Goal: Task Accomplishment & Management: Use online tool/utility

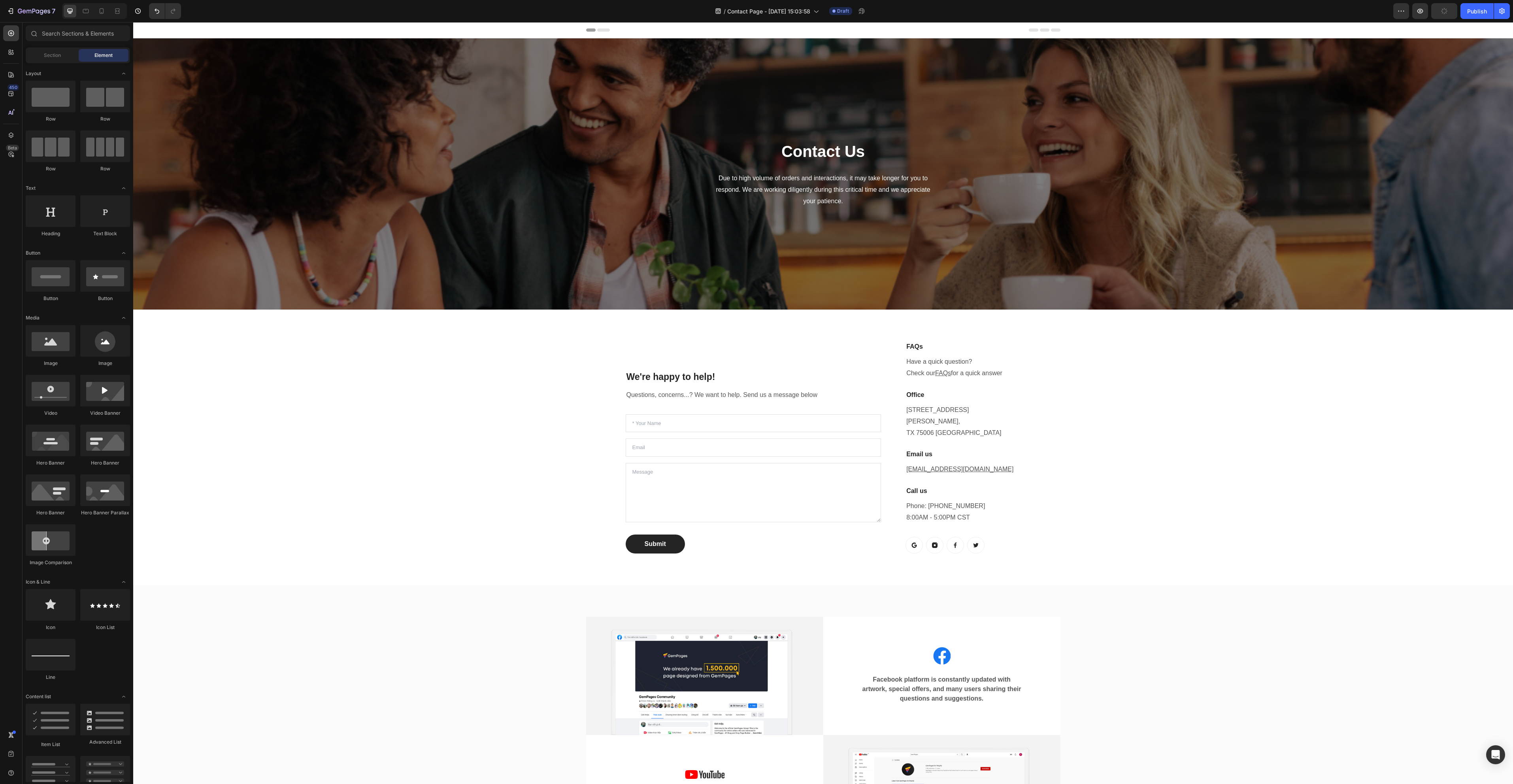
click at [1217, 241] on div "Overlay" at bounding box center [823, 173] width 1380 height 271
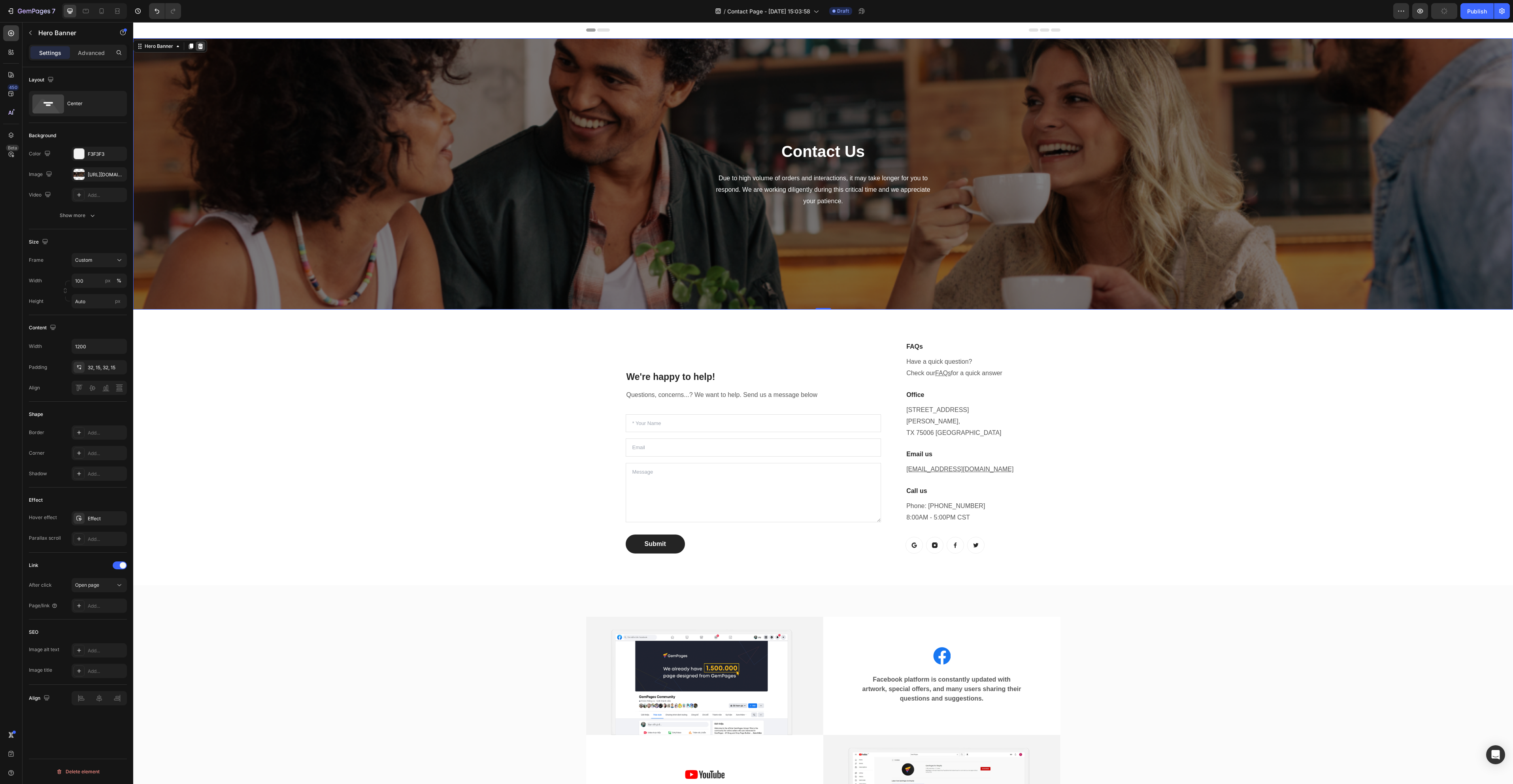
click at [205, 47] on div at bounding box center [201, 46] width 9 height 9
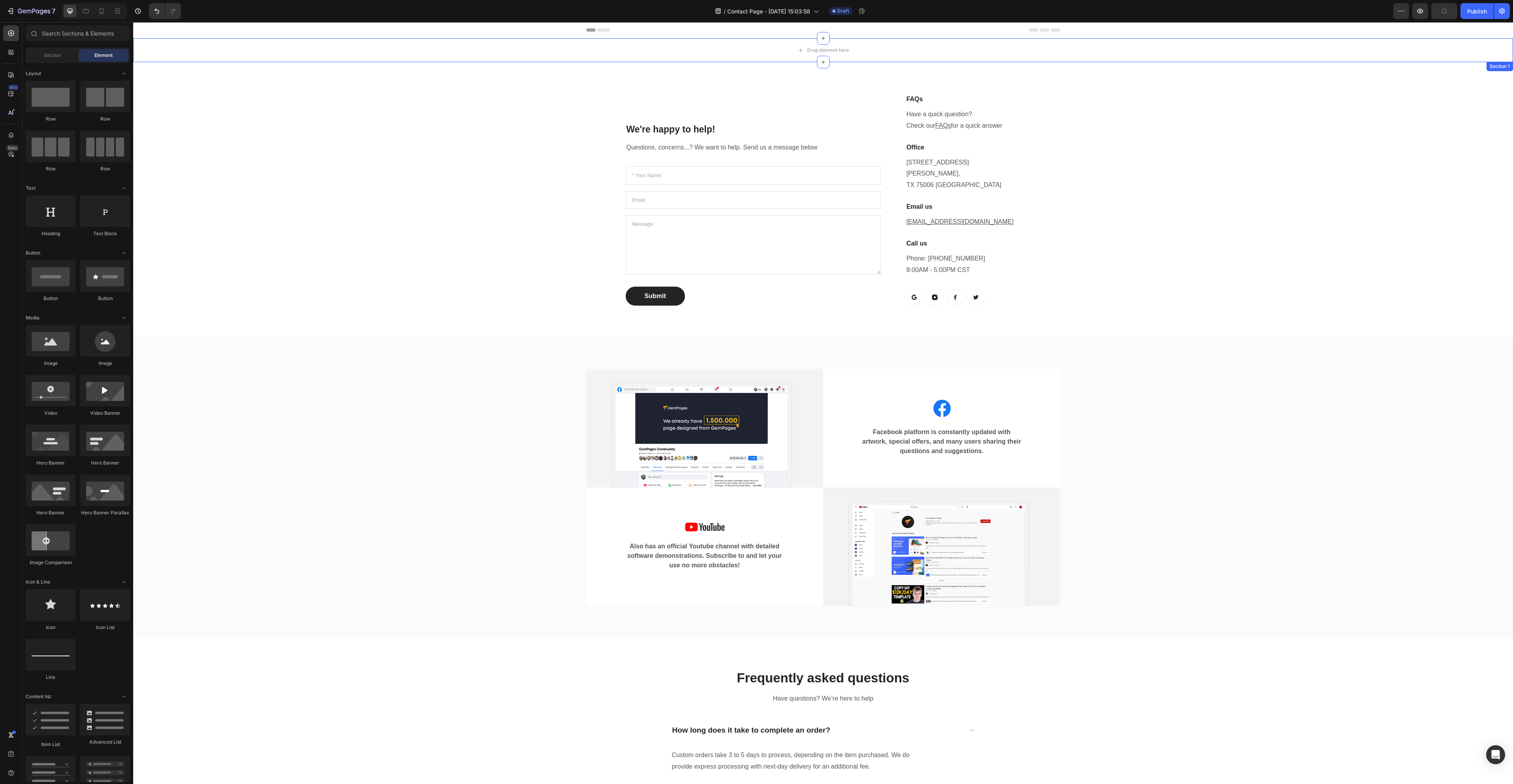
click at [906, 45] on div "Drop element here" at bounding box center [823, 50] width 1380 height 23
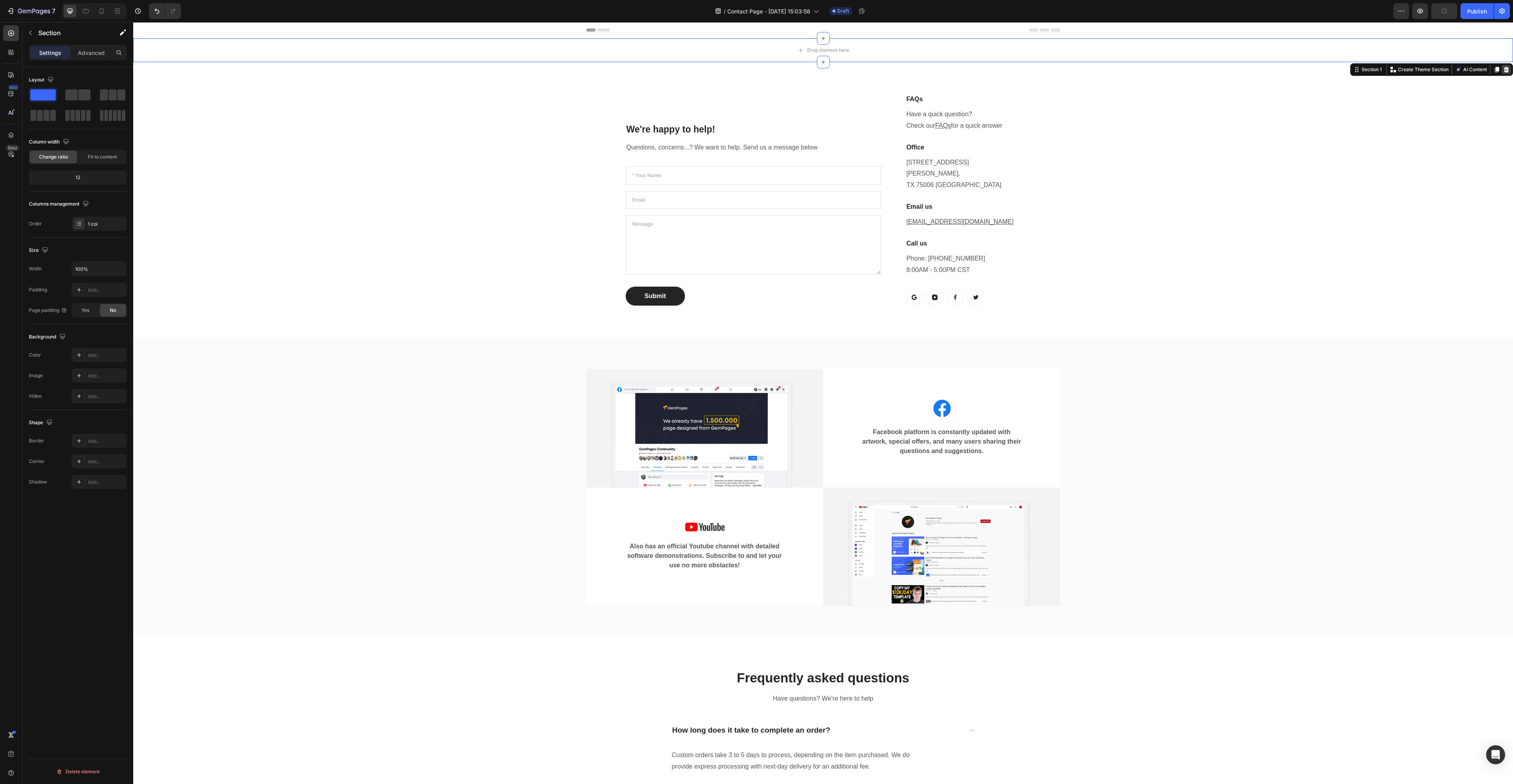
click at [1501, 72] on div at bounding box center [1506, 69] width 9 height 9
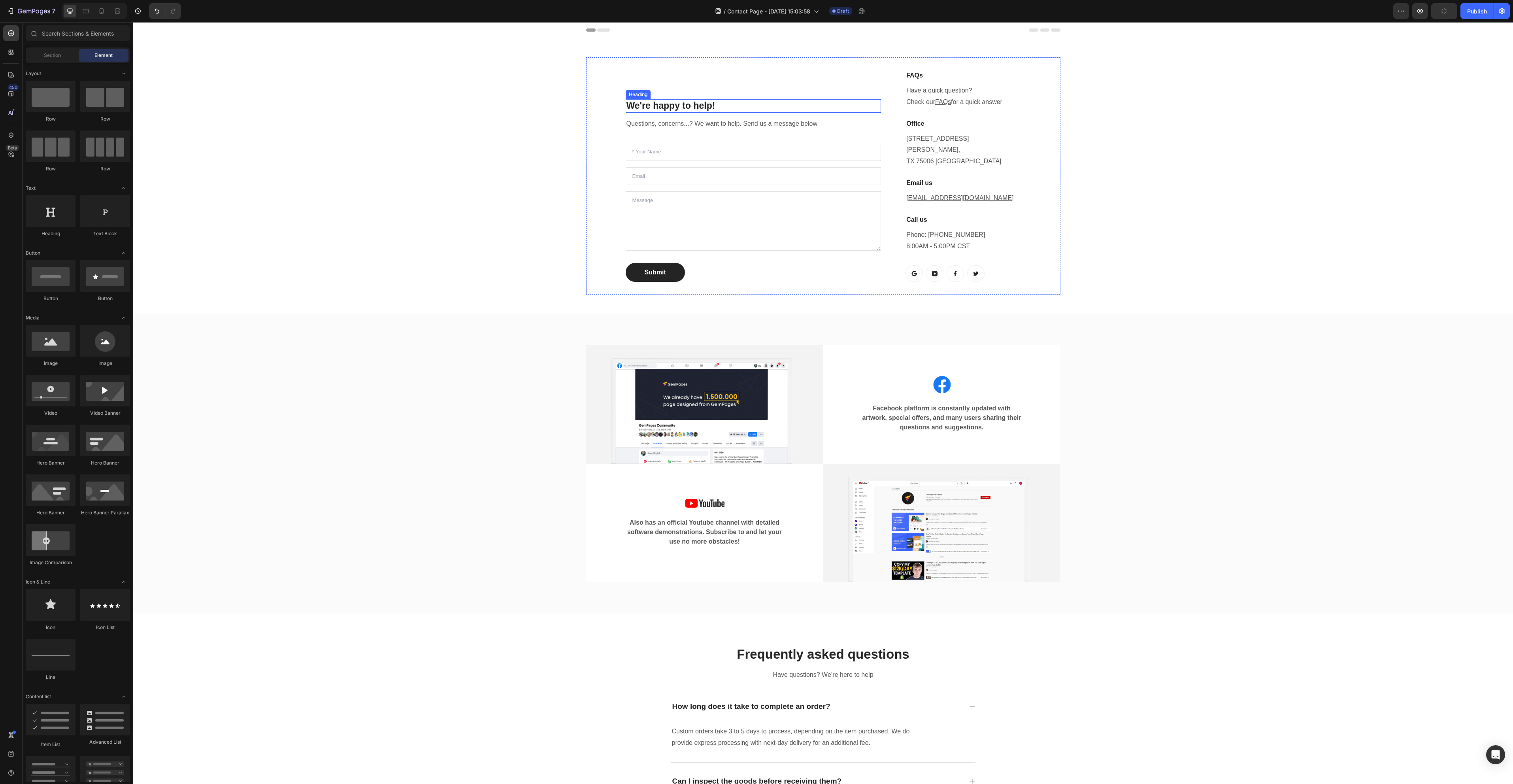
click at [679, 100] on p "We're happy to help!" at bounding box center [753, 106] width 254 height 12
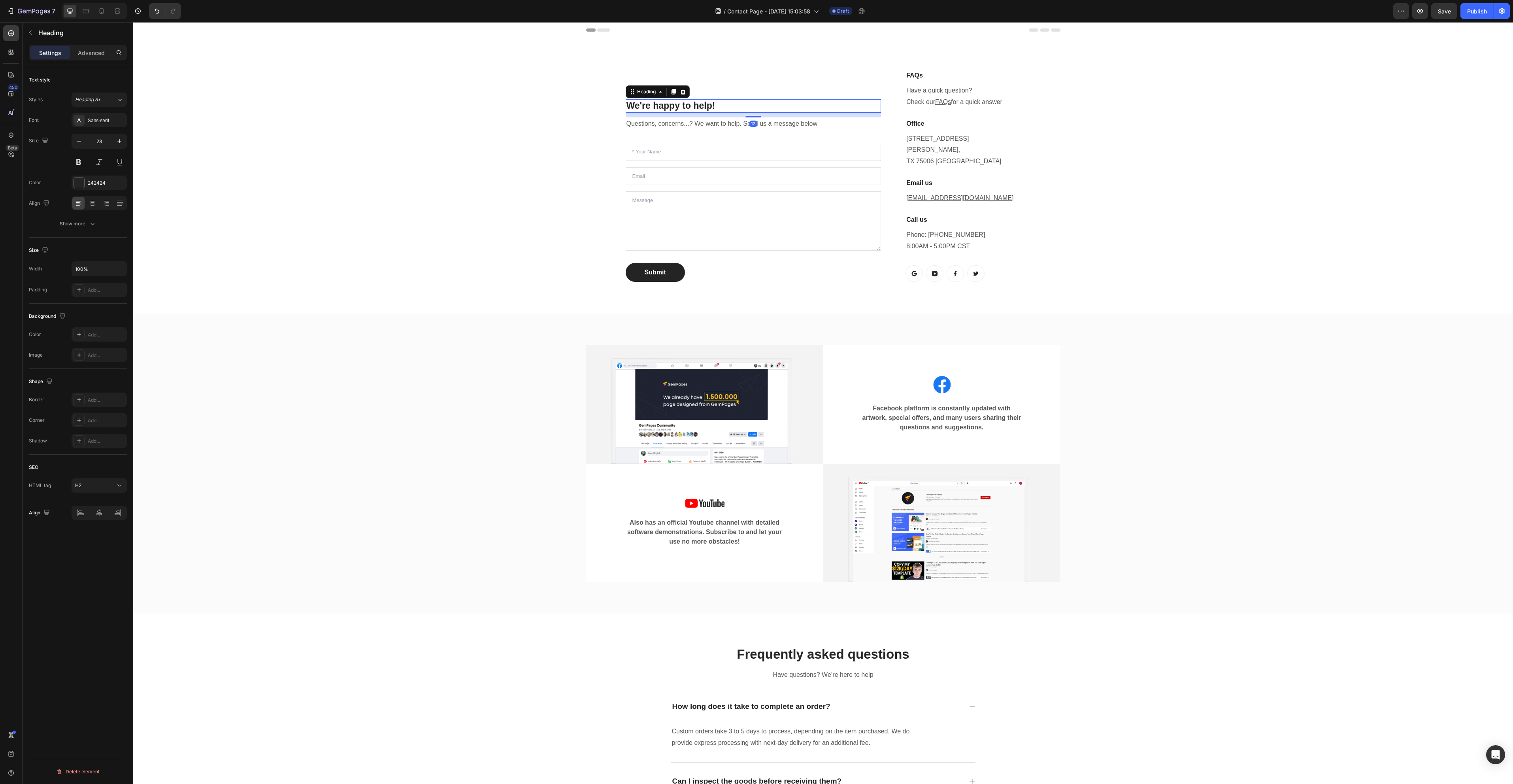
click at [702, 100] on p "We're happy to help!" at bounding box center [753, 106] width 254 height 12
drag, startPoint x: 732, startPoint y: 95, endPoint x: 620, endPoint y: 89, distance: 112.2
click at [620, 89] on div "We're happy to help! Heading 12 Questions, concerns...? We want to help. Send u…" at bounding box center [824, 176] width 475 height 237
click at [688, 106] on div "Nous sommes heureux de vous aider ! Heading 12 Questions, concerns...? We want …" at bounding box center [753, 176] width 256 height 212
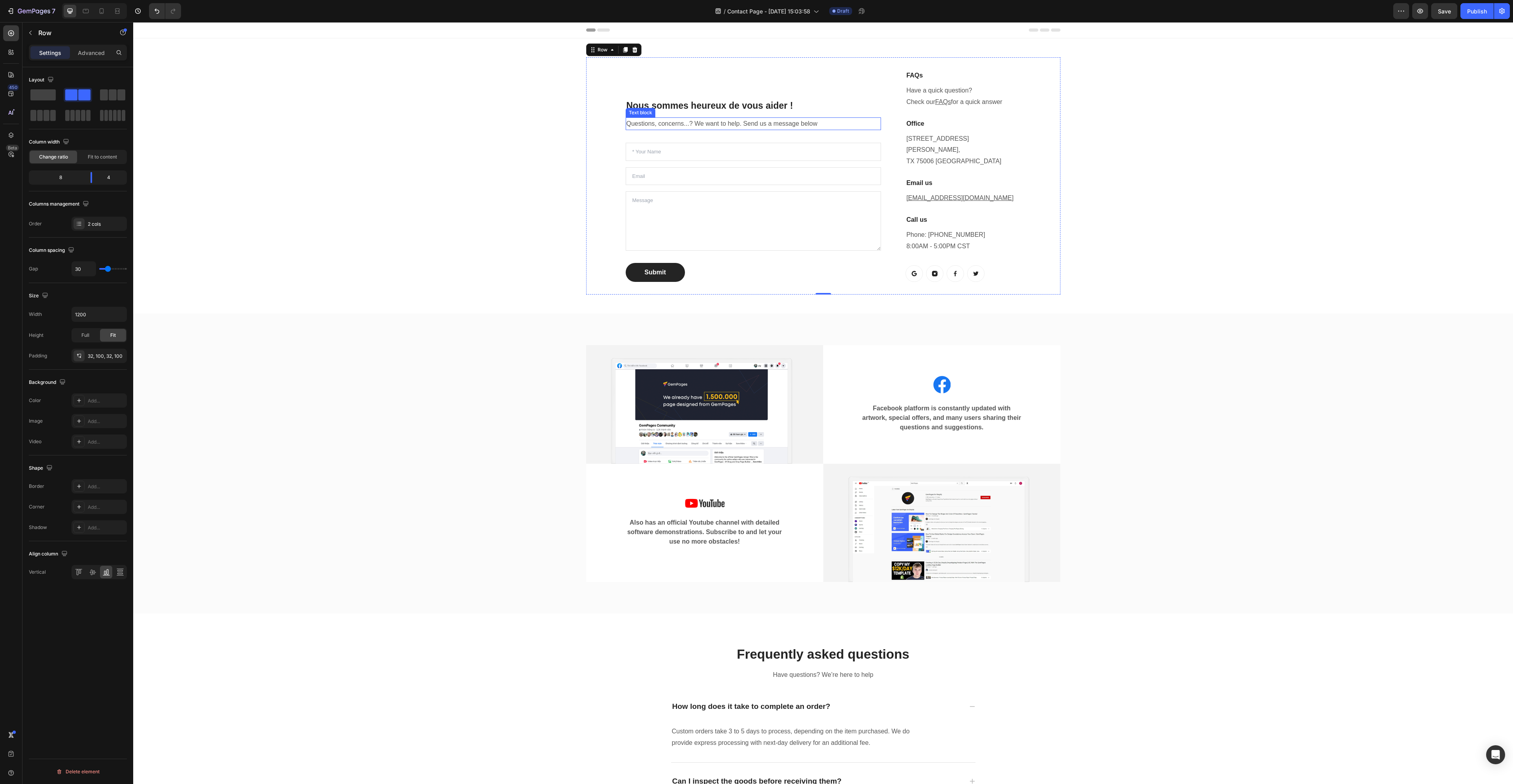
click at [689, 118] on p "Questions, concerns...? We want to help. Send us a message below" at bounding box center [753, 124] width 254 height 12
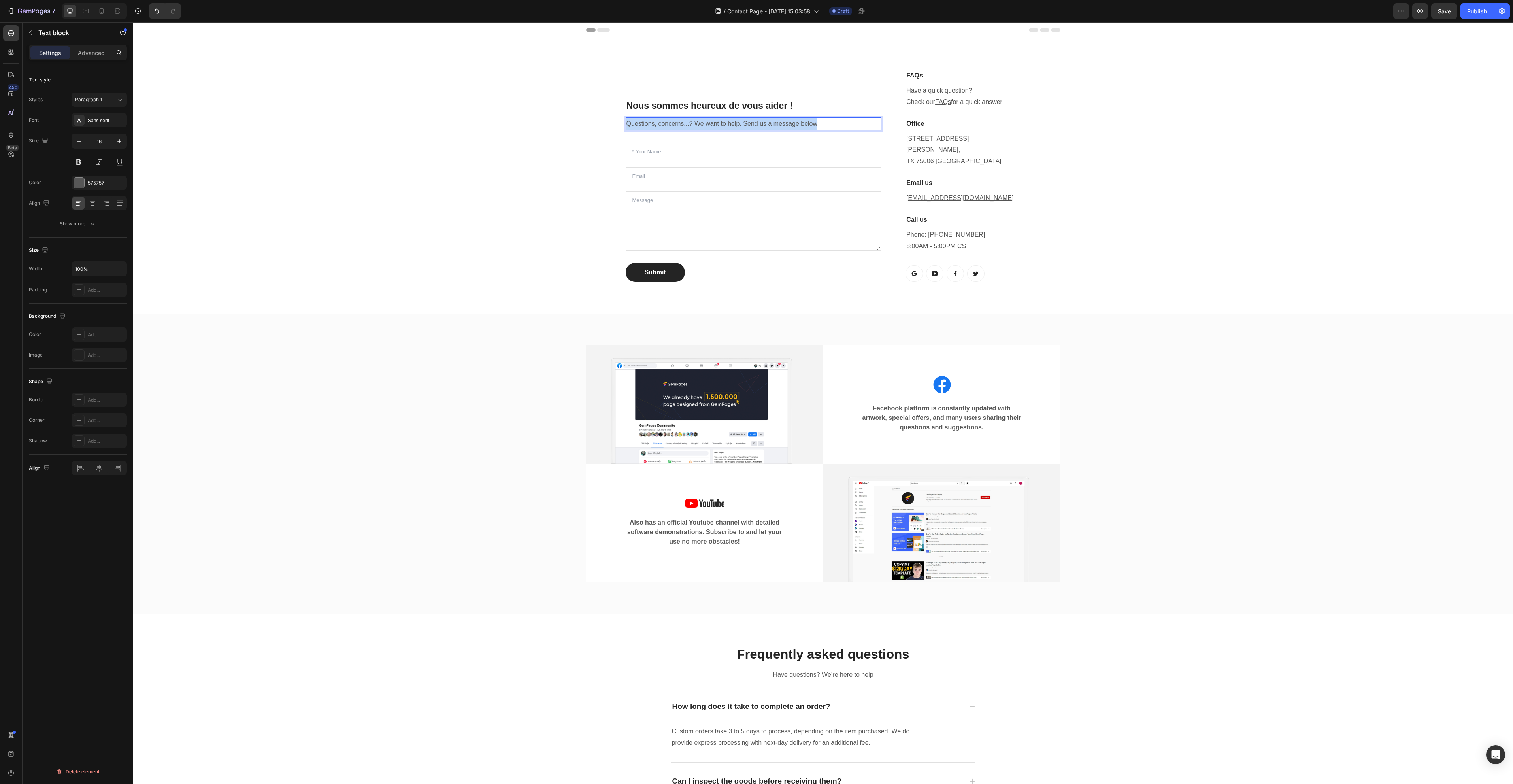
click at [689, 118] on p "Questions, concerns...? We want to help. Send us a message below" at bounding box center [753, 124] width 254 height 12
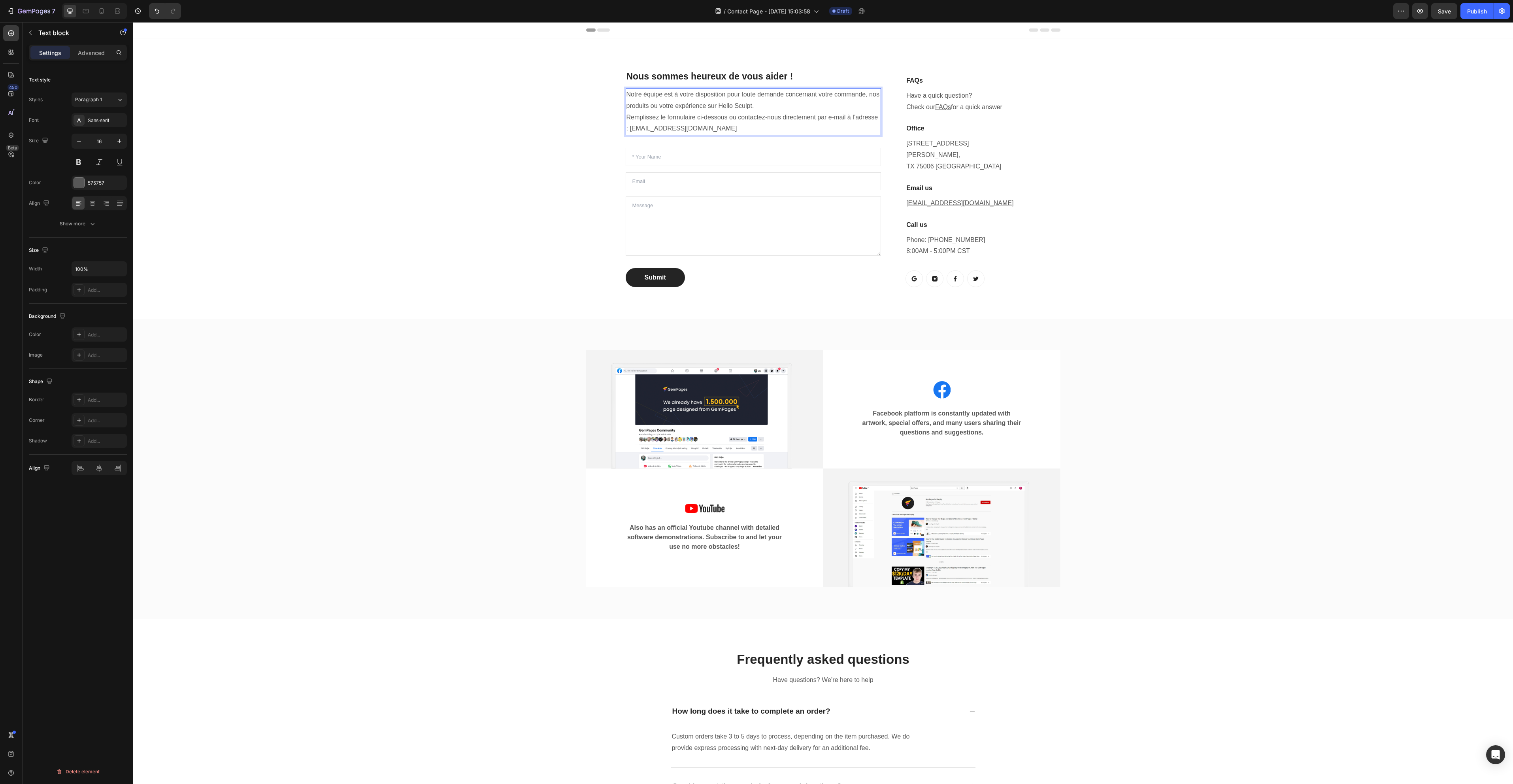
click at [416, 207] on div "Nous sommes heureux de vous aider ! Heading Notre équipe est à votre dispositio…" at bounding box center [823, 178] width 1368 height 242
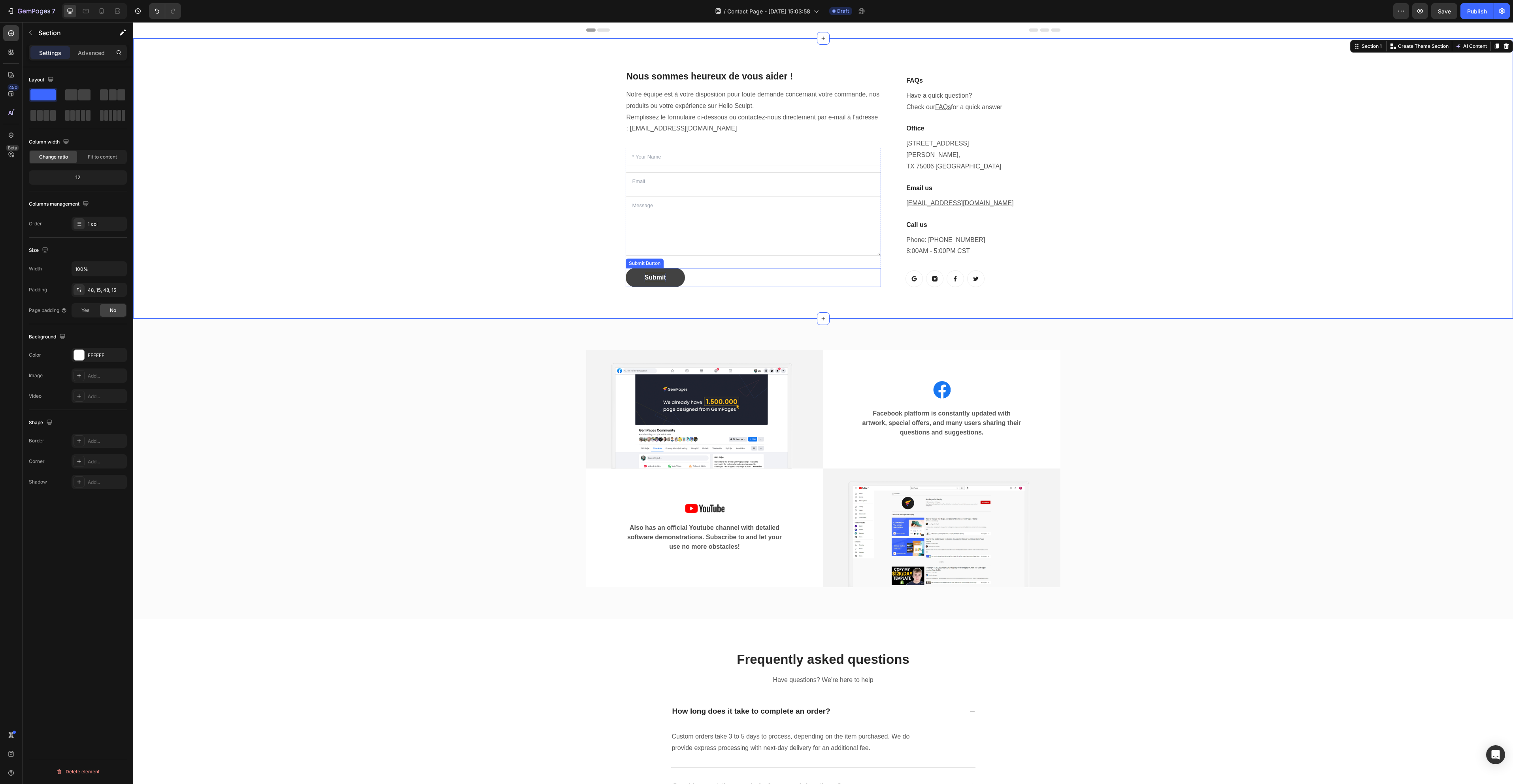
click at [654, 280] on div "Submit" at bounding box center [655, 278] width 21 height 9
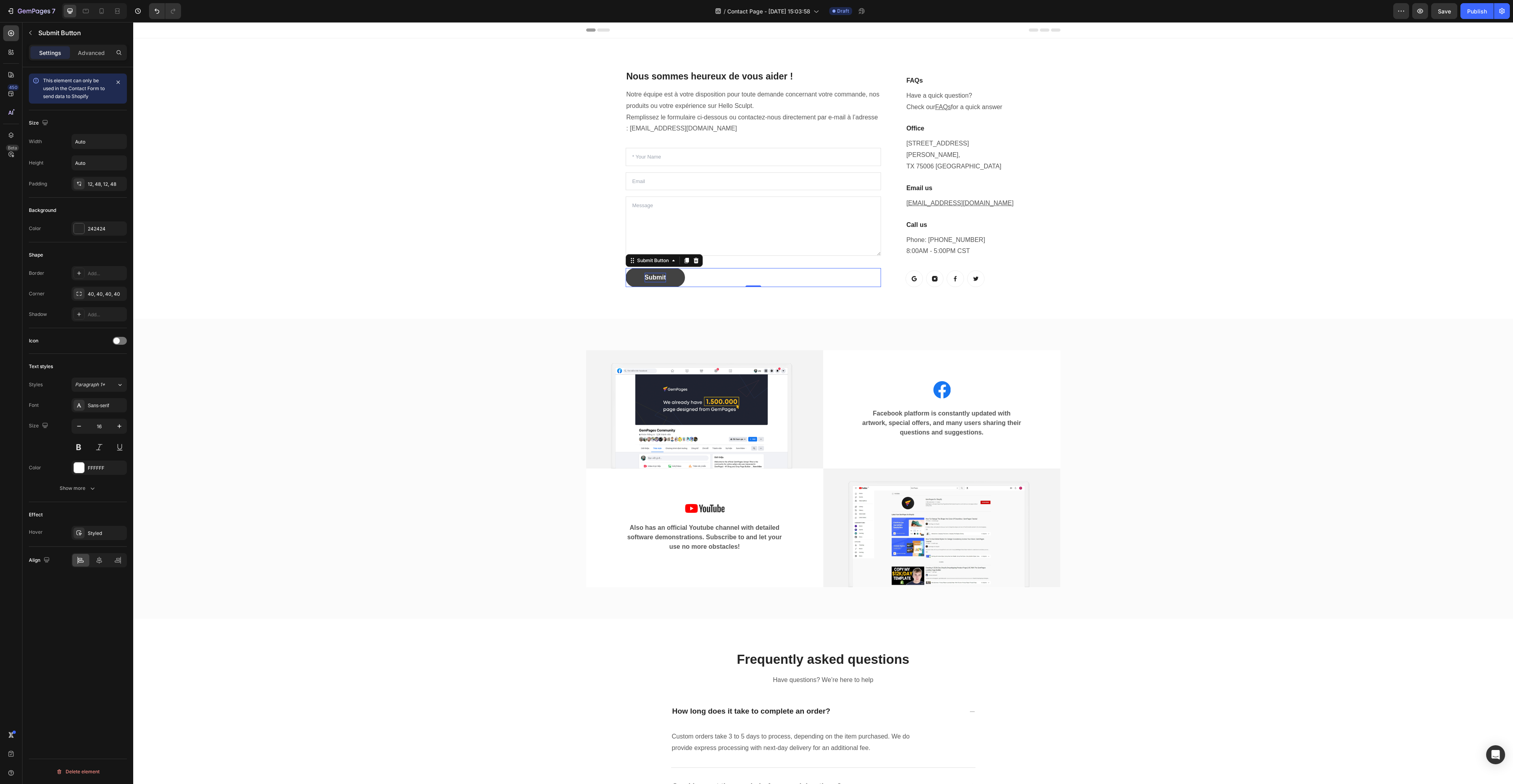
click at [652, 277] on div "Submit" at bounding box center [655, 278] width 21 height 9
click at [541, 229] on div "Nous sommes heureux de vous aider ! Heading Notre équipe est à votre dispositio…" at bounding box center [823, 178] width 1368 height 242
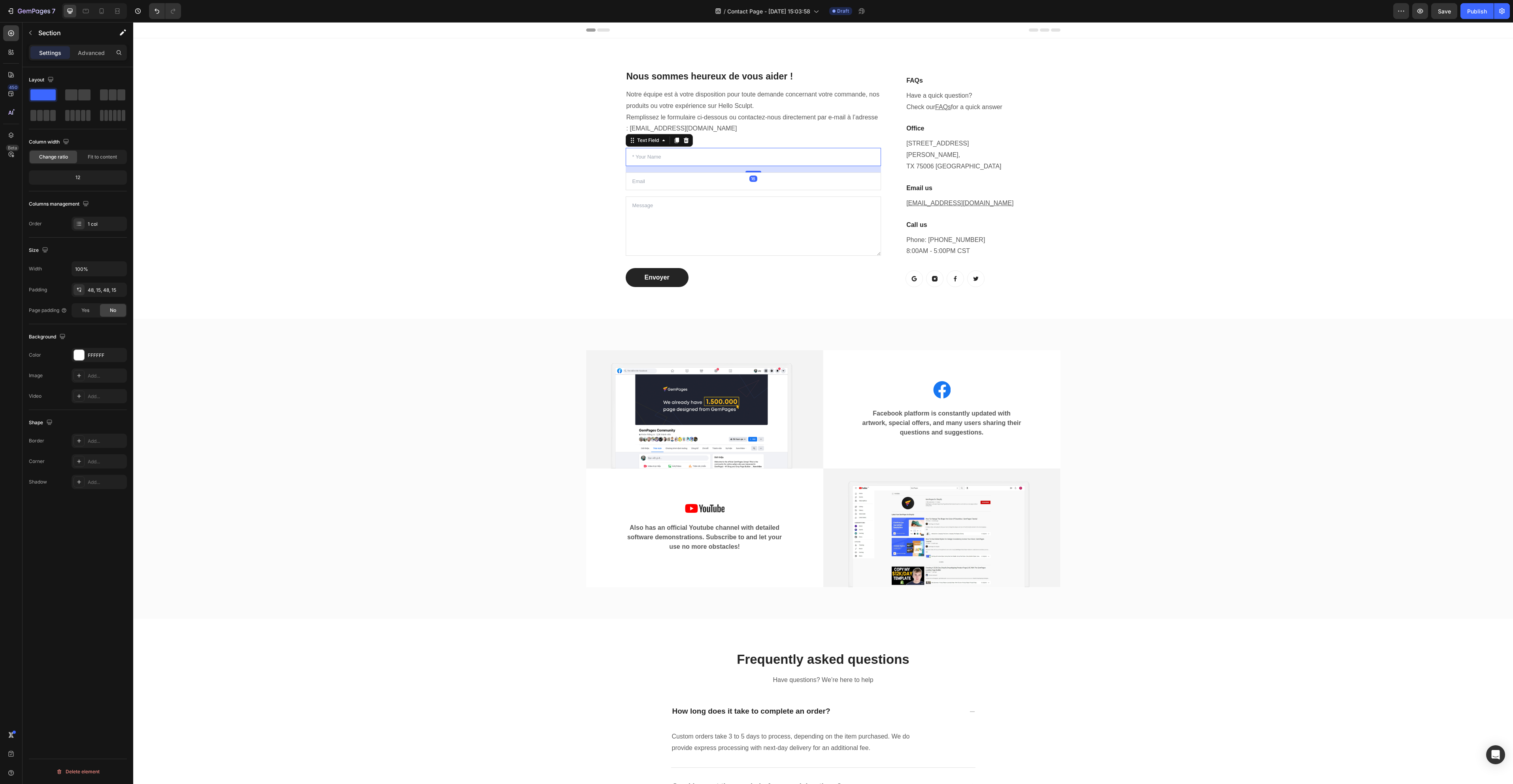
click at [676, 154] on input "text" at bounding box center [753, 156] width 256 height 18
click at [474, 159] on div "Nous sommes heureux de vous aider ! Heading Notre équipe est à votre dispositio…" at bounding box center [823, 178] width 1368 height 242
click at [640, 159] on input "text" at bounding box center [753, 156] width 256 height 18
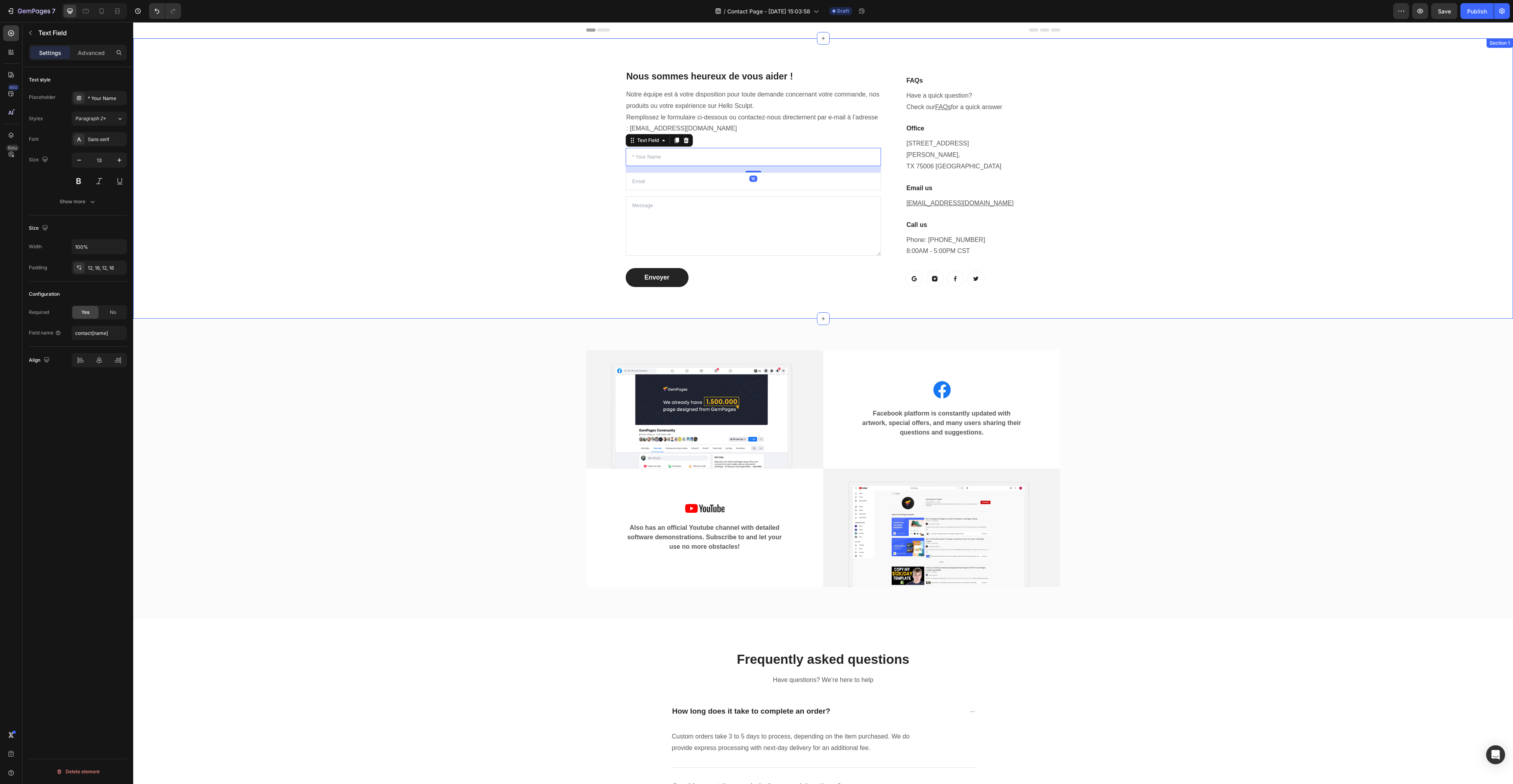
click at [566, 177] on div "Nous sommes heureux de vous aider ! Heading Notre équipe est à votre dispositio…" at bounding box center [823, 178] width 1368 height 242
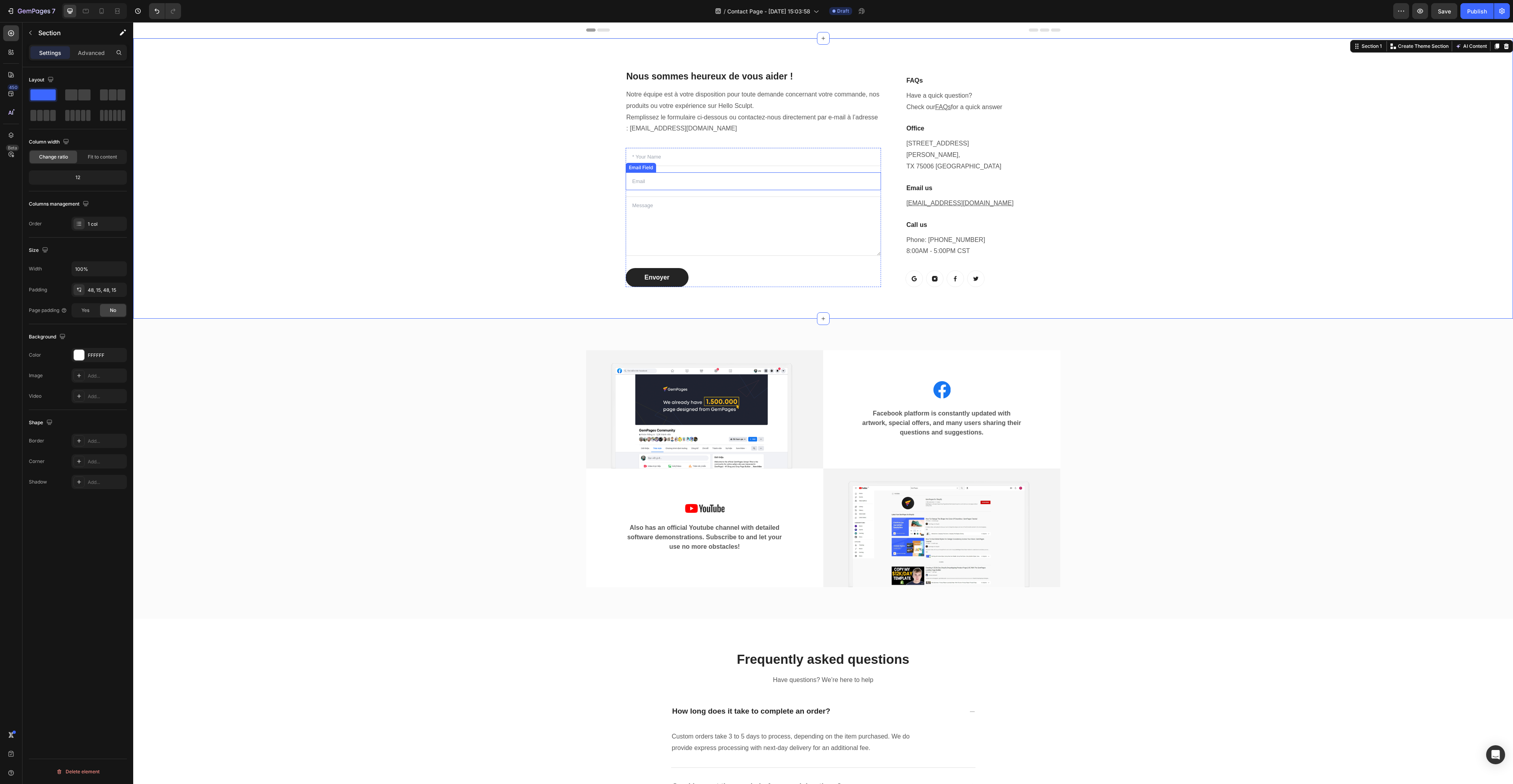
click at [643, 173] on input "email" at bounding box center [753, 181] width 256 height 18
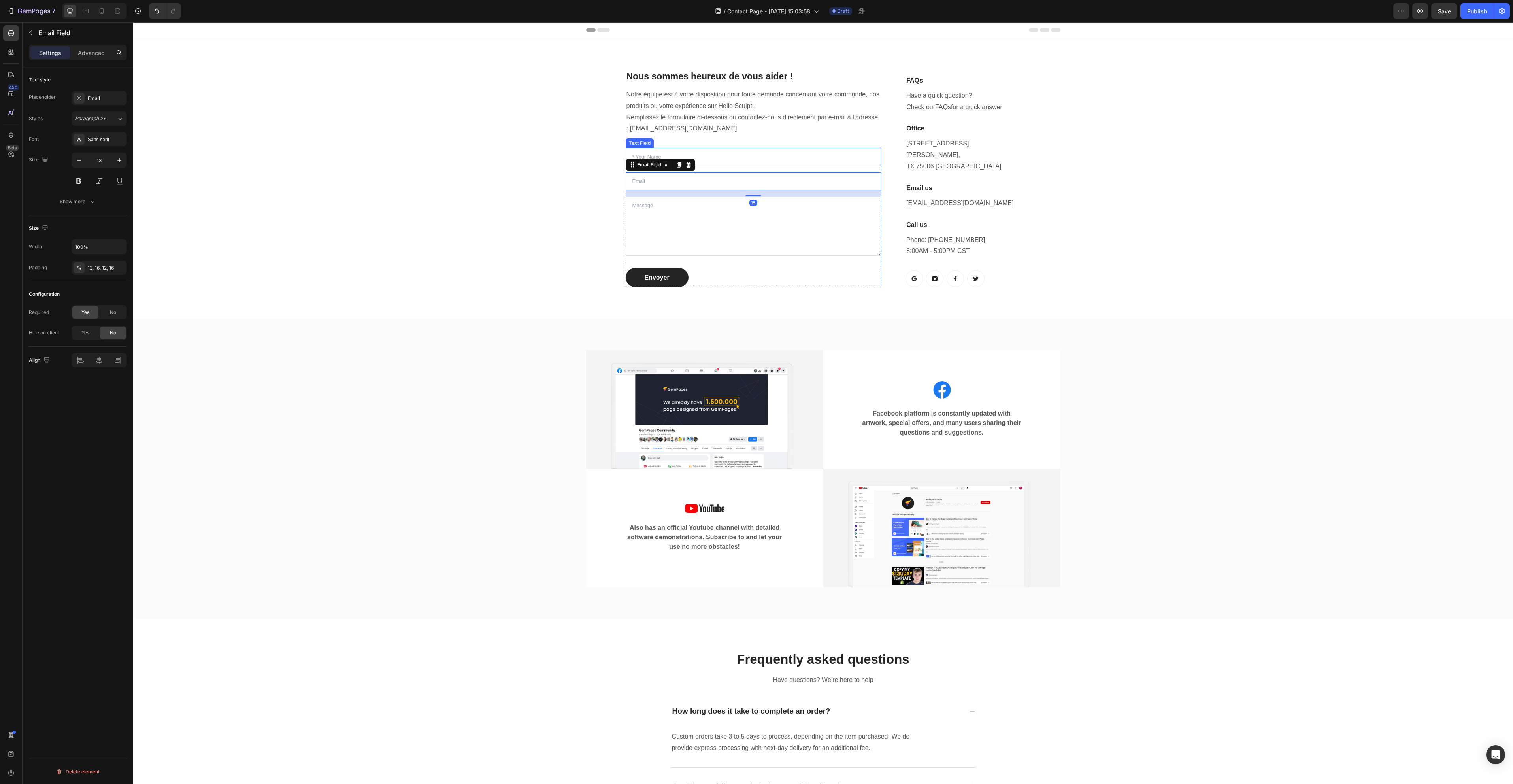
click at [723, 161] on input "text" at bounding box center [753, 156] width 256 height 18
click at [645, 136] on div "Text Field" at bounding box center [648, 140] width 40 height 9
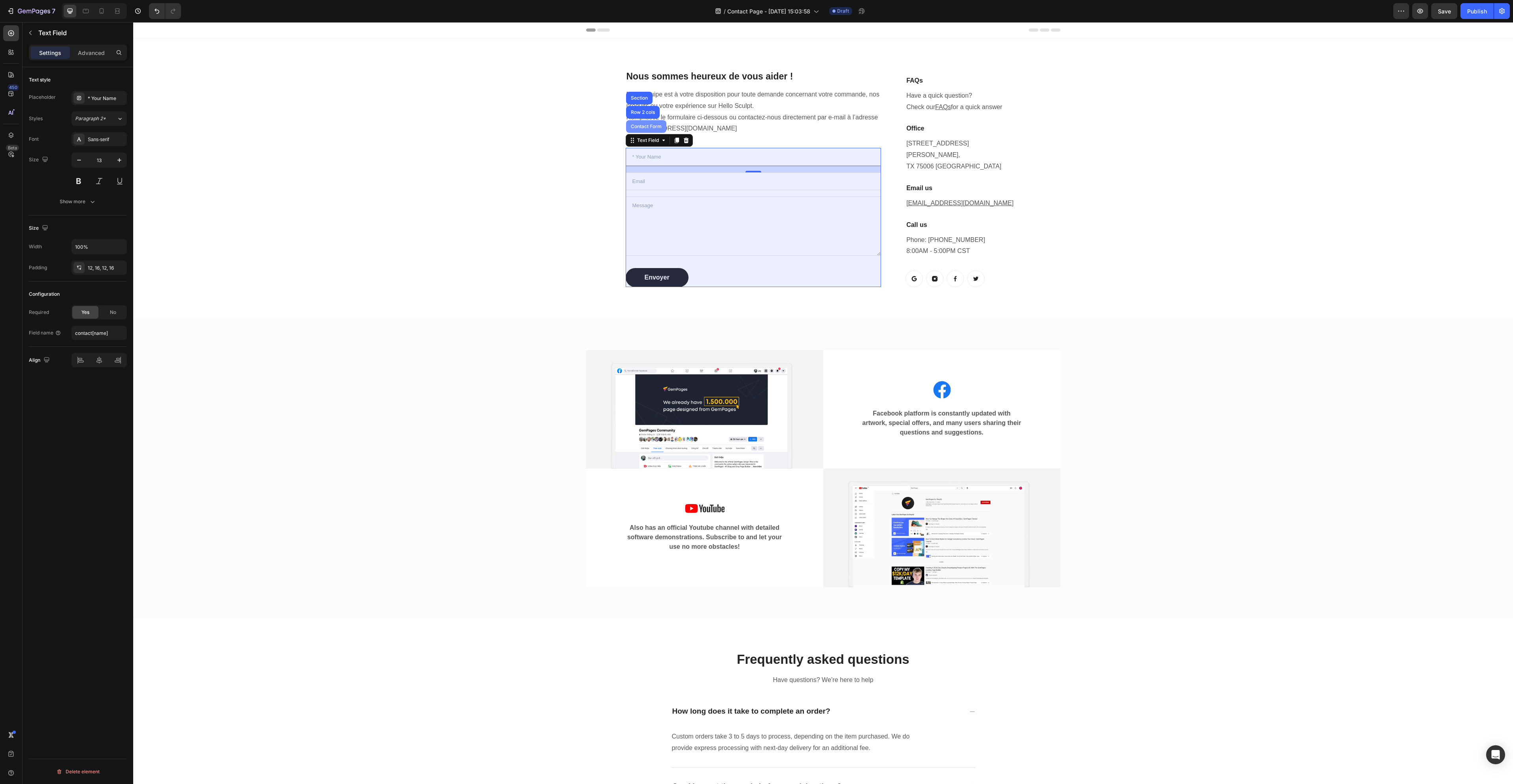
click at [642, 126] on div "Contact Form" at bounding box center [646, 127] width 34 height 5
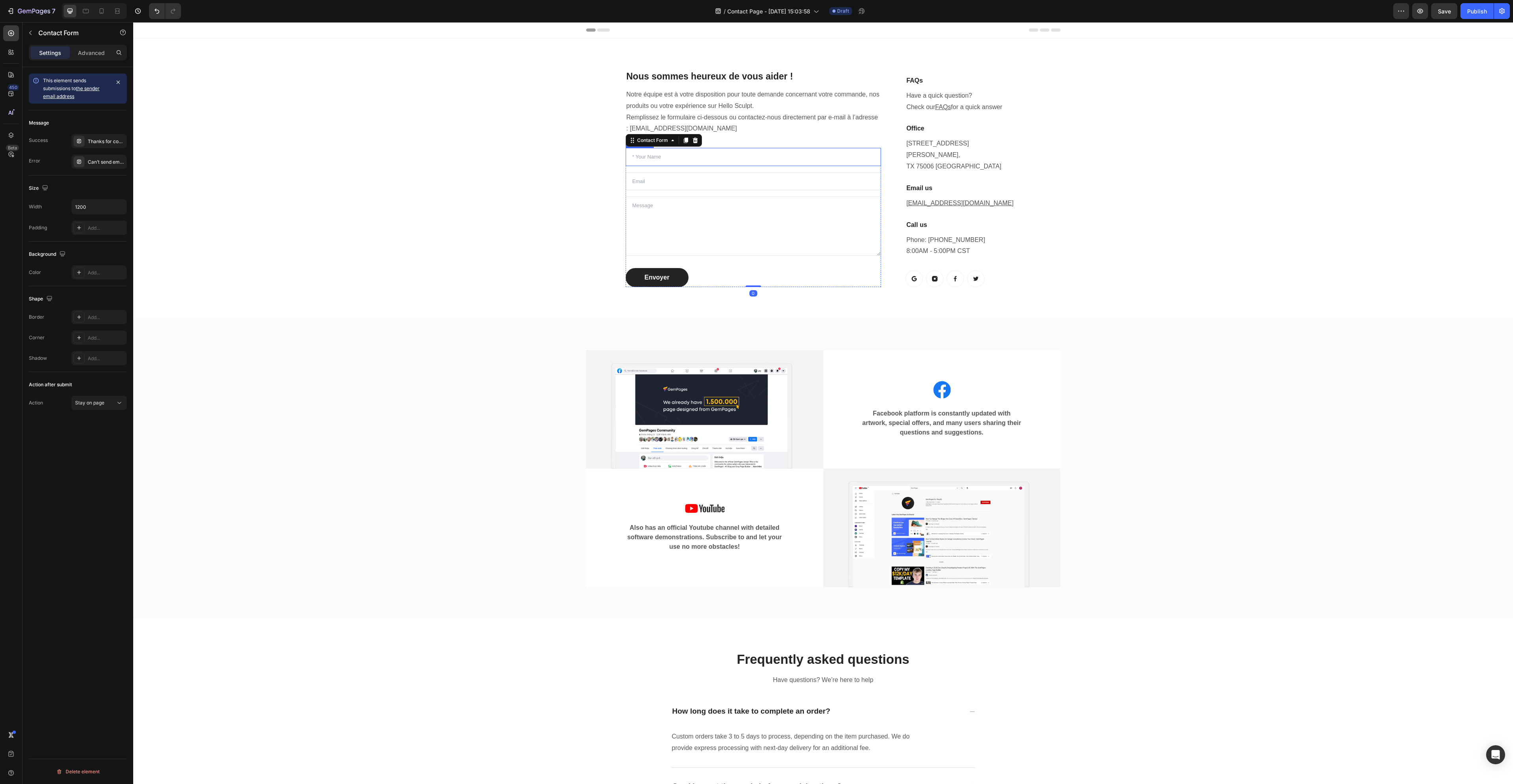
click at [632, 159] on input "text" at bounding box center [753, 156] width 256 height 18
click at [105, 98] on div "* Your Name" at bounding box center [107, 98] width 37 height 7
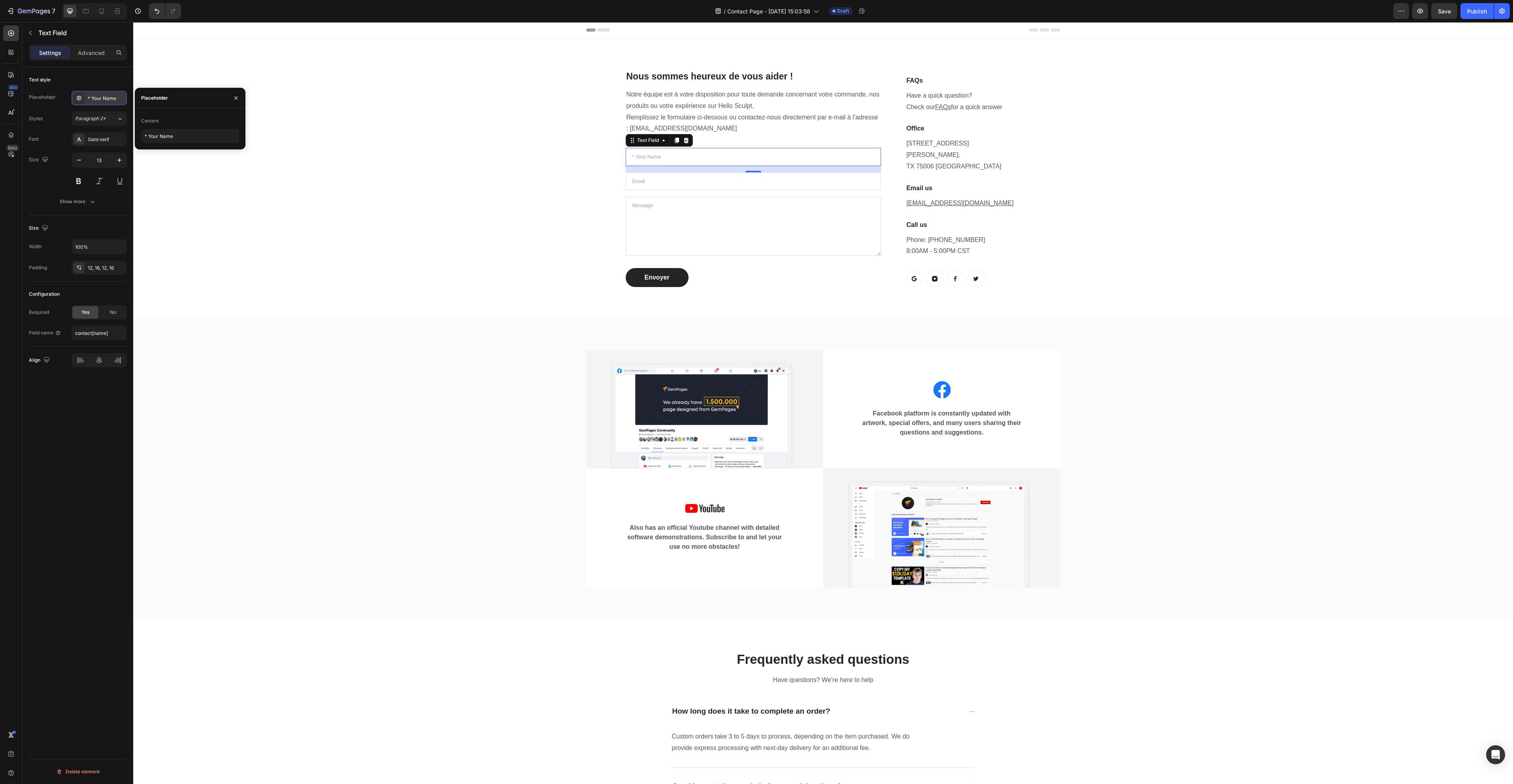
click at [105, 98] on div "* Your Name" at bounding box center [107, 98] width 37 height 7
click at [103, 97] on div "* Your Name" at bounding box center [107, 98] width 37 height 7
click at [167, 135] on input "* Your Name" at bounding box center [190, 136] width 98 height 14
type input "Votre nom"
click at [486, 254] on div "Nous sommes heureux de vous aider ! Heading Notre équipe est à votre dispositio…" at bounding box center [823, 178] width 1368 height 242
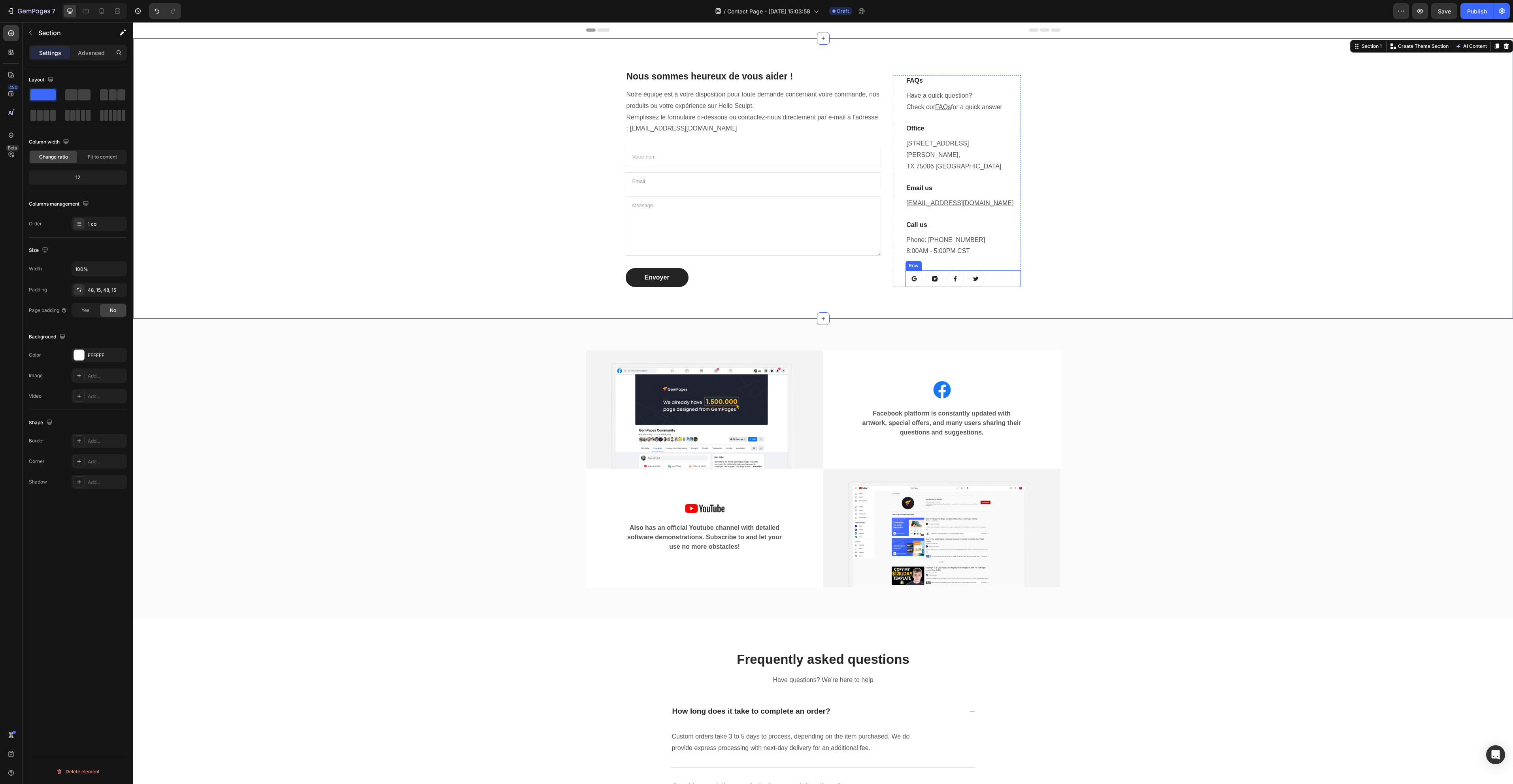
click at [985, 275] on div "Button Button Button Button Row" at bounding box center [963, 278] width 115 height 16
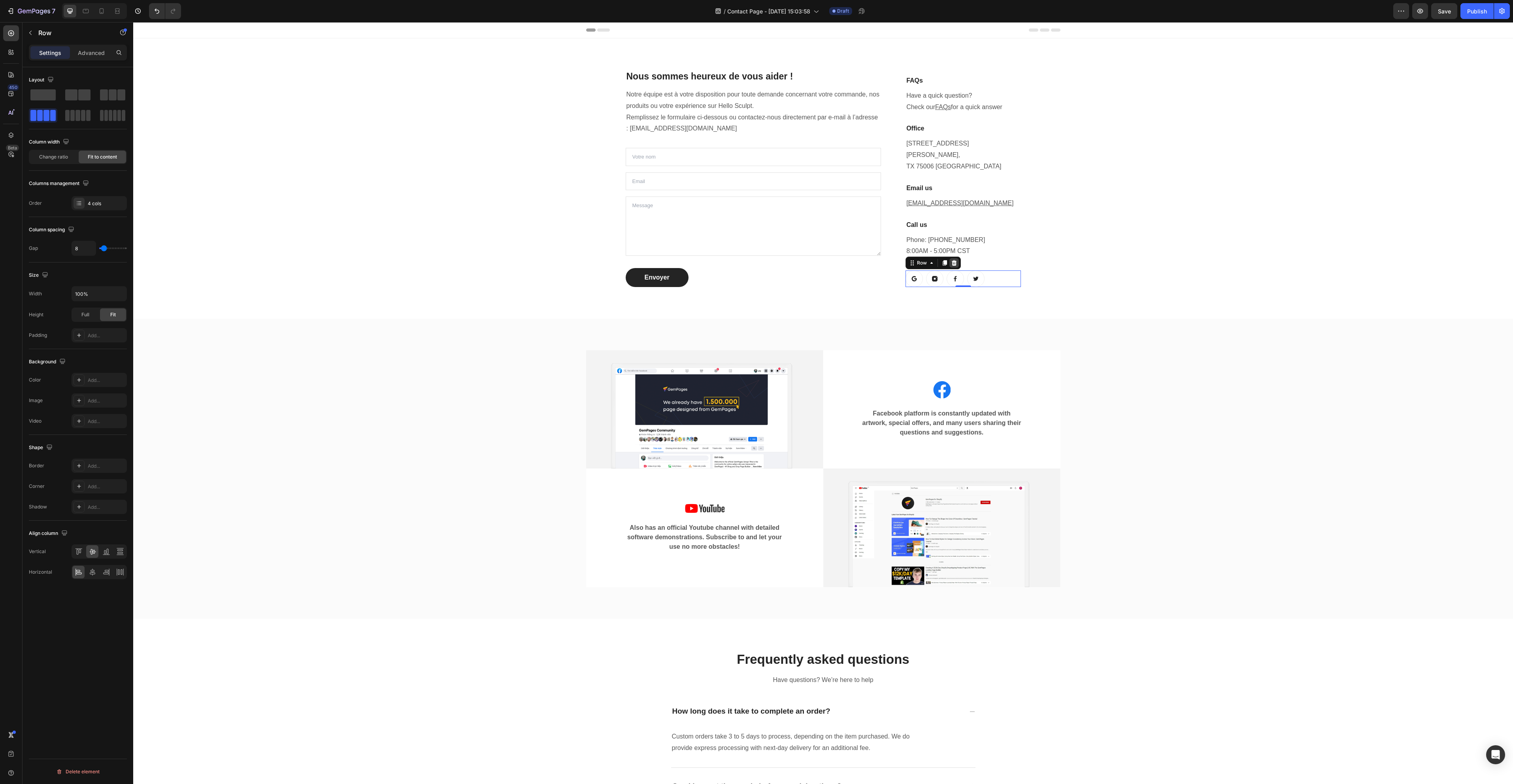
click at [952, 264] on icon at bounding box center [954, 263] width 6 height 6
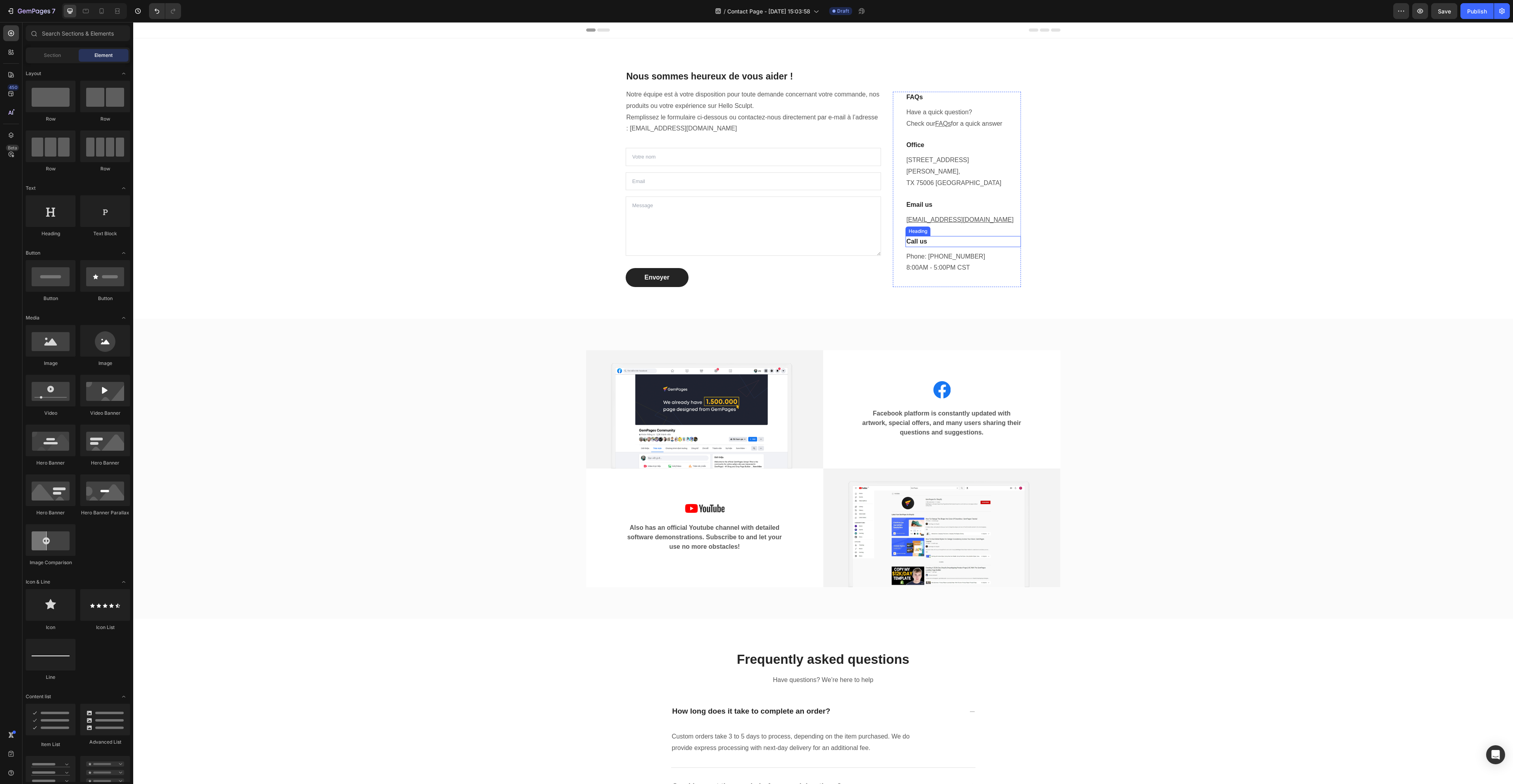
click at [971, 242] on p "Call us" at bounding box center [963, 241] width 114 height 9
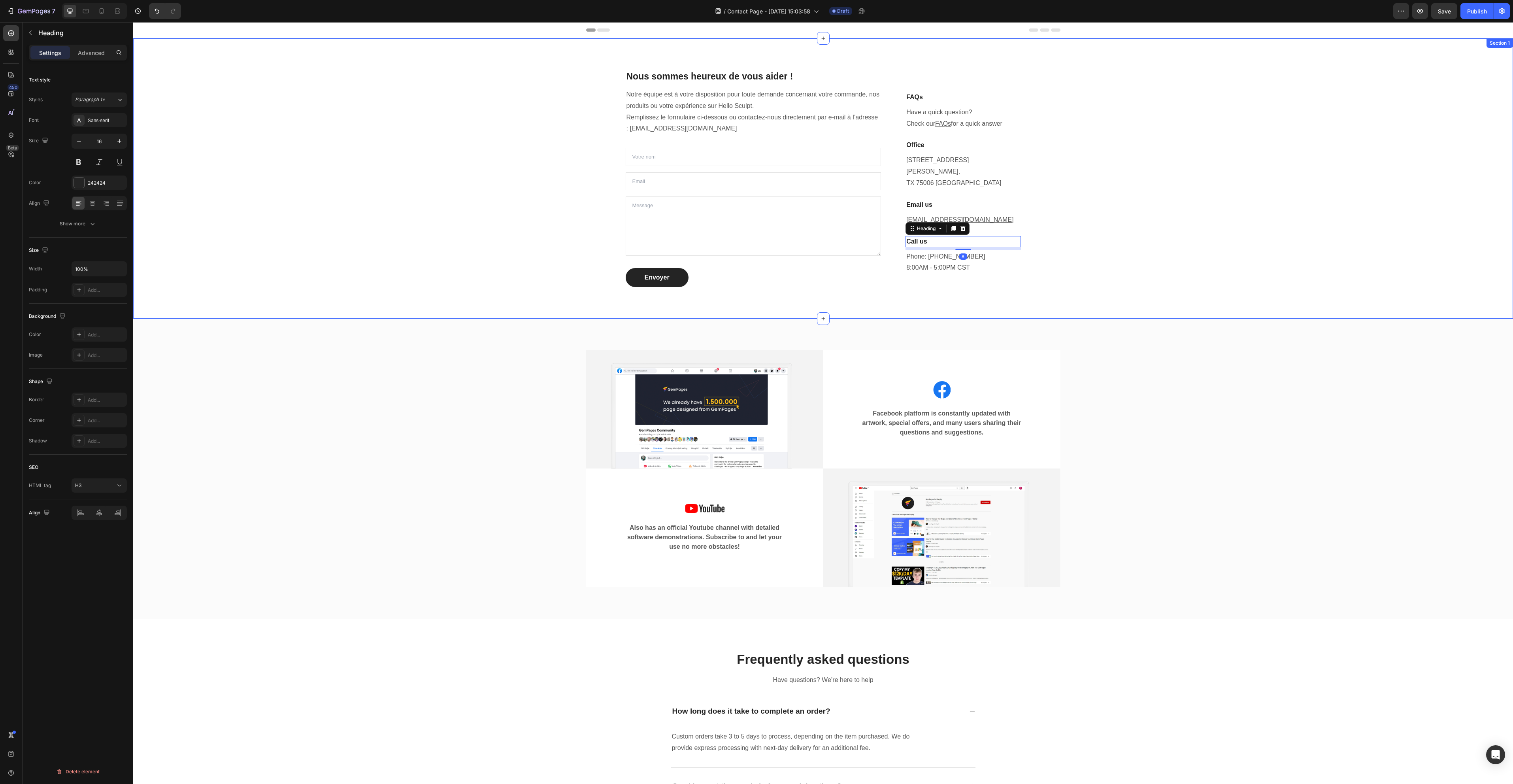
click at [1172, 266] on div "Nous sommes heureux de vous aider ! Heading Notre équipe est à votre dispositio…" at bounding box center [823, 178] width 1368 height 242
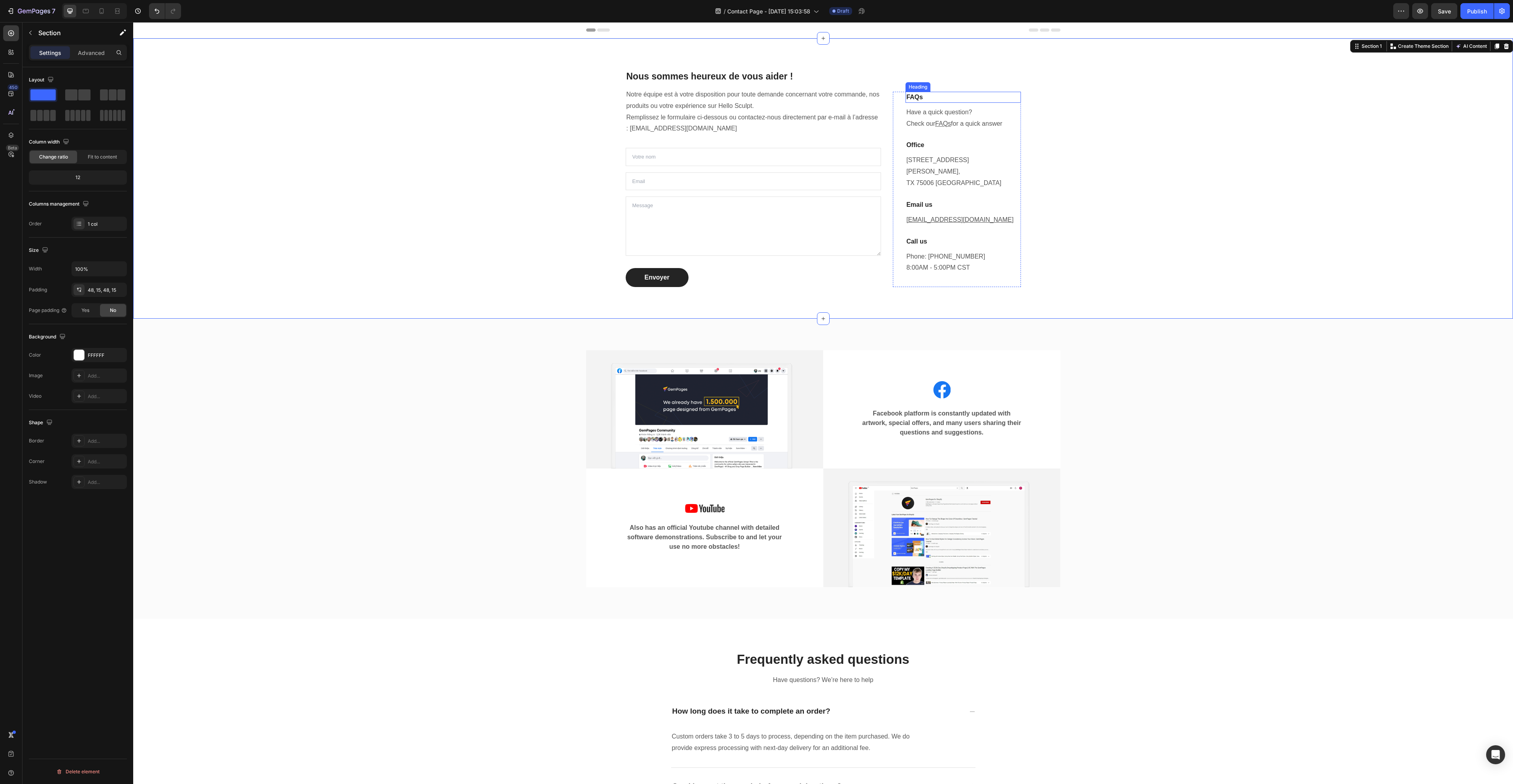
click at [990, 102] on p "FAQs" at bounding box center [963, 97] width 114 height 9
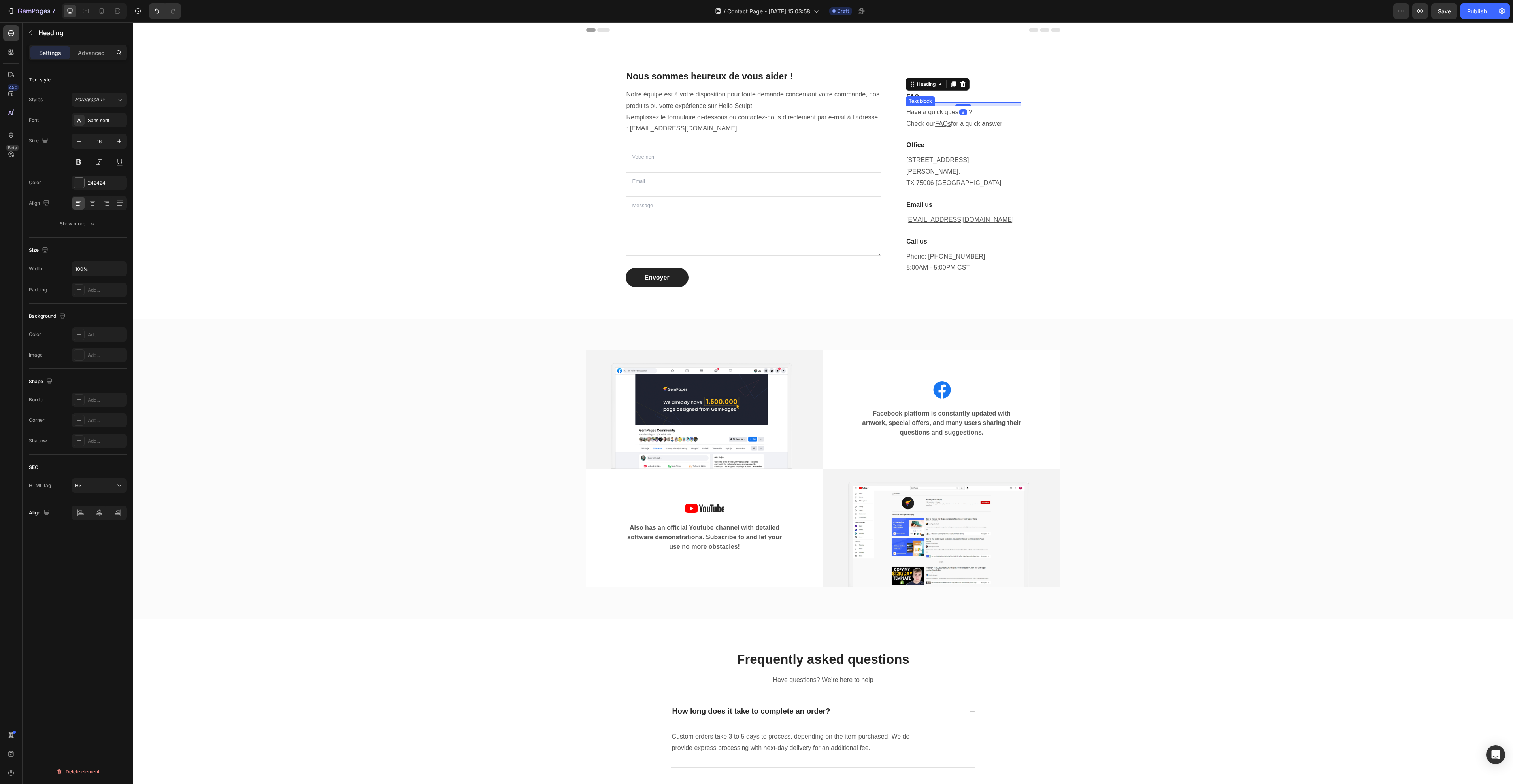
click at [1014, 124] on p "Have a quick question? Check our FAQs for a quick answer" at bounding box center [963, 117] width 114 height 23
click at [1012, 182] on p "1520 Luna Road Carrollton, TX 75006 United States" at bounding box center [963, 172] width 114 height 34
click at [979, 278] on div "FAQs Heading Have a quick question? Check our FAQs for a quick answer Text bloc…" at bounding box center [963, 189] width 115 height 195
click at [939, 87] on icon at bounding box center [941, 84] width 5 height 5
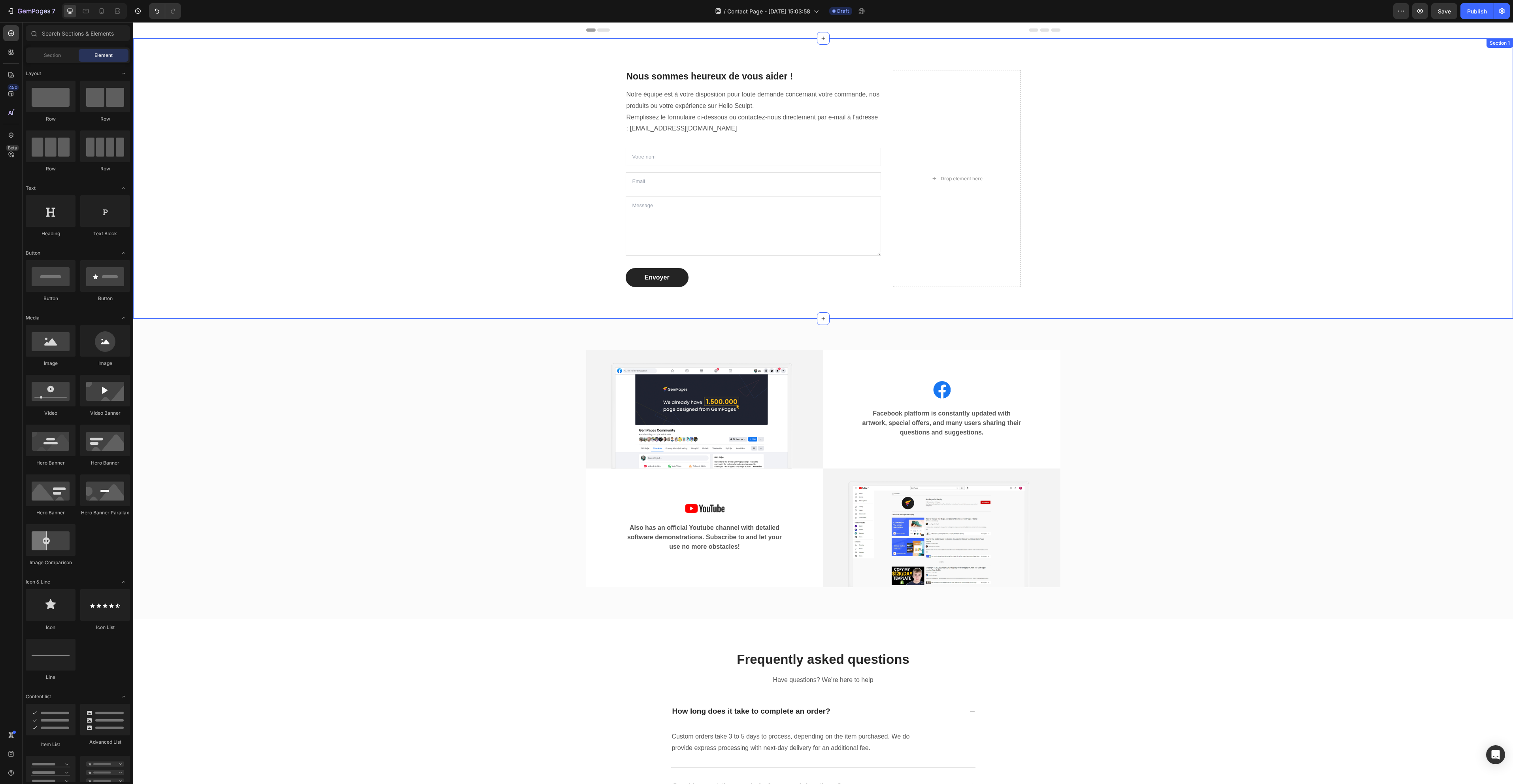
click at [994, 160] on div "Drop element here" at bounding box center [957, 178] width 128 height 217
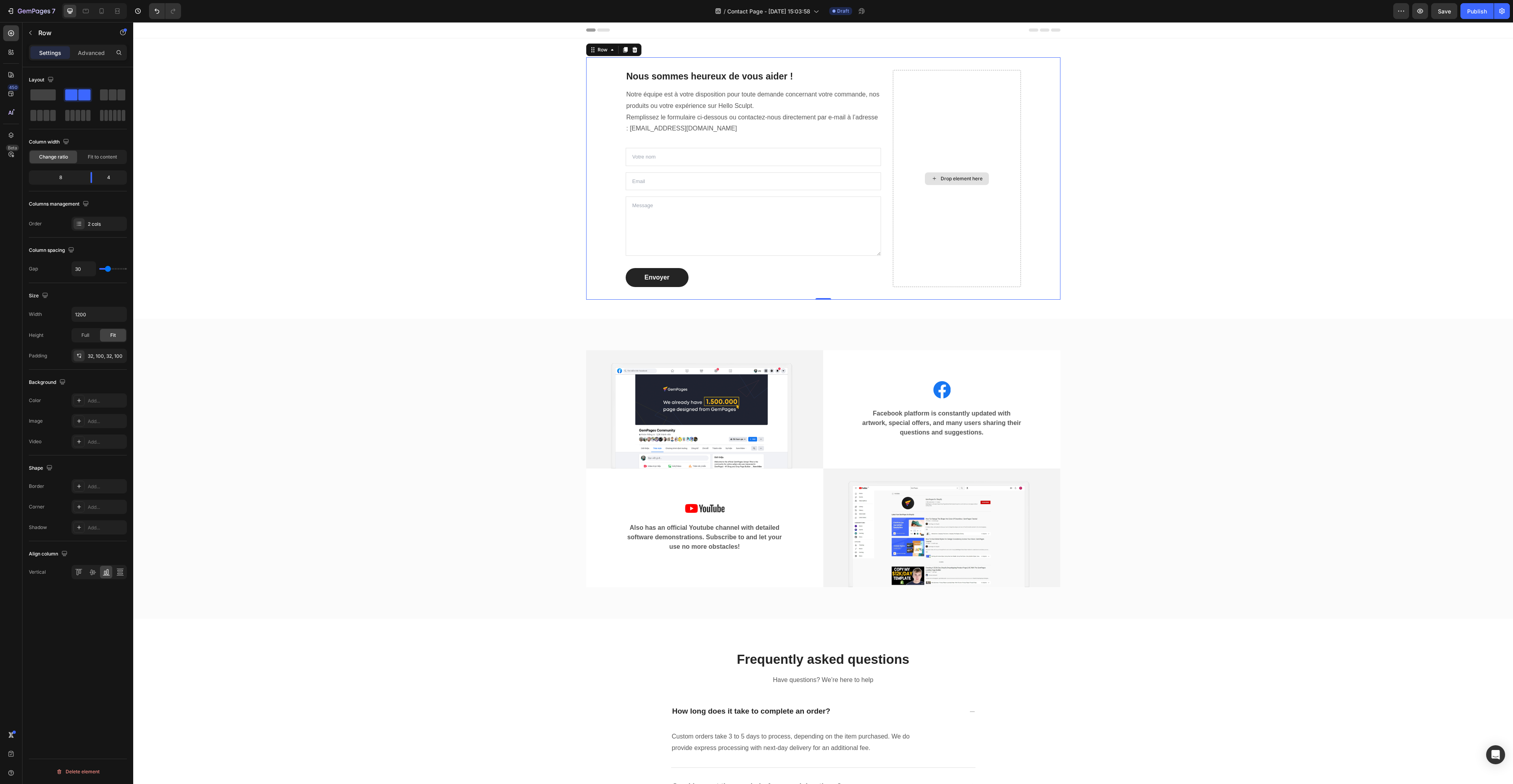
click at [1175, 162] on div "Nous sommes heureux de vous aider ! Heading Notre équipe est à votre dispositio…" at bounding box center [823, 178] width 1368 height 242
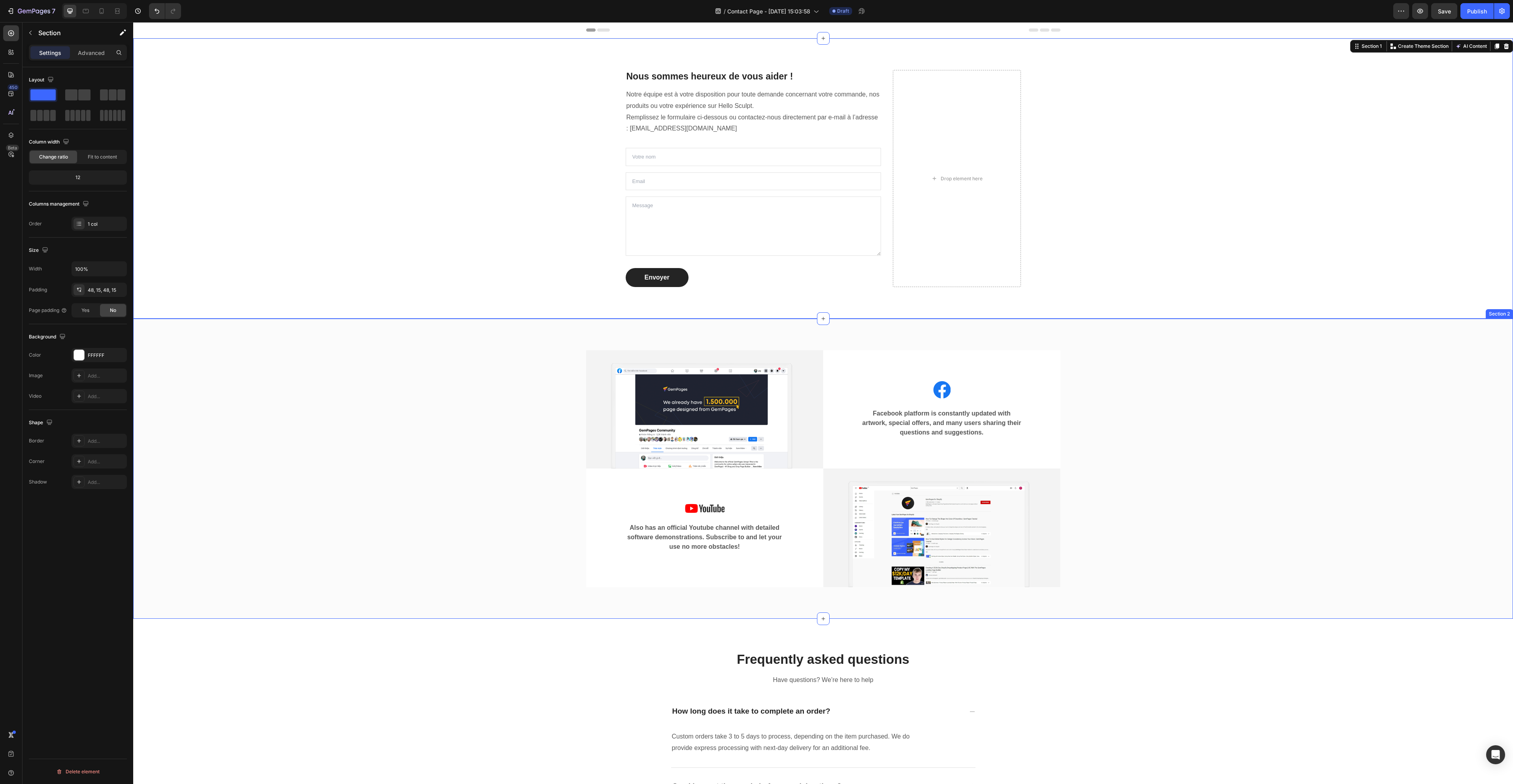
scroll to position [118, 0]
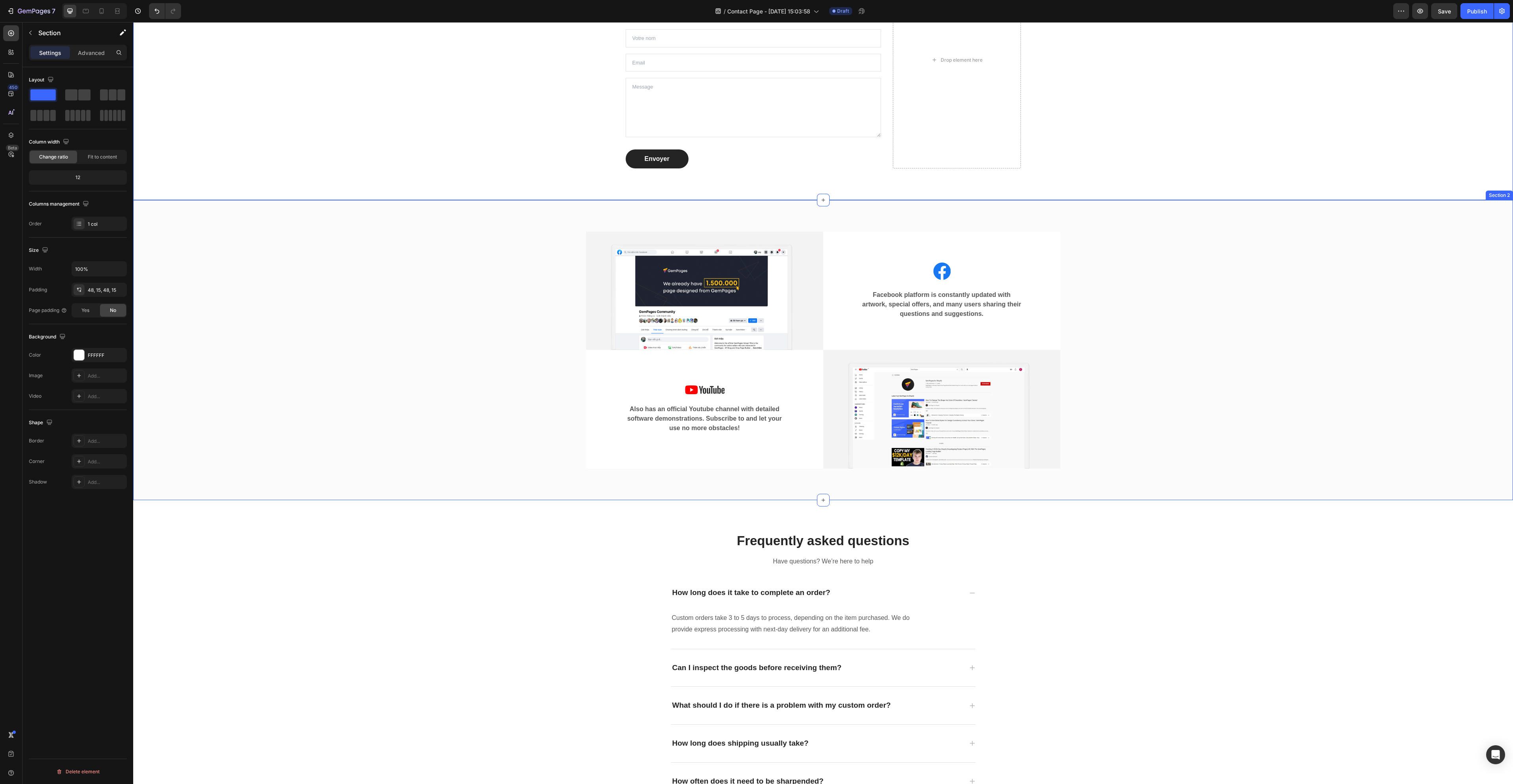
click at [1238, 398] on div "Image Image Facebook platform is constantly updated with artwork, special offer…" at bounding box center [823, 349] width 1368 height 262
click at [1504, 193] on icon at bounding box center [1506, 192] width 5 height 5
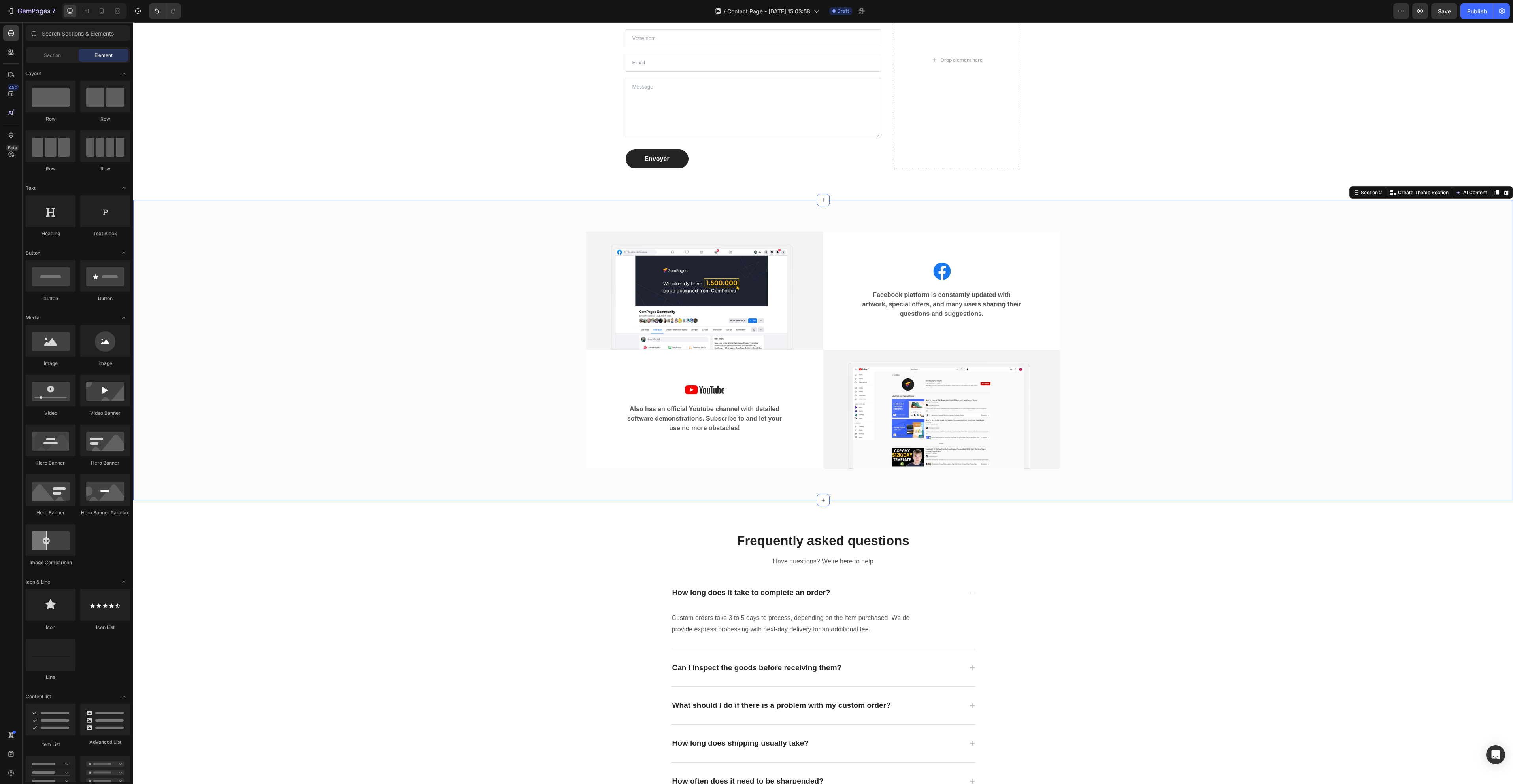
scroll to position [0, 0]
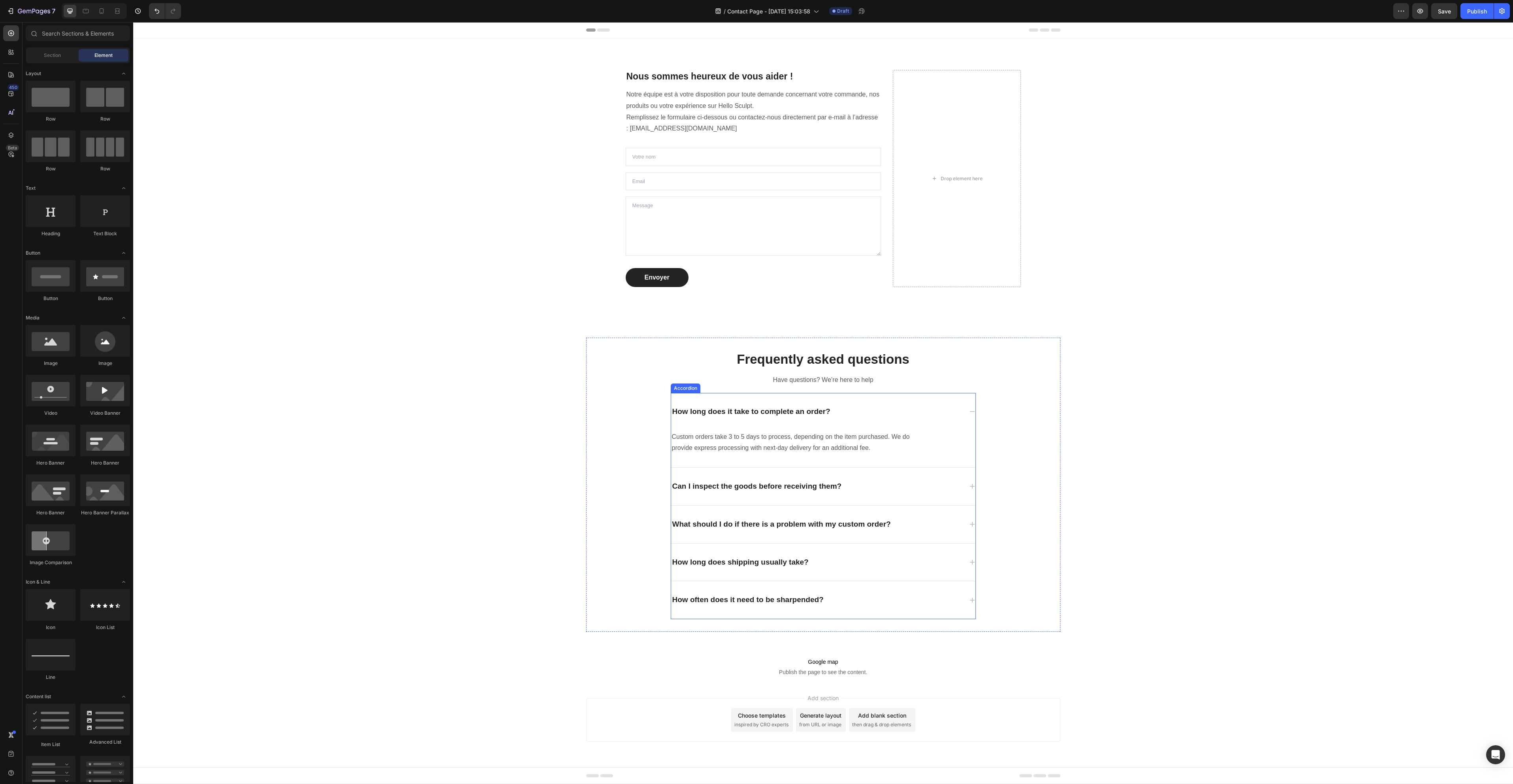
click at [762, 488] on div "Can I inspect the goods before receiving them?" at bounding box center [757, 486] width 172 height 12
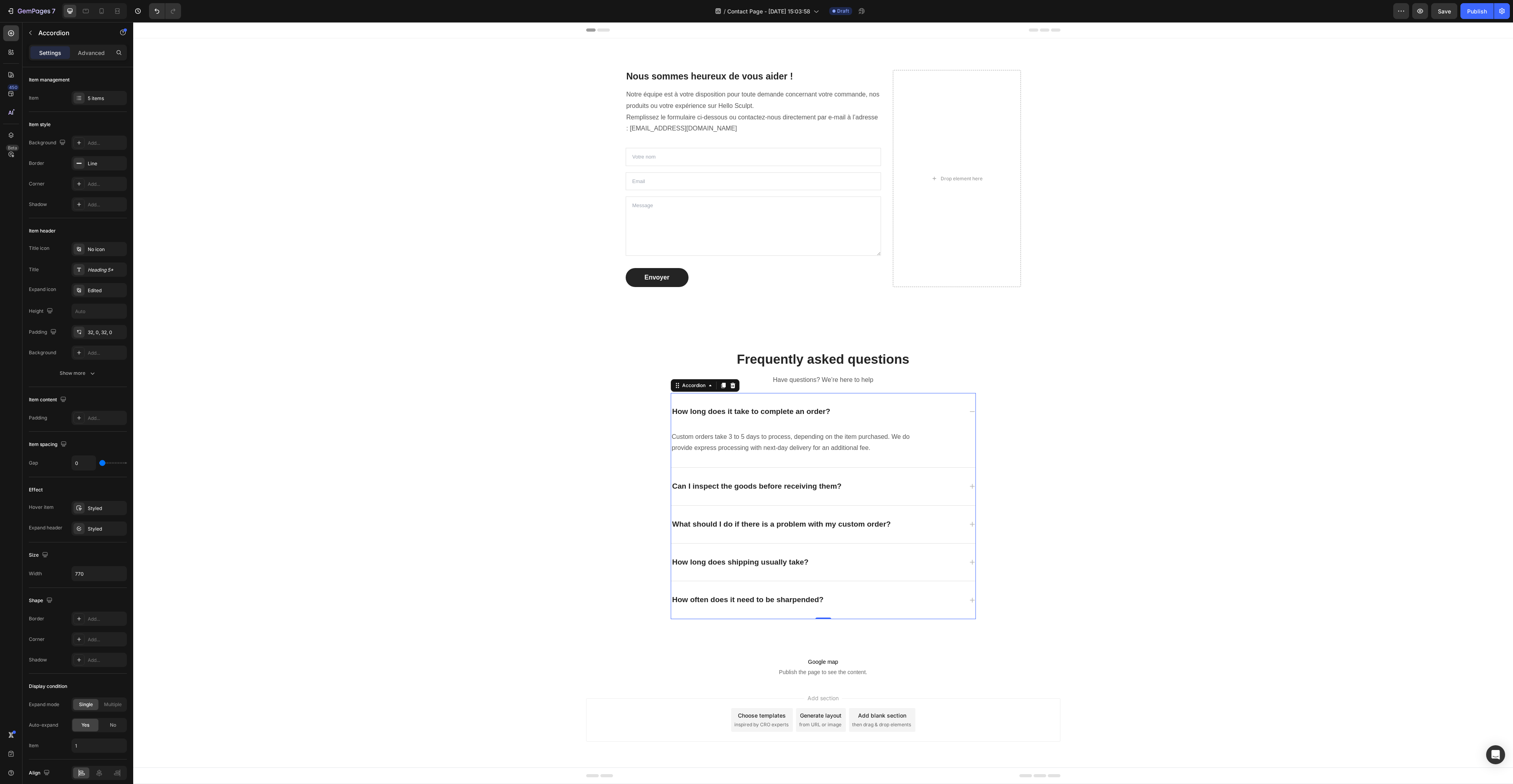
click at [793, 481] on div "Can I inspect the goods before receiving them?" at bounding box center [757, 486] width 172 height 12
click at [944, 483] on div "Can I inspect the goods before receiving them?" at bounding box center [817, 486] width 292 height 12
click at [951, 520] on div "What should I do if there is a problem with my custom order?" at bounding box center [817, 524] width 292 height 12
click at [937, 560] on div "How long does shipping usually take?" at bounding box center [817, 562] width 292 height 12
click at [930, 598] on div "How often does it need to be sharpended?" at bounding box center [817, 600] width 292 height 12
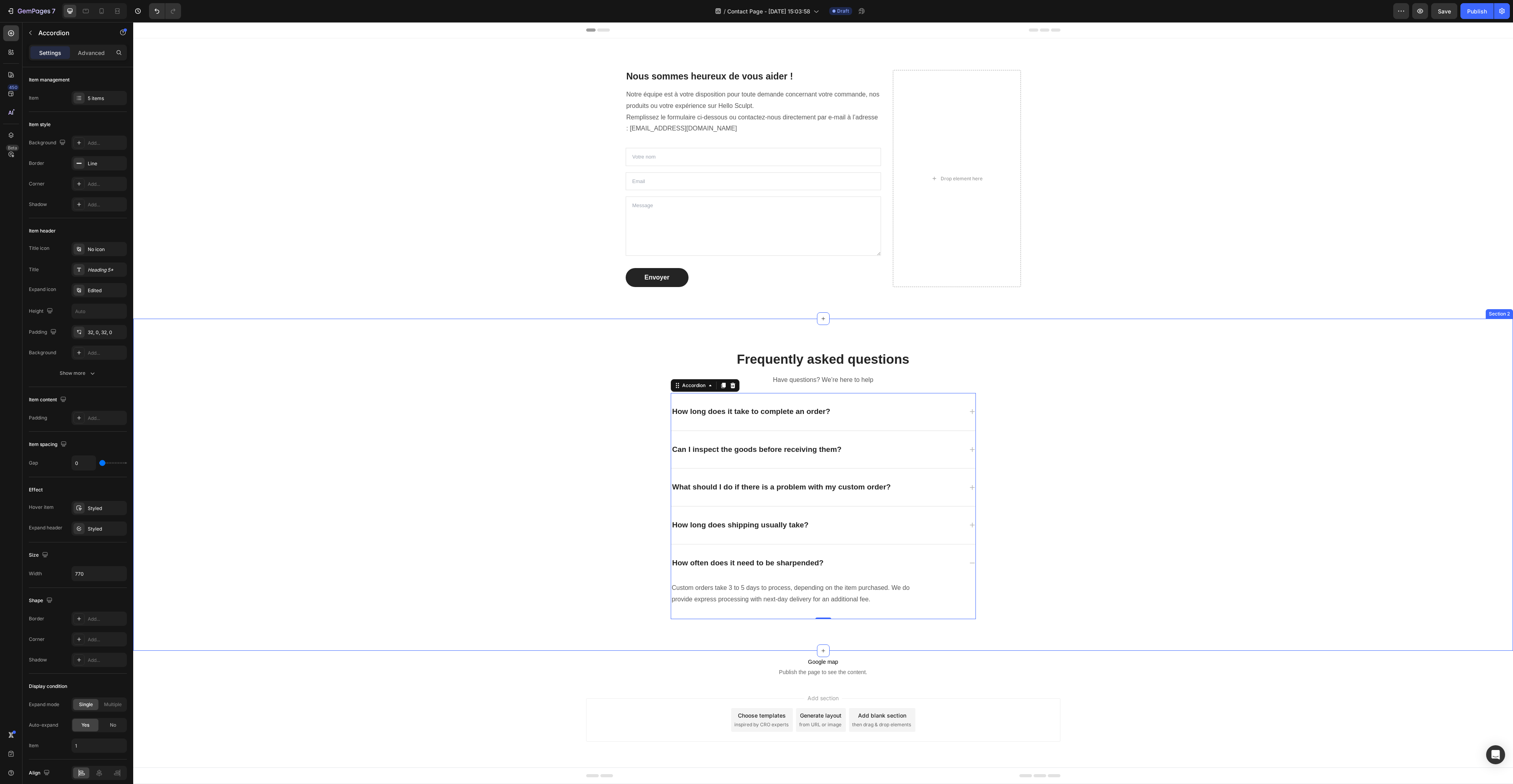
click at [1073, 541] on div "Frequently asked questions Heading Have questions? We’re here to help Text bloc…" at bounding box center [823, 485] width 1368 height 294
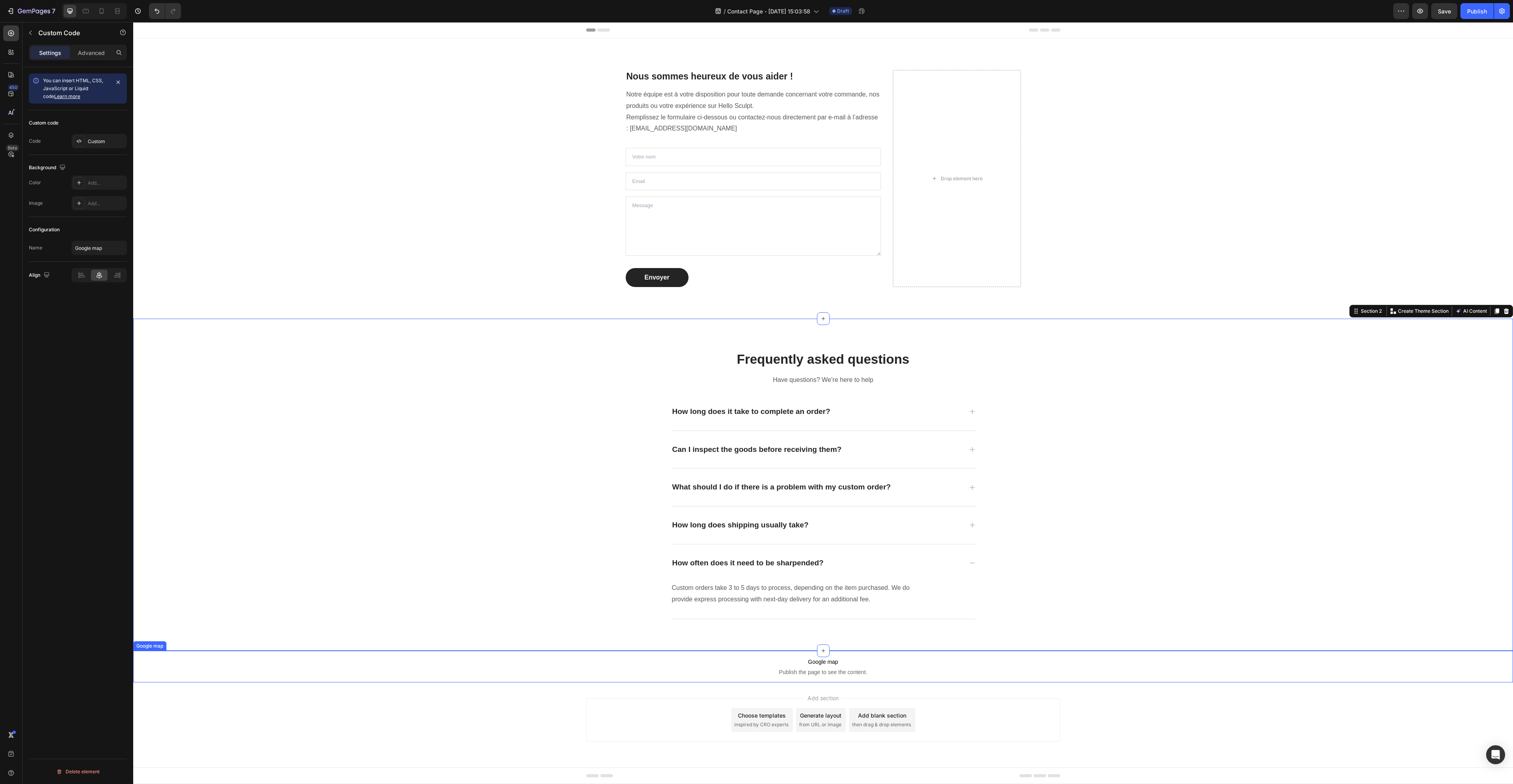
click at [947, 674] on span "Publish the page to see the content." at bounding box center [823, 672] width 1380 height 8
click at [202, 639] on div at bounding box center [198, 643] width 9 height 9
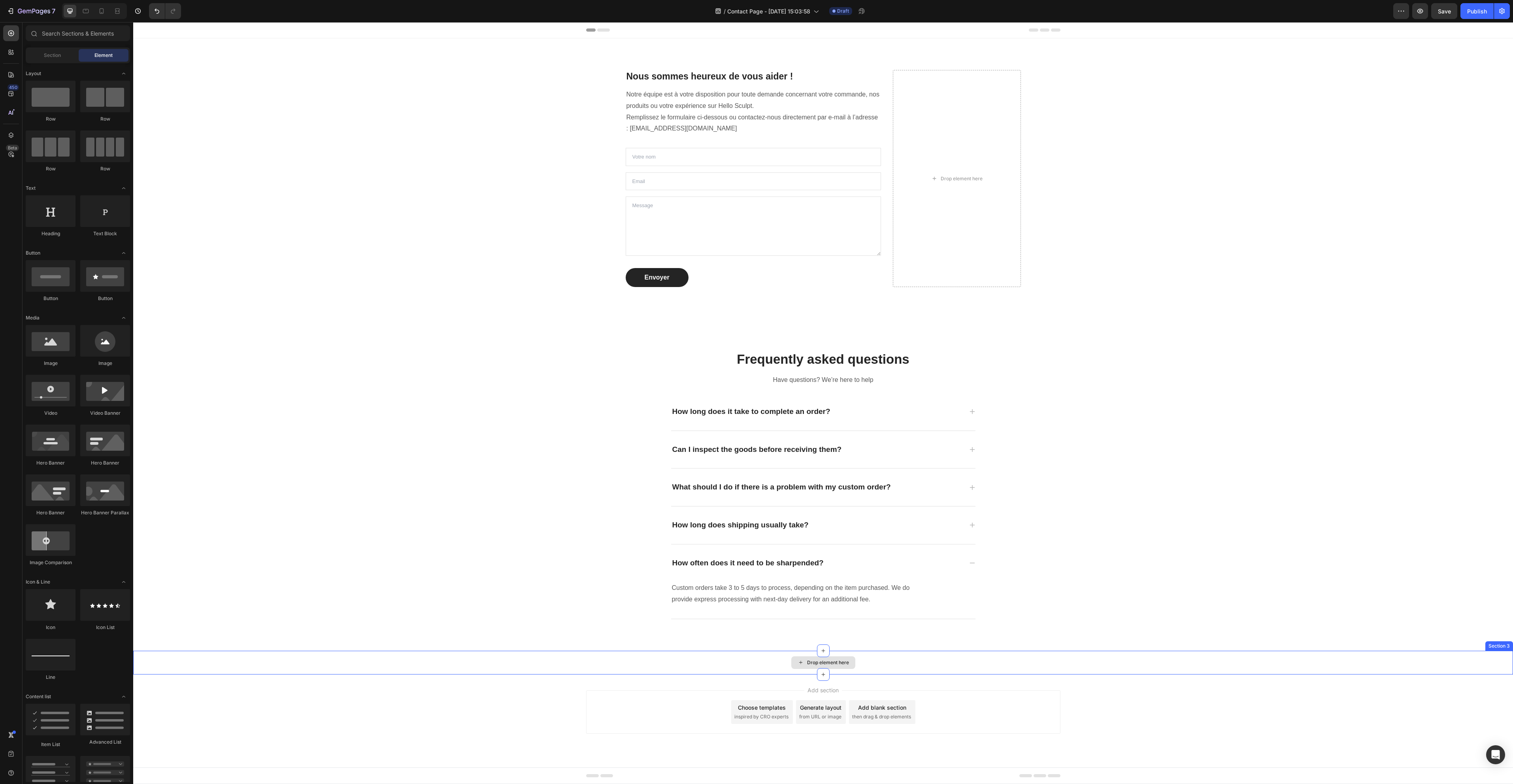
click at [998, 655] on div "Drop element here" at bounding box center [823, 662] width 1380 height 23
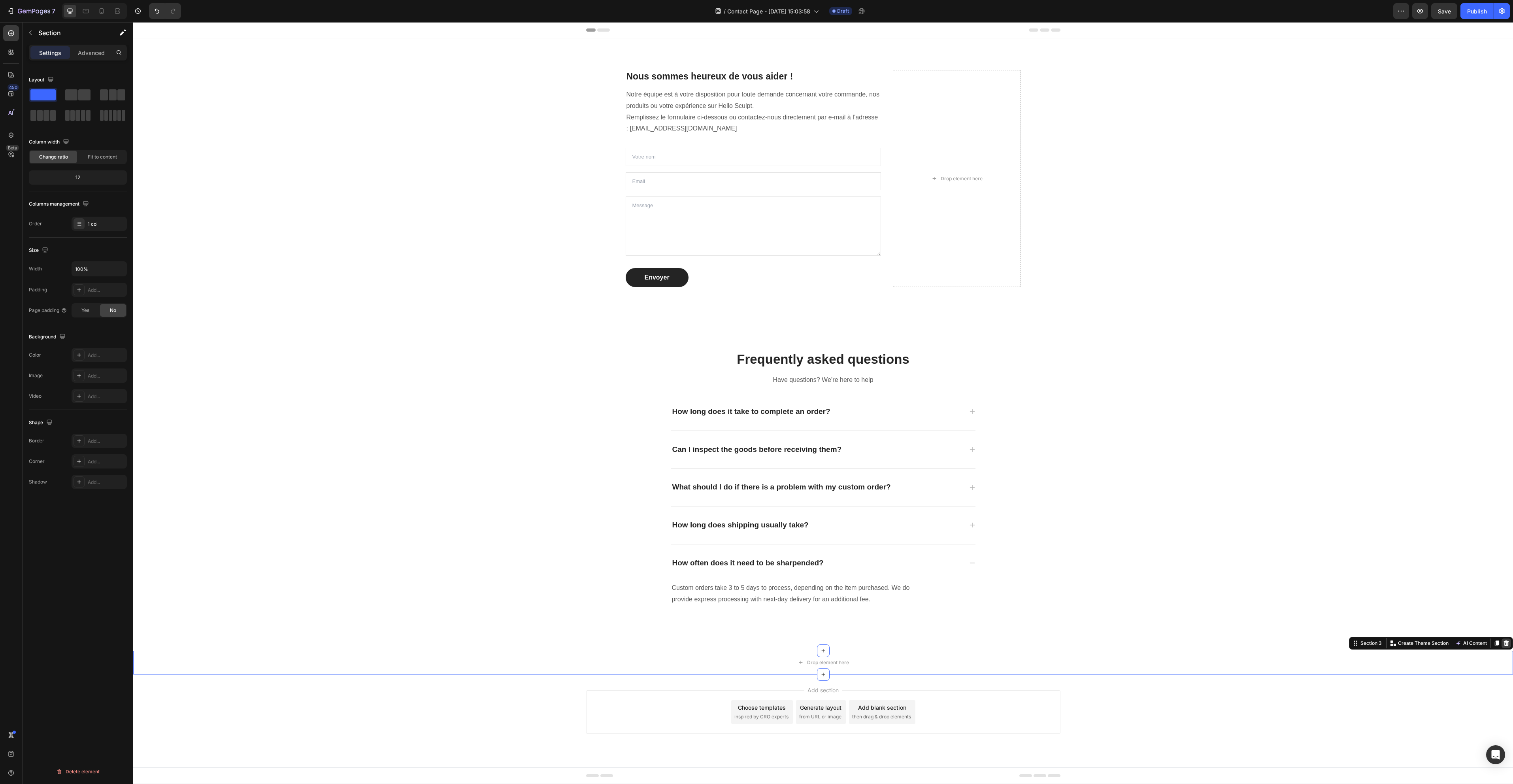
click at [1509, 643] on div at bounding box center [1506, 643] width 9 height 9
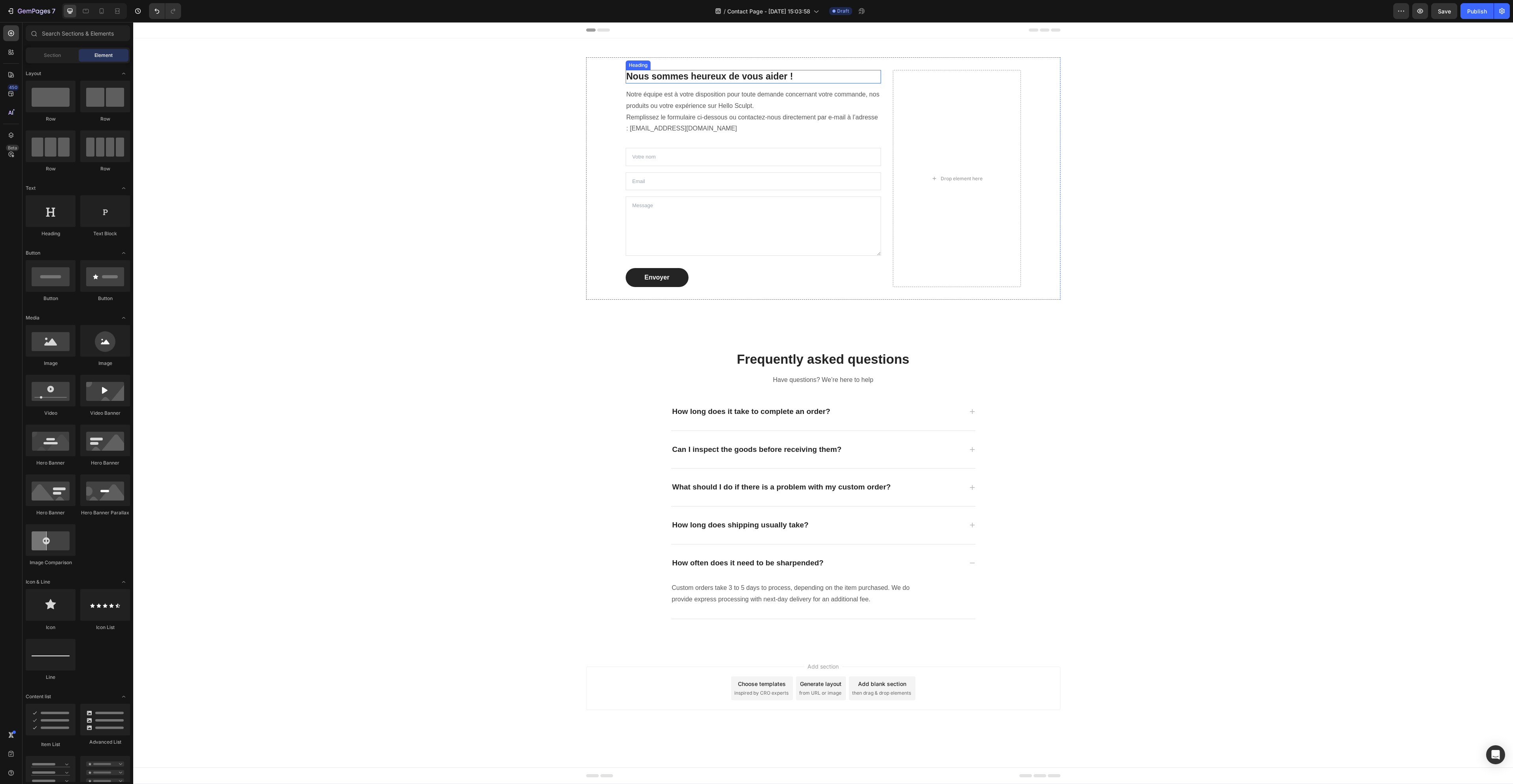
click at [723, 79] on p "Nous sommes heureux de vous aider !" at bounding box center [753, 76] width 254 height 12
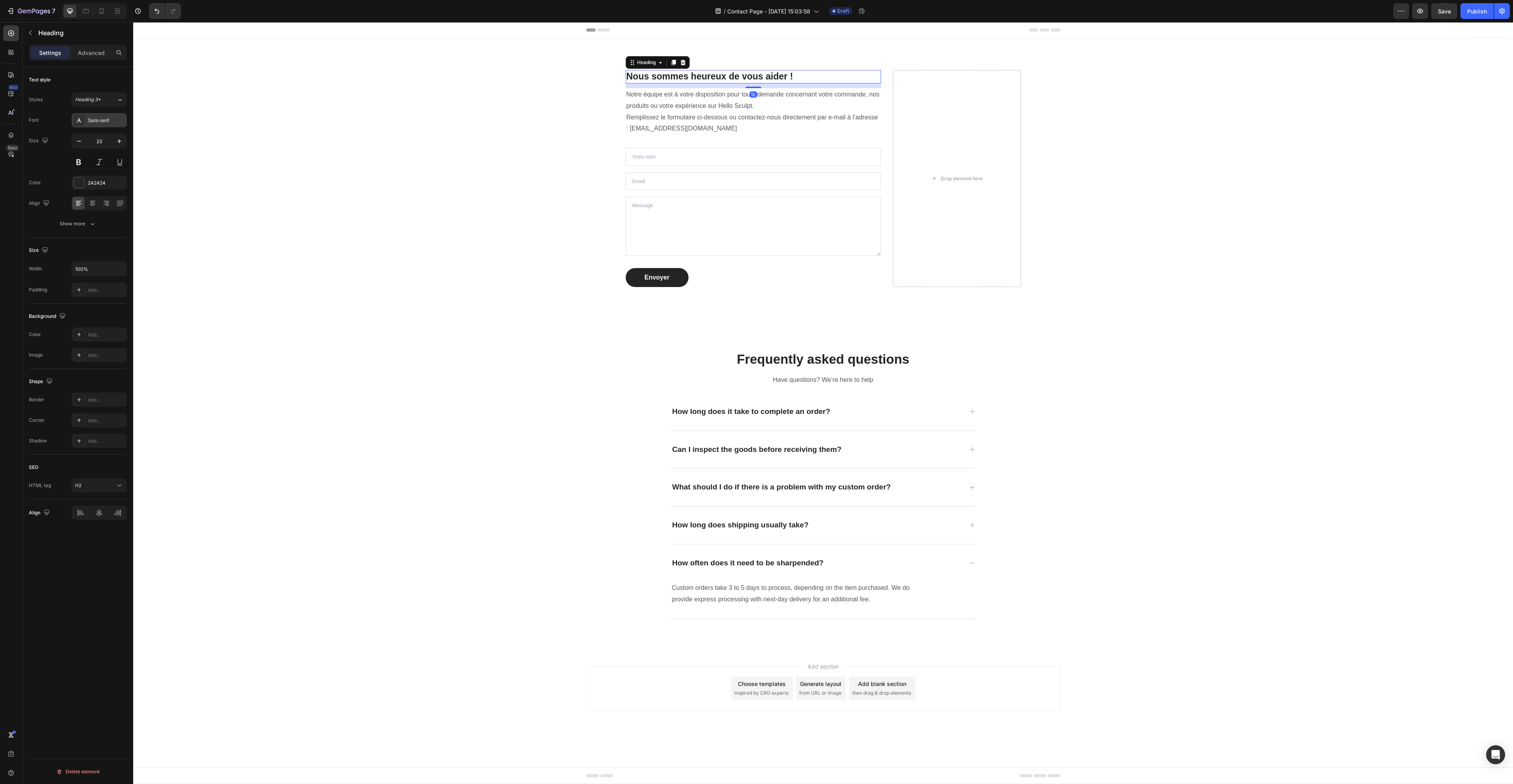
click at [104, 123] on div "Sans-serif" at bounding box center [107, 120] width 37 height 7
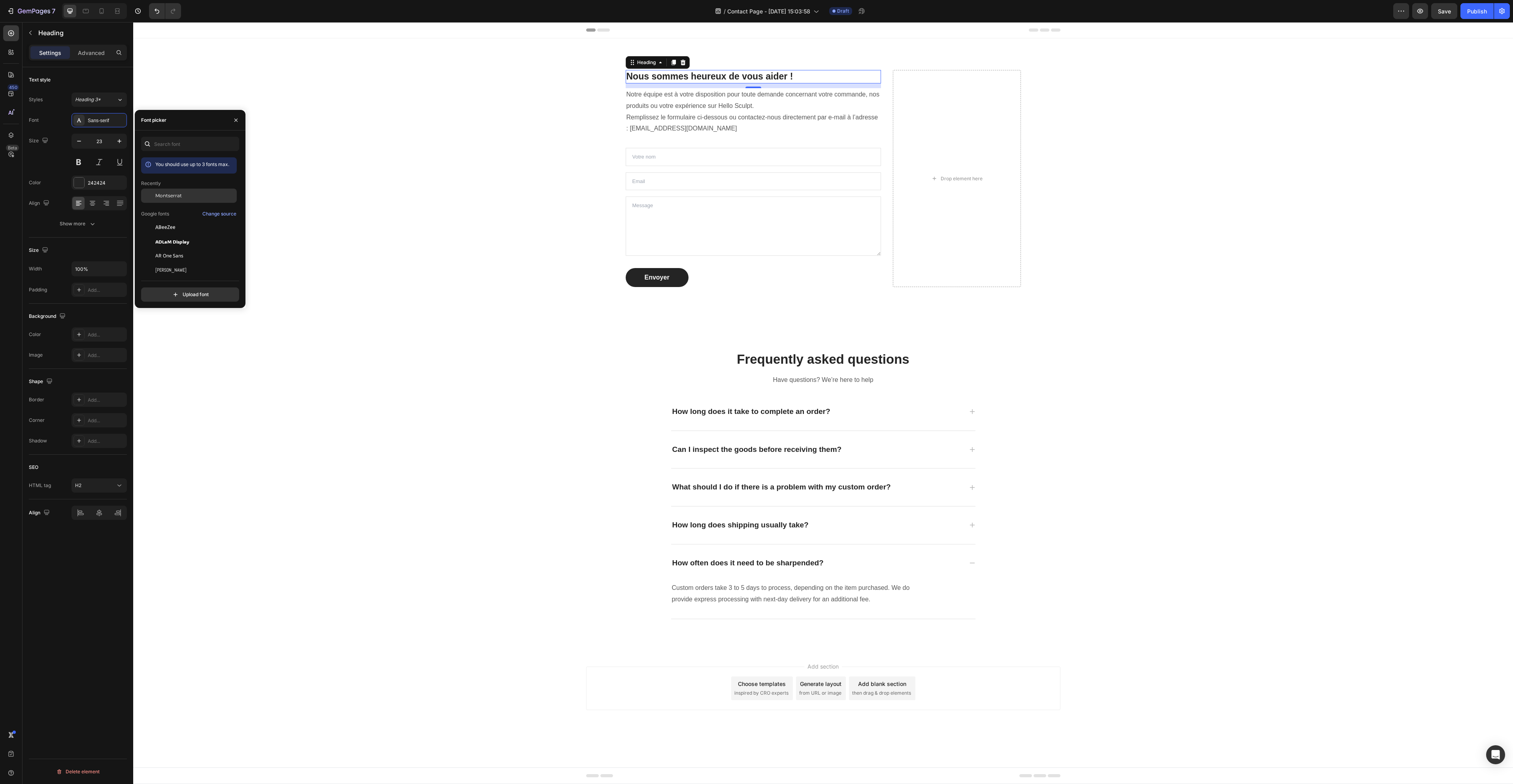
click at [189, 192] on div "Montserrat" at bounding box center [195, 195] width 80 height 7
click at [687, 131] on p "Remplissez le formulaire ci-dessous ou contactez-nous directement par e-mail à …" at bounding box center [753, 123] width 254 height 23
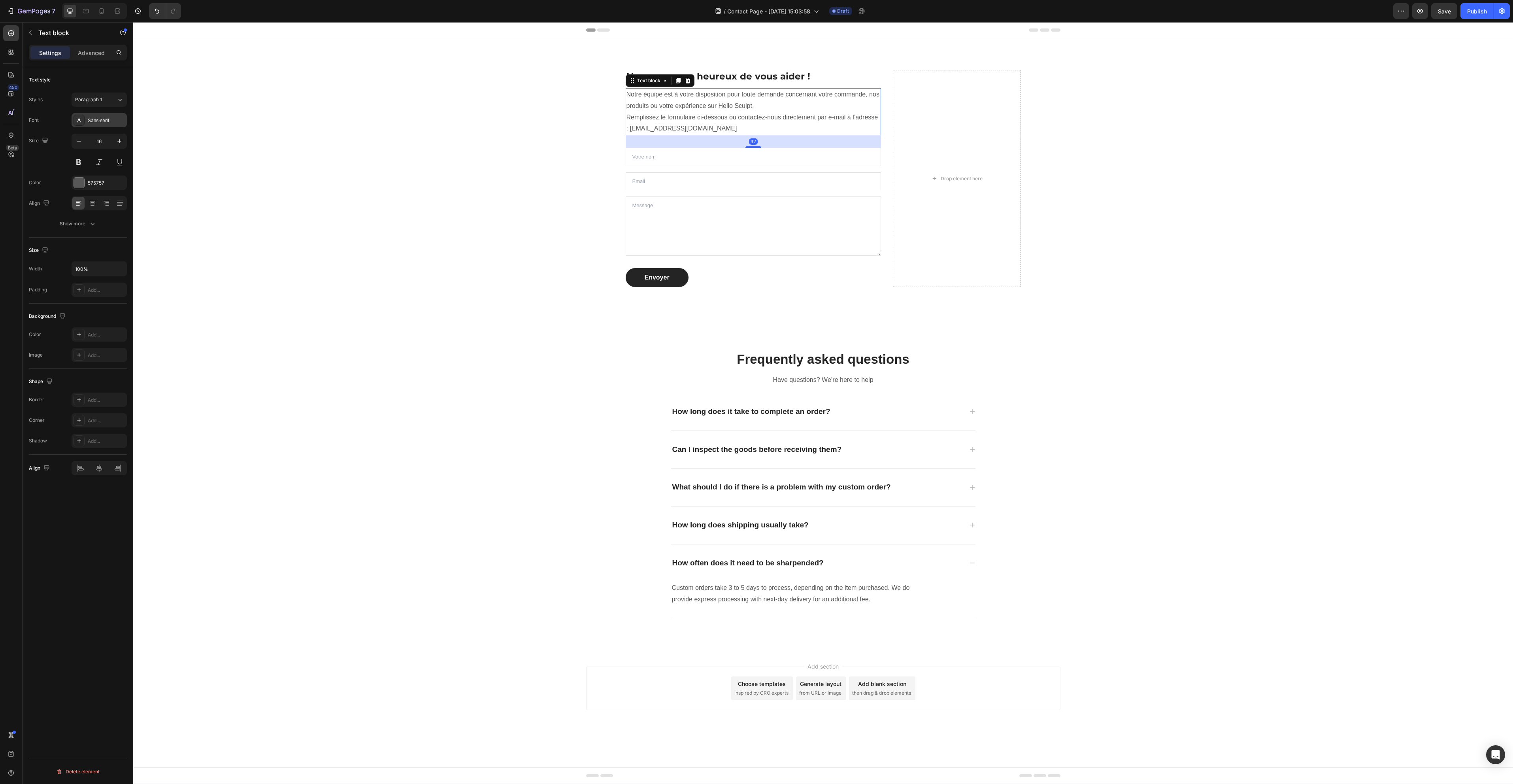
click at [103, 124] on div "Sans-serif" at bounding box center [107, 120] width 37 height 7
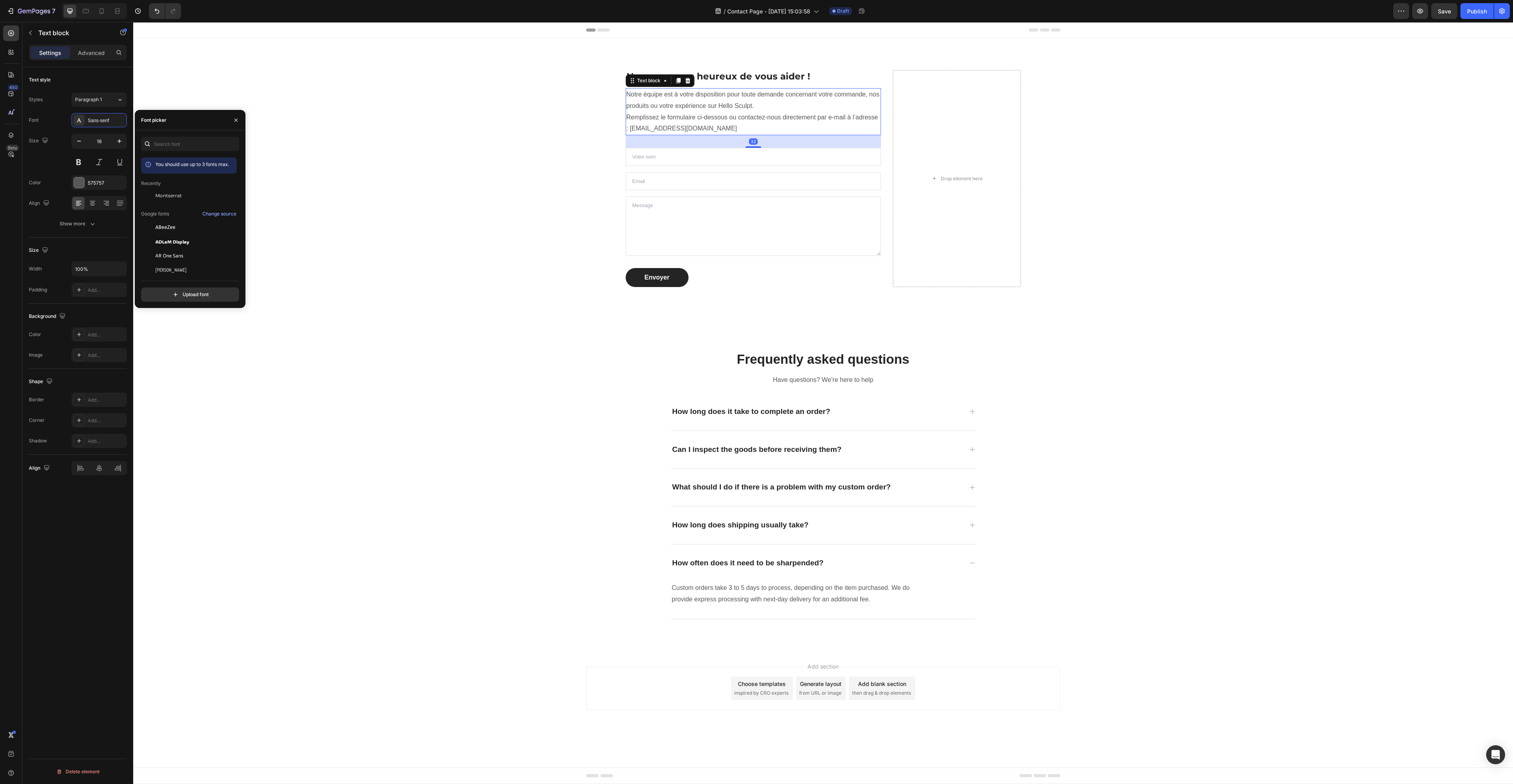
click at [176, 249] on div "Montserrat" at bounding box center [188, 256] width 96 height 14
click at [398, 170] on div "Nous sommes heureux de vous aider ! Heading Notre équipe est à votre dispositio…" at bounding box center [823, 178] width 1368 height 242
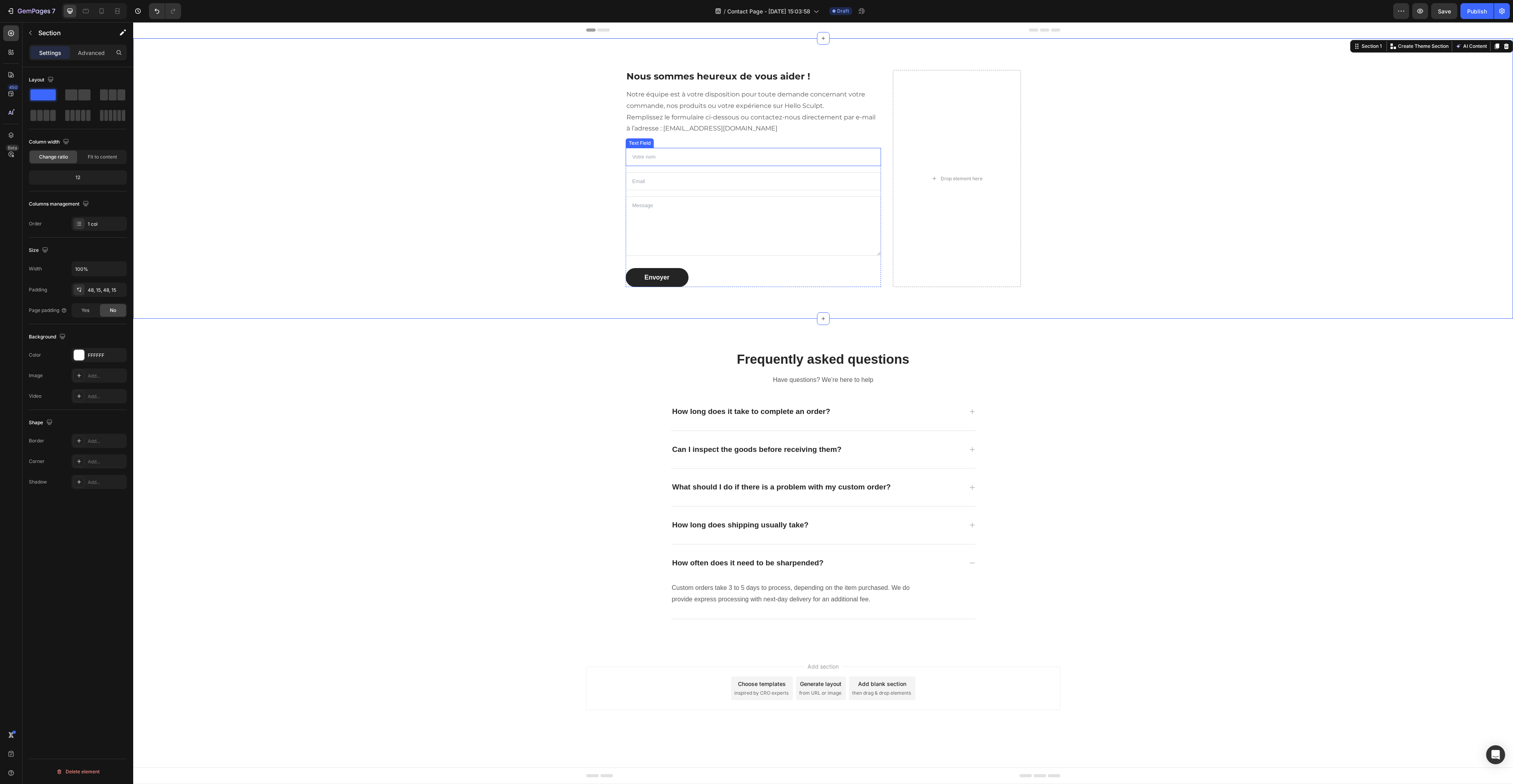
click at [687, 156] on input "text" at bounding box center [753, 156] width 256 height 18
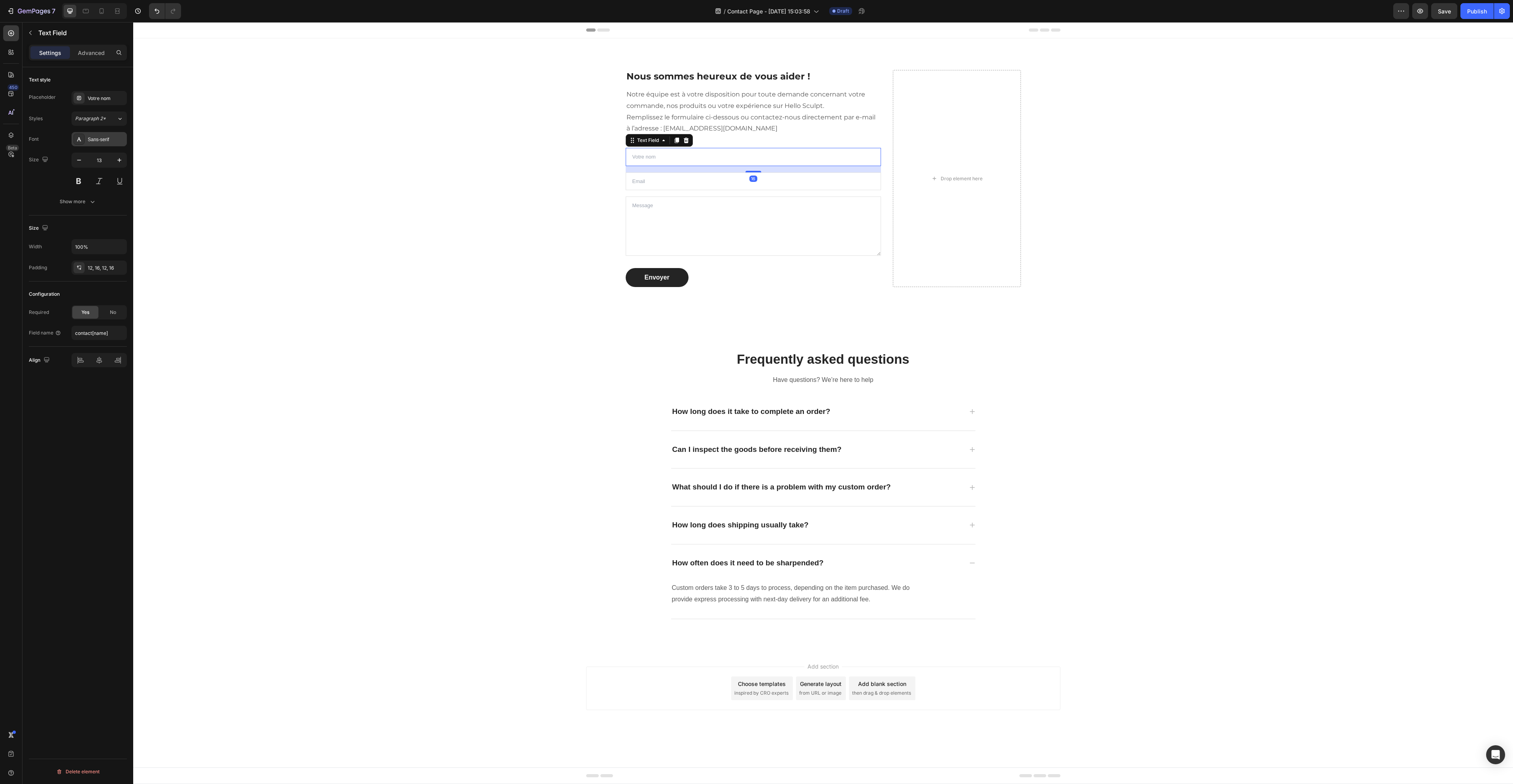
click at [93, 136] on div "Sans-serif" at bounding box center [107, 139] width 37 height 7
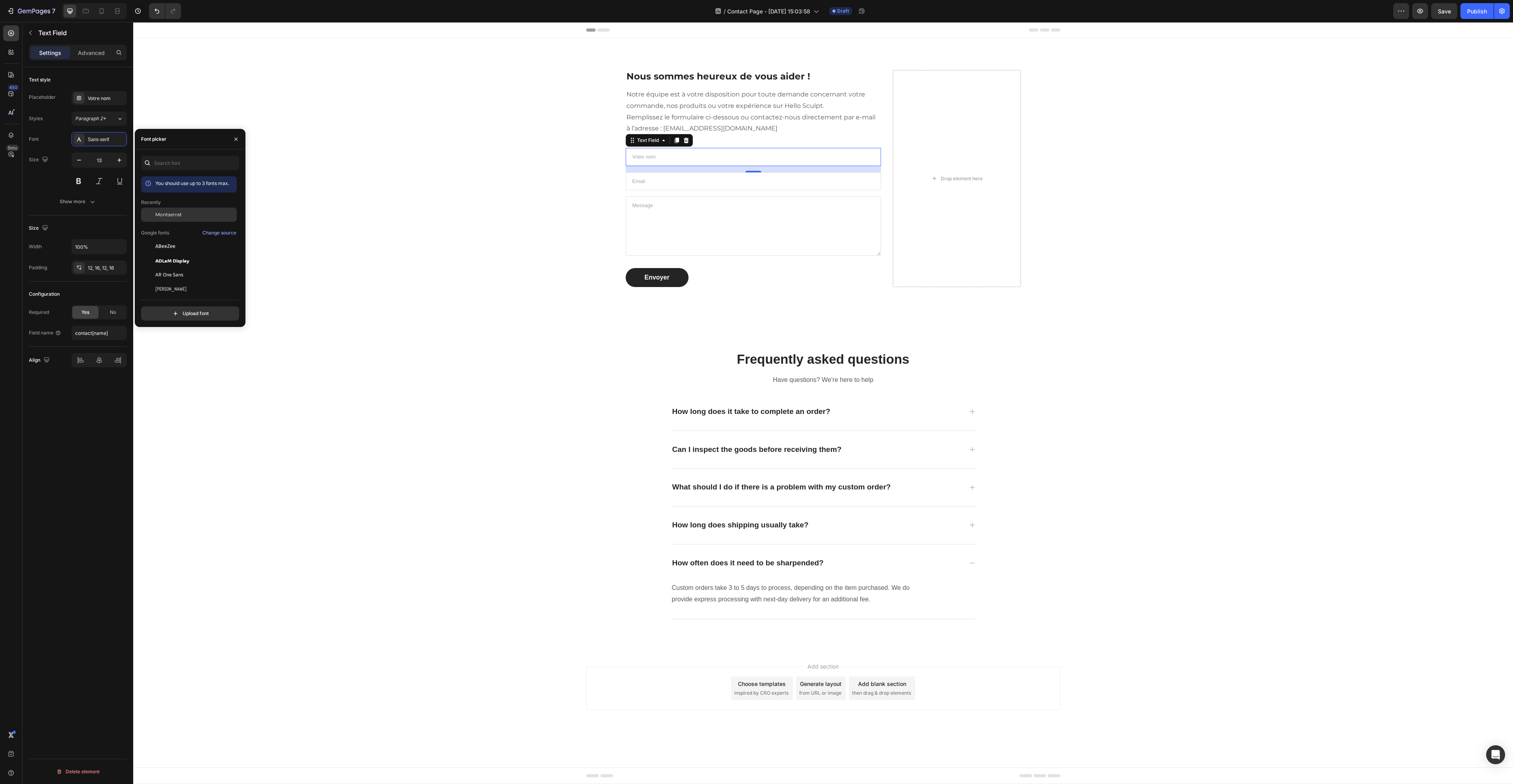
click at [183, 216] on div "Montserrat" at bounding box center [195, 214] width 80 height 7
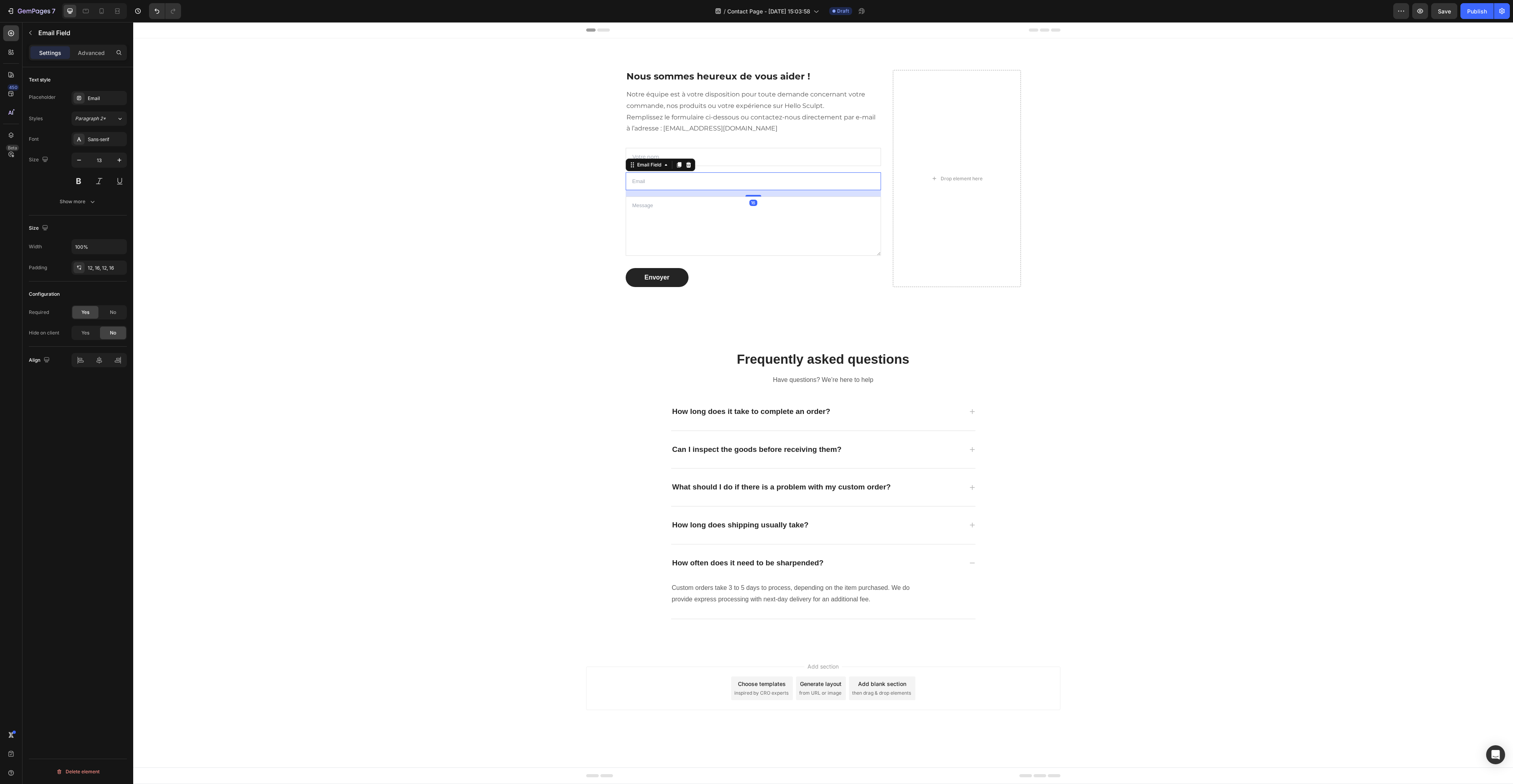
click at [735, 184] on input "email" at bounding box center [753, 181] width 256 height 18
click at [102, 137] on div "Sans-serif" at bounding box center [107, 139] width 37 height 7
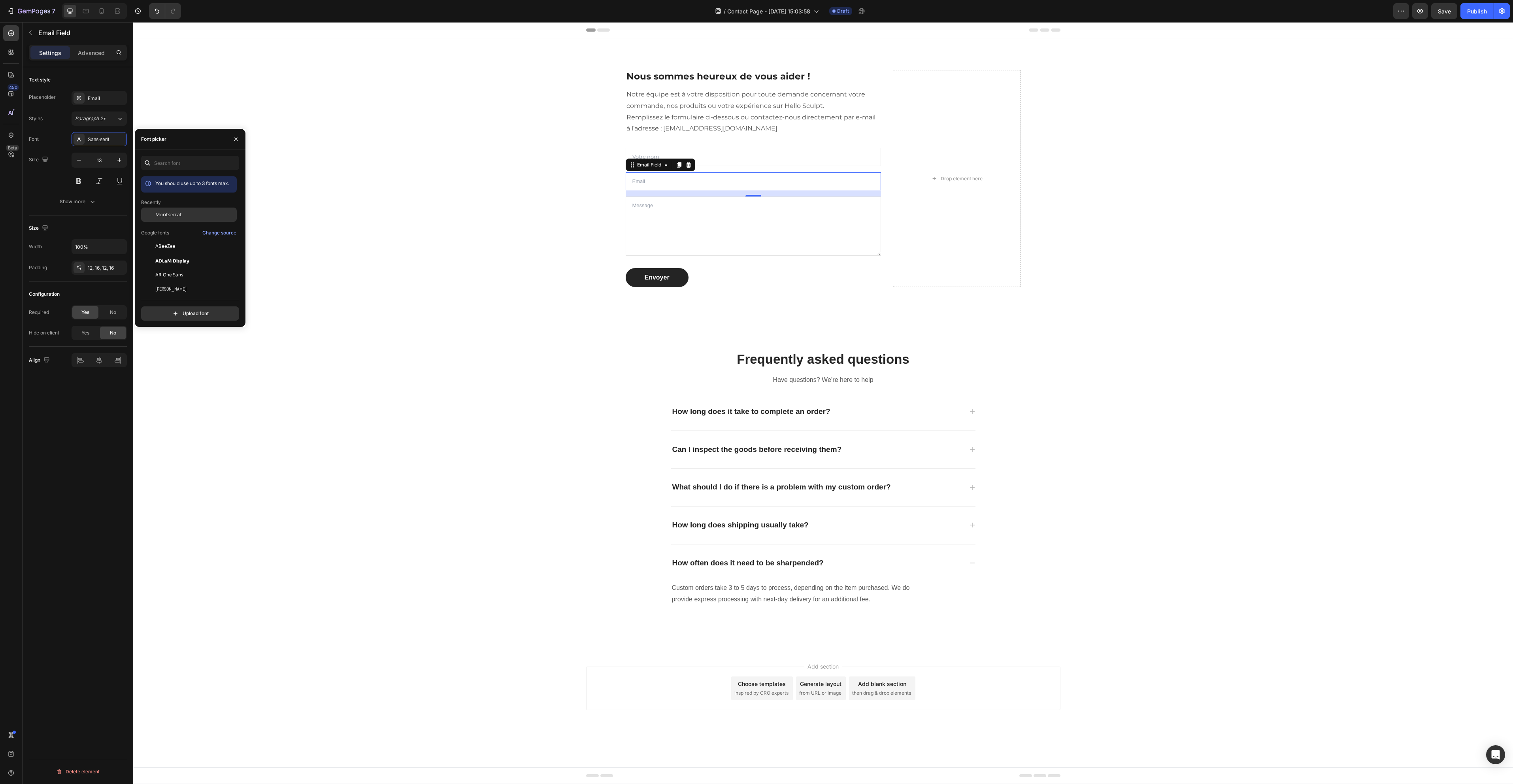
click at [178, 214] on span "Montserrat" at bounding box center [169, 214] width 26 height 7
click at [793, 229] on textarea at bounding box center [753, 226] width 256 height 59
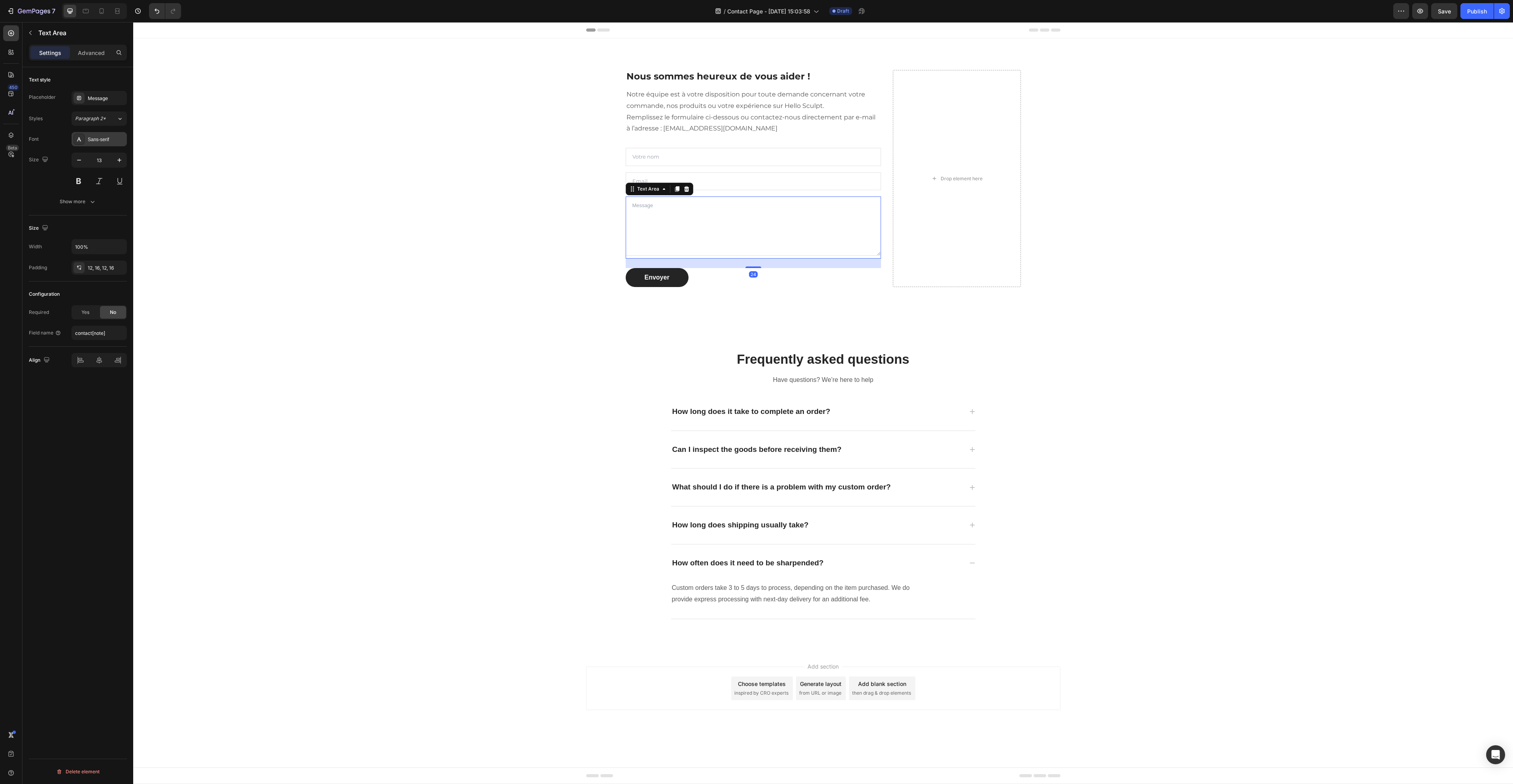
click at [96, 137] on div "Sans-serif" at bounding box center [107, 139] width 37 height 7
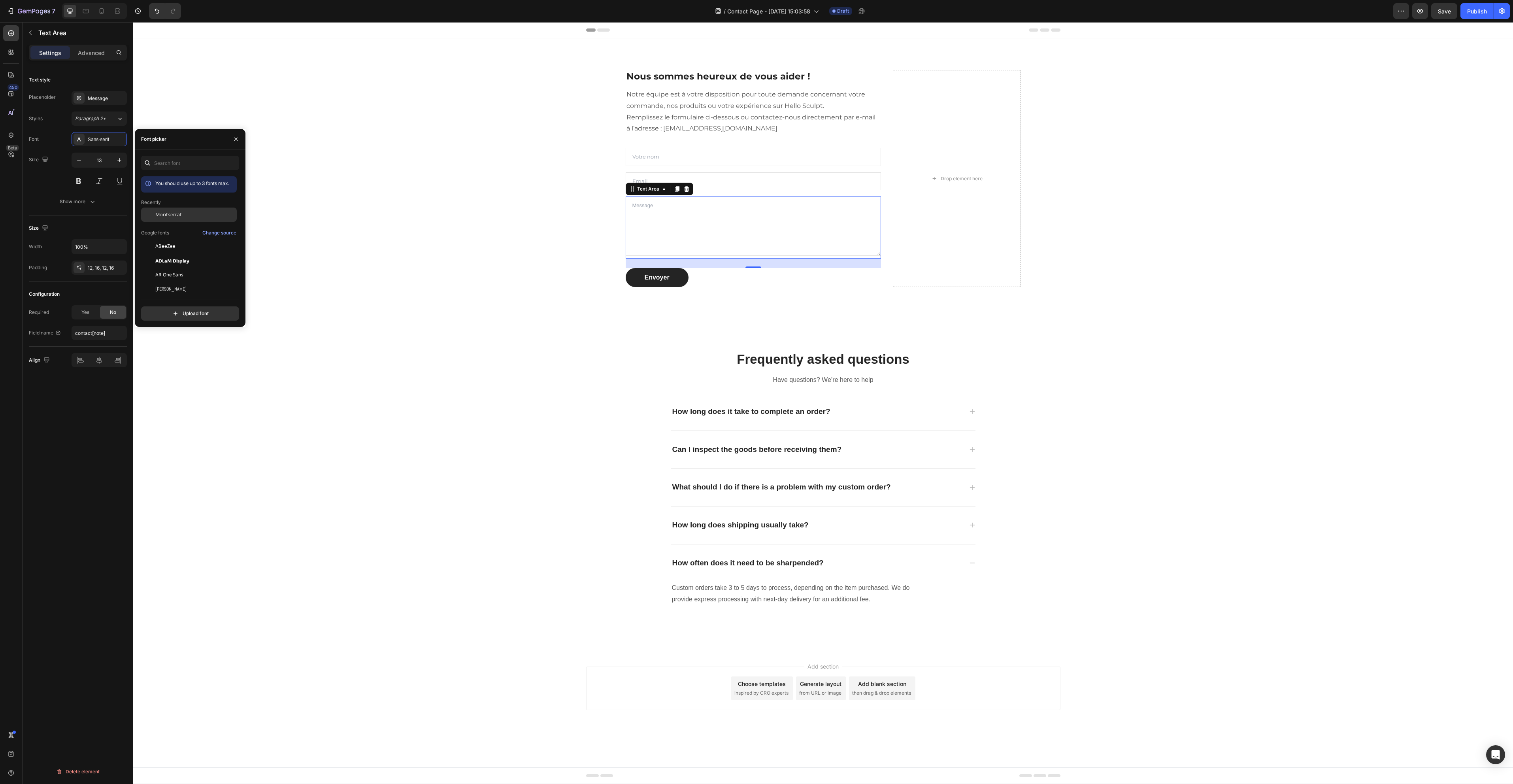
click at [170, 212] on span "Montserrat" at bounding box center [169, 214] width 26 height 7
click at [452, 226] on div "Nous sommes heureux de vous aider ! Heading Notre équipe est à votre dispositio…" at bounding box center [823, 178] width 1368 height 242
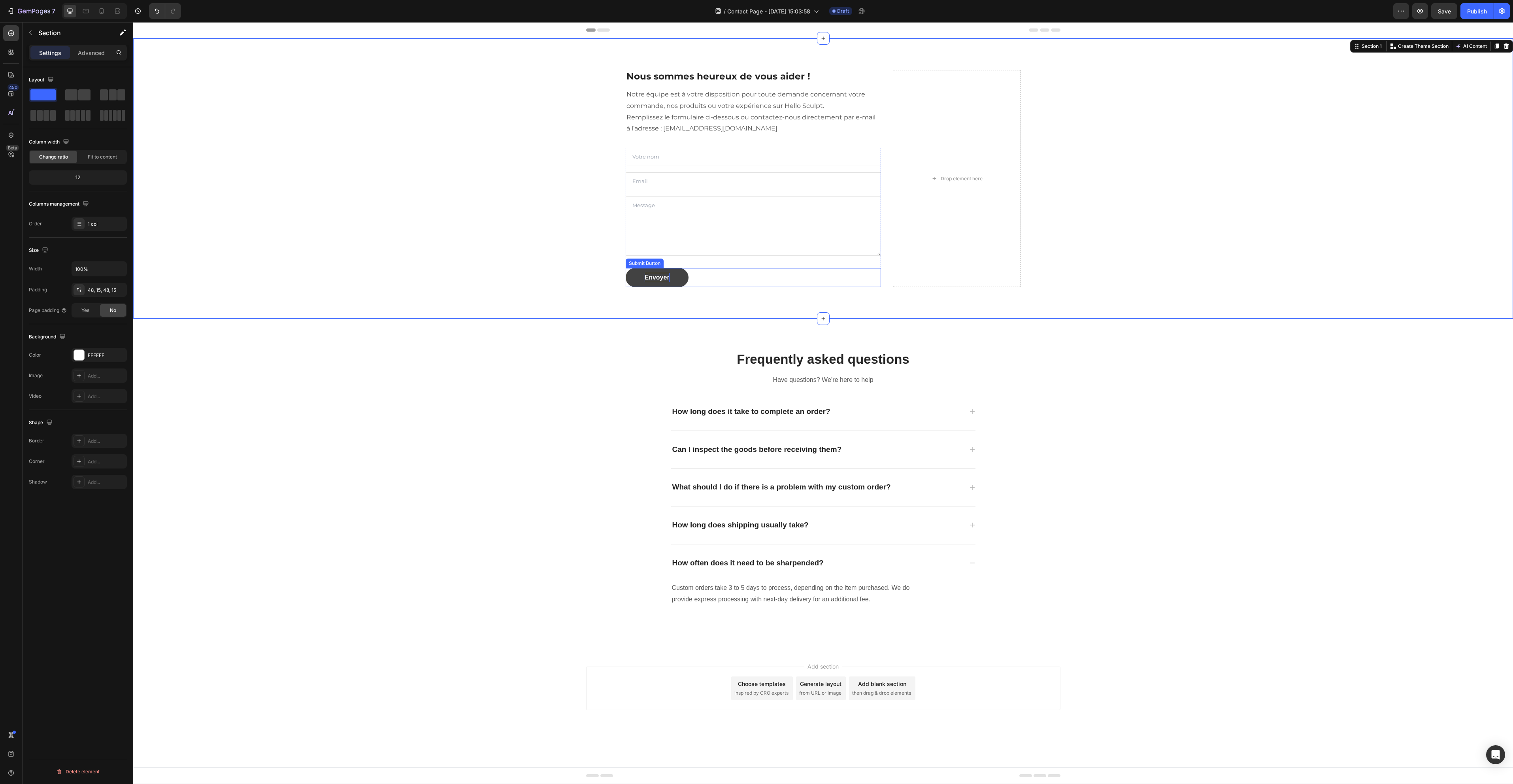
click at [668, 275] on p "Envoyer" at bounding box center [657, 278] width 25 height 9
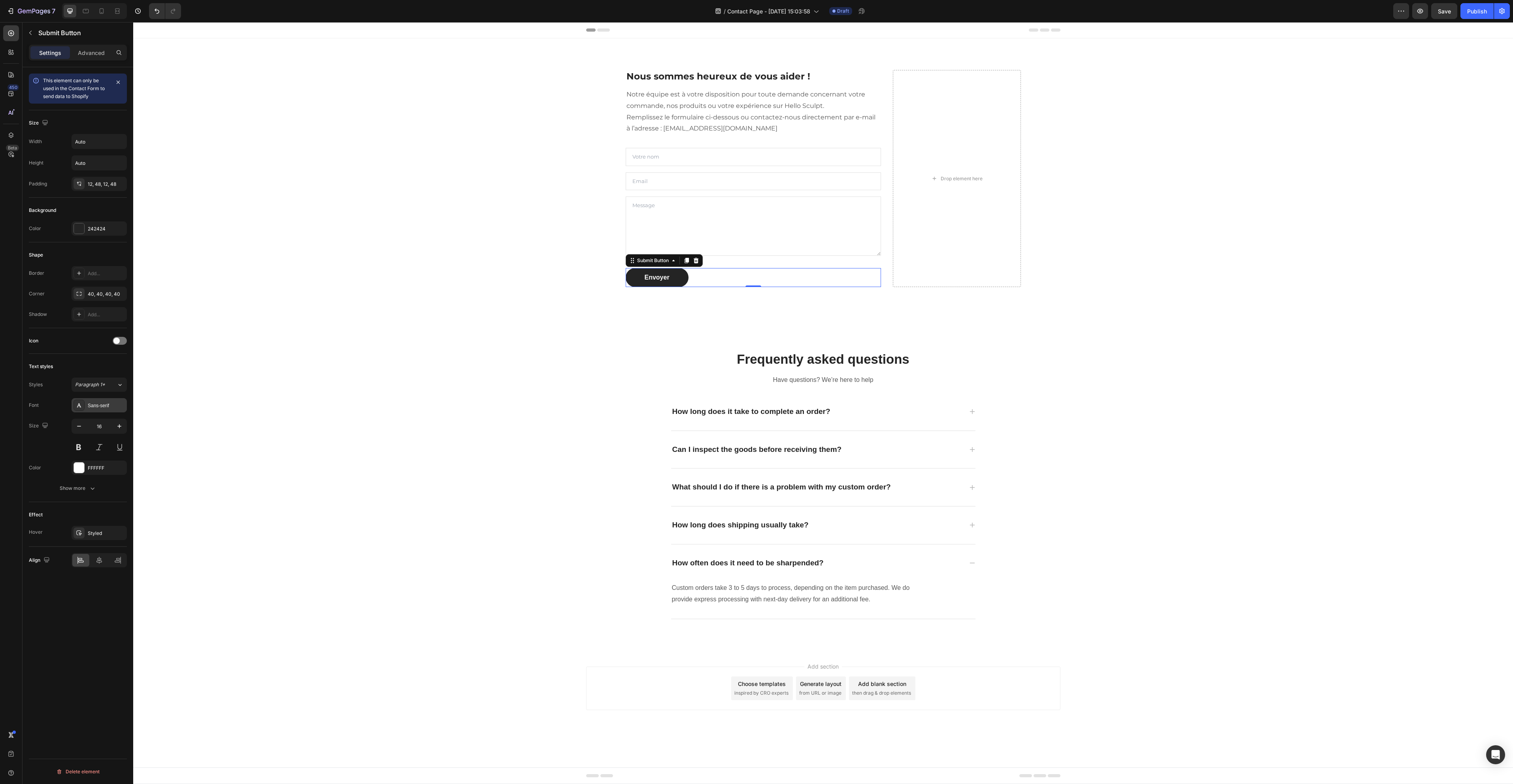
click at [100, 399] on div "Sans-serif" at bounding box center [99, 405] width 55 height 14
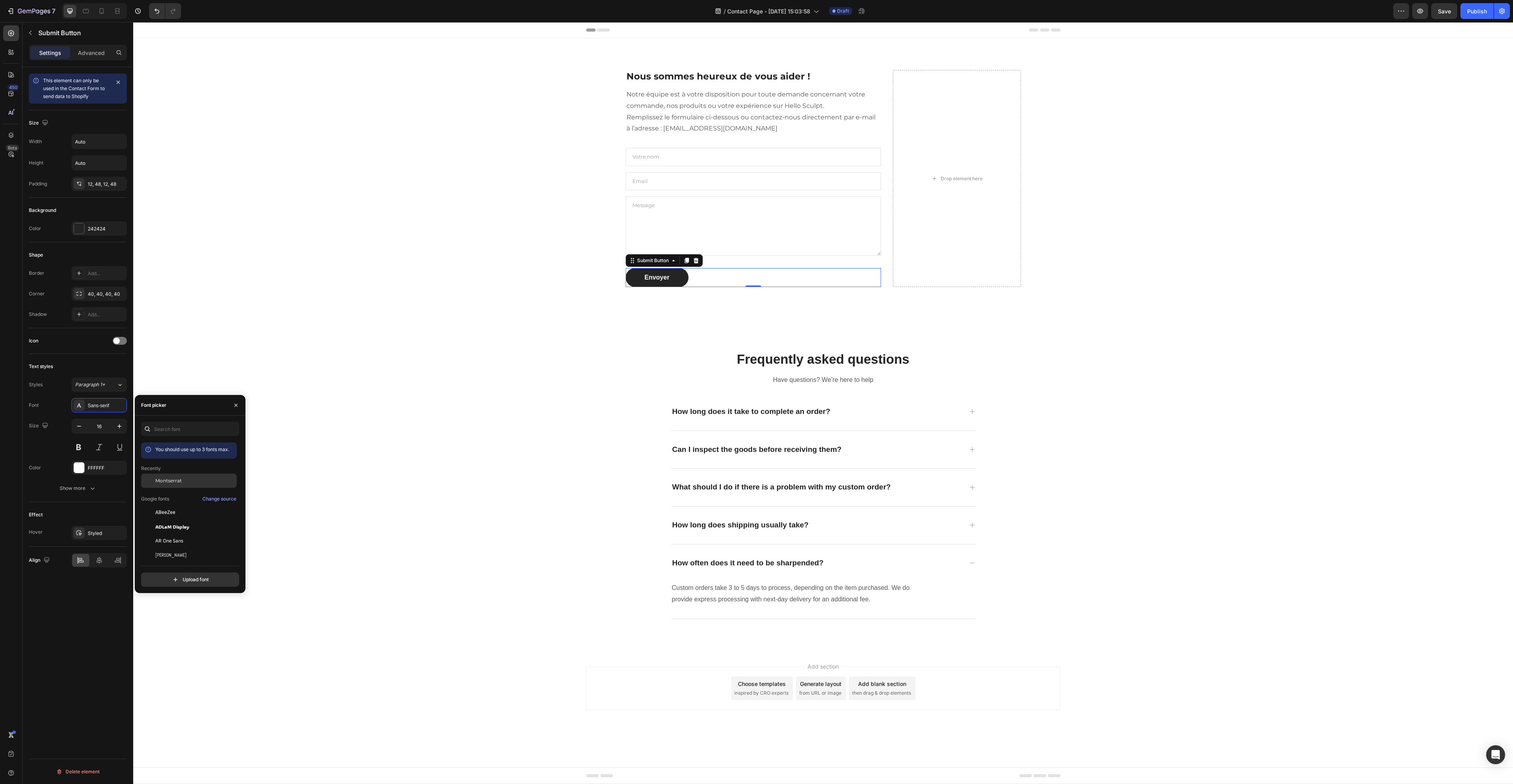
click at [192, 478] on div "Montserrat" at bounding box center [195, 480] width 80 height 7
click at [359, 267] on div "Nous sommes heureux de vous aider ! Heading Notre équipe est à votre dispositio…" at bounding box center [823, 178] width 1368 height 242
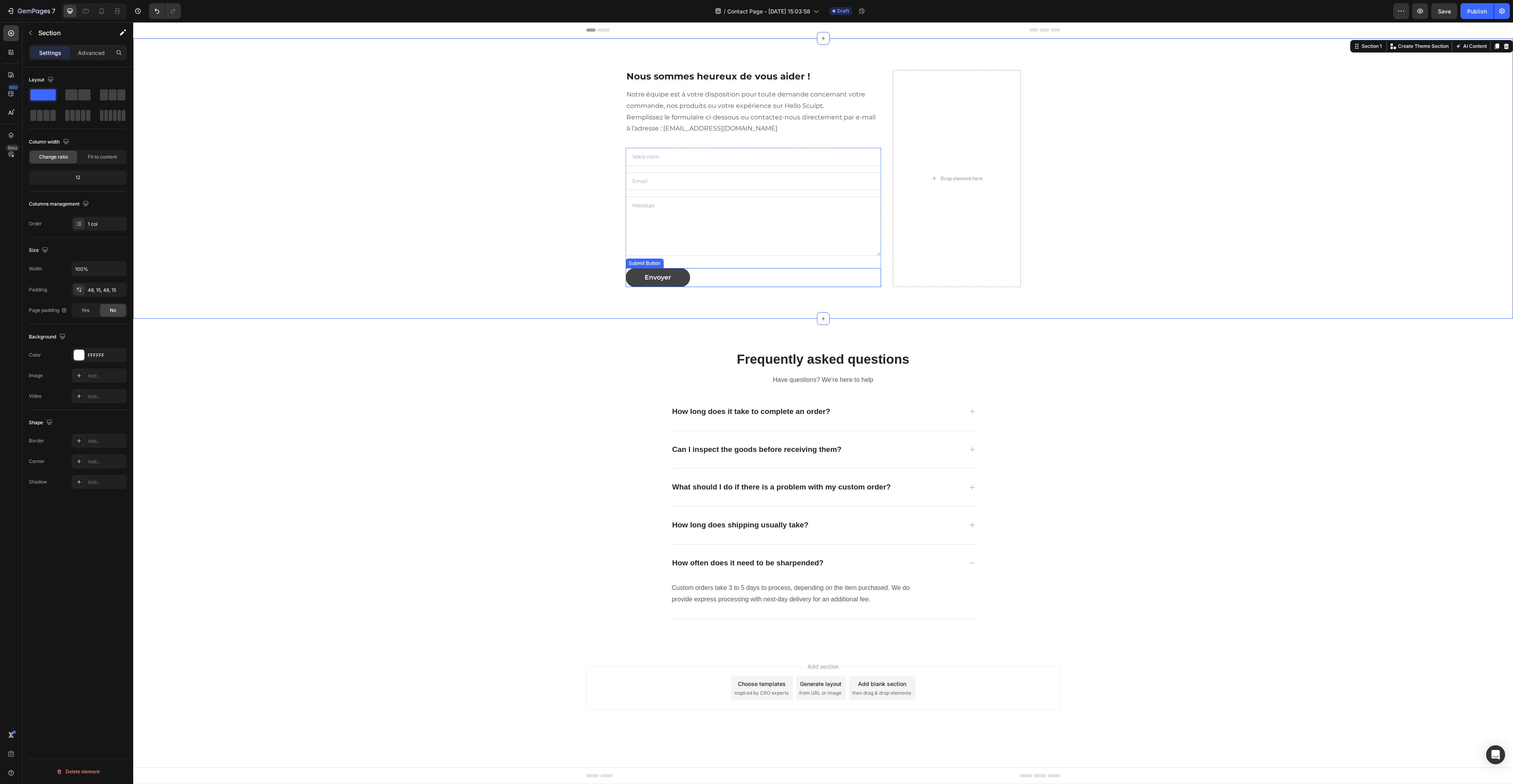
click at [686, 276] on button "Envoyer" at bounding box center [657, 277] width 65 height 19
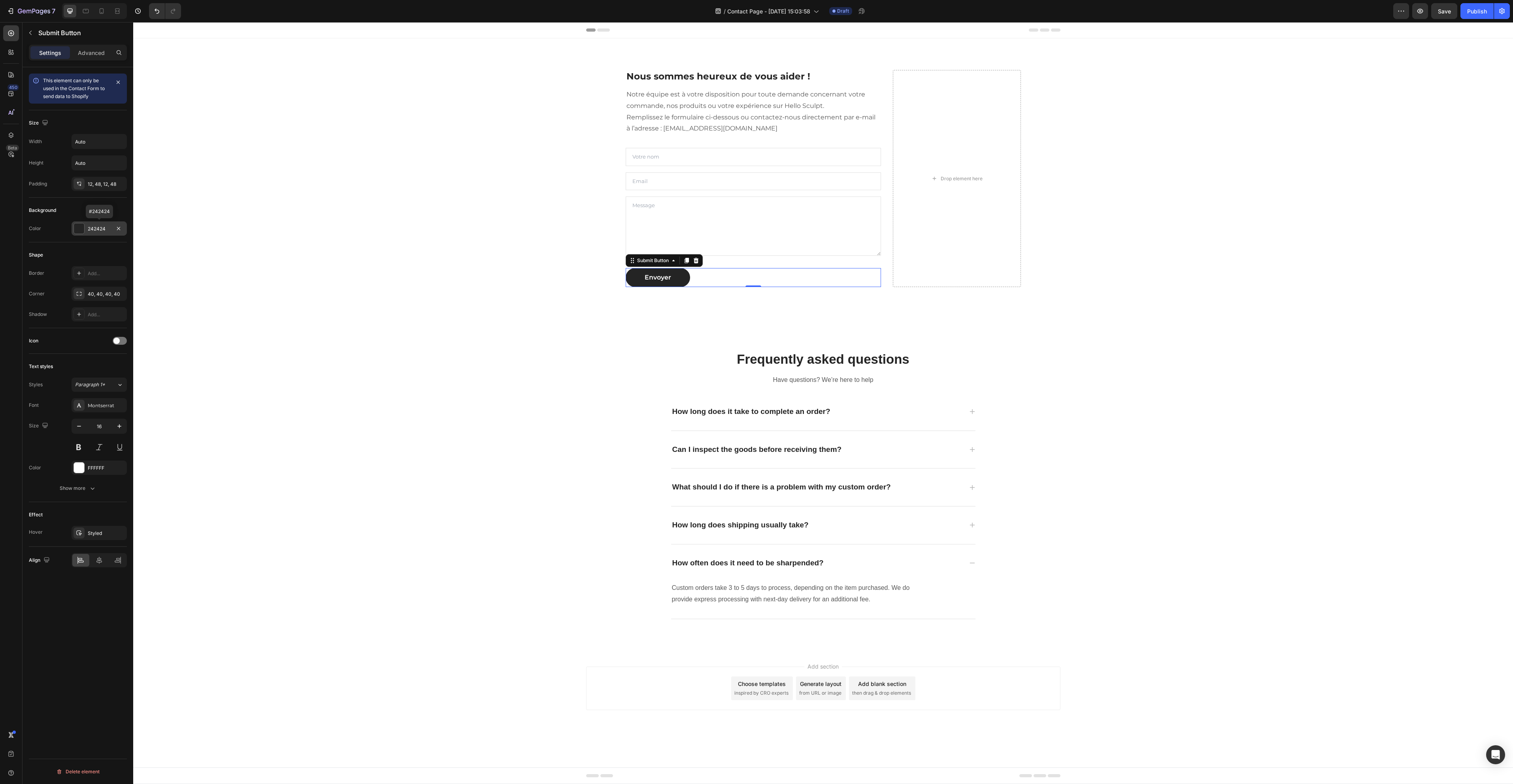
click at [98, 234] on div "242424" at bounding box center [99, 229] width 55 height 14
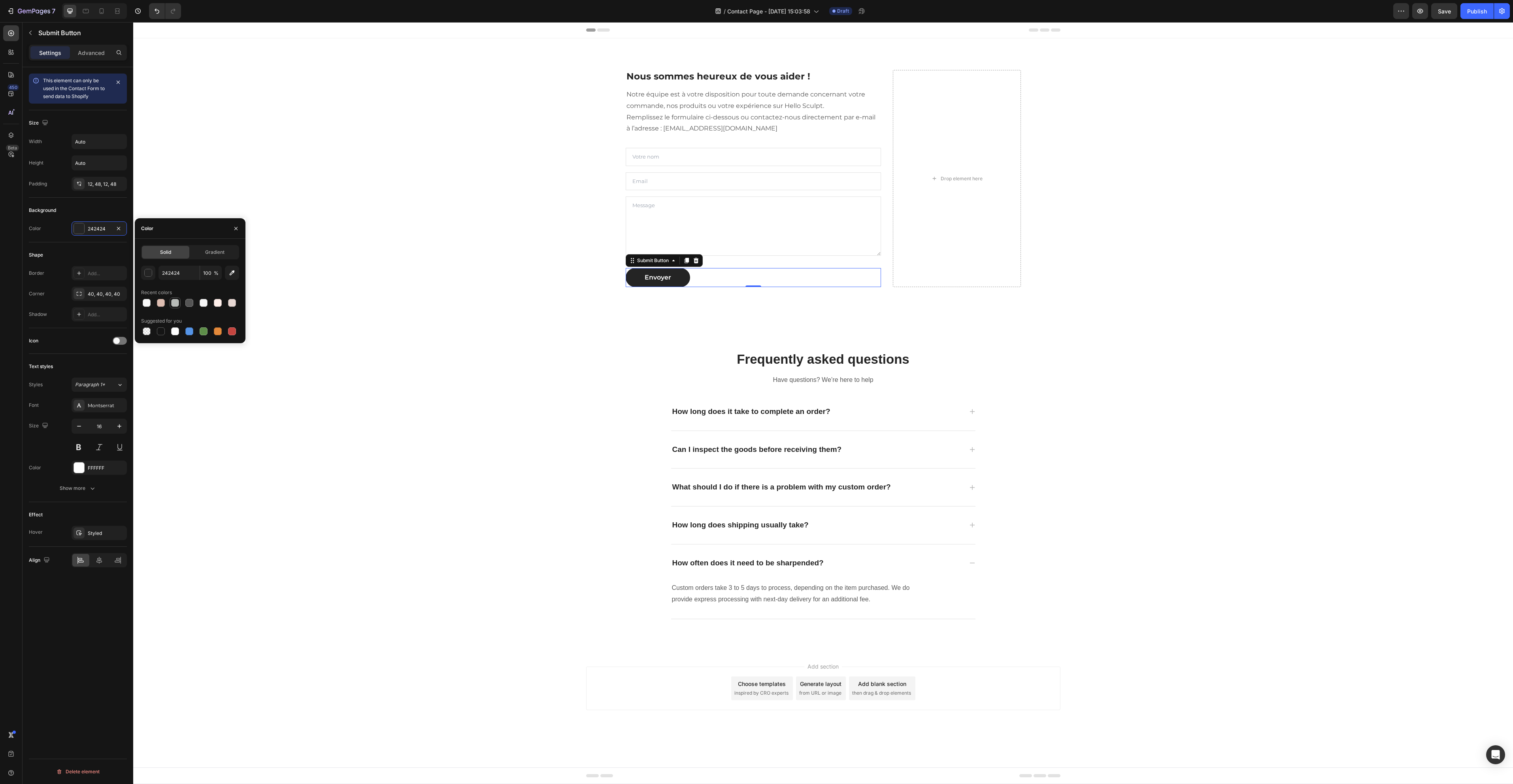
click at [173, 304] on div at bounding box center [175, 303] width 8 height 8
type input "B9BCB9"
click at [91, 51] on p "Advanced" at bounding box center [91, 52] width 27 height 9
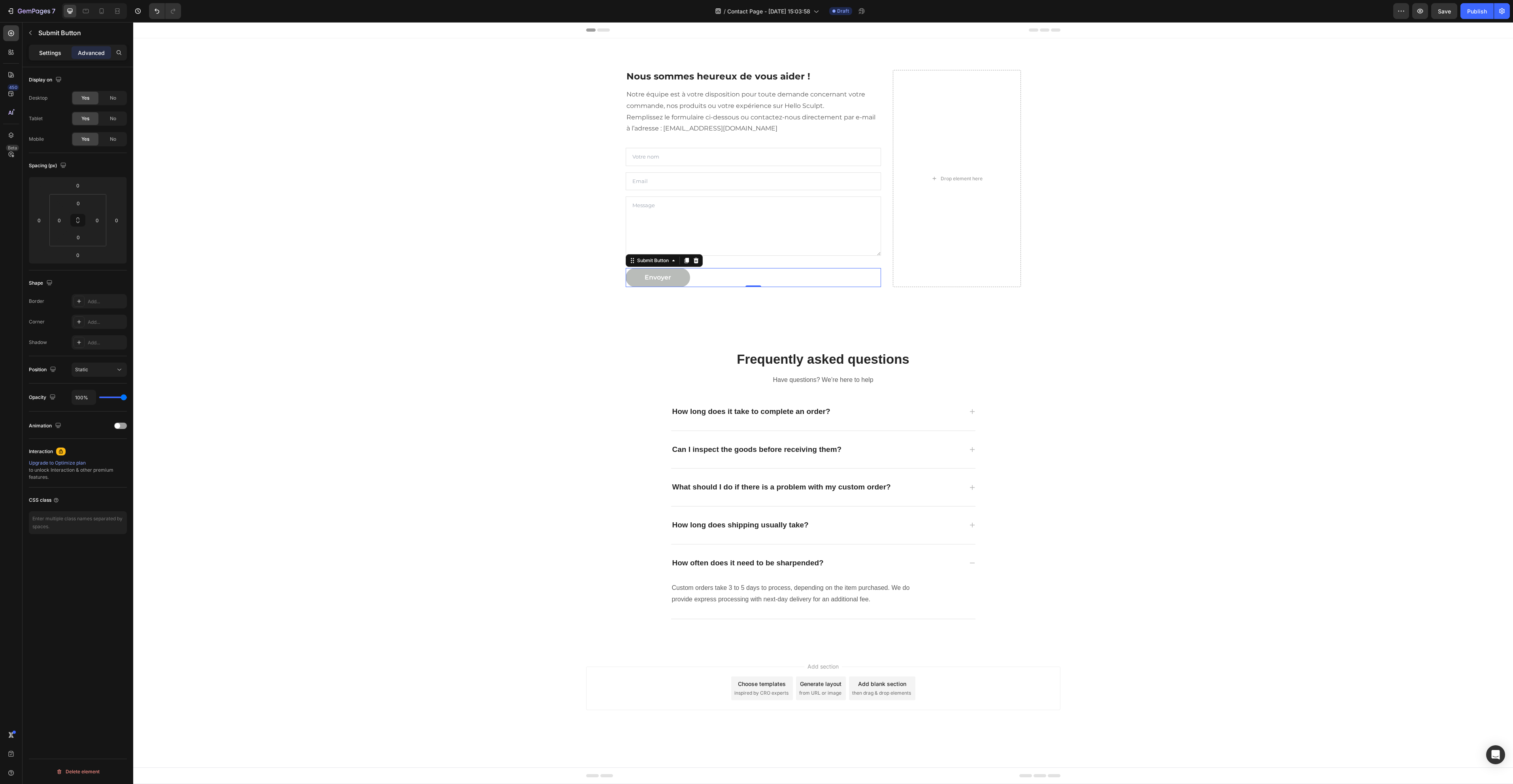
click at [45, 54] on p "Settings" at bounding box center [50, 52] width 22 height 9
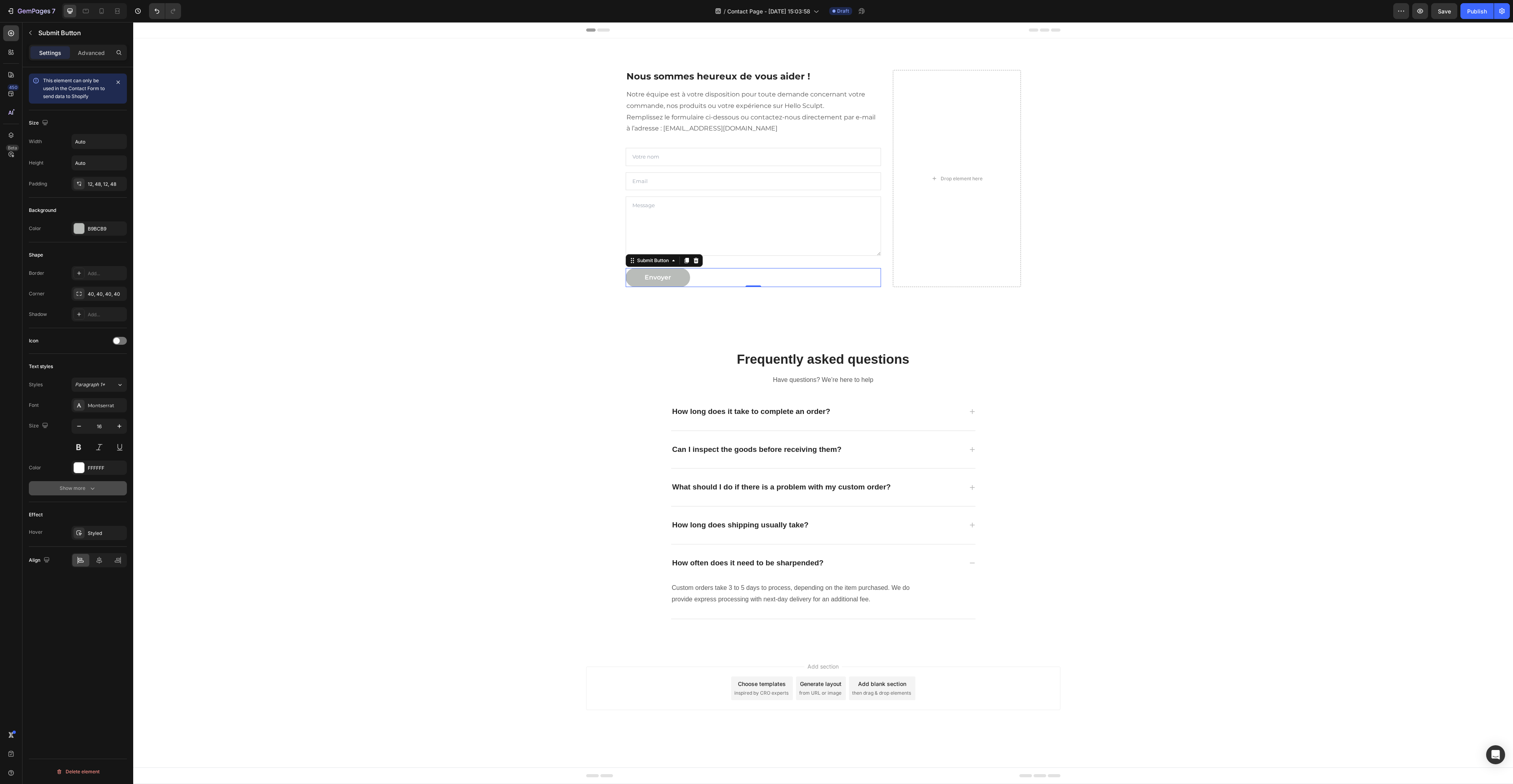
click at [83, 492] on div "Show more" at bounding box center [78, 488] width 37 height 8
drag, startPoint x: 110, startPoint y: 653, endPoint x: 102, endPoint y: 654, distance: 8.1
drag, startPoint x: 231, startPoint y: 291, endPoint x: 318, endPoint y: 250, distance: 96.2
click at [315, 250] on div "Nous sommes heureux de vous aider ! Heading Notre équipe est à votre dispositio…" at bounding box center [823, 178] width 1368 height 242
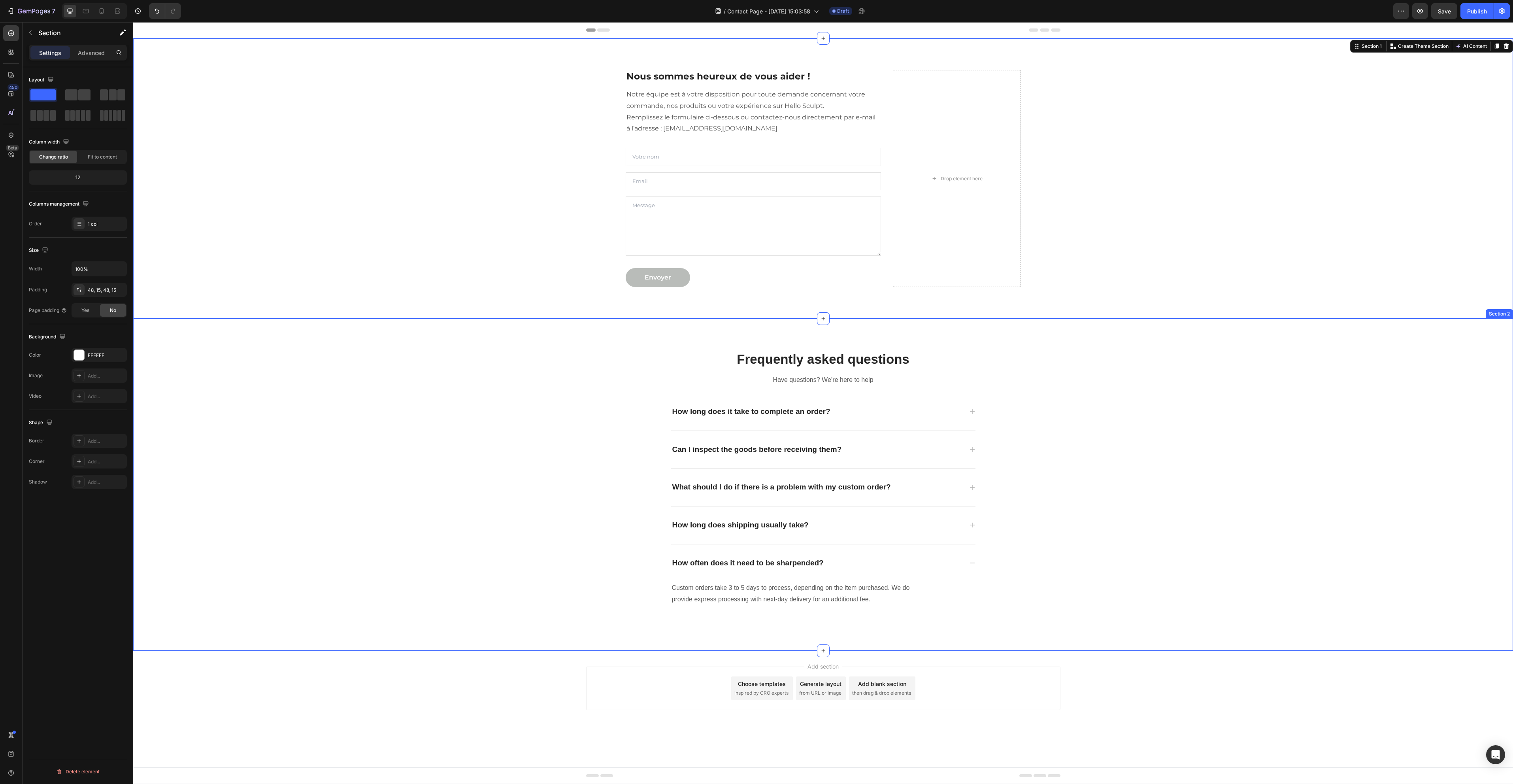
click at [465, 443] on div "Frequently asked questions Heading Have questions? We’re here to help Text bloc…" at bounding box center [823, 485] width 1368 height 294
click at [778, 408] on p "How long does it take to complete an order?" at bounding box center [751, 411] width 158 height 10
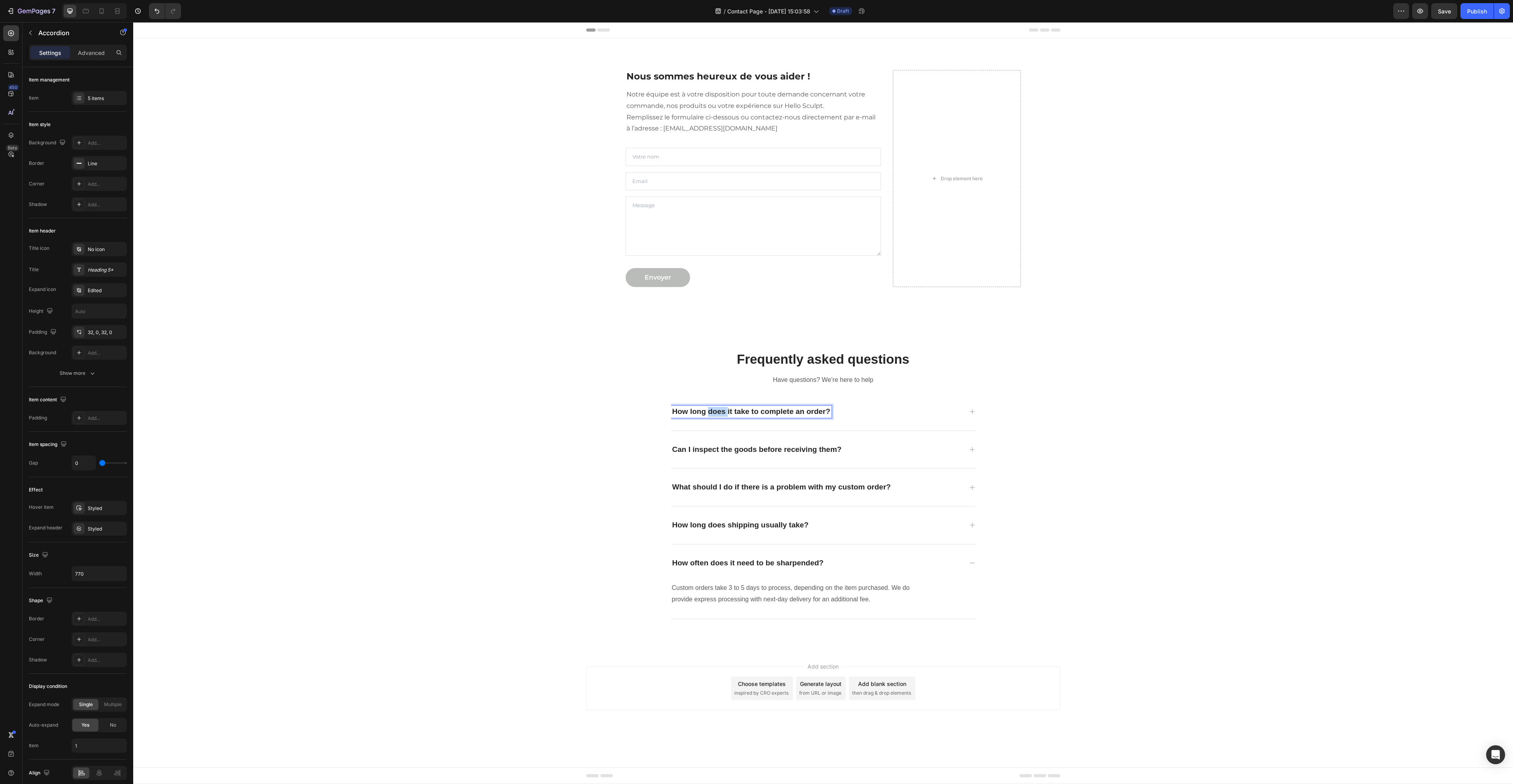
click at [714, 410] on p "How long does it take to complete an order?" at bounding box center [751, 411] width 158 height 10
click at [941, 419] on div "Quels sont les délais de livraison ?" at bounding box center [823, 411] width 304 height 37
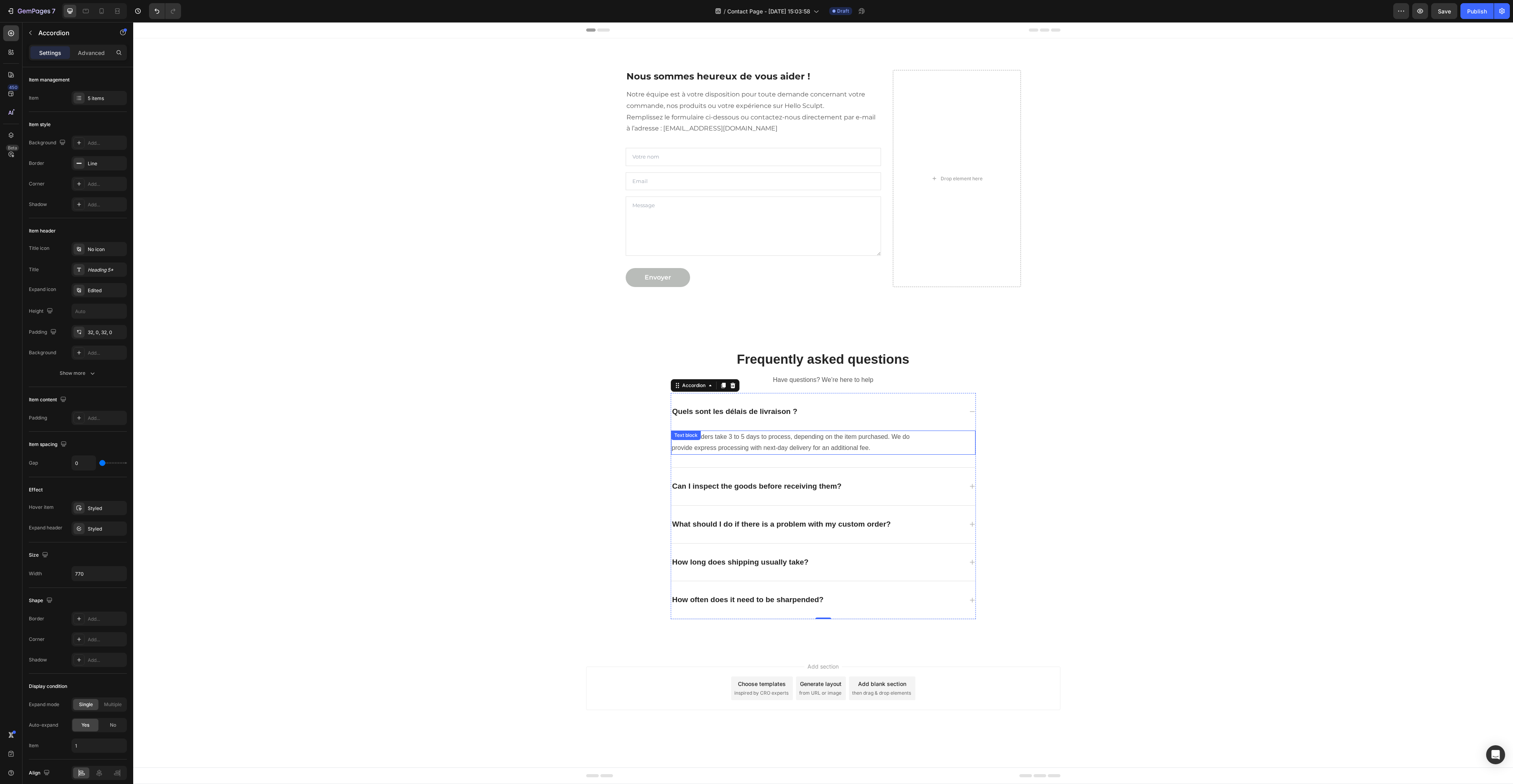
click at [744, 437] on p "Custom orders take 3 to 5 days to process, depending on the item purchased. We …" at bounding box center [801, 442] width 258 height 23
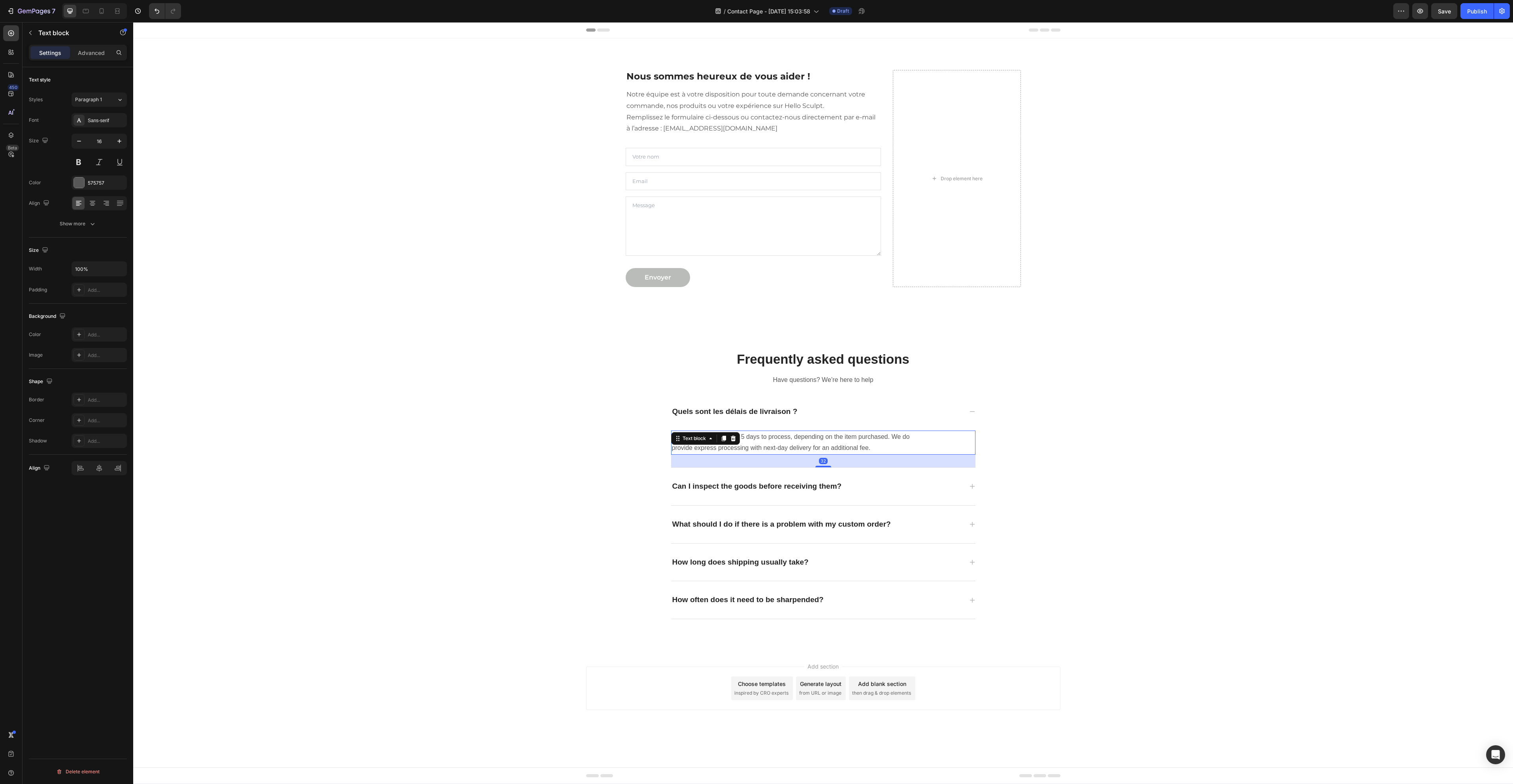
click at [744, 437] on p "Custom orders take 3 to 5 days to process, depending on the item purchased. We …" at bounding box center [801, 442] width 258 height 23
click at [883, 436] on strong "5 à 10 jours ouvrés" at bounding box center [797, 442] width 249 height 18
click at [882, 438] on strong "5 à 10 jours ouvrés" at bounding box center [797, 442] width 249 height 18
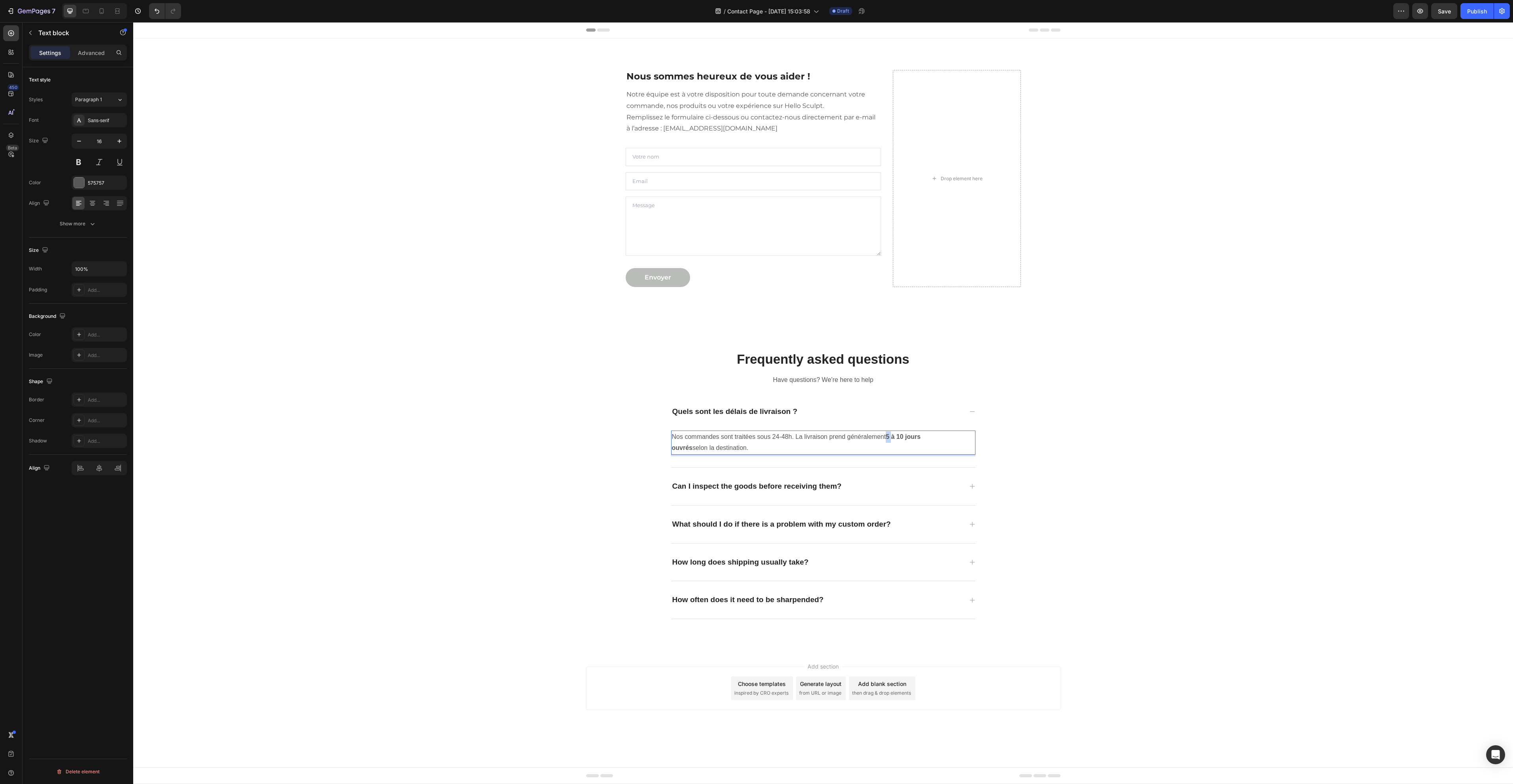
click at [882, 438] on strong "5 à 10 jours ouvrés" at bounding box center [797, 442] width 249 height 18
click at [880, 436] on p "Nos commandes sont traitées sous 24-48h. La livraison prend généralement 4 à 10…" at bounding box center [801, 442] width 258 height 23
click at [897, 436] on strong "4 à 10 jours ouvrés" at bounding box center [797, 442] width 249 height 18
click at [751, 481] on div "Can I inspect the goods before receiving them?" at bounding box center [757, 486] width 172 height 12
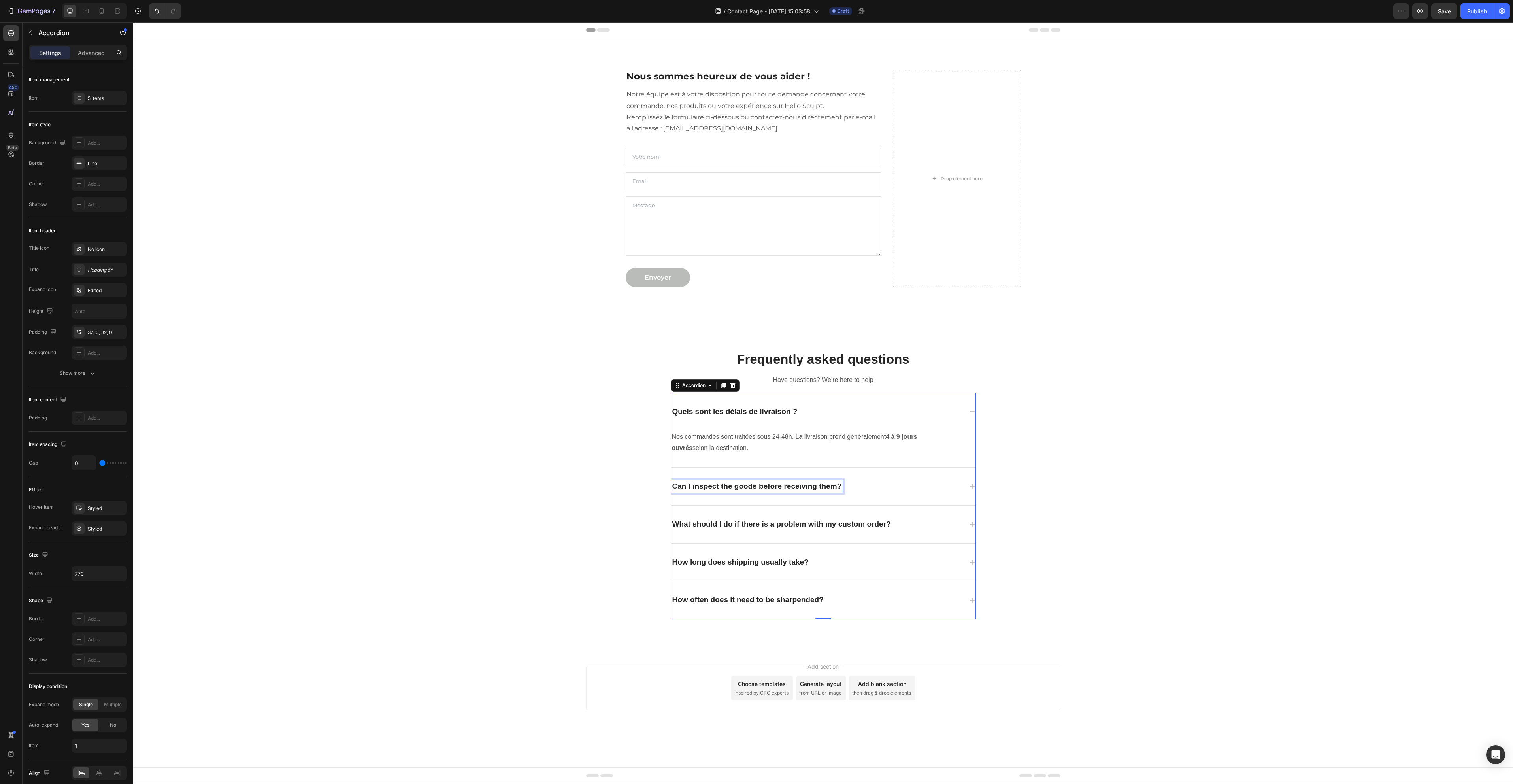
click at [722, 487] on p "Can I inspect the goods before receiving them?" at bounding box center [757, 486] width 170 height 10
click at [896, 492] on div "Comment suivre ma commande ?" at bounding box center [817, 486] width 292 height 12
click at [789, 485] on p "Custom orders take 3 to 5 days to process, depending on the item purchased. We …" at bounding box center [801, 480] width 258 height 23
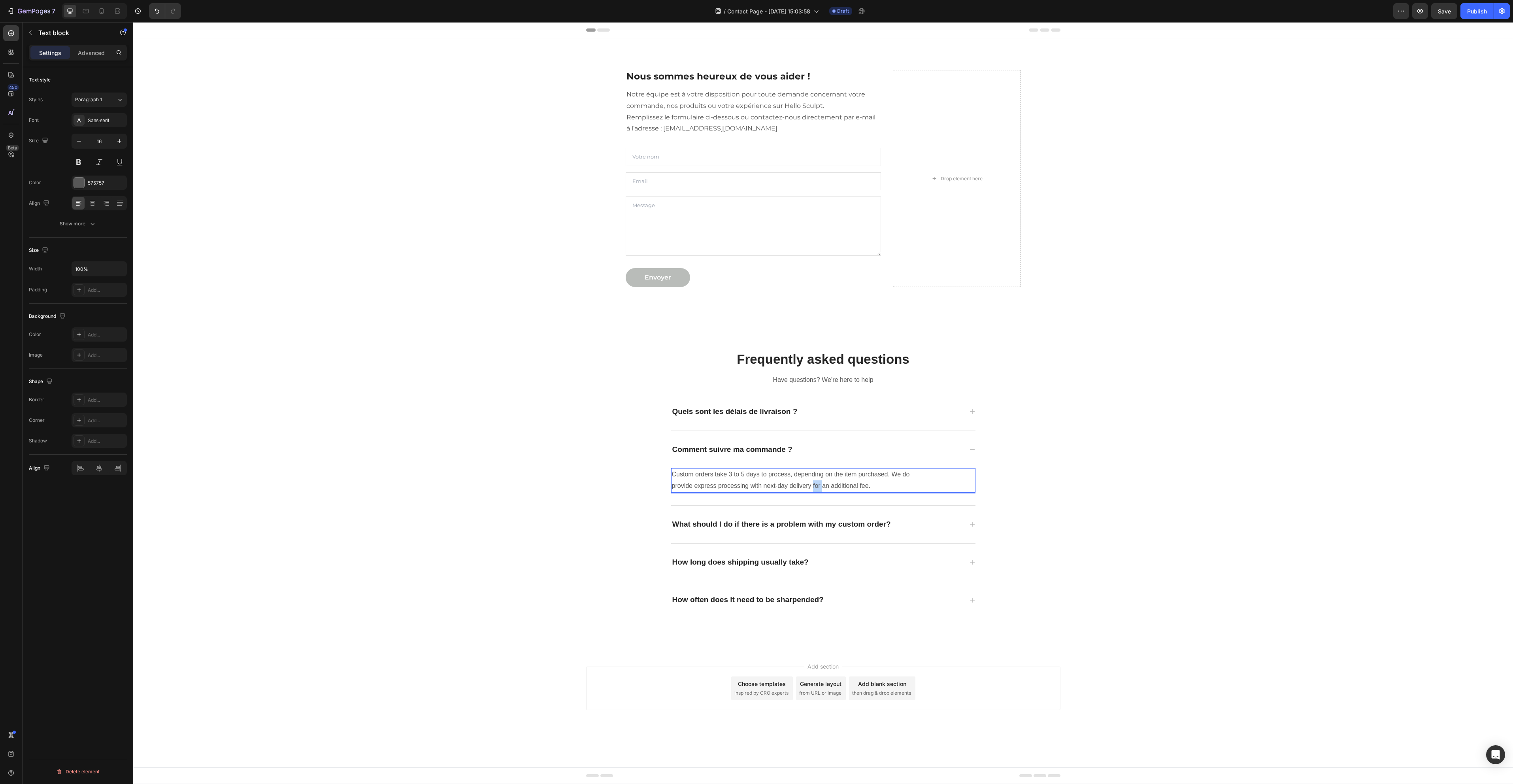
click at [789, 485] on p "Custom orders take 3 to 5 days to process, depending on the item purchased. We …" at bounding box center [801, 480] width 258 height 23
click at [758, 485] on strong "Suivi de commande" at bounding box center [776, 485] width 59 height 7
click at [761, 485] on strong "Suivi de commande" at bounding box center [776, 485] width 59 height 7
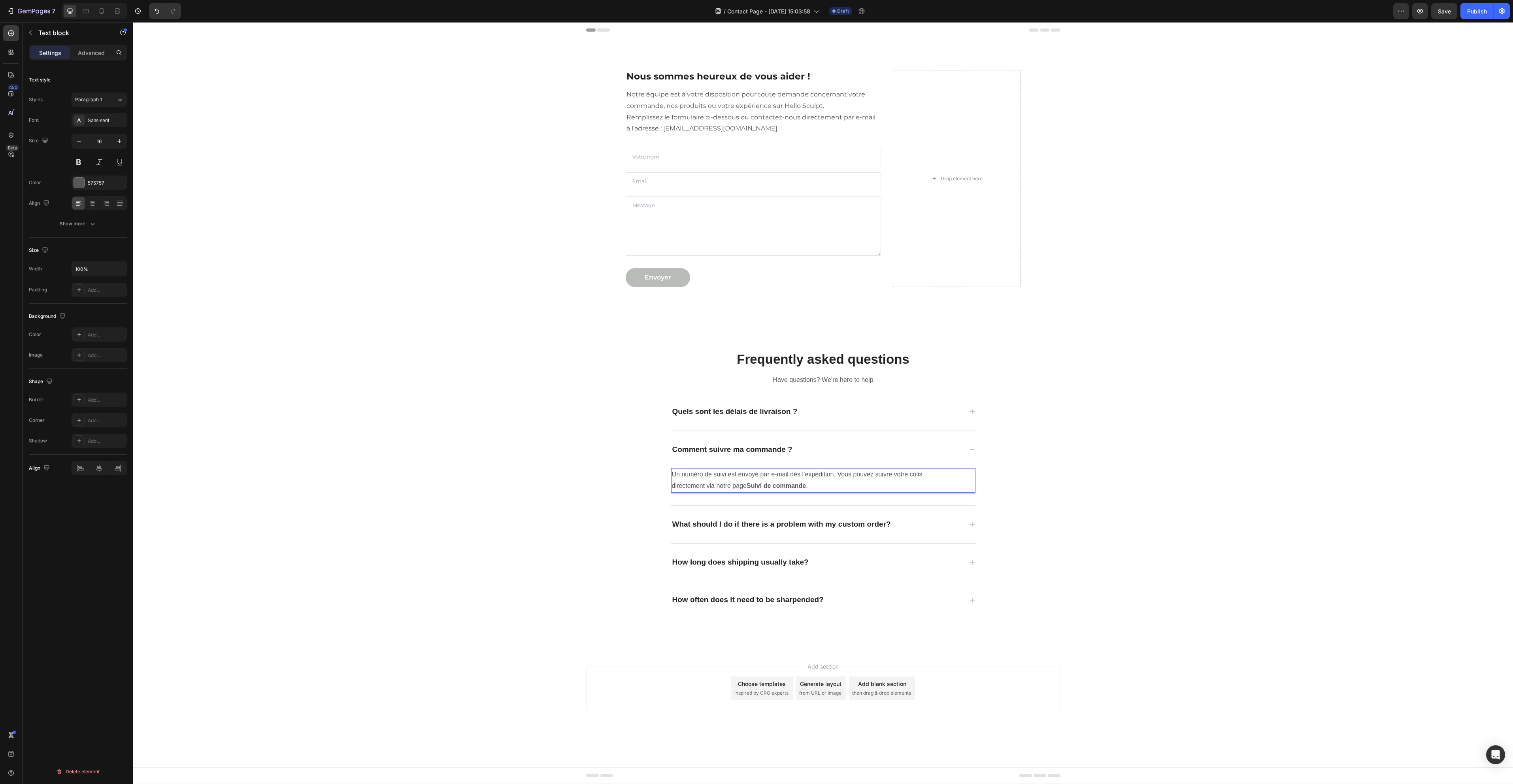
click at [762, 486] on strong "Suivi de commande" at bounding box center [776, 485] width 59 height 7
click at [948, 523] on div "What should I do if there is a problem with my custom order?" at bounding box center [817, 524] width 292 height 12
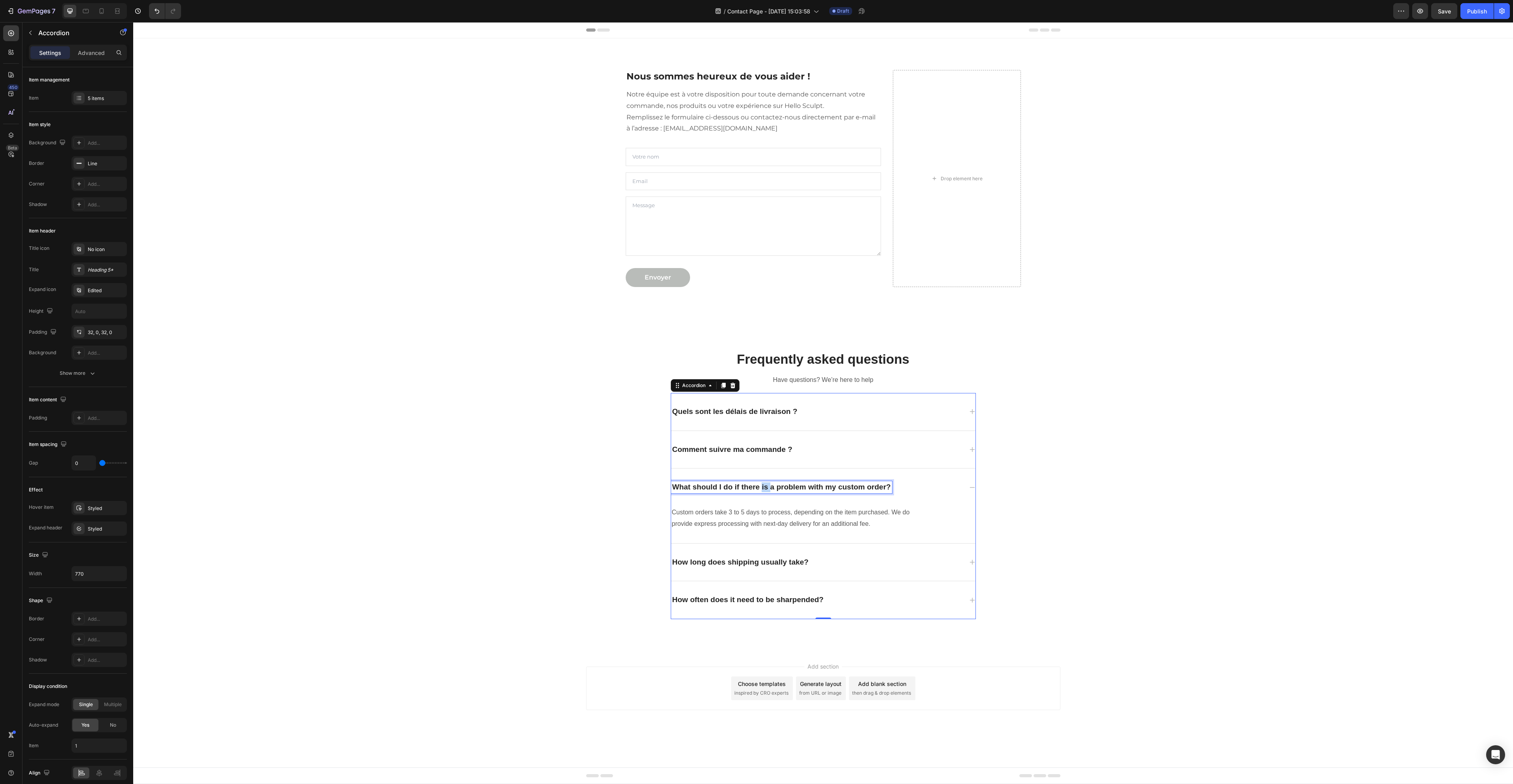
click at [762, 486] on p "What should I do if there is a problem with my custom order?" at bounding box center [781, 487] width 219 height 10
click at [730, 522] on p "Custom orders take 3 to 5 days to process, depending on the item purchased. We …" at bounding box center [801, 517] width 258 height 23
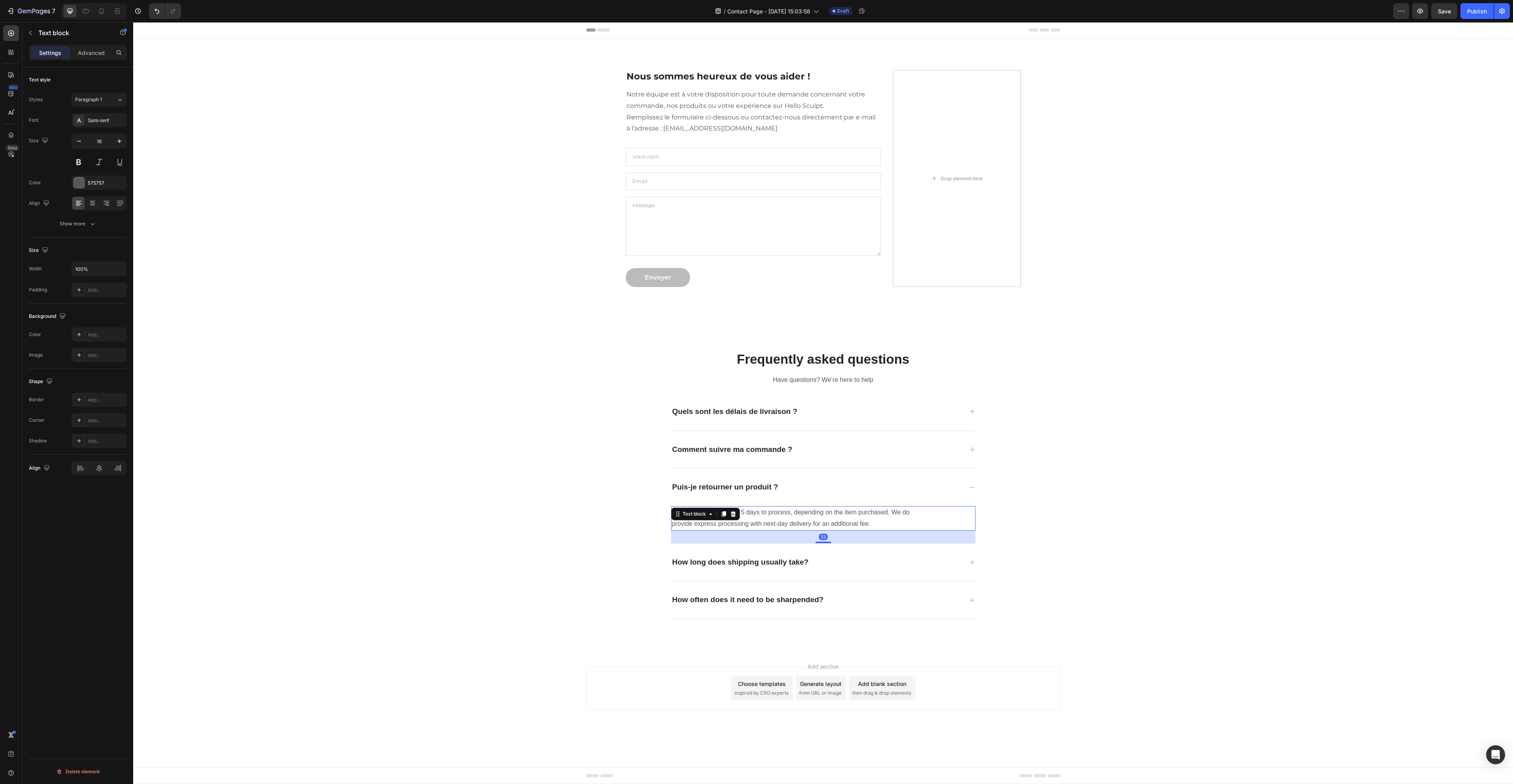
click at [730, 522] on p "Custom orders take 3 to 5 days to process, depending on the item purchased. We …" at bounding box center [801, 517] width 258 height 23
click at [758, 561] on p "How long does shipping usually take?" at bounding box center [740, 562] width 136 height 10
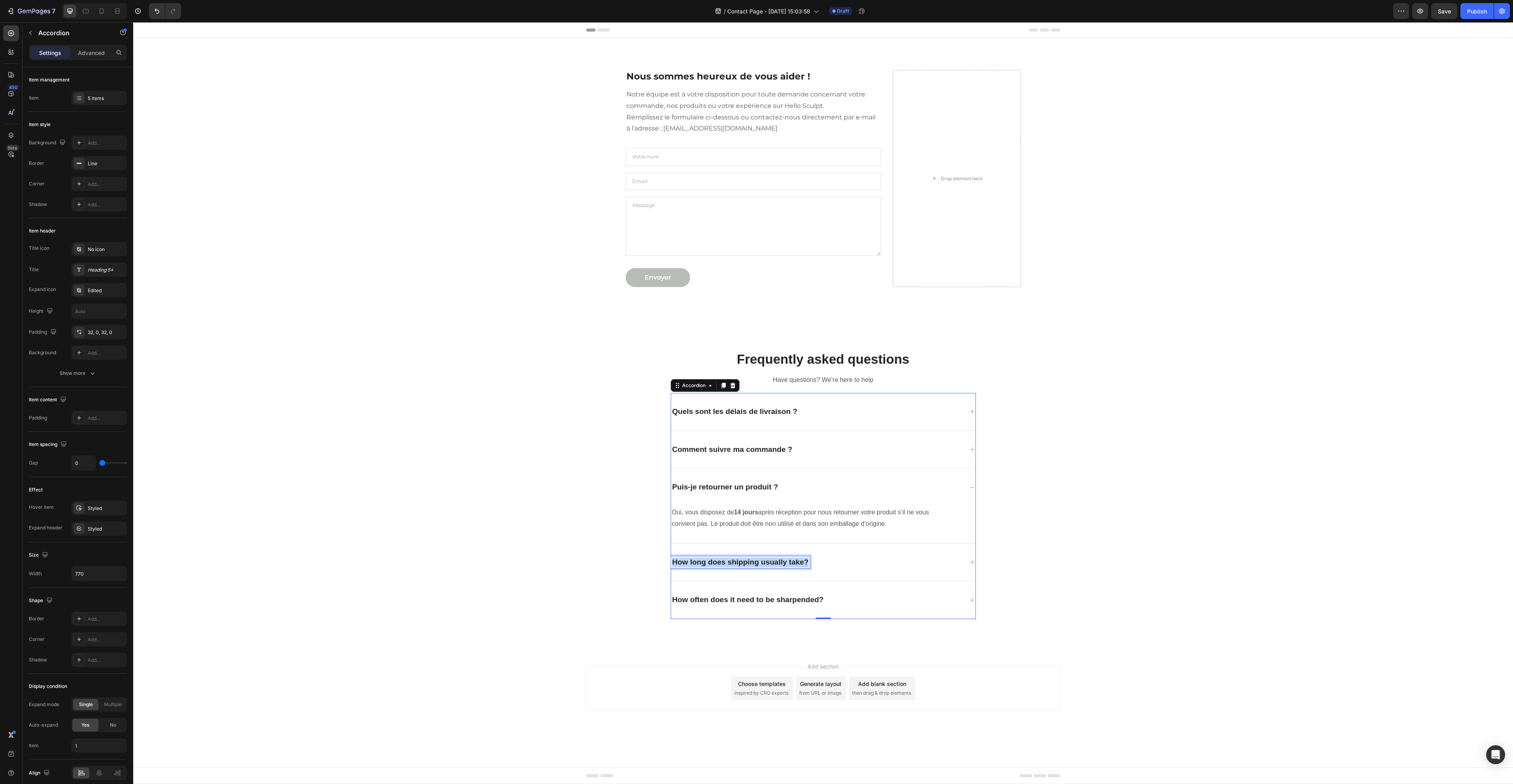
click at [758, 561] on p "How long does shipping usually take?" at bounding box center [740, 562] width 136 height 10
click at [917, 550] on div "Quels moyens de paiement acceptez-vous ?" at bounding box center [823, 562] width 304 height 37
click at [757, 553] on p "Custom orders take 3 to 5 days to process, depending on the item purchased. We …" at bounding box center [801, 555] width 258 height 23
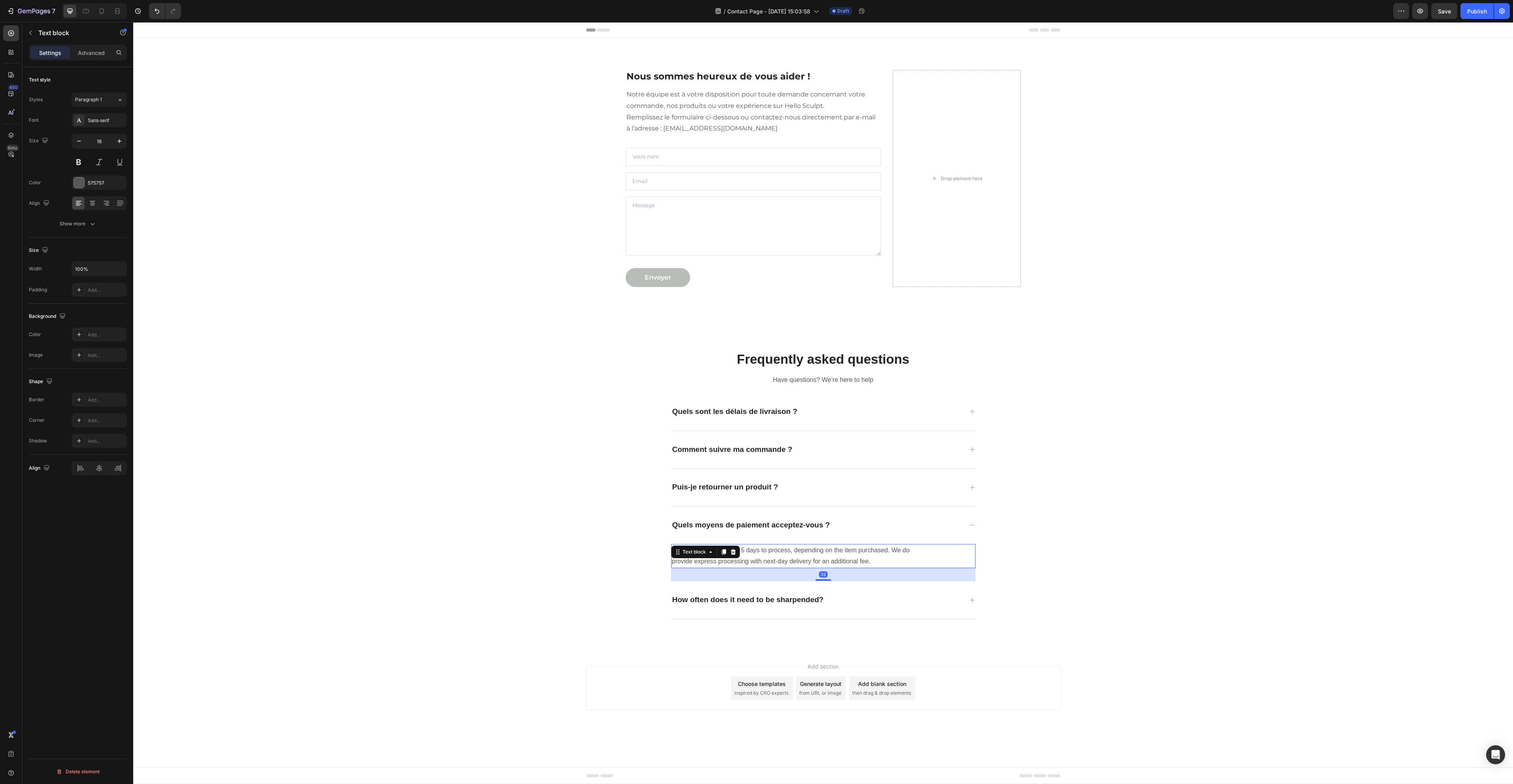
click at [757, 553] on p "Custom orders take 3 to 5 days to process, depending on the item purchased. We …" at bounding box center [801, 555] width 258 height 23
drag, startPoint x: 762, startPoint y: 562, endPoint x: 716, endPoint y: 562, distance: 46.0
click at [716, 562] on p "Nous acceptons les cartes bancaires (Visa, Mastercard, Maestro) et PayPal. Tous…" at bounding box center [801, 555] width 258 height 23
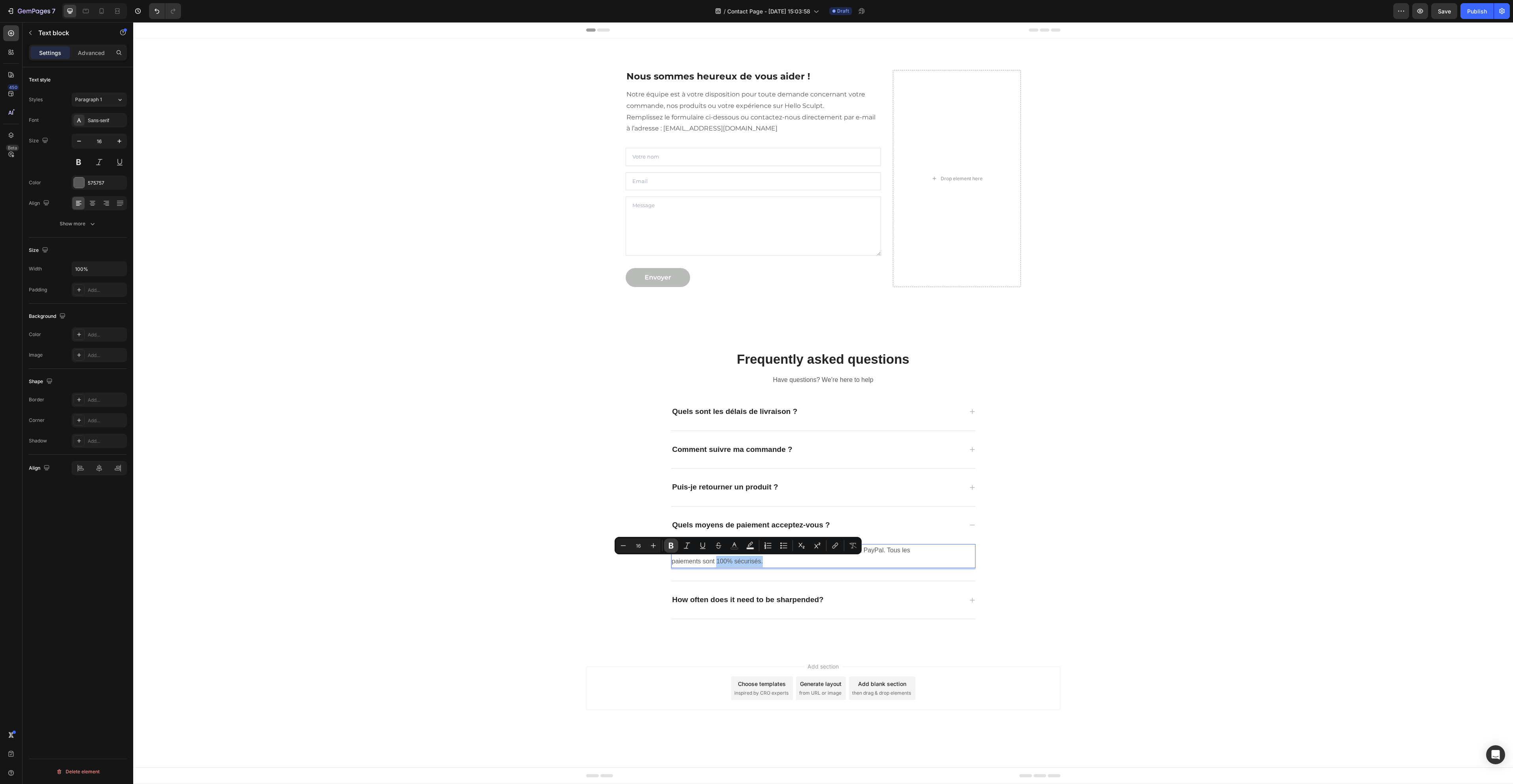
click at [678, 544] on button "Bold" at bounding box center [671, 545] width 14 height 14
click at [1090, 597] on div "Frequently asked questions Heading Have questions? We’re here to help Text bloc…" at bounding box center [823, 485] width 1368 height 294
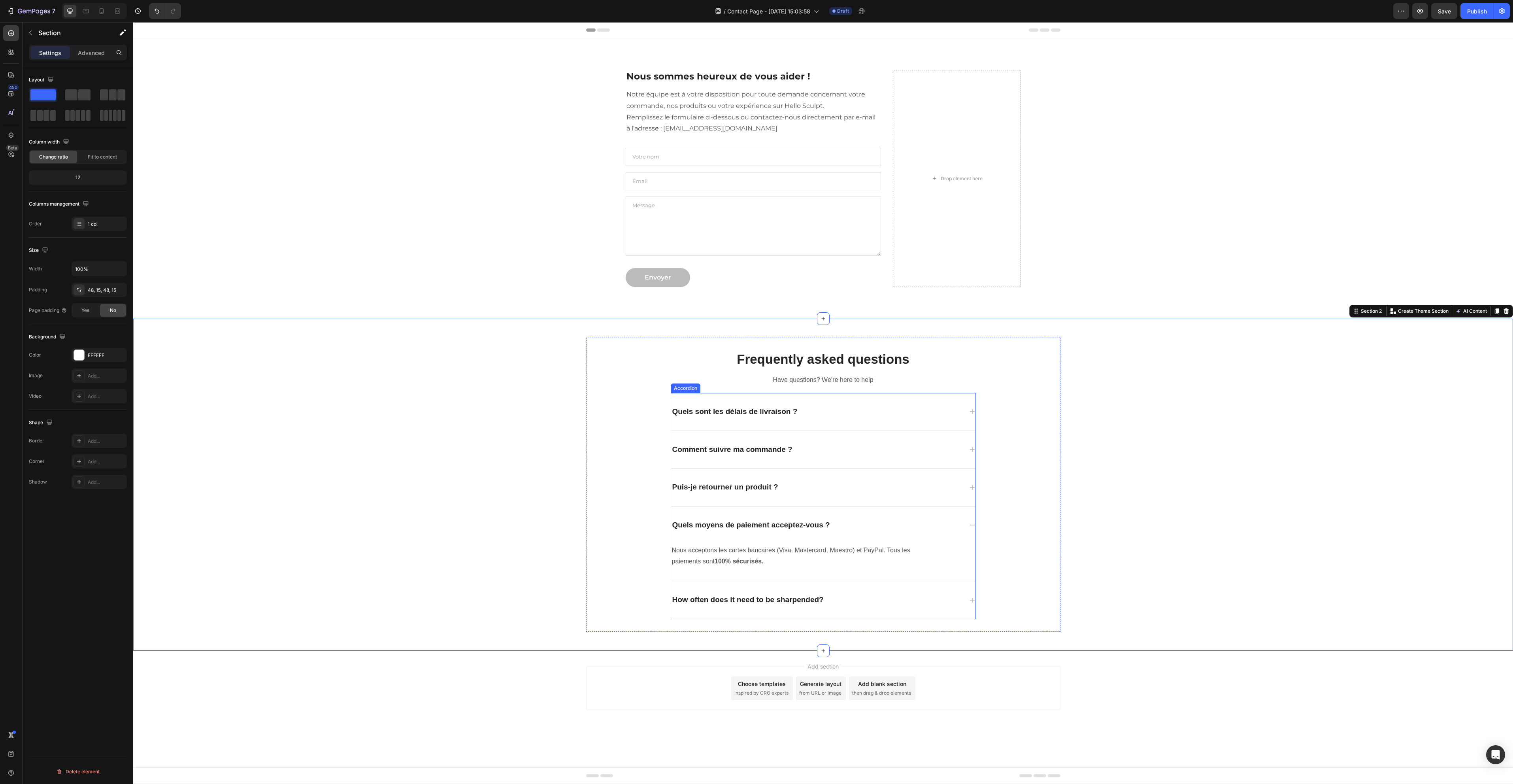
click at [869, 597] on div "How often does it need to be sharpended?" at bounding box center [817, 600] width 292 height 12
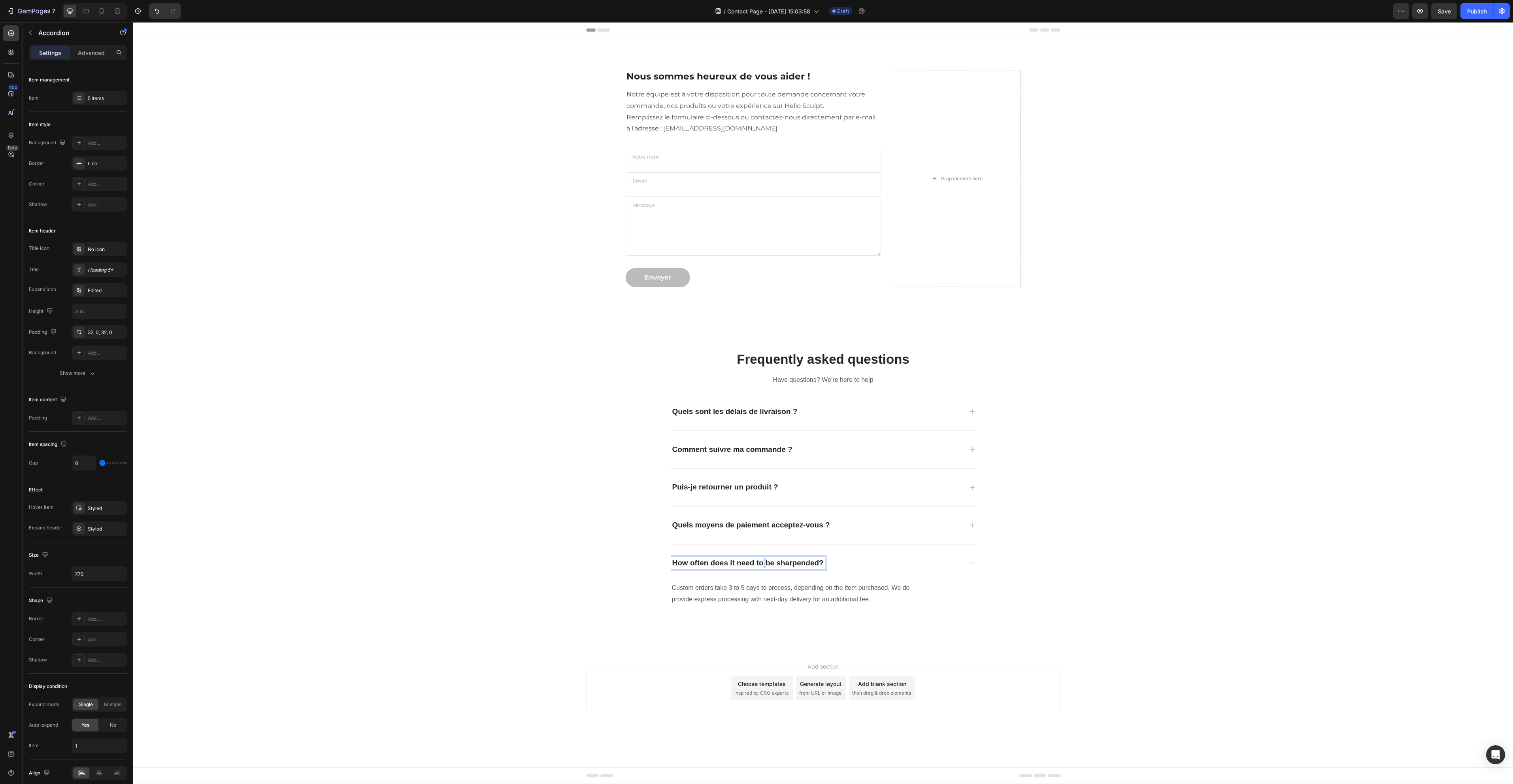
click at [764, 558] on p "How often does it need to be sharpended?" at bounding box center [748, 562] width 152 height 10
click at [794, 596] on p "Custom orders take 3 to 5 days to process, depending on the item purchased. We …" at bounding box center [801, 593] width 258 height 23
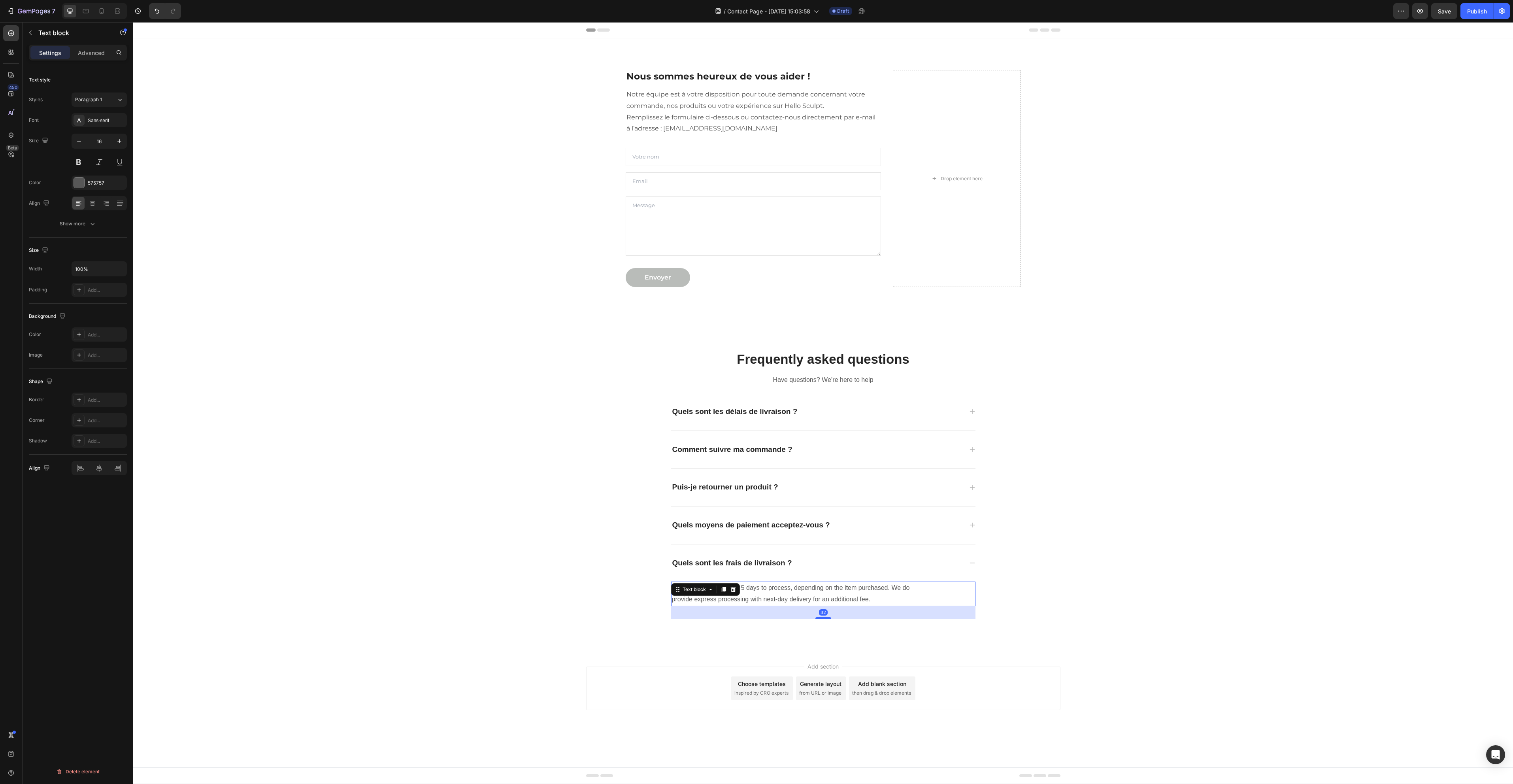
click at [824, 593] on p "Custom orders take 3 to 5 days to process, depending on the item purchased. We …" at bounding box center [801, 593] width 258 height 23
click at [772, 558] on p "Quels sont les frais de livraison ?" at bounding box center [732, 562] width 120 height 10
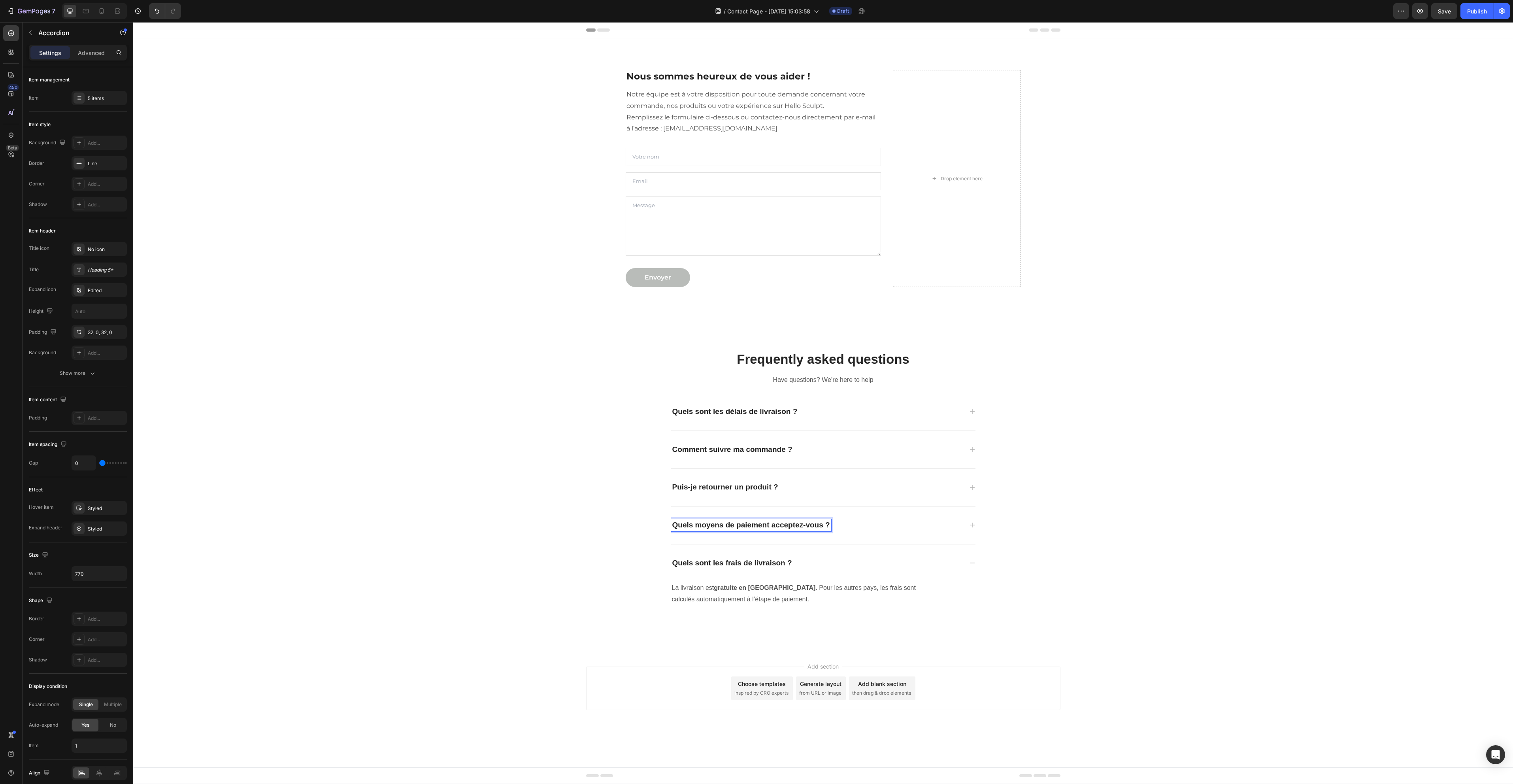
click at [897, 524] on div "Quels moyens de paiement acceptez-vous ?" at bounding box center [817, 525] width 292 height 12
click at [767, 598] on p "Quels sont les frais de livraison ?" at bounding box center [732, 600] width 120 height 10
click at [877, 604] on div "Quels sont les frais de livraison ?" at bounding box center [817, 600] width 292 height 12
click at [906, 558] on div "Quels sont les frais de livraison ?" at bounding box center [817, 563] width 292 height 12
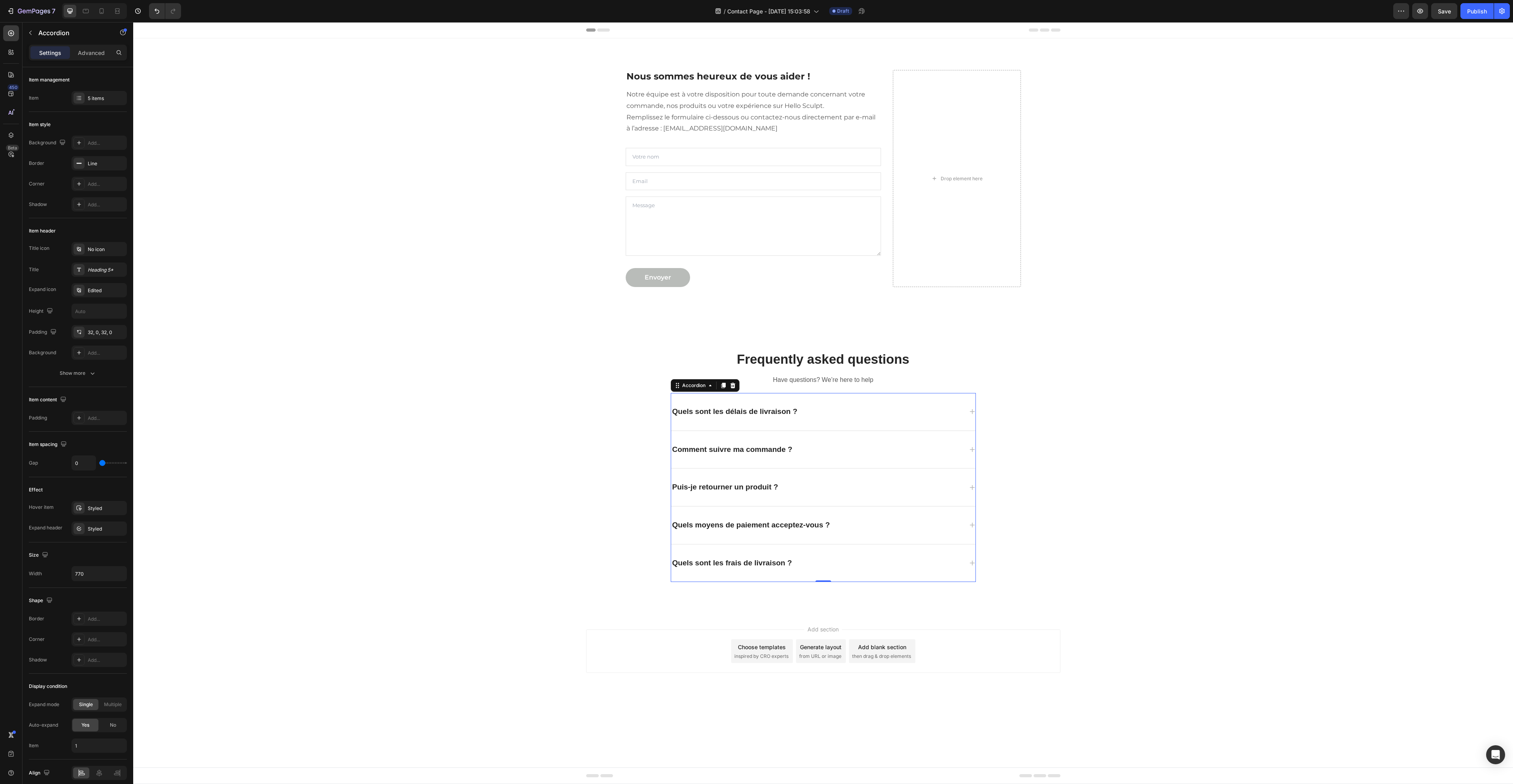
click at [754, 405] on div "Quels sont les délais de livraison ?" at bounding box center [735, 411] width 128 height 12
click at [849, 416] on div "Quels sont les délais de livraison ?" at bounding box center [817, 411] width 292 height 12
click at [967, 403] on div "Quels sont les délais de livraison ?" at bounding box center [823, 411] width 304 height 37
click at [912, 432] on p "Nos commandes sont traitées sous 24-48h. La livraison prend généralement 4 à 9 …" at bounding box center [801, 442] width 258 height 23
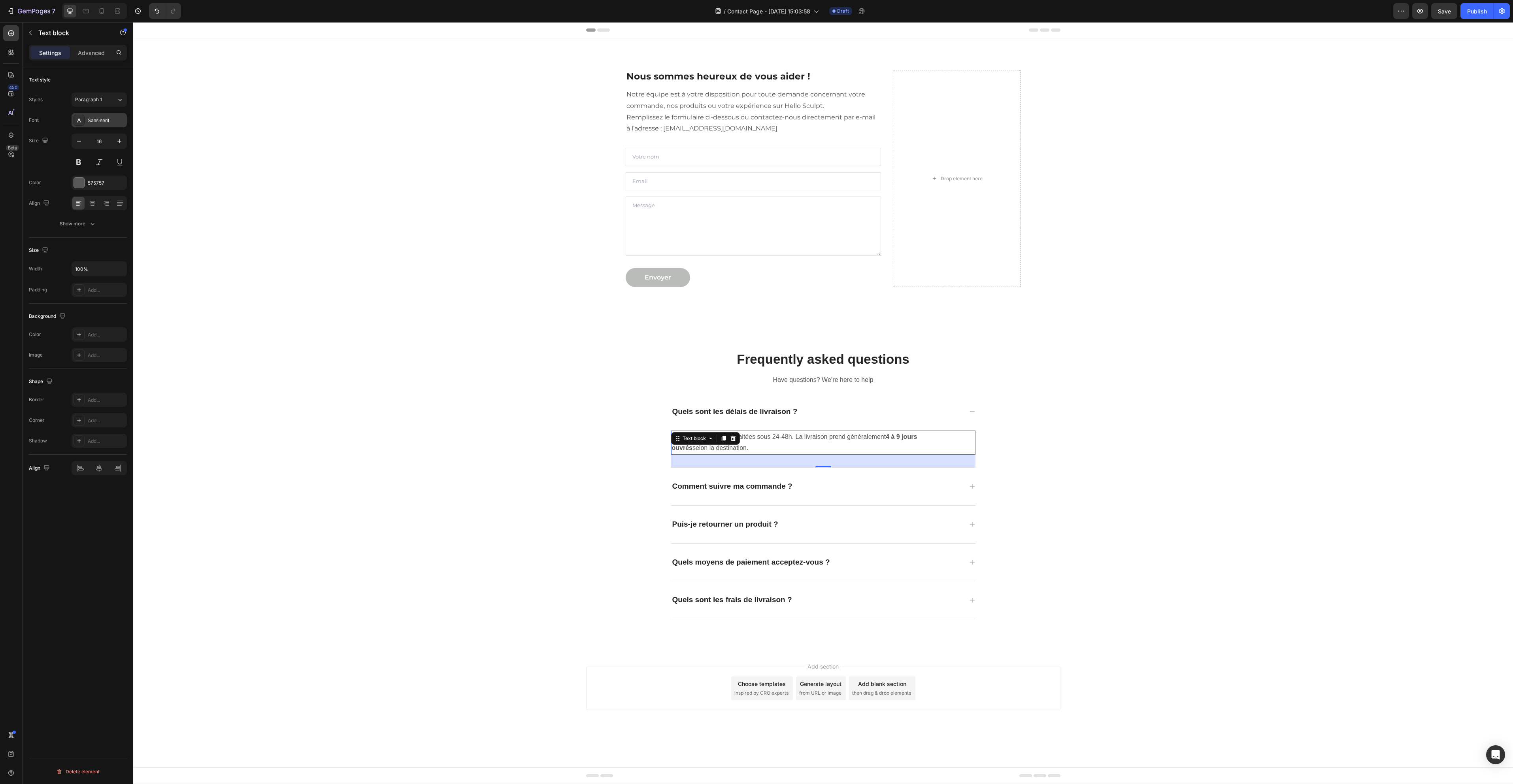
click at [95, 120] on div "Sans-serif" at bounding box center [107, 120] width 37 height 7
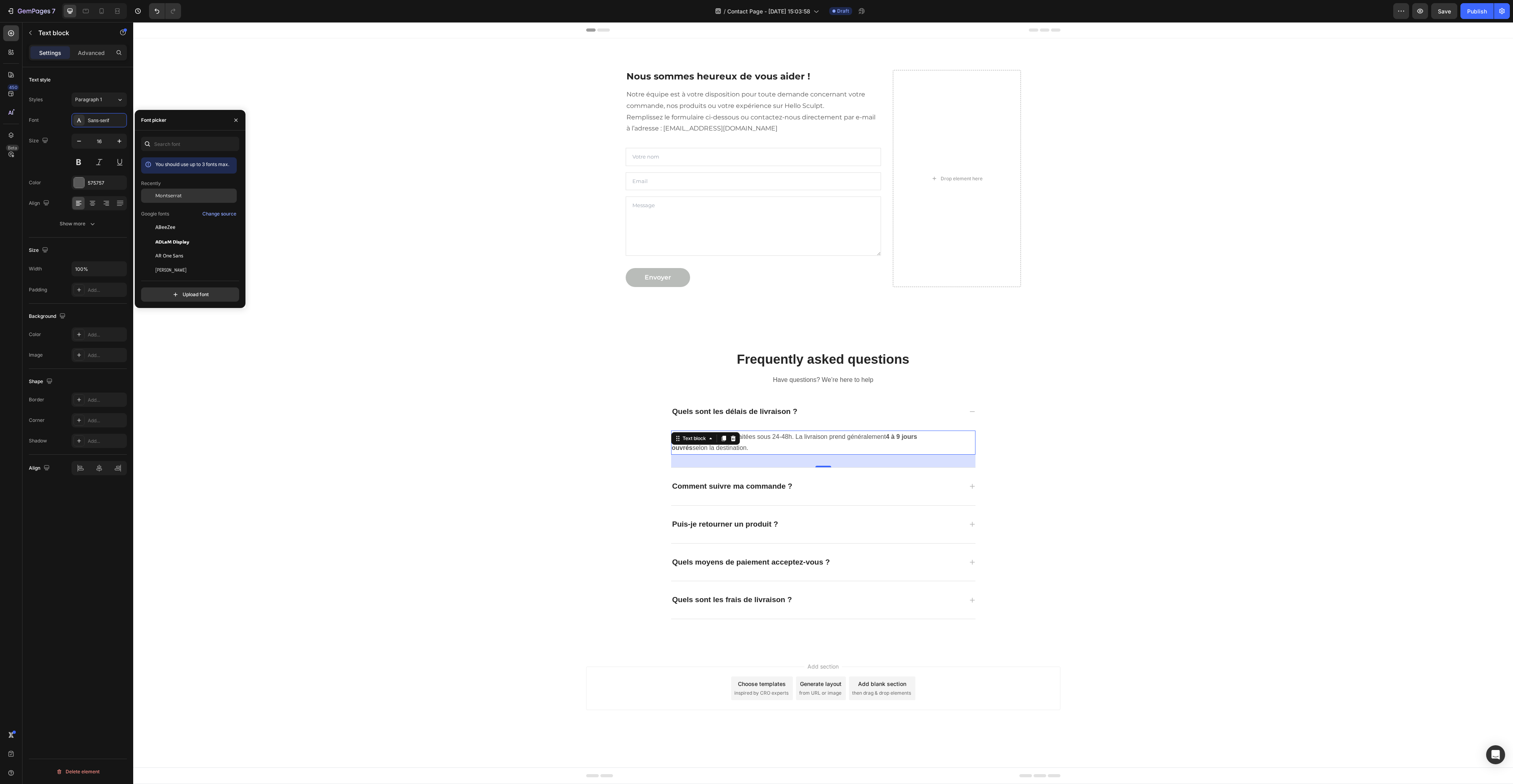
click at [179, 194] on span "Montserrat" at bounding box center [169, 195] width 26 height 7
click at [775, 409] on p "Quels sont les délais de livraison ?" at bounding box center [734, 411] width 125 height 10
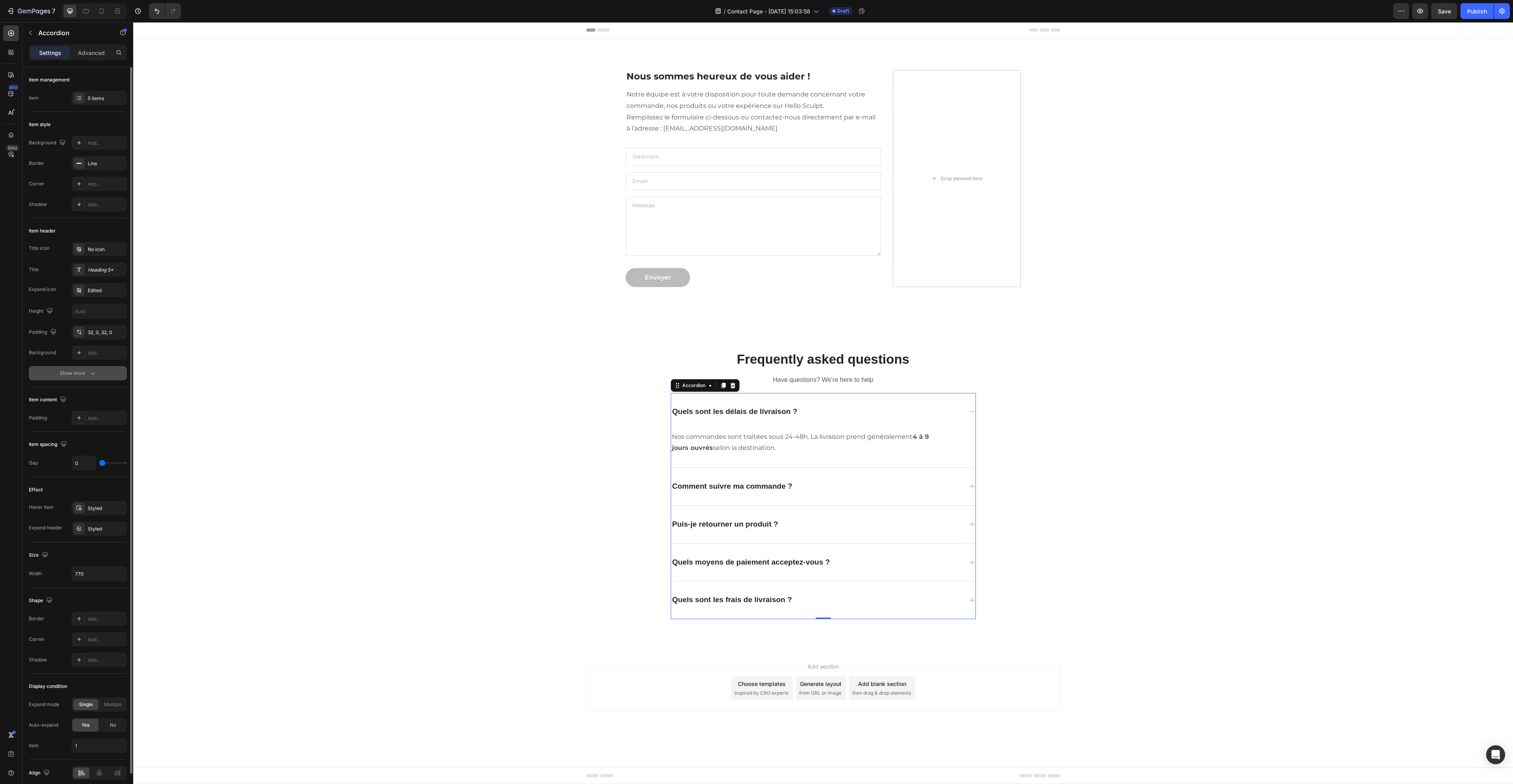
click at [75, 374] on div "Show more" at bounding box center [78, 373] width 37 height 8
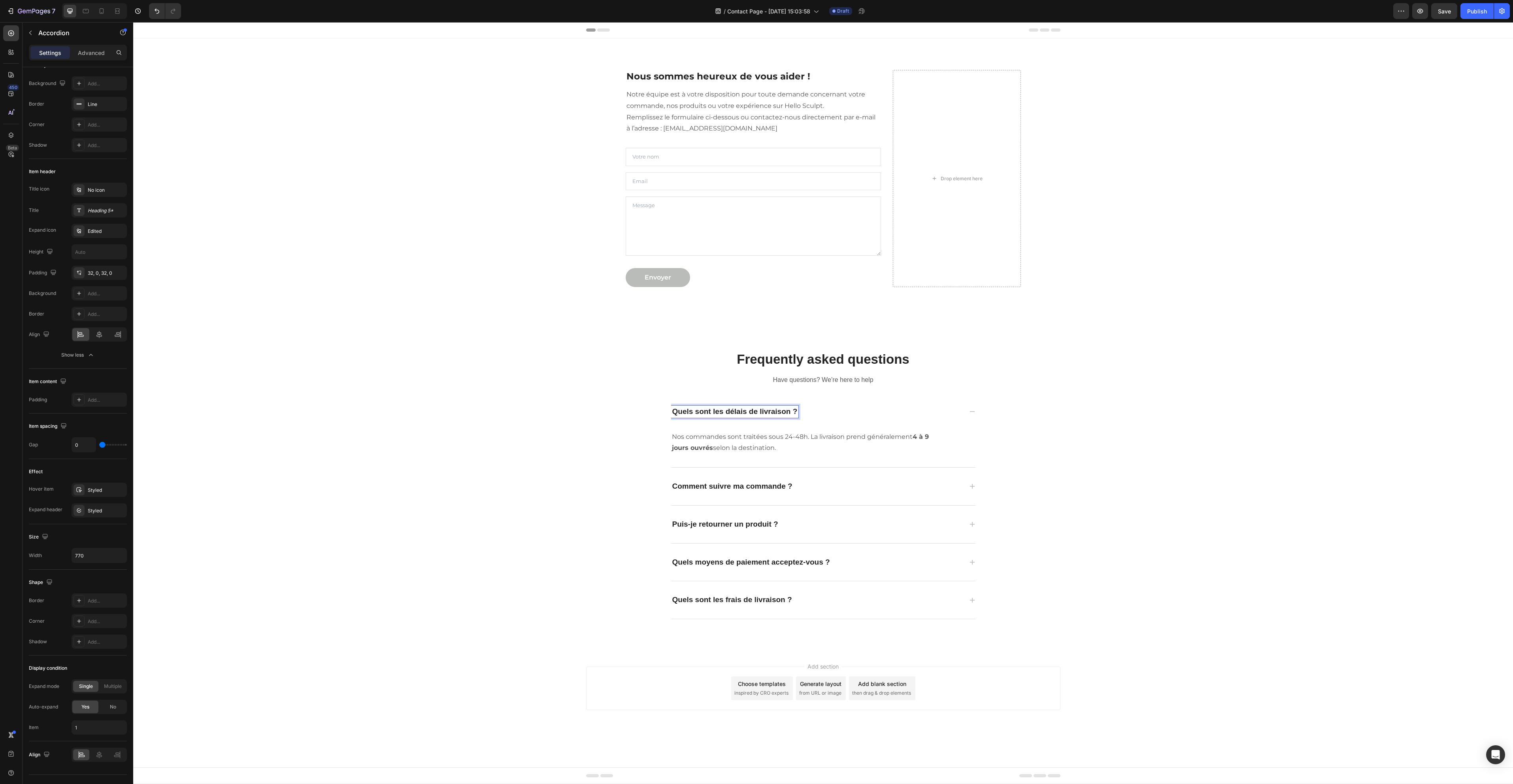
click at [769, 411] on p "Quels sont les délais de livraison ?" at bounding box center [734, 411] width 125 height 10
click at [90, 57] on p "Advanced" at bounding box center [91, 52] width 27 height 9
type input "100%"
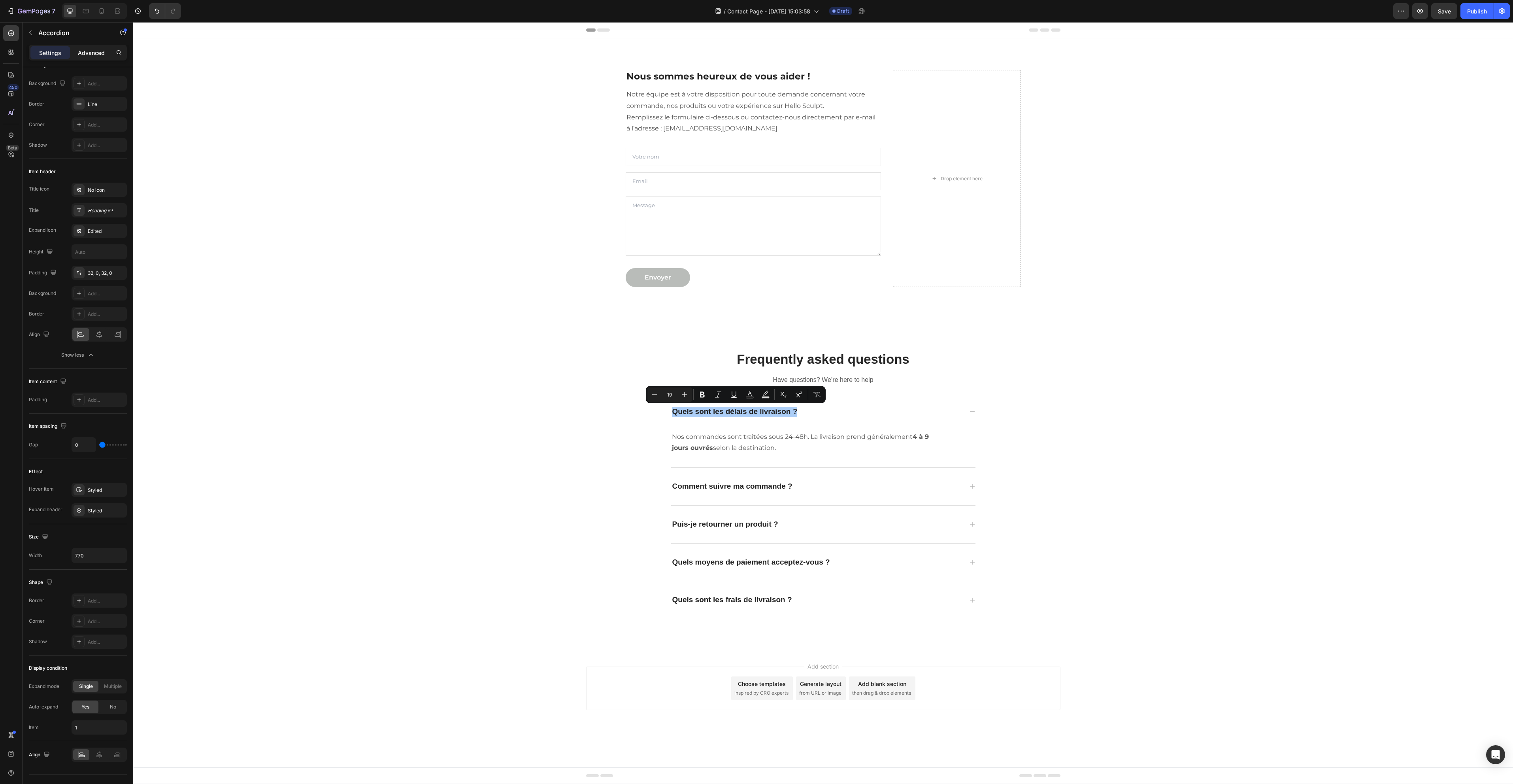
type input "100"
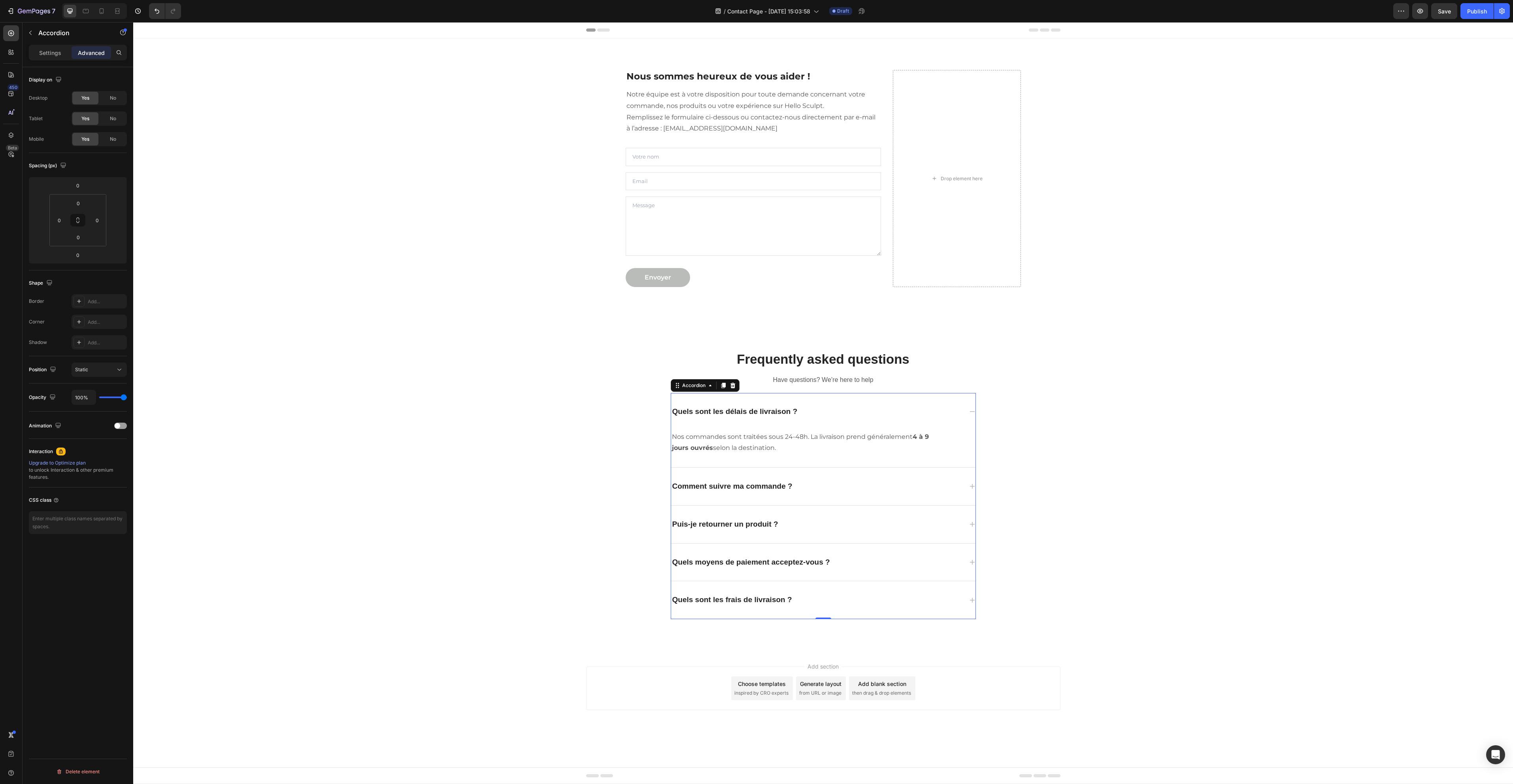
click at [71, 51] on div "Settings Advanced" at bounding box center [78, 52] width 95 height 12
click at [59, 51] on p "Settings" at bounding box center [50, 52] width 22 height 9
type input "0"
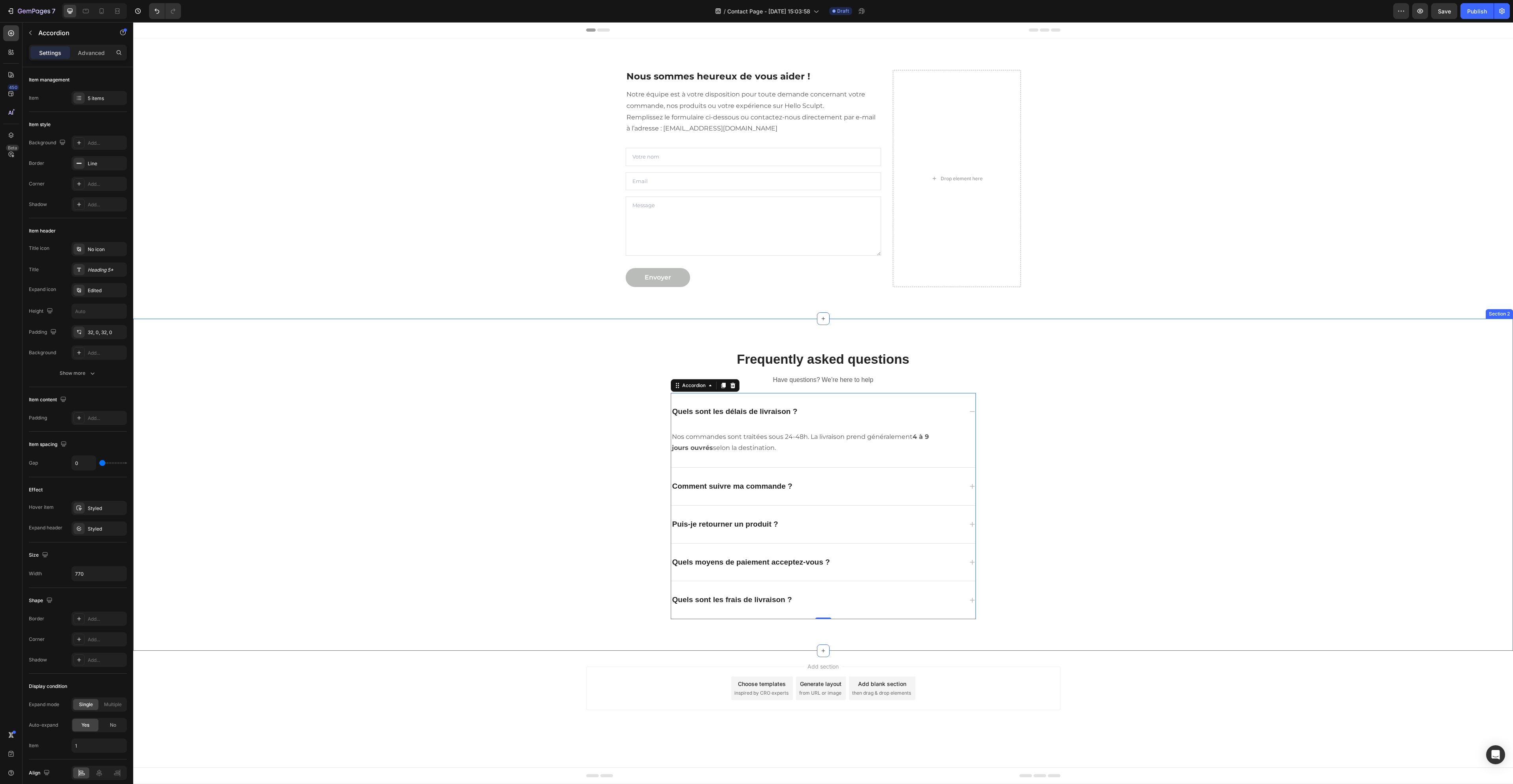
click at [1269, 473] on div "Frequently asked questions Heading Have questions? We’re here to help Text bloc…" at bounding box center [823, 485] width 1368 height 294
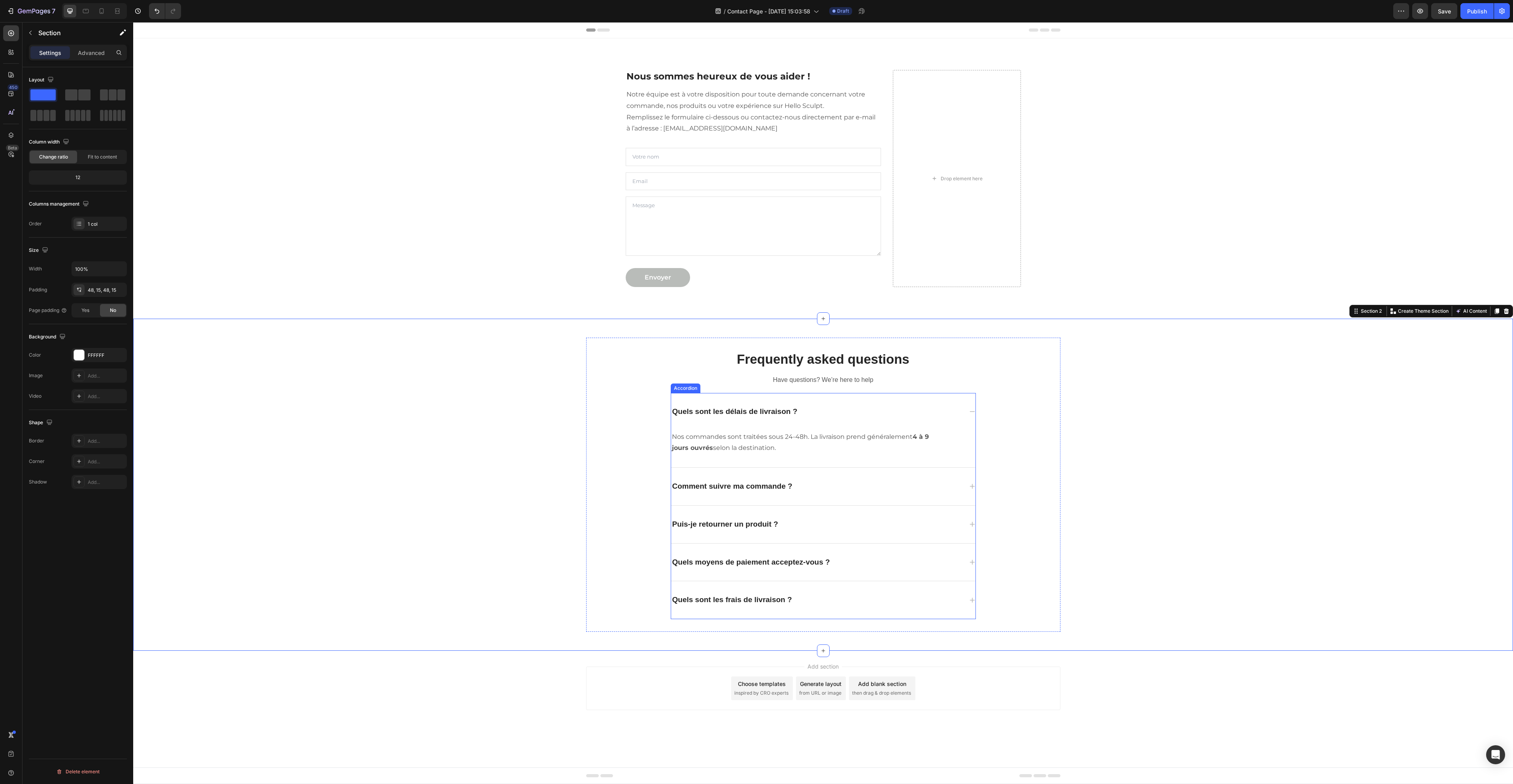
click at [867, 487] on div "Comment suivre ma commande ?" at bounding box center [817, 486] width 292 height 12
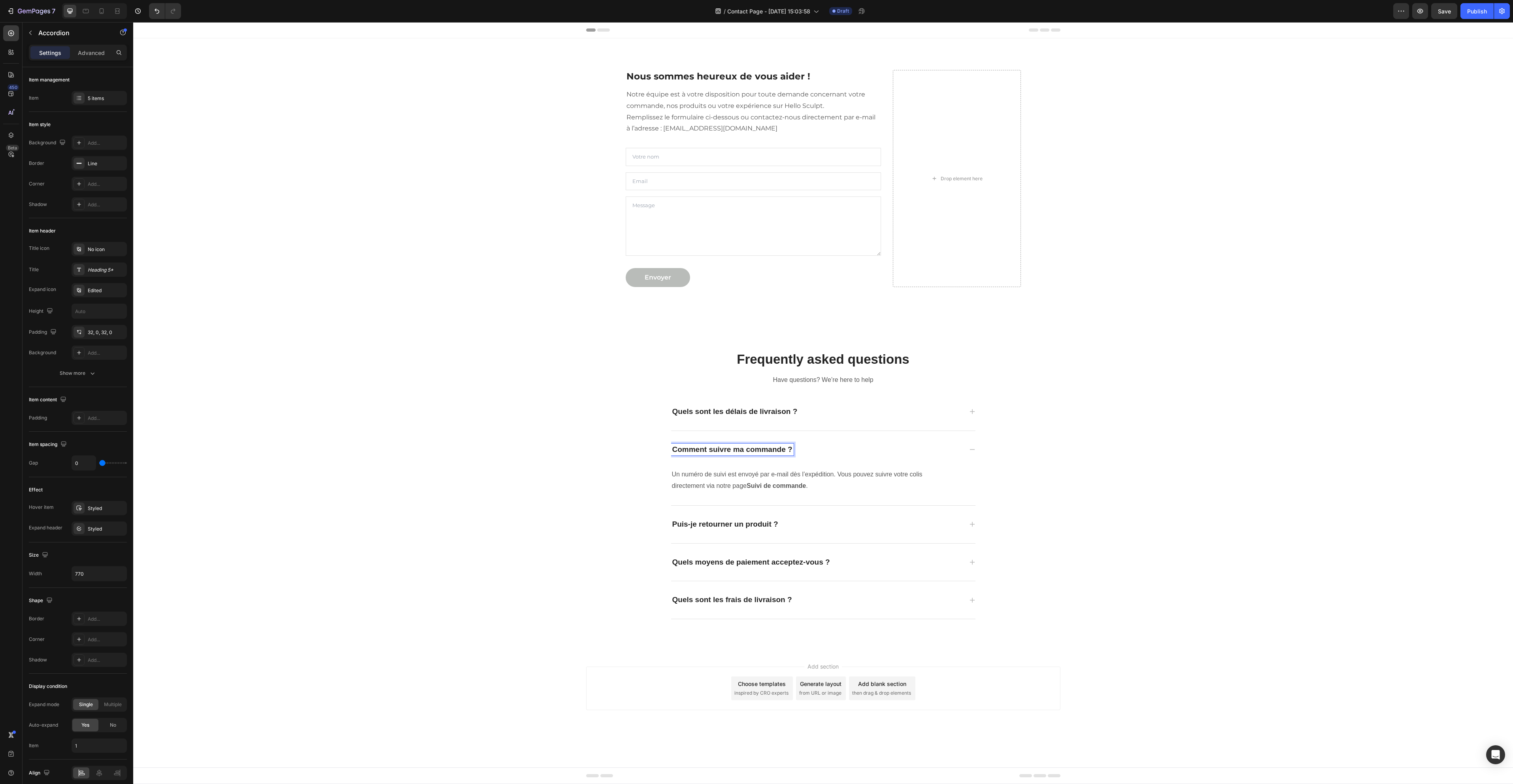
click at [871, 474] on p "Un numéro de suivi est envoyé par e-mail dès l’expédition. Vous pouvez suivre v…" at bounding box center [801, 480] width 258 height 23
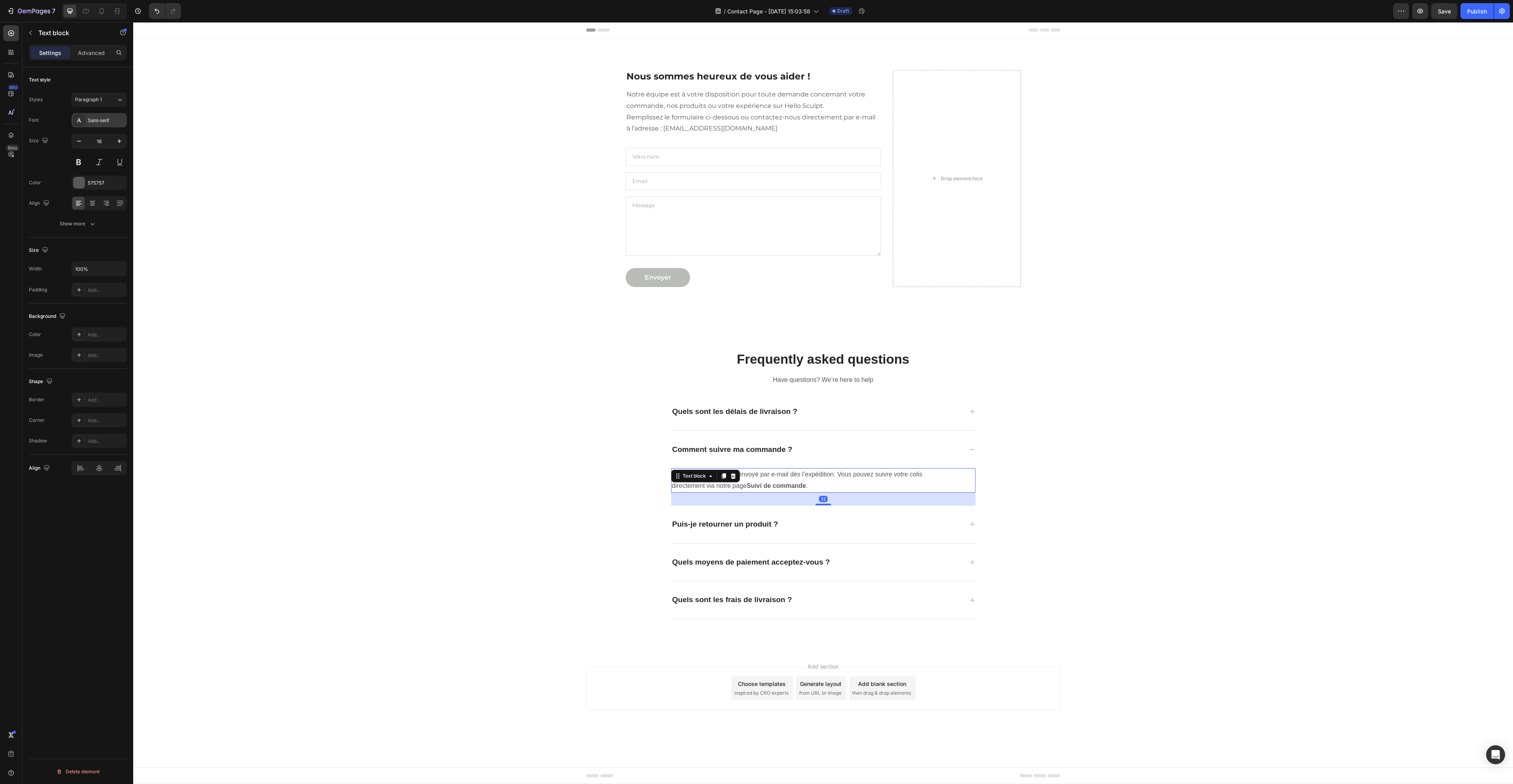
click at [80, 114] on div "Sans-serif" at bounding box center [99, 120] width 55 height 14
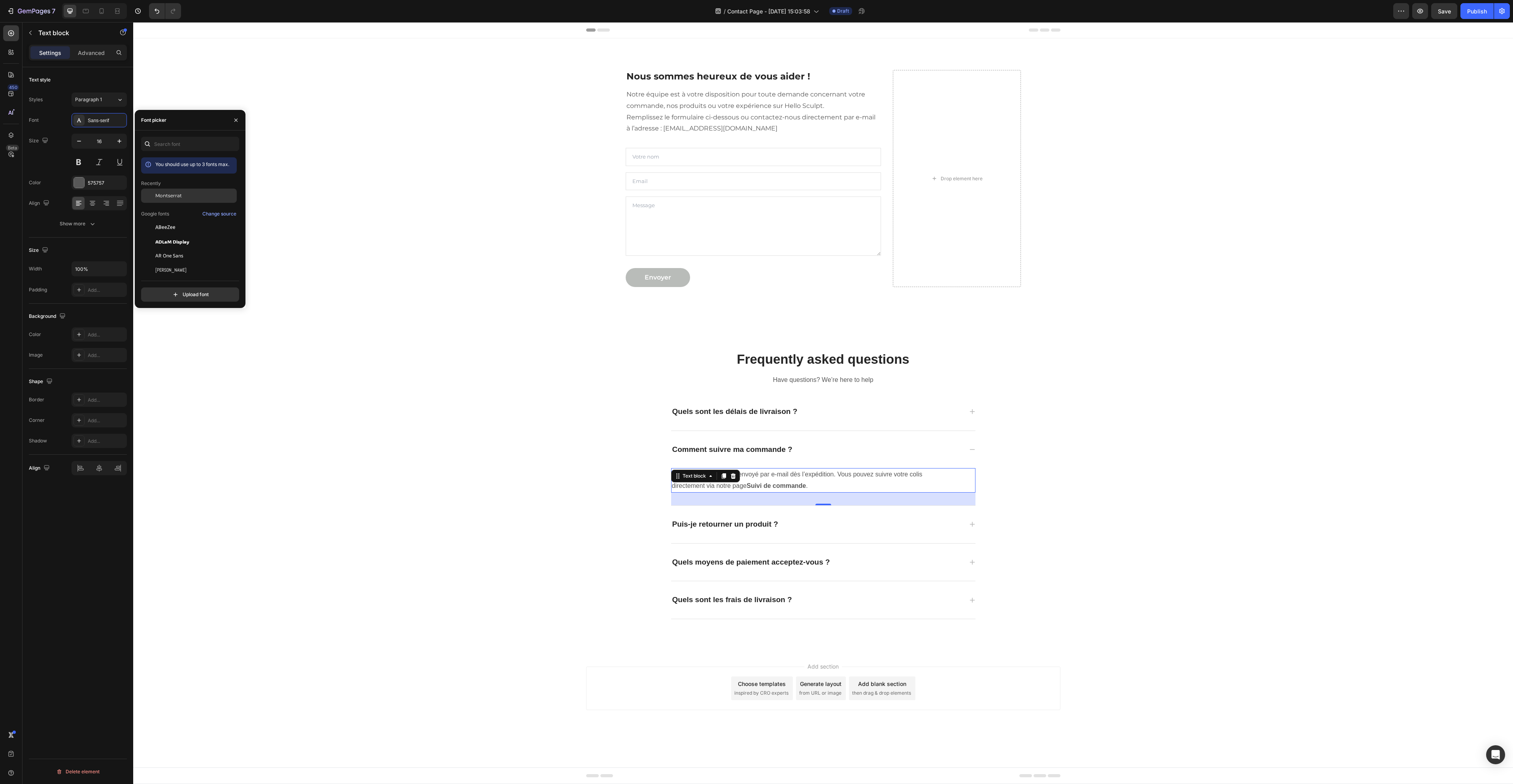
click at [166, 196] on span "Montserrat" at bounding box center [169, 195] width 26 height 7
click at [900, 520] on div "Puis-je retourner un produit ?" at bounding box center [817, 524] width 292 height 12
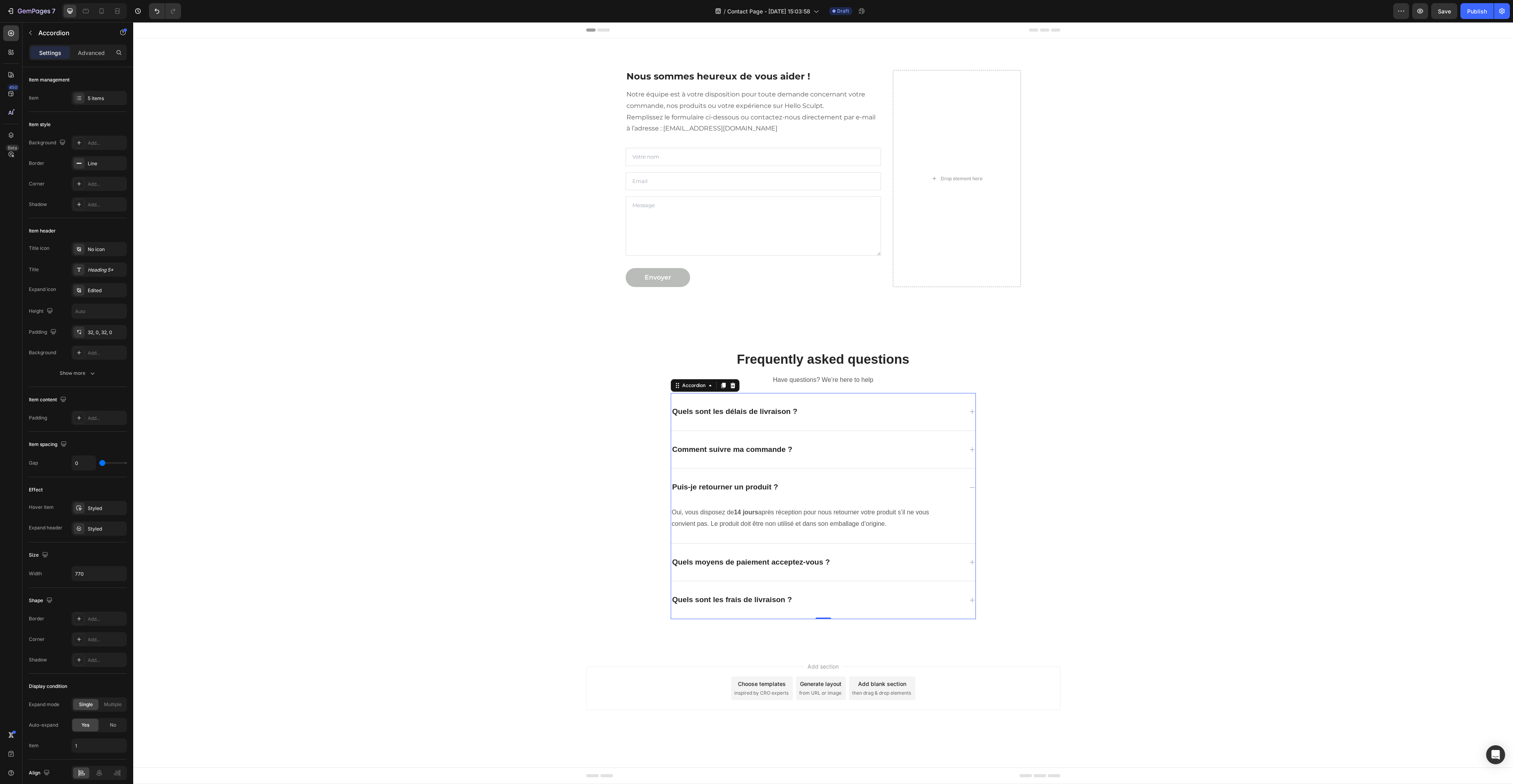
click at [904, 530] on div "Oui, vous disposez de 14 jours après réception pour nous retourner votre produi…" at bounding box center [801, 518] width 260 height 25
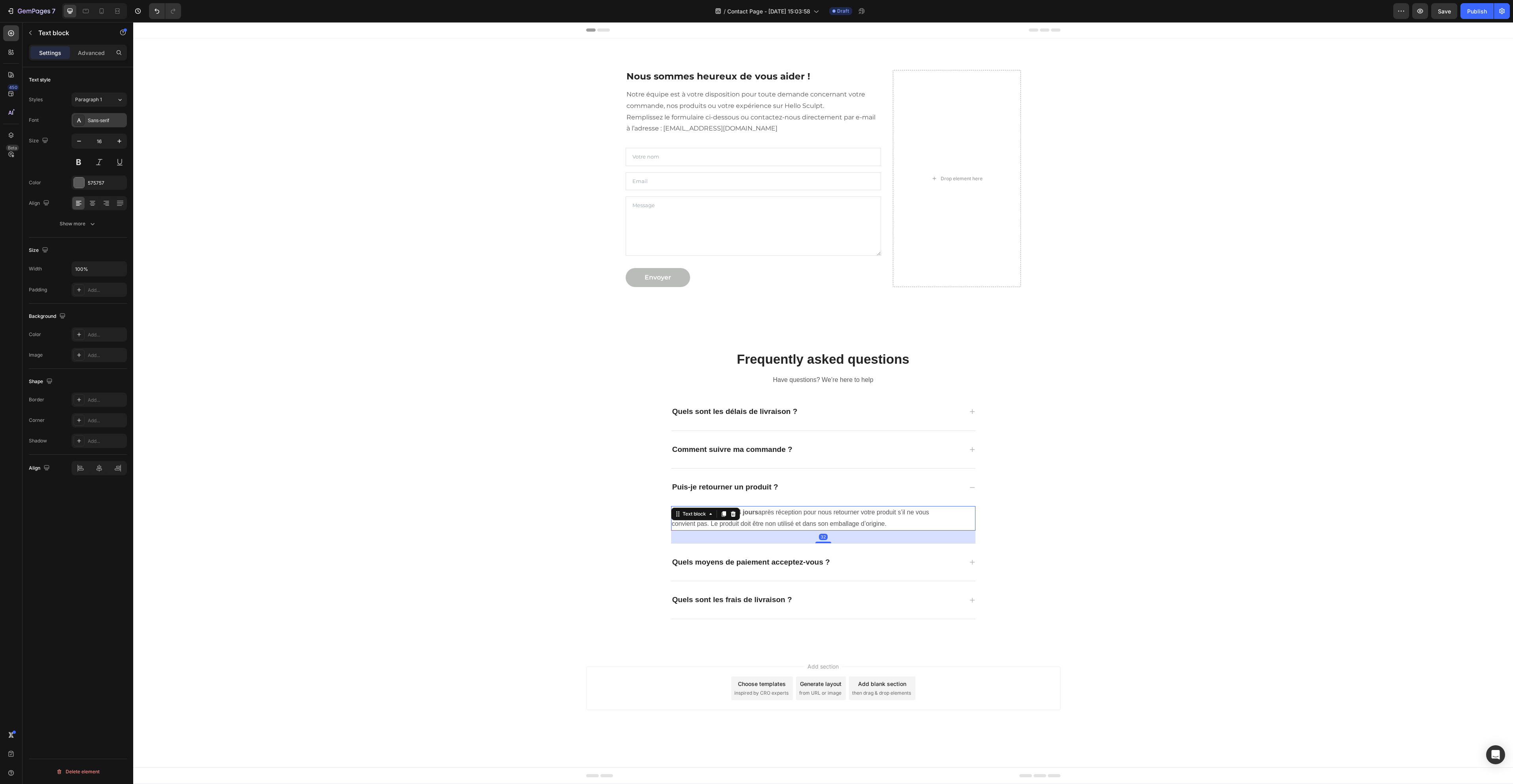
click at [100, 123] on div "Sans-serif" at bounding box center [107, 120] width 37 height 7
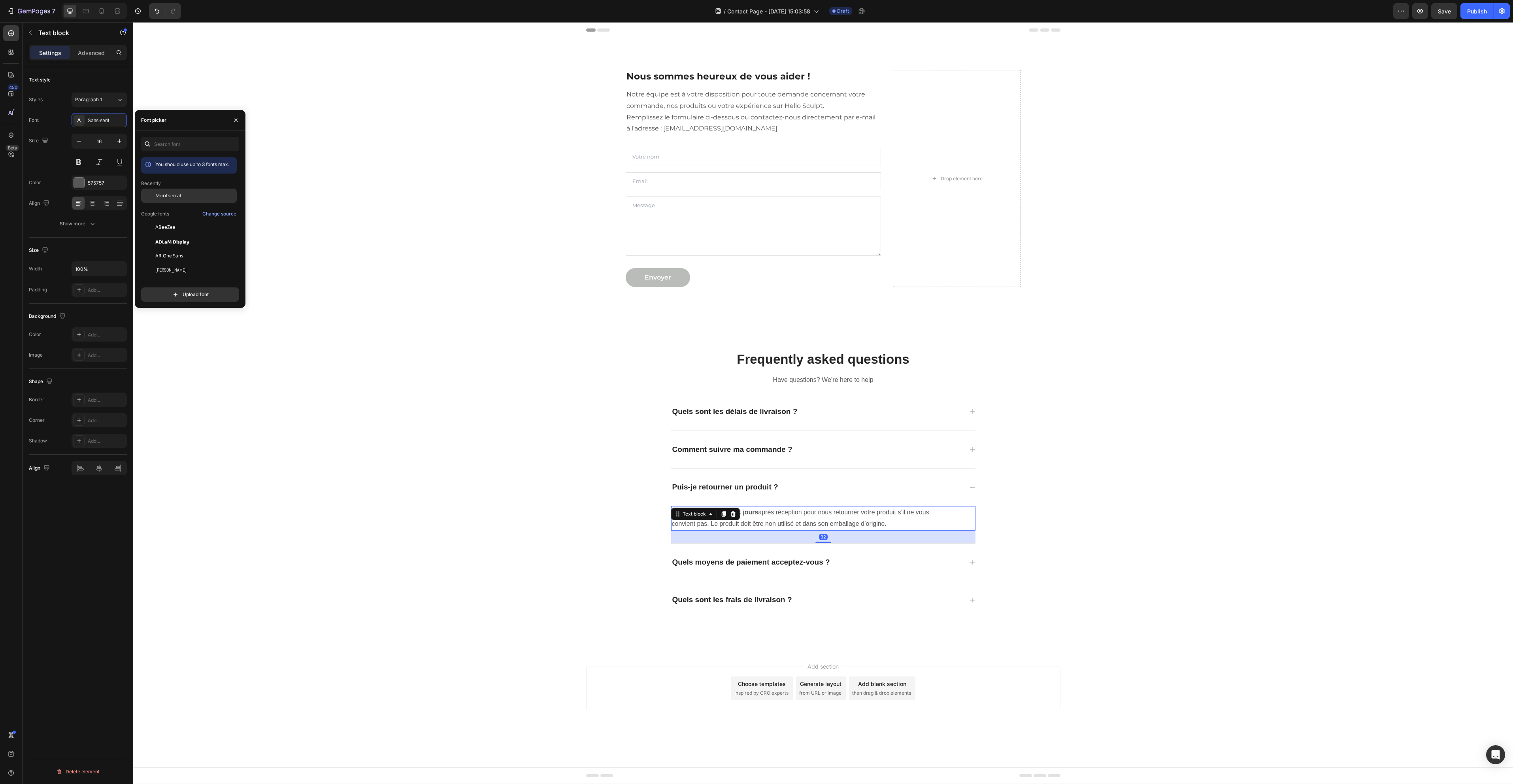
click at [177, 198] on span "Montserrat" at bounding box center [169, 195] width 26 height 7
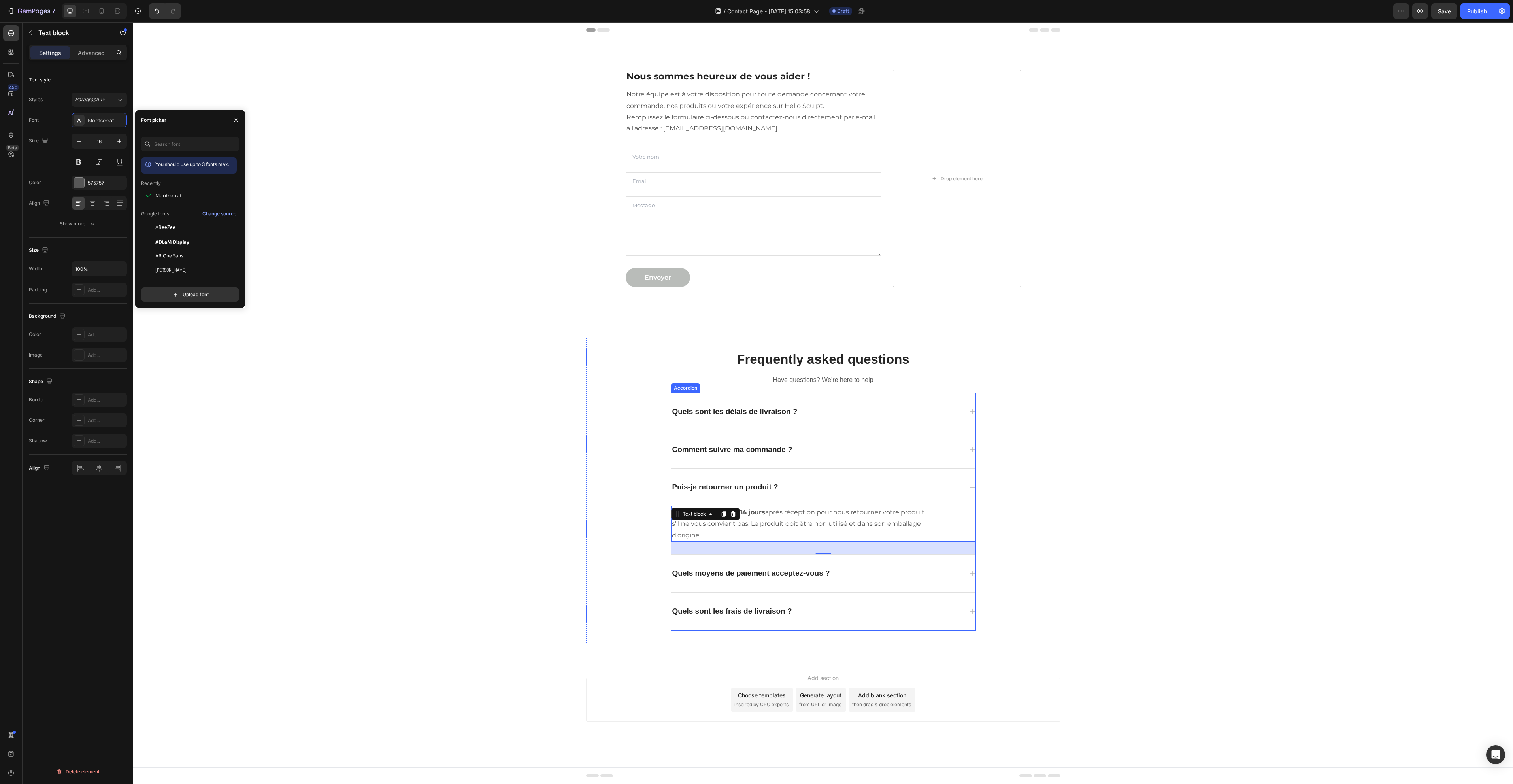
click at [903, 578] on div "Quels moyens de paiement acceptez-vous ?" at bounding box center [817, 573] width 292 height 12
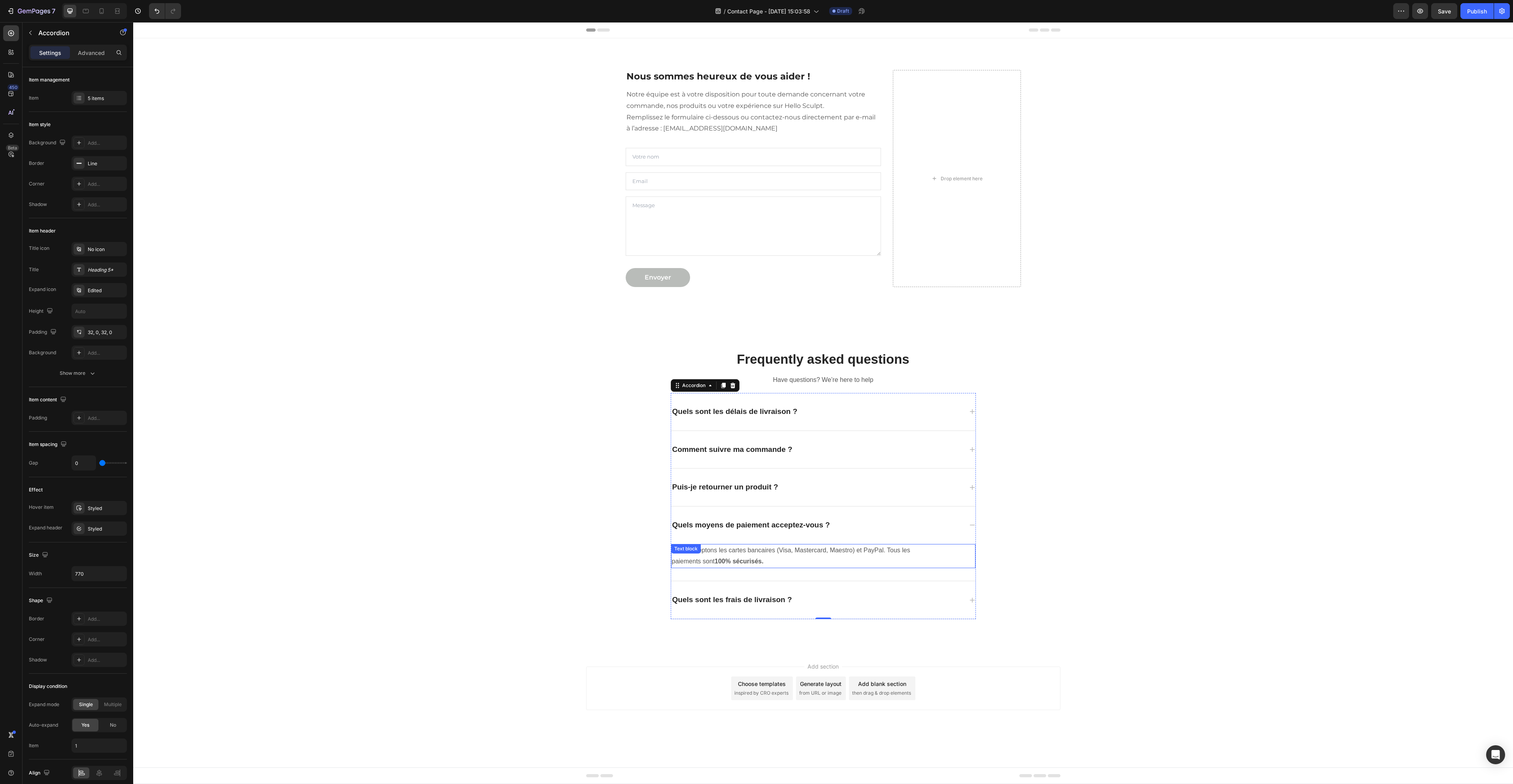
click at [907, 560] on p "Nous acceptons les cartes bancaires (Visa, Mastercard, Maestro) et PayPal. Tous…" at bounding box center [801, 555] width 258 height 23
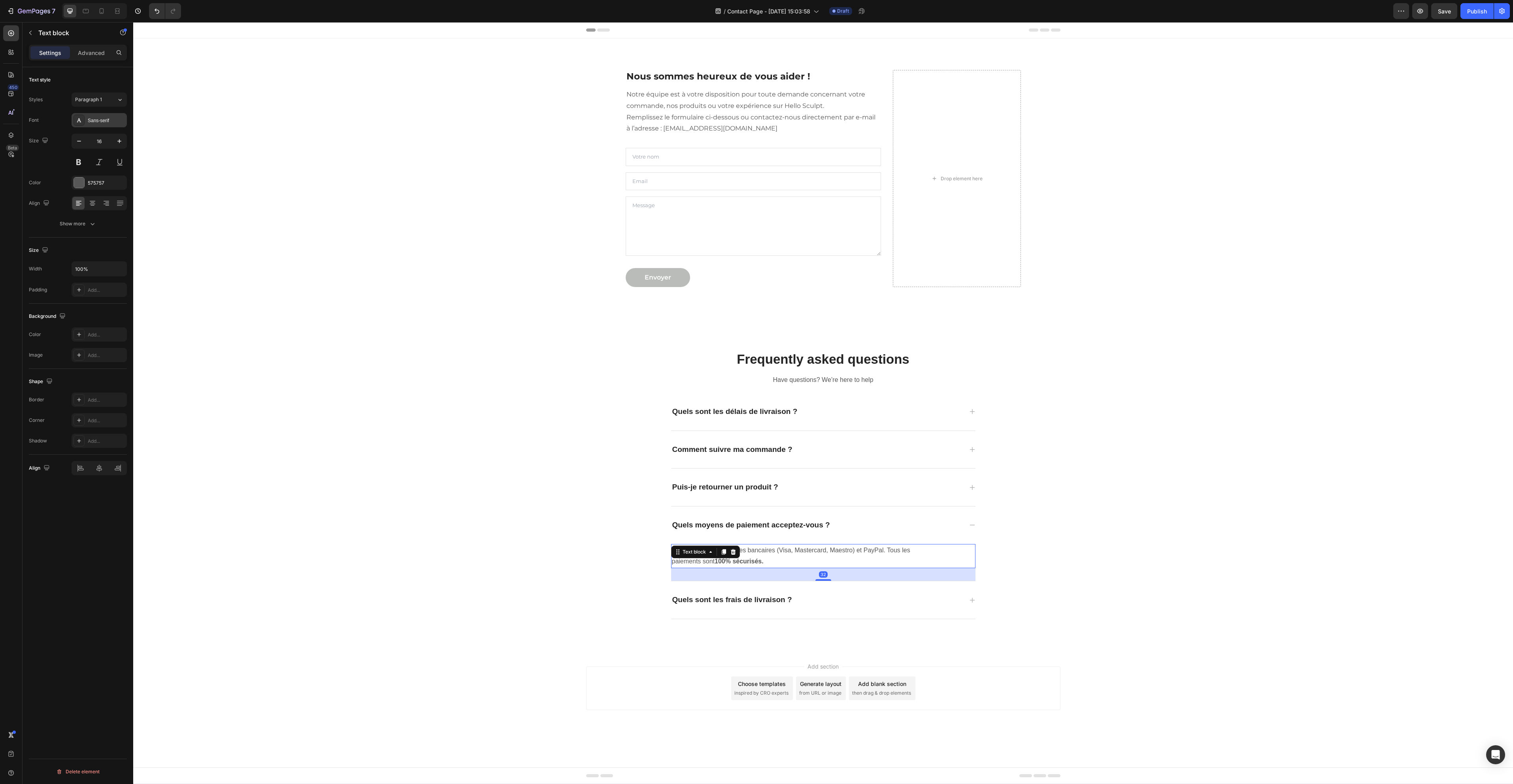
click at [103, 116] on div "Sans-serif" at bounding box center [99, 120] width 55 height 14
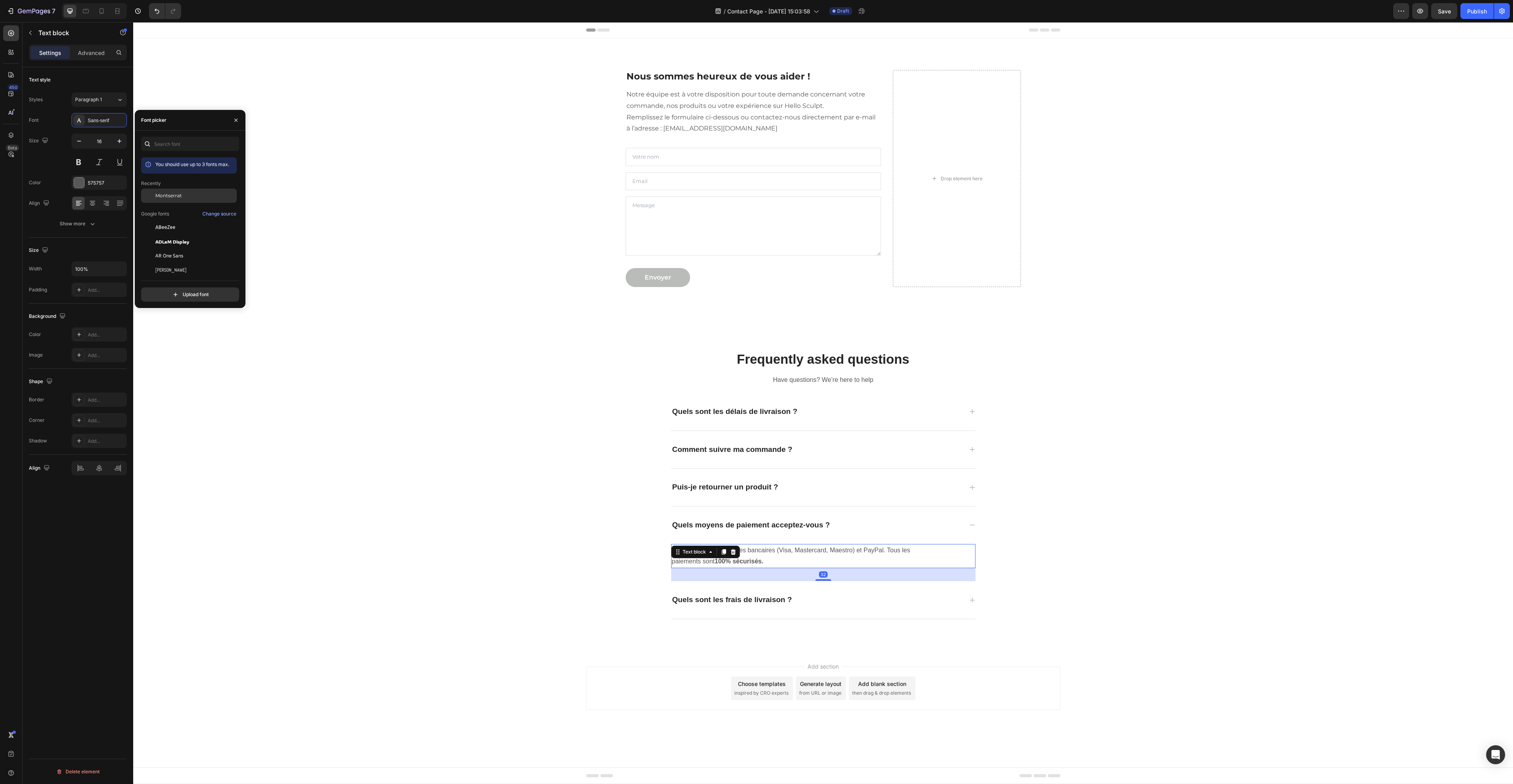
click at [177, 249] on div "Montserrat" at bounding box center [188, 256] width 96 height 14
click at [842, 598] on div "Quels sont les frais de livraison ?" at bounding box center [817, 600] width 292 height 12
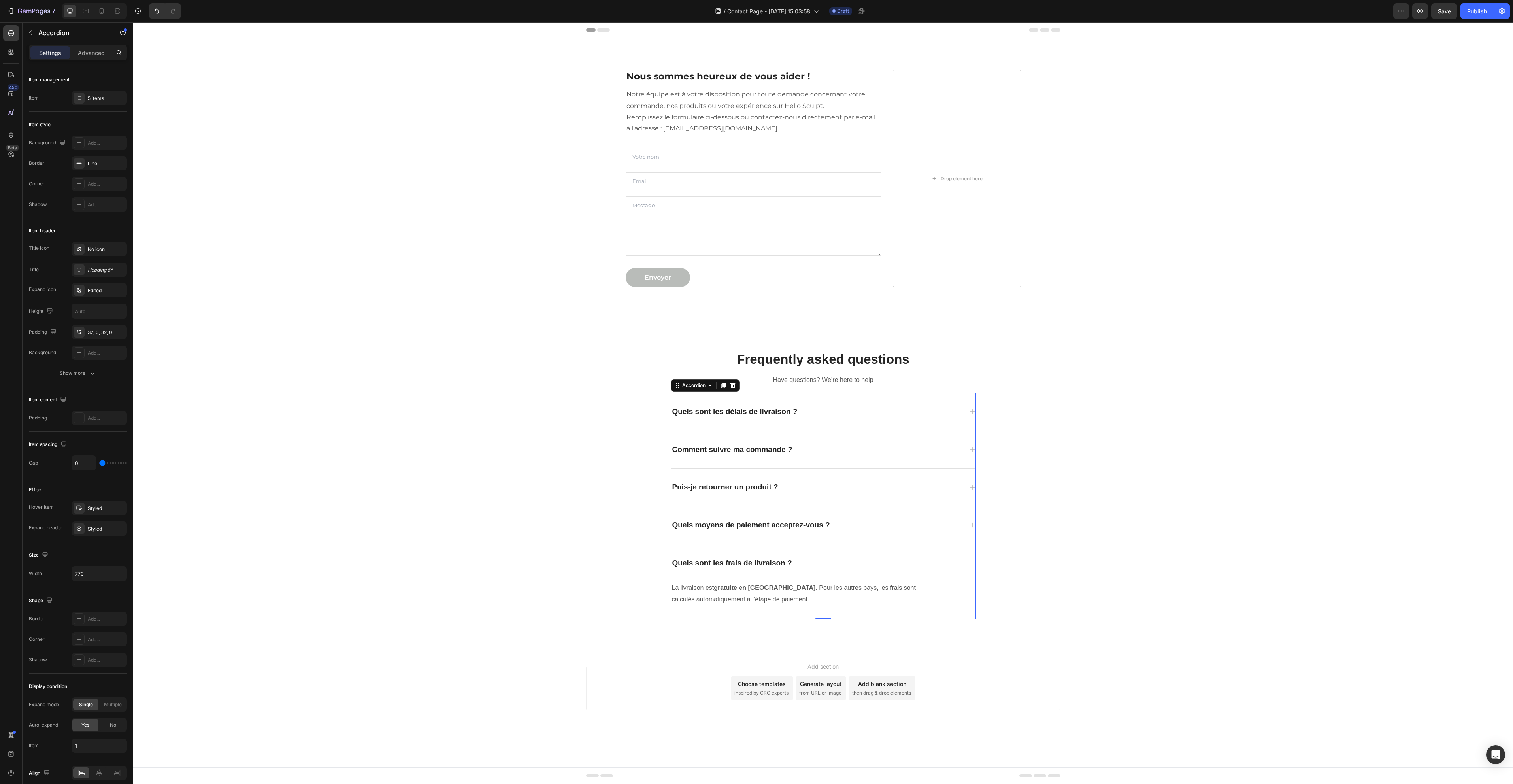
click at [861, 587] on p "La livraison est gratuite en France métropolitaine . Pour les autres pays, les …" at bounding box center [801, 593] width 258 height 23
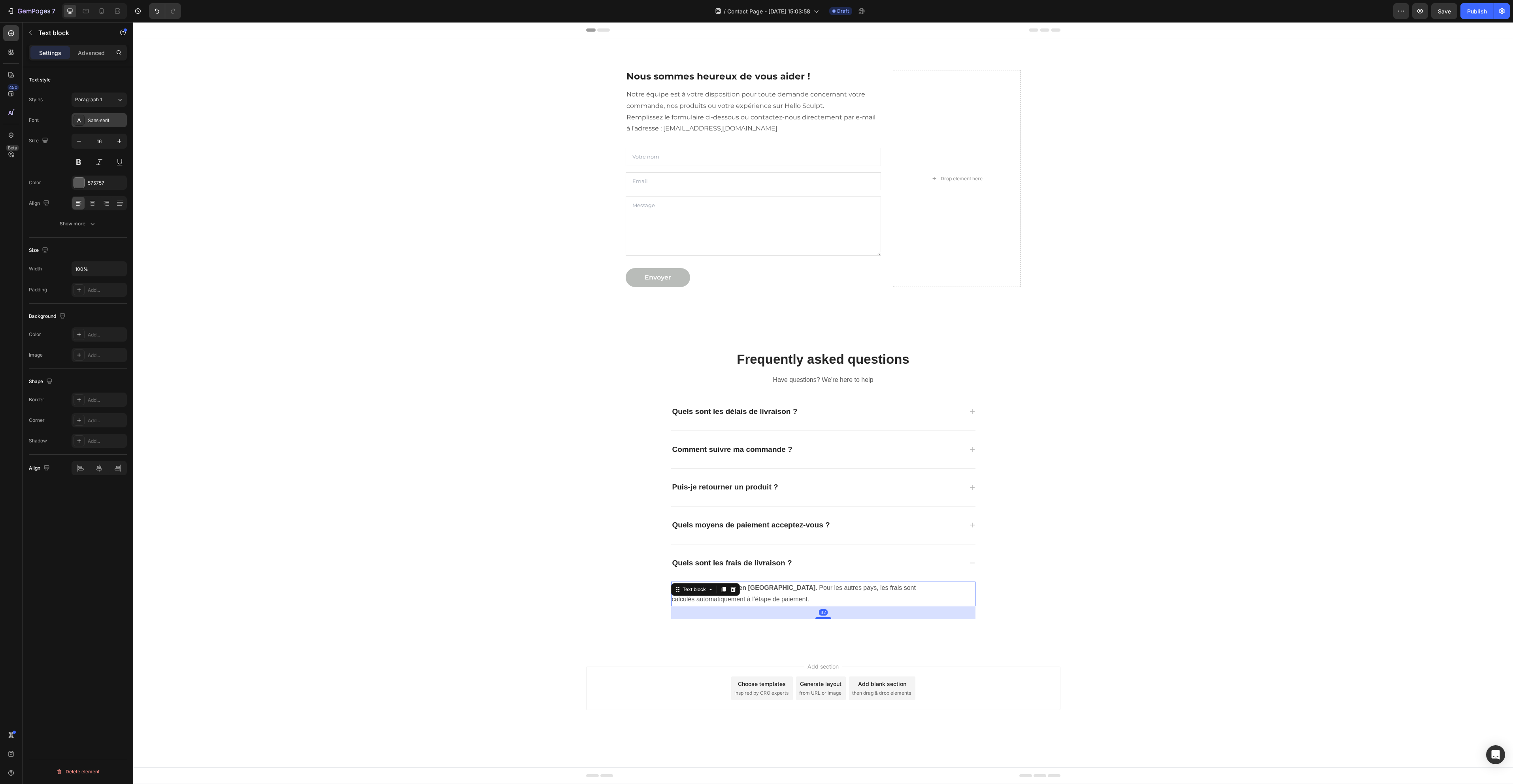
click at [100, 122] on div "Sans-serif" at bounding box center [107, 120] width 37 height 7
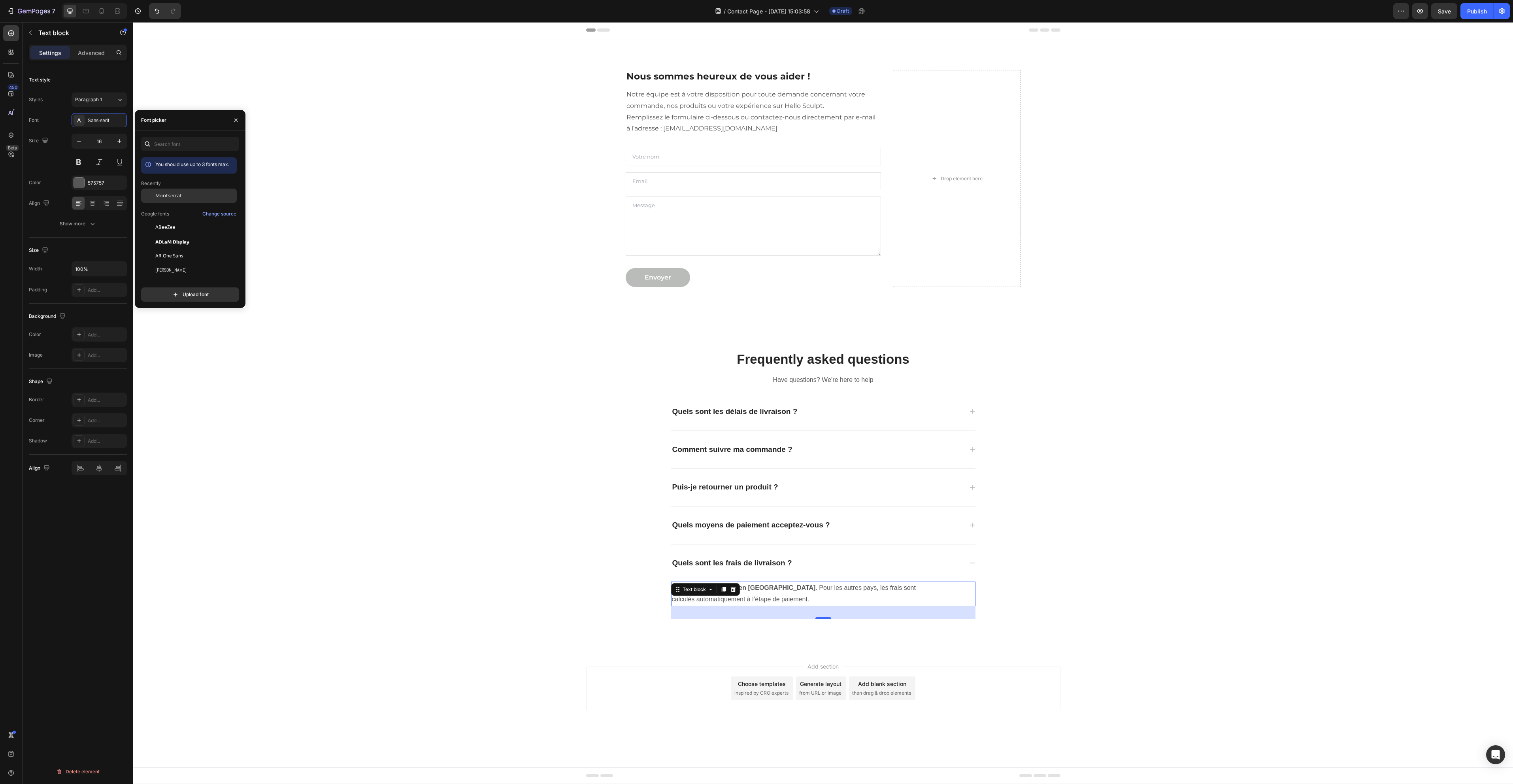
click at [180, 198] on span "Montserrat" at bounding box center [169, 195] width 26 height 7
click at [447, 492] on div "Frequently asked questions Heading Have questions? We’re here to help Text bloc…" at bounding box center [823, 485] width 1368 height 294
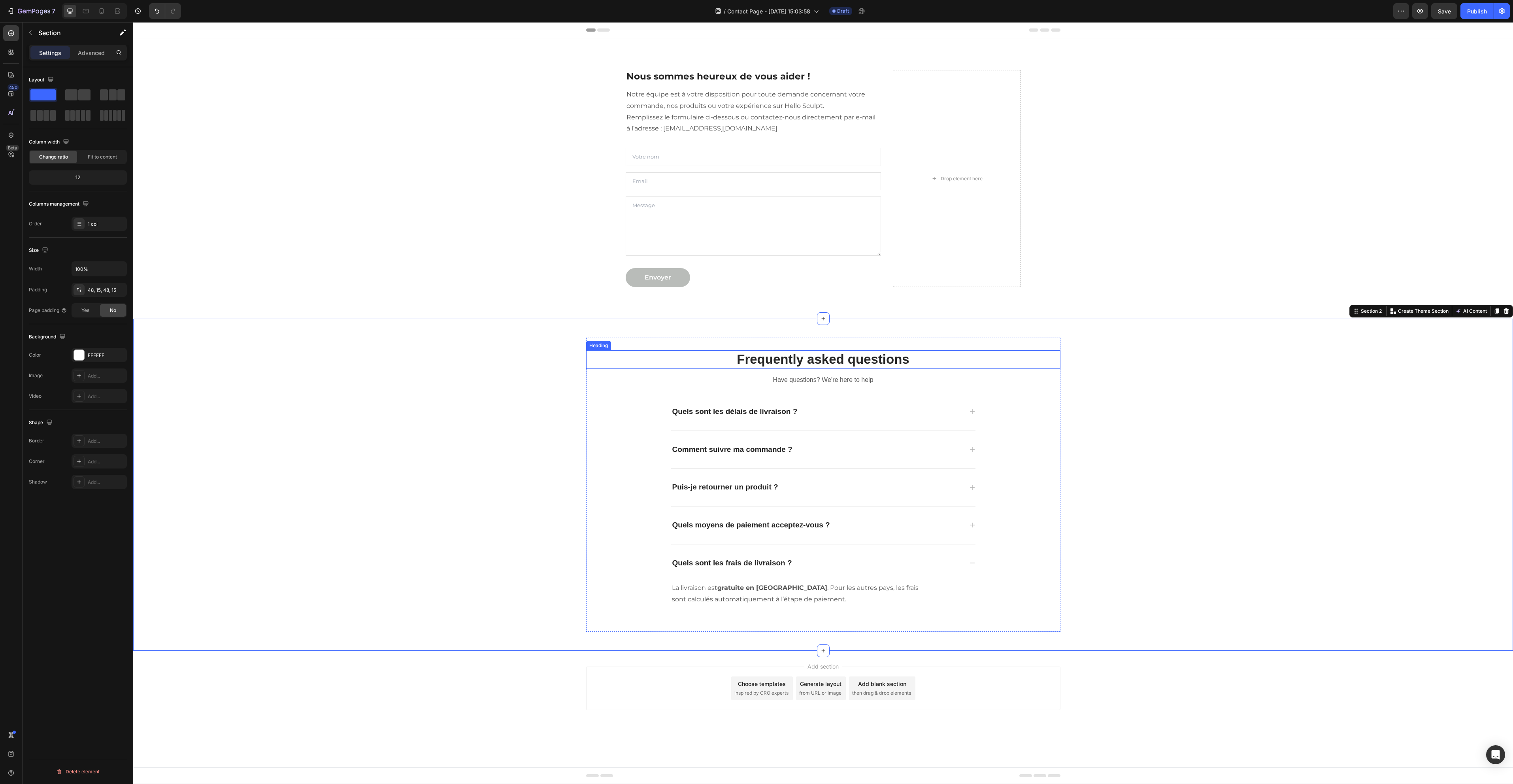
click at [839, 358] on p "Frequently asked questions" at bounding box center [824, 359] width 473 height 17
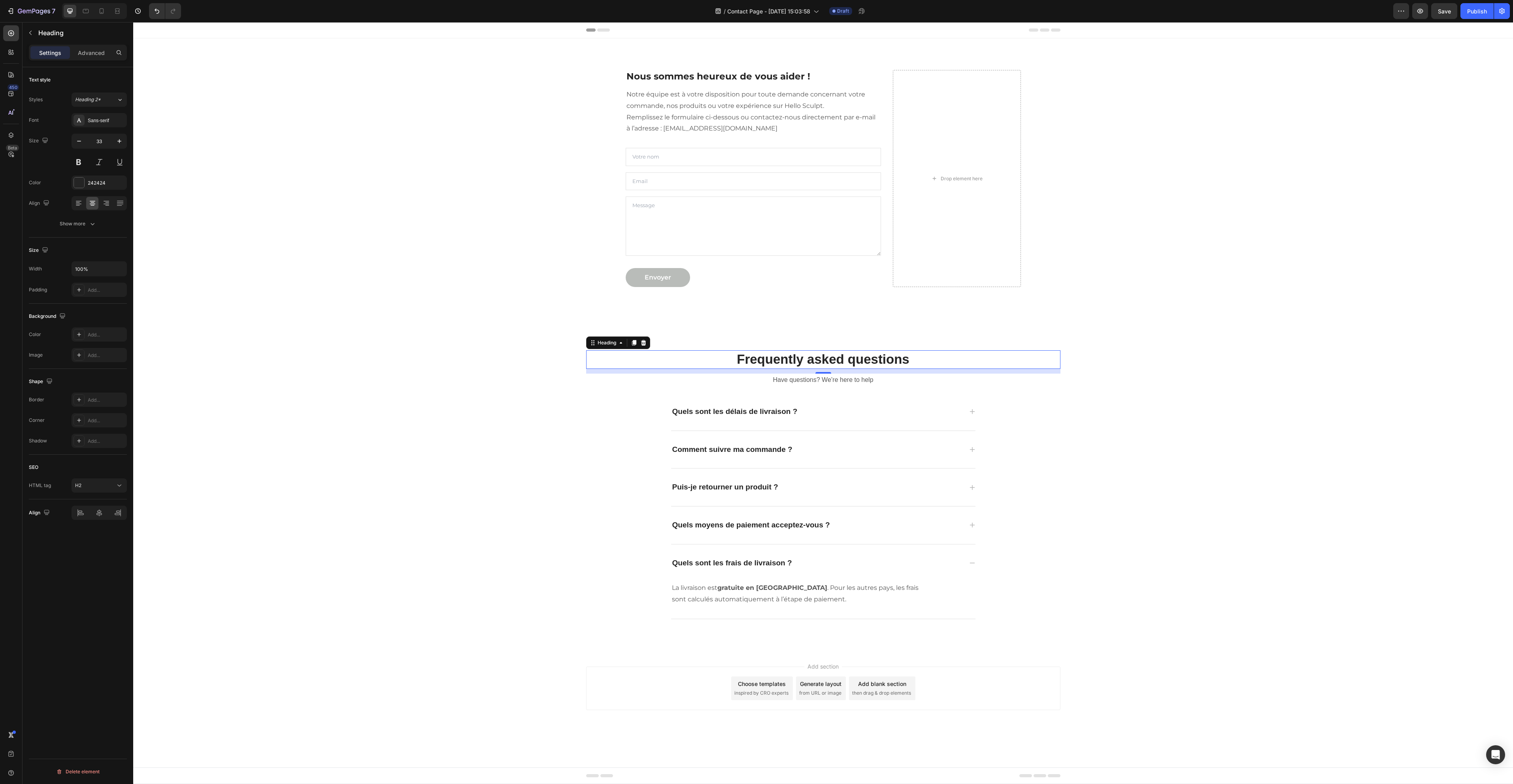
click at [835, 357] on p "Frequently asked questions" at bounding box center [824, 359] width 473 height 17
click at [569, 421] on div "Frequently asked questions Heading 12 Have questions? We’re here to help Text b…" at bounding box center [823, 485] width 1368 height 294
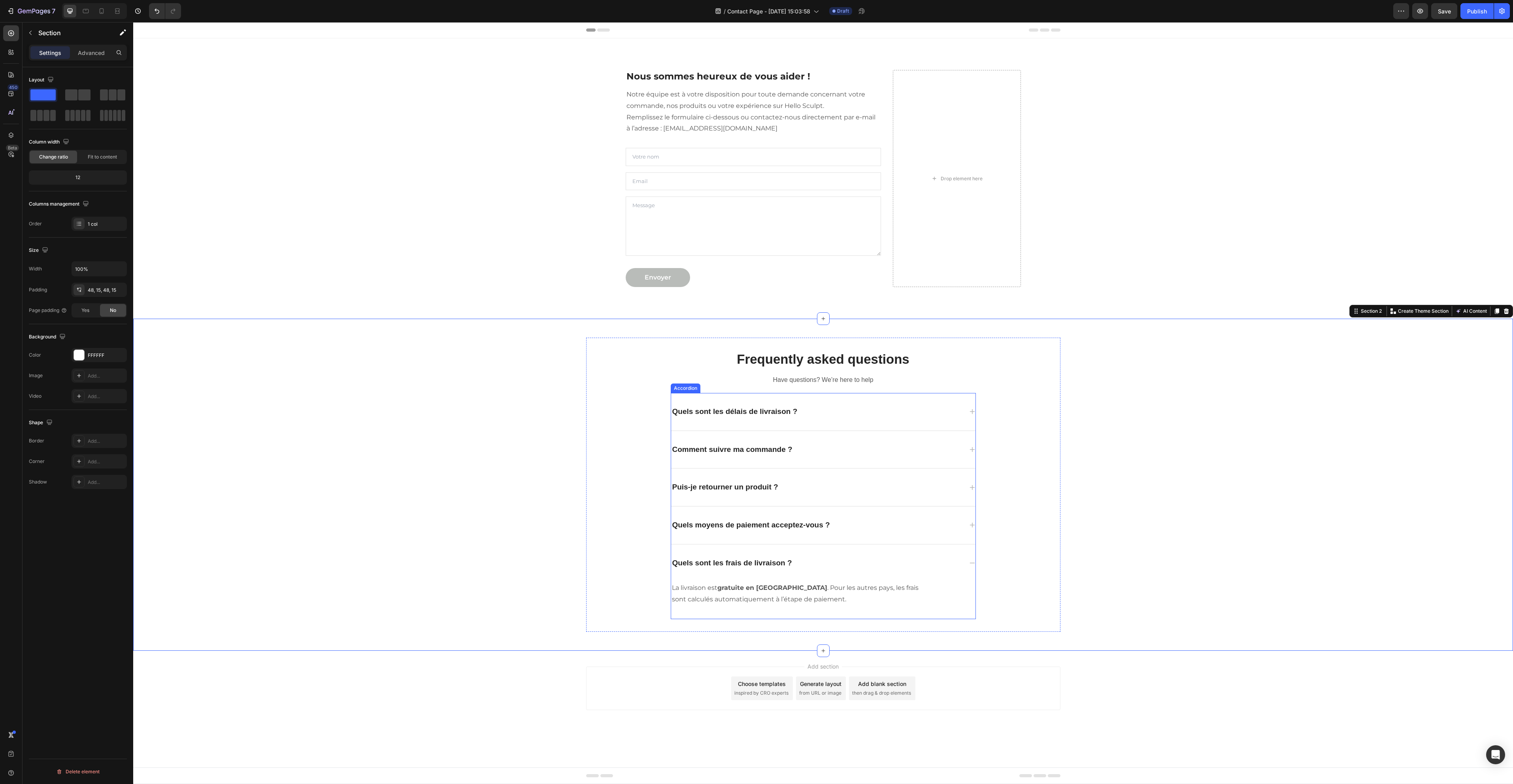
click at [897, 563] on div "Quels sont les frais de livraison ?" at bounding box center [817, 563] width 292 height 12
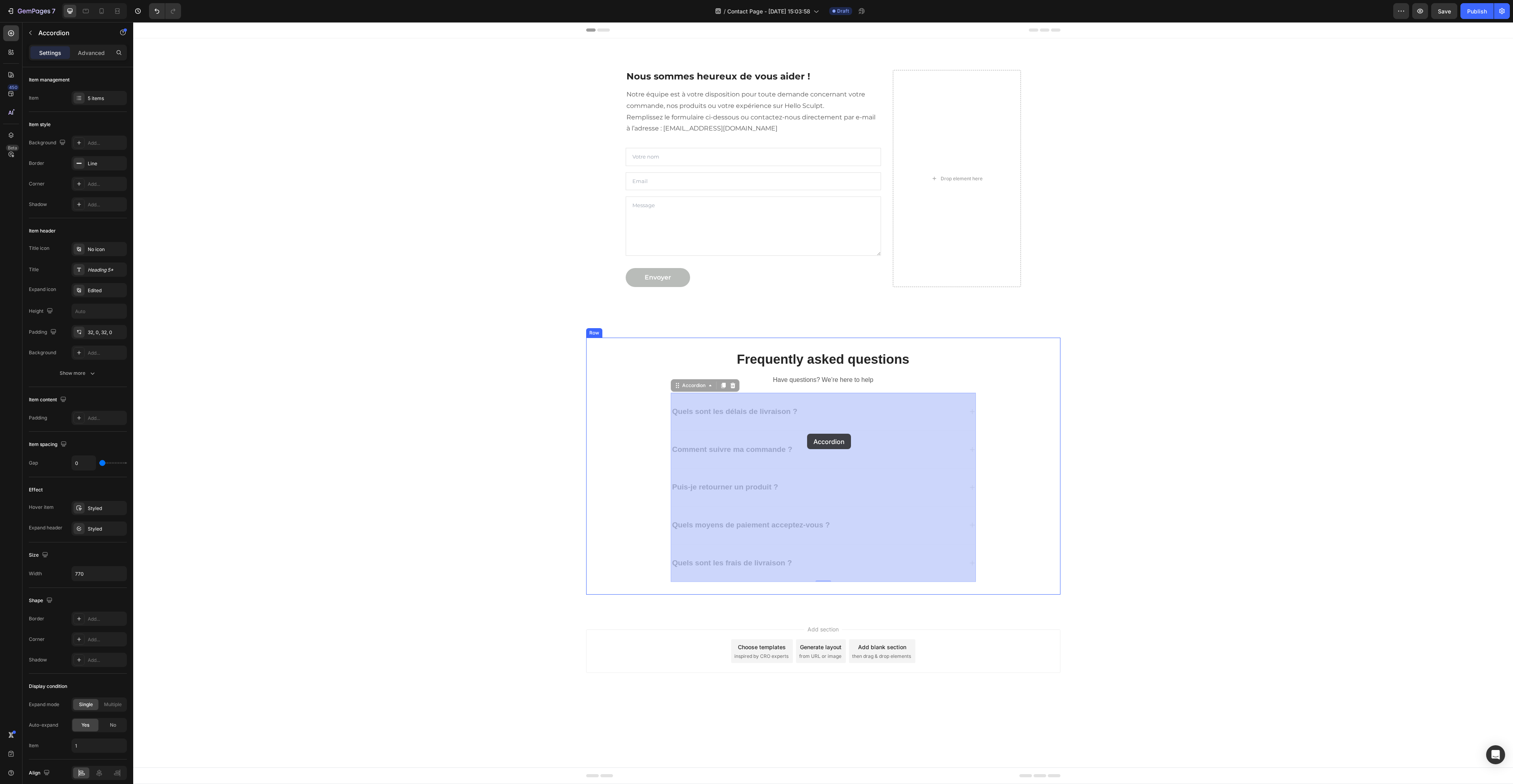
drag, startPoint x: 937, startPoint y: 553, endPoint x: 807, endPoint y: 433, distance: 176.9
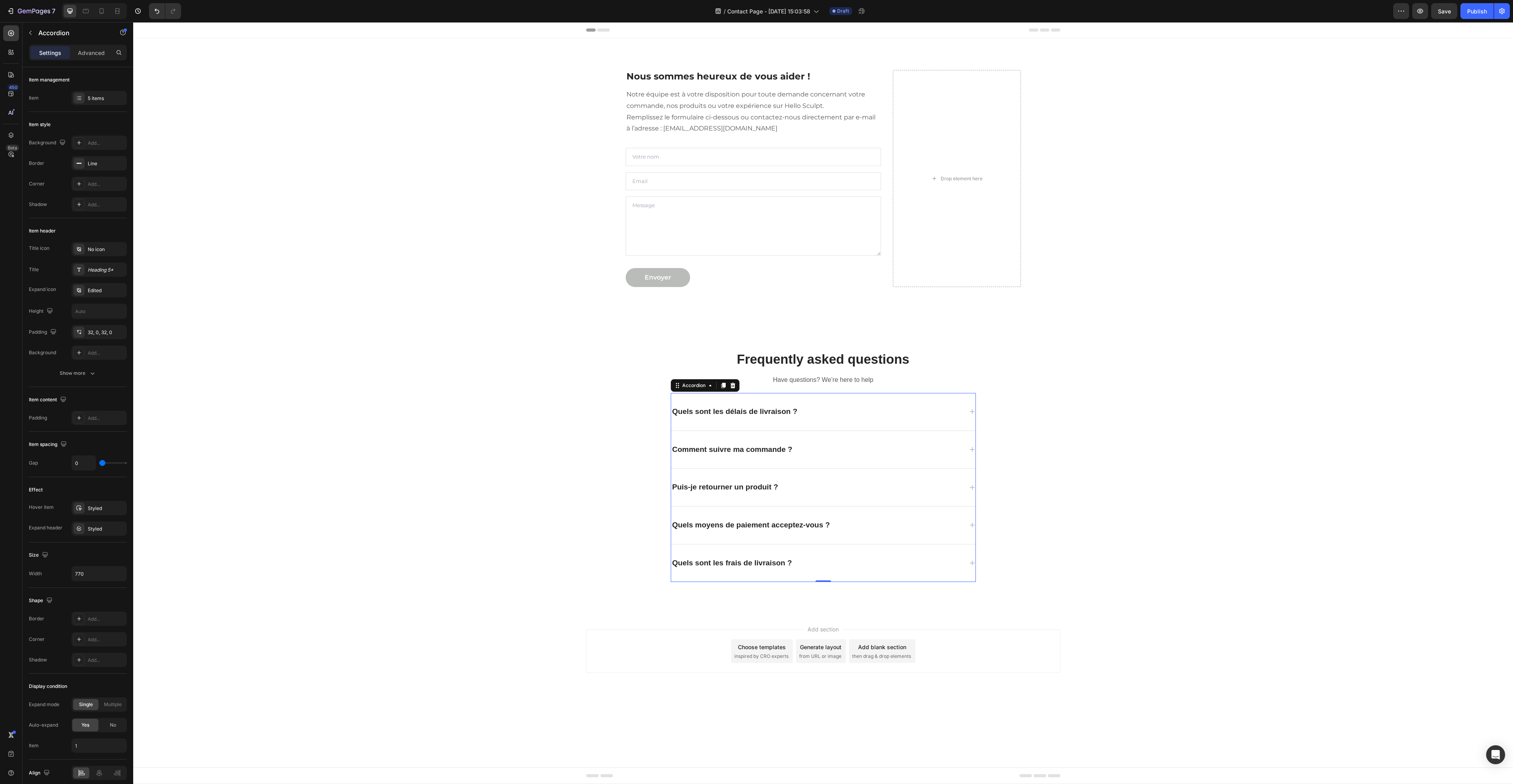
click at [898, 562] on div "Quels sont les frais de livraison ?" at bounding box center [817, 563] width 292 height 12
drag, startPoint x: 849, startPoint y: 562, endPoint x: 831, endPoint y: 563, distance: 18.0
click at [848, 562] on div "Quels sont les frais de livraison ?" at bounding box center [817, 563] width 292 height 12
click at [722, 562] on p "Quels sont les frais de livraison ?" at bounding box center [732, 562] width 120 height 10
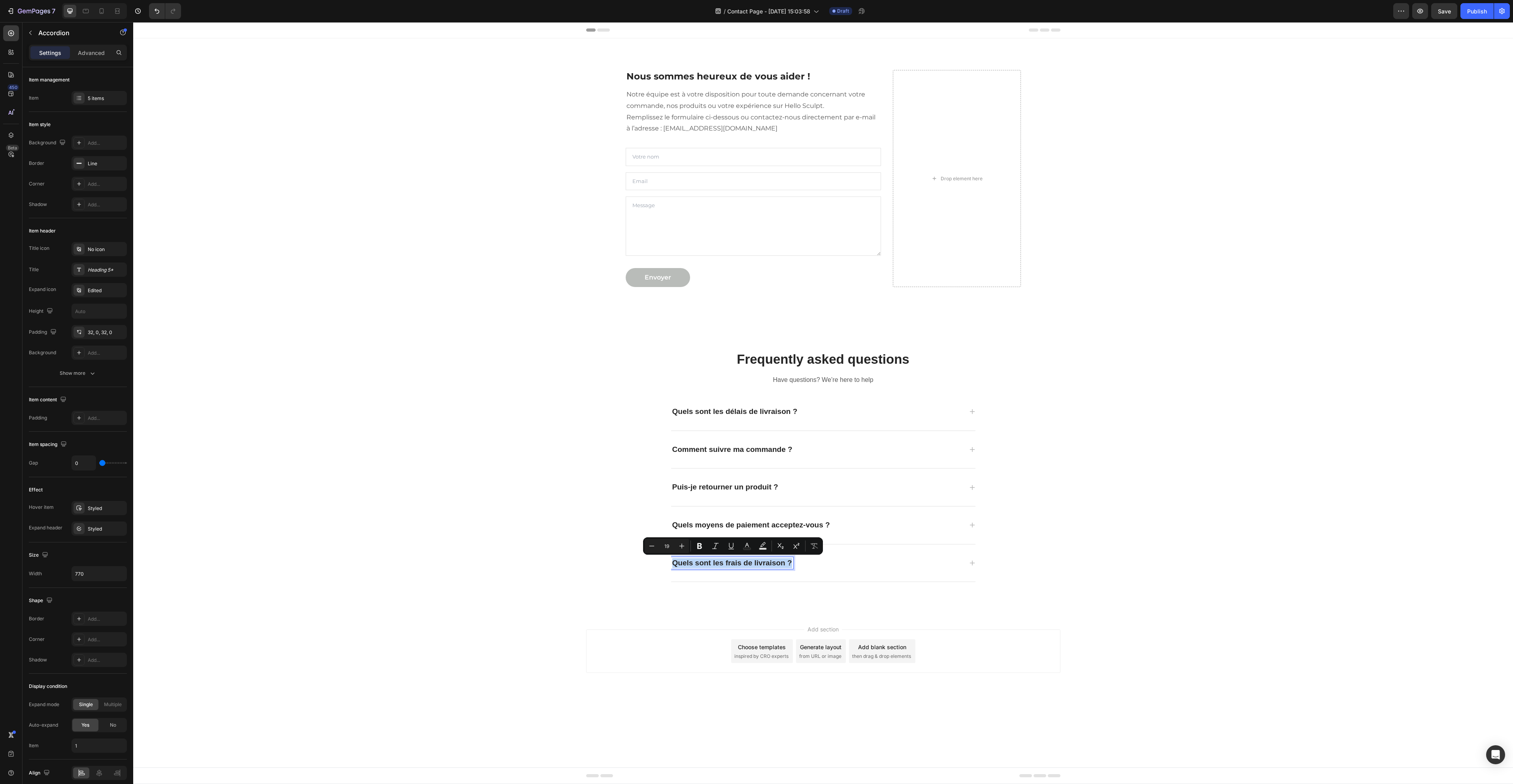
click at [736, 455] on div "Comment suivre ma commande ?" at bounding box center [733, 450] width 123 height 12
click at [748, 449] on p "Comment suivre ma commande ?" at bounding box center [732, 450] width 120 height 10
click at [881, 557] on div "Quels sont les frais de livraison ?" at bounding box center [817, 563] width 292 height 12
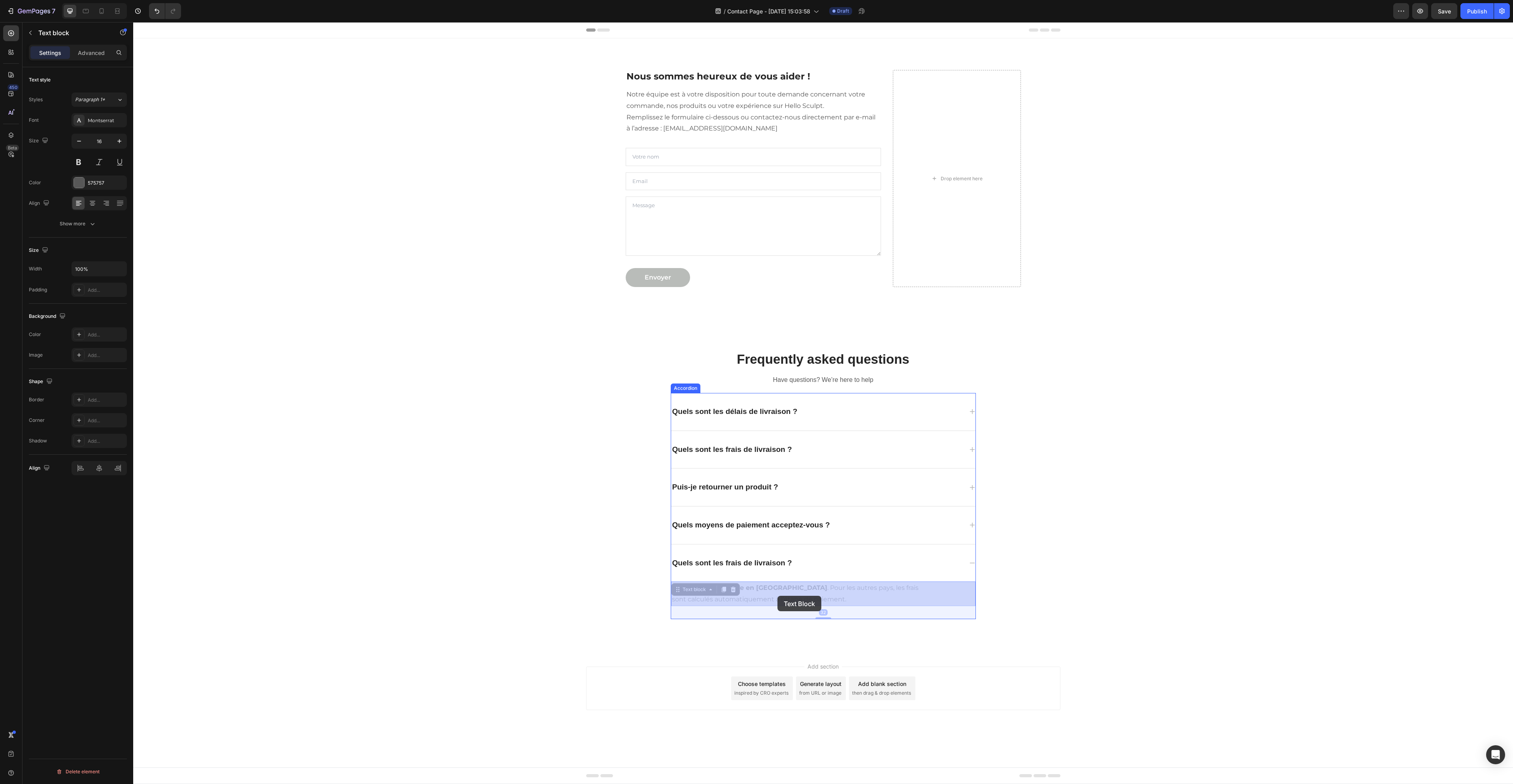
drag, startPoint x: 856, startPoint y: 600, endPoint x: 777, endPoint y: 596, distance: 79.1
click at [796, 596] on p "La livraison est gratuite en France métropolitaine . Pour les autres pays, les …" at bounding box center [801, 593] width 258 height 23
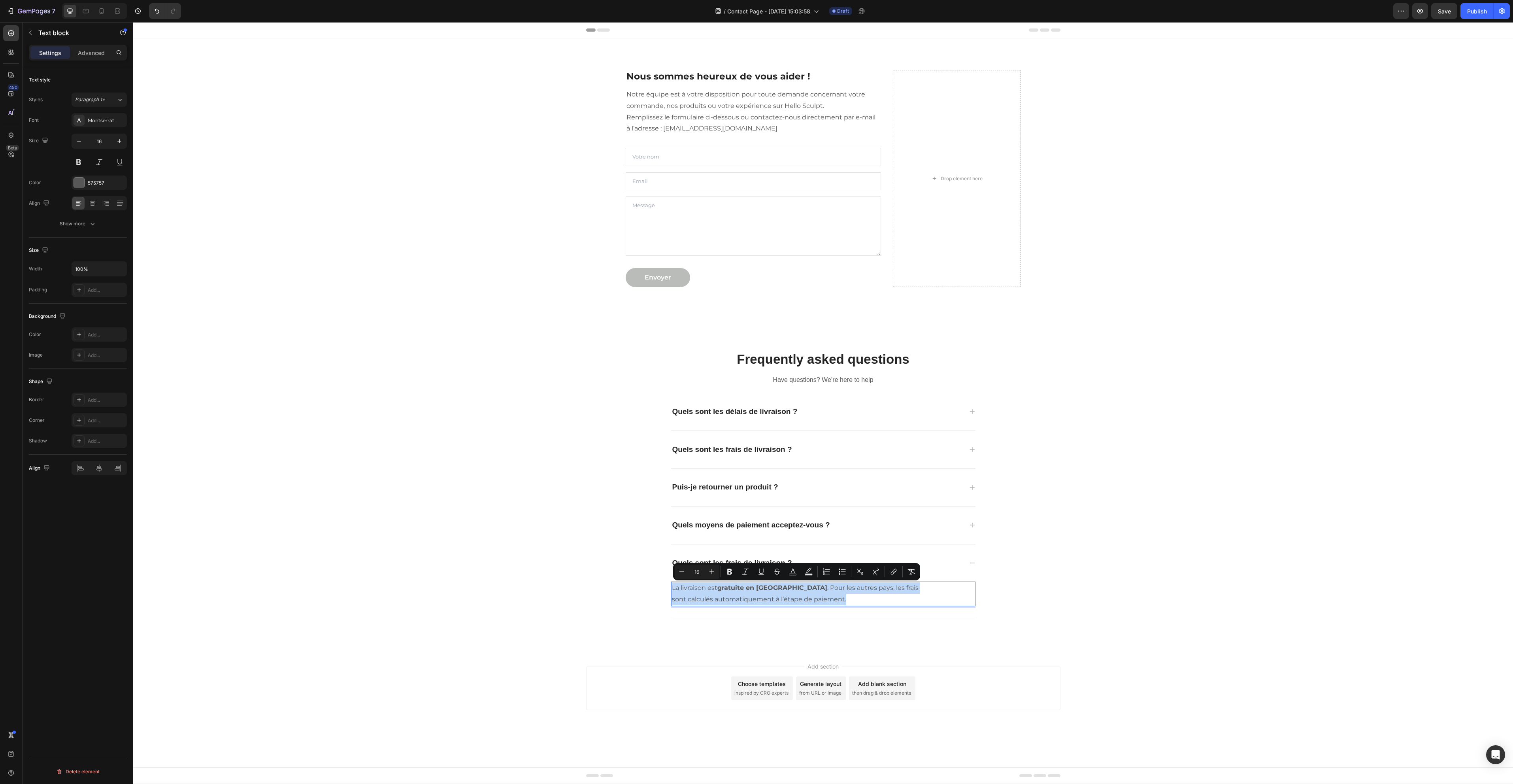
copy p "La livraison est gratuite en France métropolitaine . Pour les autres pays, les …"
click at [779, 452] on p "Quels sont les frais de livraison ?" at bounding box center [732, 450] width 120 height 10
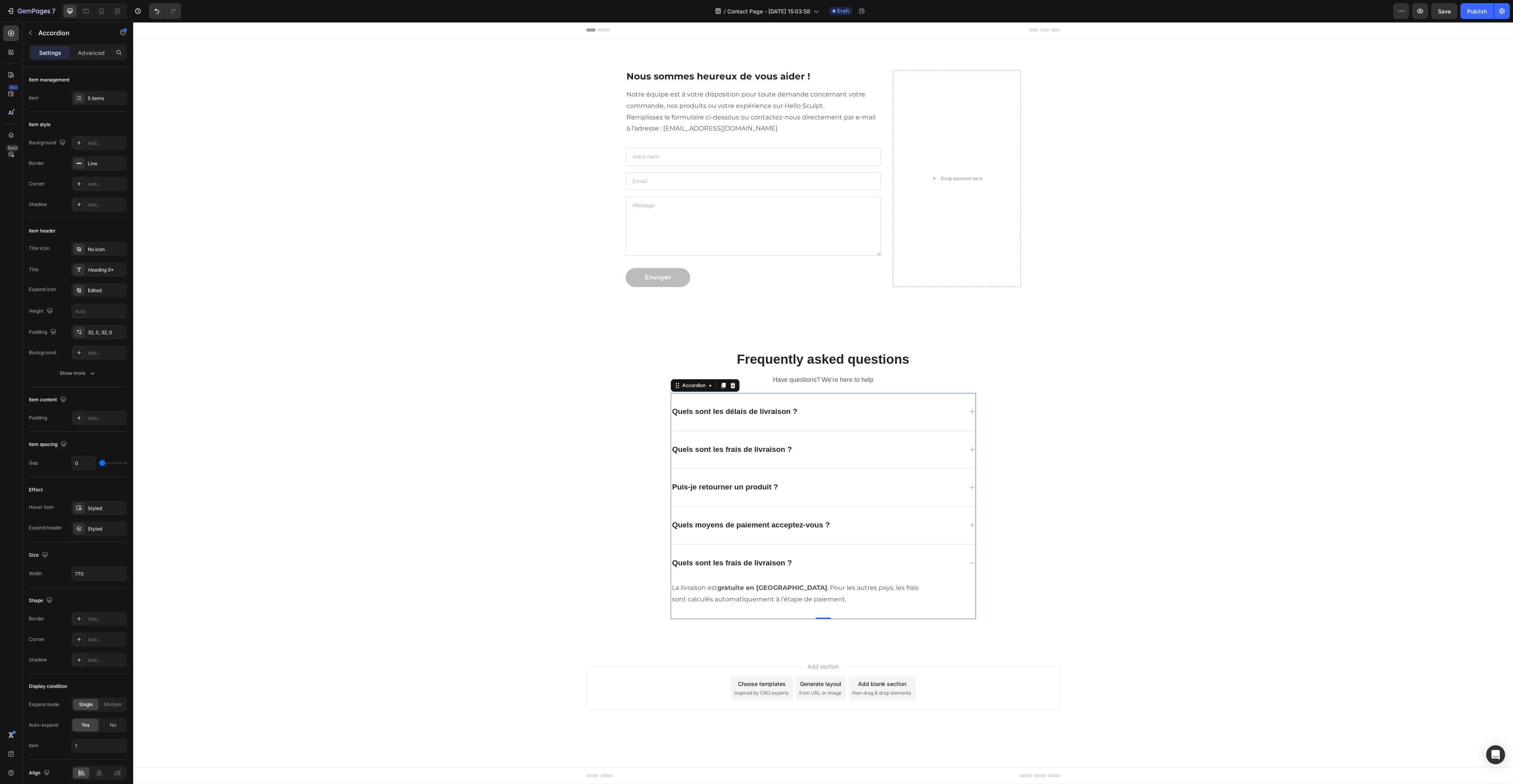
click at [836, 444] on div "Quels sont les frais de livraison ?" at bounding box center [817, 450] width 292 height 12
click at [770, 478] on p "Un numéro de suivi est envoyé par e-mail dès l’expédition. Vous pouvez suivre v…" at bounding box center [801, 480] width 258 height 23
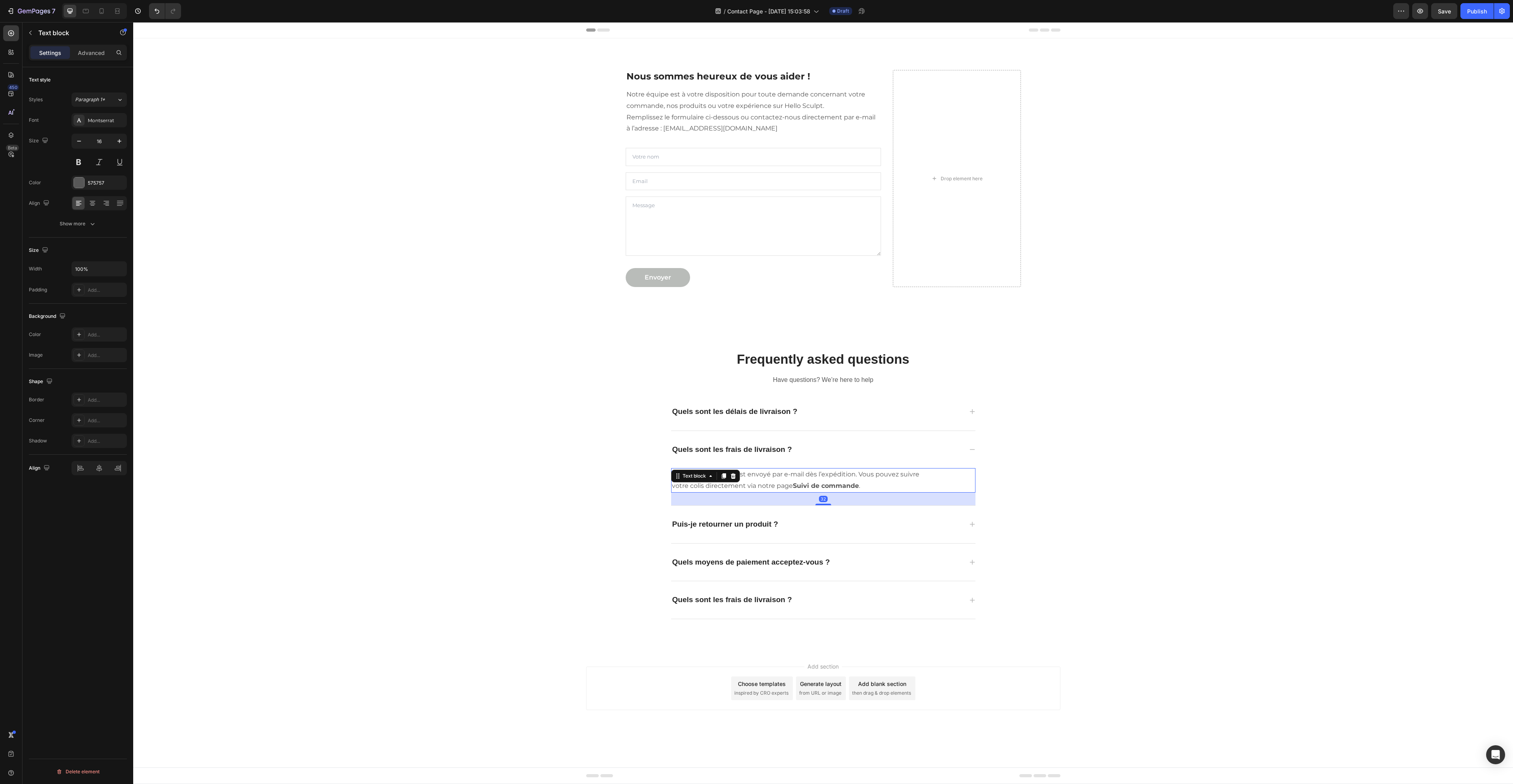
click at [770, 478] on p "Un numéro de suivi est envoyé par e-mail dès l’expédition. Vous pouvez suivre v…" at bounding box center [801, 480] width 258 height 23
click at [1091, 443] on div "Frequently asked questions Heading Have questions? We’re here to help Text bloc…" at bounding box center [823, 485] width 1368 height 294
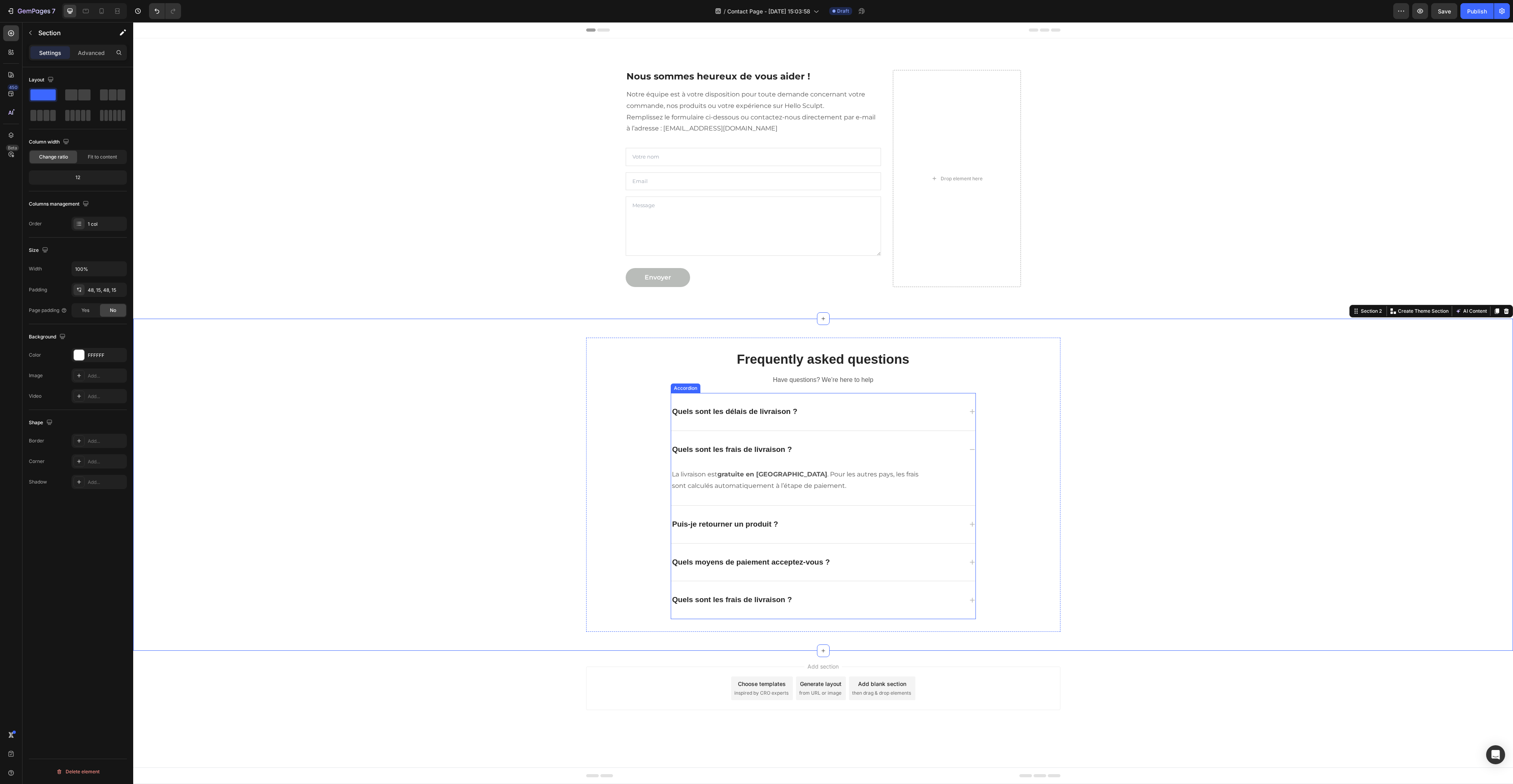
click at [752, 524] on p "Puis-je retourner un produit ?" at bounding box center [725, 524] width 106 height 10
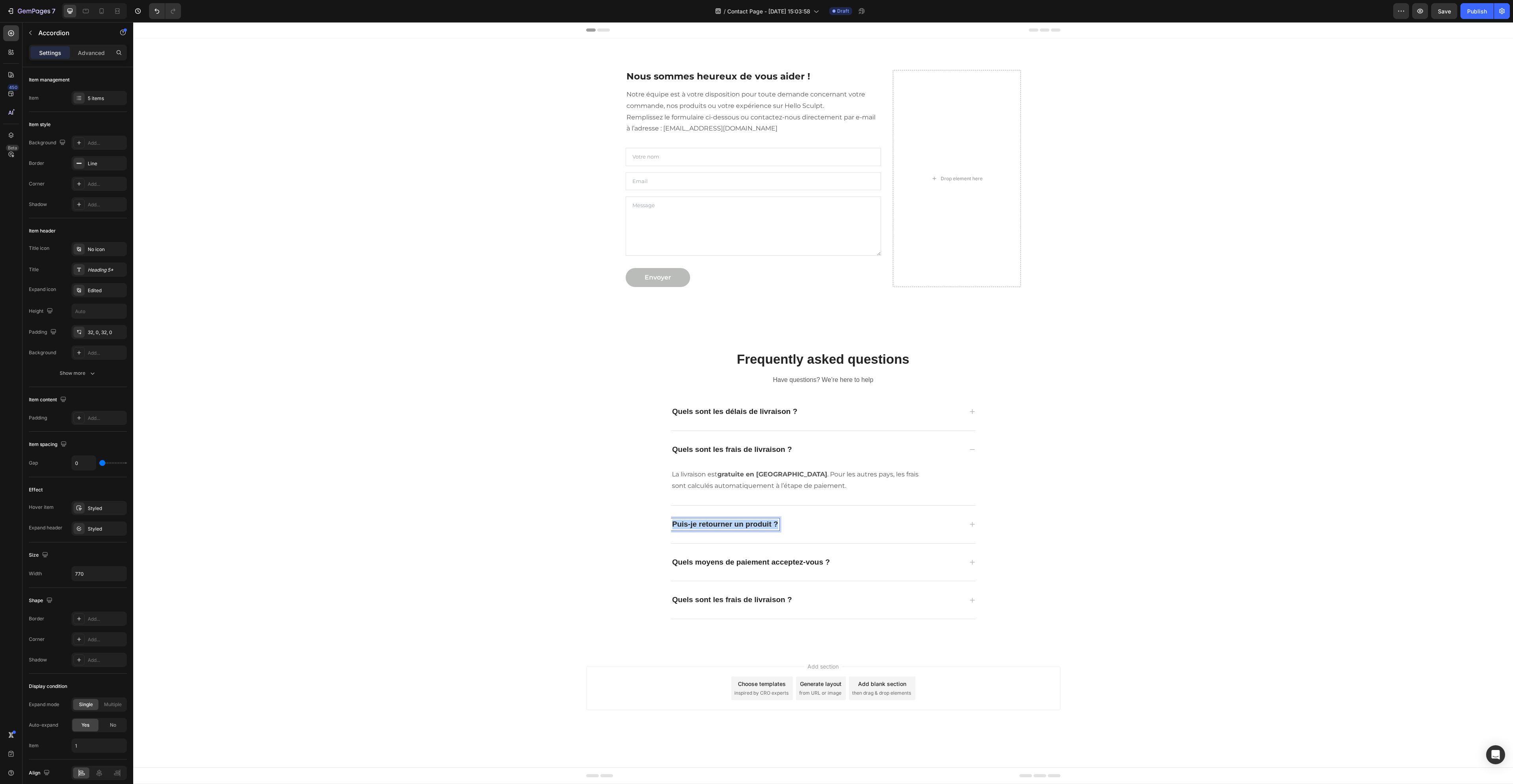
click at [752, 524] on p "Puis-je retourner un produit ?" at bounding box center [725, 524] width 106 height 10
copy p "Puis-je retourner un produit ?"
click at [799, 562] on p "Quels moyens de paiement acceptez-vous ?" at bounding box center [751, 562] width 158 height 10
click at [730, 523] on p "Puis-je retourner un produit ?" at bounding box center [725, 524] width 106 height 10
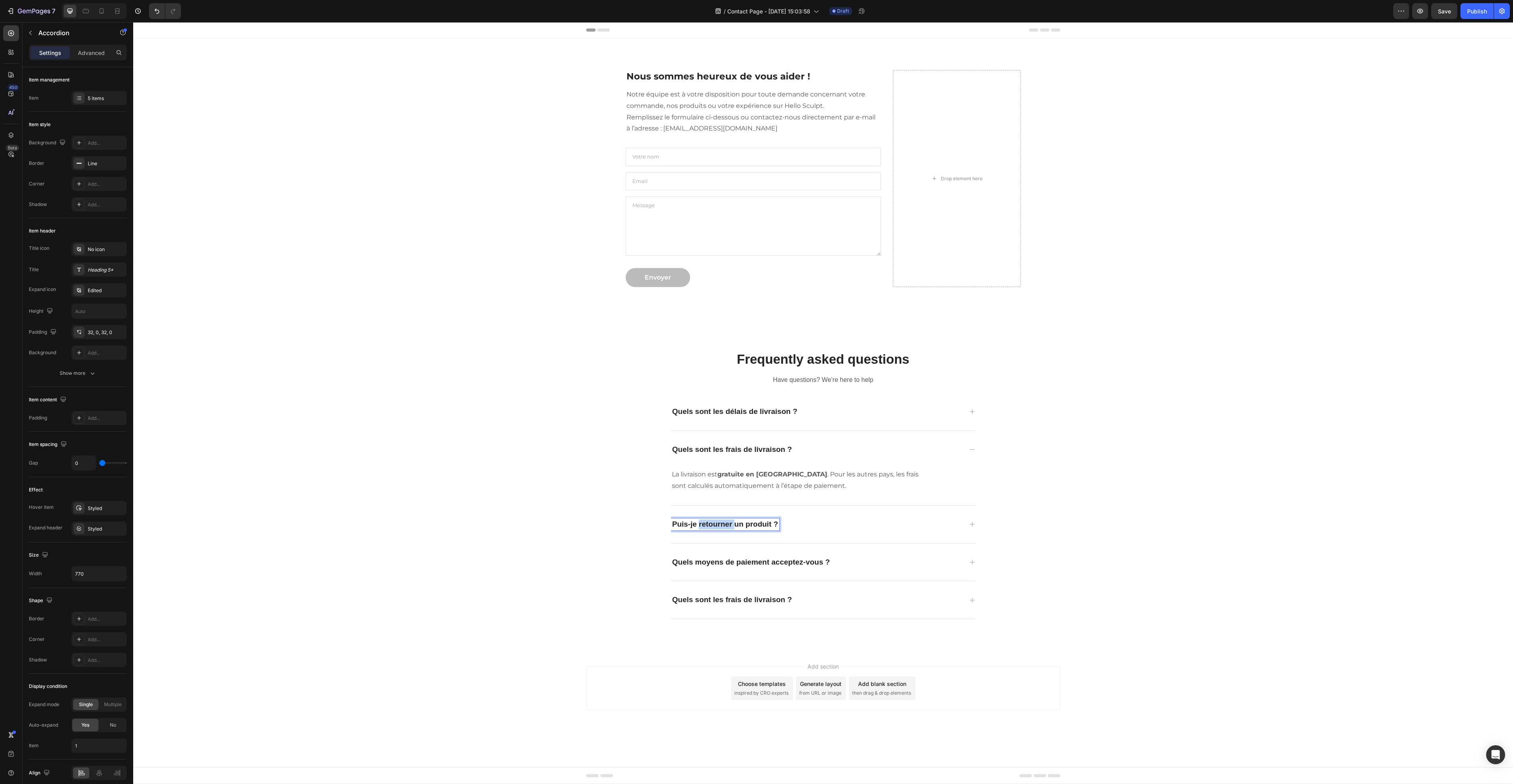
click at [730, 523] on p "Puis-je retourner un produit ?" at bounding box center [725, 524] width 106 height 10
click at [884, 528] on div "Comment suivre ma commande ?" at bounding box center [817, 524] width 292 height 12
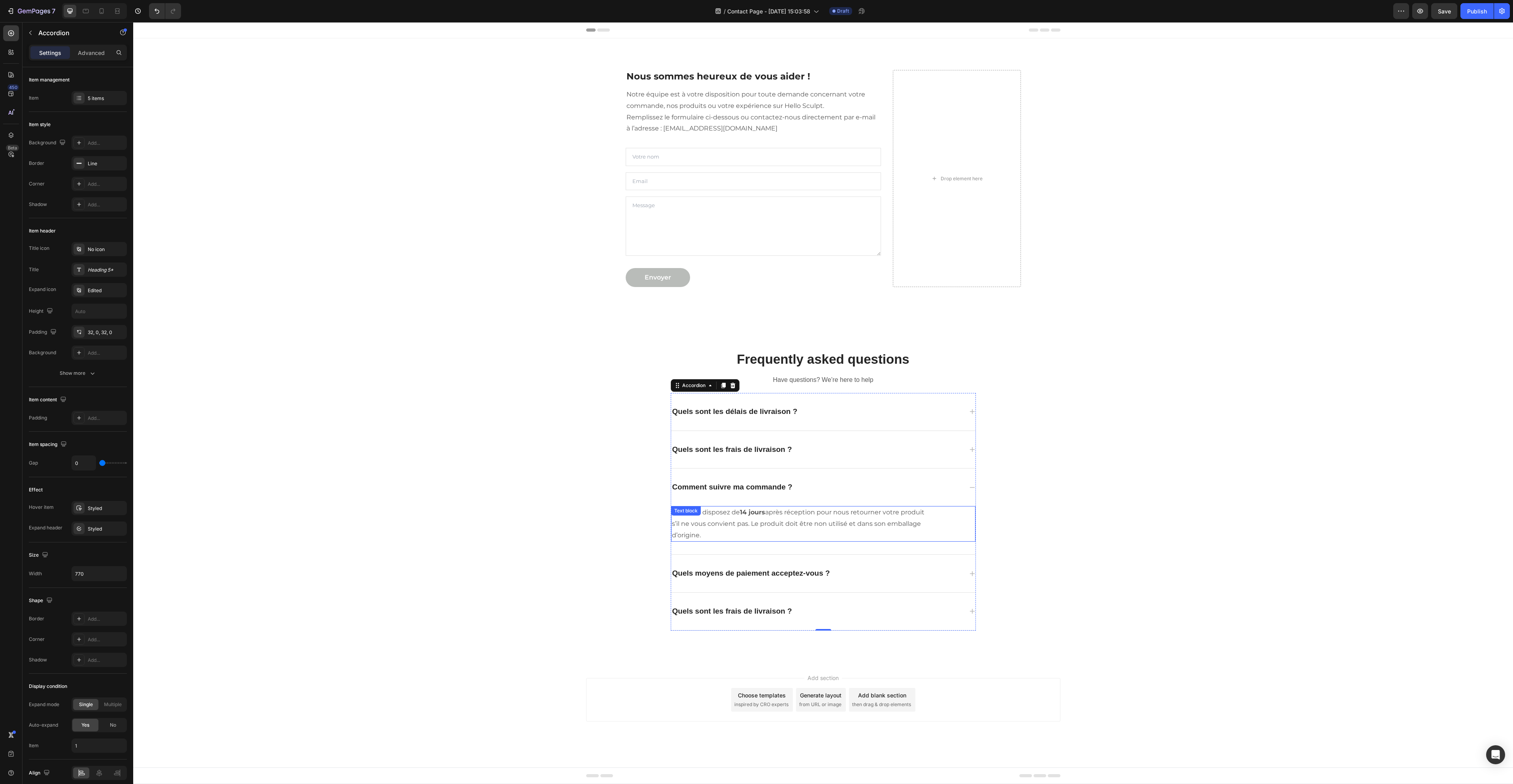
click at [774, 516] on p "Oui, vous disposez de 14 jours après réception pour nous retourner votre produi…" at bounding box center [801, 523] width 258 height 34
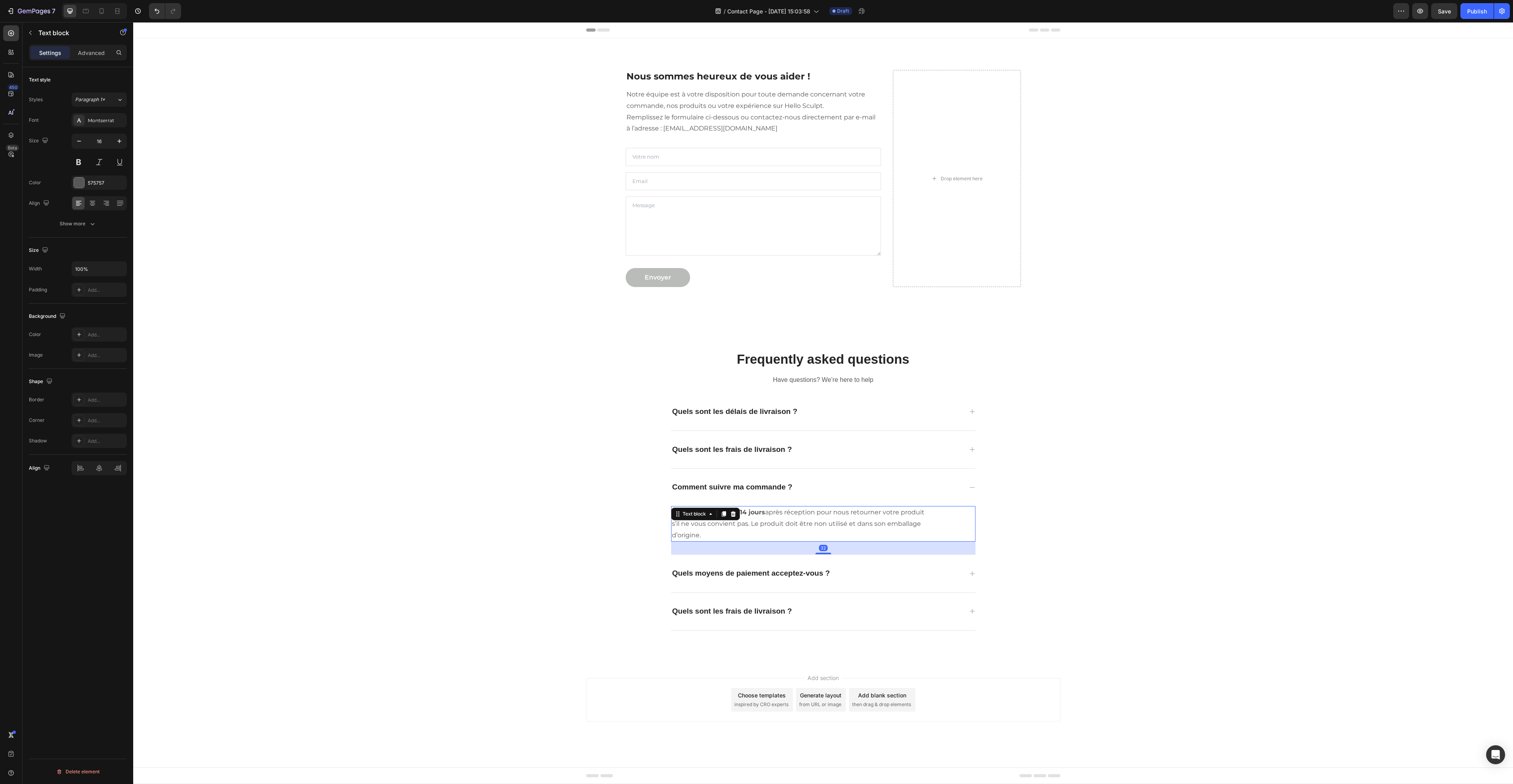
click at [774, 516] on p "Oui, vous disposez de 14 jours après réception pour nous retourner votre produi…" at bounding box center [801, 523] width 258 height 34
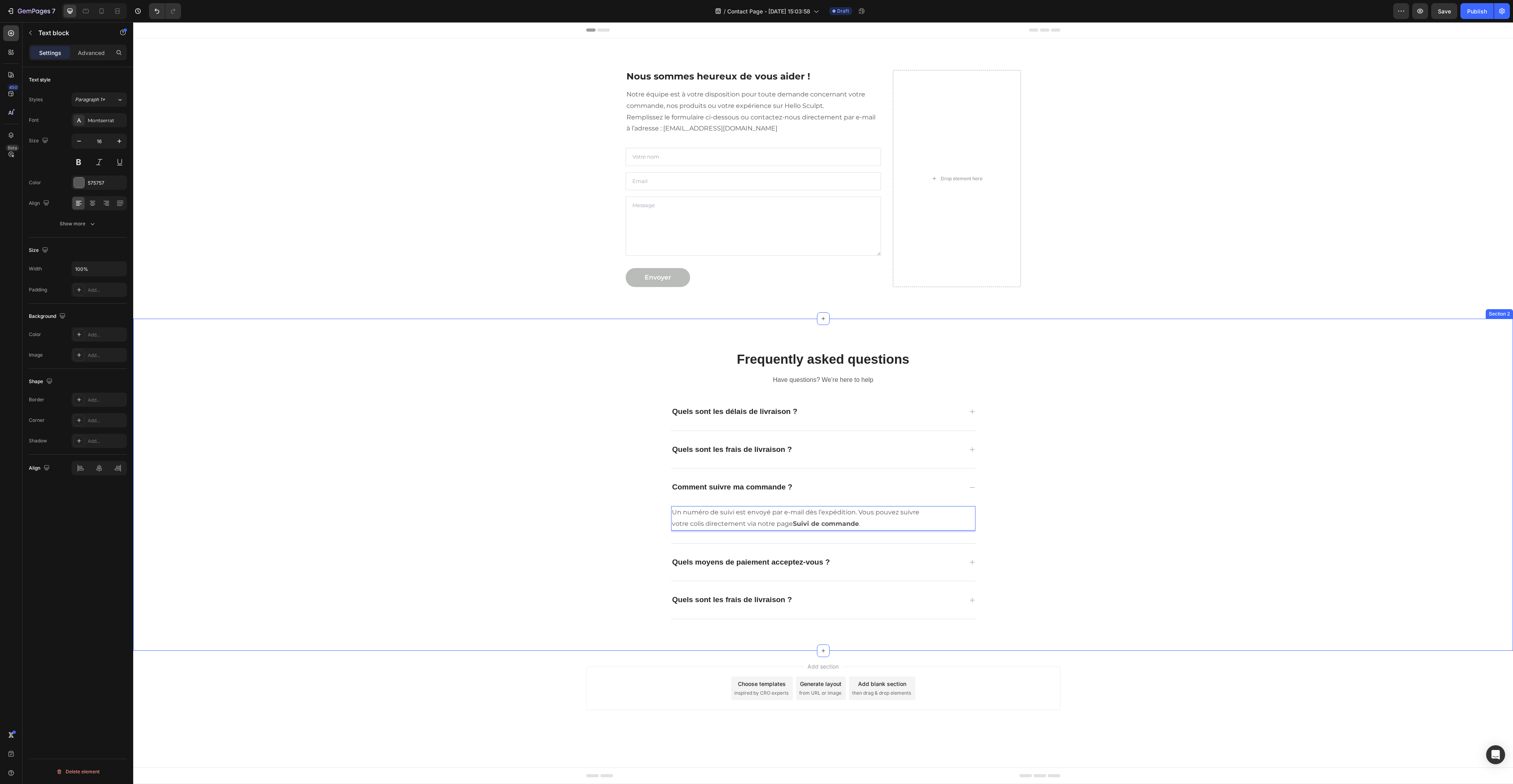
click at [1168, 572] on div "Frequently asked questions Heading Have questions? We’re here to help Text bloc…" at bounding box center [823, 485] width 1368 height 294
click at [786, 562] on p "Quels moyens de paiement acceptez-vous ?" at bounding box center [751, 562] width 158 height 10
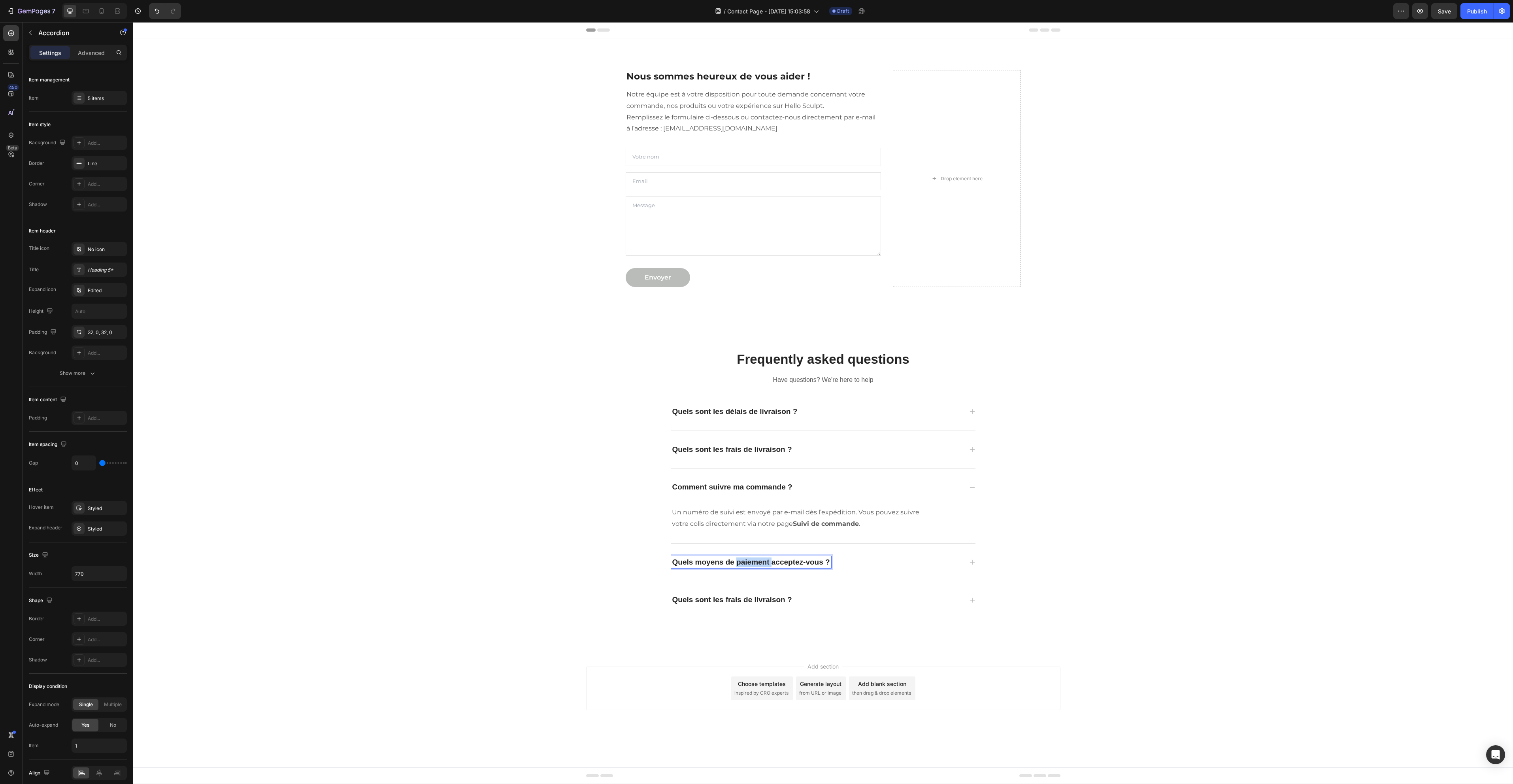
click at [770, 565] on p "Quels moyens de paiement acceptez-vous ?" at bounding box center [751, 562] width 158 height 10
click at [875, 576] on div "Puis-je retourner un produit ?" at bounding box center [823, 562] width 304 height 37
click at [737, 548] on p "Nous acceptons les cartes bancaires (Visa, Mastercard, Maestro) et PayPal. Tous…" at bounding box center [801, 555] width 258 height 23
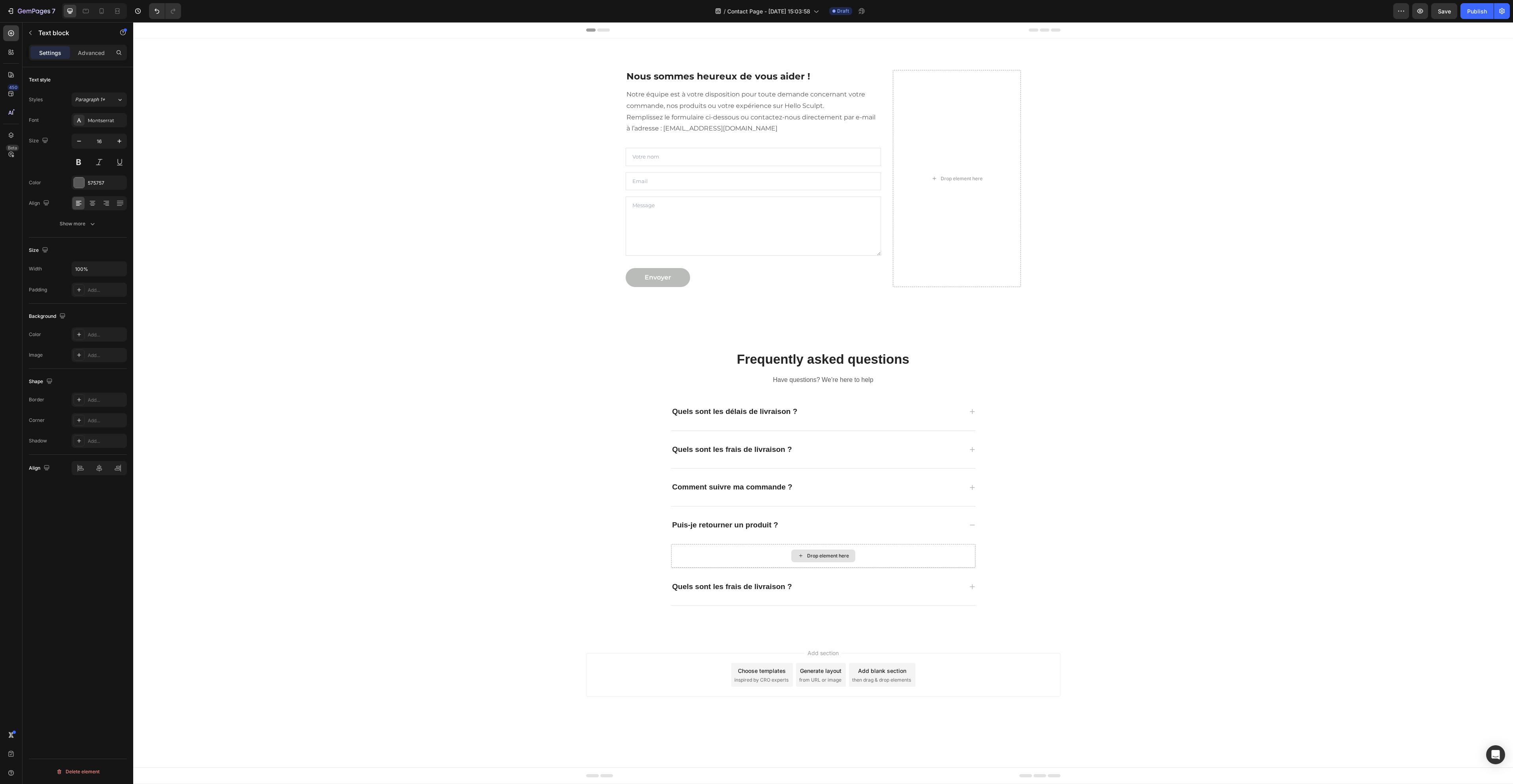
click at [737, 548] on div "Drop element here" at bounding box center [823, 555] width 304 height 23
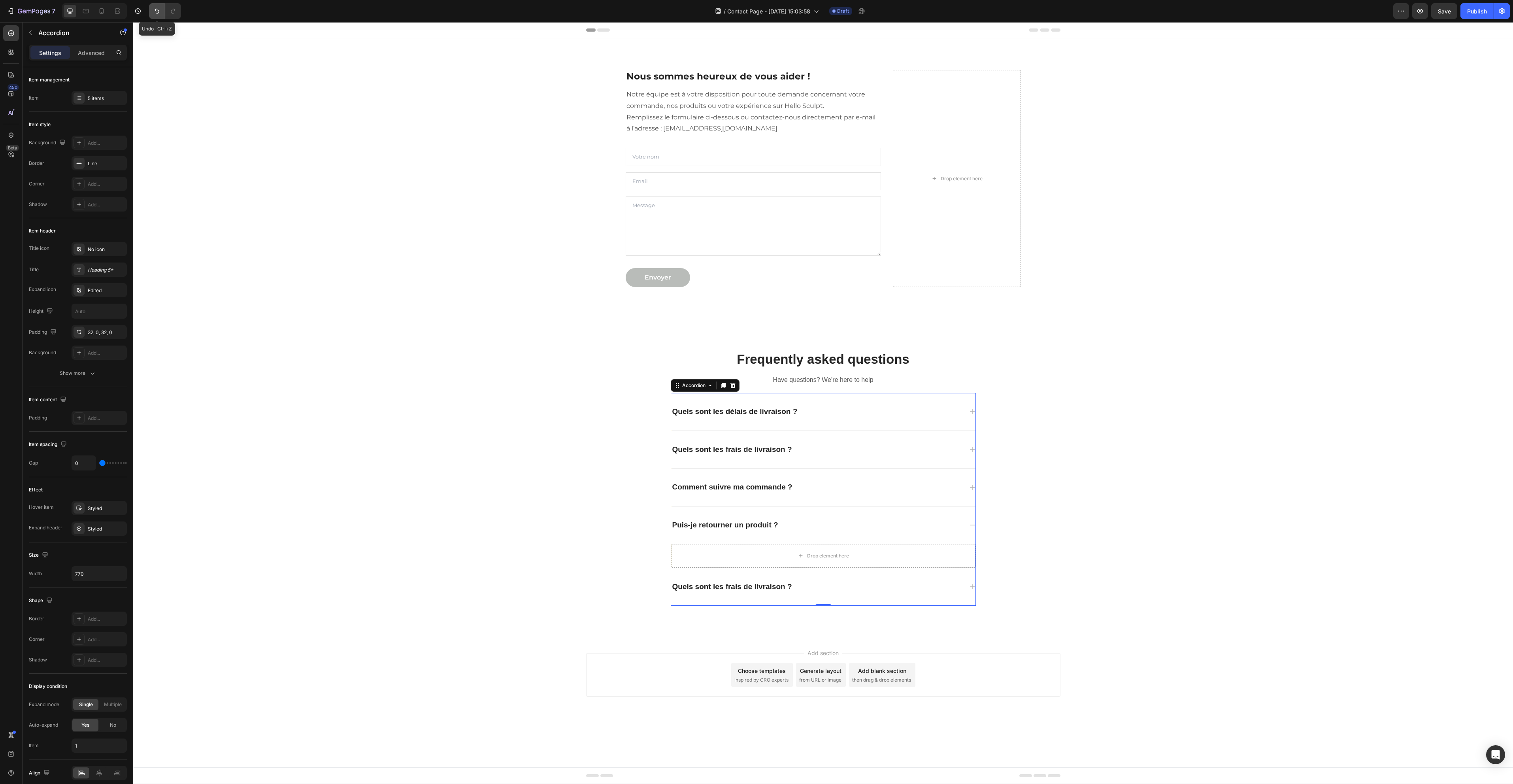
click at [160, 14] on icon "Undo/Redo" at bounding box center [157, 11] width 8 height 8
click at [753, 553] on p "Nous acceptons les cartes bancaires (Visa, Mastercard, Maestro) et PayPal. Tous…" at bounding box center [801, 555] width 258 height 23
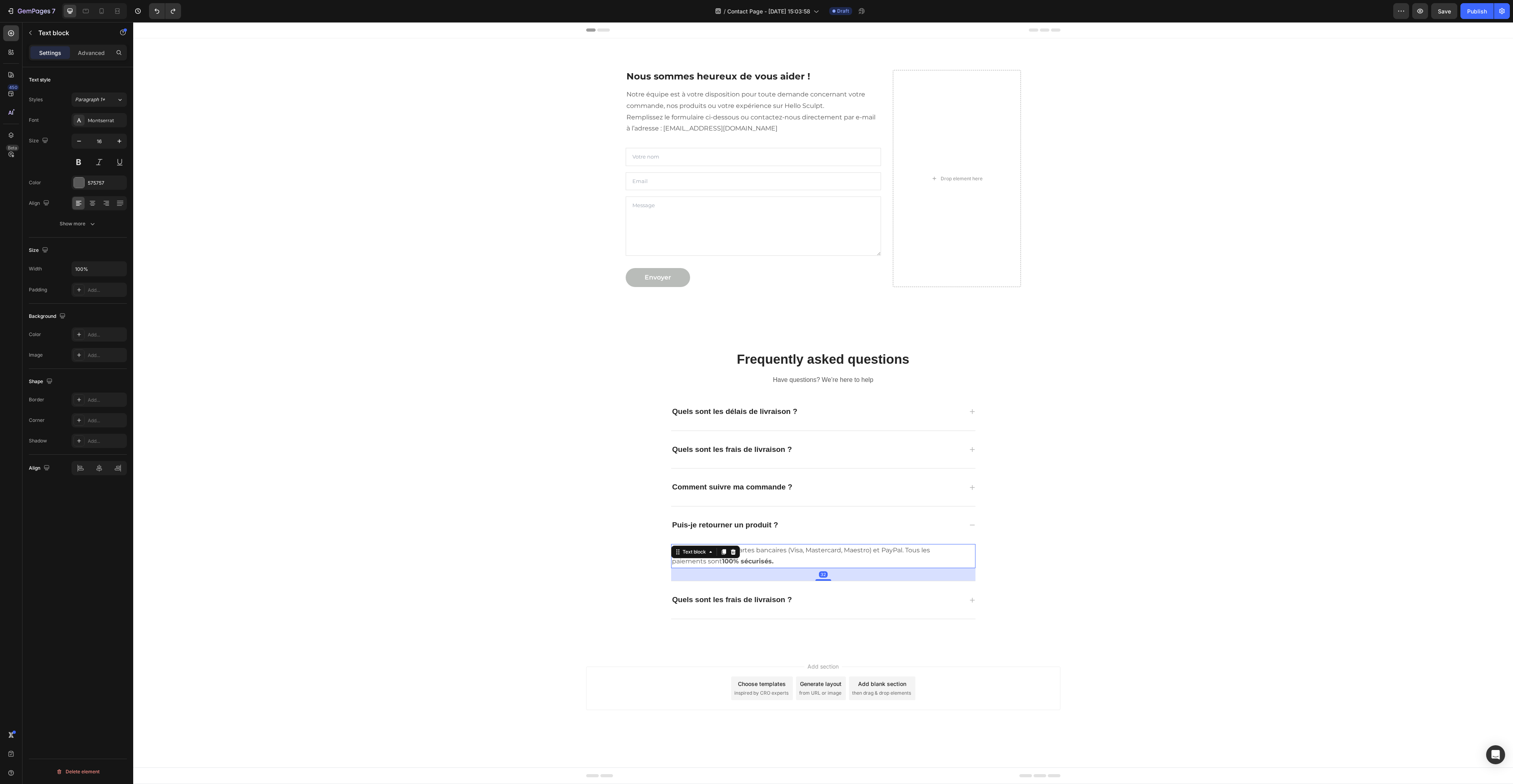
click at [765, 560] on strong "100% sécurisés." at bounding box center [748, 561] width 51 height 8
click at [770, 558] on strong "100% sécurisés." at bounding box center [748, 561] width 51 height 8
click at [846, 609] on div "Quels sont les frais de livraison ?" at bounding box center [817, 611] width 292 height 12
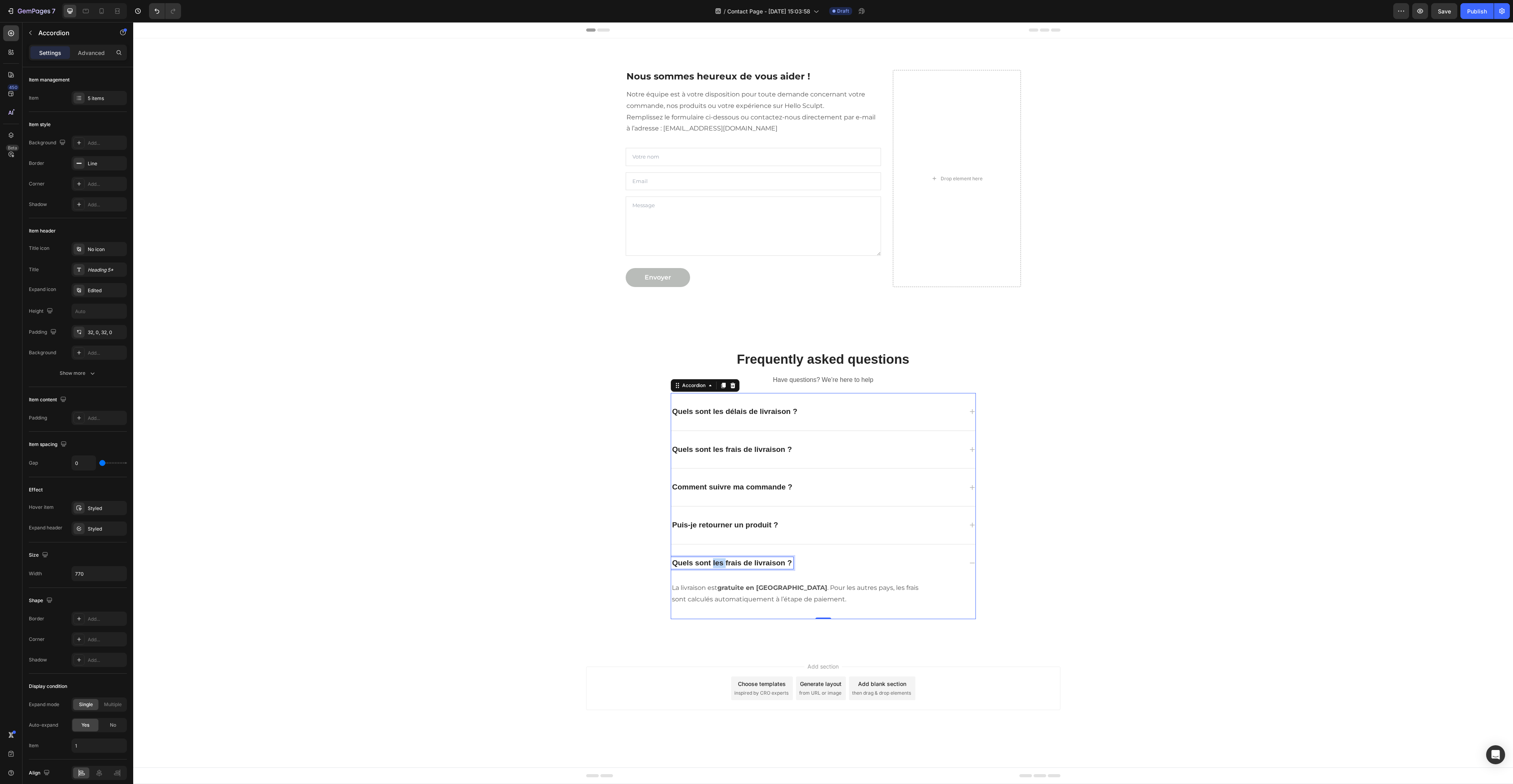
click at [715, 559] on p "Quels sont les frais de livraison ?" at bounding box center [732, 562] width 120 height 10
click at [748, 596] on p "La livraison est gratuite en France métropolitaine . Pour les autres pays, les …" at bounding box center [801, 593] width 258 height 23
click at [748, 595] on p "La livraison est gratuite en France métropolitaine . Pour les autres pays, les …" at bounding box center [801, 593] width 258 height 23
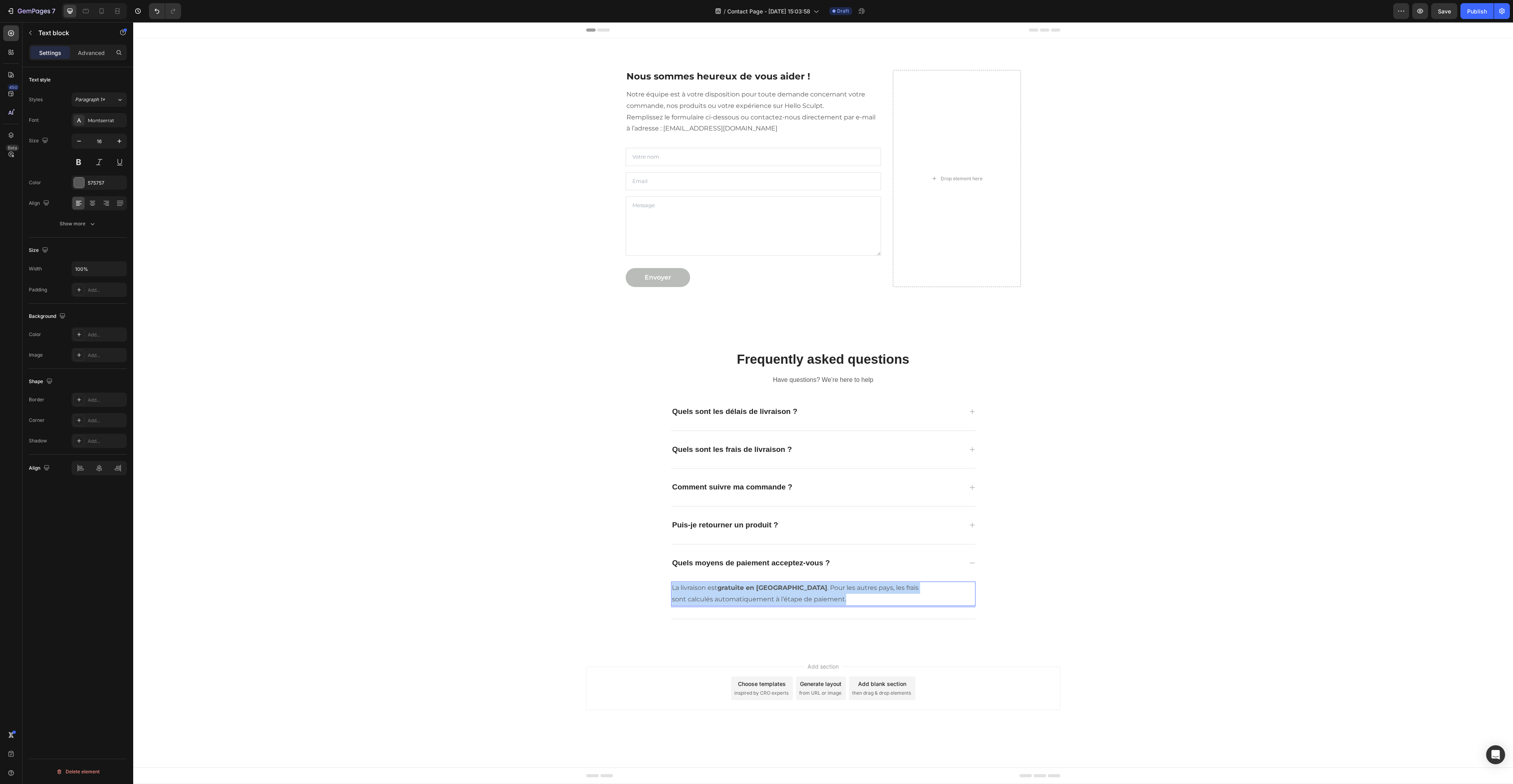
click at [748, 595] on p "La livraison est gratuite en France métropolitaine . Pour les autres pays, les …" at bounding box center [801, 593] width 258 height 23
drag, startPoint x: 723, startPoint y: 598, endPoint x: 769, endPoint y: 604, distance: 46.4
click at [769, 604] on p "Nous acceptons les cartes bancaires (Visa, Mastercard, Maestro) et PayPal. Tous…" at bounding box center [801, 593] width 258 height 23
click at [675, 576] on button "Bold" at bounding box center [679, 583] width 14 height 14
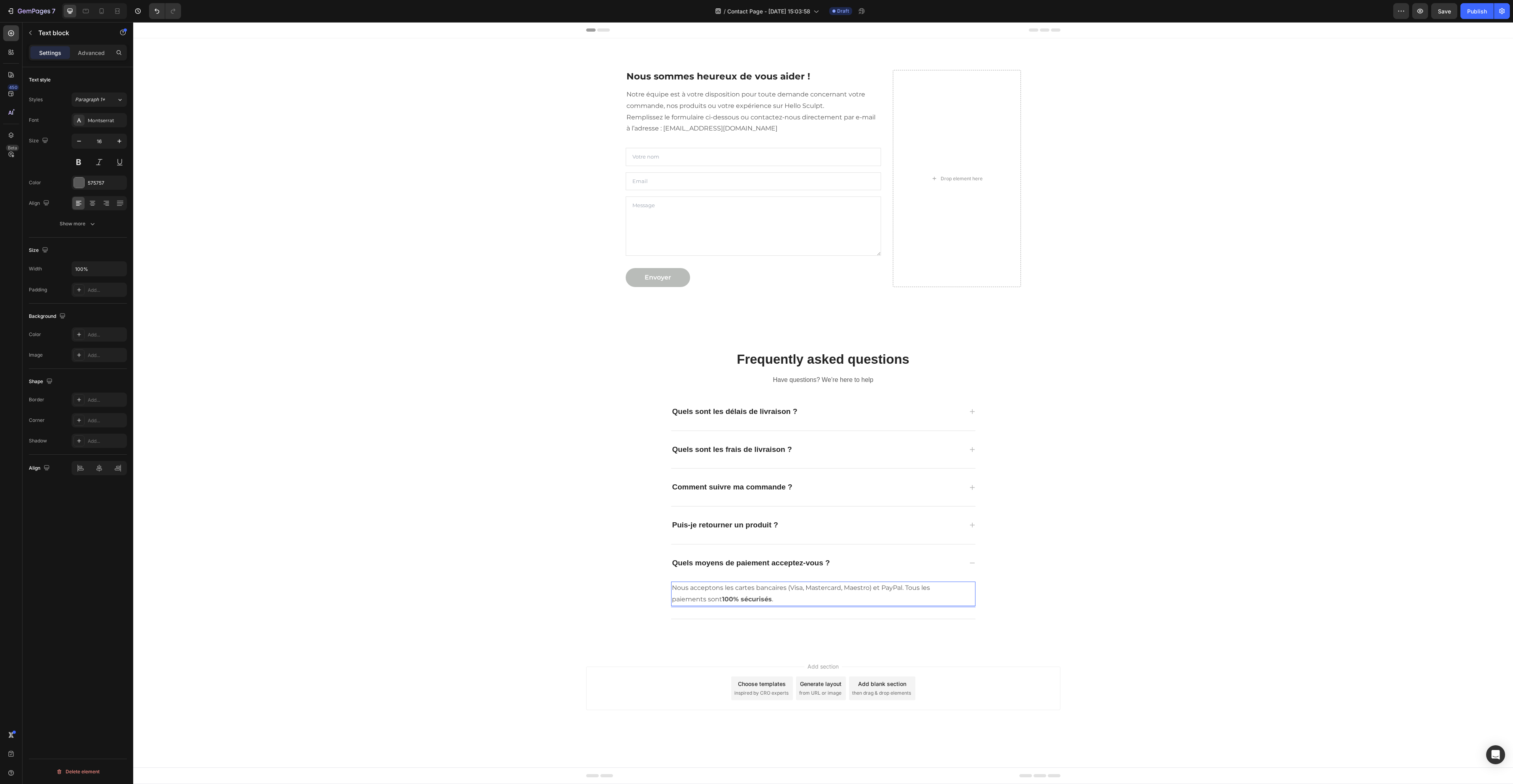
click at [460, 502] on div "Frequently asked questions Heading Have questions? We’re here to help Text bloc…" at bounding box center [823, 485] width 1368 height 294
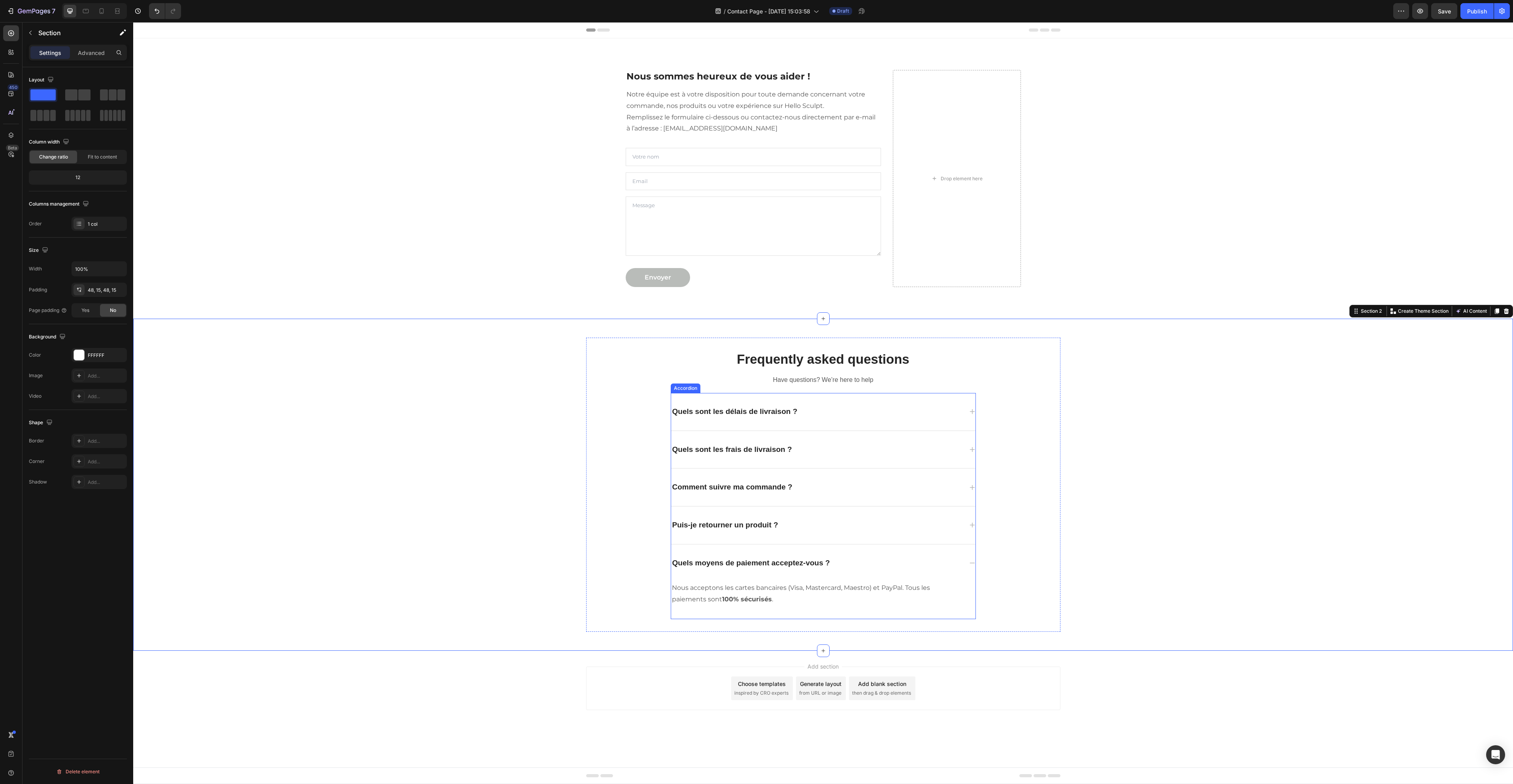
click at [930, 555] on div "Quels moyens de paiement acceptez-vous ?" at bounding box center [823, 563] width 304 height 37
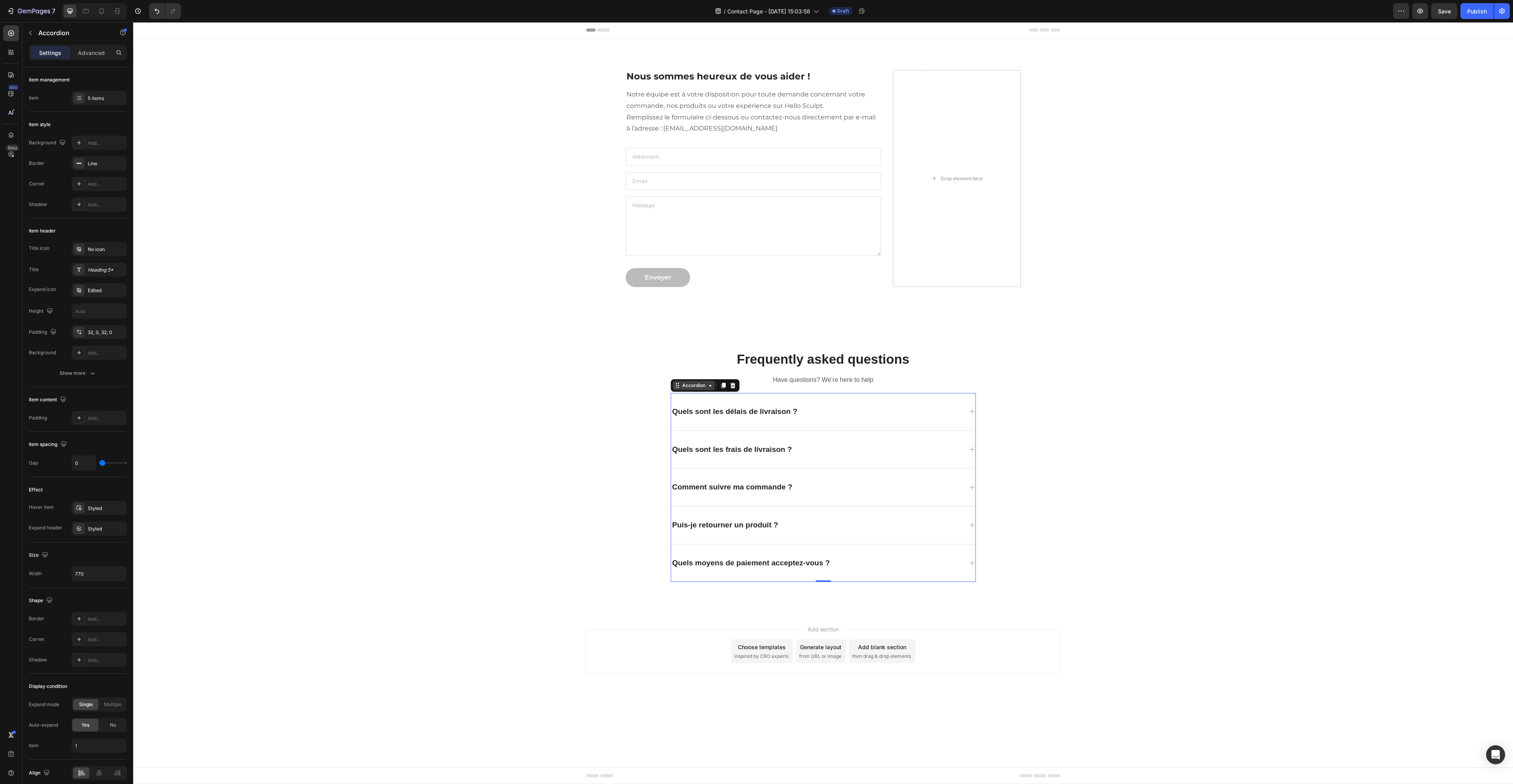
click at [690, 385] on div "Accordion" at bounding box center [694, 385] width 26 height 7
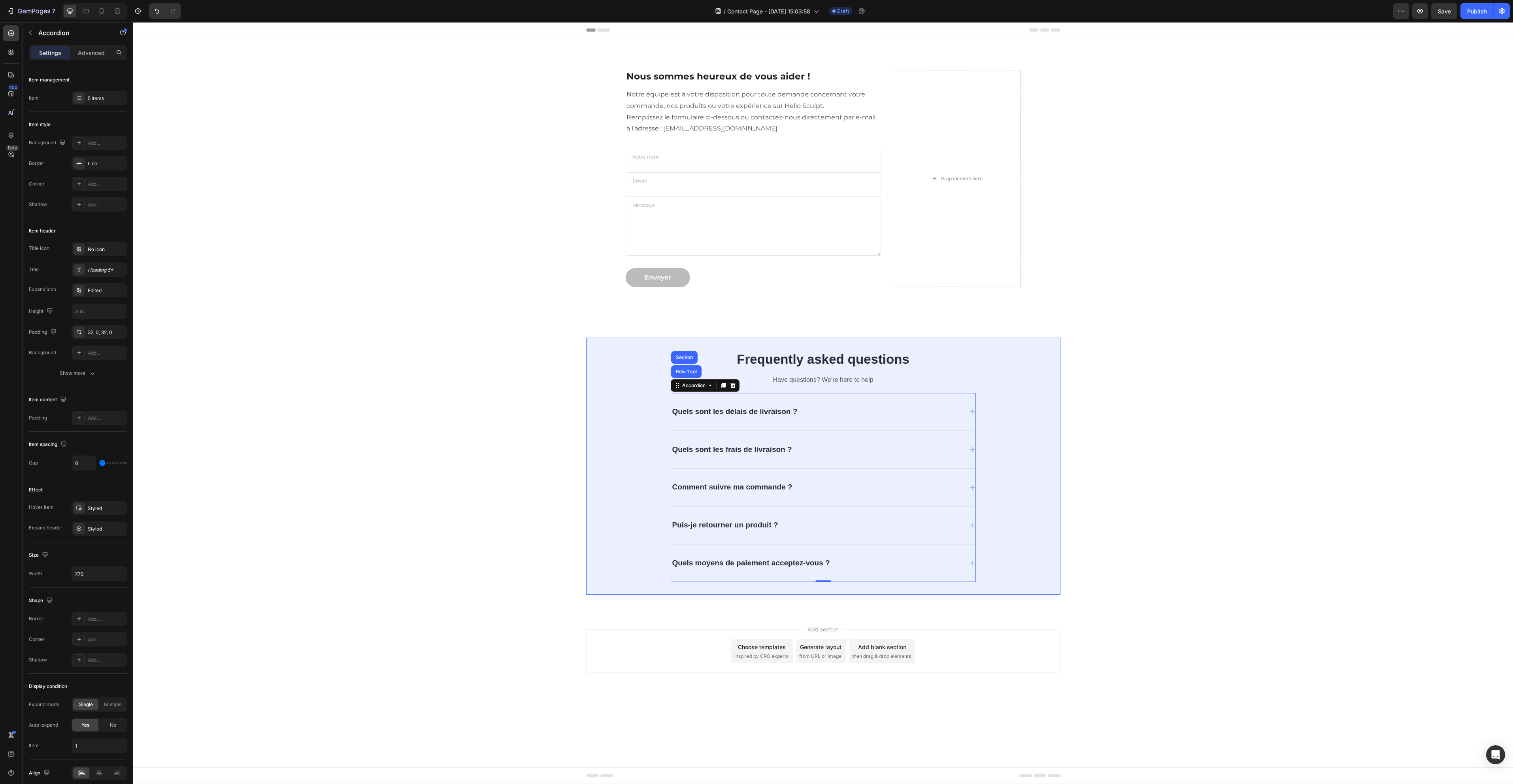
click at [530, 381] on div "Frequently asked questions Heading Have questions? We’re here to help Text bloc…" at bounding box center [823, 466] width 1368 height 257
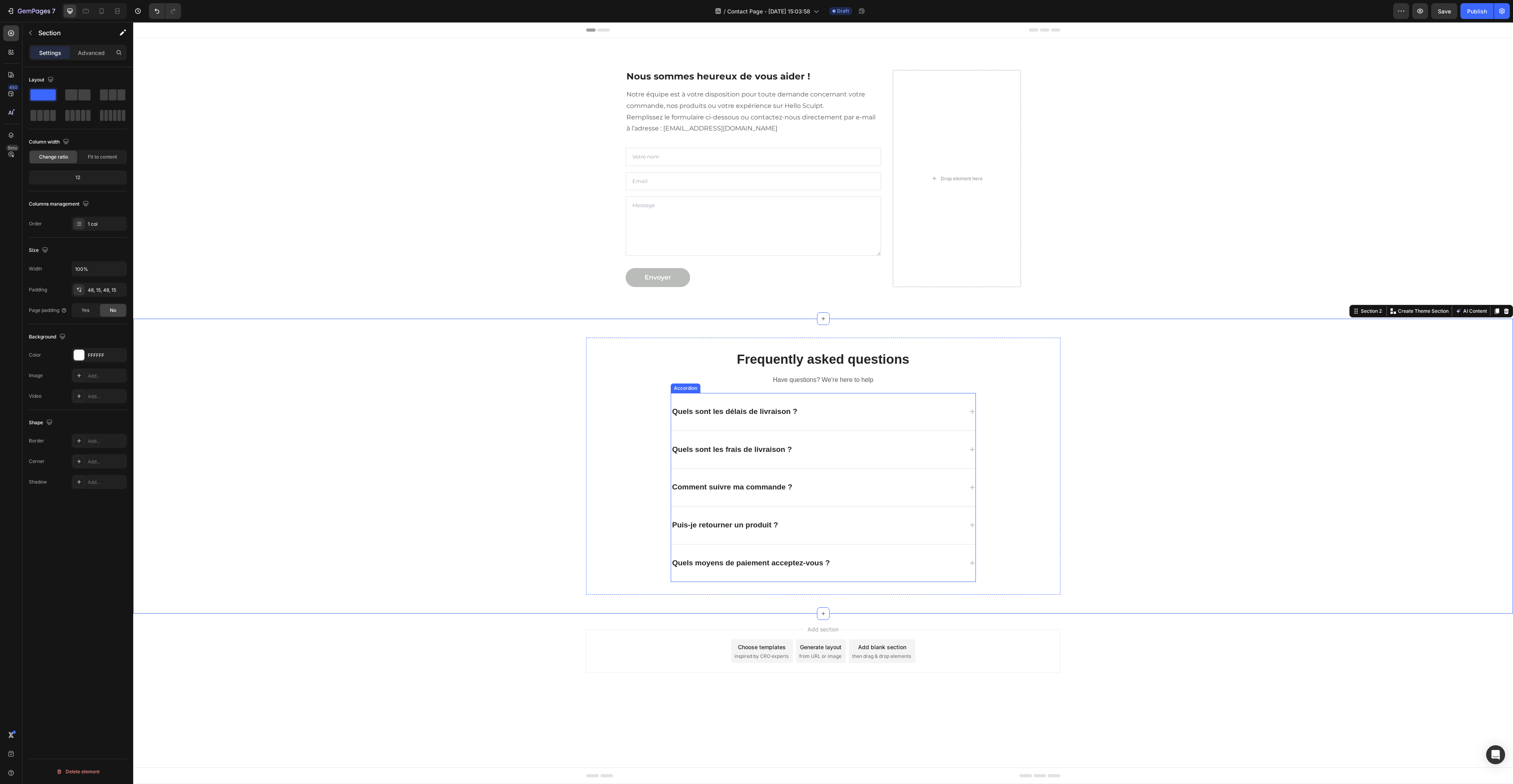
click at [716, 410] on p "Quels sont les délais de livraison ?" at bounding box center [734, 411] width 125 height 10
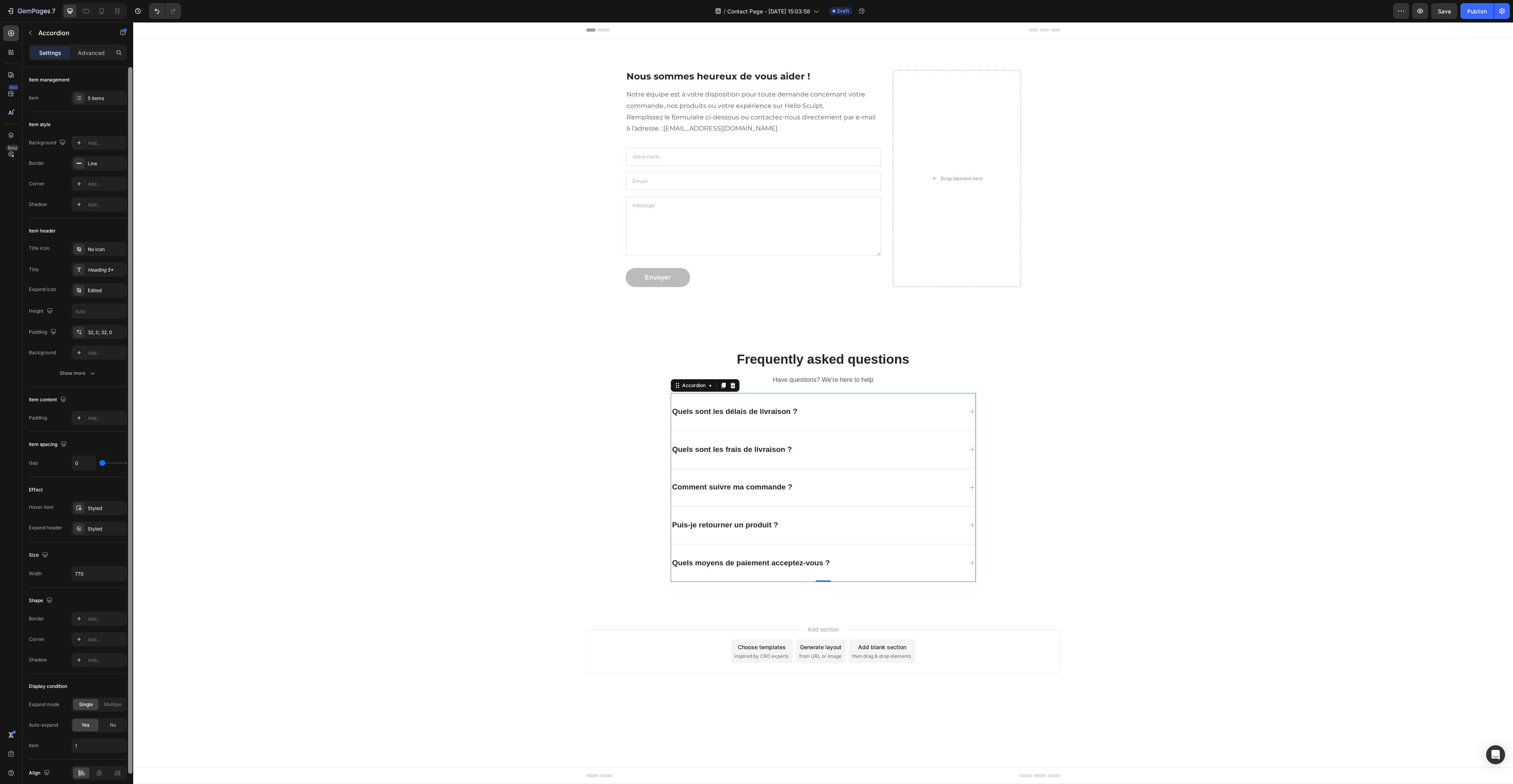
drag, startPoint x: 130, startPoint y: 523, endPoint x: 128, endPoint y: 353, distance: 170.0
click at [128, 353] on div at bounding box center [131, 420] width 5 height 706
click at [91, 271] on div "Heading 5*" at bounding box center [107, 269] width 37 height 7
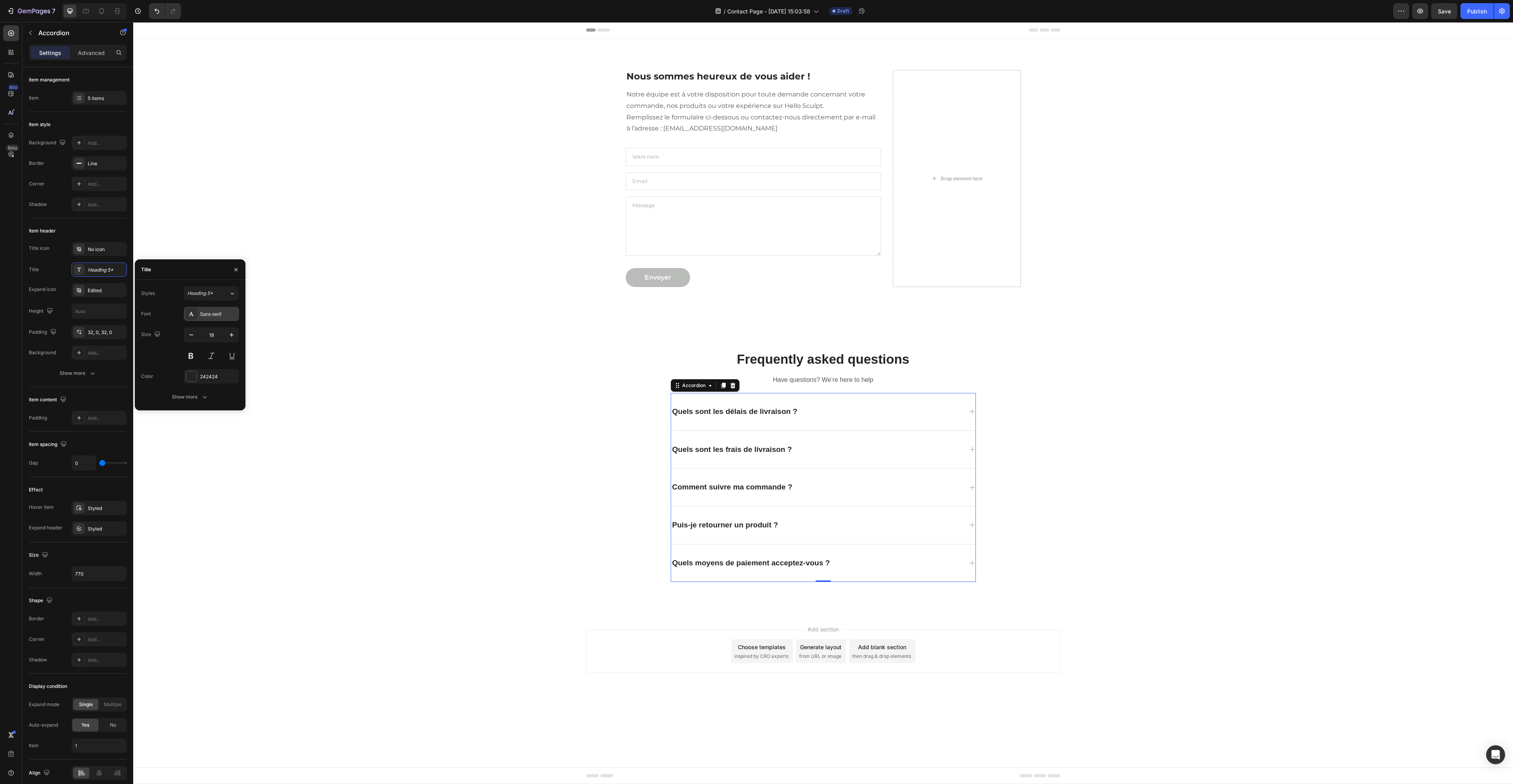
click at [220, 312] on div "Sans-serif" at bounding box center [219, 313] width 37 height 7
click at [180, 343] on span "Montserrat" at bounding box center [169, 345] width 26 height 7
click at [573, 513] on div "Frequently asked questions Heading Have questions? We’re here to help Text bloc…" at bounding box center [823, 466] width 1368 height 257
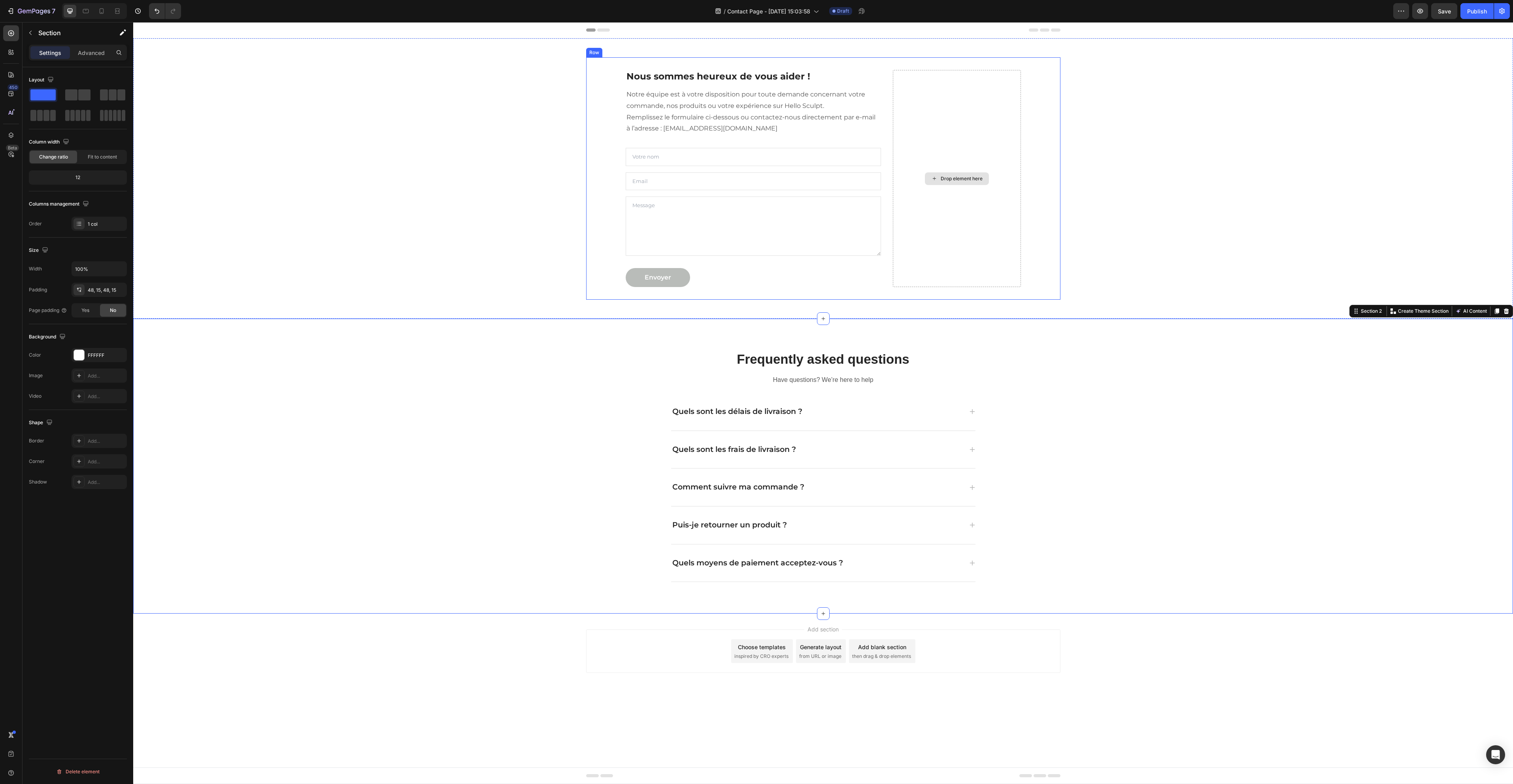
click at [963, 205] on div "Drop element here" at bounding box center [957, 178] width 128 height 217
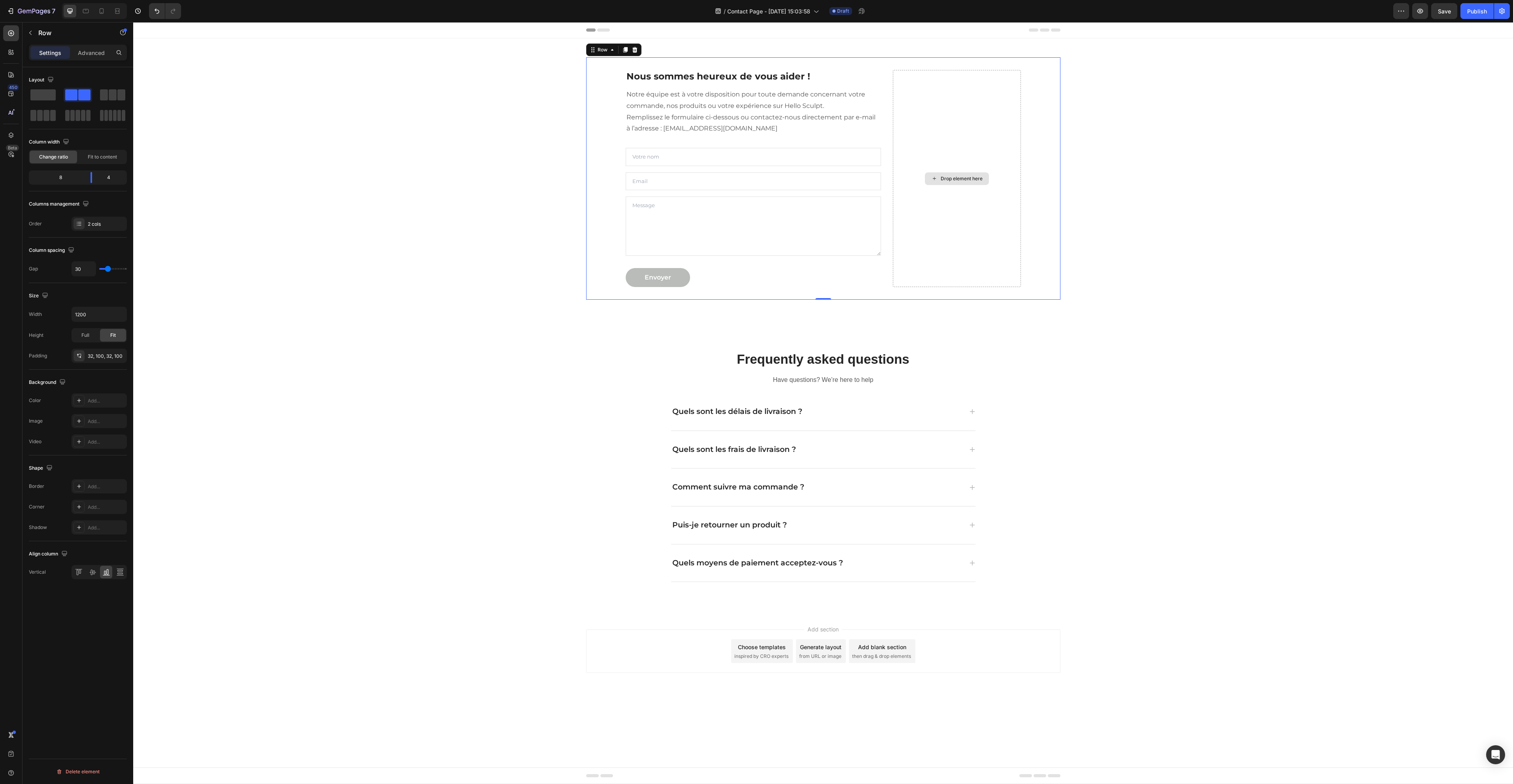
click at [897, 280] on div "Drop element here" at bounding box center [957, 178] width 128 height 217
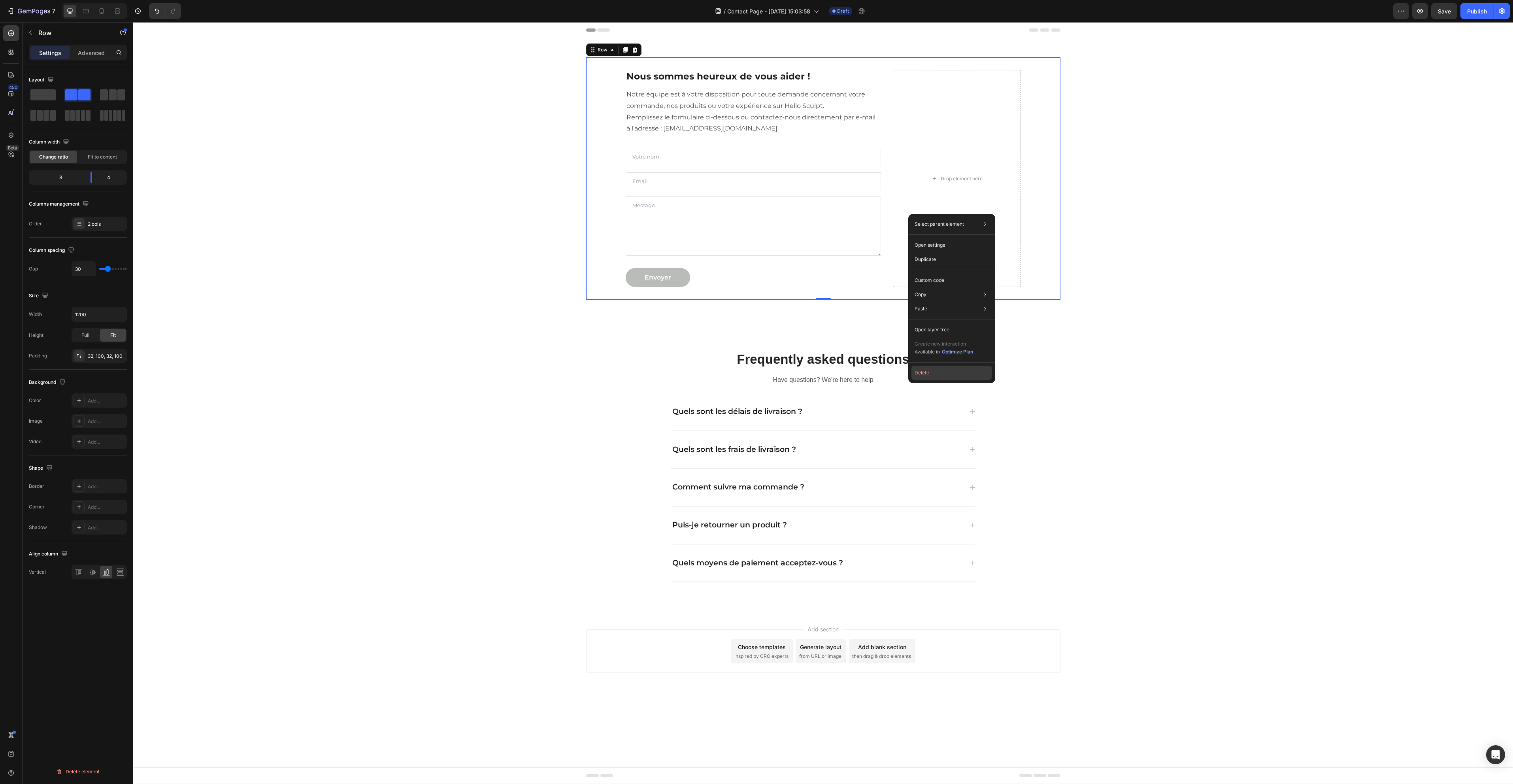
click at [946, 369] on button "Delete" at bounding box center [952, 373] width 81 height 14
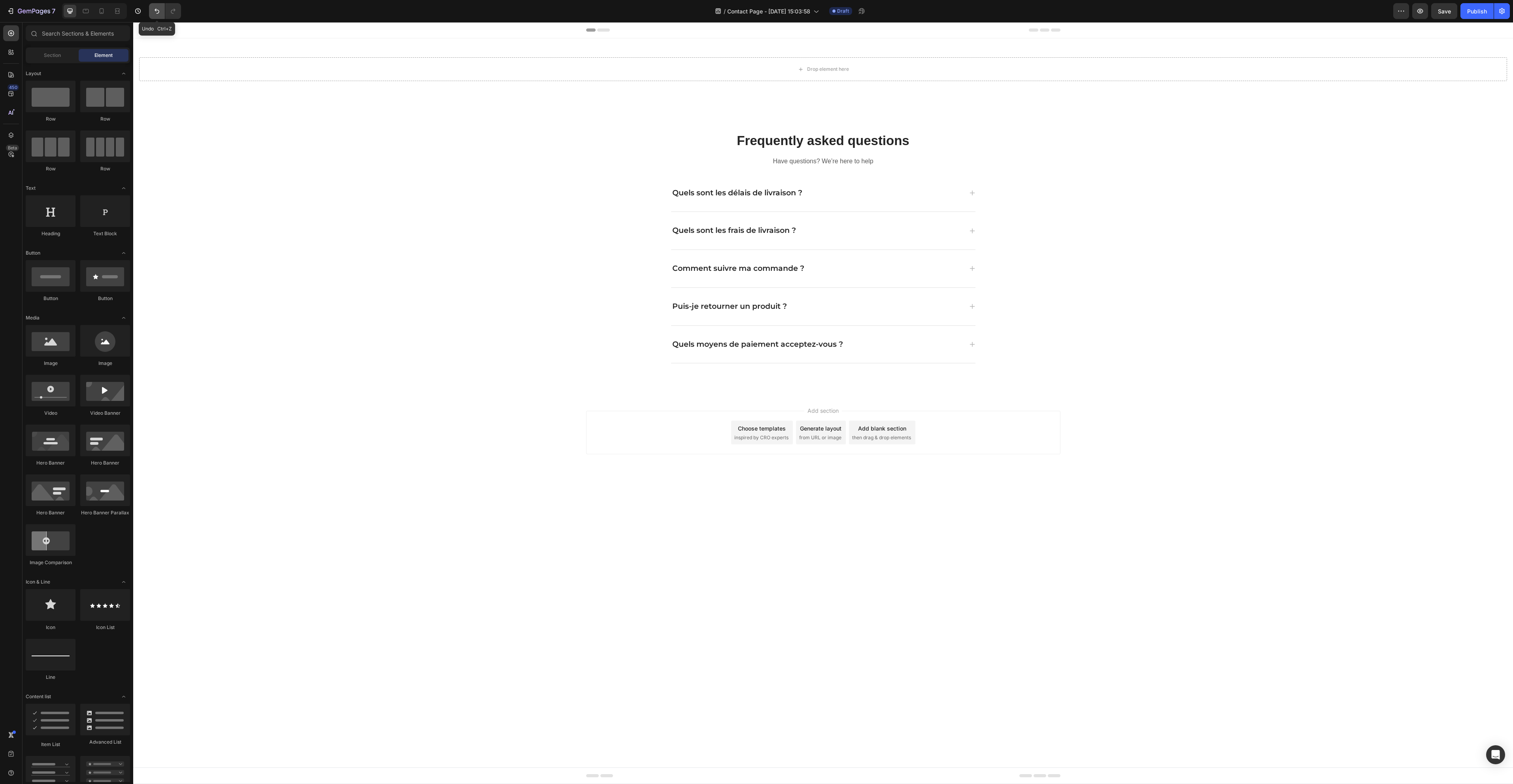
click at [161, 14] on button "Undo/Redo" at bounding box center [157, 11] width 16 height 16
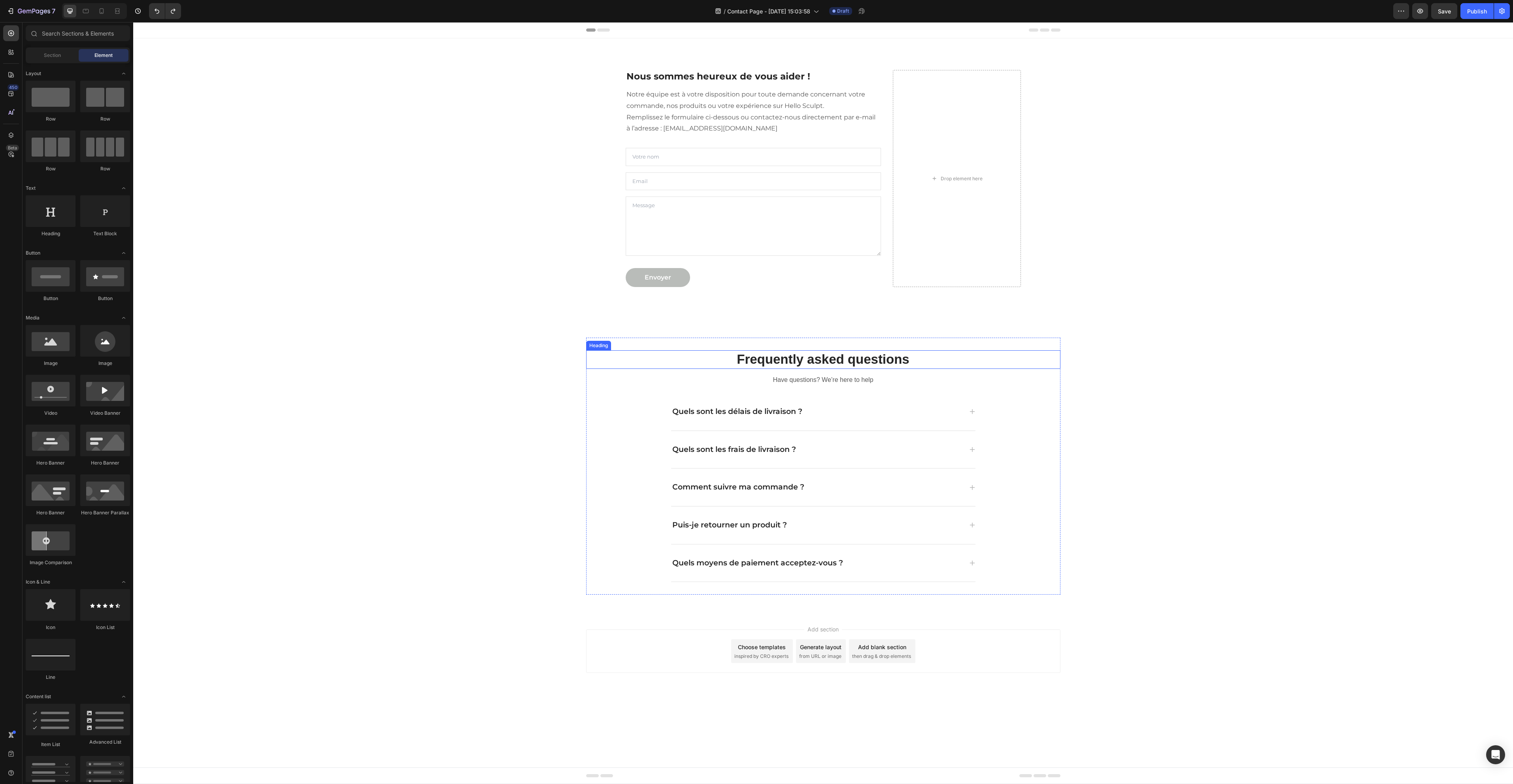
click at [852, 356] on p "Frequently asked questions" at bounding box center [824, 359] width 473 height 17
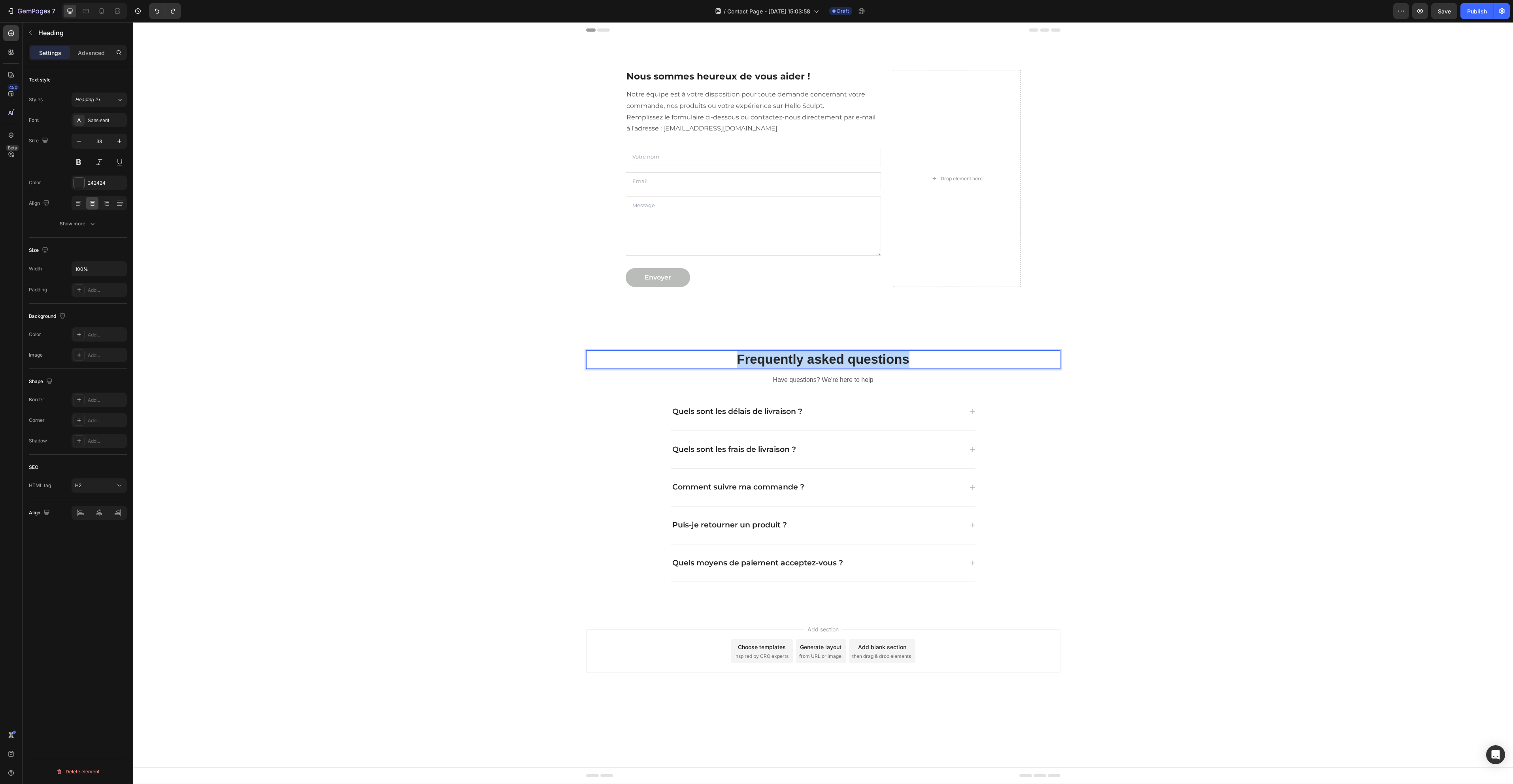
click at [852, 356] on p "Frequently asked questions" at bounding box center [824, 359] width 473 height 17
click at [100, 119] on div "Sans-serif" at bounding box center [107, 120] width 37 height 7
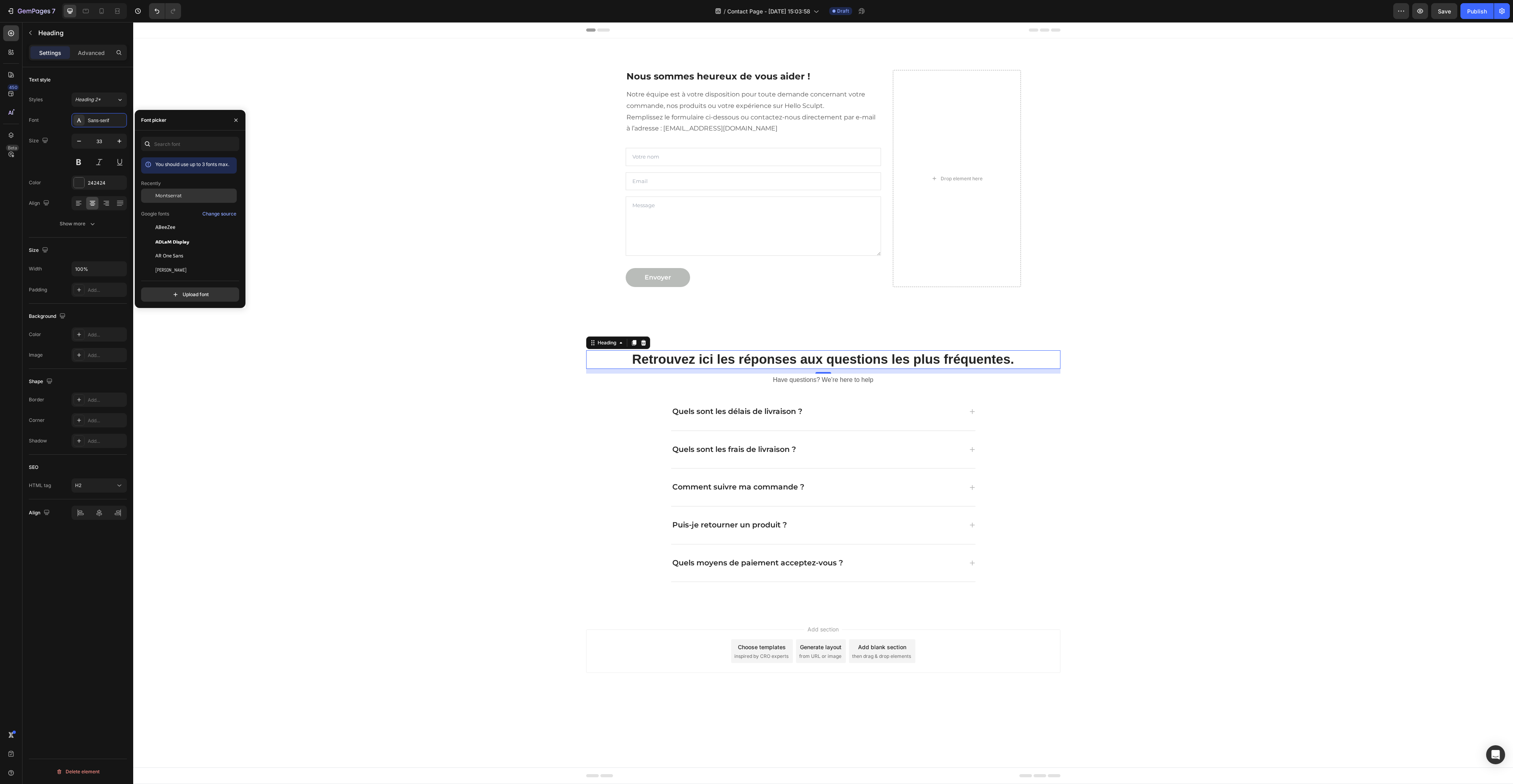
click at [173, 192] on span "Montserrat" at bounding box center [169, 195] width 26 height 7
click at [342, 394] on div "Retrouvez ici les réponses aux questions les plus fréquentes. Heading 12 Have q…" at bounding box center [823, 466] width 1368 height 257
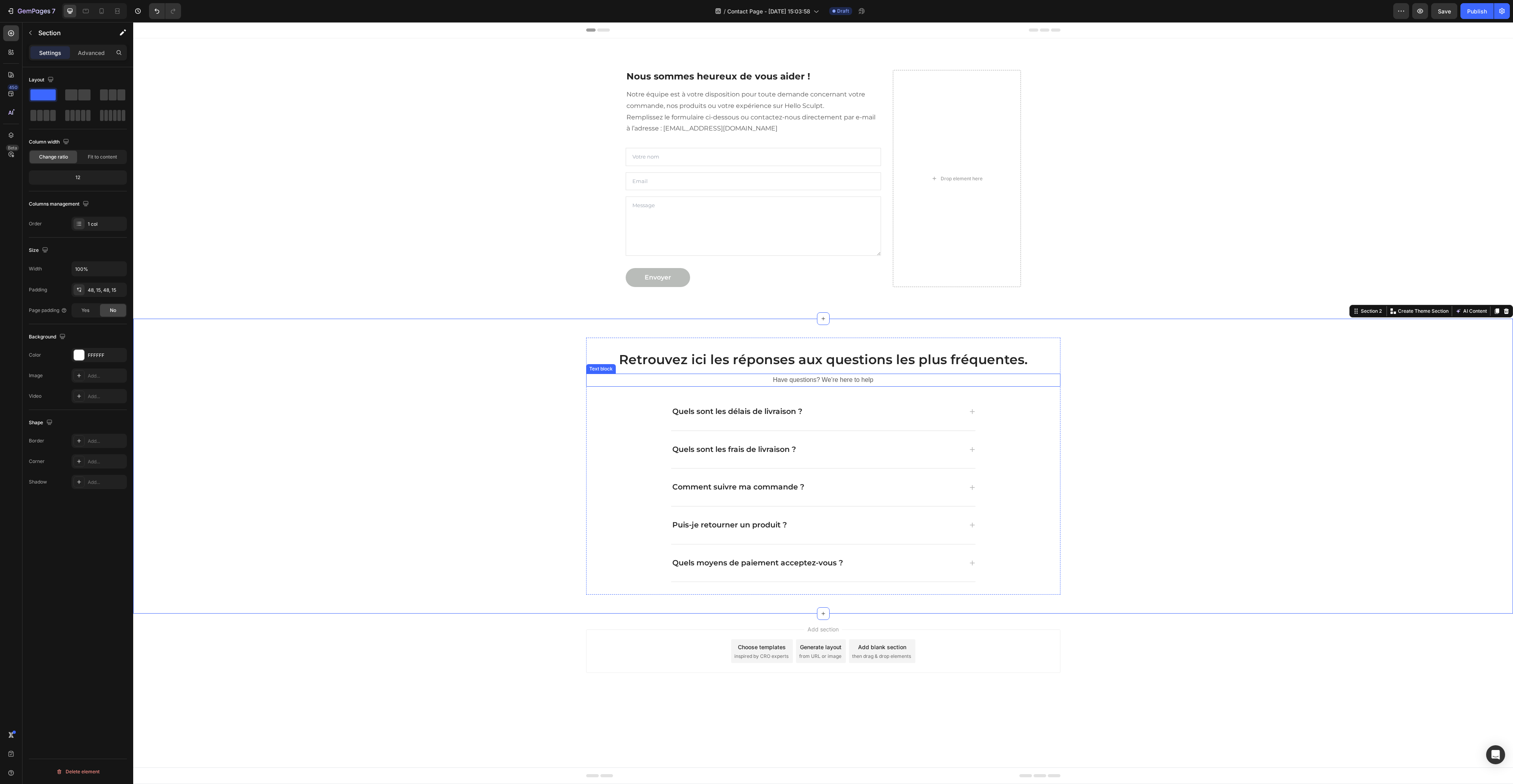
click at [842, 381] on p "Have questions? We’re here to help" at bounding box center [824, 380] width 473 height 12
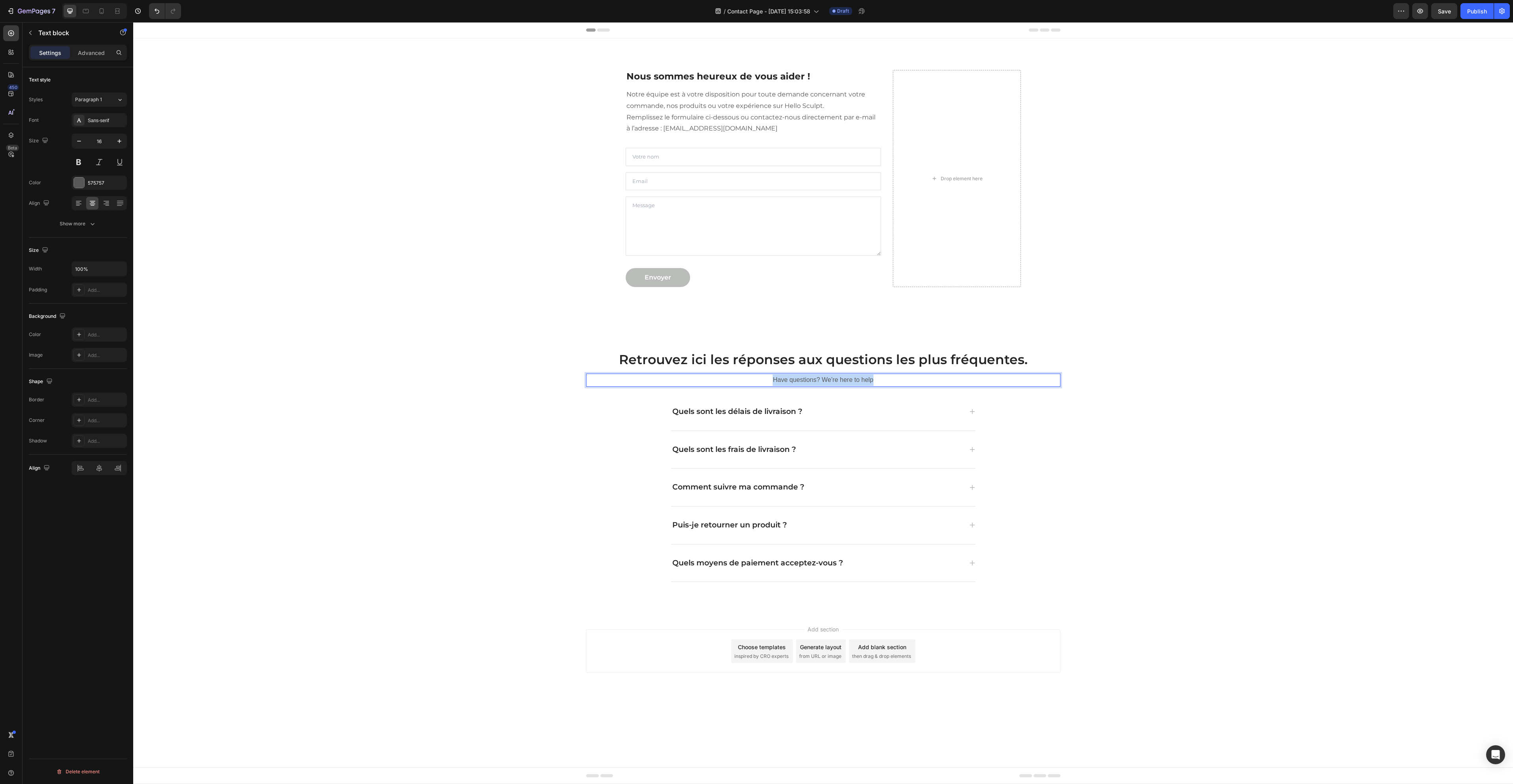
click at [842, 381] on p "Have questions? We’re here to help" at bounding box center [824, 380] width 473 height 12
click at [1205, 409] on div "Retrouvez ici les réponses aux questions les plus fréquentes. Heading et si vou…" at bounding box center [823, 466] width 1368 height 257
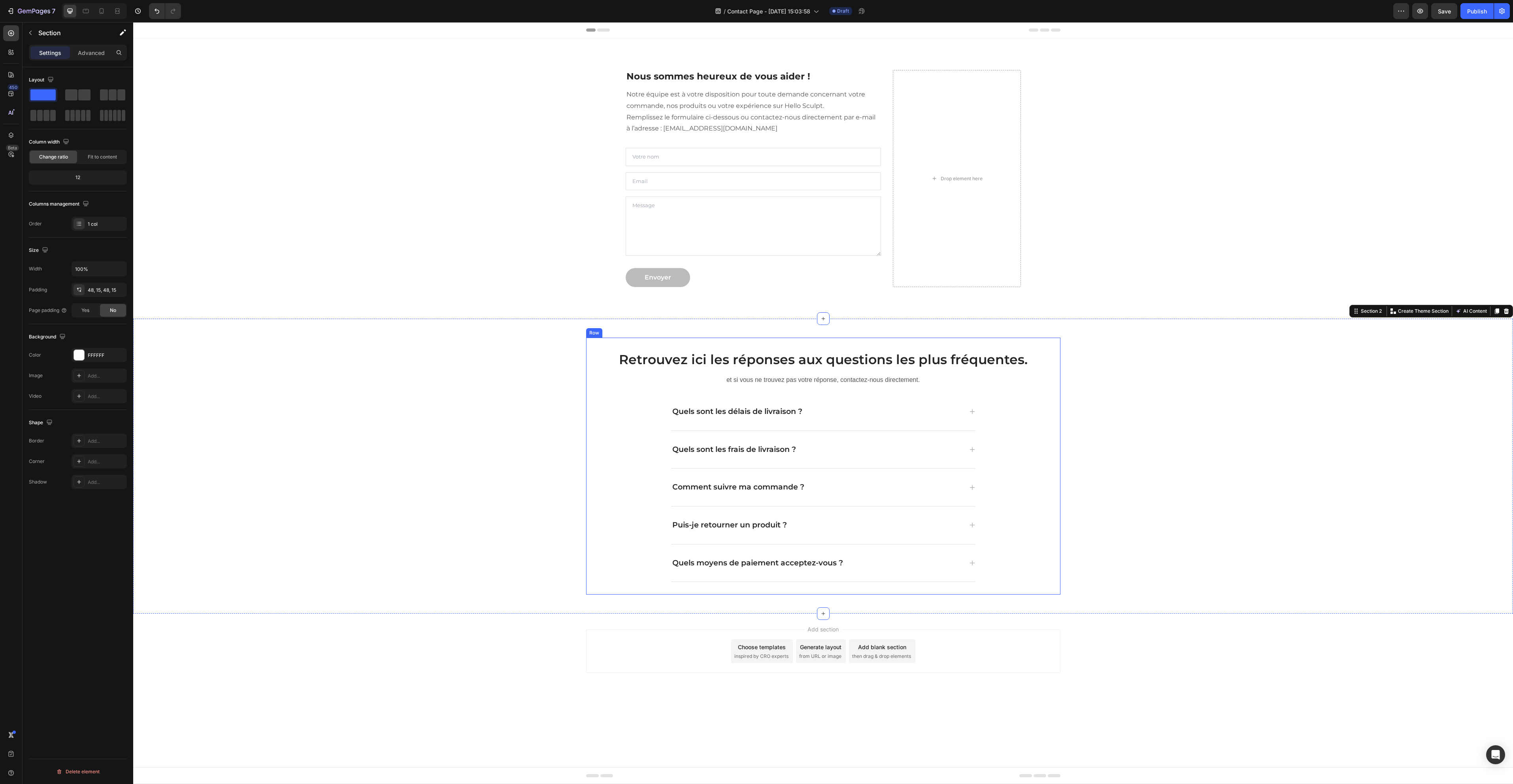
click at [889, 383] on p "et si vous ne trouvez pas votre réponse, contactez-nous directement." at bounding box center [824, 380] width 473 height 12
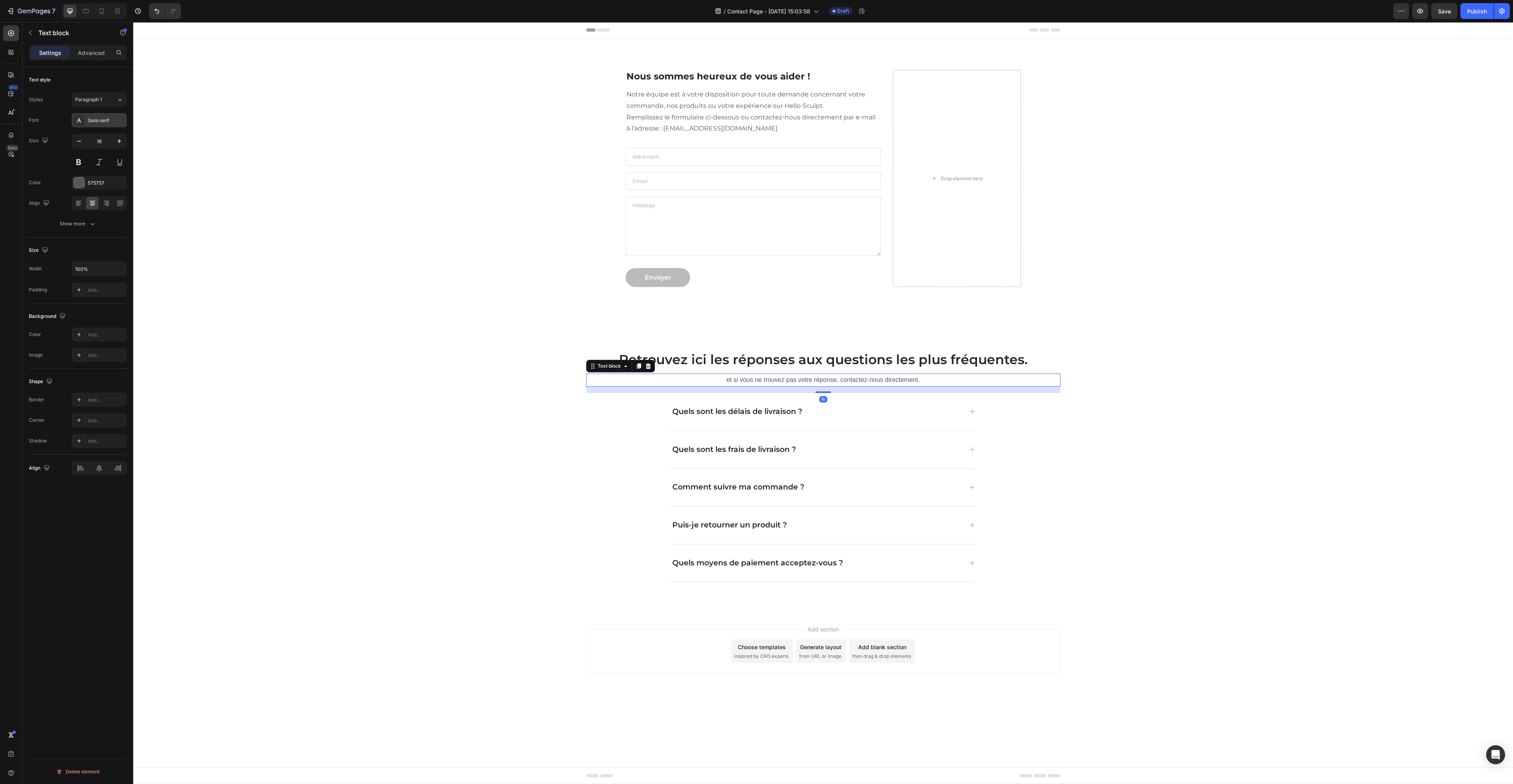
click at [102, 121] on div "Sans-serif" at bounding box center [107, 120] width 37 height 7
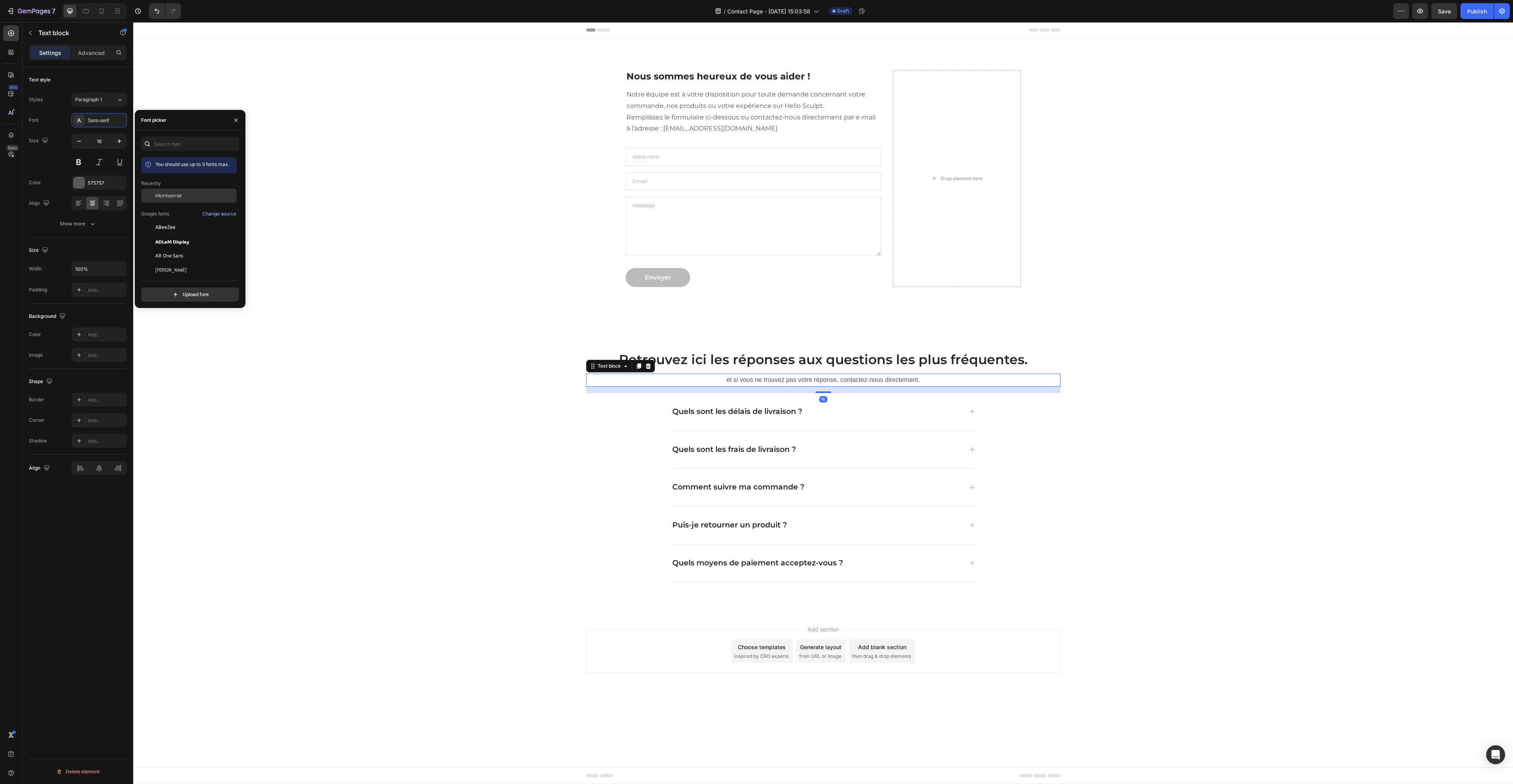
click at [166, 199] on span "Montserrat" at bounding box center [169, 195] width 26 height 7
click at [814, 361] on p "Retrouvez ici les réponses aux questions les plus fréquentes." at bounding box center [824, 359] width 473 height 17
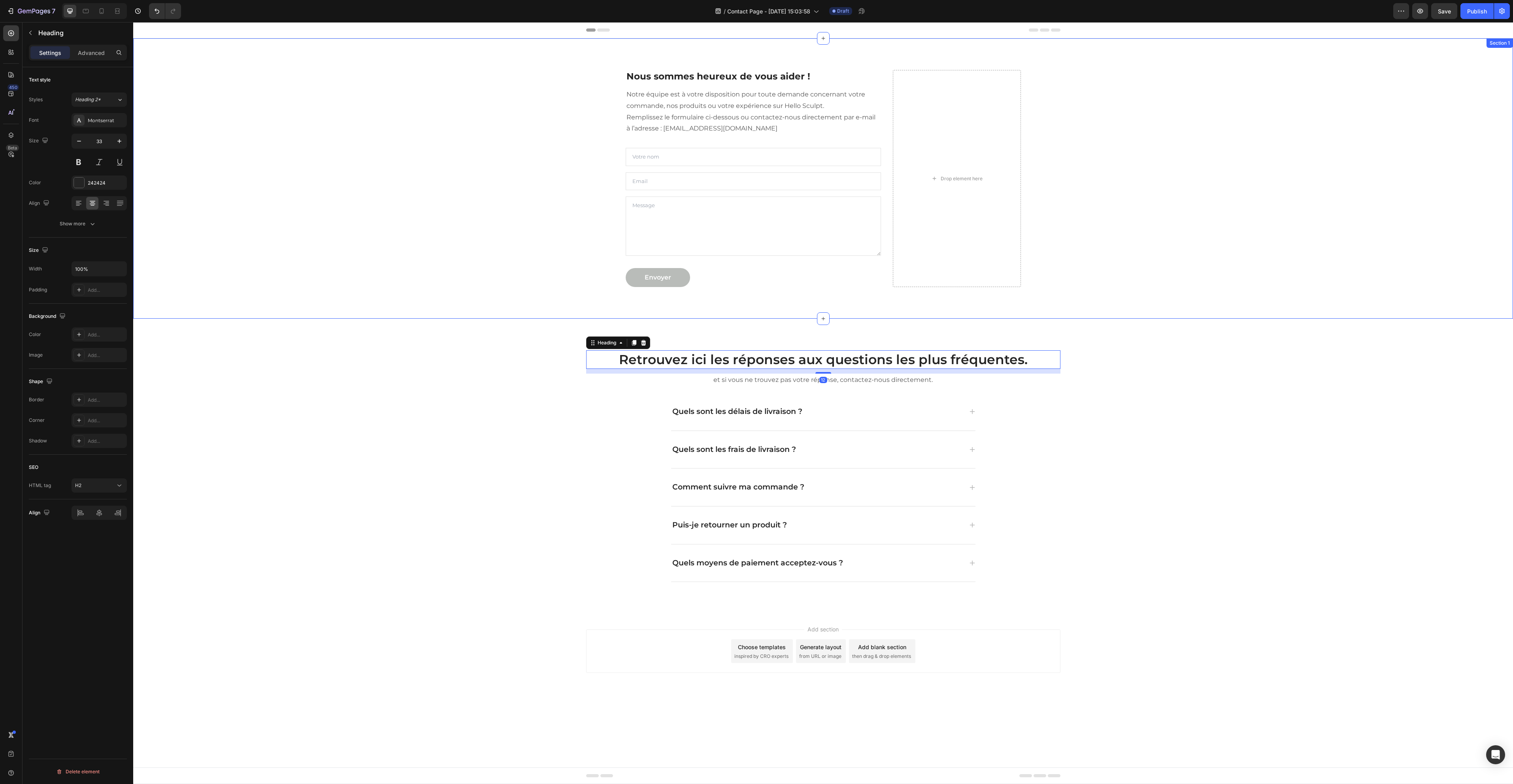
click at [412, 502] on div "Retrouvez ici les réponses aux questions les plus fréquentes. Heading 12 et si …" at bounding box center [823, 466] width 1368 height 257
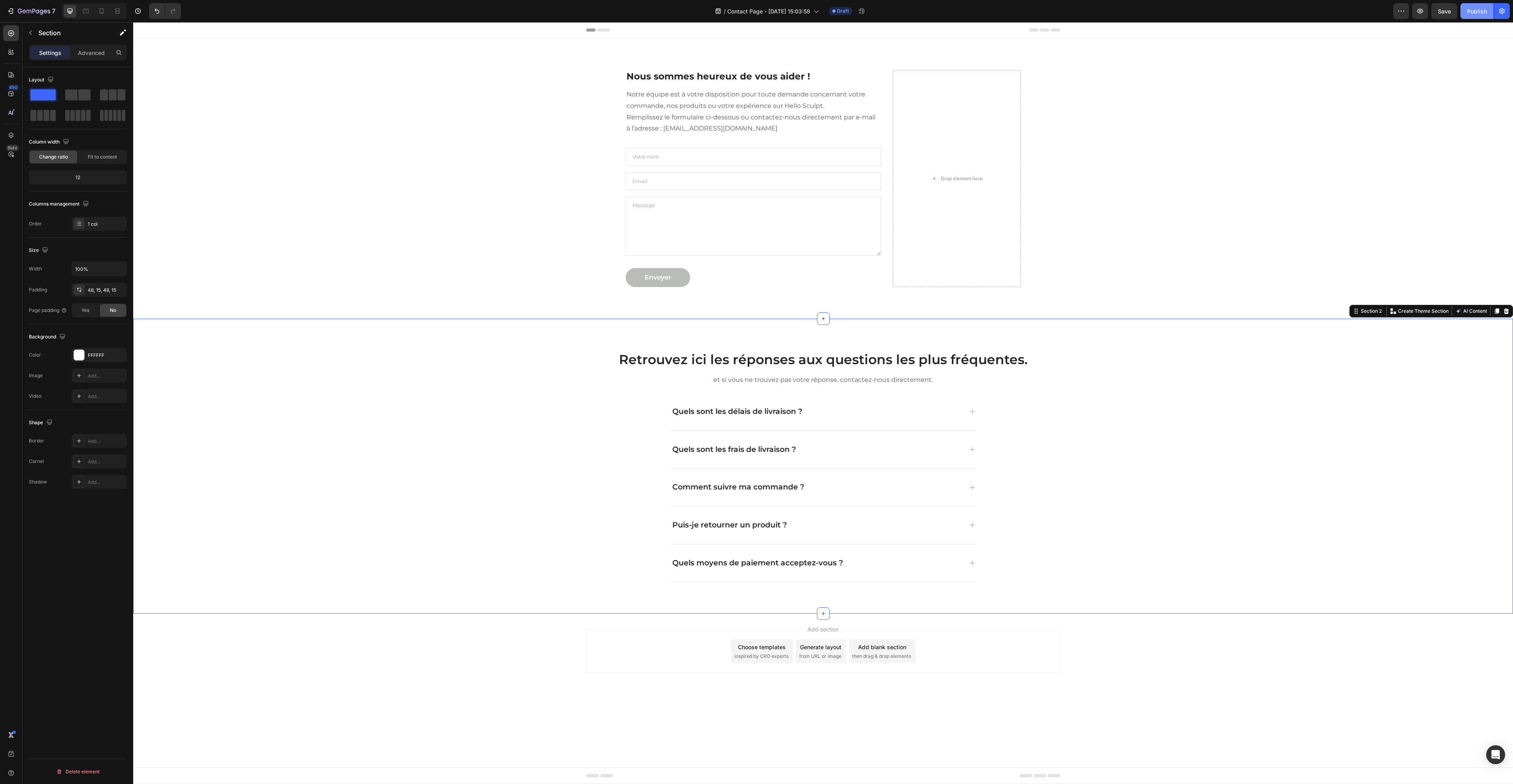
click at [1477, 9] on div "Publish" at bounding box center [1476, 11] width 19 height 9
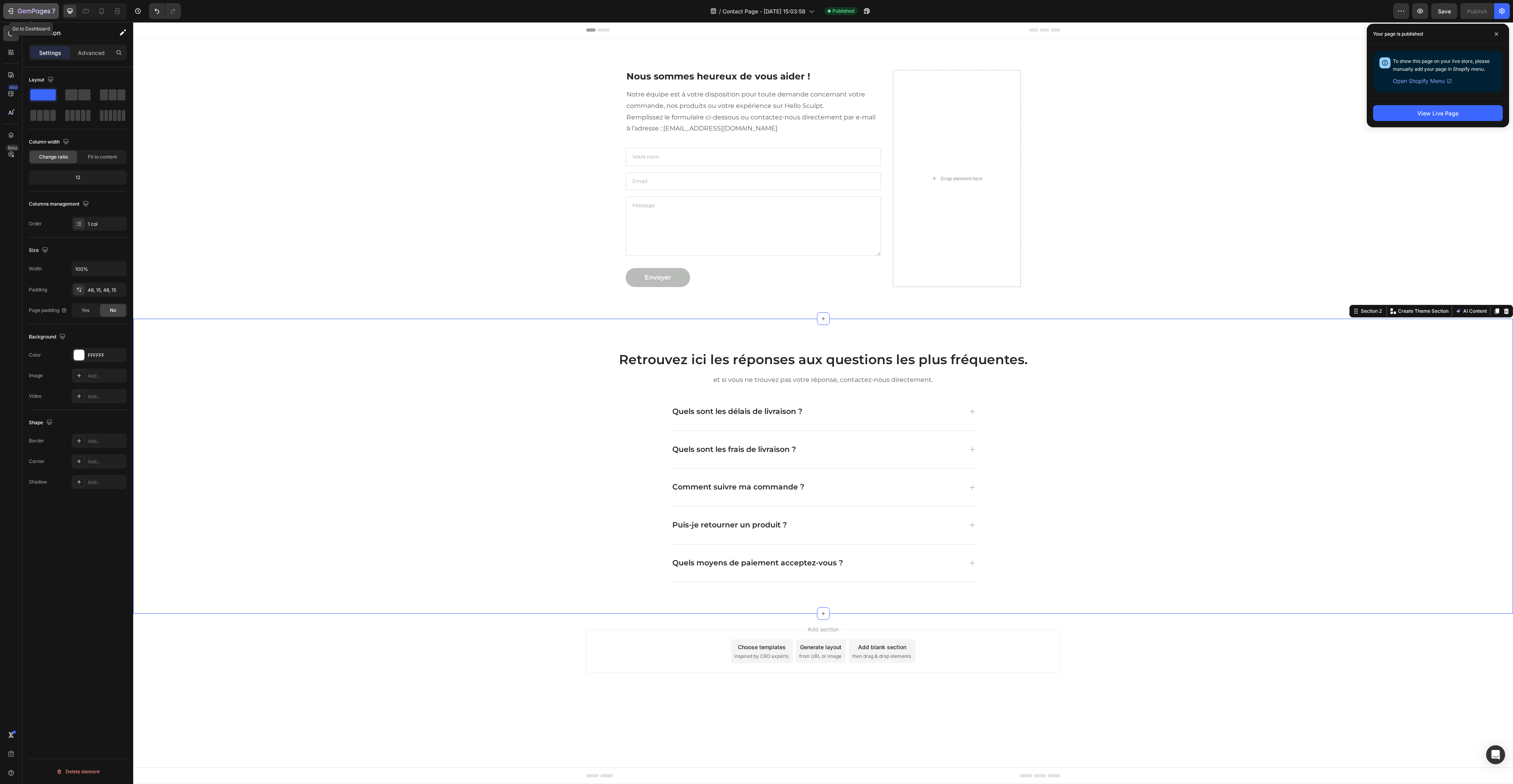
click at [25, 7] on div "7" at bounding box center [37, 11] width 37 height 9
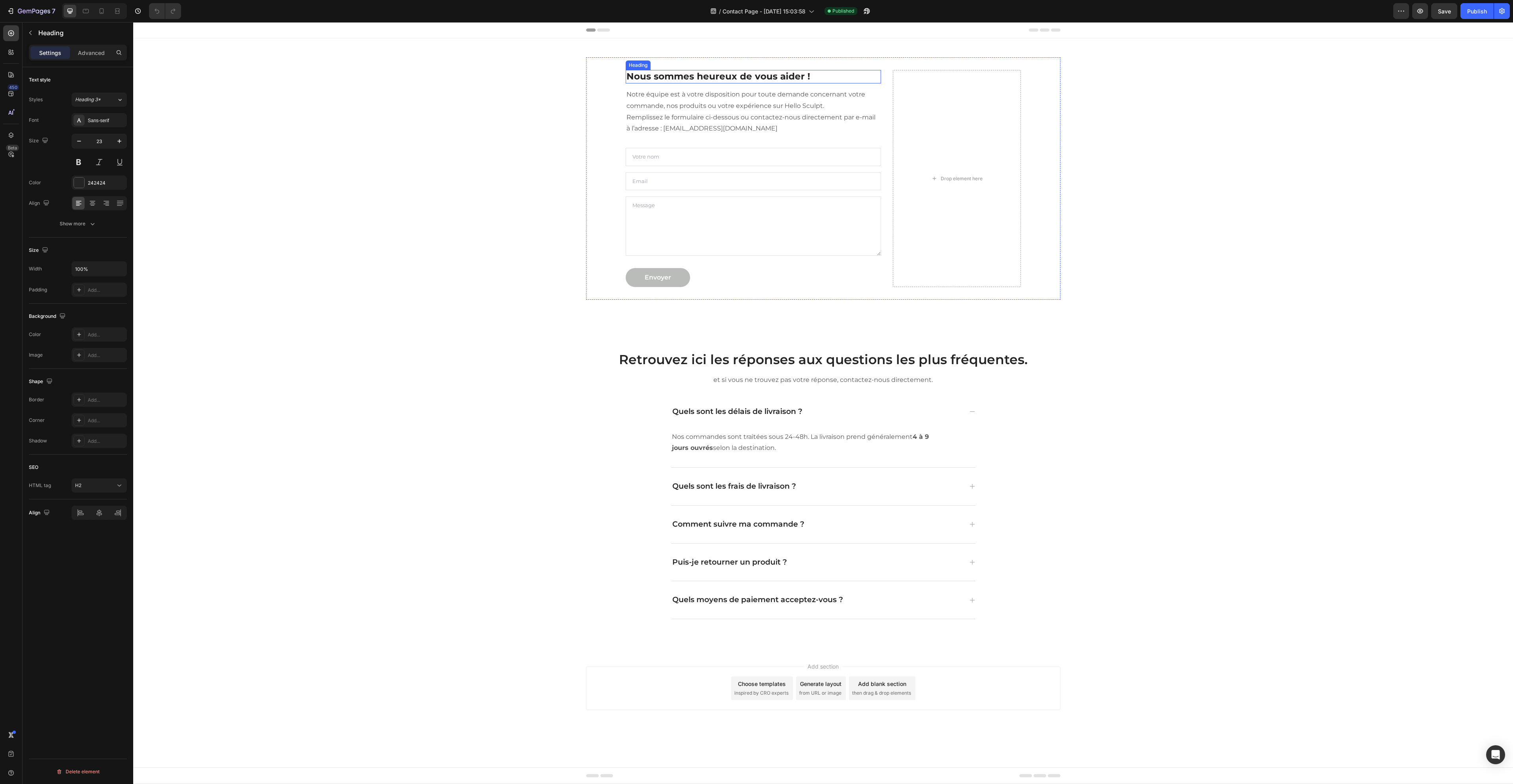
click at [688, 78] on h2 "Nous sommes heureux de vous aider !" at bounding box center [753, 76] width 256 height 13
click at [105, 100] on div "Heading 3*" at bounding box center [91, 99] width 32 height 7
click at [100, 161] on div "Heading 4 32px" at bounding box center [83, 161] width 72 height 8
type input "32"
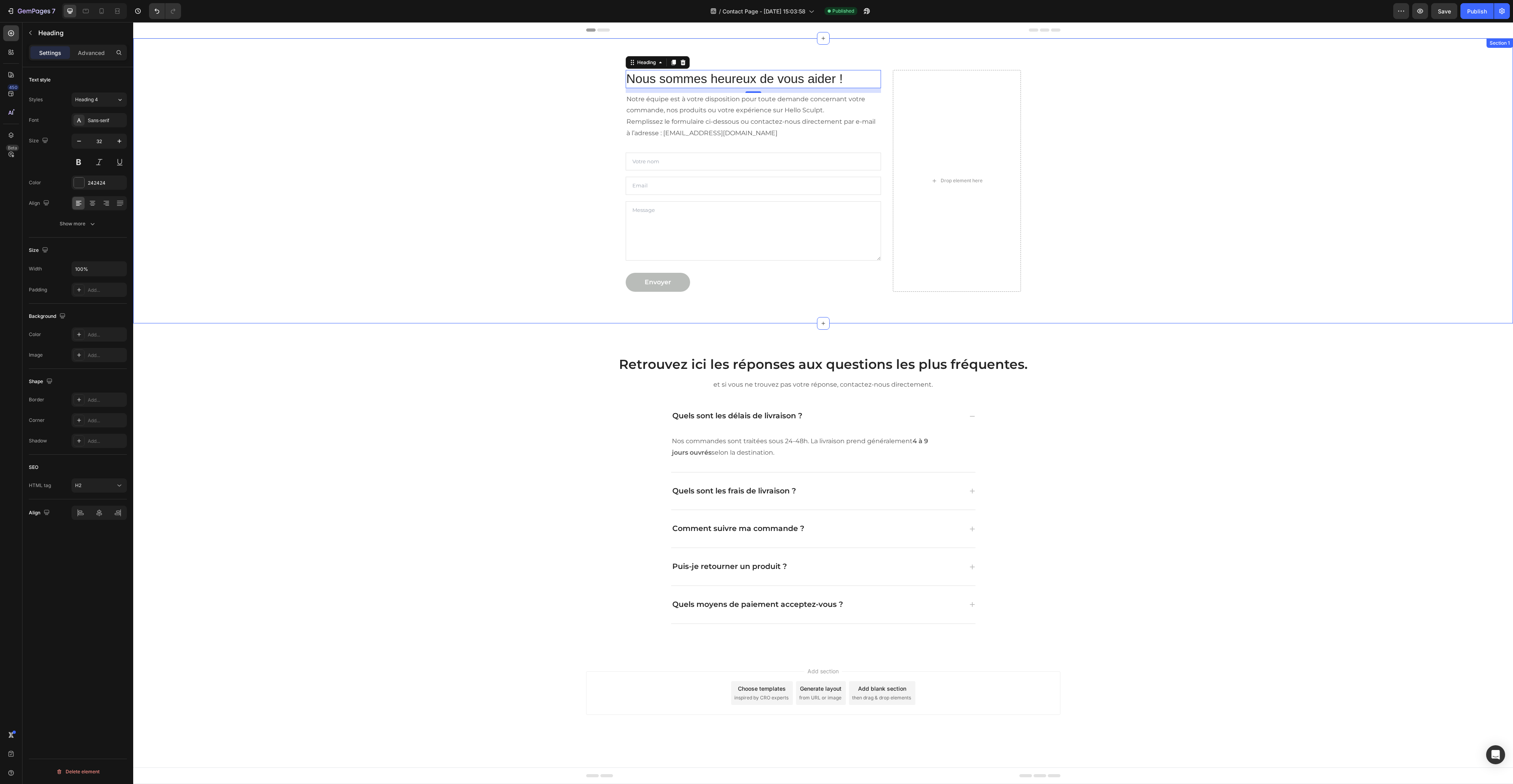
click at [449, 244] on div "Nous sommes heureux de vous aider ! Heading 12 Notre équipe est à votre disposi…" at bounding box center [823, 181] width 1368 height 247
click at [912, 360] on h2 "Retrouvez ici les réponses aux questions les plus fréquentes." at bounding box center [824, 364] width 475 height 19
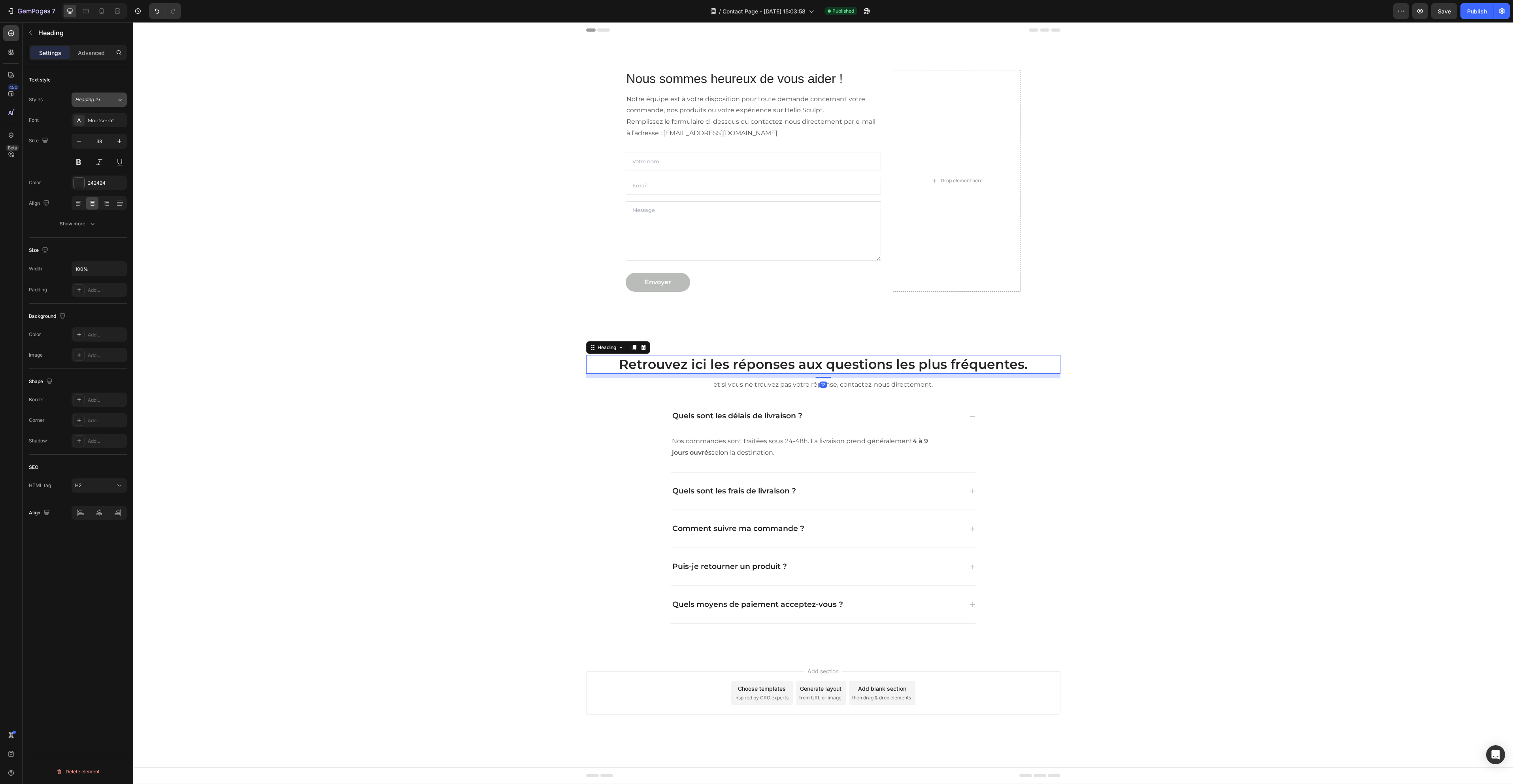
click at [100, 101] on span "Heading 2*" at bounding box center [88, 99] width 26 height 7
click at [89, 170] on div "Heading 5 25px" at bounding box center [78, 175] width 92 height 14
type input "25"
click at [77, 163] on button at bounding box center [79, 162] width 14 height 14
click at [75, 162] on button at bounding box center [79, 162] width 14 height 14
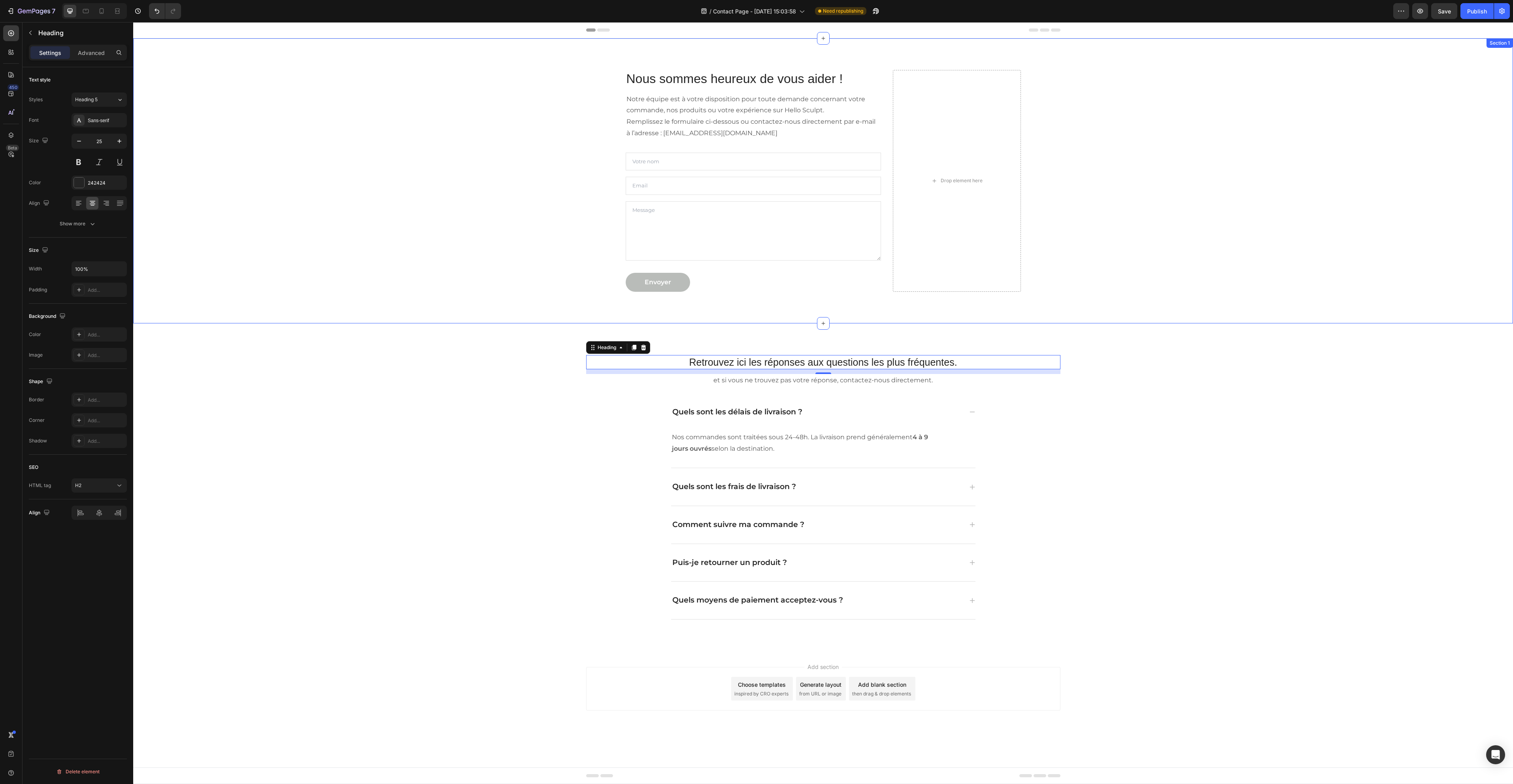
click at [422, 278] on div "Nous sommes heureux de vous aider ! Heading Notre équipe est à votre dispositio…" at bounding box center [823, 181] width 1368 height 247
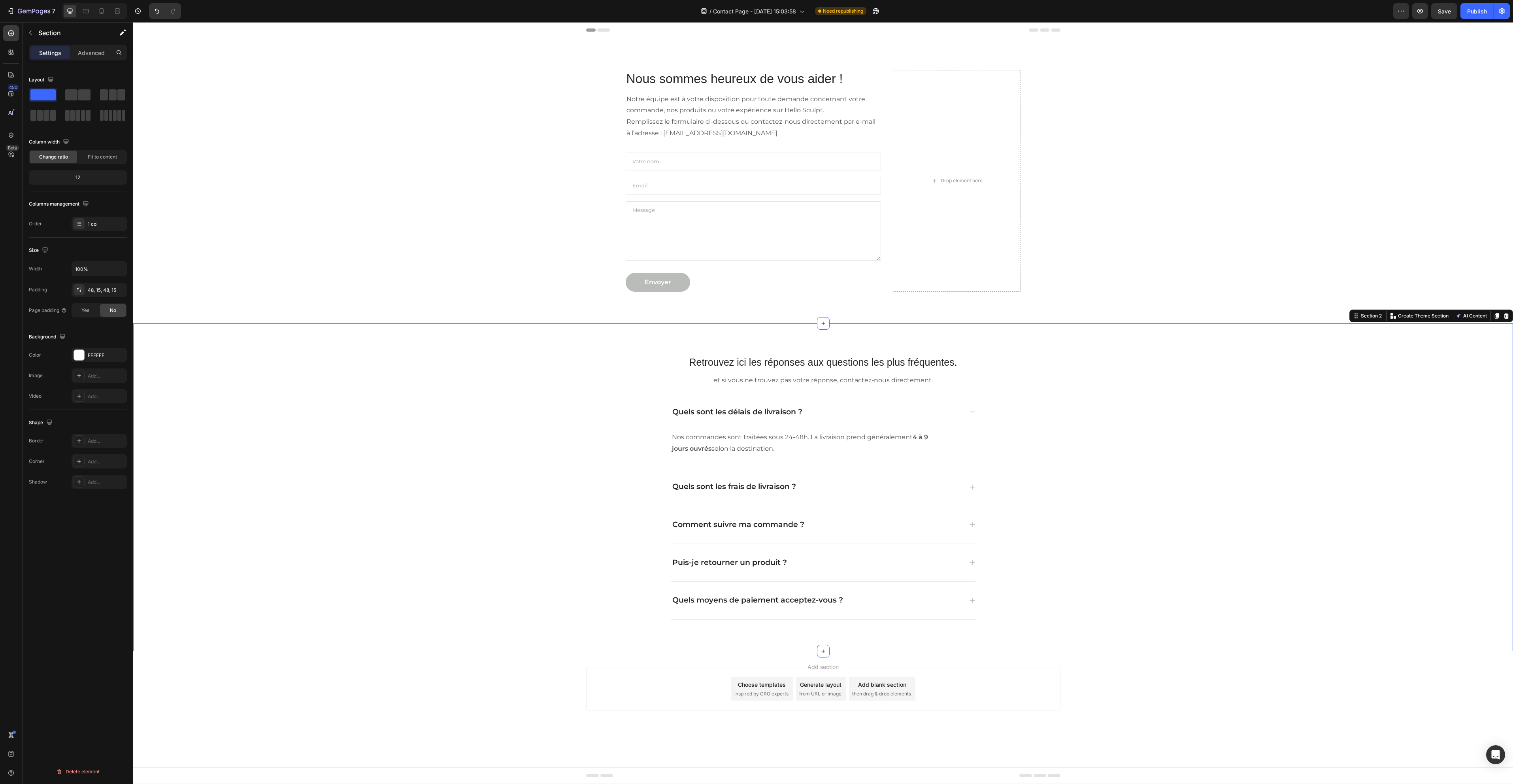
click at [1105, 327] on div "Retrouvez ici les réponses aux questions les plus fréquentes. Heading et si vou…" at bounding box center [823, 487] width 1380 height 327
click at [82, 47] on div "Advanced" at bounding box center [91, 52] width 40 height 12
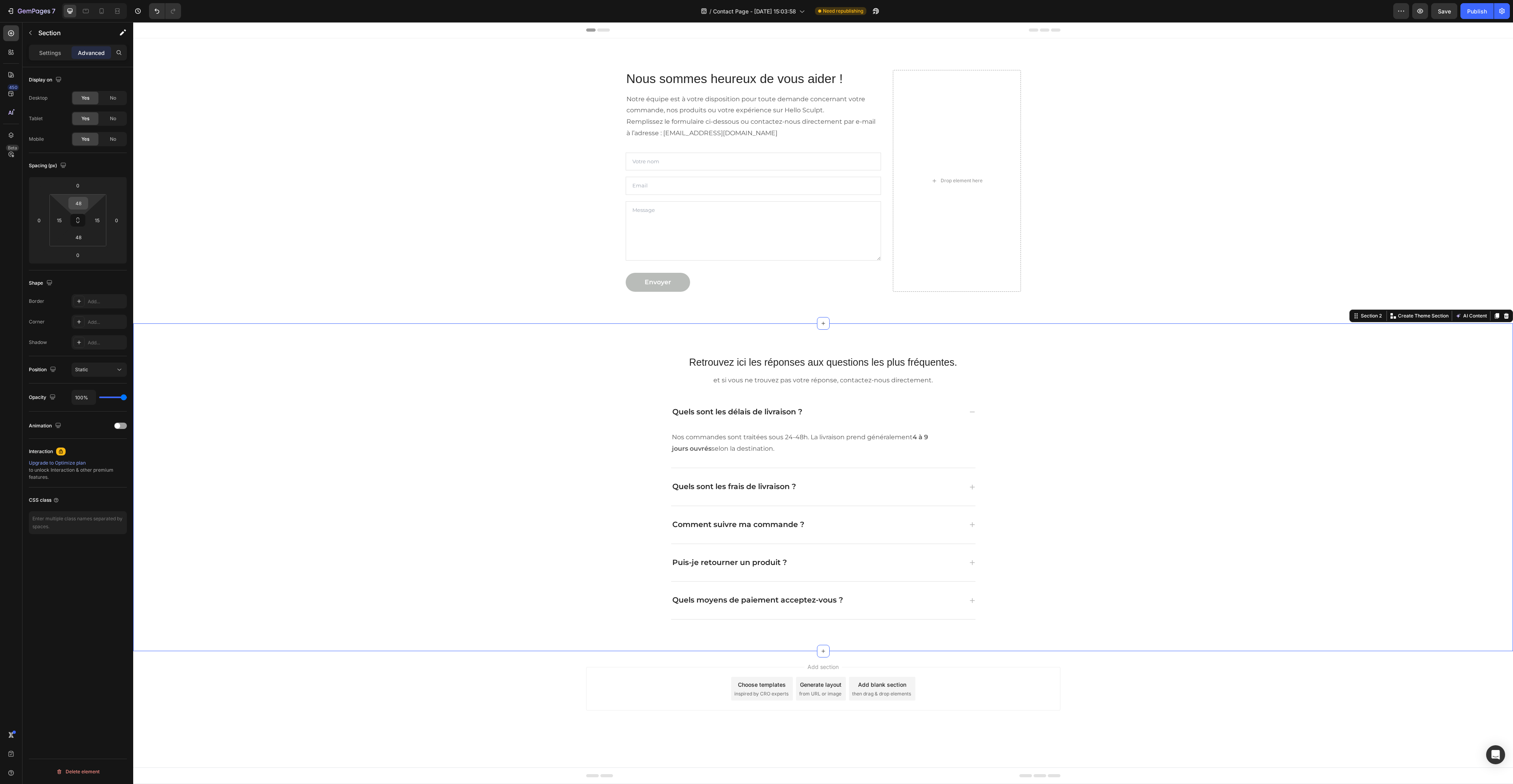
click at [88, 202] on div "48" at bounding box center [78, 203] width 19 height 12
click at [82, 204] on input "48" at bounding box center [78, 203] width 16 height 12
type input "0"
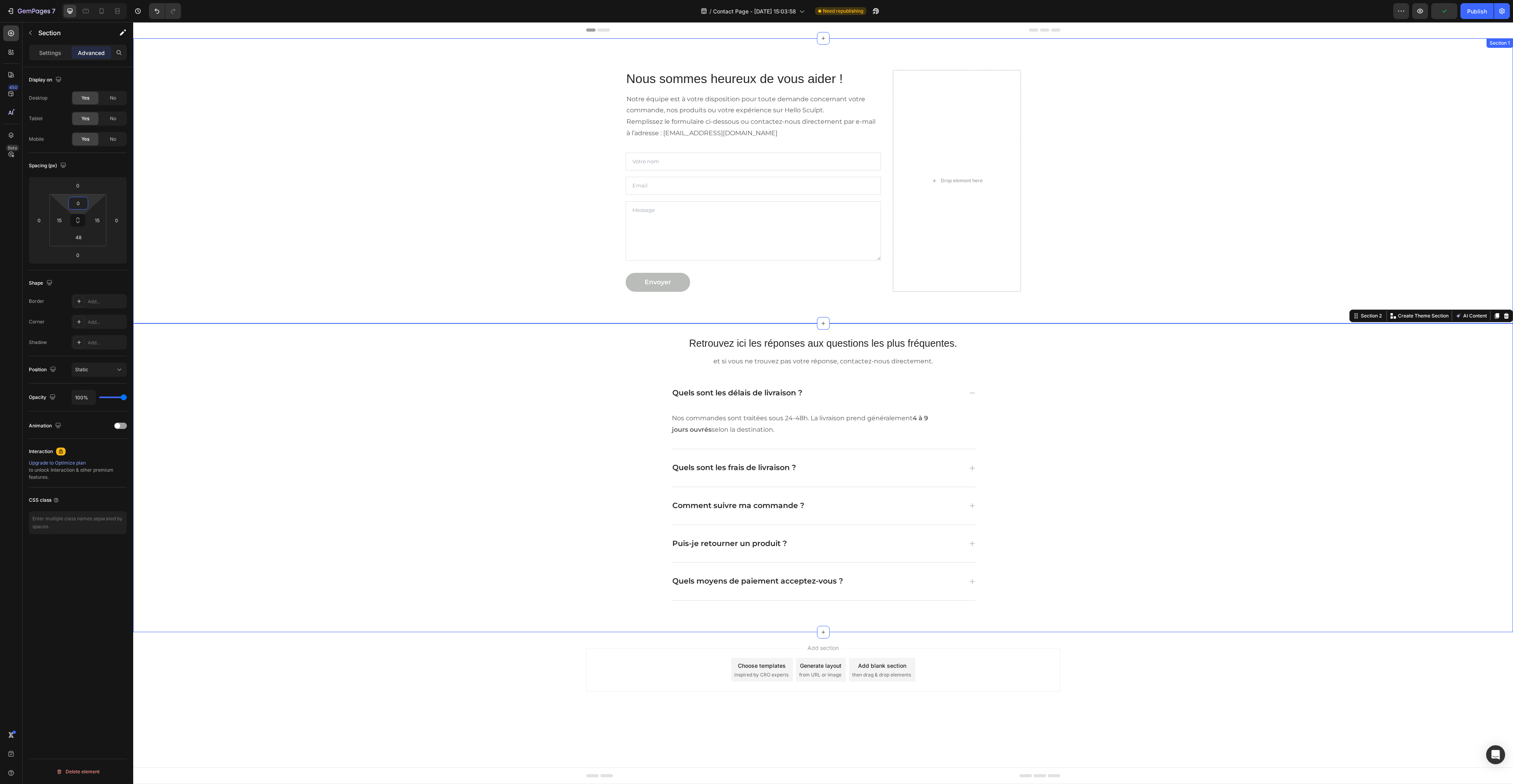
click at [1147, 273] on div "Nous sommes heureux de vous aider ! Heading Notre équipe est à votre dispositio…" at bounding box center [823, 181] width 1368 height 247
click at [84, 238] on input "48" at bounding box center [78, 236] width 16 height 12
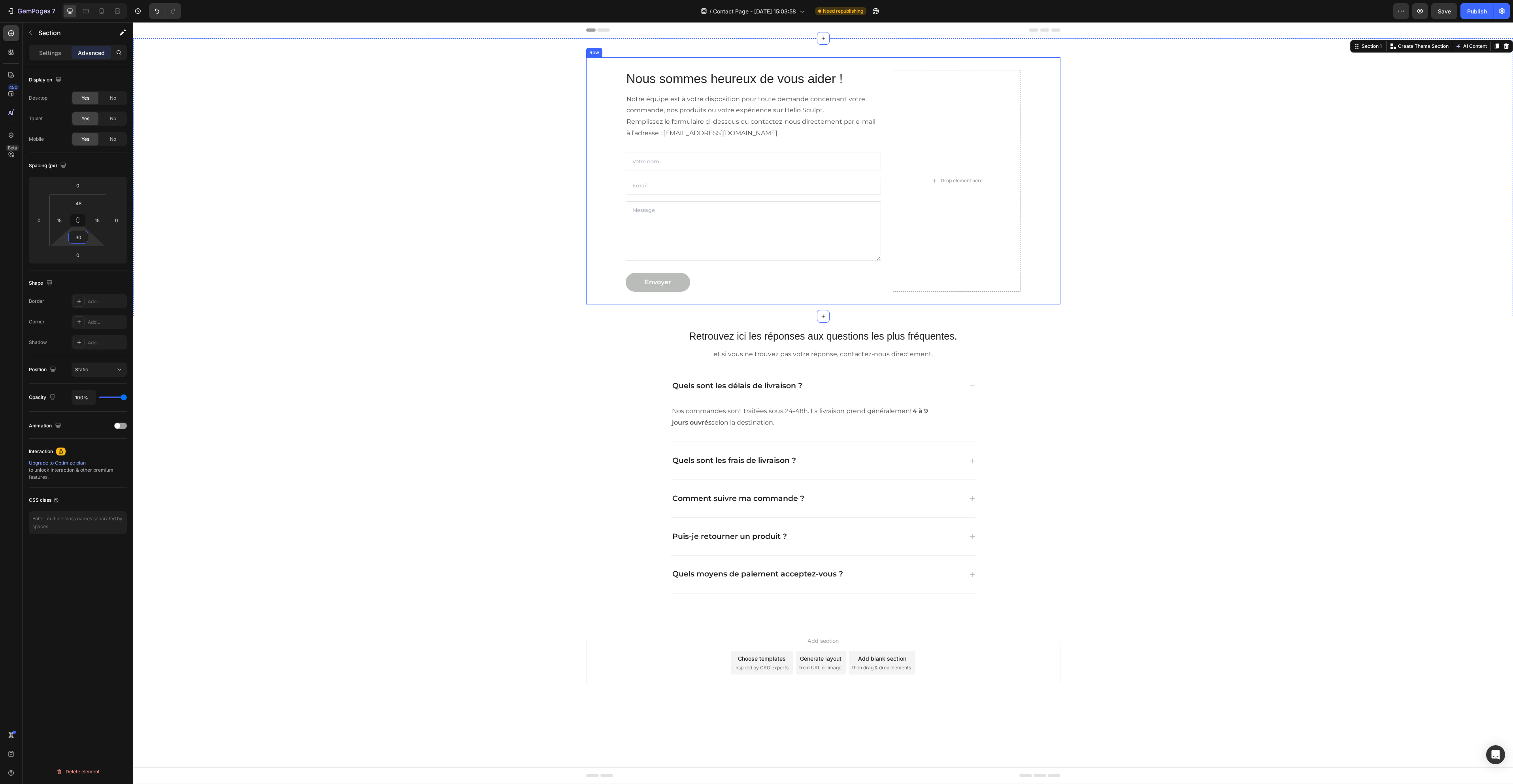
type input "30"
click at [824, 54] on div "Nous sommes heureux de vous aider ! Heading Notre équipe est à votre dispositio…" at bounding box center [823, 177] width 1380 height 278
click at [80, 203] on input "48" at bounding box center [78, 203] width 16 height 12
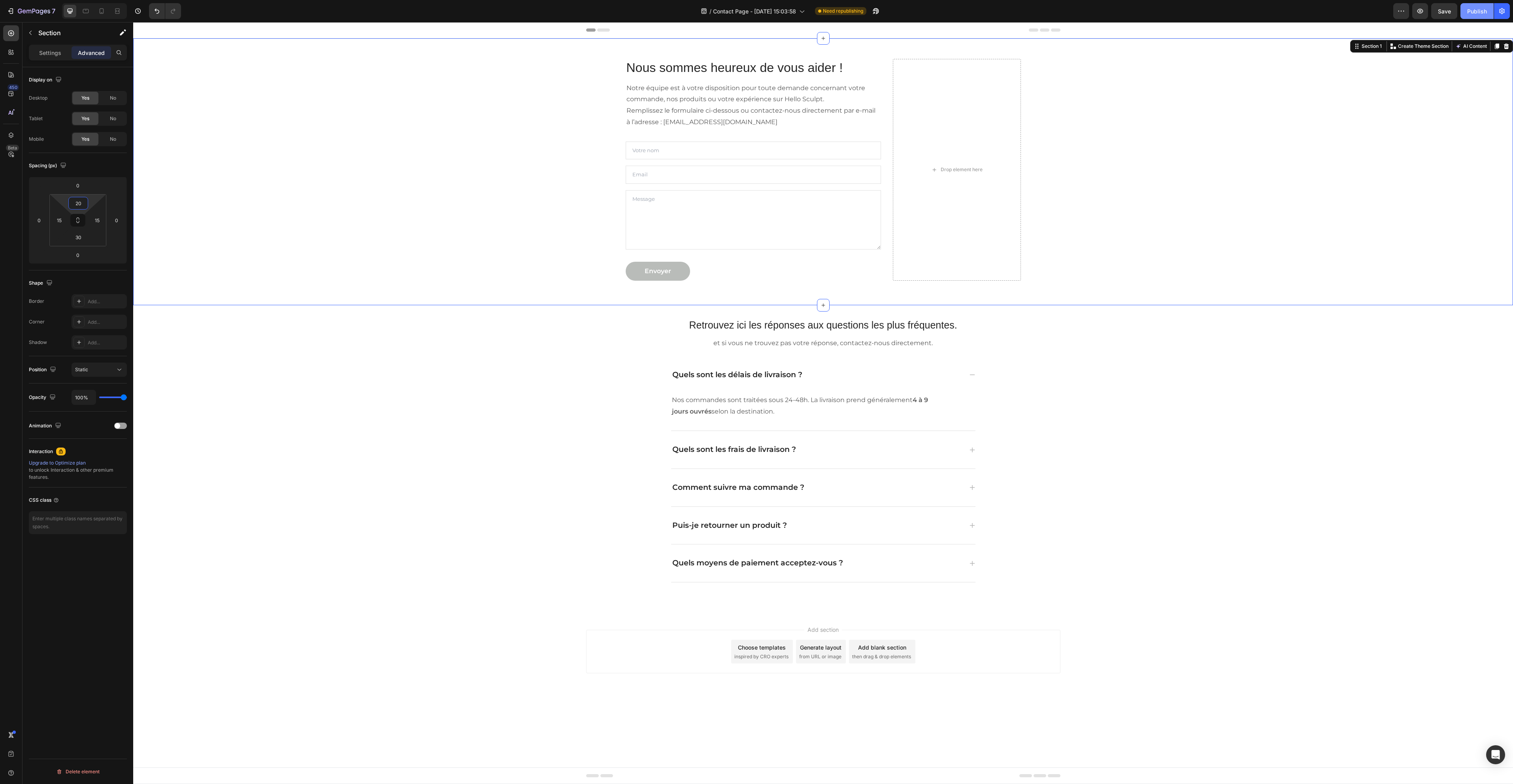
type input "20"
click at [1475, 13] on div "Publish" at bounding box center [1476, 11] width 19 height 9
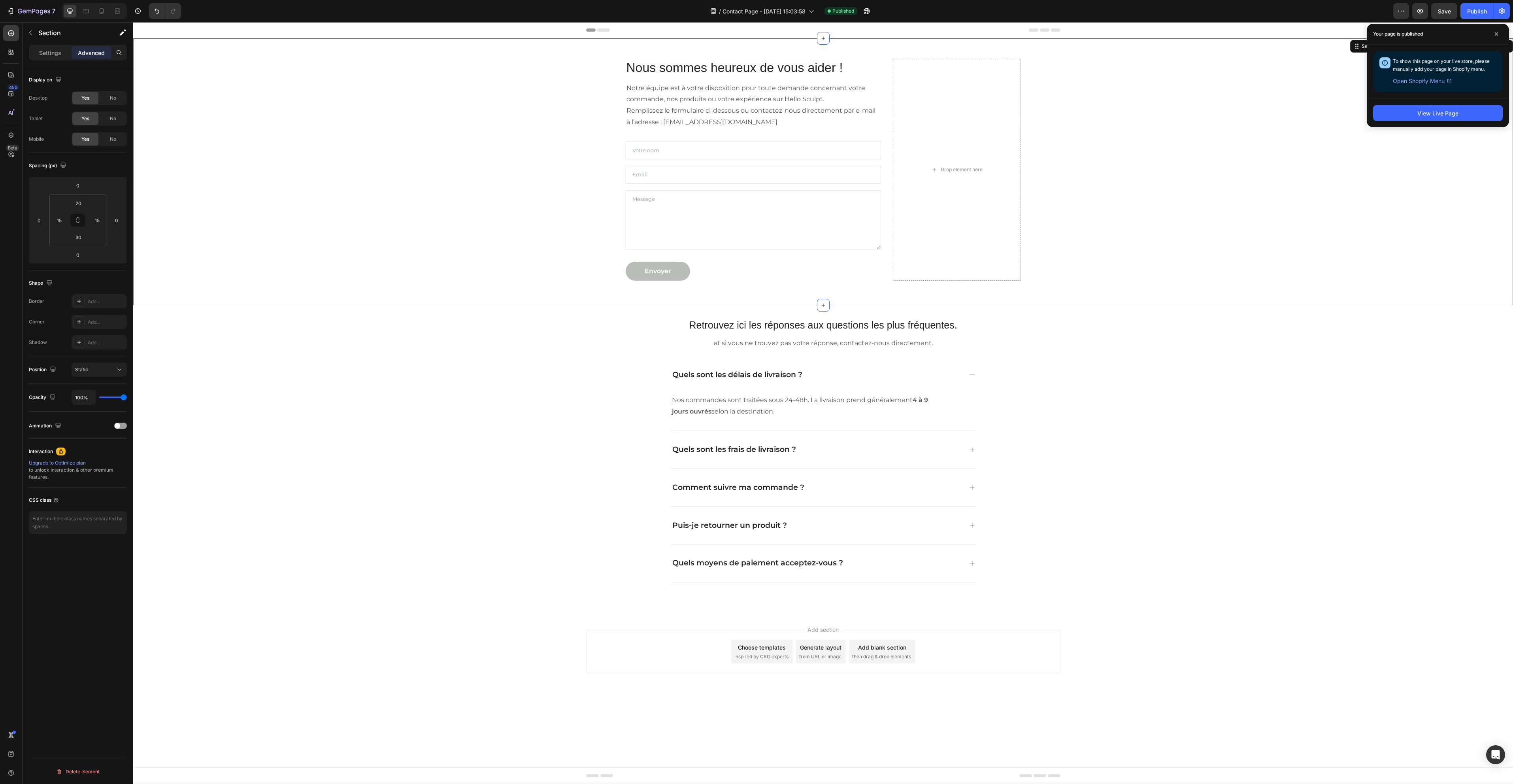
click at [1196, 253] on div "Nous sommes heureux de vous aider ! Heading Notre équipe est à votre dispositio…" at bounding box center [823, 170] width 1368 height 247
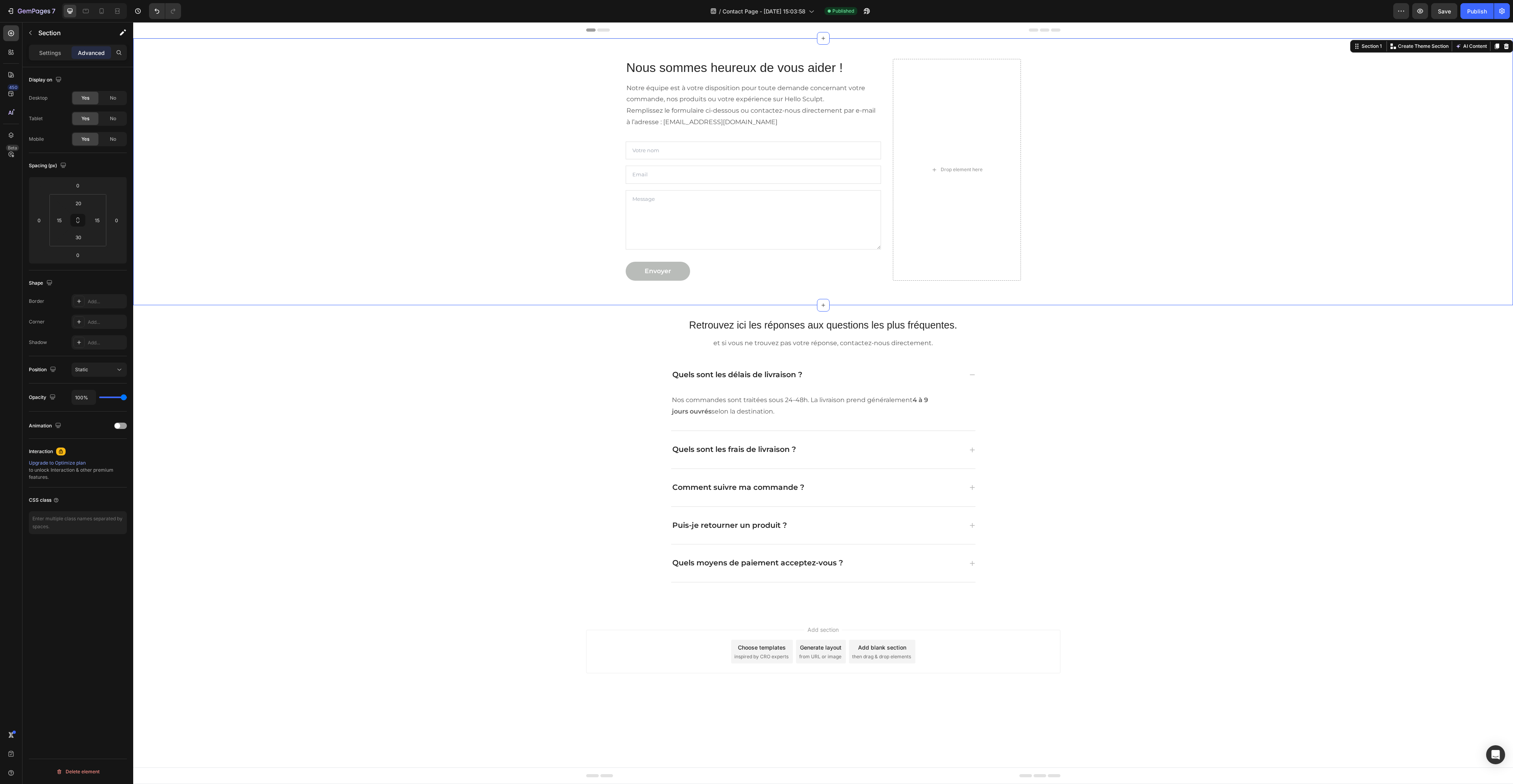
click at [1181, 282] on div "Nous sommes heureux de vous aider ! Heading Notre équipe est à votre dispositio…" at bounding box center [823, 170] width 1368 height 247
click at [103, 9] on icon at bounding box center [102, 11] width 8 height 8
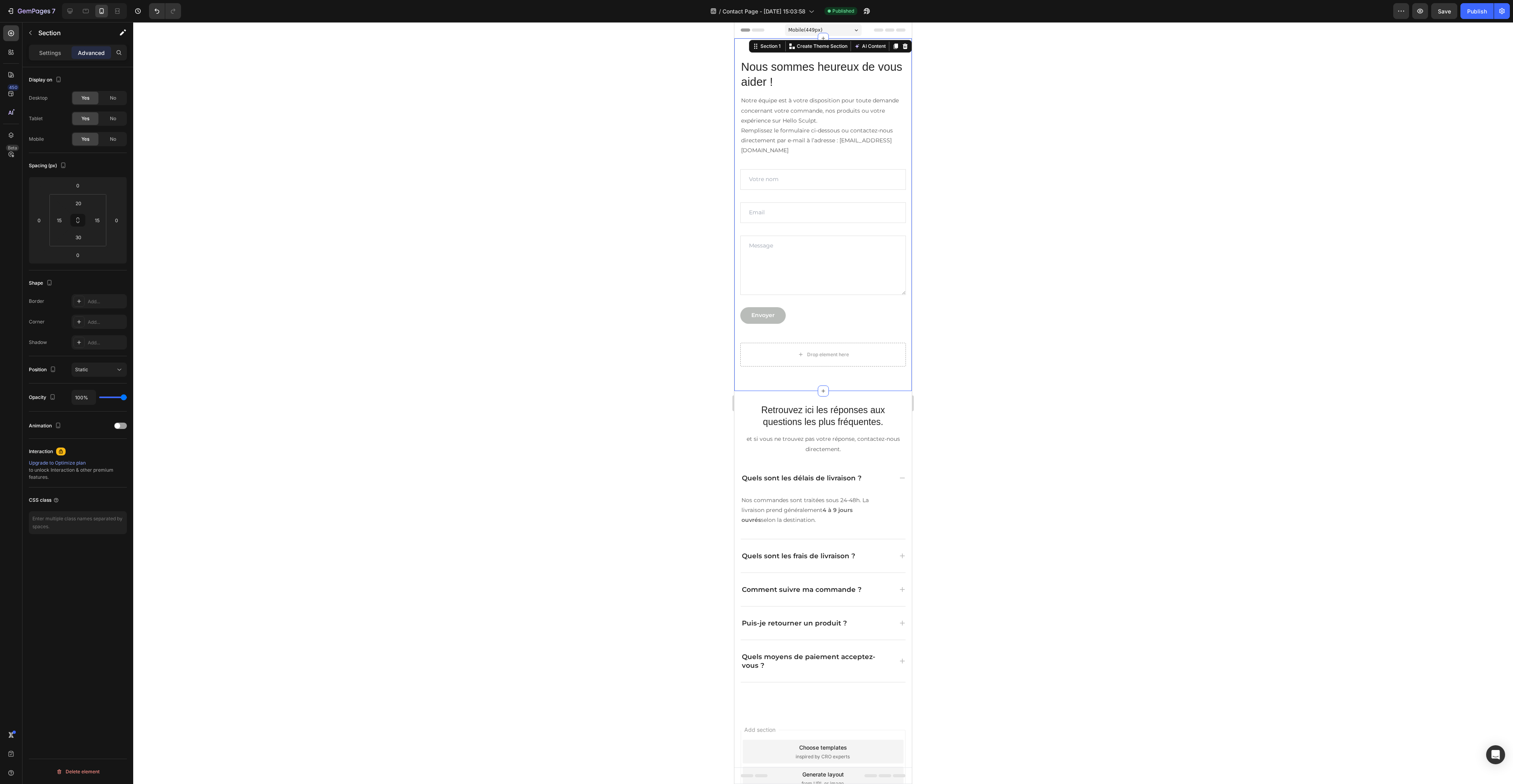
click at [891, 380] on div "Nous sommes heureux de vous aider ! Heading Notre équipe est à votre dispositio…" at bounding box center [823, 214] width 177 height 352
click at [83, 238] on input "30" at bounding box center [78, 236] width 16 height 12
type input "0"
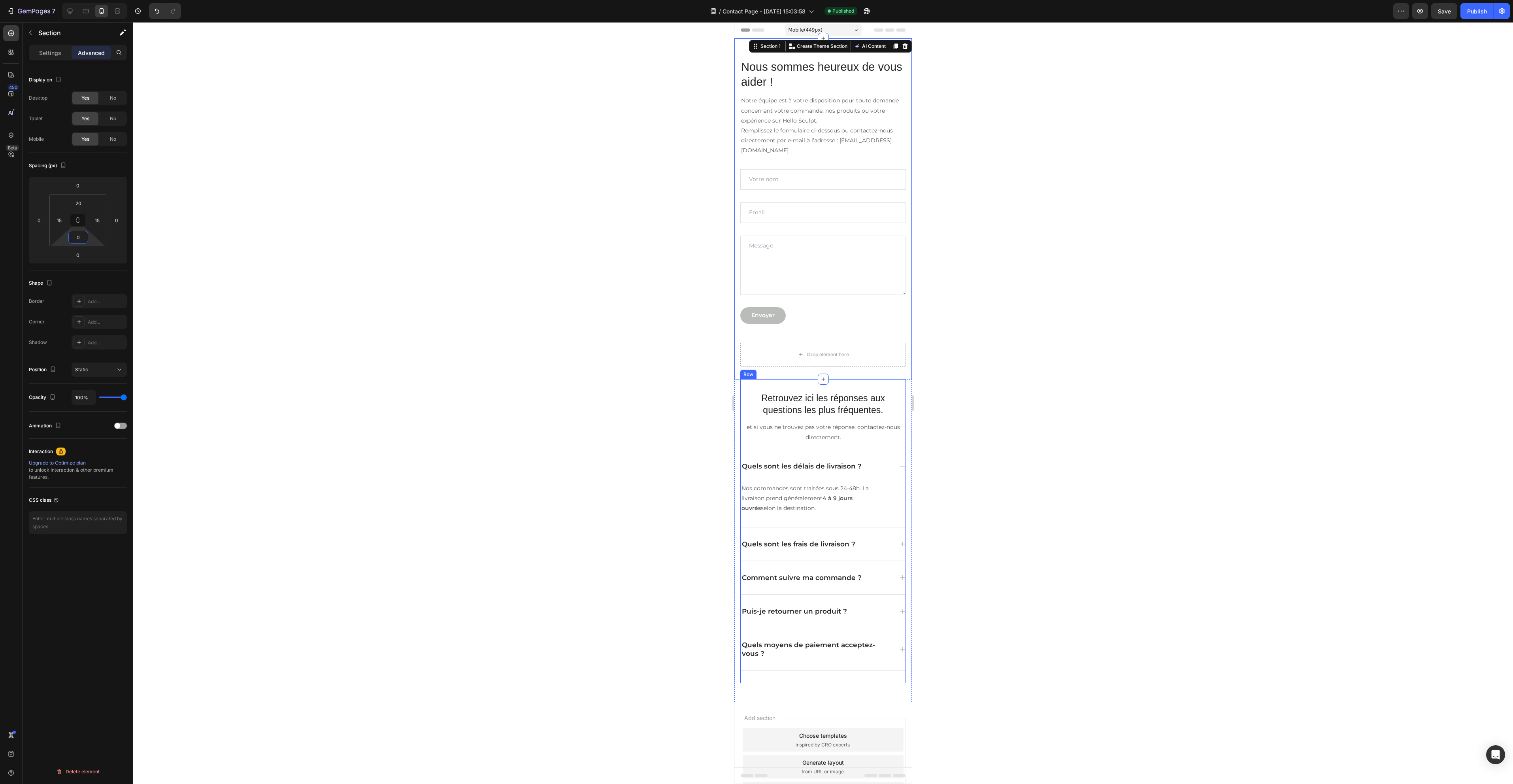
click at [874, 388] on div "Retrouvez ici les réponses aux questions les plus fréquentes. Heading et si vou…" at bounding box center [823, 530] width 166 height 304
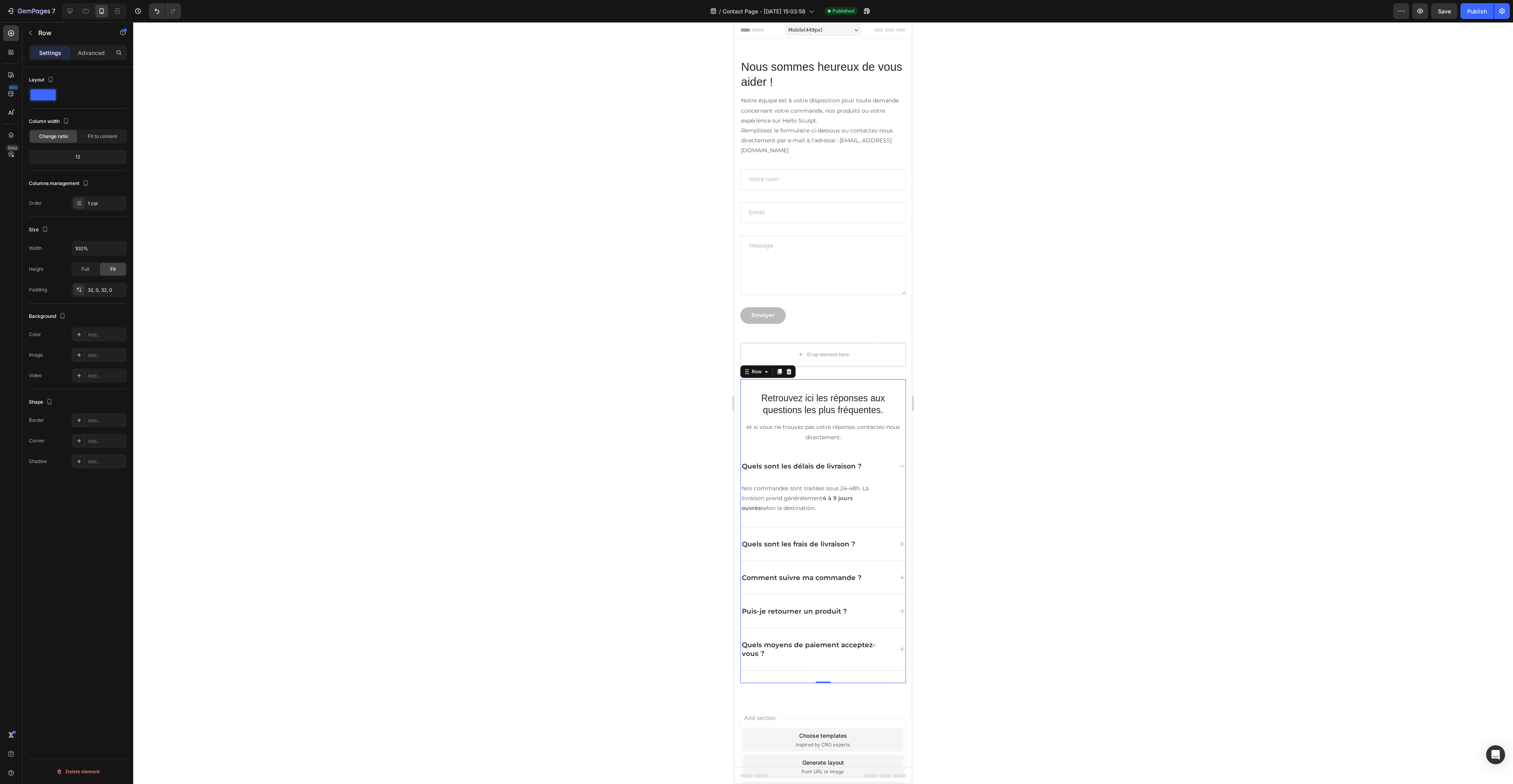
click at [996, 355] on div at bounding box center [823, 402] width 1380 height 761
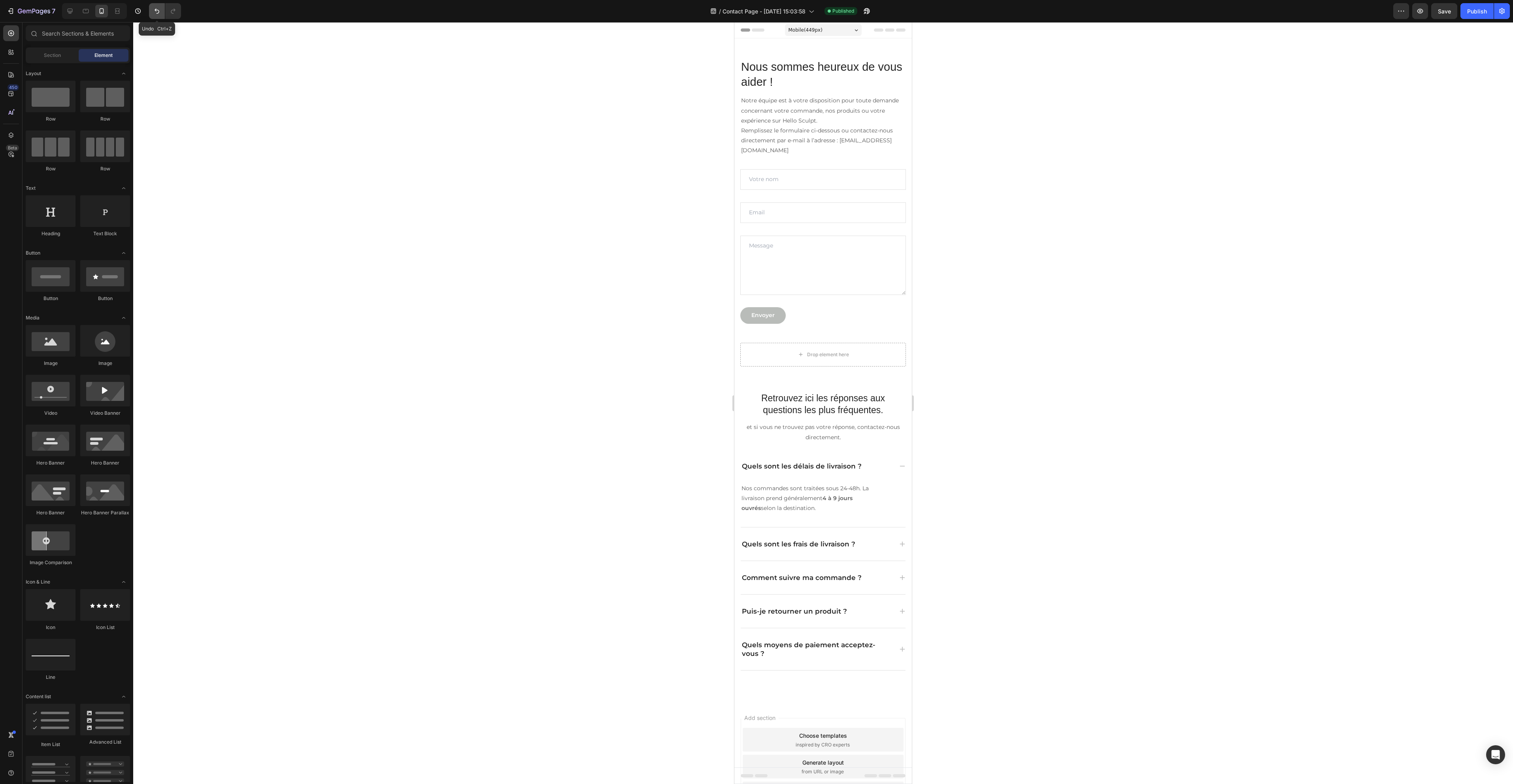
click at [155, 9] on icon "Undo/Redo" at bounding box center [157, 11] width 8 height 8
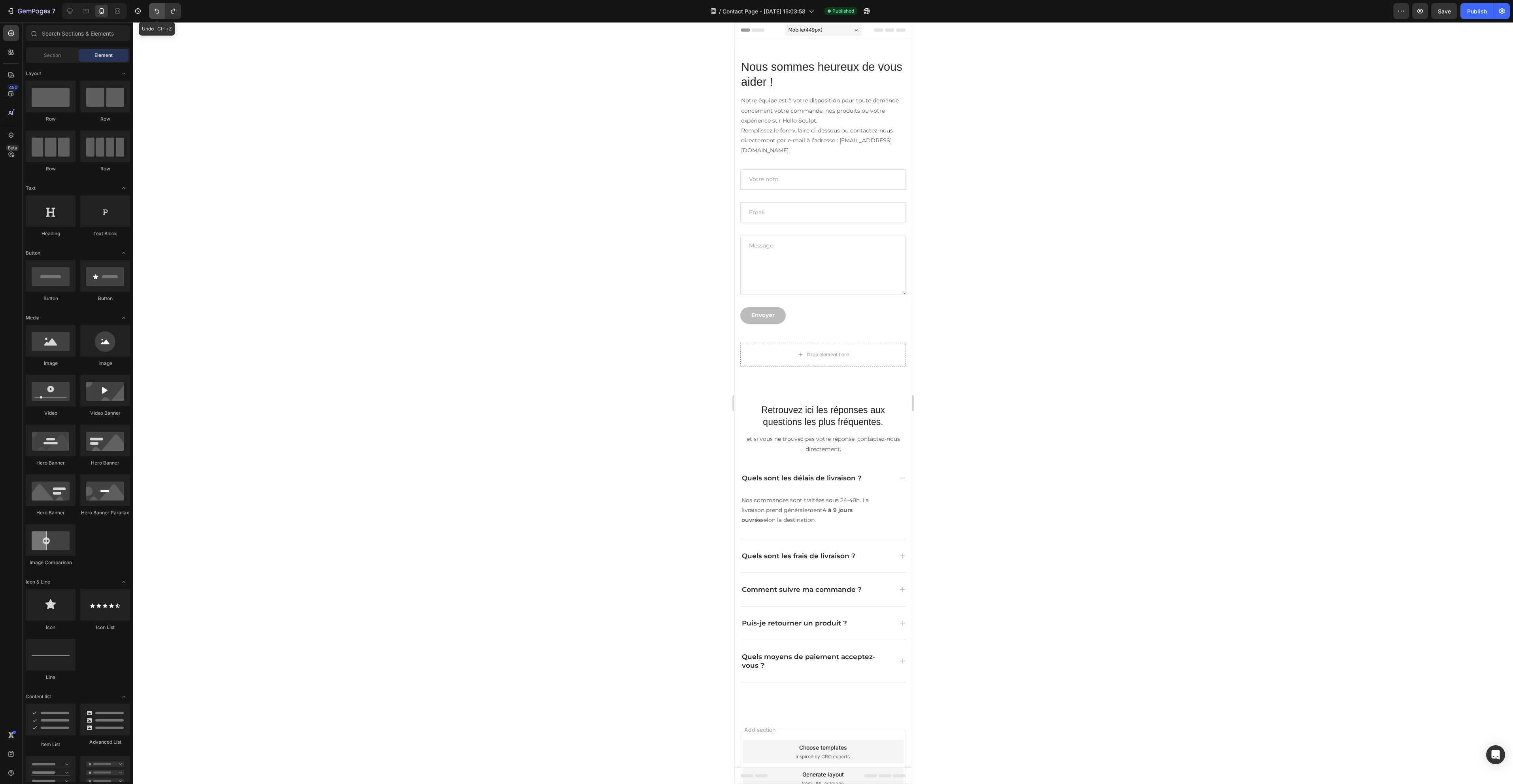
click at [155, 9] on icon "Undo/Redo" at bounding box center [157, 11] width 8 height 8
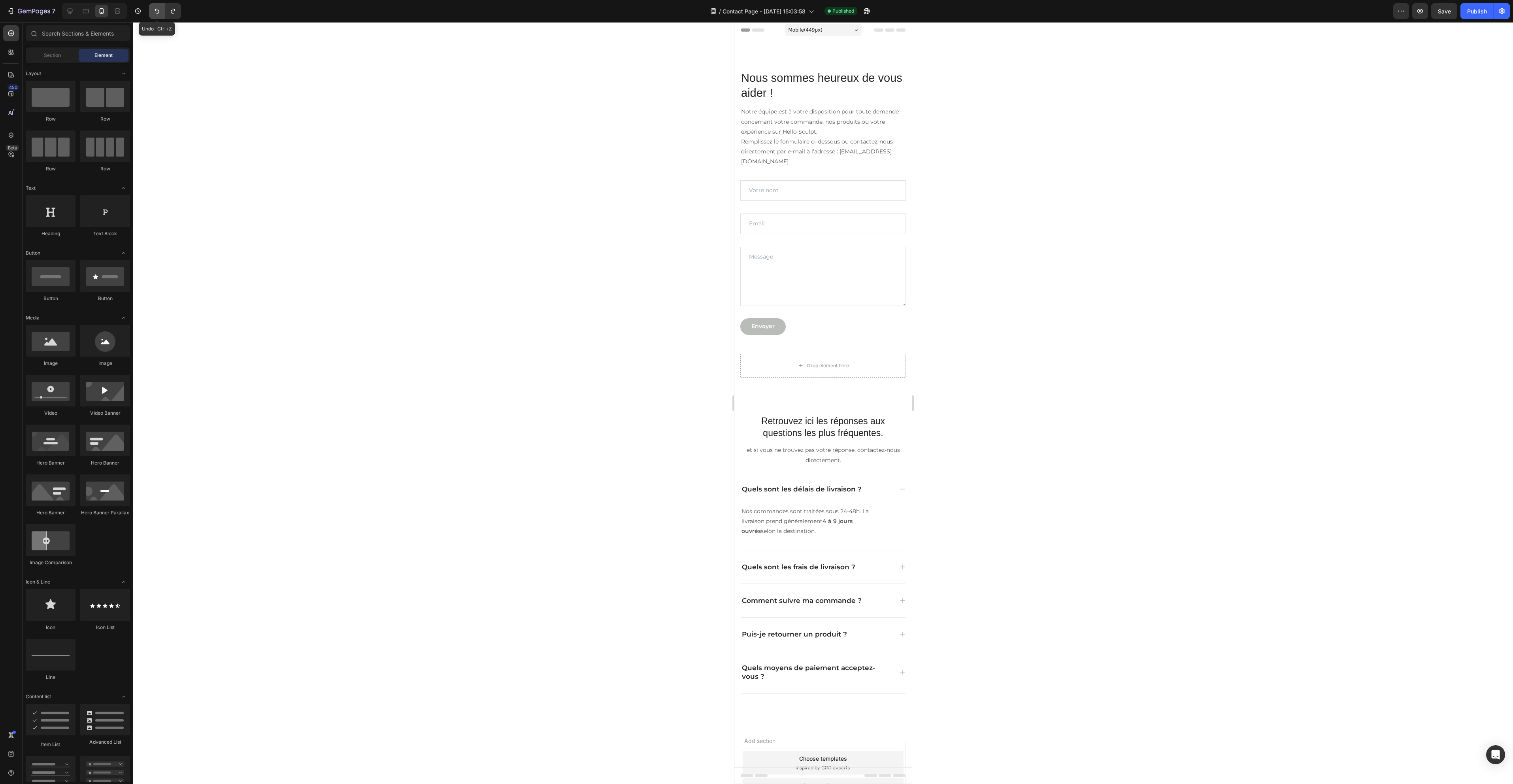
click at [160, 9] on icon "Undo/Redo" at bounding box center [157, 11] width 8 height 8
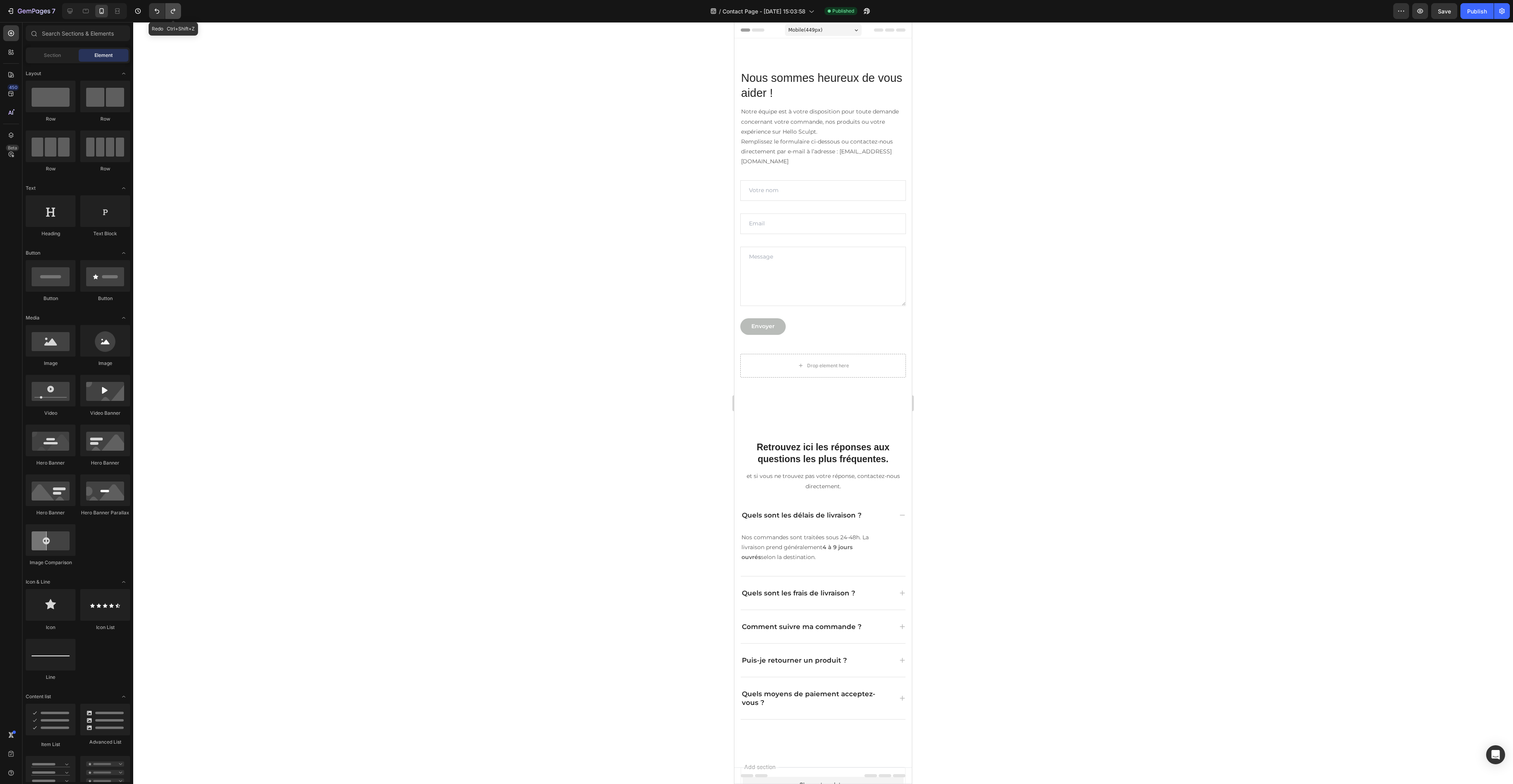
click at [173, 12] on icon "Undo/Redo" at bounding box center [173, 11] width 8 height 8
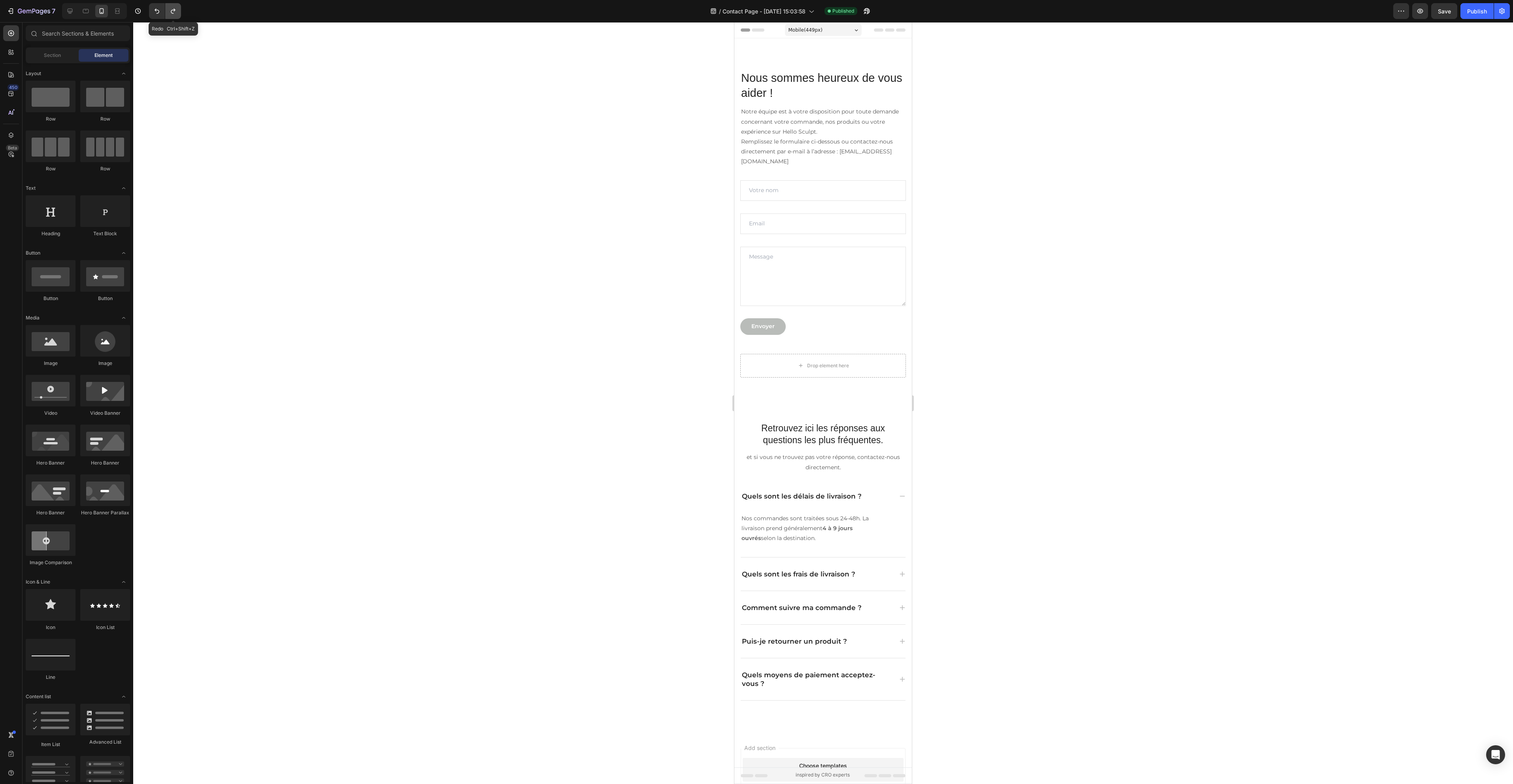
click at [173, 12] on icon "Undo/Redo" at bounding box center [173, 11] width 8 height 8
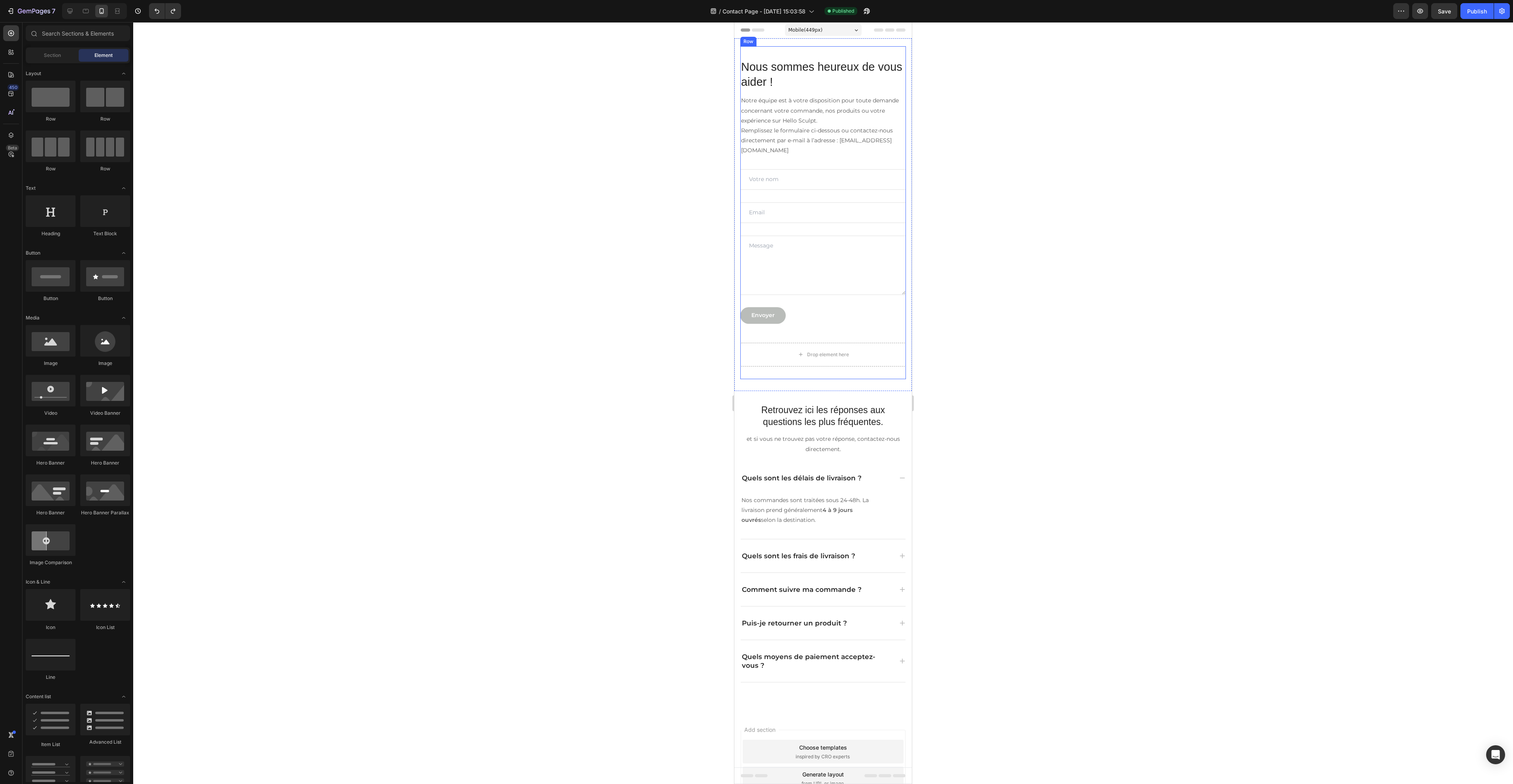
click at [800, 50] on div "Nous sommes heureux de vous aider ! Heading Notre équipe est à votre dispositio…" at bounding box center [823, 212] width 166 height 333
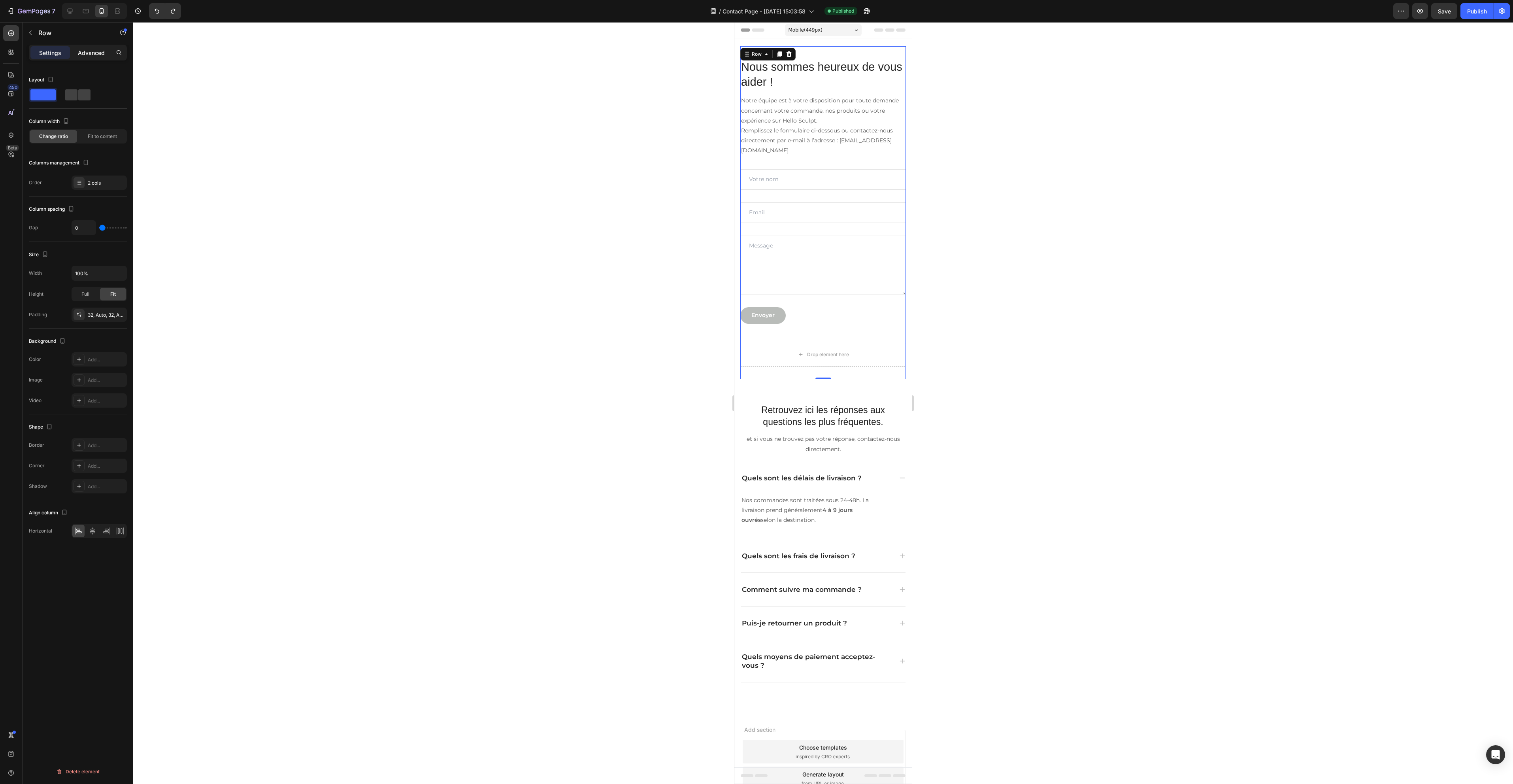
click at [91, 51] on p "Advanced" at bounding box center [91, 52] width 27 height 9
click at [85, 206] on input "32" at bounding box center [78, 203] width 16 height 12
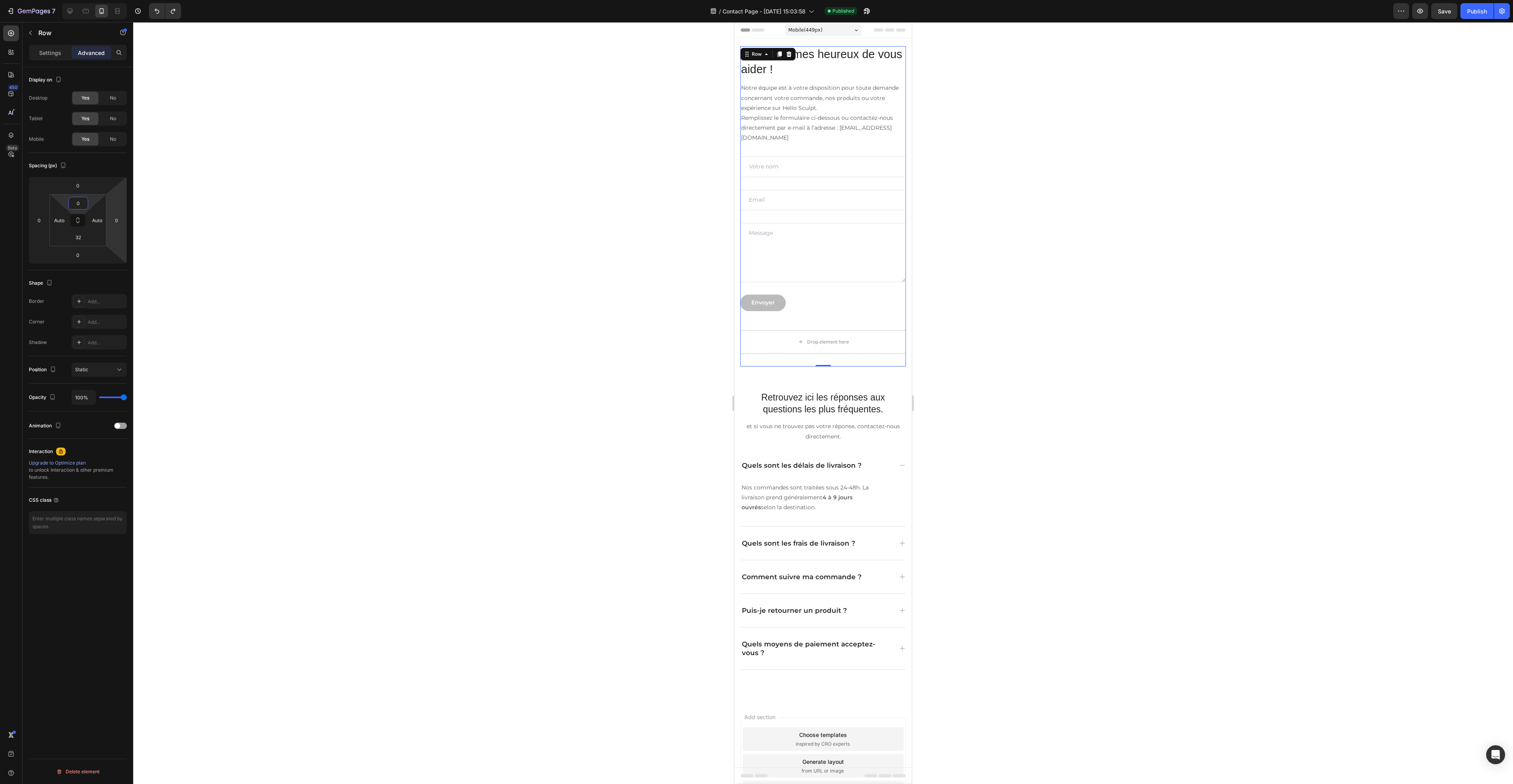
type input "0"
click at [459, 208] on div at bounding box center [823, 402] width 1380 height 761
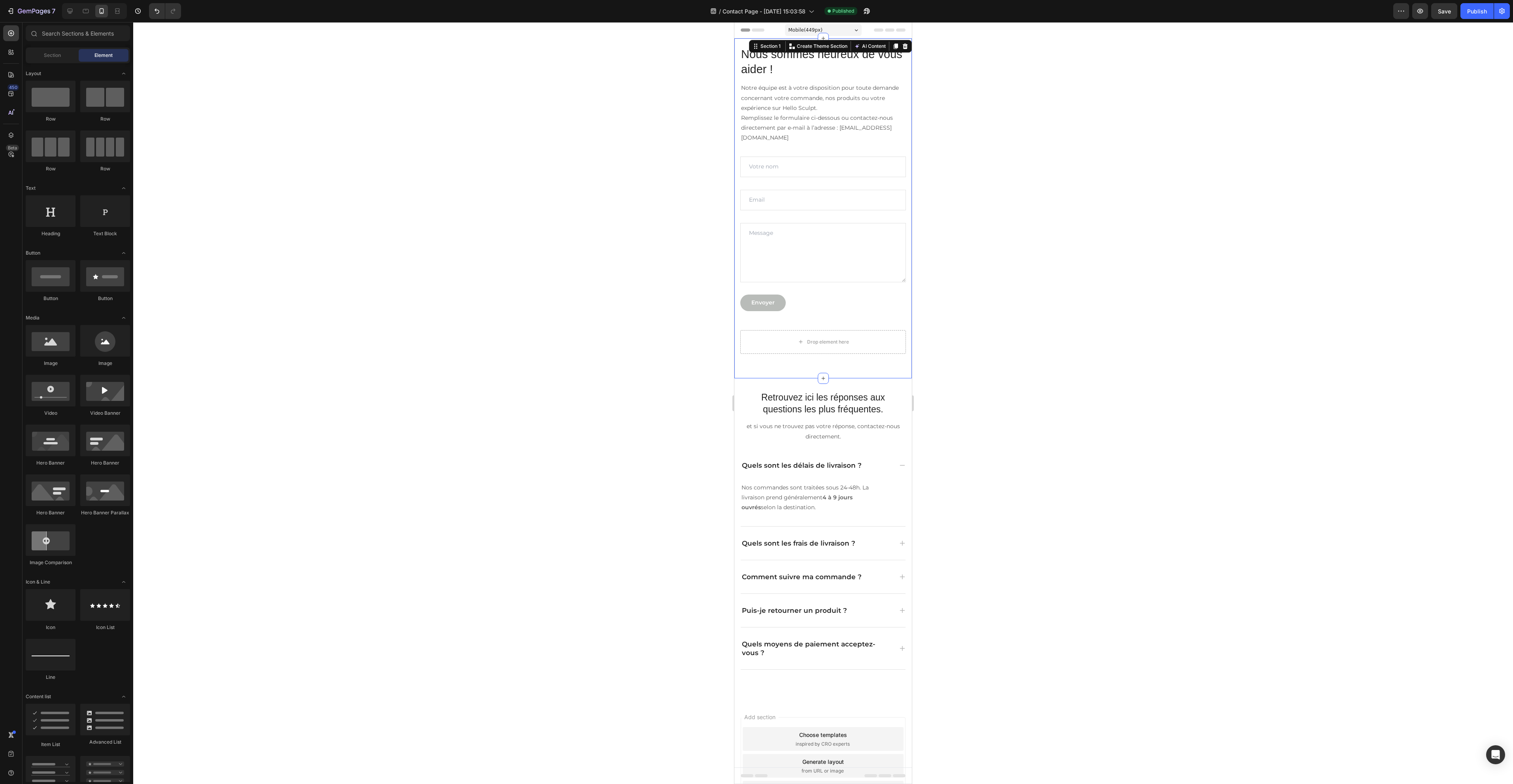
click at [845, 369] on div "Nous sommes heureux de vous aider ! Heading Notre équipe est à votre dispositio…" at bounding box center [823, 208] width 177 height 340
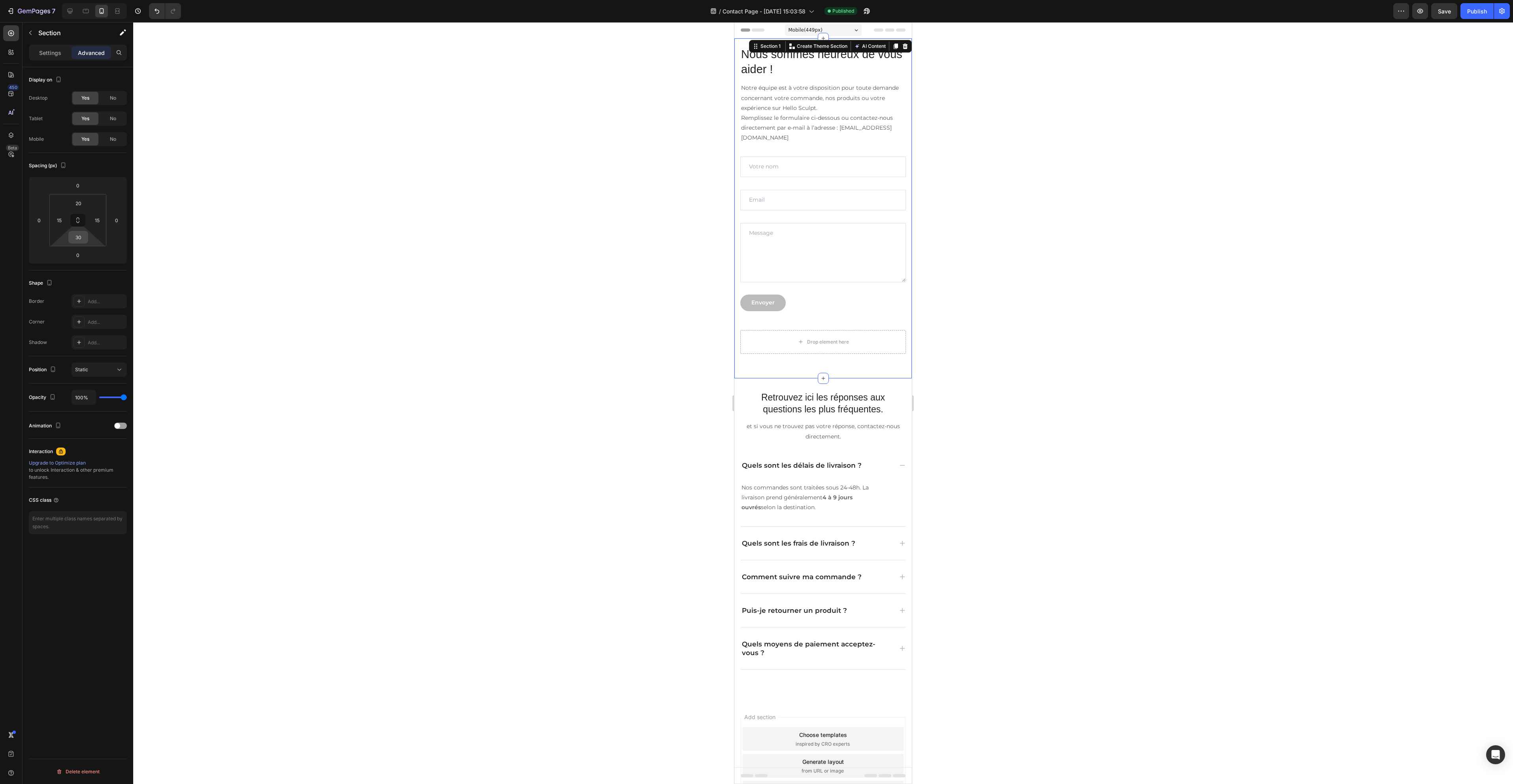
click at [86, 234] on div "30" at bounding box center [78, 237] width 19 height 12
click at [79, 238] on input "30" at bounding box center [78, 236] width 16 height 12
type input "0"
click at [682, 399] on div at bounding box center [823, 402] width 1380 height 761
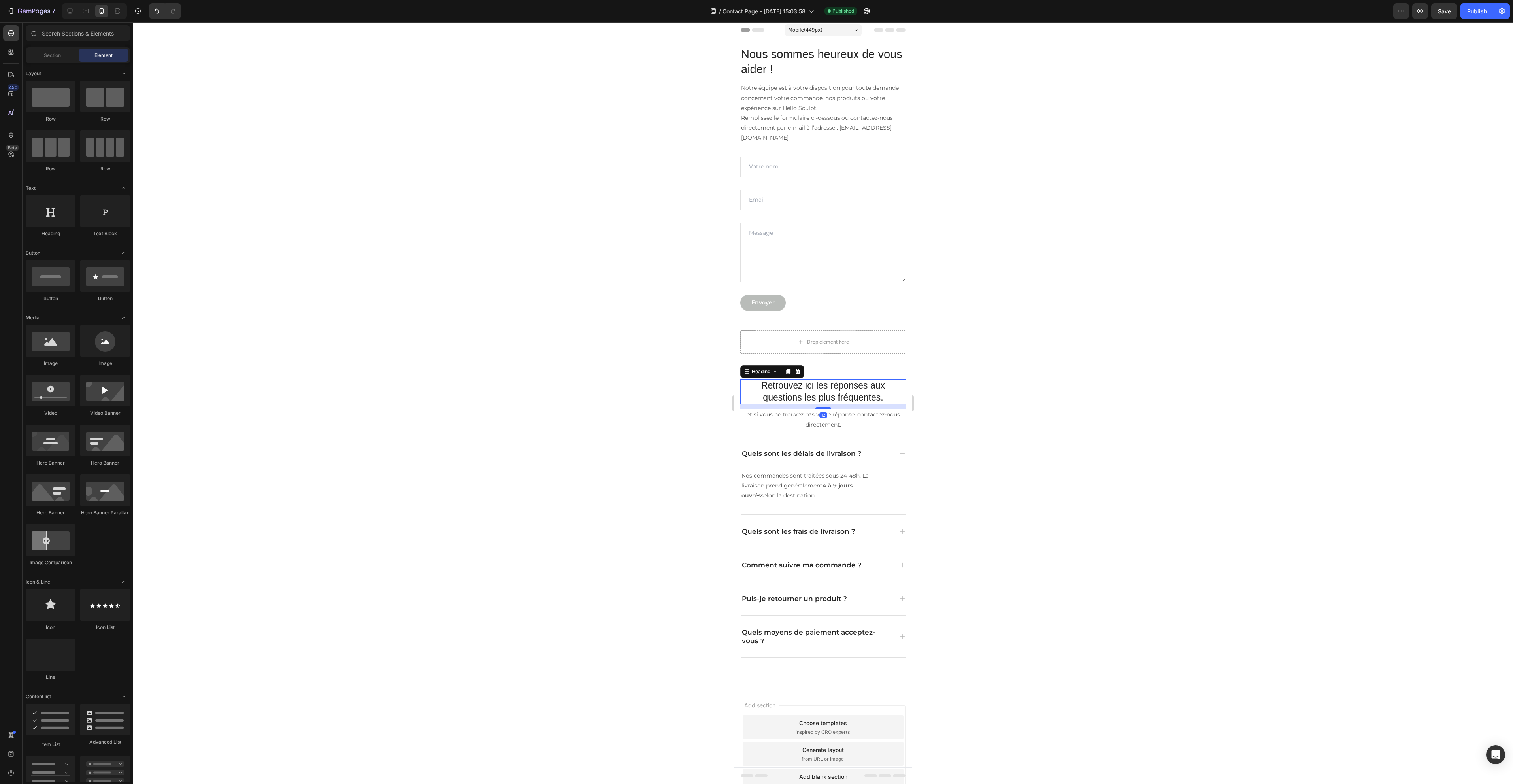
click at [847, 381] on h2 "Retrouvez ici les réponses aux questions les plus fréquentes." at bounding box center [823, 391] width 166 height 26
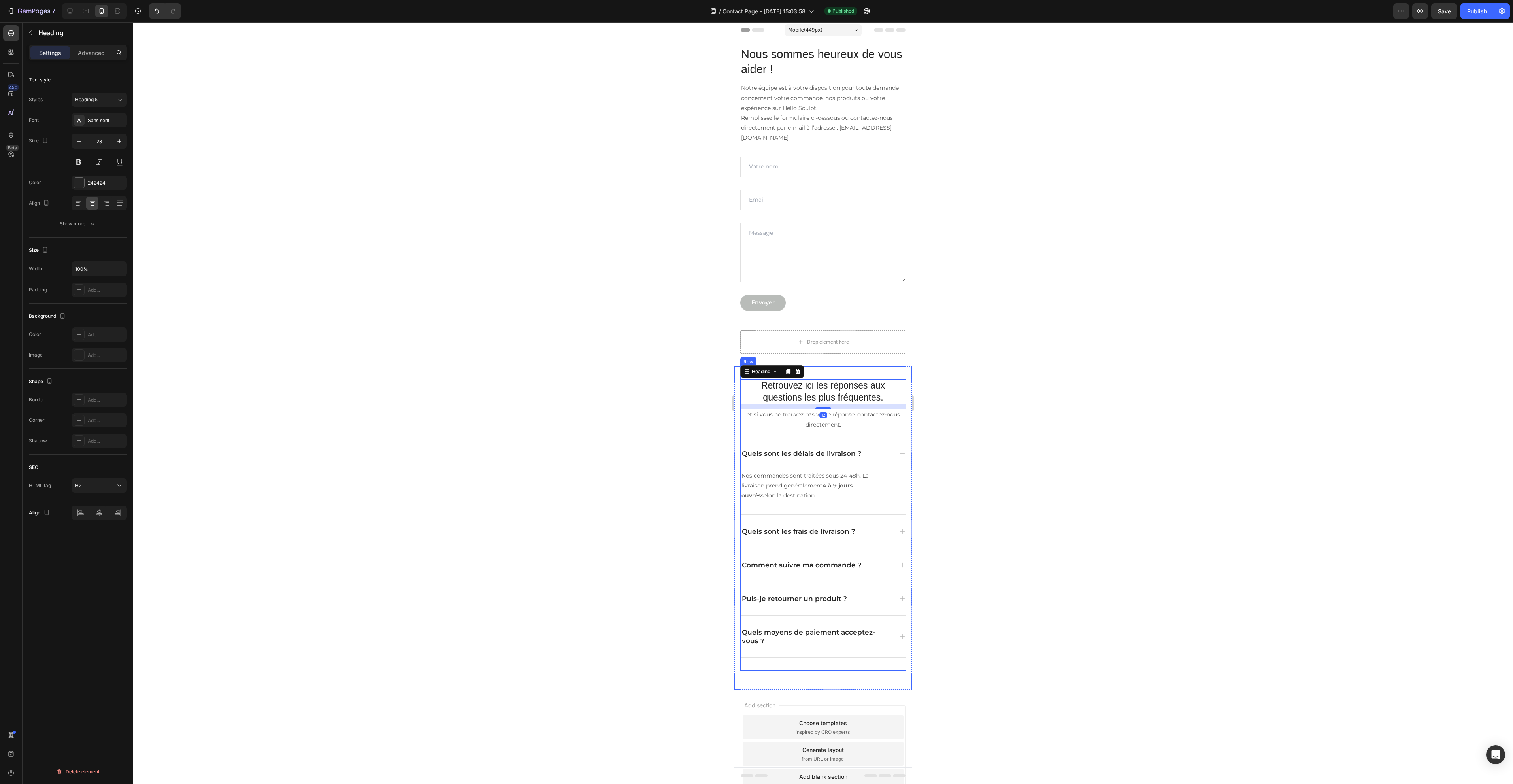
click at [820, 375] on div "Retrouvez ici les réponses aux questions les plus fréquentes. Heading 12 et si …" at bounding box center [823, 518] width 166 height 304
click at [89, 50] on p "Advanced" at bounding box center [91, 52] width 27 height 9
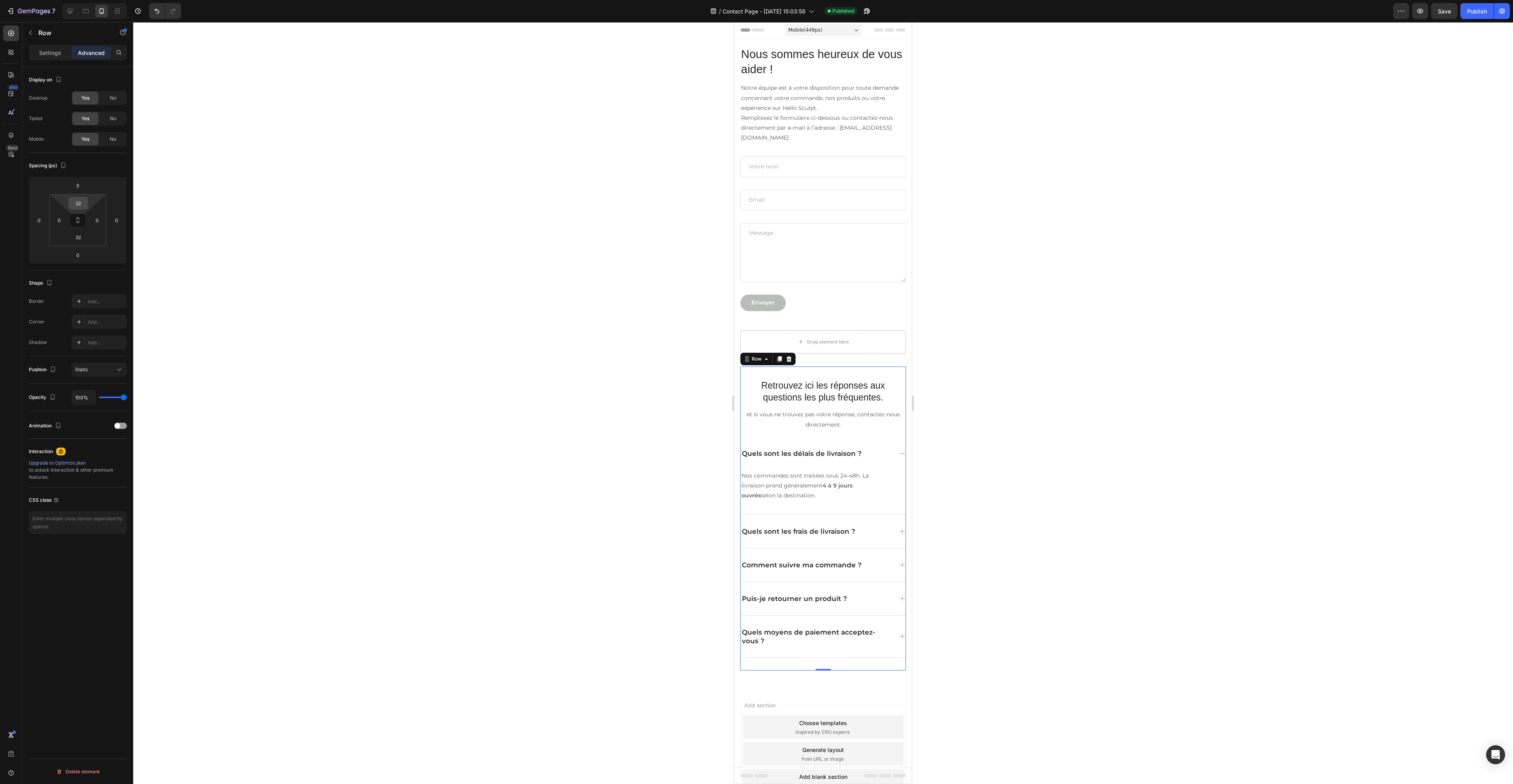
click at [83, 200] on input "32" at bounding box center [78, 203] width 16 height 12
type input "0"
click at [569, 295] on div at bounding box center [823, 402] width 1380 height 761
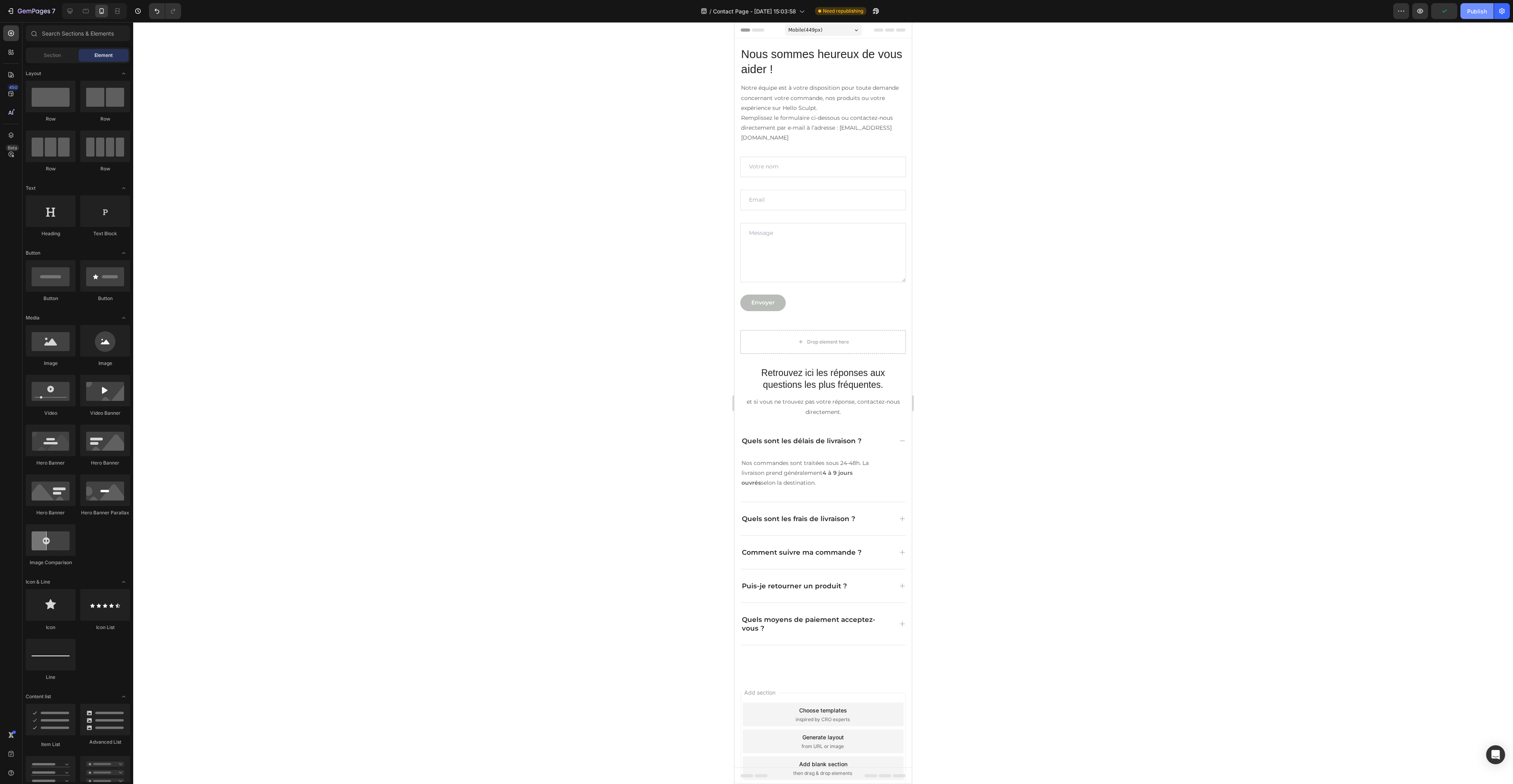
click at [1480, 9] on div "Publish" at bounding box center [1476, 11] width 19 height 9
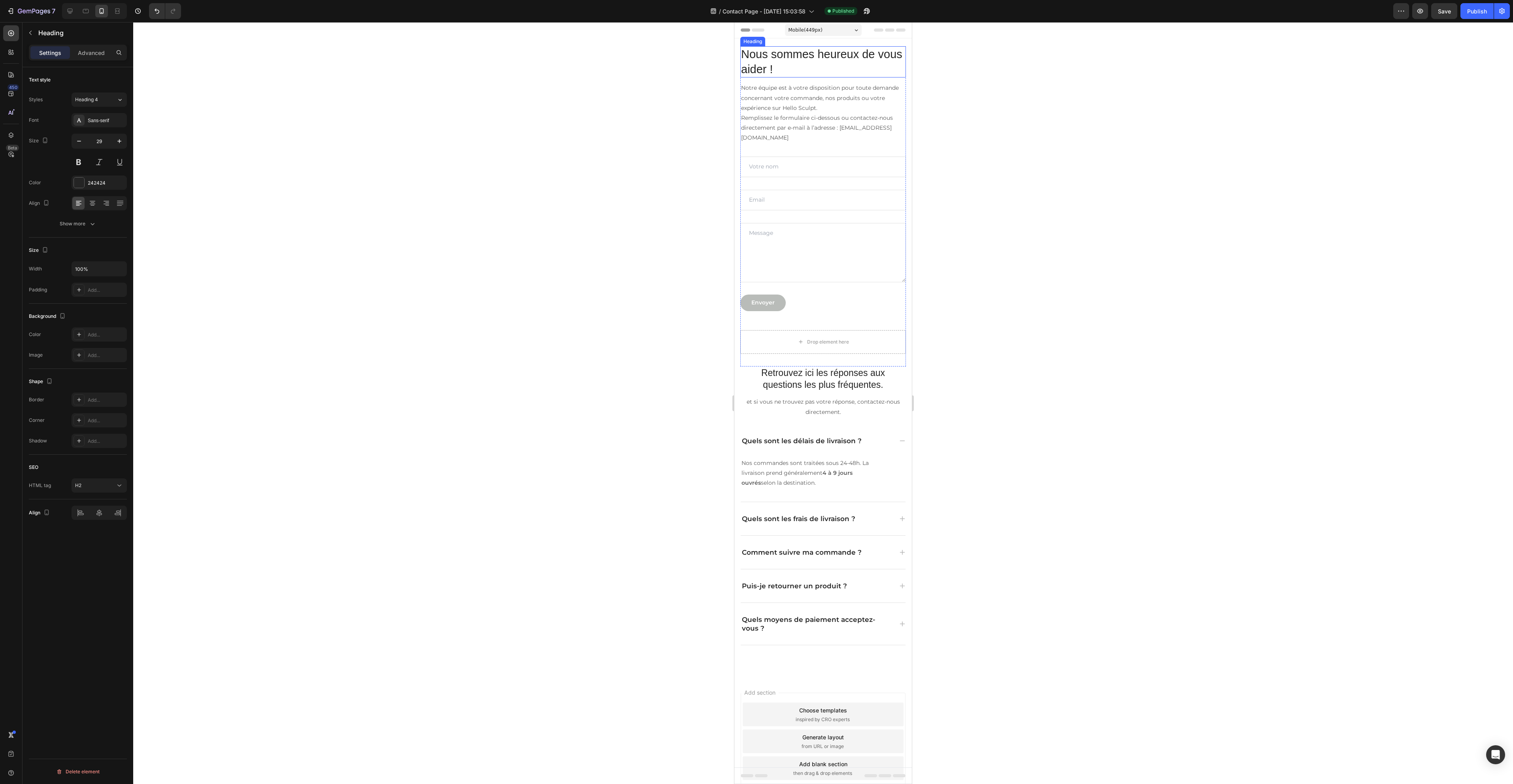
click at [772, 61] on h2 "Nous sommes heureux de vous aider !" at bounding box center [823, 61] width 166 height 31
click at [96, 119] on div "Sans-serif" at bounding box center [107, 120] width 37 height 7
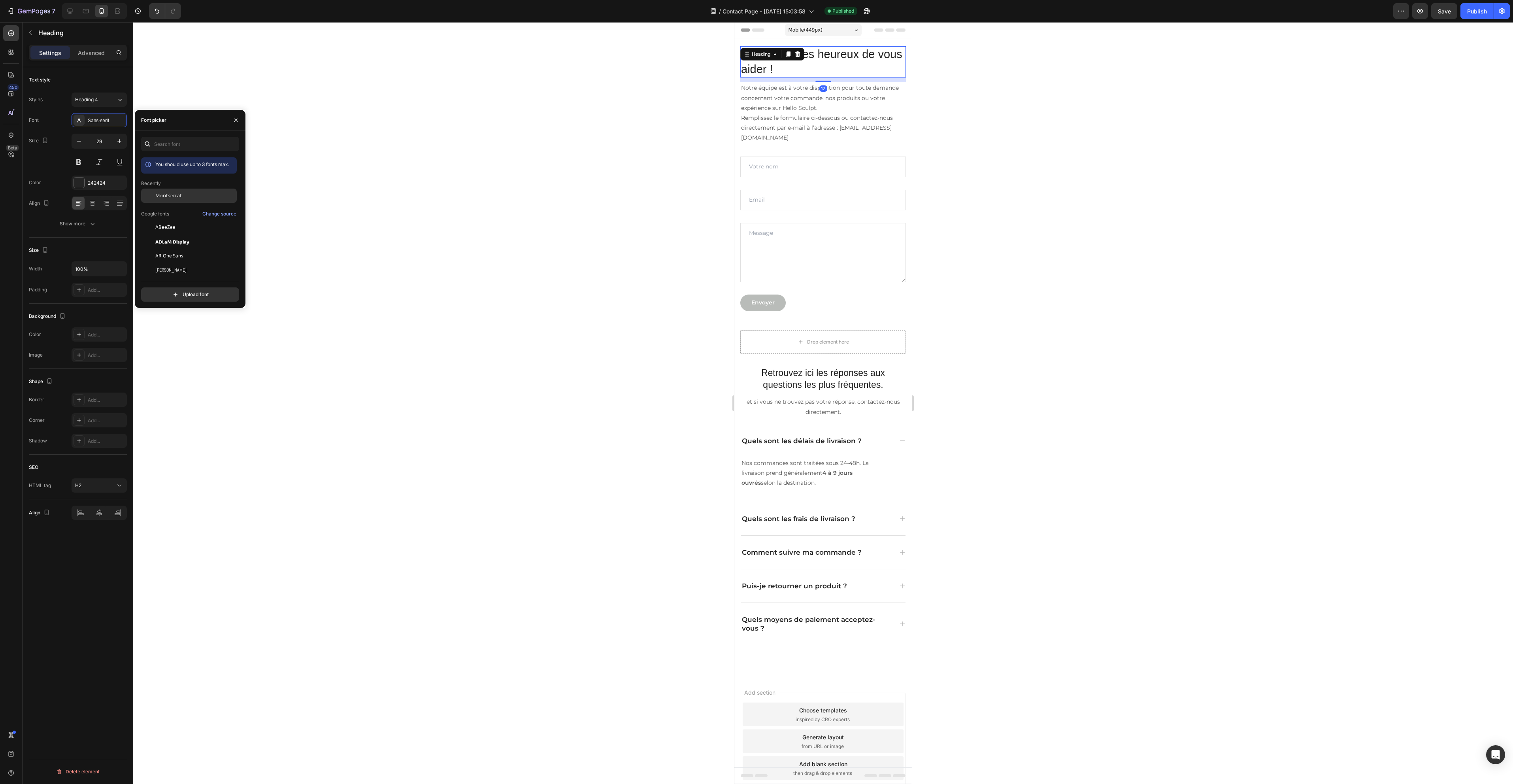
click at [181, 194] on span "Montserrat" at bounding box center [169, 195] width 26 height 7
click at [832, 380] on h2 "Retrouvez ici les réponses aux questions les plus fréquentes." at bounding box center [823, 379] width 166 height 26
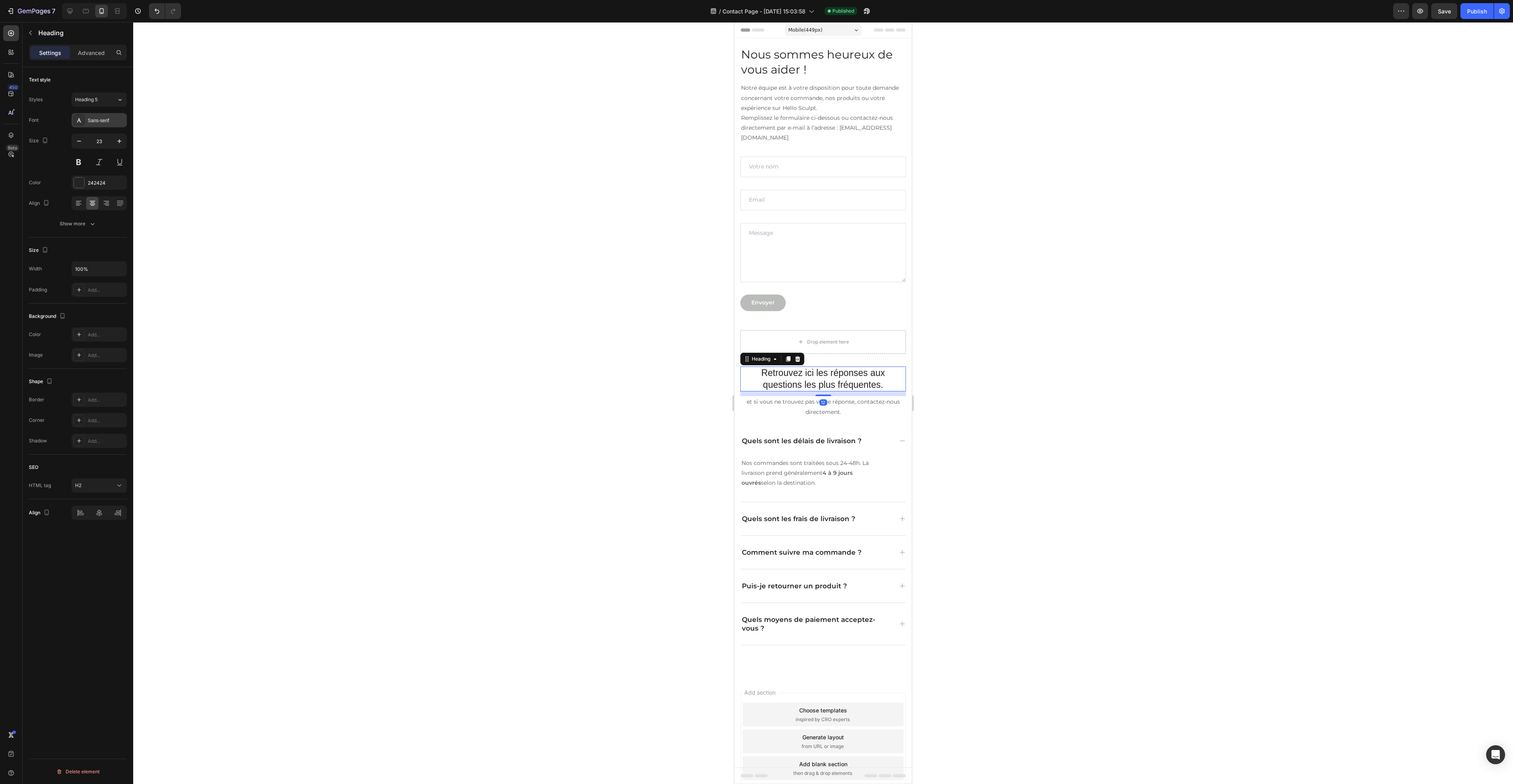
click at [103, 123] on div "Sans-serif" at bounding box center [107, 120] width 37 height 7
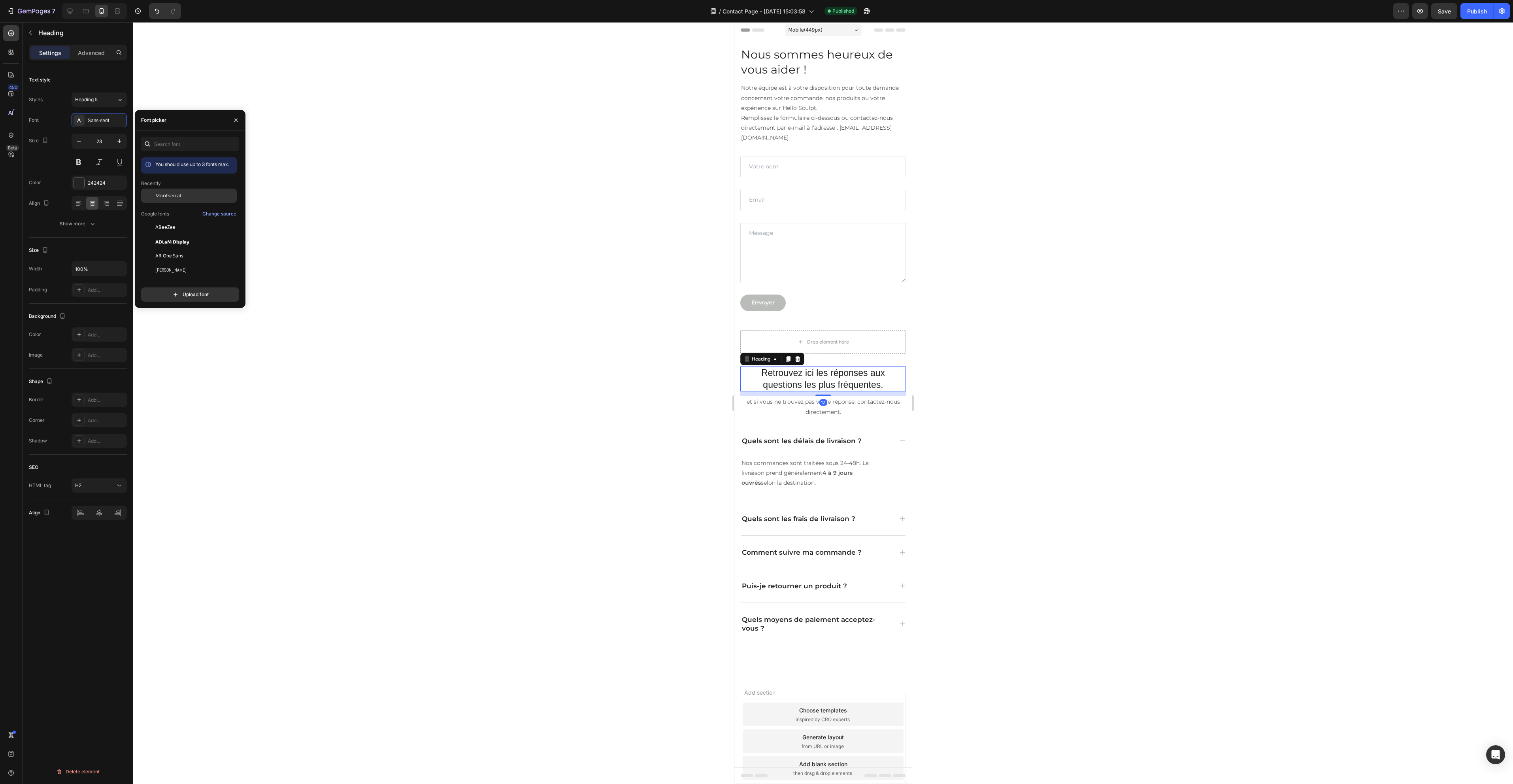
click at [197, 196] on div "Montserrat" at bounding box center [195, 195] width 80 height 7
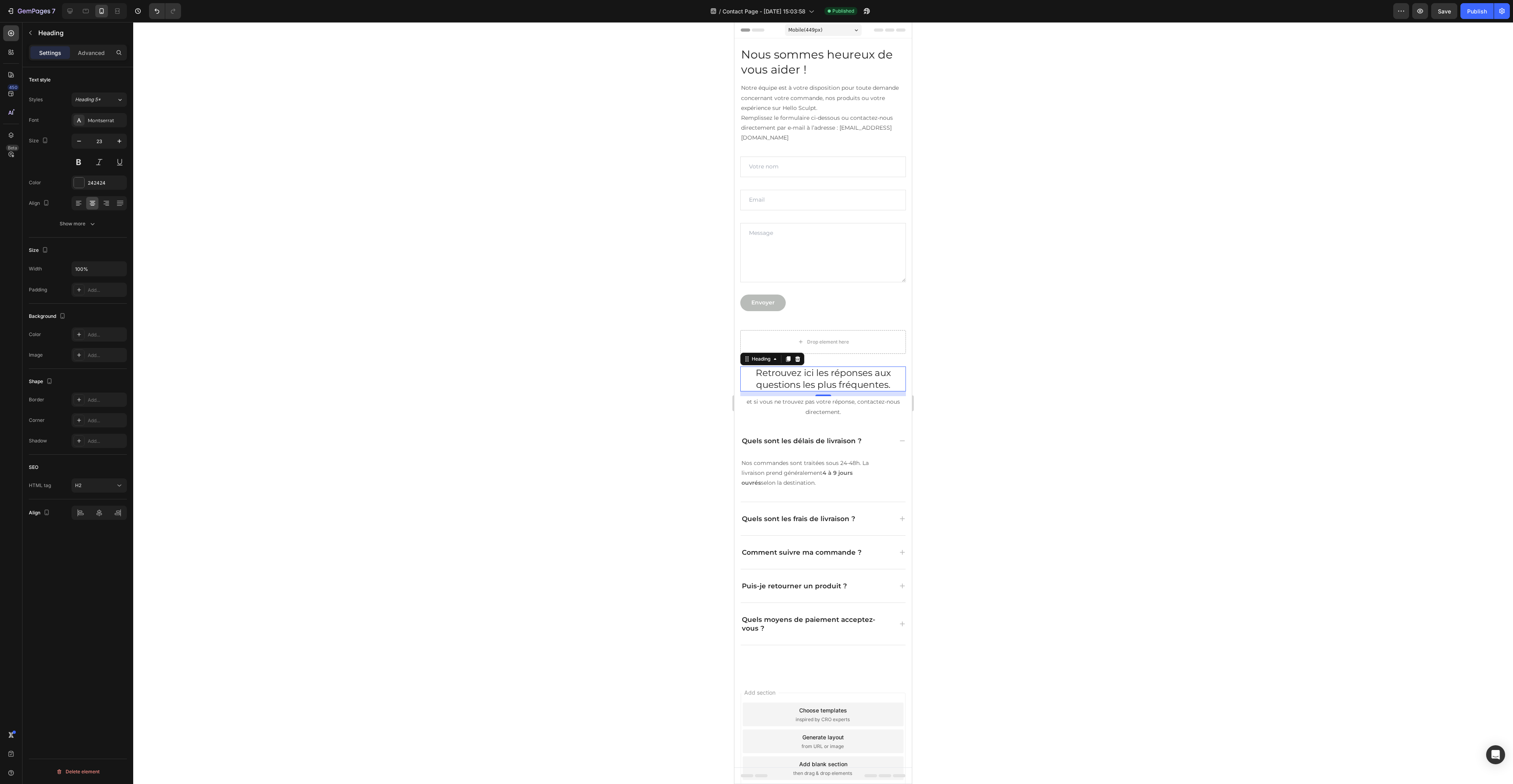
click at [1245, 226] on div at bounding box center [823, 402] width 1380 height 761
click at [764, 64] on h2 "Nous sommes heureux de vous aider !" at bounding box center [823, 61] width 166 height 31
click at [93, 206] on icon at bounding box center [93, 203] width 8 height 8
click at [334, 228] on div at bounding box center [823, 402] width 1380 height 761
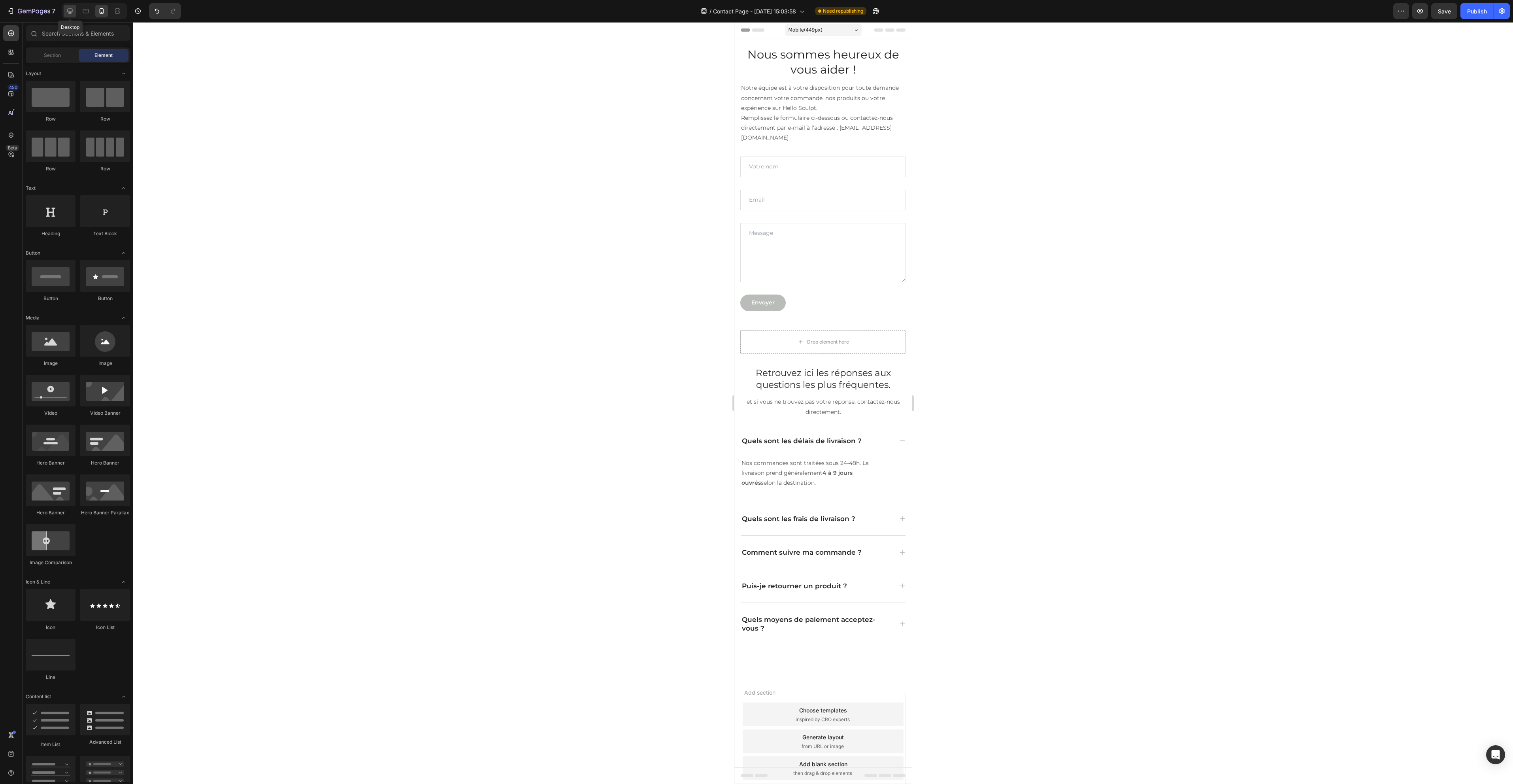
click at [65, 11] on div at bounding box center [70, 11] width 12 height 12
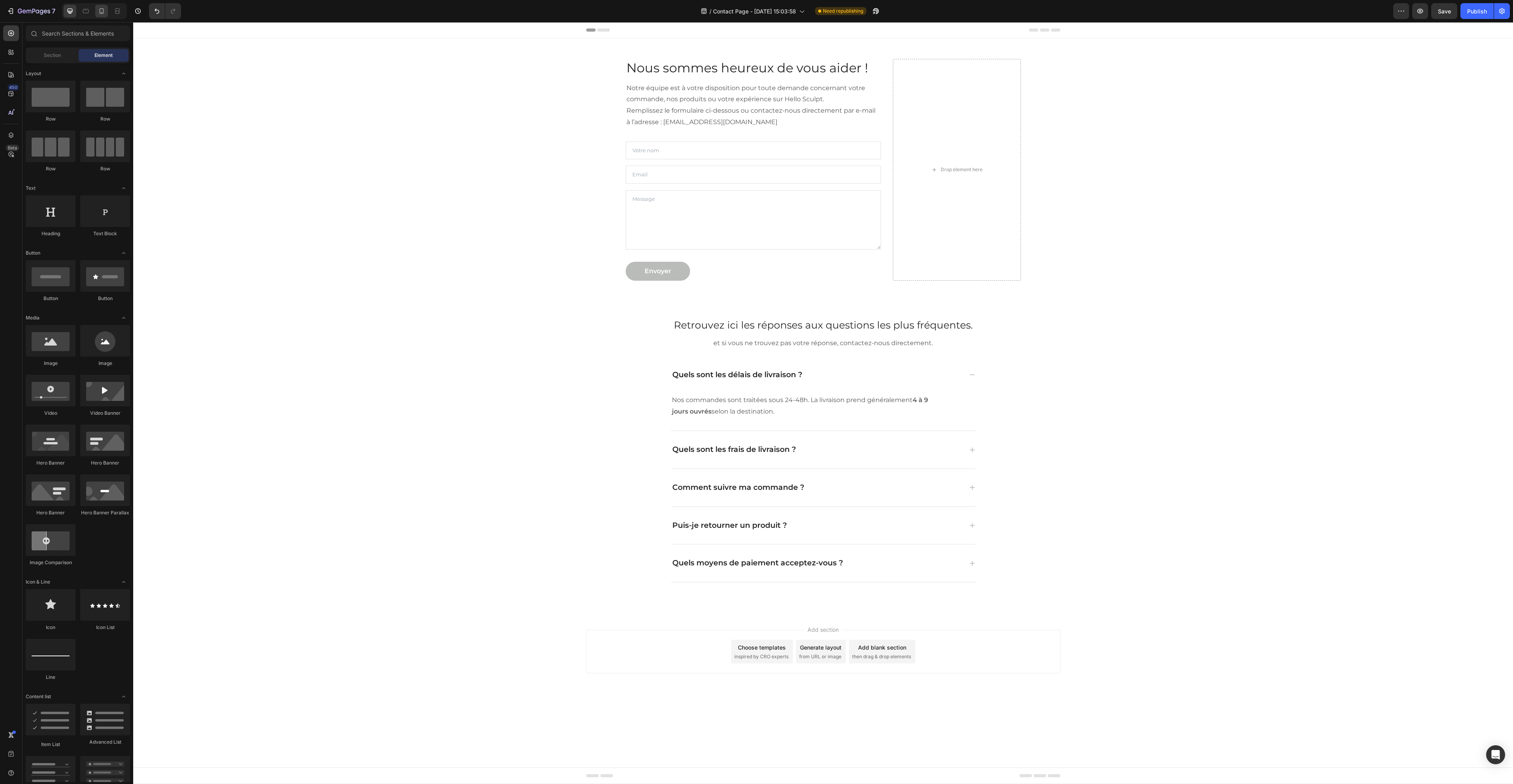
click at [101, 9] on icon at bounding box center [102, 11] width 5 height 5
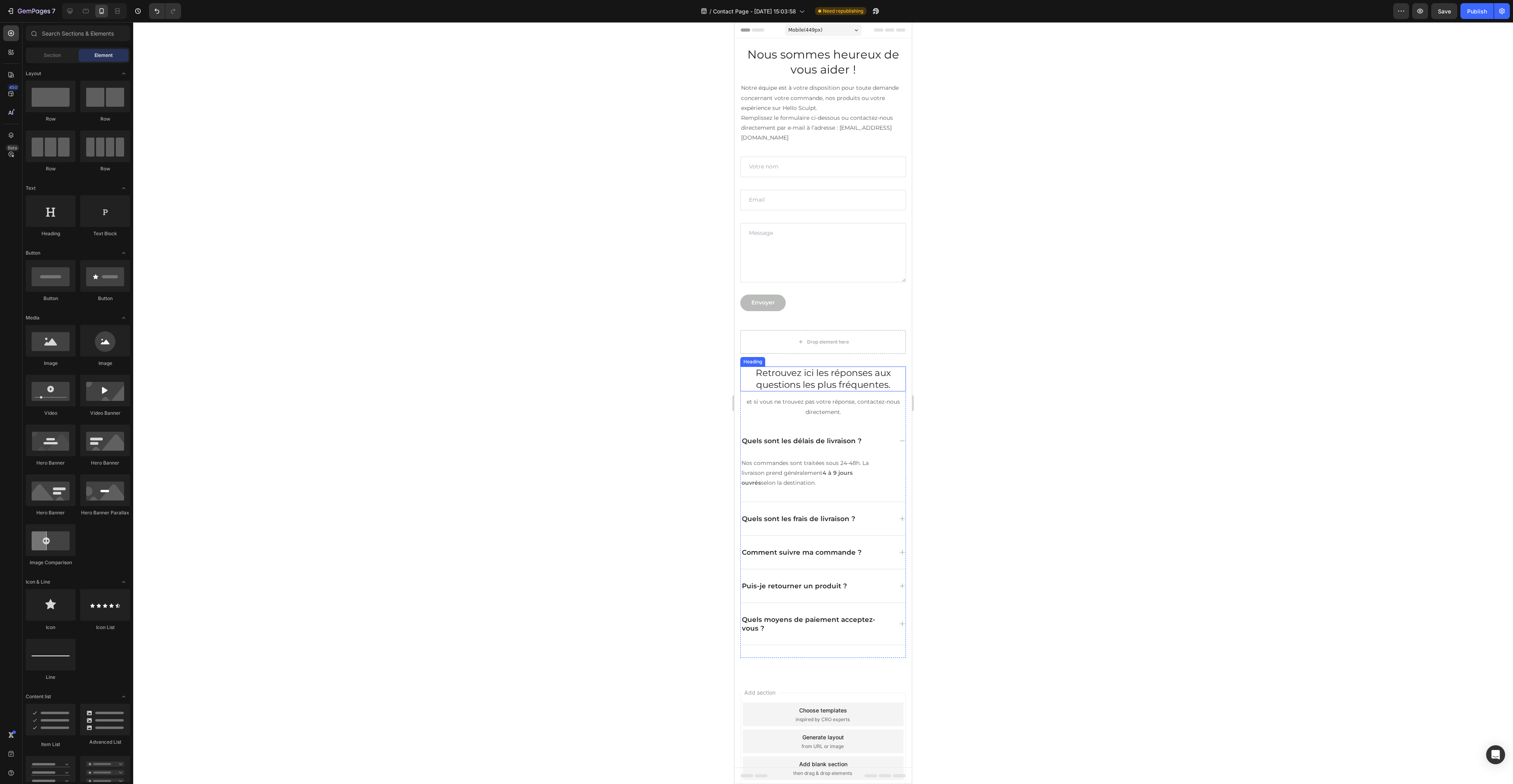
click at [832, 376] on h2 "Retrouvez ici les réponses aux questions les plus fréquentes." at bounding box center [823, 379] width 166 height 26
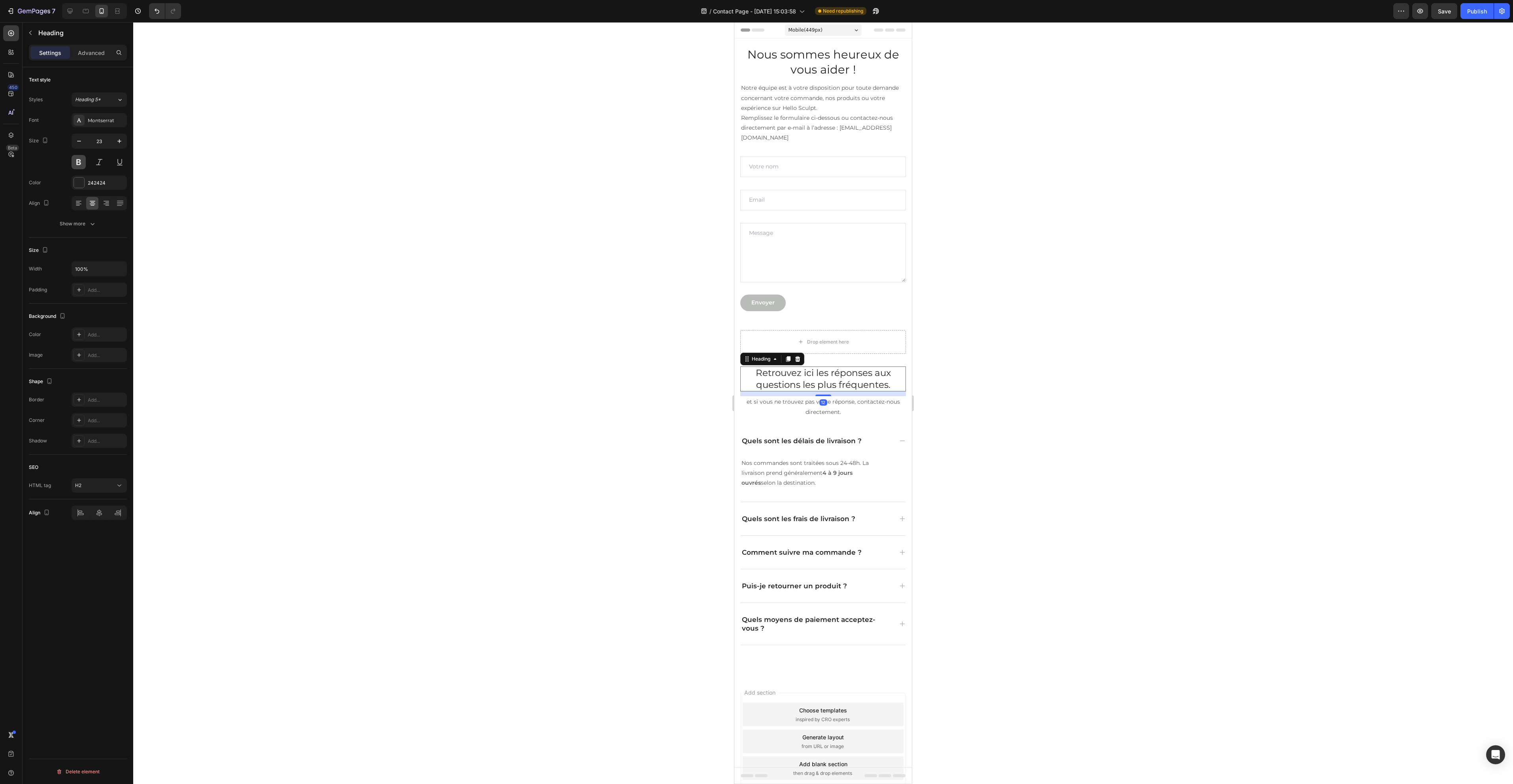
click at [81, 162] on button at bounding box center [79, 162] width 14 height 14
click at [537, 163] on div at bounding box center [823, 402] width 1380 height 761
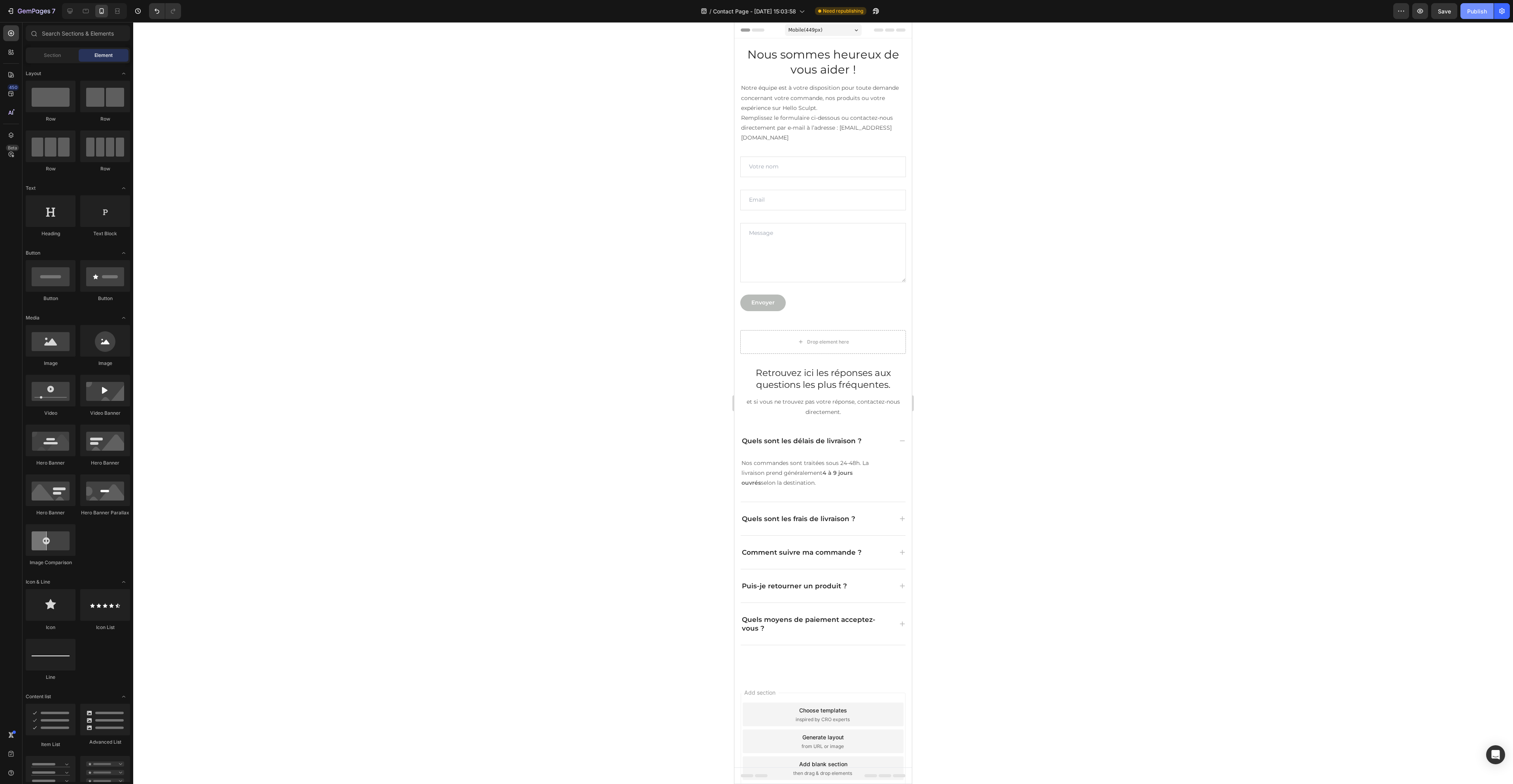
click at [1474, 16] on button "Publish" at bounding box center [1476, 11] width 33 height 16
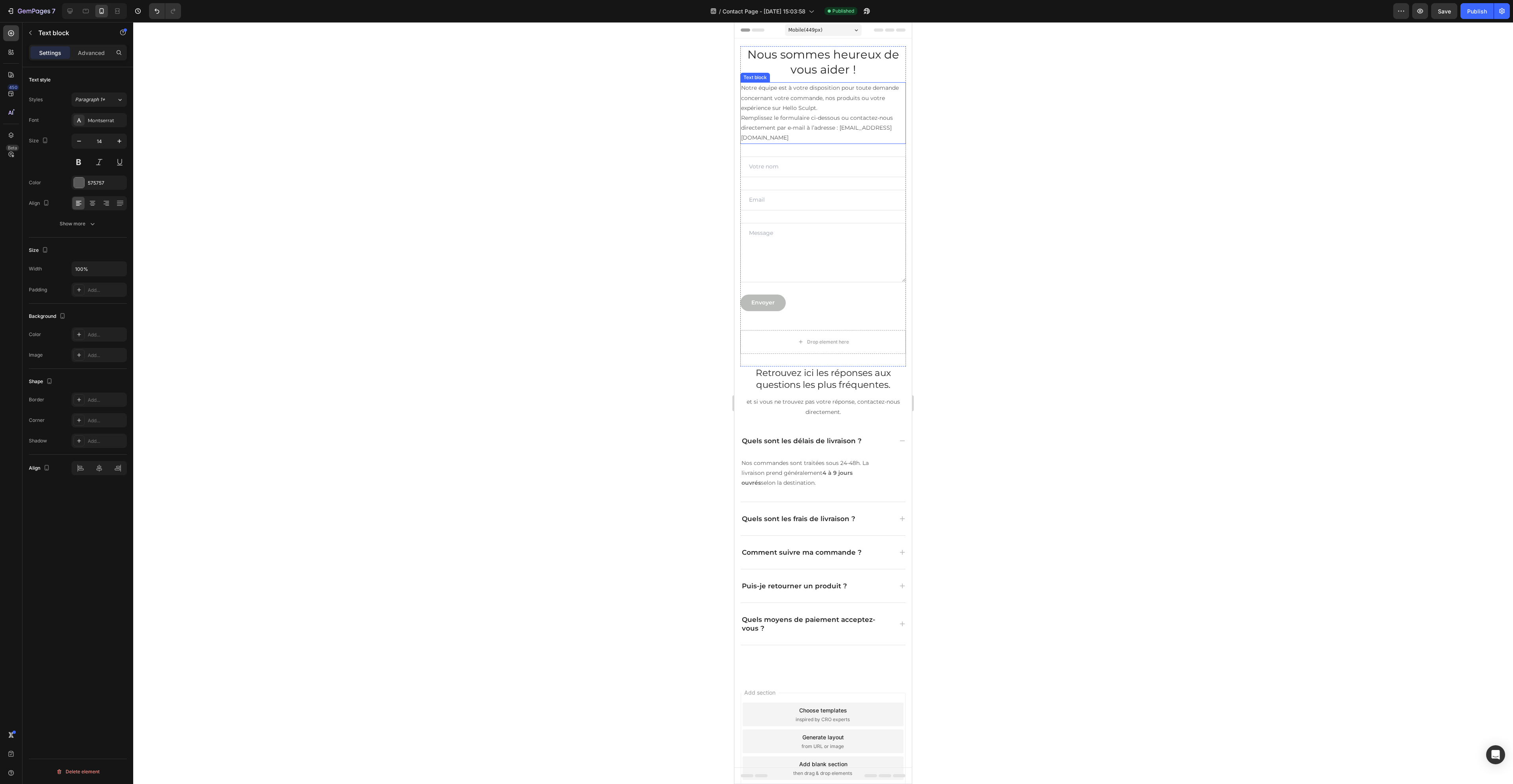
click at [807, 110] on p "Notre équipe est à votre disposition pour toute demande concernant votre comman…" at bounding box center [823, 98] width 164 height 30
click at [96, 201] on div at bounding box center [93, 203] width 12 height 12
click at [611, 301] on div at bounding box center [823, 402] width 1380 height 761
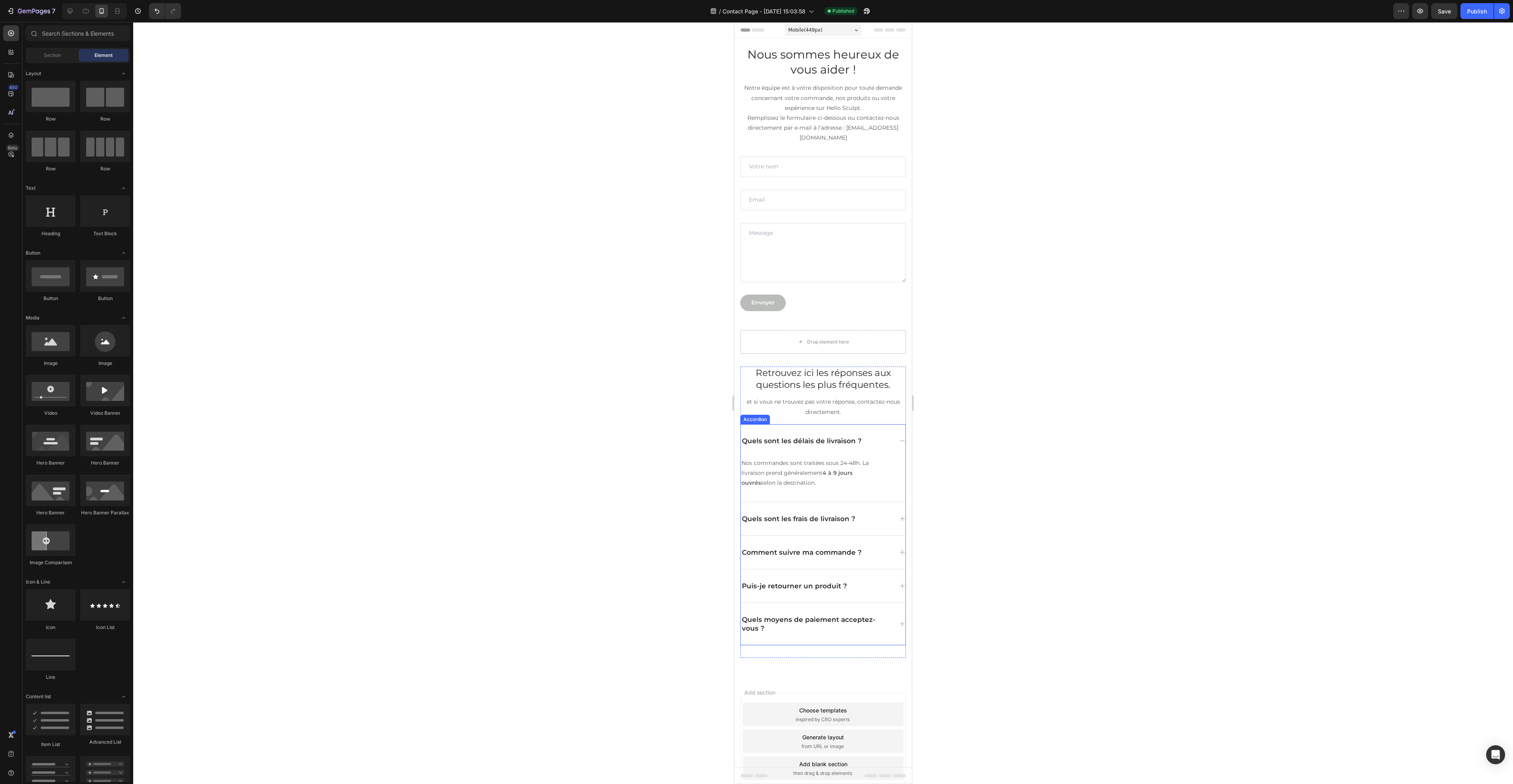
click at [871, 432] on div "Quels sont les délais de livraison ?" at bounding box center [823, 440] width 165 height 33
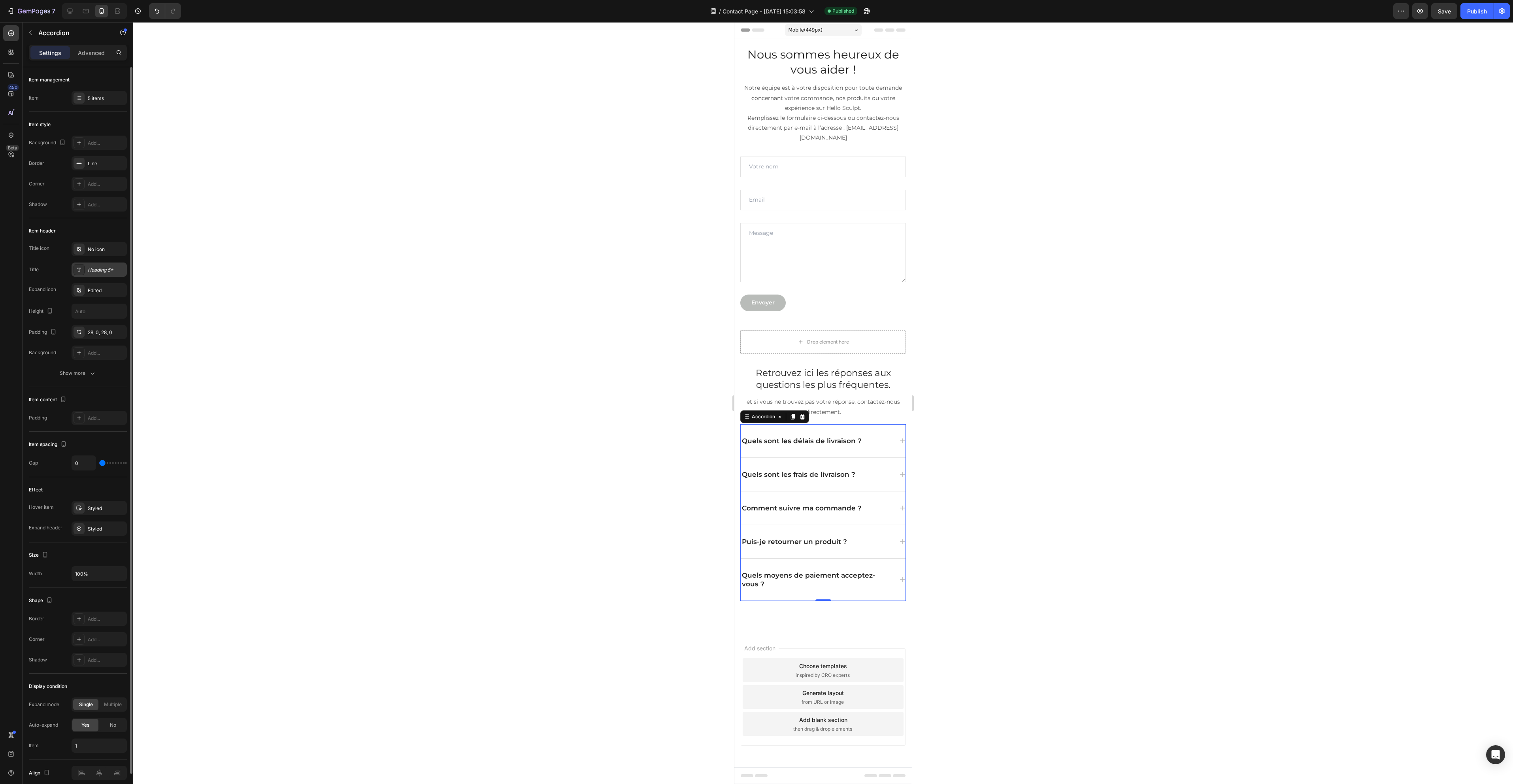
click at [104, 269] on div "Heading 5*" at bounding box center [107, 269] width 37 height 7
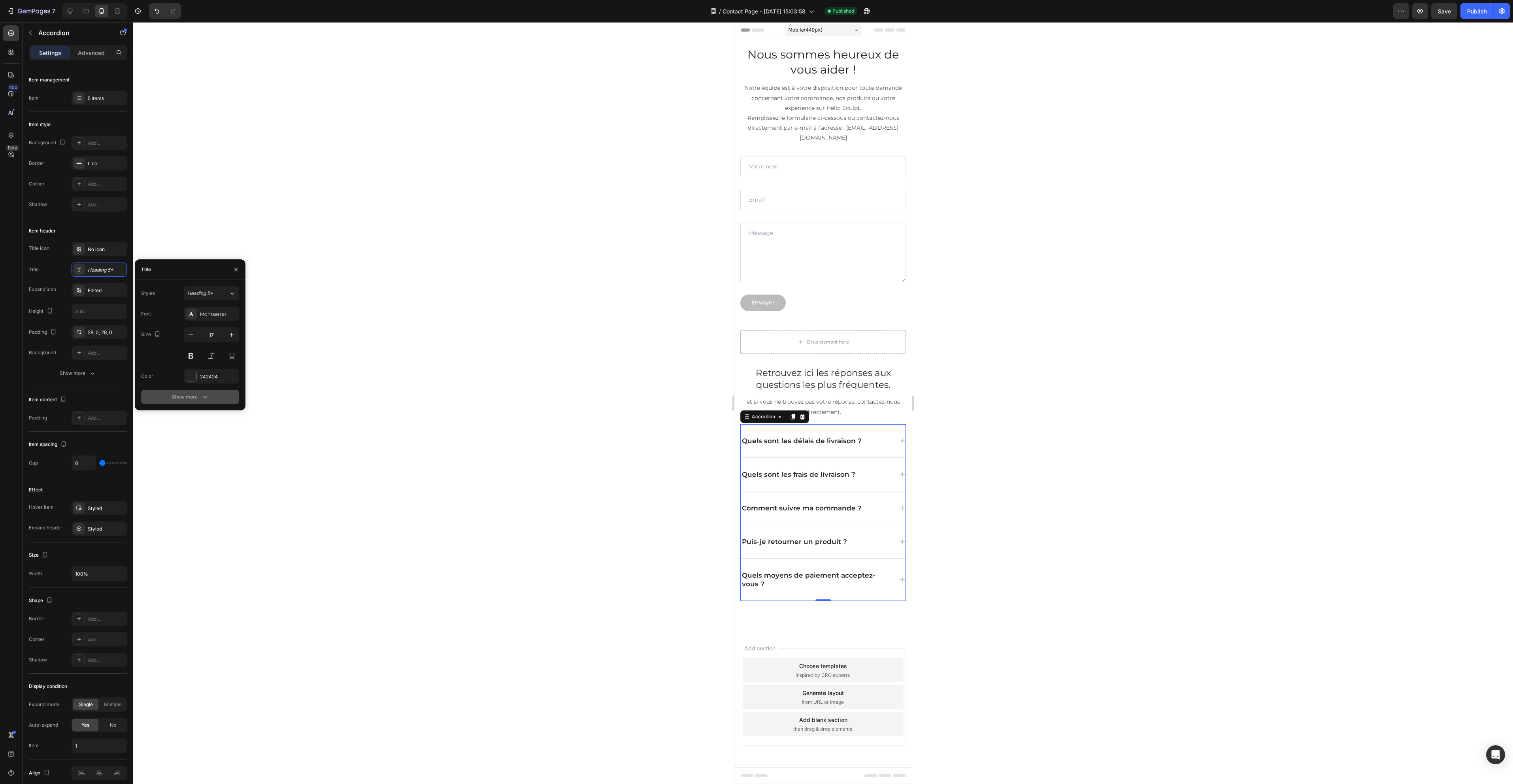
click at [205, 397] on icon "button" at bounding box center [205, 397] width 8 height 8
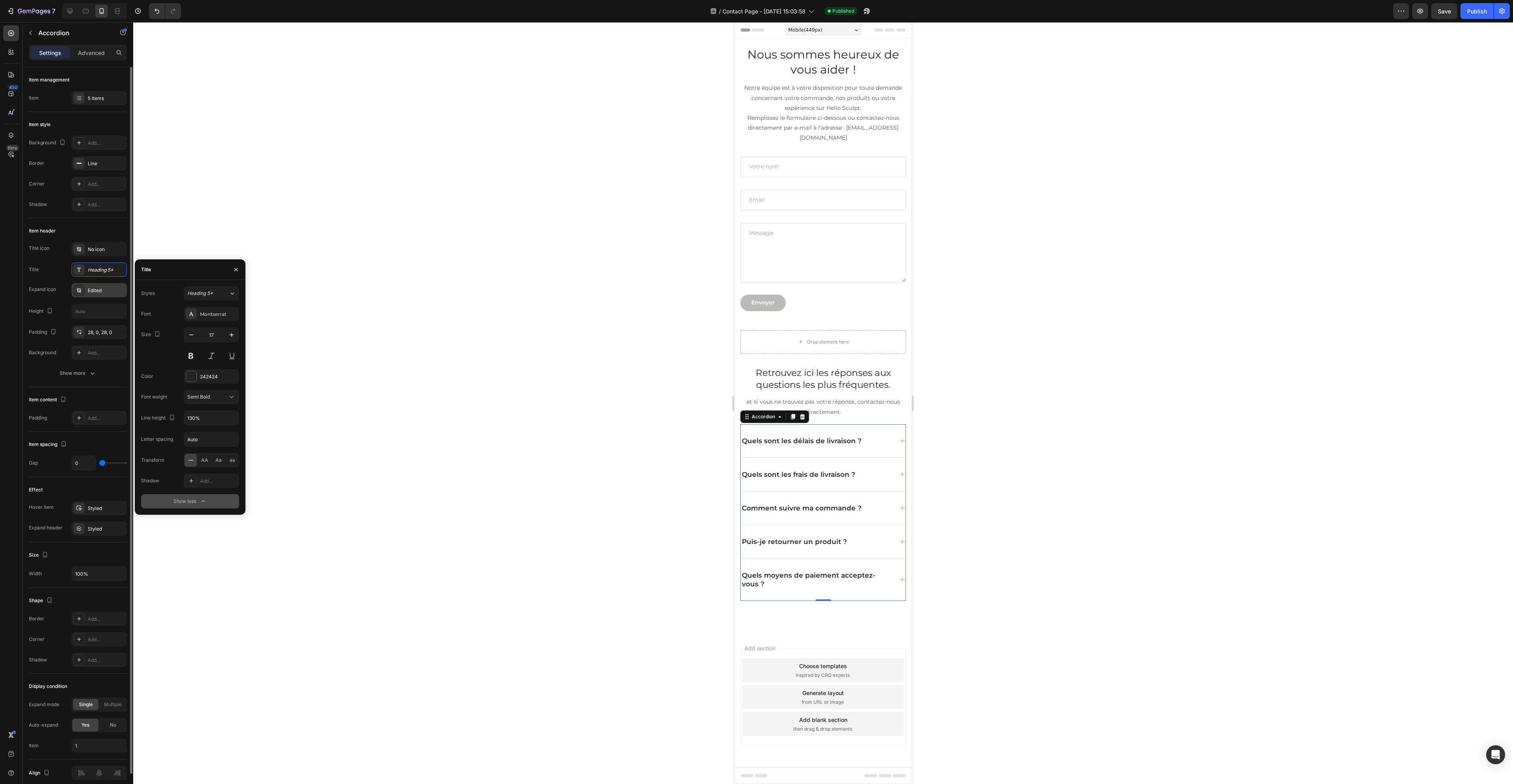
click at [110, 288] on div "Edited" at bounding box center [107, 290] width 37 height 7
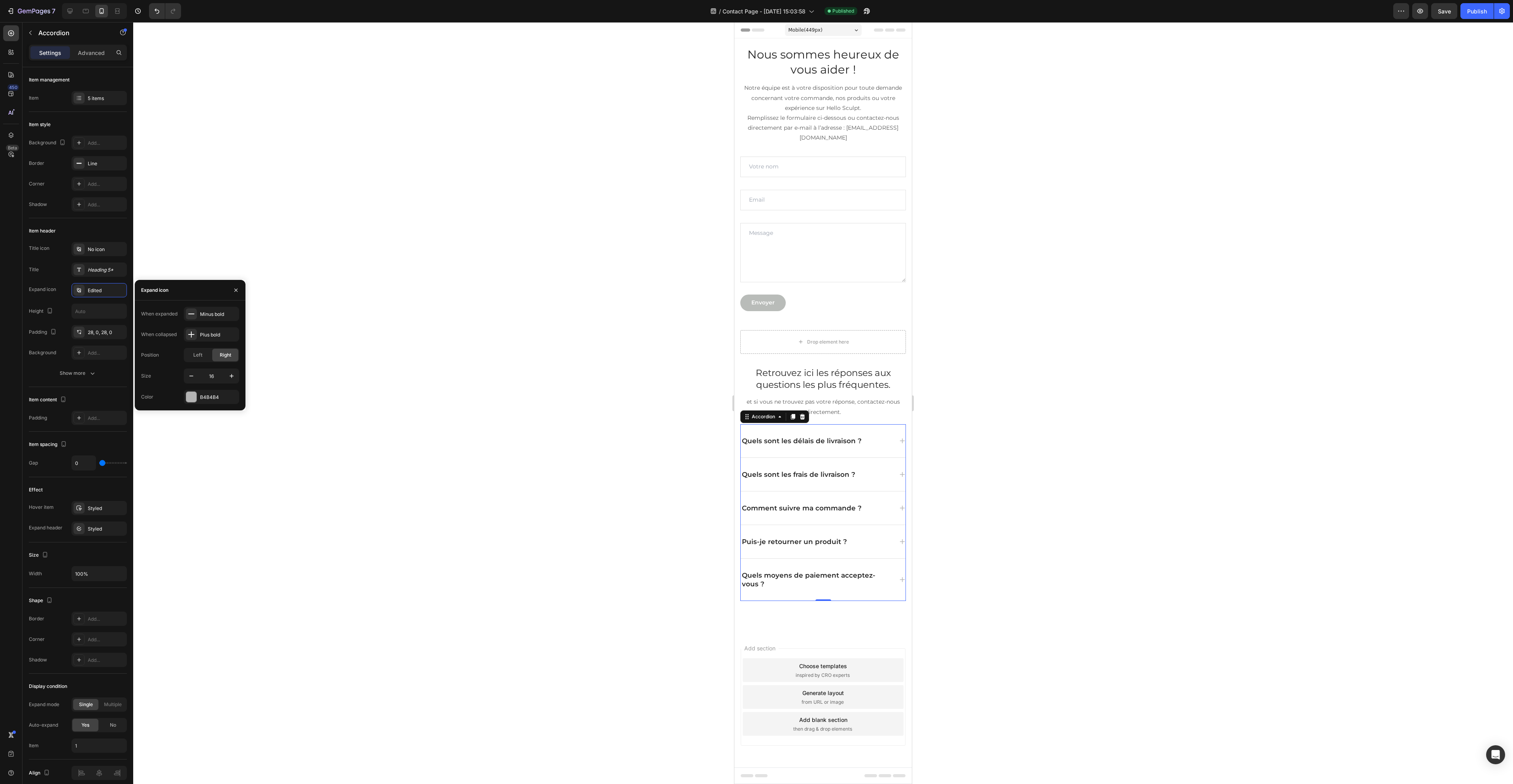
click at [380, 312] on div at bounding box center [823, 402] width 1380 height 761
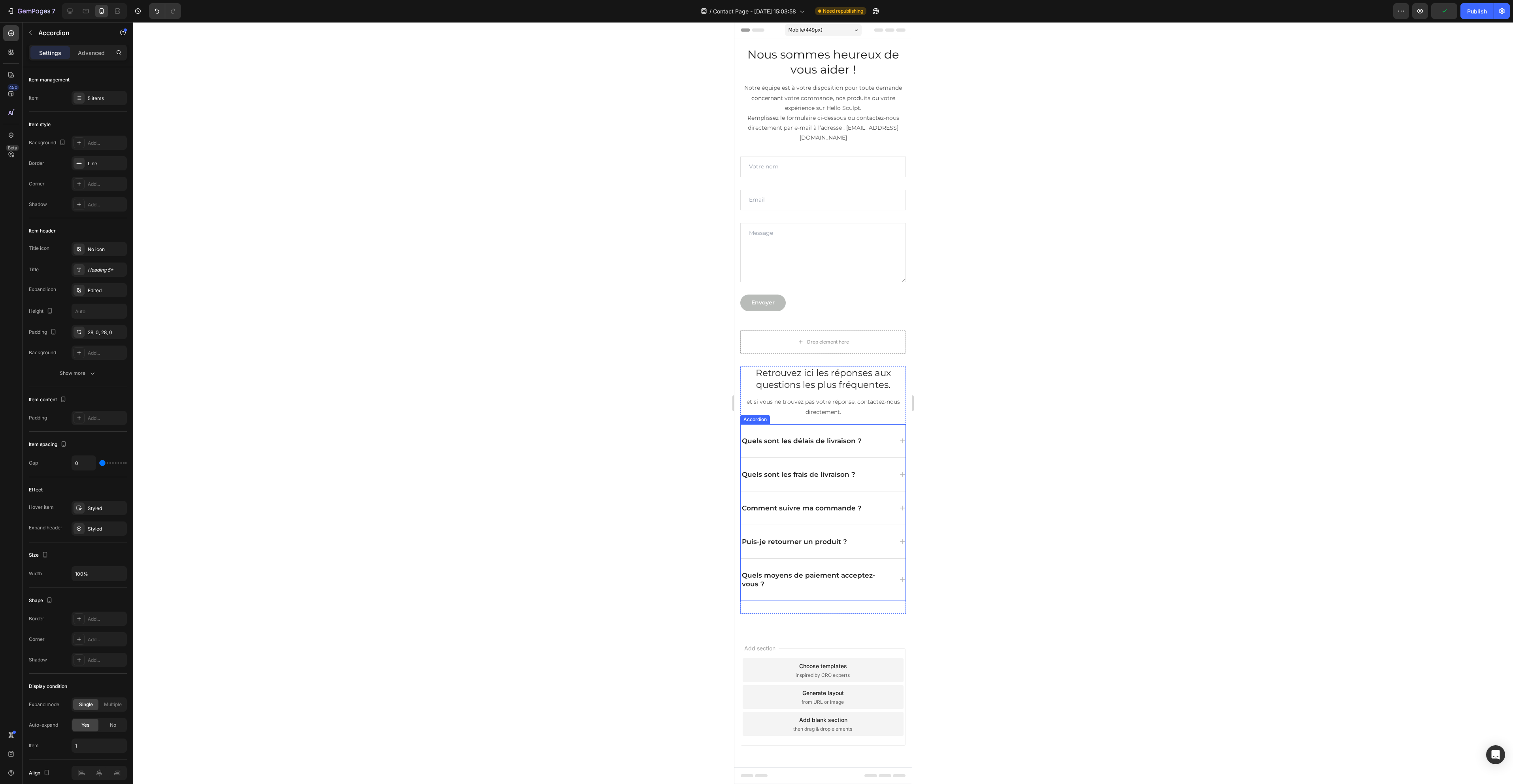
click at [806, 436] on p "Quels sont les délais de livraison ?" at bounding box center [802, 440] width 120 height 9
click at [1108, 474] on div at bounding box center [823, 402] width 1380 height 761
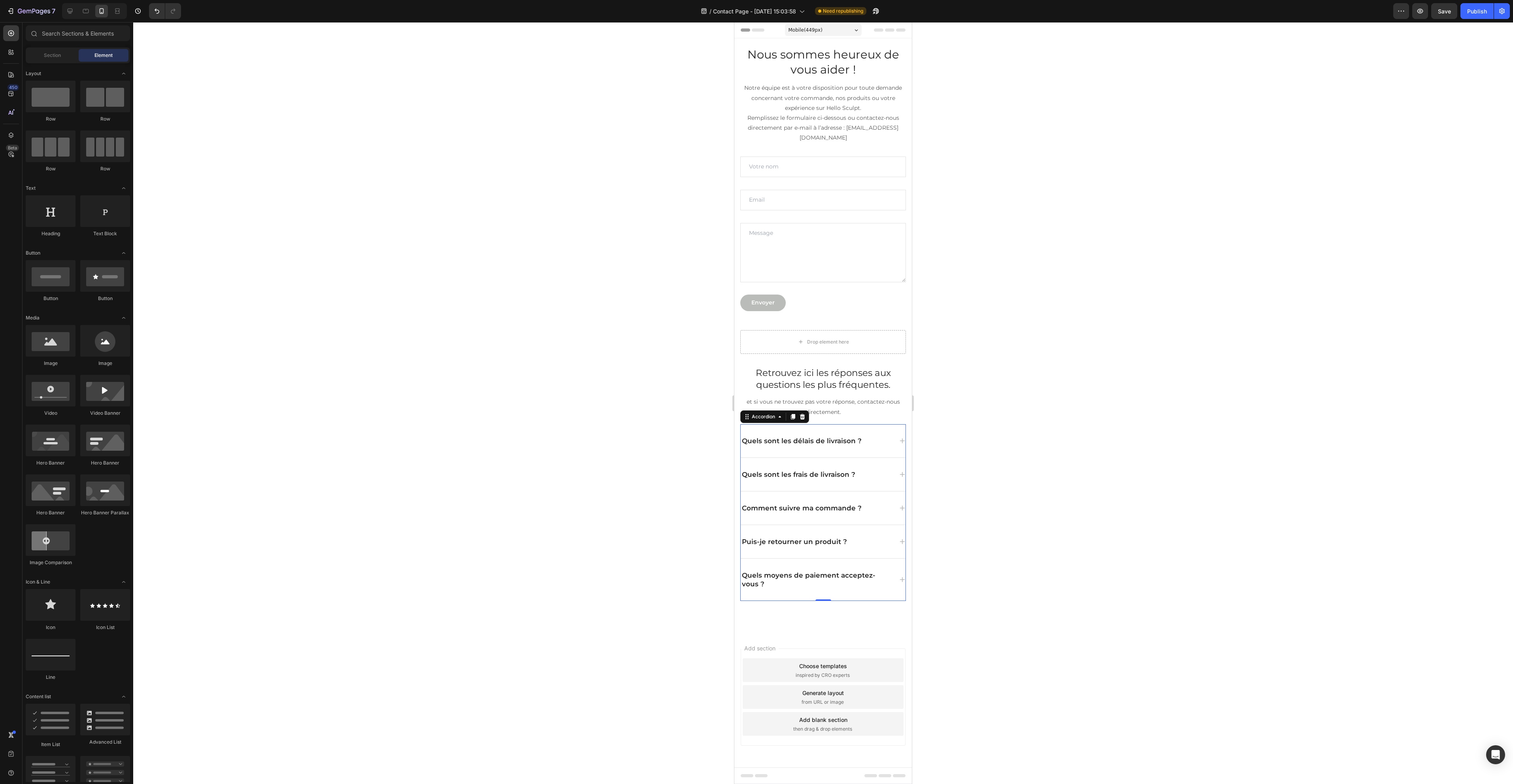
click at [828, 487] on div "Quels sont les frais de livraison ?" at bounding box center [823, 474] width 165 height 33
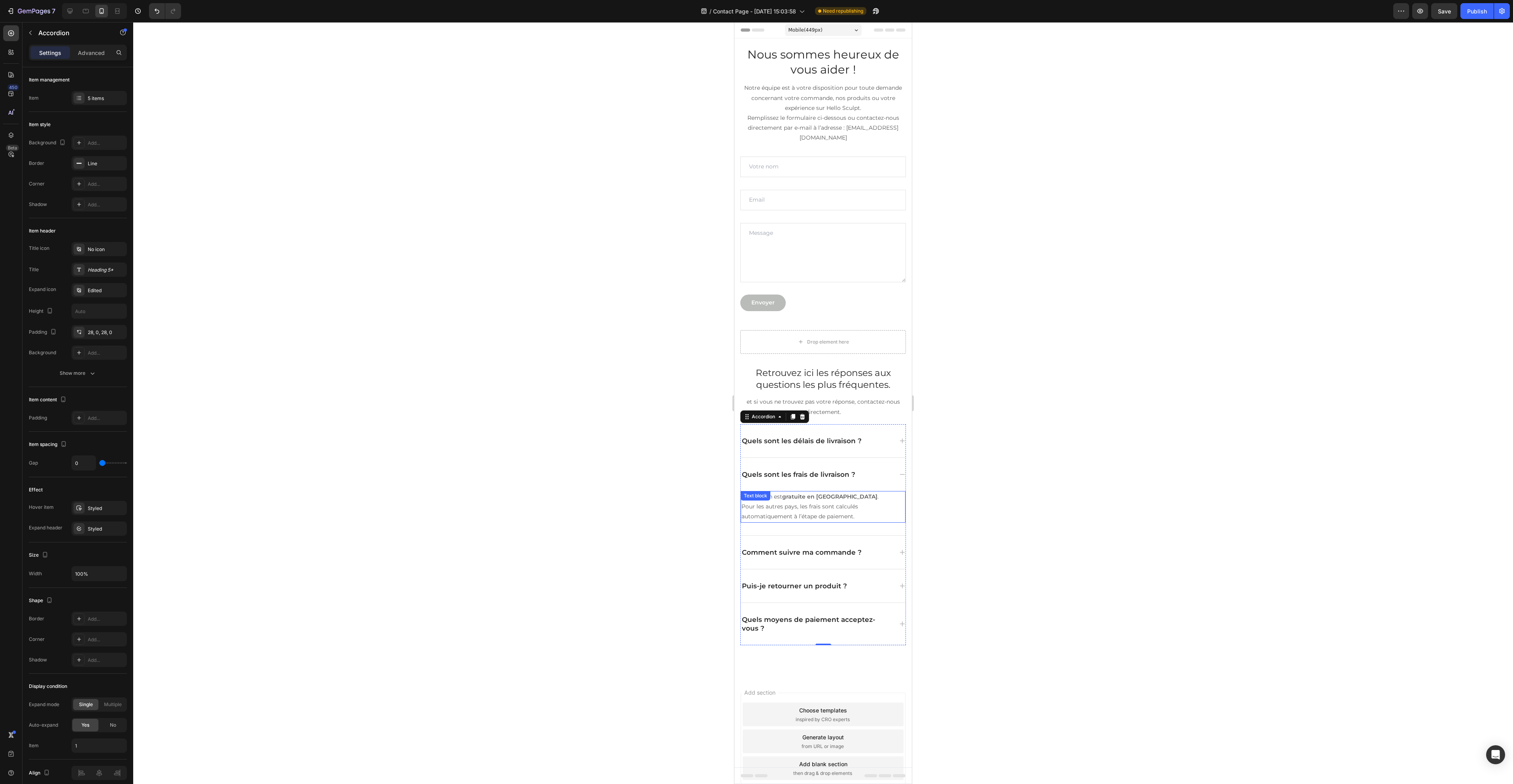
click at [811, 506] on p "La livraison est gratuite en France métropolitaine . Pour les autres pays, les …" at bounding box center [813, 506] width 144 height 30
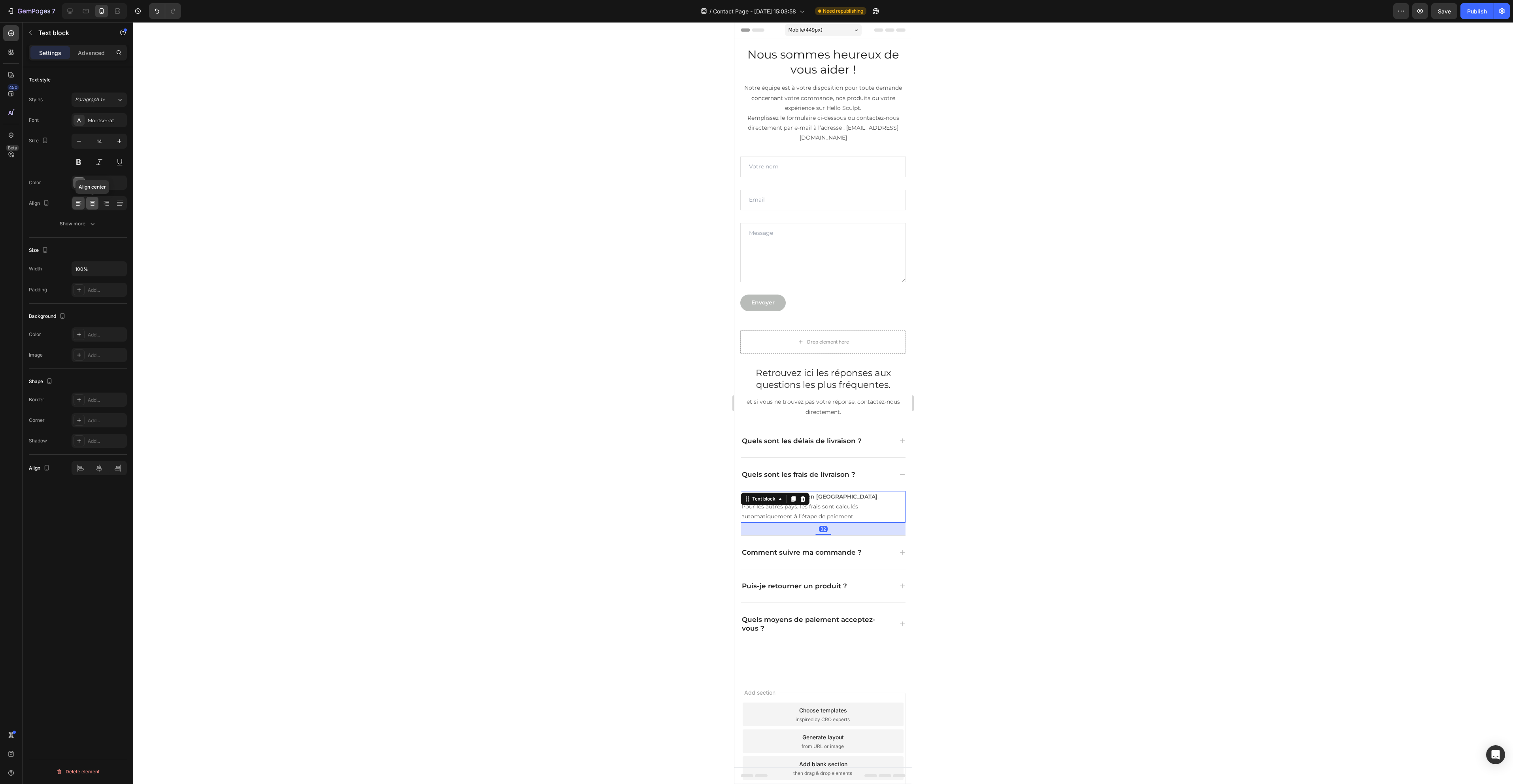
click at [93, 208] on div at bounding box center [93, 203] width 12 height 12
click at [437, 352] on div at bounding box center [823, 402] width 1380 height 761
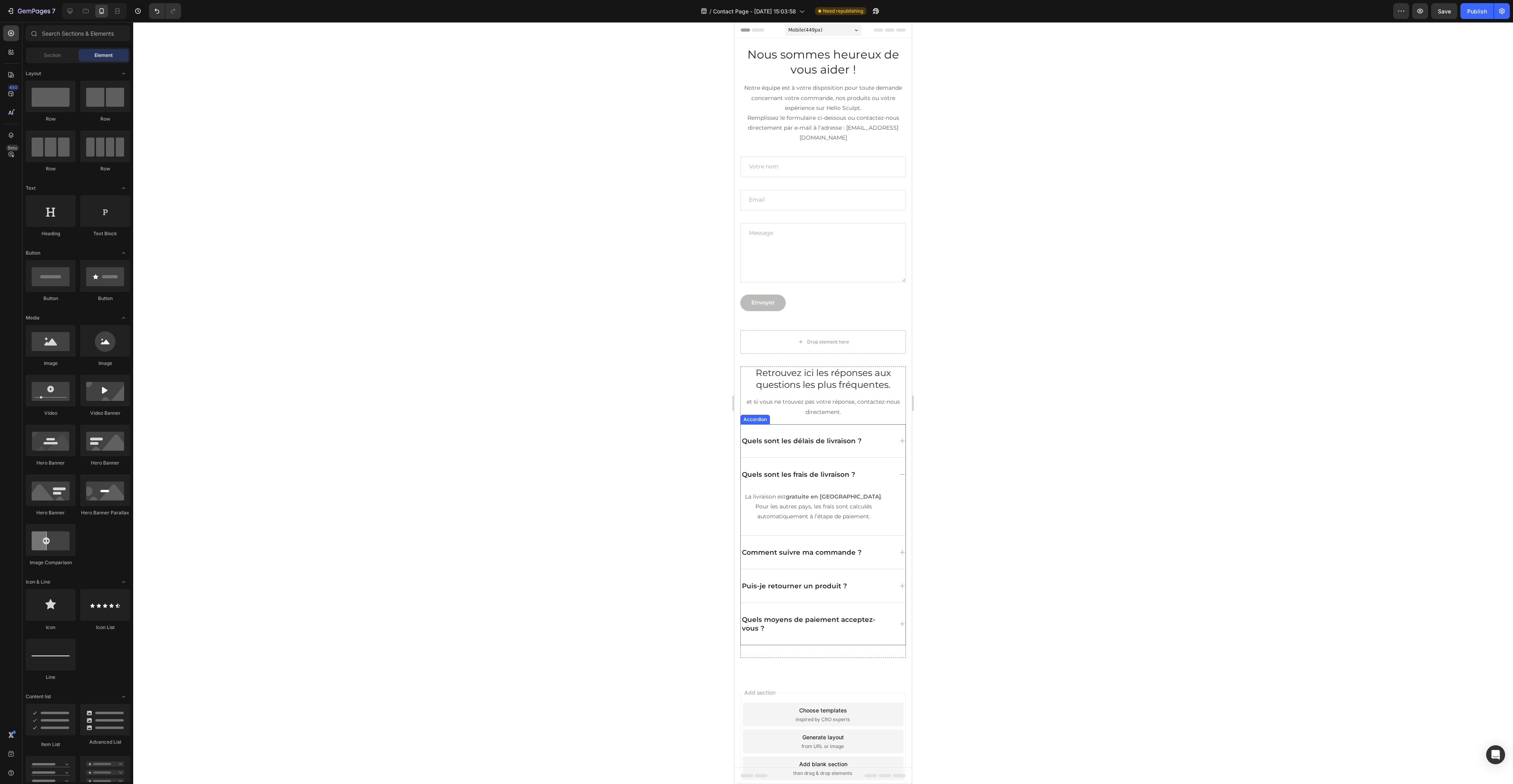
click at [825, 473] on p "Quels sont les frais de livraison ?" at bounding box center [799, 474] width 114 height 9
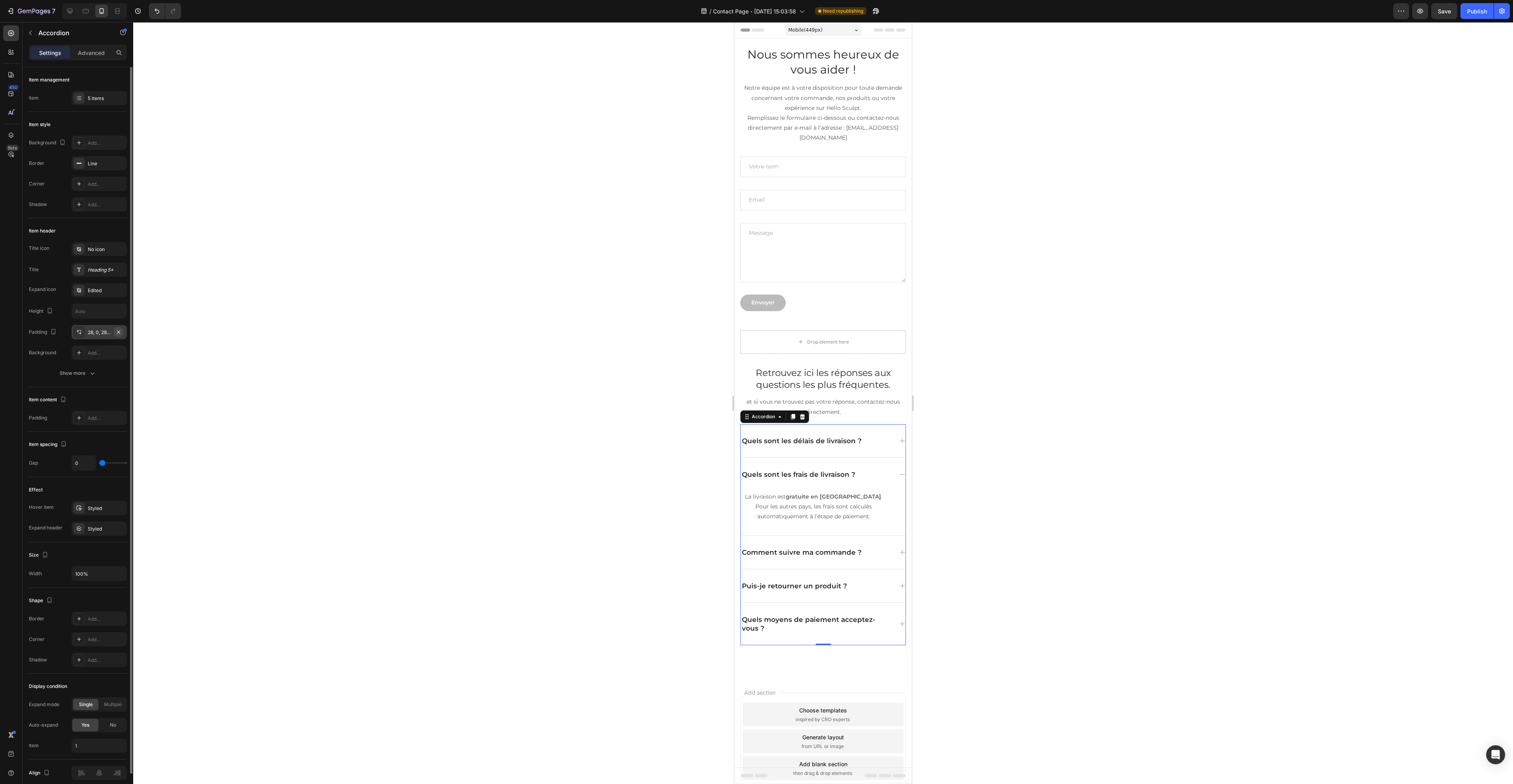
click at [114, 330] on button "button" at bounding box center [118, 332] width 9 height 9
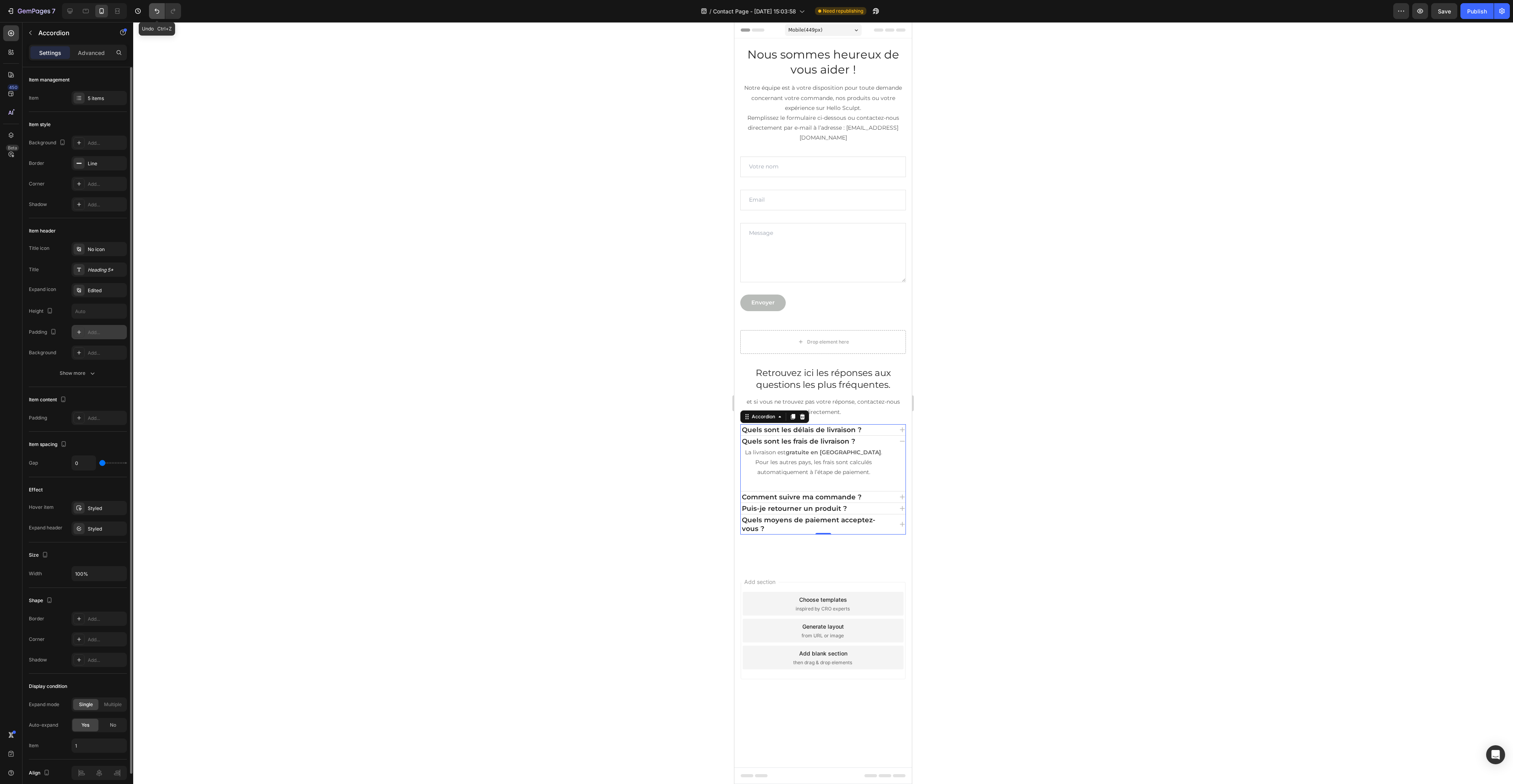
click at [159, 12] on icon "Undo/Redo" at bounding box center [157, 11] width 5 height 5
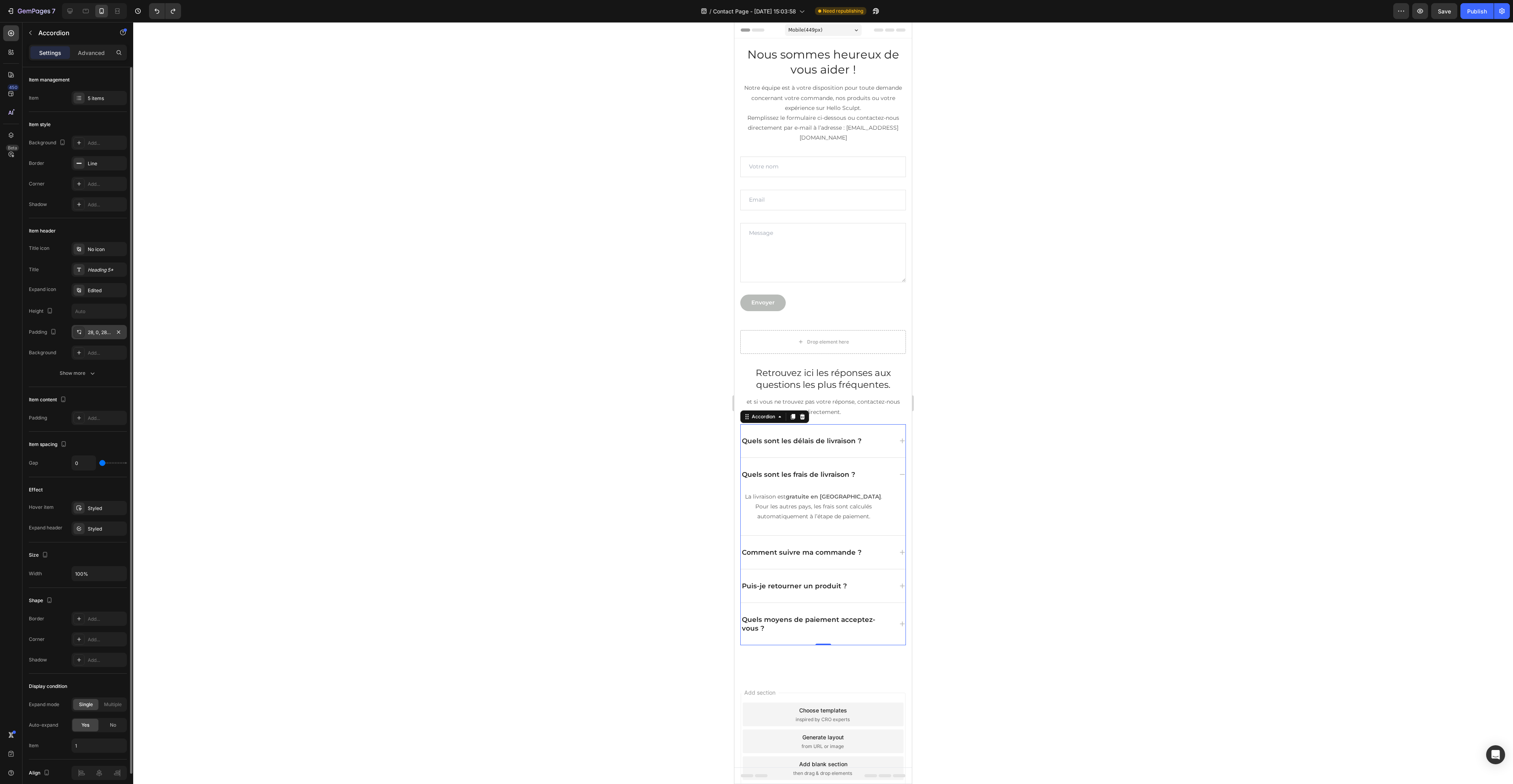
click at [582, 474] on div at bounding box center [823, 402] width 1380 height 761
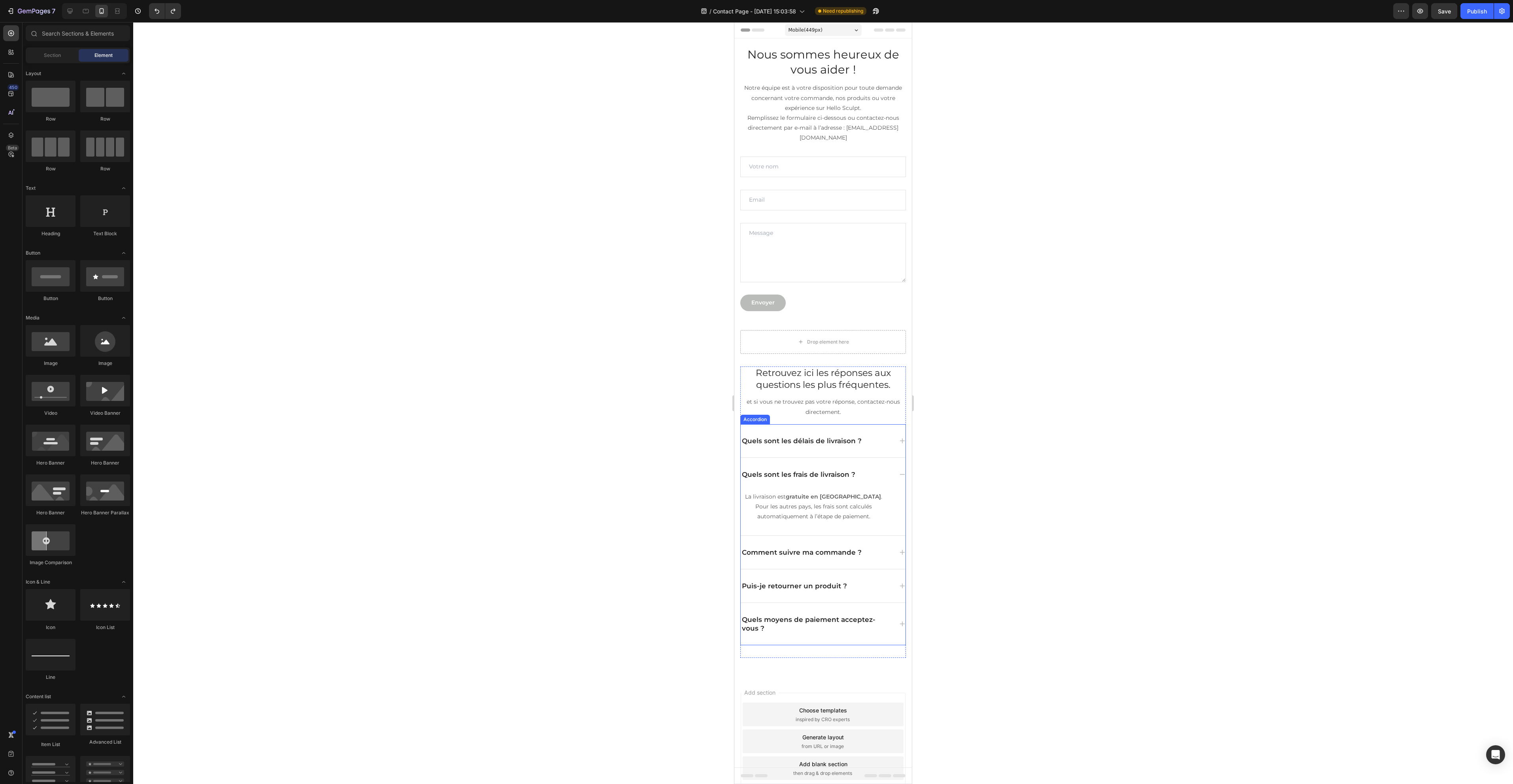
click at [809, 474] on p "Quels sont les frais de livraison ?" at bounding box center [799, 474] width 114 height 9
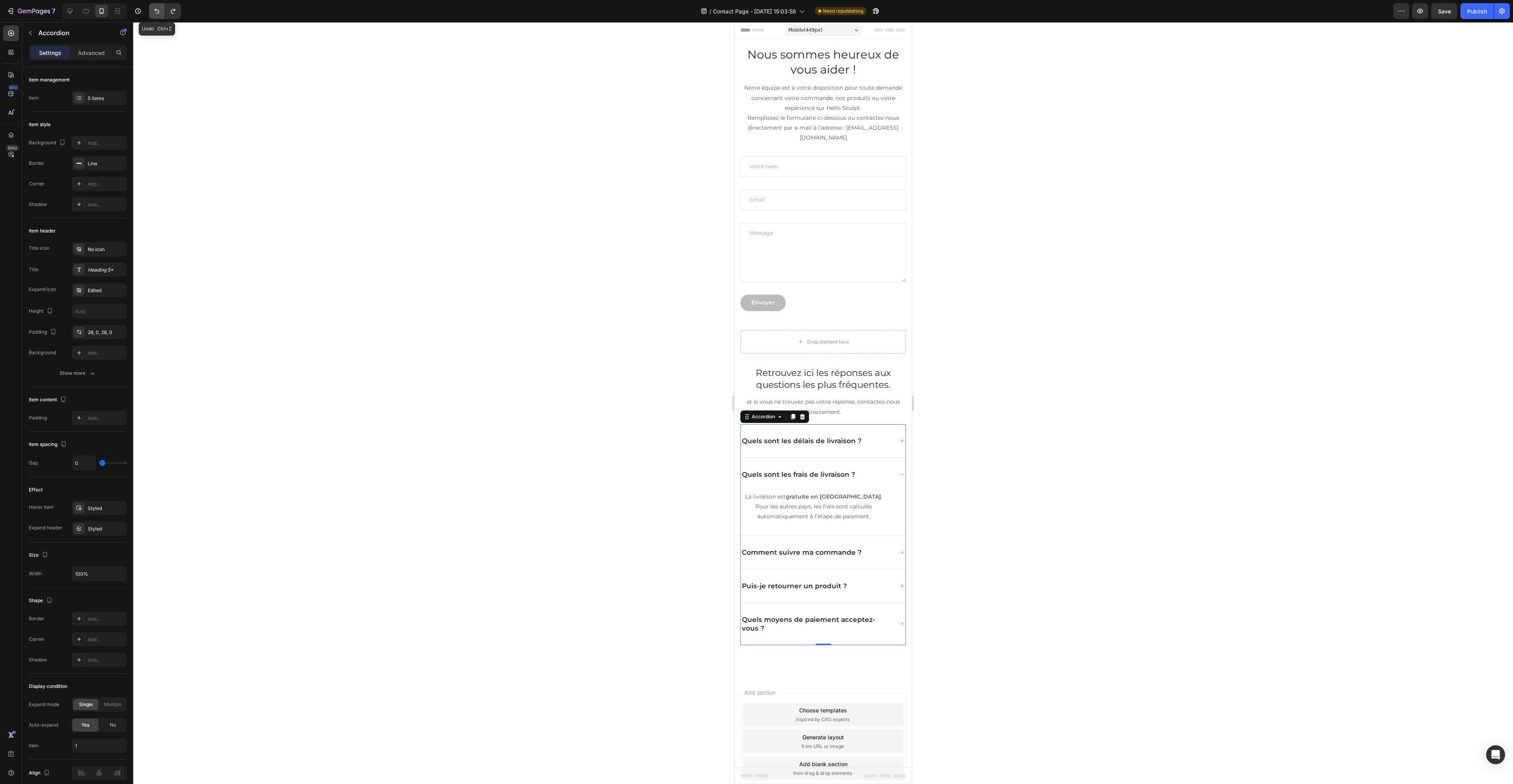
click at [158, 14] on icon "Undo/Redo" at bounding box center [157, 11] width 8 height 8
click at [158, 13] on icon "Undo/Redo" at bounding box center [157, 11] width 5 height 5
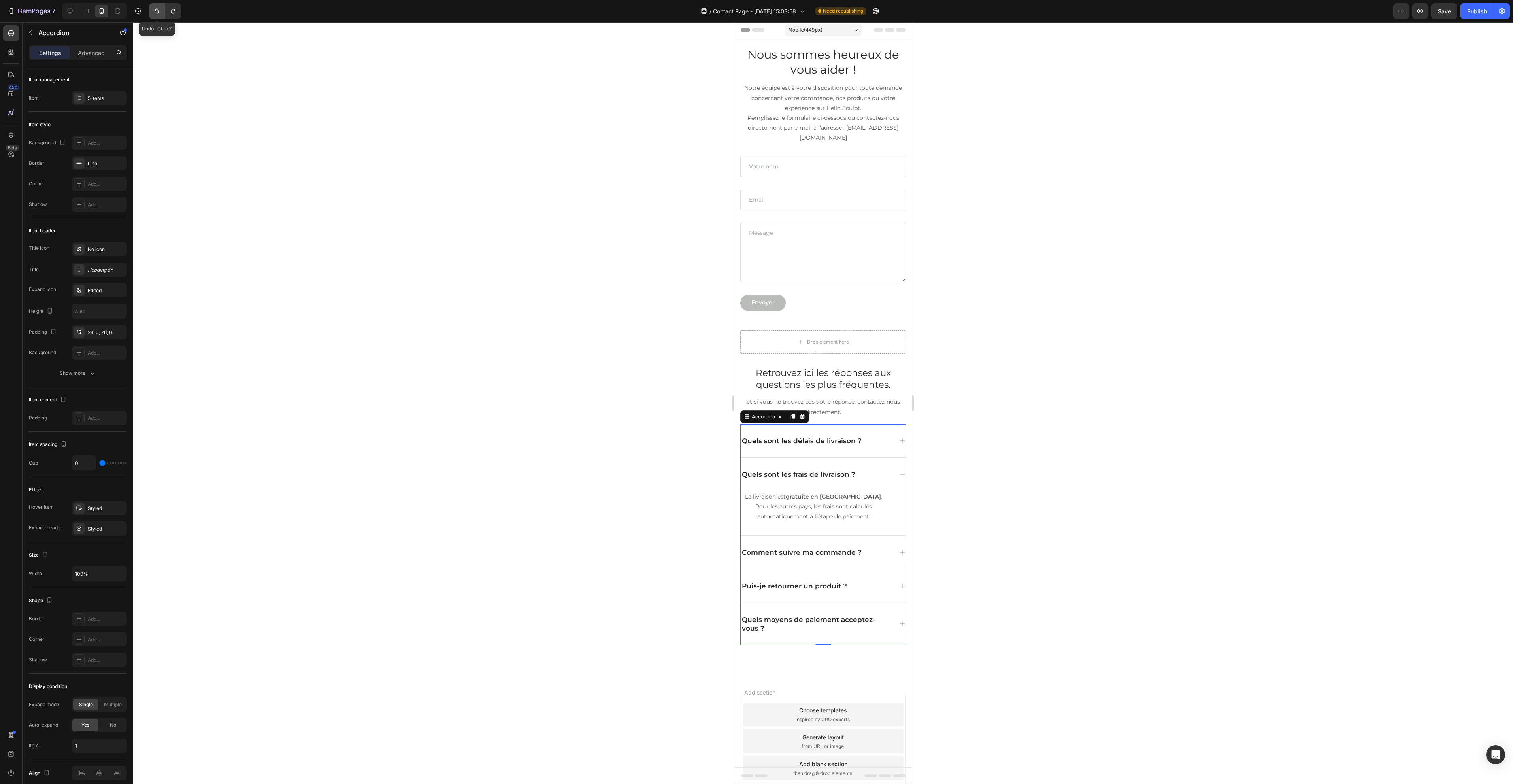
click at [158, 13] on icon "Undo/Redo" at bounding box center [157, 11] width 5 height 5
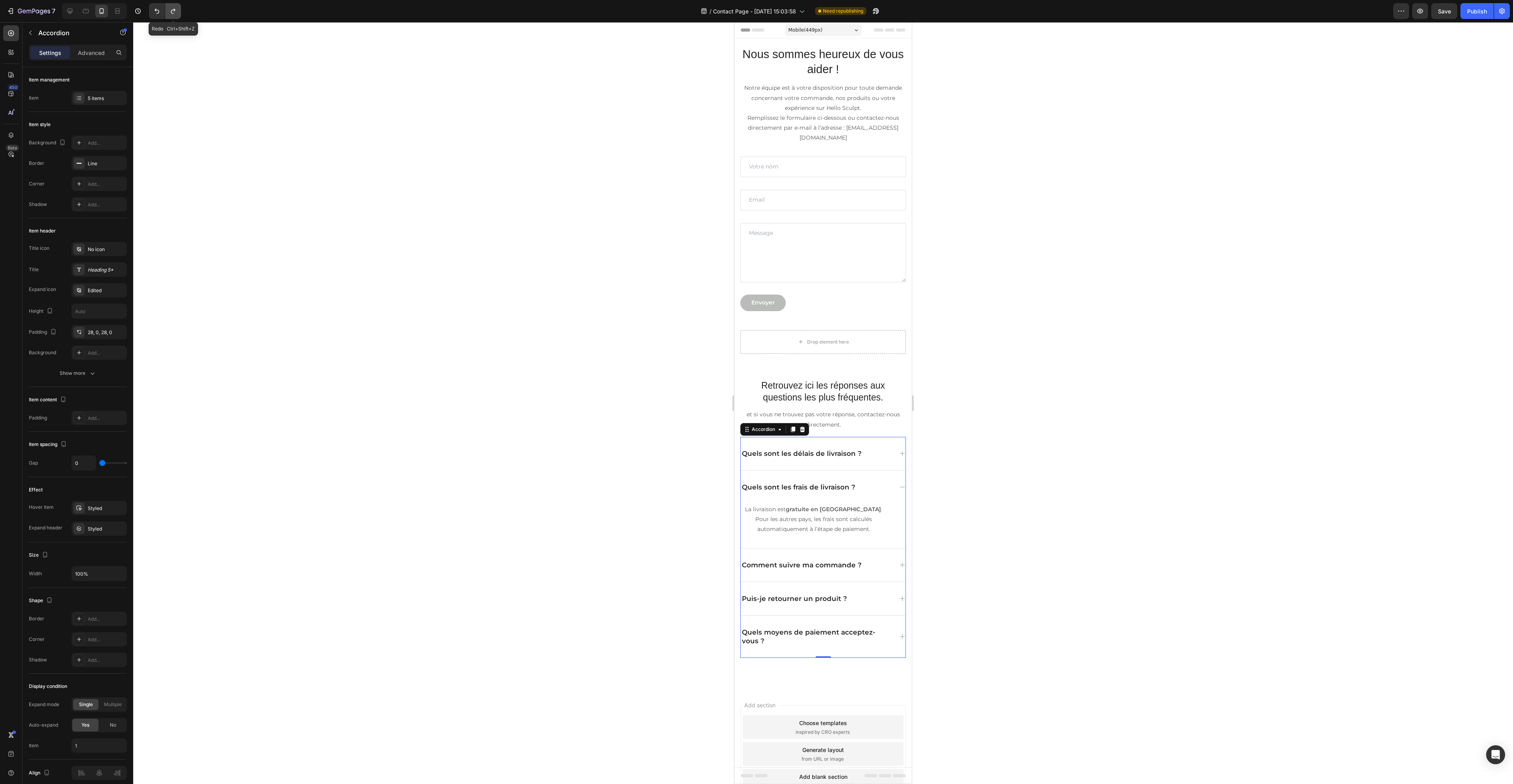
click at [174, 12] on icon "Undo/Redo" at bounding box center [173, 11] width 8 height 8
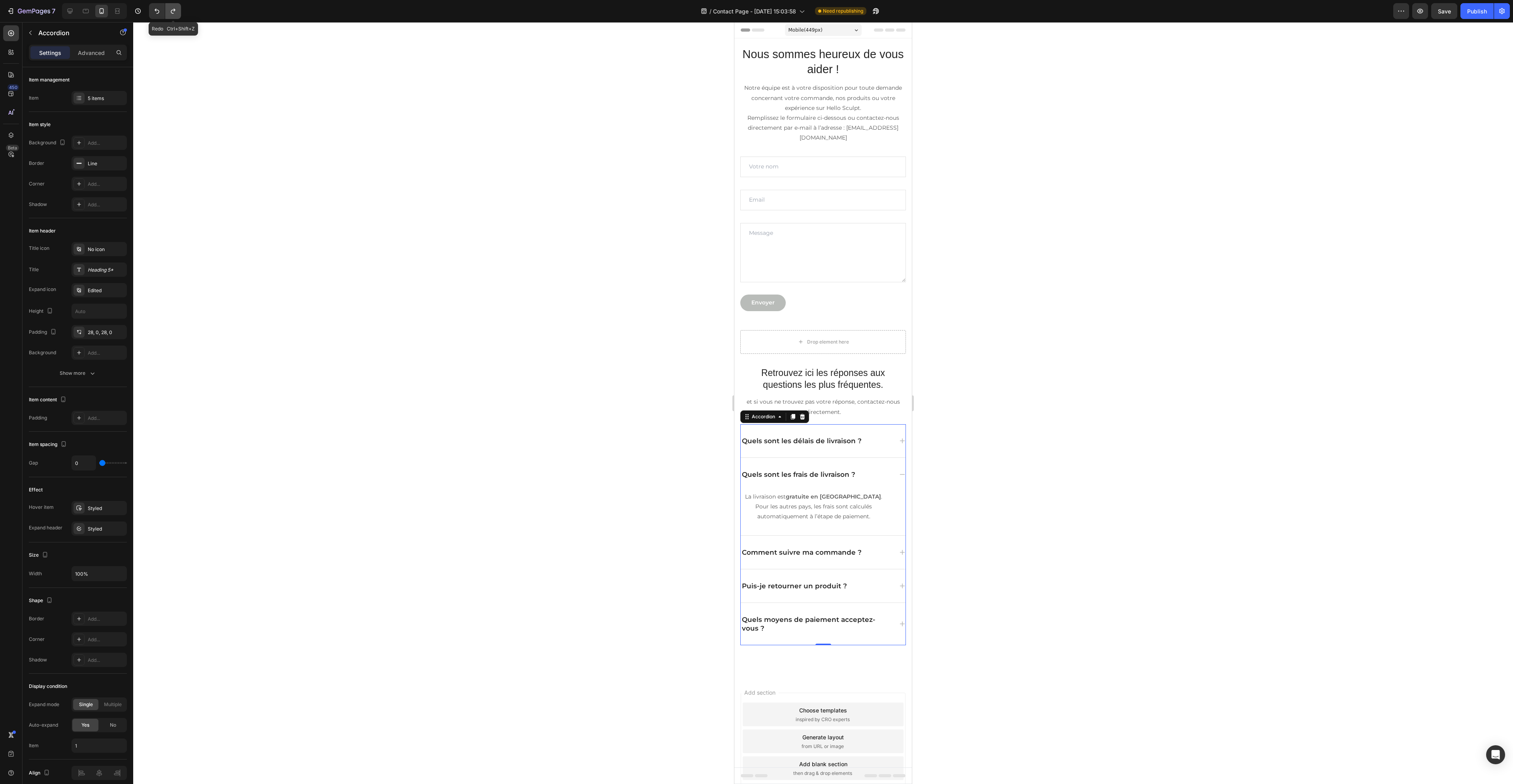
click at [174, 12] on icon "Undo/Redo" at bounding box center [173, 11] width 8 height 8
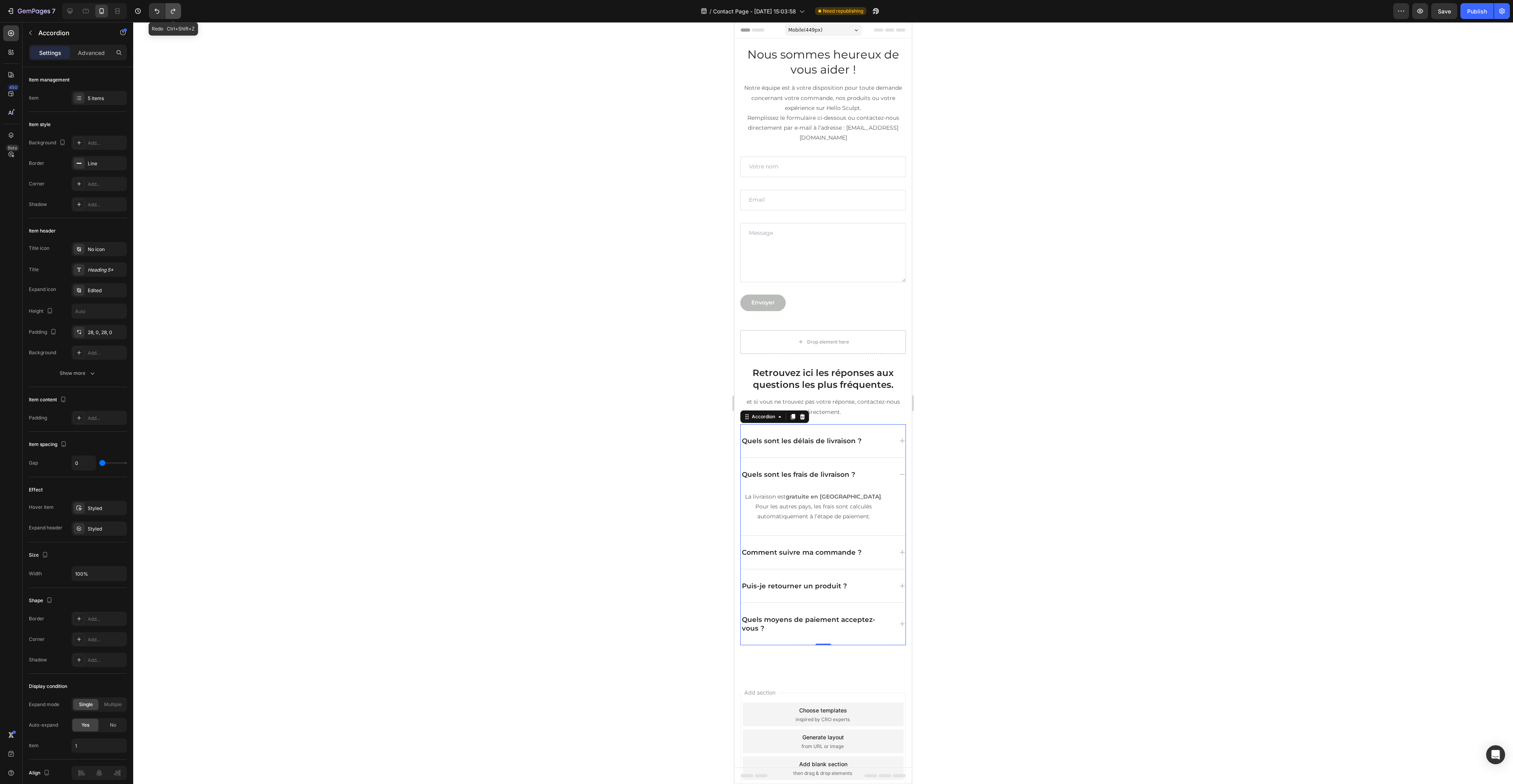
click at [174, 12] on icon "Undo/Redo" at bounding box center [173, 11] width 8 height 8
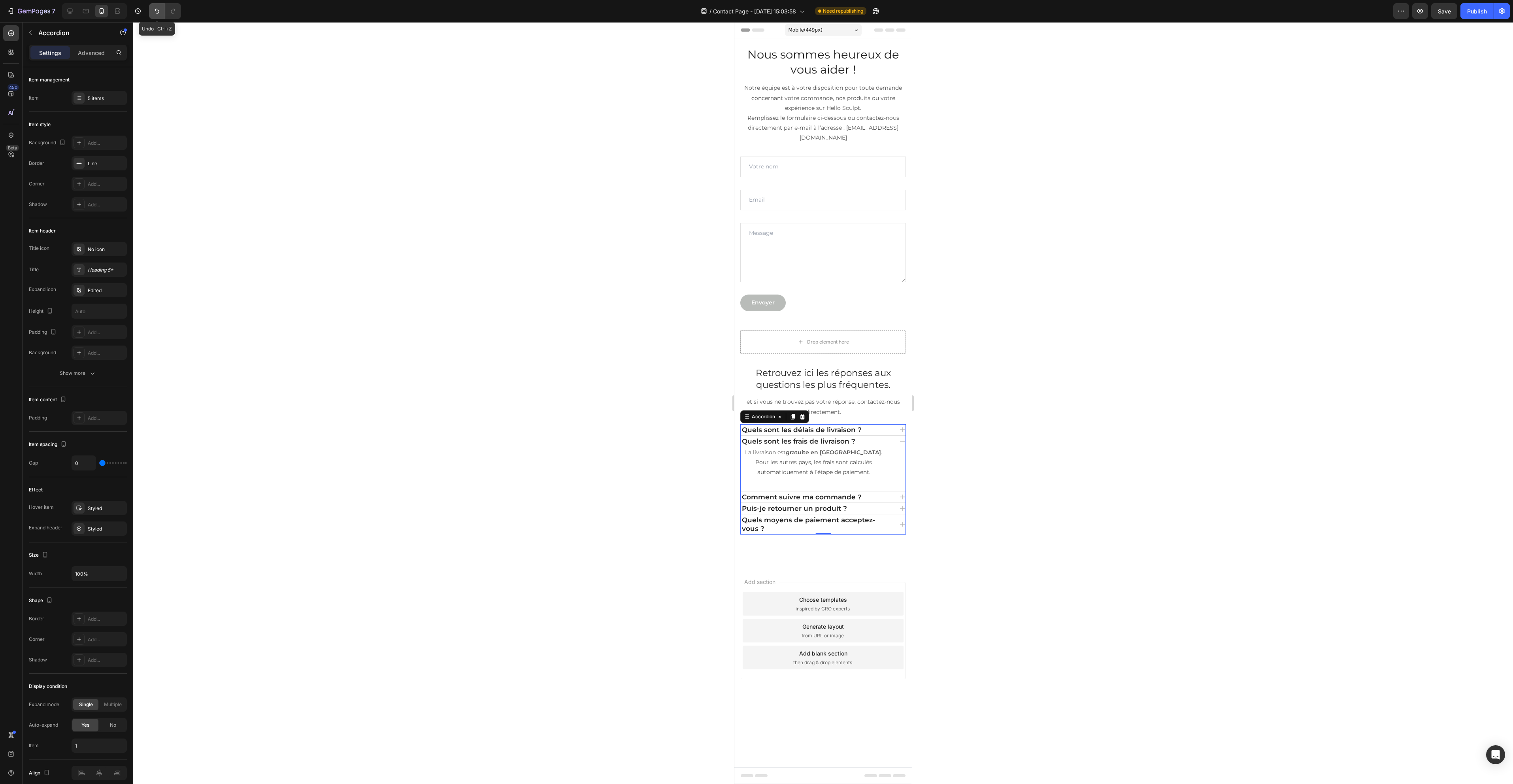
click at [158, 13] on icon "Undo/Redo" at bounding box center [157, 11] width 8 height 8
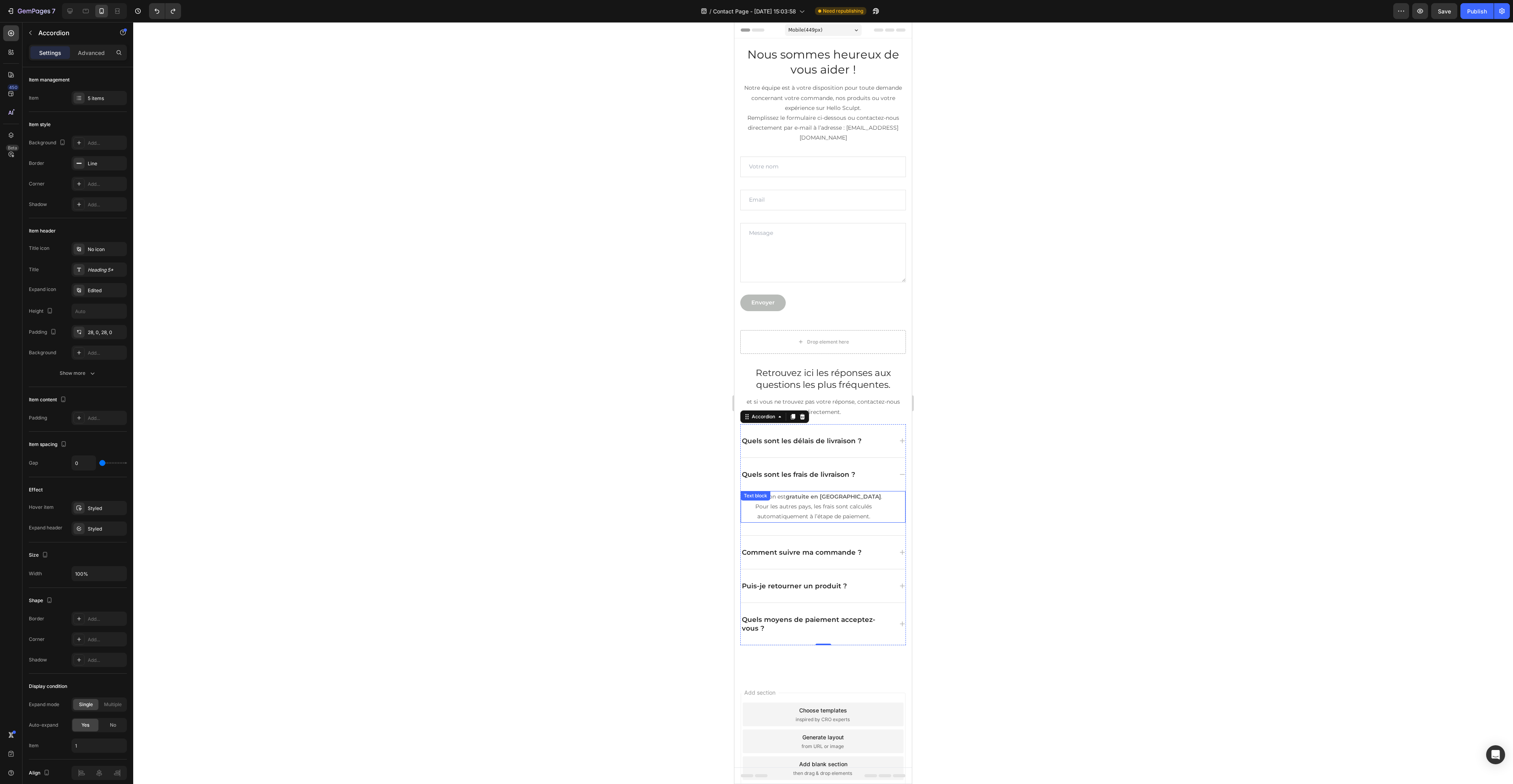
click at [831, 517] on p "La livraison est gratuite en France métropolitaine . Pour les autres pays, les …" at bounding box center [813, 506] width 144 height 30
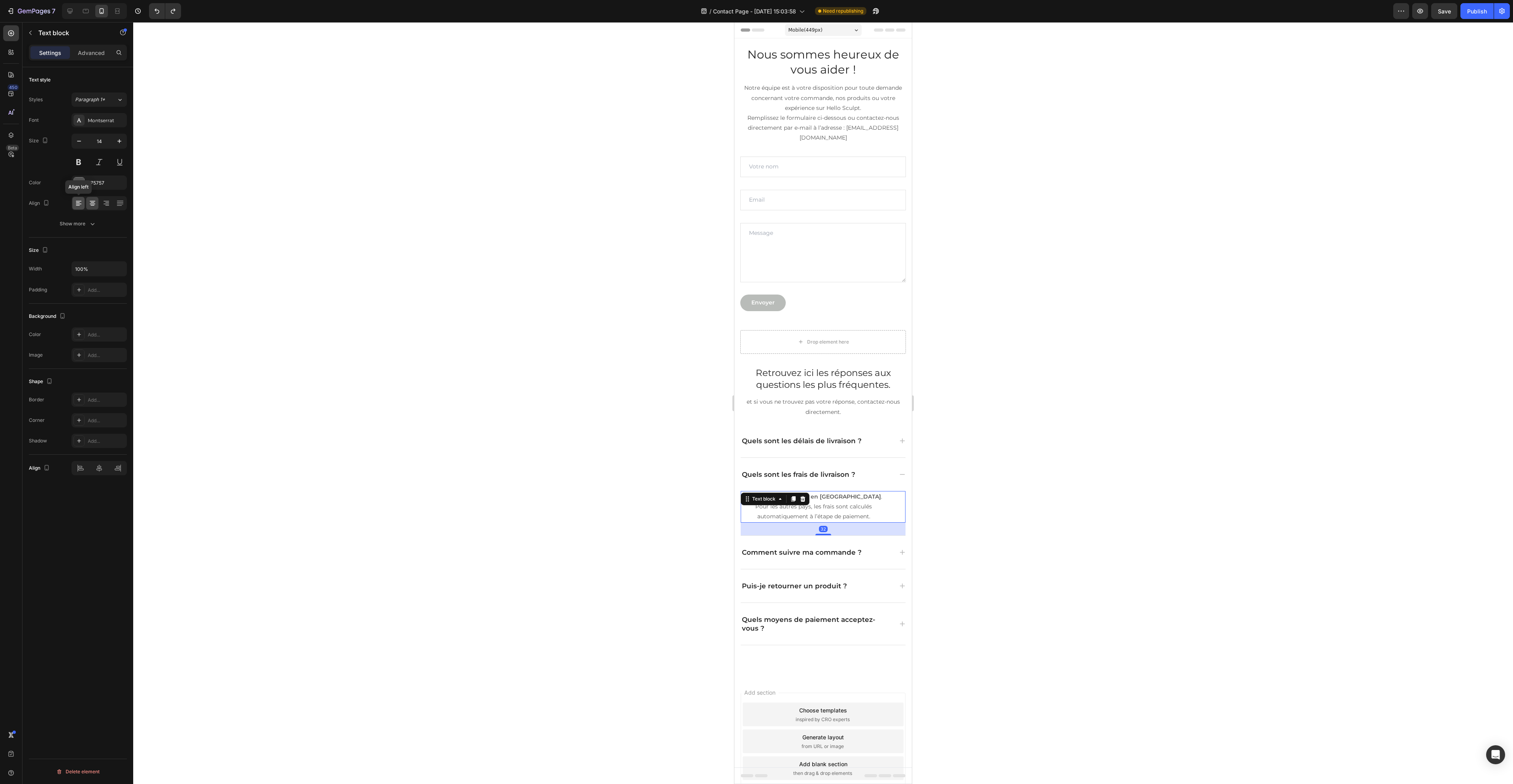
click at [80, 200] on icon at bounding box center [79, 203] width 8 height 8
click at [461, 239] on div at bounding box center [823, 402] width 1380 height 761
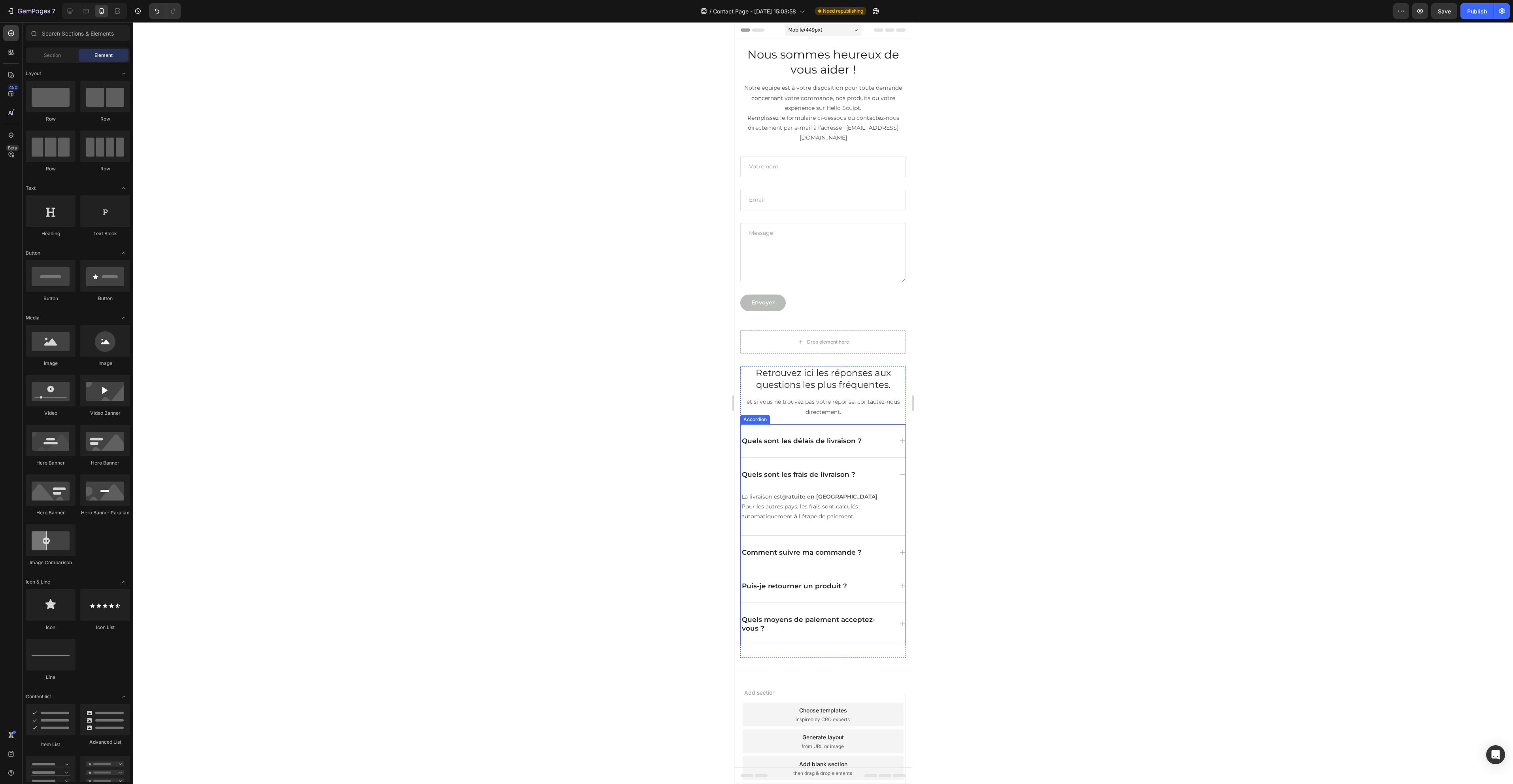
click at [828, 446] on div "Quels sont les délais de livraison ?" at bounding box center [801, 440] width 122 height 11
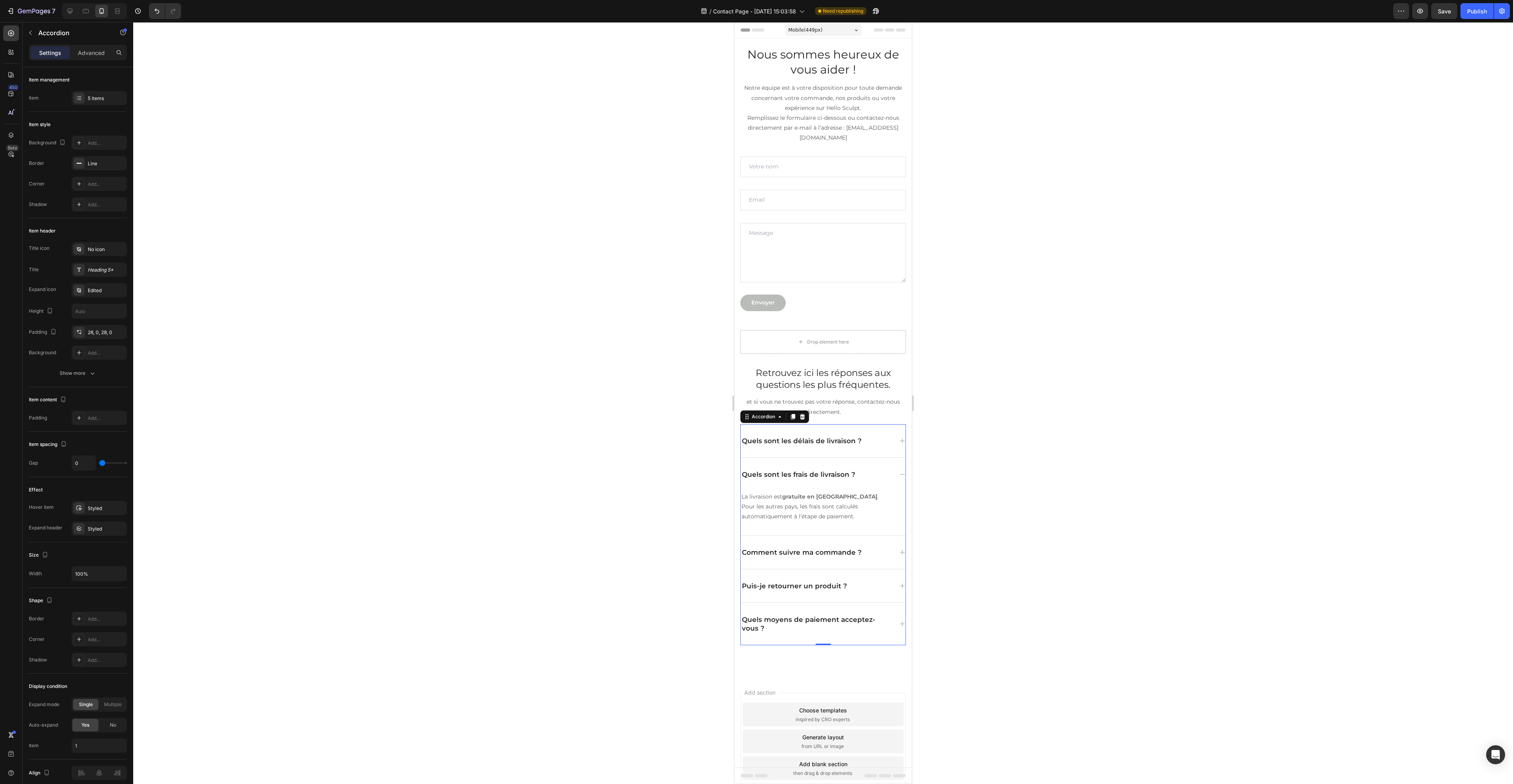
click at [1086, 476] on div at bounding box center [823, 402] width 1380 height 761
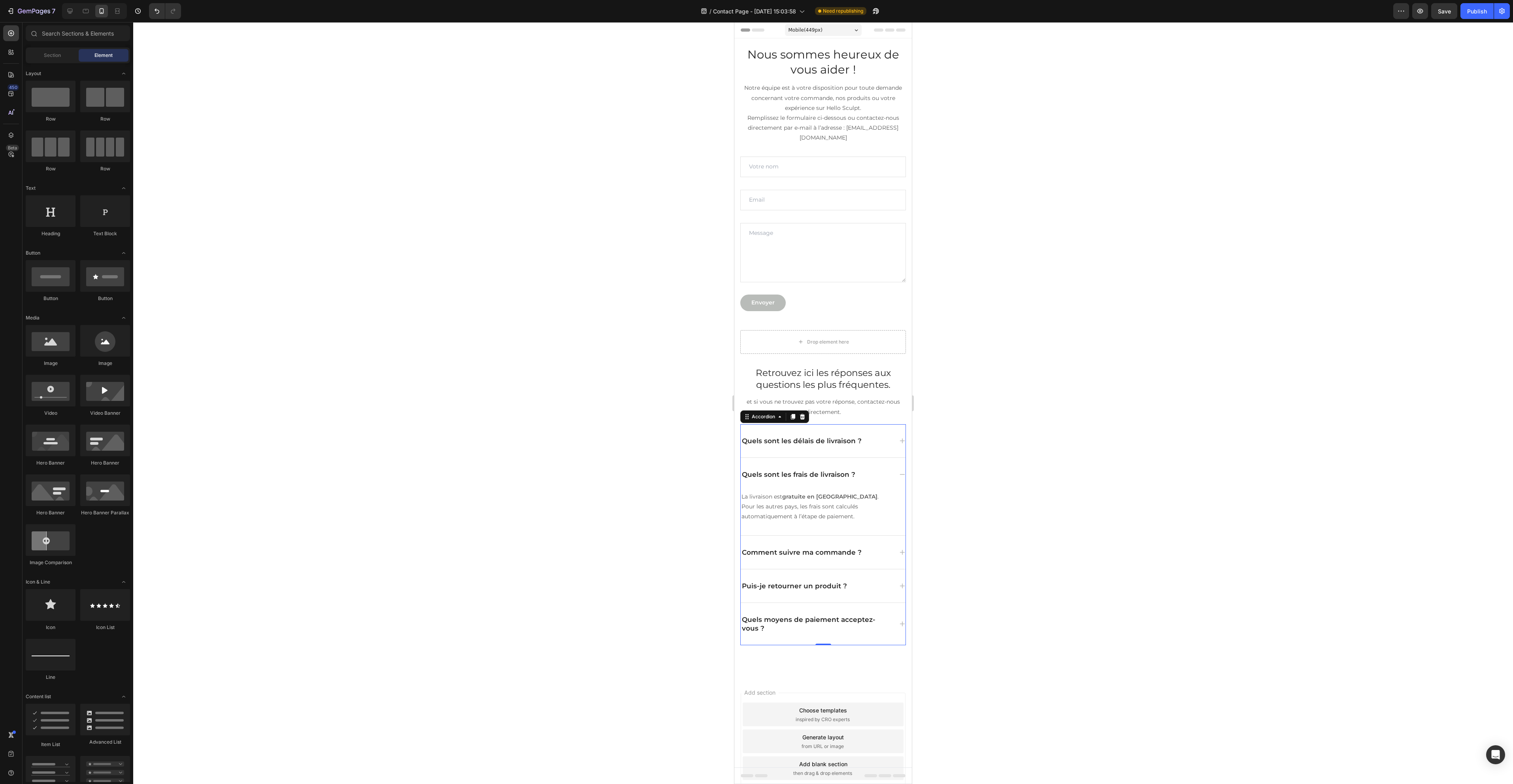
click at [884, 427] on div "Quels sont les délais de livraison ?" at bounding box center [823, 440] width 165 height 33
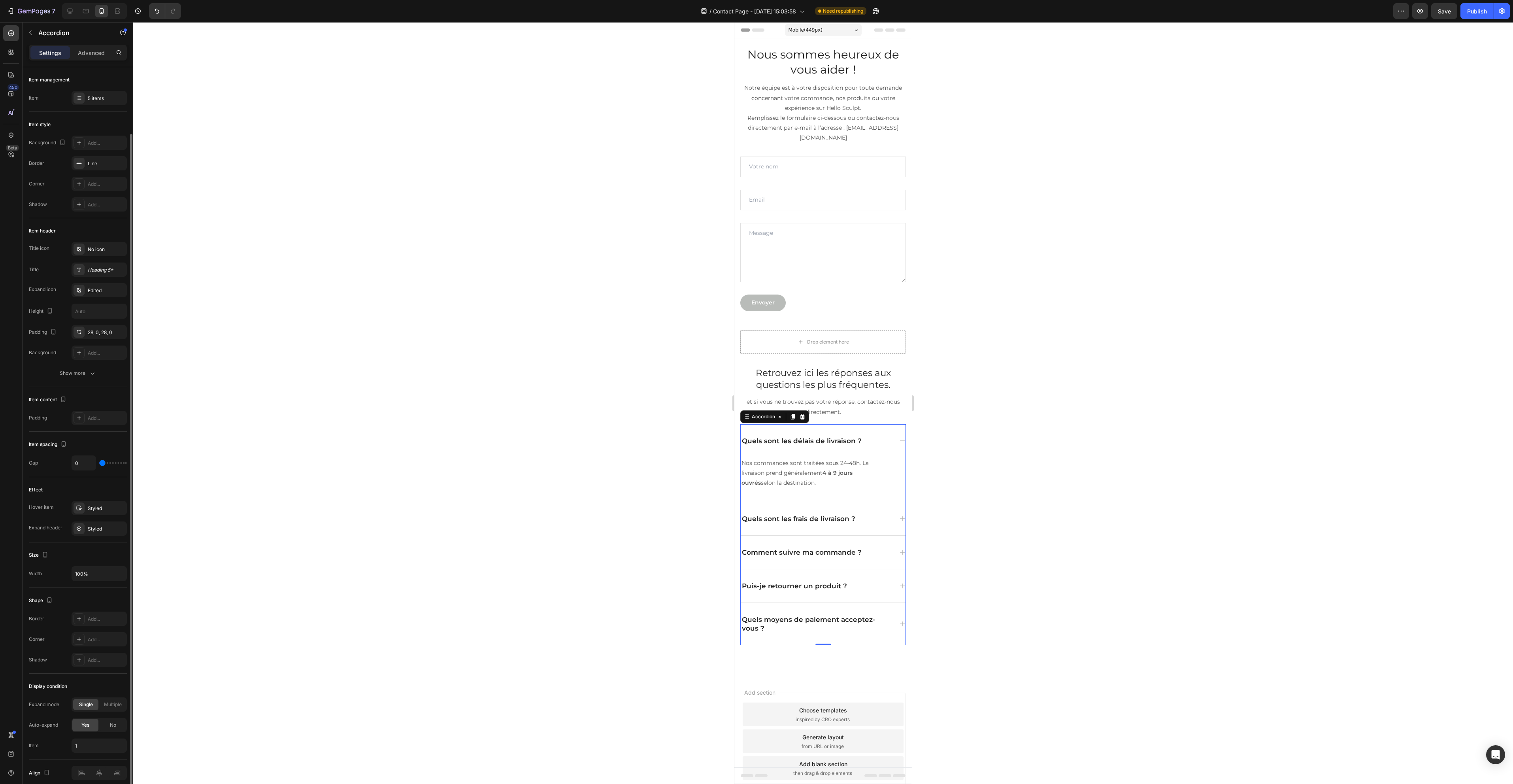
scroll to position [34, 0]
click at [103, 324] on div "Add..." at bounding box center [99, 318] width 55 height 14
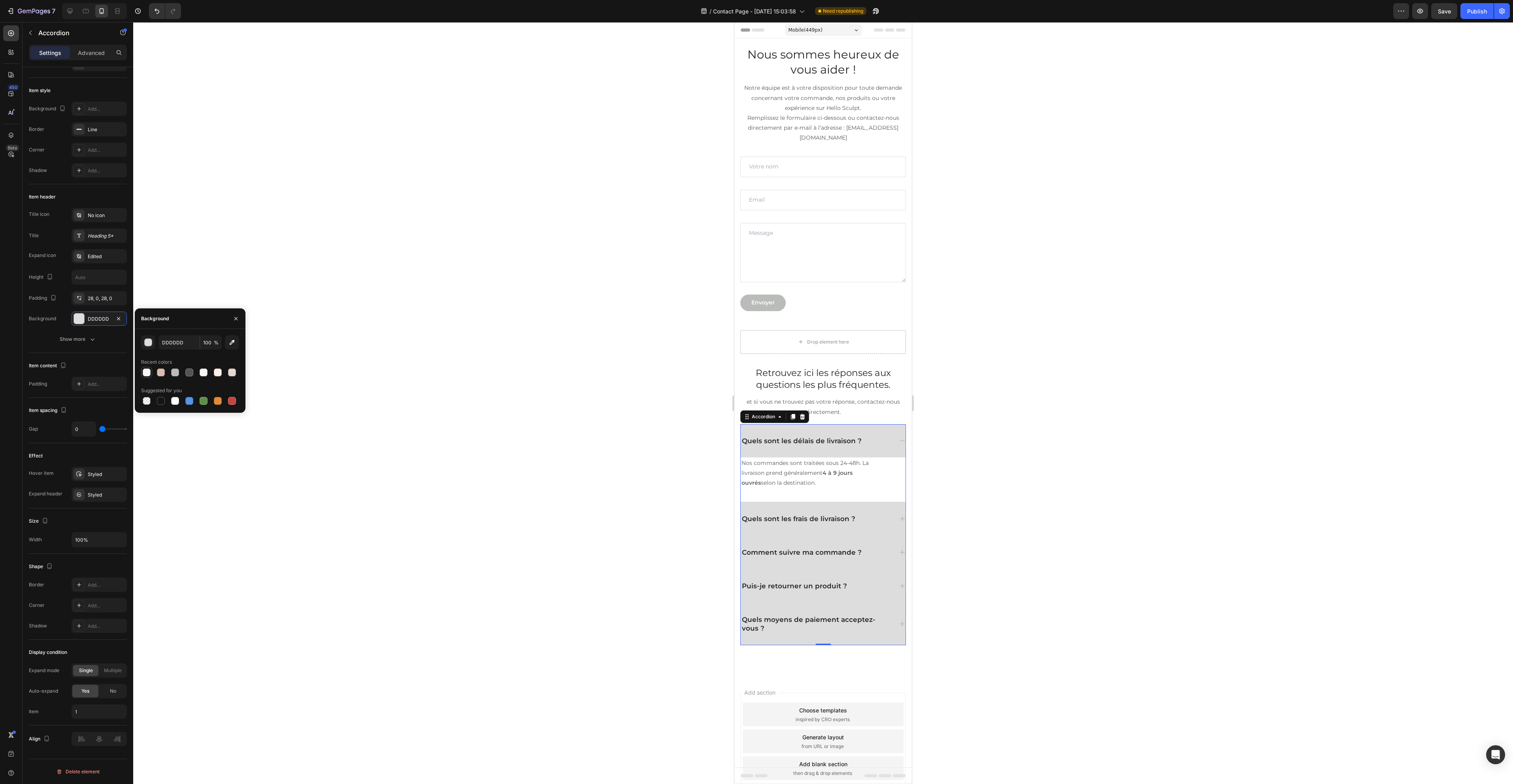
click at [149, 371] on div at bounding box center [146, 373] width 8 height 8
type input "F8F8F8"
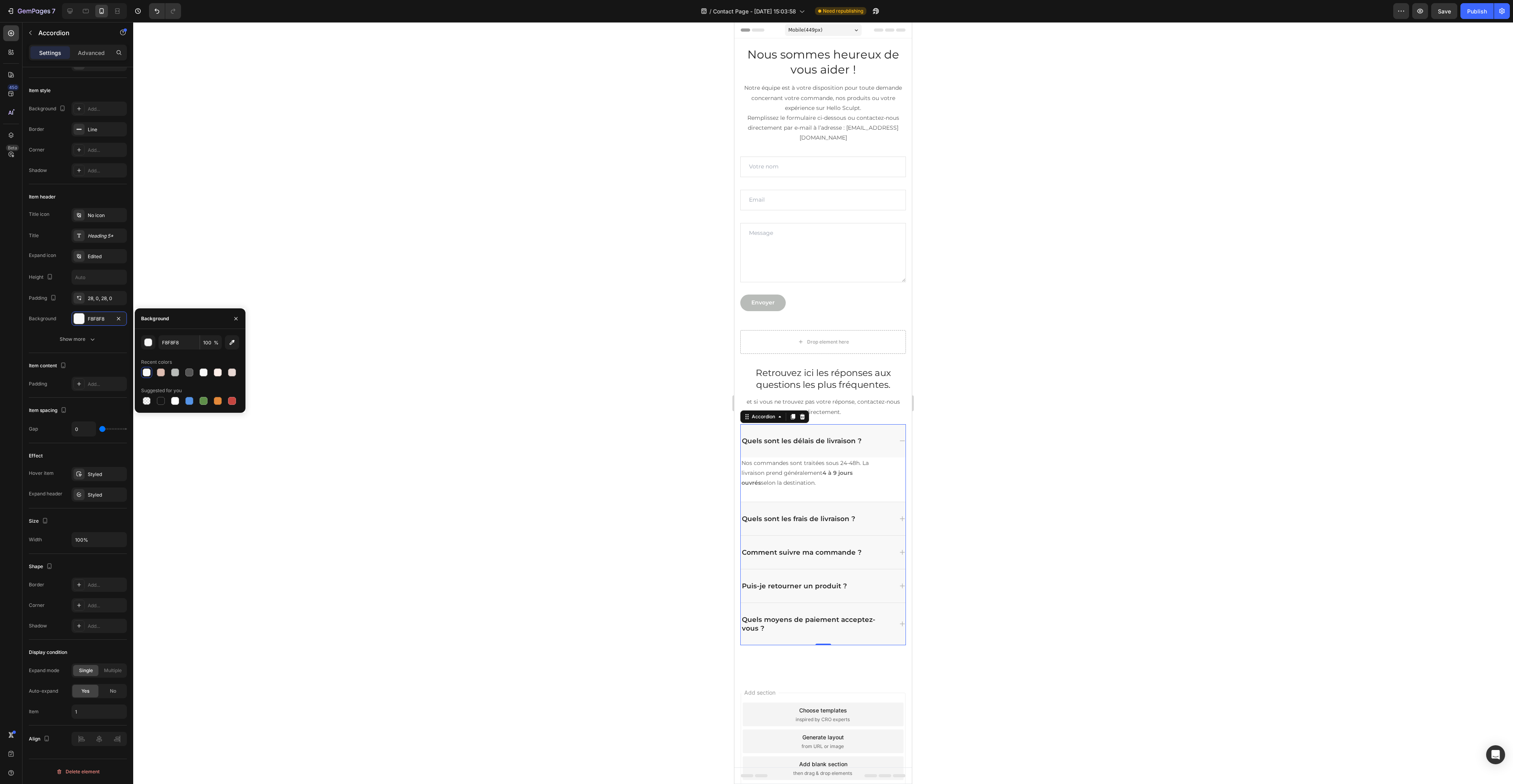
click at [510, 362] on div at bounding box center [823, 402] width 1380 height 761
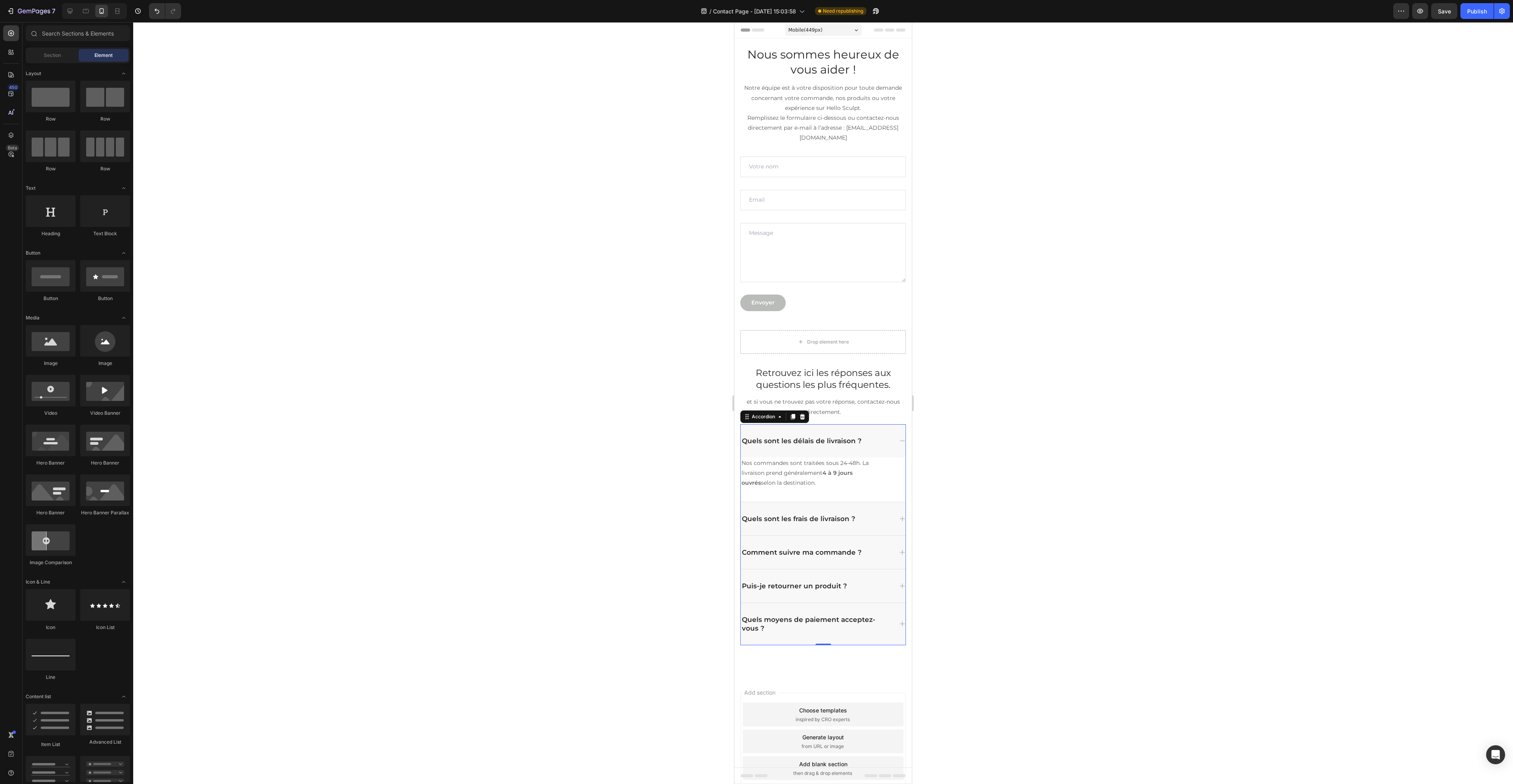
click at [856, 491] on div "Nos commandes sont traitées sous 24-48h. La livraison prend généralement 4 à 9 …" at bounding box center [823, 479] width 165 height 44
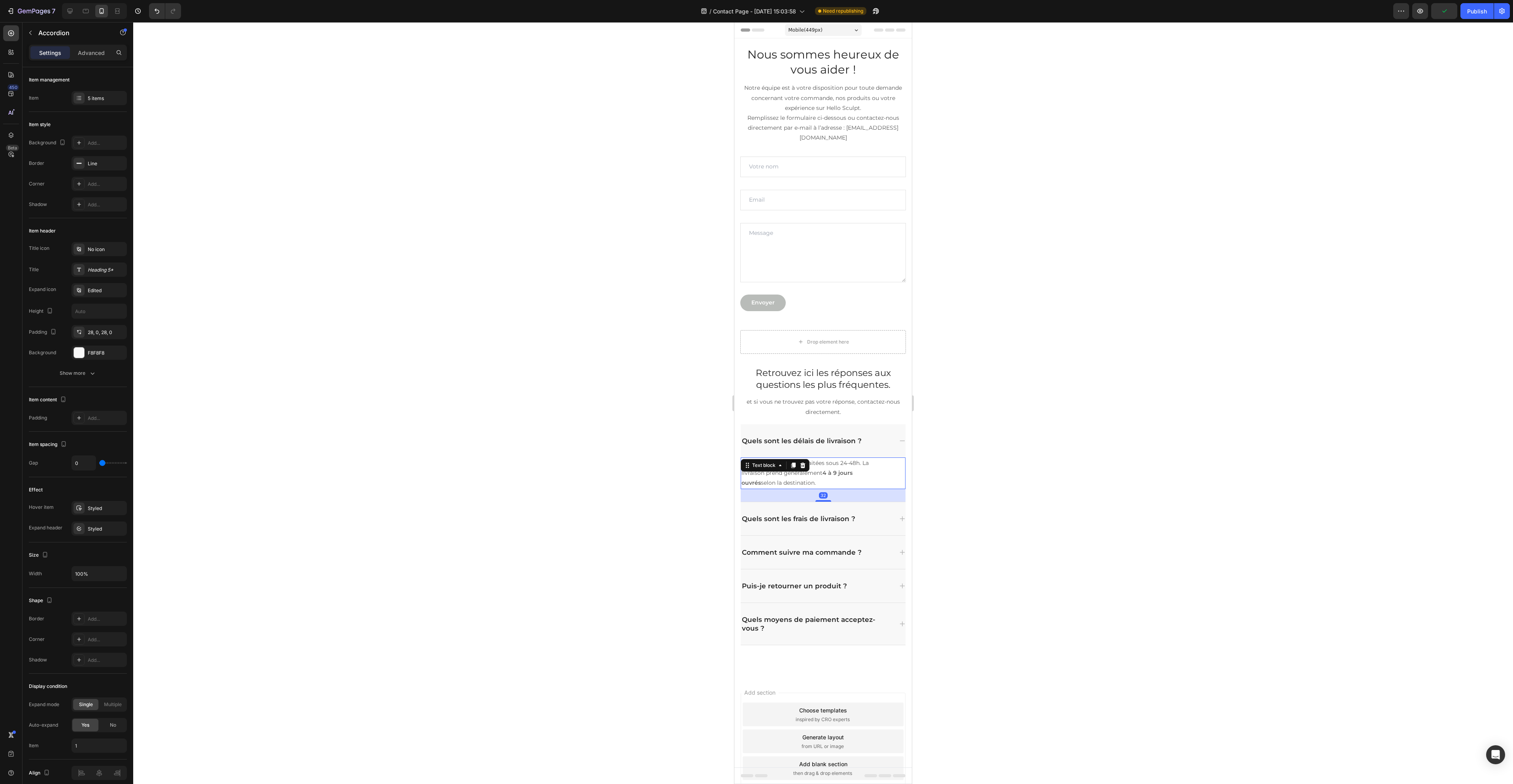
click at [851, 471] on strong "4 à 9 jours ouvrés" at bounding box center [797, 478] width 111 height 17
click at [899, 472] on div "Retrouvez ici les réponses aux questions les plus fréquentes. Heading et si vou…" at bounding box center [823, 521] width 177 height 310
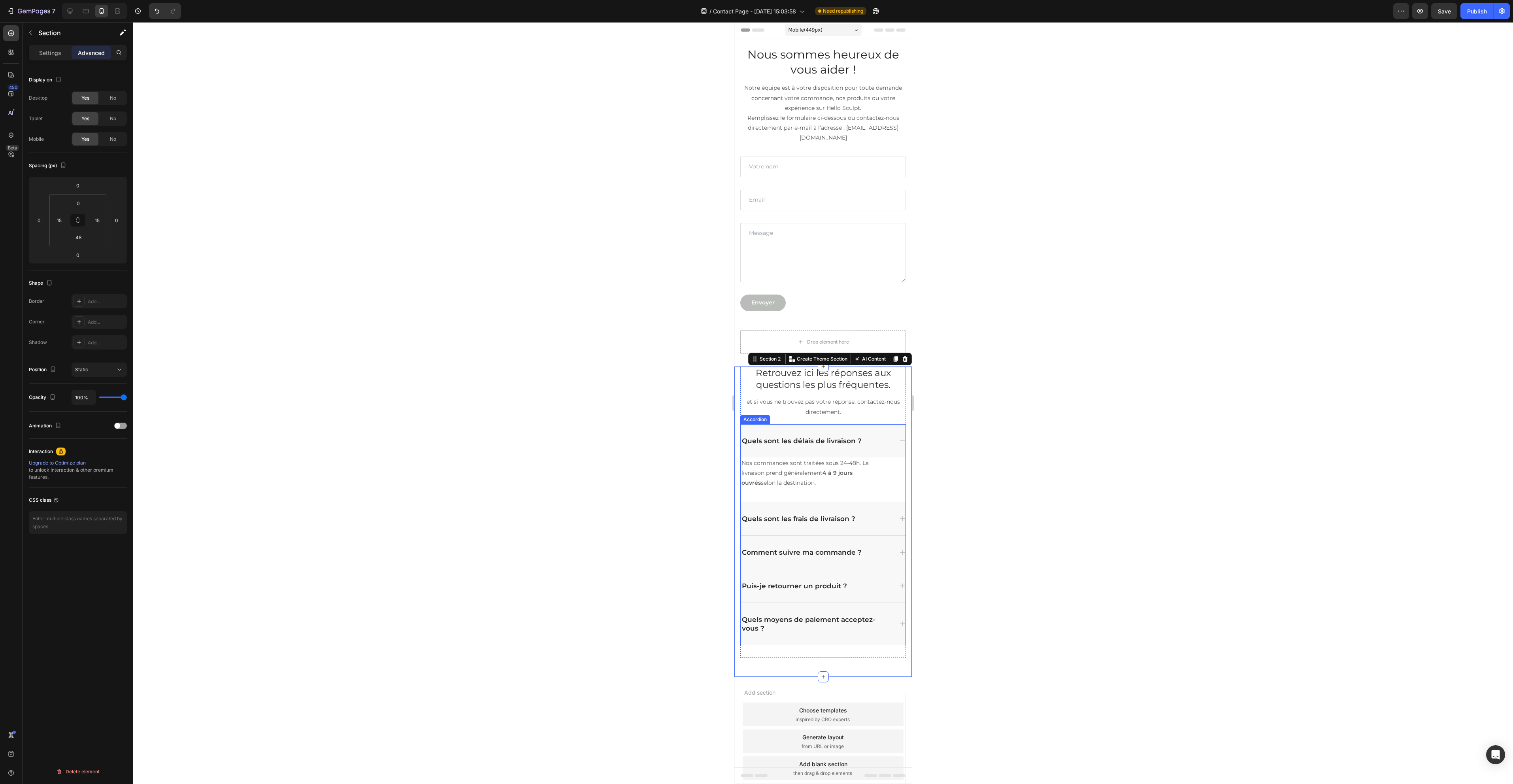
click at [835, 515] on p "Quels sont les frais de livraison ?" at bounding box center [799, 518] width 114 height 9
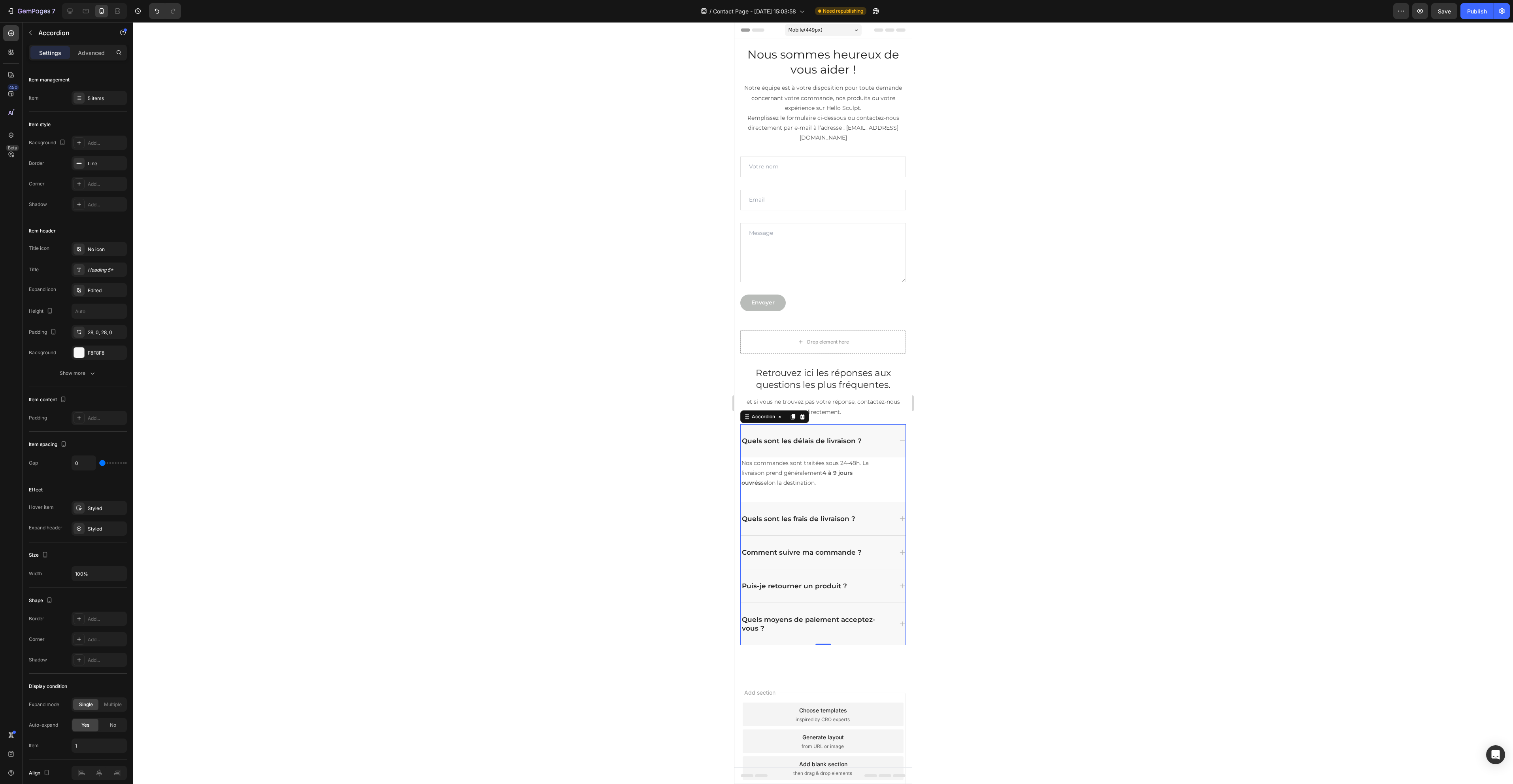
click at [866, 514] on div "Quels sont les frais de livraison ?" at bounding box center [817, 519] width 152 height 11
click at [871, 558] on div "Comment suivre ma commande ?" at bounding box center [817, 552] width 152 height 11
click at [1483, 13] on div "Publish" at bounding box center [1476, 11] width 19 height 9
click at [799, 297] on div "Envoyer Submit Button" at bounding box center [823, 303] width 166 height 16
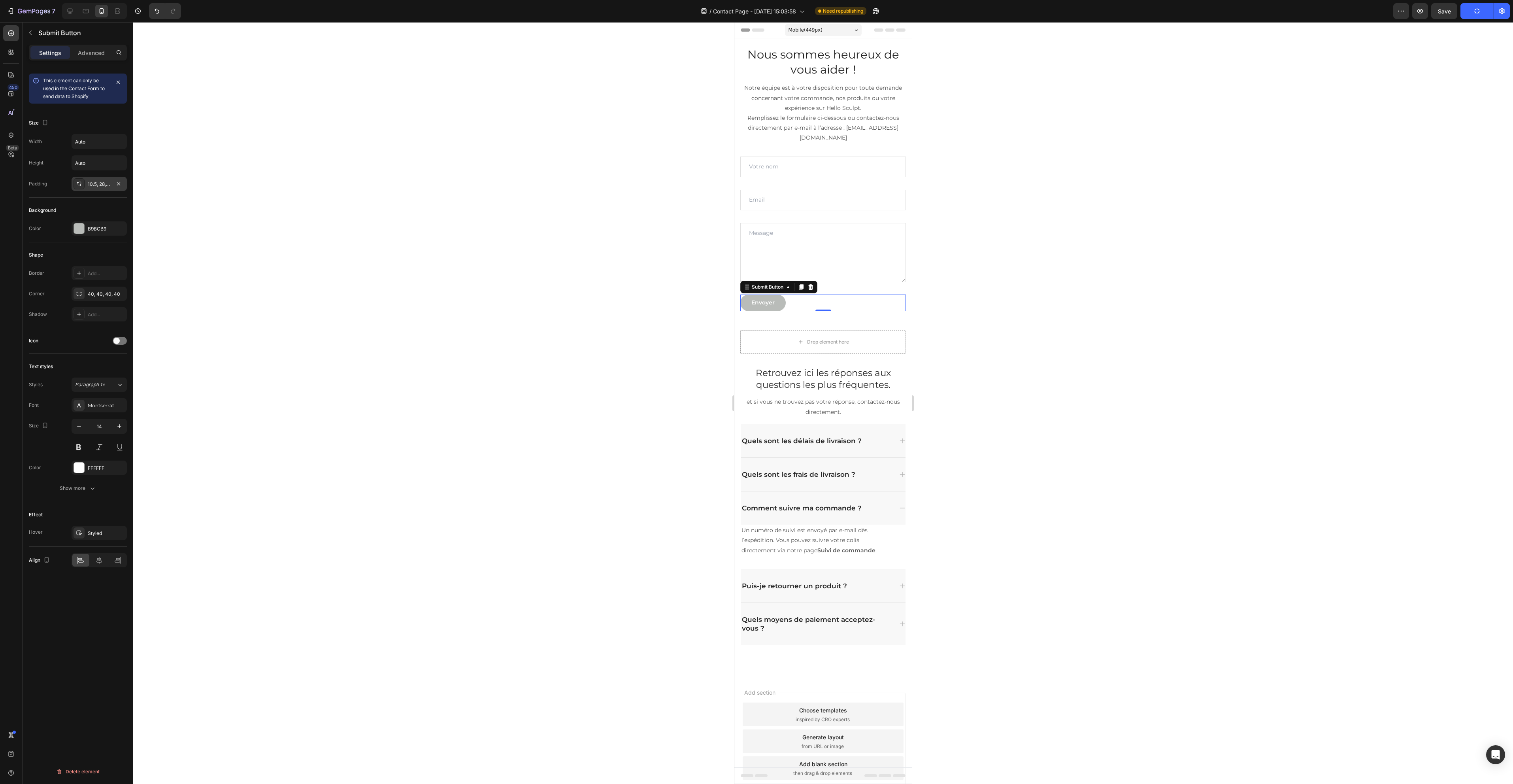
click at [109, 179] on div "10.5, 28, 10.5, 28" at bounding box center [99, 184] width 55 height 14
click at [159, 226] on input "28" at bounding box center [158, 226] width 33 height 14
type input "50"
click at [159, 12] on icon "Undo/Redo" at bounding box center [157, 11] width 8 height 8
click at [110, 295] on div "40, 40, 40, 40" at bounding box center [99, 293] width 23 height 7
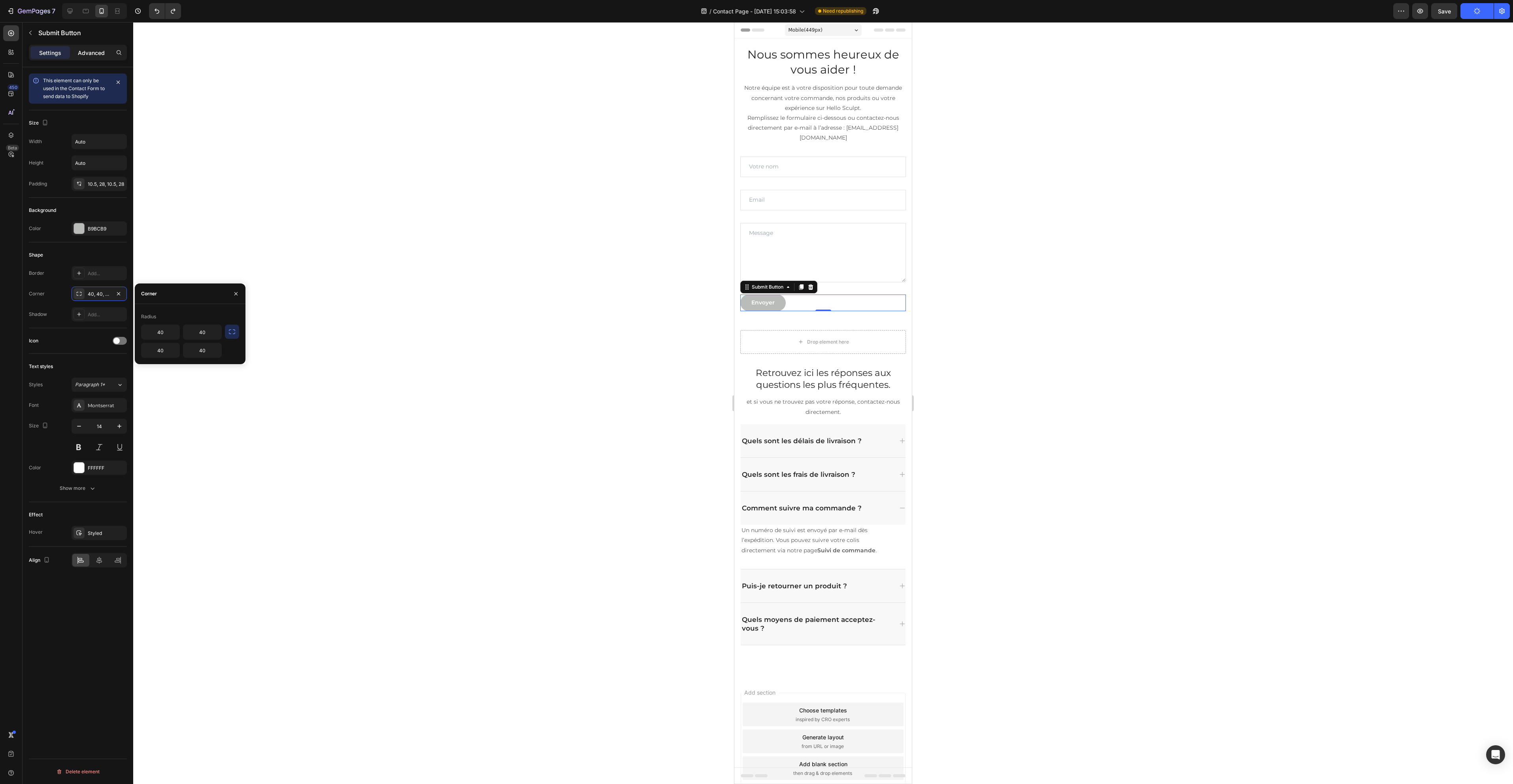
click at [97, 53] on p "Advanced" at bounding box center [91, 52] width 27 height 9
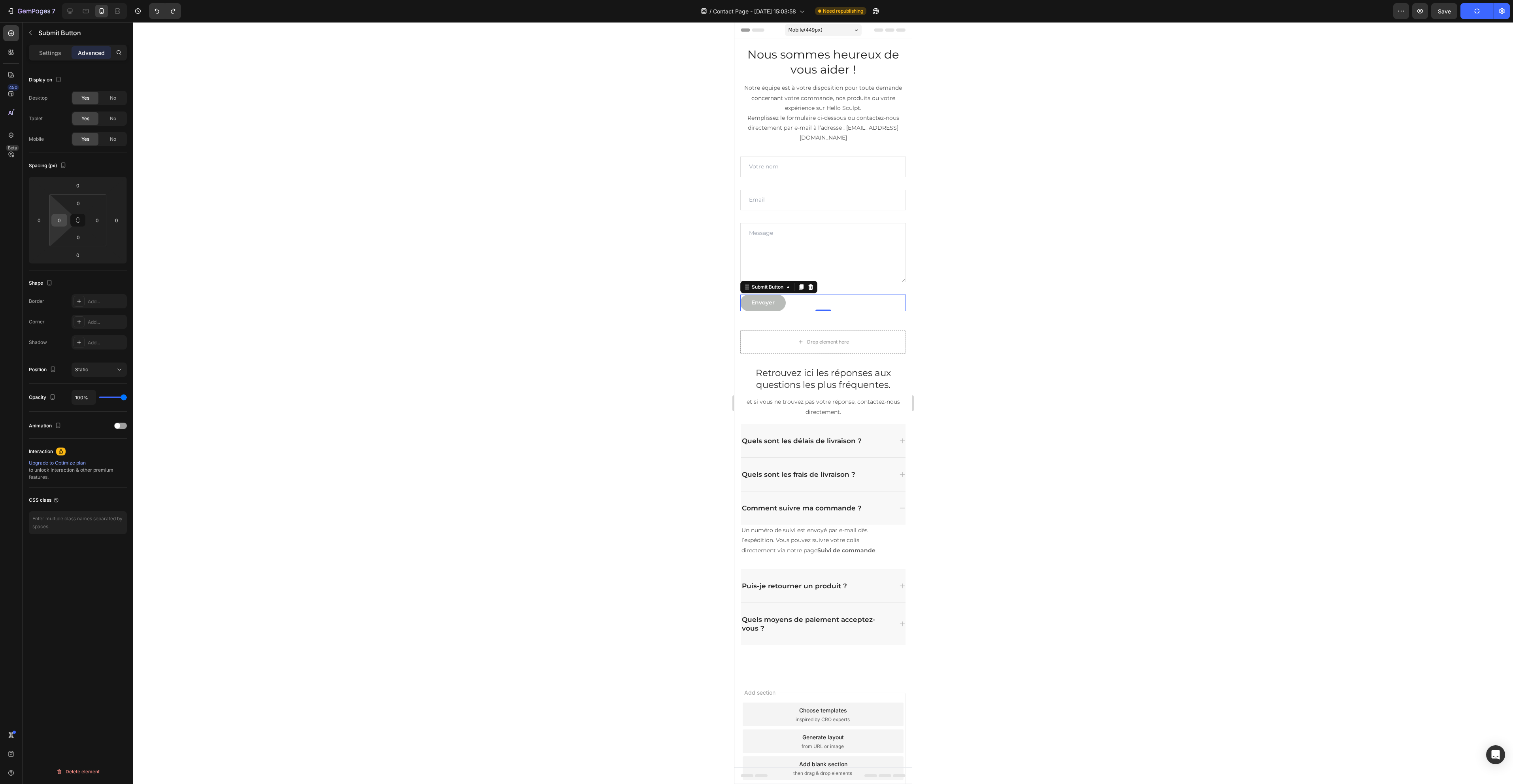
click at [67, 220] on div "0" at bounding box center [59, 220] width 16 height 12
click at [65, 219] on input "0" at bounding box center [59, 219] width 12 height 12
type input "5"
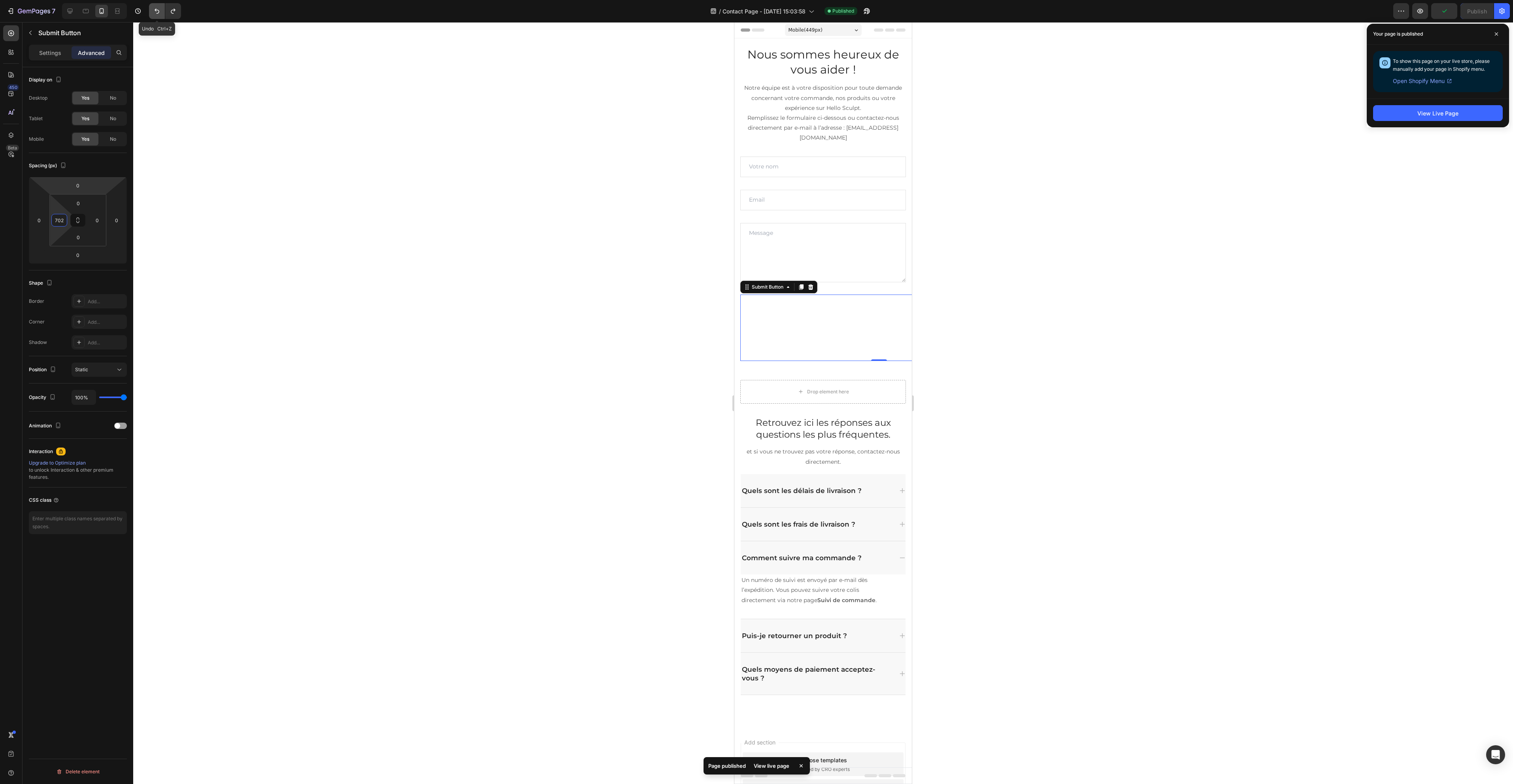
click at [154, 9] on icon "Undo/Redo" at bounding box center [157, 11] width 8 height 8
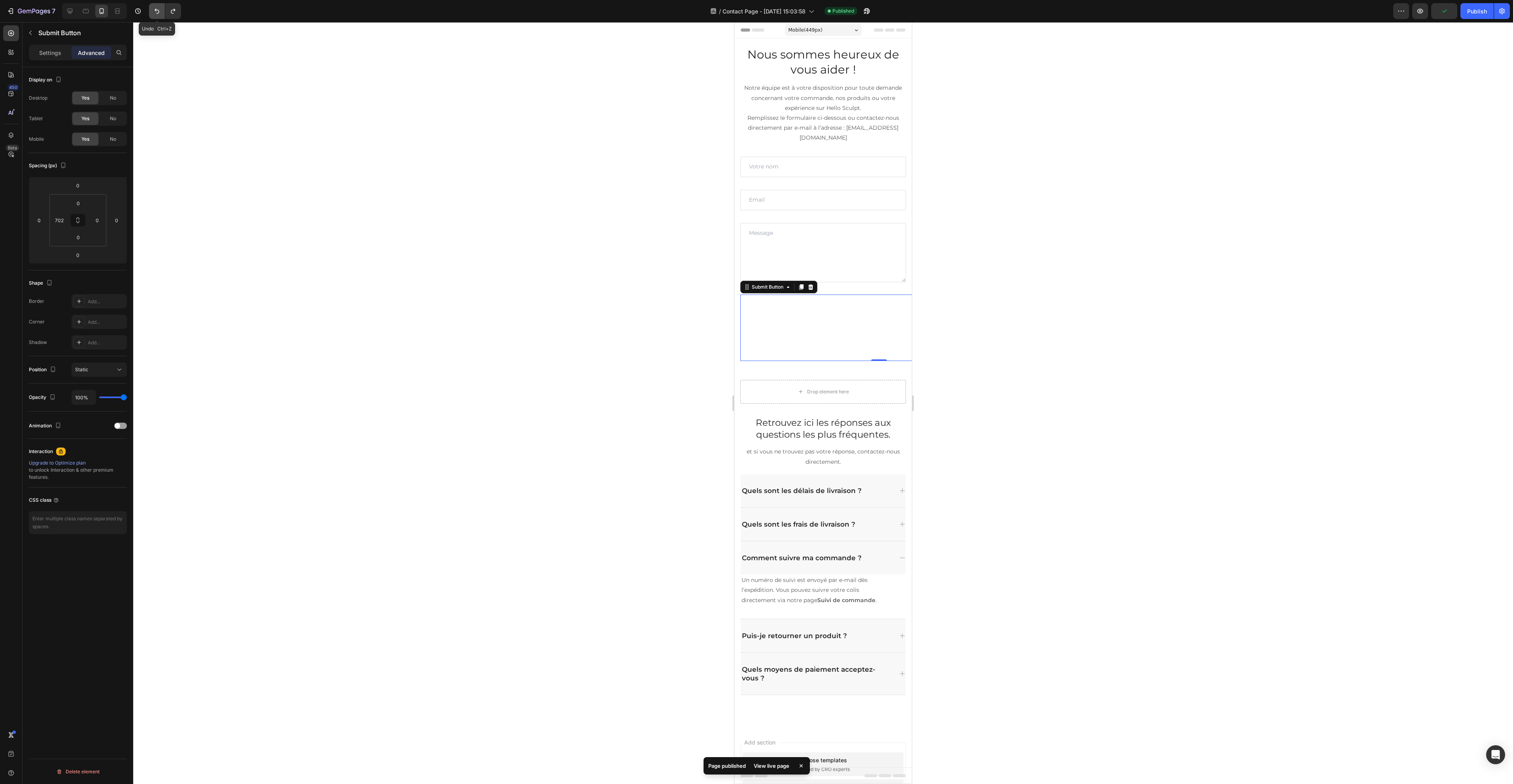
click at [154, 9] on icon "Undo/Redo" at bounding box center [157, 11] width 8 height 8
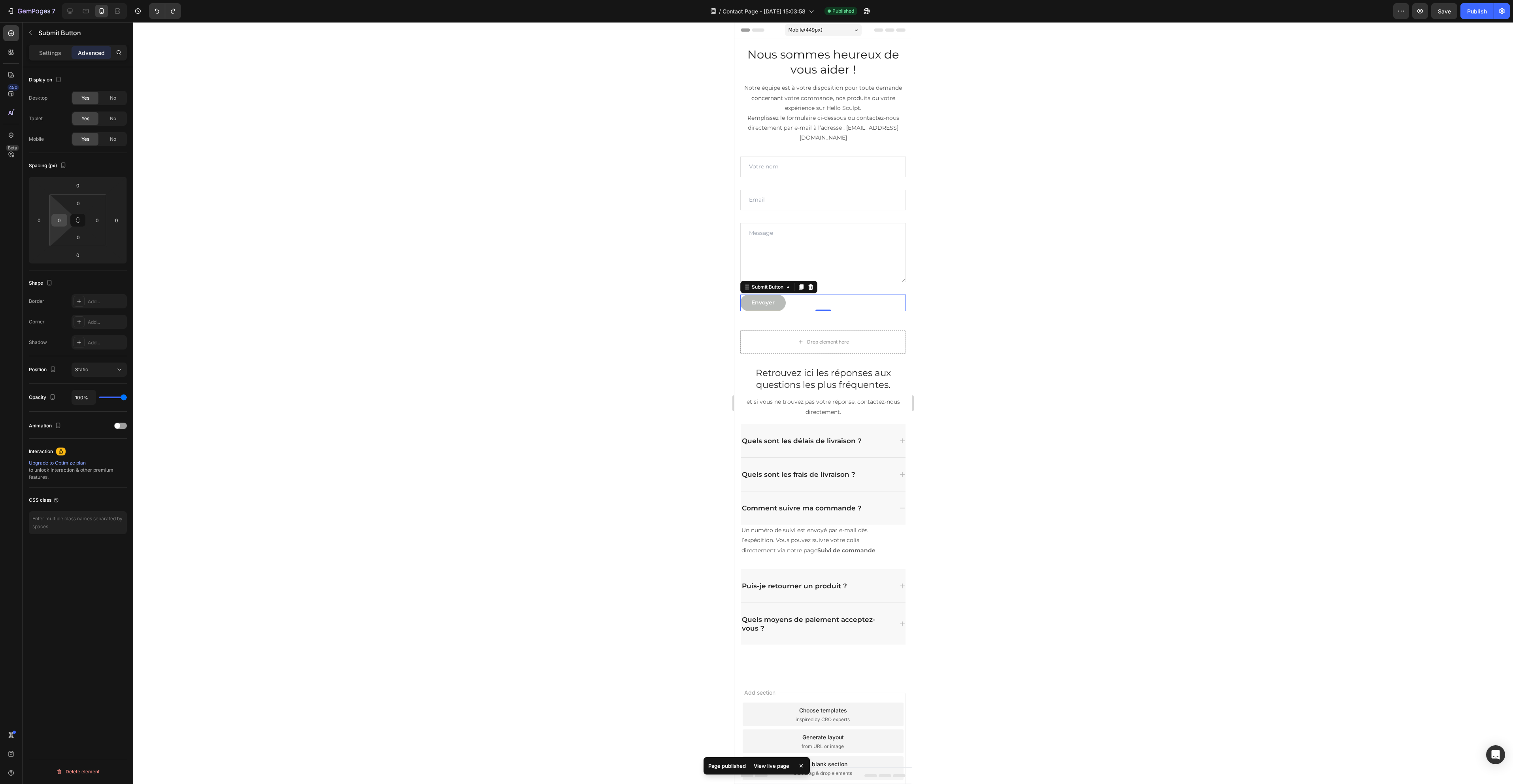
click at [61, 218] on input "0" at bounding box center [59, 219] width 12 height 12
type input "7"
type input "1"
type input "140"
click at [578, 276] on div at bounding box center [823, 402] width 1380 height 761
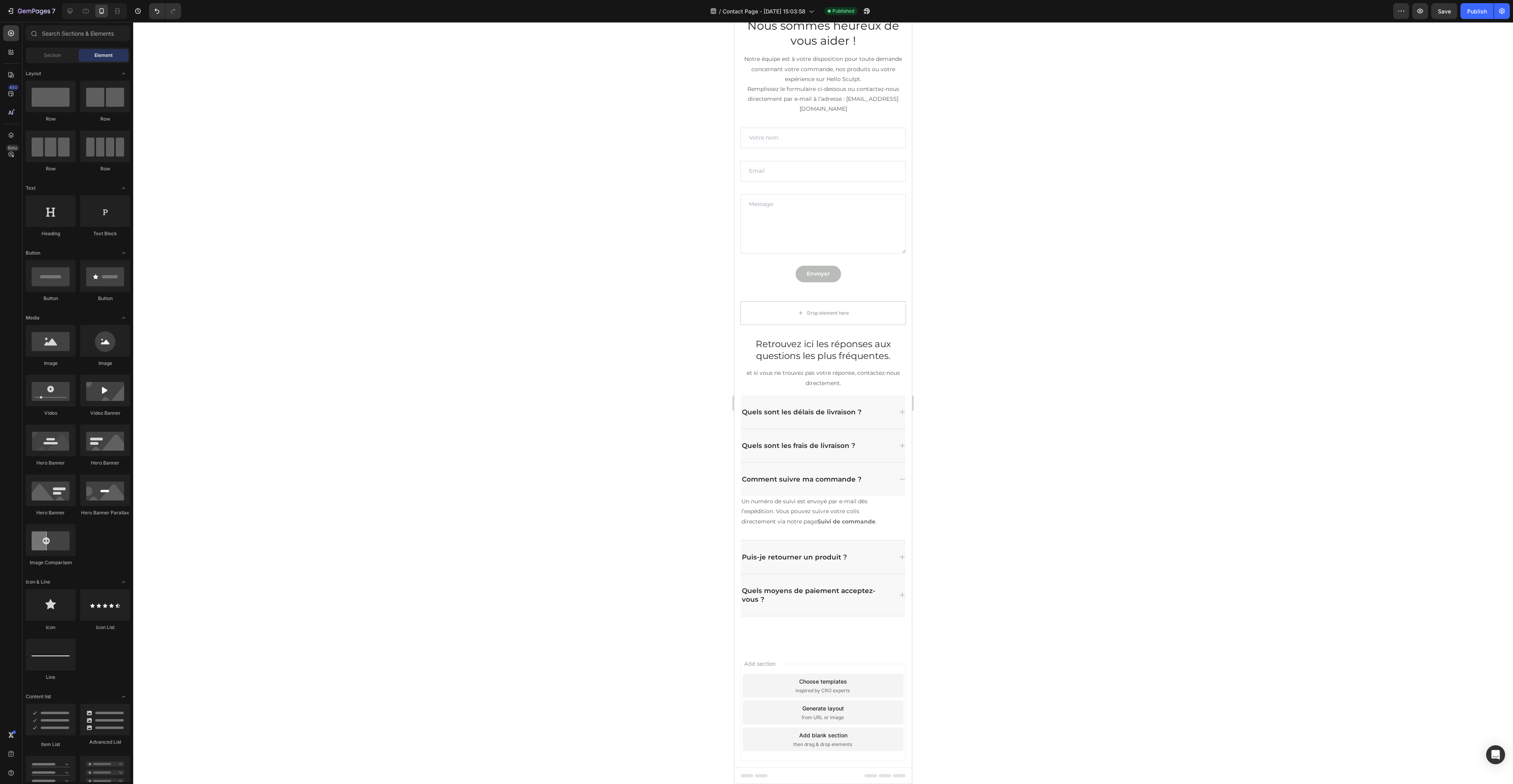
scroll to position [54, 0]
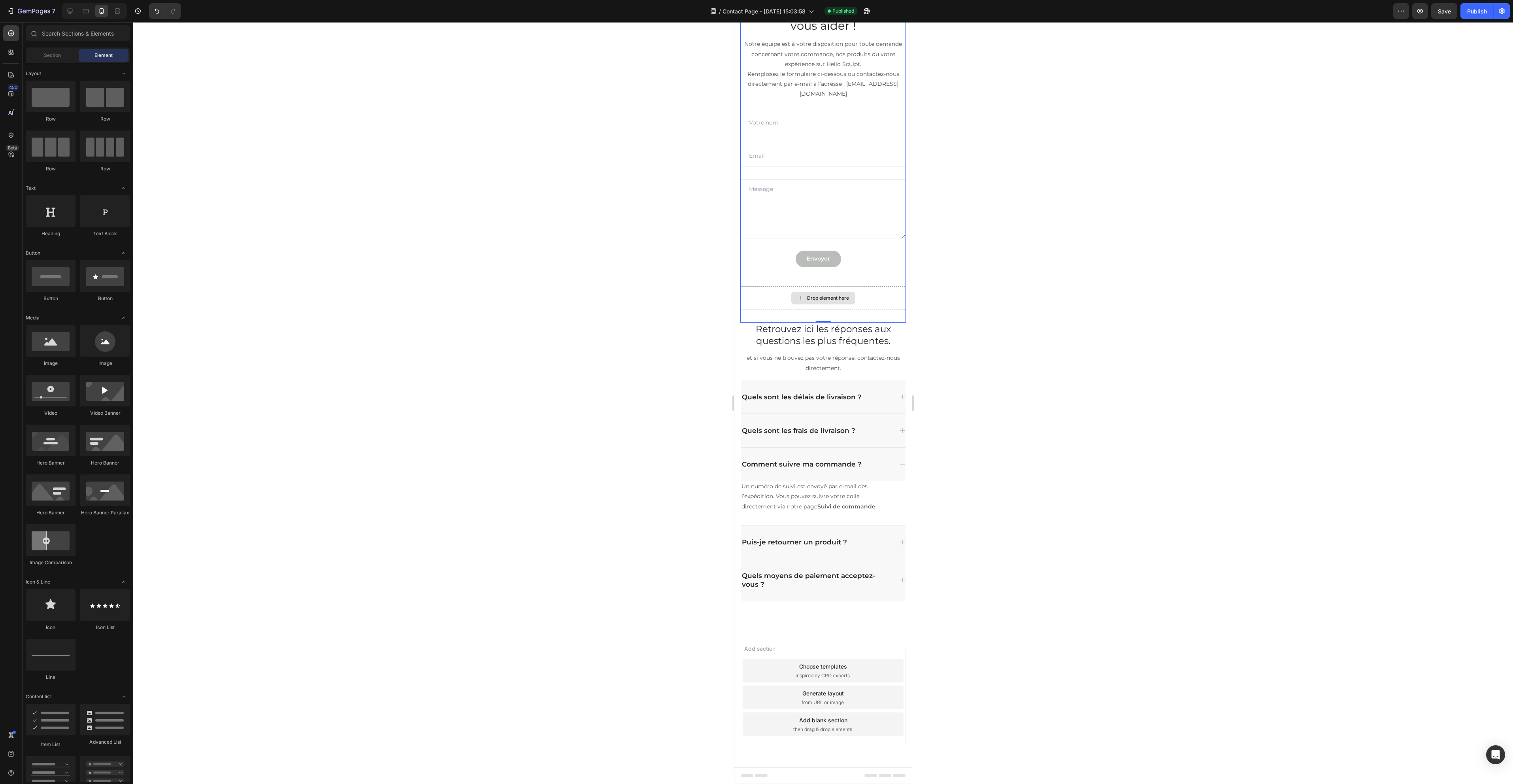
click at [876, 286] on div "Drop element here" at bounding box center [823, 298] width 166 height 23
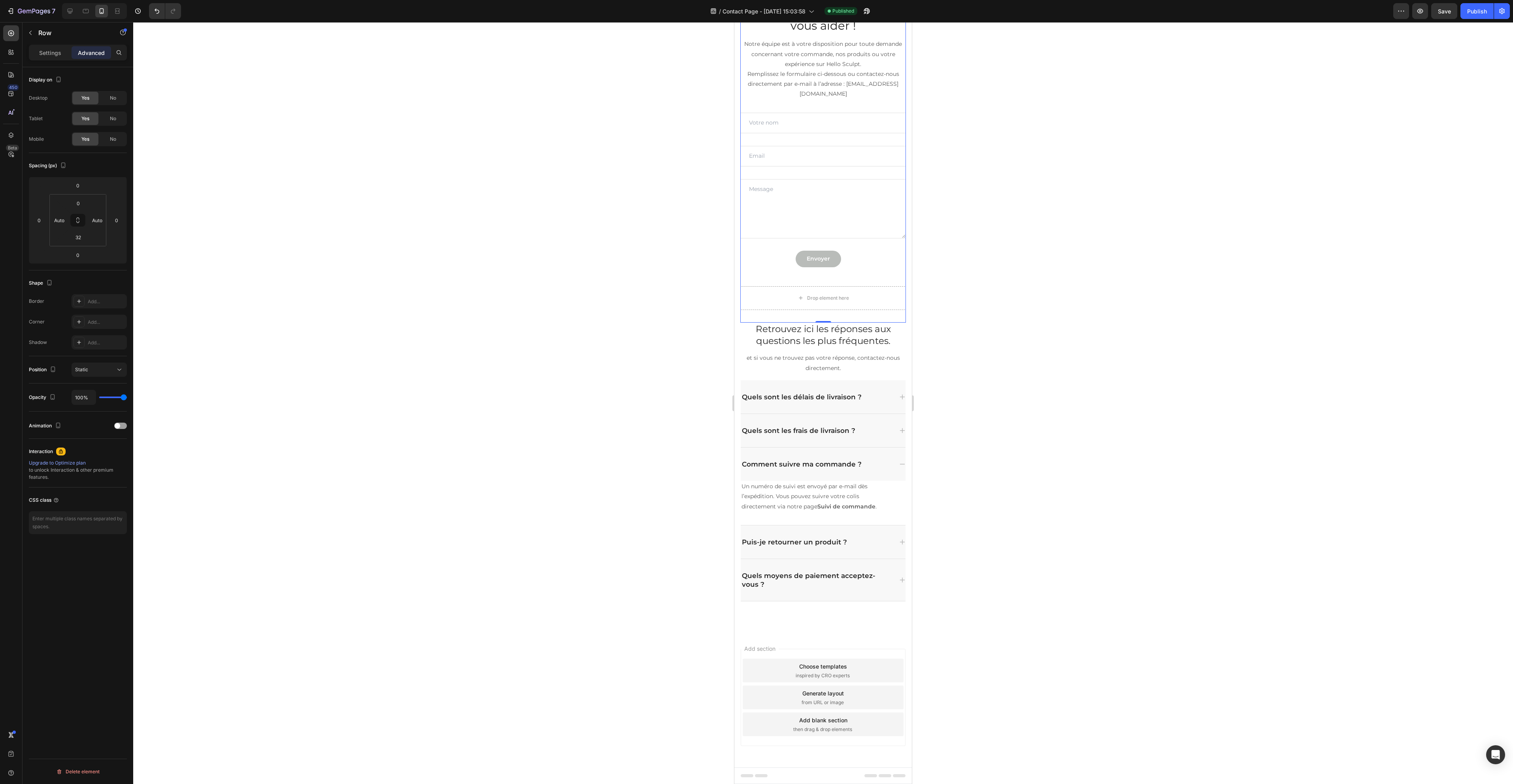
scroll to position [0, 0]
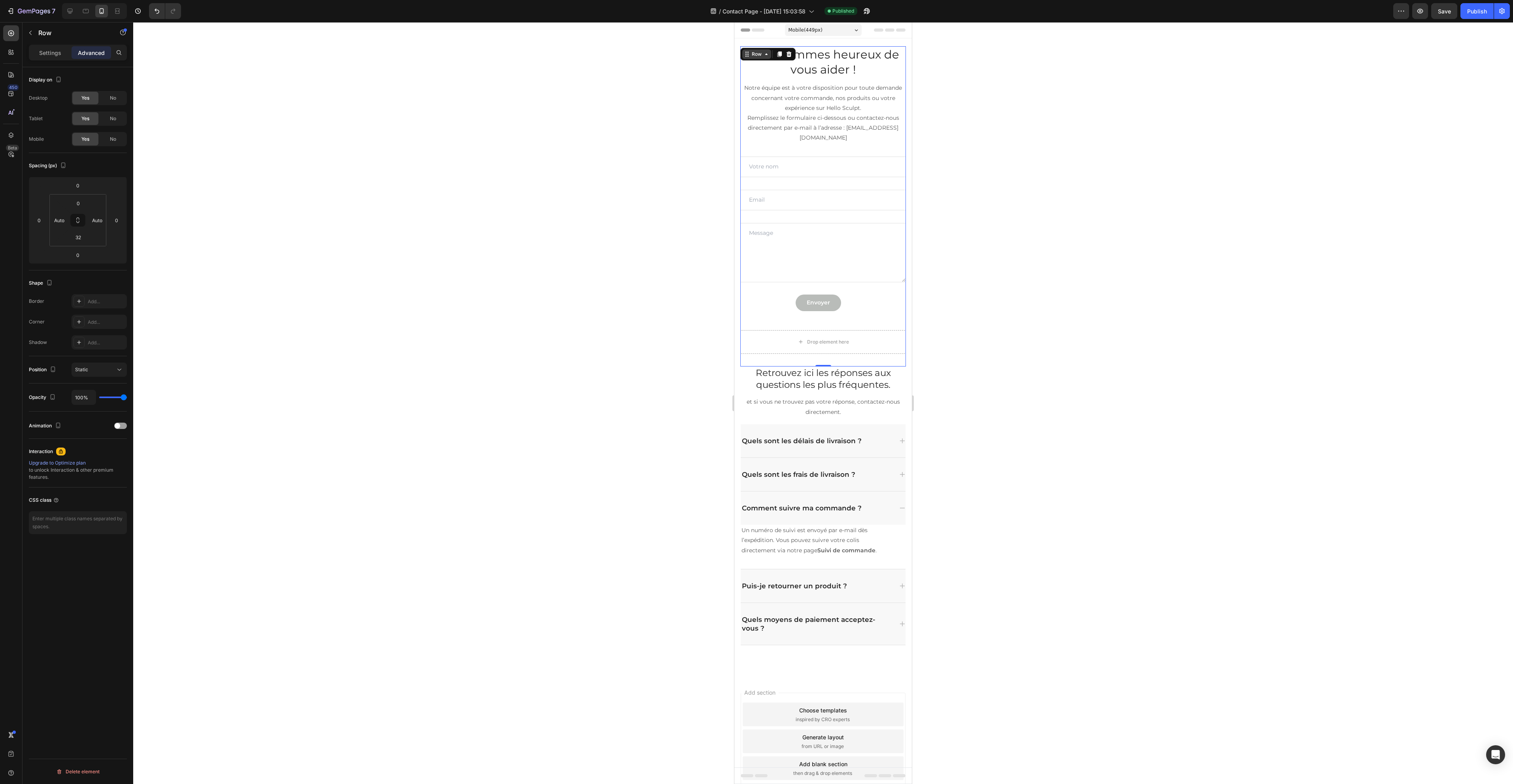
click at [756, 54] on div "Row" at bounding box center [756, 54] width 13 height 7
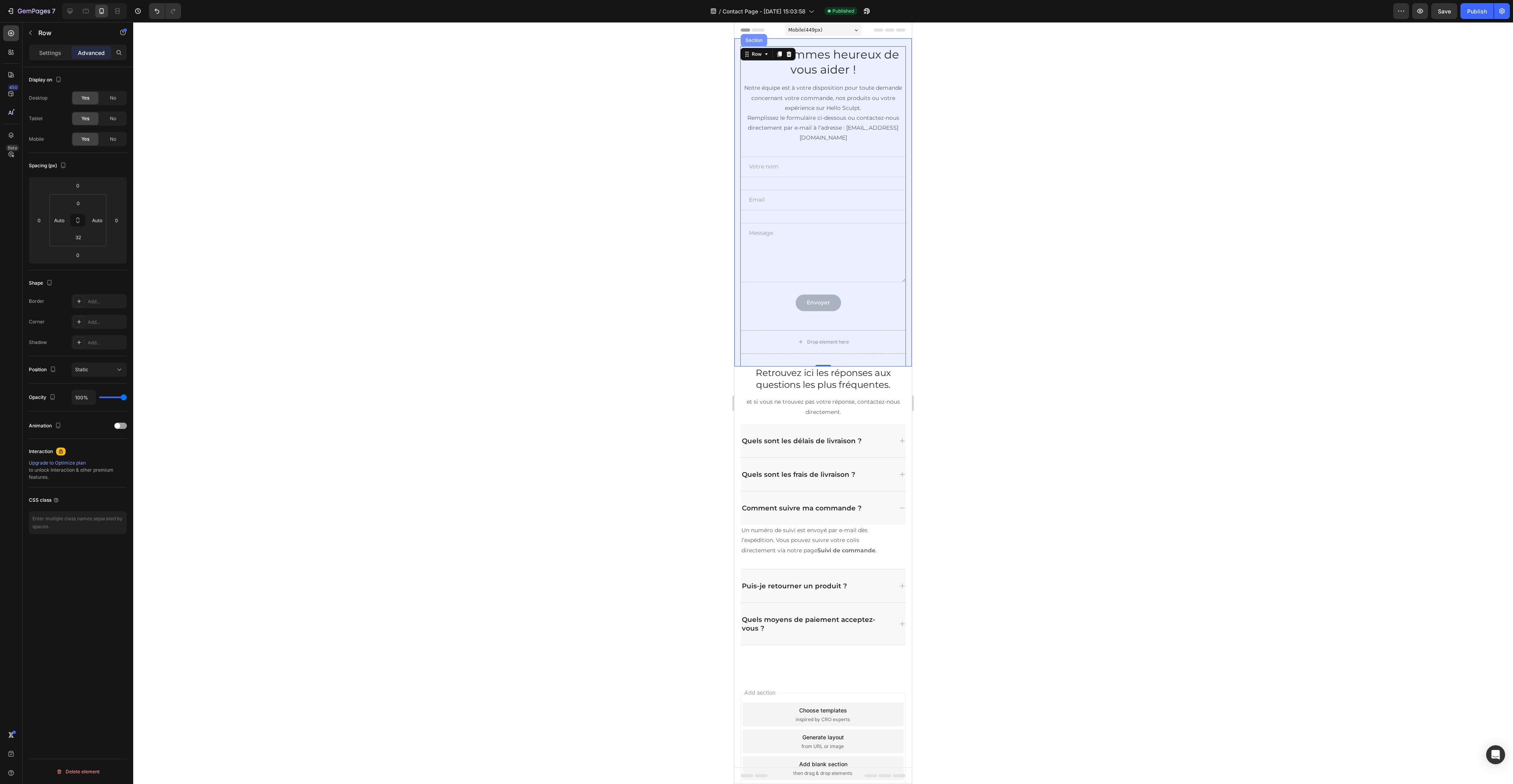
click at [750, 40] on div "Section" at bounding box center [754, 40] width 20 height 5
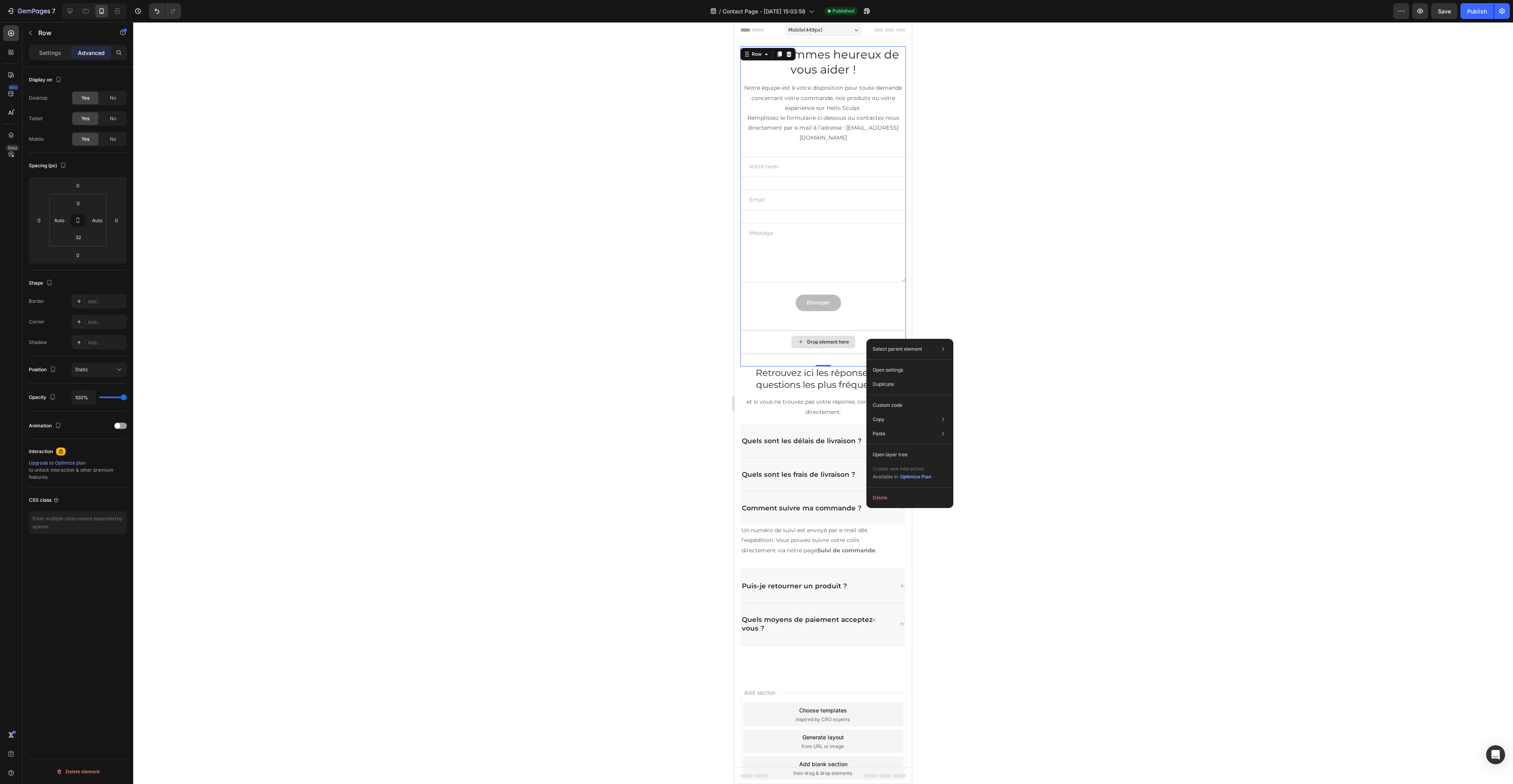
click at [791, 338] on div "Drop element here" at bounding box center [823, 341] width 64 height 12
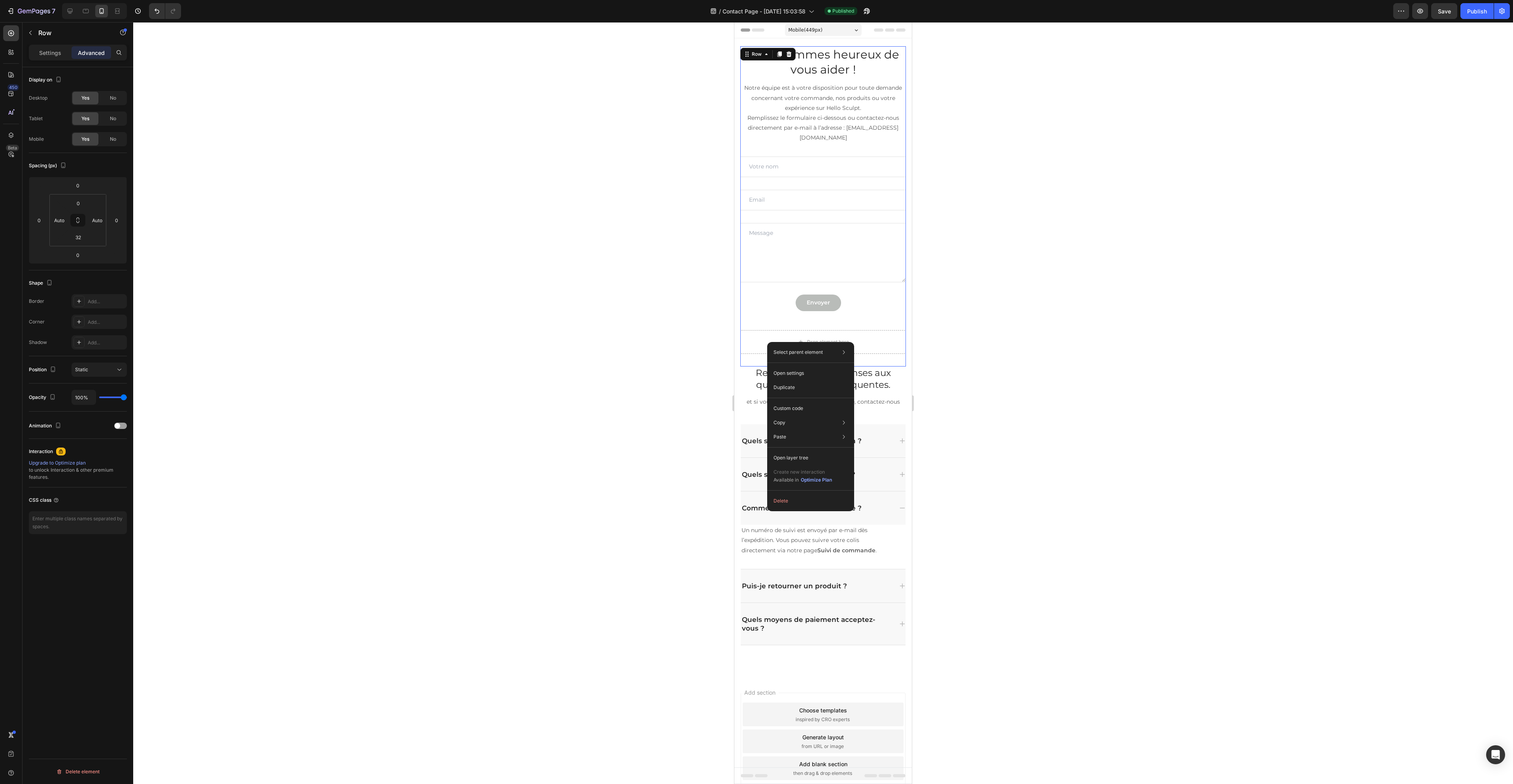
click at [815, 492] on div "Select parent element Section Row 2 cols Open settings Duplicate Custom code Co…" at bounding box center [811, 426] width 87 height 169
click at [790, 499] on button "Delete" at bounding box center [811, 501] width 81 height 14
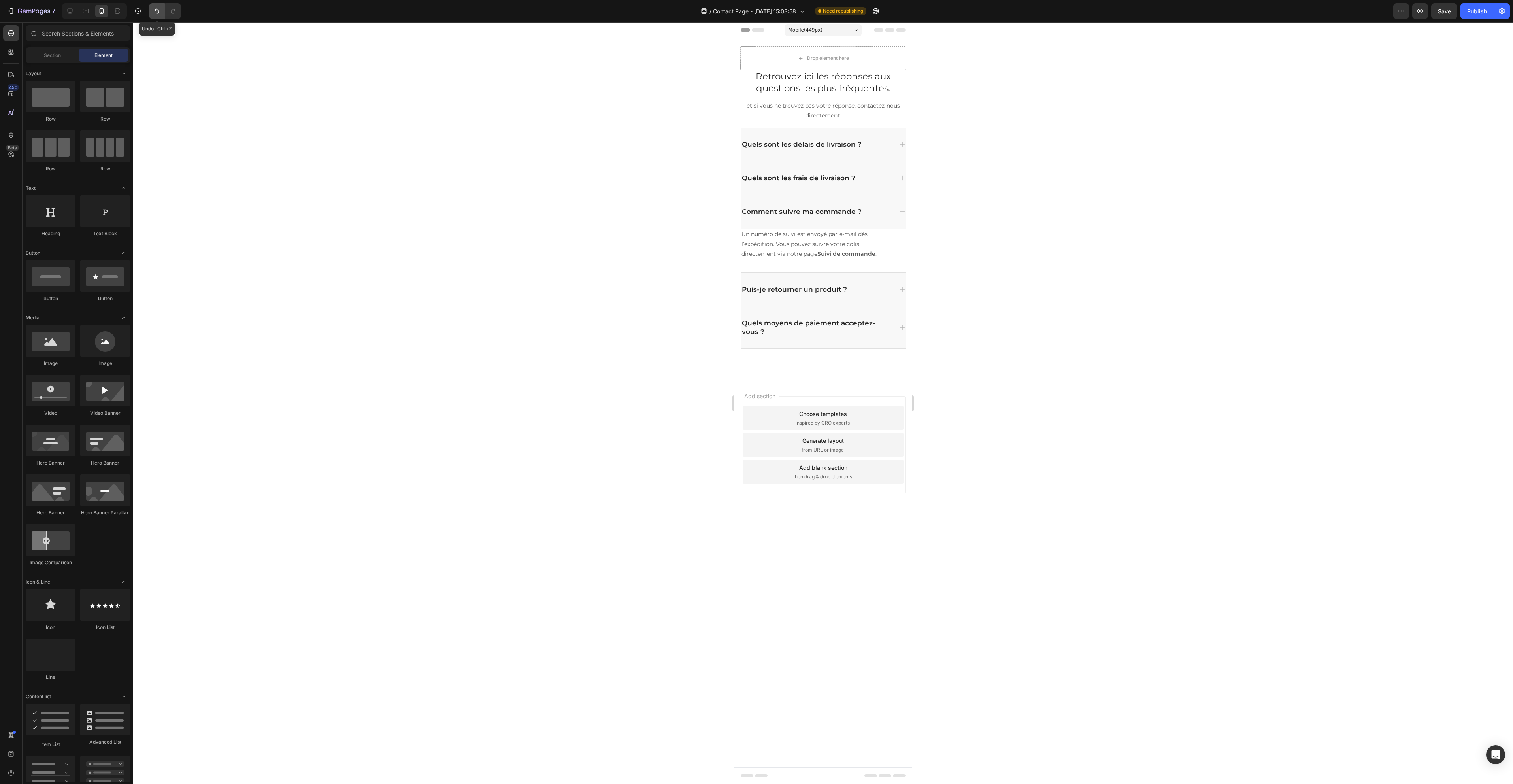
click at [157, 16] on button "Undo/Redo" at bounding box center [157, 11] width 16 height 16
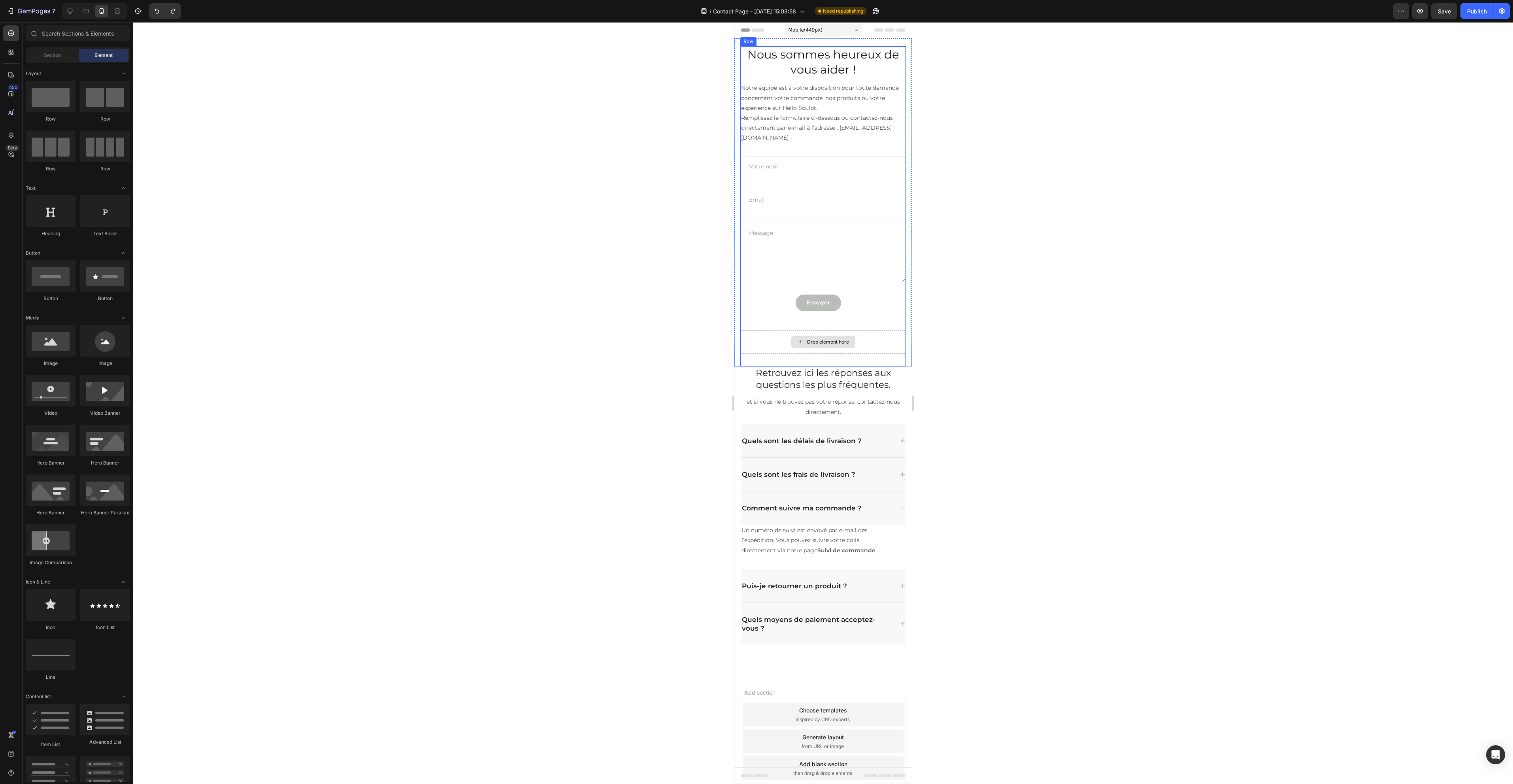
click at [801, 341] on div "Drop element here" at bounding box center [823, 341] width 64 height 12
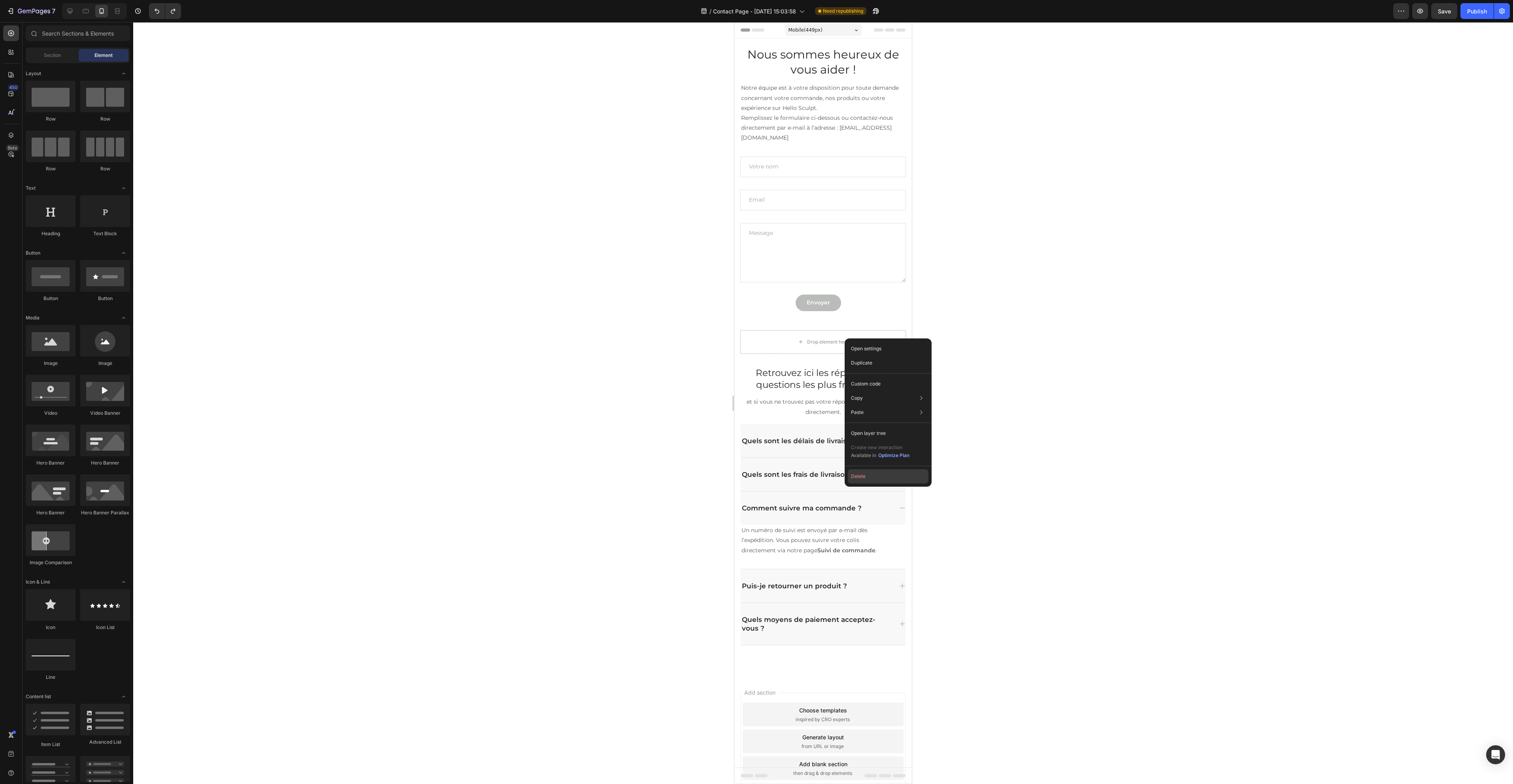
click at [874, 472] on button "Delete" at bounding box center [888, 476] width 81 height 14
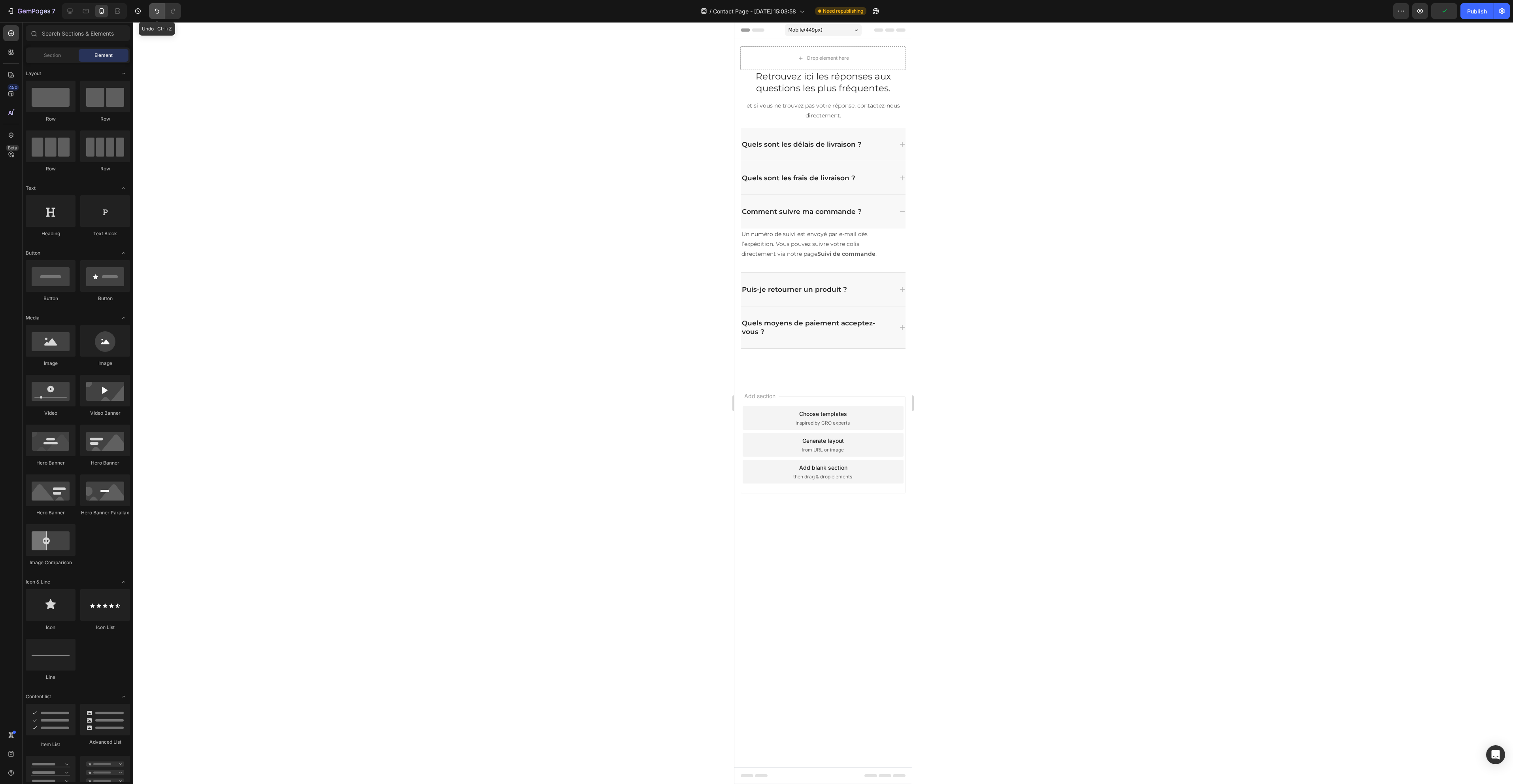
click at [156, 16] on button "Undo/Redo" at bounding box center [157, 11] width 16 height 16
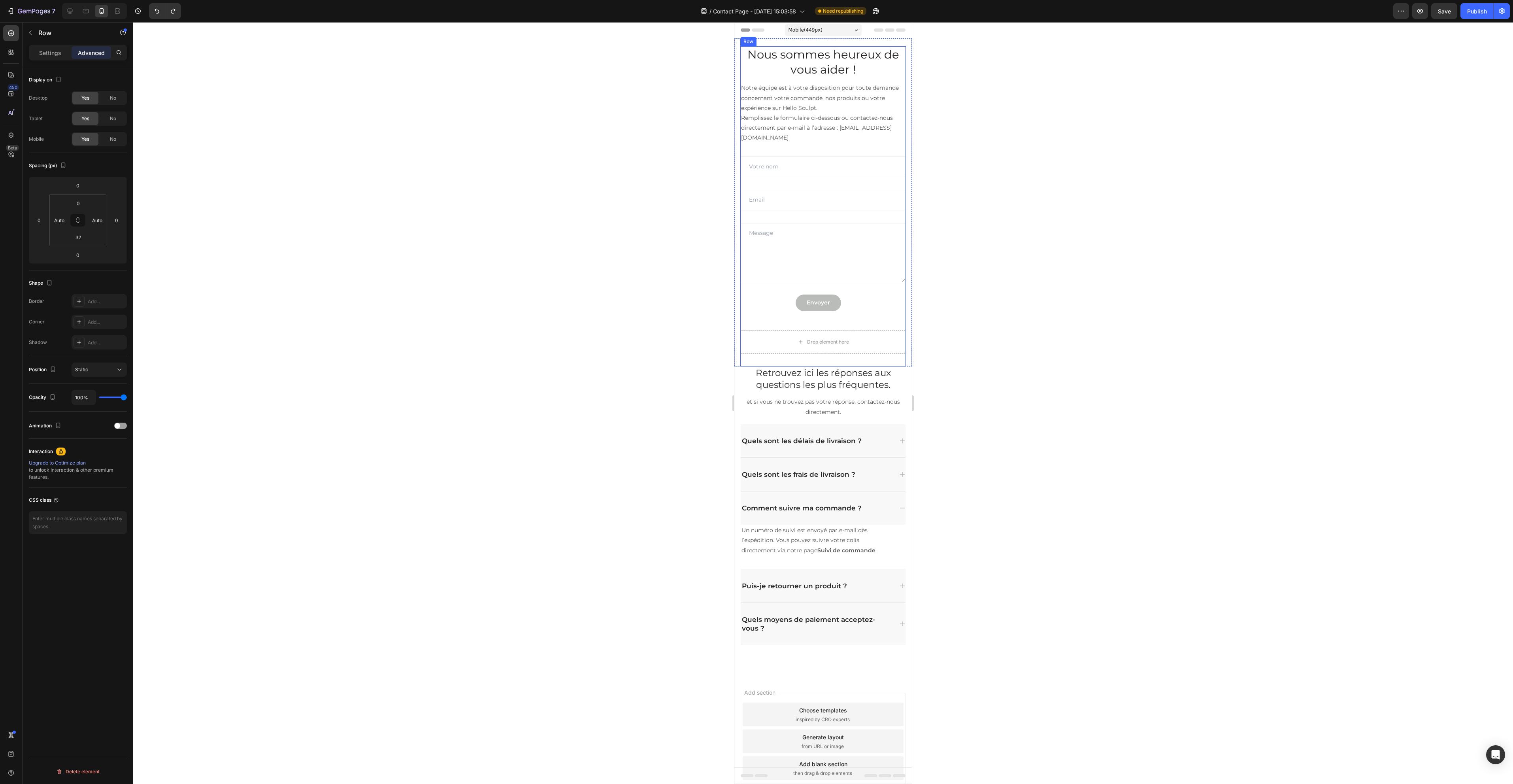
click at [888, 362] on div "Nous sommes heureux de vous aider ! Heading Notre équipe est à votre dispositio…" at bounding box center [823, 206] width 166 height 320
drag, startPoint x: 818, startPoint y: 364, endPoint x: 815, endPoint y: 326, distance: 38.1
click at [815, 326] on div "Nous sommes heureux de vous aider ! Heading Notre équipe est à votre dispositio…" at bounding box center [823, 206] width 166 height 320
click at [867, 330] on div "Drop element here" at bounding box center [823, 341] width 166 height 23
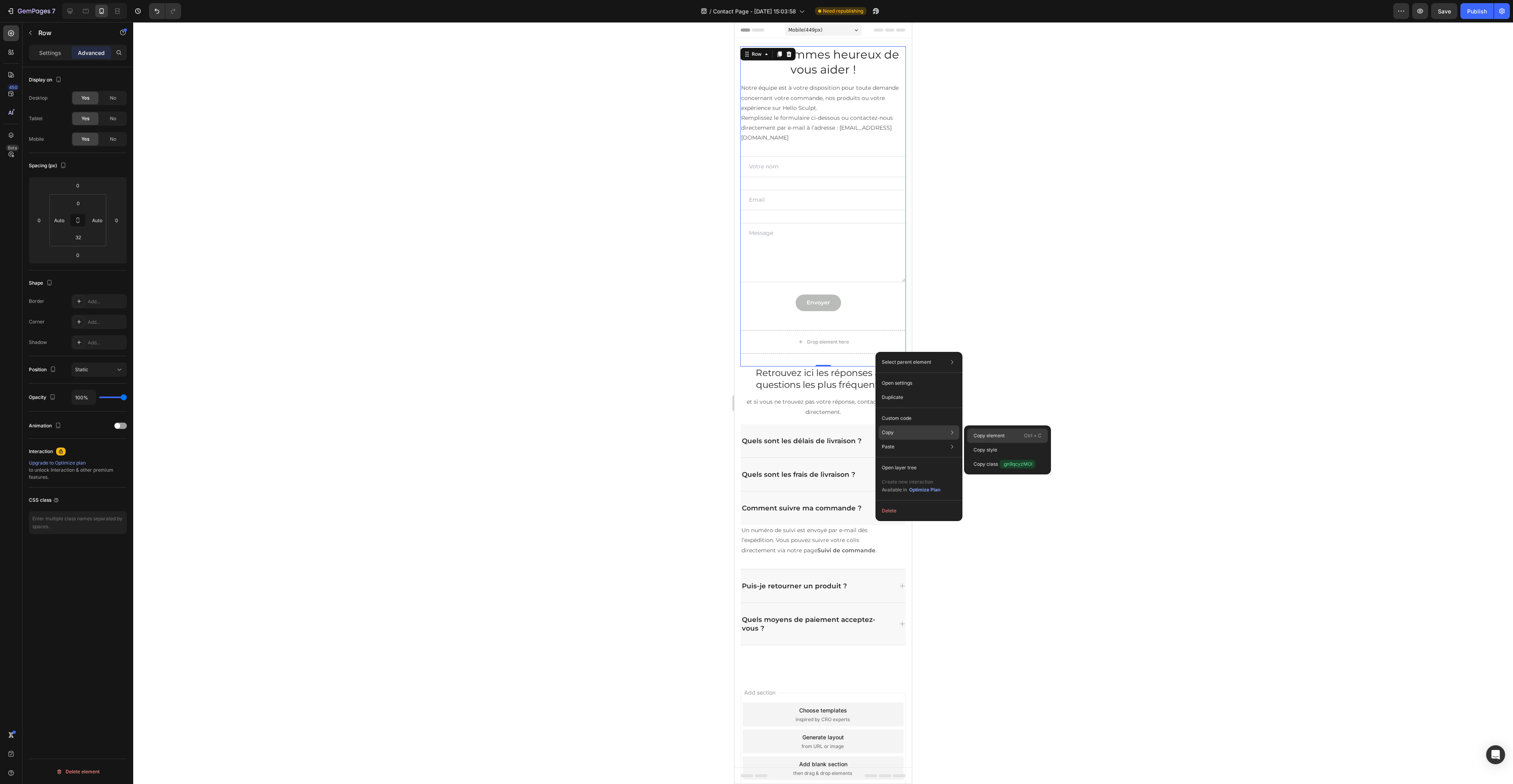
click at [1003, 435] on p "Copy element" at bounding box center [989, 435] width 31 height 7
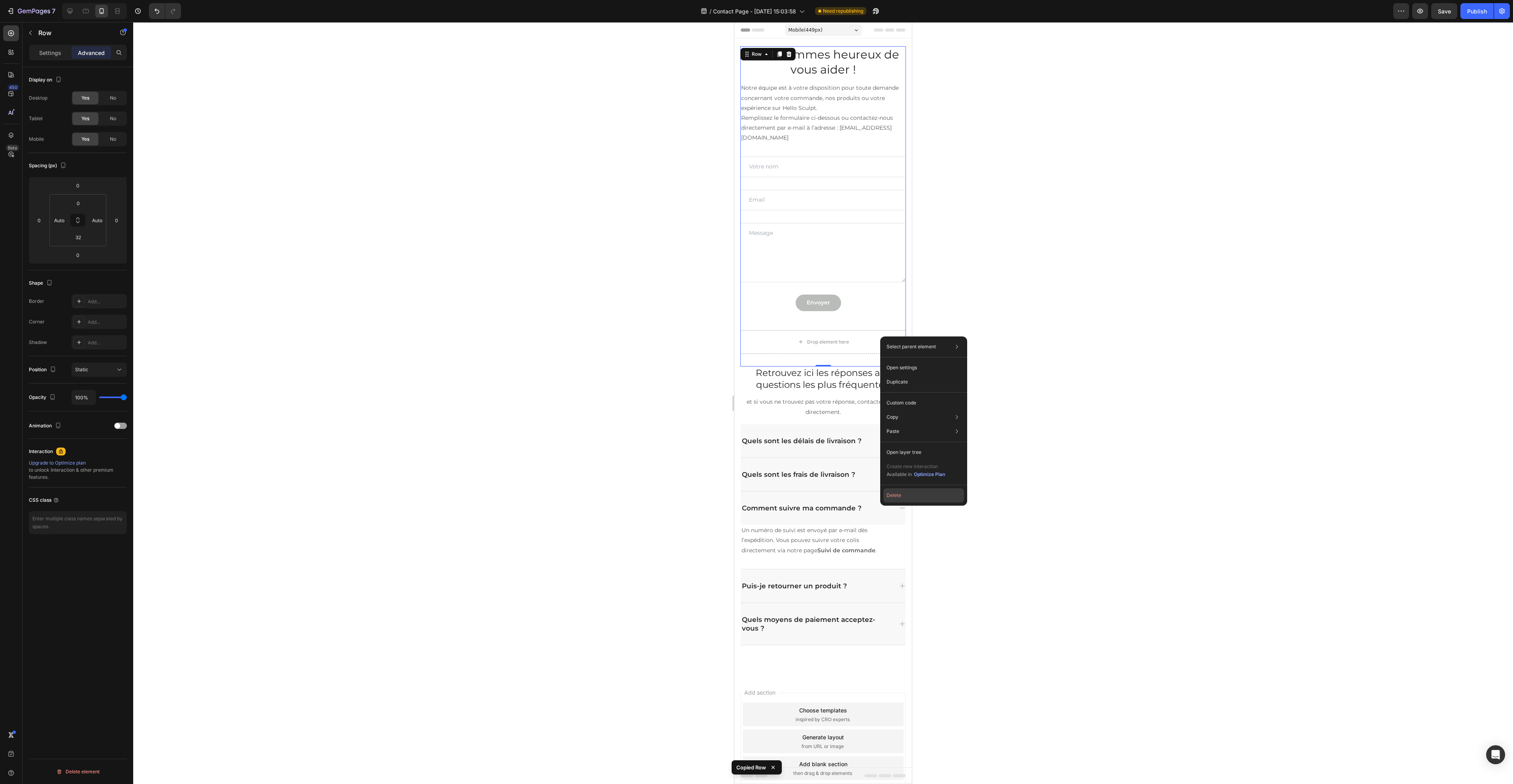
click at [909, 502] on button "Delete" at bounding box center [924, 495] width 81 height 14
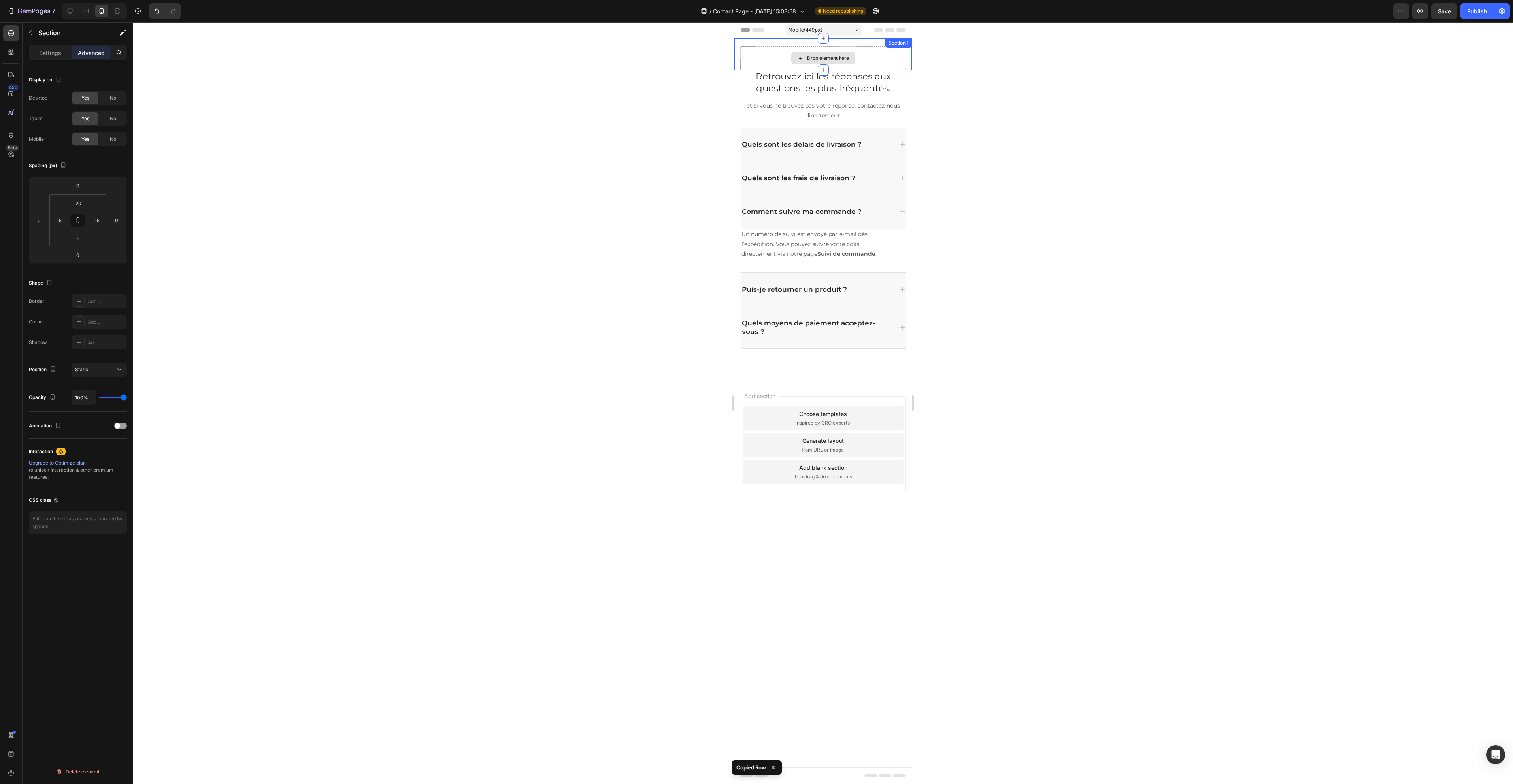
click at [883, 59] on div "Drop element here" at bounding box center [823, 58] width 166 height 23
click at [907, 49] on icon at bounding box center [905, 46] width 6 height 6
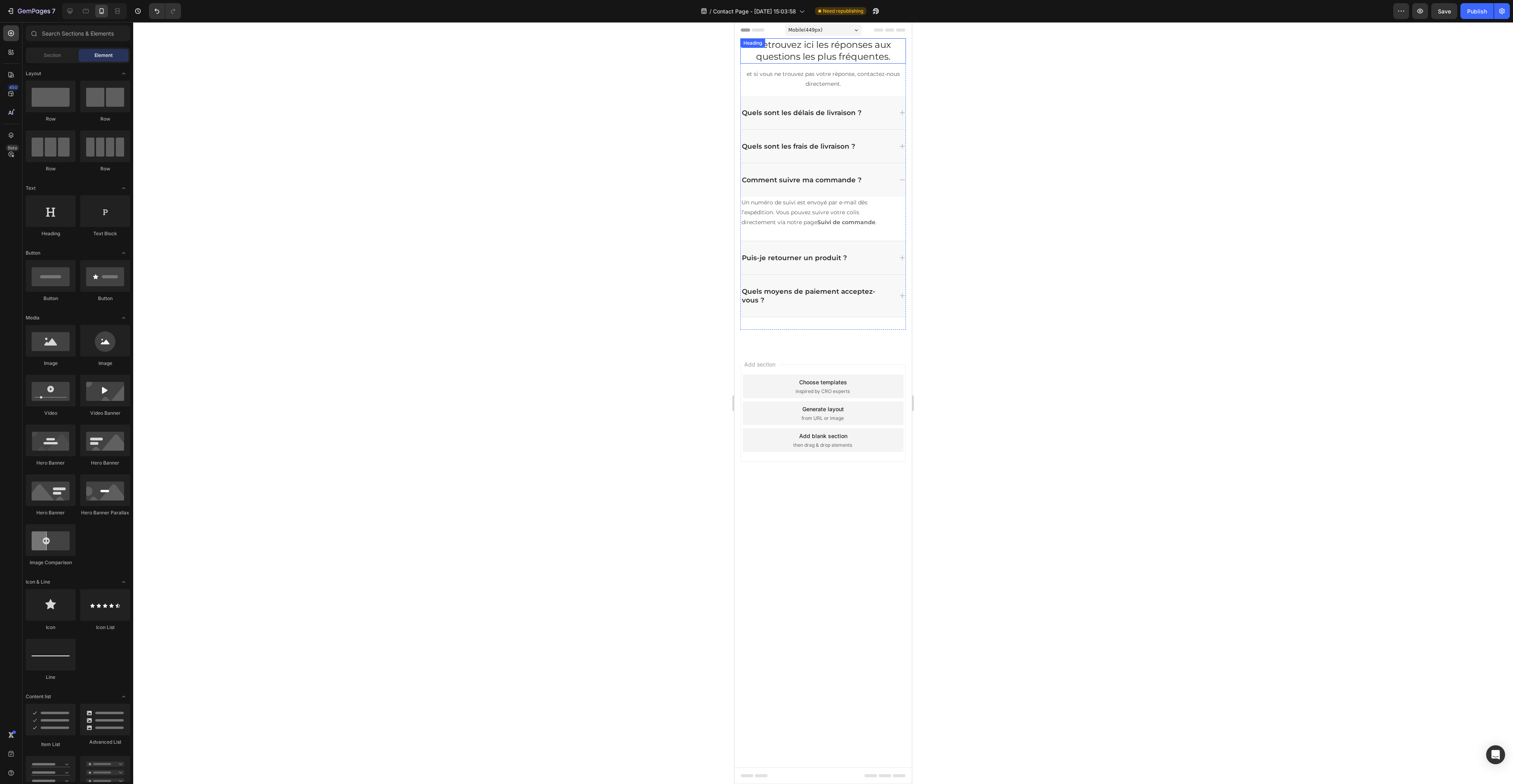
click at [824, 39] on h2 "Retrouvez ici les réponses aux questions les plus fréquentes." at bounding box center [823, 51] width 166 height 26
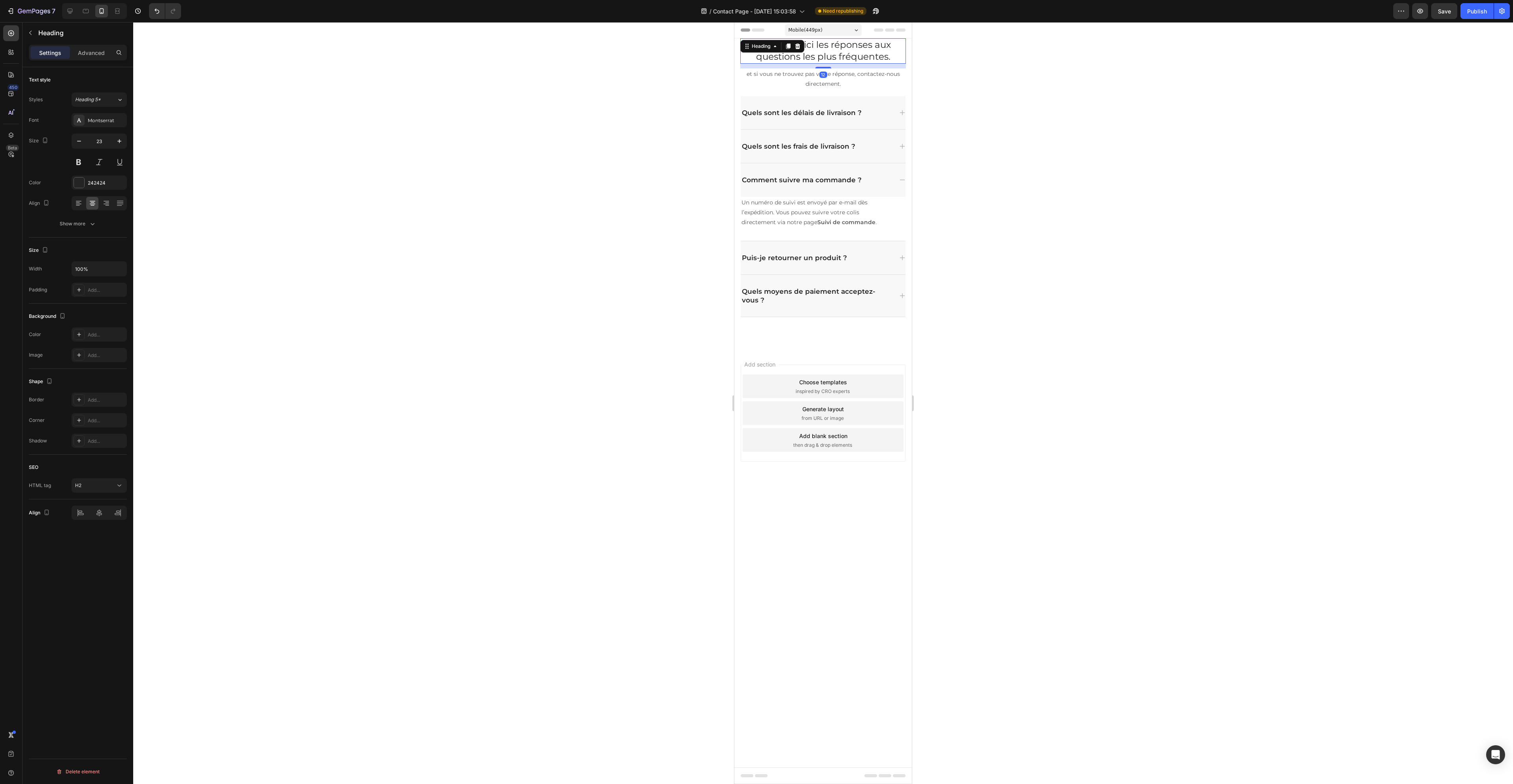
drag, startPoint x: 824, startPoint y: 37, endPoint x: 815, endPoint y: 41, distance: 9.8
click at [811, 332] on div "Retrouvez ici les réponses aux questions les plus fréquentes. Heading 12 et si …" at bounding box center [823, 193] width 177 height 310
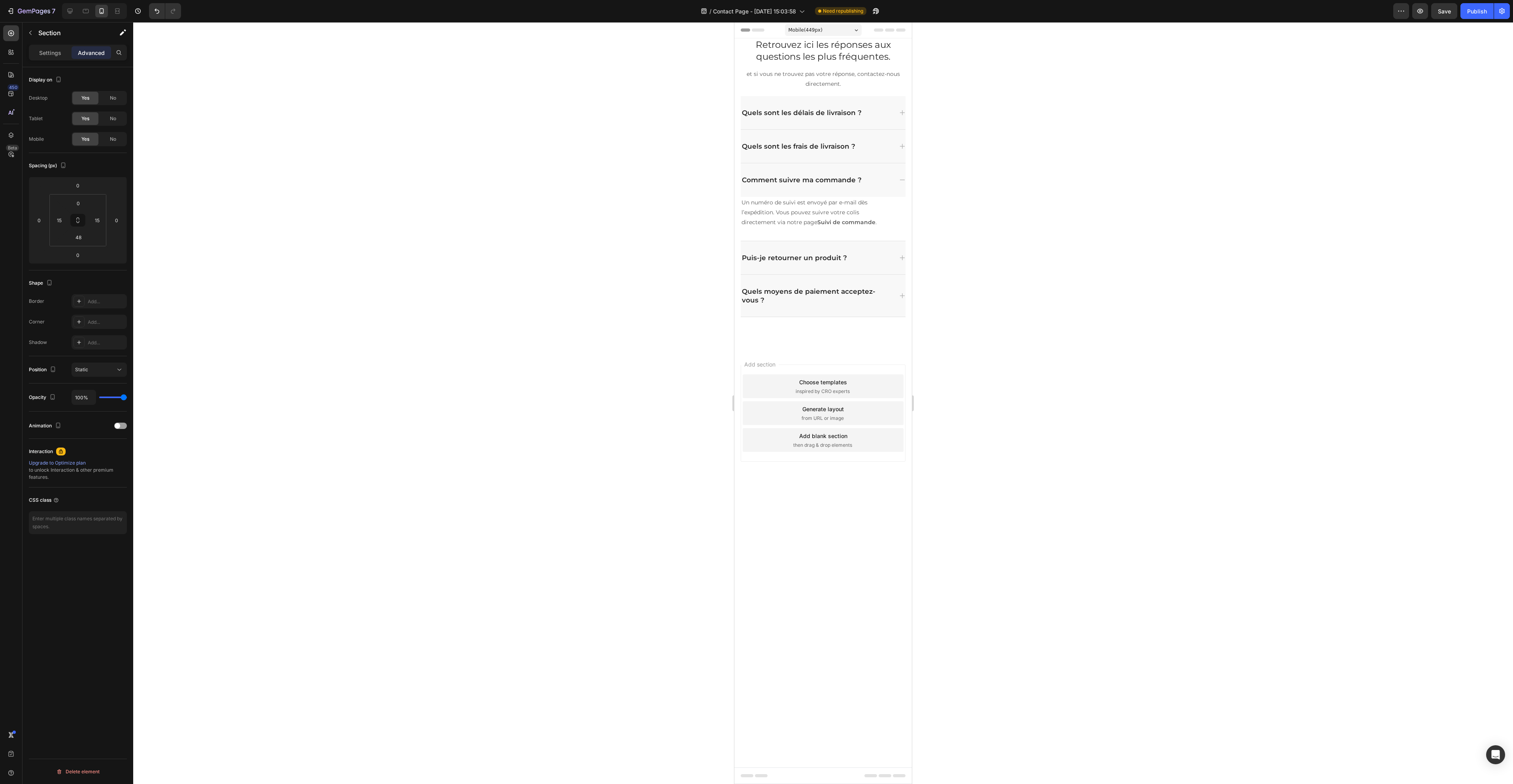
drag, startPoint x: 853, startPoint y: 350, endPoint x: 811, endPoint y: 340, distance: 43.2
click at [811, 337] on div "Retrouvez ici les réponses aux questions les plus fréquentes. Heading et si vou…" at bounding box center [823, 193] width 177 height 310
click at [821, 348] on icon at bounding box center [823, 348] width 6 height 6
click at [156, 10] on icon "Undo/Redo" at bounding box center [157, 11] width 5 height 5
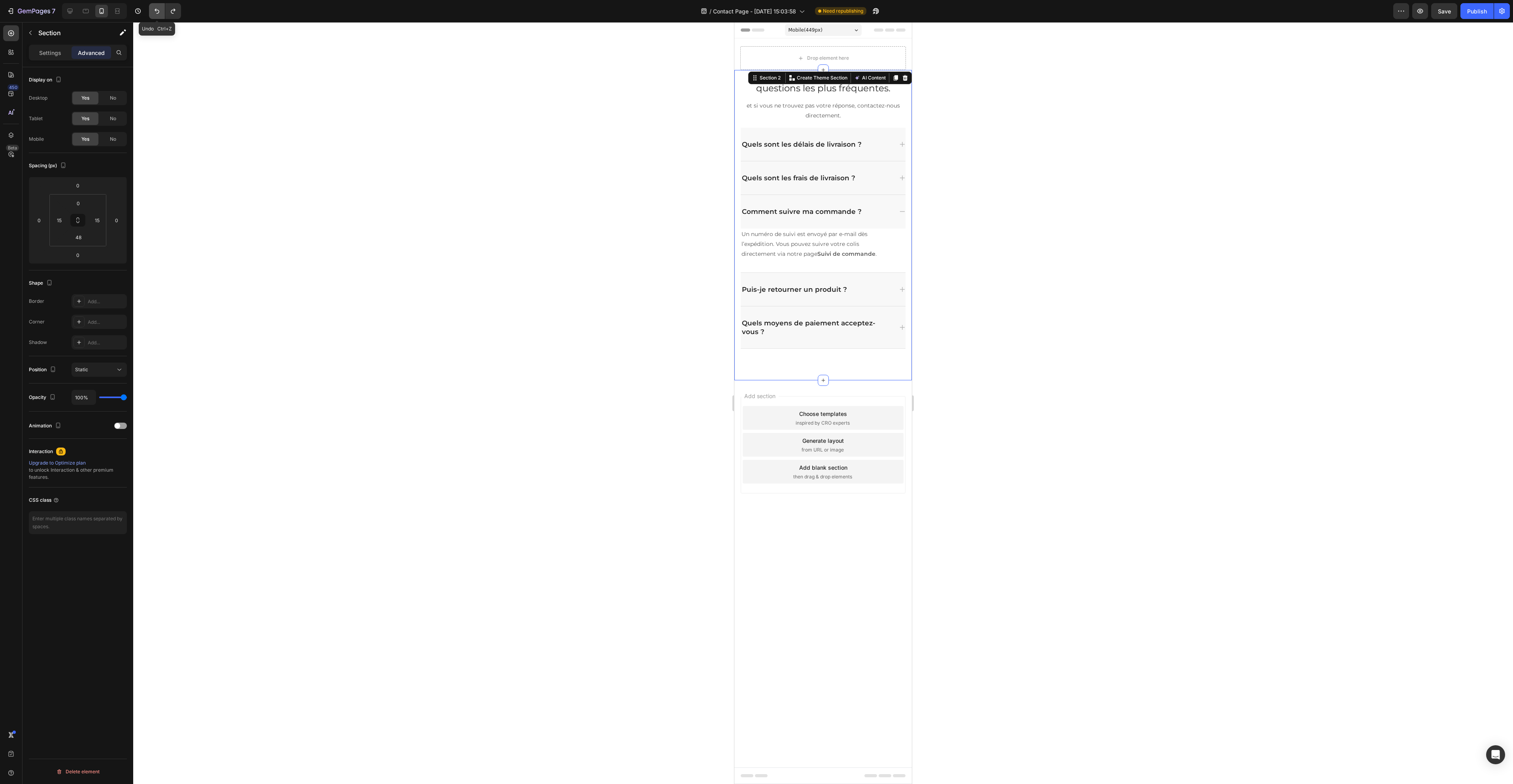
click at [156, 10] on icon "Undo/Redo" at bounding box center [157, 11] width 5 height 5
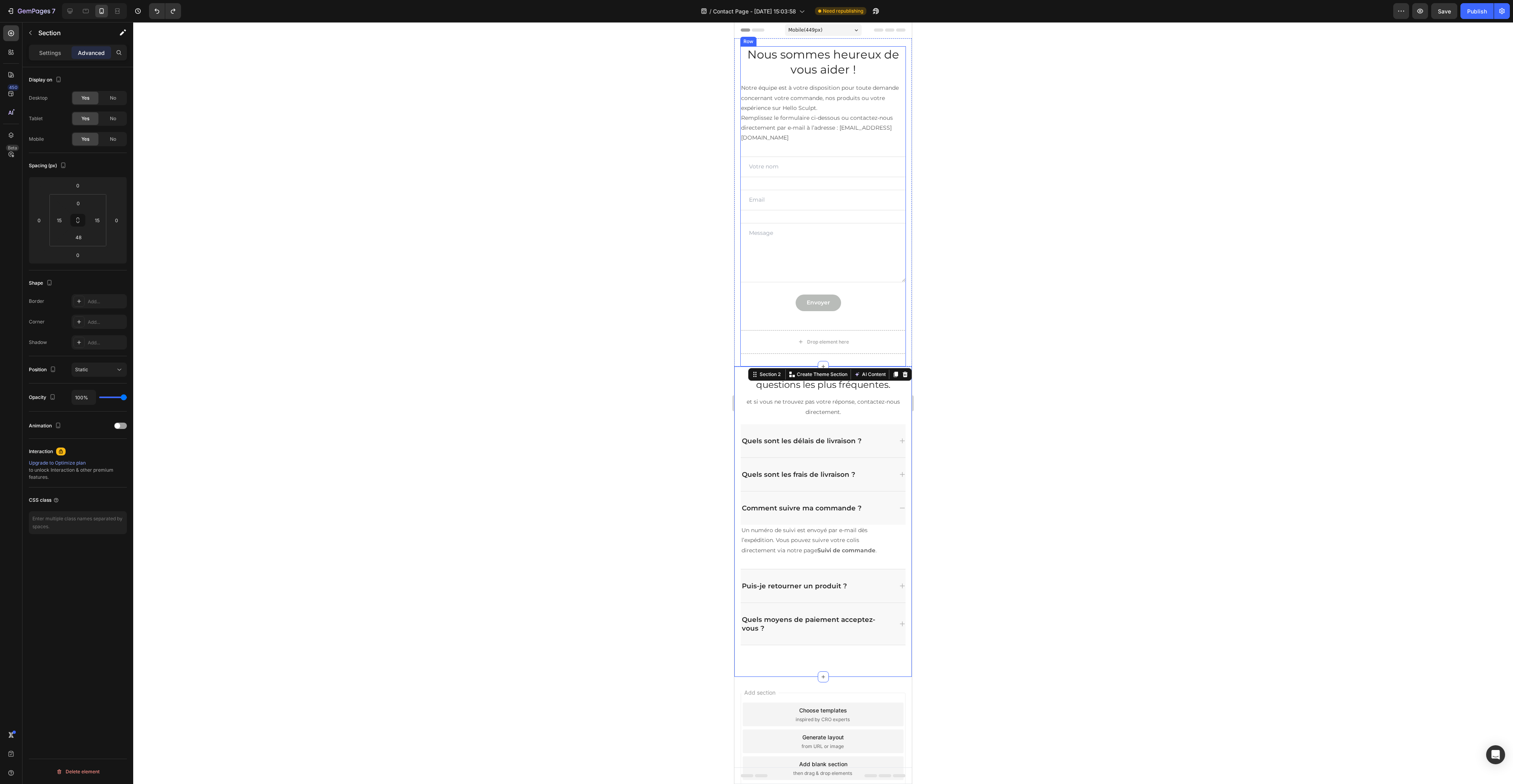
click at [866, 348] on div "Drop element here" at bounding box center [823, 341] width 166 height 23
click at [11, 131] on icon at bounding box center [11, 135] width 8 height 8
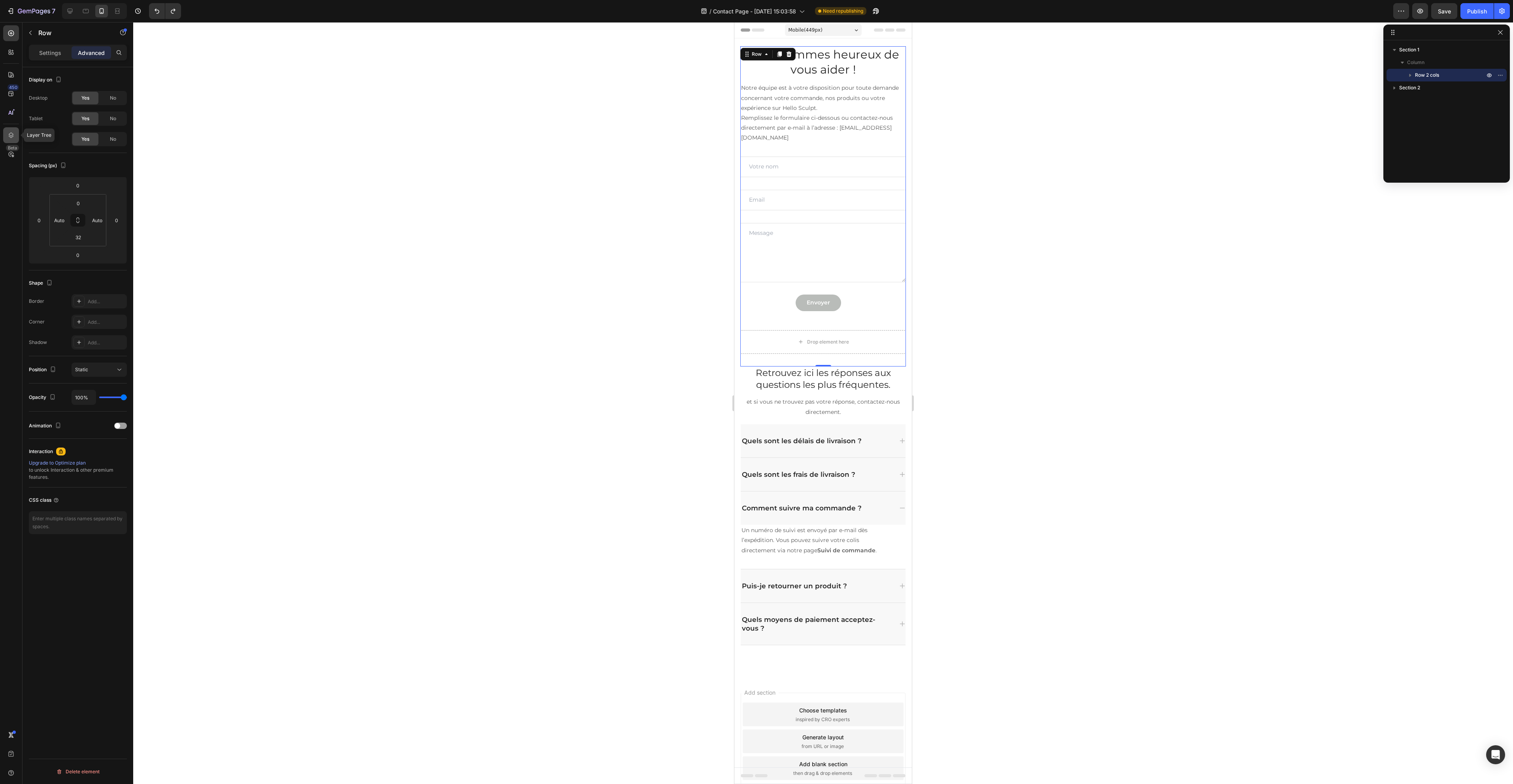
click at [5, 134] on div at bounding box center [11, 135] width 16 height 16
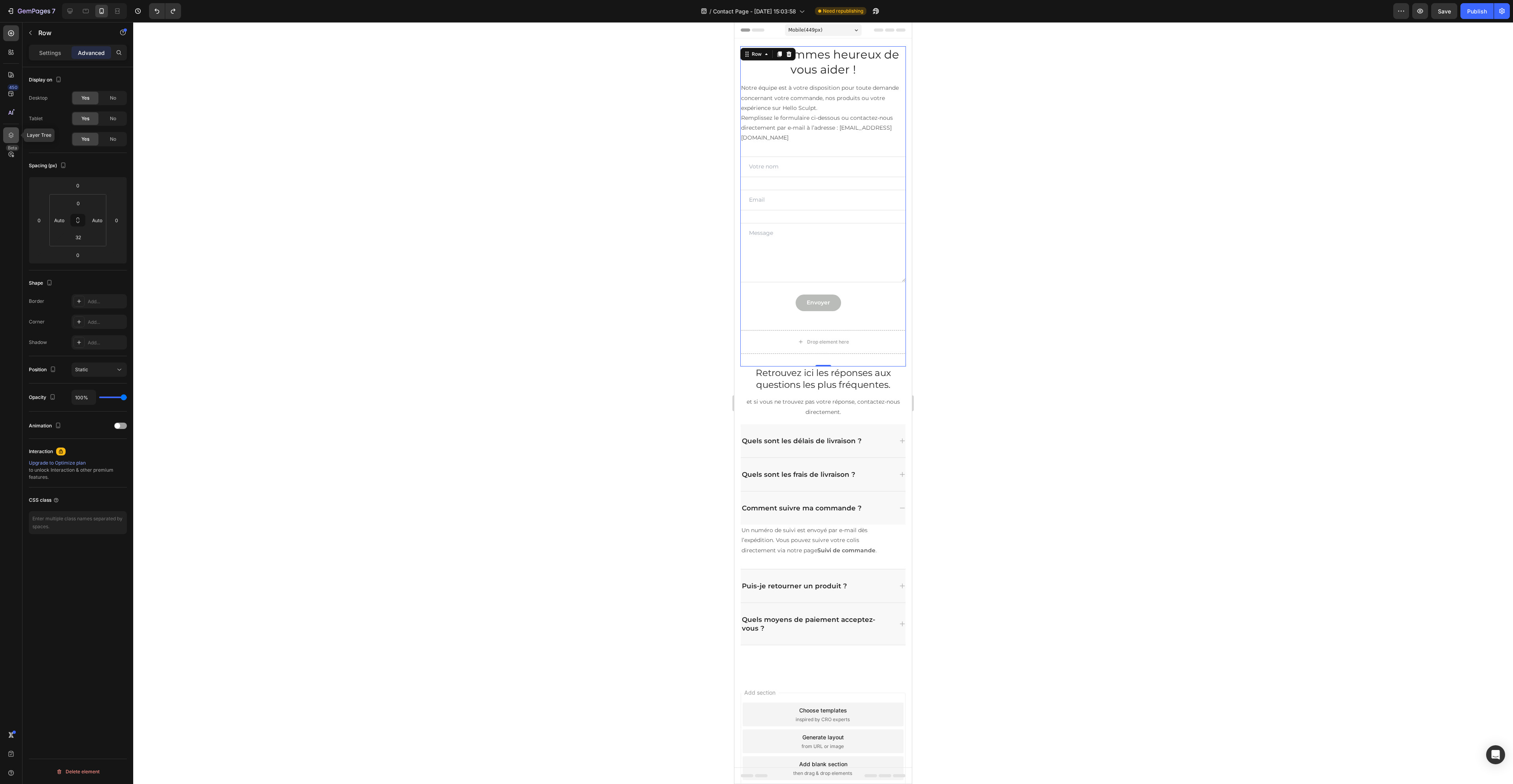
click at [9, 134] on icon at bounding box center [11, 135] width 8 height 8
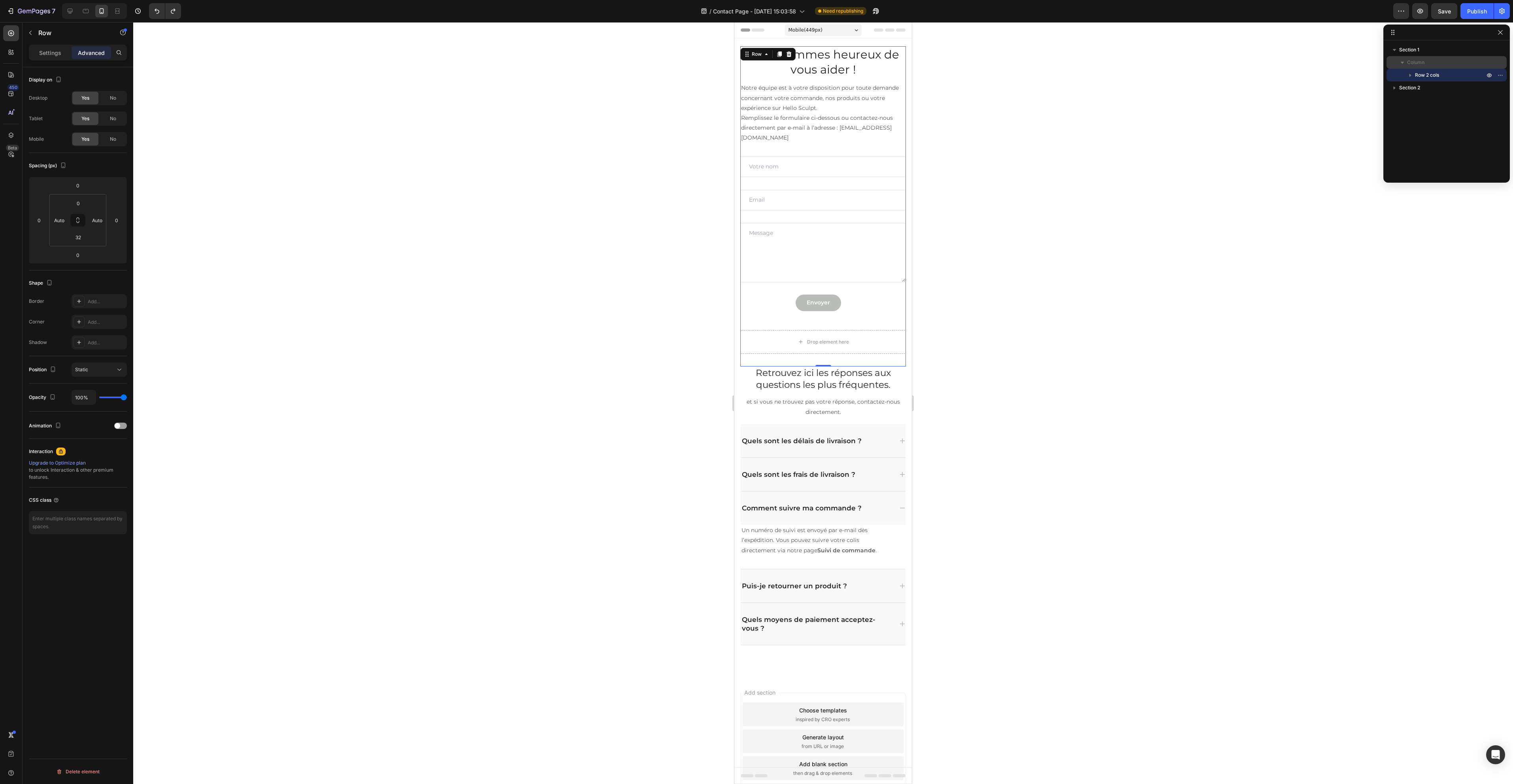
click at [1417, 62] on span "Column" at bounding box center [1416, 62] width 17 height 8
click at [1179, 171] on div at bounding box center [823, 402] width 1380 height 761
click at [880, 301] on div "Envoyer Submit Button" at bounding box center [823, 303] width 166 height 16
click at [884, 330] on div "Drop element here" at bounding box center [823, 341] width 166 height 23
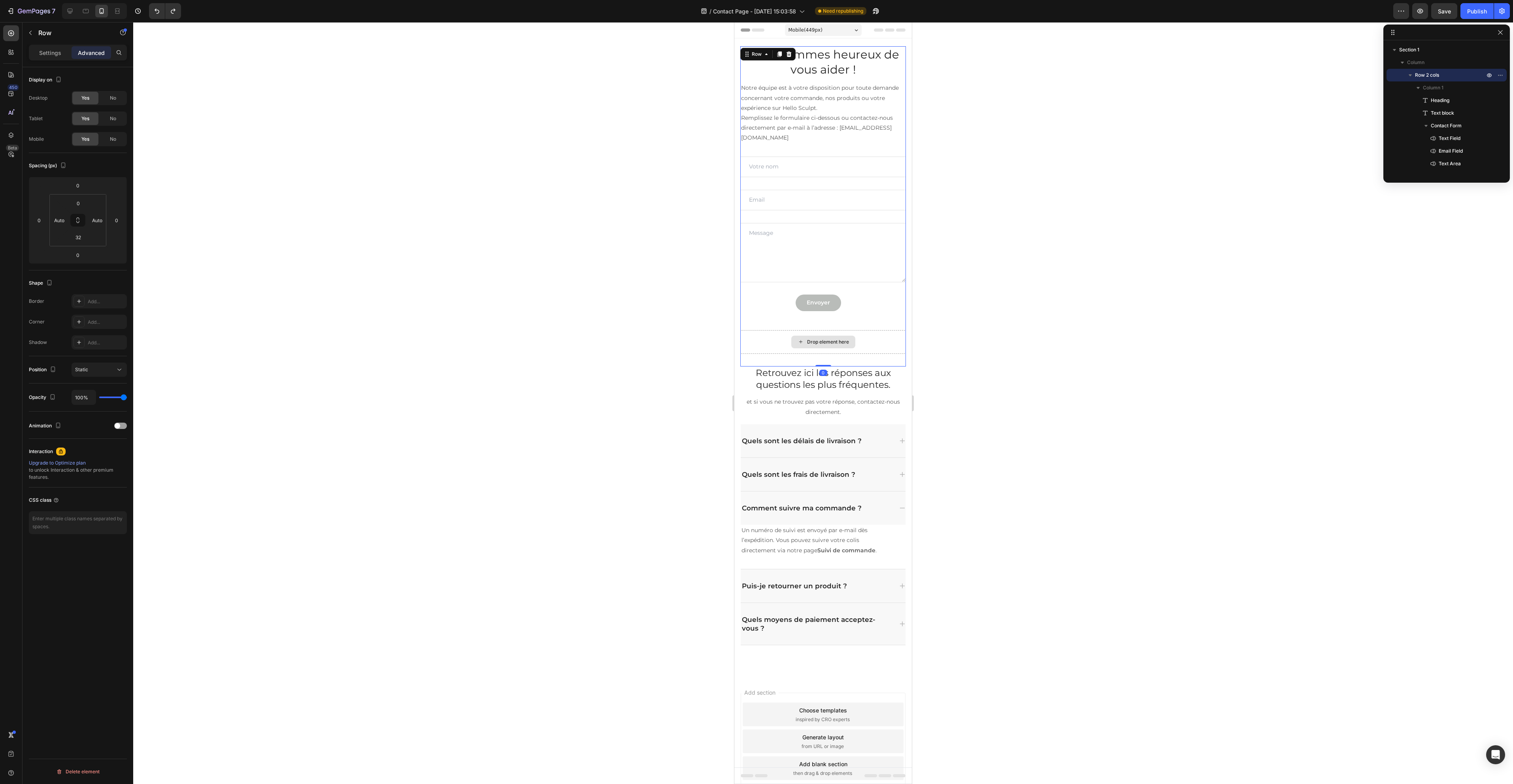
click at [884, 330] on div "Drop element here" at bounding box center [823, 341] width 166 height 23
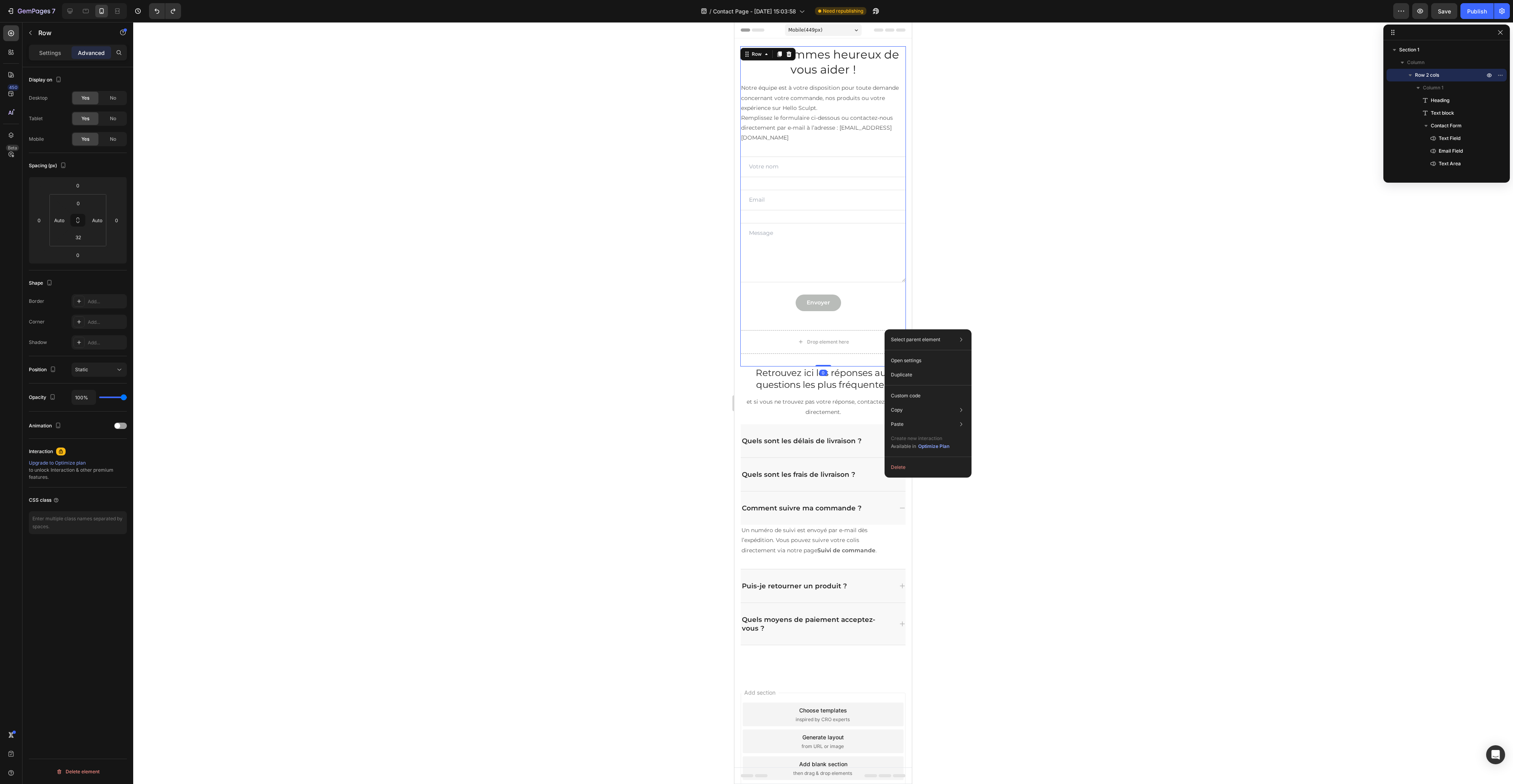
click at [841, 313] on div "Nous sommes heureux de vous aider ! Heading Notre équipe est à votre dispositio…" at bounding box center [823, 187] width 166 height 284
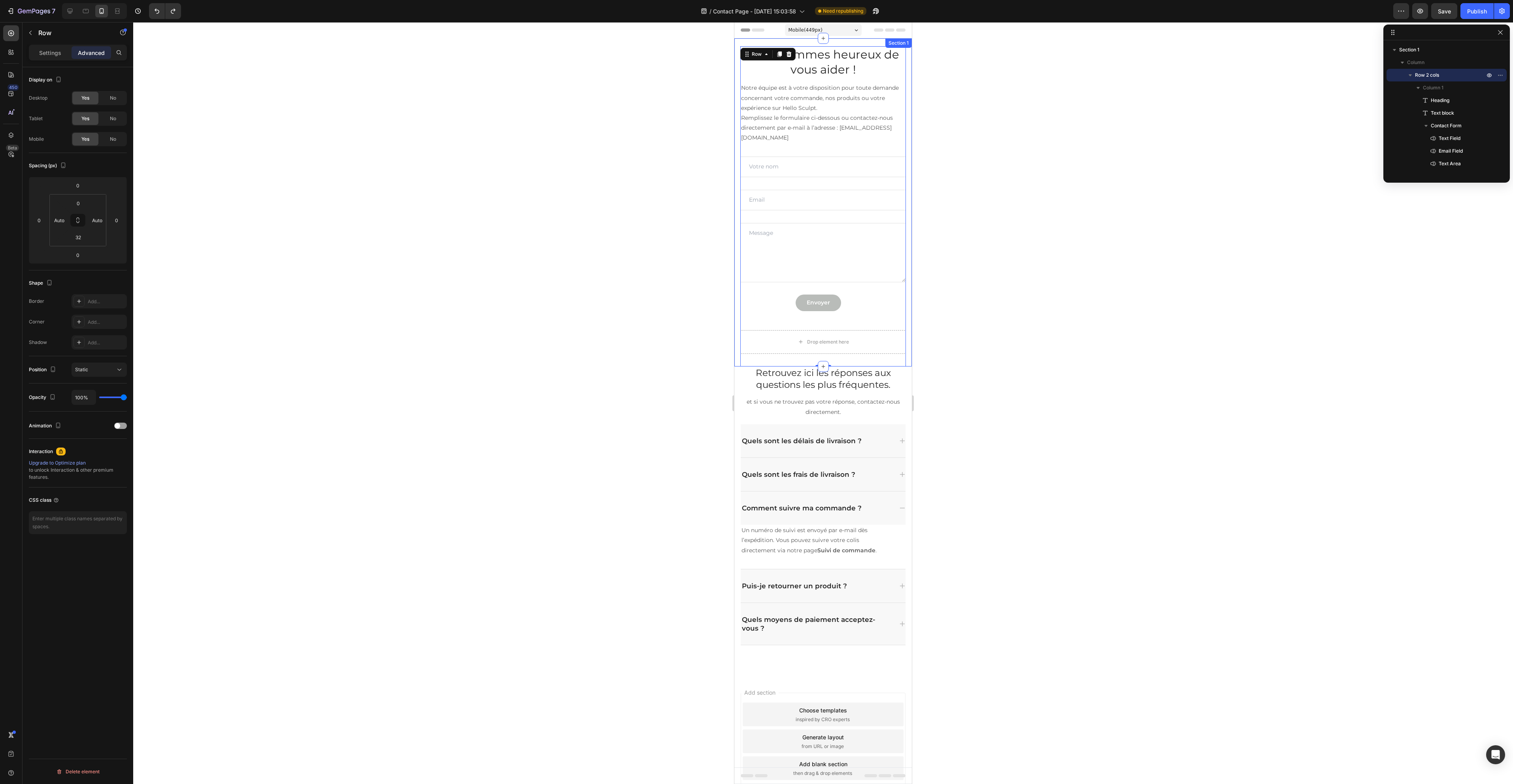
click at [737, 276] on div "Nous sommes heureux de vous aider ! Heading Notre équipe est à votre dispositio…" at bounding box center [823, 202] width 177 height 328
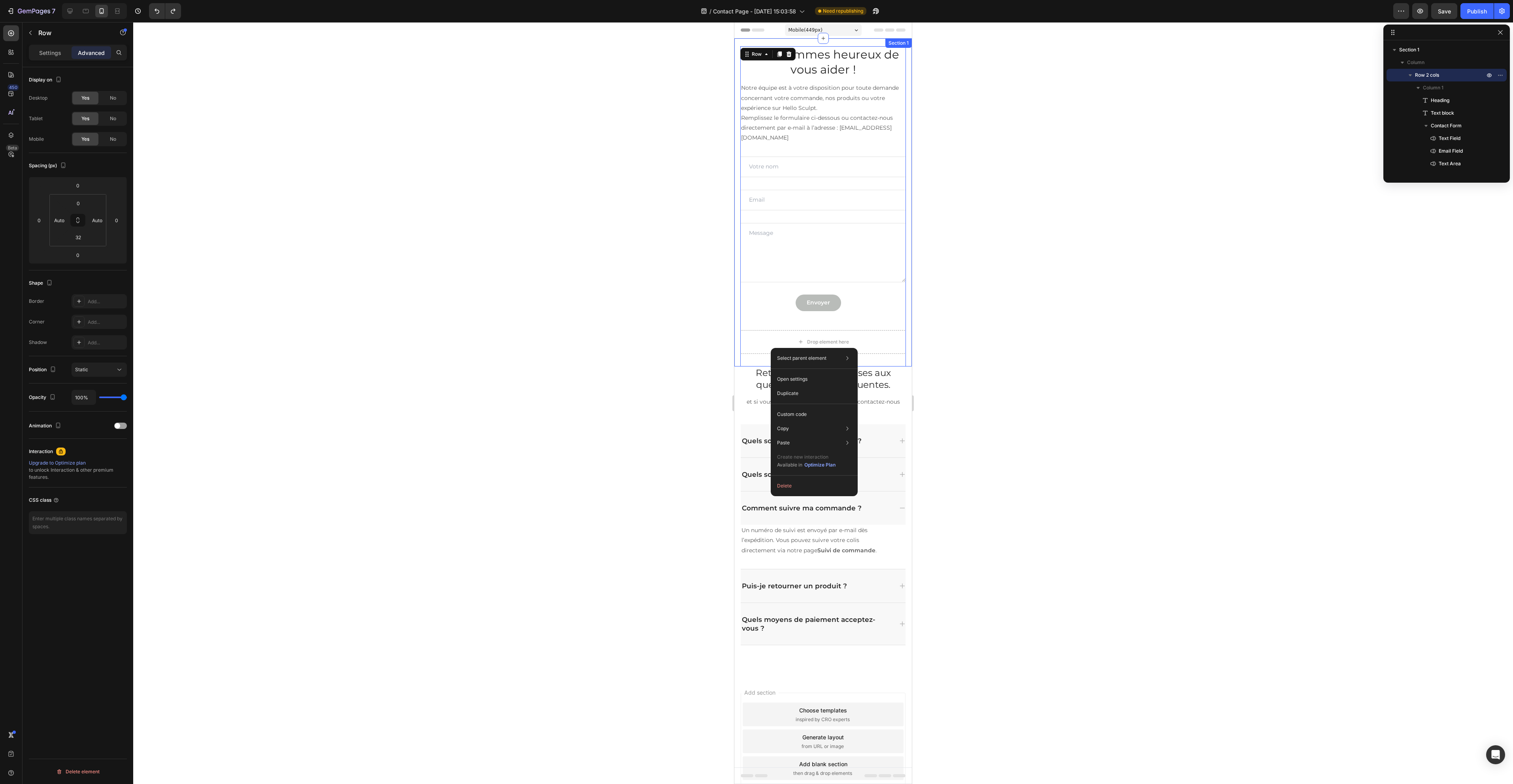
click at [737, 339] on div "Nous sommes heureux de vous aider ! Heading Notre équipe est à votre dispositio…" at bounding box center [823, 202] width 177 height 328
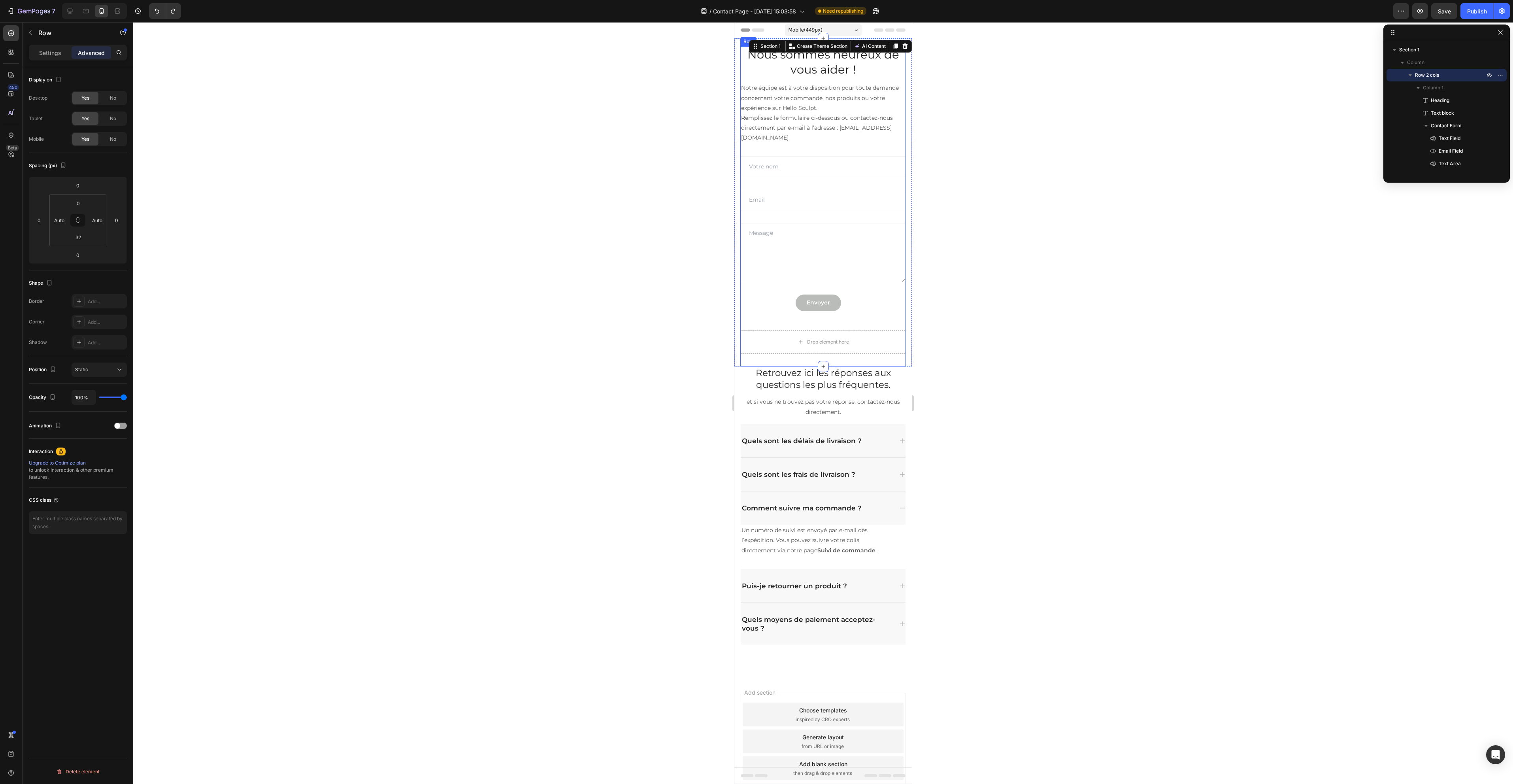
click at [771, 356] on div "Nous sommes heureux de vous aider ! Heading Notre équipe est à votre dispositio…" at bounding box center [823, 206] width 166 height 320
click at [83, 233] on input "32" at bounding box center [78, 236] width 16 height 12
type input "0"
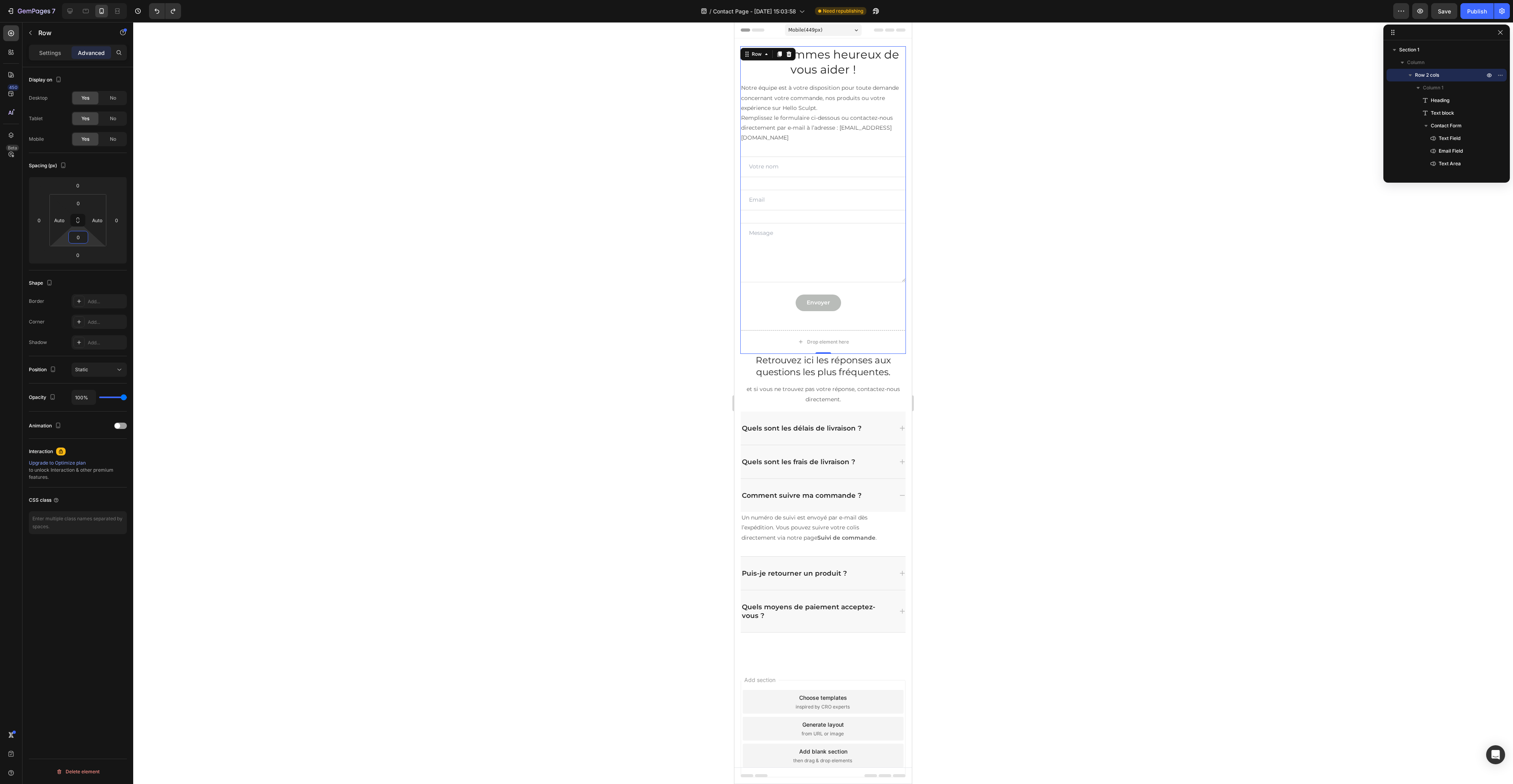
click at [407, 283] on div at bounding box center [823, 402] width 1380 height 761
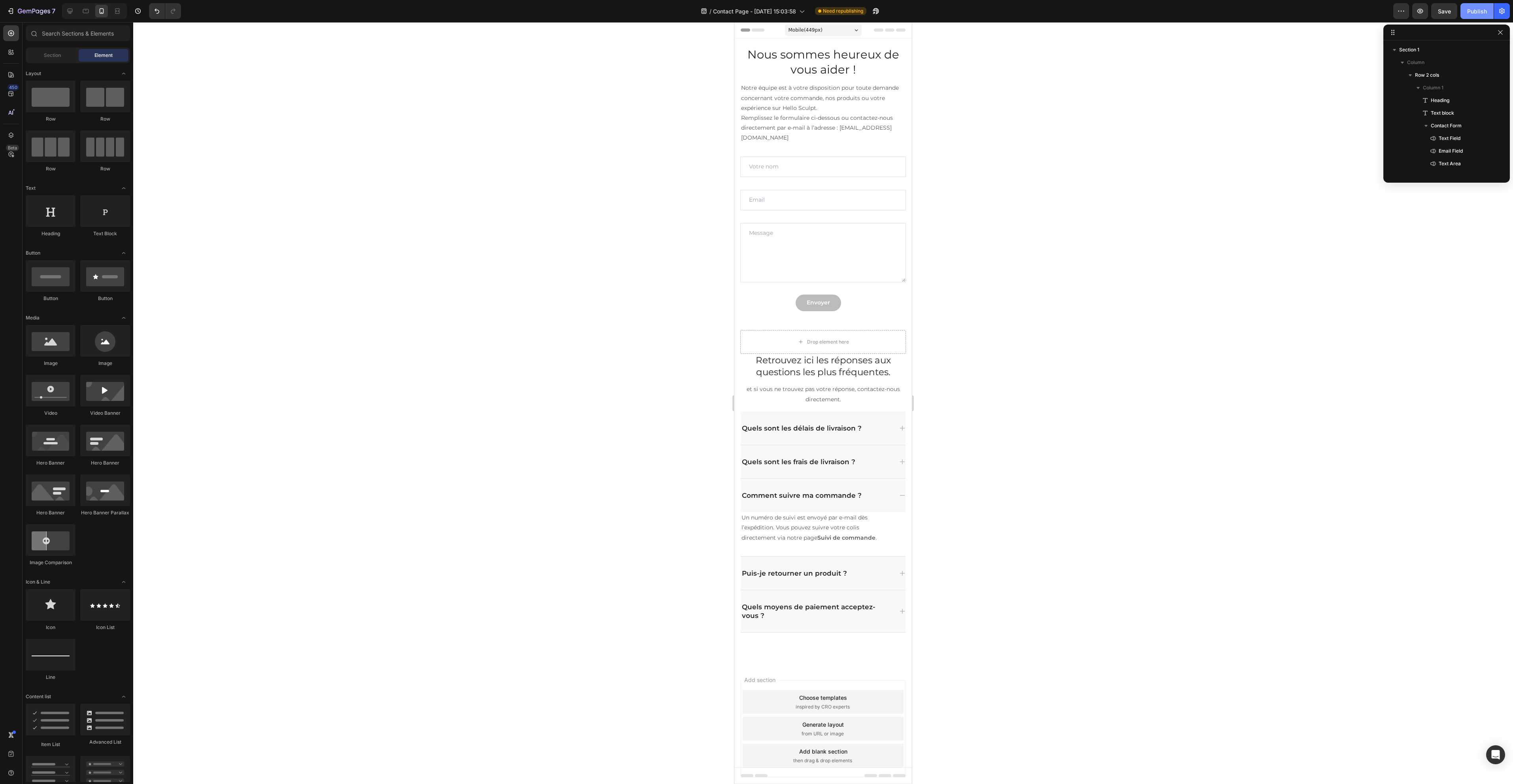
click at [1479, 11] on div "Publish" at bounding box center [1476, 11] width 19 height 9
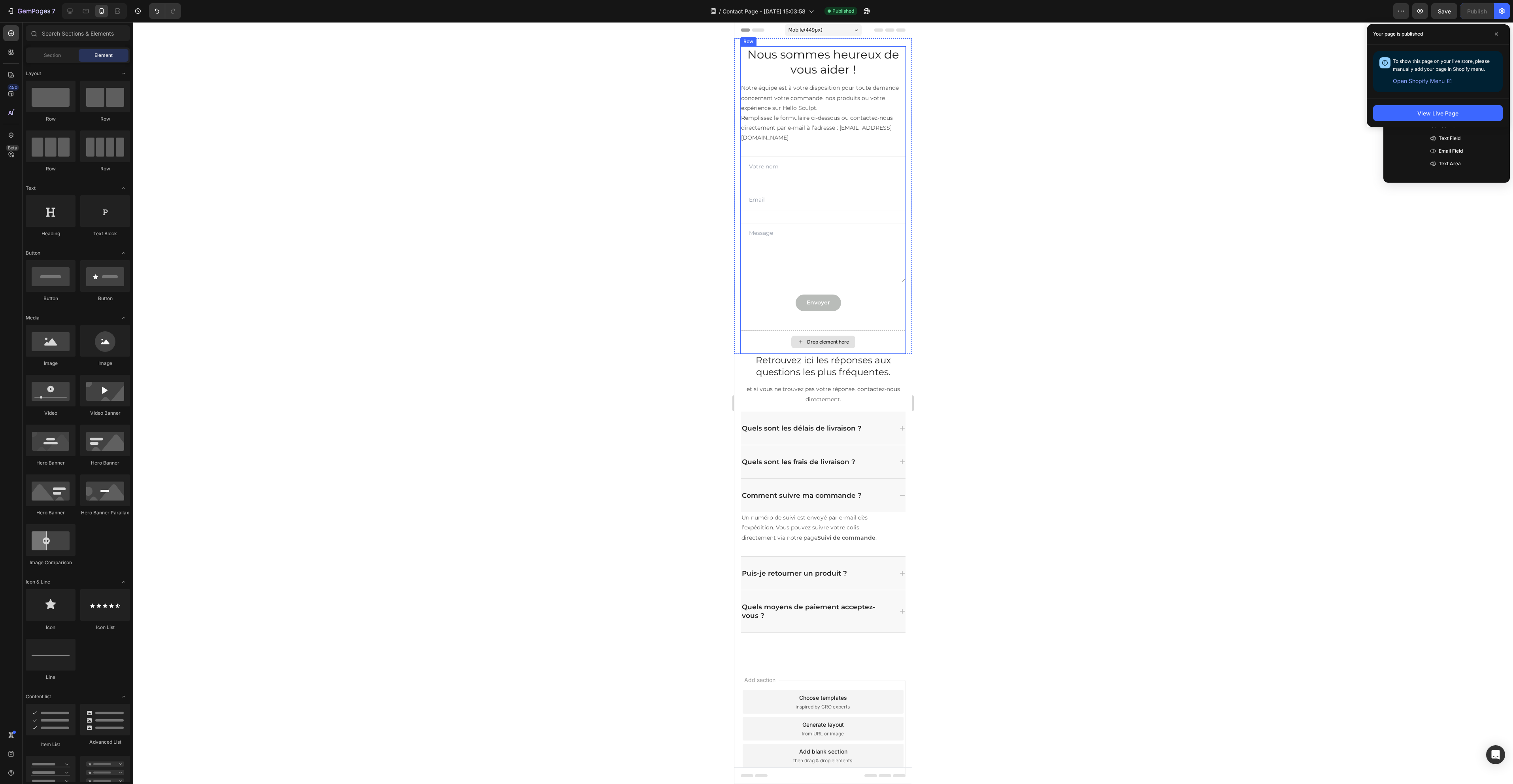
click at [832, 341] on div "Drop element here" at bounding box center [828, 341] width 42 height 6
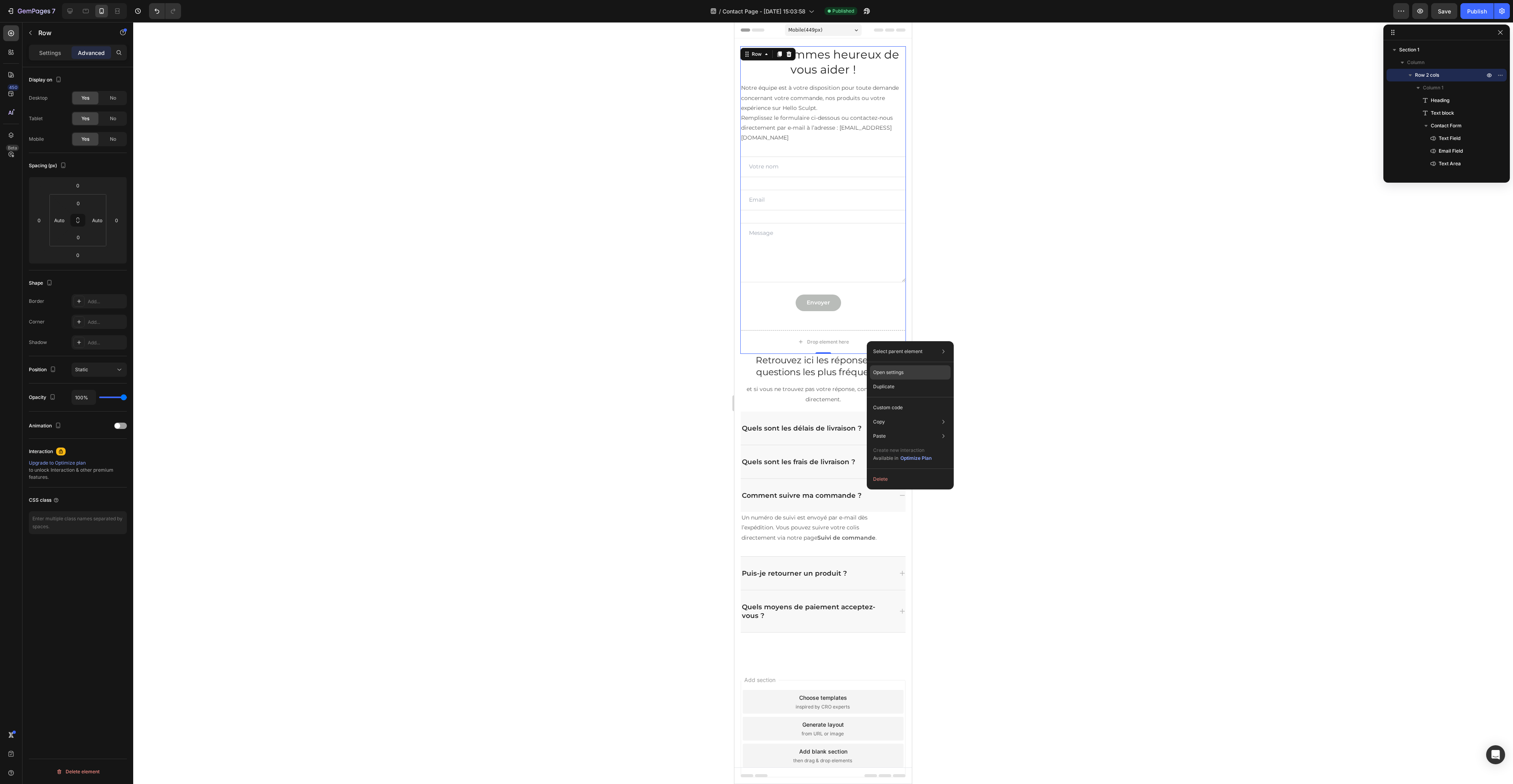
click at [911, 373] on div "Open settings" at bounding box center [910, 372] width 81 height 14
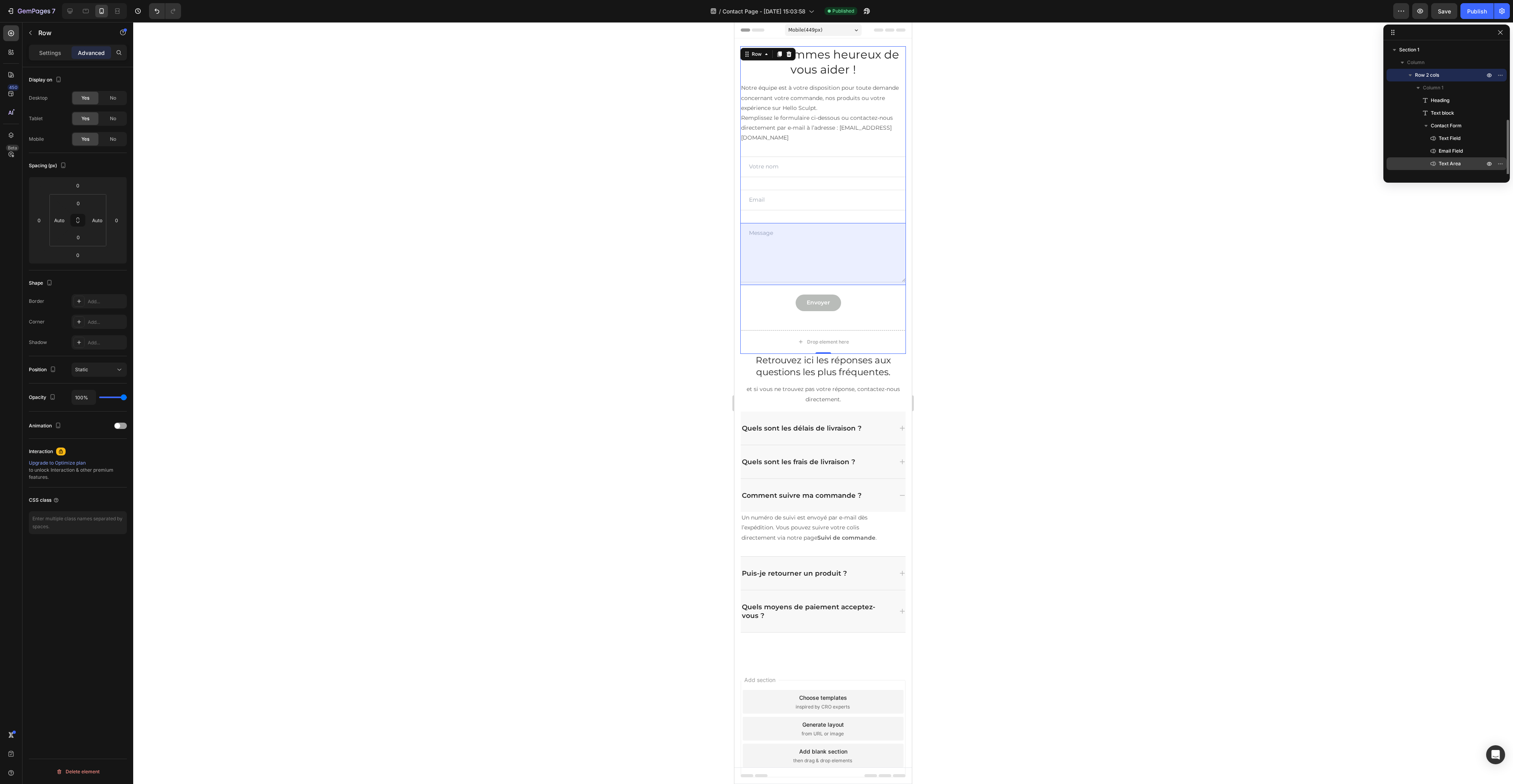
scroll to position [44, 0]
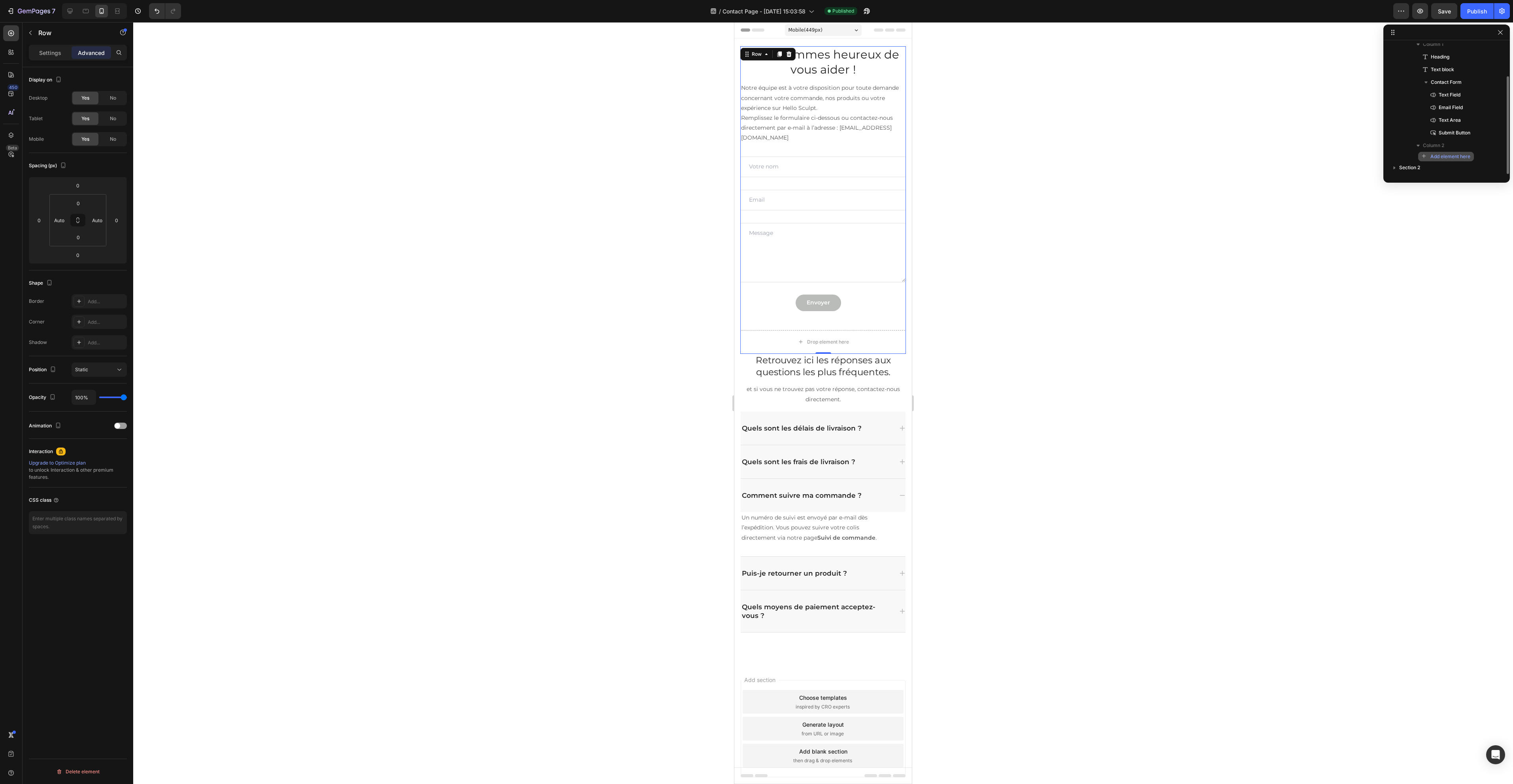
click at [1460, 156] on span "Add element here" at bounding box center [1450, 156] width 40 height 7
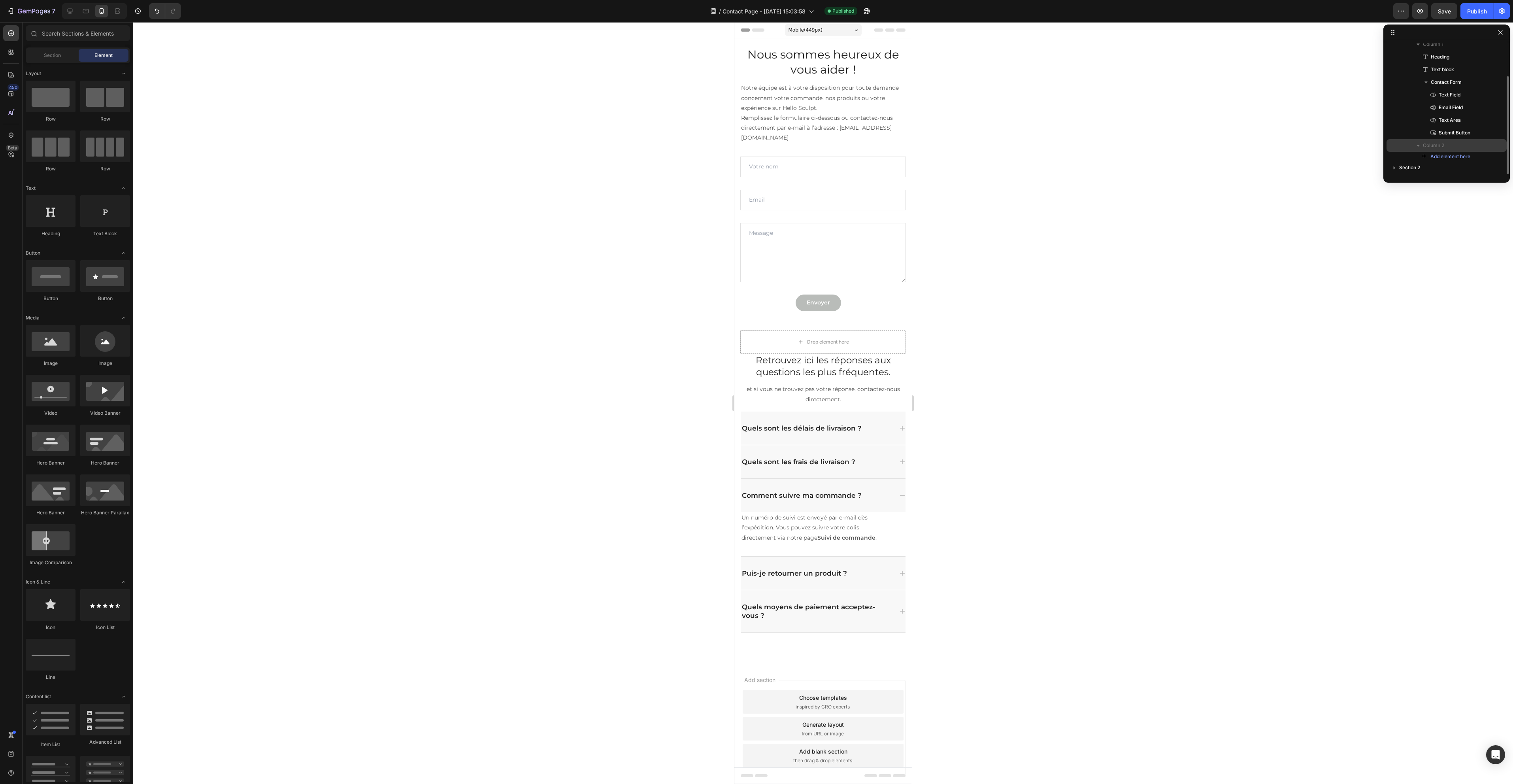
drag, startPoint x: 1459, startPoint y: 156, endPoint x: 1462, endPoint y: 148, distance: 8.5
click at [1462, 148] on p "Column 2" at bounding box center [1454, 145] width 63 height 8
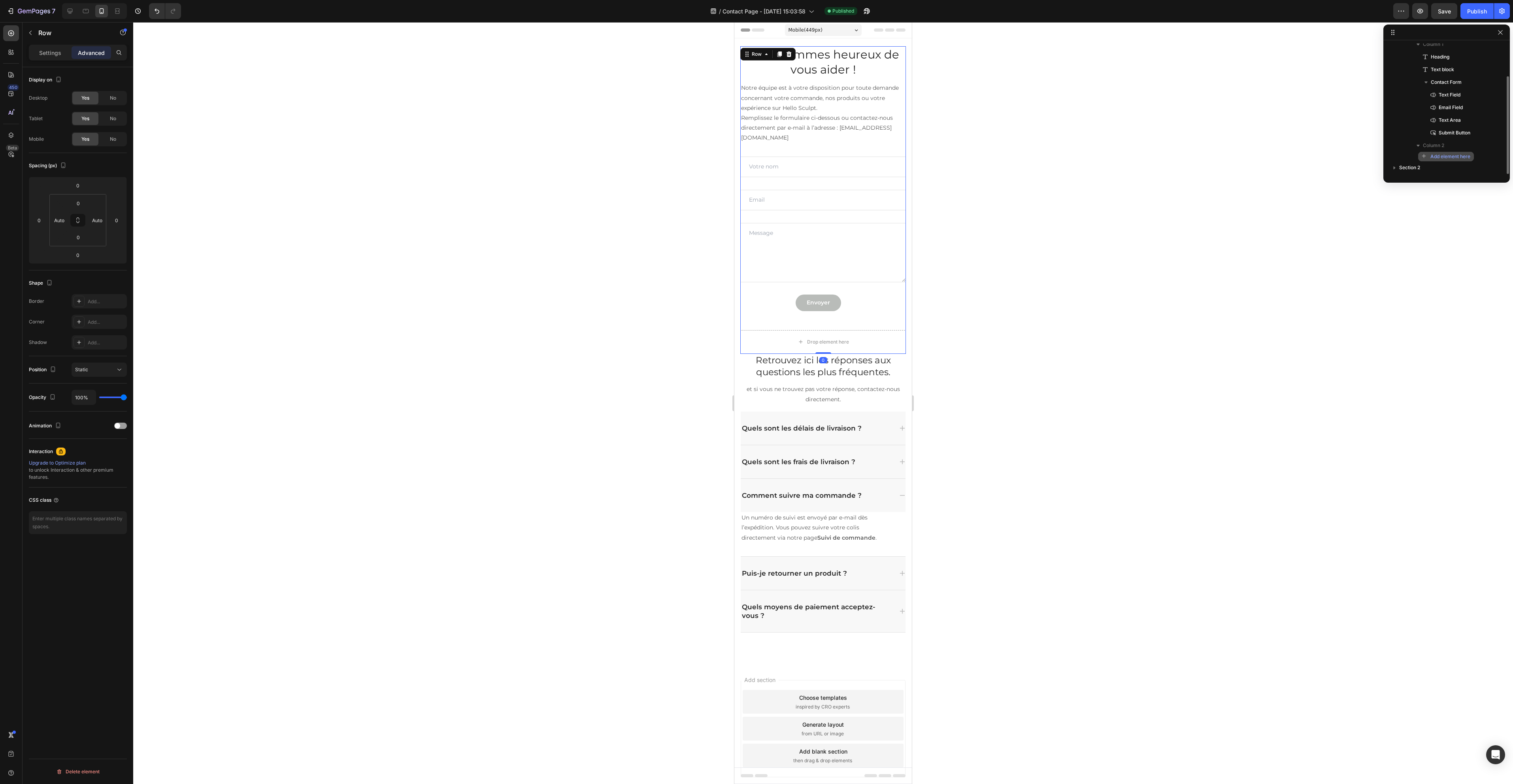
click at [1452, 157] on span "Add element here" at bounding box center [1450, 156] width 40 height 7
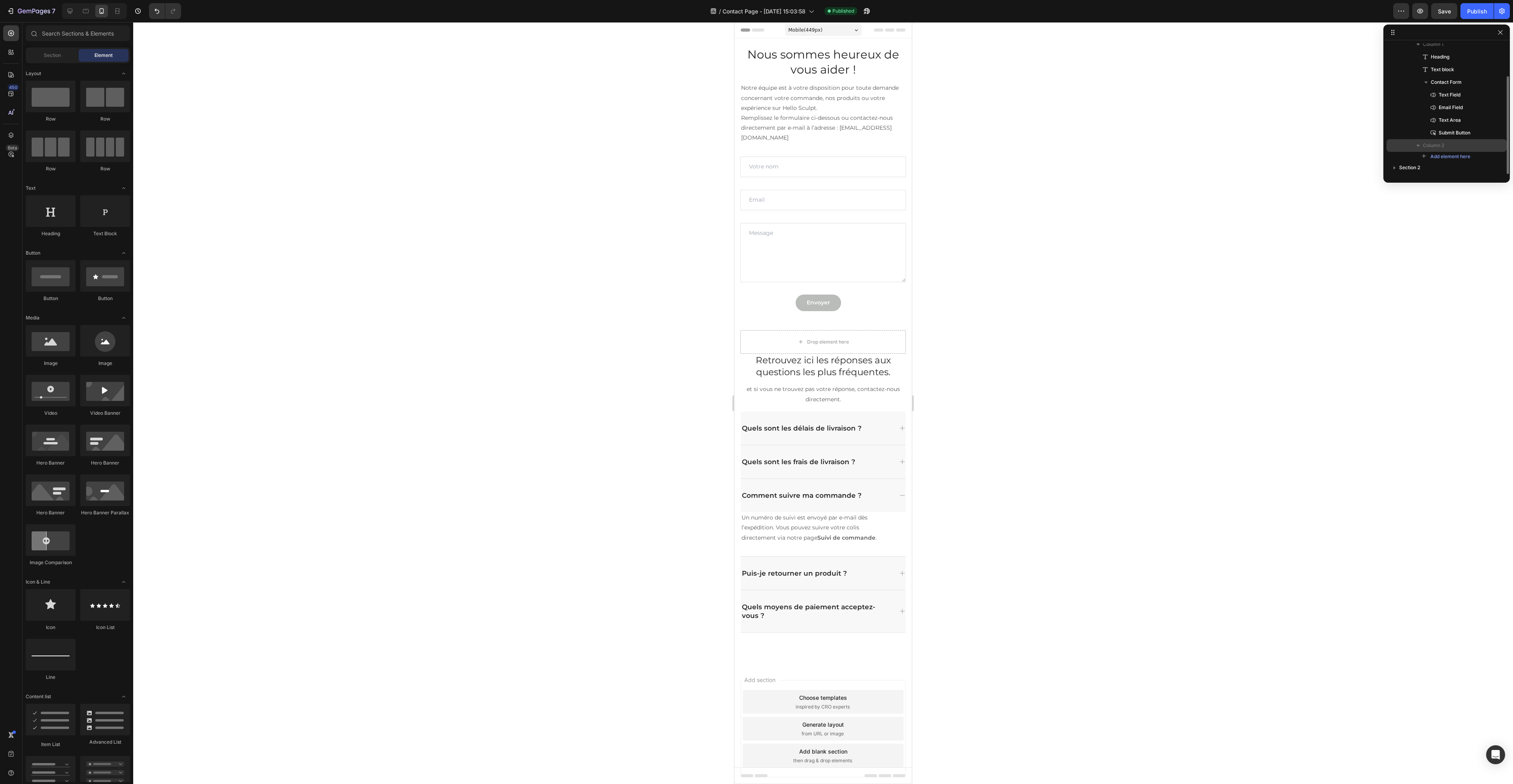
click at [1438, 147] on span "Column 2" at bounding box center [1433, 145] width 21 height 8
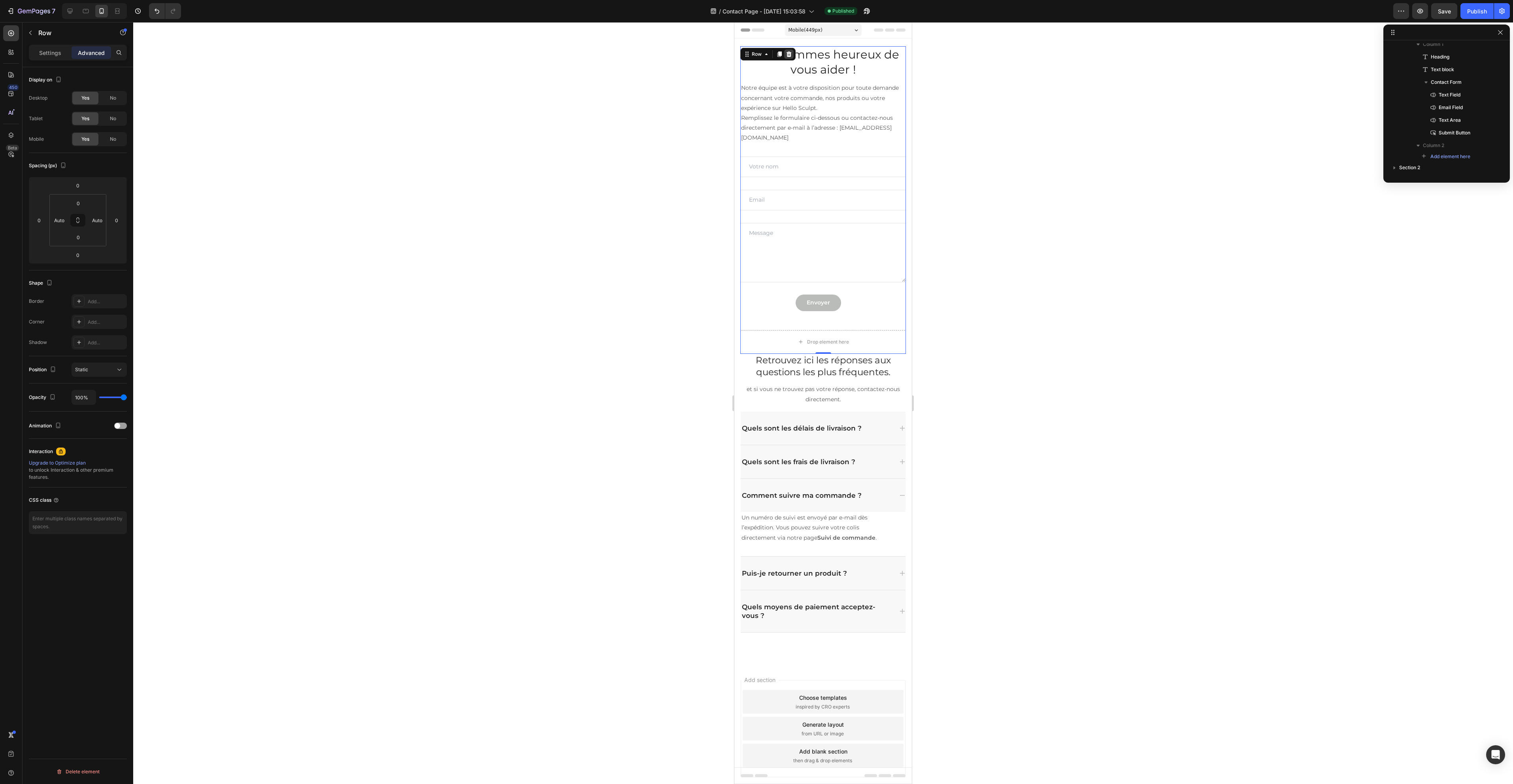
click at [790, 56] on icon at bounding box center [789, 54] width 5 height 5
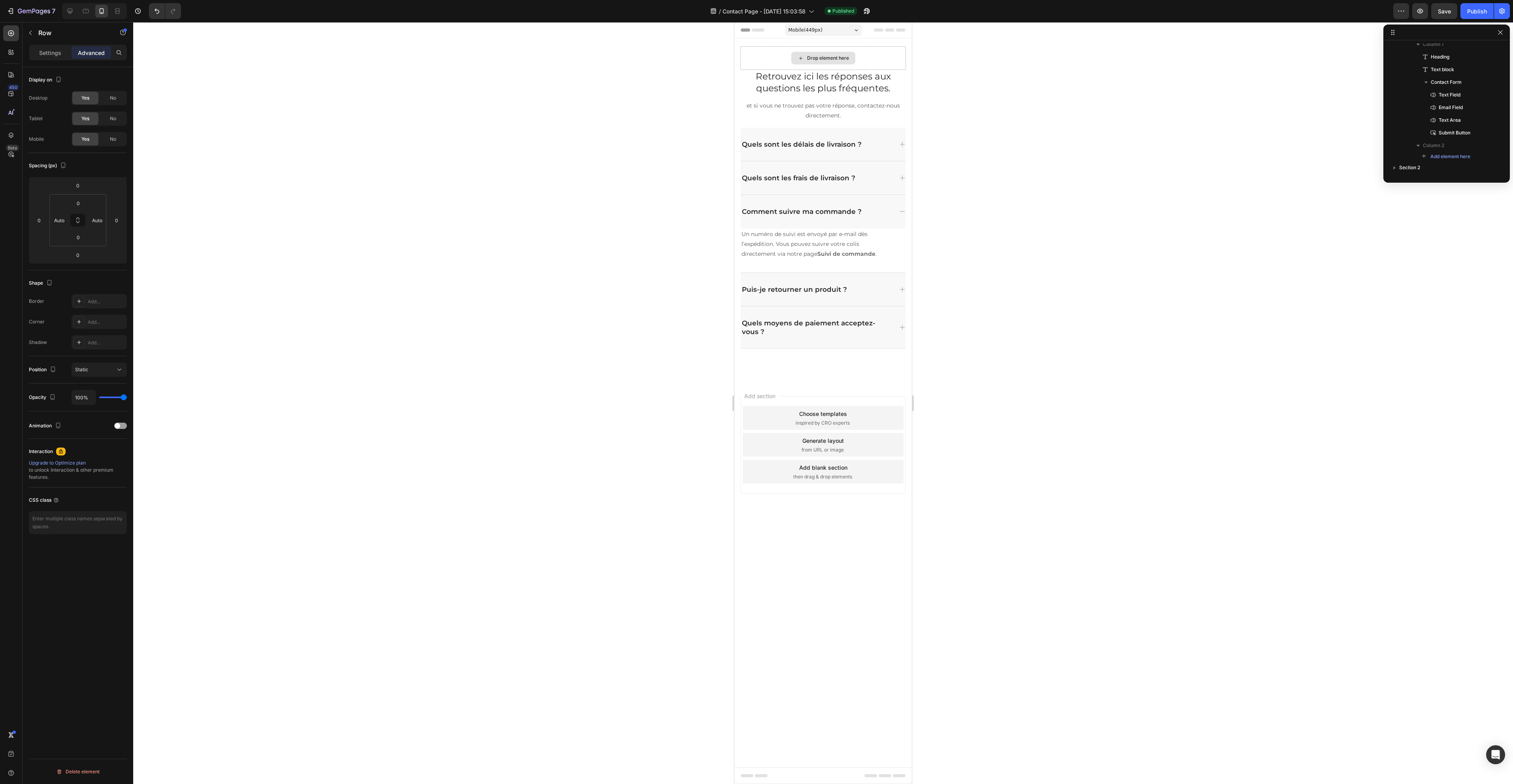
scroll to position [0, 0]
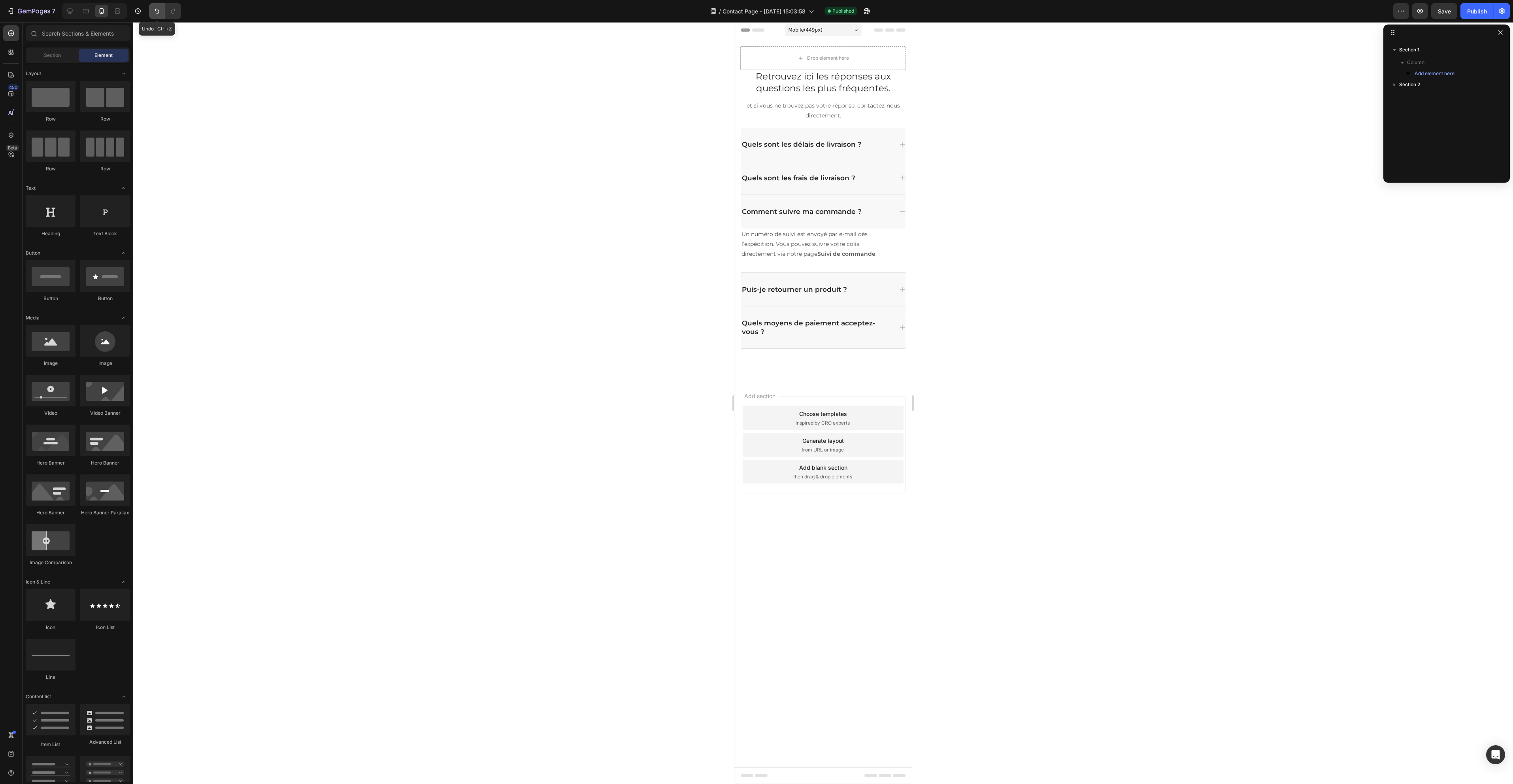
click at [155, 11] on icon "Undo/Redo" at bounding box center [157, 11] width 8 height 8
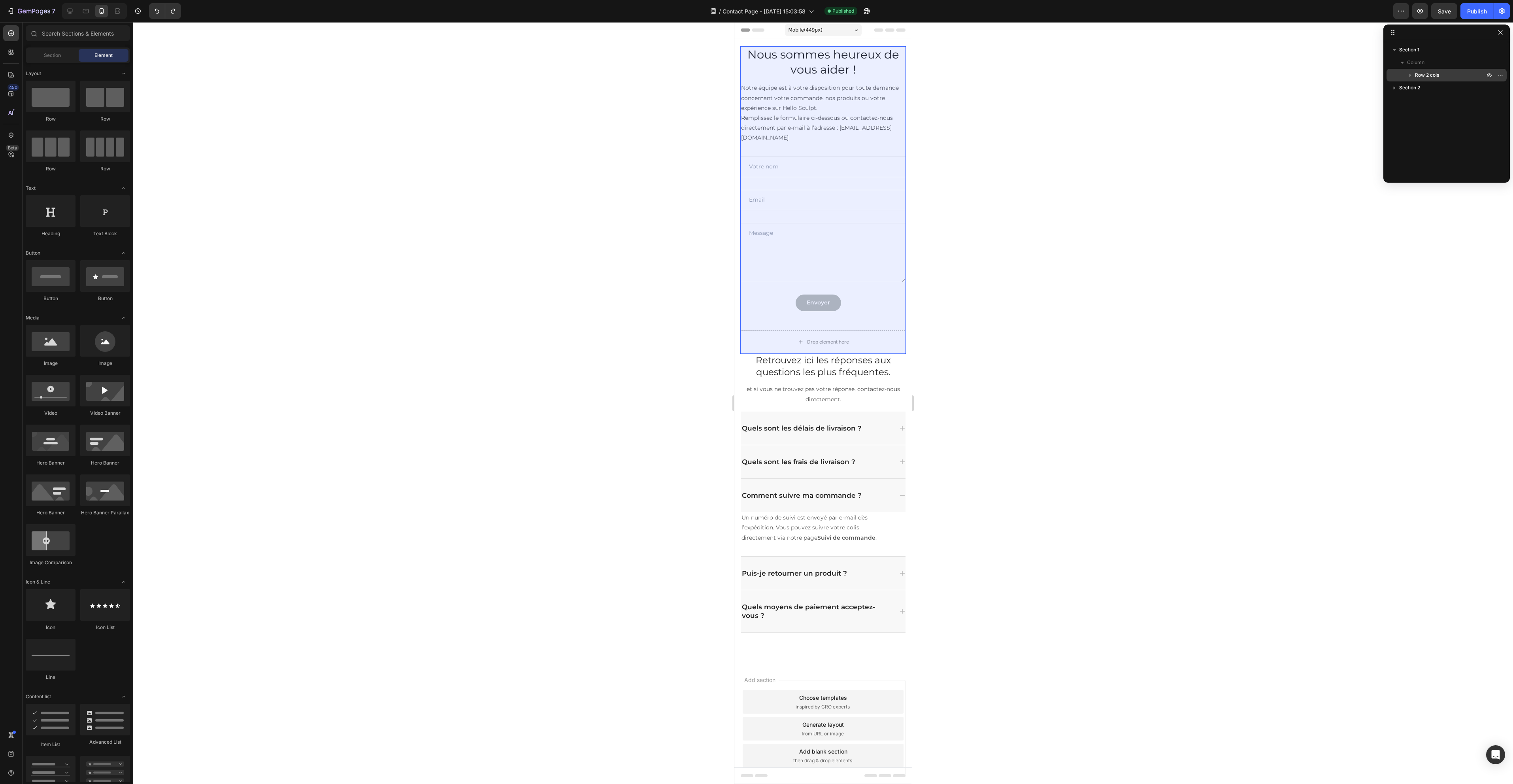
click at [1431, 73] on span "Row 2 cols" at bounding box center [1427, 75] width 24 height 8
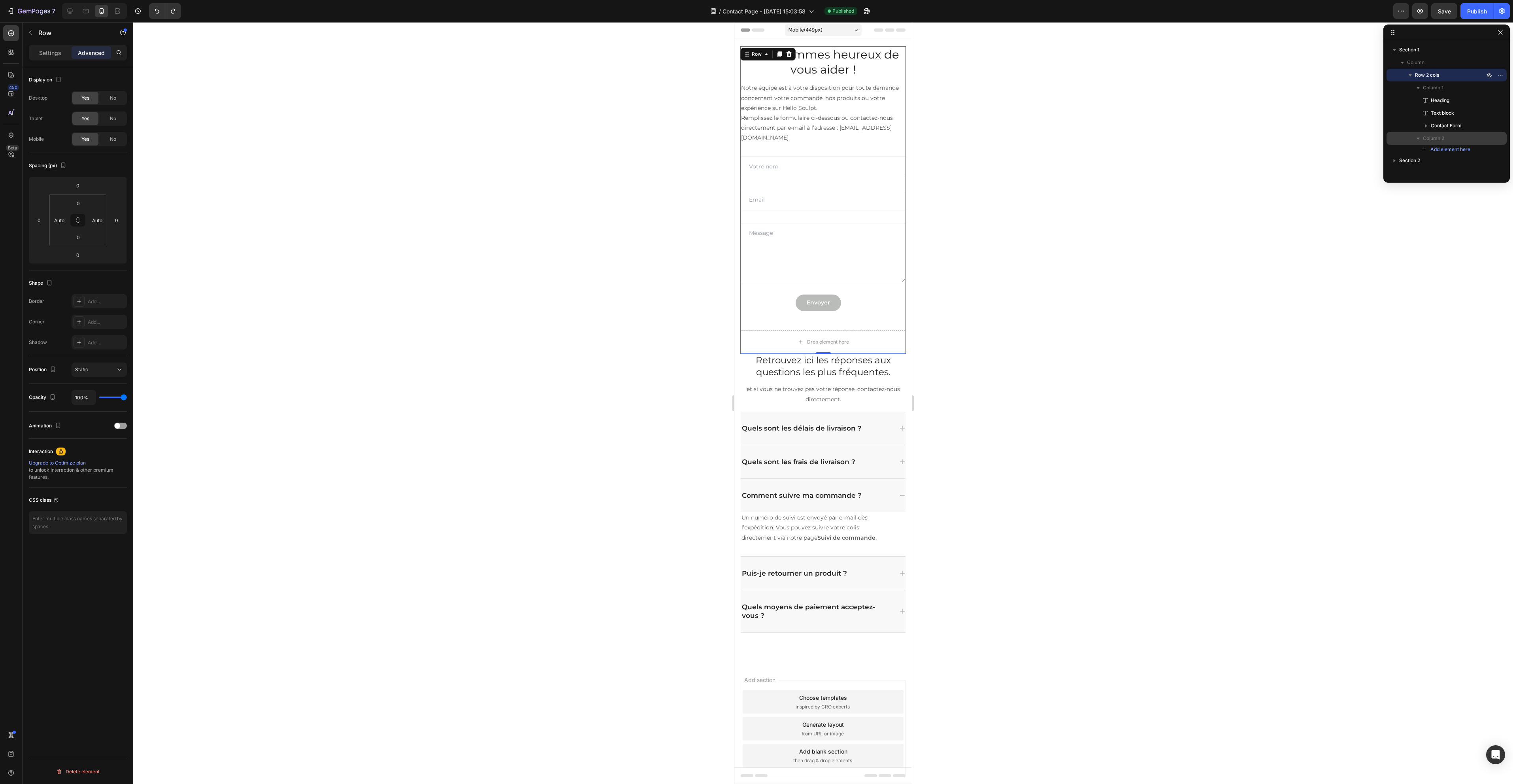
click at [1424, 138] on span "Column 2" at bounding box center [1433, 138] width 21 height 8
click at [1409, 58] on span "Column" at bounding box center [1416, 62] width 17 height 8
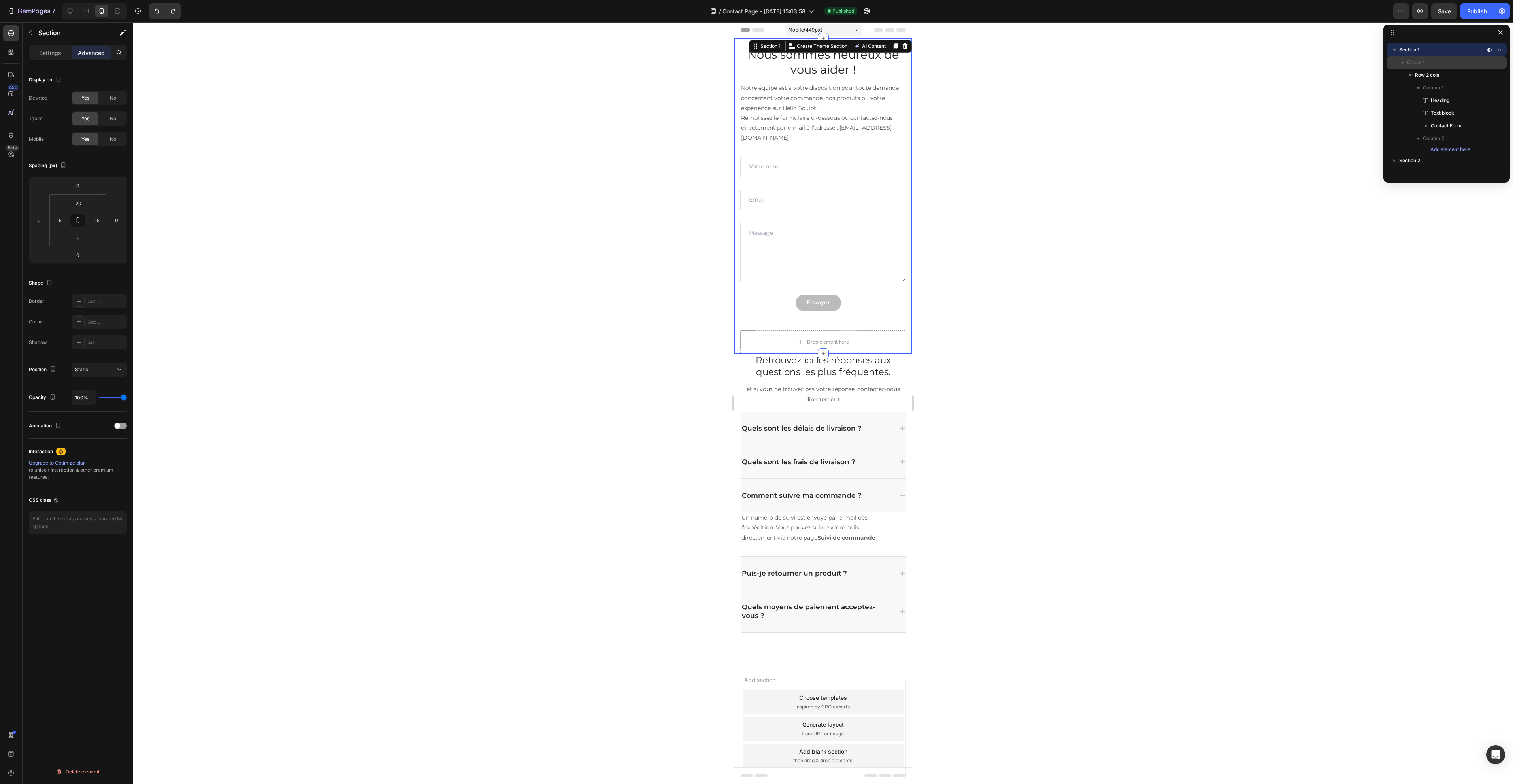
click at [1406, 62] on button "button" at bounding box center [1403, 62] width 9 height 9
click at [1405, 64] on icon "button" at bounding box center [1403, 62] width 8 height 8
click at [1424, 60] on span "Column" at bounding box center [1416, 62] width 17 height 8
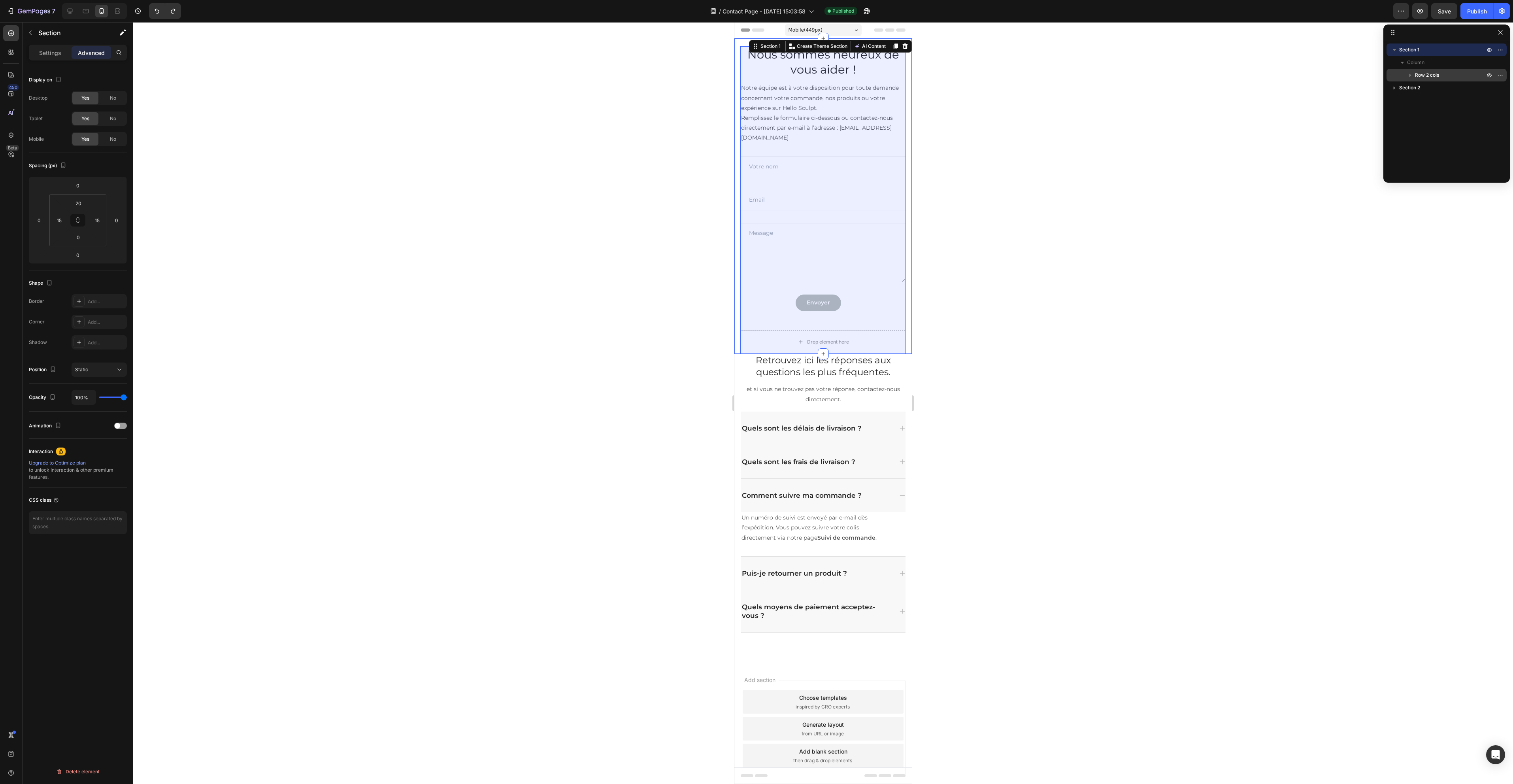
click at [1431, 72] on span "Row 2 cols" at bounding box center [1427, 75] width 24 height 8
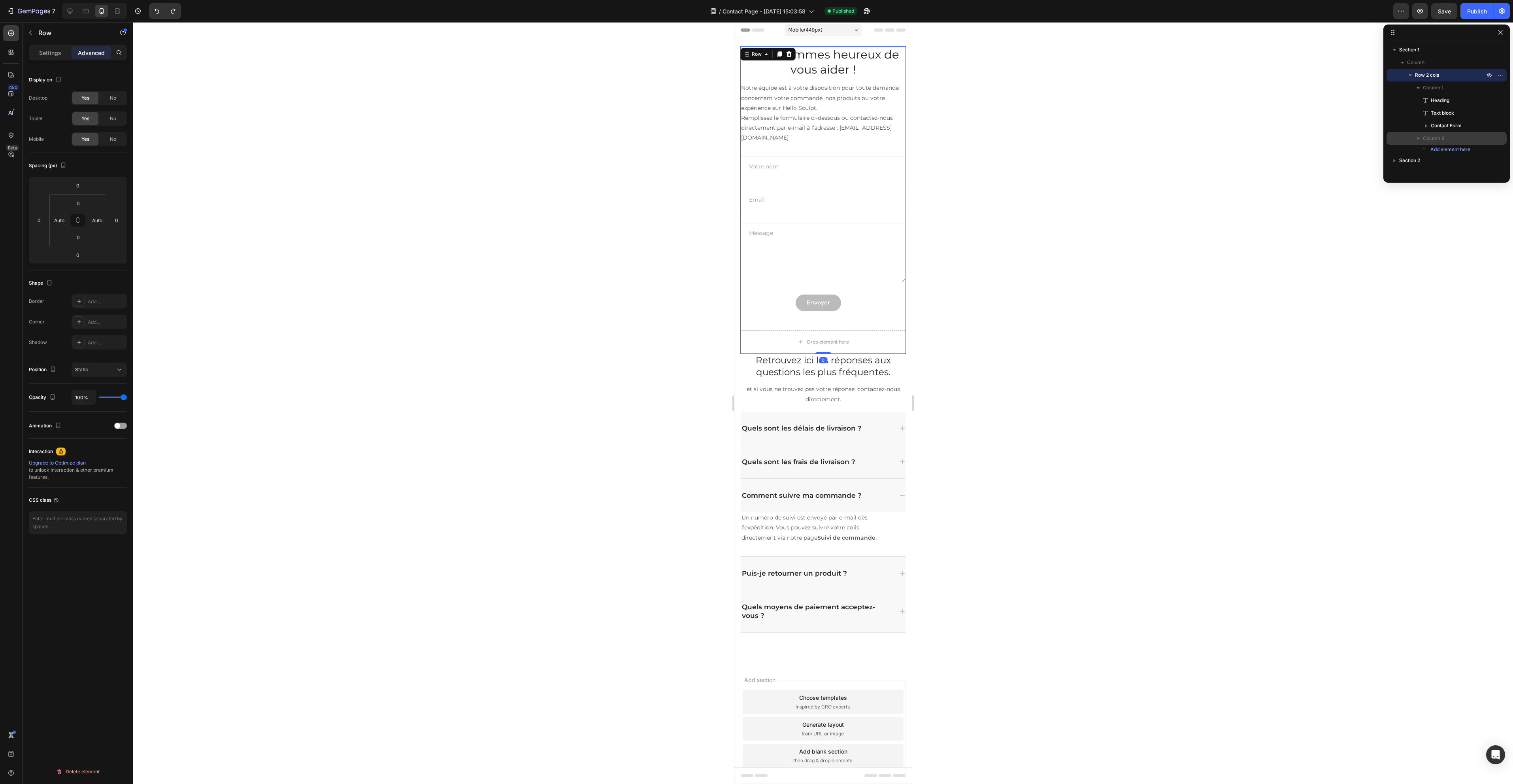
click at [1487, 139] on div "Column 2" at bounding box center [1447, 138] width 114 height 12
click at [1481, 139] on p "Column 2" at bounding box center [1454, 138] width 63 height 8
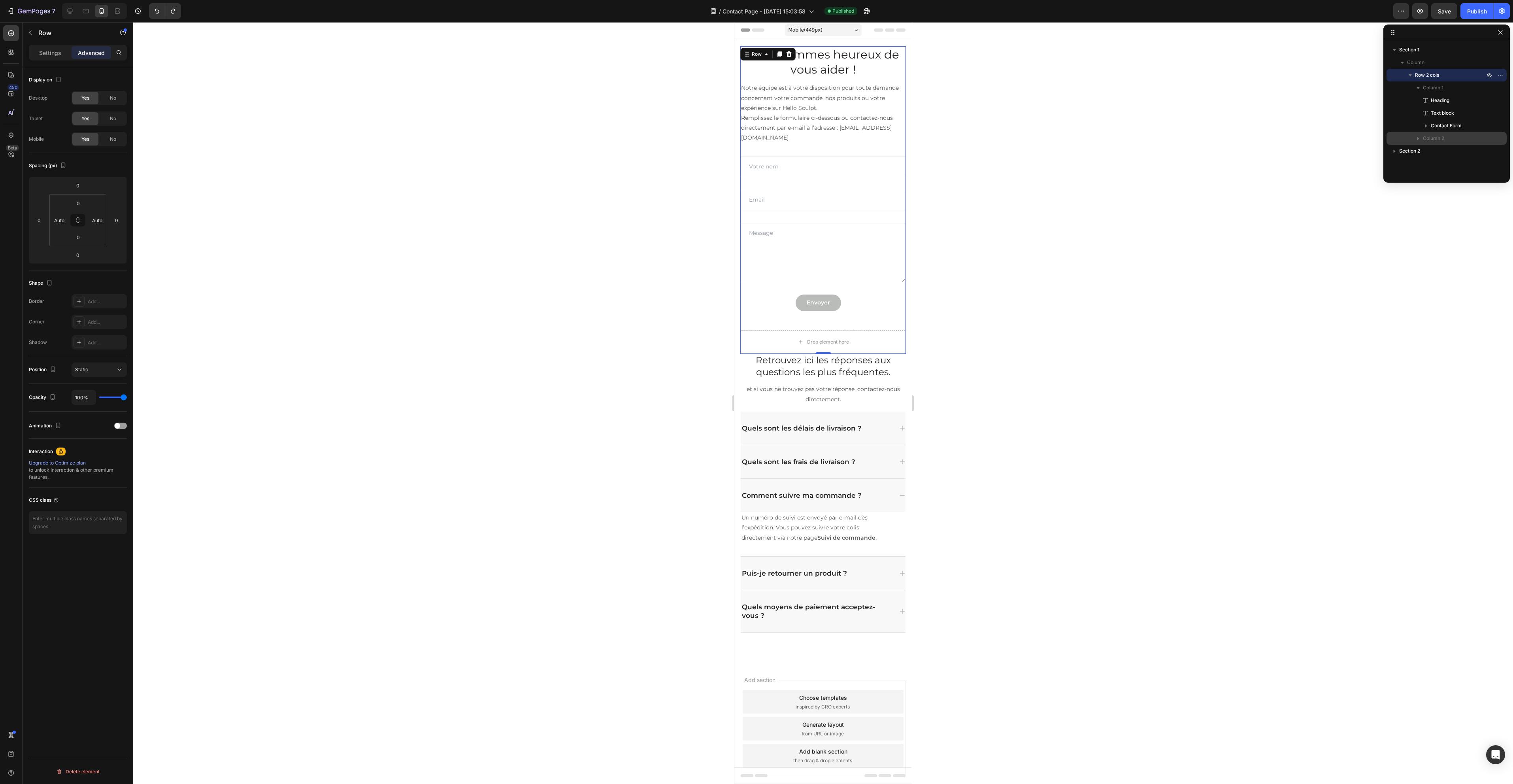
click at [1481, 139] on p "Column 2" at bounding box center [1454, 138] width 63 height 8
click at [1425, 148] on icon "button" at bounding box center [1424, 149] width 5 height 5
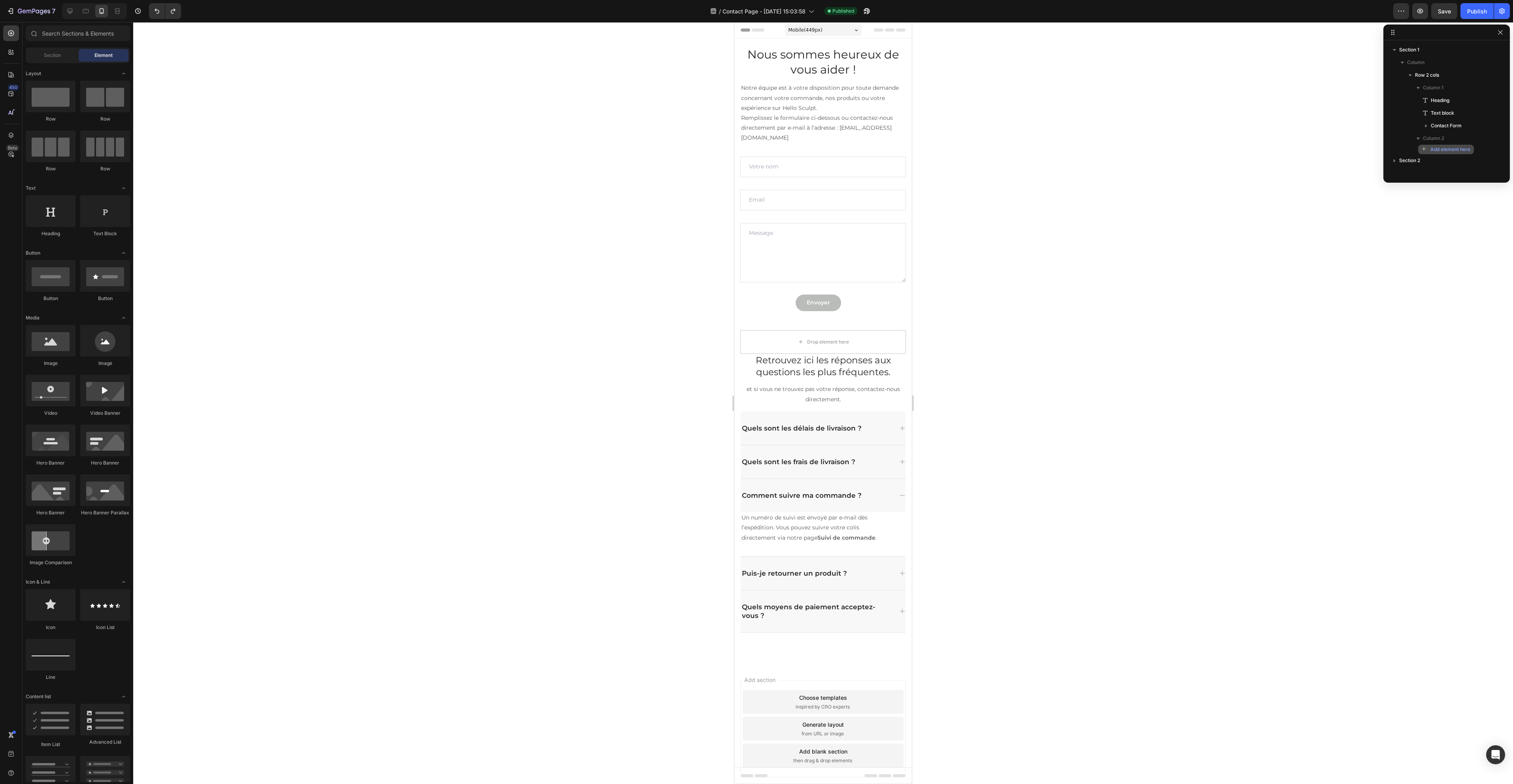
click at [1425, 148] on icon "button" at bounding box center [1424, 149] width 5 height 5
click at [1425, 149] on icon "button" at bounding box center [1424, 149] width 5 height 5
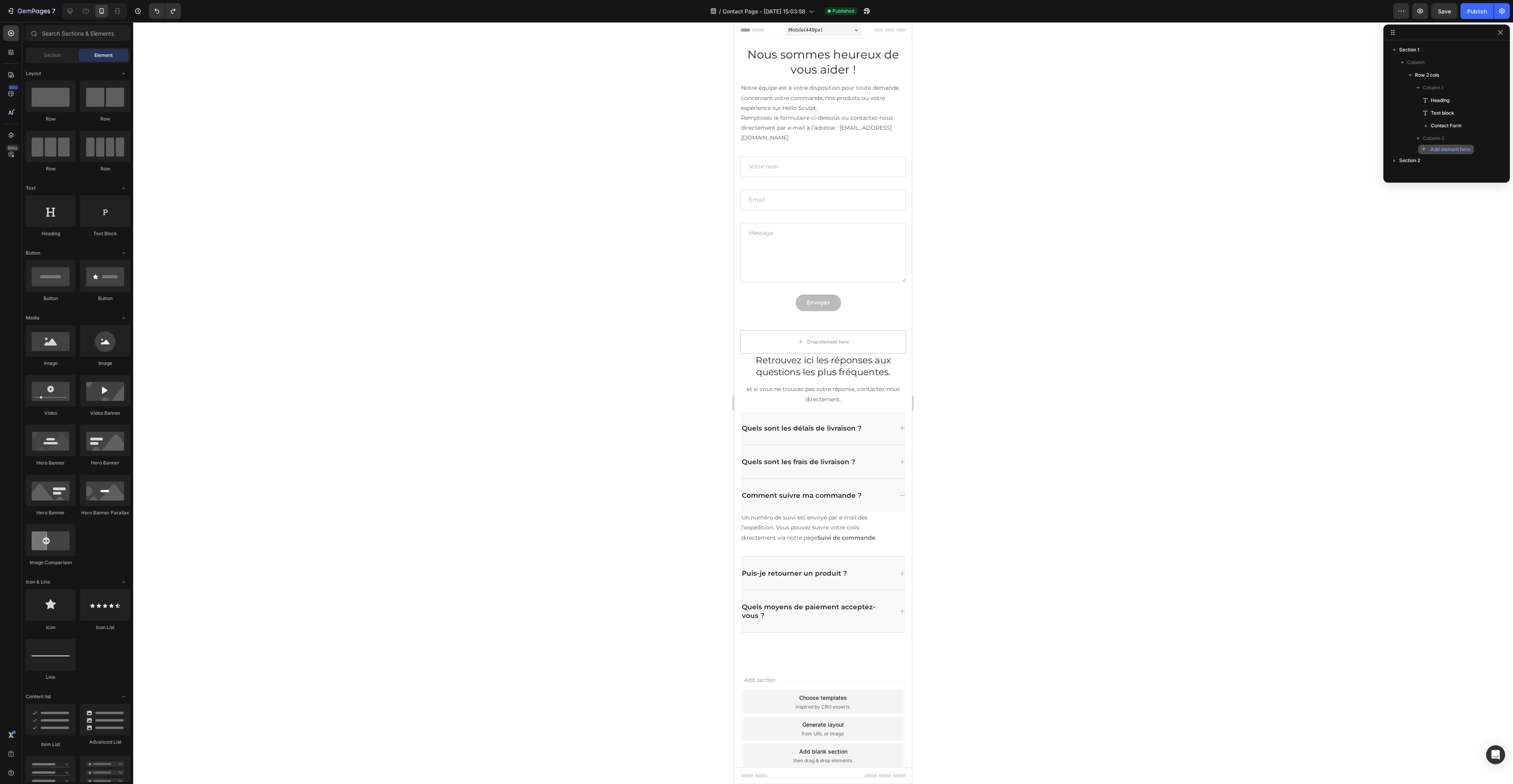
click at [1425, 149] on icon "button" at bounding box center [1424, 149] width 5 height 5
click at [1441, 146] on span "Add element here" at bounding box center [1450, 149] width 40 height 7
click at [1450, 146] on span "Add element here" at bounding box center [1450, 149] width 40 height 7
drag, startPoint x: 1465, startPoint y: 149, endPoint x: 1262, endPoint y: 215, distance: 213.5
click at [1262, 215] on div "Section 1 Column Row 2 cols Column 1 Heading Text block Contact Form Column 2 A…" at bounding box center [823, 402] width 1380 height 761
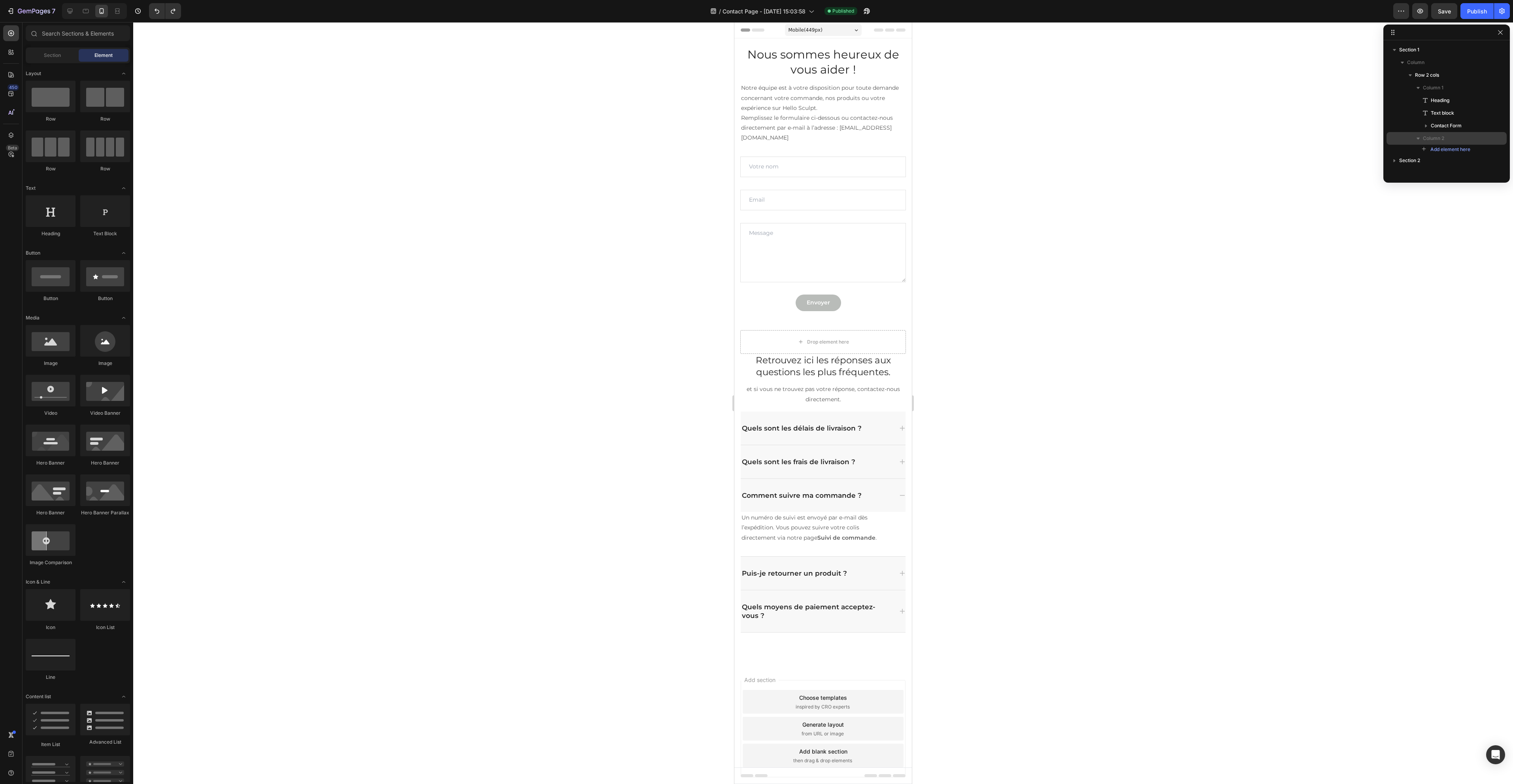
drag, startPoint x: 1437, startPoint y: 147, endPoint x: 1447, endPoint y: 141, distance: 11.7
click at [1447, 141] on p "Column 2" at bounding box center [1454, 138] width 63 height 8
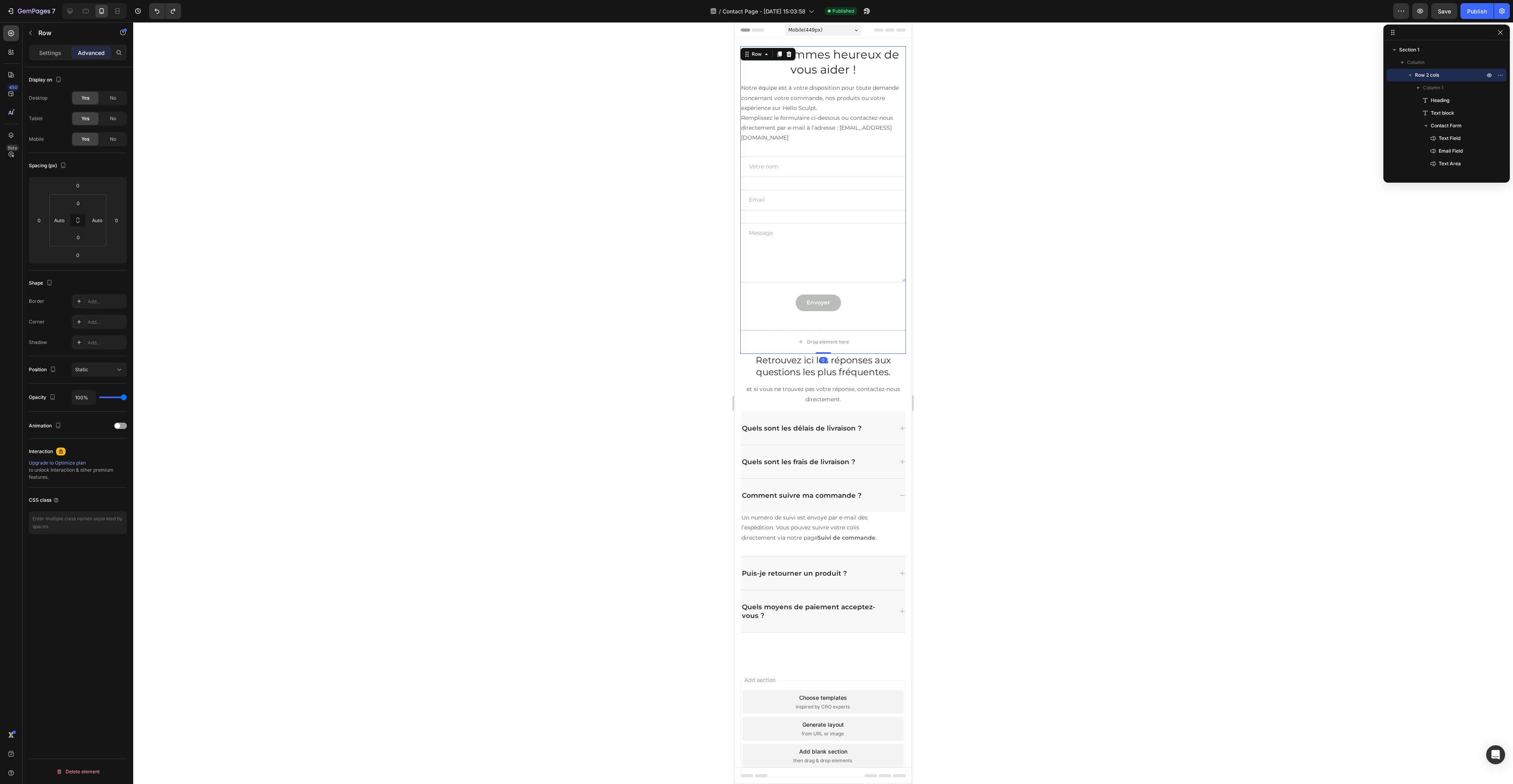
click at [951, 341] on div at bounding box center [823, 402] width 1380 height 761
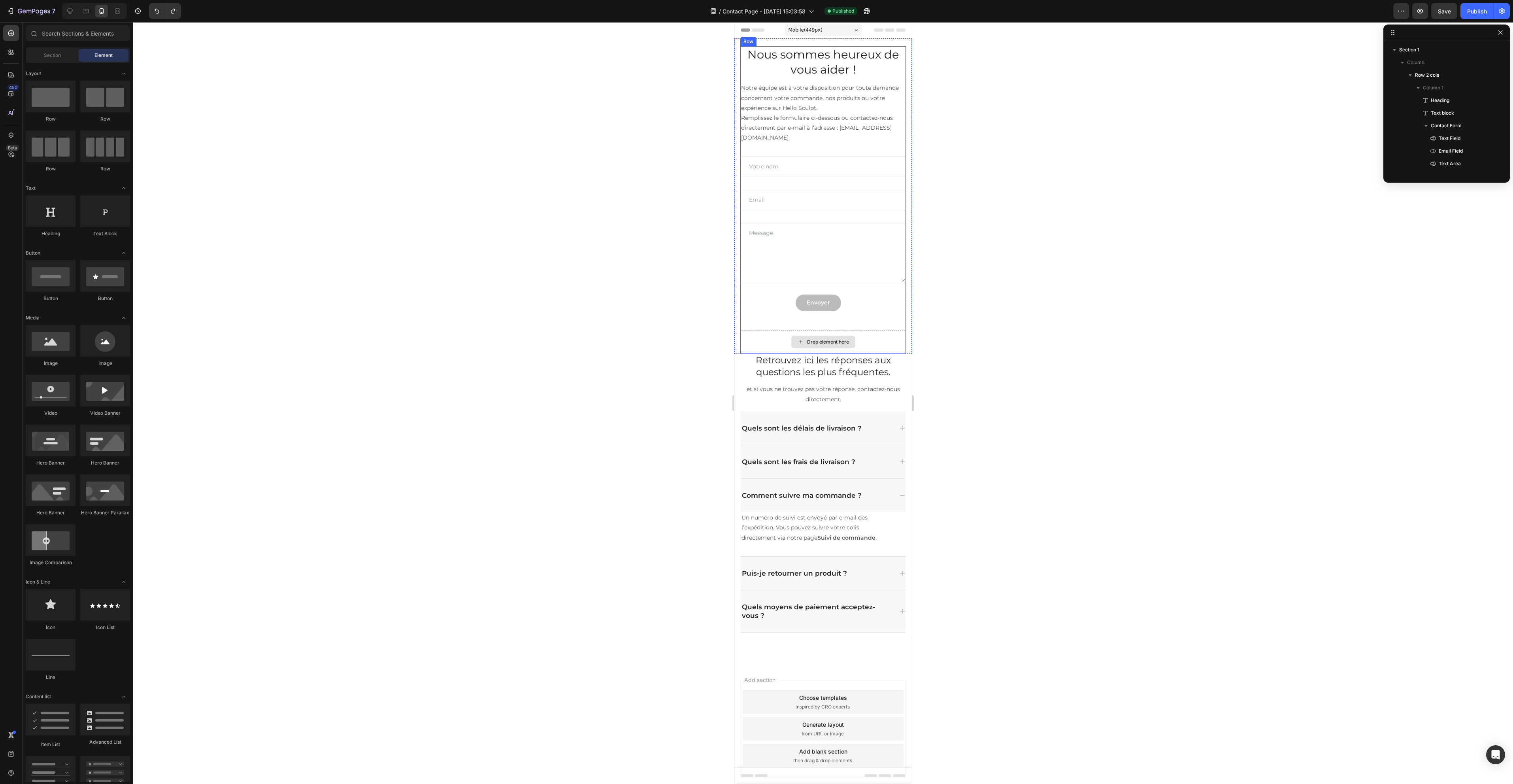
click at [891, 335] on div "Drop element here" at bounding box center [823, 341] width 166 height 23
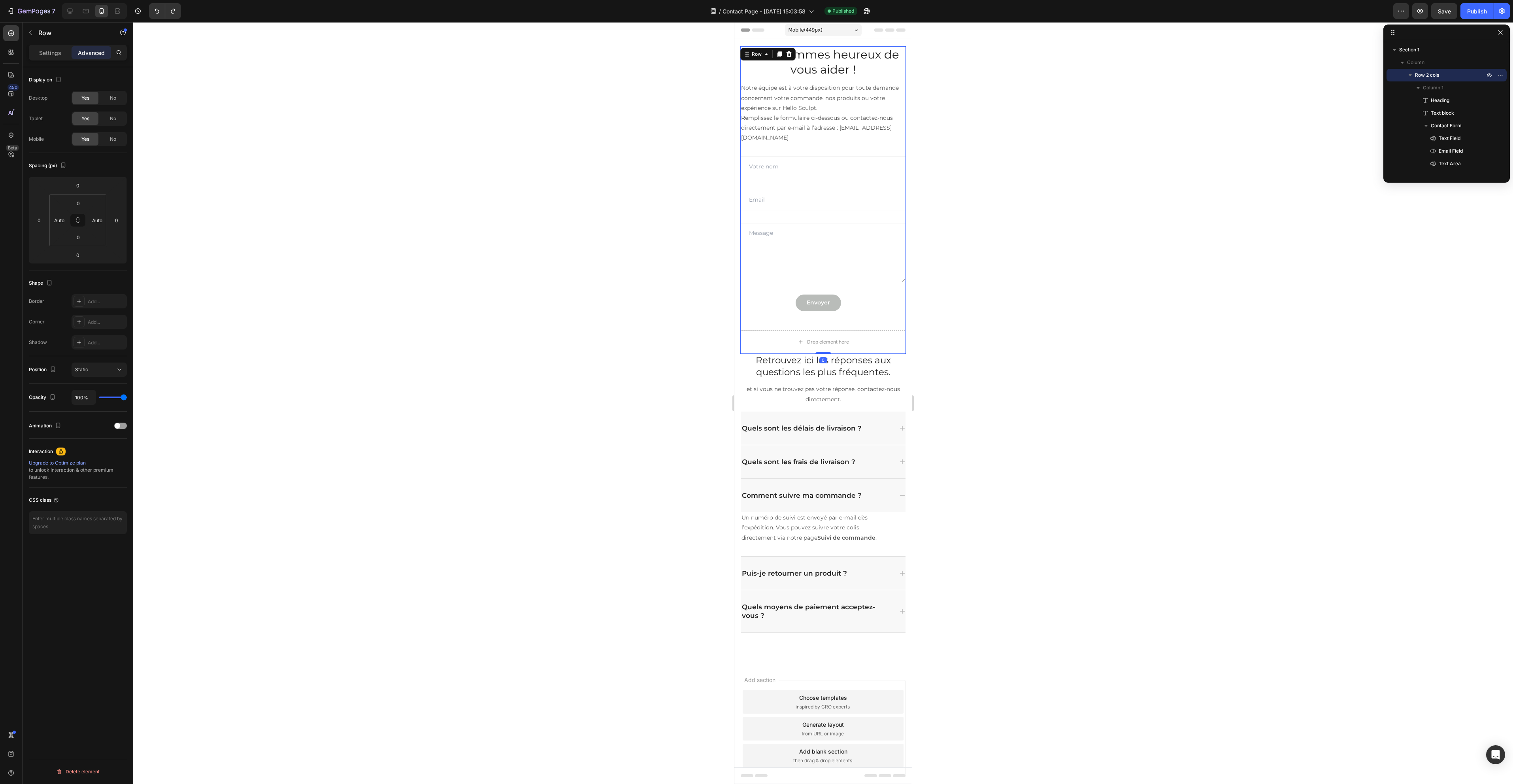
drag, startPoint x: 821, startPoint y: 352, endPoint x: 829, endPoint y: 321, distance: 32.0
click at [828, 322] on div "Nous sommes heureux de vous aider ! Heading Notre équipe est à votre dispositio…" at bounding box center [823, 199] width 166 height 307
click at [786, 349] on div "Drop element here" at bounding box center [823, 341] width 166 height 23
click at [770, 340] on div "Drop element here" at bounding box center [823, 341] width 166 height 23
click at [772, 338] on div "Drop element here" at bounding box center [823, 341] width 166 height 23
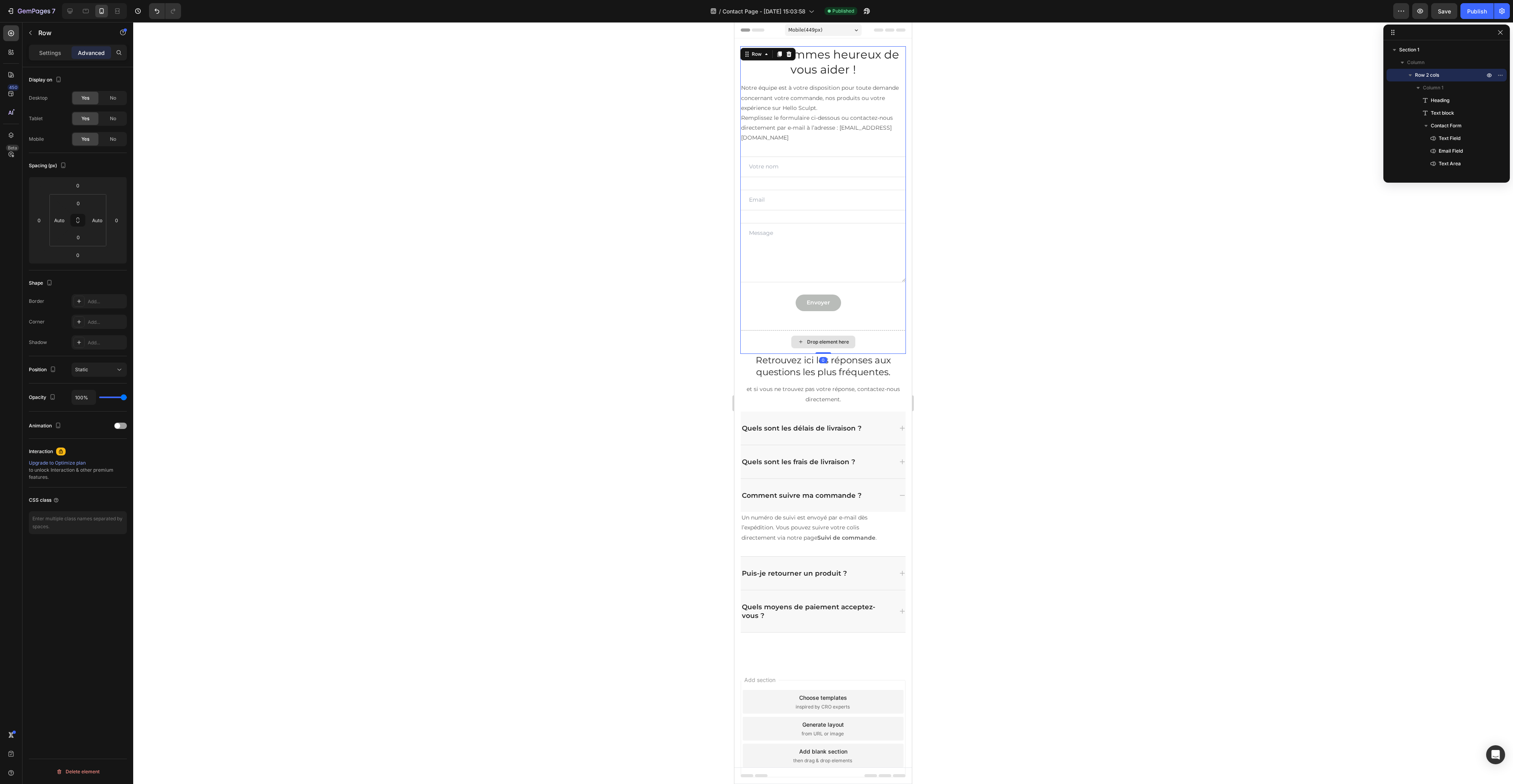
click at [804, 339] on div "Drop element here" at bounding box center [823, 341] width 64 height 12
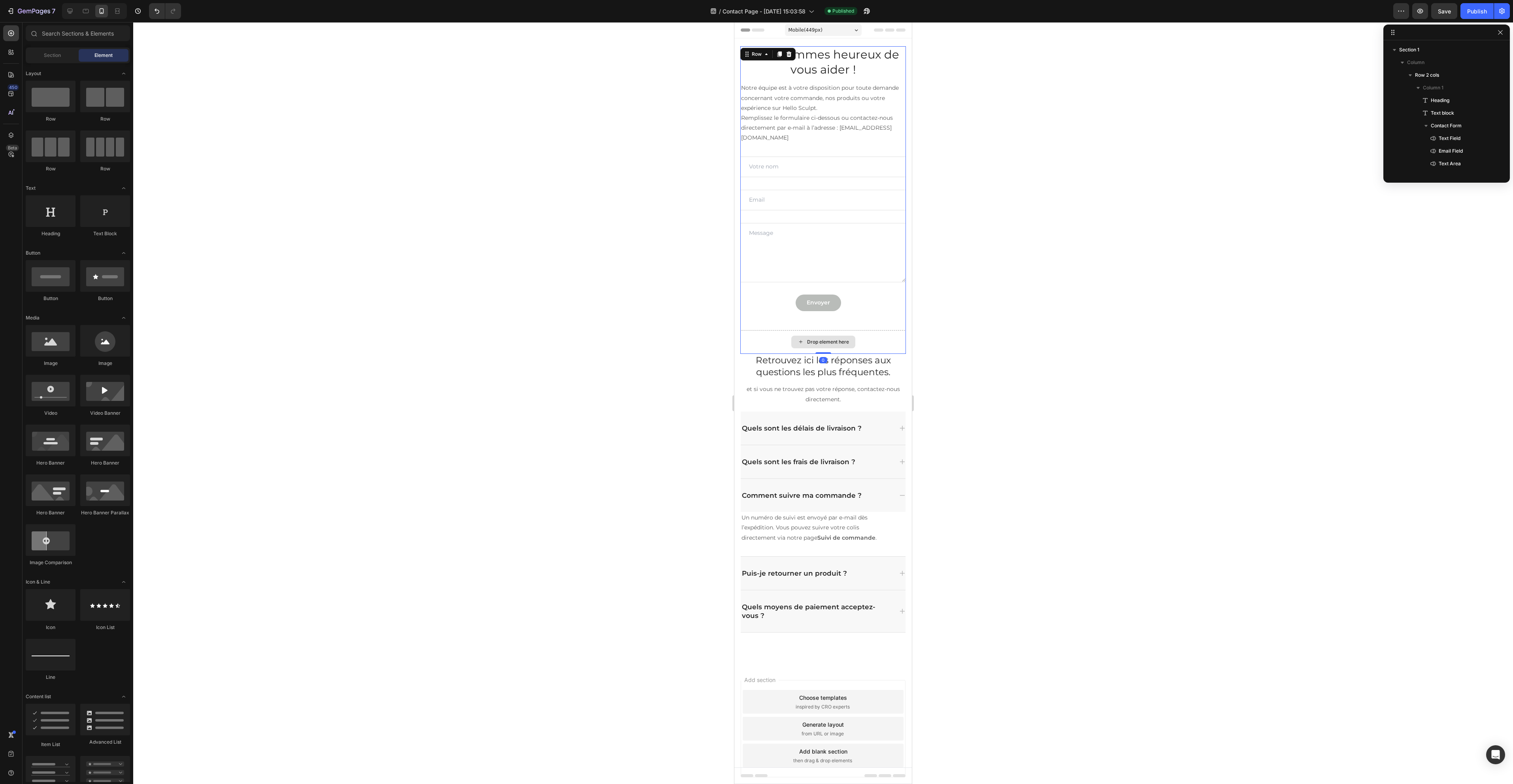
click at [807, 340] on div "Drop element here" at bounding box center [828, 341] width 42 height 6
click at [1455, 149] on p "Column 2" at bounding box center [1454, 145] width 63 height 8
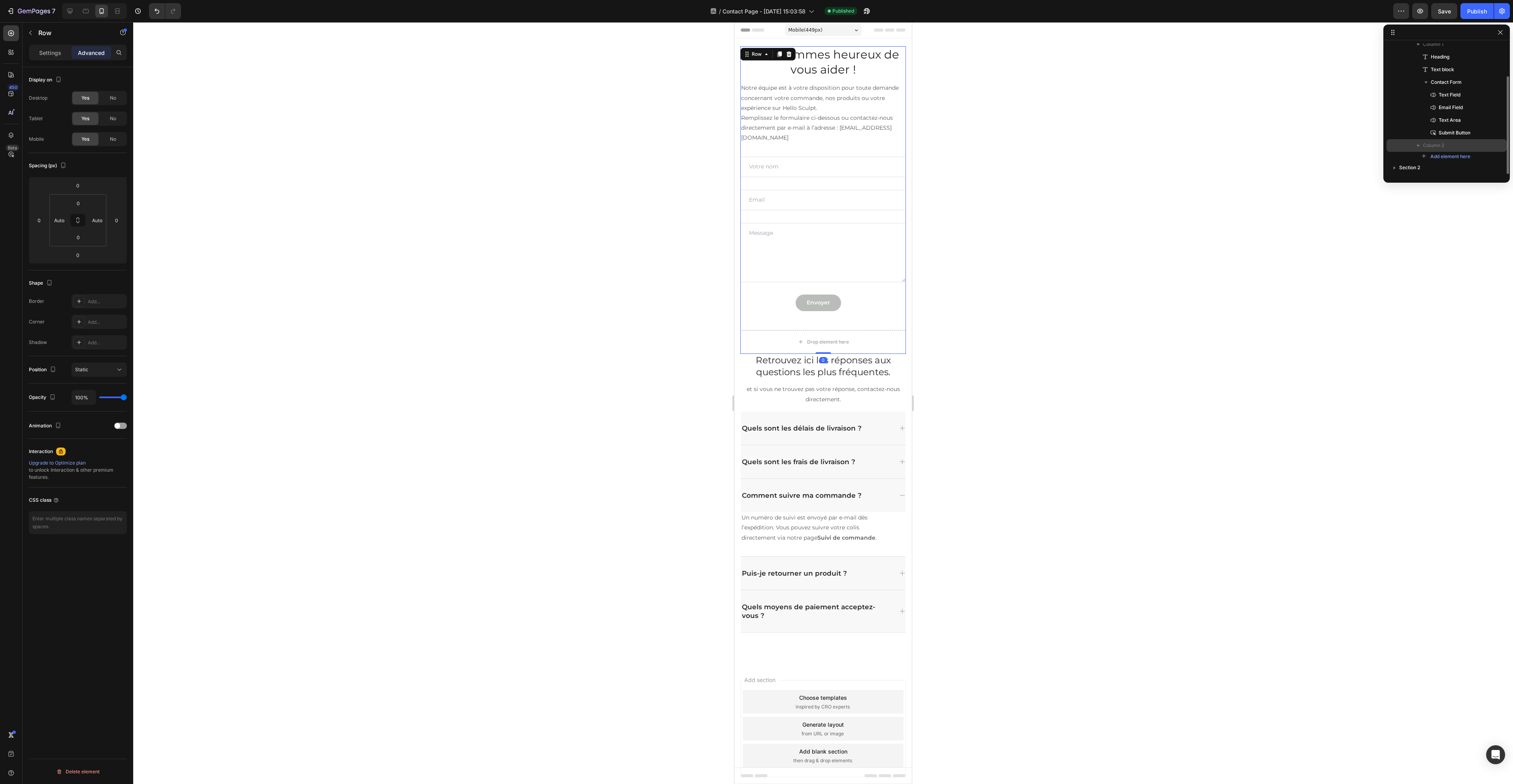
click at [1432, 149] on div "Column 2" at bounding box center [1447, 145] width 114 height 12
click at [1421, 146] on icon "button" at bounding box center [1418, 145] width 8 height 8
click at [780, 57] on icon at bounding box center [779, 54] width 5 height 5
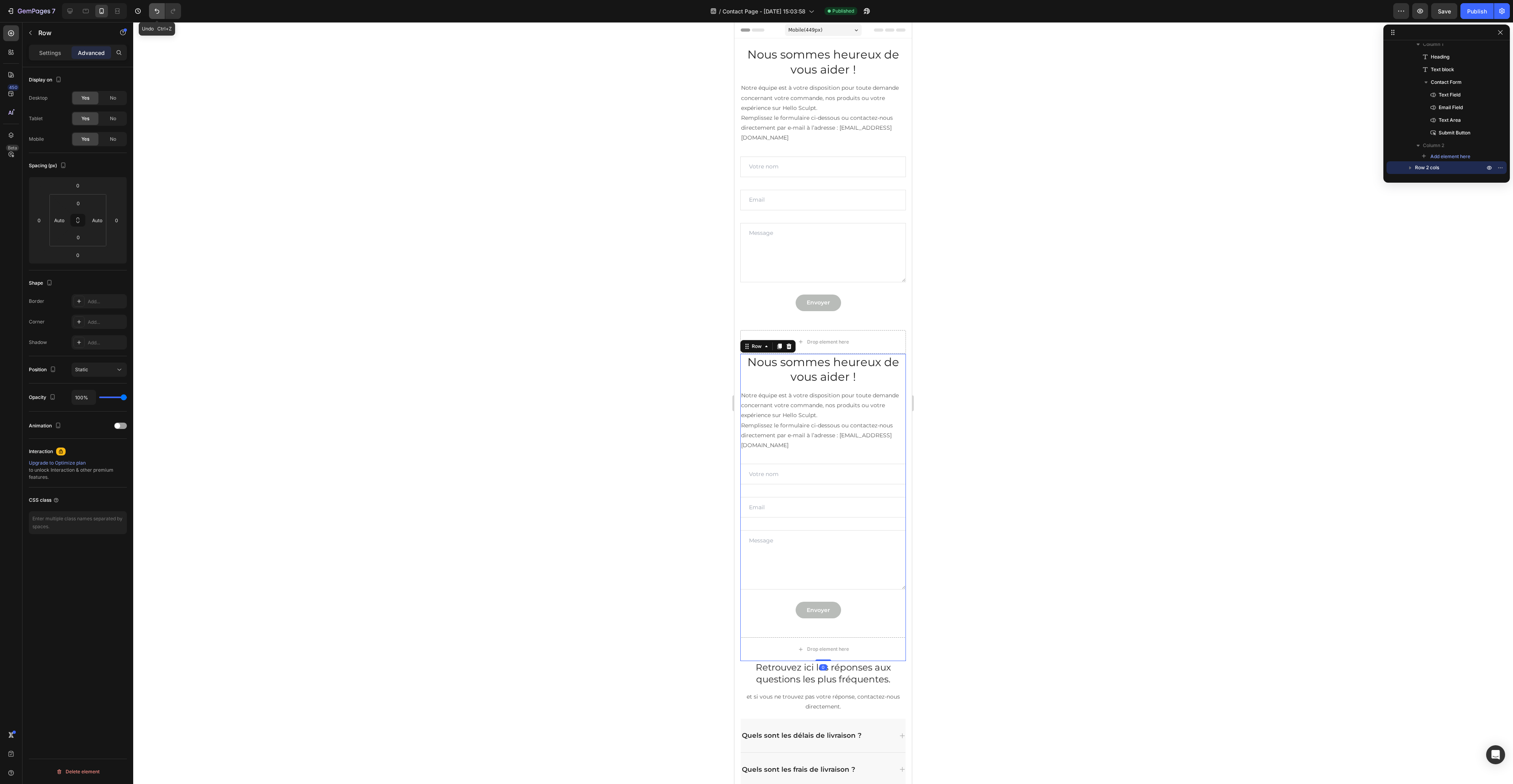
click at [158, 9] on icon "Undo/Redo" at bounding box center [157, 11] width 8 height 8
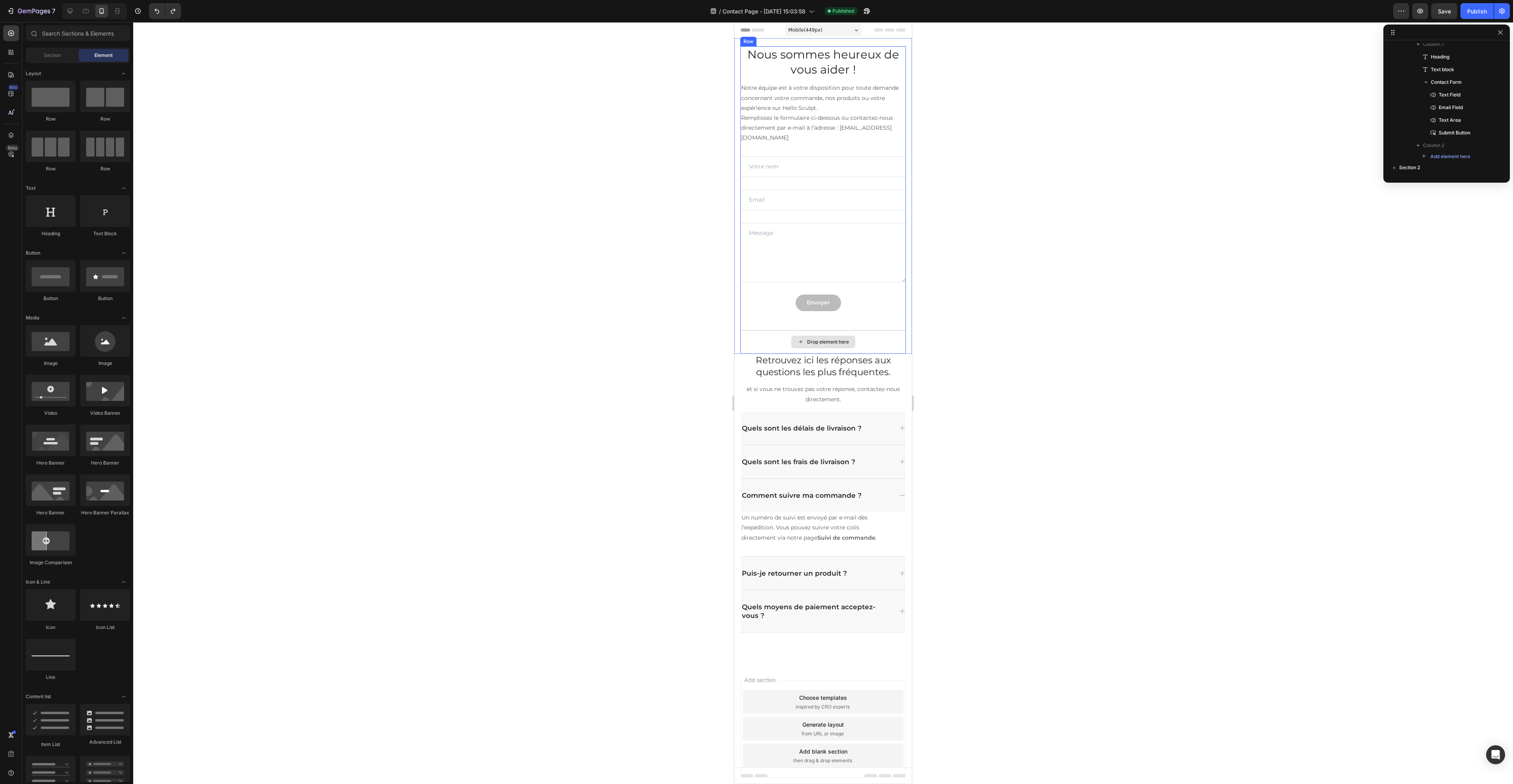
click at [856, 347] on div "Drop element here" at bounding box center [823, 341] width 166 height 23
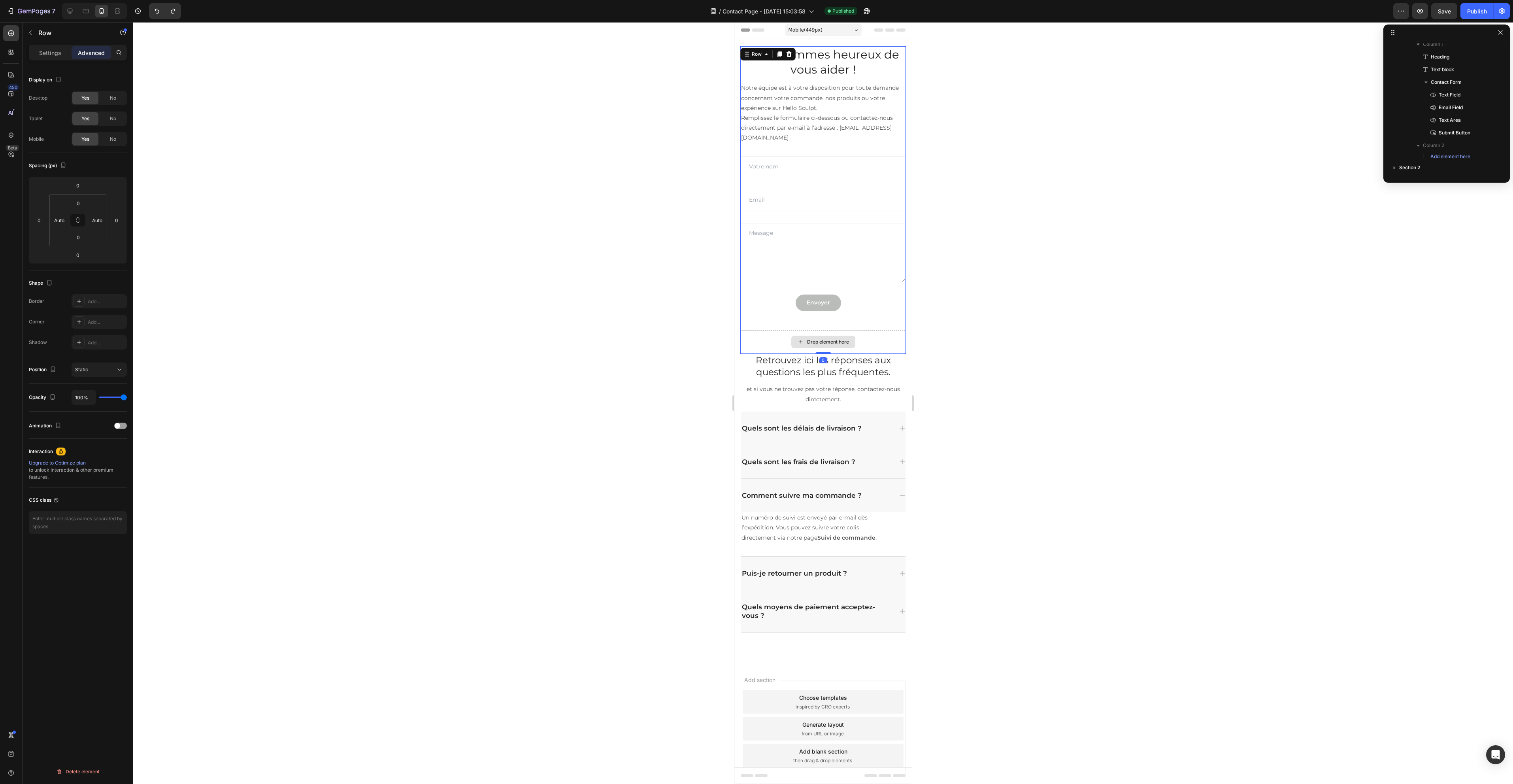
click at [879, 345] on div "Drop element here" at bounding box center [823, 341] width 166 height 23
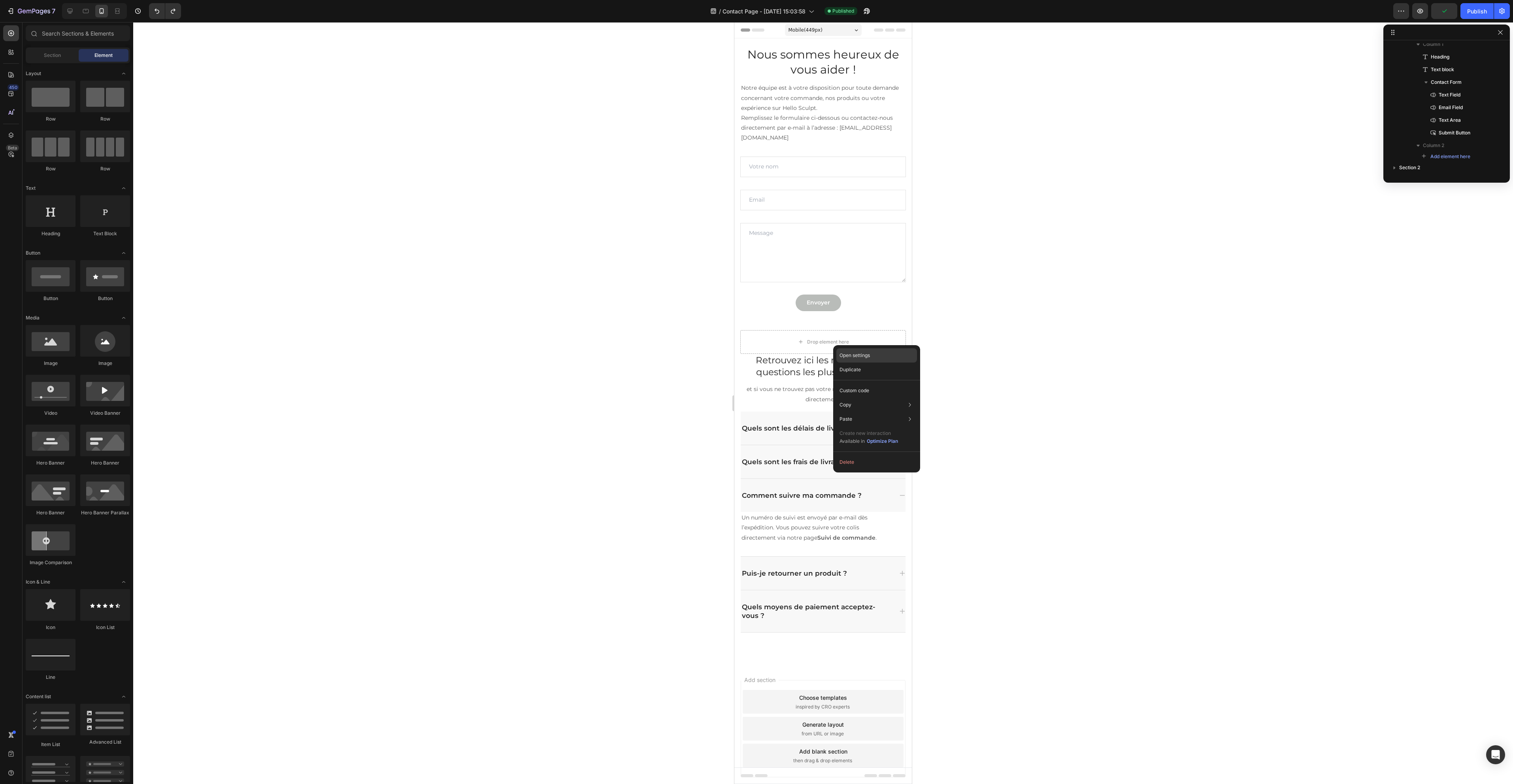
drag, startPoint x: 871, startPoint y: 352, endPoint x: 137, endPoint y: 329, distance: 734.4
click at [871, 352] on div "Open settings" at bounding box center [877, 355] width 81 height 14
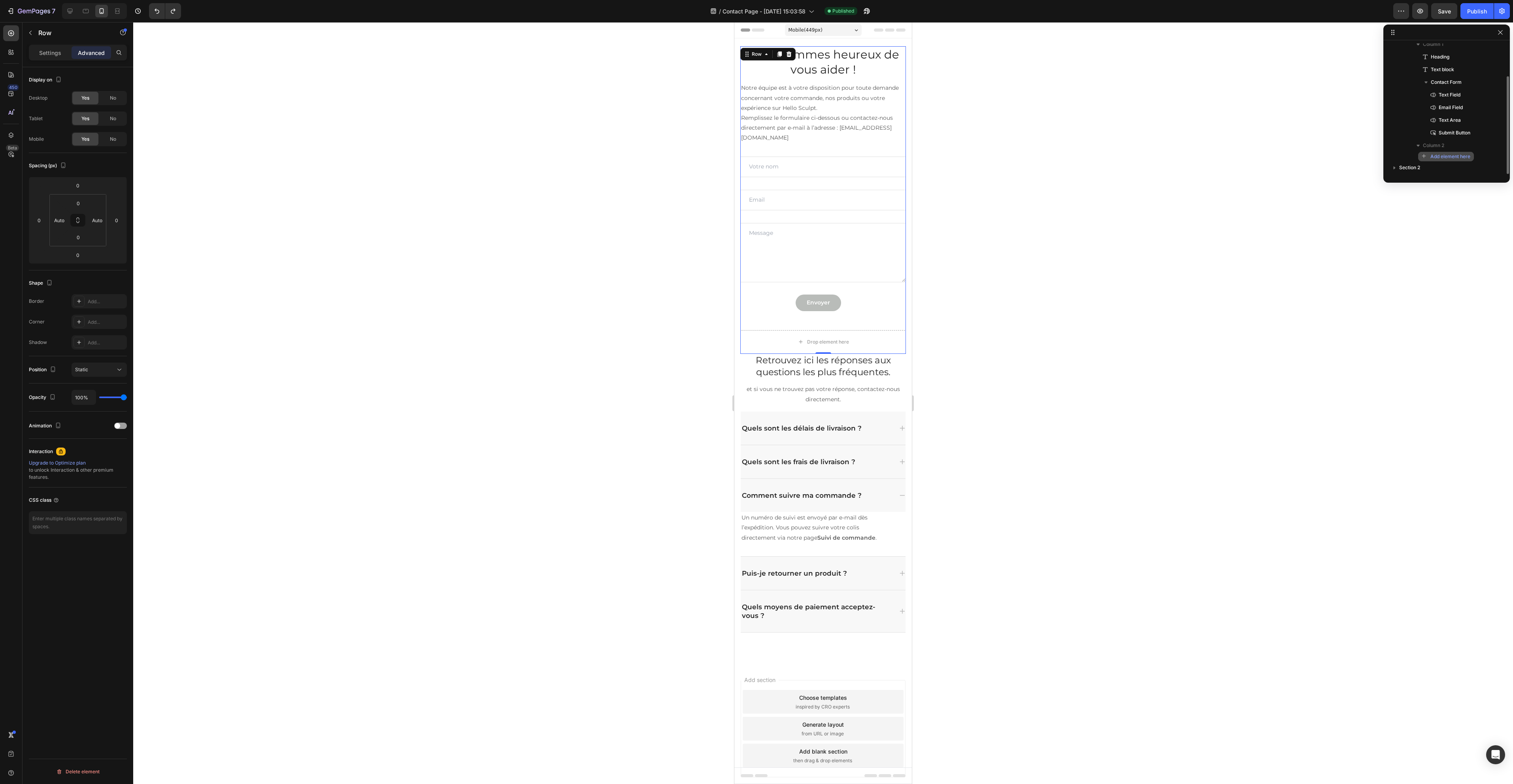
click at [1460, 157] on span "Add element here" at bounding box center [1450, 156] width 40 height 7
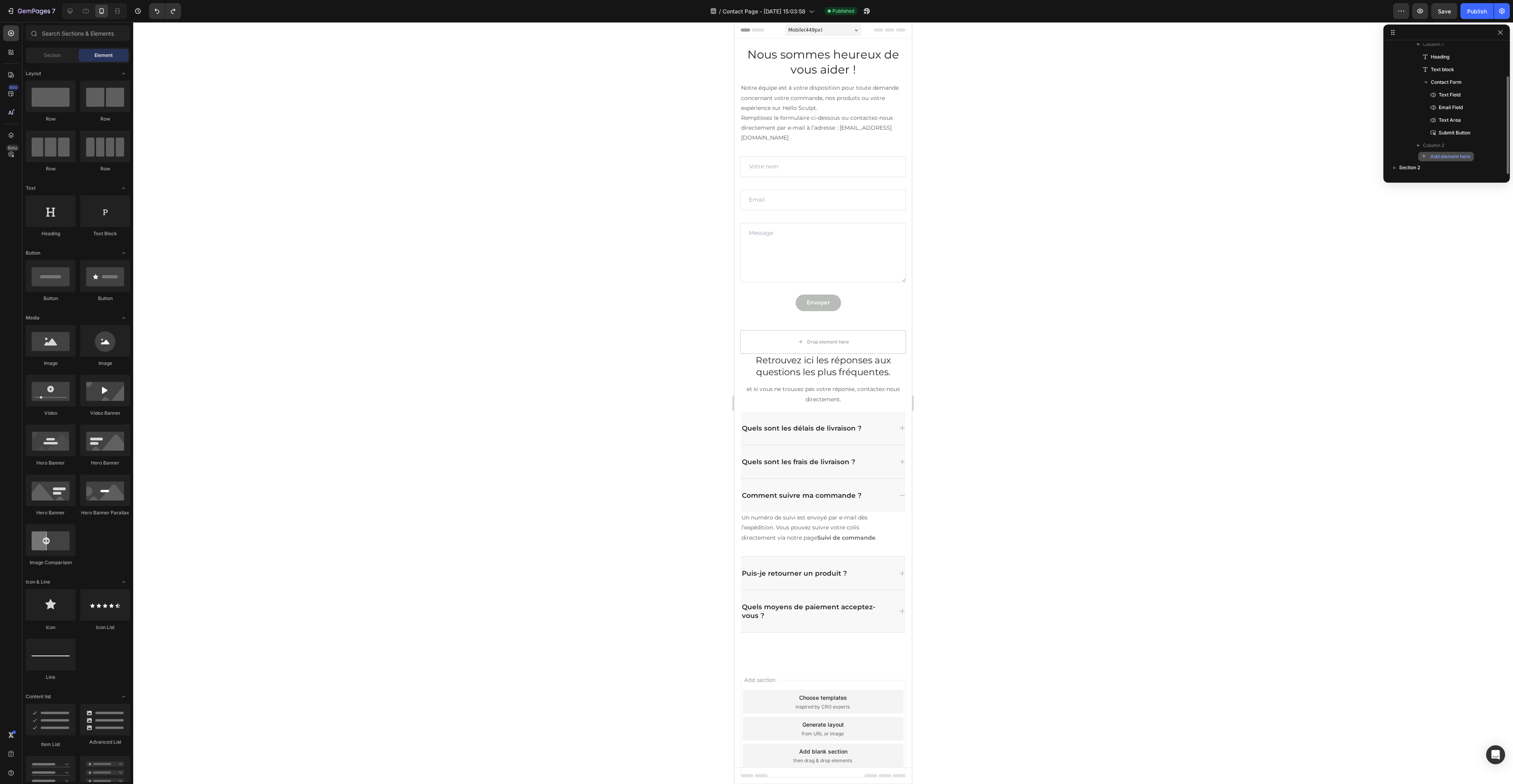
click at [1467, 155] on span "Add element here" at bounding box center [1450, 156] width 40 height 7
click at [1436, 150] on div "Column 2" at bounding box center [1447, 145] width 114 height 12
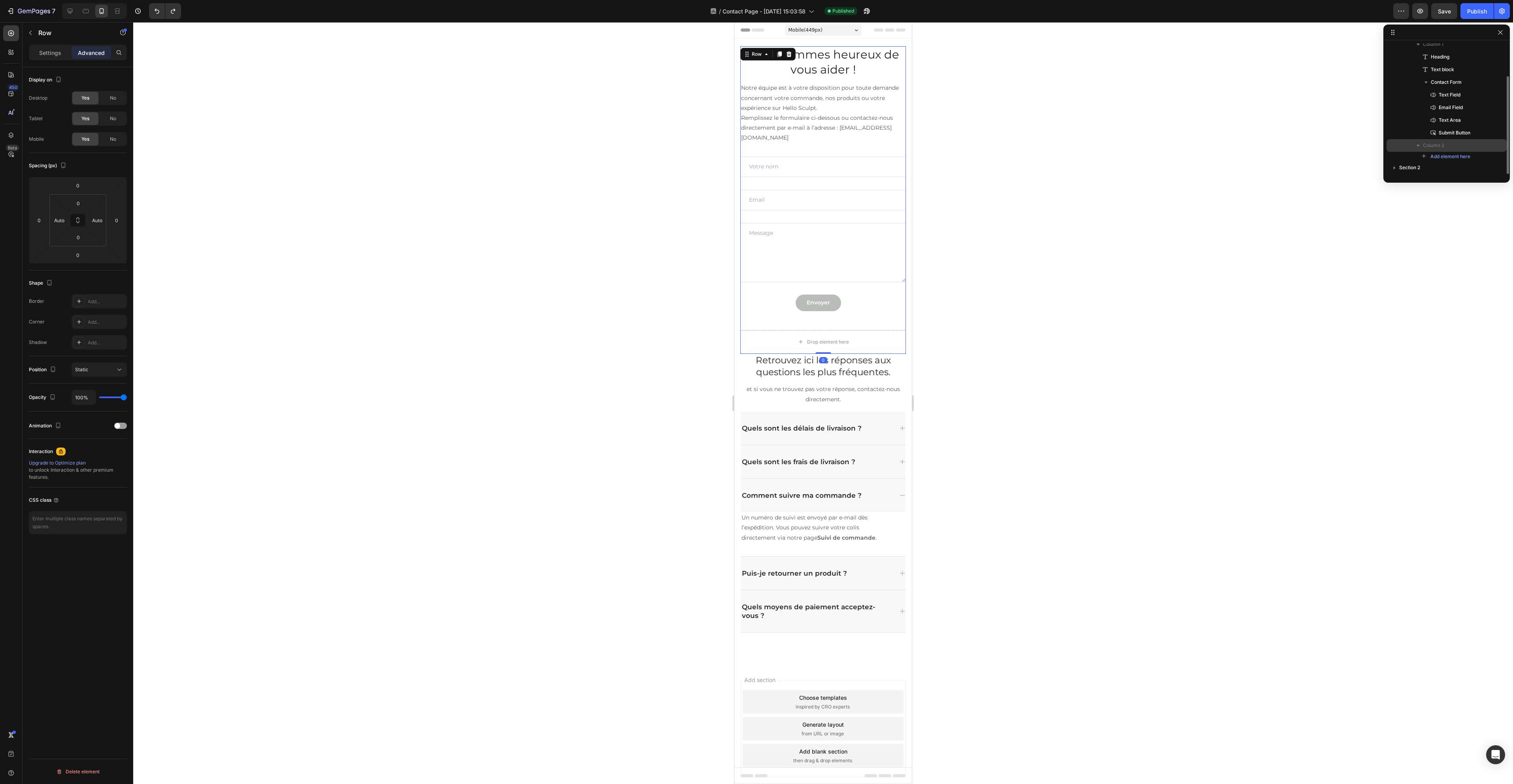
click at [1436, 147] on span "Column 2" at bounding box center [1433, 145] width 21 height 8
click at [1445, 148] on p "Column 2" at bounding box center [1454, 145] width 63 height 8
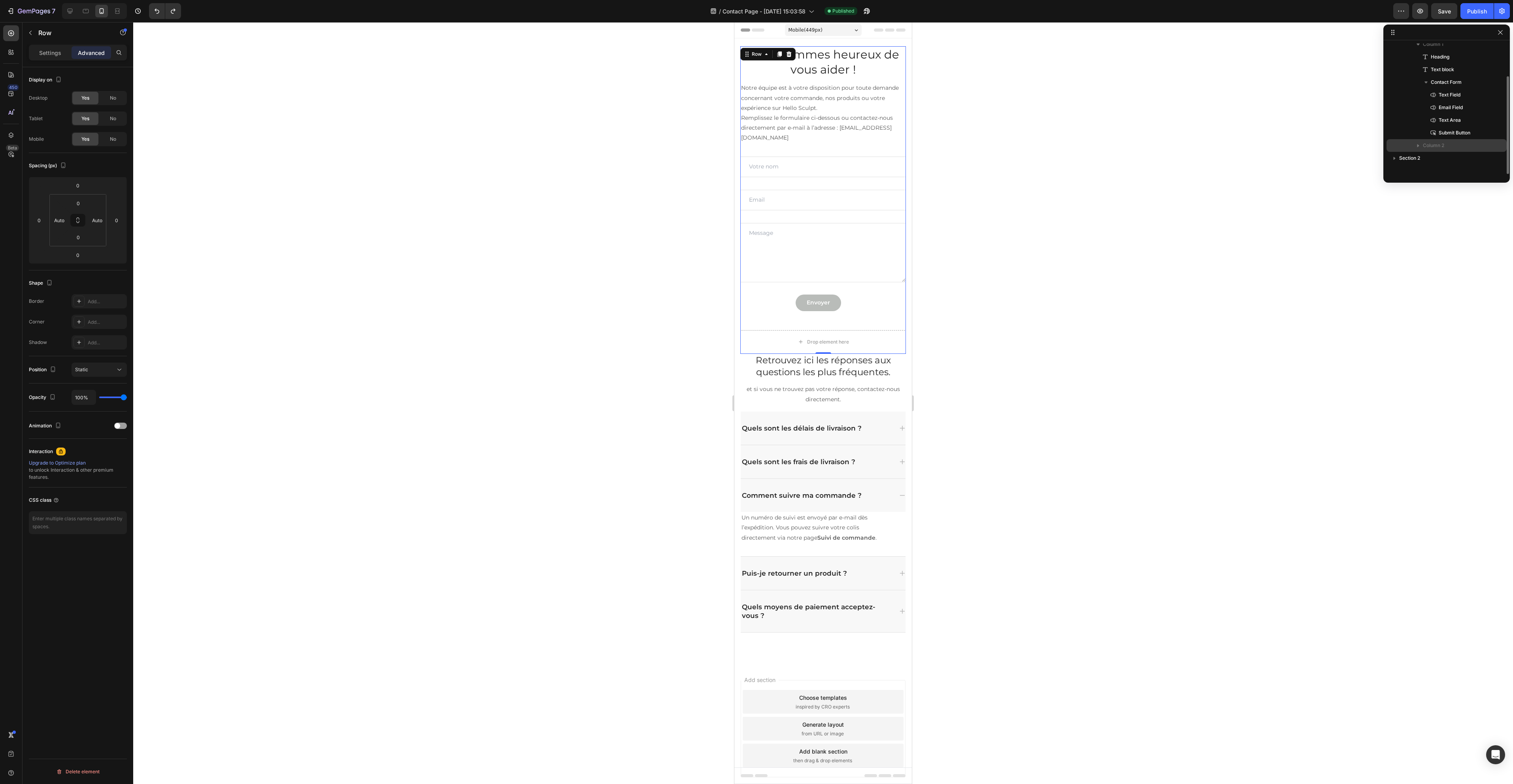
click at [1445, 148] on p "Column 2" at bounding box center [1454, 145] width 63 height 8
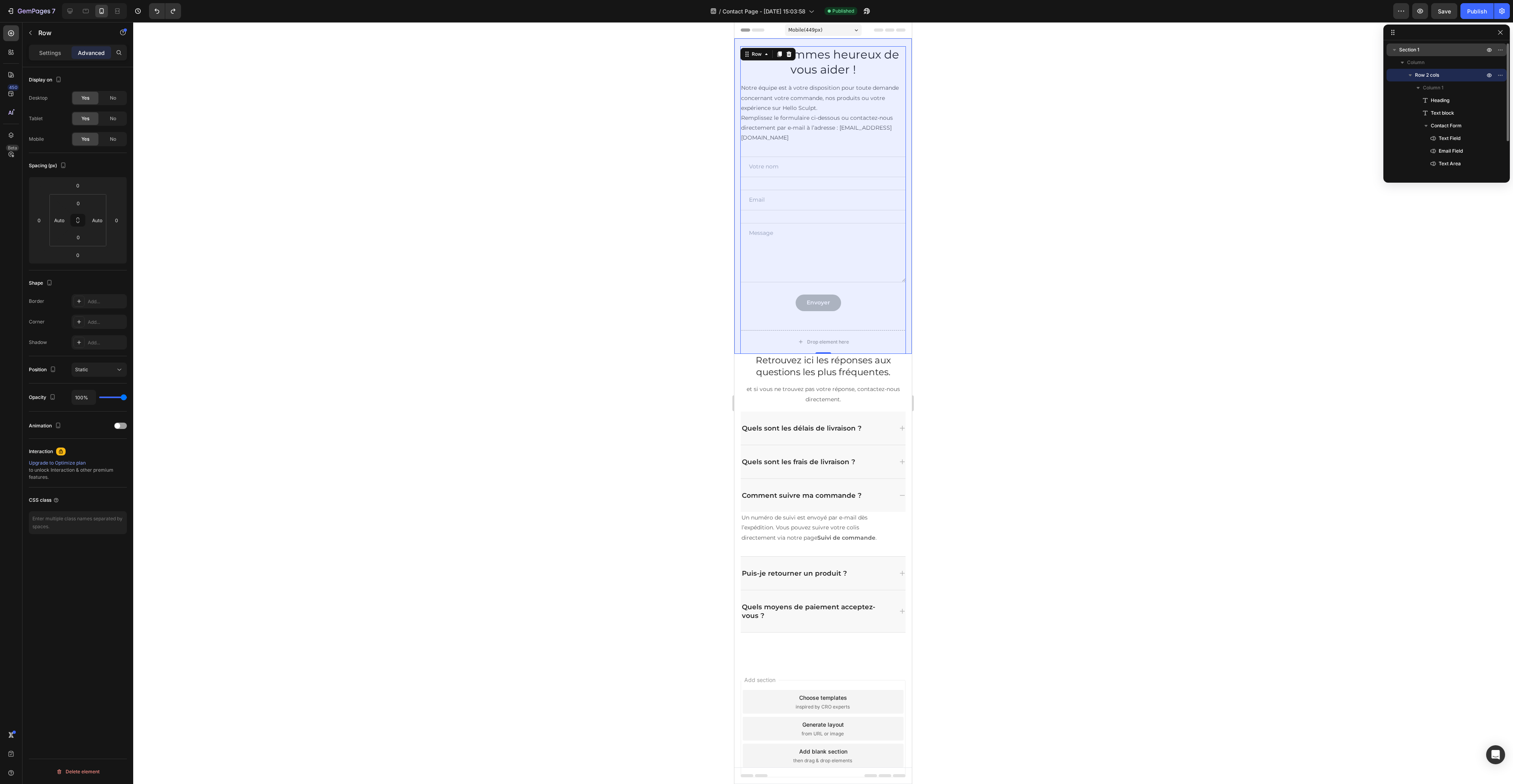
click at [1450, 44] on div "Section 1" at bounding box center [1447, 50] width 114 height 12
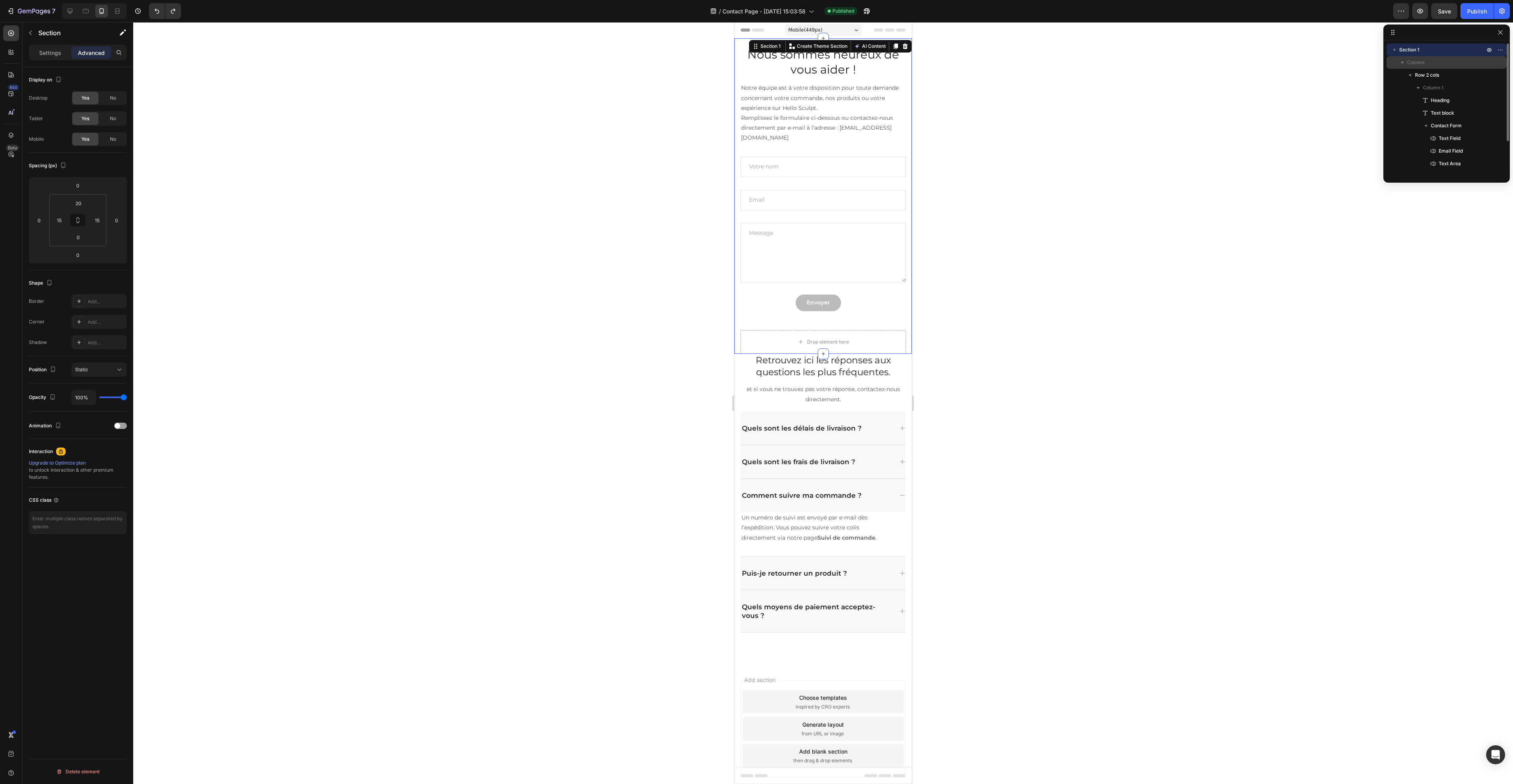
click at [1451, 58] on div "Column" at bounding box center [1447, 62] width 114 height 12
click at [61, 51] on div "Settings" at bounding box center [50, 52] width 40 height 12
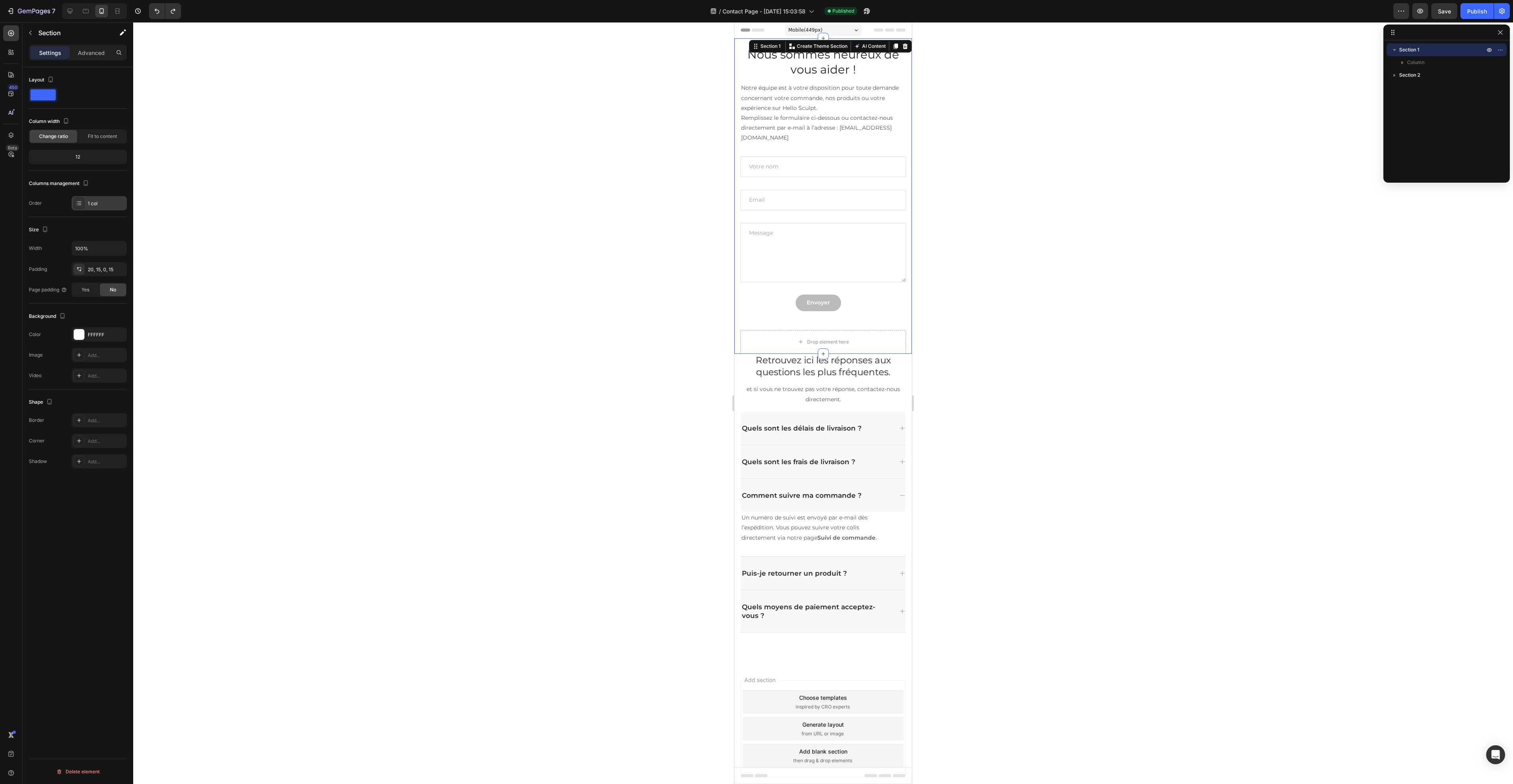
click at [98, 207] on div "1 col" at bounding box center [107, 203] width 37 height 7
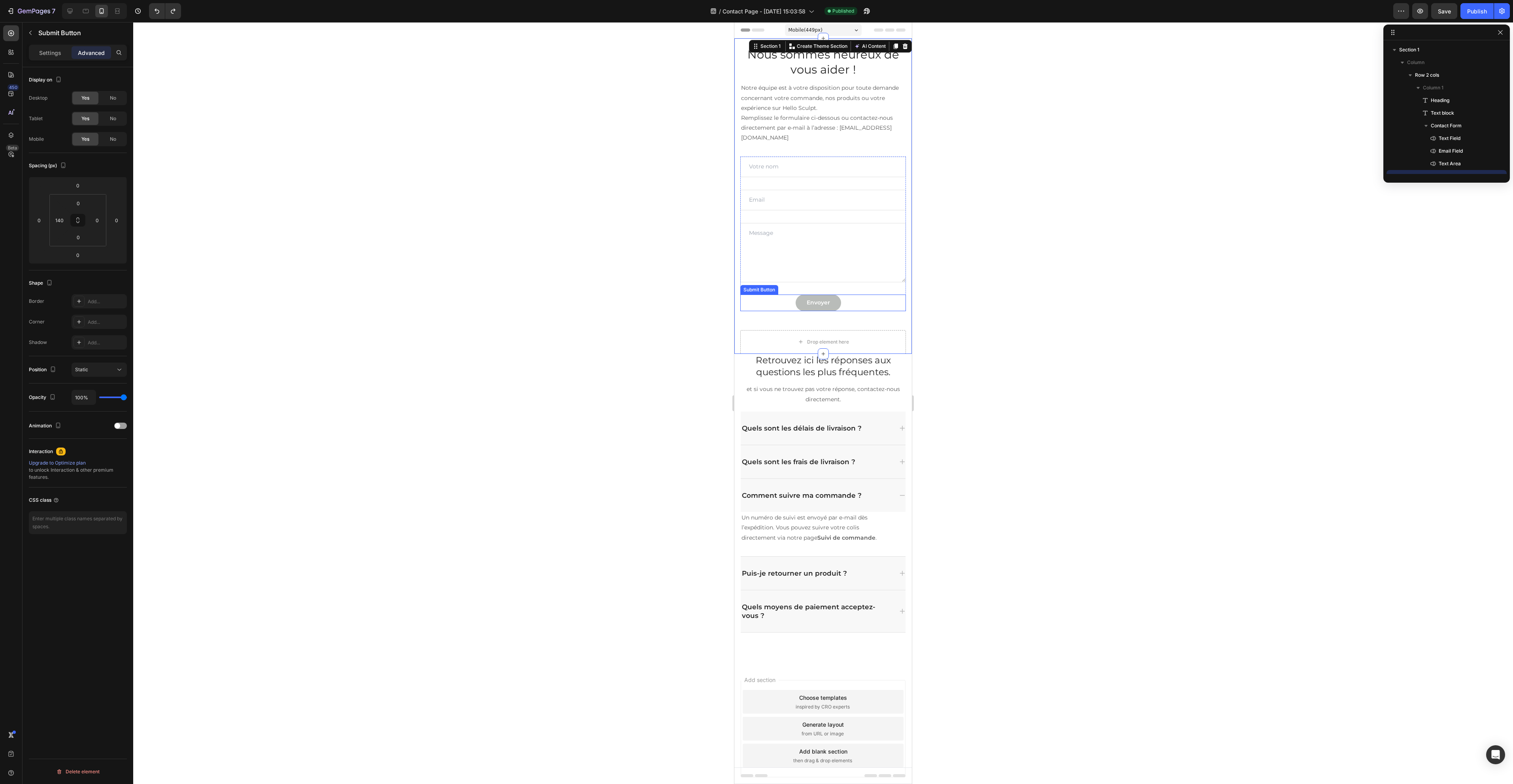
click at [748, 302] on div "Envoyer Submit Button" at bounding box center [823, 303] width 166 height 16
click at [755, 324] on div "Nous sommes heureux de vous aider ! Heading Notre équipe est à votre dispositio…" at bounding box center [823, 187] width 166 height 284
click at [45, 57] on p "Settings" at bounding box center [50, 52] width 22 height 9
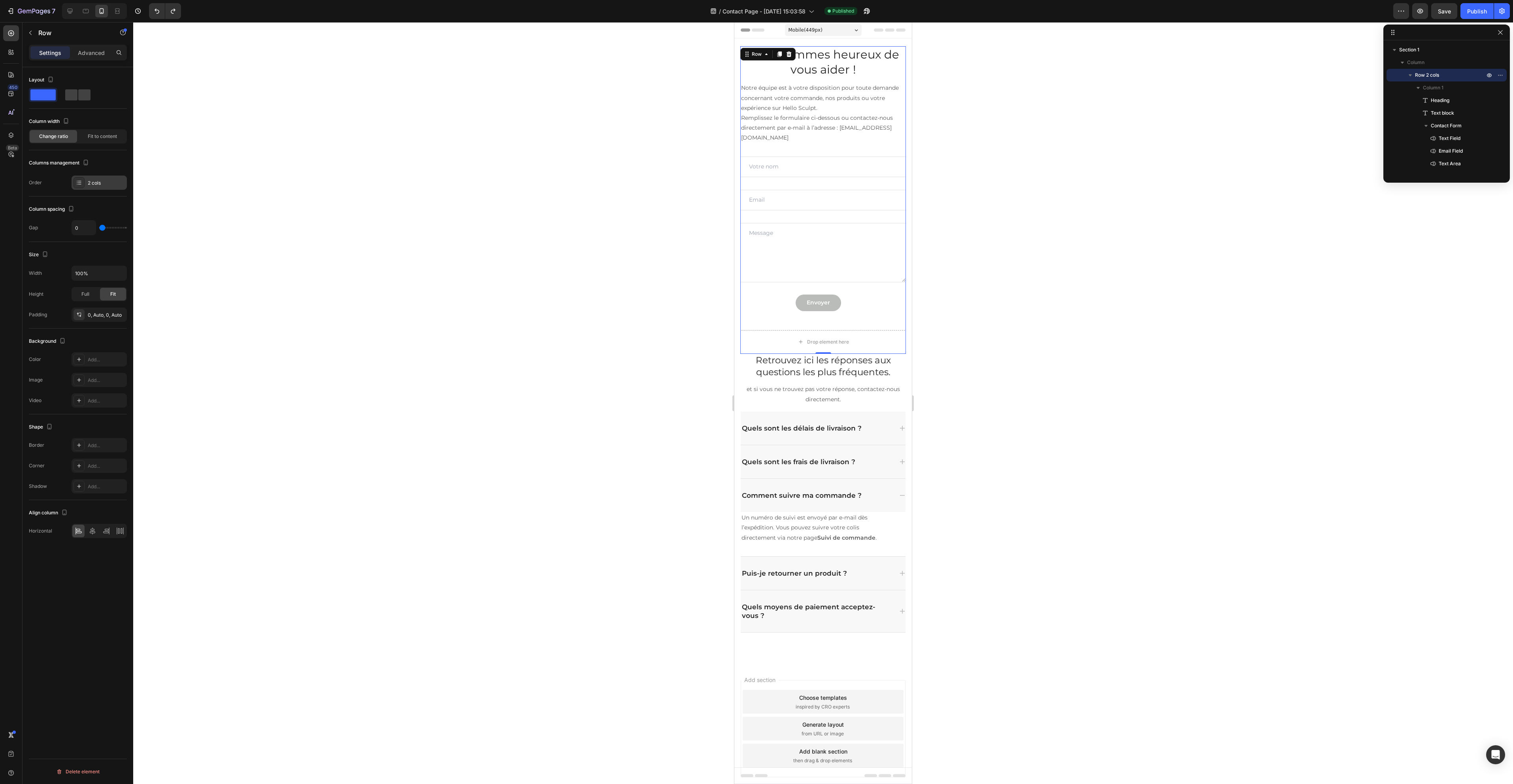
click at [100, 186] on div "2 cols" at bounding box center [107, 183] width 37 height 7
click at [289, 288] on div at bounding box center [823, 402] width 1380 height 761
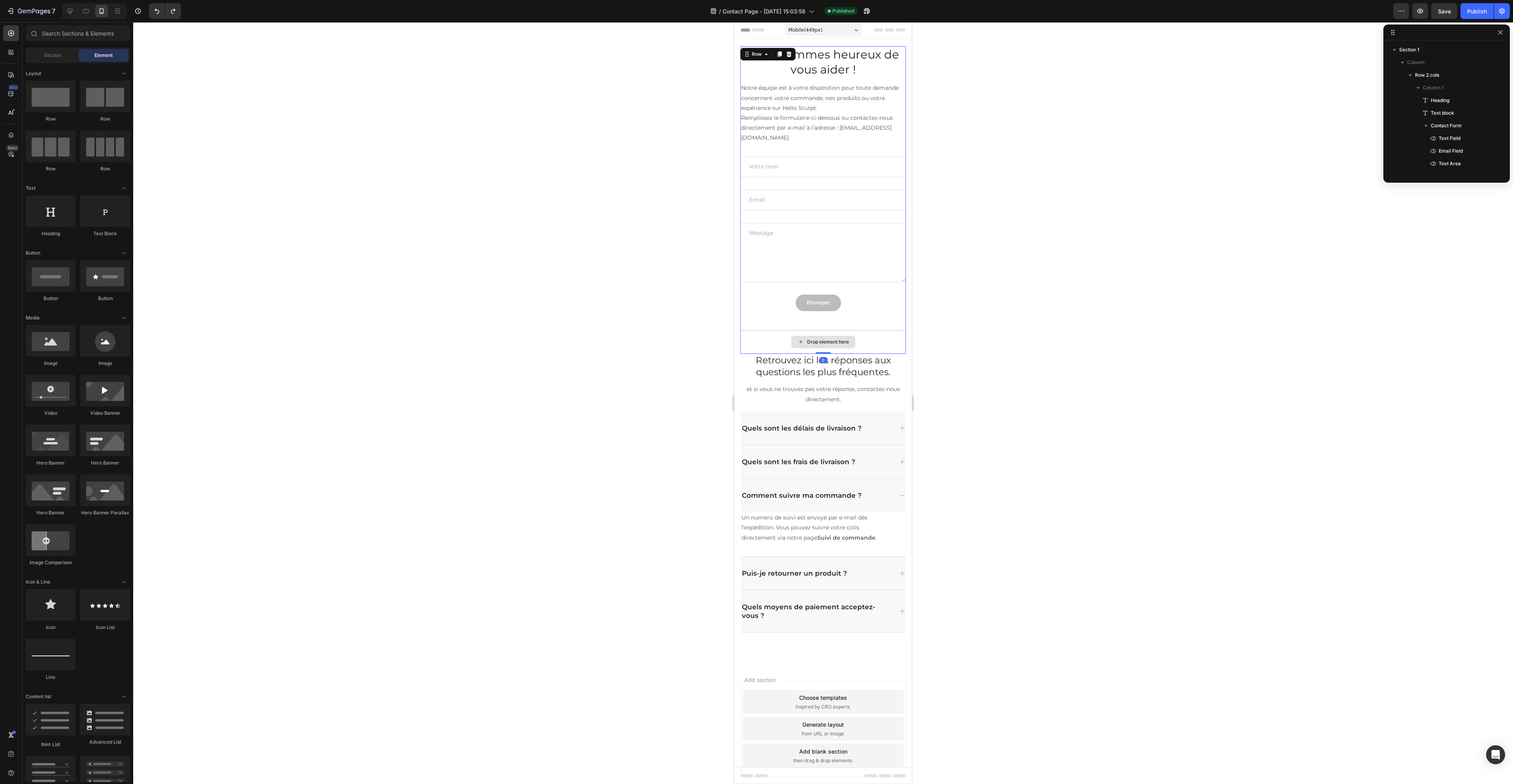
click at [745, 342] on div "Drop element here" at bounding box center [823, 341] width 166 height 23
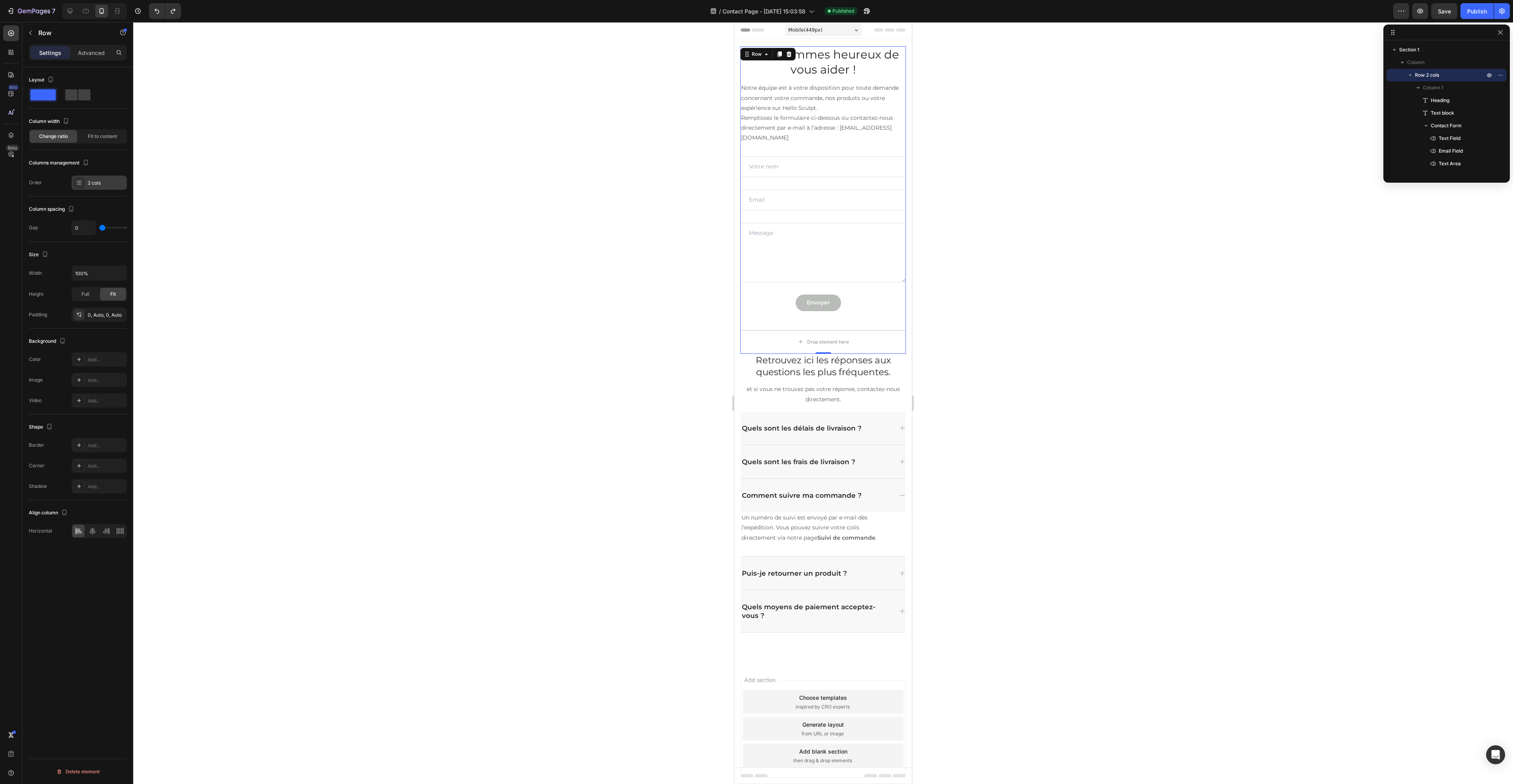
click at [89, 188] on div "2 cols" at bounding box center [99, 183] width 55 height 14
click at [747, 61] on h2 "Nous sommes heureux de vous aider !" at bounding box center [823, 61] width 166 height 31
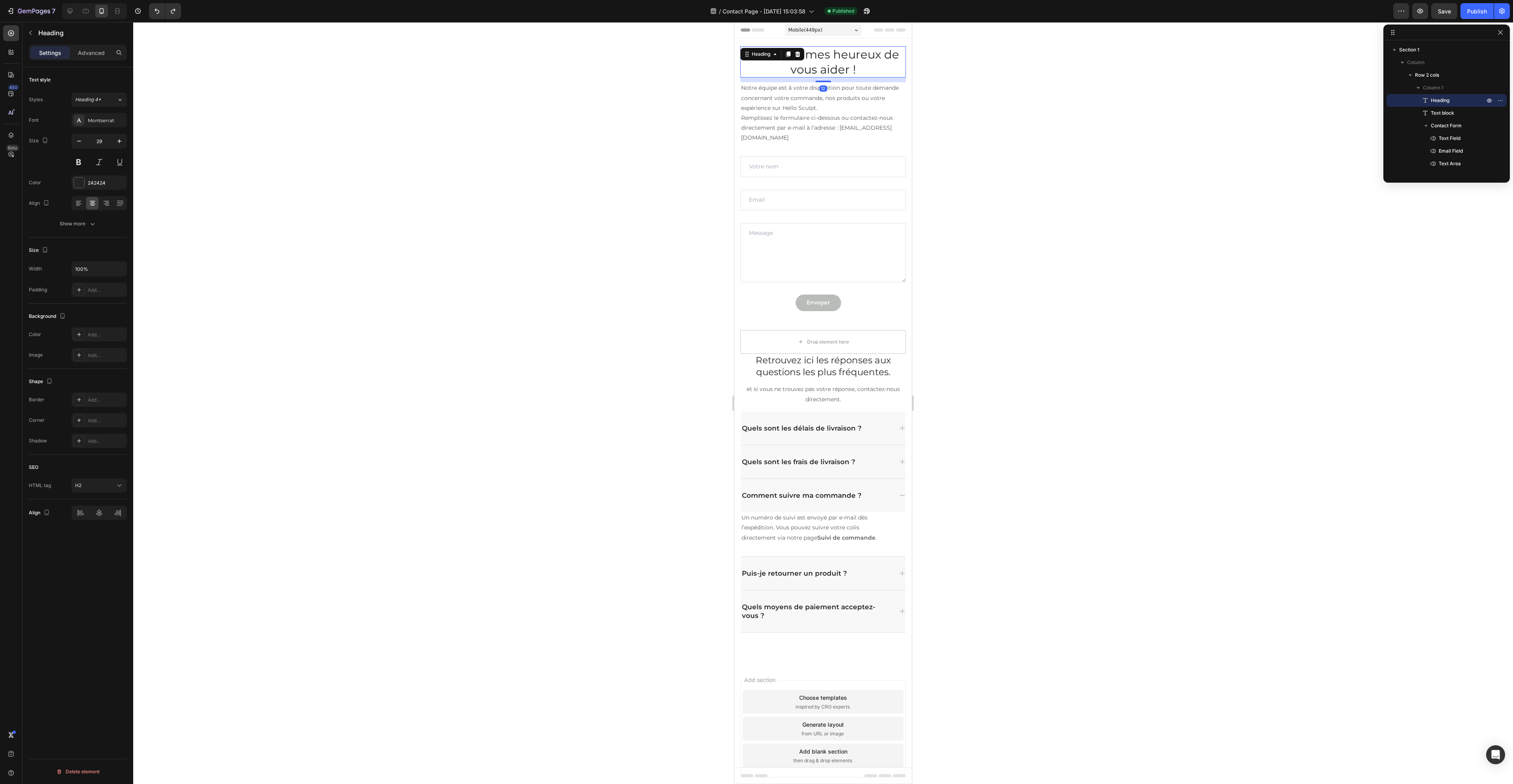
click at [531, 264] on div at bounding box center [823, 402] width 1380 height 761
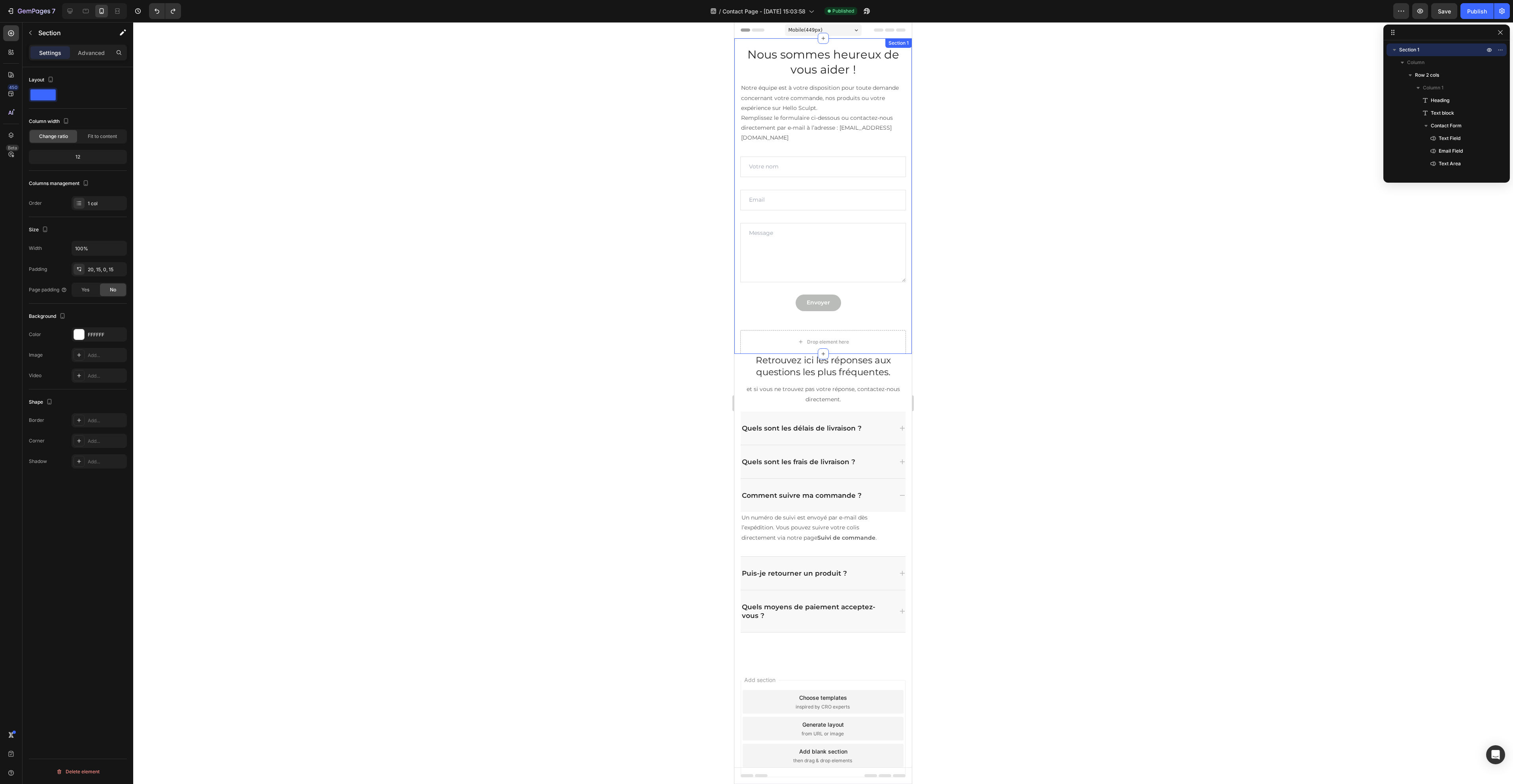
click at [738, 325] on div "Nous sommes heureux de vous aider ! Heading Notre équipe est à votre dispositio…" at bounding box center [823, 195] width 177 height 315
click at [97, 208] on div "1 col" at bounding box center [99, 203] width 55 height 14
click at [107, 136] on span "Fit to content" at bounding box center [103, 136] width 30 height 7
click at [105, 184] on div "1 col" at bounding box center [107, 183] width 37 height 7
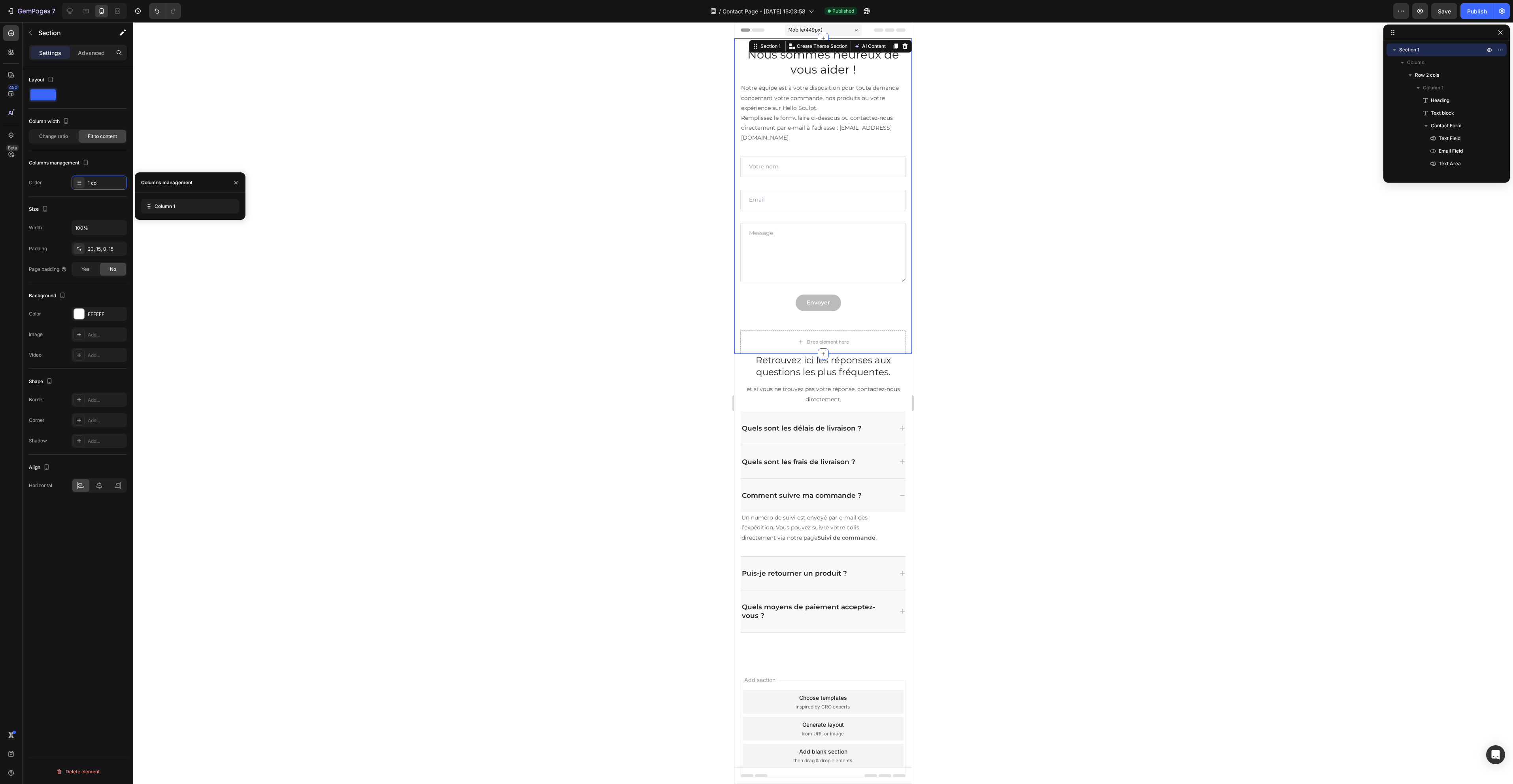
click at [402, 299] on div at bounding box center [823, 402] width 1380 height 761
click at [740, 308] on div "Nous sommes heureux de vous aider ! Heading Notre équipe est à votre dispositio…" at bounding box center [823, 195] width 177 height 315
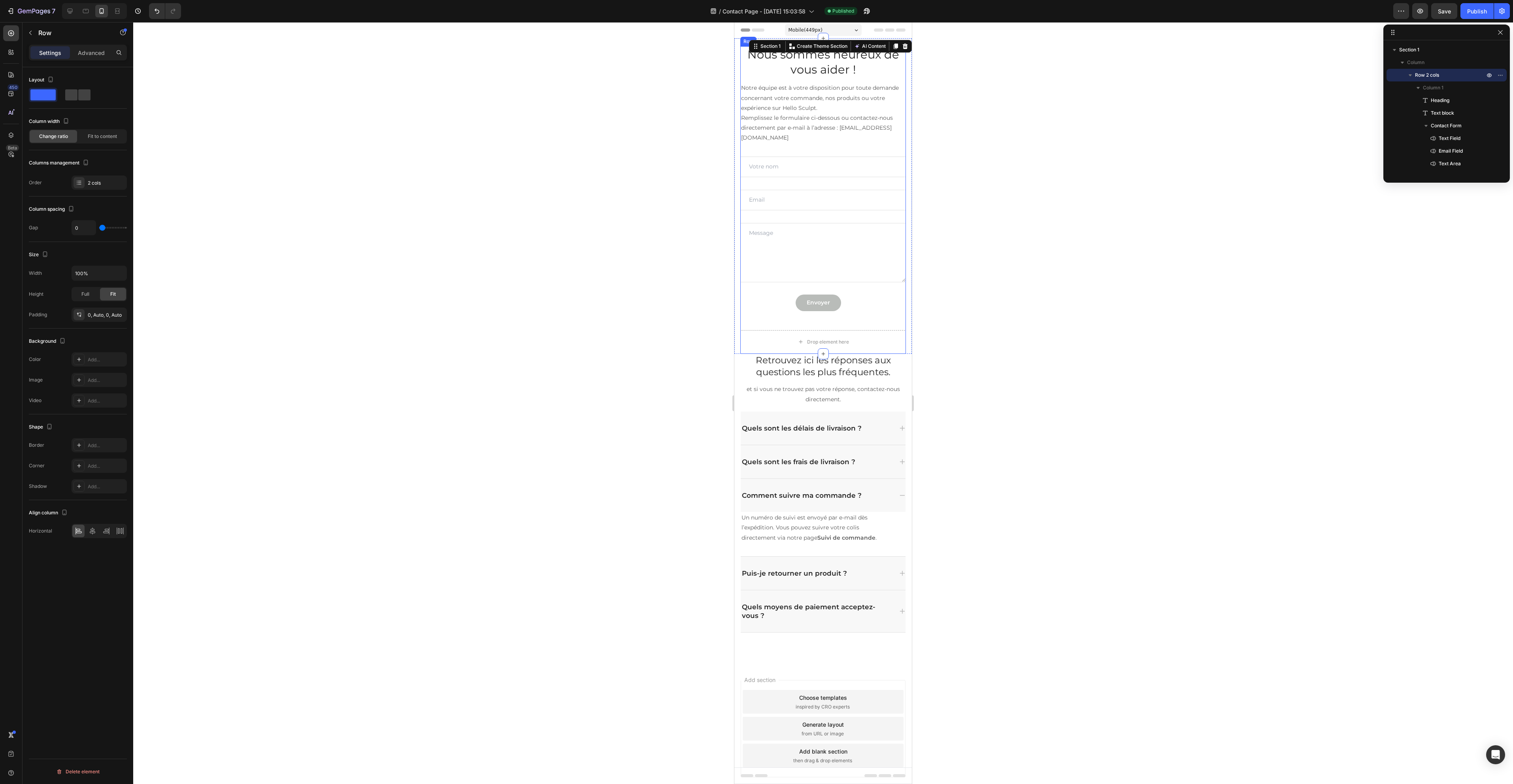
click at [762, 311] on div "Nous sommes heureux de vous aider ! Heading Notre équipe est à votre dispositio…" at bounding box center [823, 187] width 166 height 284
click at [103, 178] on div "2 cols" at bounding box center [99, 183] width 55 height 14
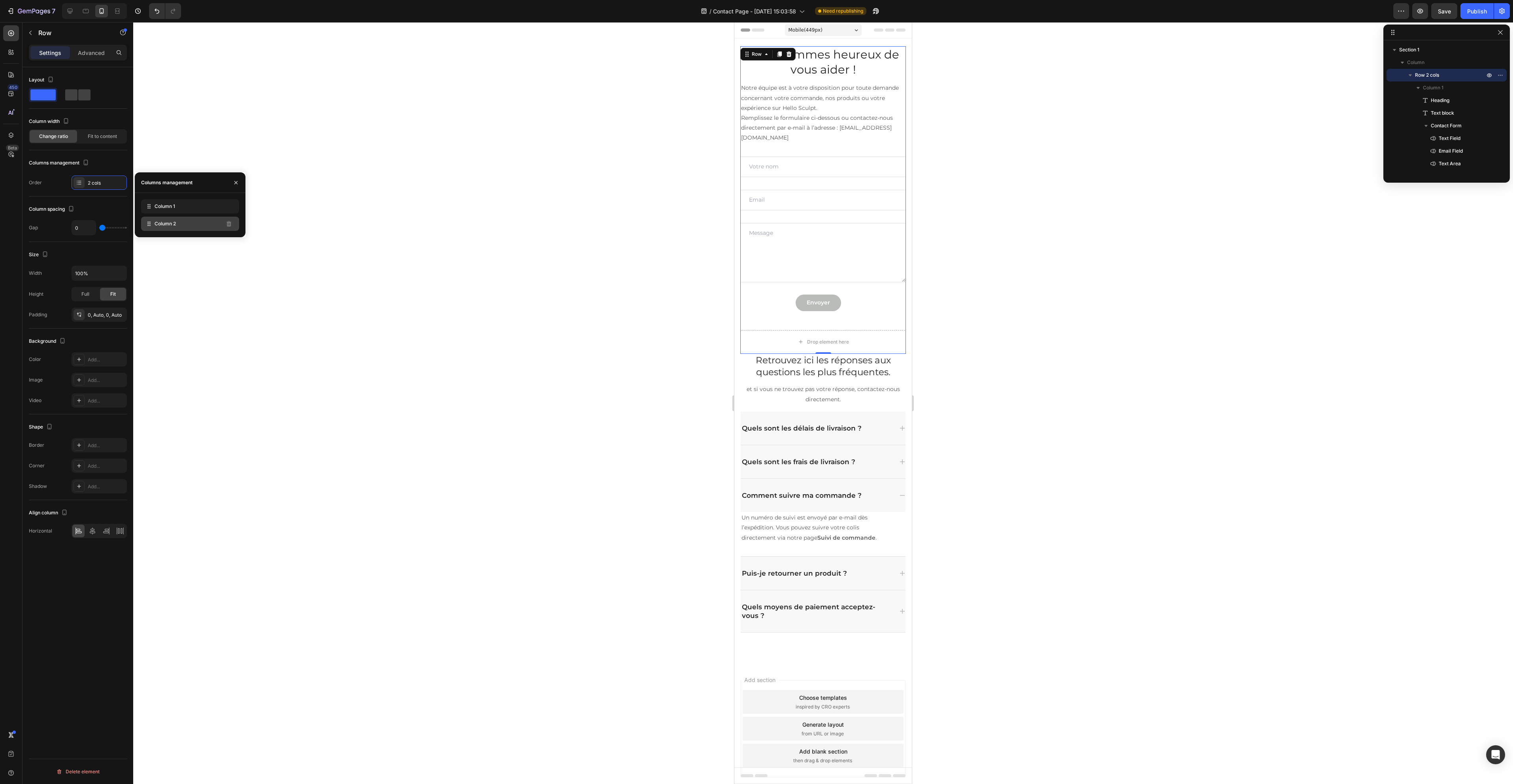
click at [160, 221] on span "Column 2" at bounding box center [165, 223] width 21 height 7
click at [240, 180] on button "button" at bounding box center [236, 183] width 12 height 12
click at [235, 180] on icon "button" at bounding box center [236, 183] width 6 height 6
click at [73, 180] on div "2 cols" at bounding box center [99, 183] width 55 height 14
click at [100, 180] on div "2 cols" at bounding box center [107, 183] width 37 height 7
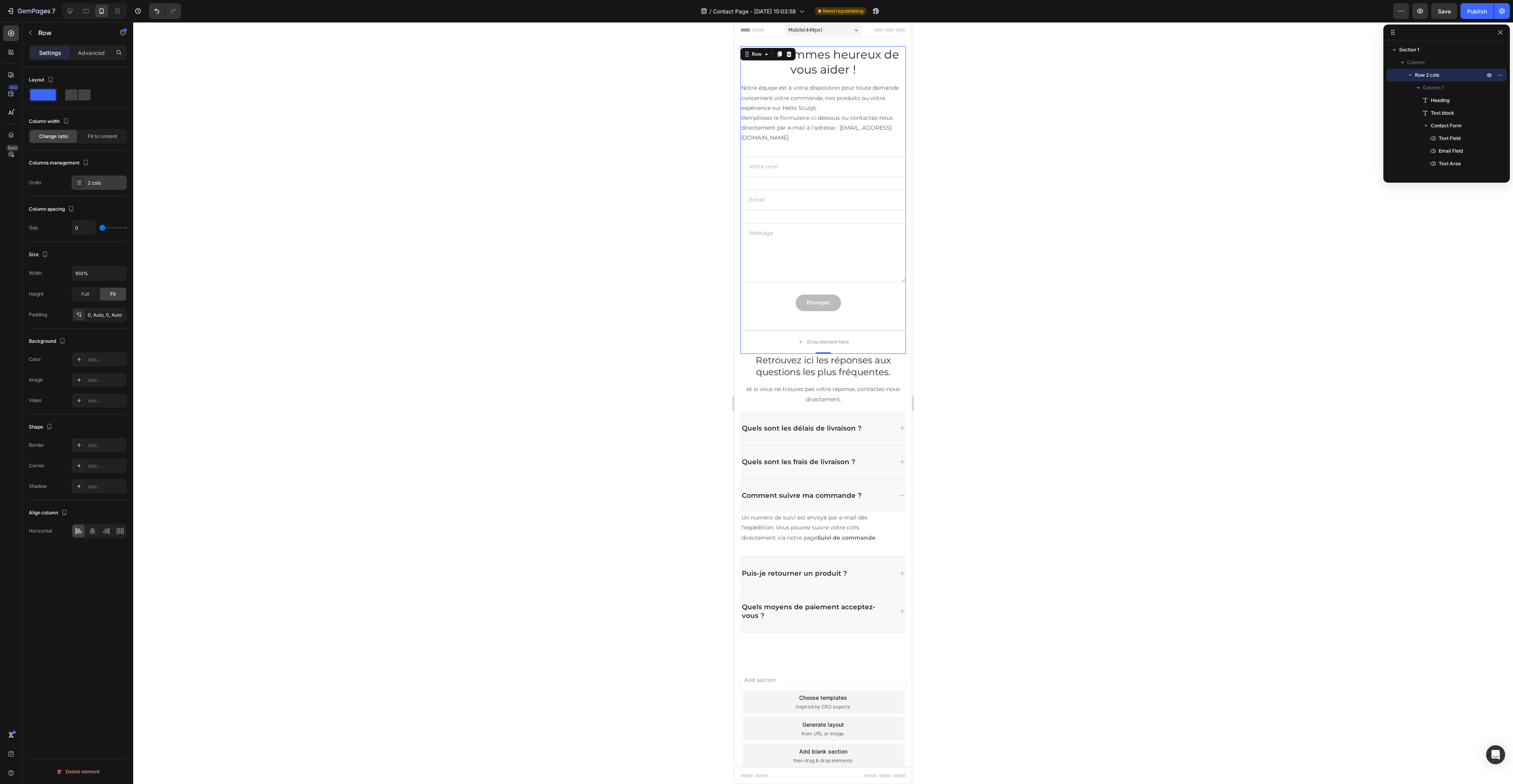
click at [107, 180] on div "2 cols" at bounding box center [107, 183] width 37 height 7
click at [104, 180] on div "2 cols" at bounding box center [107, 183] width 37 height 7
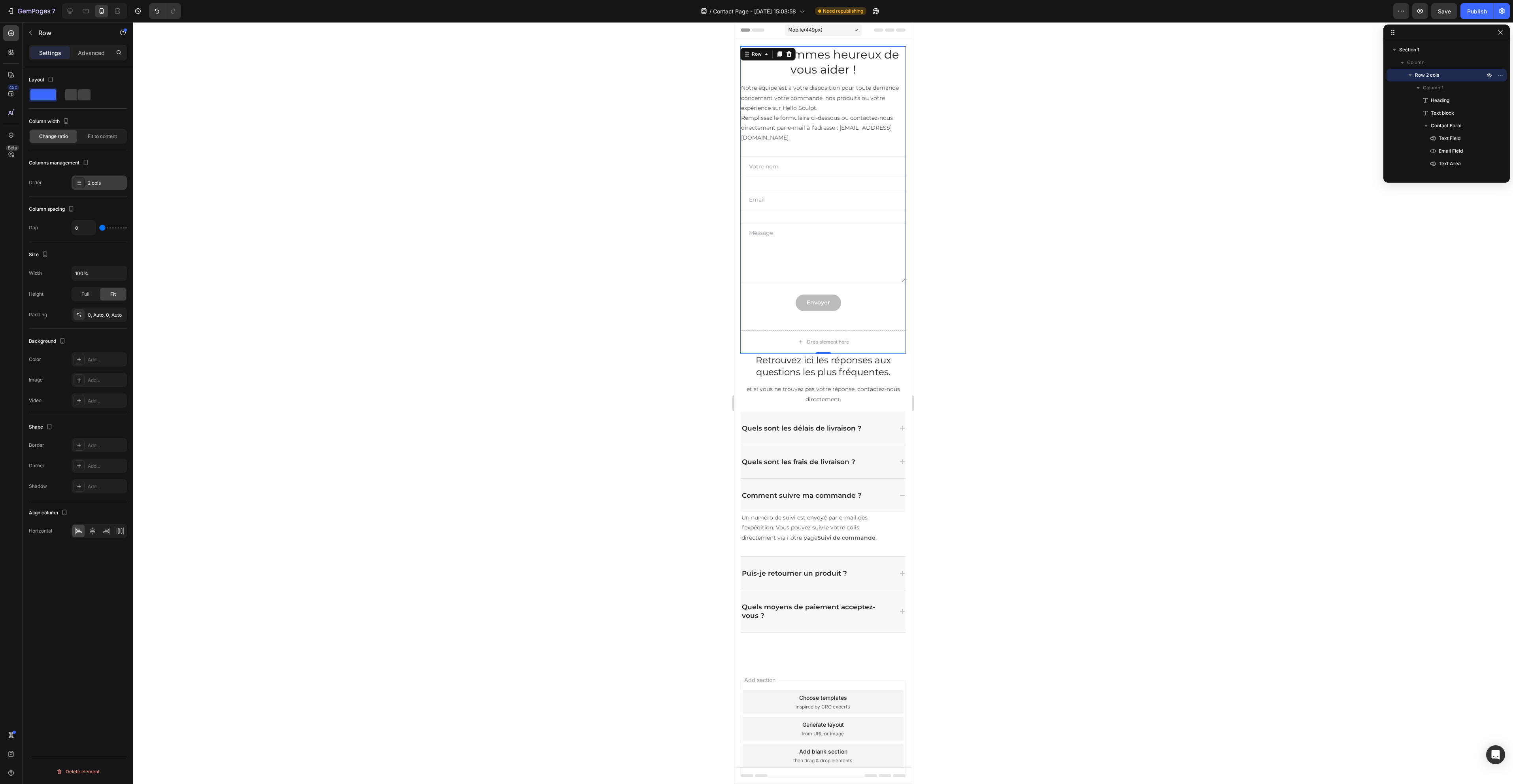
click at [104, 180] on div "2 cols" at bounding box center [107, 183] width 37 height 7
click at [96, 139] on span "Fit to content" at bounding box center [103, 136] width 30 height 7
click at [58, 138] on span "Change ratio" at bounding box center [53, 136] width 29 height 7
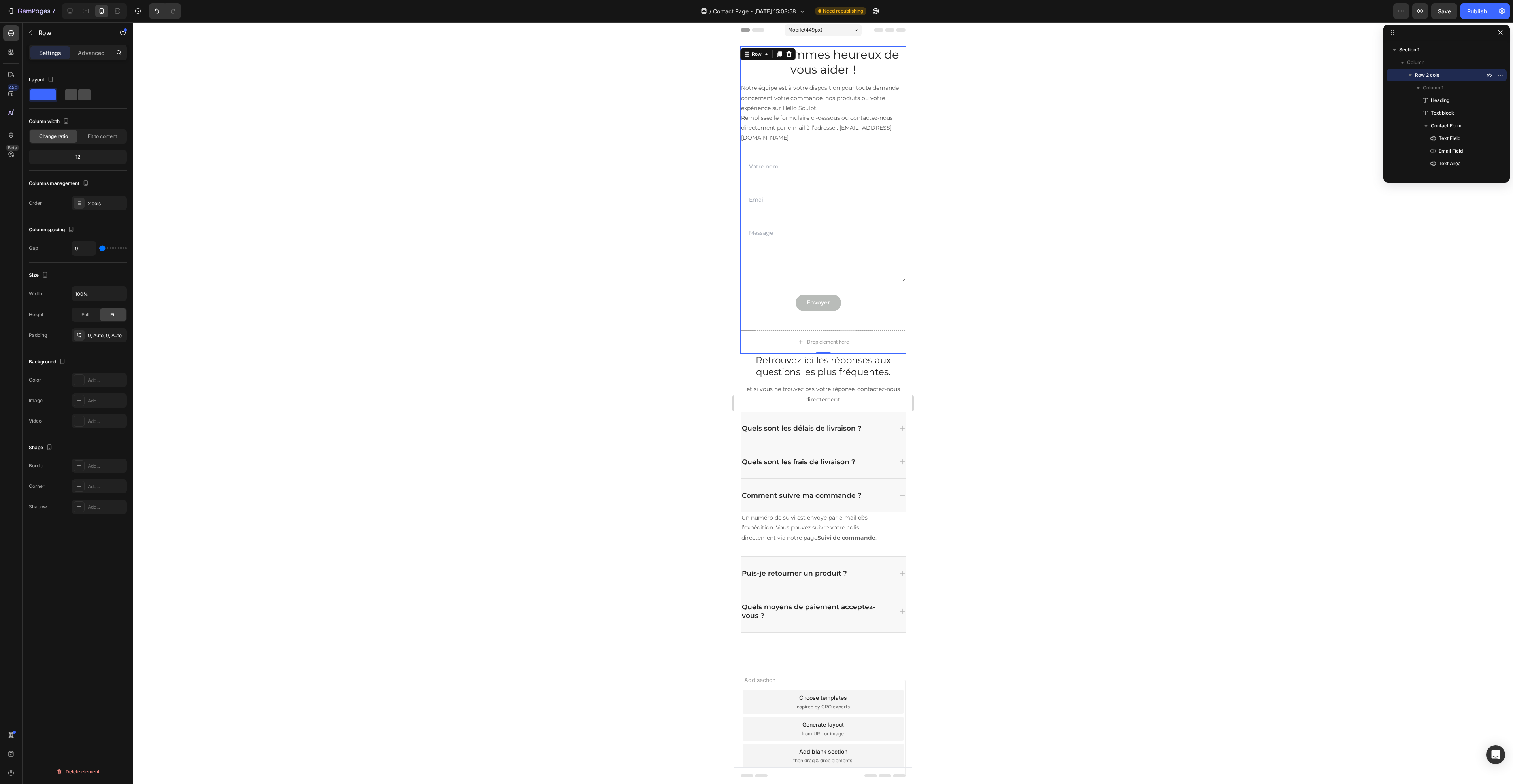
click at [79, 96] on span at bounding box center [85, 95] width 12 height 11
type input "30"
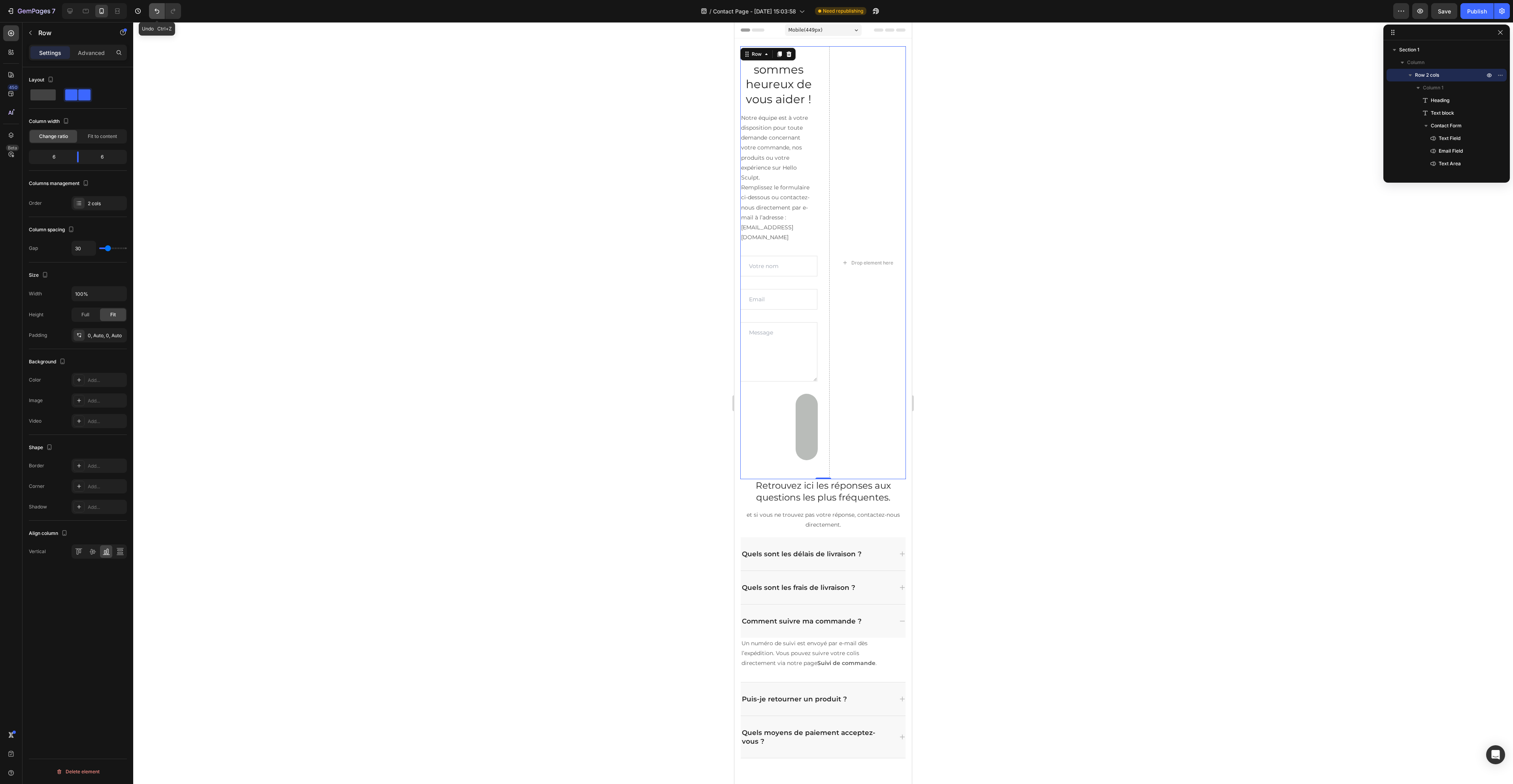
click at [152, 10] on button "Undo/Redo" at bounding box center [157, 11] width 16 height 16
type input "0"
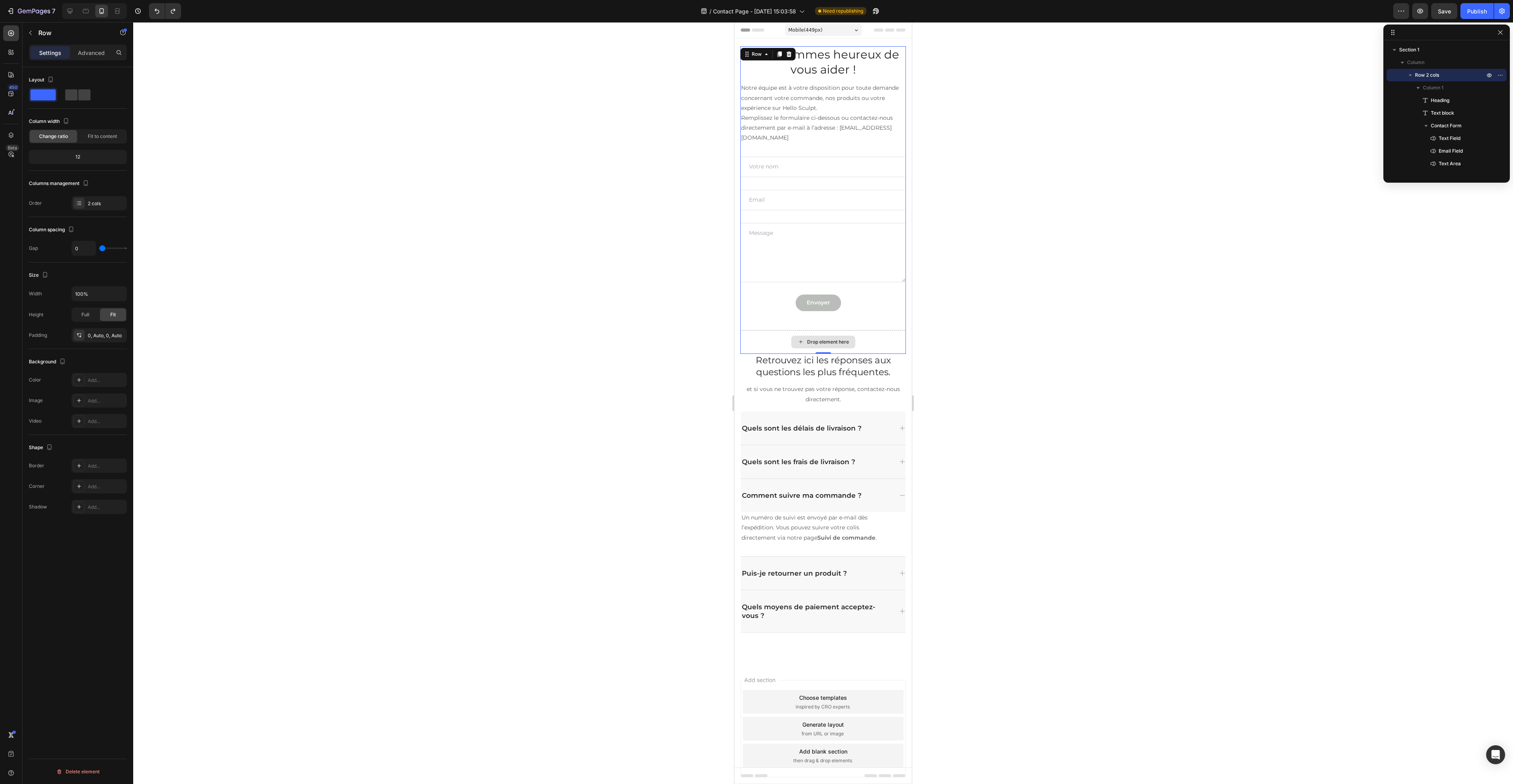
click at [835, 337] on div "Drop element here" at bounding box center [823, 341] width 64 height 12
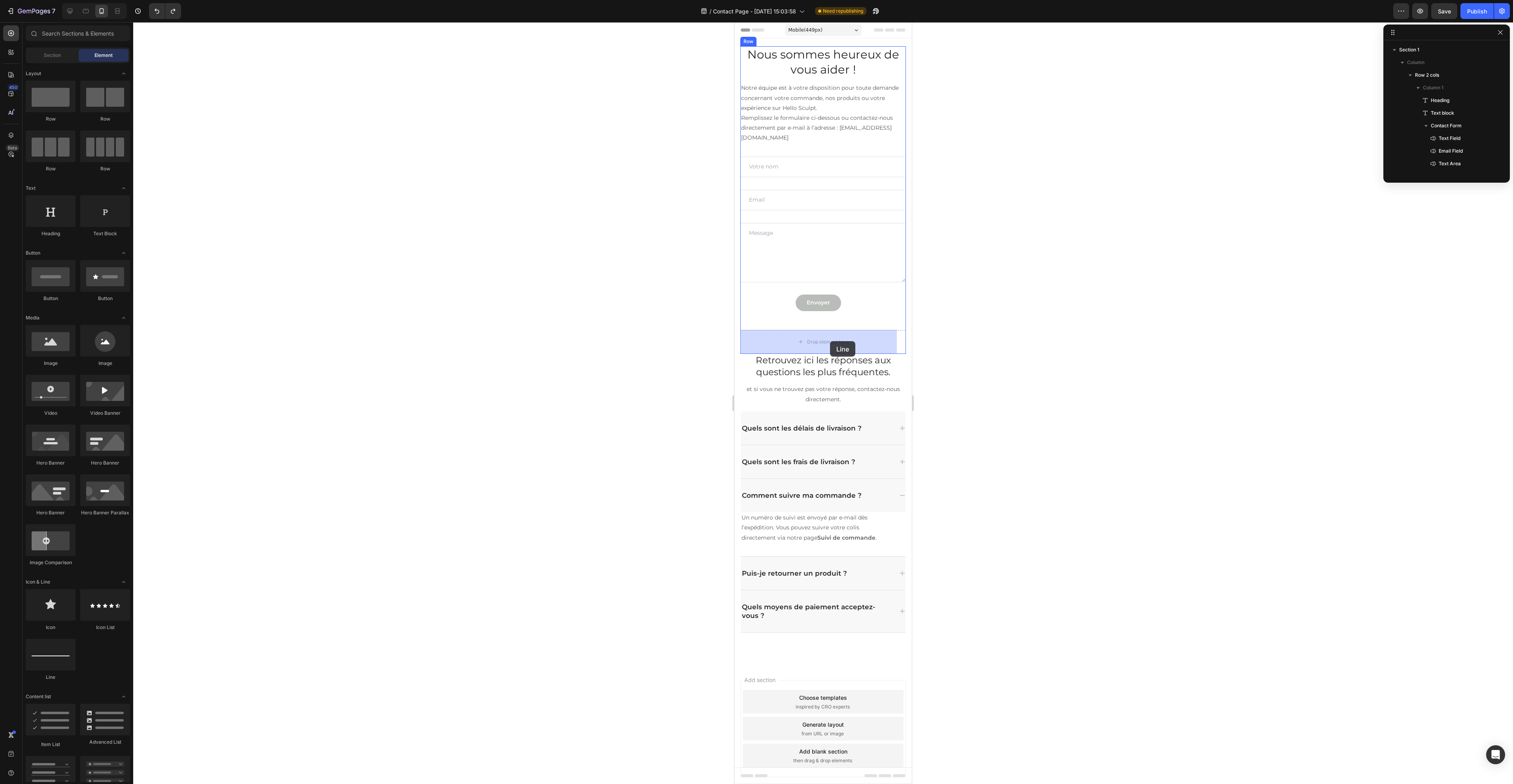
drag, startPoint x: 783, startPoint y: 686, endPoint x: 829, endPoint y: 349, distance: 340.1
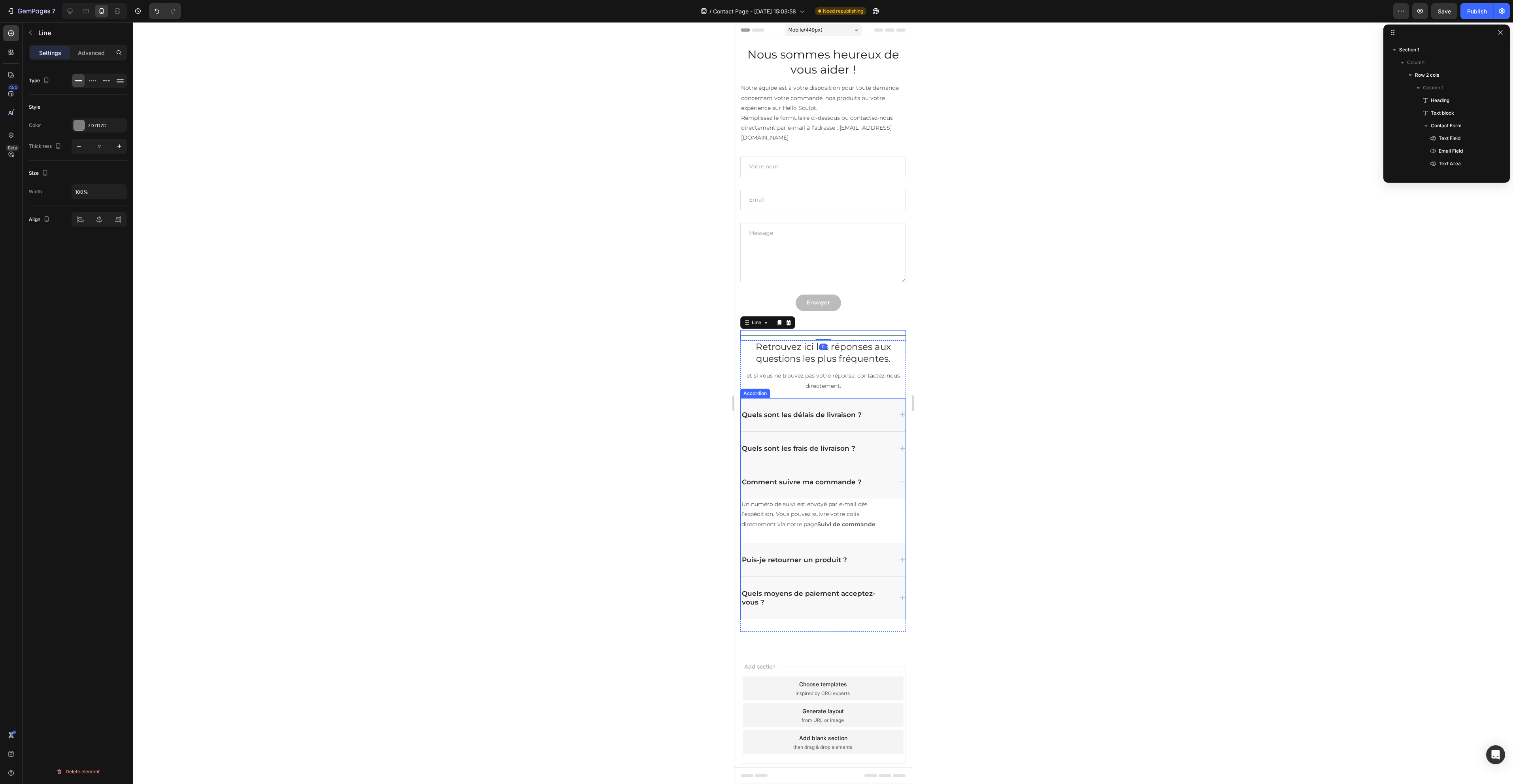
click at [611, 369] on div at bounding box center [823, 402] width 1380 height 761
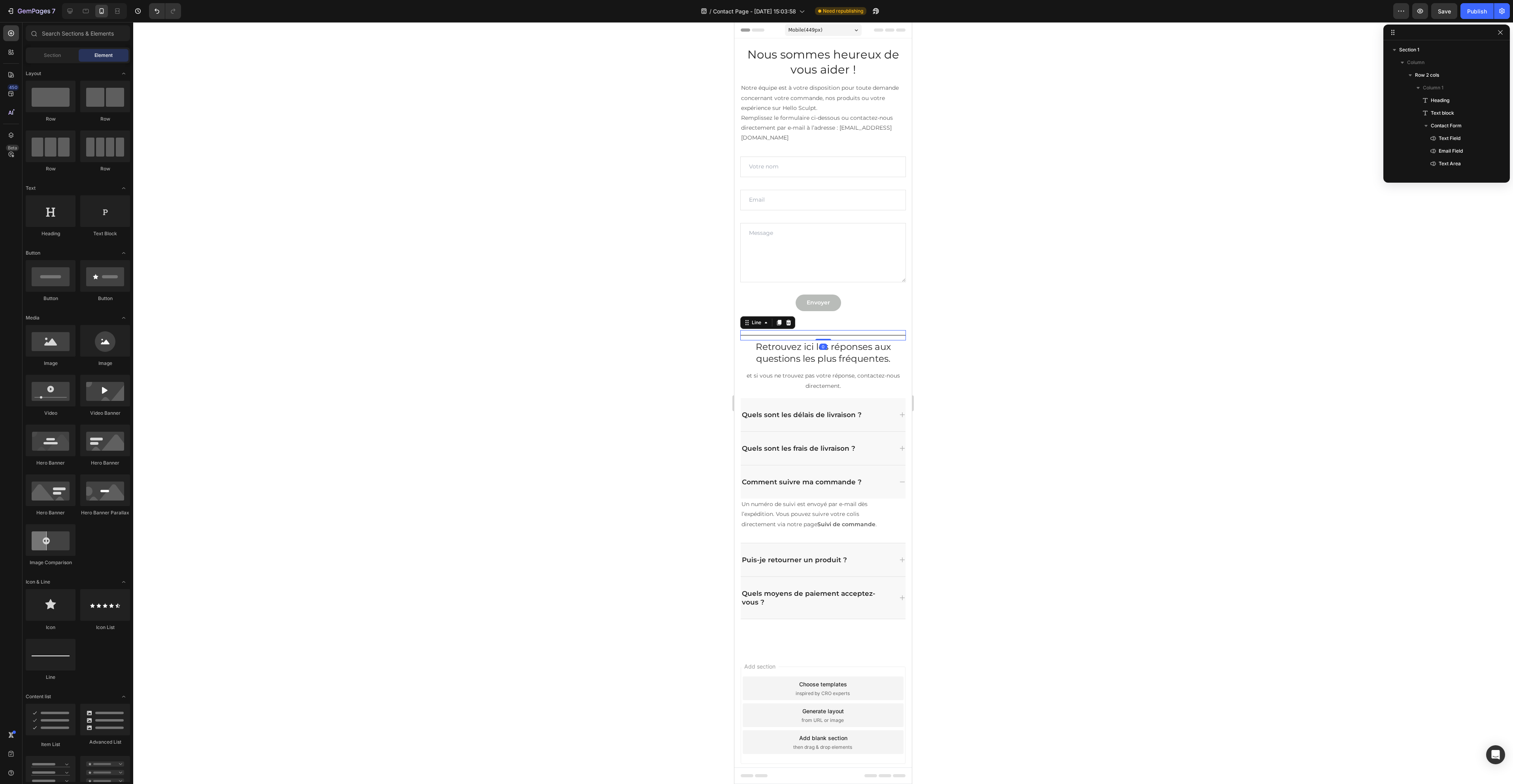
click at [772, 334] on div "Title Line 0" at bounding box center [823, 334] width 166 height 10
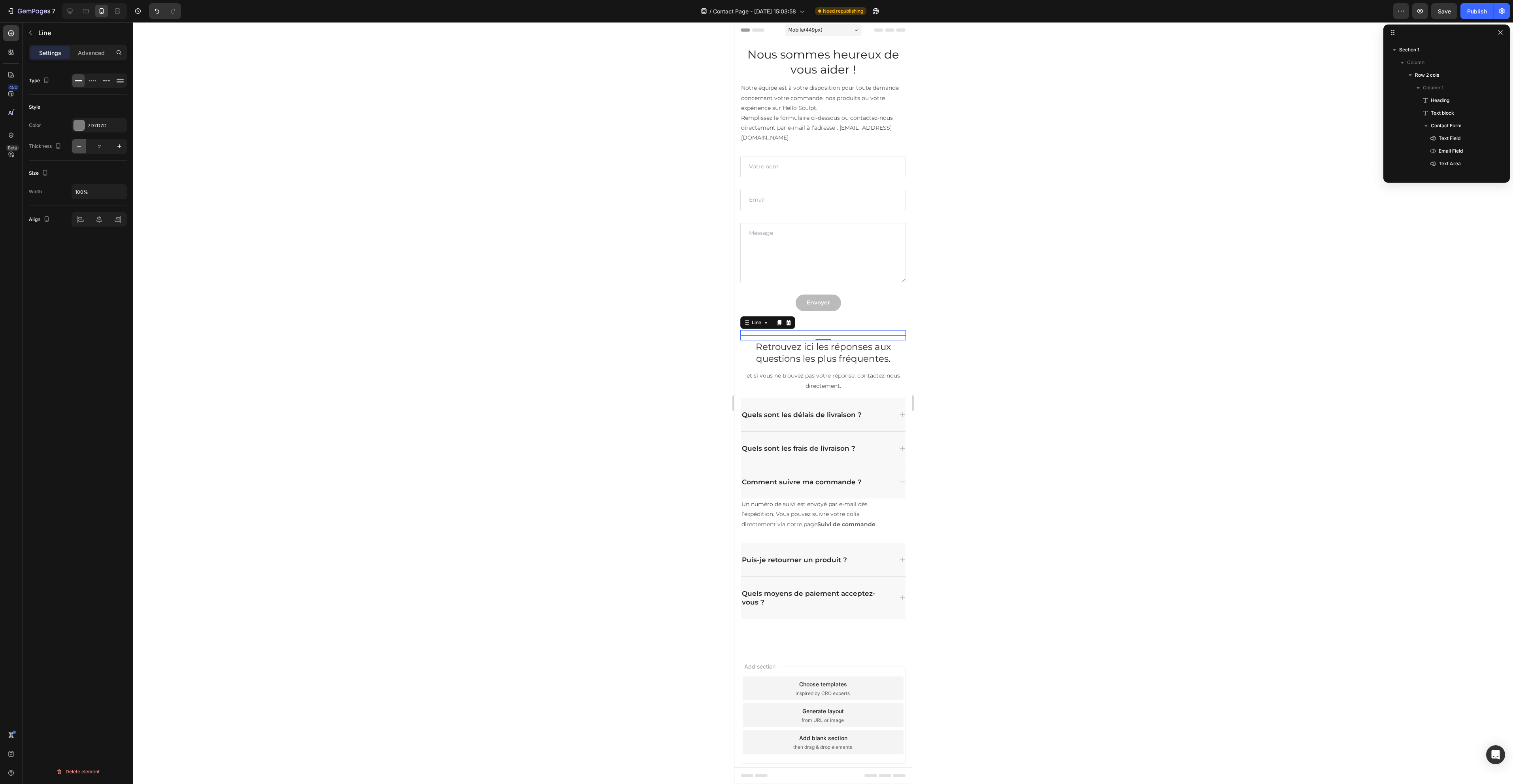
click at [83, 145] on button "button" at bounding box center [79, 146] width 14 height 14
type input "1"
click at [388, 202] on div at bounding box center [823, 402] width 1380 height 761
click at [857, 337] on div "Title Line" at bounding box center [823, 334] width 166 height 10
click at [93, 59] on div "Settings Advanced" at bounding box center [78, 52] width 98 height 16
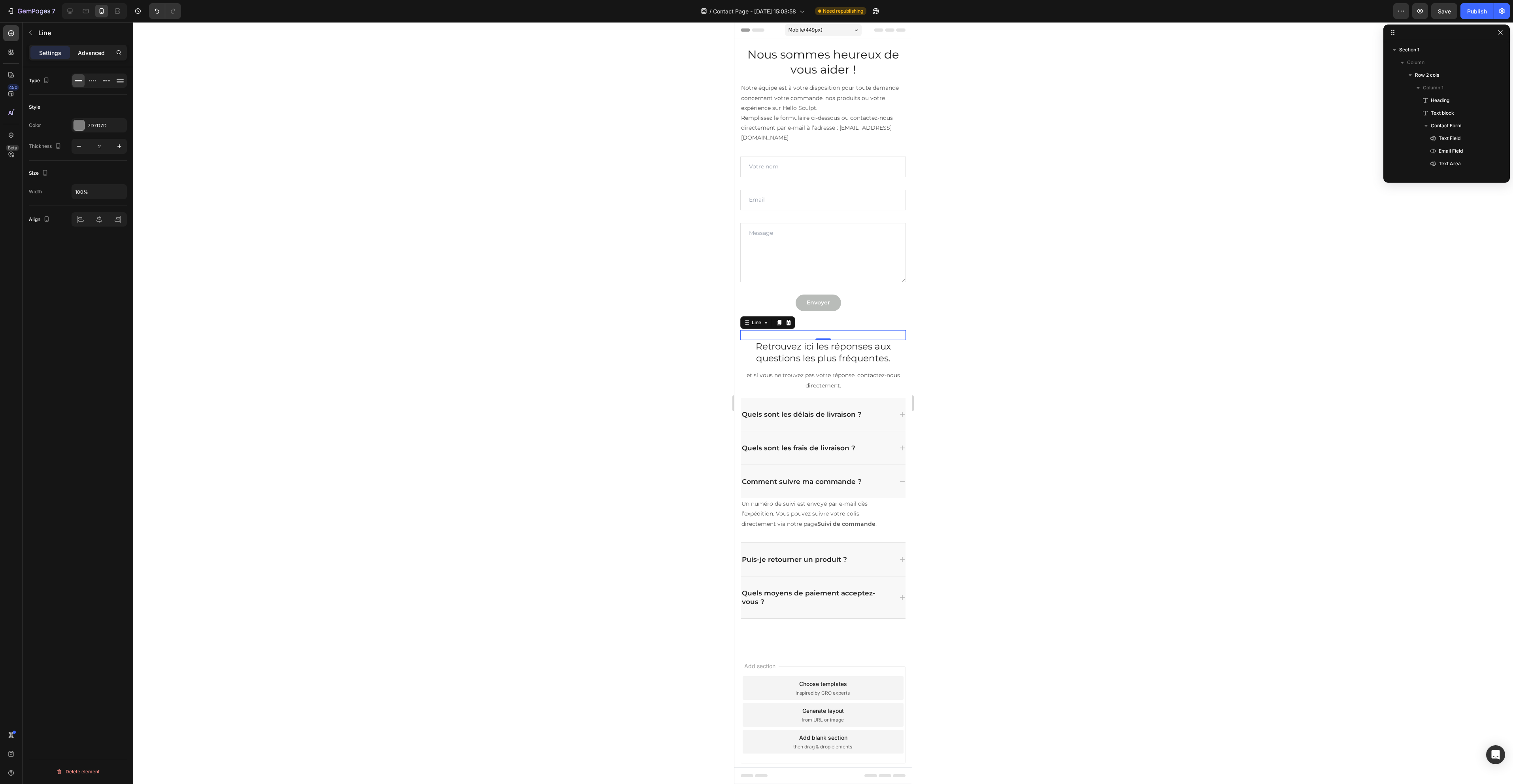
click at [100, 56] on p "Advanced" at bounding box center [91, 52] width 27 height 9
click at [75, 236] on input "12" at bounding box center [78, 236] width 16 height 12
type input "20"
click at [505, 415] on div at bounding box center [823, 402] width 1380 height 761
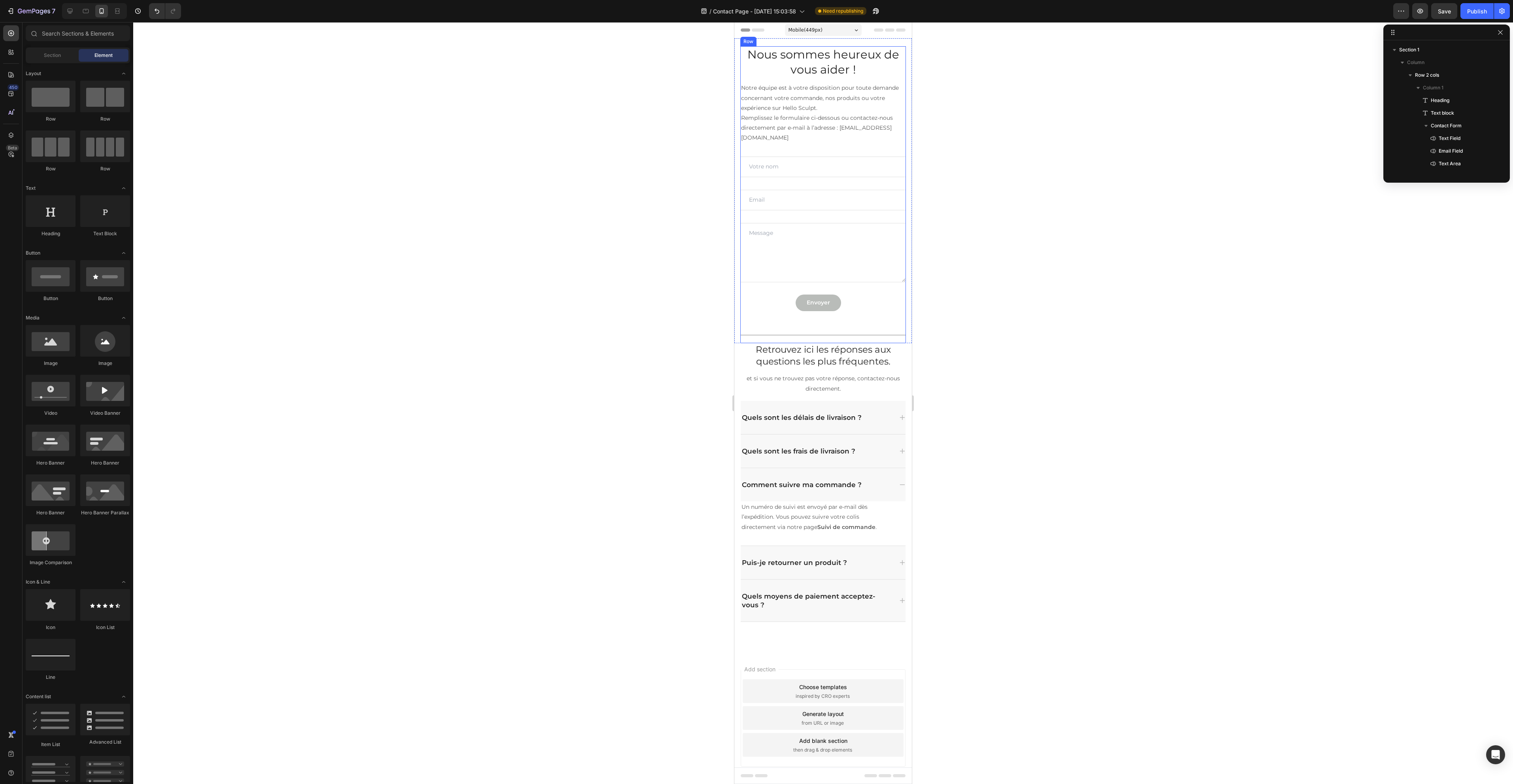
click at [889, 323] on div "Nous sommes heureux de vous aider ! Heading Notre équipe est à votre dispositio…" at bounding box center [823, 187] width 166 height 284
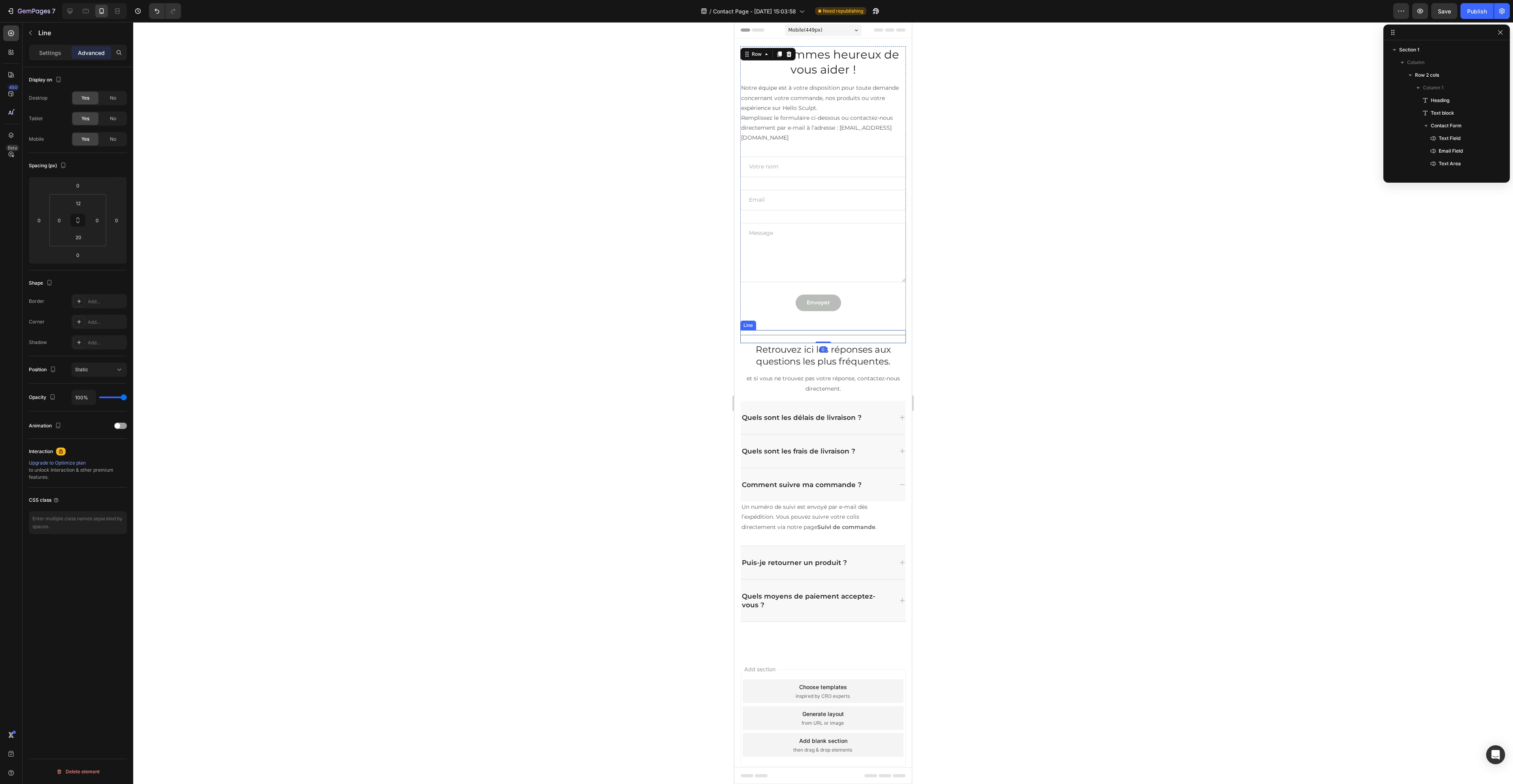
click at [816, 333] on div "Title Line" at bounding box center [823, 336] width 166 height 13
click at [833, 321] on div "Nous sommes heureux de vous aider ! Heading Notre équipe est à votre dispositio…" at bounding box center [823, 187] width 166 height 284
click at [825, 333] on div "Title Line" at bounding box center [823, 336] width 166 height 13
click at [86, 205] on input "12" at bounding box center [78, 203] width 16 height 12
type input "0"
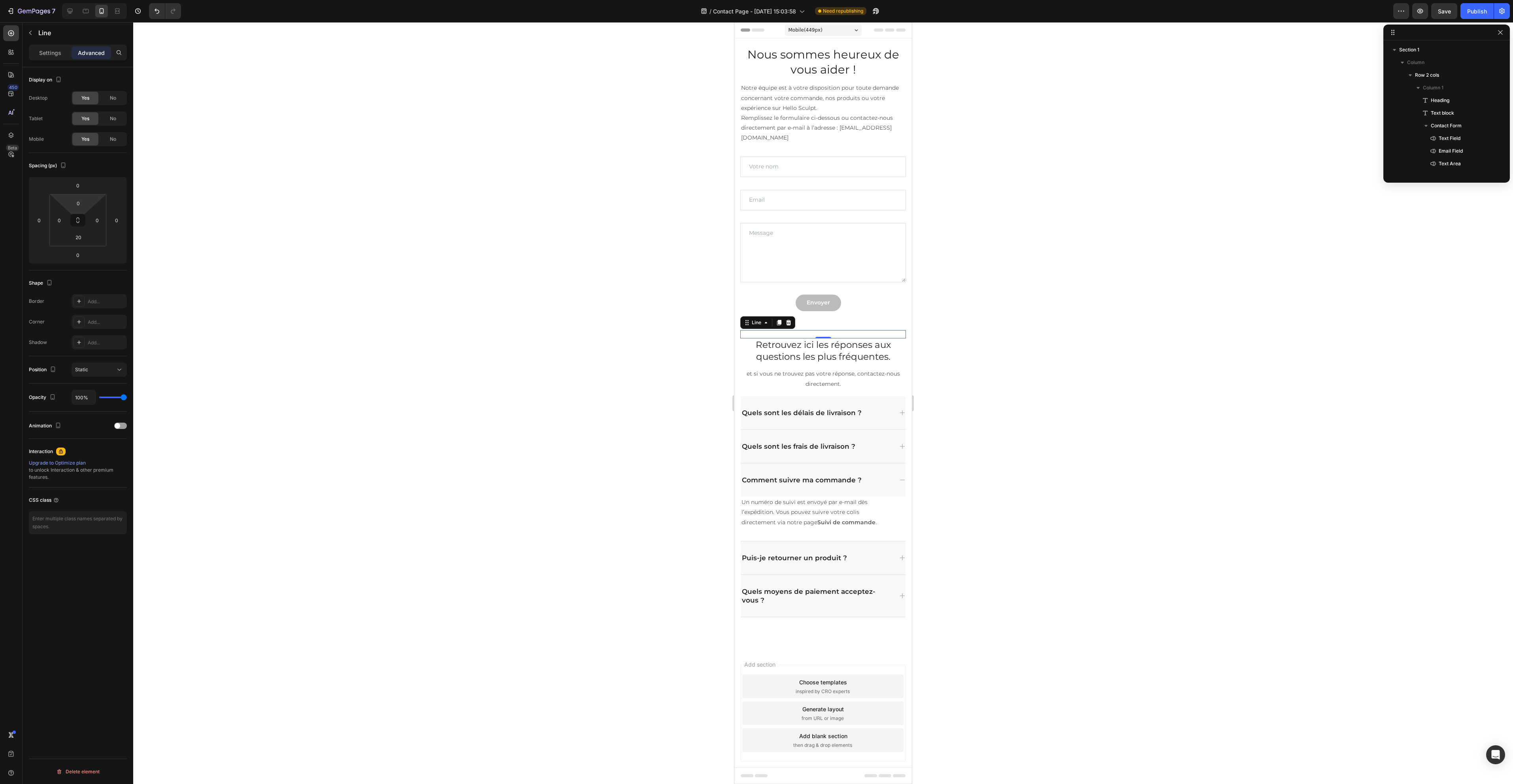
click at [365, 275] on div at bounding box center [823, 402] width 1380 height 761
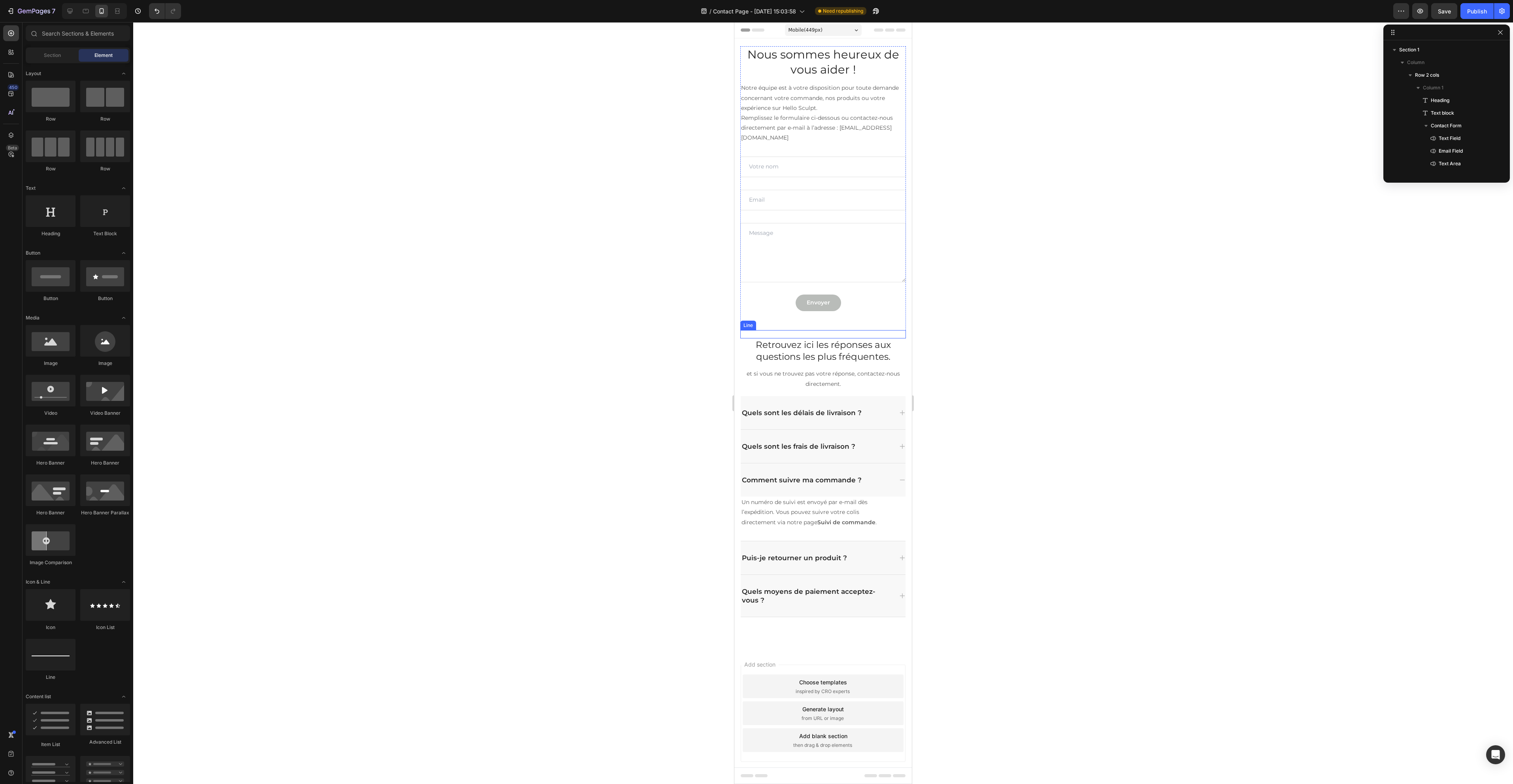
click at [871, 332] on div "Title Line" at bounding box center [823, 334] width 166 height 9
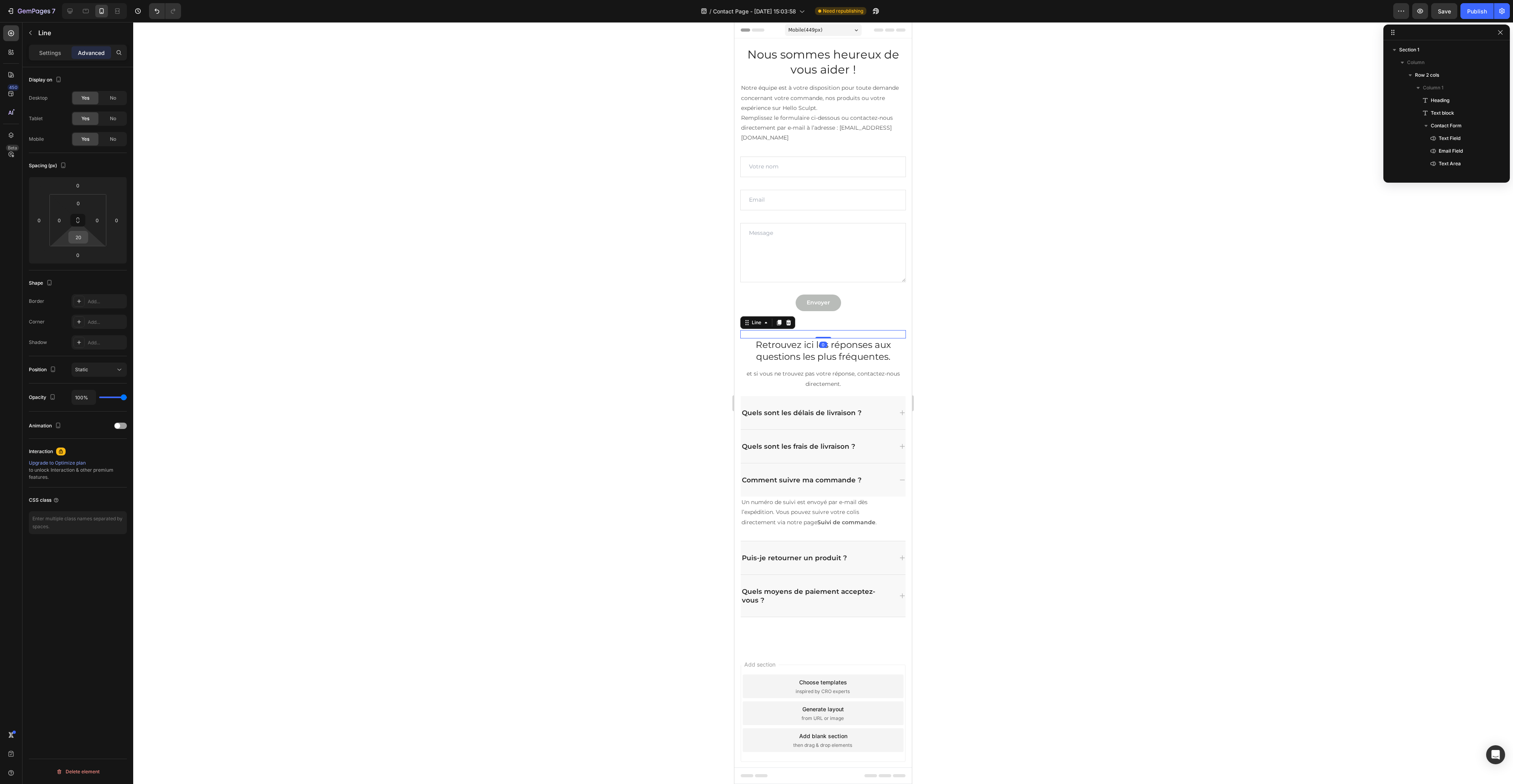
click at [80, 237] on input "20" at bounding box center [78, 236] width 16 height 12
type input "30"
click at [531, 243] on div at bounding box center [823, 402] width 1380 height 761
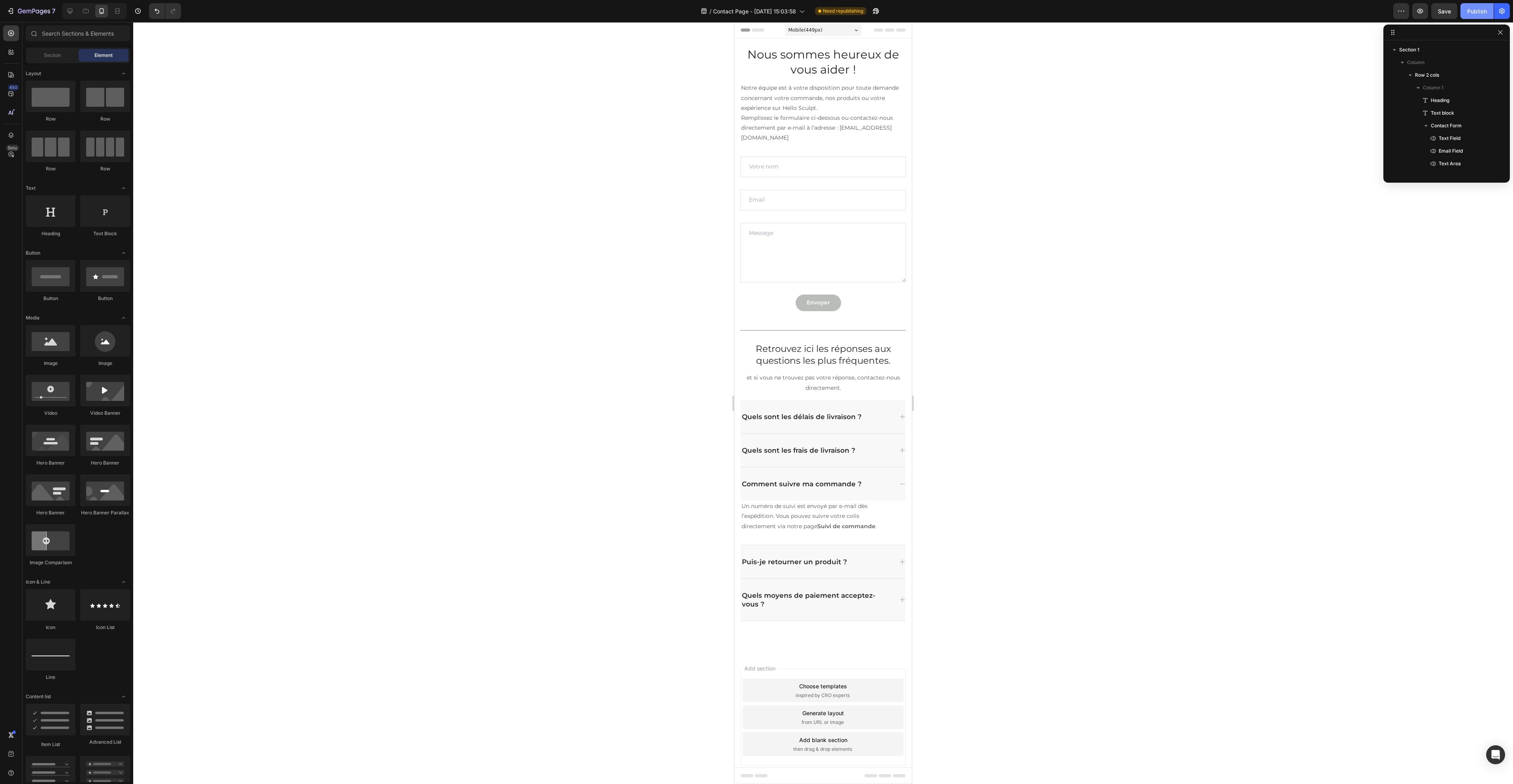
click at [1476, 17] on button "Publish" at bounding box center [1476, 11] width 33 height 16
click at [71, 11] on icon at bounding box center [70, 11] width 5 height 5
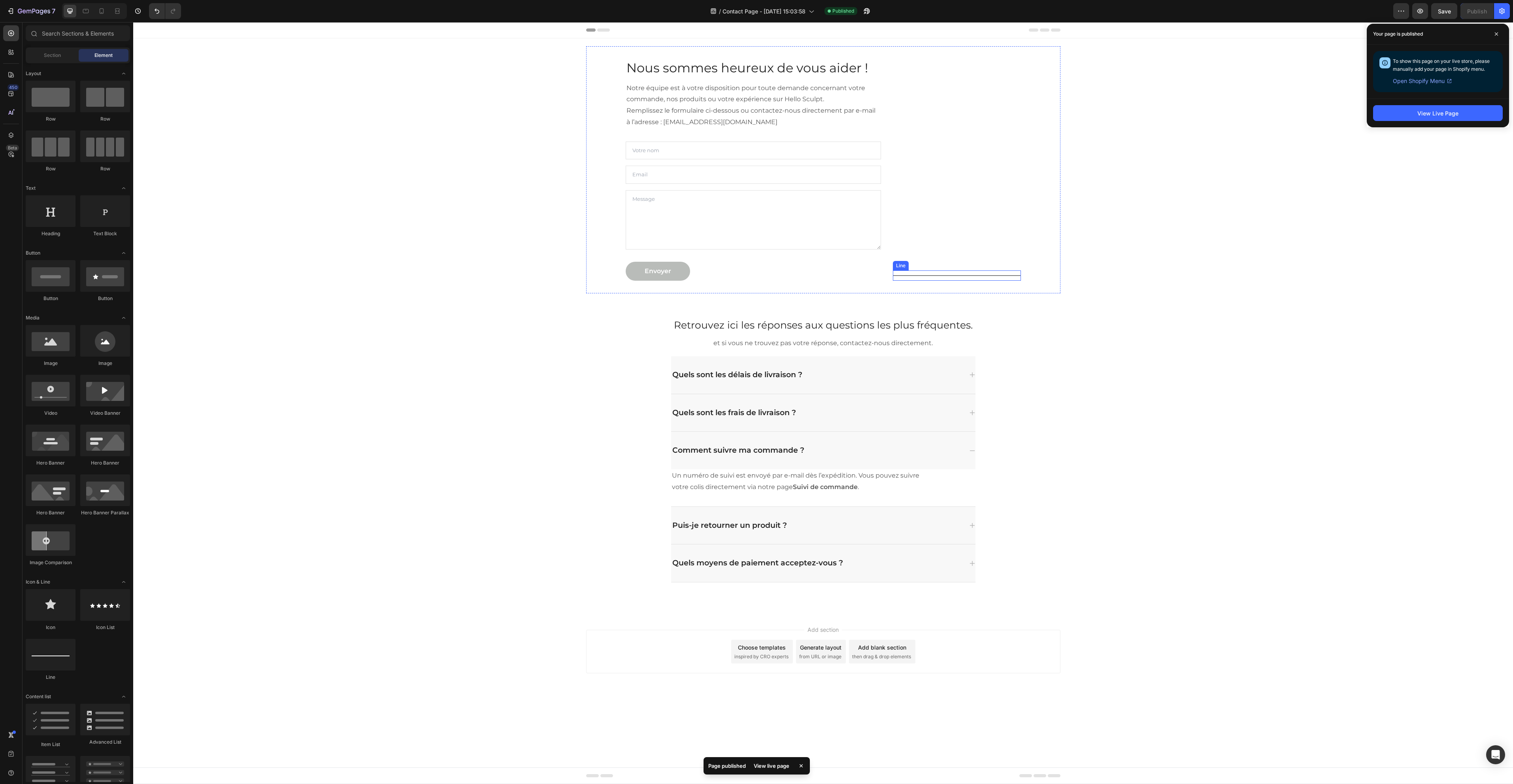
click at [965, 278] on div "Title Line" at bounding box center [957, 275] width 128 height 10
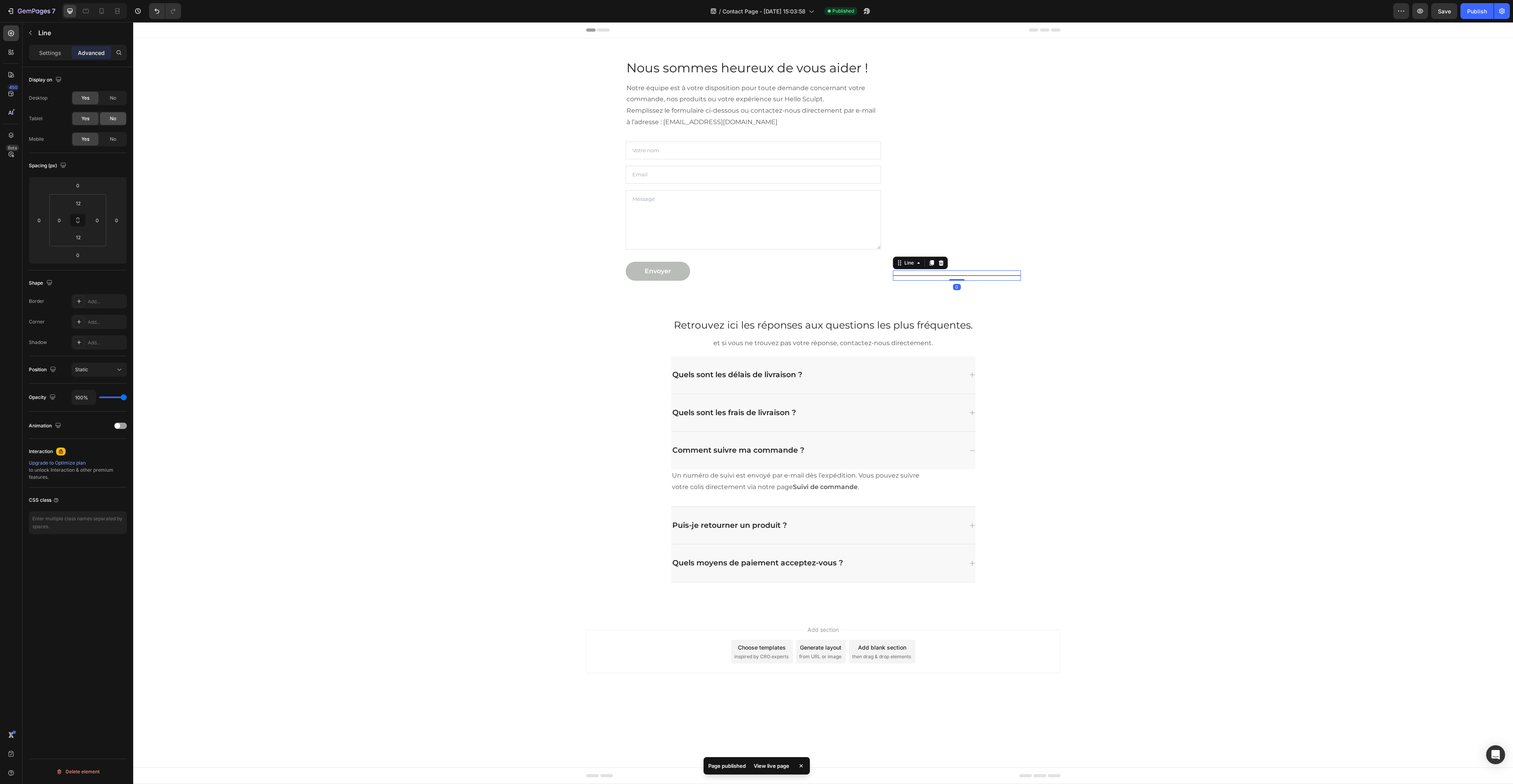
click at [113, 118] on span "No" at bounding box center [113, 118] width 6 height 7
click at [110, 98] on span "No" at bounding box center [113, 97] width 6 height 7
click at [388, 269] on div "Nous sommes heureux de vous aider ! Heading Notre équipe est à votre dispositio…" at bounding box center [823, 170] width 1368 height 247
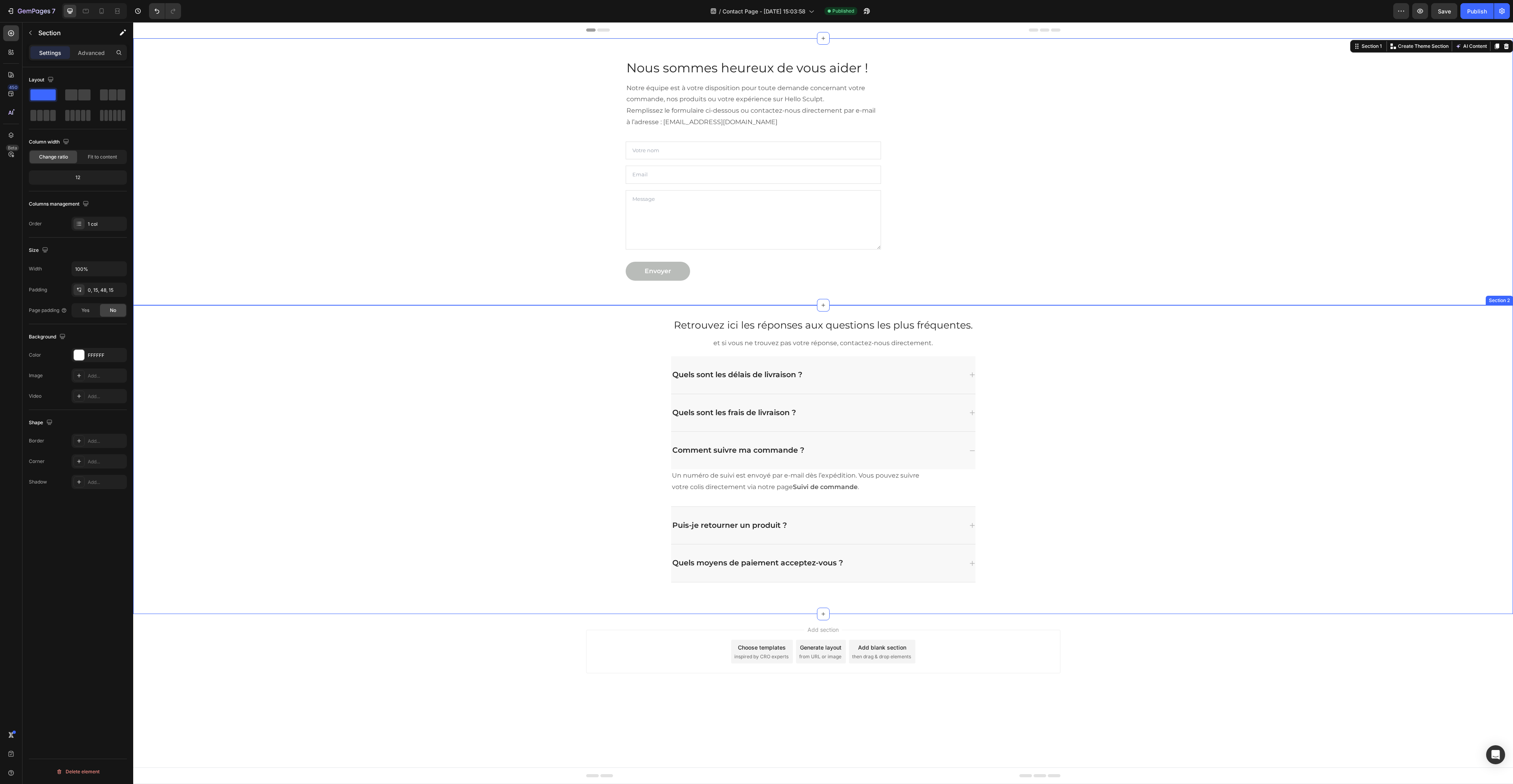
click at [1224, 484] on div "Retrouvez ici les réponses aux questions les plus fréquentes. Heading et si vou…" at bounding box center [823, 450] width 1368 height 289
click at [514, 425] on div "Retrouvez ici les réponses aux questions les plus fréquentes. Heading et si vou…" at bounding box center [823, 450] width 1368 height 289
click at [82, 350] on div at bounding box center [79, 355] width 10 height 10
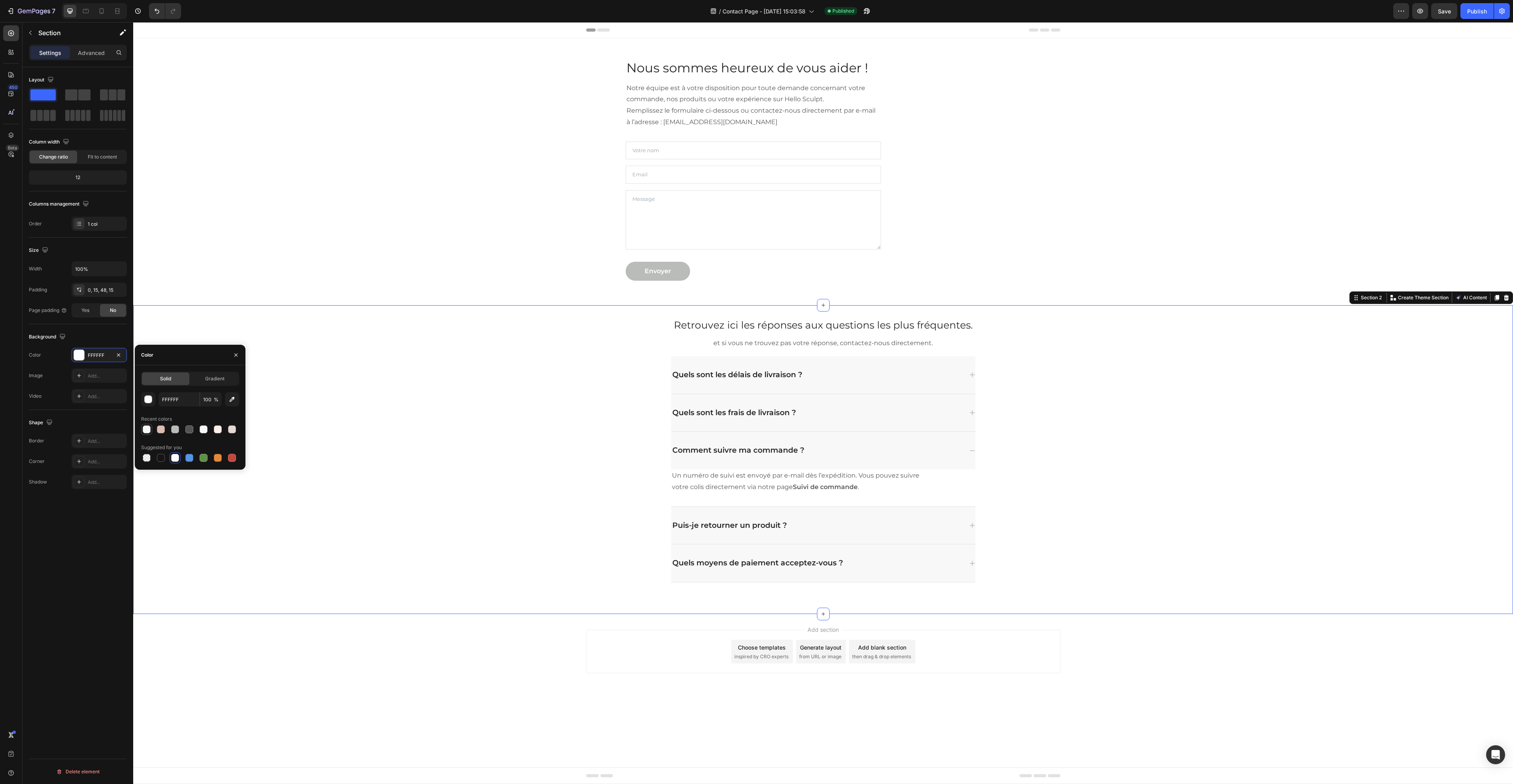
click at [149, 425] on div at bounding box center [146, 429] width 8 height 8
type input "F8F8F8"
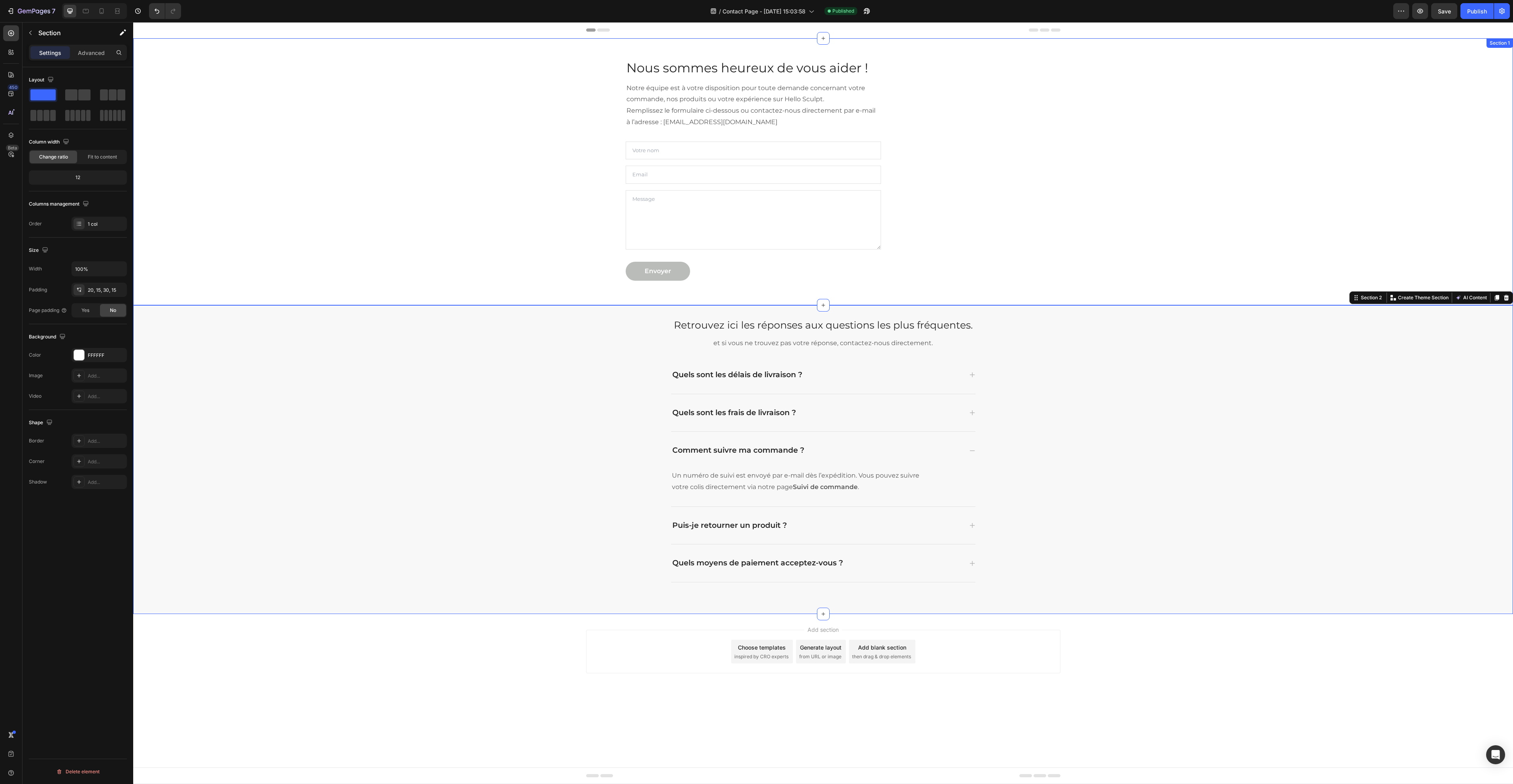
click at [338, 233] on div "Nous sommes heureux de vous aider ! Heading Notre équipe est à votre dispositio…" at bounding box center [823, 170] width 1368 height 247
click at [105, 9] on icon at bounding box center [102, 11] width 8 height 8
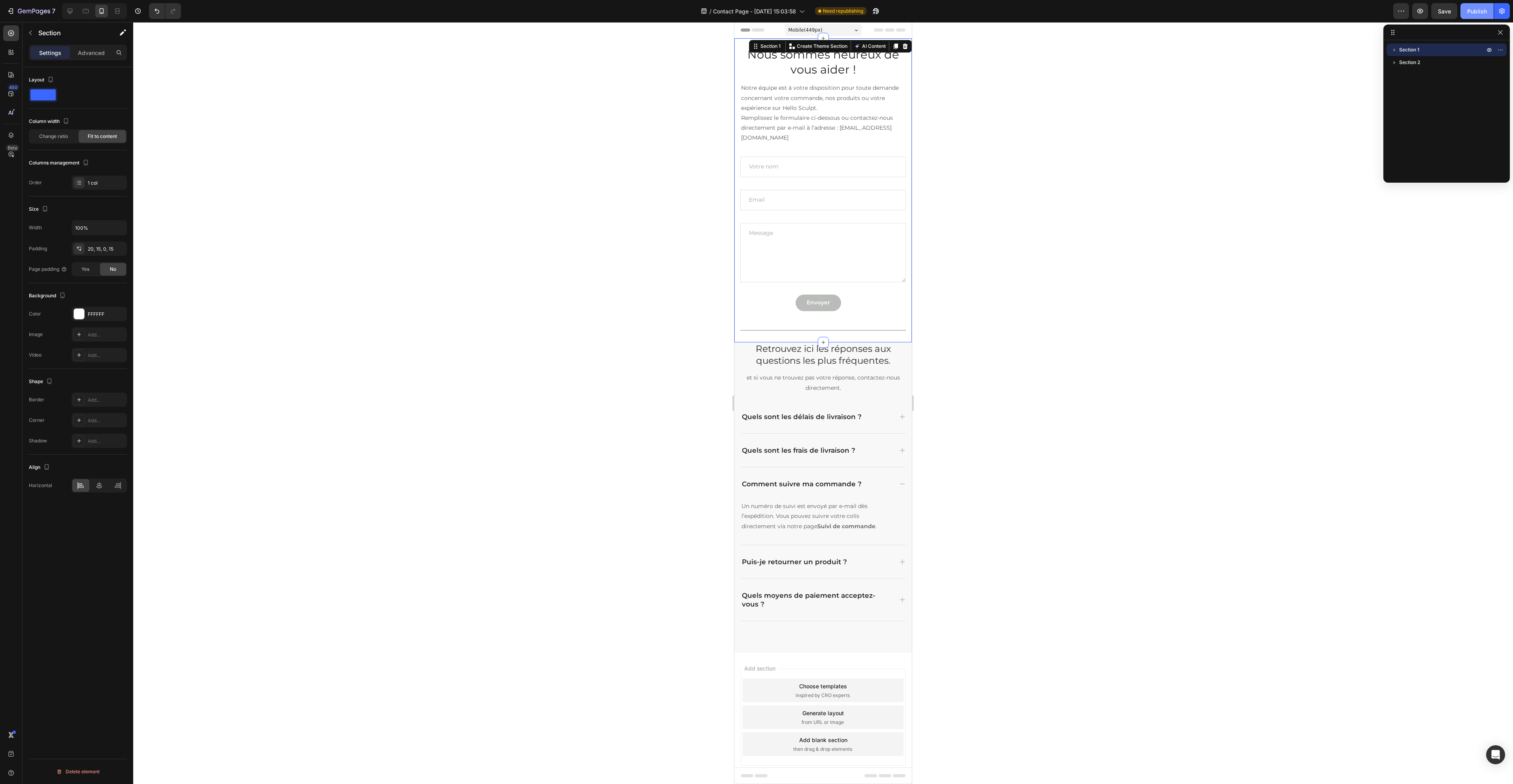
click at [1471, 15] on div "Publish" at bounding box center [1476, 11] width 19 height 9
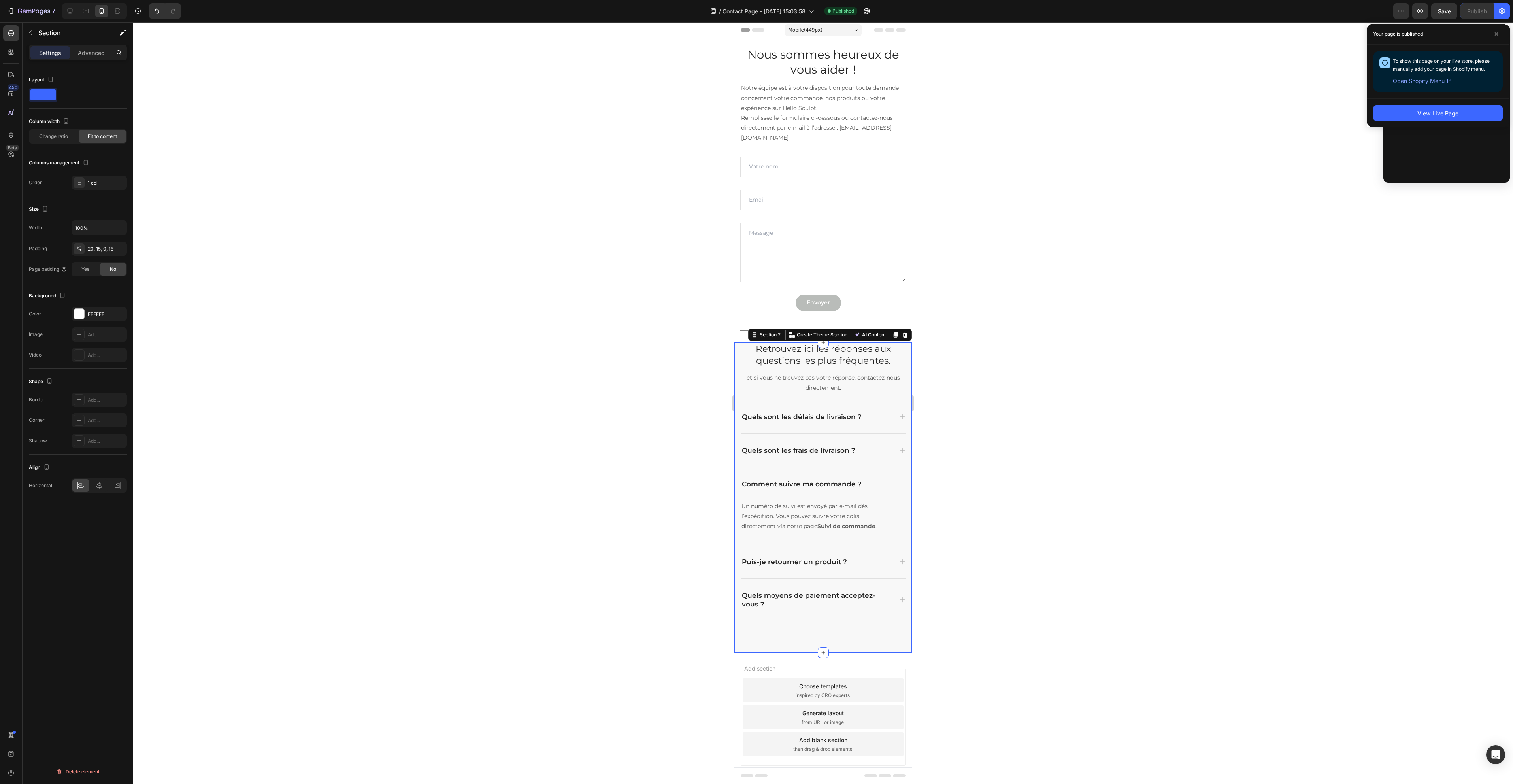
click at [897, 347] on div "Retrouvez ici les réponses aux questions les plus fréquentes. Heading et si vou…" at bounding box center [823, 497] width 177 height 310
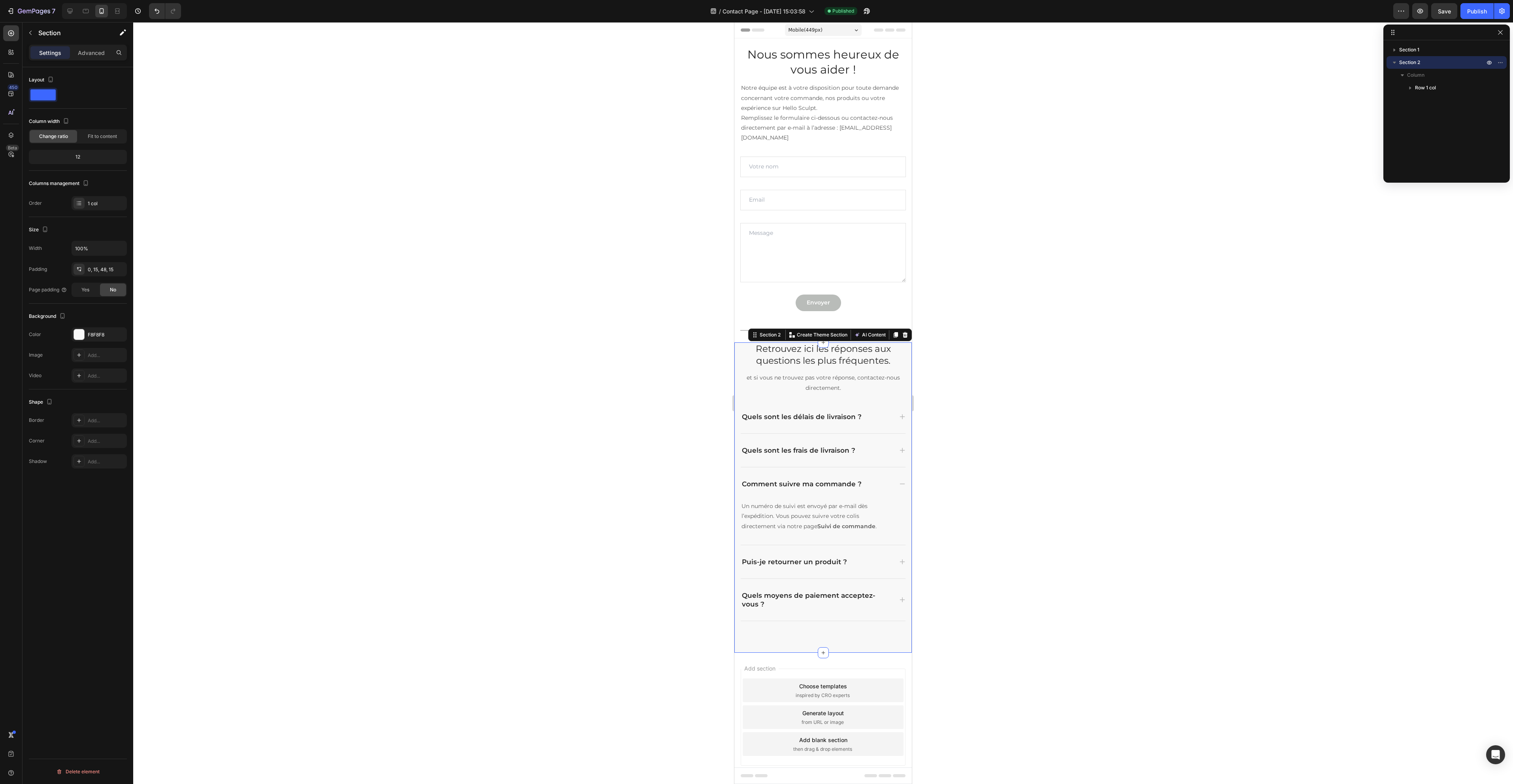
click at [82, 44] on div "Settings Advanced" at bounding box center [78, 52] width 98 height 16
click at [100, 53] on p "Advanced" at bounding box center [91, 52] width 27 height 9
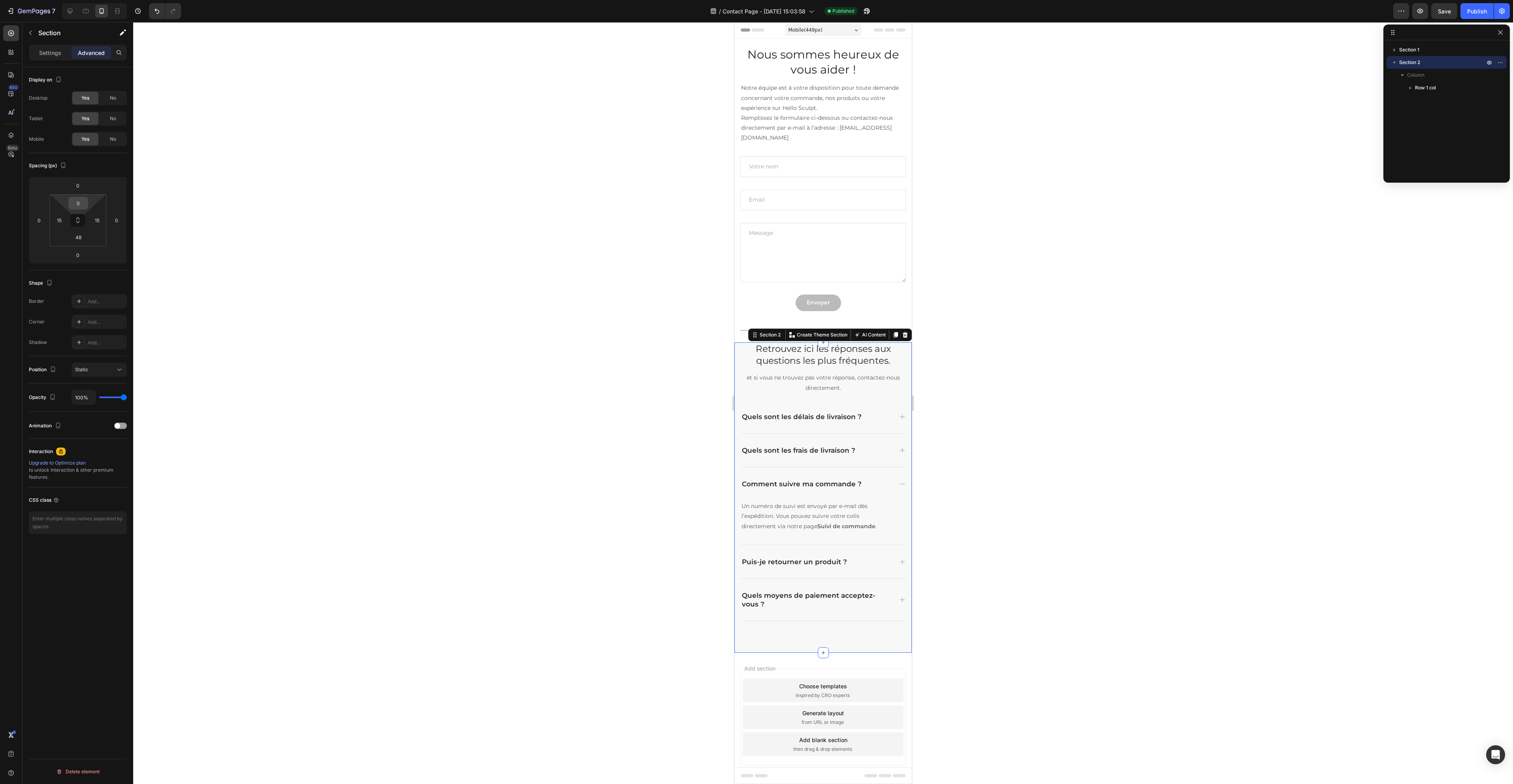
click at [80, 199] on input "0" at bounding box center [78, 203] width 16 height 12
type input "2"
type input "30"
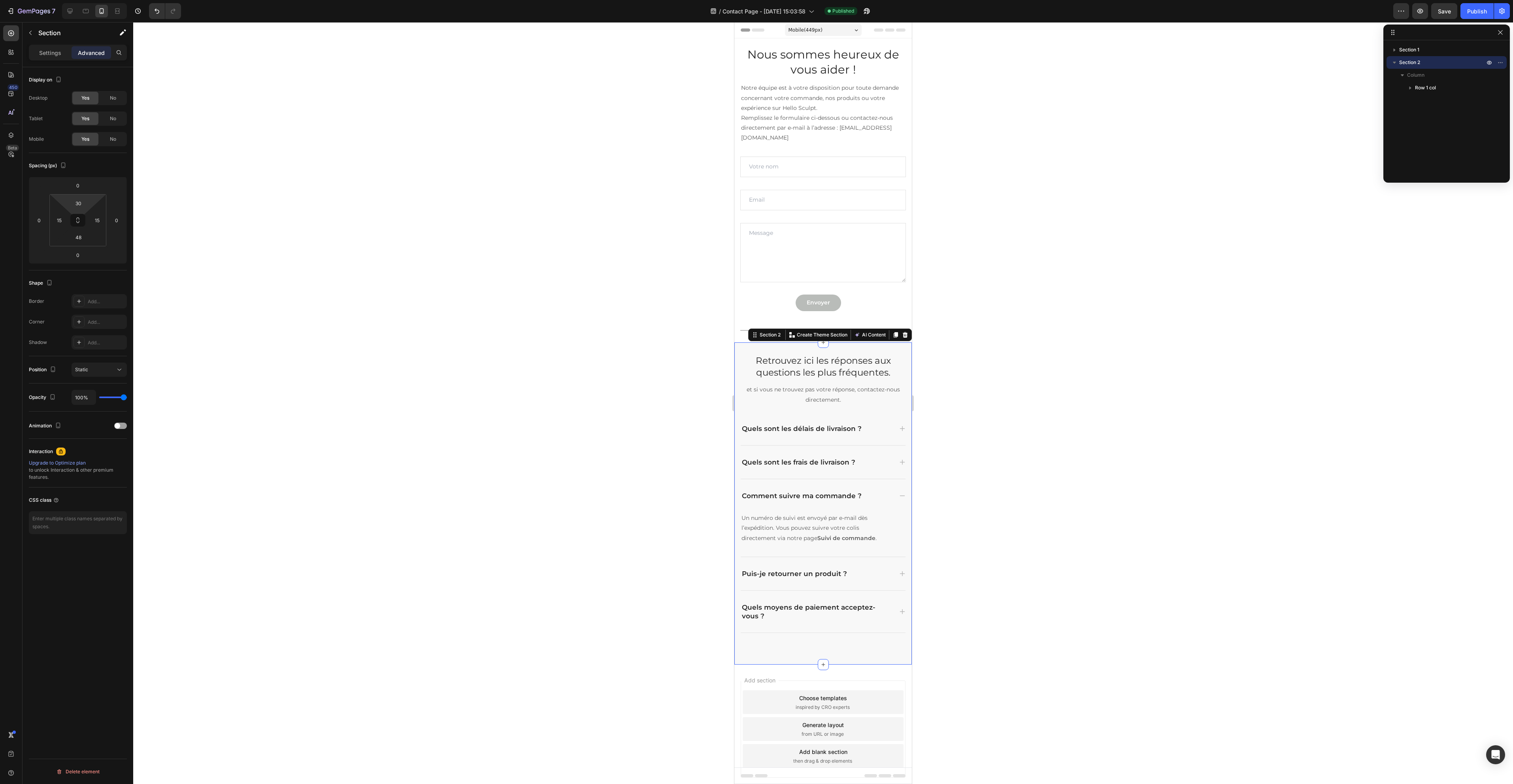
click at [481, 325] on div at bounding box center [823, 402] width 1380 height 761
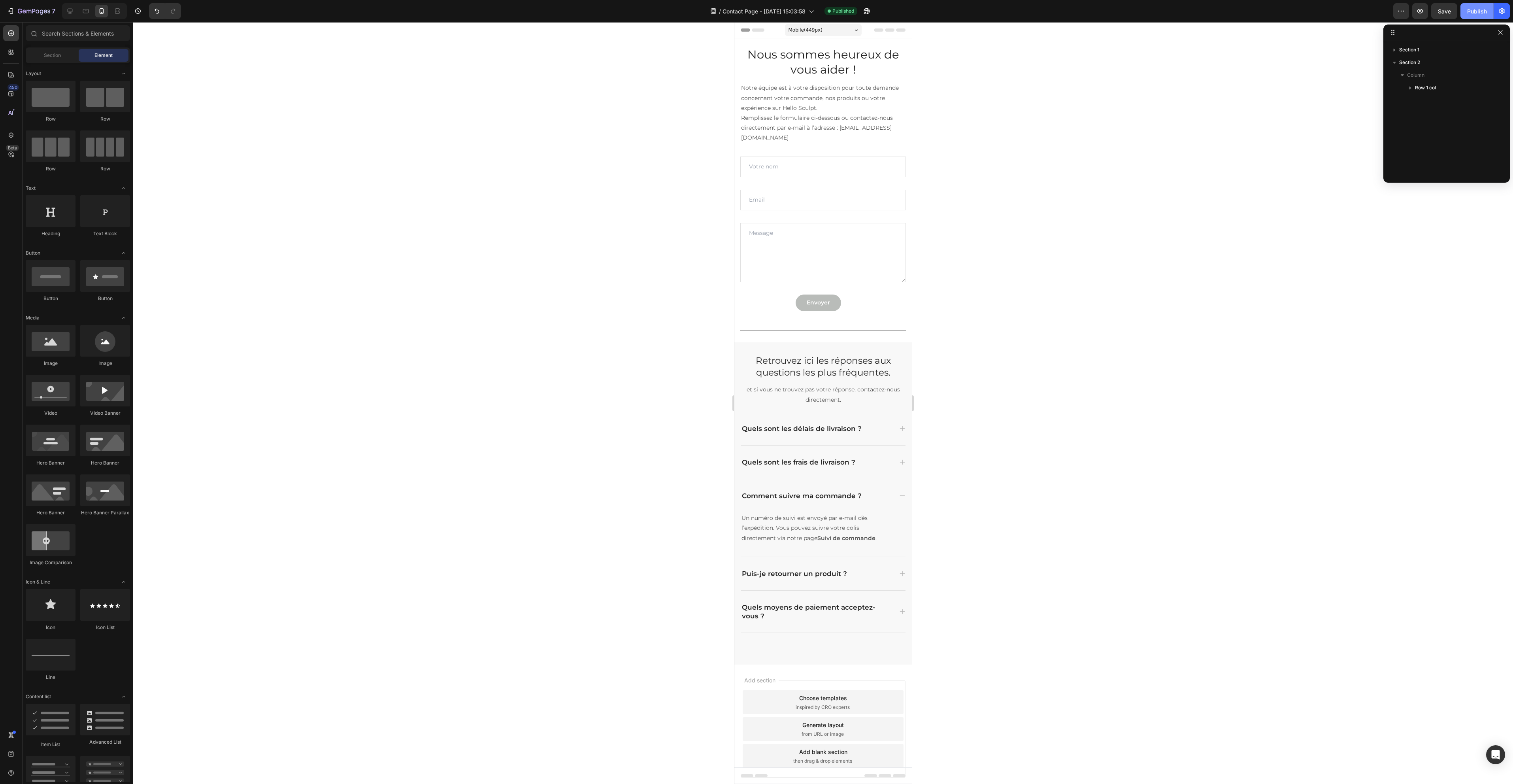
click at [1483, 11] on div "Publish" at bounding box center [1476, 11] width 19 height 9
click at [813, 45] on div "Nous sommes heureux de vous aider ! Heading Notre équipe est à votre dispositio…" at bounding box center [823, 190] width 177 height 304
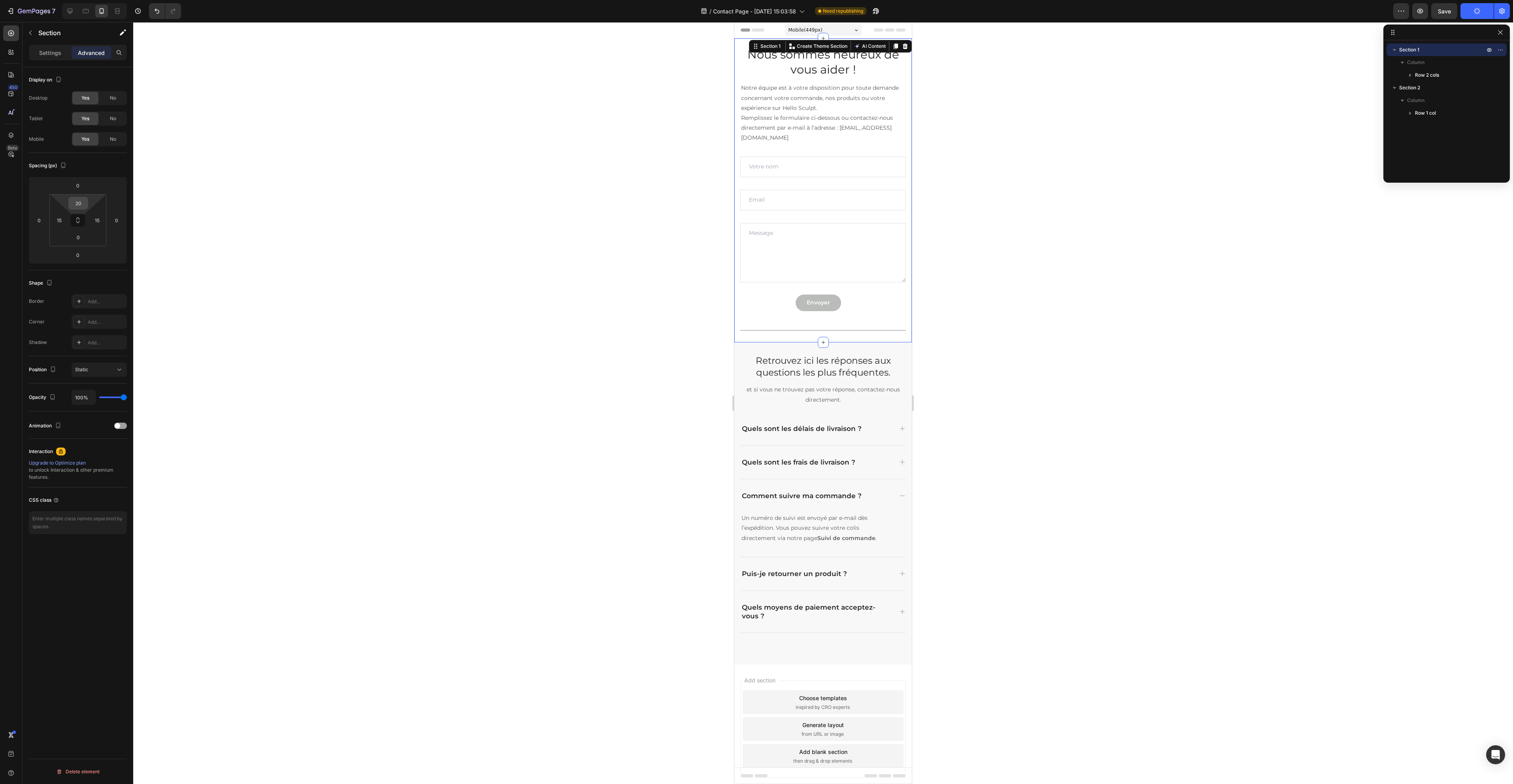
click at [86, 202] on input "20" at bounding box center [78, 203] width 16 height 12
type input "40"
click at [1245, 295] on div at bounding box center [823, 402] width 1380 height 761
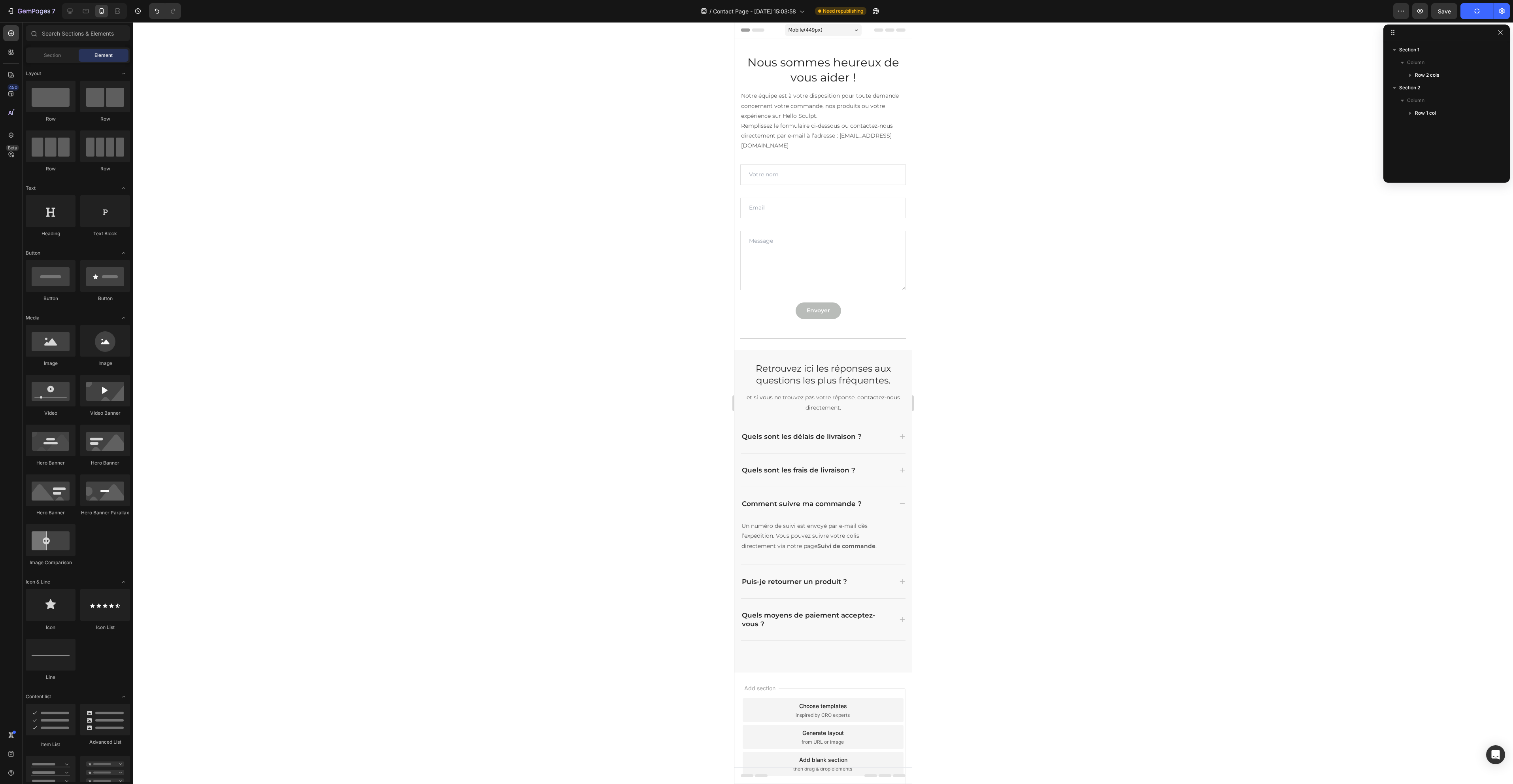
click at [1228, 410] on div at bounding box center [823, 402] width 1380 height 761
click at [822, 72] on h2 "Nous sommes heureux de vous aider !" at bounding box center [823, 70] width 166 height 31
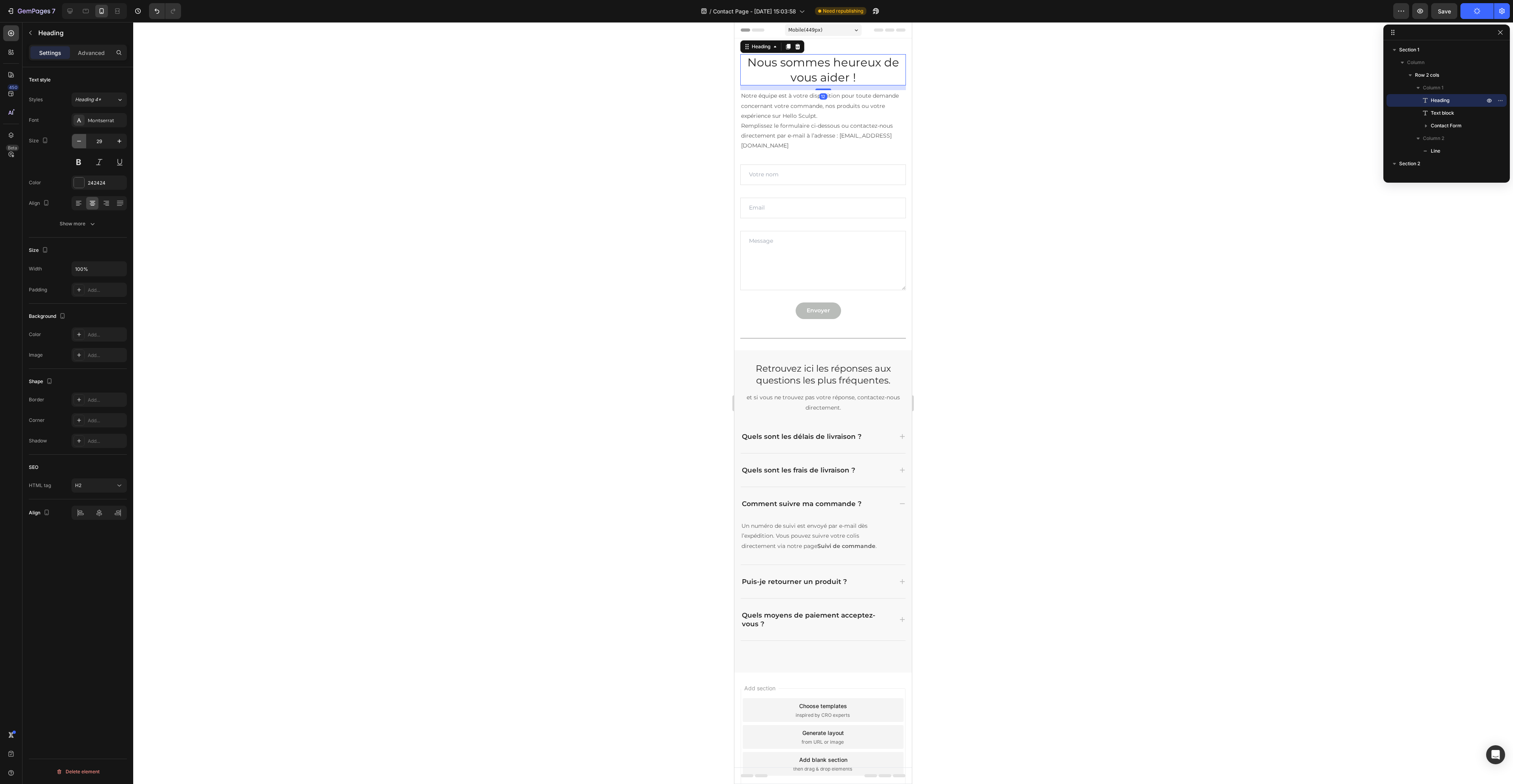
click at [79, 140] on icon "button" at bounding box center [79, 141] width 8 height 8
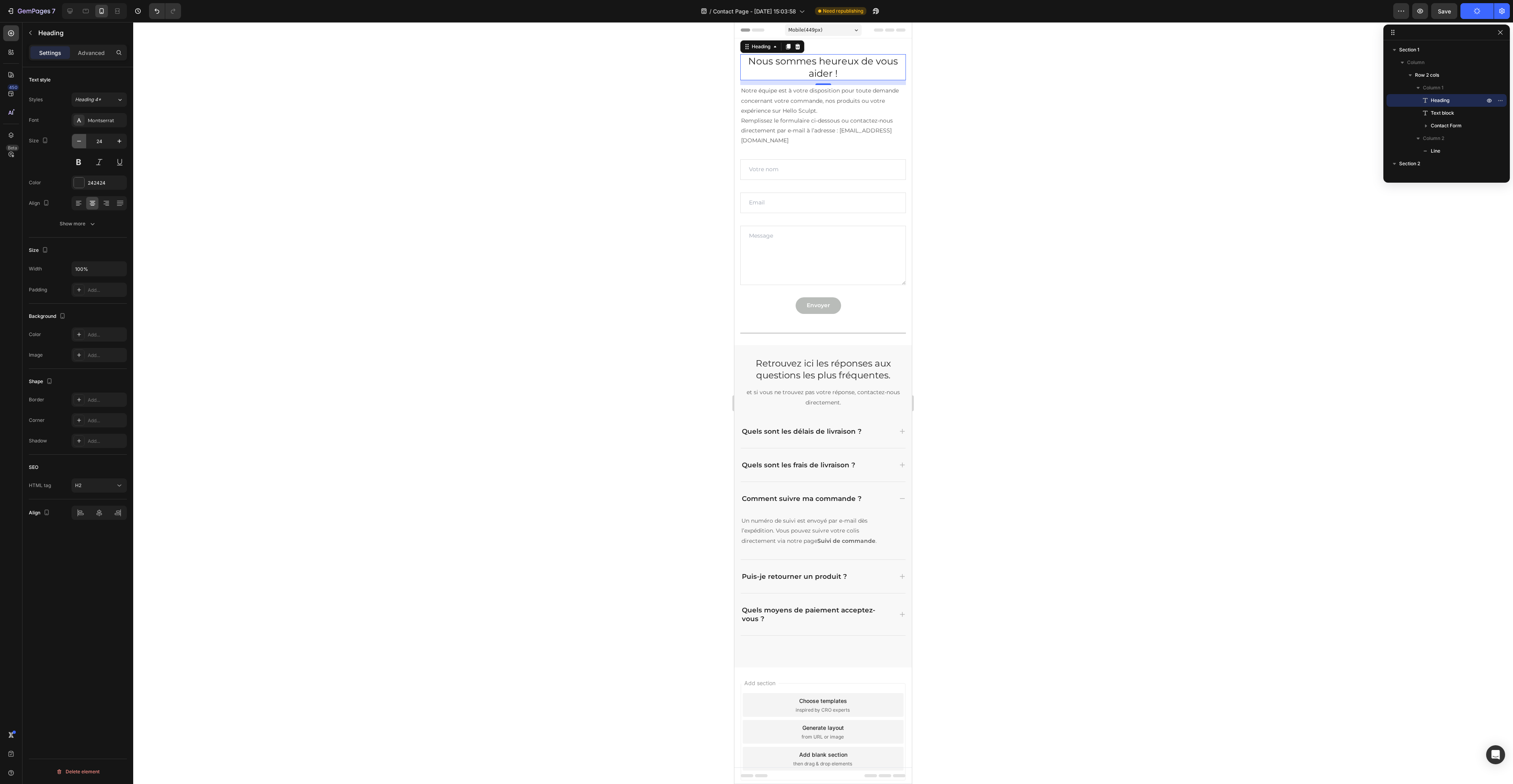
click at [79, 140] on icon "button" at bounding box center [79, 141] width 8 height 8
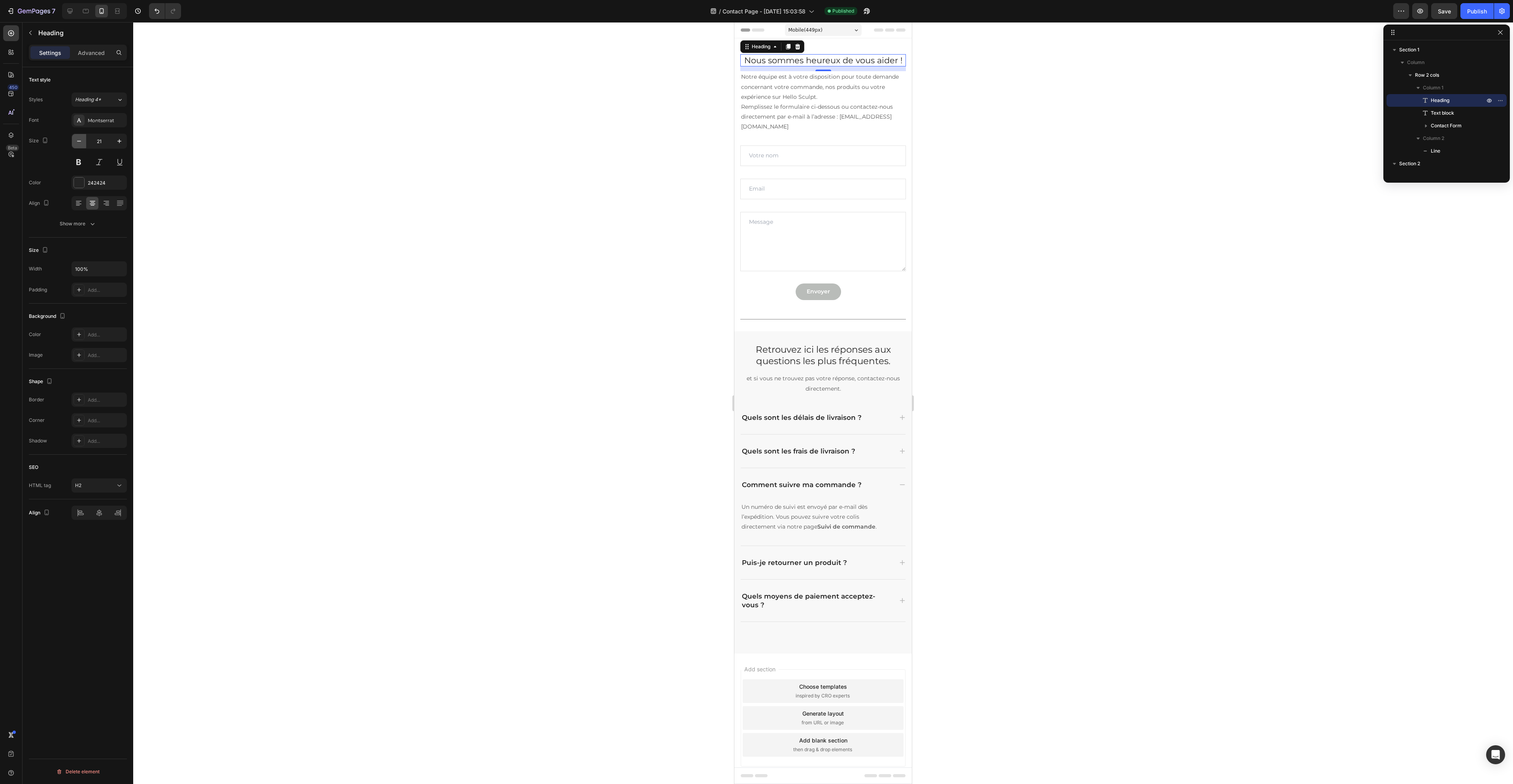
click at [79, 140] on icon "button" at bounding box center [79, 141] width 8 height 8
click at [114, 143] on button "button" at bounding box center [119, 141] width 14 height 14
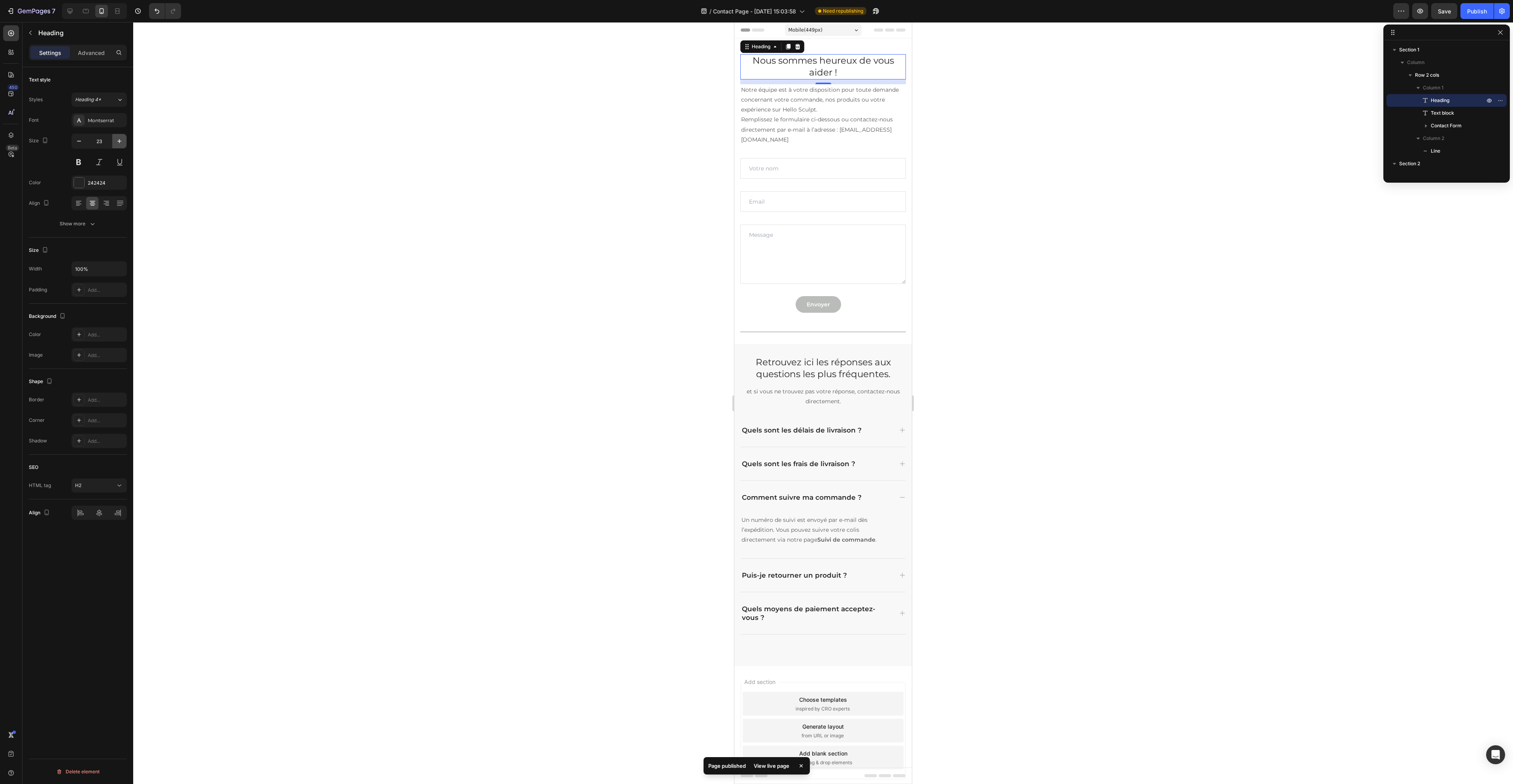
click at [114, 143] on button "button" at bounding box center [119, 141] width 14 height 14
type input "25"
click at [465, 156] on div at bounding box center [823, 402] width 1380 height 761
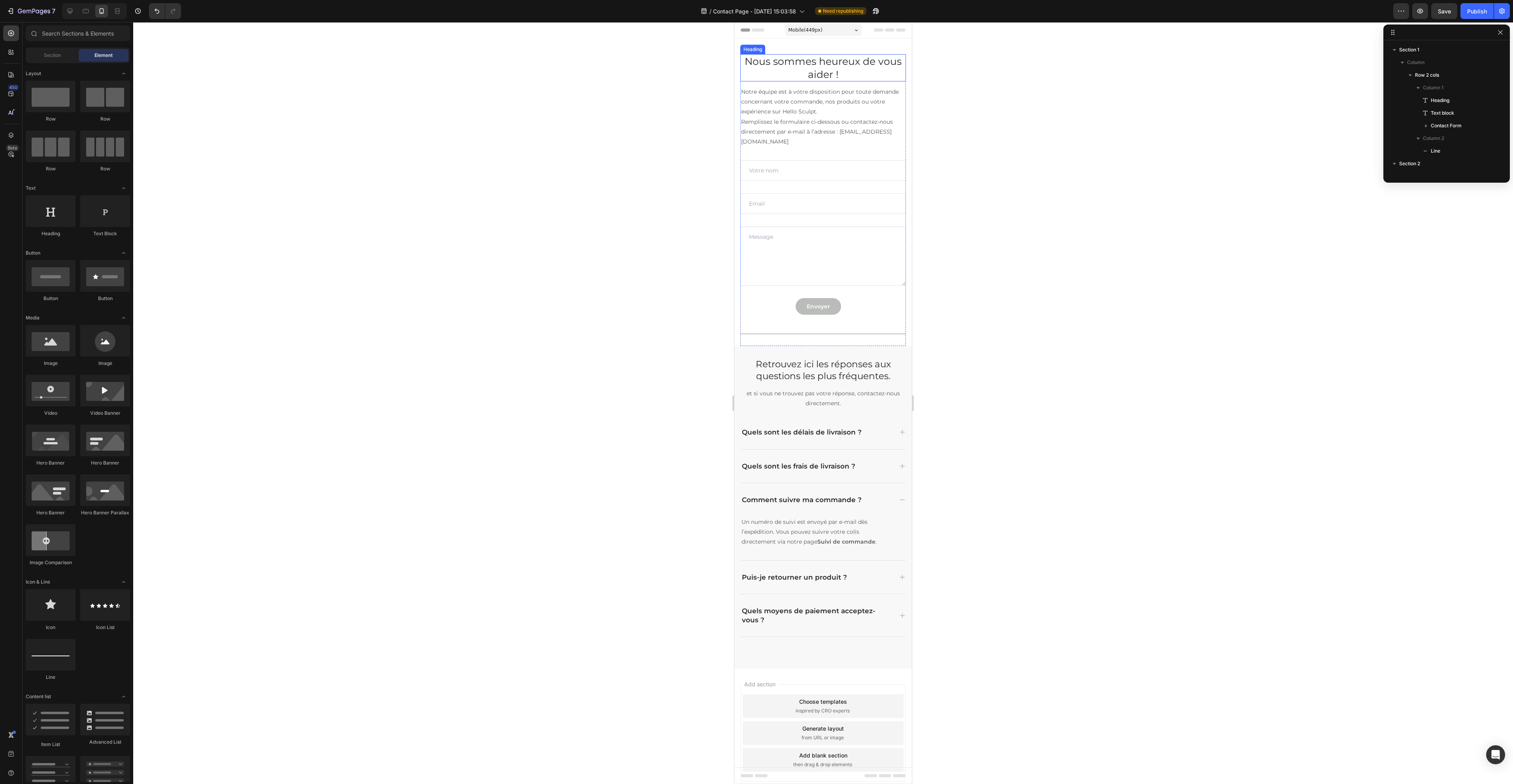
click at [804, 65] on h2 "Nous sommes heureux de vous aider !" at bounding box center [823, 68] width 166 height 27
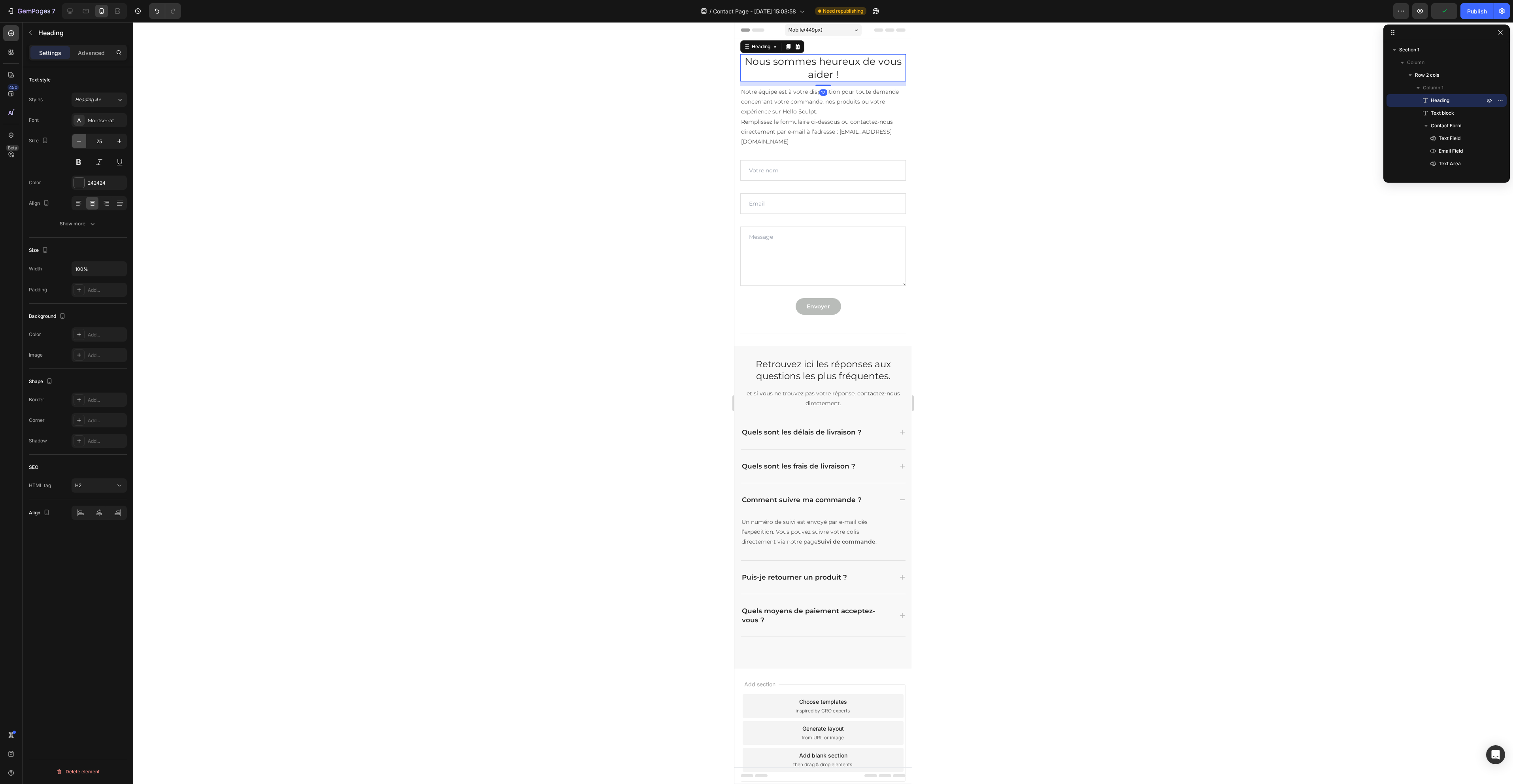
click at [76, 138] on icon "button" at bounding box center [79, 141] width 8 height 8
click at [77, 138] on icon "button" at bounding box center [79, 141] width 8 height 8
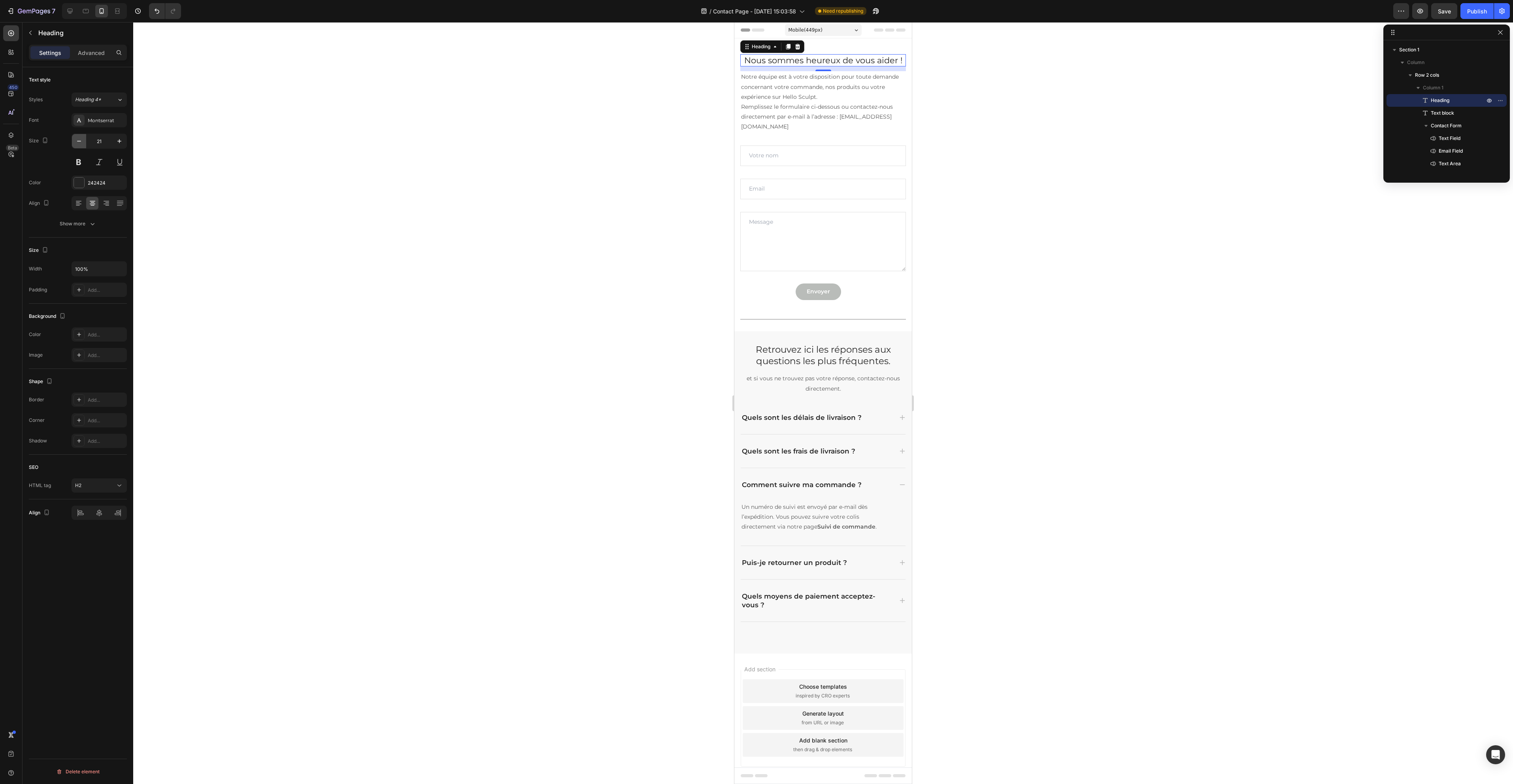
click at [75, 138] on button "button" at bounding box center [79, 141] width 14 height 14
click at [114, 140] on button "button" at bounding box center [119, 141] width 14 height 14
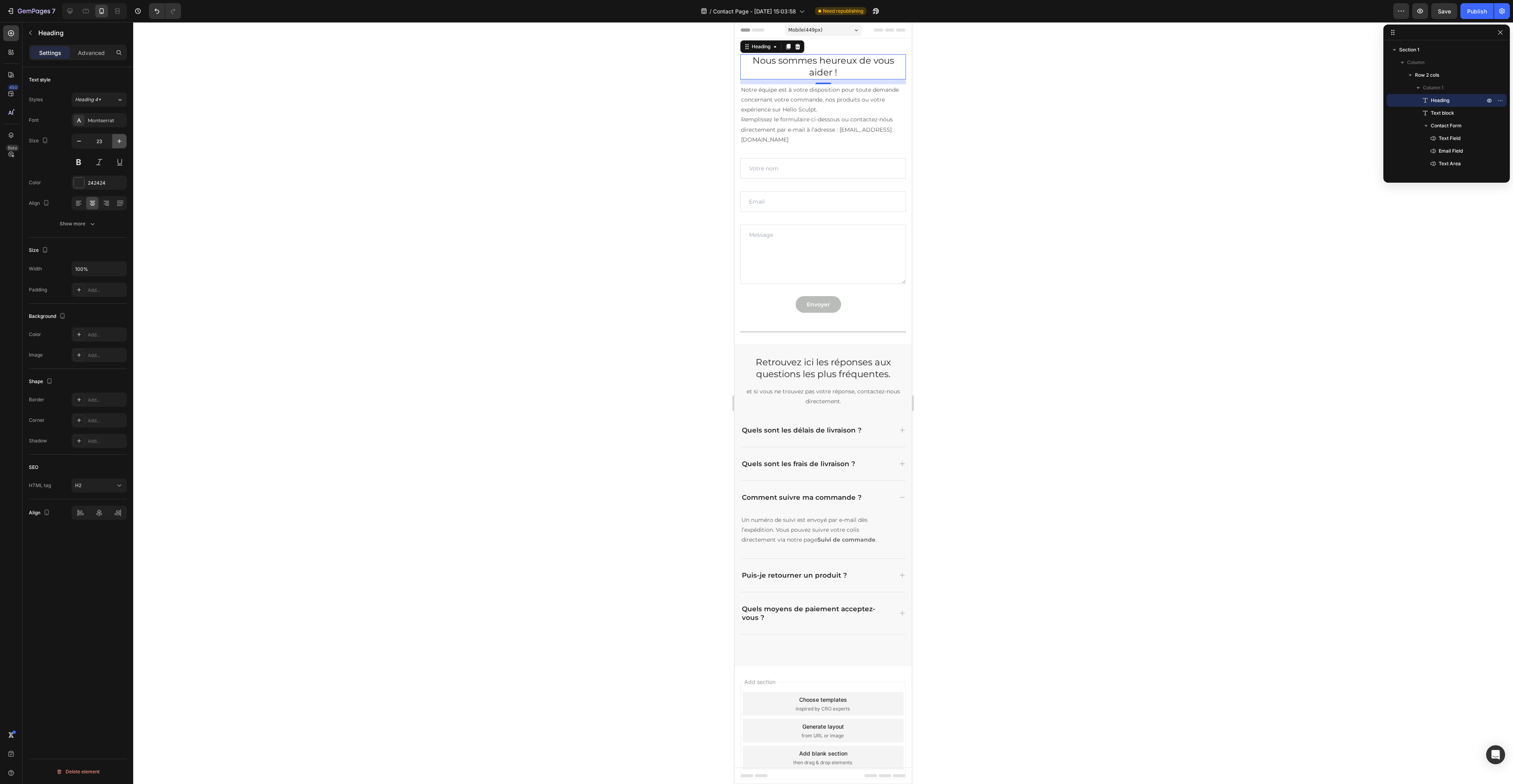
click at [114, 140] on button "button" at bounding box center [119, 141] width 14 height 14
type input "25"
click at [845, 372] on h2 "Retrouvez ici les réponses aux questions les plus fréquentes." at bounding box center [823, 370] width 166 height 26
click at [816, 64] on h2 "Nous sommes heureux de vous aider !" at bounding box center [823, 68] width 166 height 27
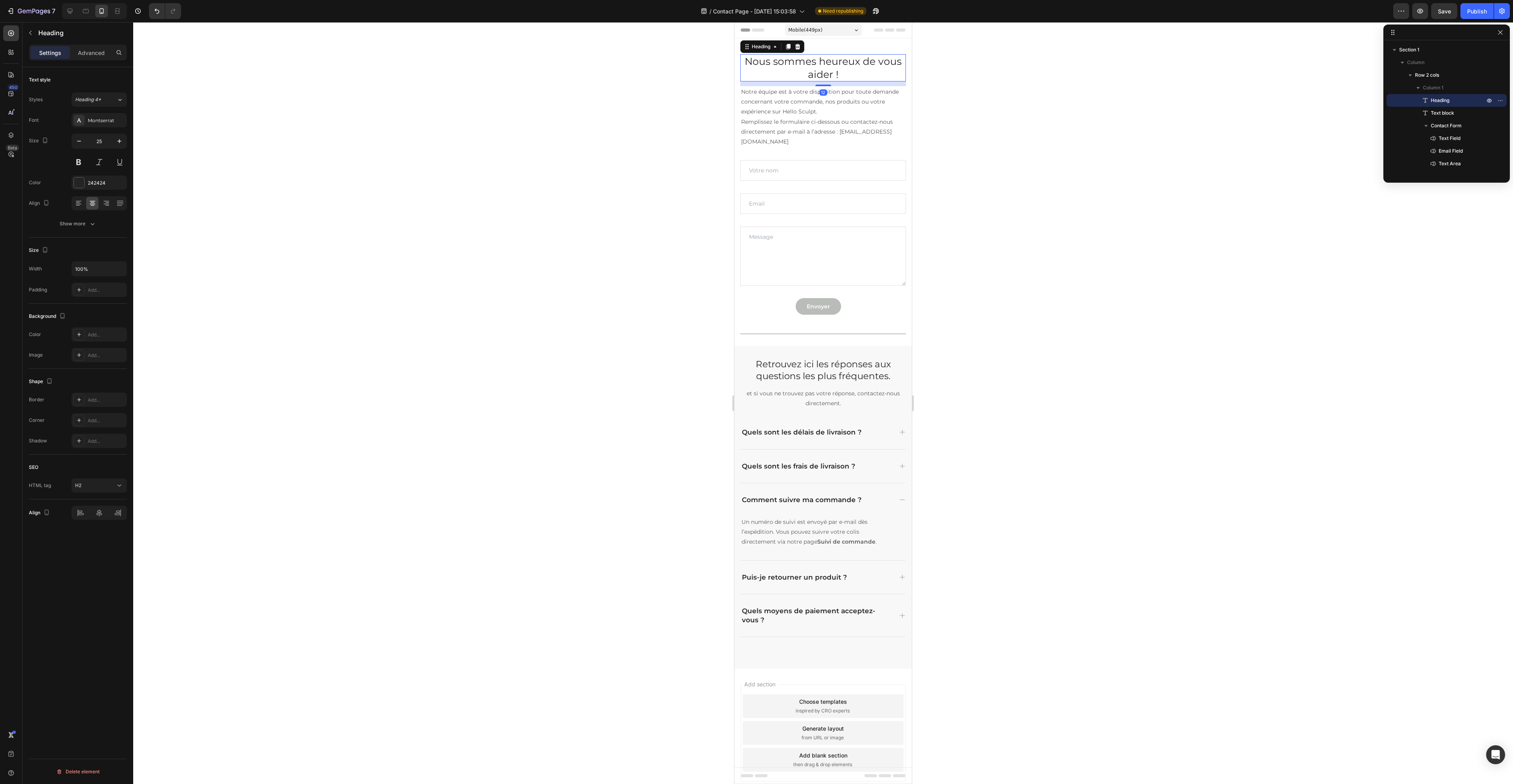
click at [1481, 19] on div "7 Version history / Contact Page - Aug 27, 15:03:58 Need republishing Preview S…" at bounding box center [756, 11] width 1513 height 23
click at [1478, 12] on div "Publish" at bounding box center [1476, 11] width 19 height 9
click at [1124, 412] on div at bounding box center [823, 402] width 1380 height 761
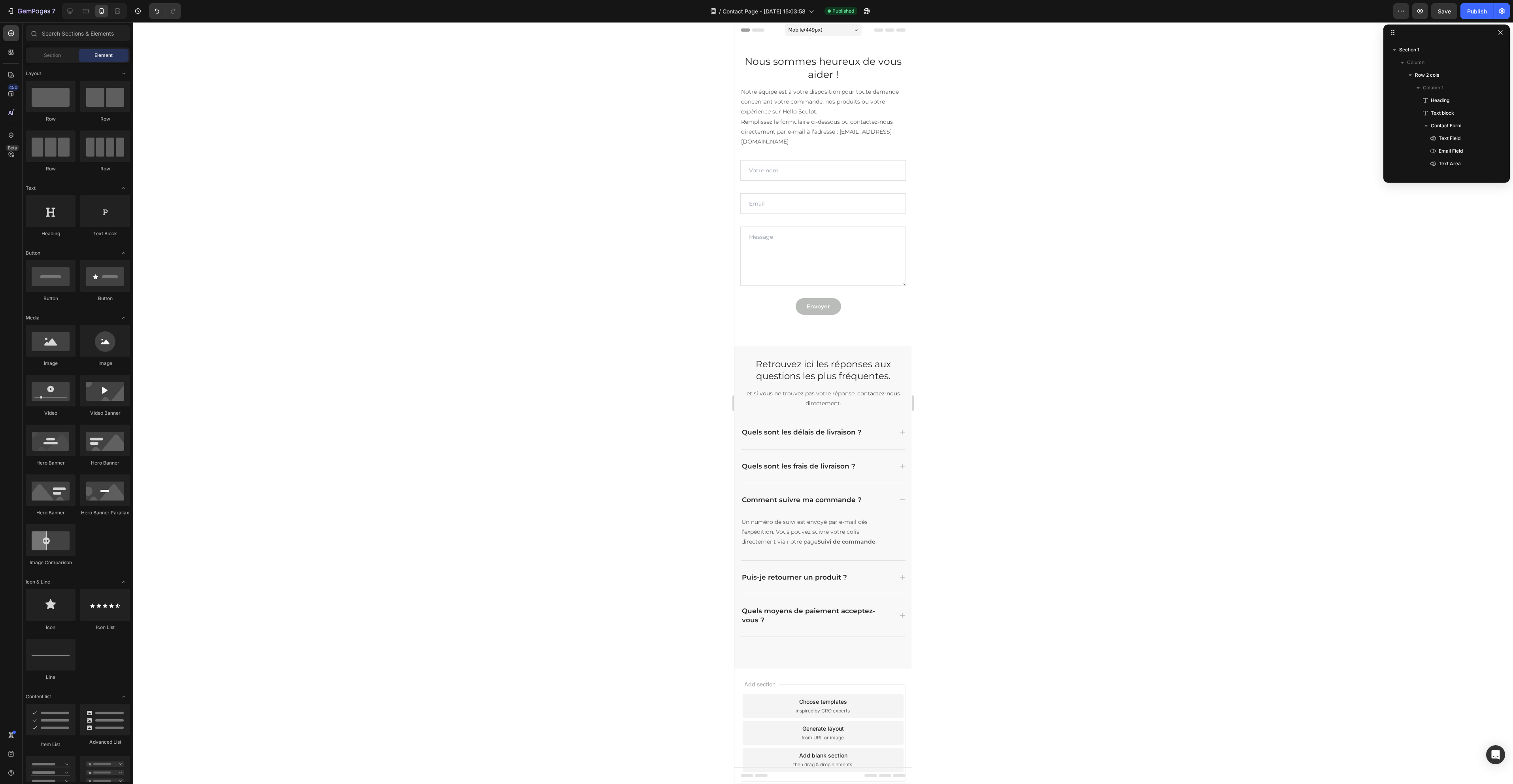
click at [386, 176] on div at bounding box center [823, 402] width 1380 height 761
click at [19, 13] on icon "button" at bounding box center [20, 11] width 5 height 5
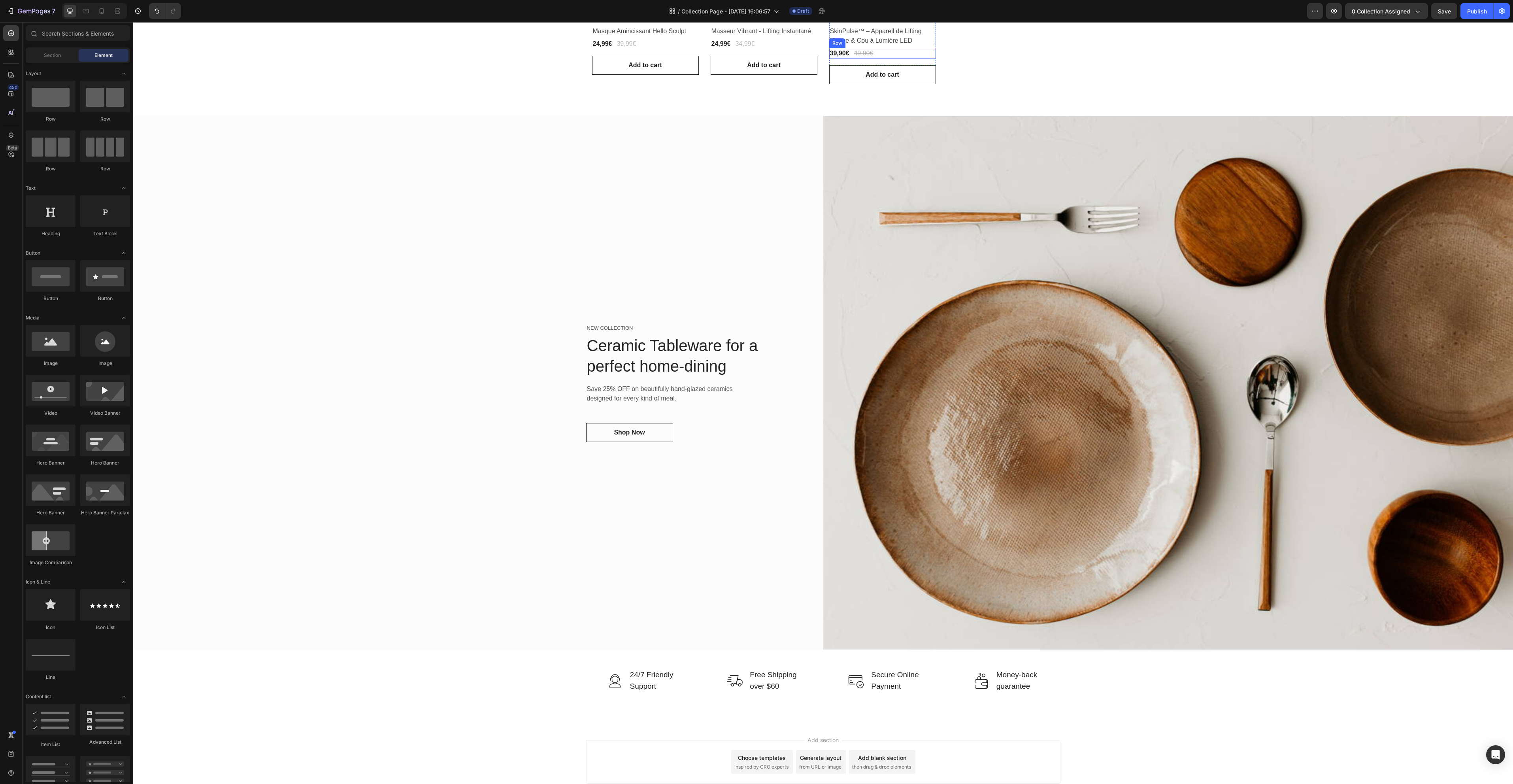
scroll to position [347, 0]
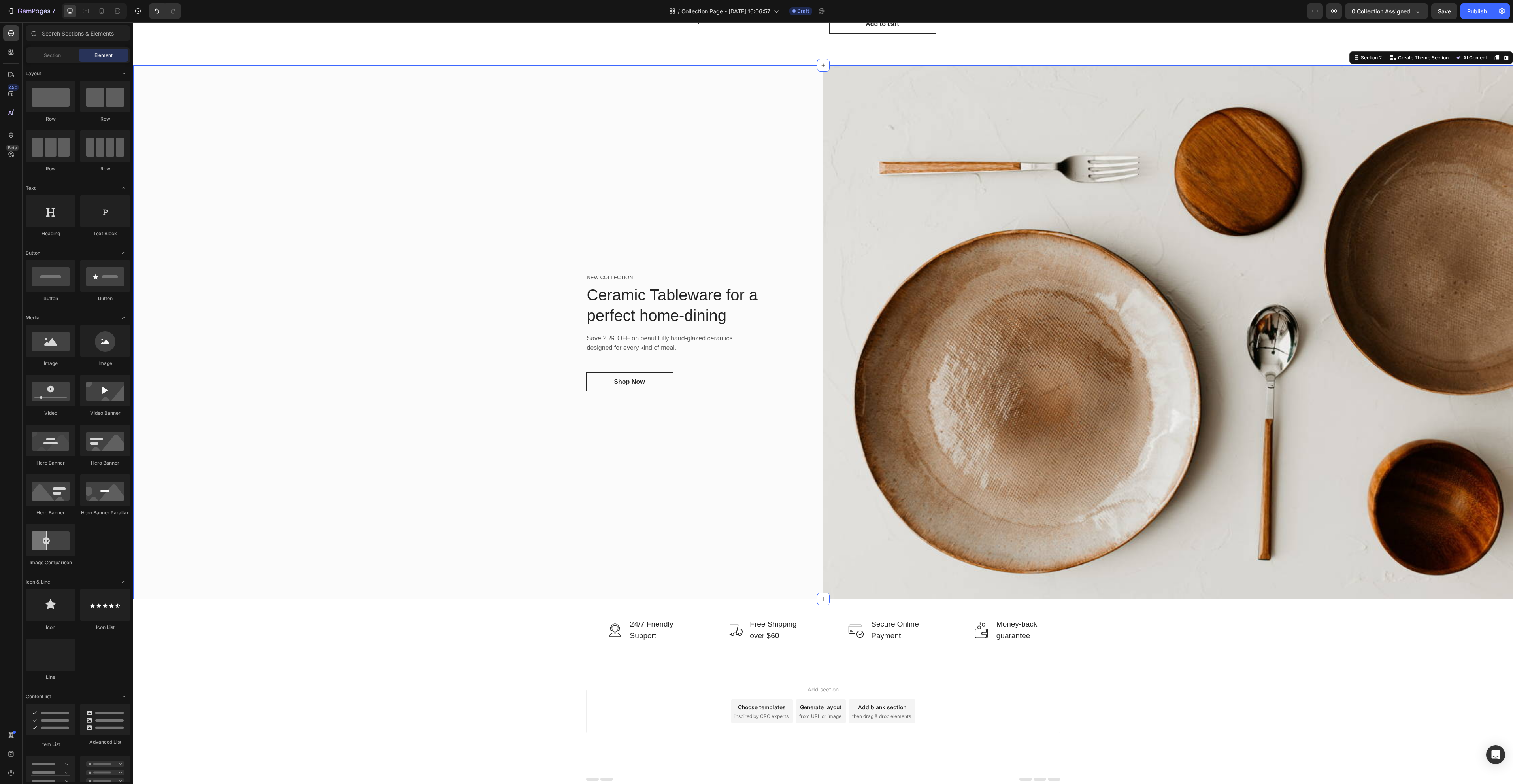
click at [662, 175] on div "NEW COLLECTION Text block Ceramic Tableware for a perfect home-dining Heading S…" at bounding box center [478, 332] width 690 height 534
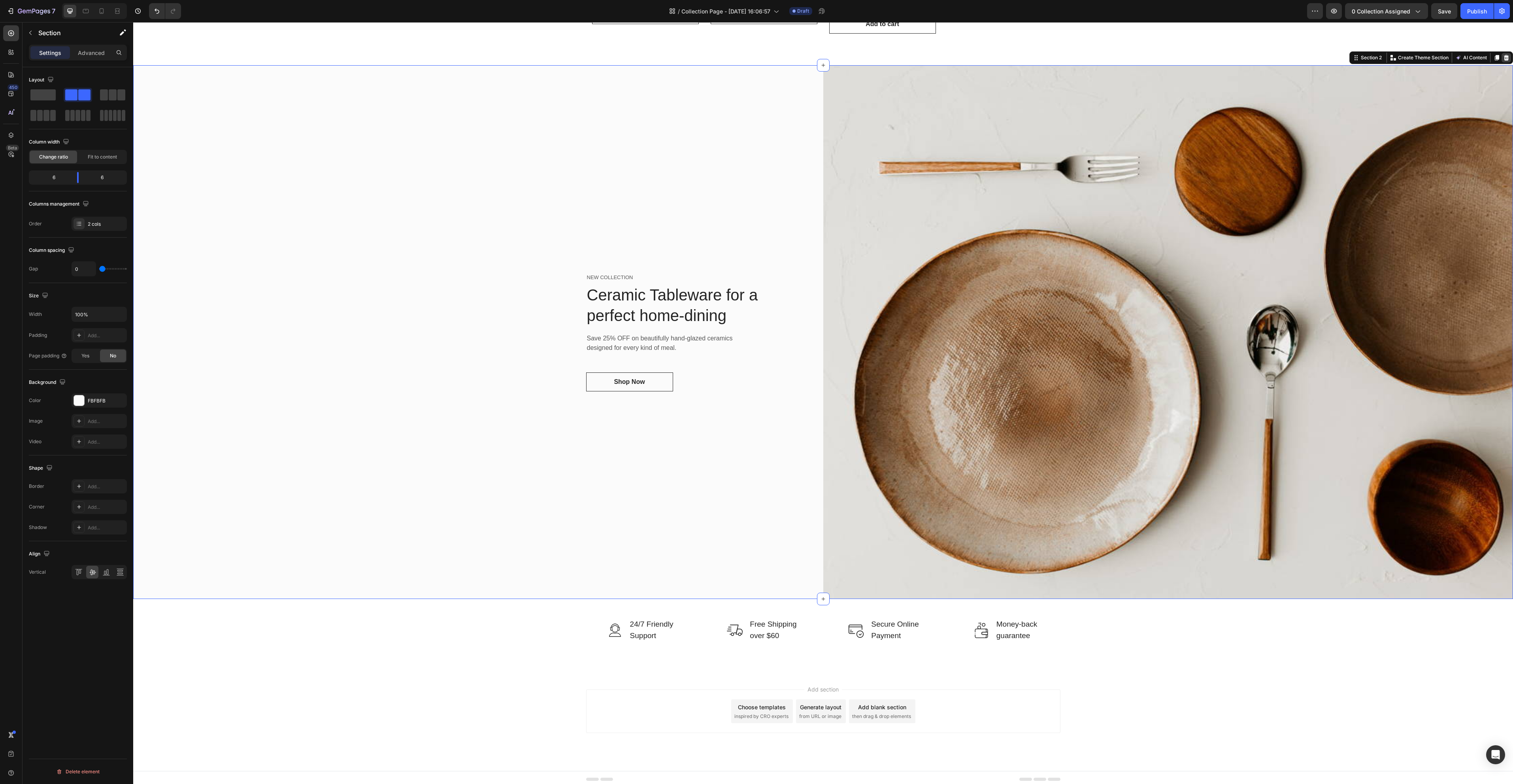
click at [1504, 57] on icon at bounding box center [1506, 58] width 5 height 5
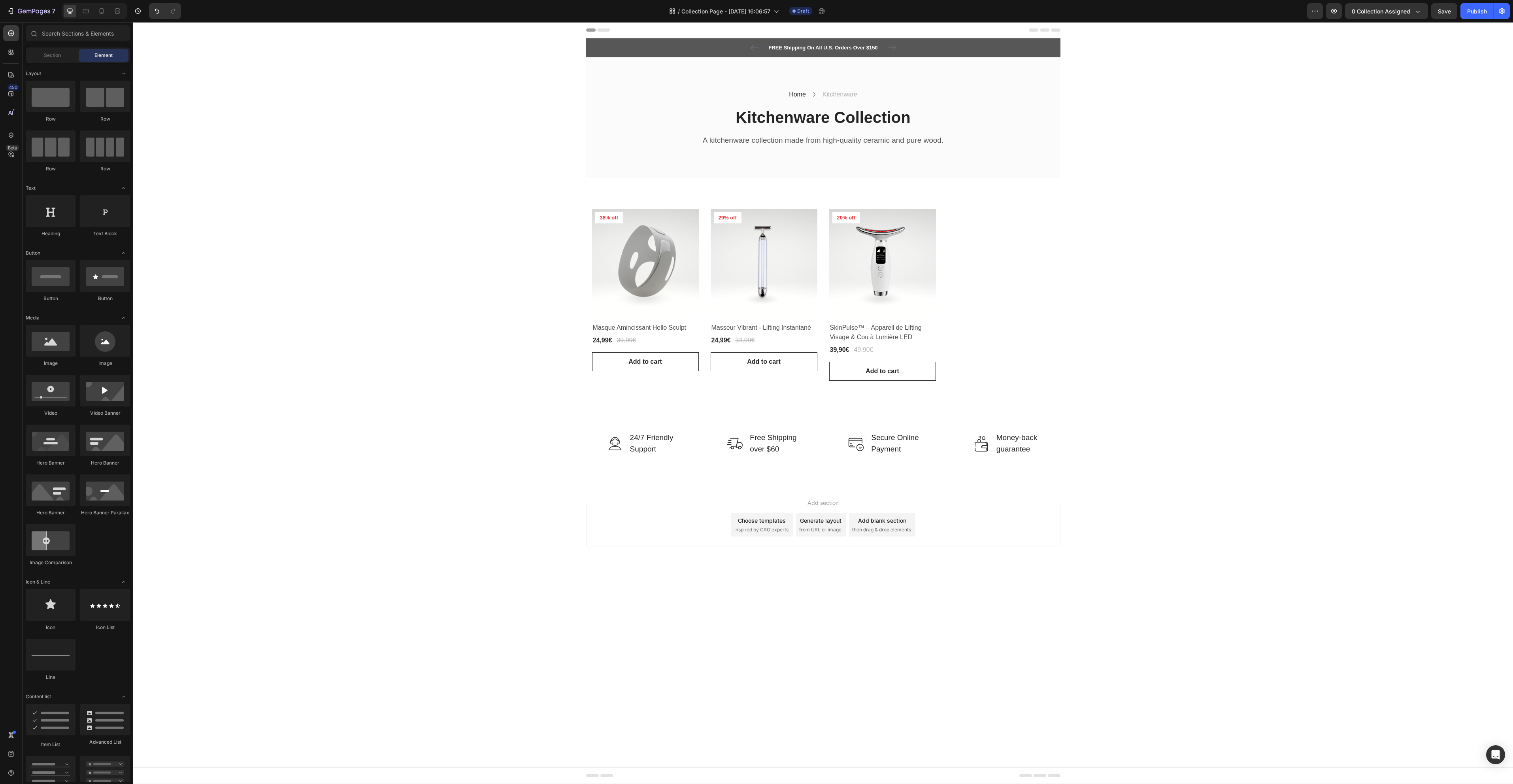
scroll to position [0, 0]
click at [903, 212] on img at bounding box center [882, 262] width 107 height 107
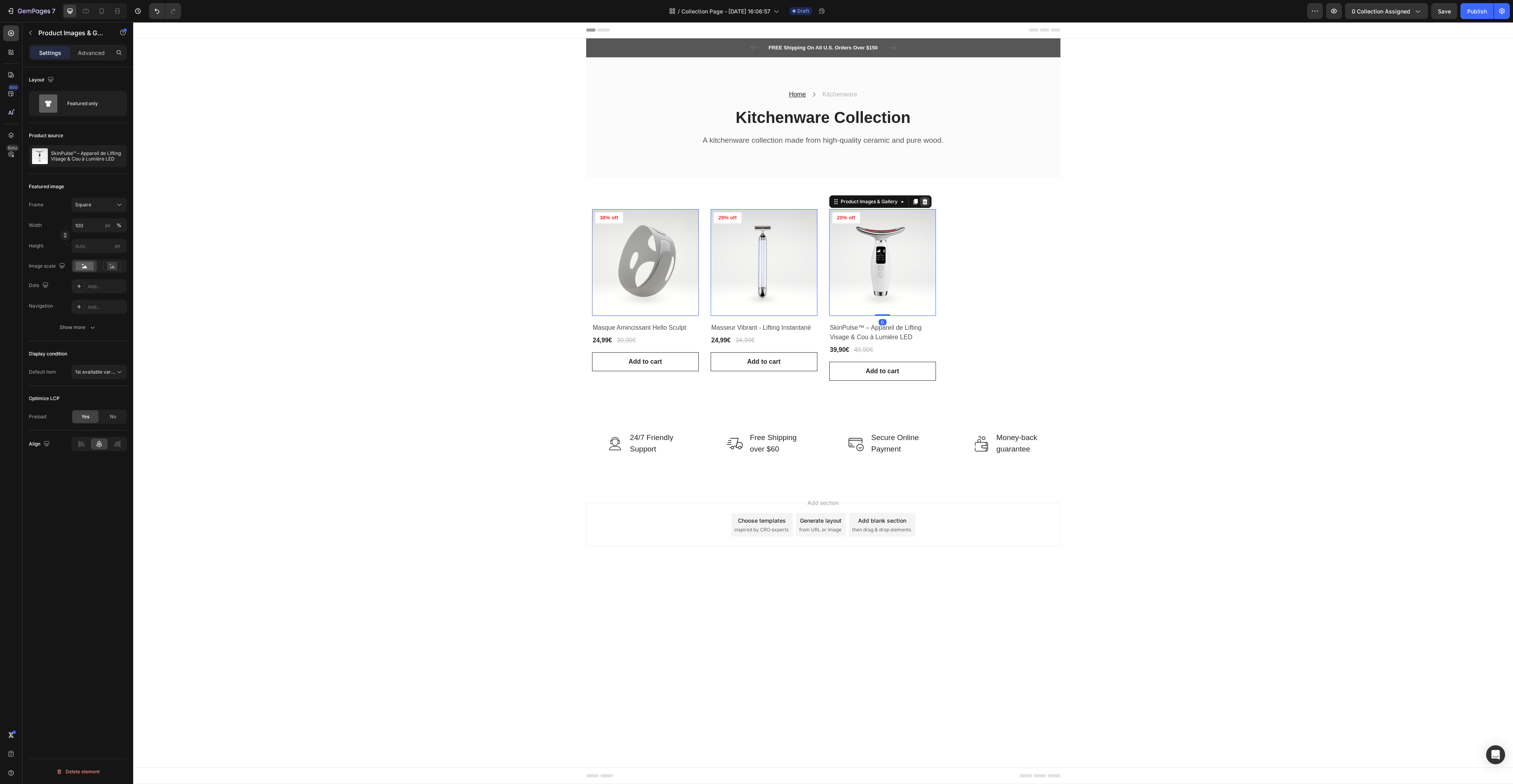
click at [133, 22] on icon at bounding box center [133, 22] width 0 height 0
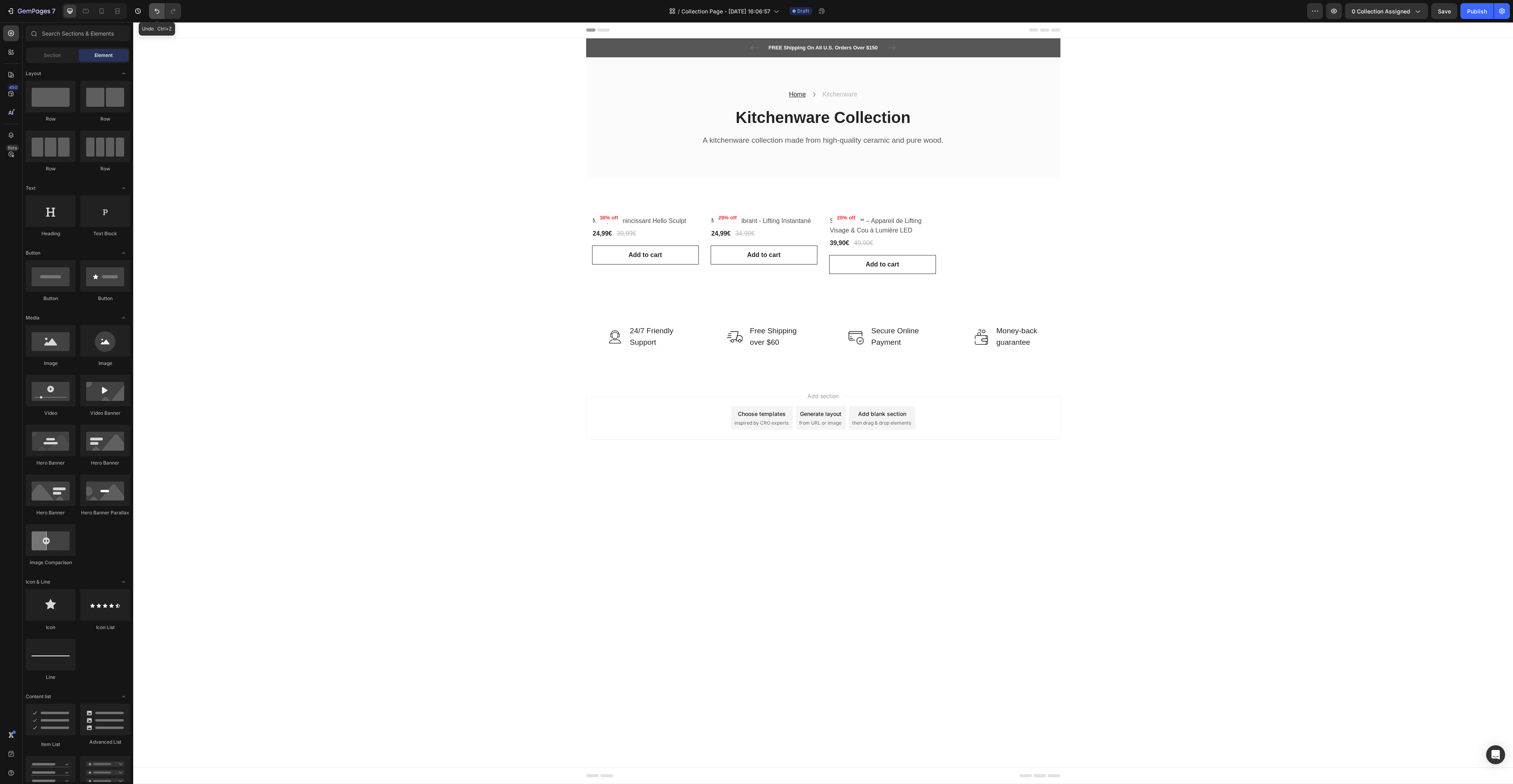
click at [162, 12] on button "Undo/Redo" at bounding box center [157, 11] width 16 height 16
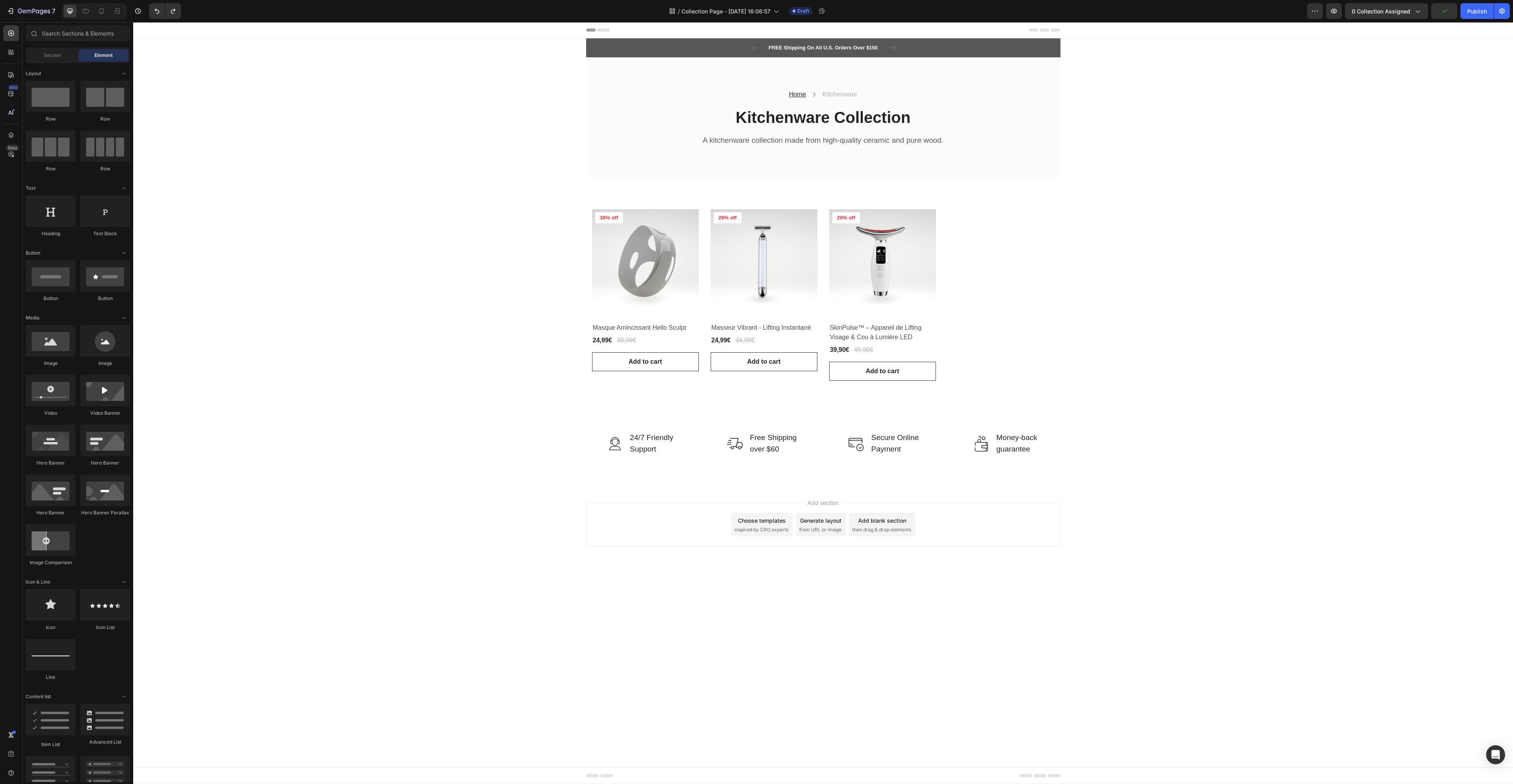
click at [489, 399] on div "FREE Shipping On All U.S. Orders Over $150 Text block 5000+ Text block Icon Ico…" at bounding box center [823, 262] width 1380 height 449
click at [605, 219] on pre "38% off" at bounding box center [609, 218] width 28 height 11
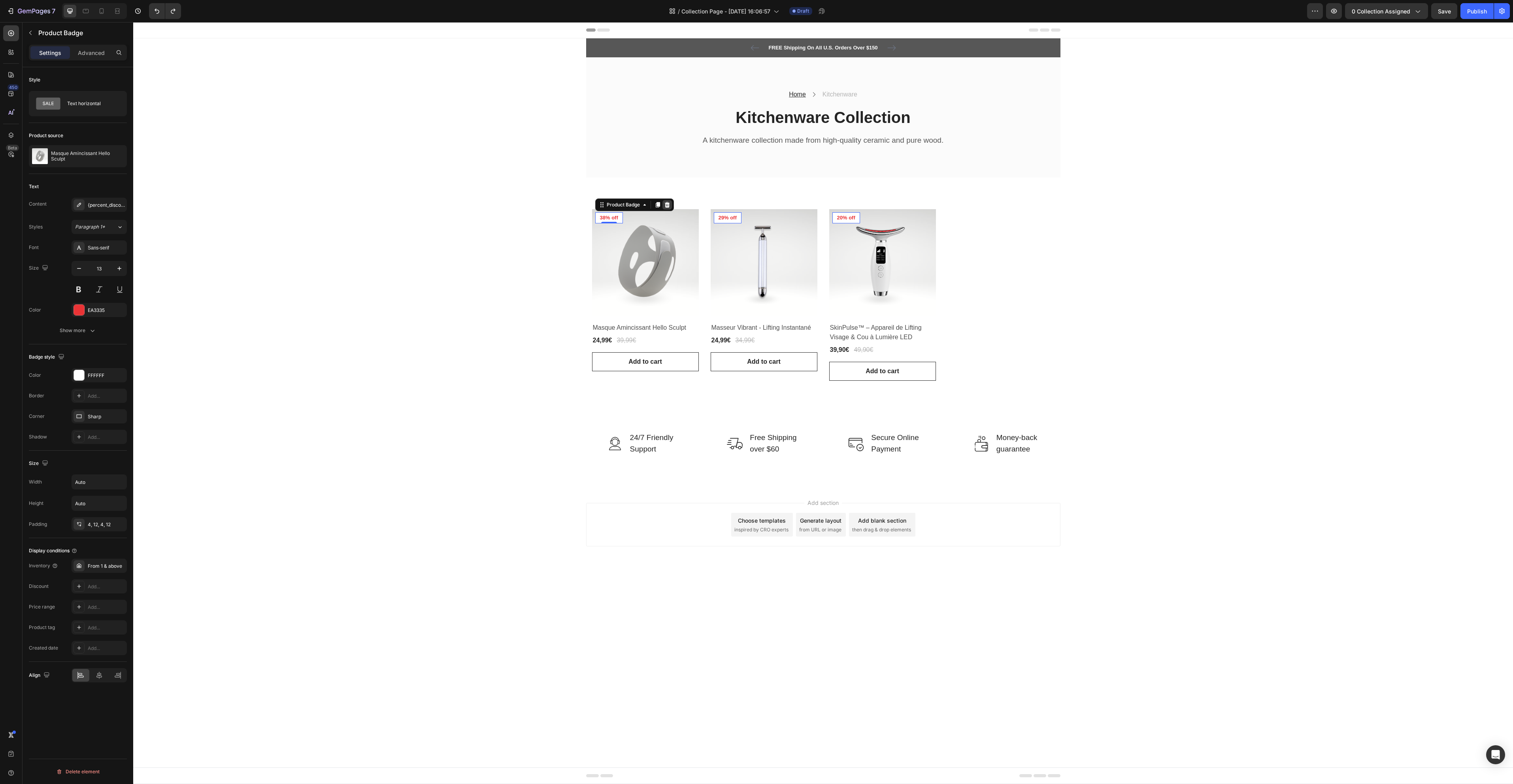
click at [668, 204] on icon at bounding box center [667, 205] width 5 height 5
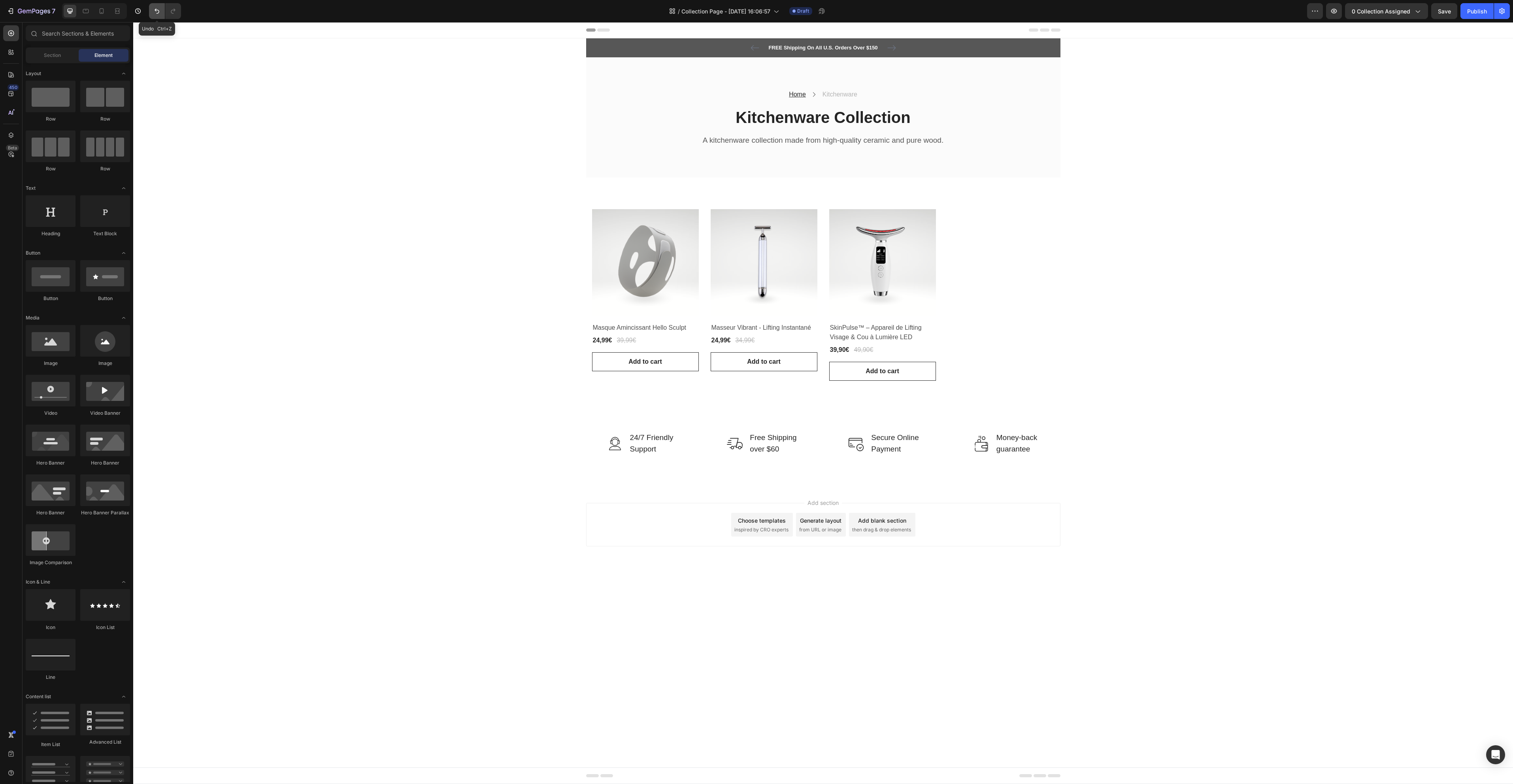
click at [157, 12] on icon "Undo/Redo" at bounding box center [157, 11] width 8 height 8
click at [318, 217] on div "FREE Shipping On All U.S. Orders Over $150 Text block 5000+ Text block Icon Ico…" at bounding box center [823, 262] width 1380 height 449
click at [599, 239] on img at bounding box center [645, 262] width 107 height 107
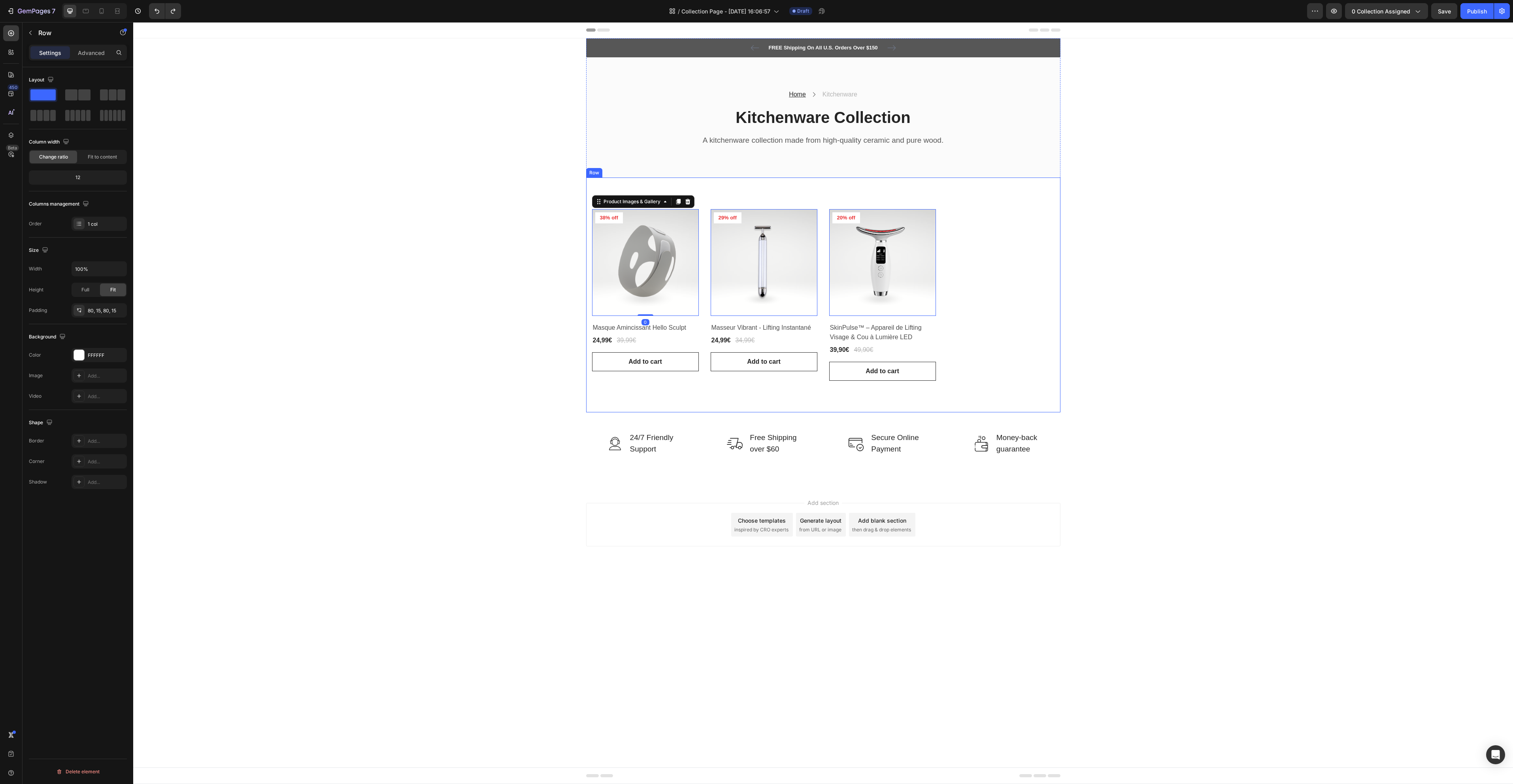
click at [598, 186] on div "Product Images & Gallery 0 38% off Product Badge Row Masque Amincissant Hello S…" at bounding box center [824, 295] width 475 height 235
click at [117, 227] on div "1 col" at bounding box center [107, 224] width 37 height 7
click at [93, 54] on p "Advanced" at bounding box center [91, 52] width 27 height 9
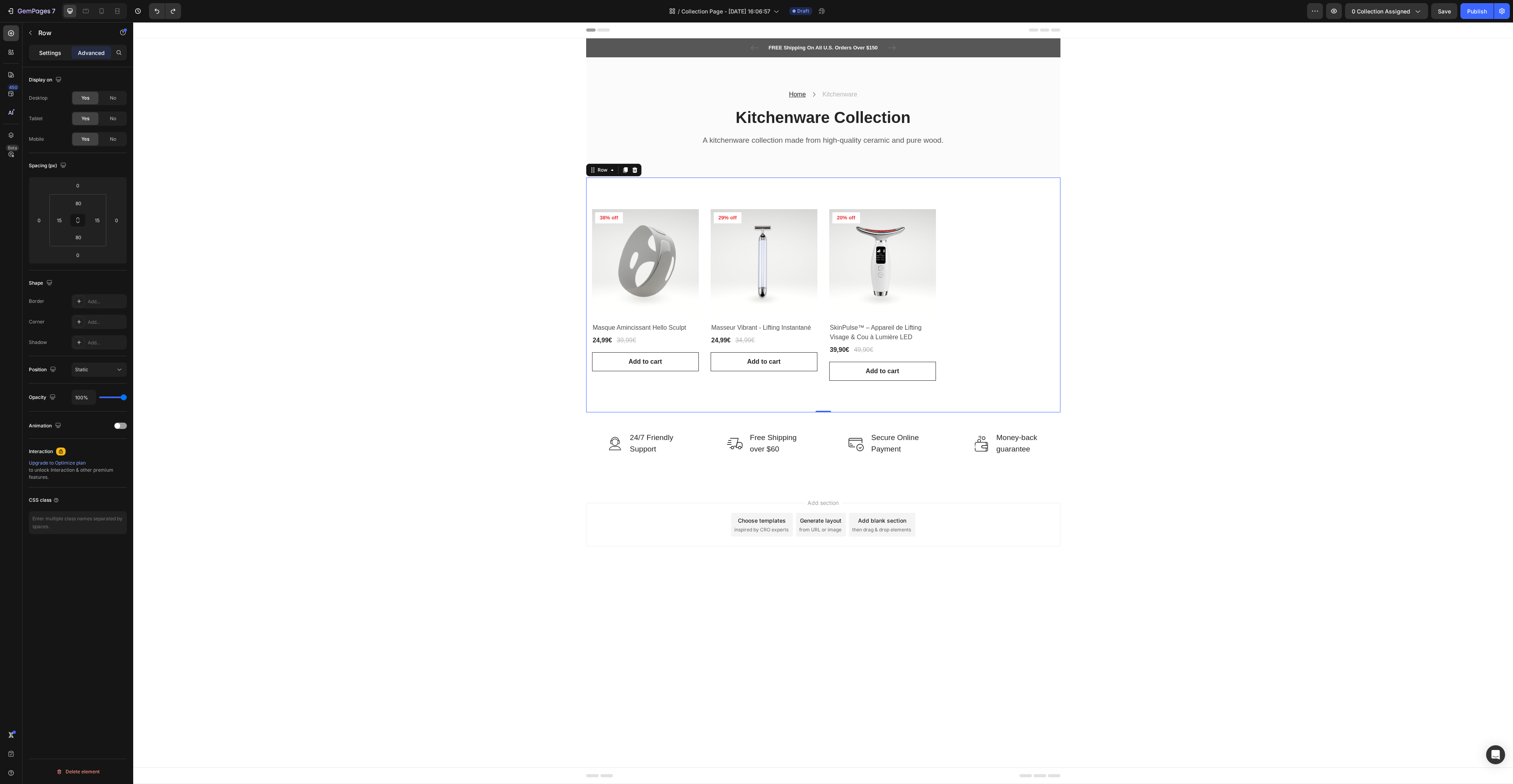
click at [58, 54] on p "Settings" at bounding box center [50, 52] width 22 height 9
click at [647, 191] on div "Product Images & Gallery 38% off Product Badge Row Masque Amincissant Hello Scu…" at bounding box center [824, 295] width 475 height 235
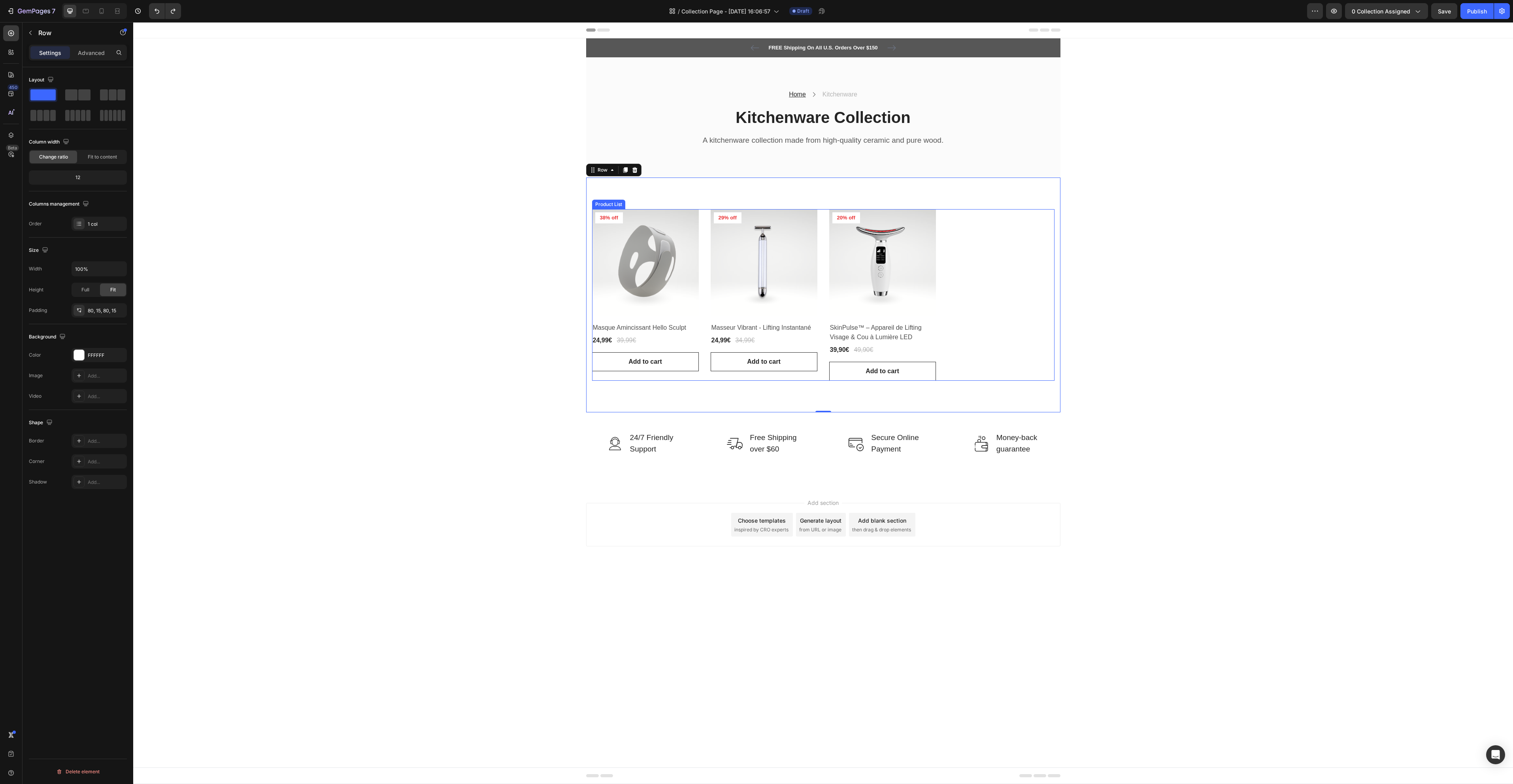
click at [967, 369] on div "Product Images & Gallery 38% off Product Badge Row Masque Amincissant Hello Scu…" at bounding box center [823, 295] width 462 height 172
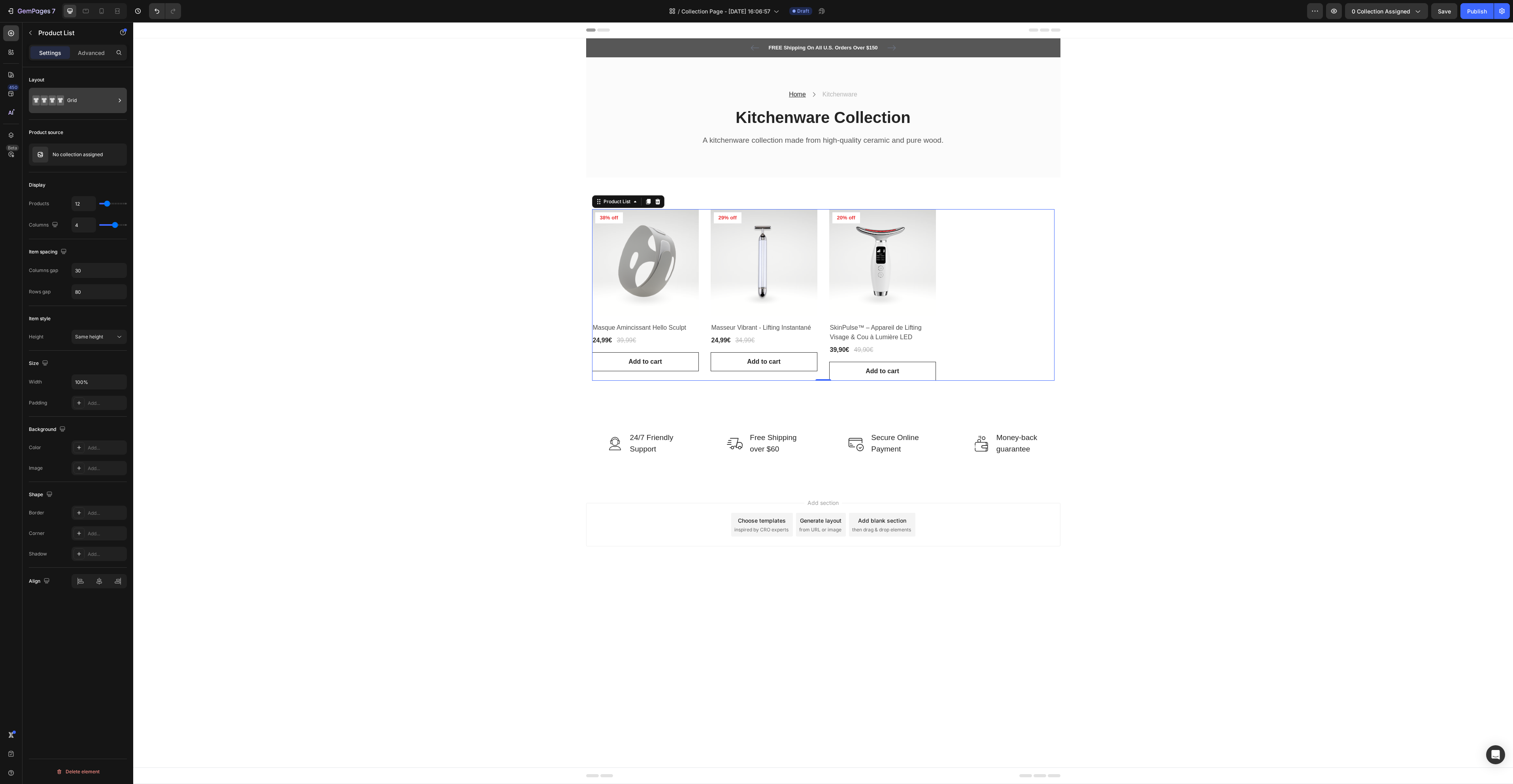
click at [87, 103] on div "Grid" at bounding box center [91, 100] width 48 height 18
click at [225, 127] on icon at bounding box center [221, 124] width 12 height 12
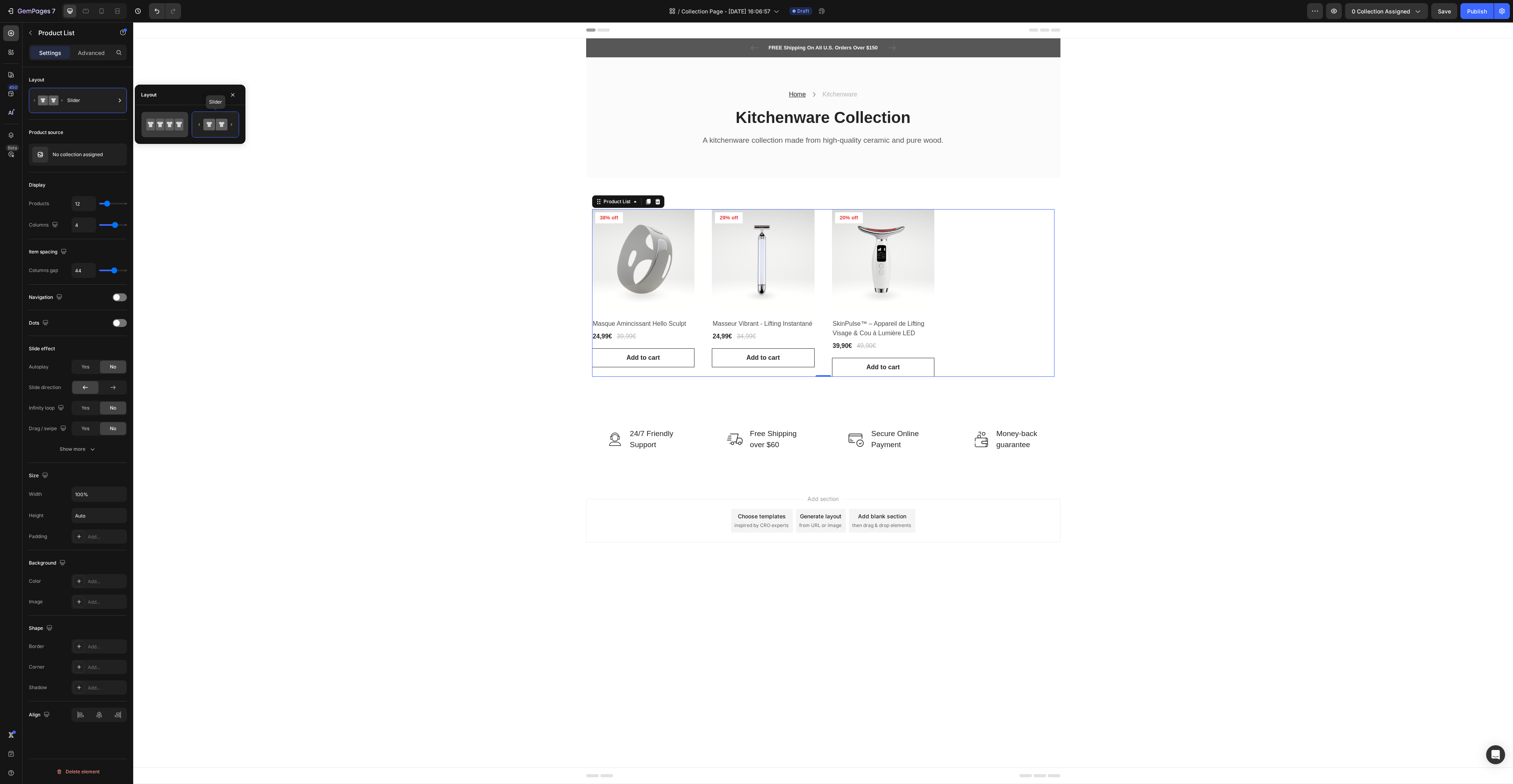
click at [174, 127] on icon at bounding box center [165, 124] width 37 height 16
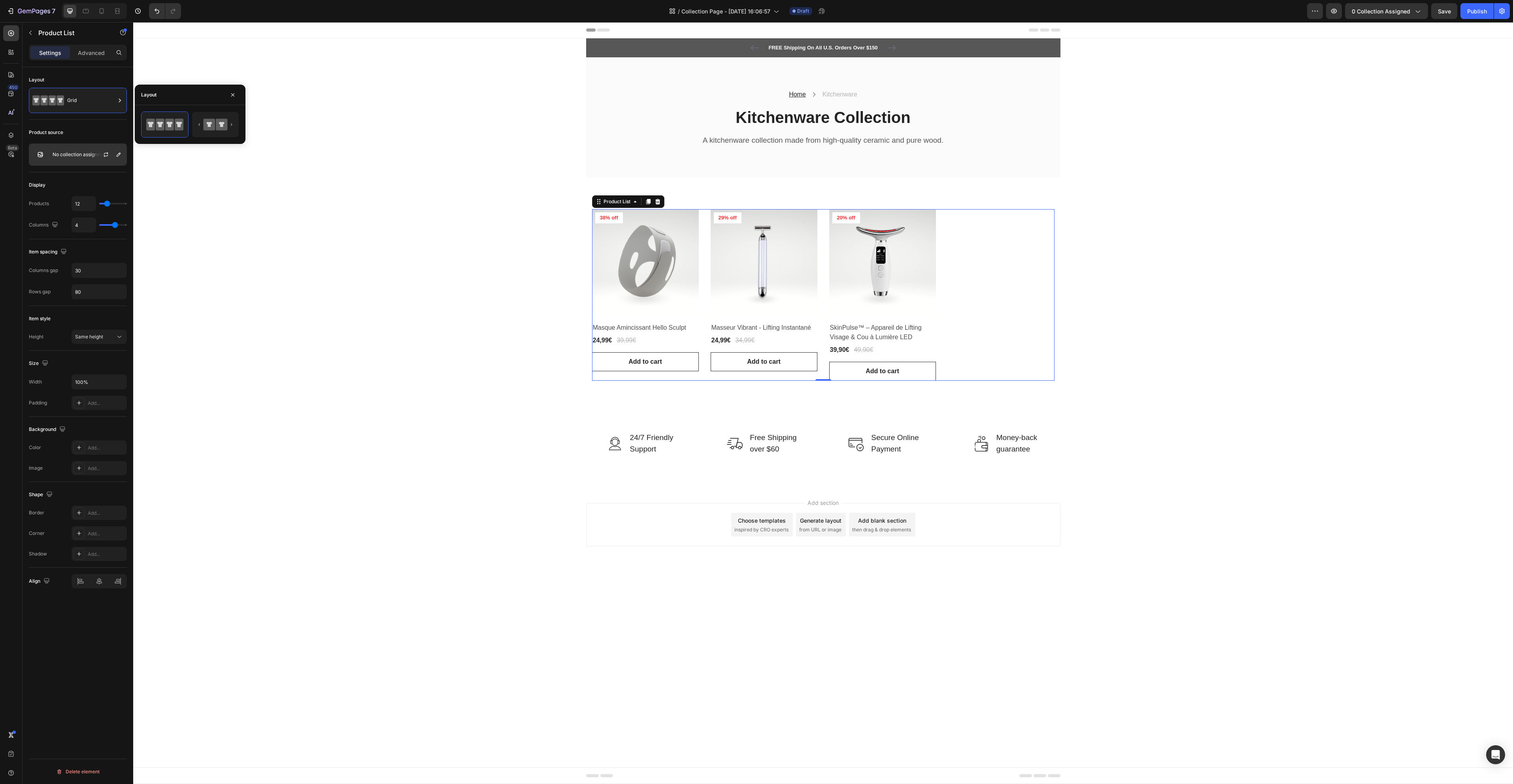
click at [104, 149] on div at bounding box center [109, 154] width 35 height 21
type input "3"
type input "2"
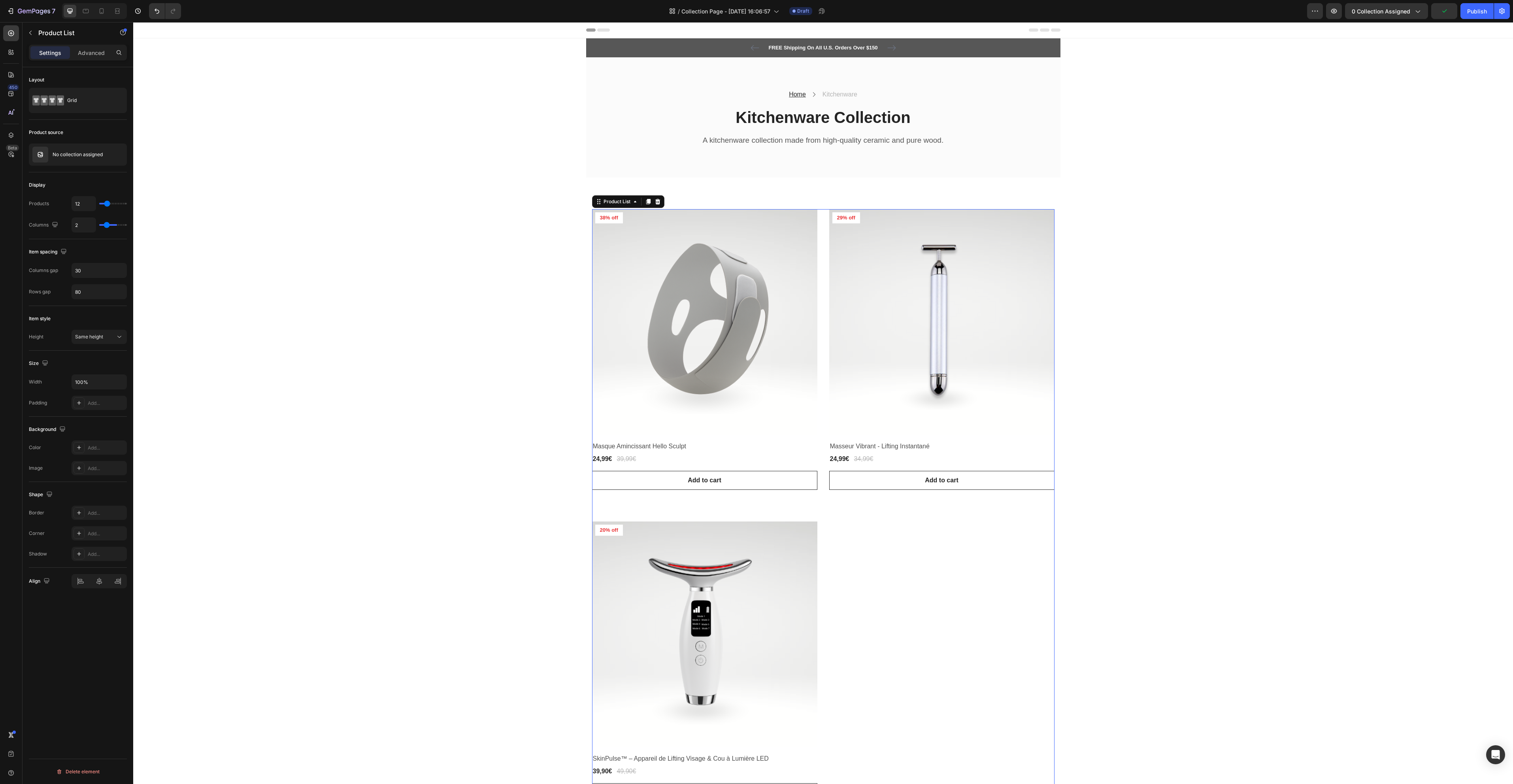
type input "1"
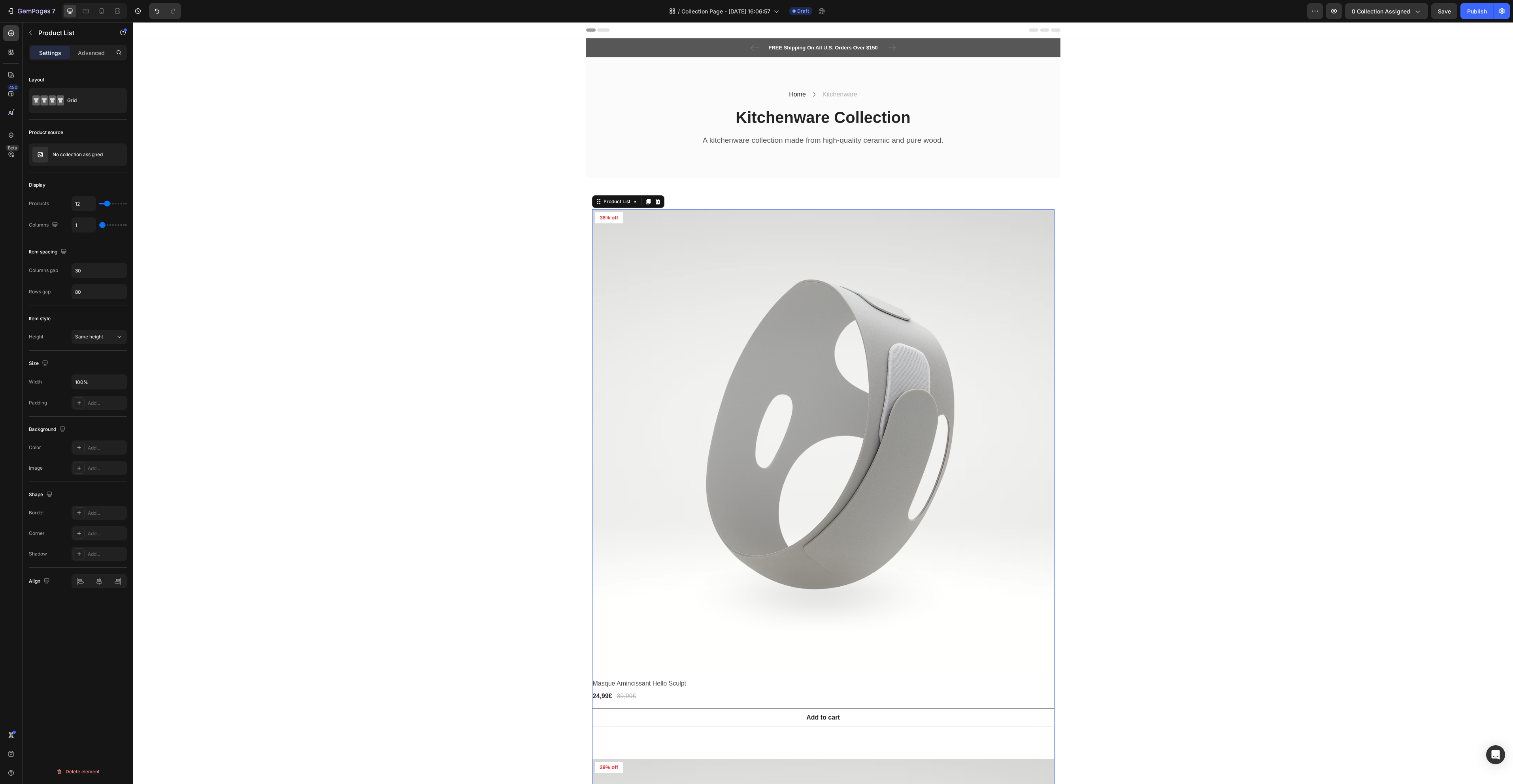
drag, startPoint x: 113, startPoint y: 226, endPoint x: 104, endPoint y: 224, distance: 9.2
type input "1"
click at [104, 224] on input "range" at bounding box center [114, 225] width 28 height 2
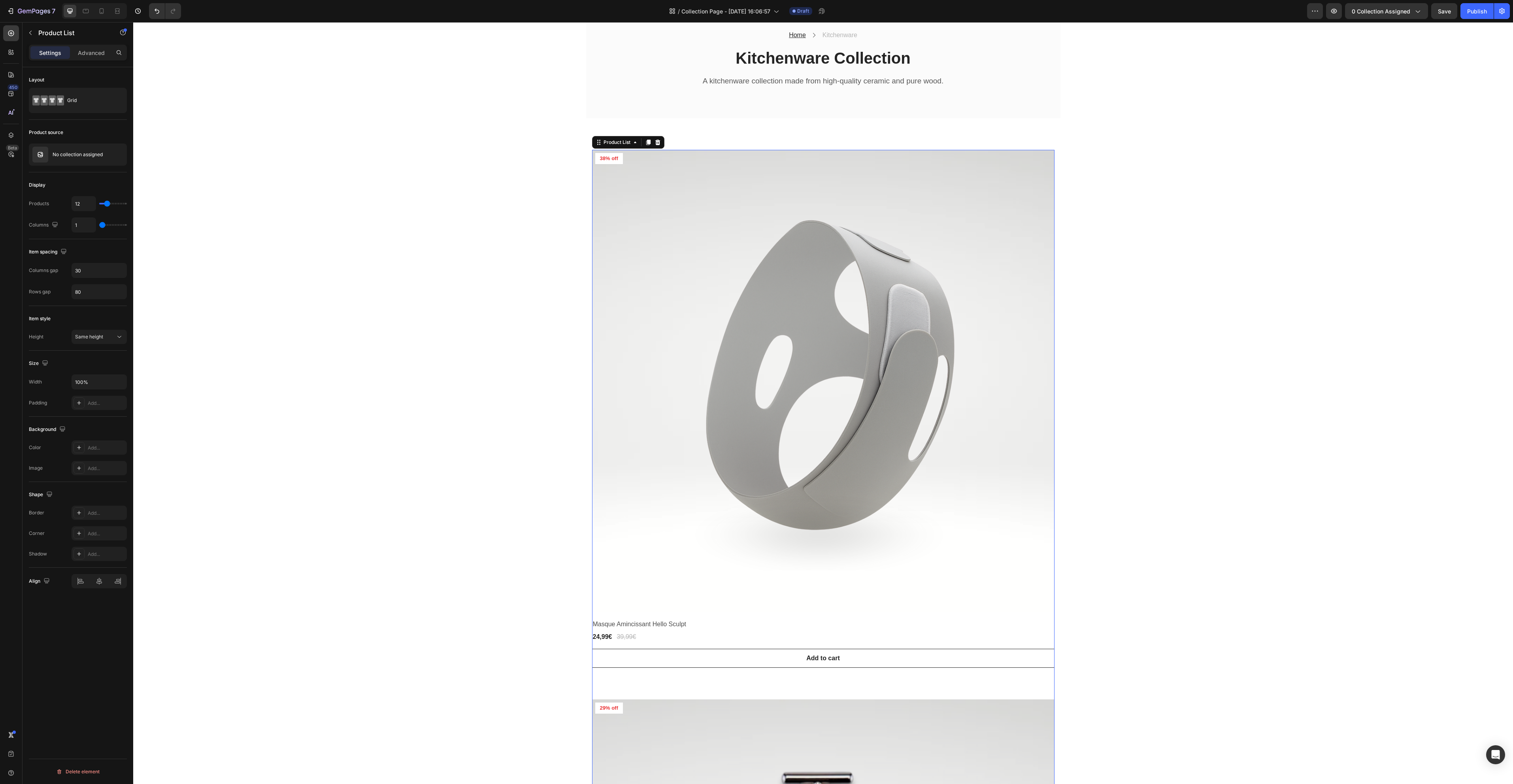
type input "2"
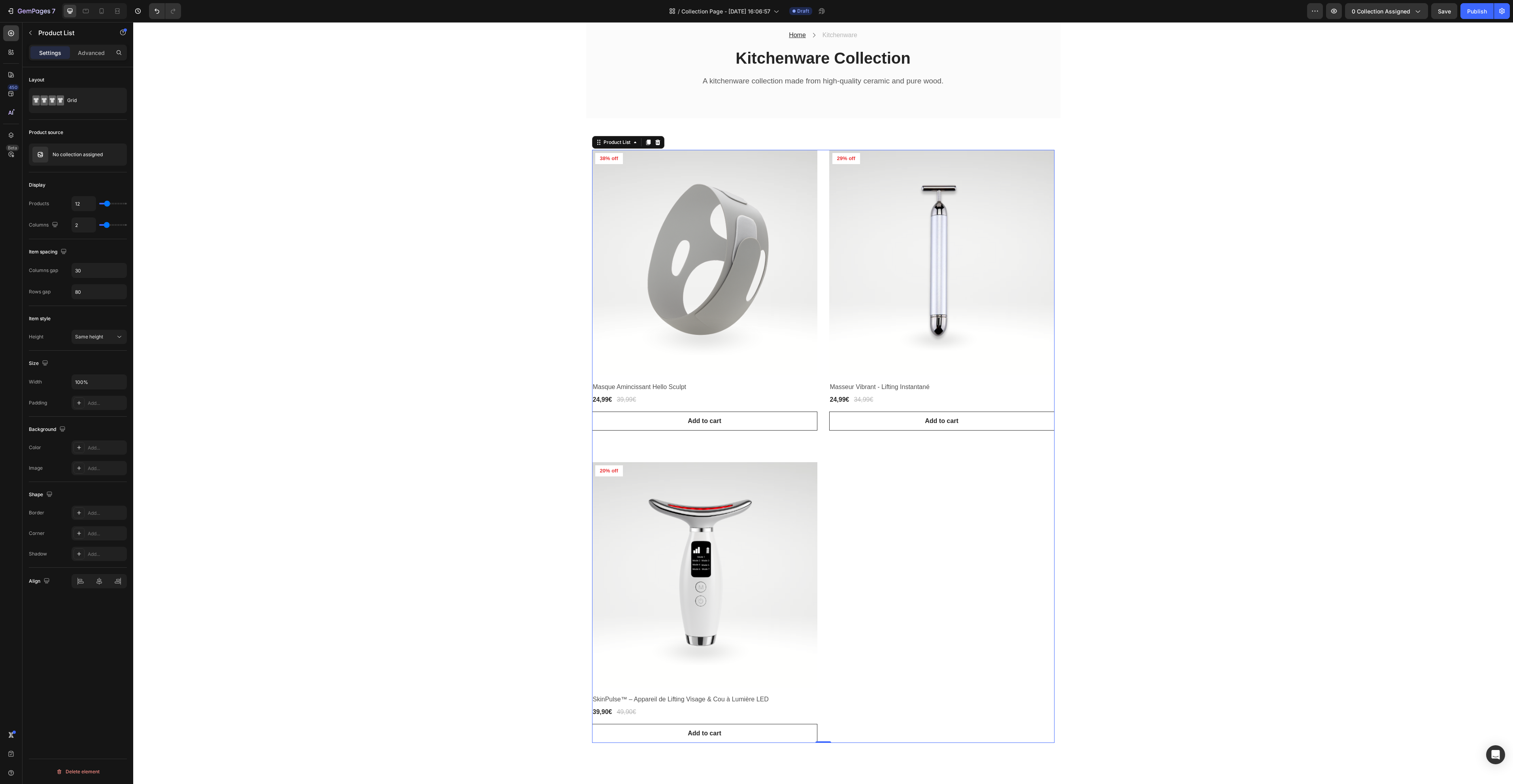
type input "3"
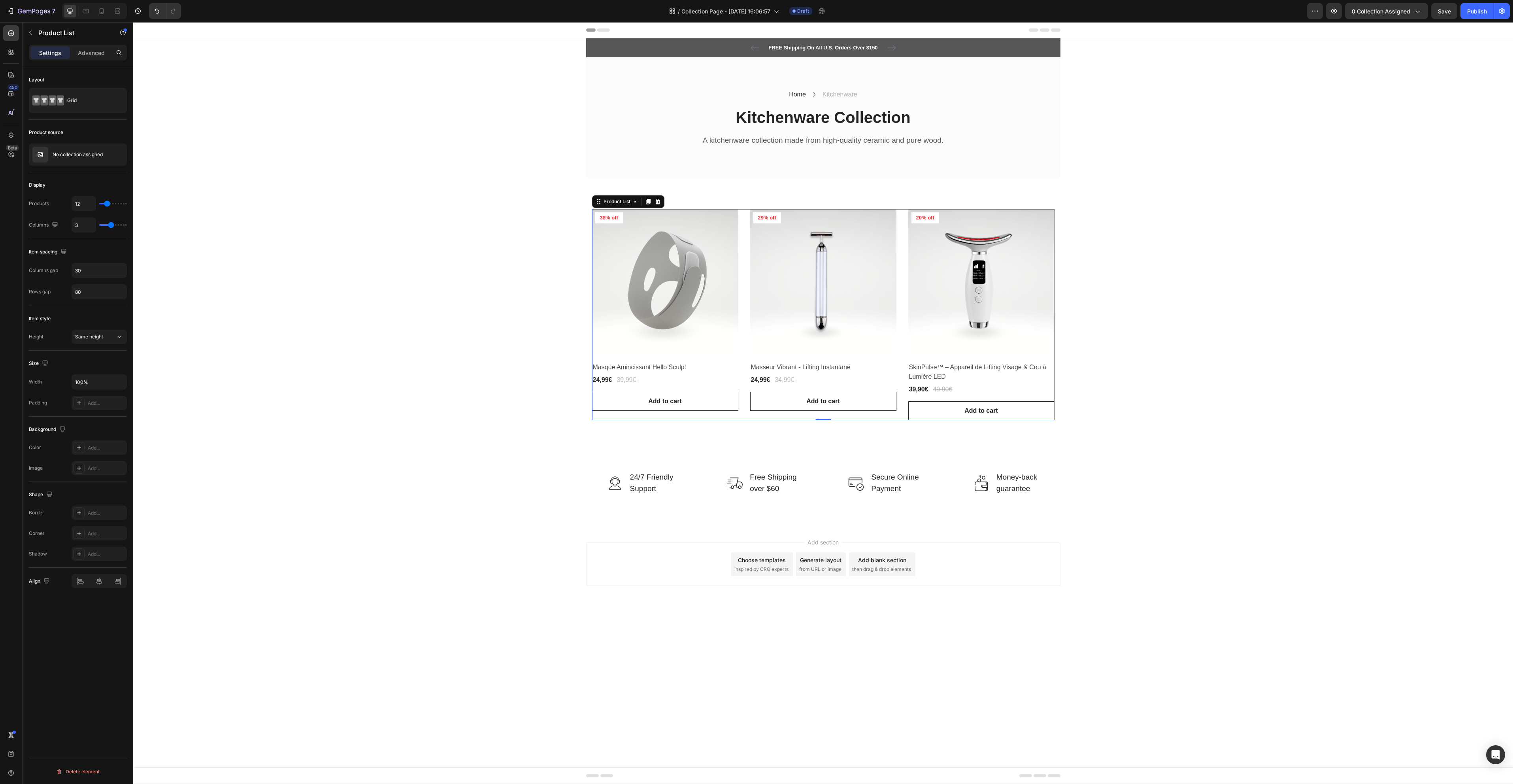
drag, startPoint x: 102, startPoint y: 226, endPoint x: 111, endPoint y: 228, distance: 9.2
type input "3"
click at [111, 226] on input "range" at bounding box center [114, 225] width 28 height 2
type input "4"
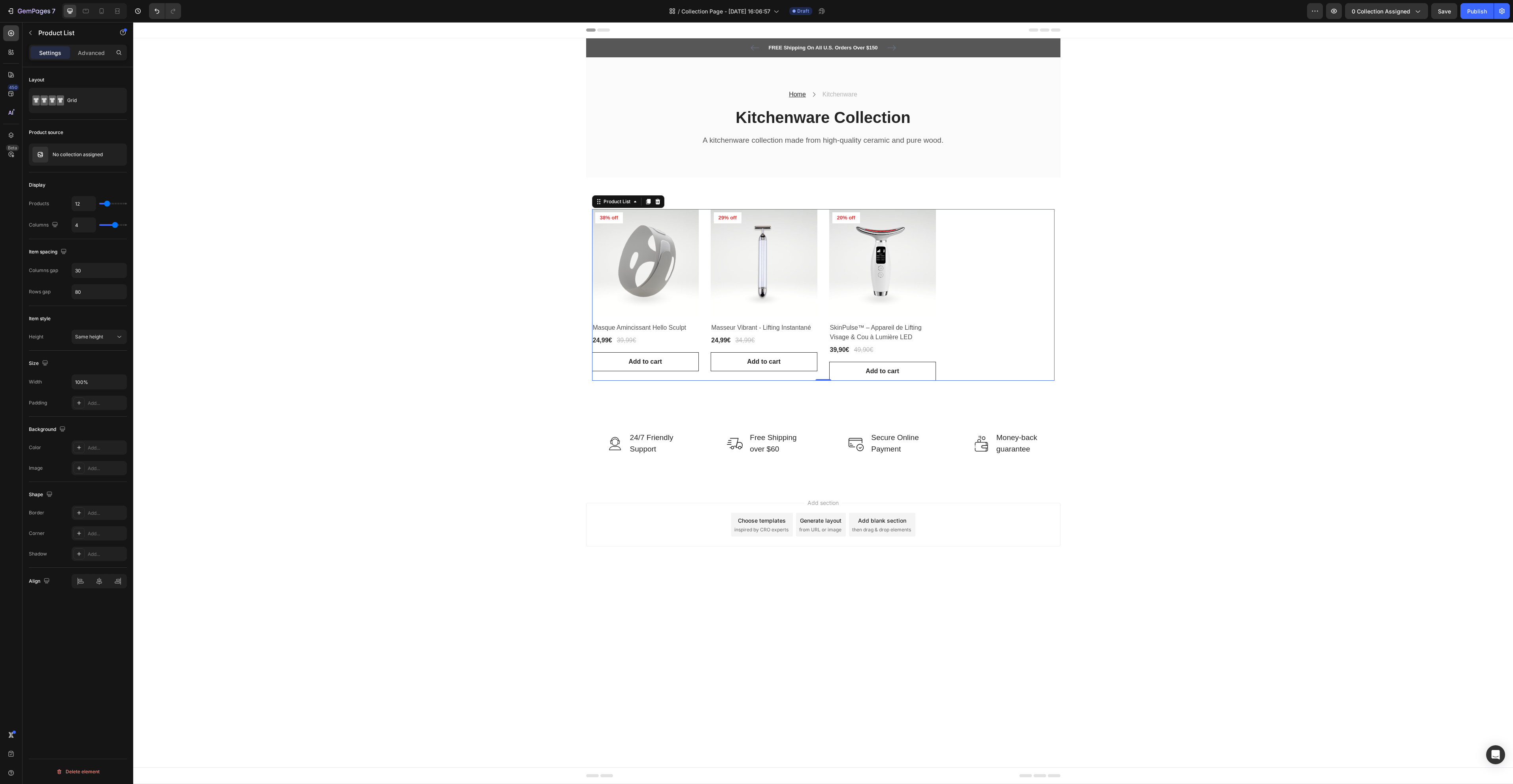
type input "3"
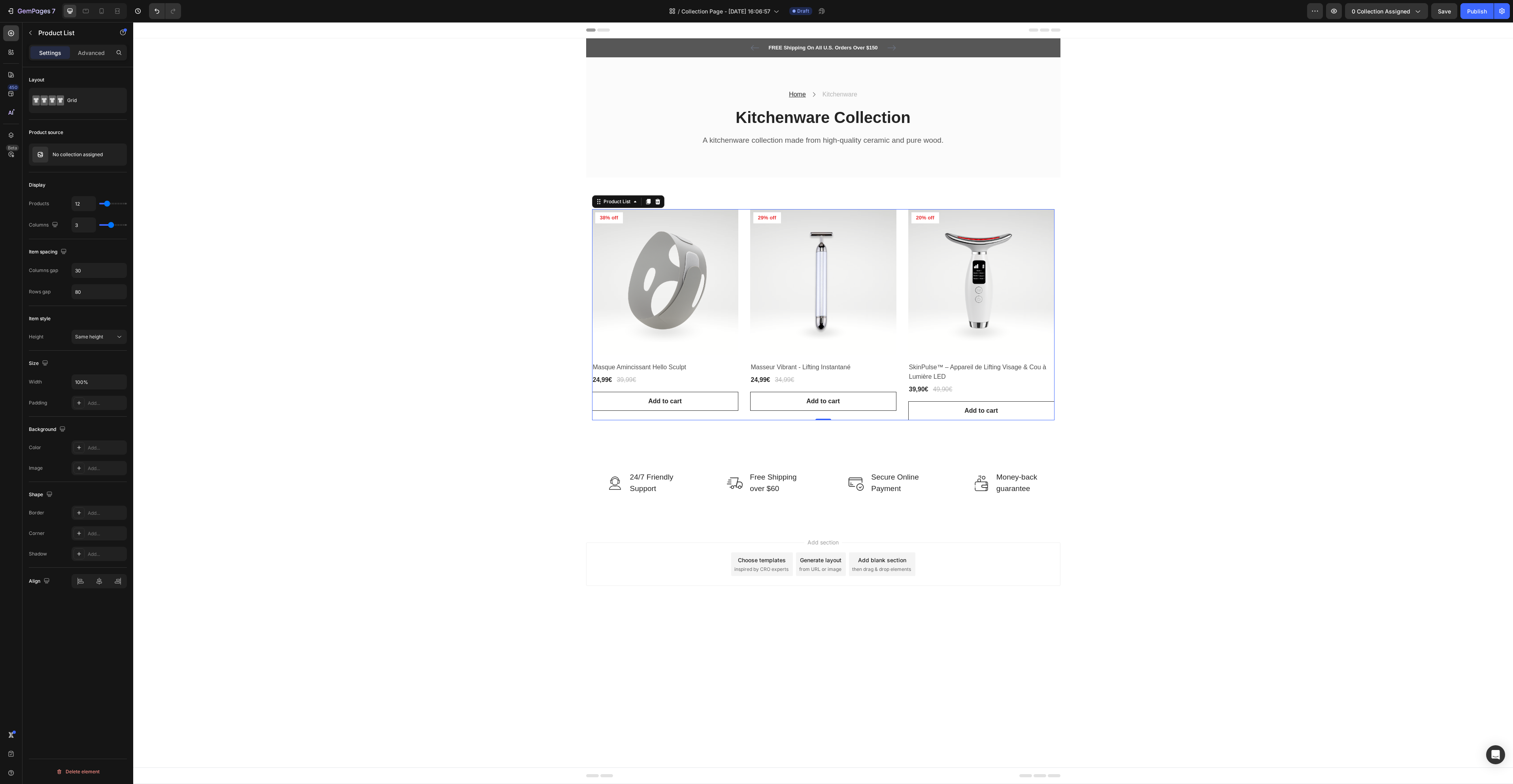
click at [111, 226] on input "range" at bounding box center [114, 225] width 28 height 2
click at [117, 339] on icon at bounding box center [119, 337] width 8 height 8
click at [96, 96] on div "Grid" at bounding box center [91, 100] width 48 height 18
click at [208, 128] on icon at bounding box center [209, 124] width 12 height 12
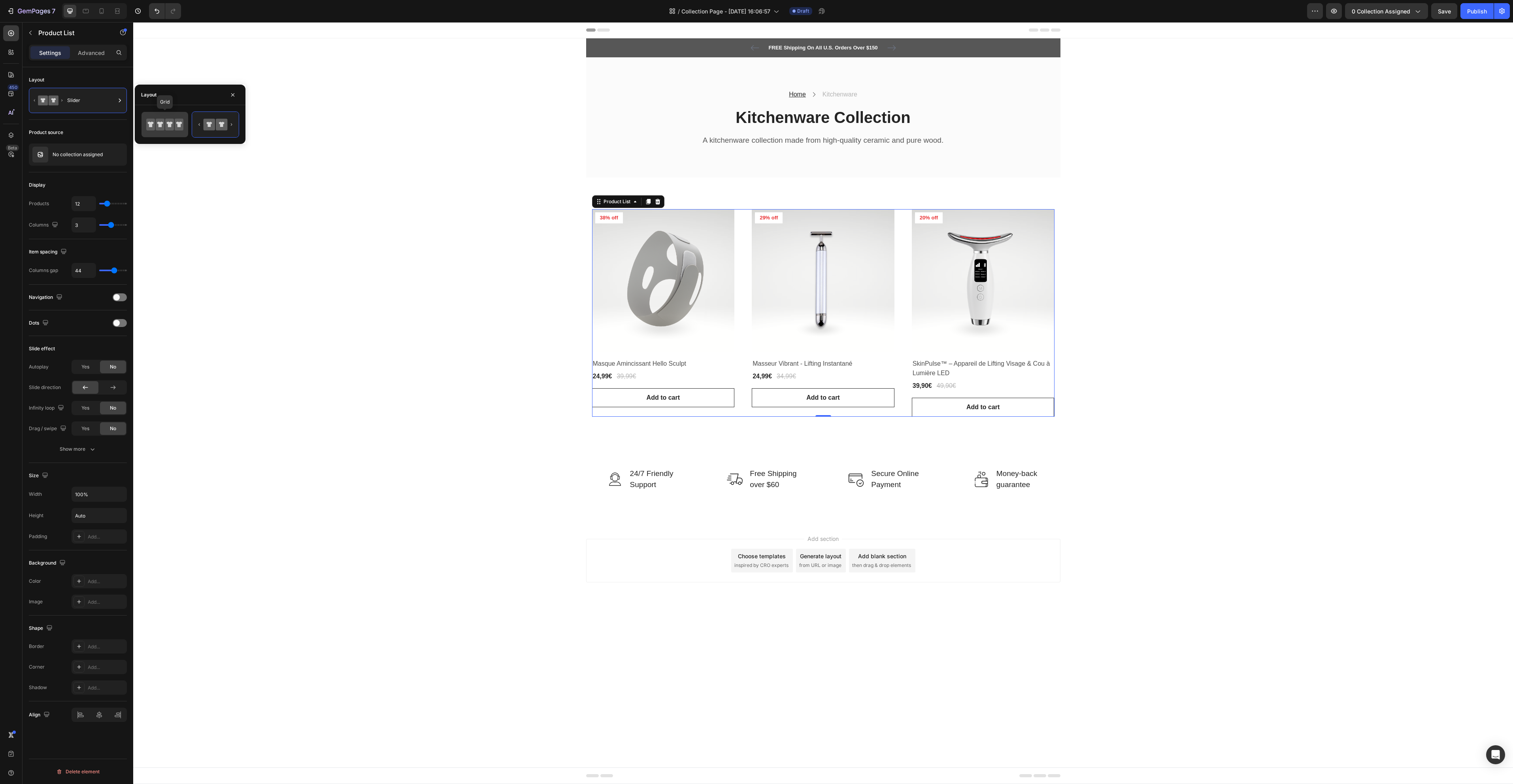
click at [172, 128] on icon at bounding box center [169, 124] width 9 height 12
click at [619, 200] on div "Product List" at bounding box center [617, 201] width 30 height 7
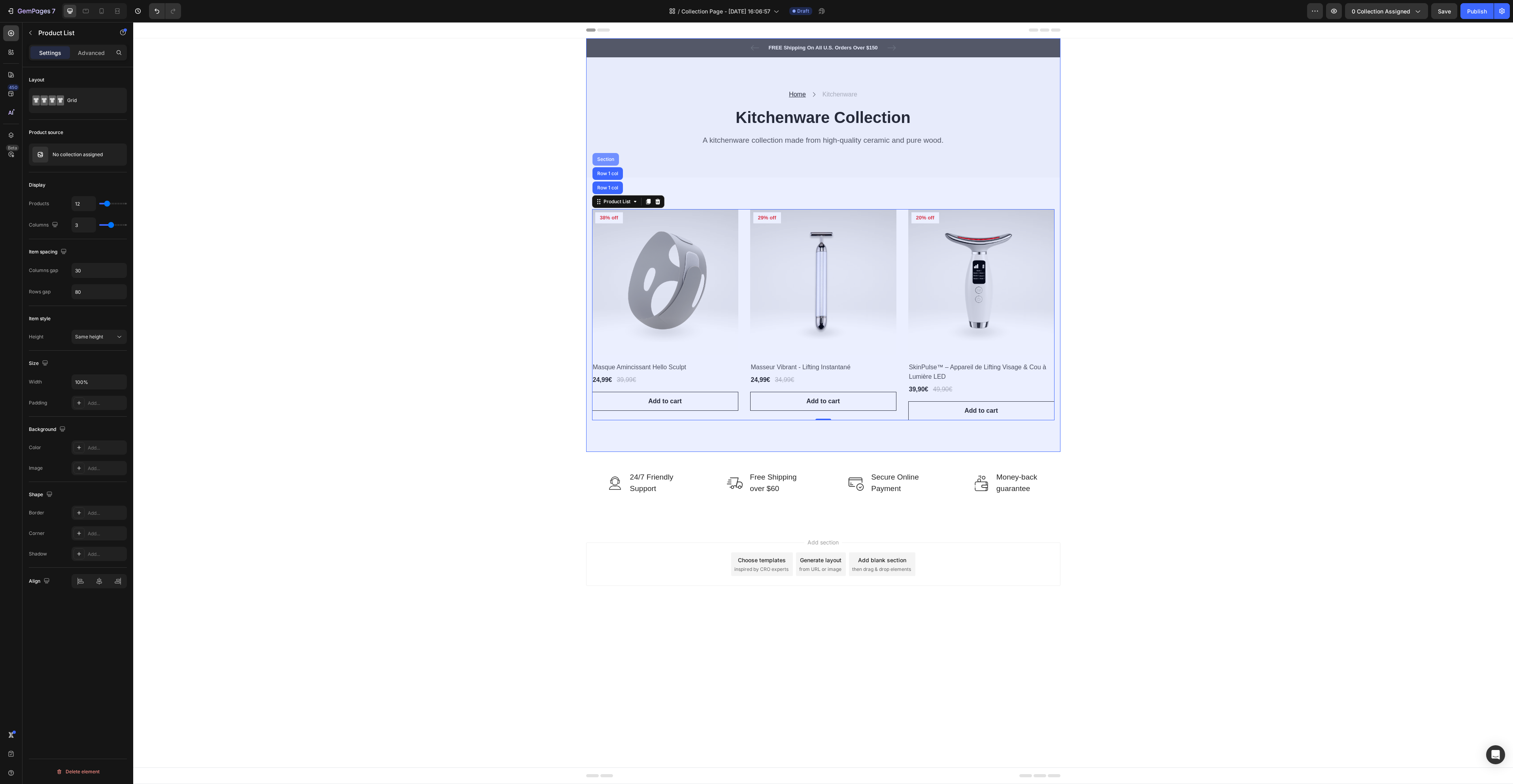
click at [609, 162] on div "Section" at bounding box center [606, 159] width 20 height 5
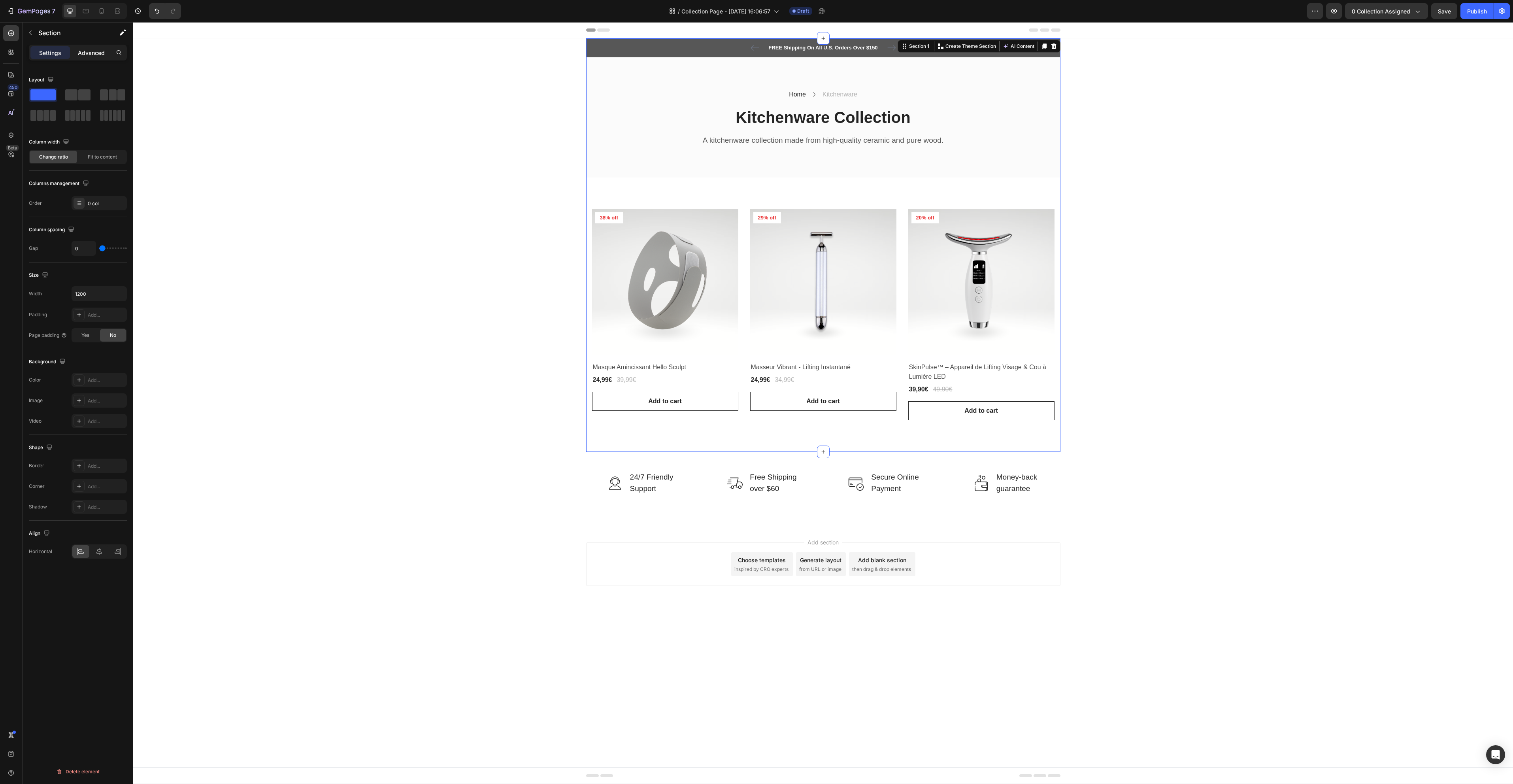
click at [92, 55] on p "Advanced" at bounding box center [91, 52] width 27 height 9
click at [64, 54] on div "Settings" at bounding box center [50, 52] width 40 height 12
click at [643, 191] on div "Product Images & Gallery 38% off Product Badge Row Masque Amincissant Hello Scu…" at bounding box center [824, 314] width 475 height 275
click at [87, 176] on div "12" at bounding box center [78, 177] width 95 height 11
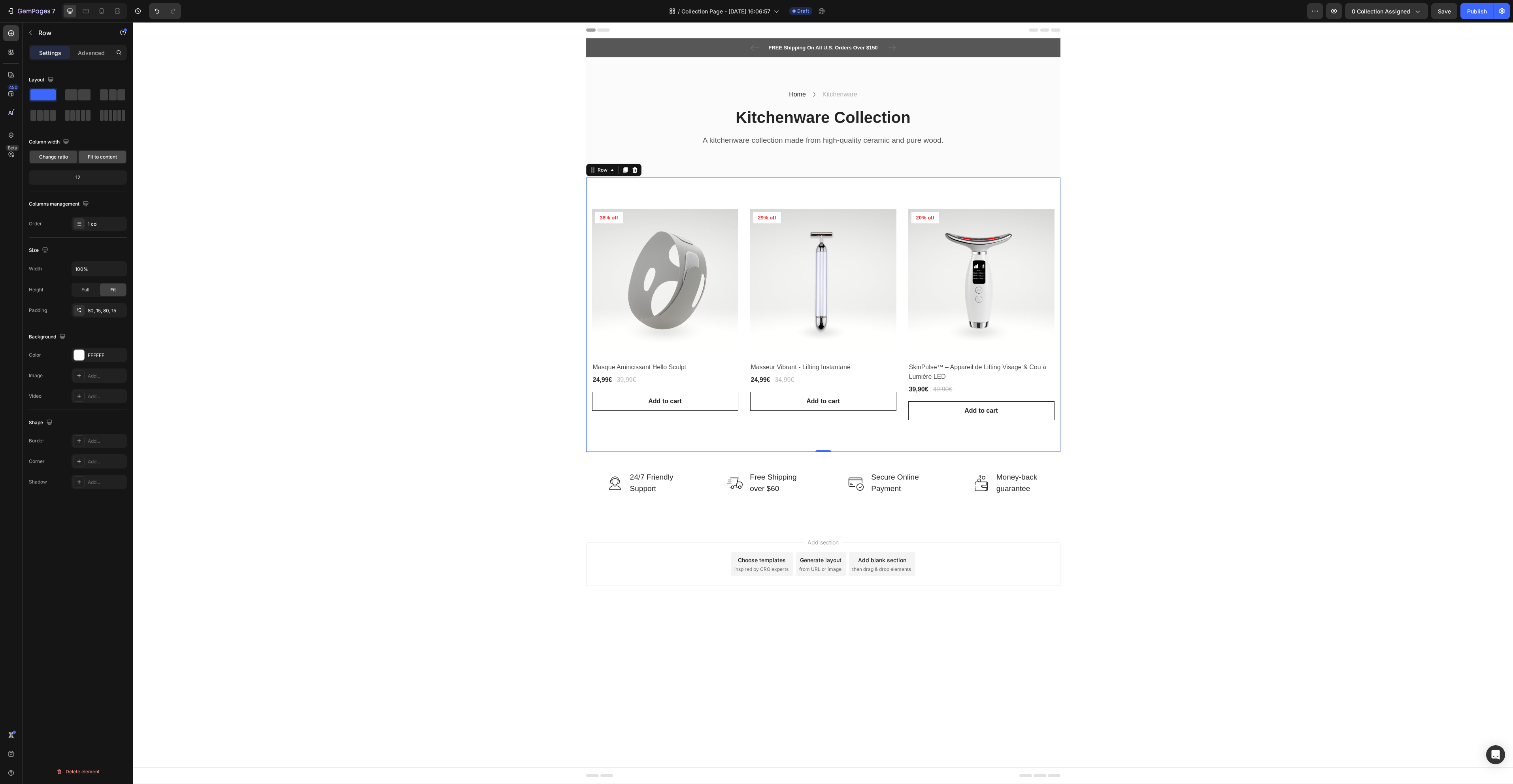
click at [97, 158] on span "Fit to content" at bounding box center [103, 156] width 30 height 7
click at [47, 157] on span "Change ratio" at bounding box center [53, 156] width 29 height 7
click at [100, 50] on p "Advanced" at bounding box center [91, 52] width 27 height 9
click at [58, 51] on p "Settings" at bounding box center [50, 52] width 22 height 9
click at [42, 31] on p "Row" at bounding box center [72, 33] width 67 height 9
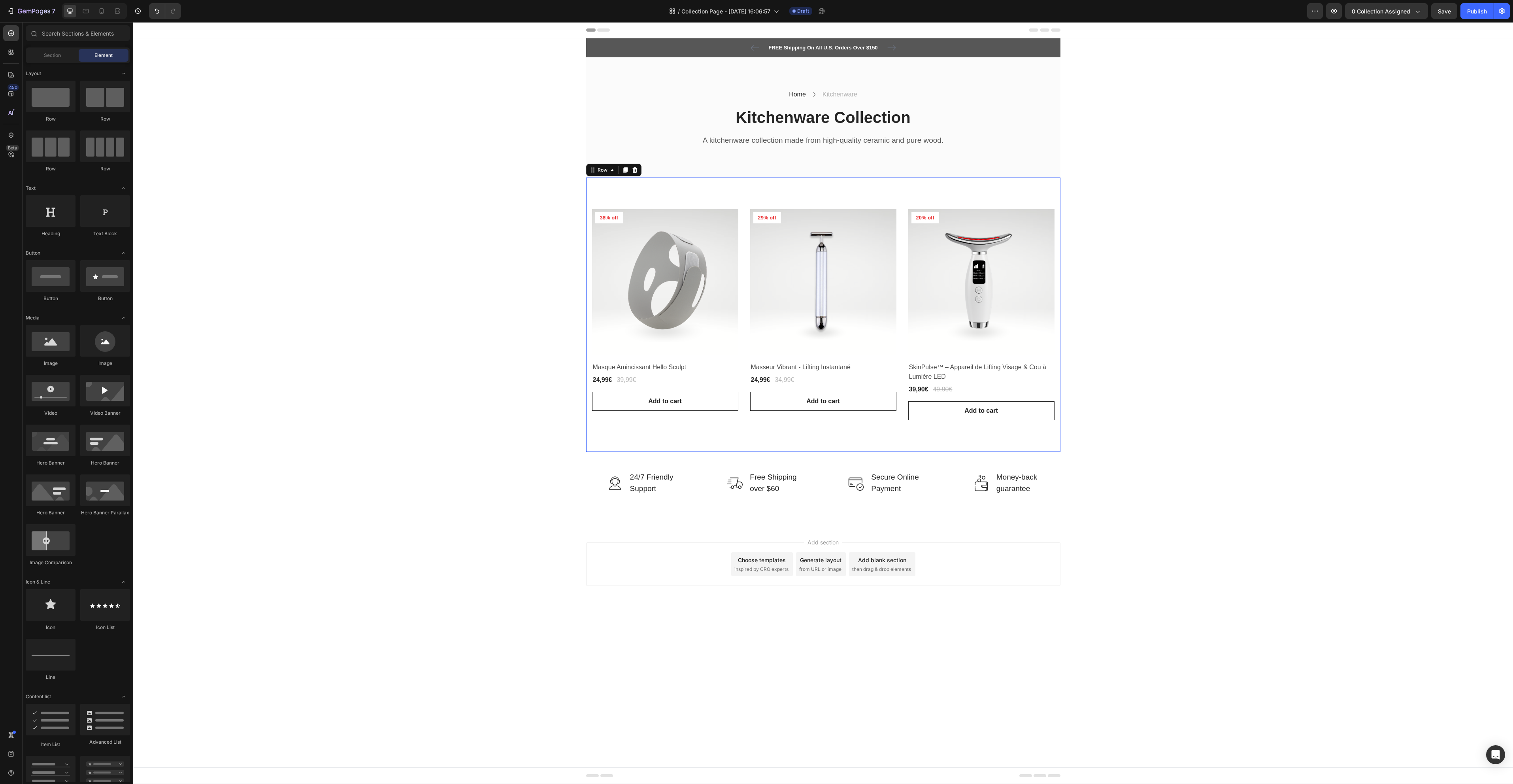
click at [678, 187] on div "Product Images & Gallery 38% off Product Badge Row Masque Amincissant Hello Scu…" at bounding box center [824, 314] width 475 height 275
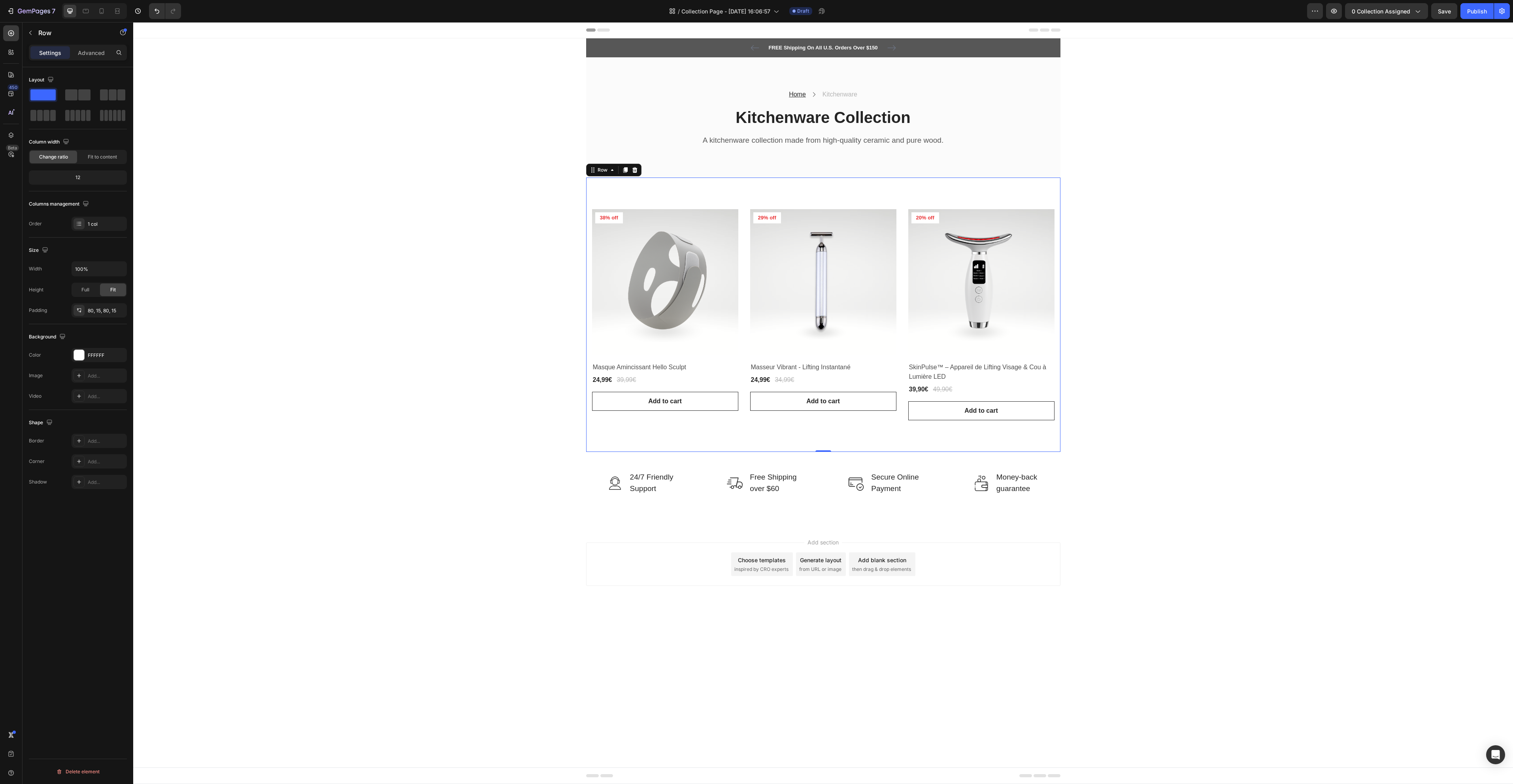
click at [1054, 436] on div "Product Images & Gallery 38% off Product Badge Row Masque Amincissant Hello Scu…" at bounding box center [824, 314] width 475 height 275
click at [99, 51] on p "Advanced" at bounding box center [91, 52] width 27 height 9
click at [47, 57] on p "Settings" at bounding box center [50, 52] width 22 height 9
click at [664, 205] on div "Product Images & Gallery 38% off Product Badge Row Masque Amincissant Hello Scu…" at bounding box center [824, 314] width 475 height 275
click at [1235, 460] on div "Image 24/7 Friendly Support Text block Row Image Free Shipping over $60 Text bl…" at bounding box center [823, 489] width 1380 height 75
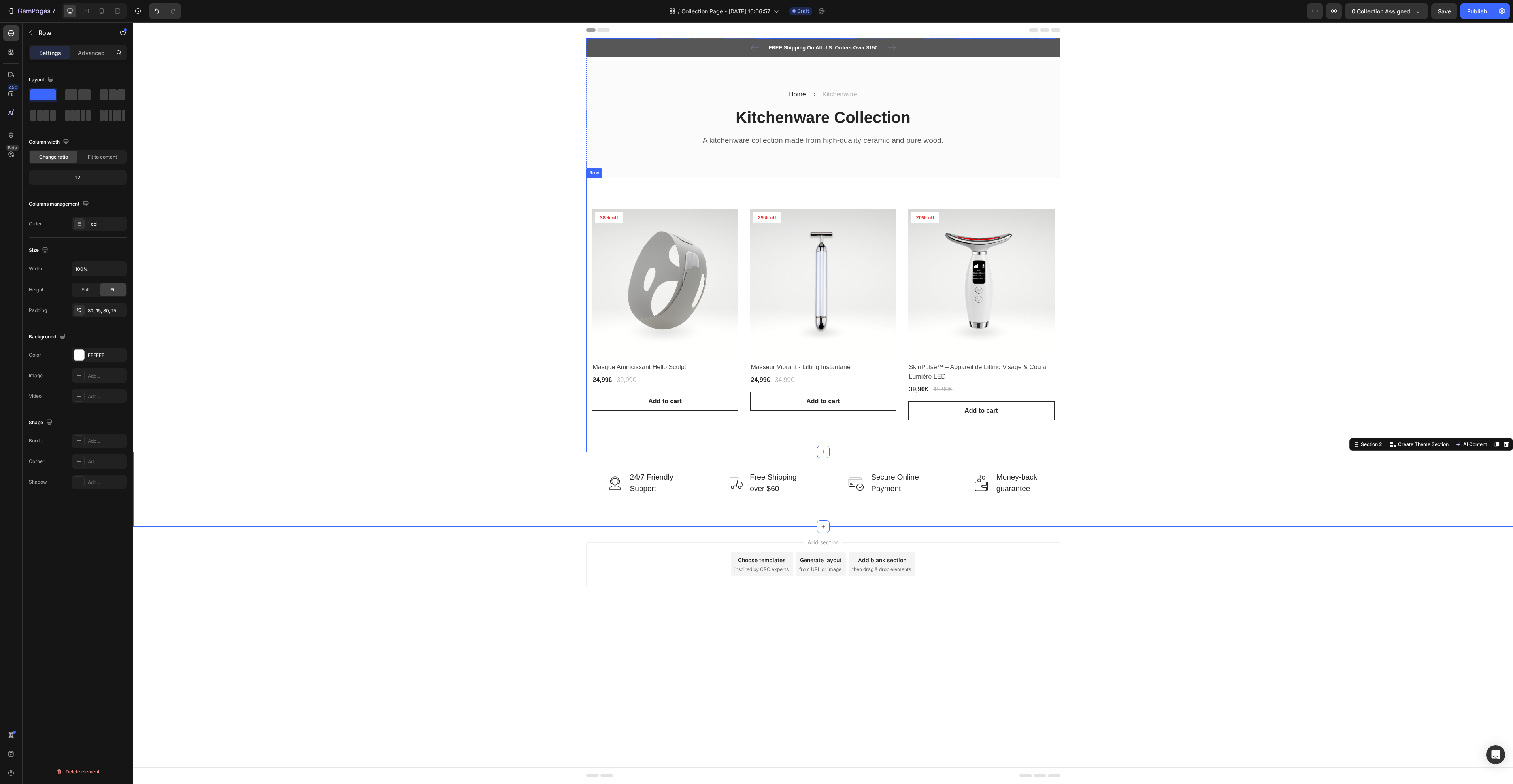
click at [1035, 198] on div "Product Images & Gallery 38% off Product Badge Row Masque Amincissant Hello Scu…" at bounding box center [824, 314] width 475 height 275
click at [101, 159] on span "Fit to content" at bounding box center [103, 156] width 30 height 7
click at [47, 157] on span "Change ratio" at bounding box center [53, 156] width 29 height 7
click at [38, 30] on p "Row" at bounding box center [72, 33] width 67 height 9
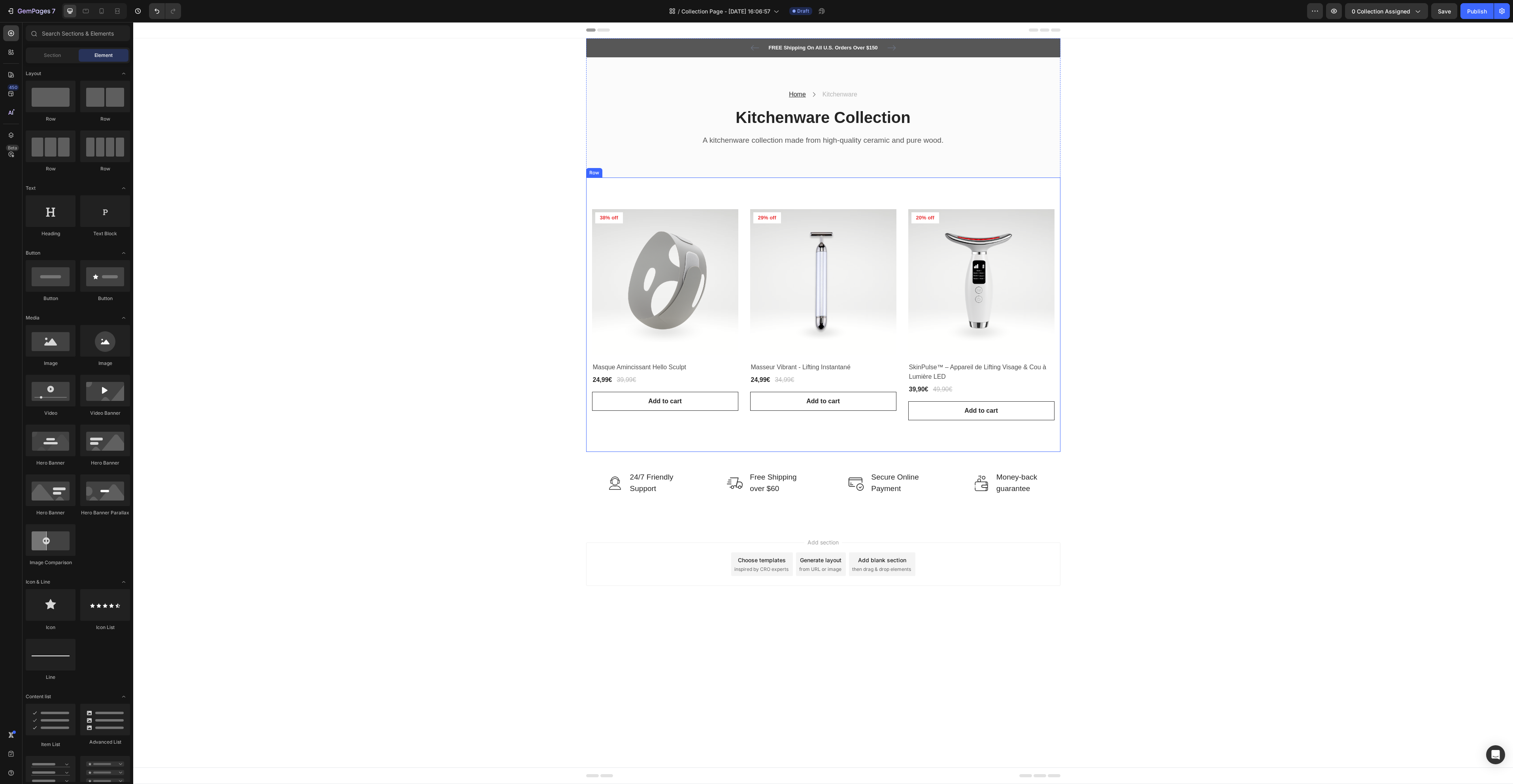
click at [633, 184] on div "Product Images & Gallery 38% off Product Badge Row Masque Amincissant Hello Scu…" at bounding box center [824, 314] width 475 height 275
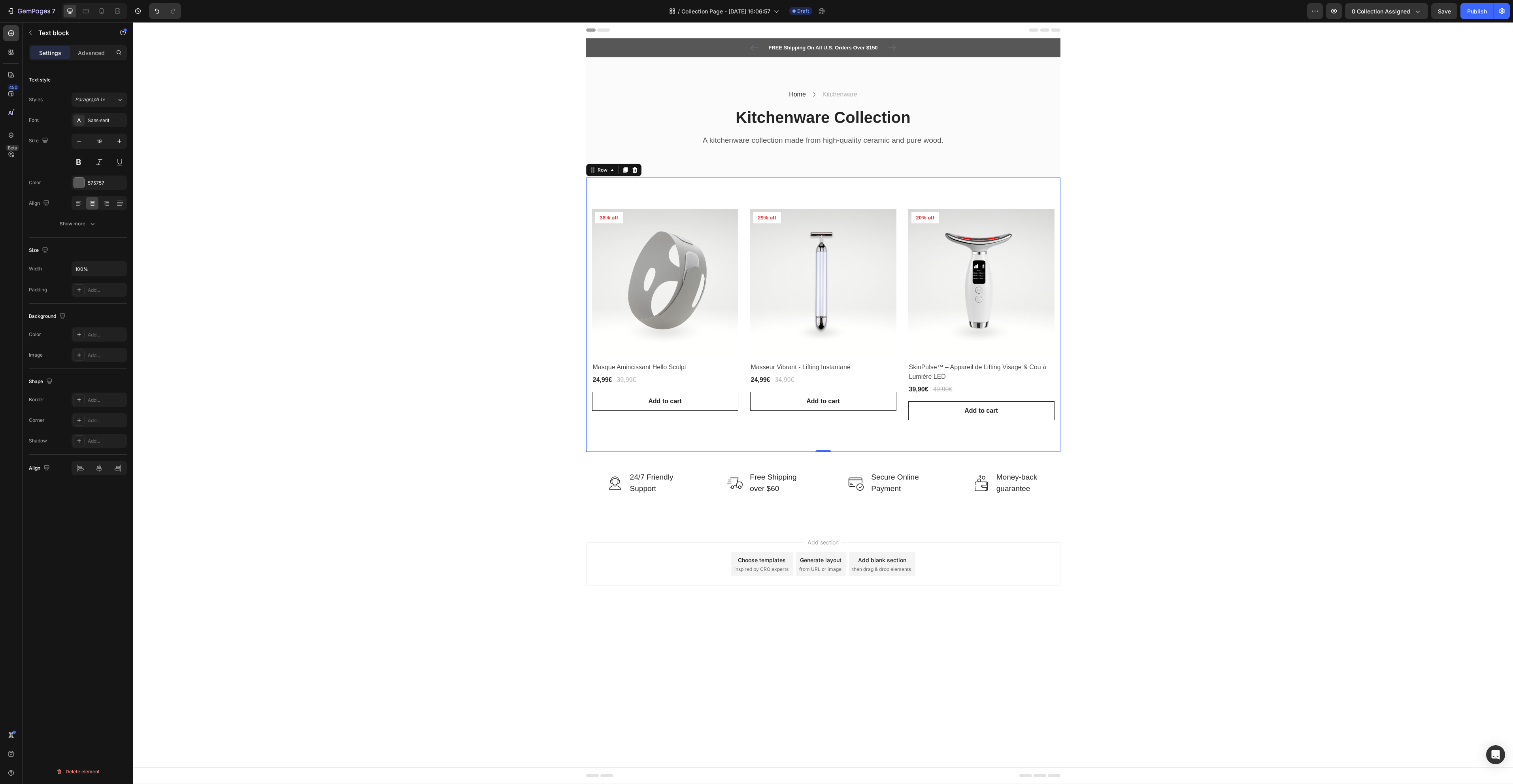
click at [632, 140] on p "A kitchenware collection made from high-quality ceramic and pure wood." at bounding box center [823, 140] width 461 height 10
click at [622, 66] on div "Home Text block Icon Kitchenware Text block Row Kitchenware Collection Heading …" at bounding box center [824, 117] width 475 height 121
click at [1243, 201] on div "FREE Shipping On All U.S. Orders Over $150 Text block 5000+ Text block Icon Ico…" at bounding box center [823, 282] width 1380 height 488
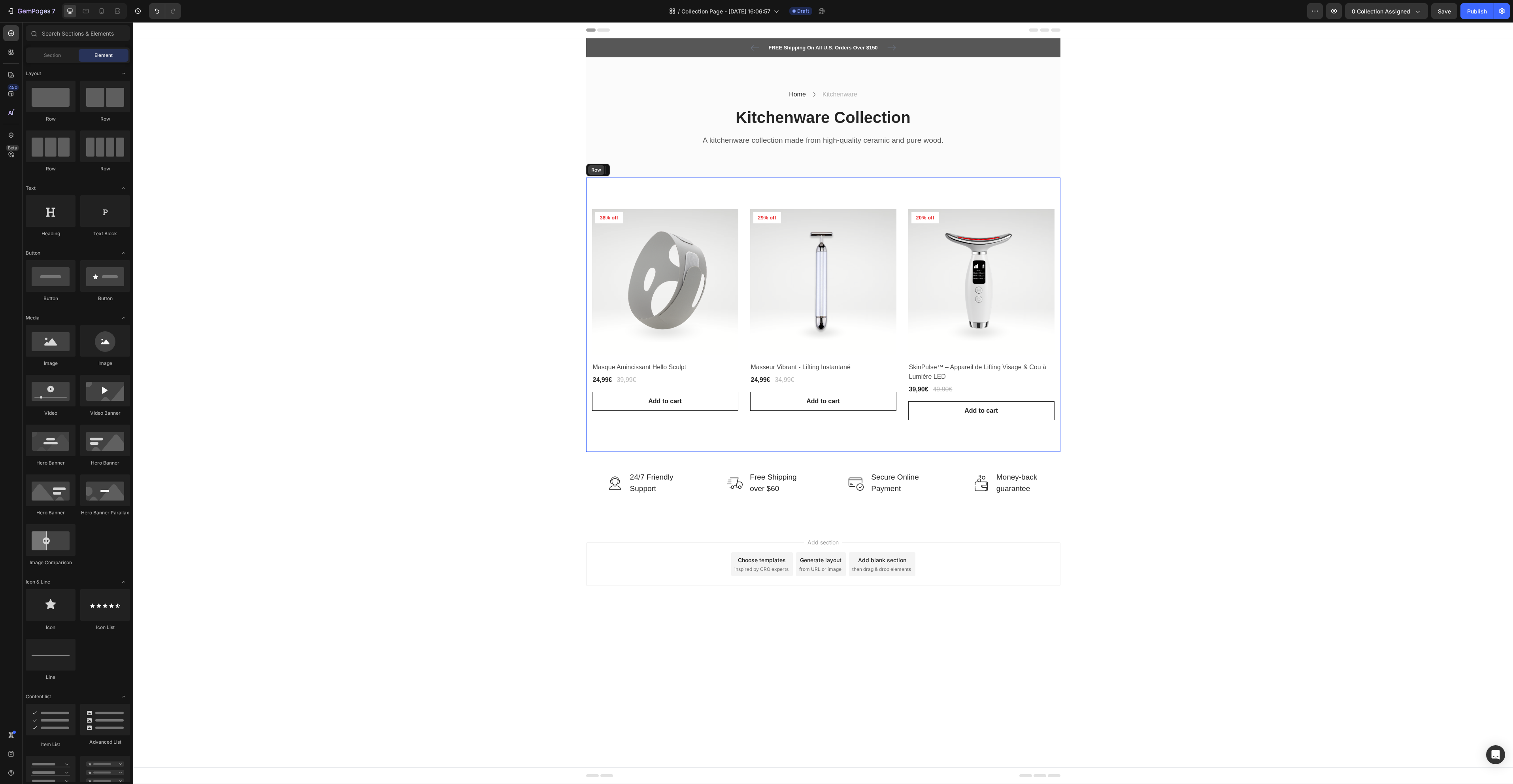
click at [599, 174] on div "Row" at bounding box center [596, 170] width 16 height 9
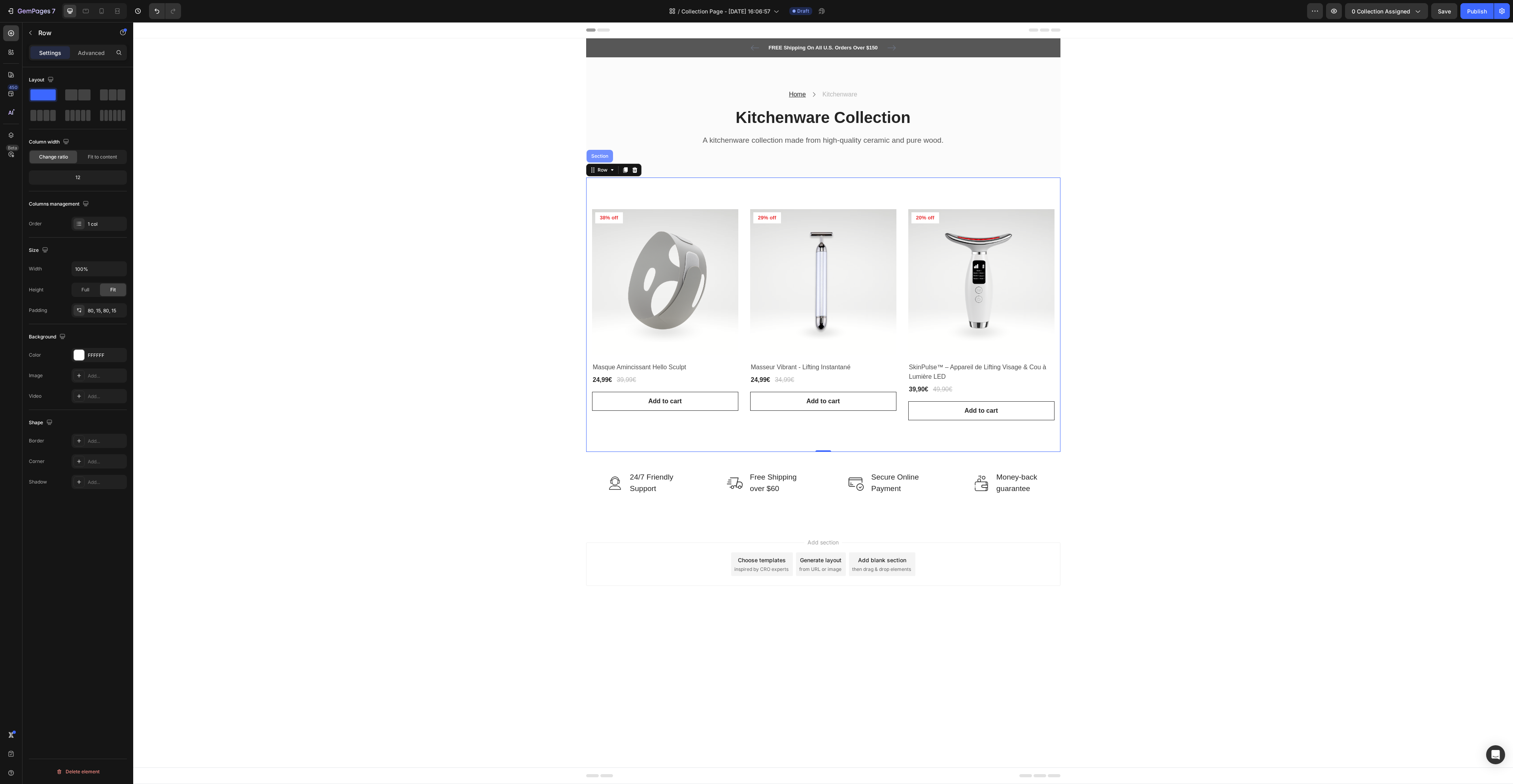
click at [599, 162] on div "Section" at bounding box center [600, 156] width 26 height 12
click at [88, 54] on p "Advanced" at bounding box center [91, 52] width 27 height 9
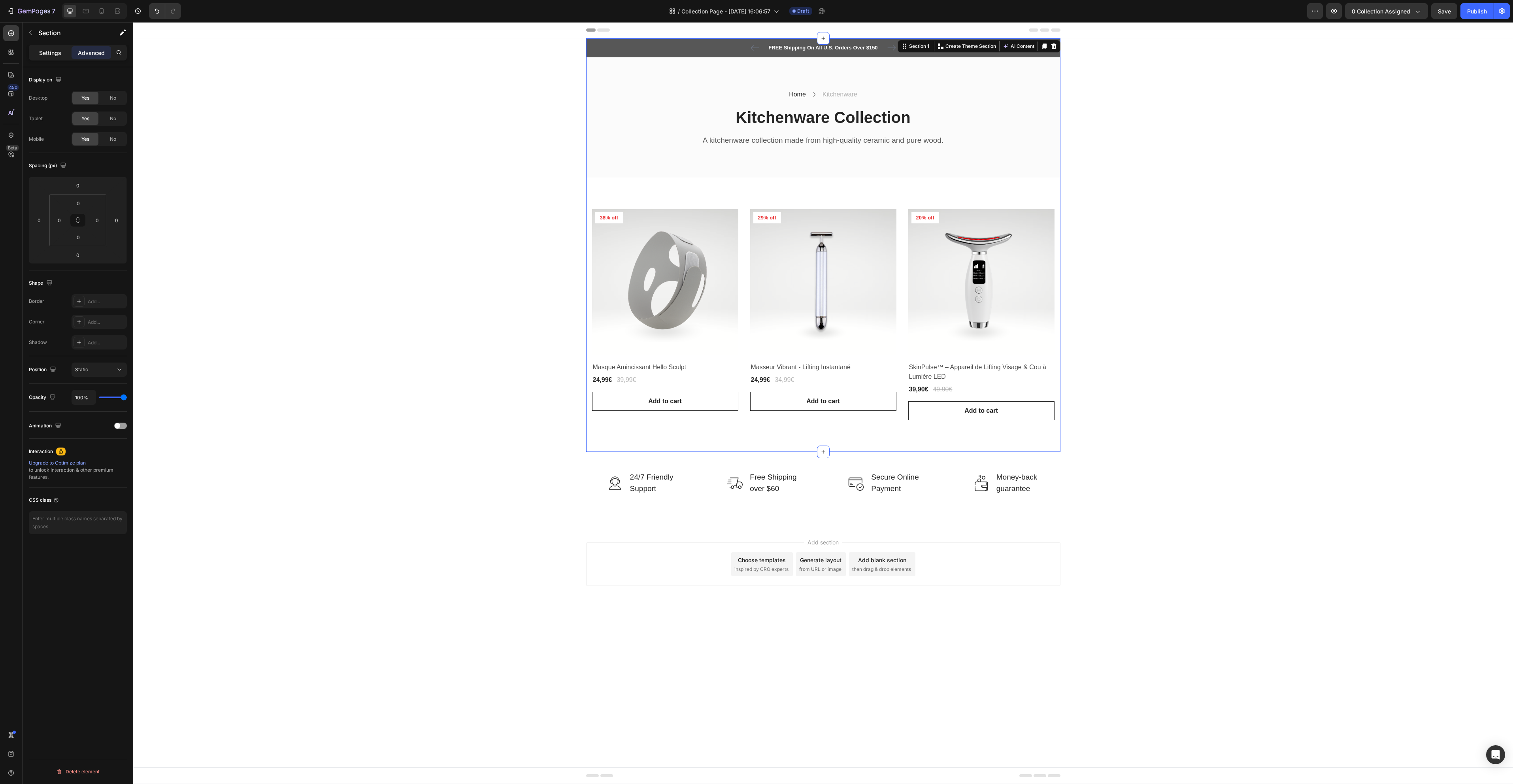
click at [48, 50] on p "Settings" at bounding box center [50, 52] width 22 height 9
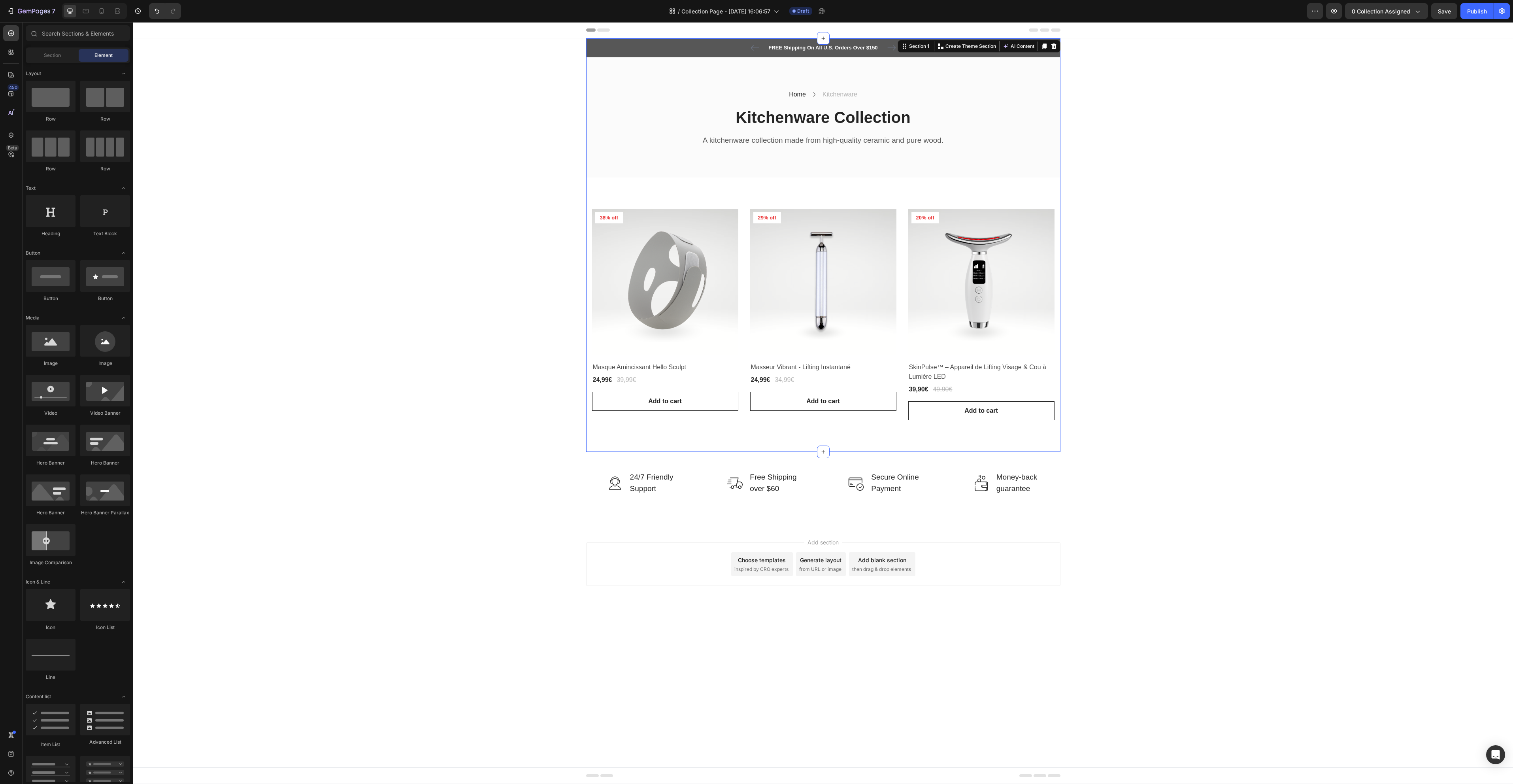
click at [477, 198] on div "FREE Shipping On All U.S. Orders Over $150 Text block 5000+ Text block Icon Ico…" at bounding box center [823, 282] width 1380 height 488
click at [606, 201] on div "Product Images & Gallery 38% off Product Badge Row Masque Amincissant Hello Scu…" at bounding box center [824, 314] width 475 height 275
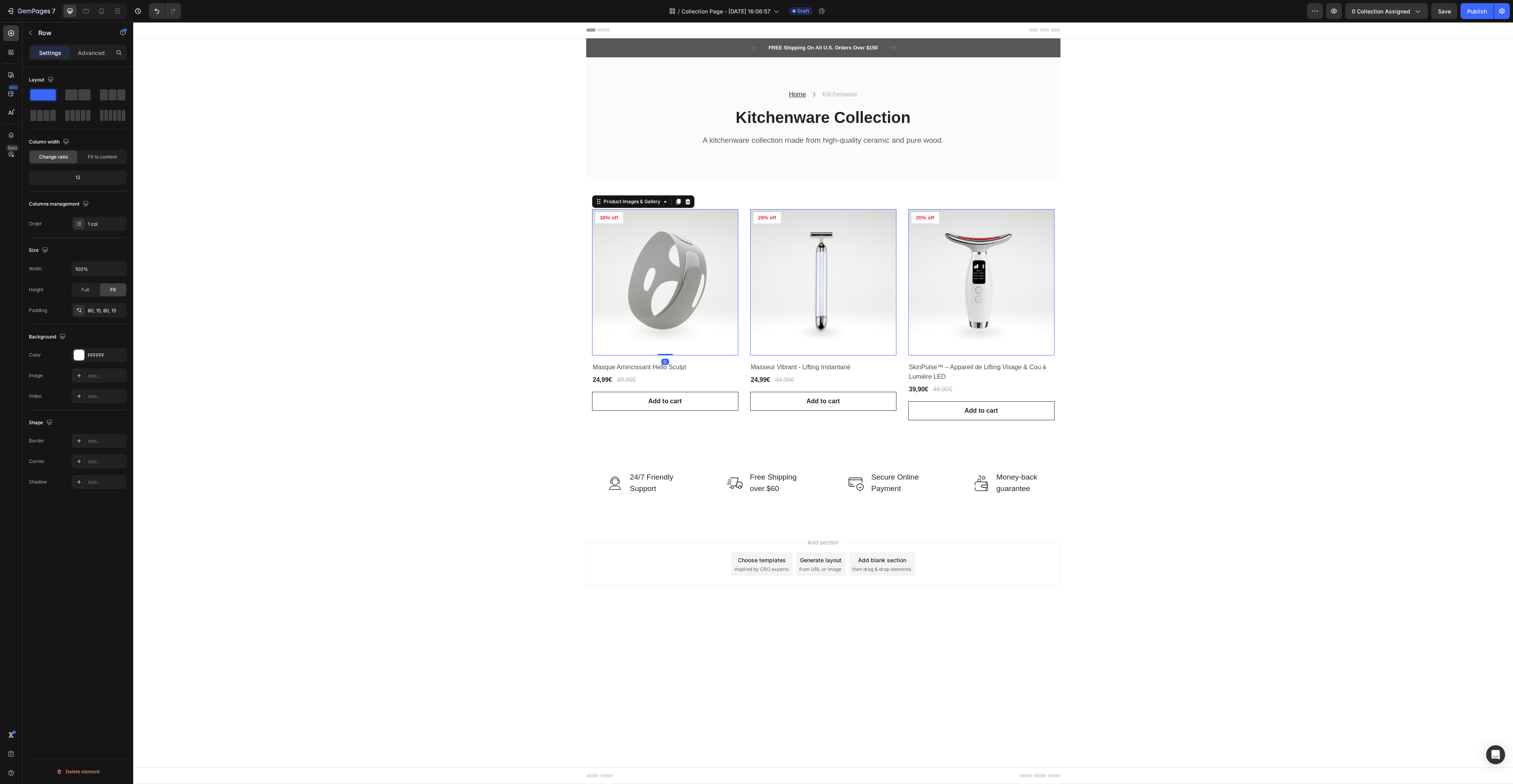
click at [625, 211] on img at bounding box center [665, 282] width 146 height 146
click at [79, 161] on p "Masque Amincissant Hello Sculpt" at bounding box center [87, 156] width 72 height 11
click at [80, 100] on div "Grid" at bounding box center [91, 100] width 48 height 18
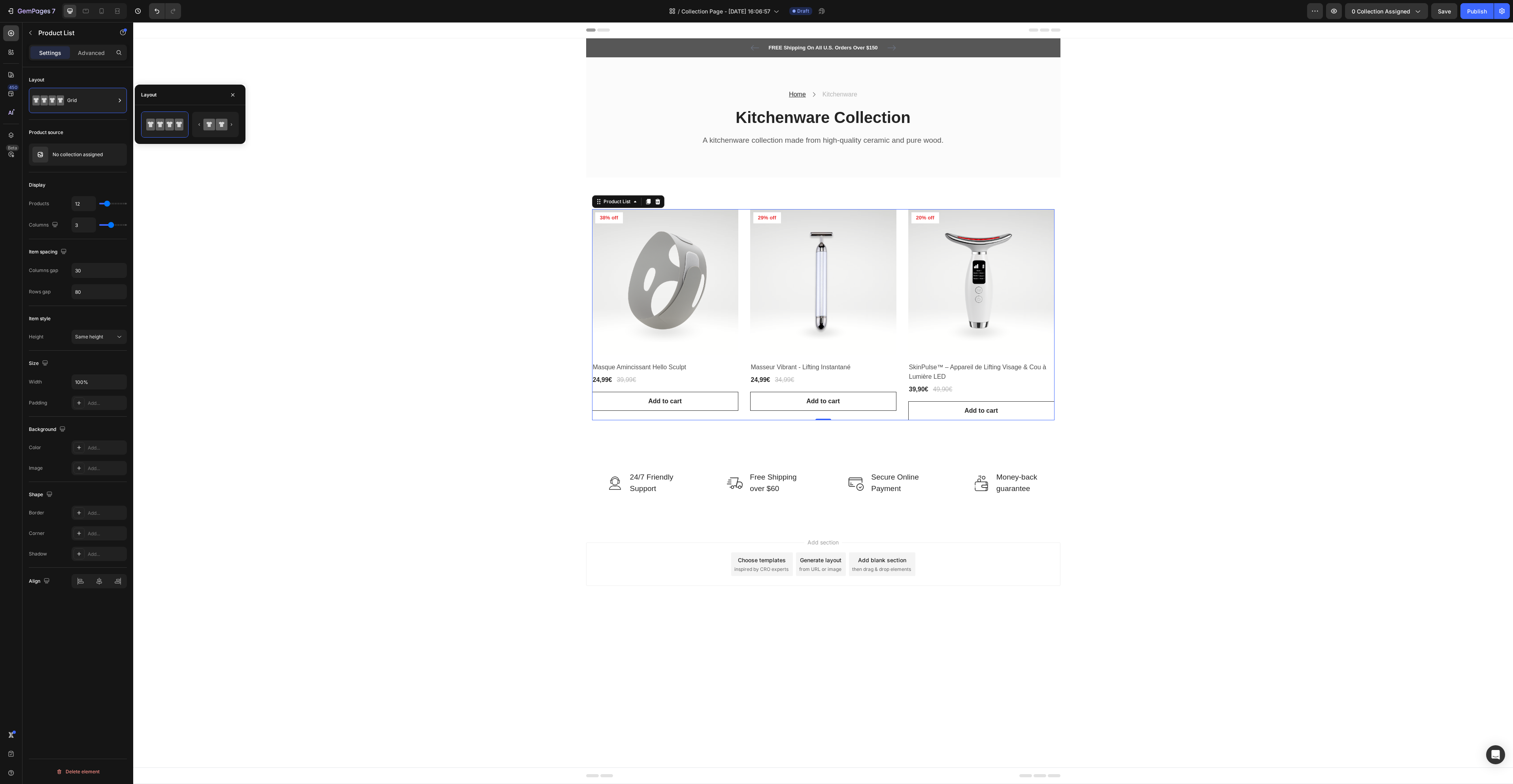
click at [219, 213] on div "FREE Shipping On All U.S. Orders Over $150 Text block 5000+ Text block Icon Ico…" at bounding box center [823, 282] width 1380 height 488
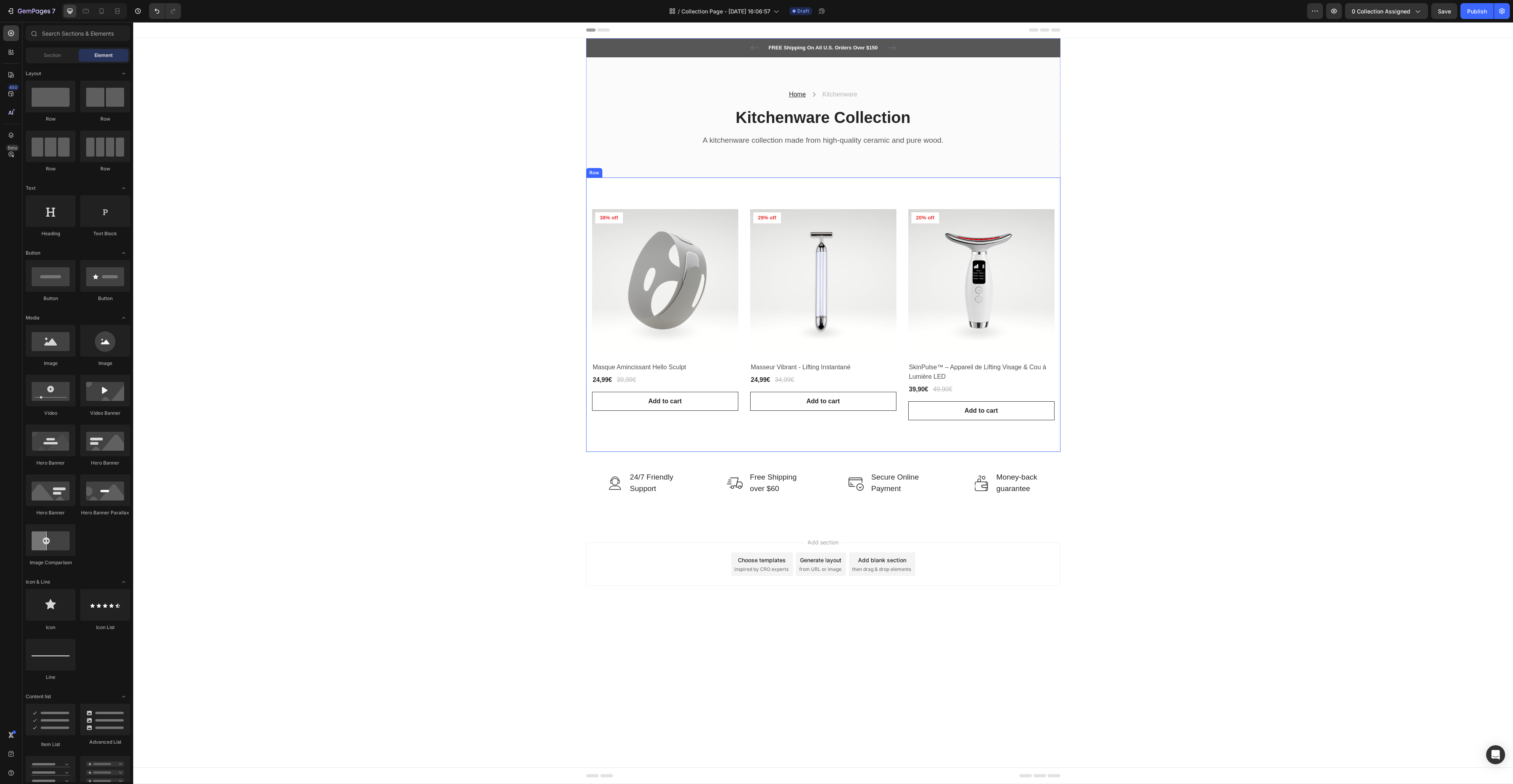
click at [871, 185] on div "Product Images & Gallery 38% off Product Badge Row Masque Amincissant Hello Scu…" at bounding box center [824, 314] width 475 height 275
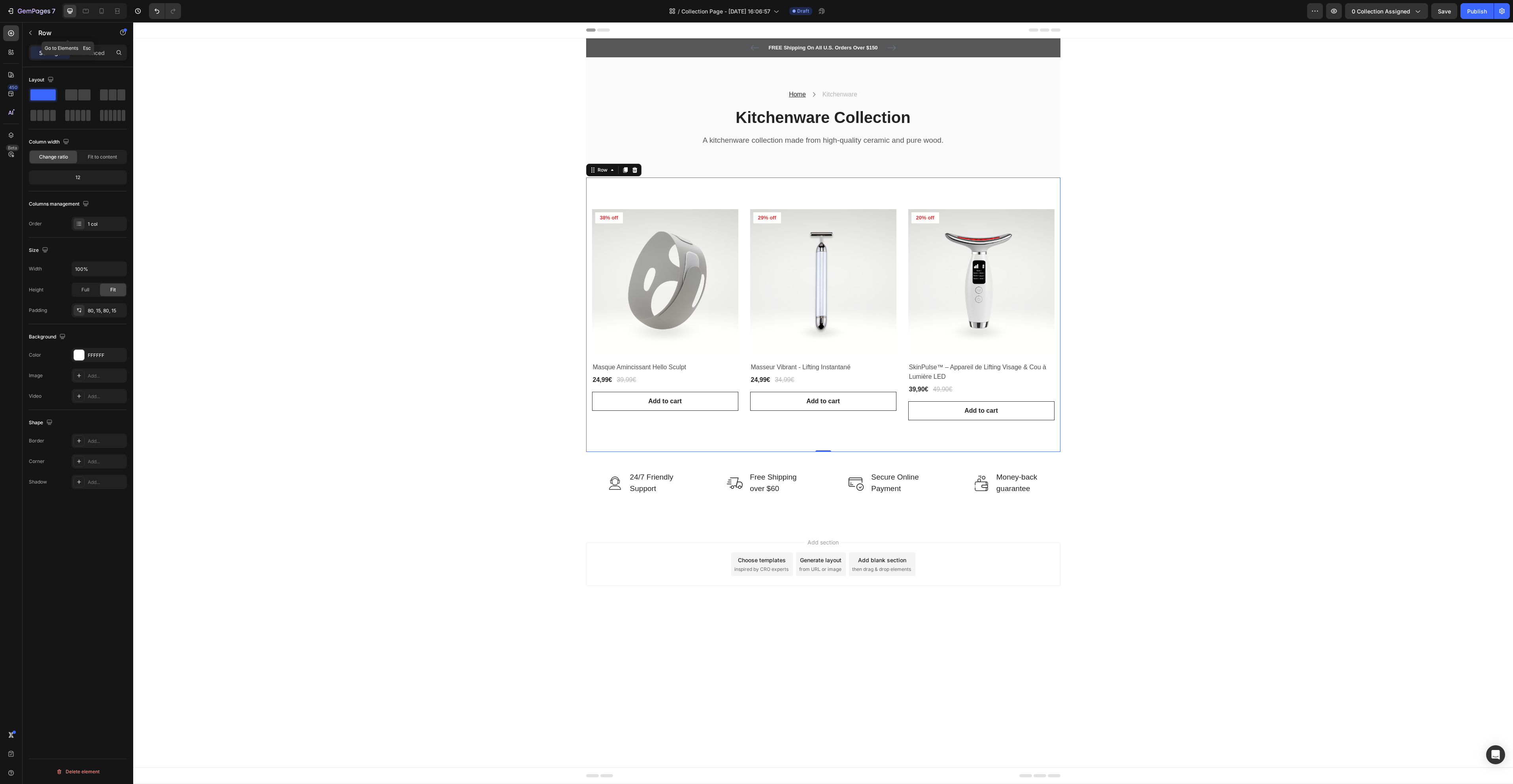
click at [36, 33] on button "button" at bounding box center [30, 33] width 12 height 12
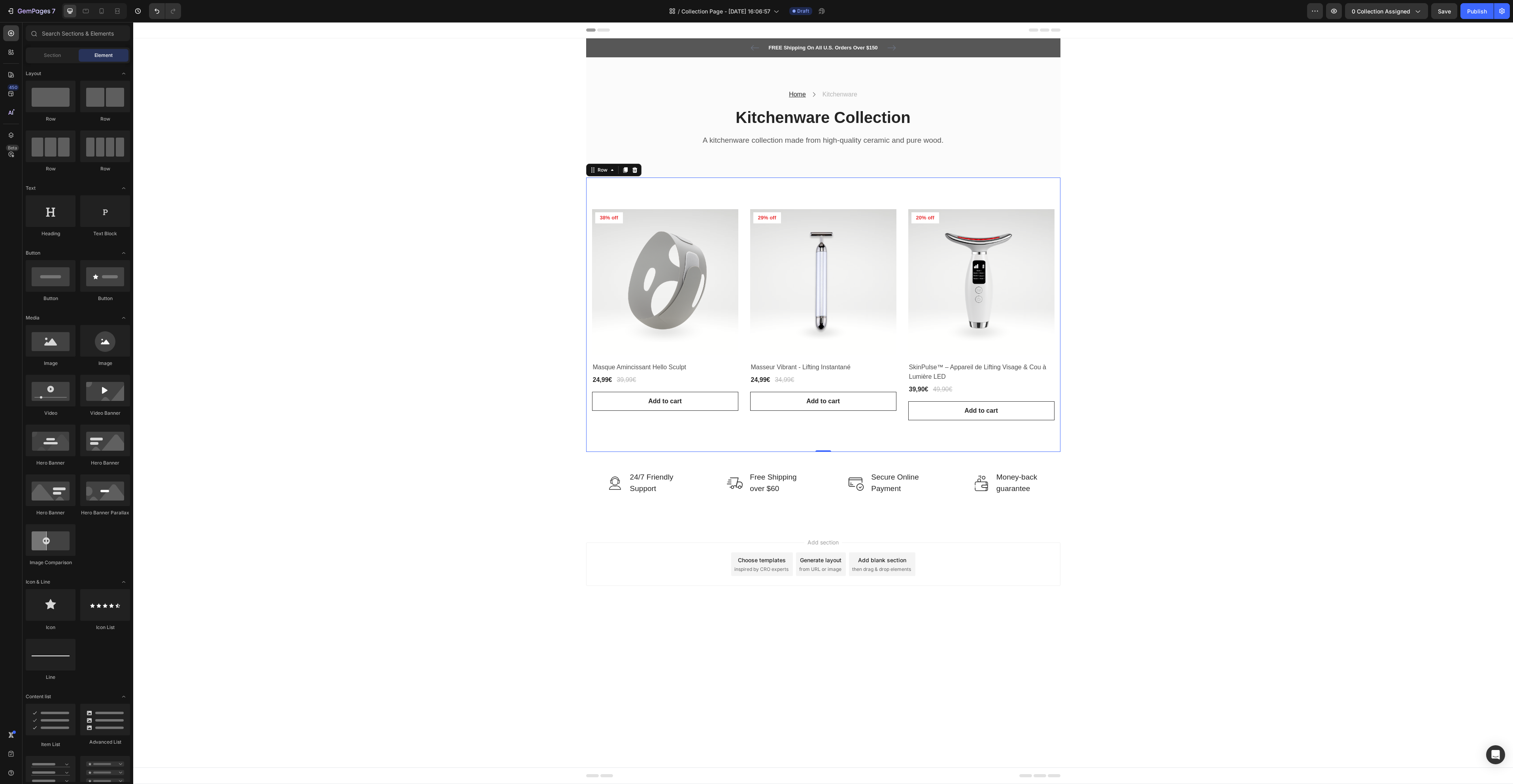
click at [867, 183] on div "Product Images & Gallery 38% off Product Badge Row Masque Amincissant Hello Scu…" at bounding box center [824, 314] width 475 height 275
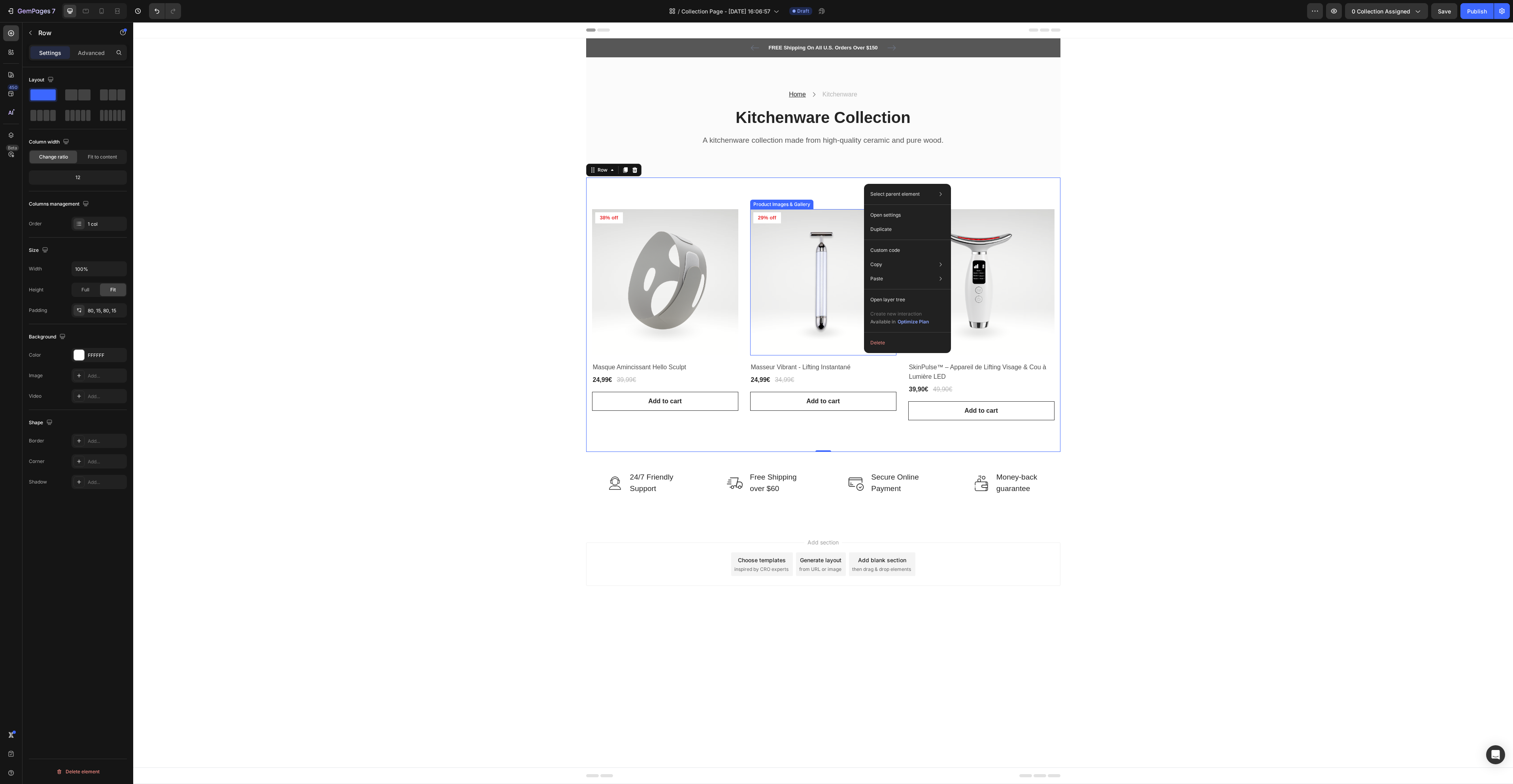
click at [784, 193] on div "Product Images & Gallery 38% off Product Badge Row Masque Amincissant Hello Scu…" at bounding box center [824, 314] width 475 height 275
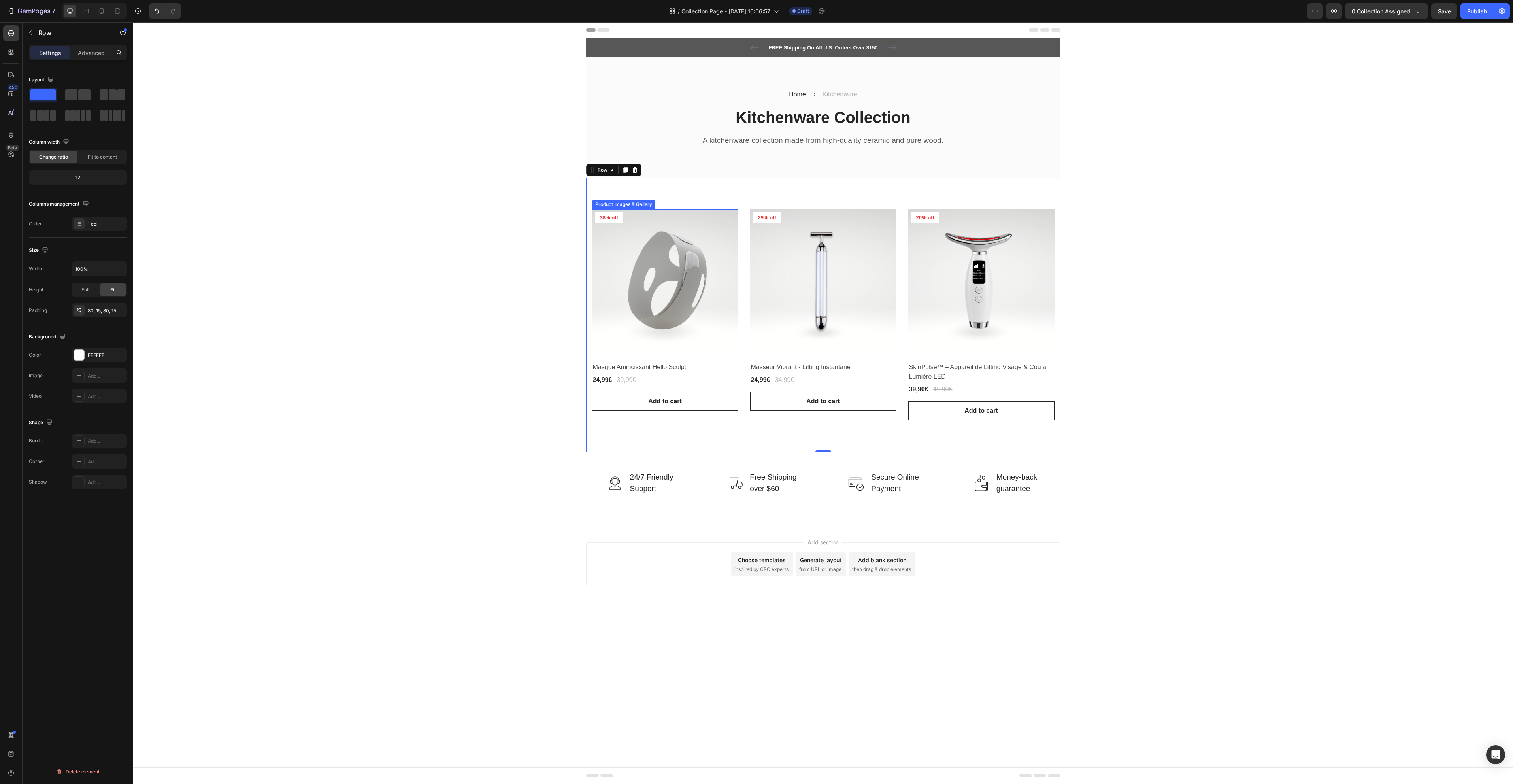
click at [734, 229] on img at bounding box center [665, 282] width 146 height 146
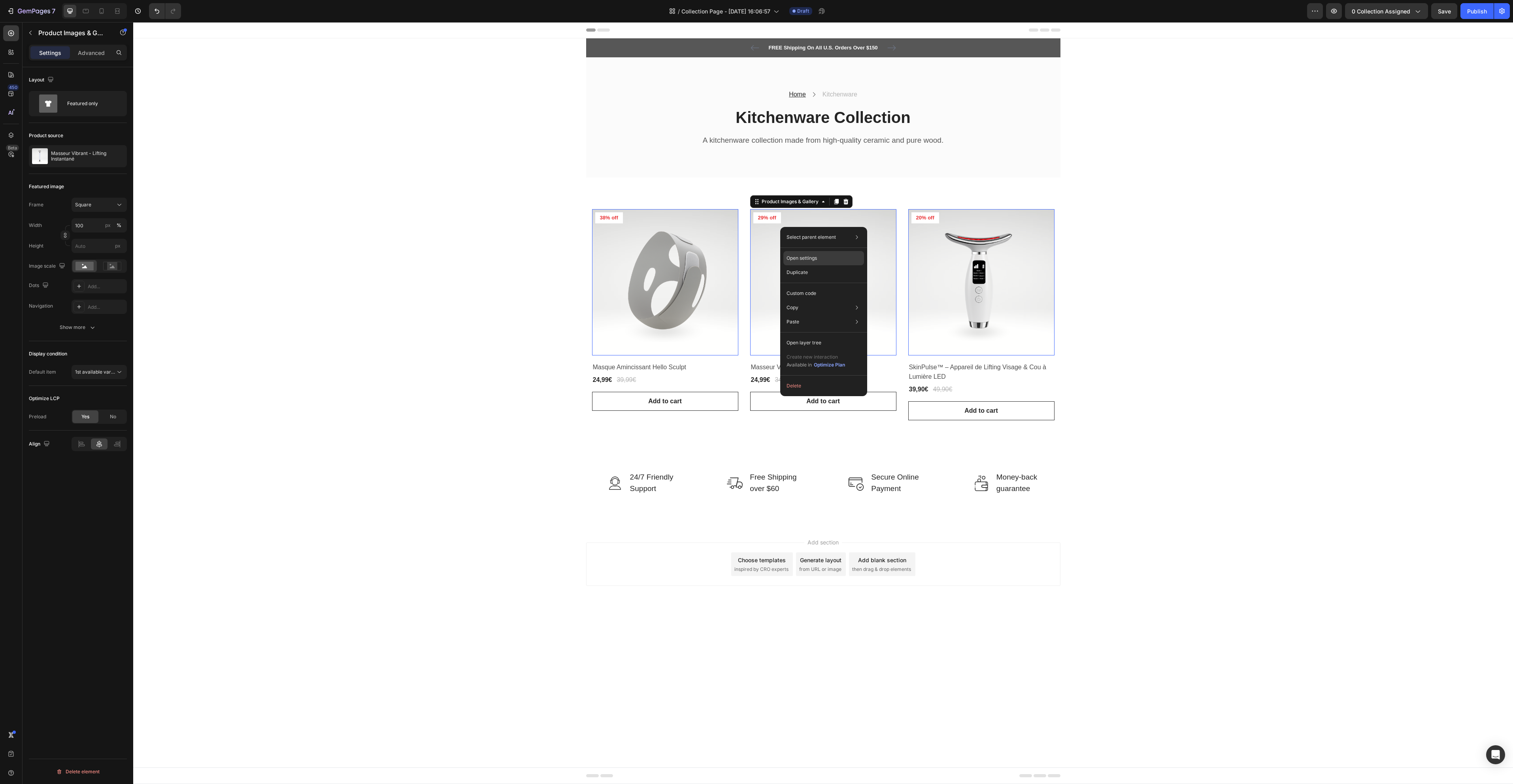
click at [840, 254] on div "Open settings" at bounding box center [824, 258] width 81 height 14
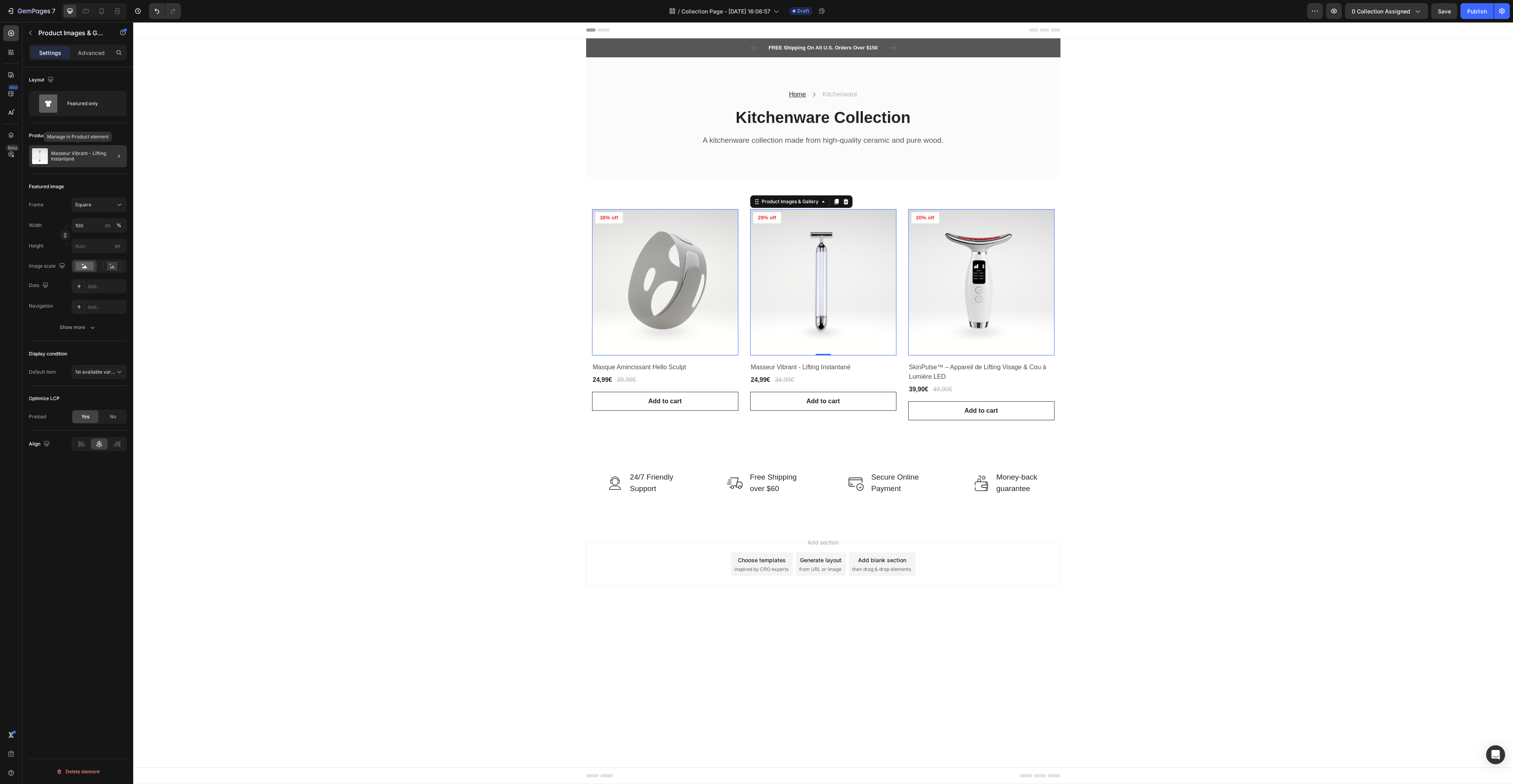
click at [82, 154] on p "Masseur Vibrant - Lifting Instantané" at bounding box center [87, 156] width 72 height 11
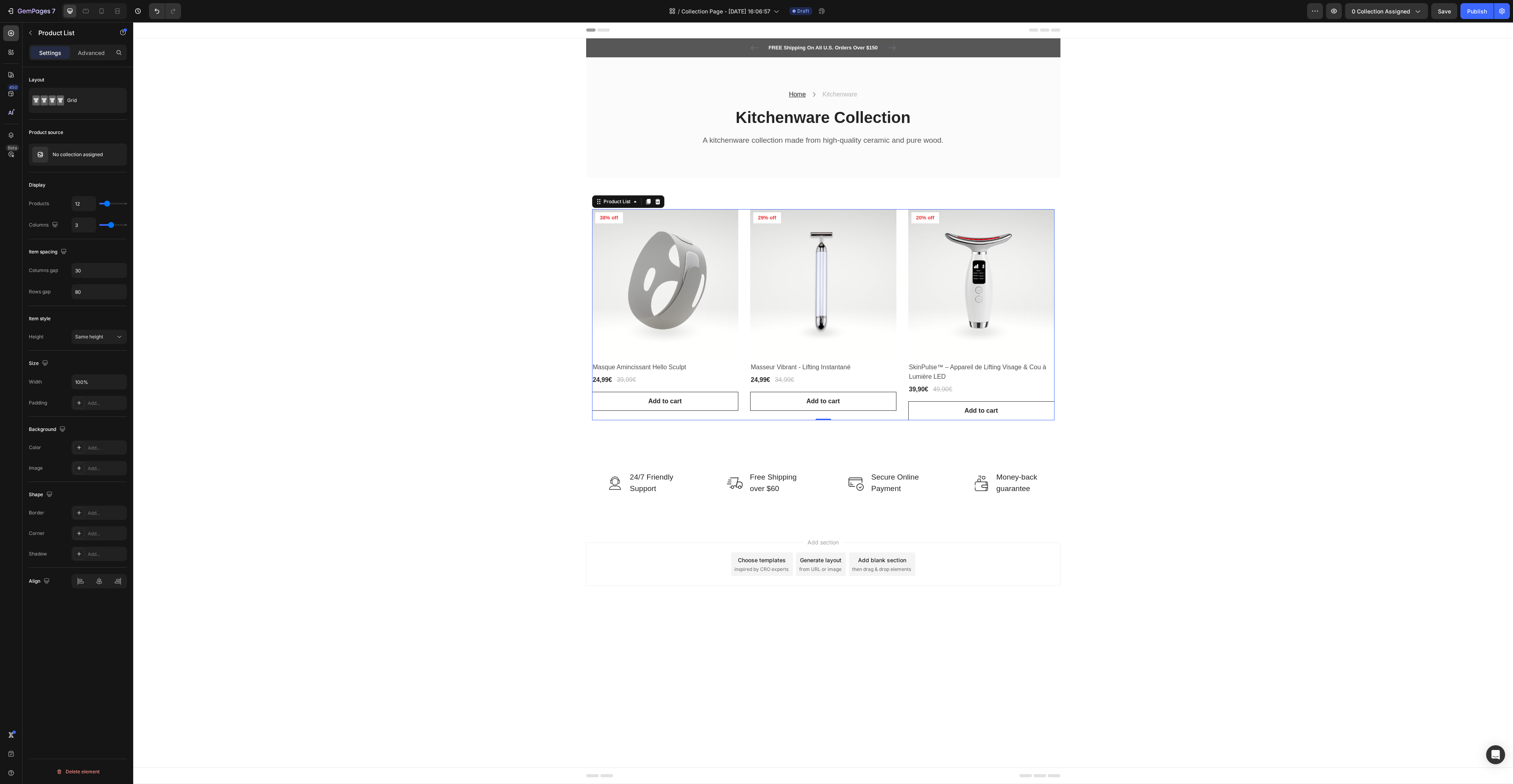
type input "8"
type input "7"
type input "6"
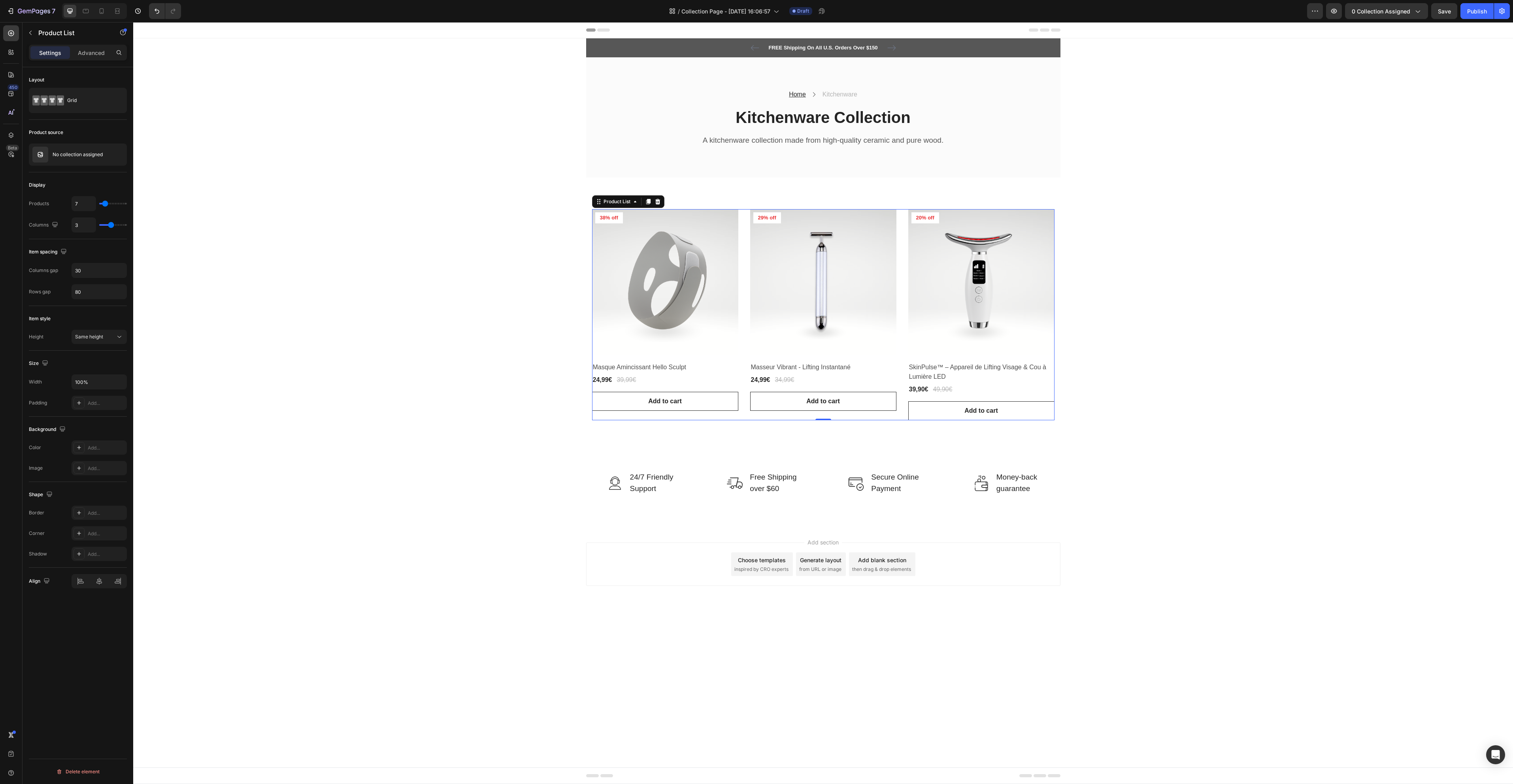
type input "6"
type input "4"
type input "3"
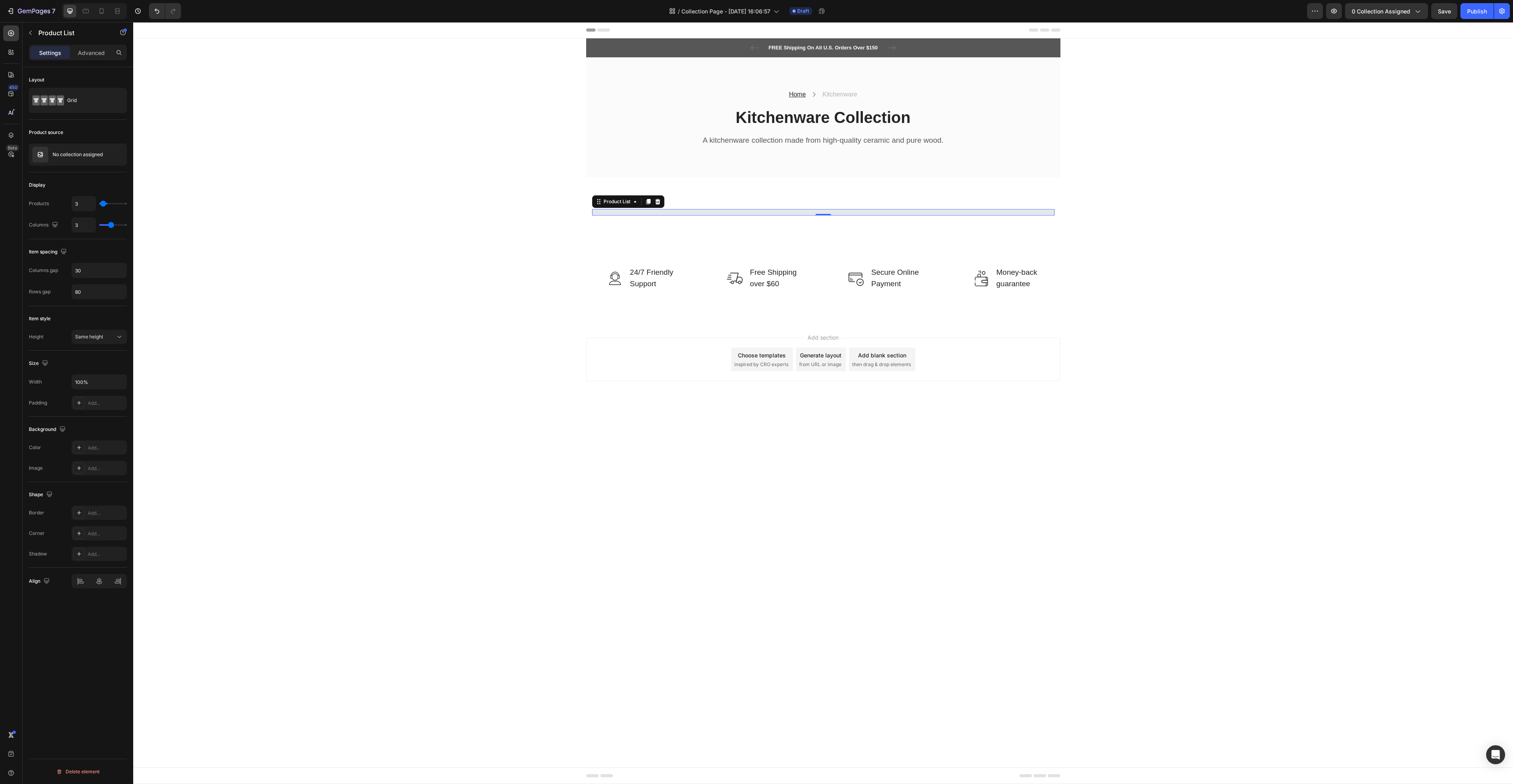
type input "2"
type input "1"
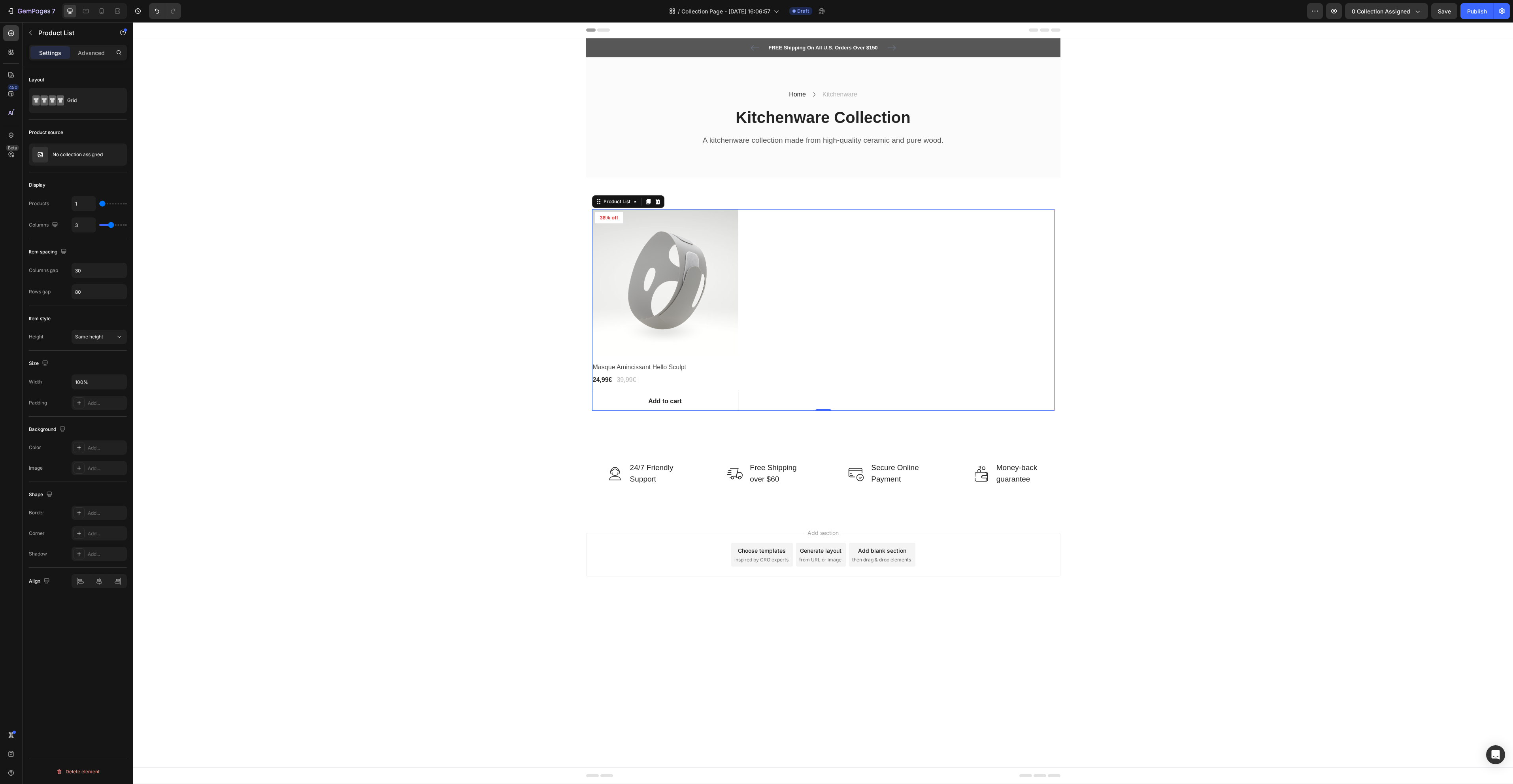
drag, startPoint x: 107, startPoint y: 205, endPoint x: 100, endPoint y: 205, distance: 7.0
type input "1"
click at [100, 205] on input "range" at bounding box center [114, 204] width 28 height 2
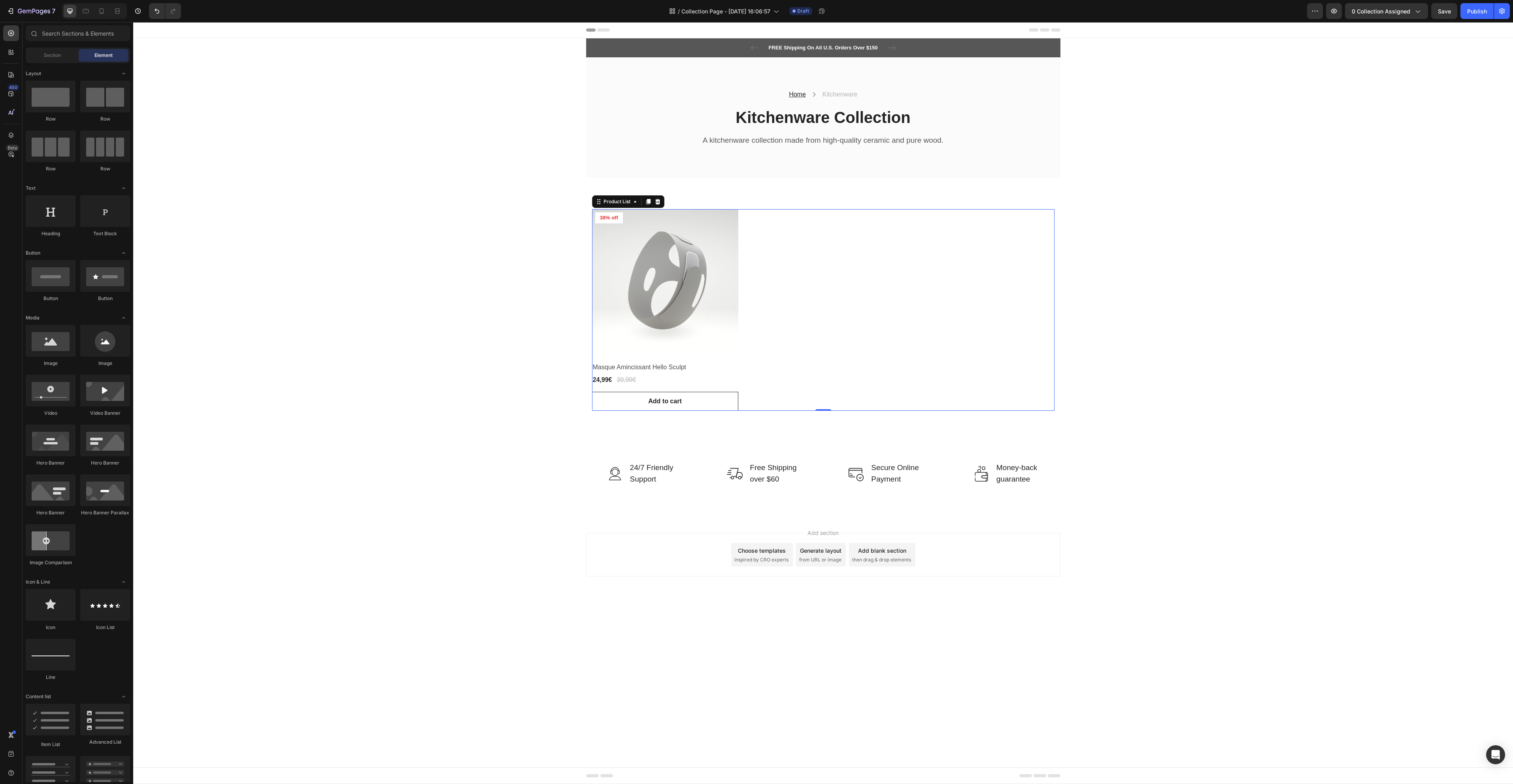
click at [369, 243] on div "FREE Shipping On All U.S. Orders Over $150 Text block 5000+ Text block Icon Ico…" at bounding box center [823, 277] width 1380 height 478
drag, startPoint x: 1039, startPoint y: 538, endPoint x: 1046, endPoint y: 534, distance: 8.1
click at [1039, 533] on div "Add section Choose templates inspired by CRO experts Generate layout from URL o…" at bounding box center [824, 555] width 475 height 44
click at [688, 404] on button "Add to cart" at bounding box center [665, 401] width 146 height 19
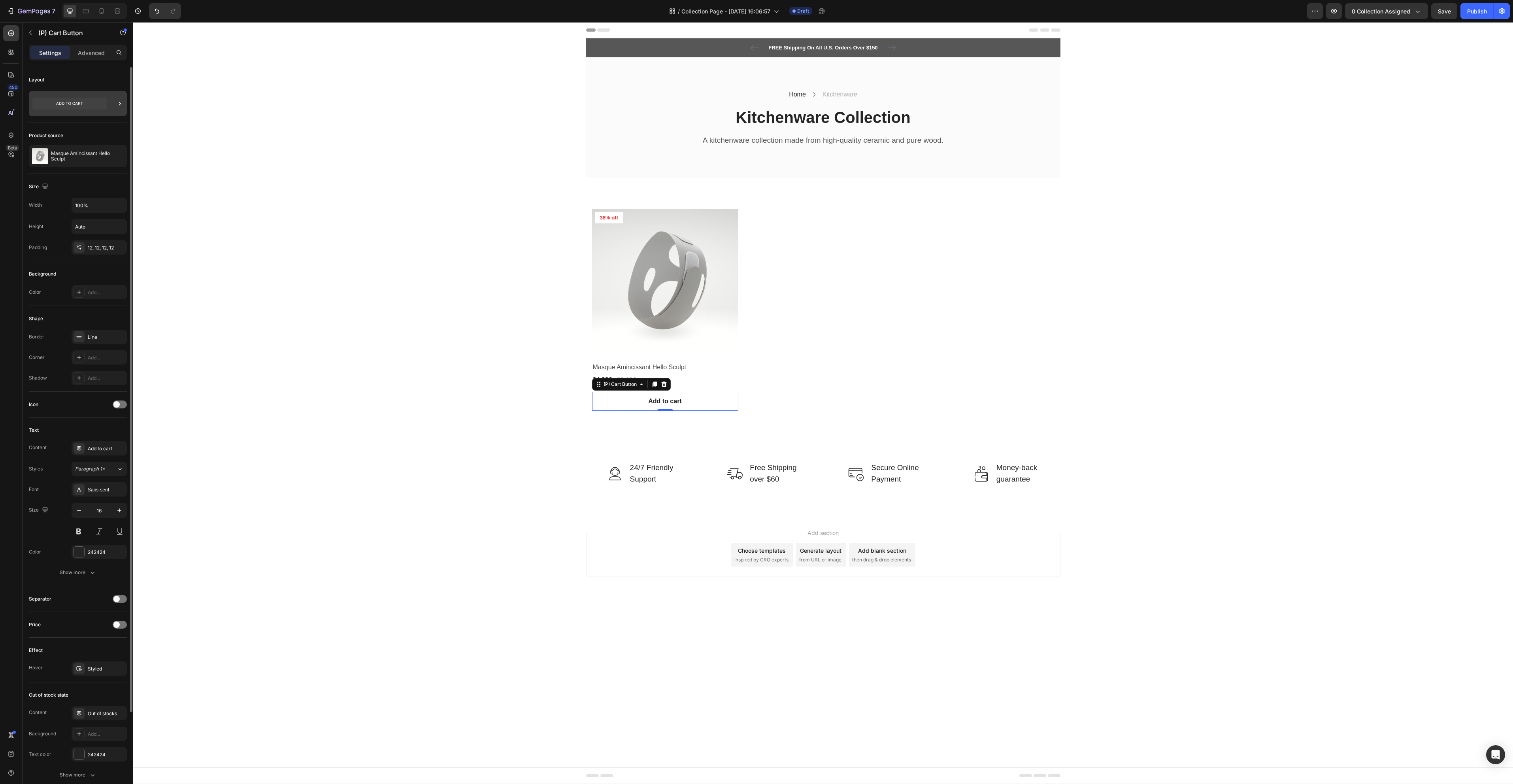
click at [72, 104] on icon at bounding box center [70, 103] width 75 height 12
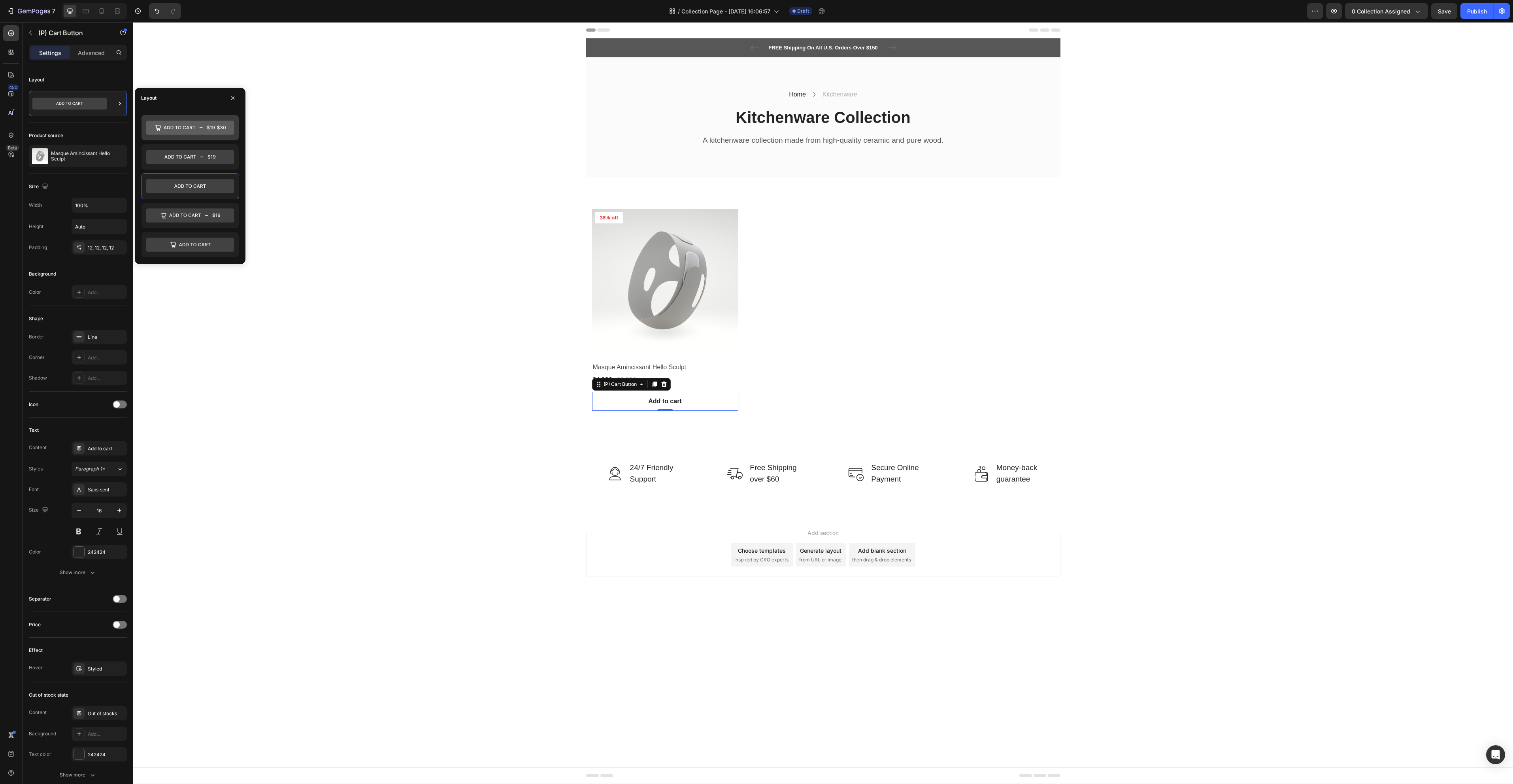
click at [188, 132] on icon at bounding box center [190, 128] width 88 height 14
click at [208, 184] on icon at bounding box center [190, 186] width 88 height 14
click at [207, 247] on icon at bounding box center [190, 244] width 88 height 14
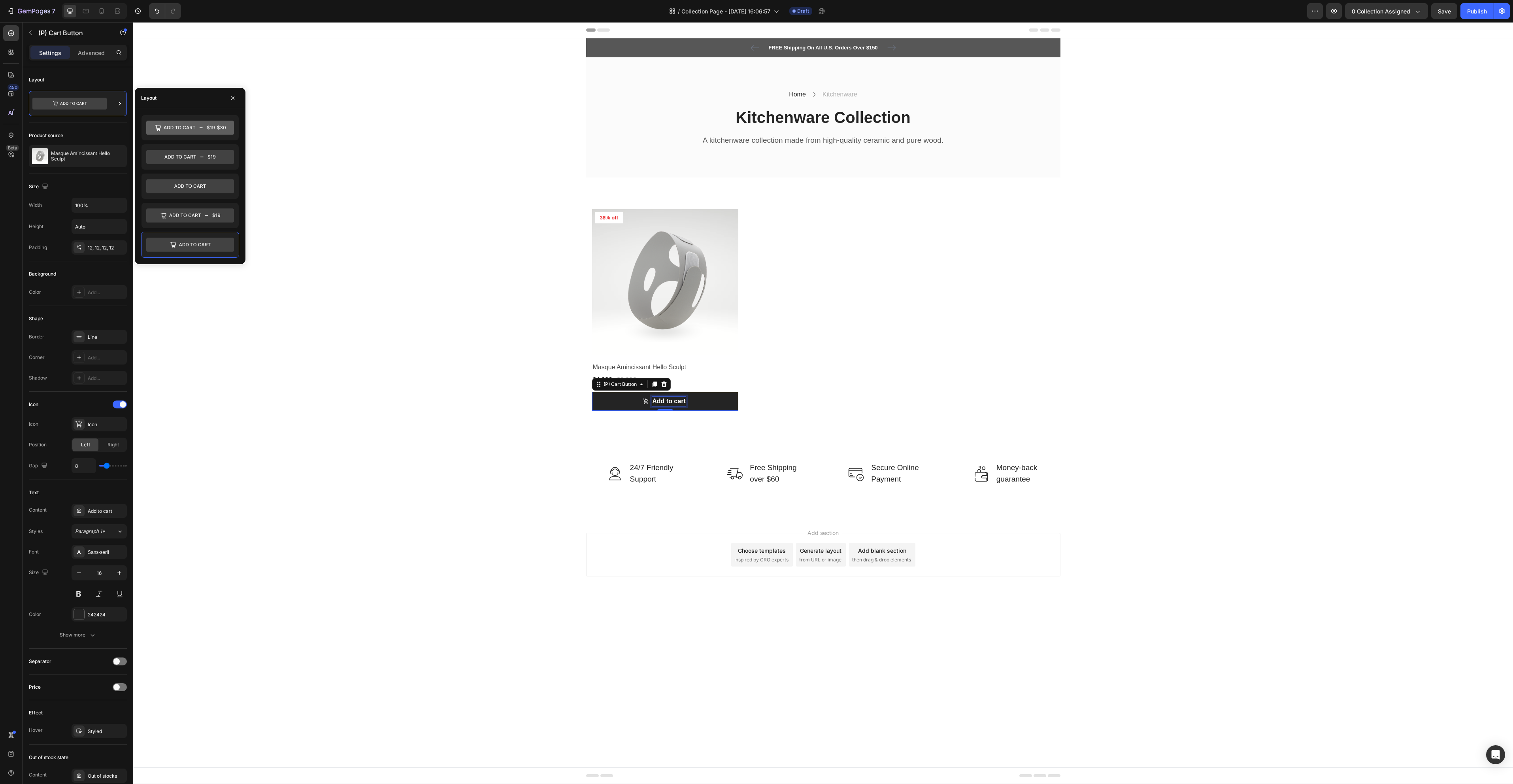
click at [672, 404] on div "Add to cart" at bounding box center [668, 401] width 33 height 9
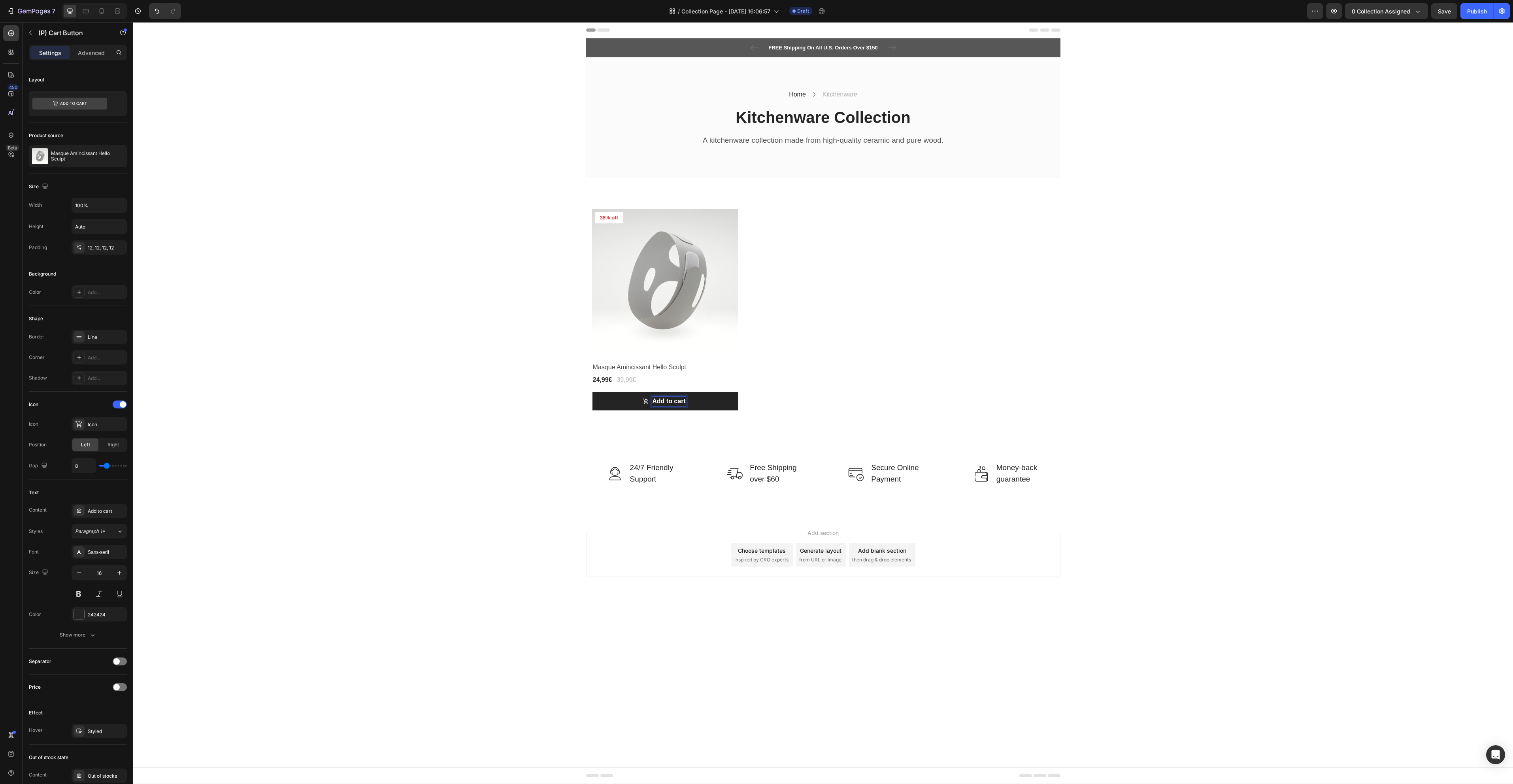
click at [672, 401] on p "Add to cart" at bounding box center [668, 401] width 33 height 9
click at [592, 392] on button "Ajoute" at bounding box center [665, 401] width 146 height 19
click at [592, 392] on button "Ajouter au" at bounding box center [665, 401] width 146 height 19
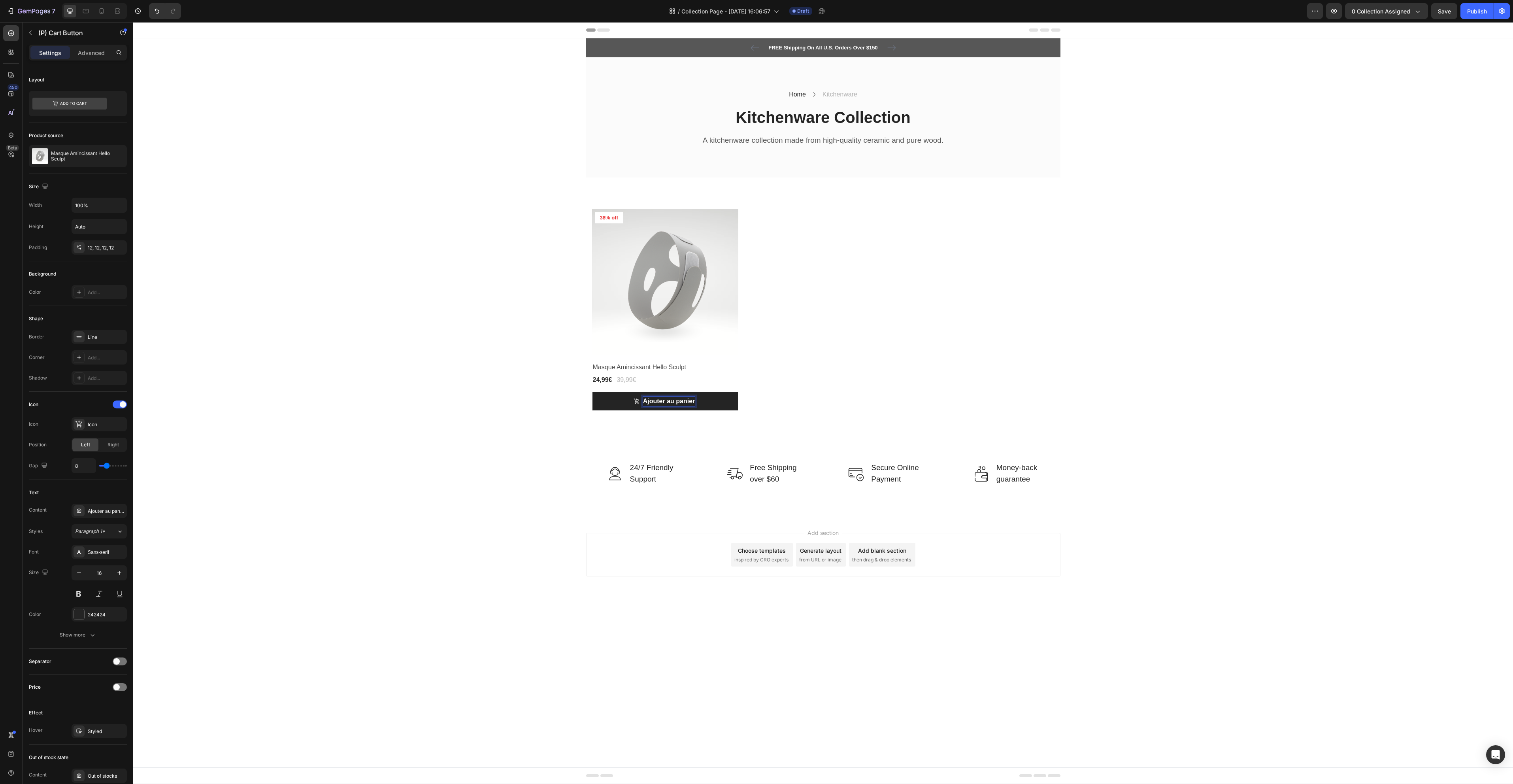
click at [461, 381] on div "FREE Shipping On All U.S. Orders Over $150 Text block 5000+ Text block Icon Ico…" at bounding box center [823, 277] width 1380 height 478
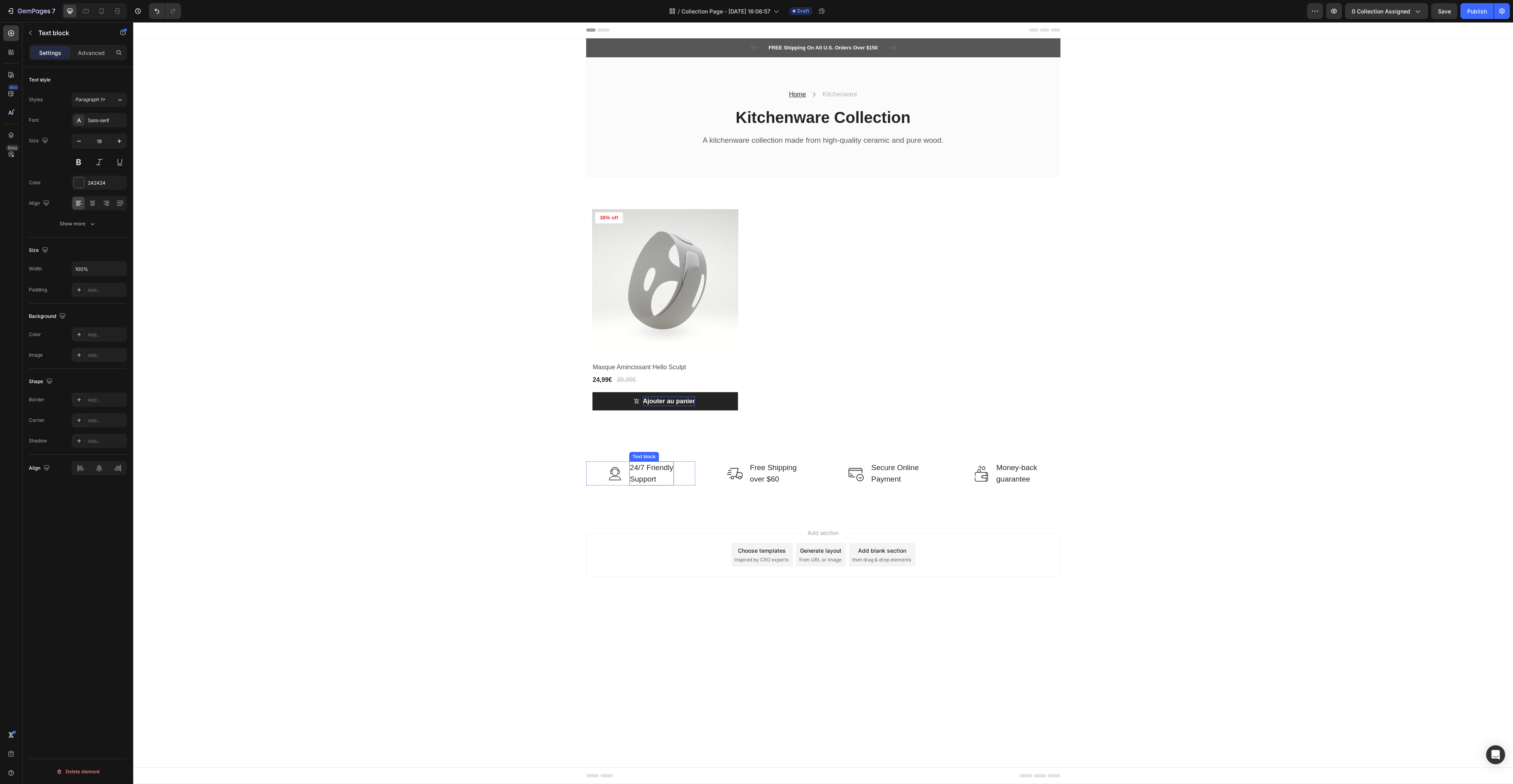
click at [660, 470] on p "24/7 Friendly Support" at bounding box center [652, 473] width 44 height 23
click at [659, 469] on p "24/7 Friendly Support" at bounding box center [652, 473] width 44 height 23
click at [655, 467] on p "24/7 Friendly Support" at bounding box center [652, 473] width 44 height 23
drag, startPoint x: 655, startPoint y: 467, endPoint x: 656, endPoint y: 481, distance: 14.0
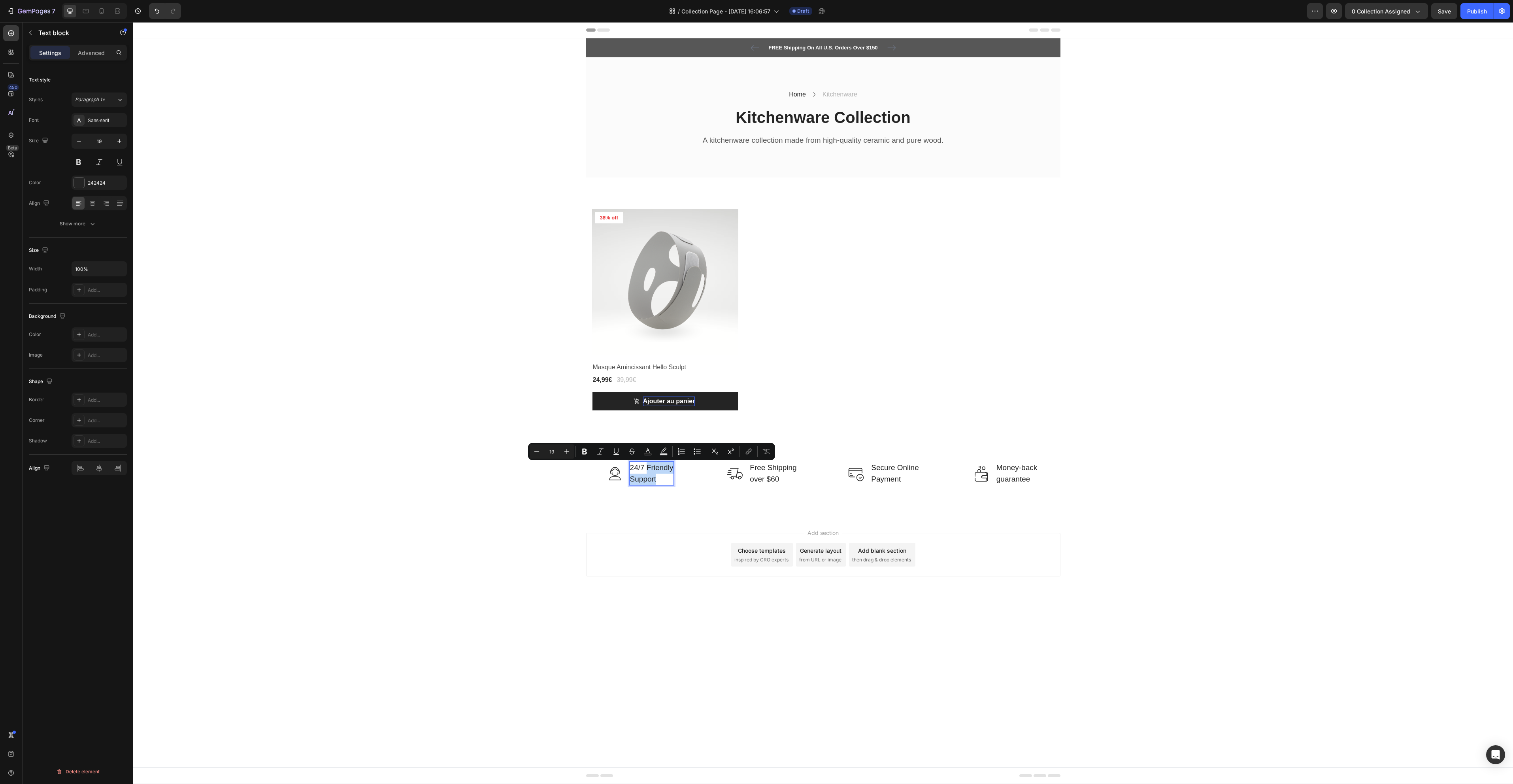
click at [656, 481] on p "24/7 Friendly Support" at bounding box center [652, 473] width 44 height 23
click at [488, 538] on div "Add section Choose templates inspired by CRO experts Generate layout from URL o…" at bounding box center [823, 565] width 1380 height 97
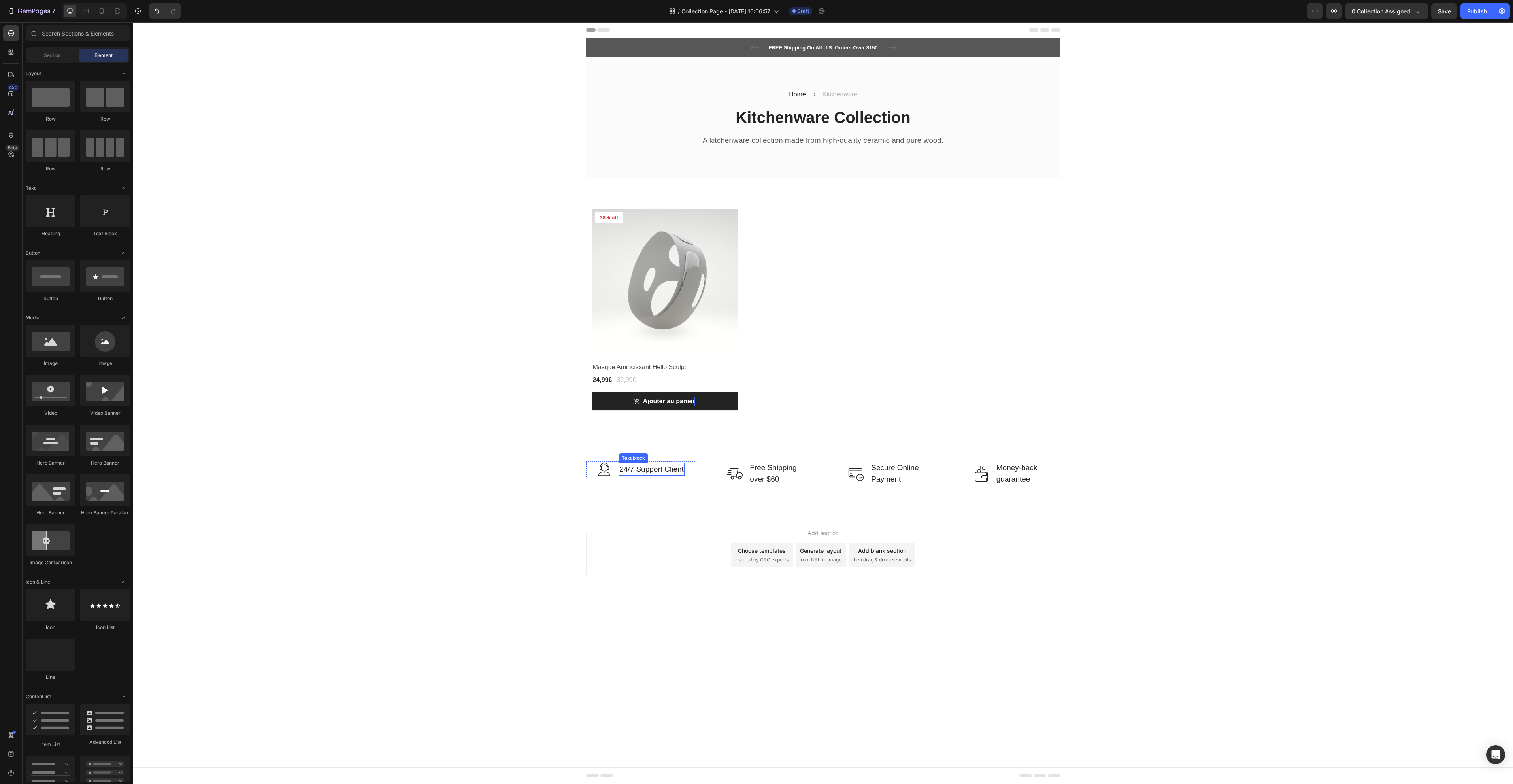
click at [659, 474] on div "24/7 Support Client Text block" at bounding box center [651, 469] width 66 height 13
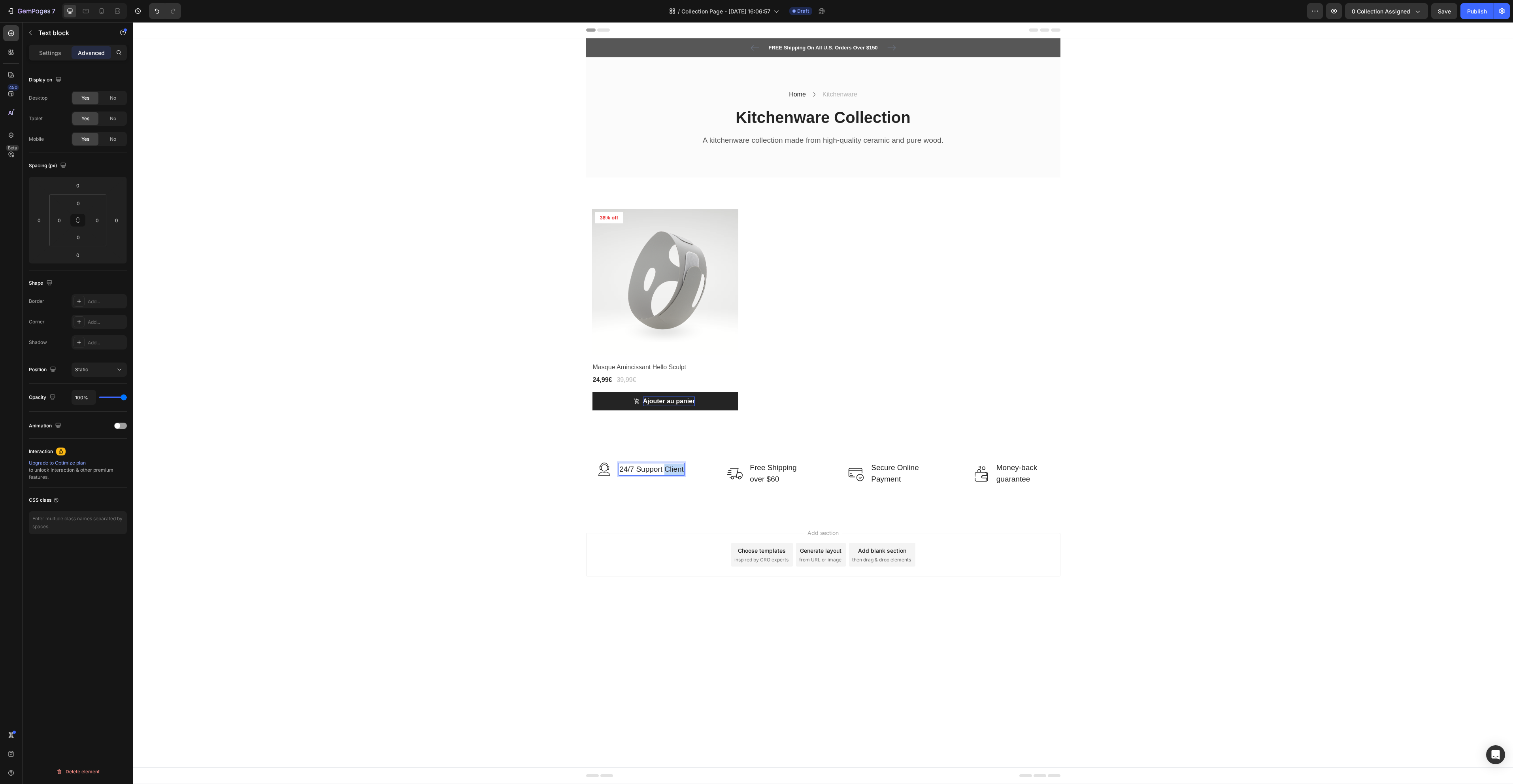
click at [664, 470] on p "24/7 Support Client" at bounding box center [651, 469] width 65 height 12
click at [661, 472] on p "24/7 Support Client" at bounding box center [651, 469] width 65 height 12
click at [636, 470] on p "24/7 Support Client" at bounding box center [651, 469] width 65 height 12
click at [53, 54] on p "Settings" at bounding box center [50, 52] width 22 height 9
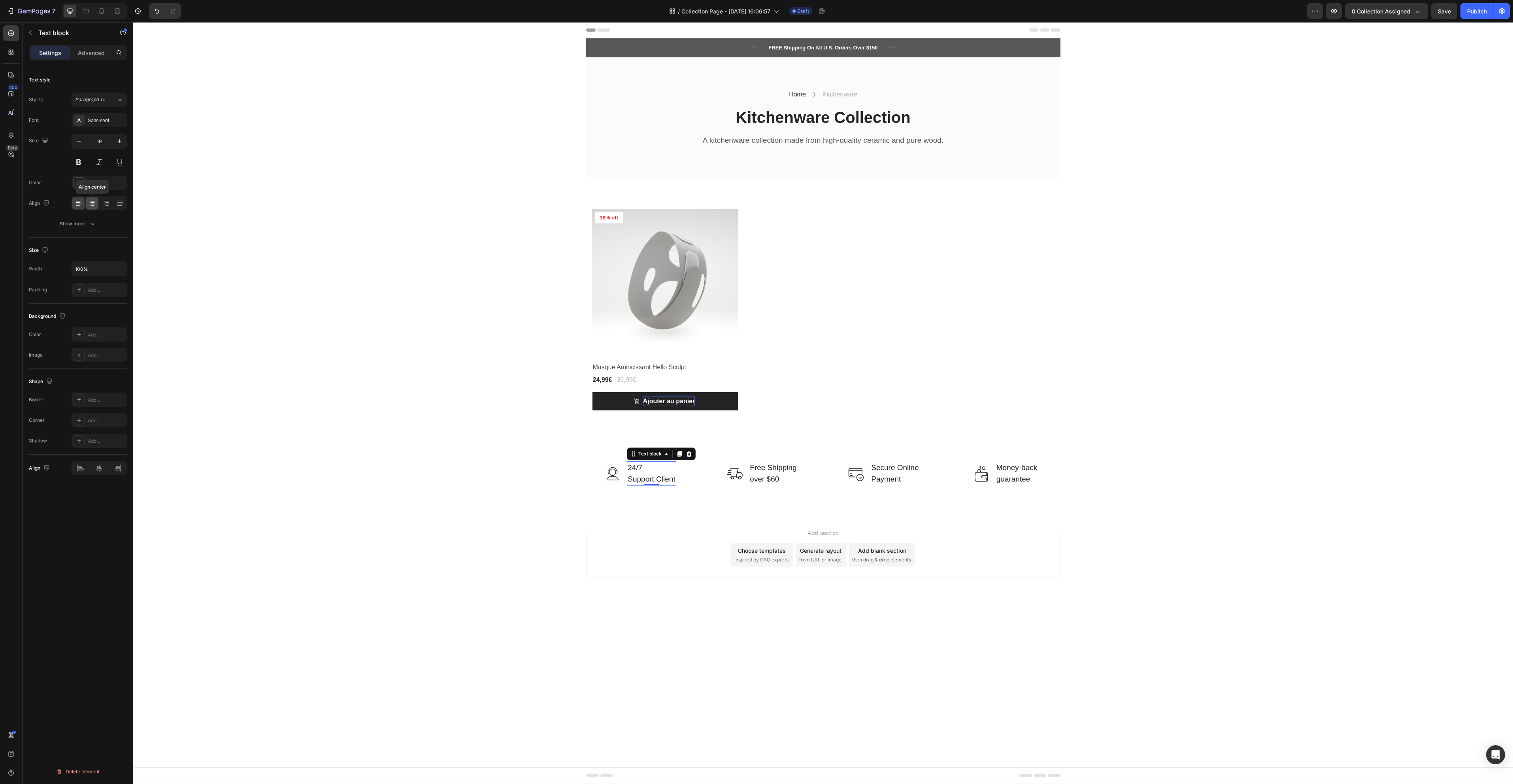
click at [90, 201] on icon at bounding box center [93, 203] width 8 height 8
click at [81, 203] on icon at bounding box center [79, 203] width 8 height 8
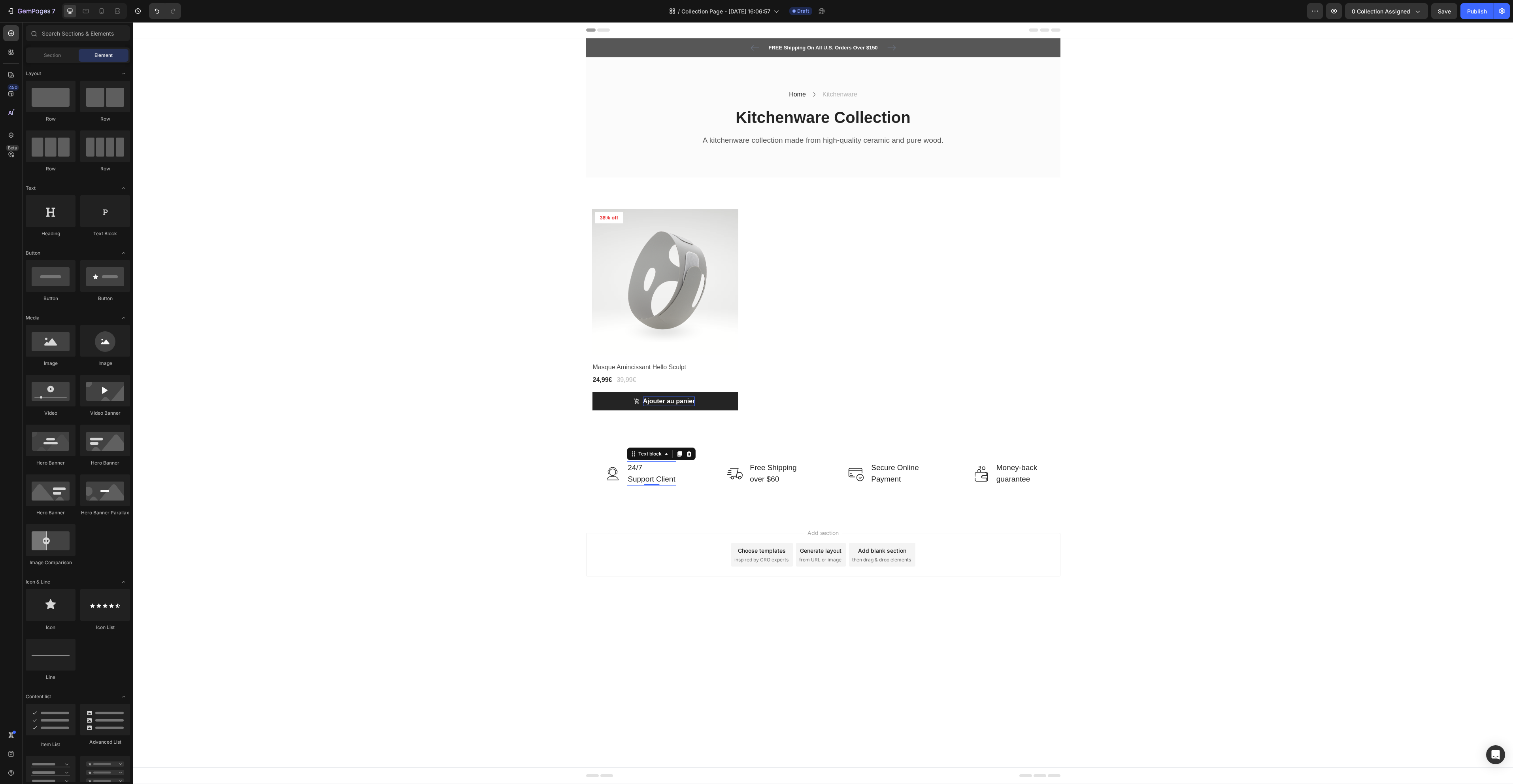
click at [346, 264] on div "FREE Shipping On All U.S. Orders Over $150 Text block 5000+ Text block Icon Ico…" at bounding box center [823, 277] width 1380 height 478
click at [785, 474] on p "Free Shipping over $60" at bounding box center [773, 473] width 47 height 23
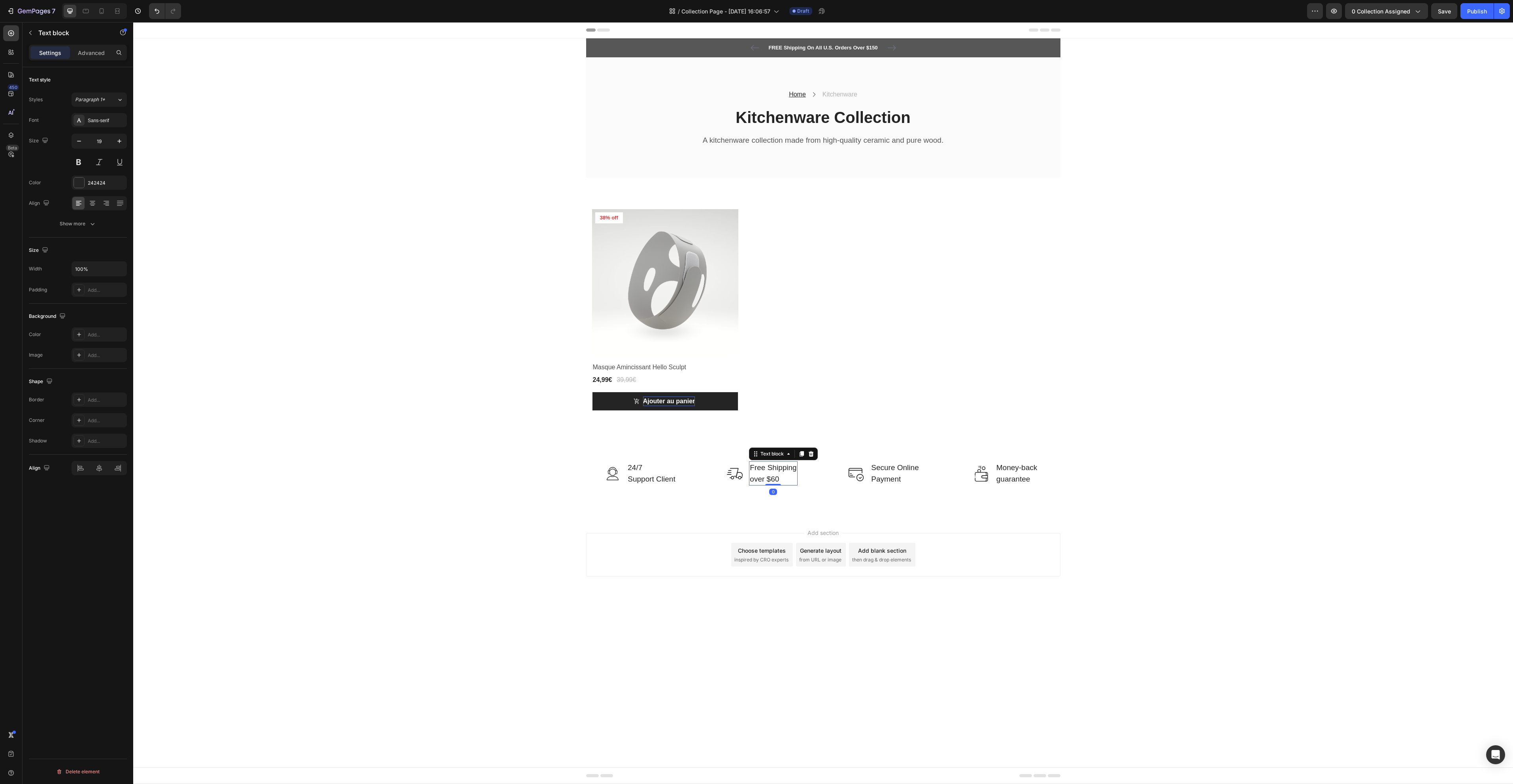
click at [760, 467] on p "Free Shipping over $60" at bounding box center [773, 473] width 47 height 23
drag, startPoint x: 761, startPoint y: 467, endPoint x: 765, endPoint y: 478, distance: 11.7
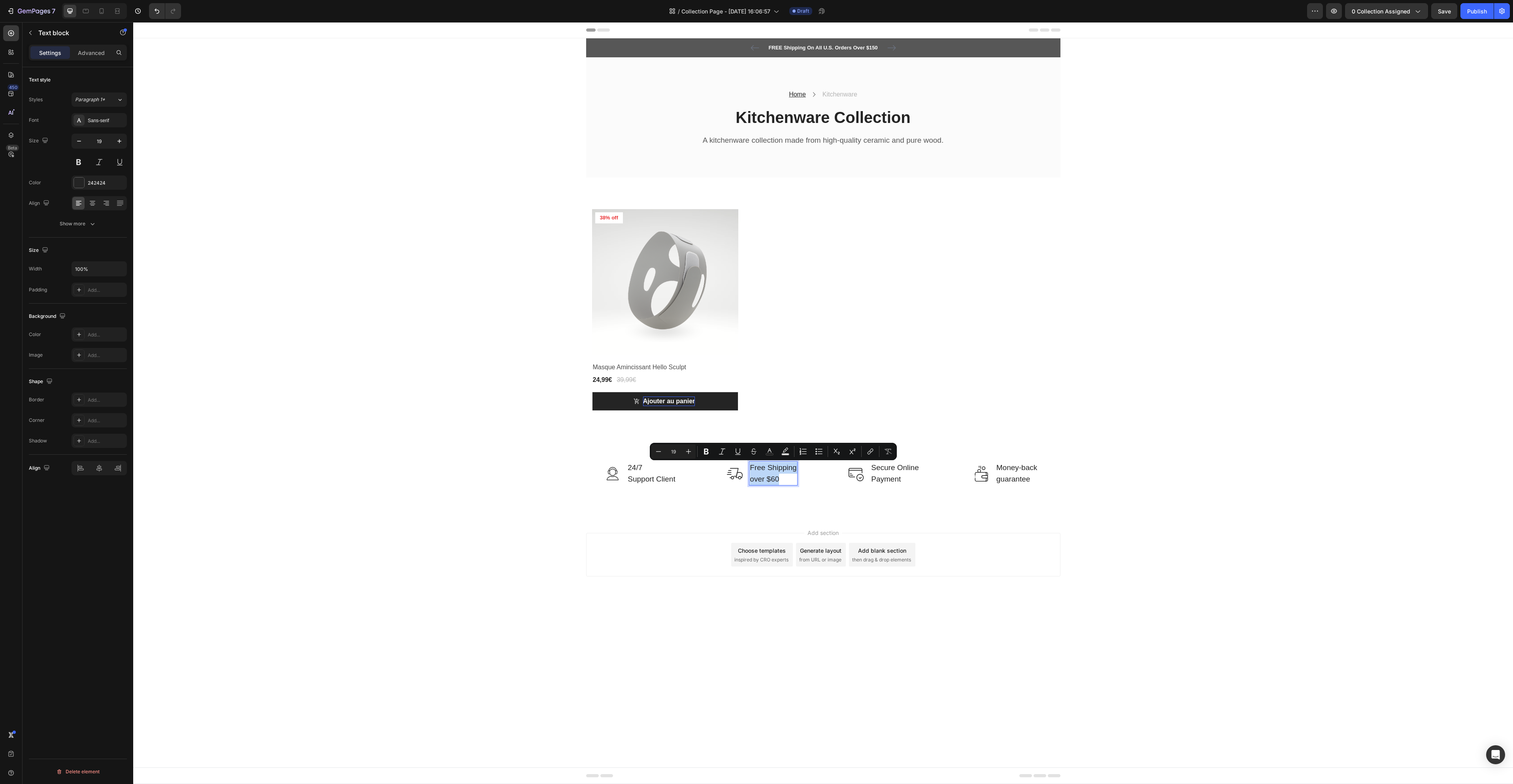
click at [765, 478] on p "Free Shipping over $60" at bounding box center [773, 473] width 47 height 23
click at [620, 674] on body "Header FREE Shipping On All U.S. Orders Over $150 Text block 5000+ Text block I…" at bounding box center [823, 402] width 1380 height 761
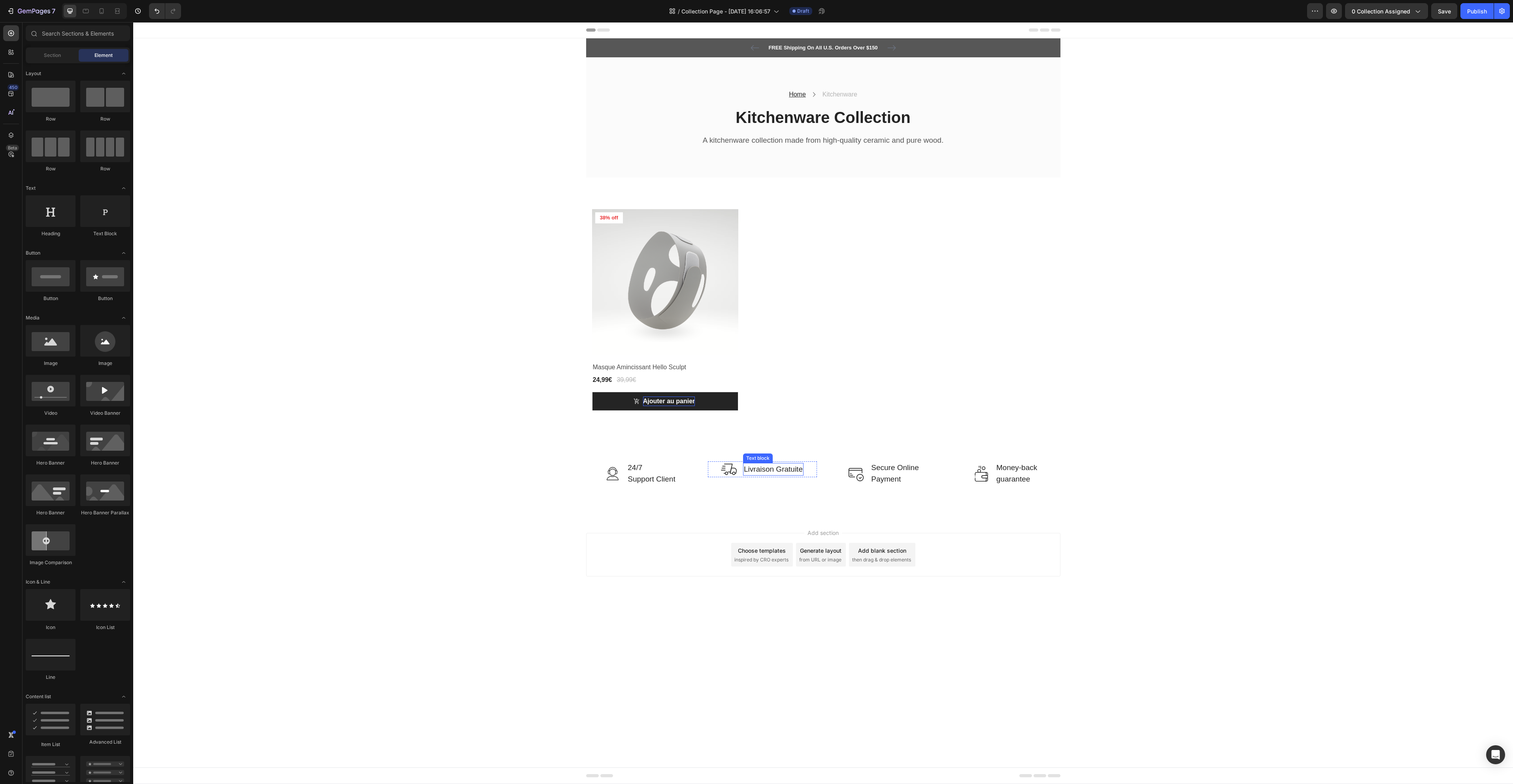
click at [755, 471] on p "Livraison Gratuite" at bounding box center [773, 469] width 59 height 12
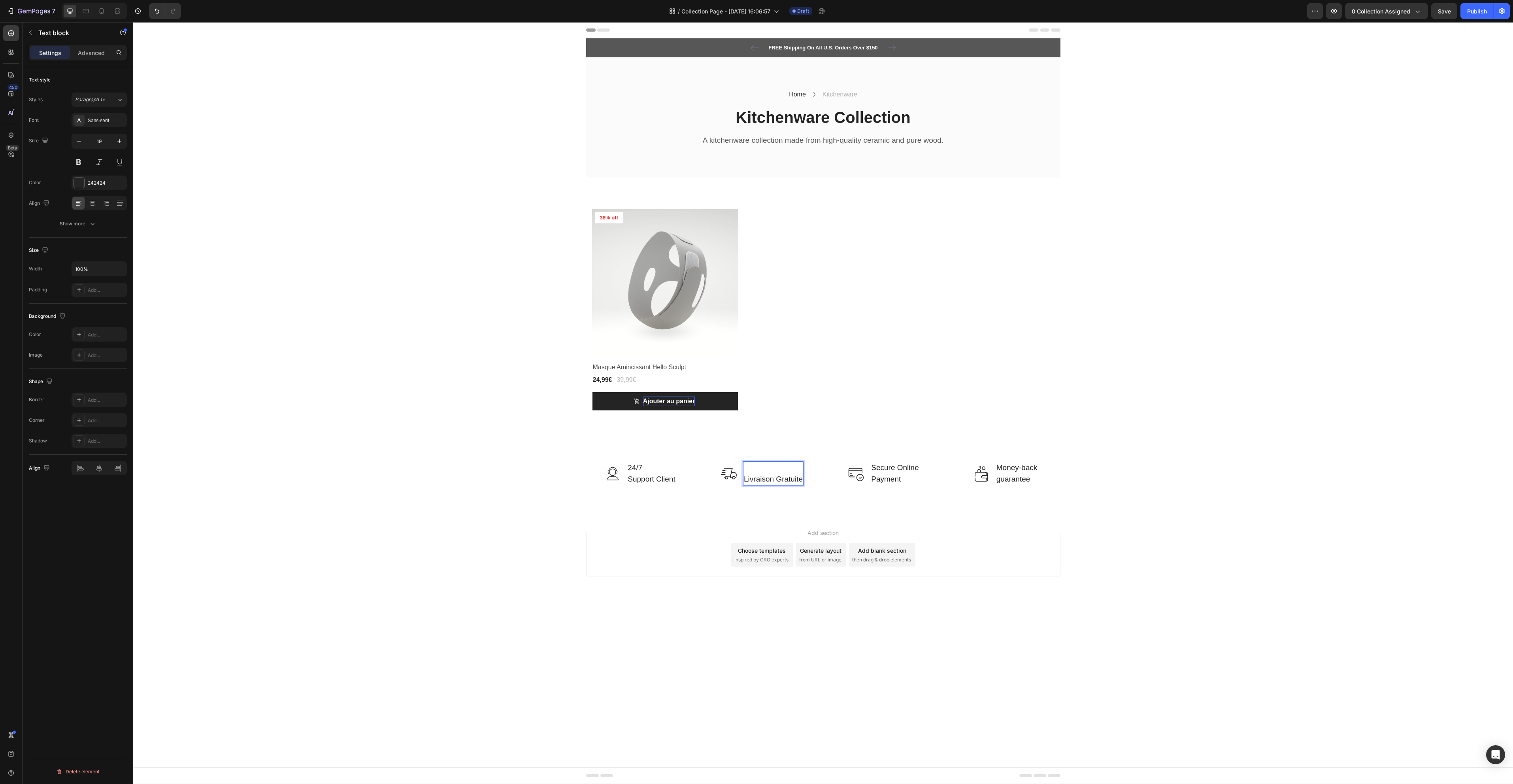
click at [603, 554] on div "Add section Choose templates inspired by CRO experts Generate layout from URL o…" at bounding box center [824, 555] width 475 height 44
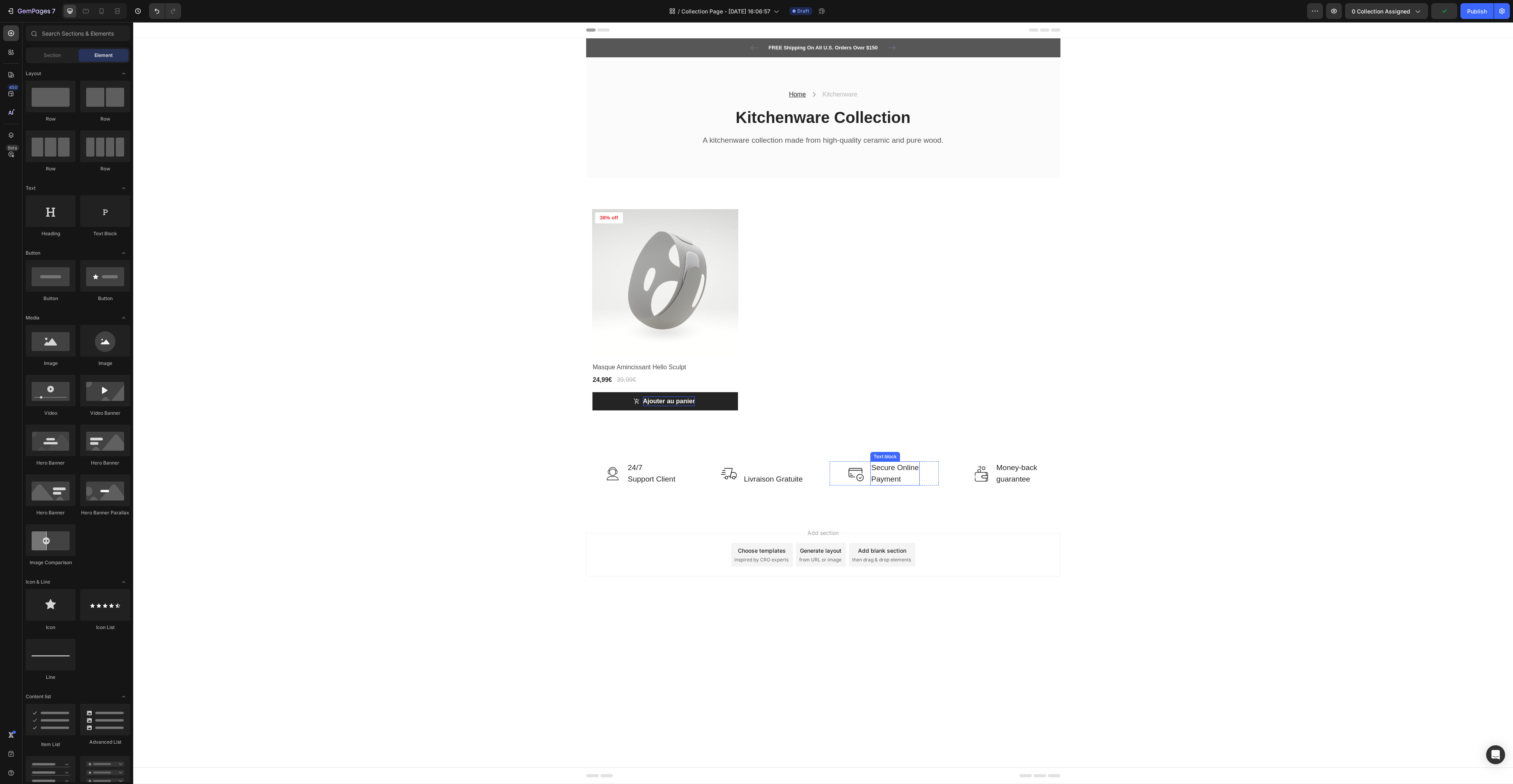
click at [888, 478] on p "Secure Online Payment" at bounding box center [895, 473] width 47 height 23
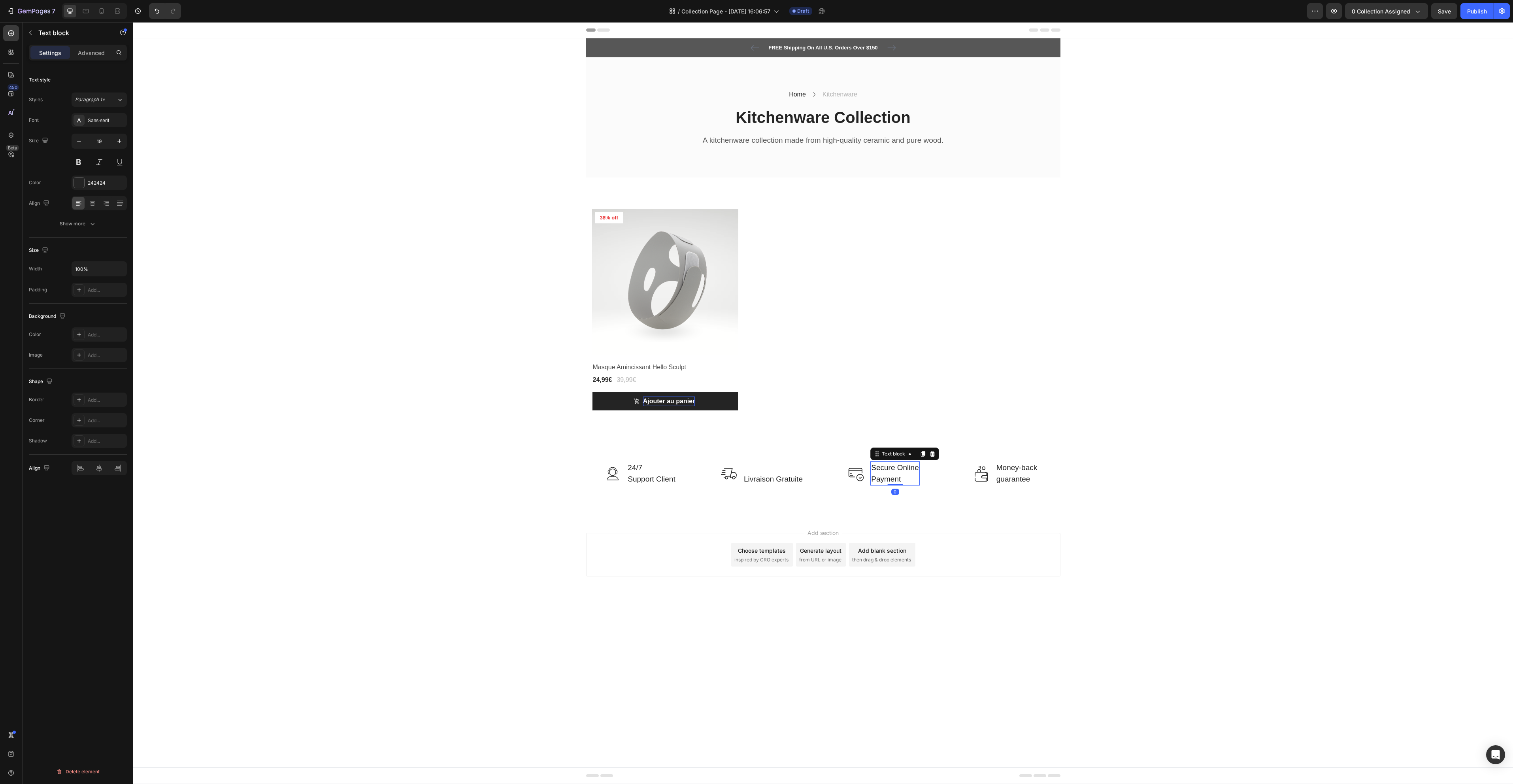
click at [888, 479] on p "Secure Online Payment" at bounding box center [895, 473] width 47 height 23
click at [919, 481] on p "Secure Online Payment" at bounding box center [895, 473] width 47 height 23
drag, startPoint x: 907, startPoint y: 479, endPoint x: 857, endPoint y: 456, distance: 55.0
click at [857, 456] on div "Image 24/7 Support Client Text block Row Image Livraison Gratuite Text block Ro…" at bounding box center [823, 480] width 1380 height 75
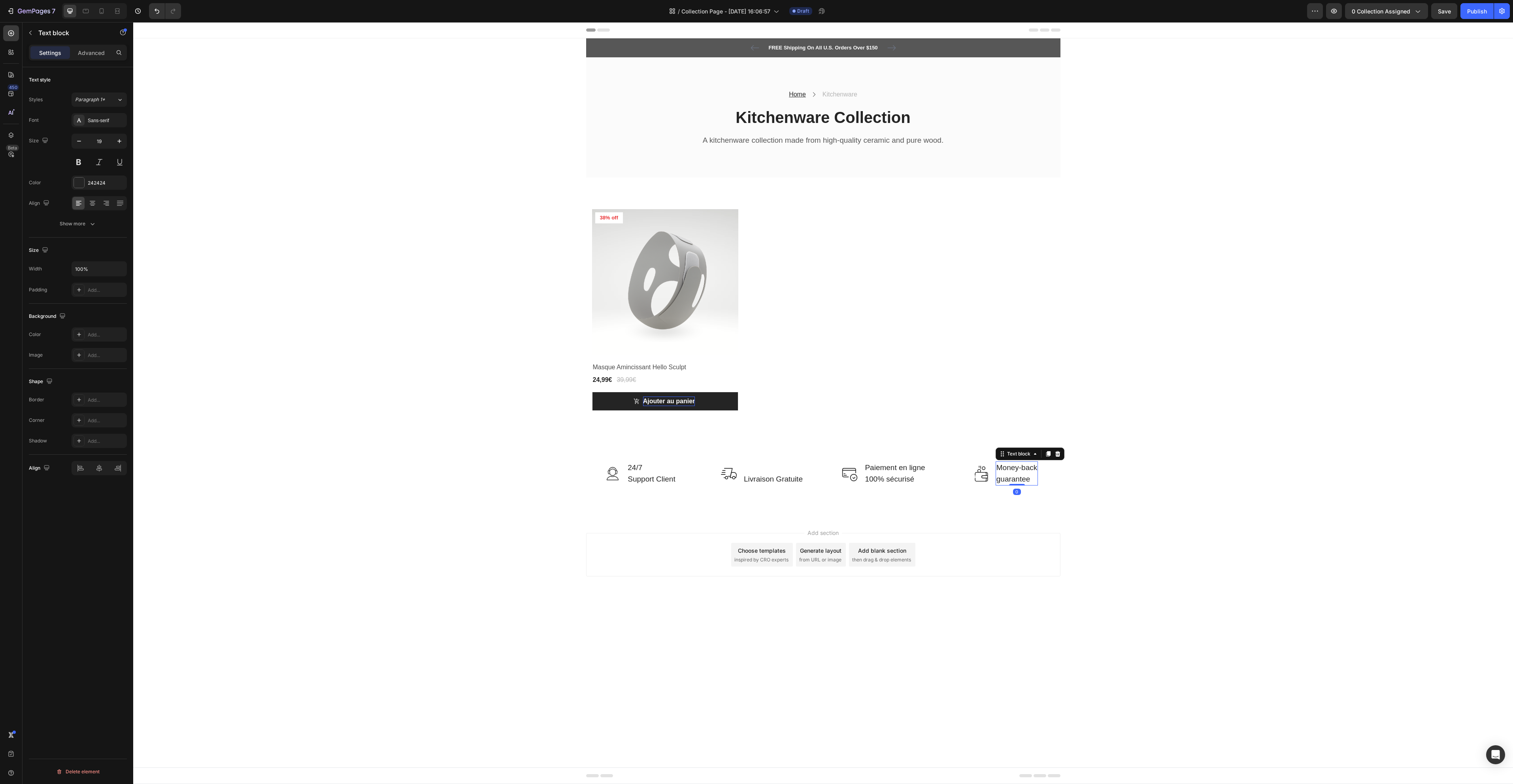
click at [1015, 474] on p "guarantee" at bounding box center [1017, 479] width 41 height 12
click at [1028, 483] on p "guarantee" at bounding box center [1017, 479] width 41 height 12
click at [611, 220] on pre "38% off" at bounding box center [609, 218] width 28 height 11
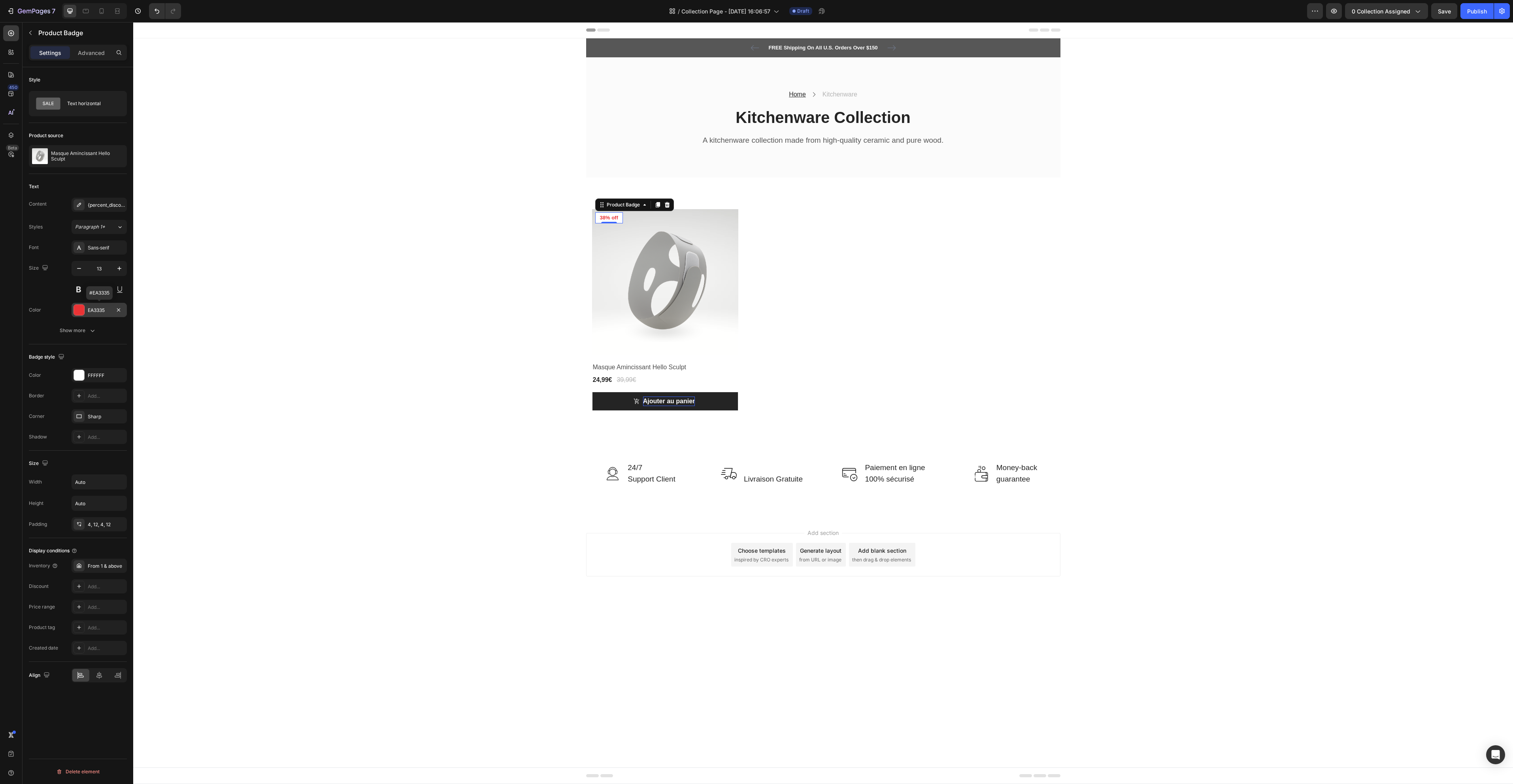
click at [104, 309] on div "EA3335" at bounding box center [99, 310] width 23 height 7
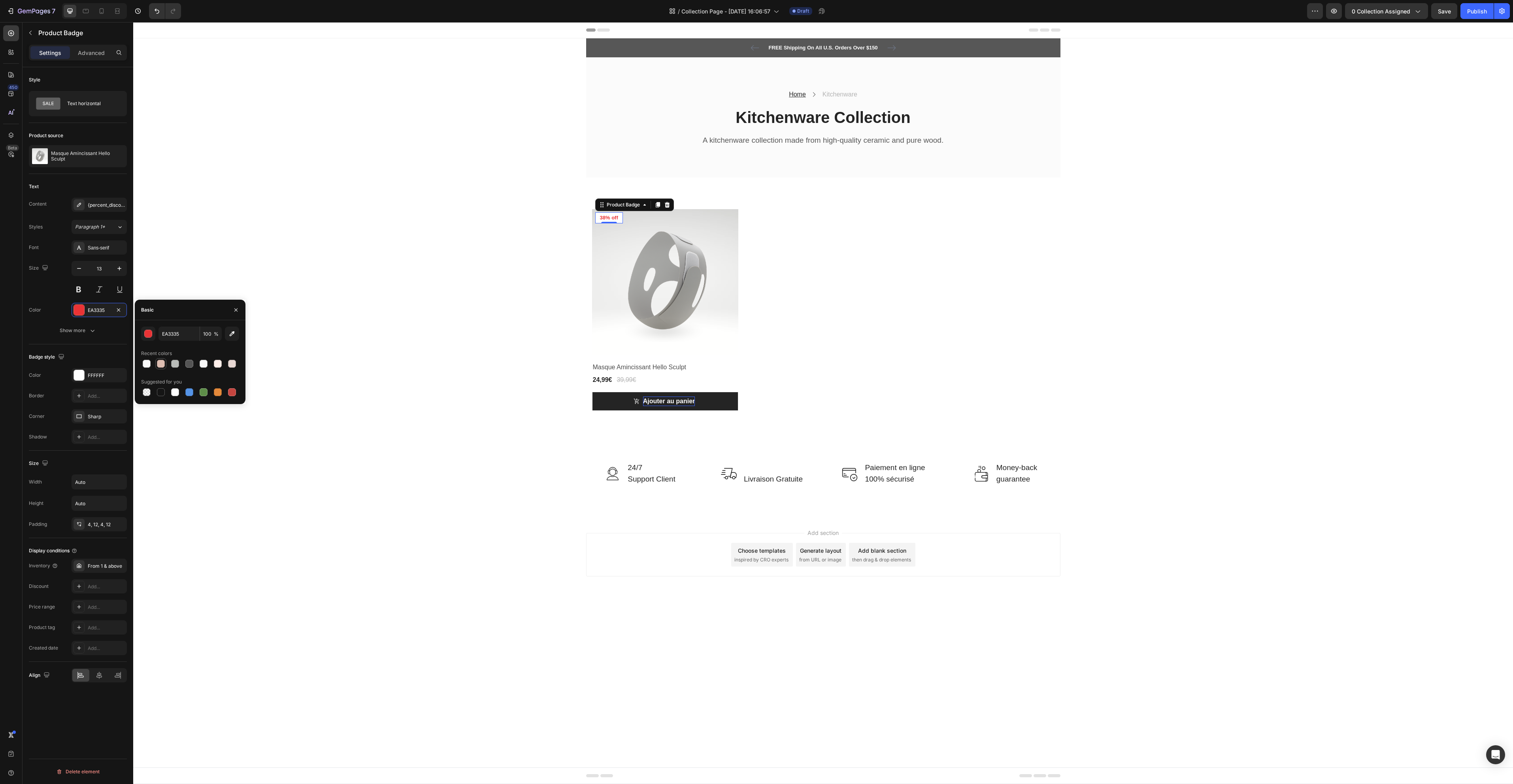
click at [163, 362] on div at bounding box center [161, 363] width 8 height 8
type input "DDBDB1"
click at [98, 254] on div "Sans-serif" at bounding box center [99, 247] width 55 height 14
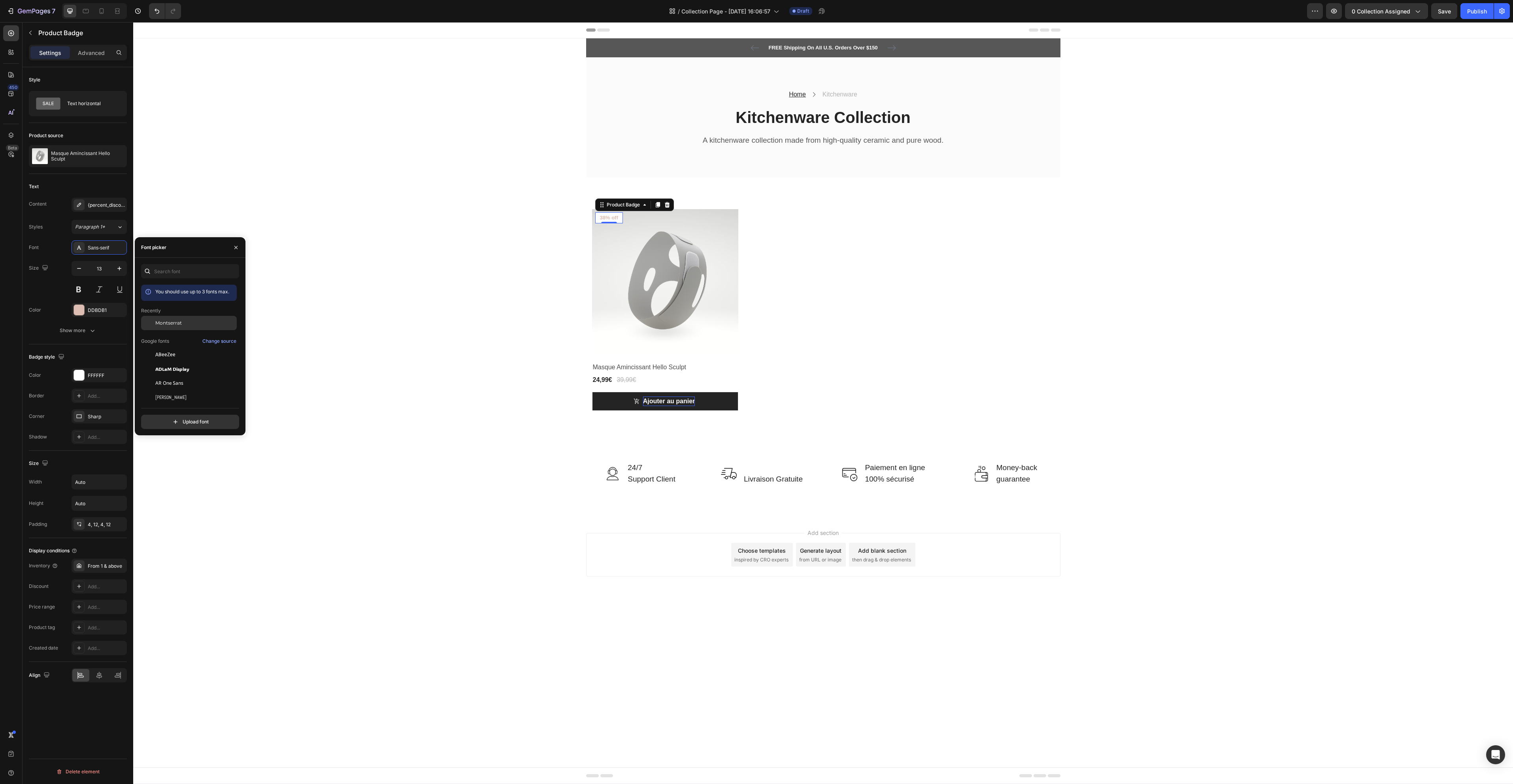
click at [170, 325] on span "Montserrat" at bounding box center [169, 323] width 26 height 7
click at [660, 370] on h2 "Masque Amincissant Hello Sculpt" at bounding box center [665, 367] width 146 height 11
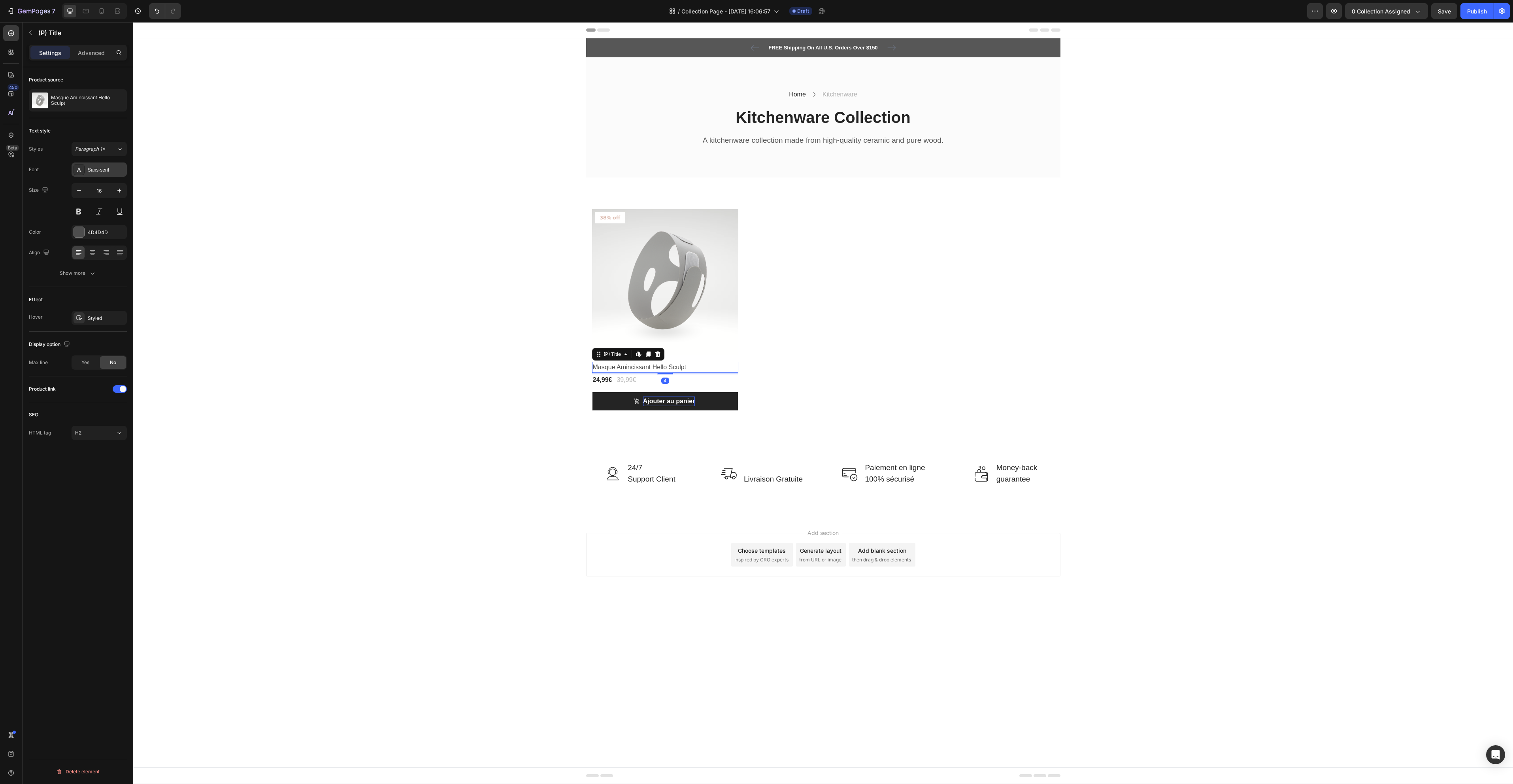
click at [107, 167] on div "Sans-serif" at bounding box center [107, 170] width 37 height 7
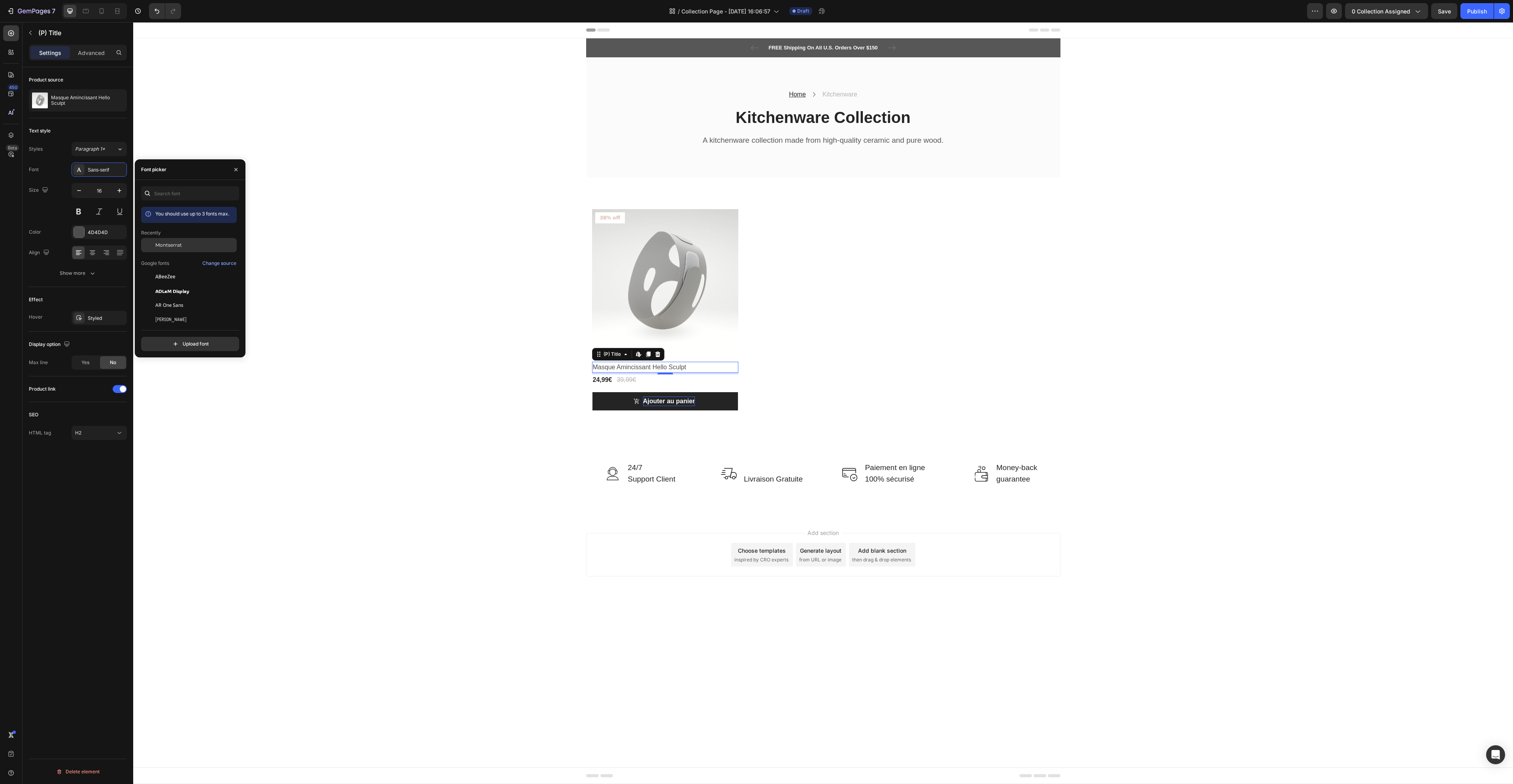
click at [201, 242] on div "Montserrat" at bounding box center [195, 244] width 80 height 7
click at [636, 379] on div "39,99€" at bounding box center [626, 380] width 21 height 11
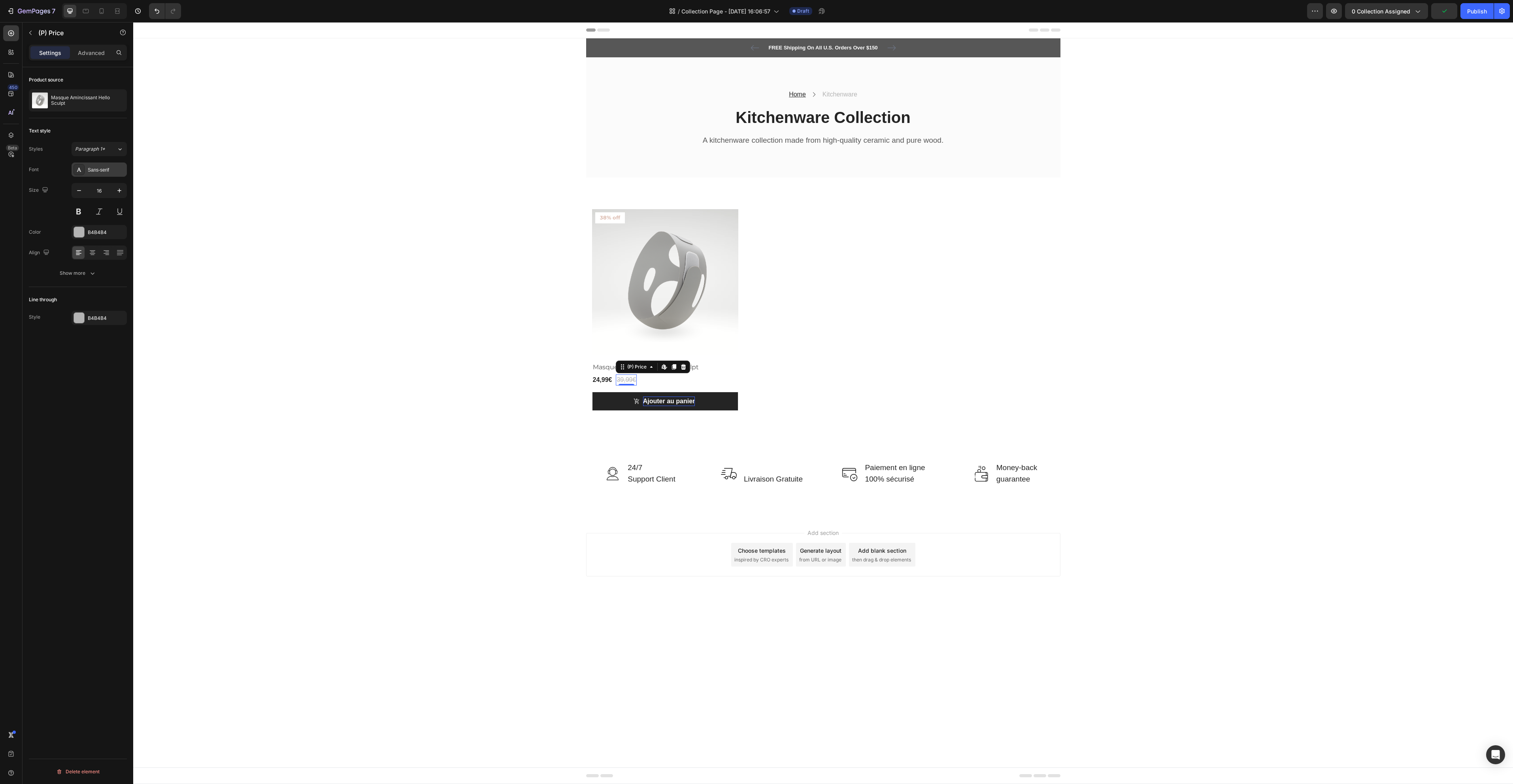
click at [99, 169] on div "Sans-serif" at bounding box center [107, 170] width 37 height 7
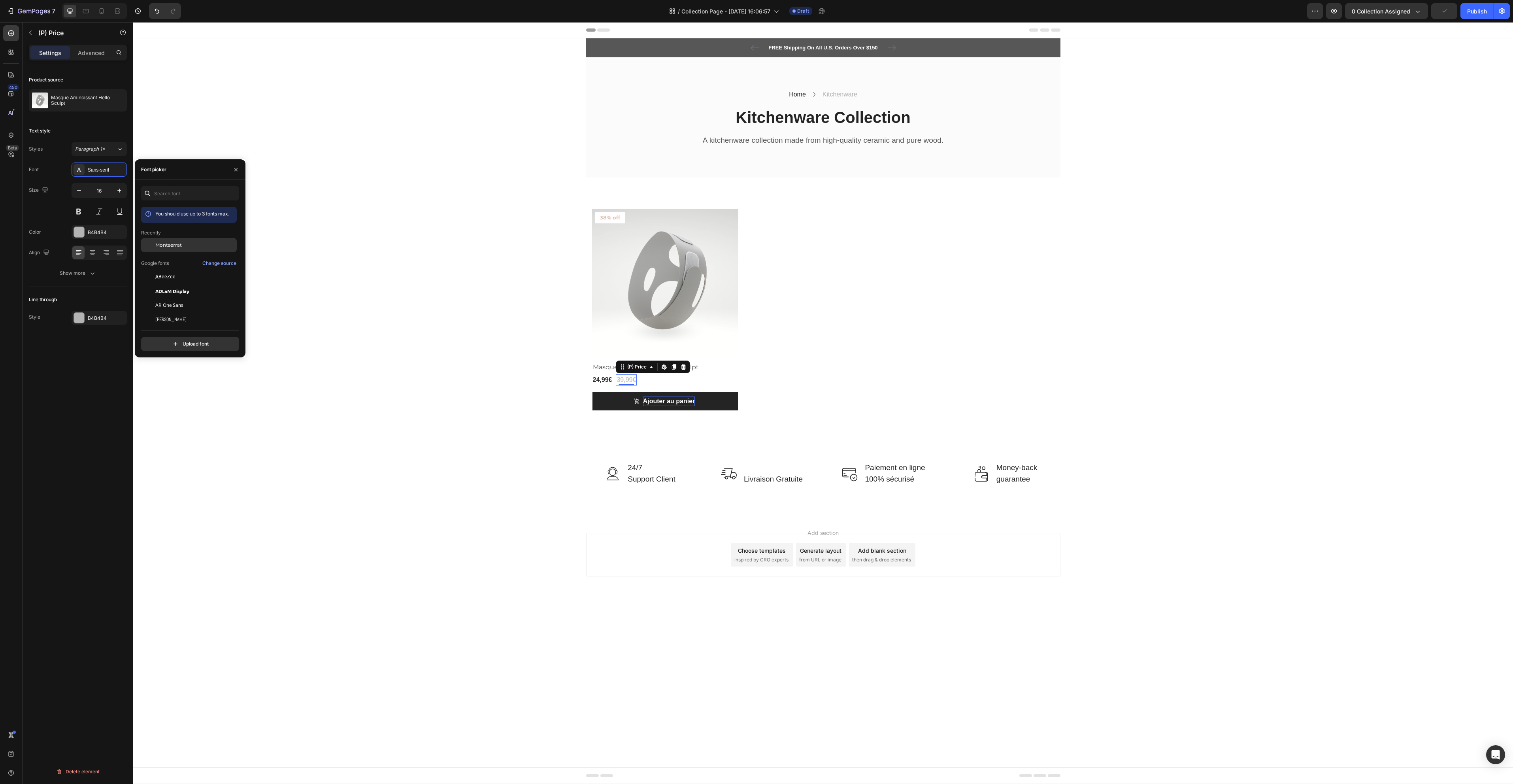
click at [191, 243] on div "Montserrat" at bounding box center [195, 244] width 80 height 7
click at [608, 377] on div "24,99€" at bounding box center [602, 380] width 21 height 11
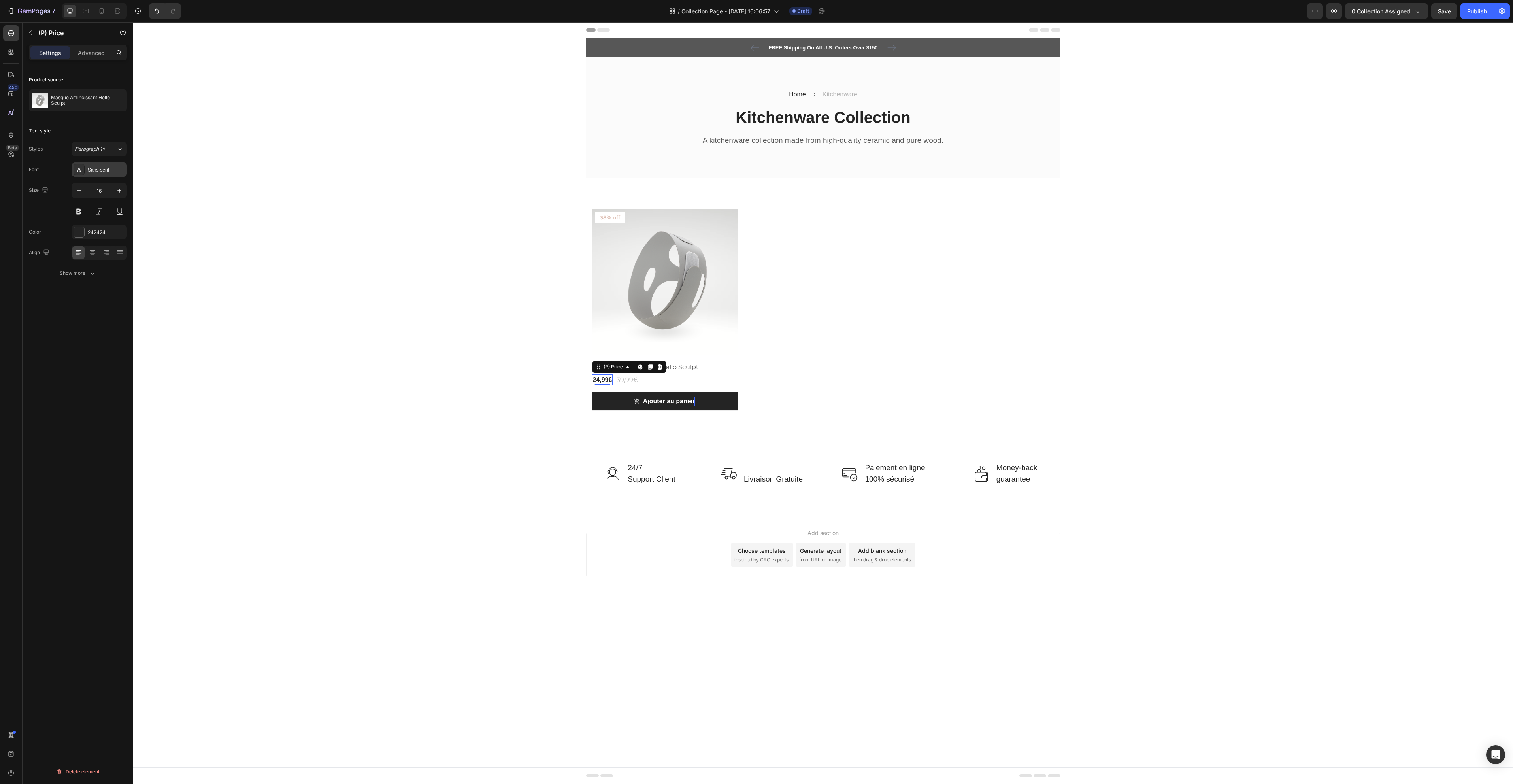
click at [72, 172] on div "Sans-serif" at bounding box center [99, 170] width 55 height 14
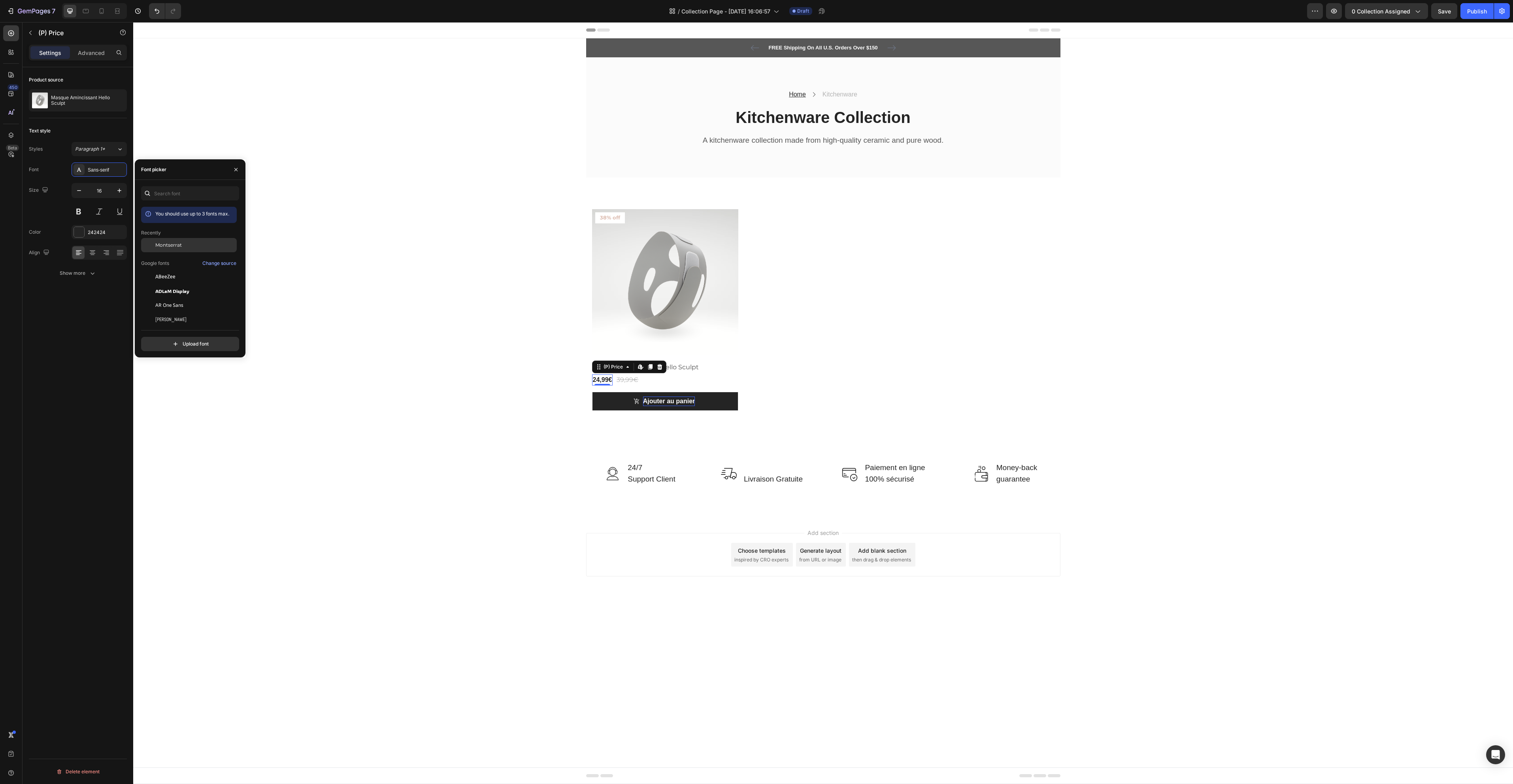
click at [167, 247] on span "Montserrat" at bounding box center [169, 244] width 26 height 7
click at [672, 401] on p "Ajouter au panier" at bounding box center [669, 401] width 52 height 9
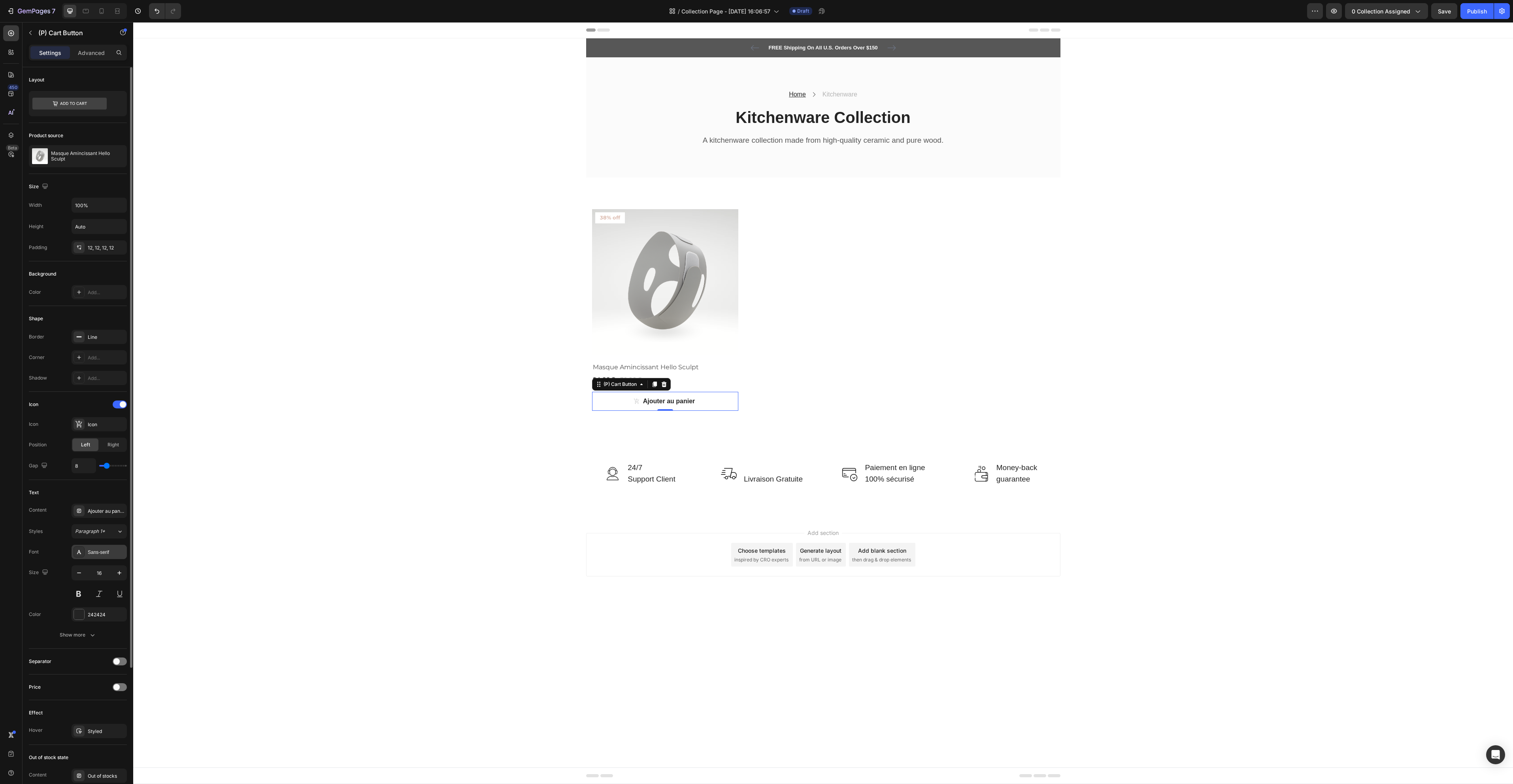
click at [117, 548] on div "Sans-serif" at bounding box center [99, 551] width 55 height 14
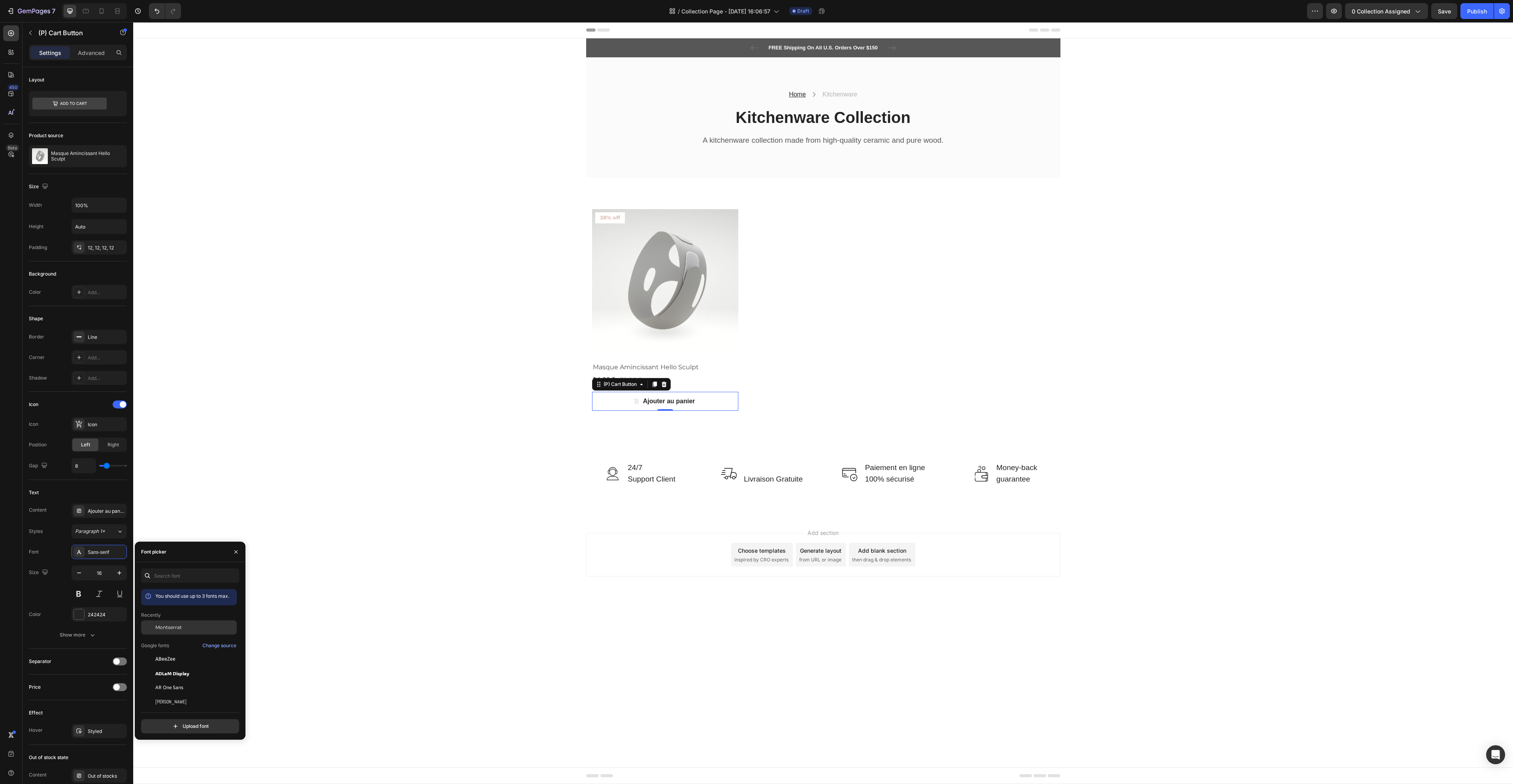
click at [206, 628] on div "Montserrat" at bounding box center [195, 627] width 80 height 7
click at [659, 635] on body "Header FREE Shipping On All U.S. Orders Over $150 Text block 5000+ Text block I…" at bounding box center [823, 402] width 1380 height 761
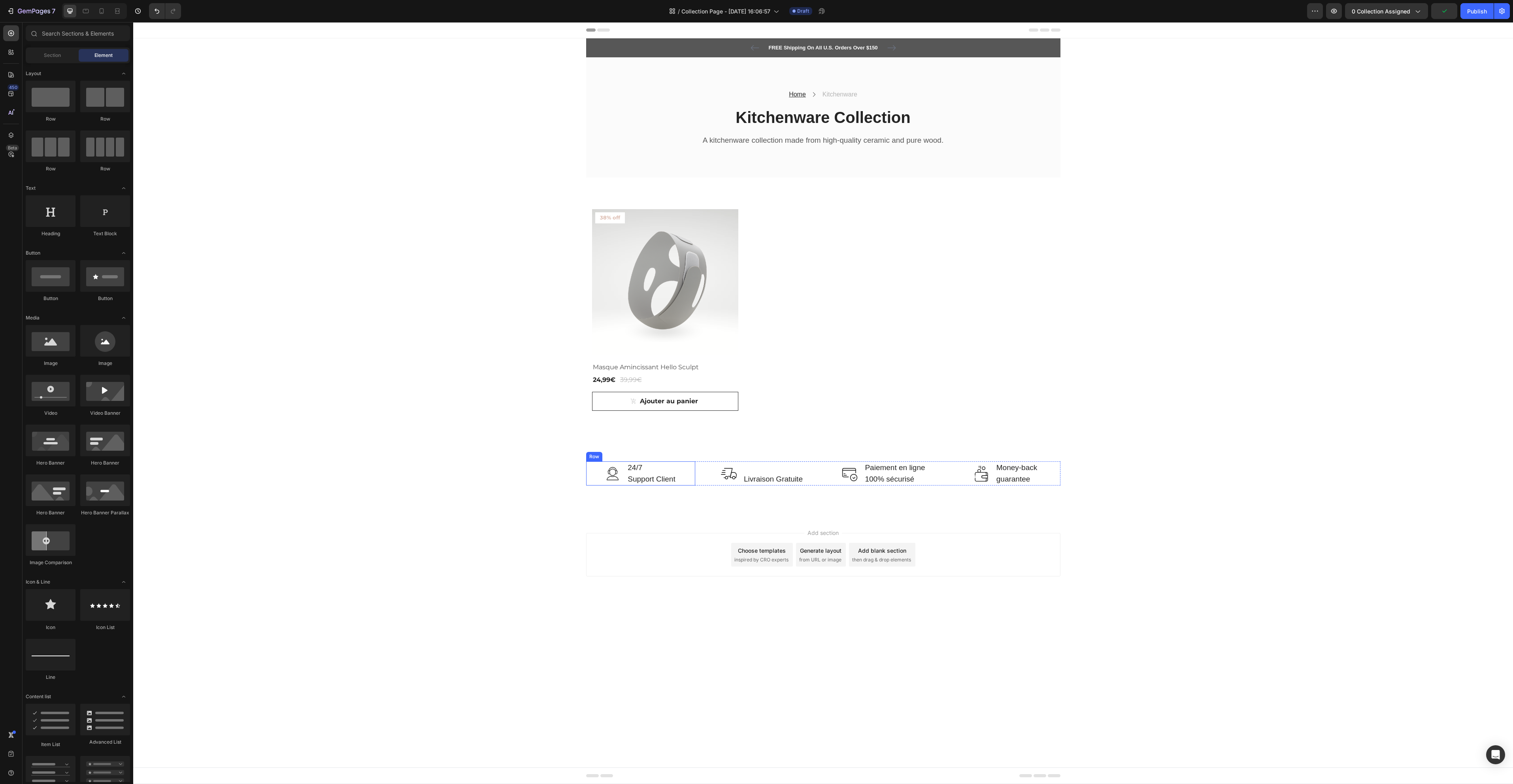
click at [692, 471] on div "Image 24/7 Support Client Text block Row" at bounding box center [641, 473] width 109 height 24
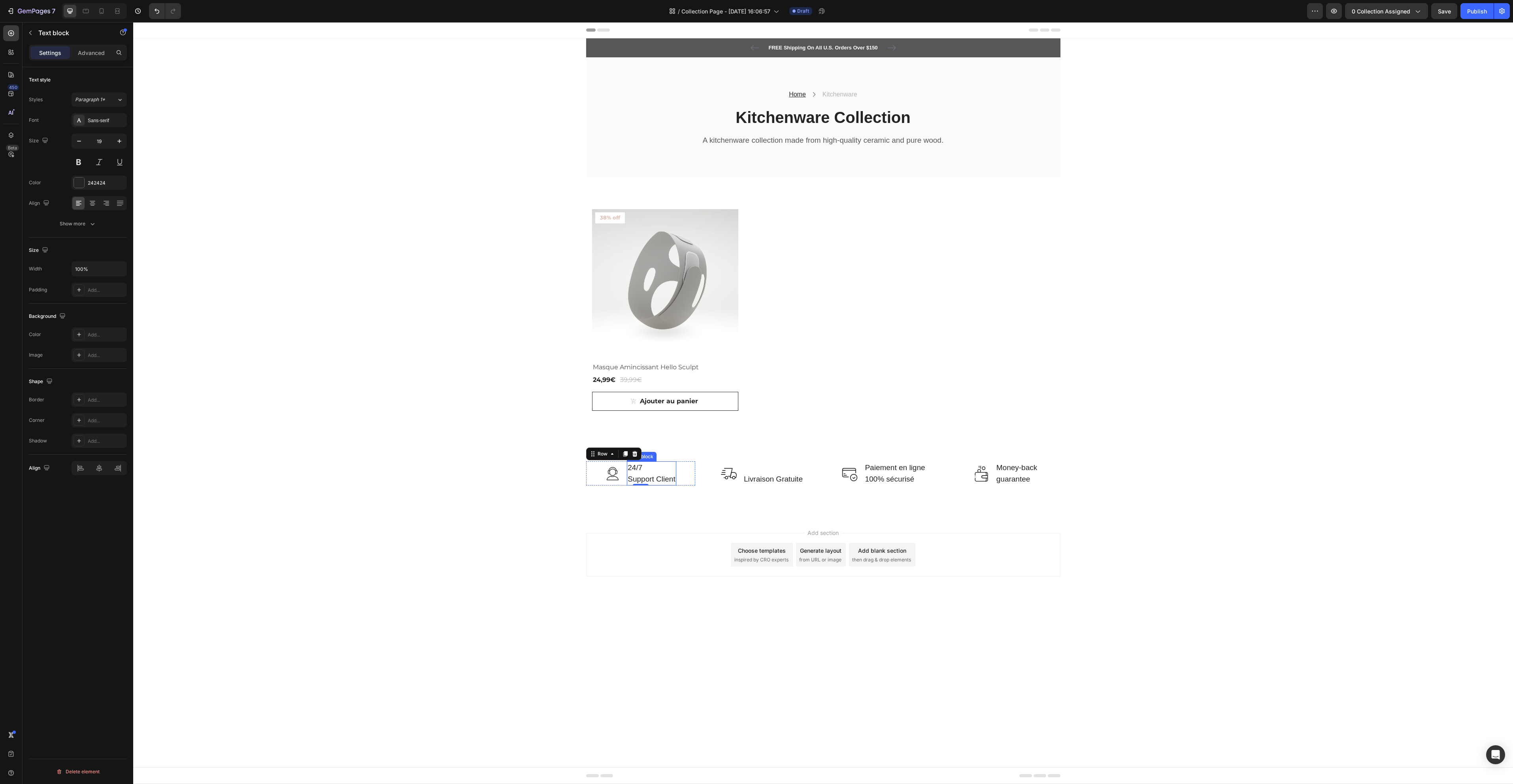
click at [650, 474] on p "Support Client" at bounding box center [651, 479] width 47 height 12
click at [100, 124] on div "Sans-serif" at bounding box center [99, 120] width 55 height 14
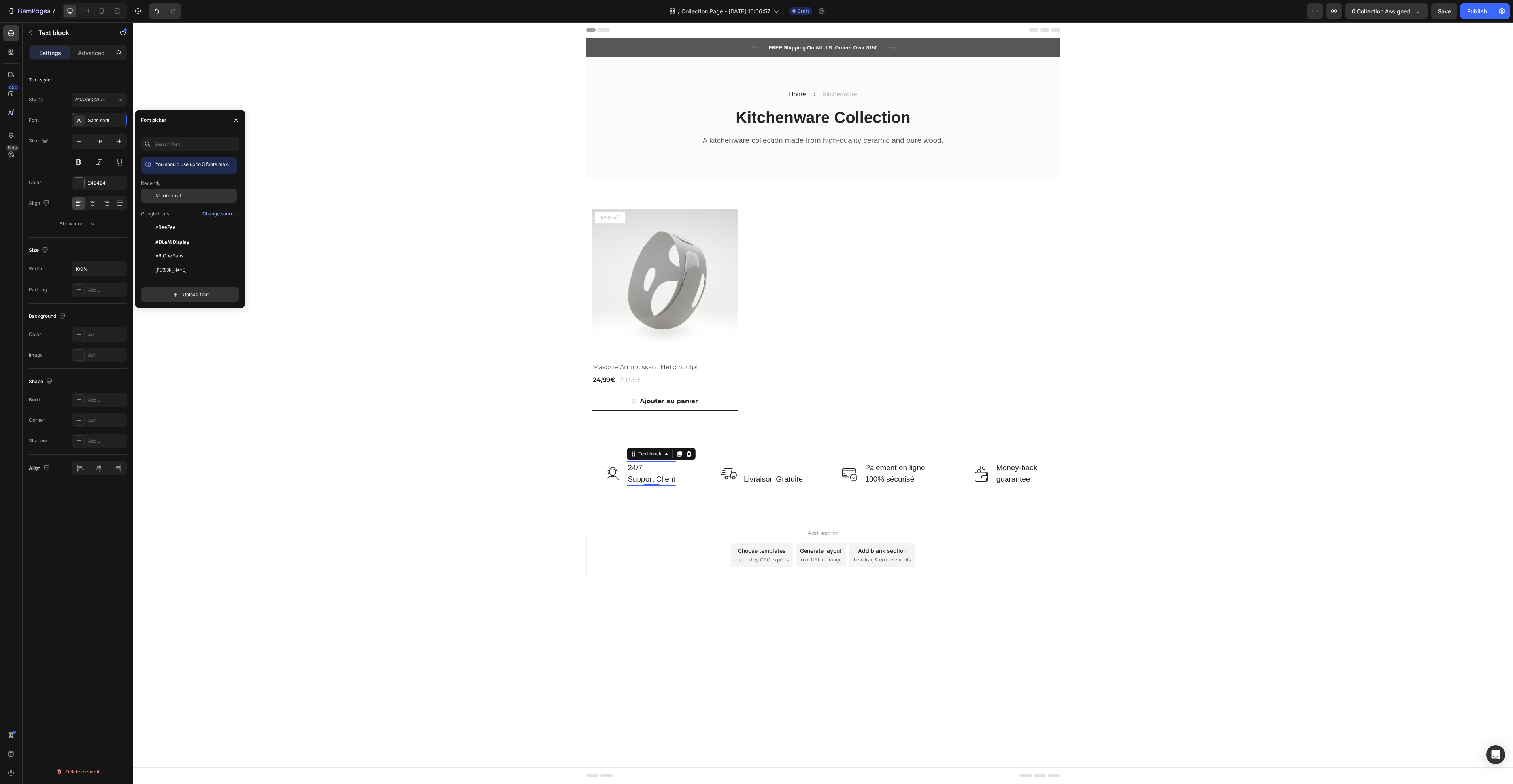
click at [177, 249] on div "Montserrat" at bounding box center [188, 256] width 96 height 14
click at [769, 470] on p "Rich Text Editor. Editing area: main" at bounding box center [773, 467] width 59 height 12
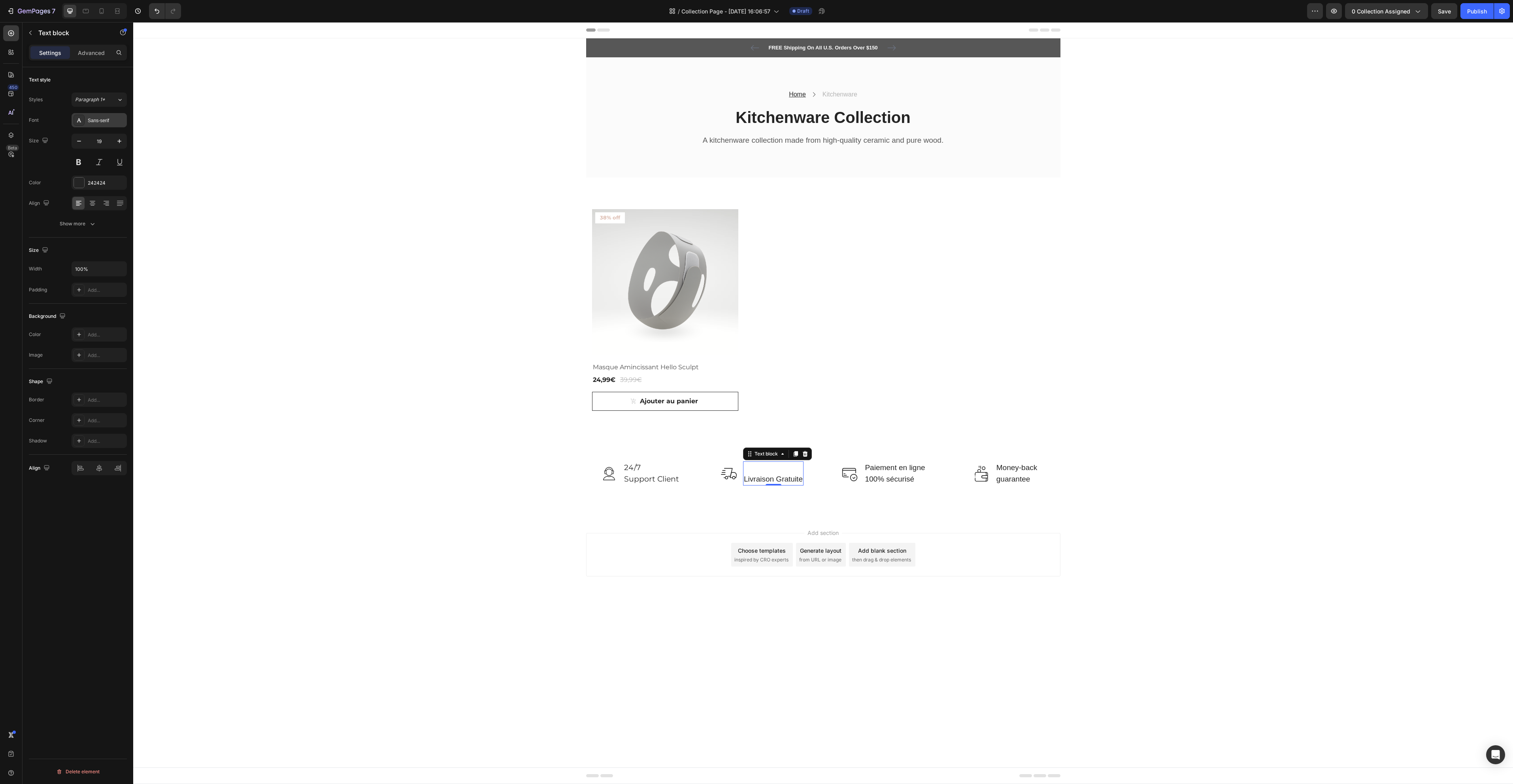
click at [101, 118] on div "Sans-serif" at bounding box center [107, 120] width 37 height 7
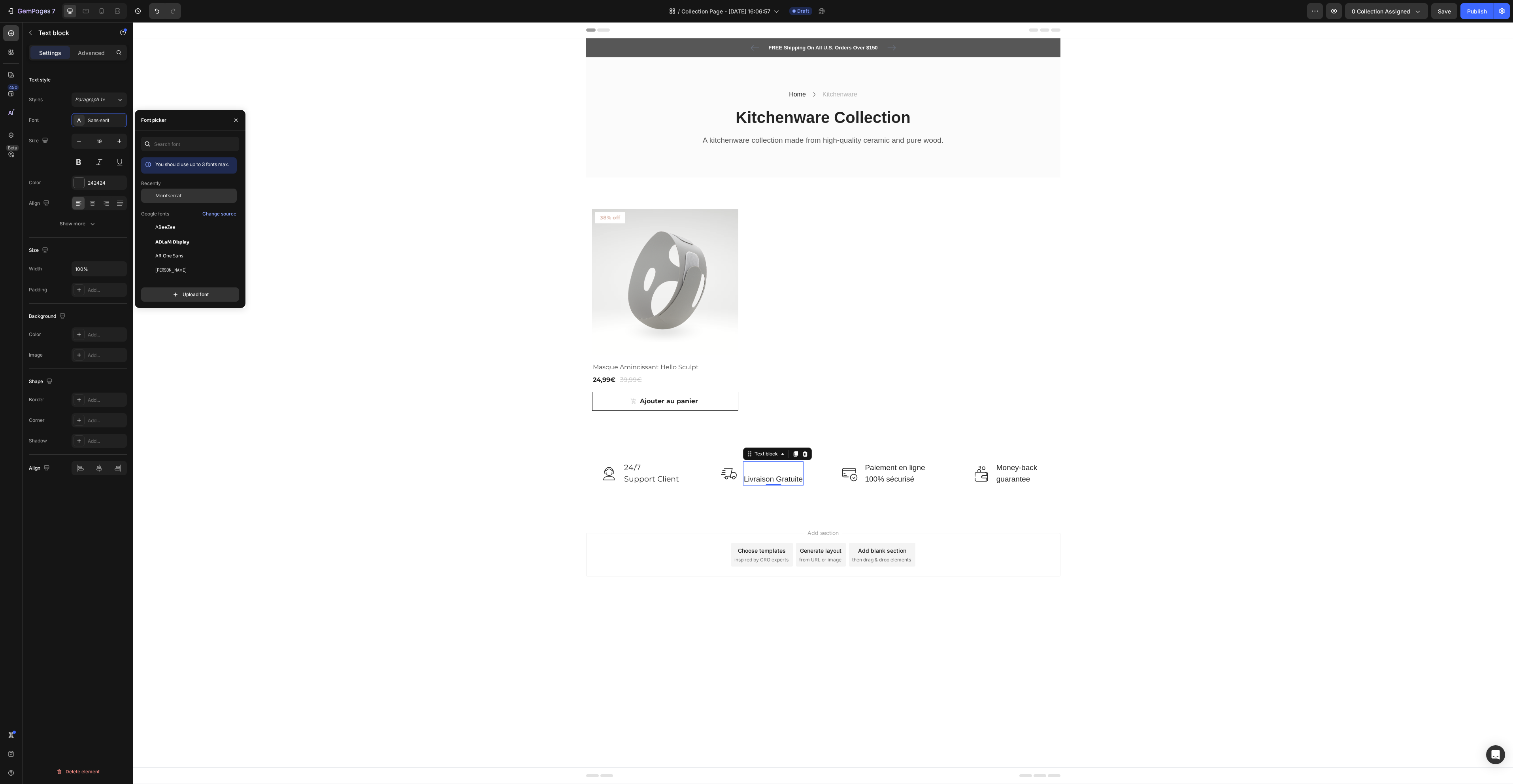
click at [169, 195] on span "Montserrat" at bounding box center [169, 195] width 26 height 7
click at [896, 472] on p "Paiement en ligne" at bounding box center [895, 467] width 60 height 12
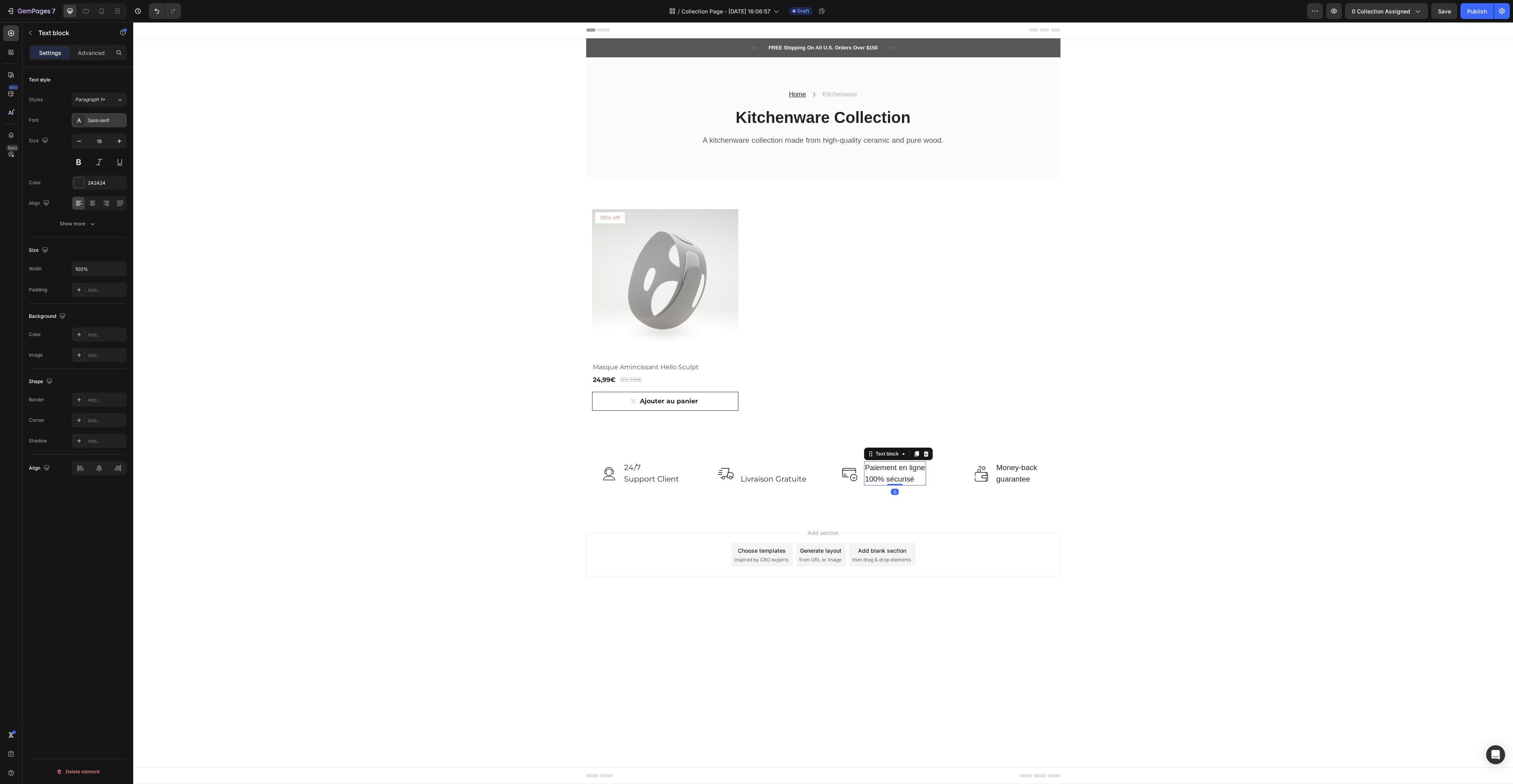
click at [111, 121] on div "Sans-serif" at bounding box center [107, 120] width 37 height 7
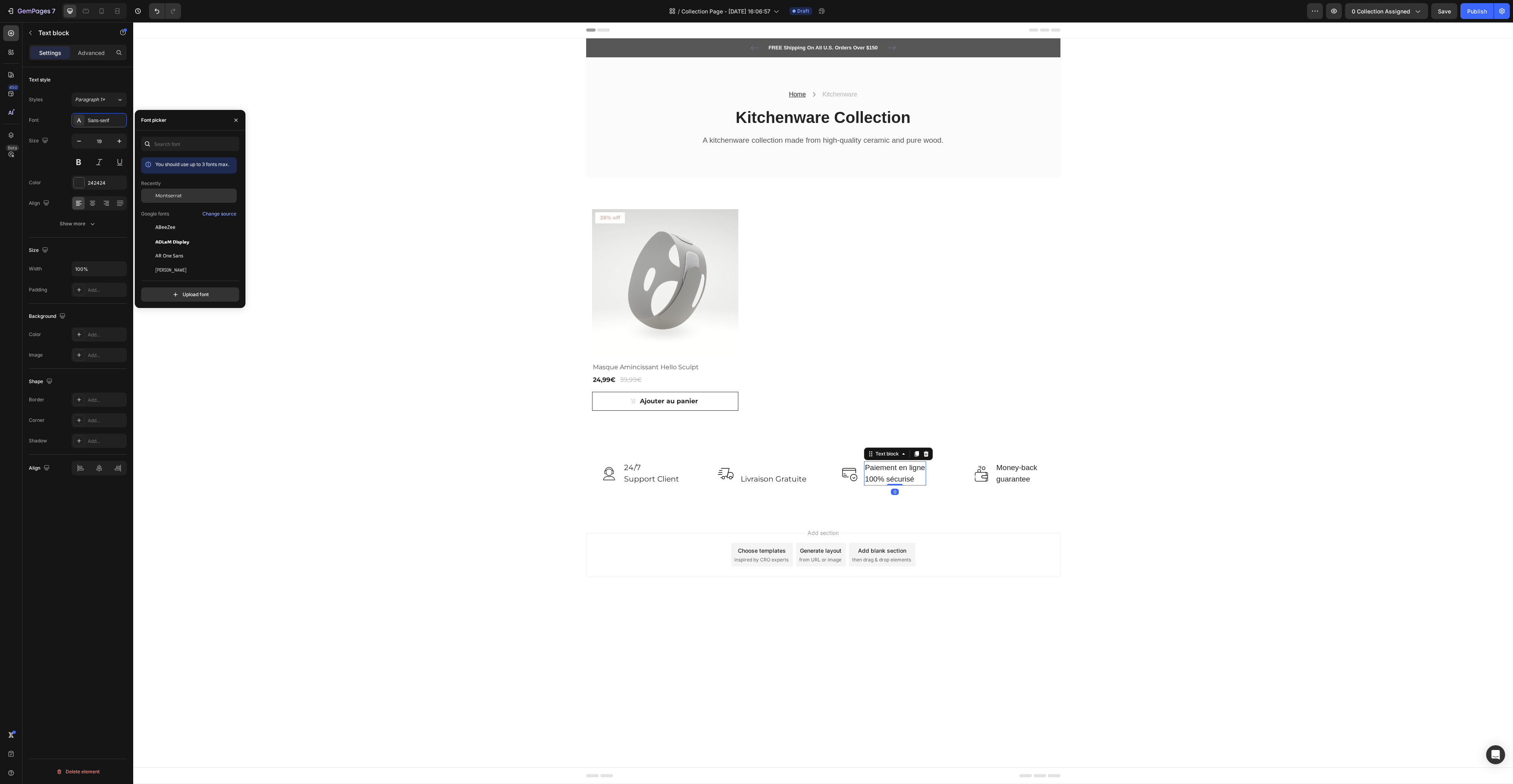
click at [175, 198] on span "Montserrat" at bounding box center [169, 195] width 26 height 7
click at [1031, 41] on div "FREE Shipping On All U.S. Orders Over $150 Text block 5000+ Text block Icon Ico…" at bounding box center [824, 47] width 475 height 19
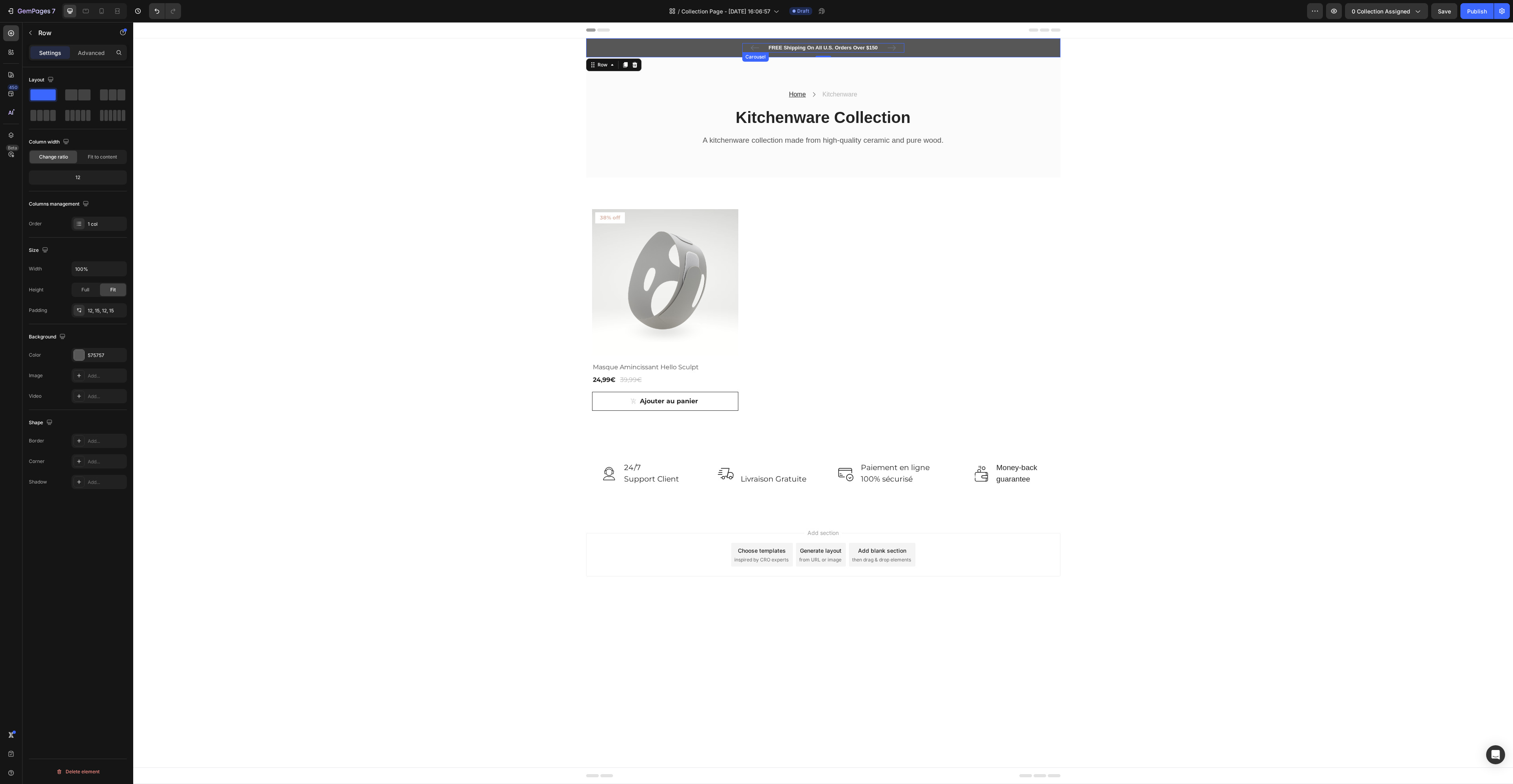
click at [895, 45] on icon "Carousel Next Arrow" at bounding box center [891, 47] width 9 height 9
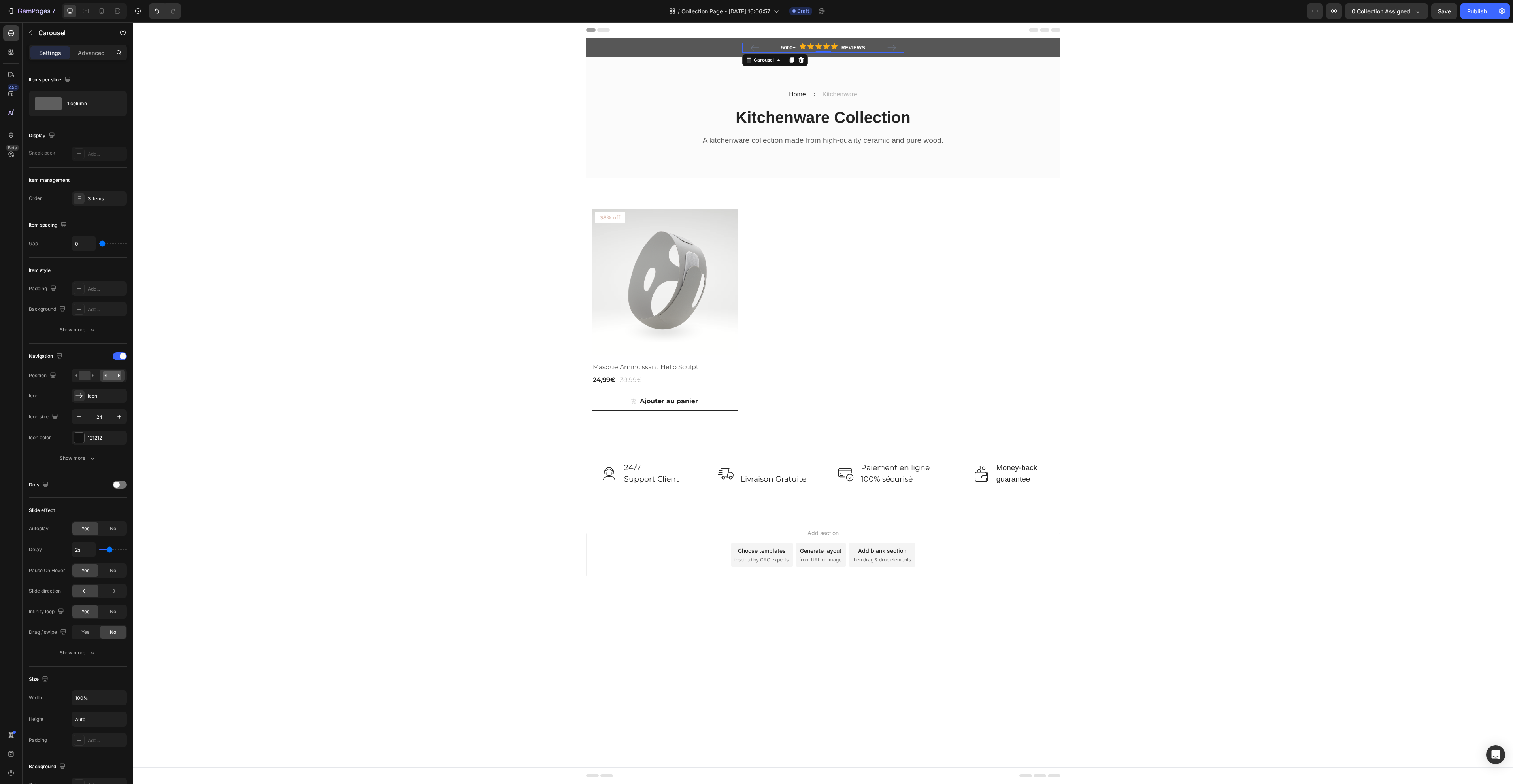
click at [895, 47] on icon "Carousel Next Arrow" at bounding box center [891, 47] width 9 height 5
click at [895, 45] on icon "Carousel Next Arrow" at bounding box center [891, 47] width 9 height 9
click at [756, 44] on icon "Carousel Back Arrow" at bounding box center [755, 47] width 9 height 9
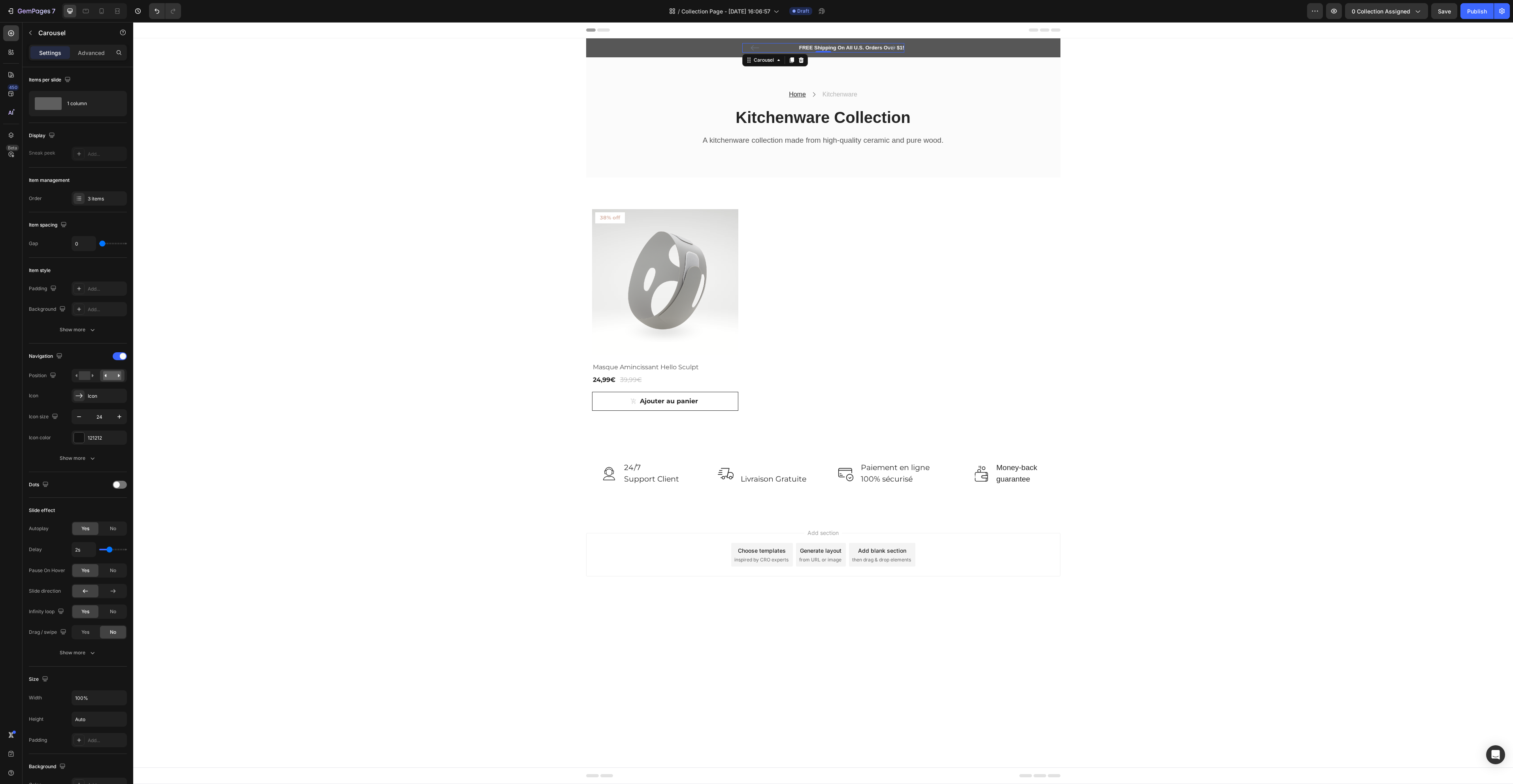
click at [756, 44] on icon "Carousel Back Arrow" at bounding box center [755, 47] width 9 height 9
click at [664, 49] on div "FREE Shipping On All U.S. Orders Over $150 Text block 5000+ Text block Icon Ico…" at bounding box center [823, 47] width 462 height 9
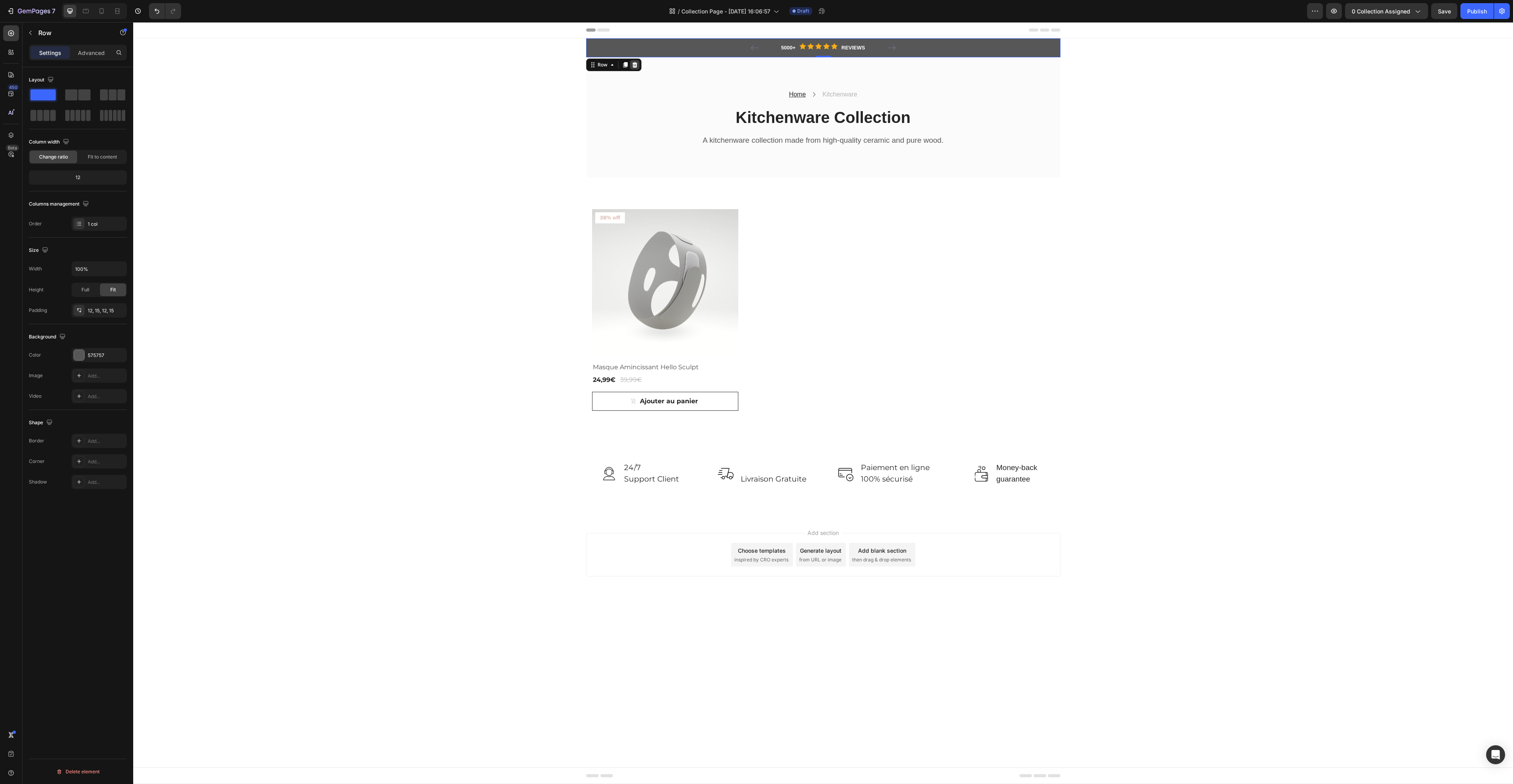
click at [637, 65] on icon at bounding box center [635, 65] width 6 height 6
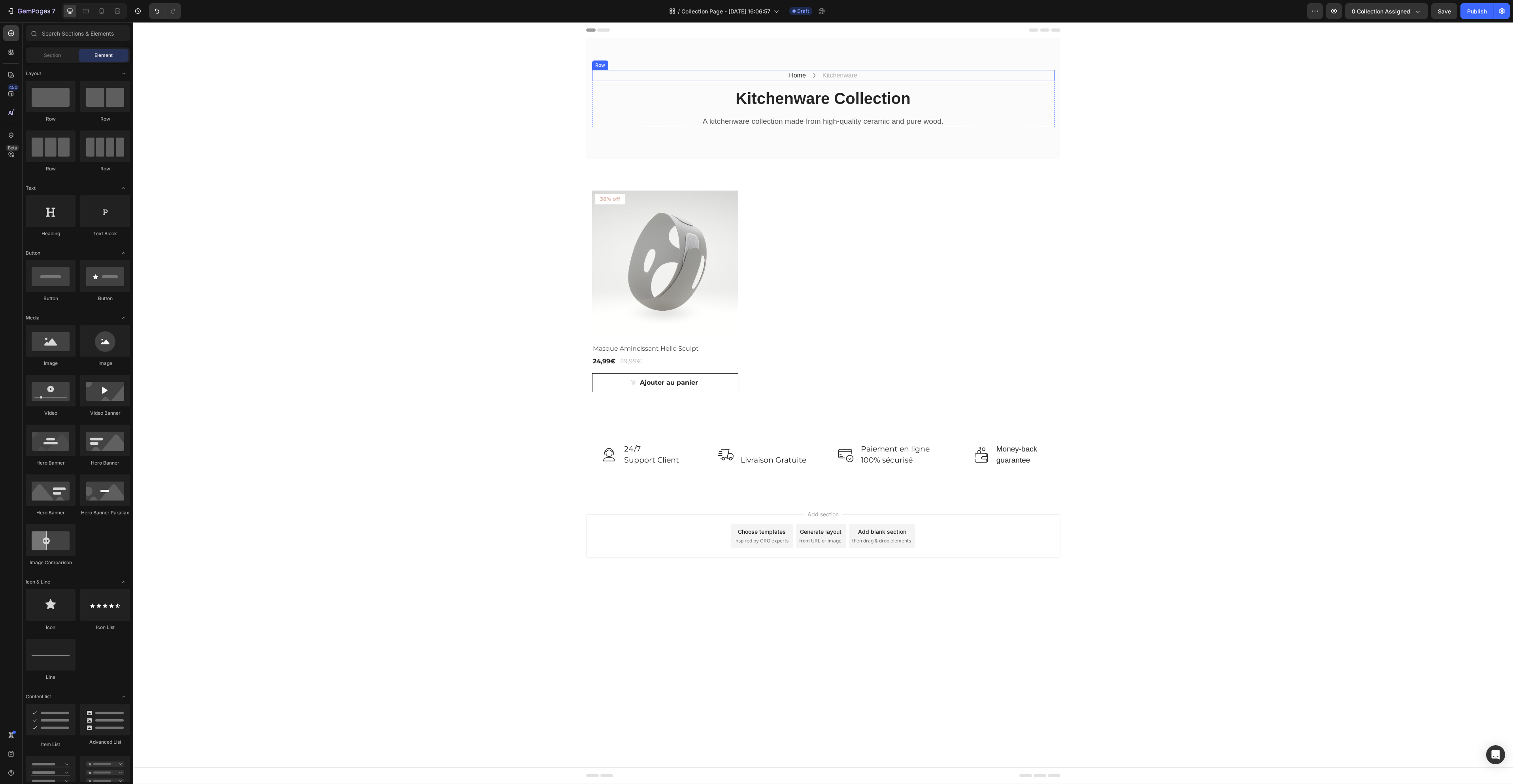
click at [917, 80] on div "Home Text block Icon Kitchenware Text block Row" at bounding box center [823, 75] width 462 height 11
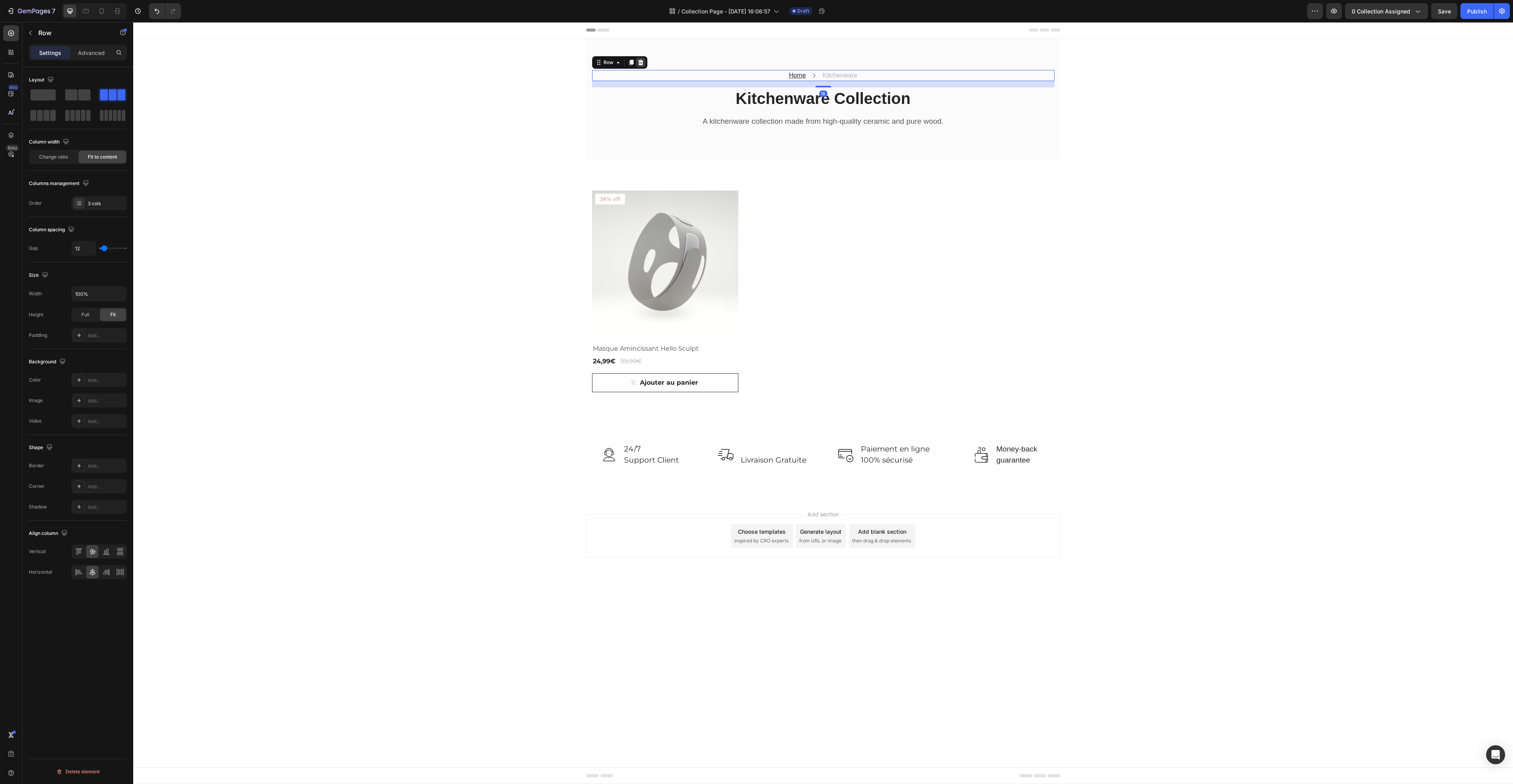
click at [645, 65] on div at bounding box center [641, 62] width 9 height 9
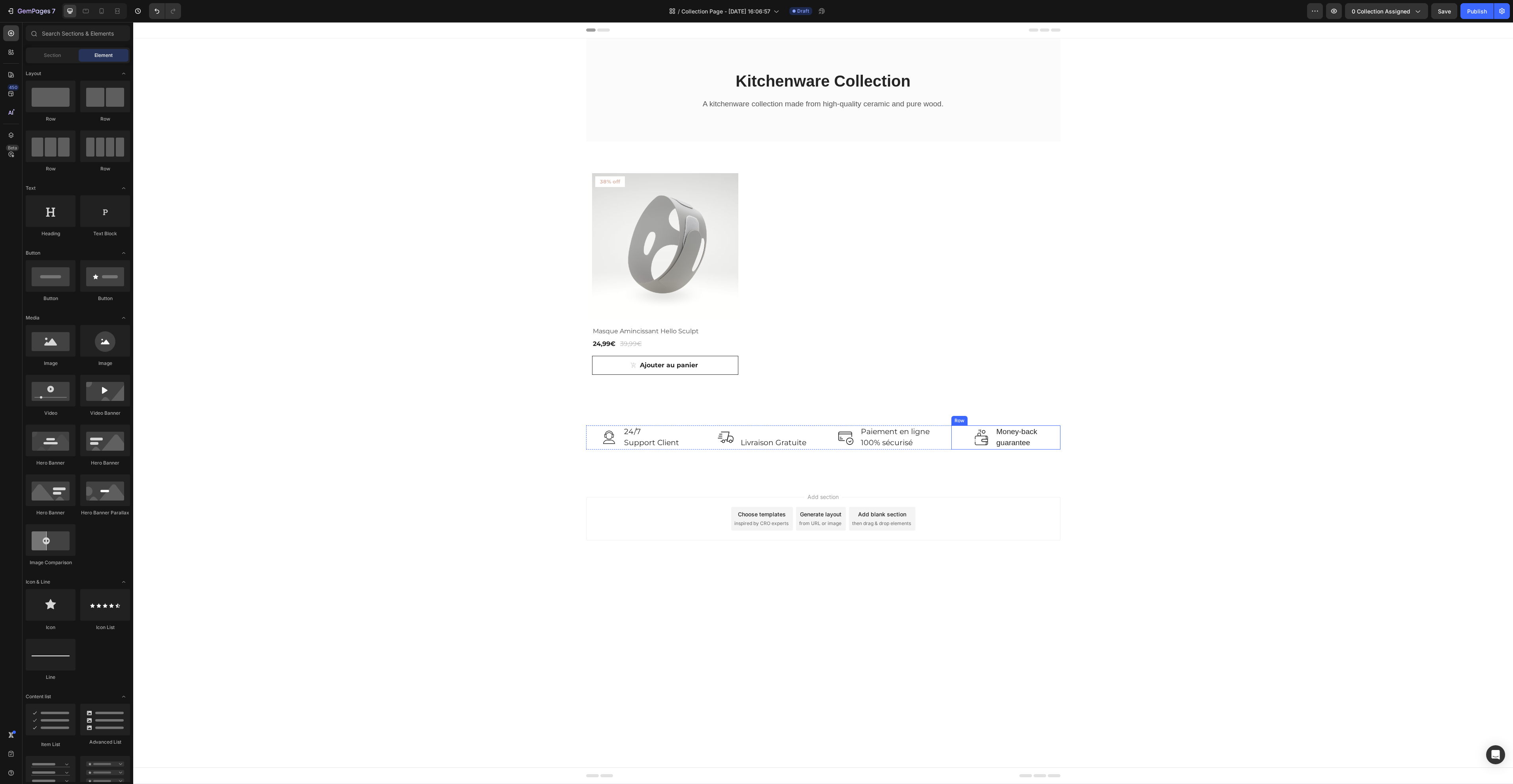
click at [963, 435] on div "Image Money-back guarantee Text block Row" at bounding box center [1006, 437] width 109 height 24
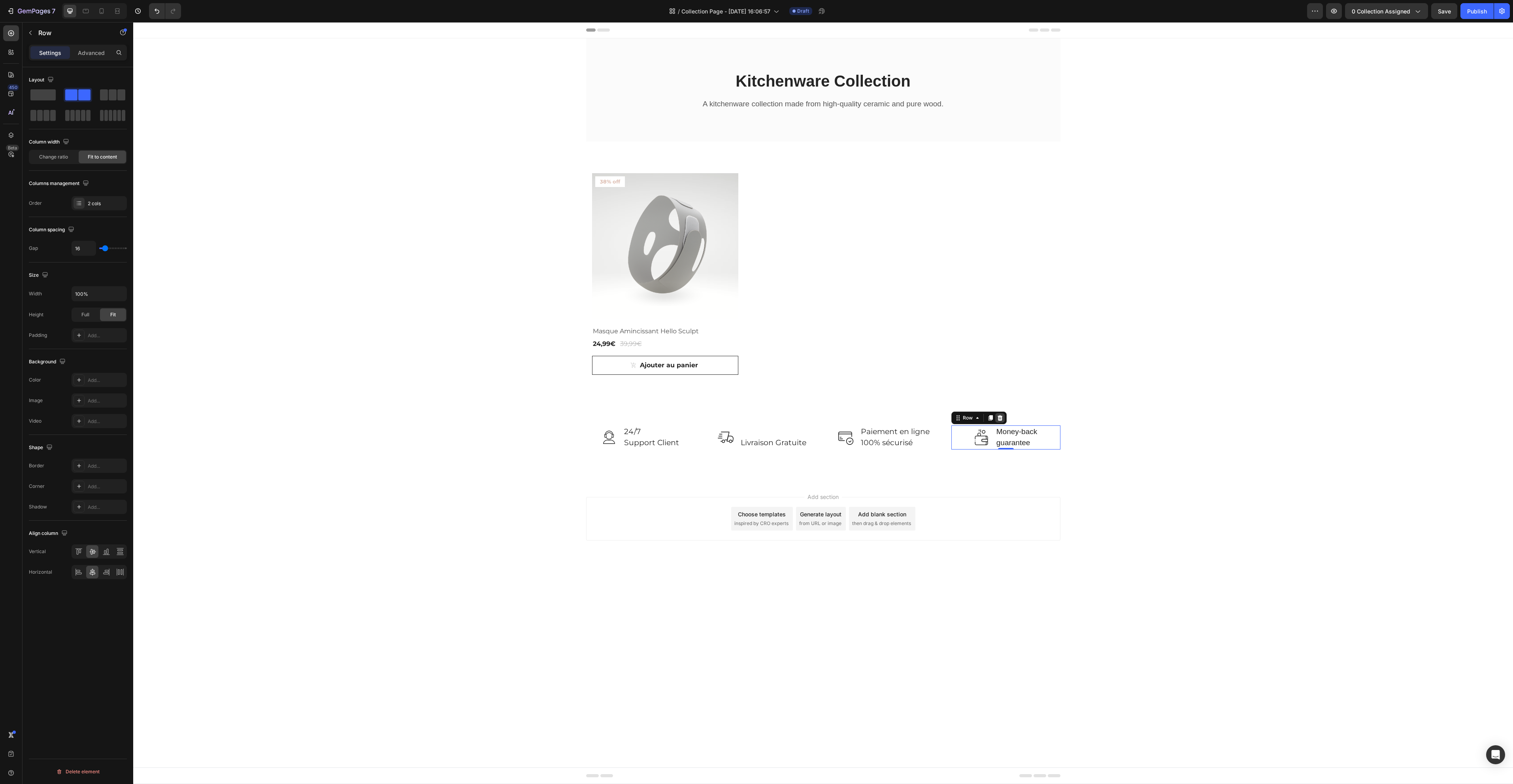
click at [1003, 418] on div at bounding box center [1000, 418] width 9 height 9
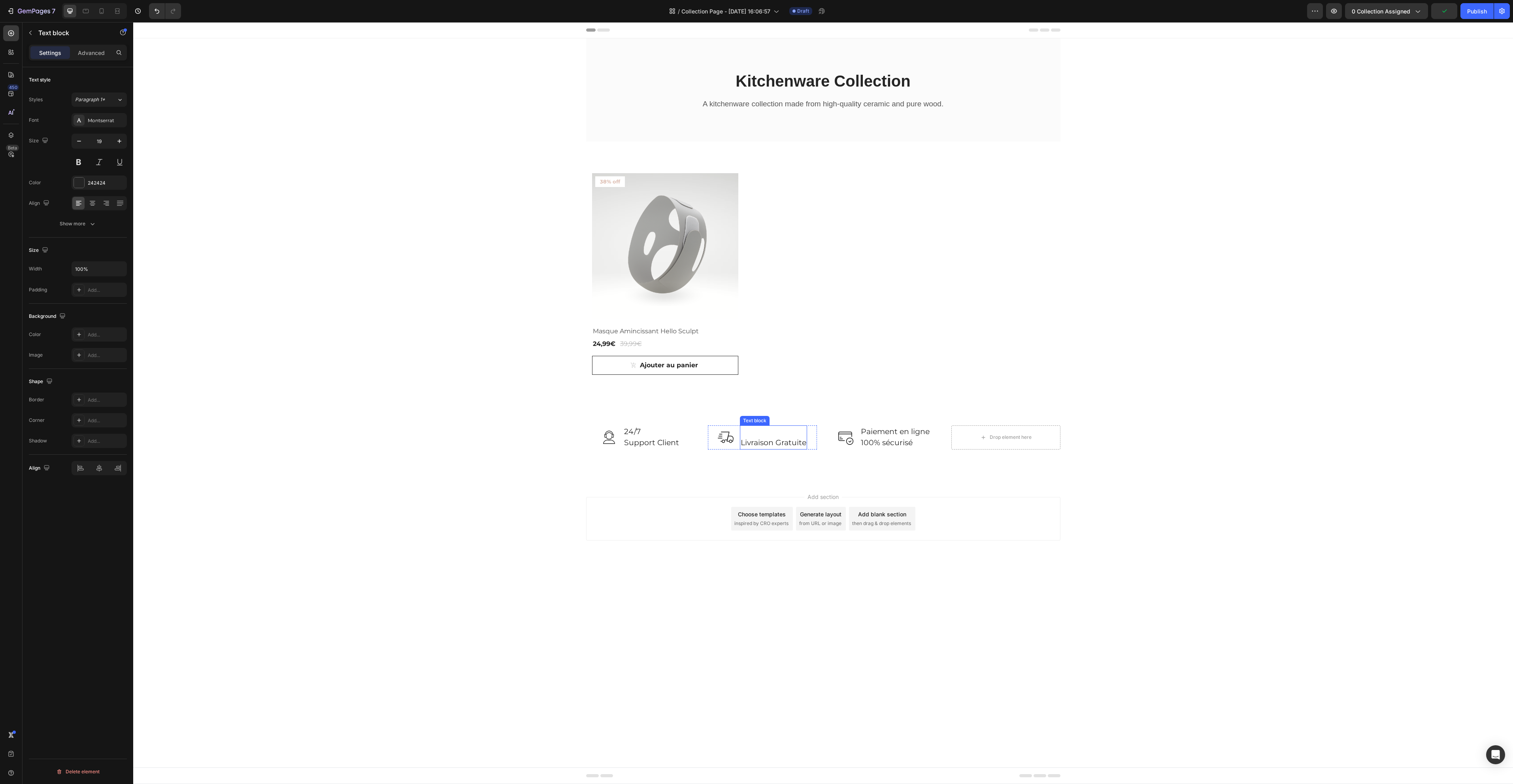
click at [752, 443] on p "Livraison Gratuite" at bounding box center [773, 443] width 65 height 12
click at [1273, 540] on div "Add section Choose templates inspired by CRO experts Generate layout from URL o…" at bounding box center [823, 529] width 1380 height 97
click at [775, 428] on p "Livraison Gratuite" at bounding box center [773, 432] width 65 height 12
click at [96, 50] on p "Advanced" at bounding box center [91, 52] width 27 height 9
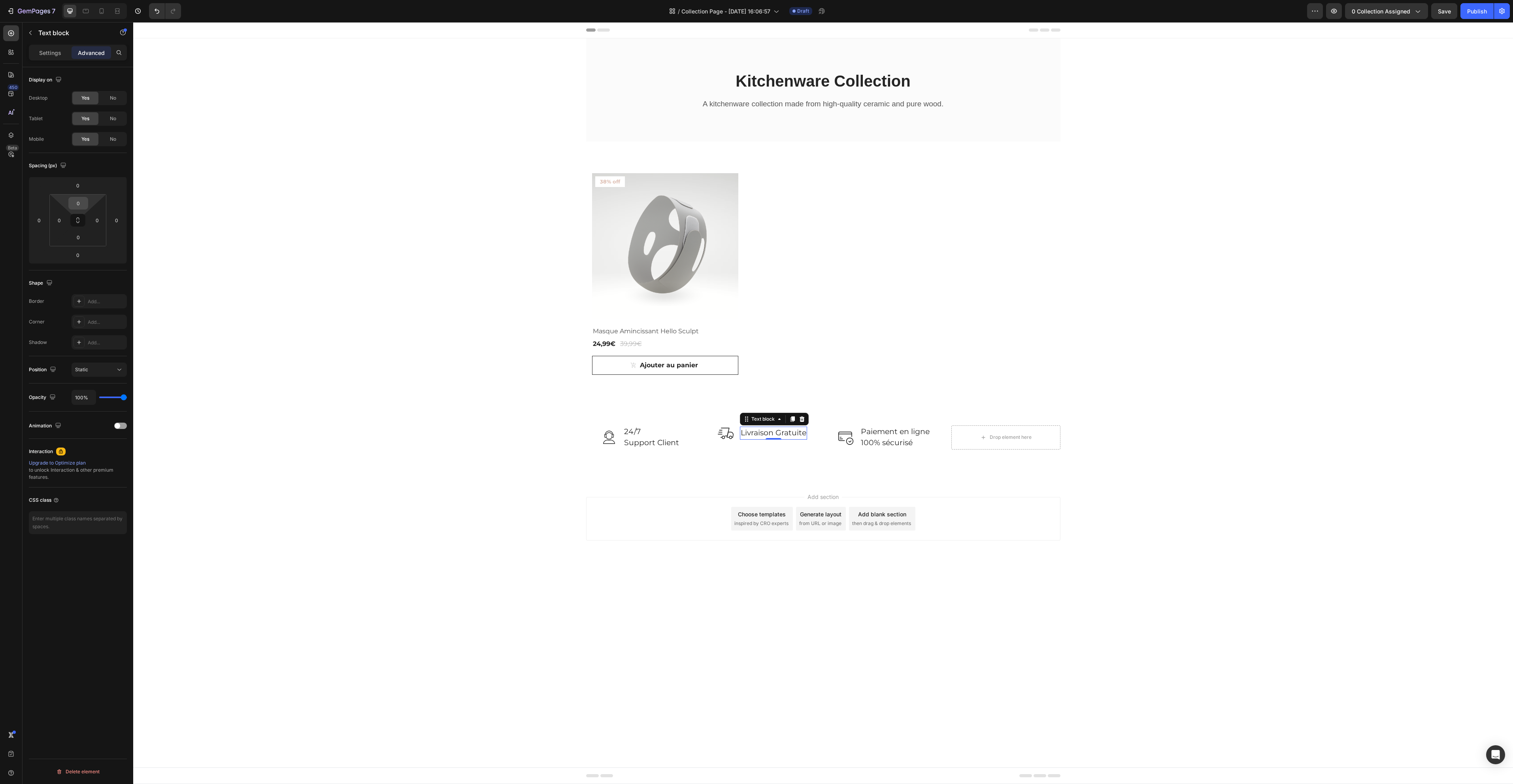
click at [83, 205] on input "0" at bounding box center [78, 203] width 16 height 12
type input "3"
type input "1"
type input "20"
click at [1314, 466] on div "Image 24/7 Support Client Text block Row Image Livraison Gratuite Text block 0 …" at bounding box center [823, 443] width 1380 height 75
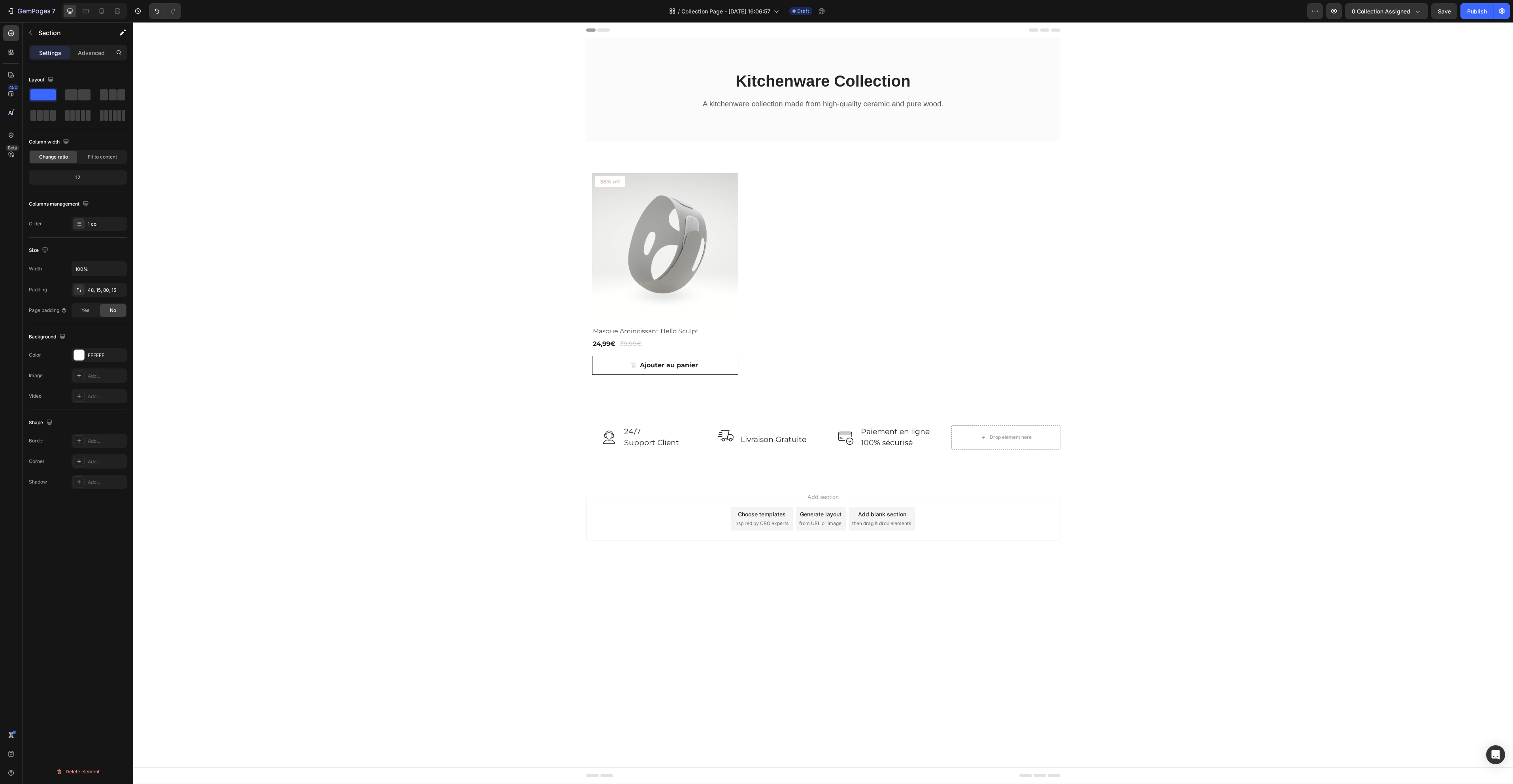
click at [401, 609] on body "Header Kitchenware Collection Heading A kitchenware collection made from high-q…" at bounding box center [823, 402] width 1380 height 761
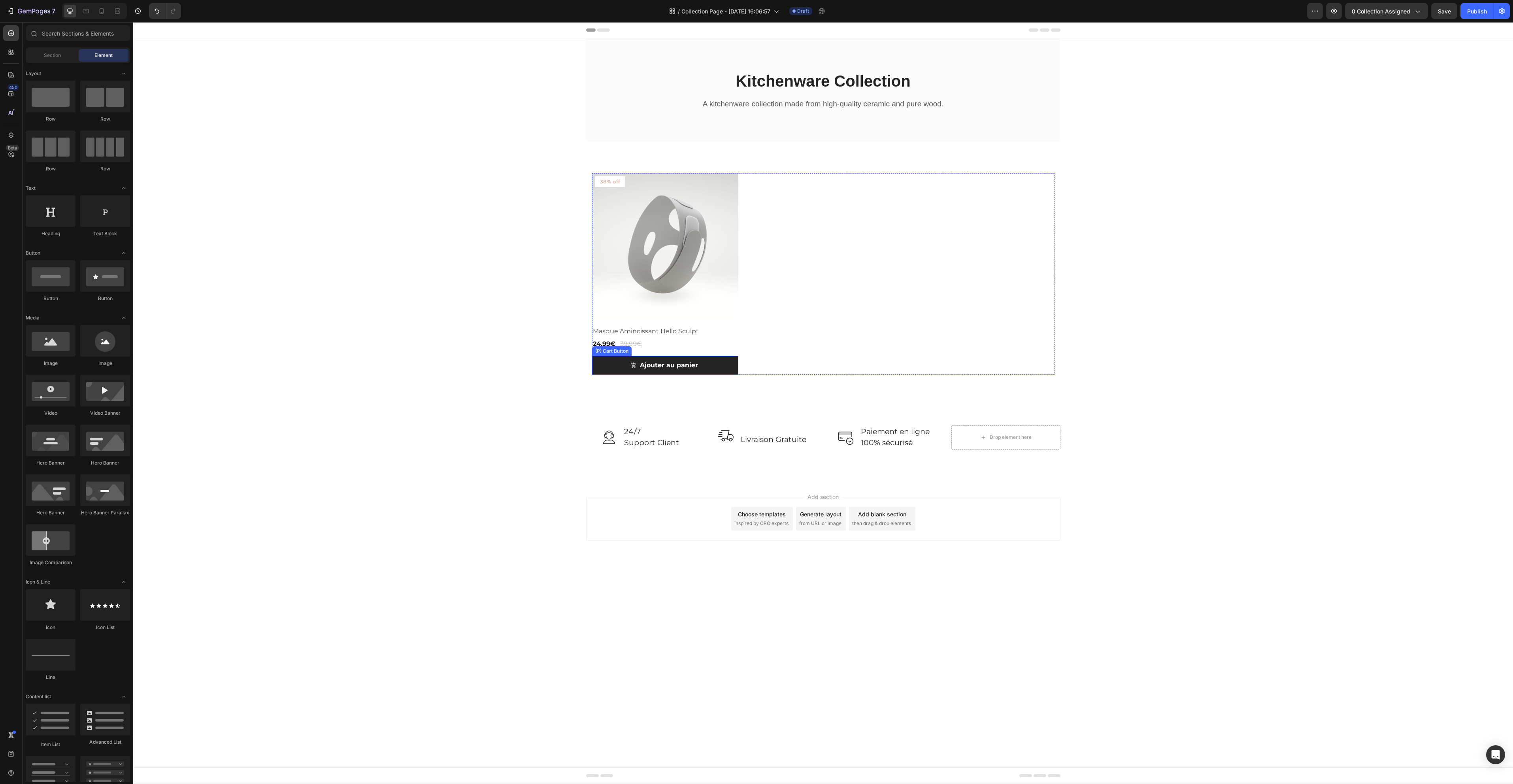
click at [605, 365] on button "Ajouter au panier" at bounding box center [665, 365] width 146 height 19
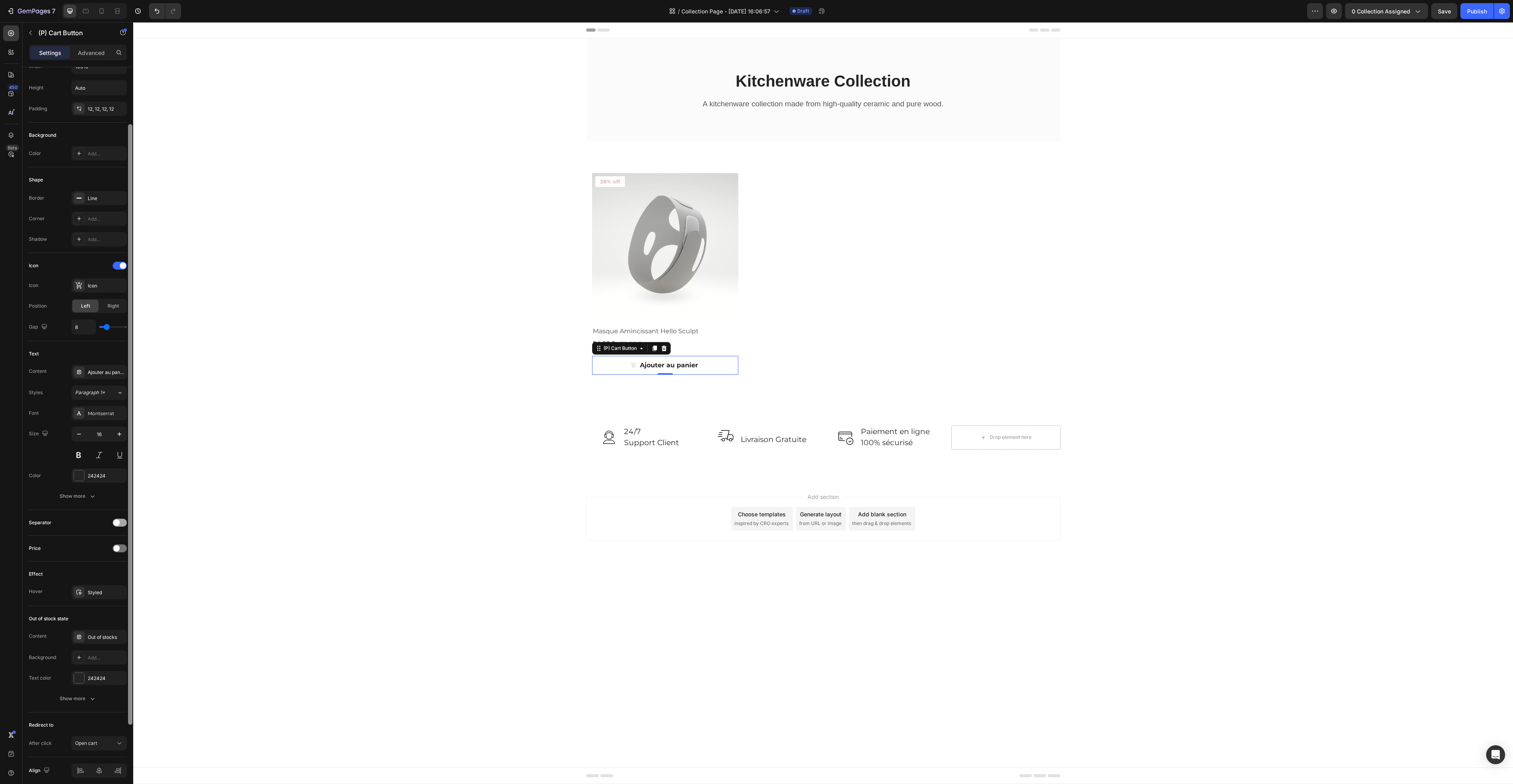
scroll to position [170, 0]
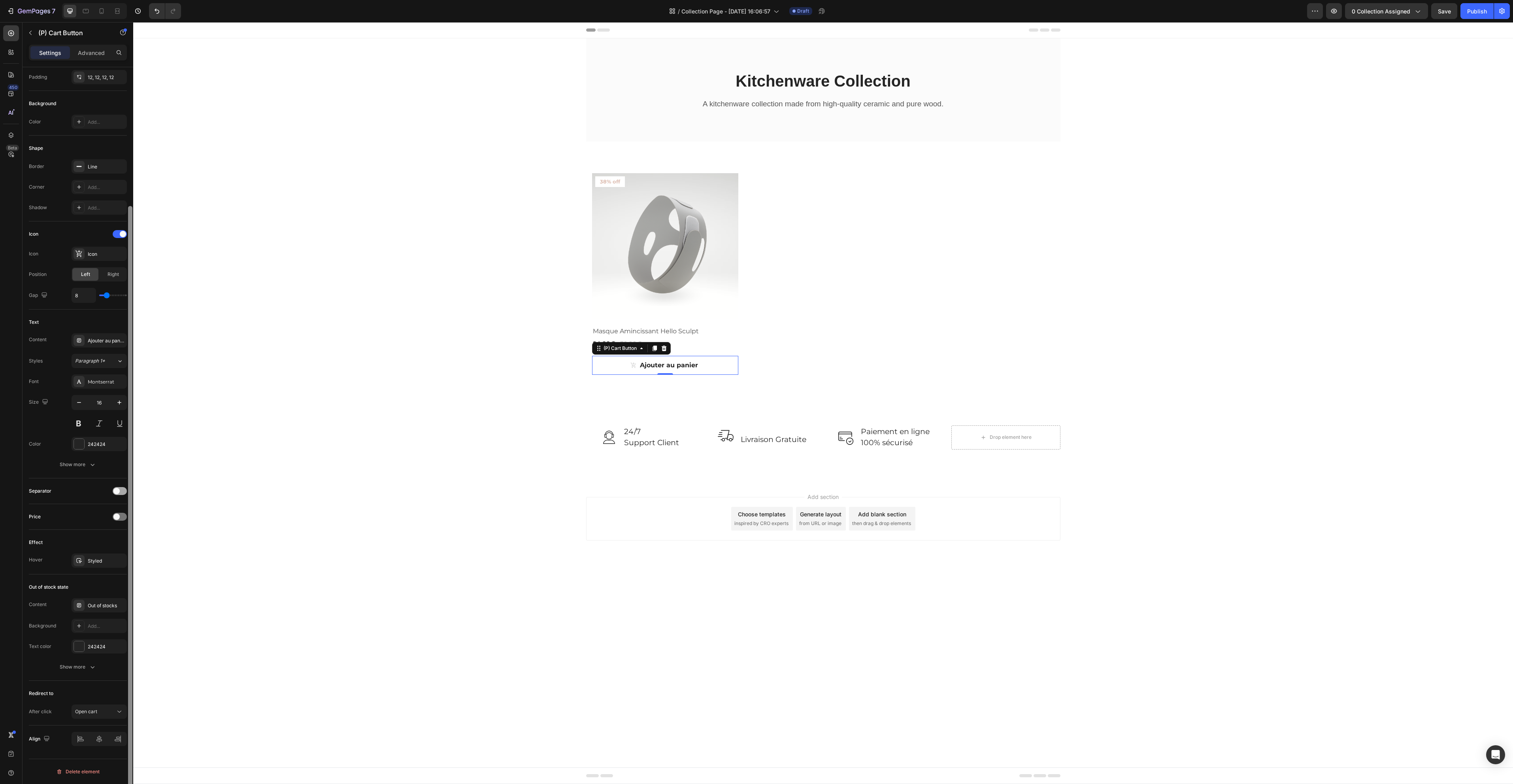
drag, startPoint x: 129, startPoint y: 317, endPoint x: 127, endPoint y: 492, distance: 175.0
click at [127, 492] on div "Layout Product source Masque Amincissant Hello Sculpt Size Width 100% Height Au…" at bounding box center [78, 436] width 110 height 739
click at [89, 464] on icon "button" at bounding box center [93, 464] width 8 height 8
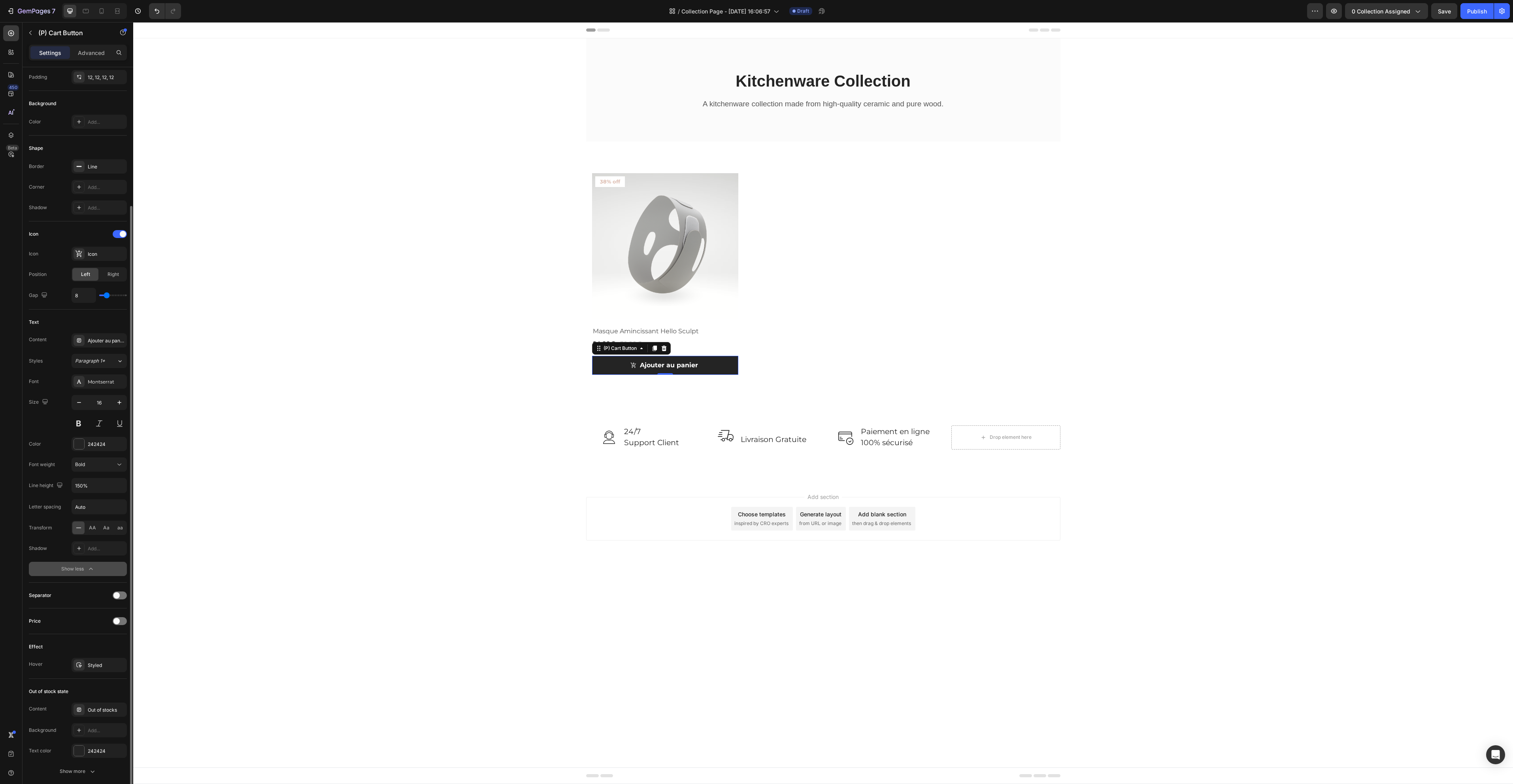
click at [604, 365] on button "Ajouter au panier" at bounding box center [665, 365] width 146 height 19
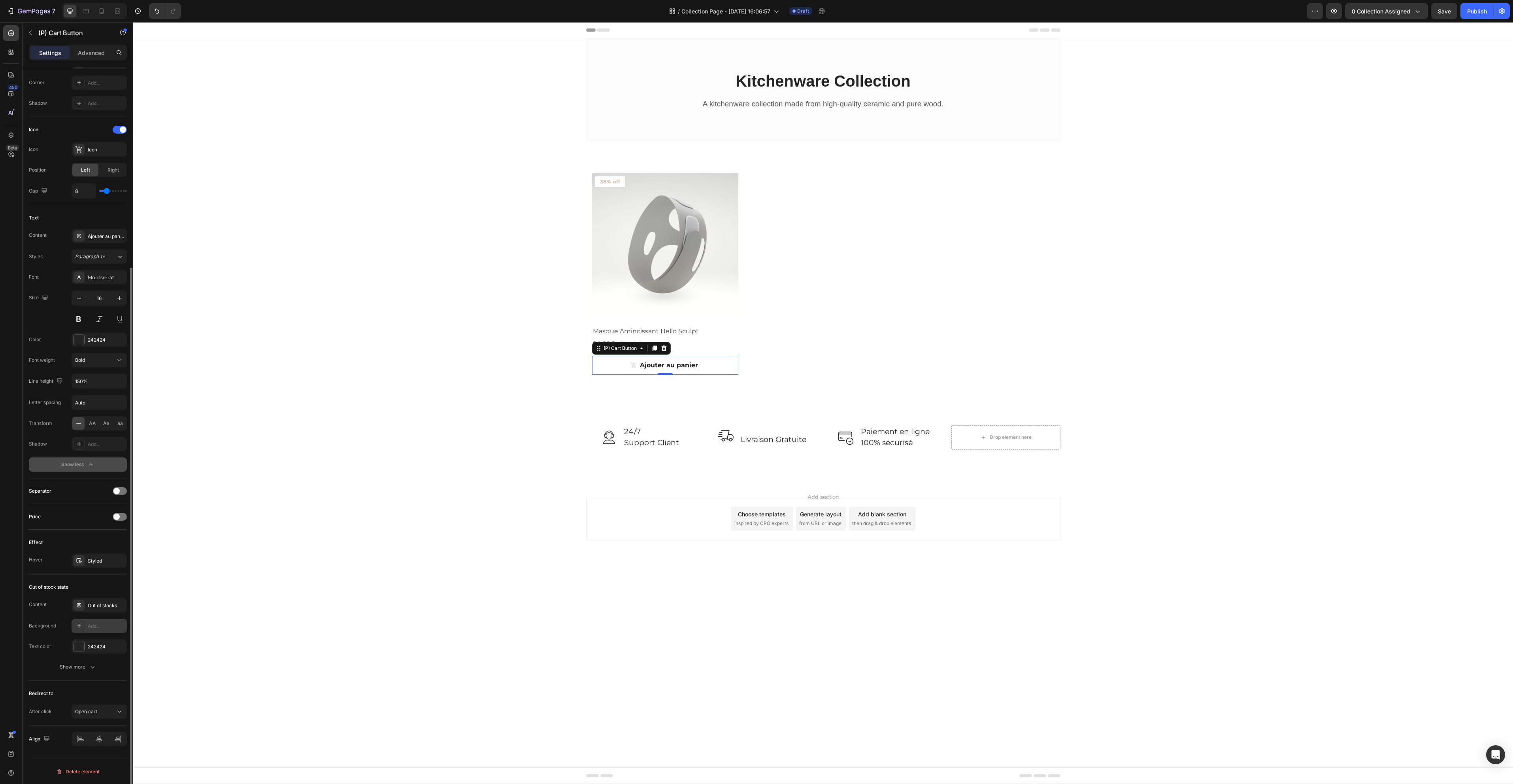
scroll to position [156, 0]
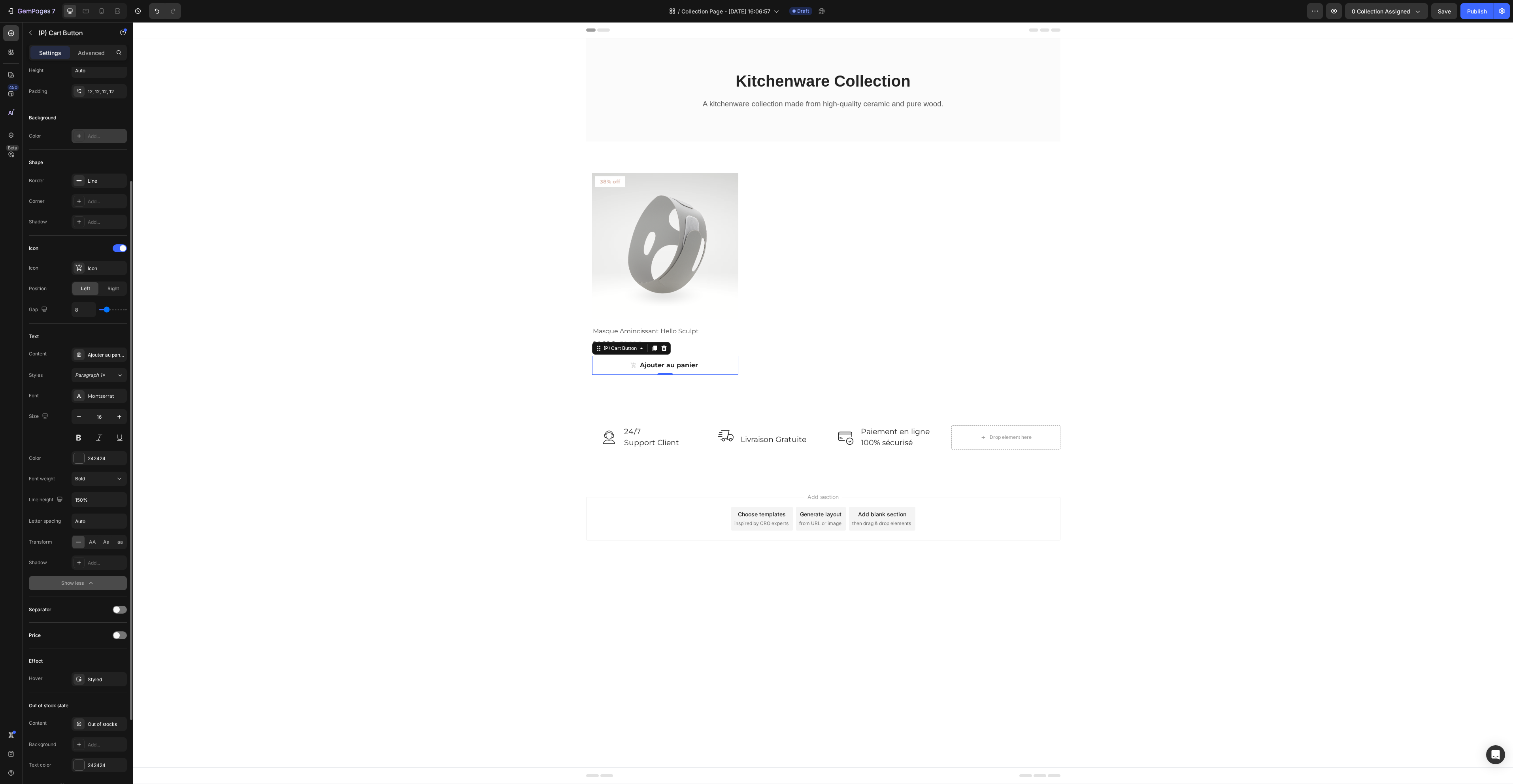
click at [100, 136] on div "Add..." at bounding box center [107, 136] width 37 height 7
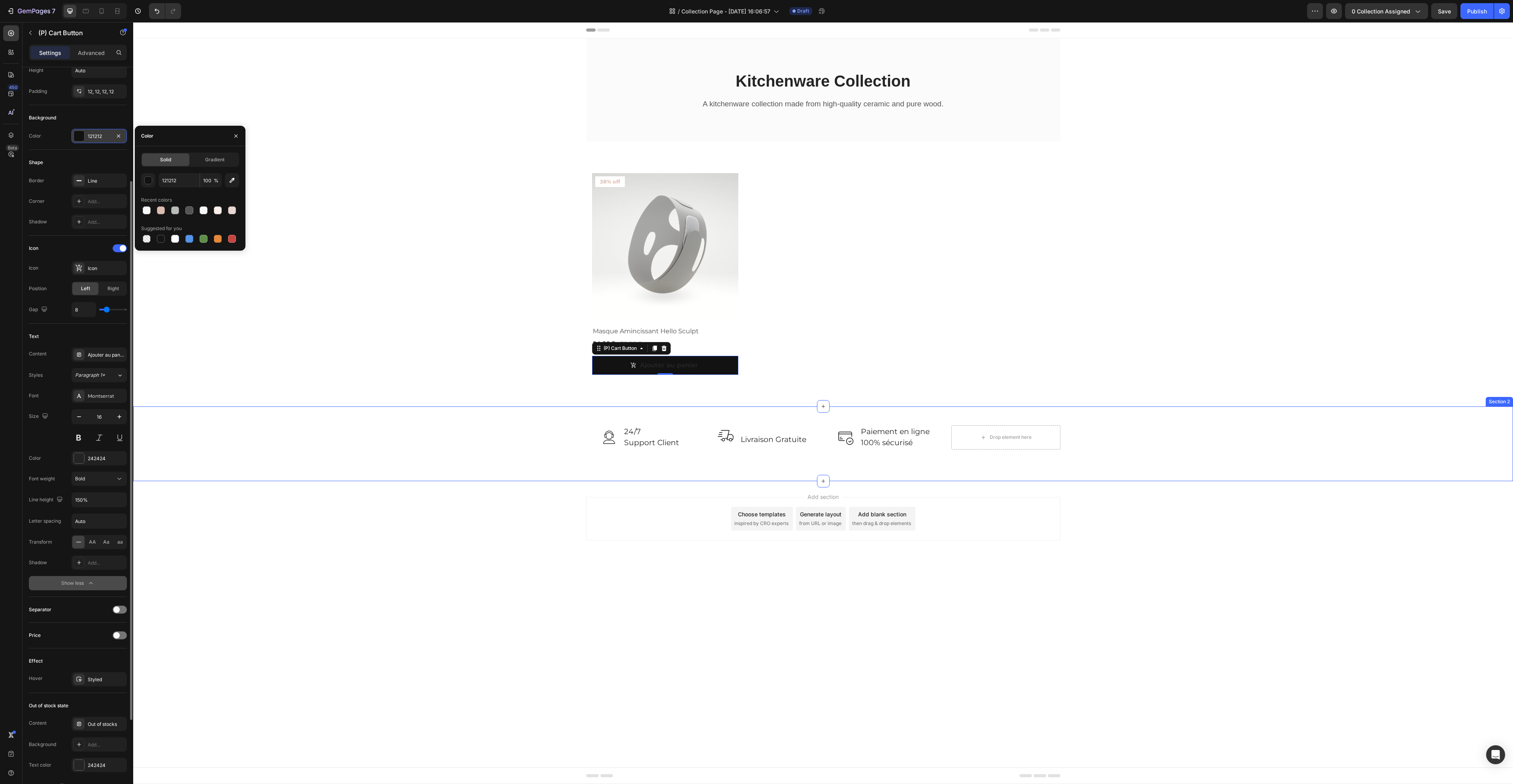
click at [303, 419] on div "Image 24/7 Support Client Text block Row Image Livraison Gratuite Text block Ro…" at bounding box center [823, 443] width 1380 height 75
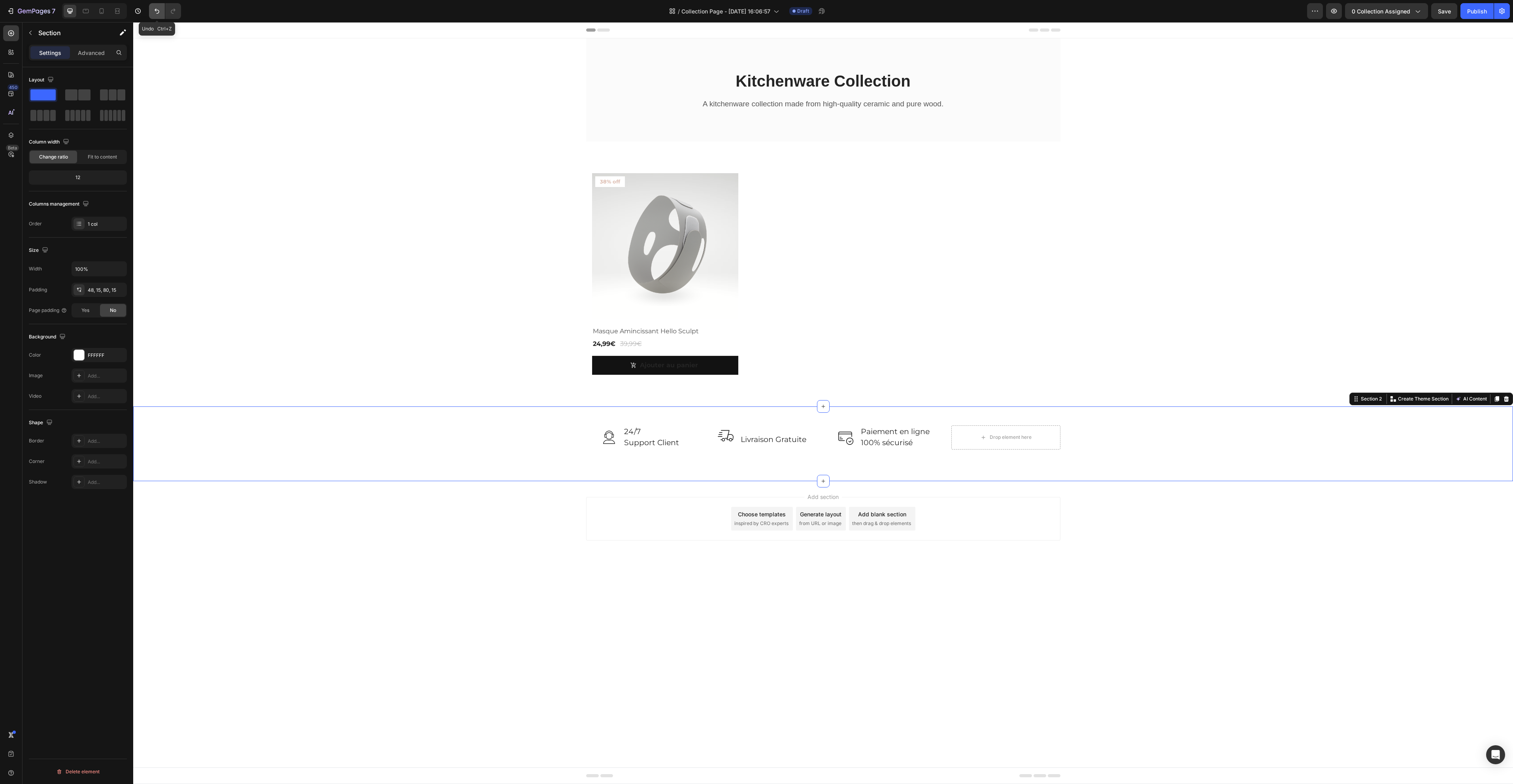
click at [156, 11] on icon "Undo/Redo" at bounding box center [157, 11] width 5 height 5
click at [614, 177] on pre "38% off" at bounding box center [610, 182] width 30 height 11
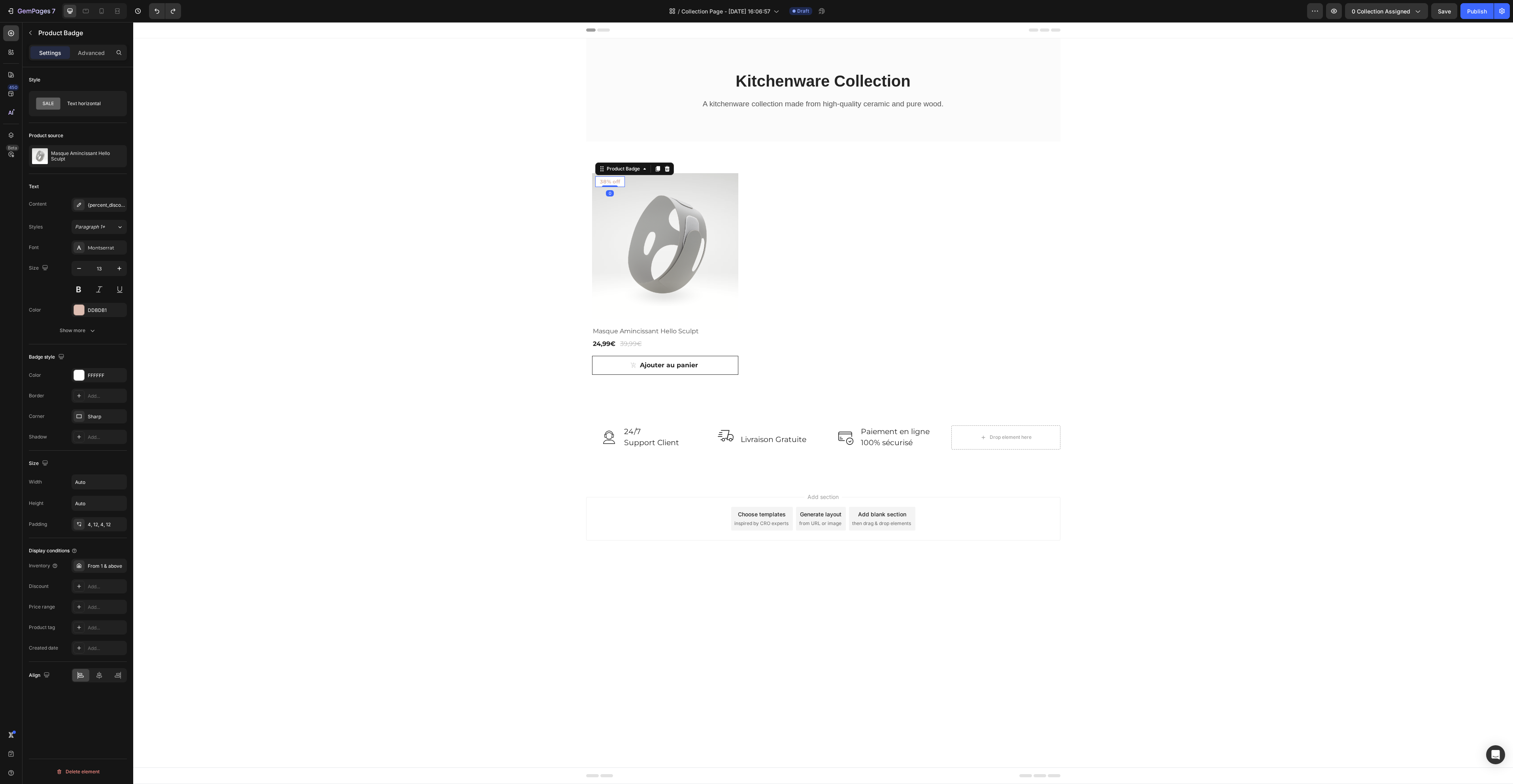
click at [611, 180] on pre "38% off" at bounding box center [610, 182] width 30 height 11
click at [611, 180] on pre "38% off" at bounding box center [610, 182] width 30 height 11
click at [103, 208] on div "{percent_discount} off" at bounding box center [99, 205] width 55 height 14
click at [200, 247] on textarea "{percent_discount} off" at bounding box center [190, 250] width 98 height 29
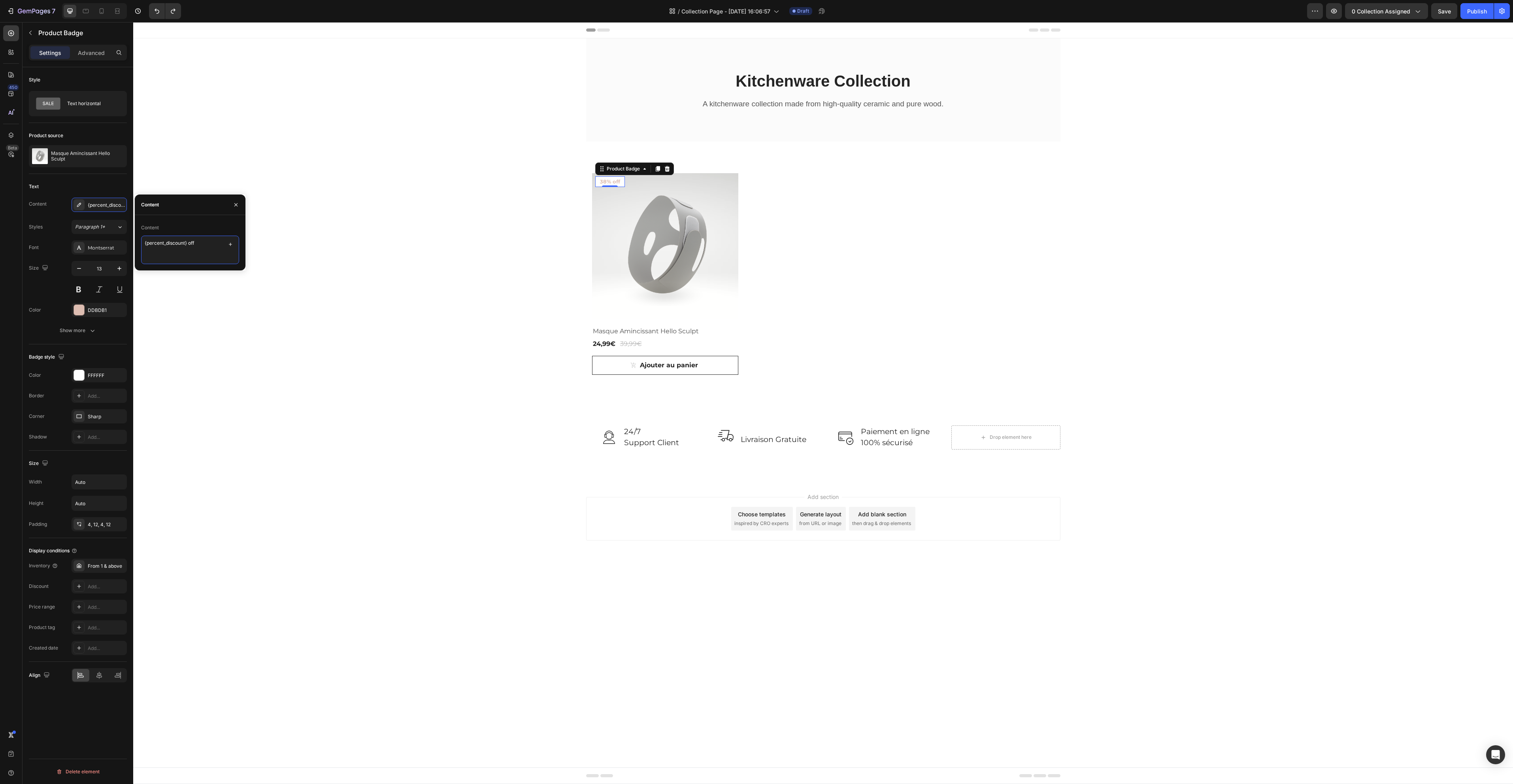
drag, startPoint x: 205, startPoint y: 246, endPoint x: 129, endPoint y: 237, distance: 76.5
click at [129, 237] on div "450 Beta Sections(18) Elements(88) Section Element Hero Section Product Detail …" at bounding box center [66, 402] width 133 height 761
type textarea "n"
type textarea "1"
type textarea "Promotion"
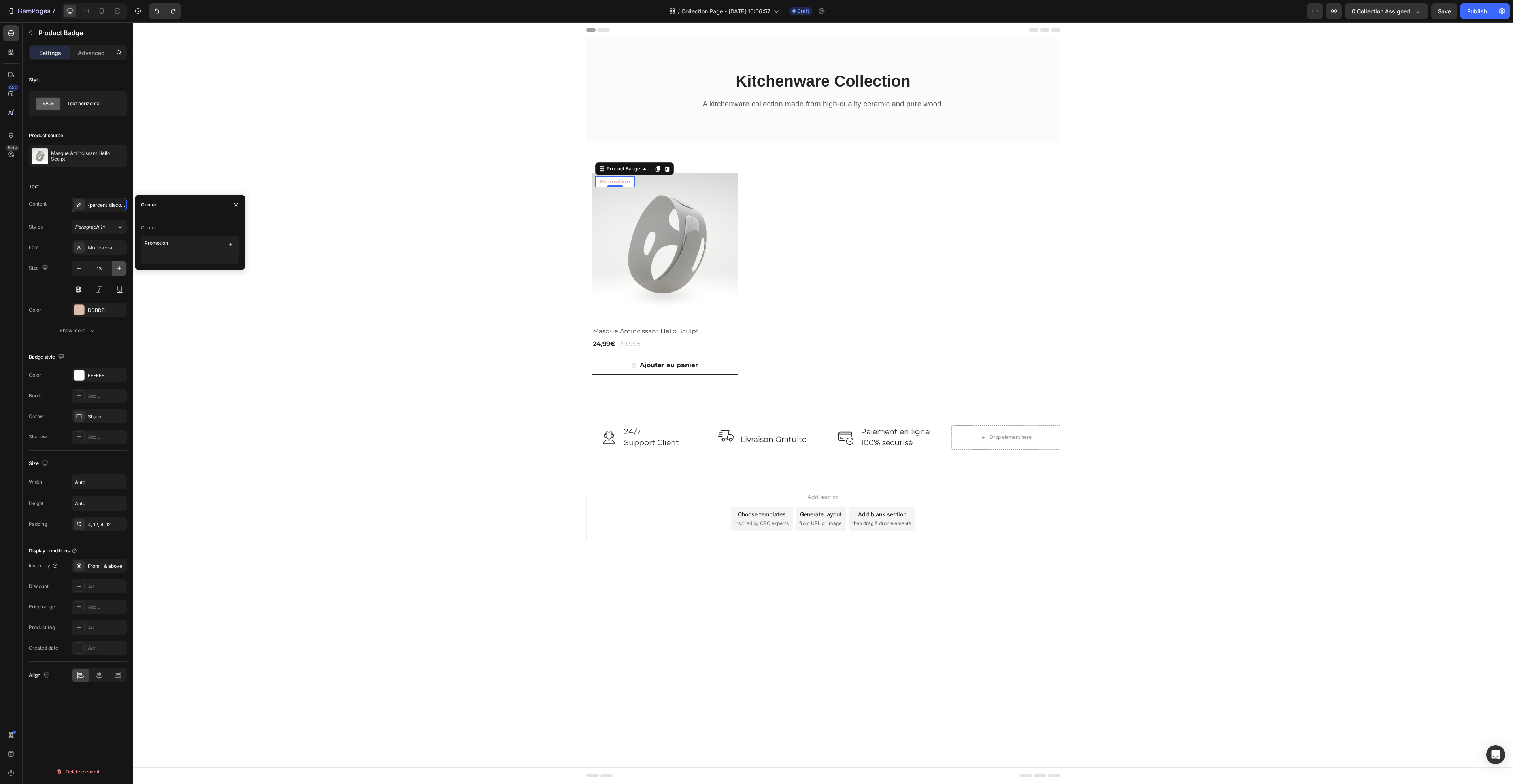
click at [121, 268] on icon "button" at bounding box center [119, 268] width 8 height 8
type input "15"
click at [345, 256] on div "Kitchenware Collection Heading A kitchenware collection made from high-quality …" at bounding box center [823, 259] width 1380 height 443
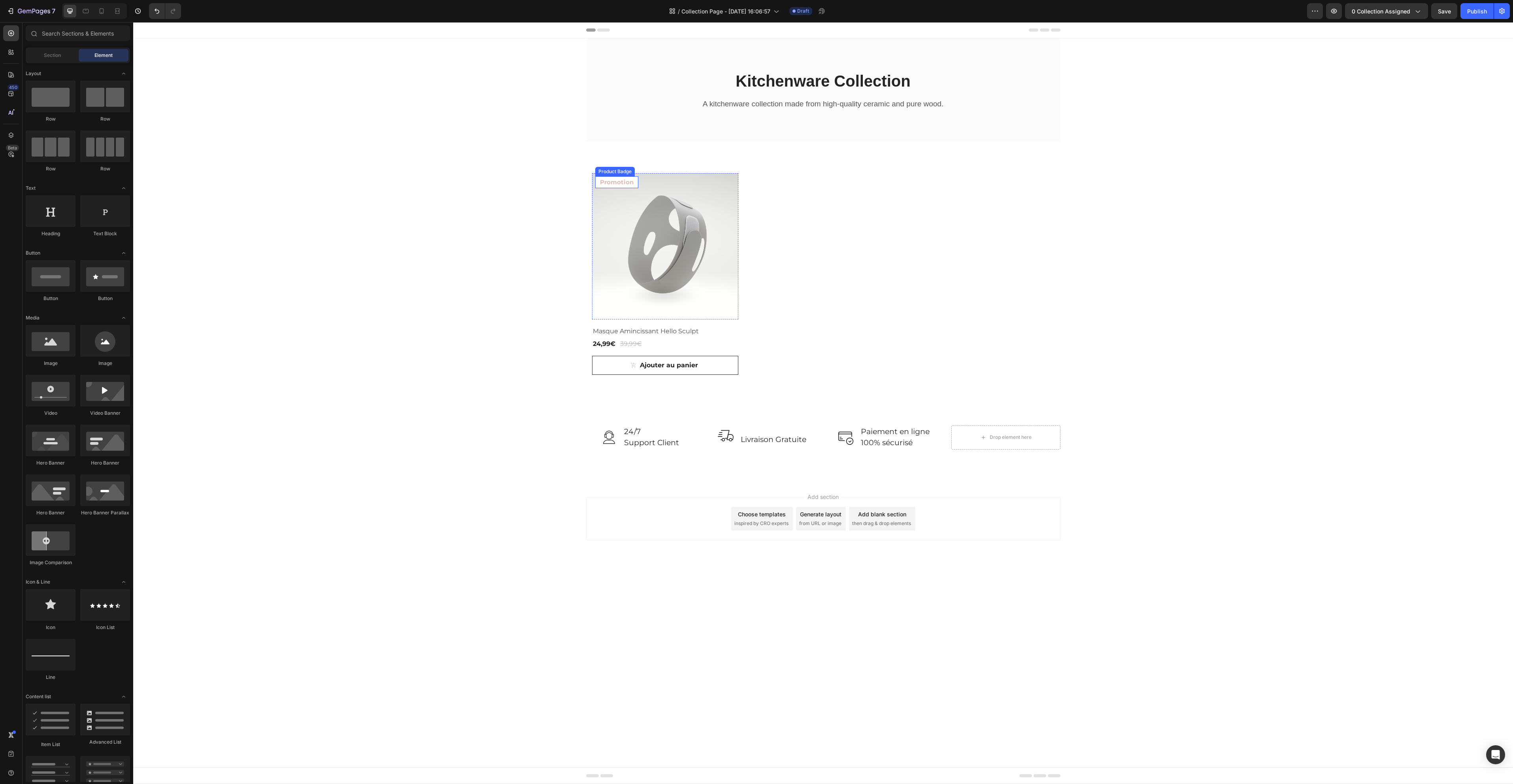
click at [629, 182] on pre "Promotion" at bounding box center [616, 183] width 43 height 12
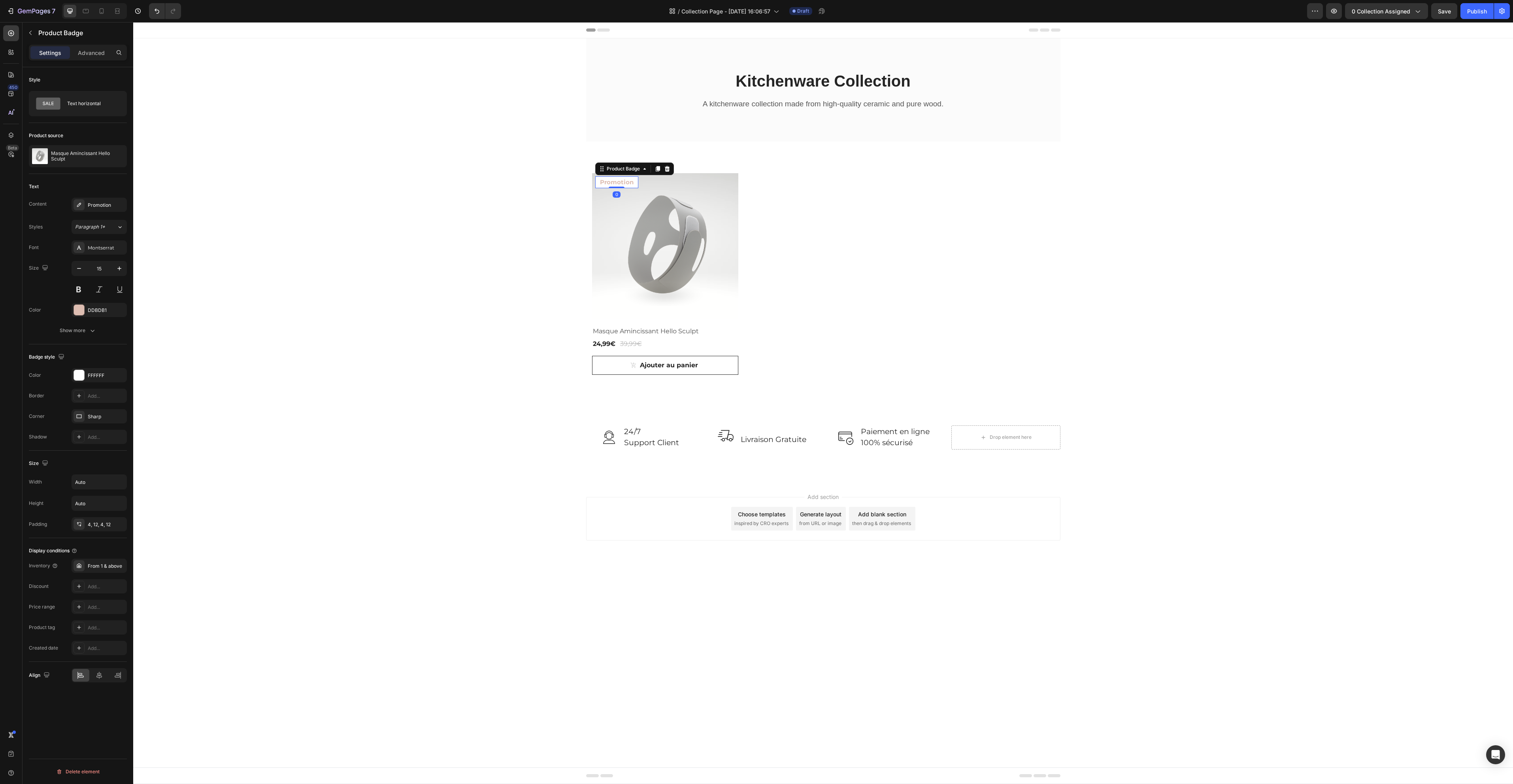
click at [629, 182] on pre "Promotion" at bounding box center [616, 183] width 43 height 12
click at [623, 184] on pre "Promotion" at bounding box center [616, 183] width 43 height 12
click at [103, 209] on div "Promotion" at bounding box center [99, 205] width 55 height 14
click at [159, 247] on textarea "Promotion" at bounding box center [190, 250] width 98 height 29
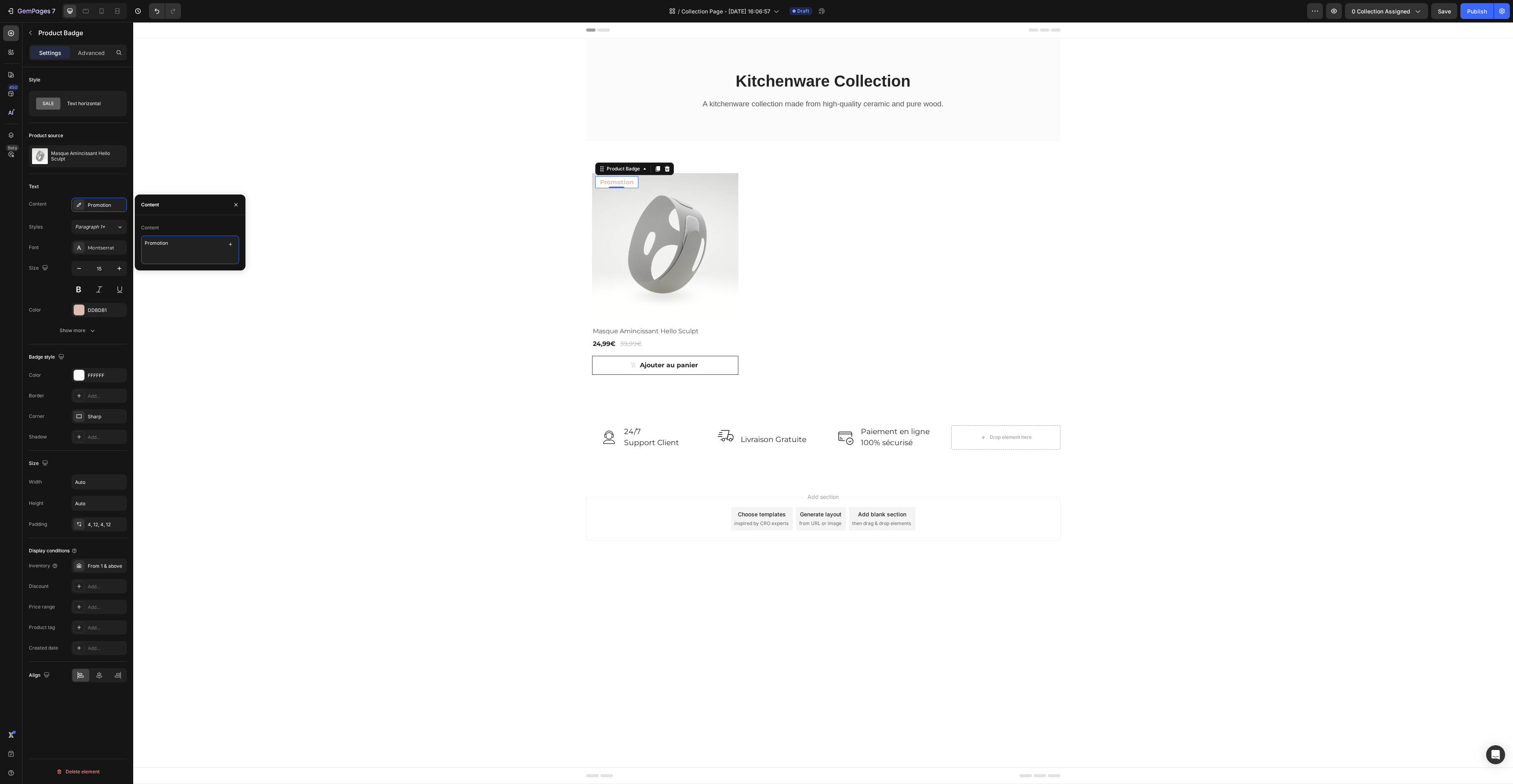
click at [159, 247] on textarea "Promotion" at bounding box center [190, 250] width 98 height 29
type textarea "Offre Spéciale"
click at [394, 463] on div "Image 24/7 Support Client Text block Row Image Livraison Gratuite Text block Ro…" at bounding box center [823, 443] width 1380 height 75
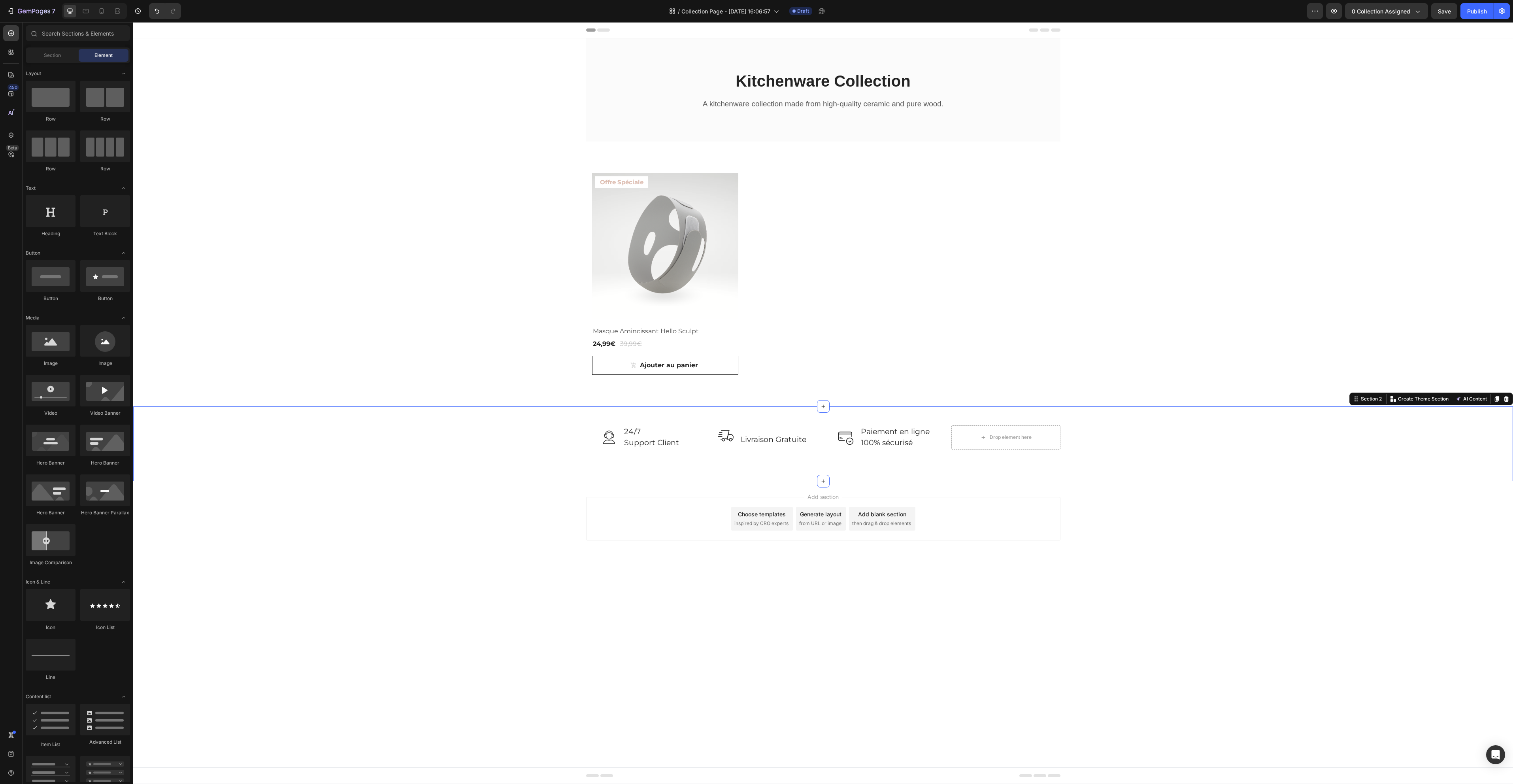
click at [1003, 659] on body "Header Kitchenware Collection Heading A kitchenware collection made from high-q…" at bounding box center [823, 402] width 1380 height 761
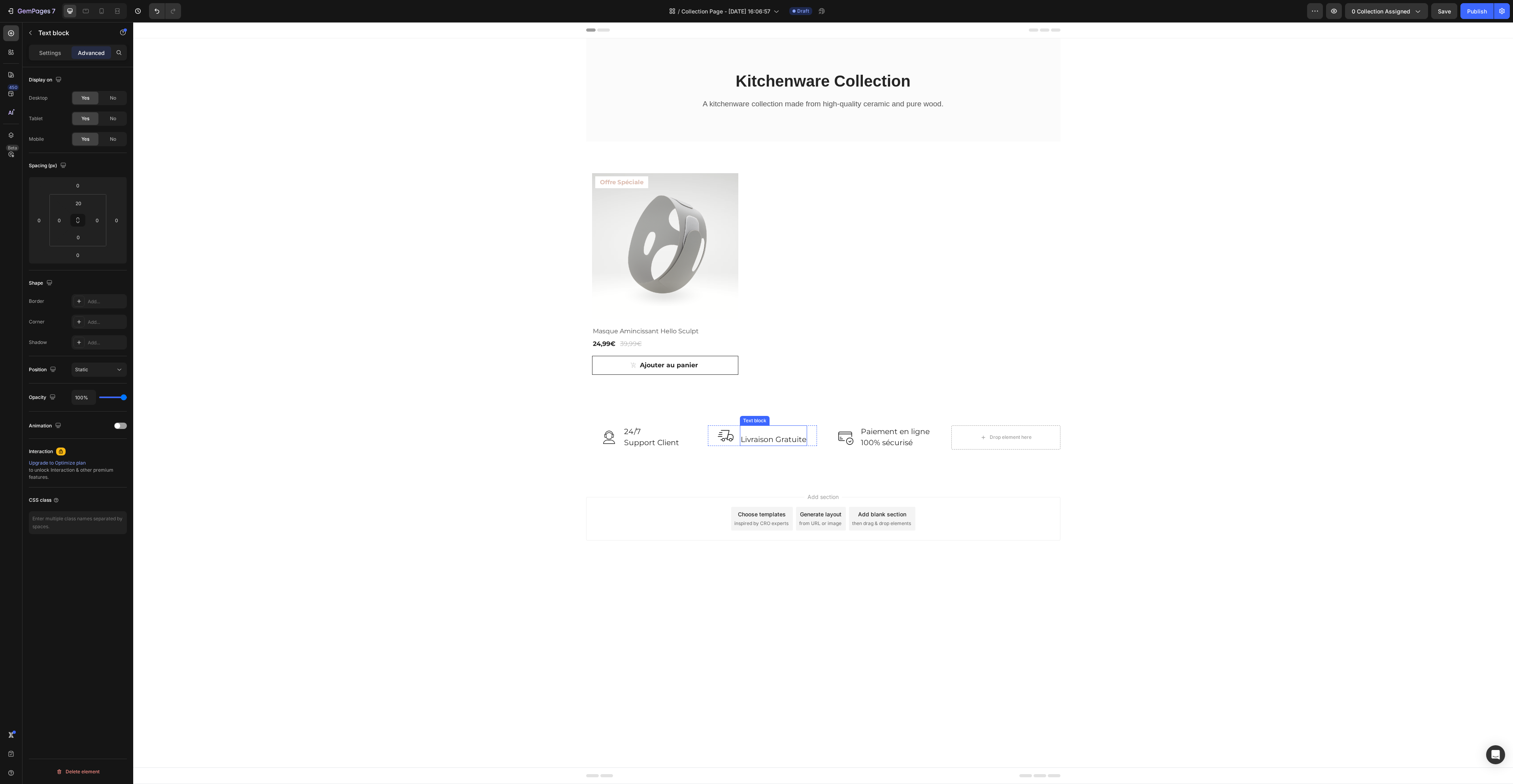
click at [752, 428] on div "Livraison Gratuite Text block" at bounding box center [773, 436] width 67 height 21
click at [718, 428] on img at bounding box center [726, 436] width 16 height 16
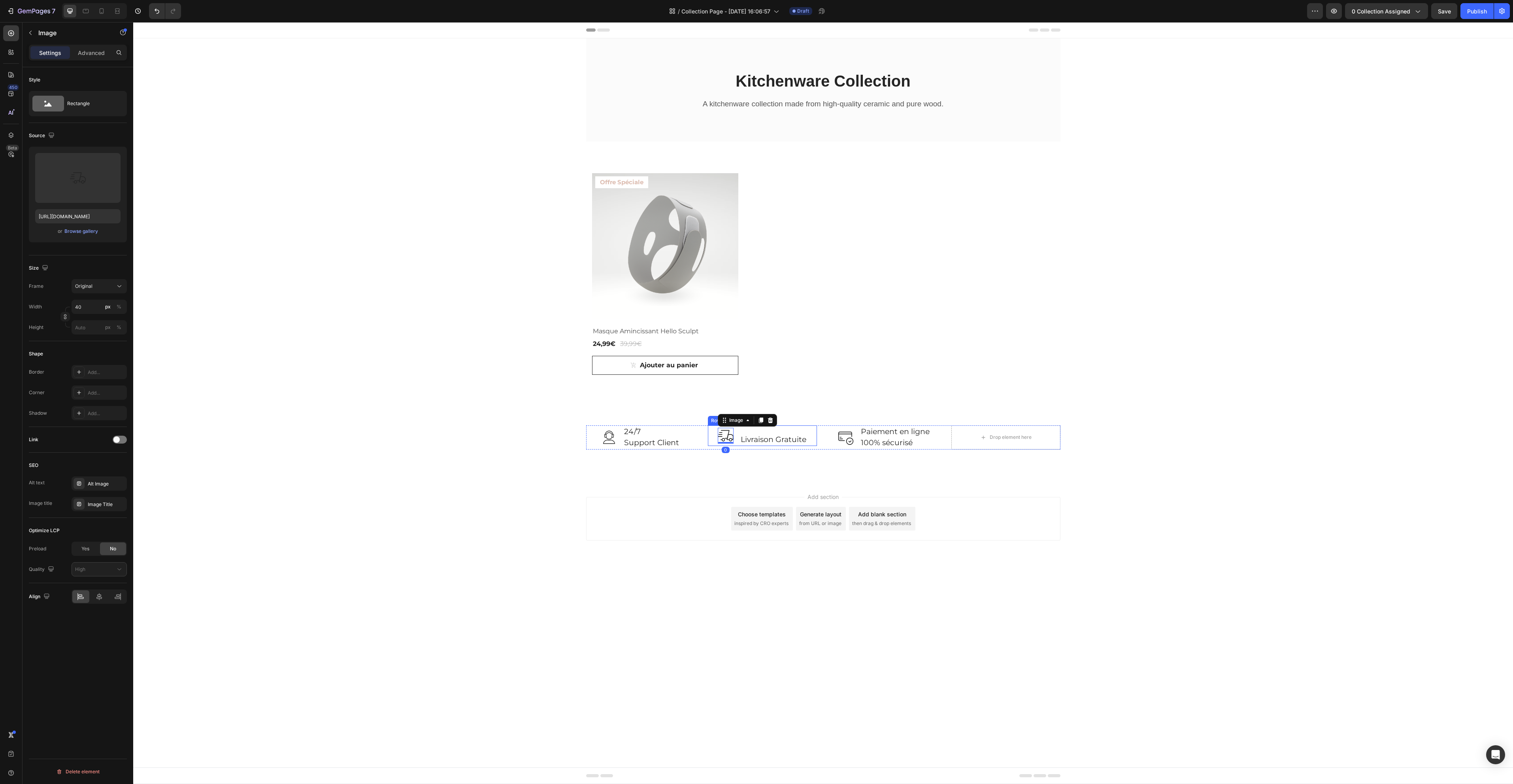
click at [710, 432] on div "Image 0 Livraison Gratuite Text block Row" at bounding box center [762, 436] width 109 height 21
click at [89, 55] on p "Advanced" at bounding box center [91, 52] width 27 height 9
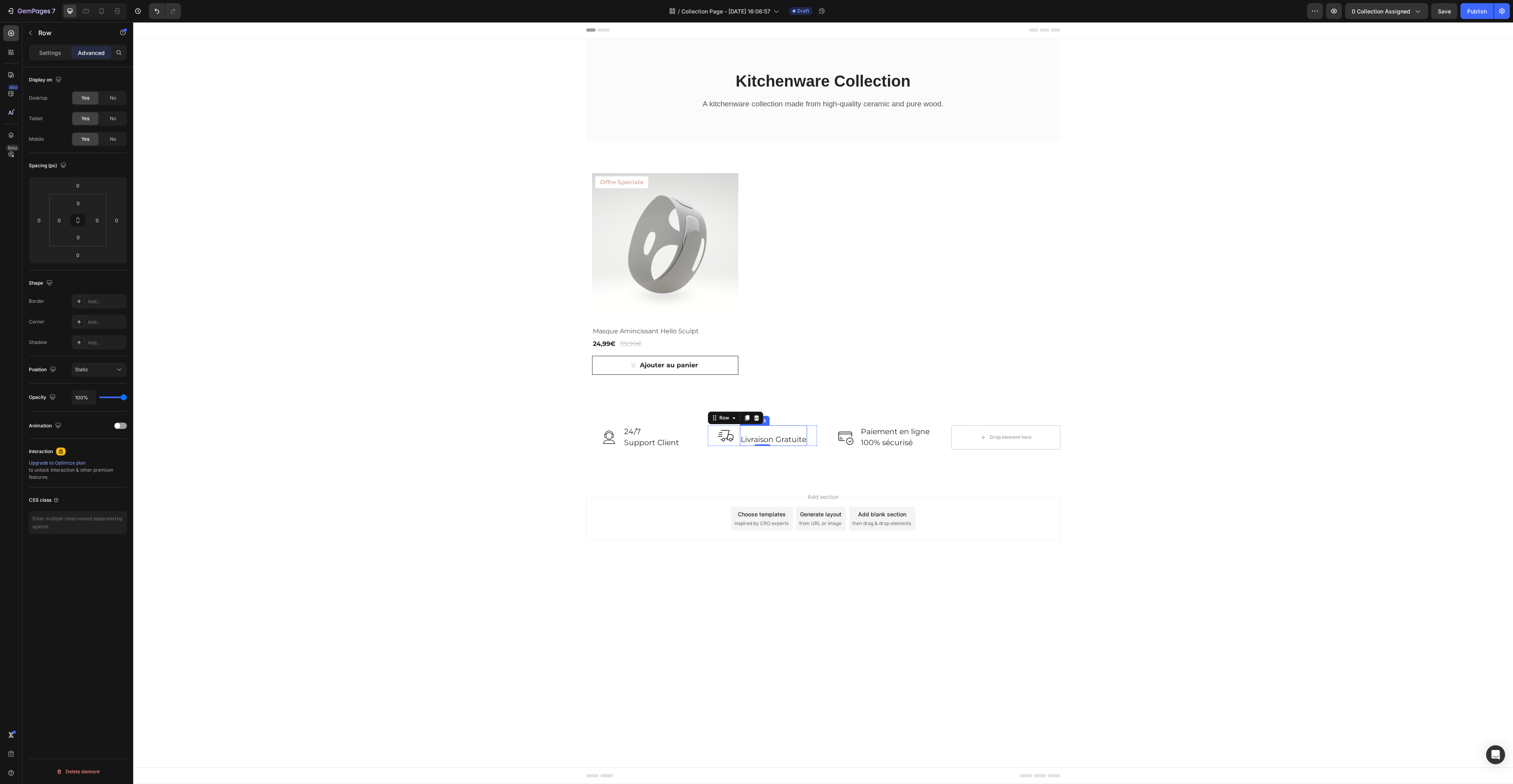
click at [800, 433] on div "Livraison Gratuite" at bounding box center [773, 439] width 67 height 13
click at [78, 201] on input "20" at bounding box center [78, 203] width 16 height 12
type input "0"
click at [714, 429] on div "Image Livraison Gratuite Text block 0 Row" at bounding box center [762, 433] width 109 height 16
click at [81, 232] on input "0" at bounding box center [78, 236] width 16 height 12
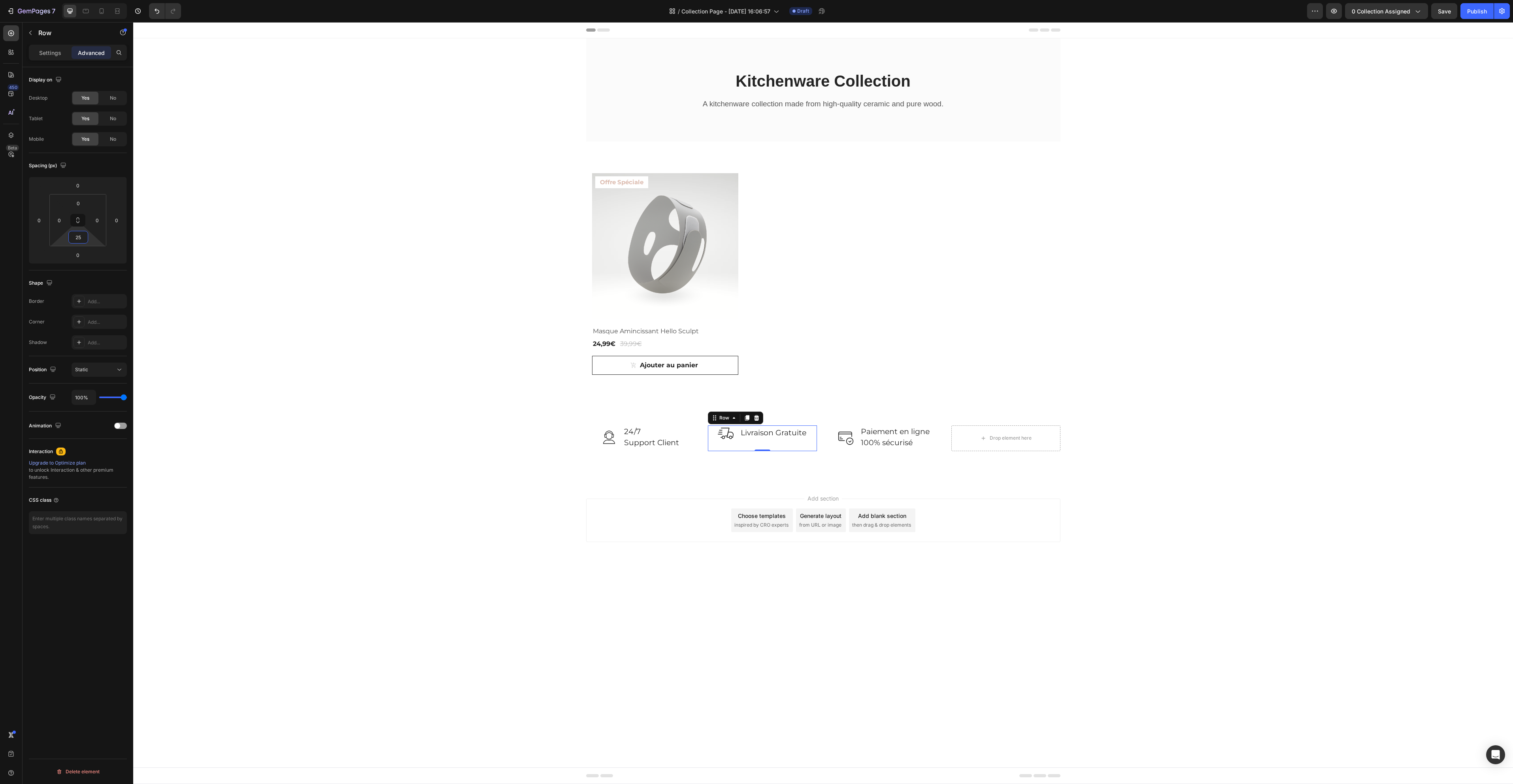
type input "2"
type input "0"
click at [82, 205] on input "0" at bounding box center [78, 203] width 16 height 12
type input "2"
type input "20"
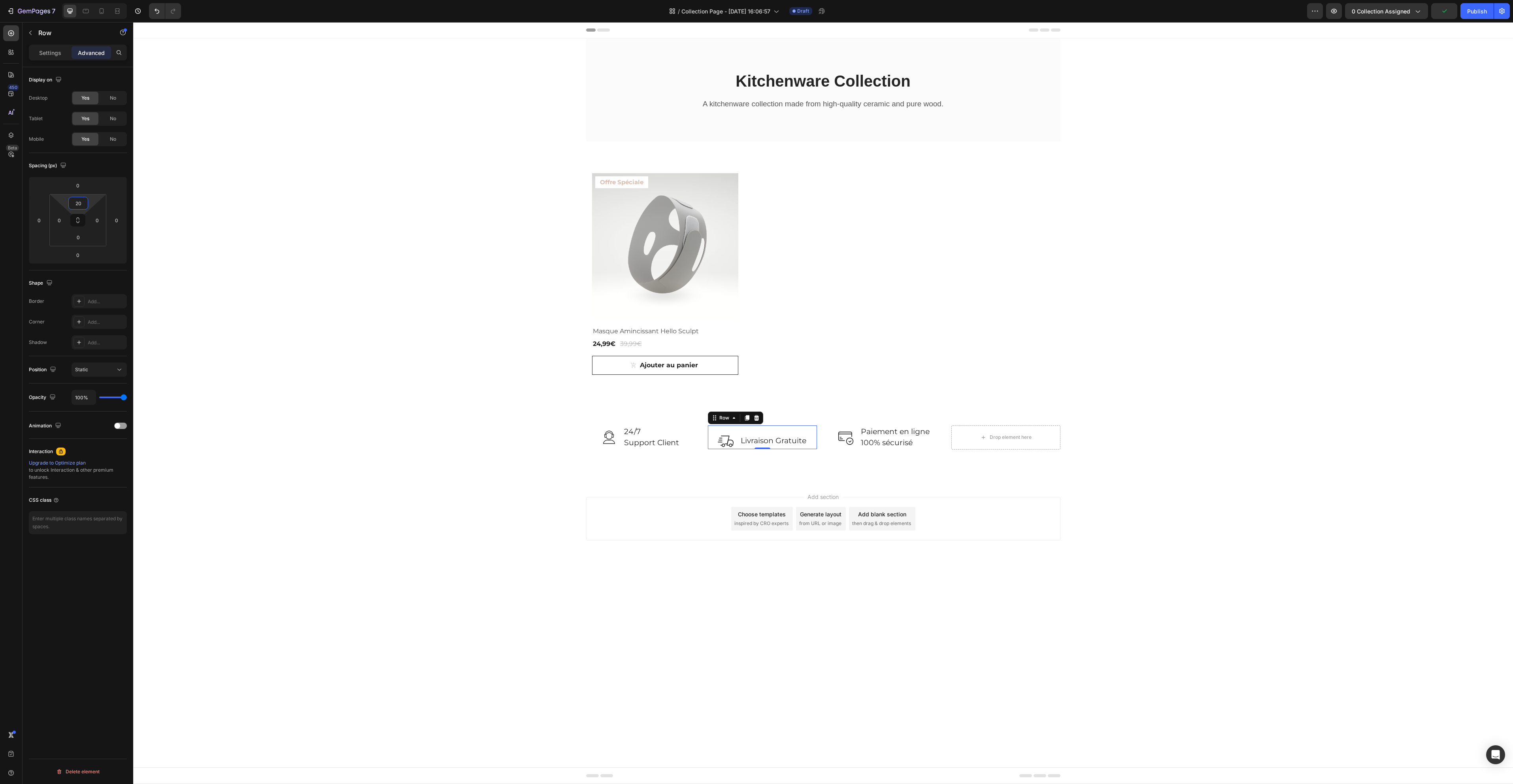
click at [926, 668] on body "Header Kitchenware Collection Heading A kitchenware collection made from high-q…" at bounding box center [823, 402] width 1380 height 761
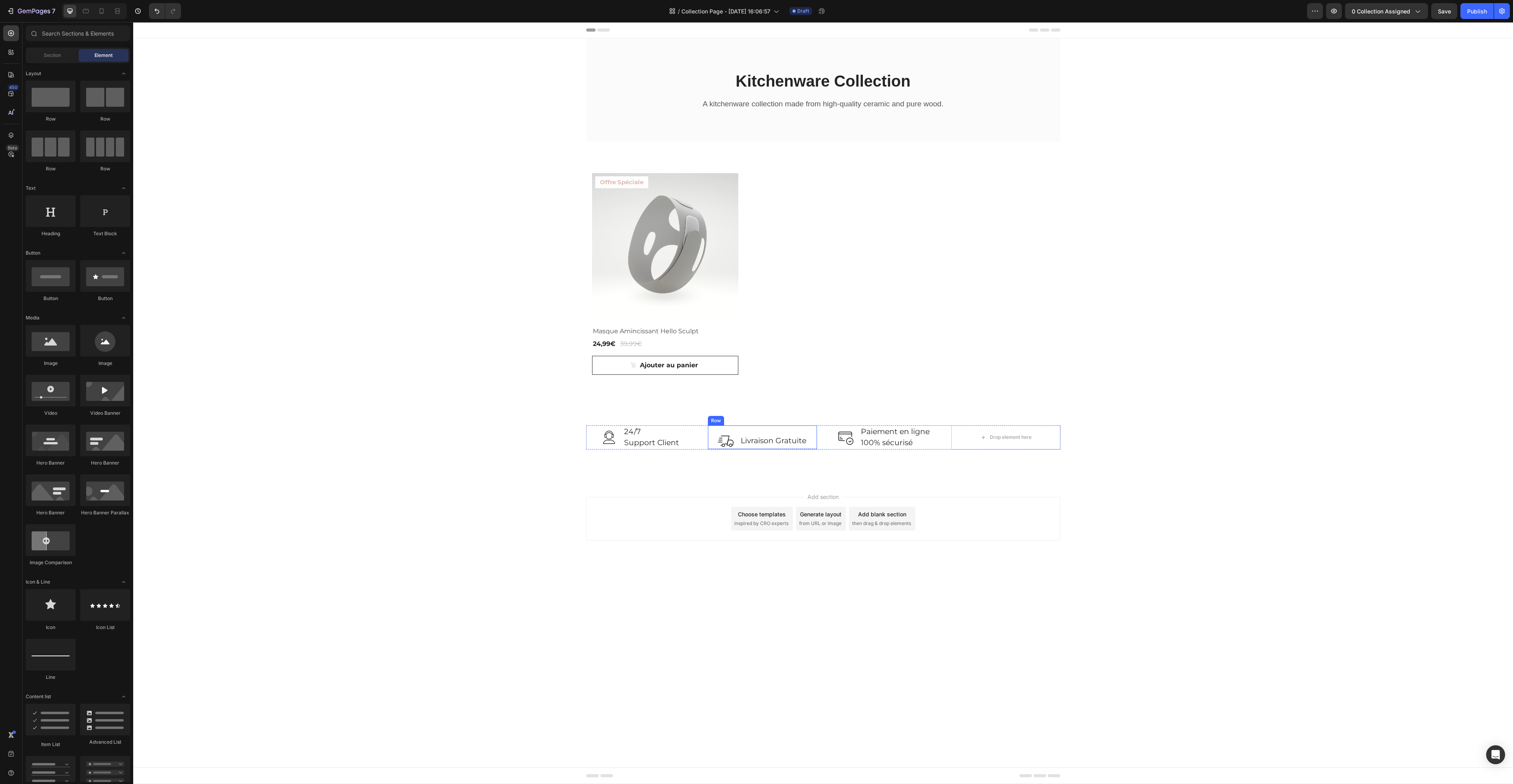
click at [727, 428] on div "Image Livraison Gratuite Text block Row" at bounding box center [762, 437] width 109 height 23
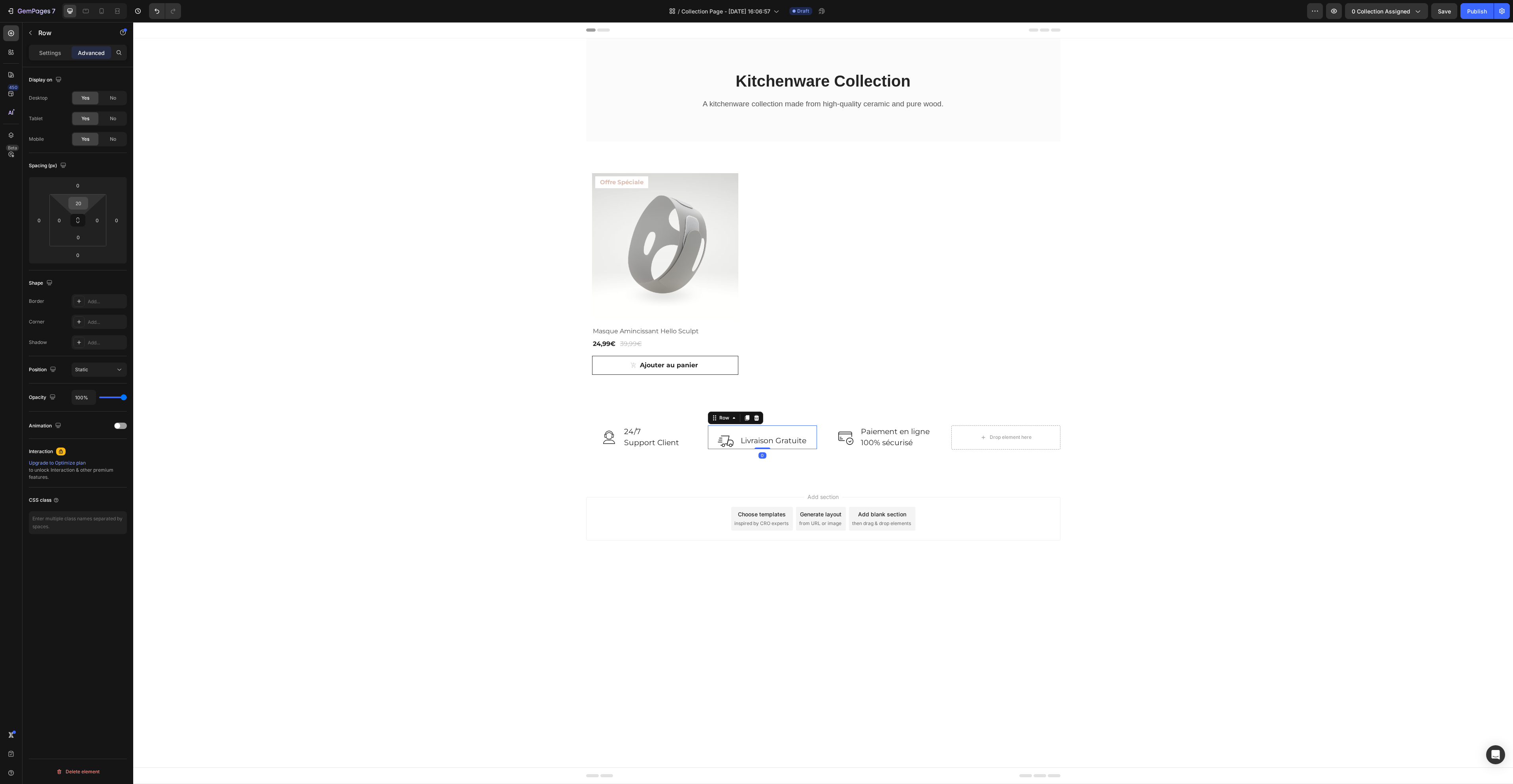
click at [81, 203] on input "20" at bounding box center [78, 203] width 16 height 12
type input "15"
click at [566, 541] on div "Add section Choose templates inspired by CRO experts Generate layout from URL o…" at bounding box center [823, 529] width 1380 height 97
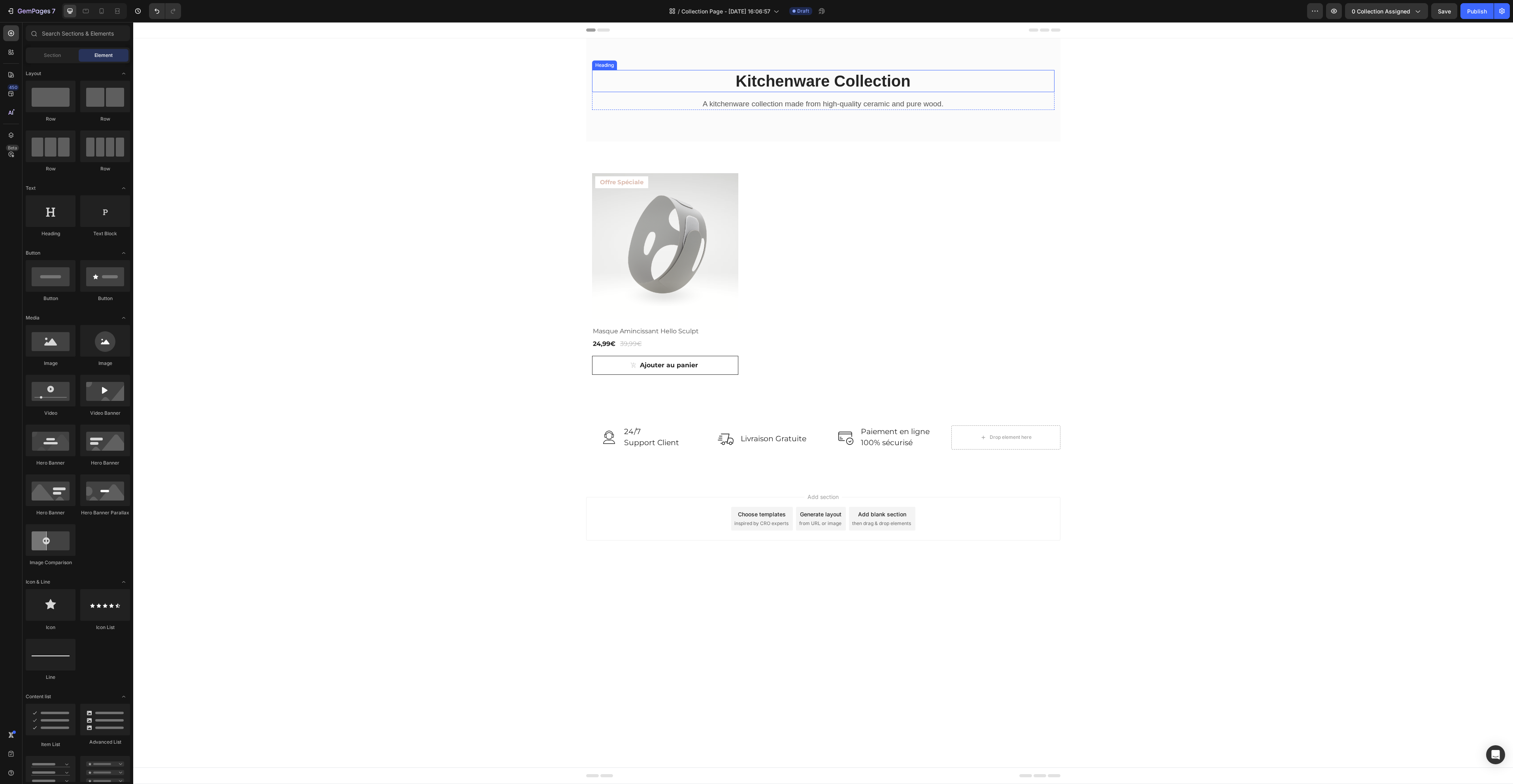
click at [826, 82] on p "Kitchenware Collection" at bounding box center [823, 81] width 461 height 20
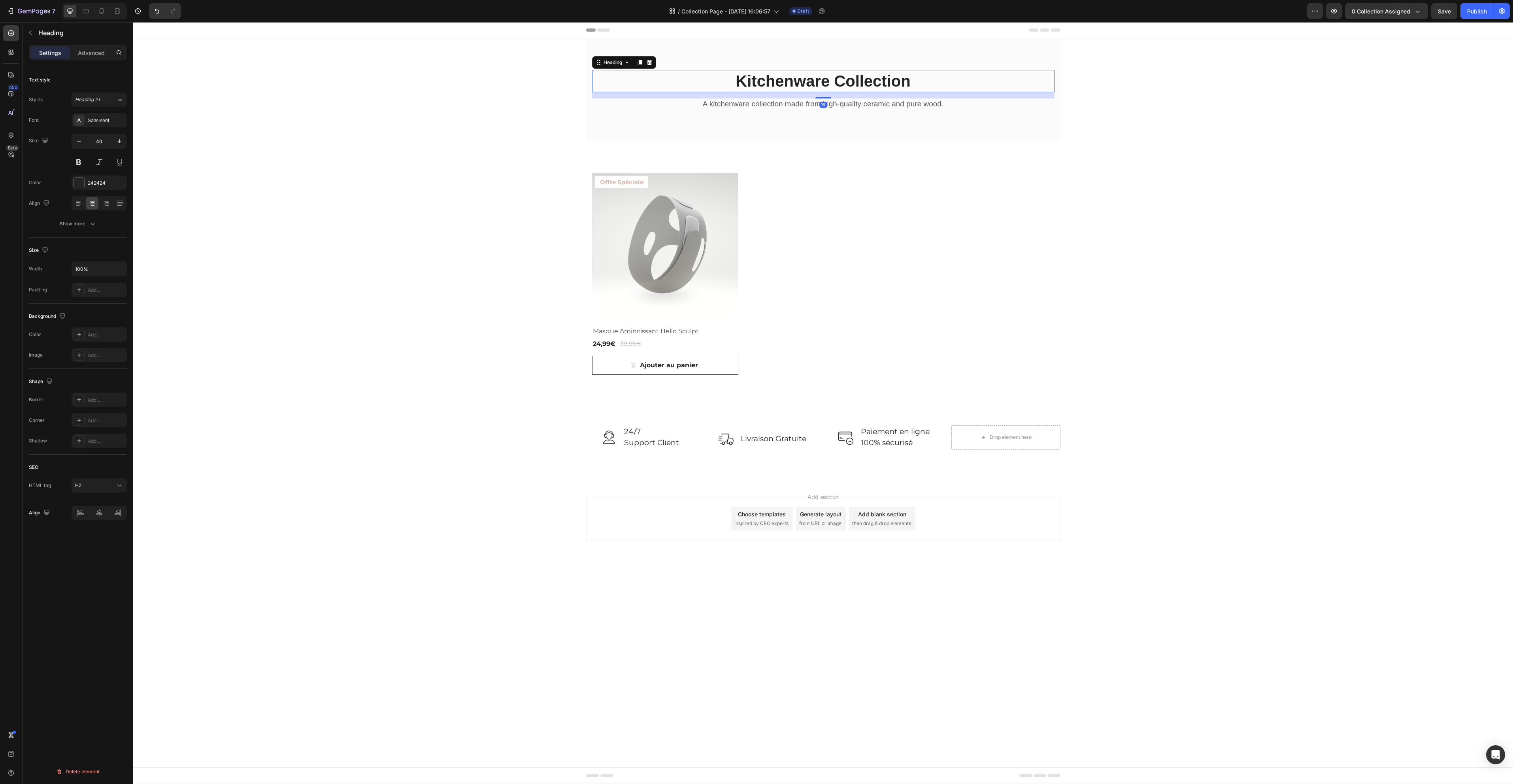
click at [826, 82] on p "Kitchenware Collection" at bounding box center [823, 81] width 461 height 20
click at [814, 81] on p "Kitchenware Collection" at bounding box center [823, 81] width 461 height 20
click at [902, 82] on p "Kitchenware Collection" at bounding box center [823, 81] width 461 height 20
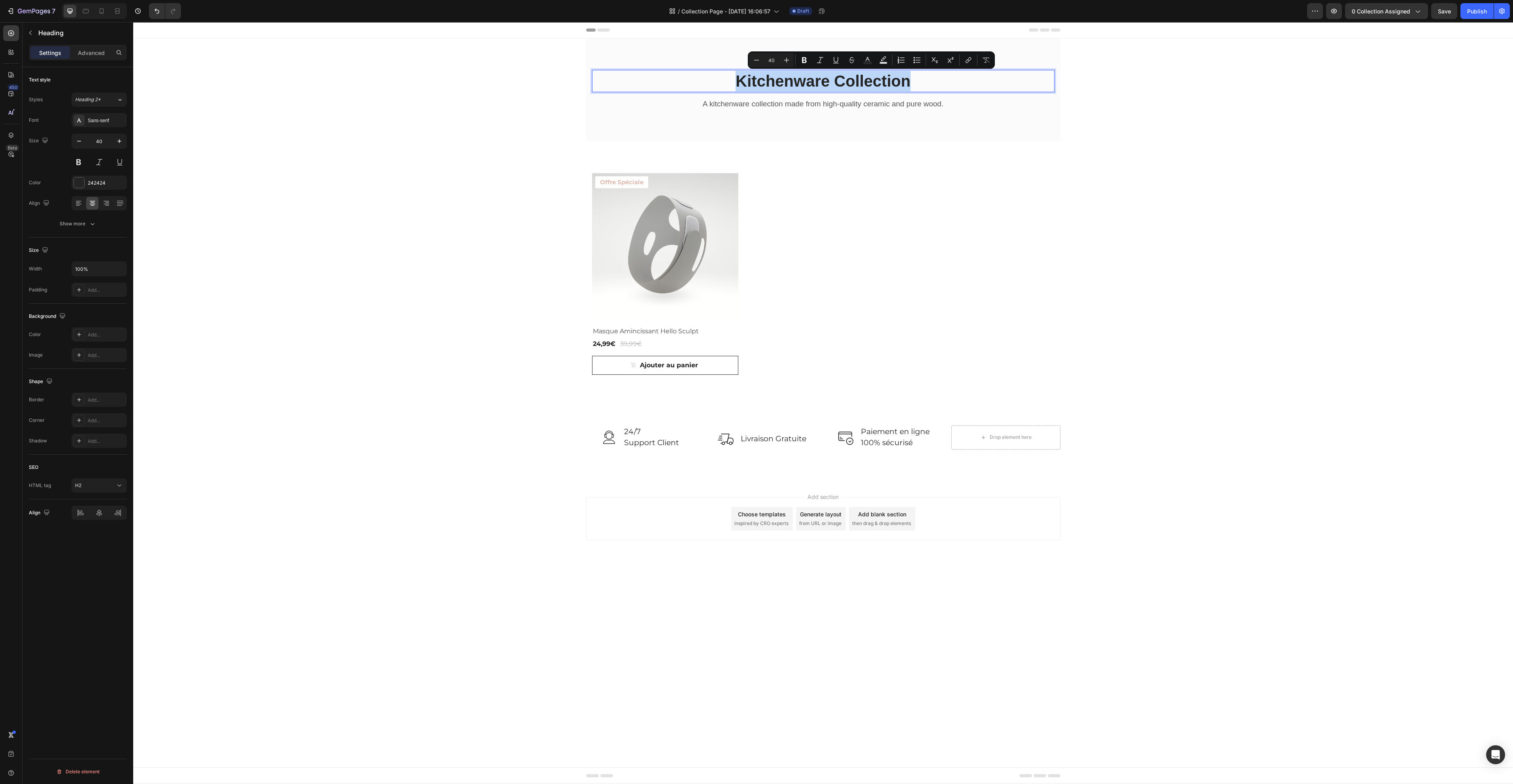
click at [902, 82] on p "Kitchenware Collection" at bounding box center [823, 81] width 461 height 20
click at [89, 95] on button "Heading 2*" at bounding box center [99, 100] width 55 height 14
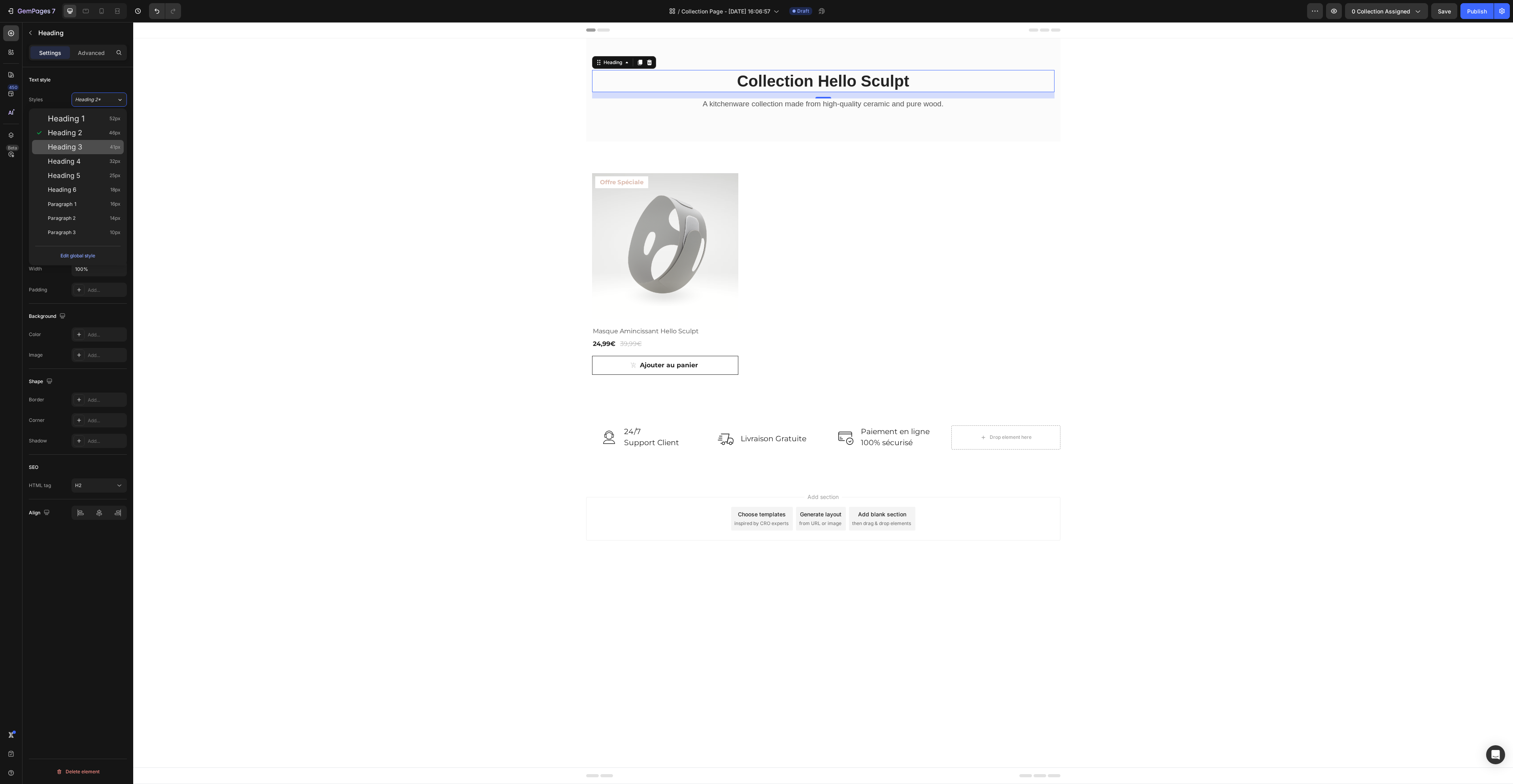
click at [104, 145] on div "Heading 3 41px" at bounding box center [83, 147] width 72 height 8
type input "41"
click at [105, 124] on div "Sans-serif" at bounding box center [99, 120] width 55 height 14
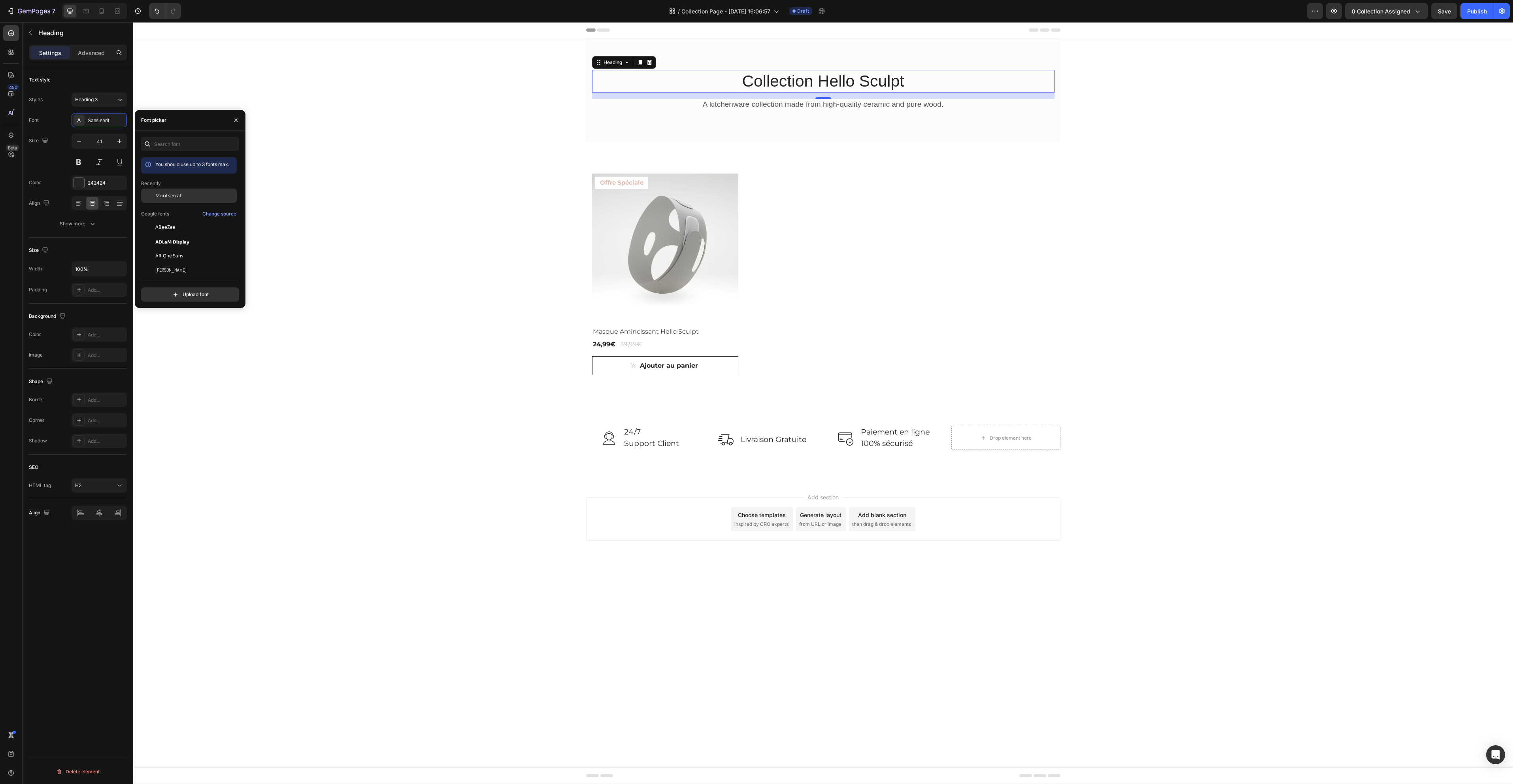
click at [170, 193] on span "Montserrat" at bounding box center [169, 195] width 26 height 7
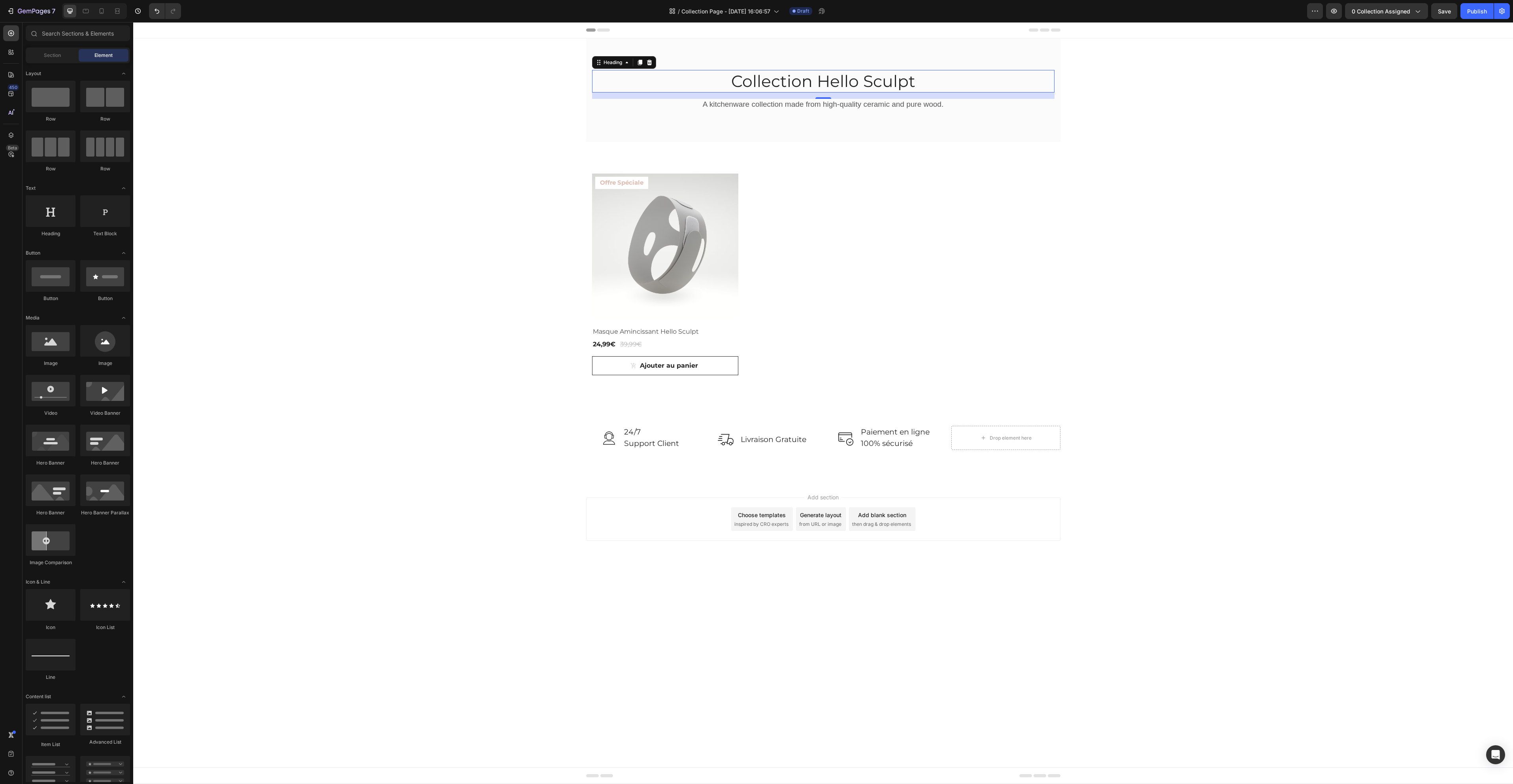
click at [440, 93] on div "Collection Hello Sculpt Heading 16 A kitchenware collection made from high-qual…" at bounding box center [823, 260] width 1380 height 443
click at [752, 105] on p "A kitchenware collection made from high-quality ceramic and pure wood." at bounding box center [823, 104] width 461 height 10
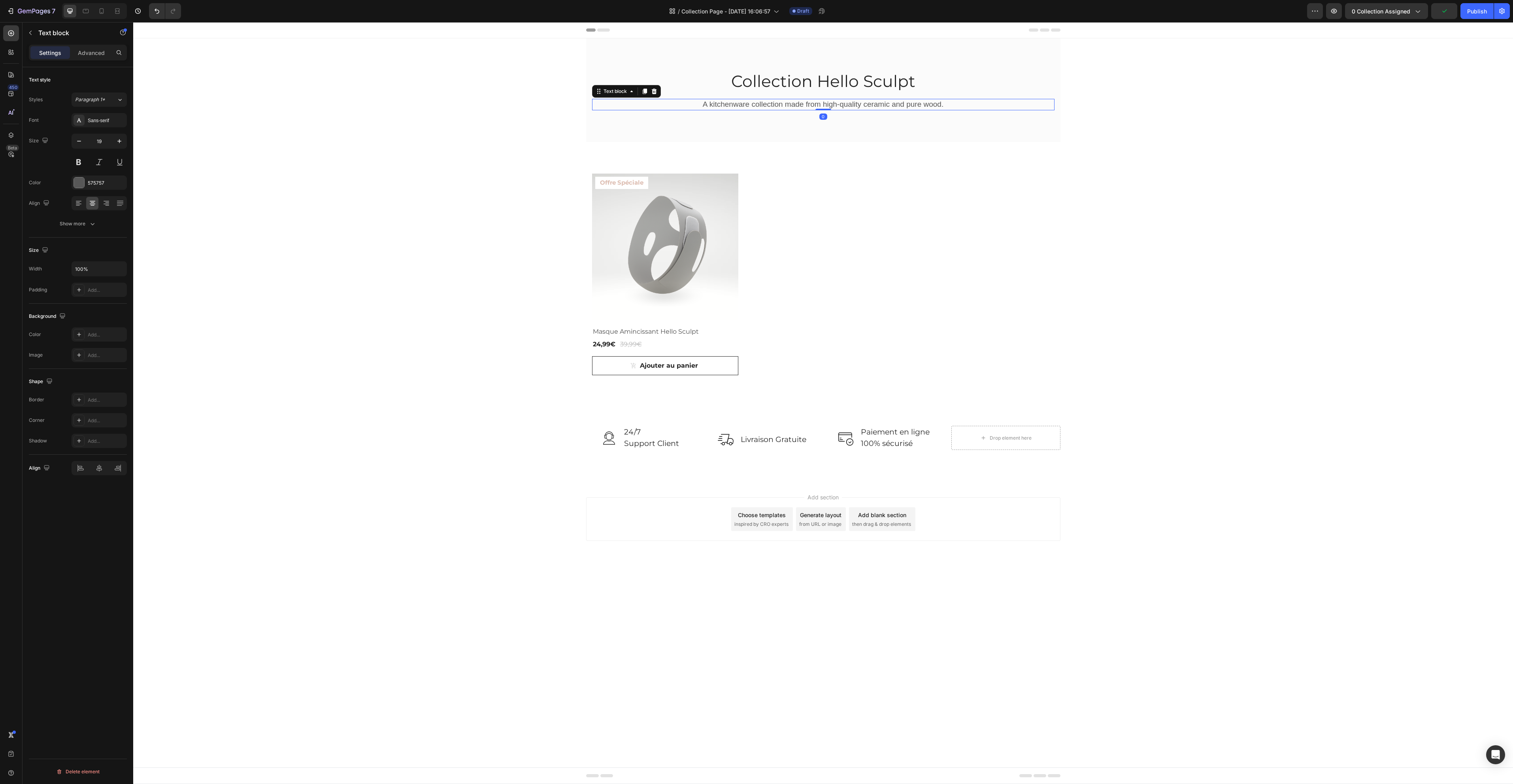
click at [752, 105] on p "A kitchenware collection made from high-quality ceramic and pure wood." at bounding box center [823, 104] width 461 height 10
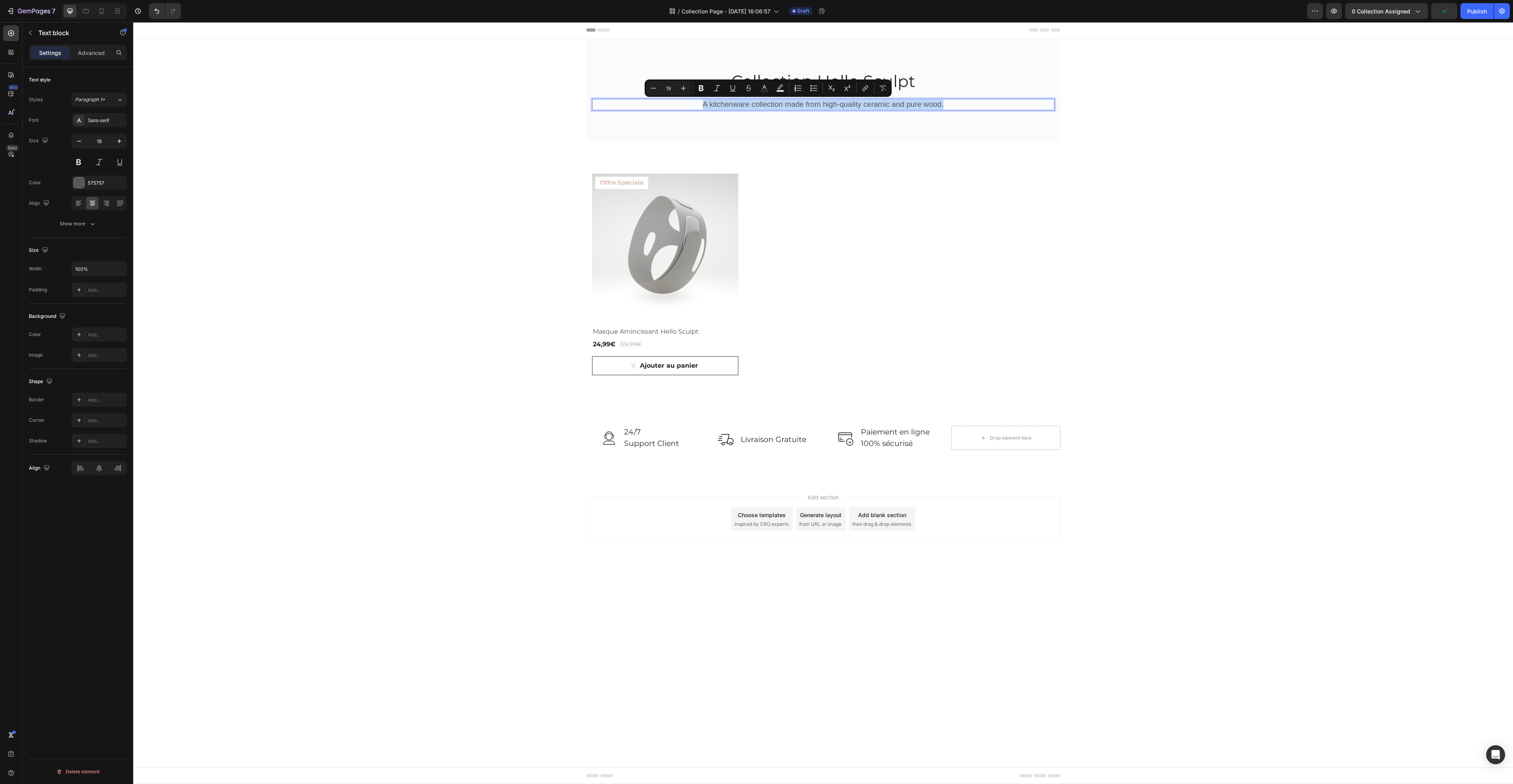
click at [752, 105] on p "A kitchenware collection made from high-quality ceramic and pure wood." at bounding box center [823, 104] width 461 height 10
click at [112, 124] on div "Sans-serif" at bounding box center [107, 120] width 37 height 7
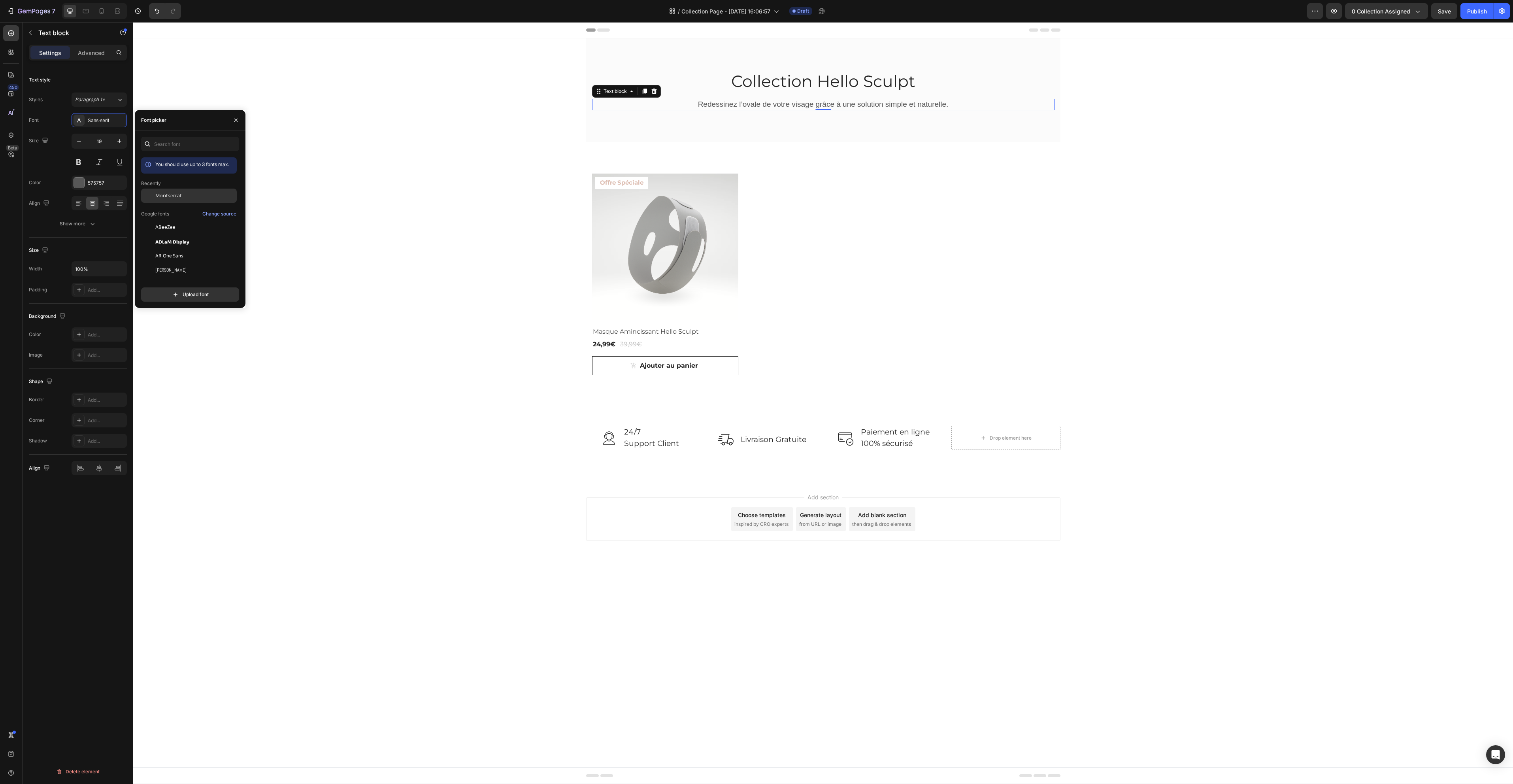
click at [187, 194] on div "Montserrat" at bounding box center [195, 195] width 80 height 7
click at [107, 187] on div "575757" at bounding box center [99, 183] width 55 height 14
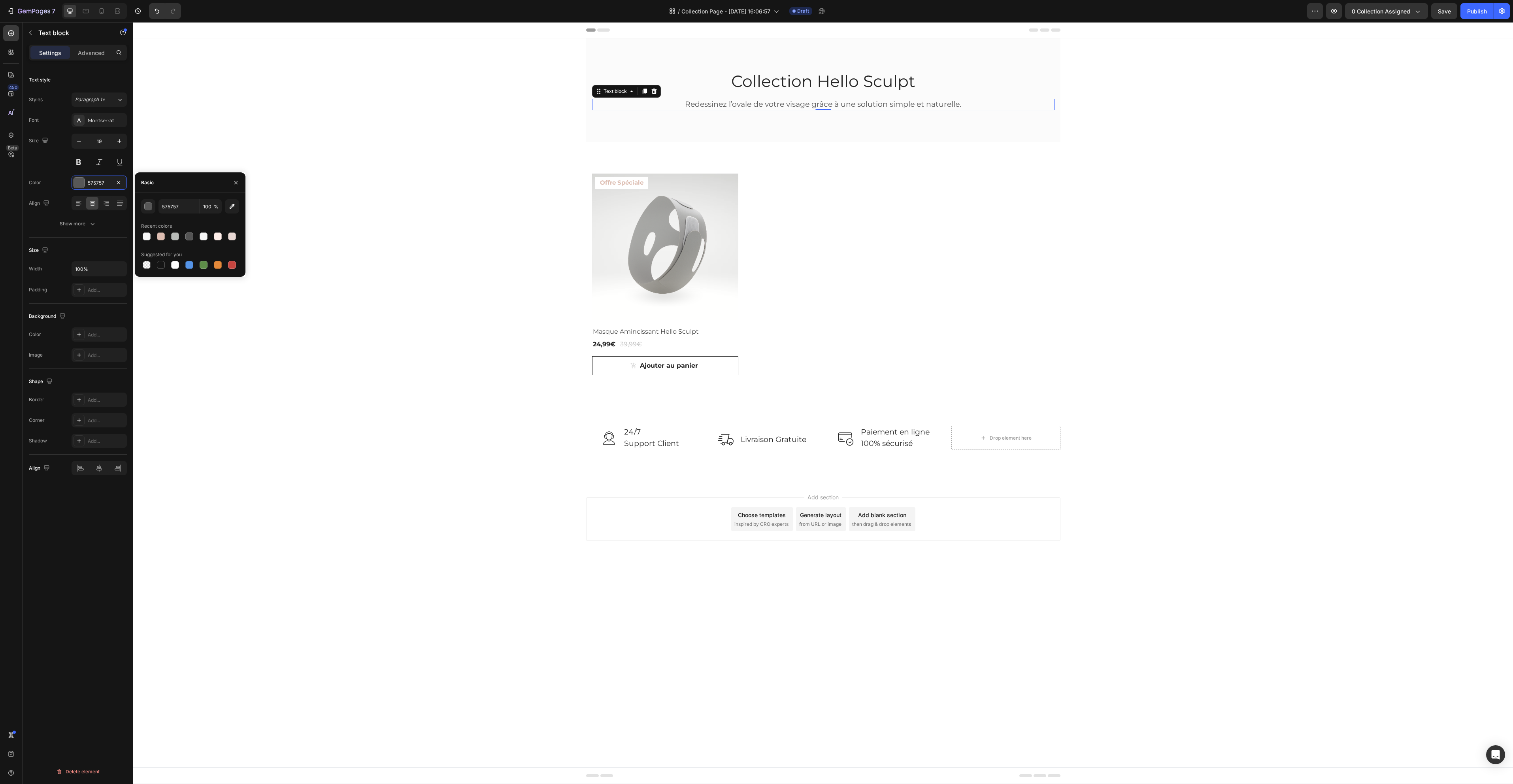
click at [325, 156] on div "Collection Hello Sculpt Heading Redessinez l’ovale de votre visage grâce à une …" at bounding box center [823, 260] width 1380 height 443
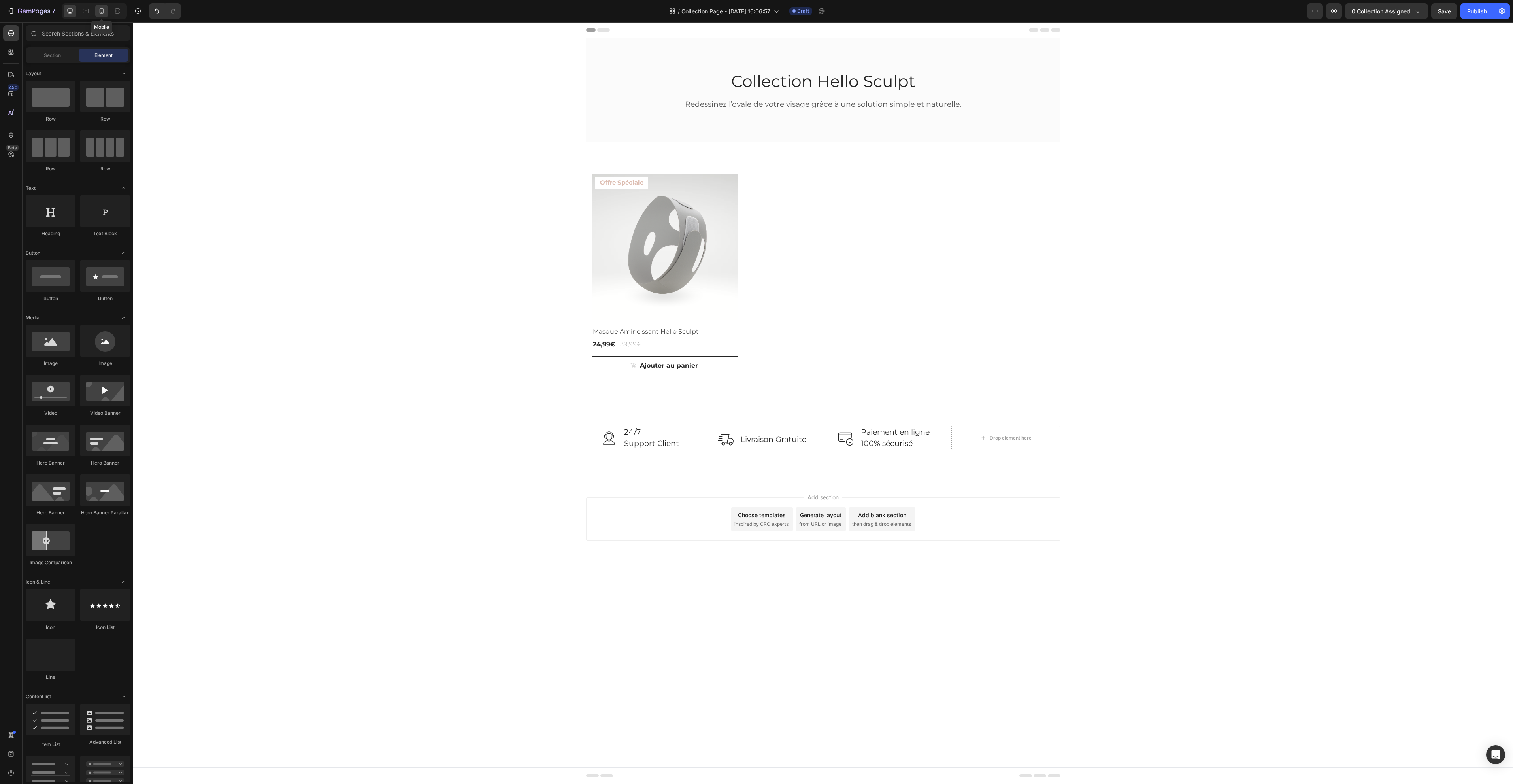
click at [102, 16] on div at bounding box center [101, 11] width 12 height 12
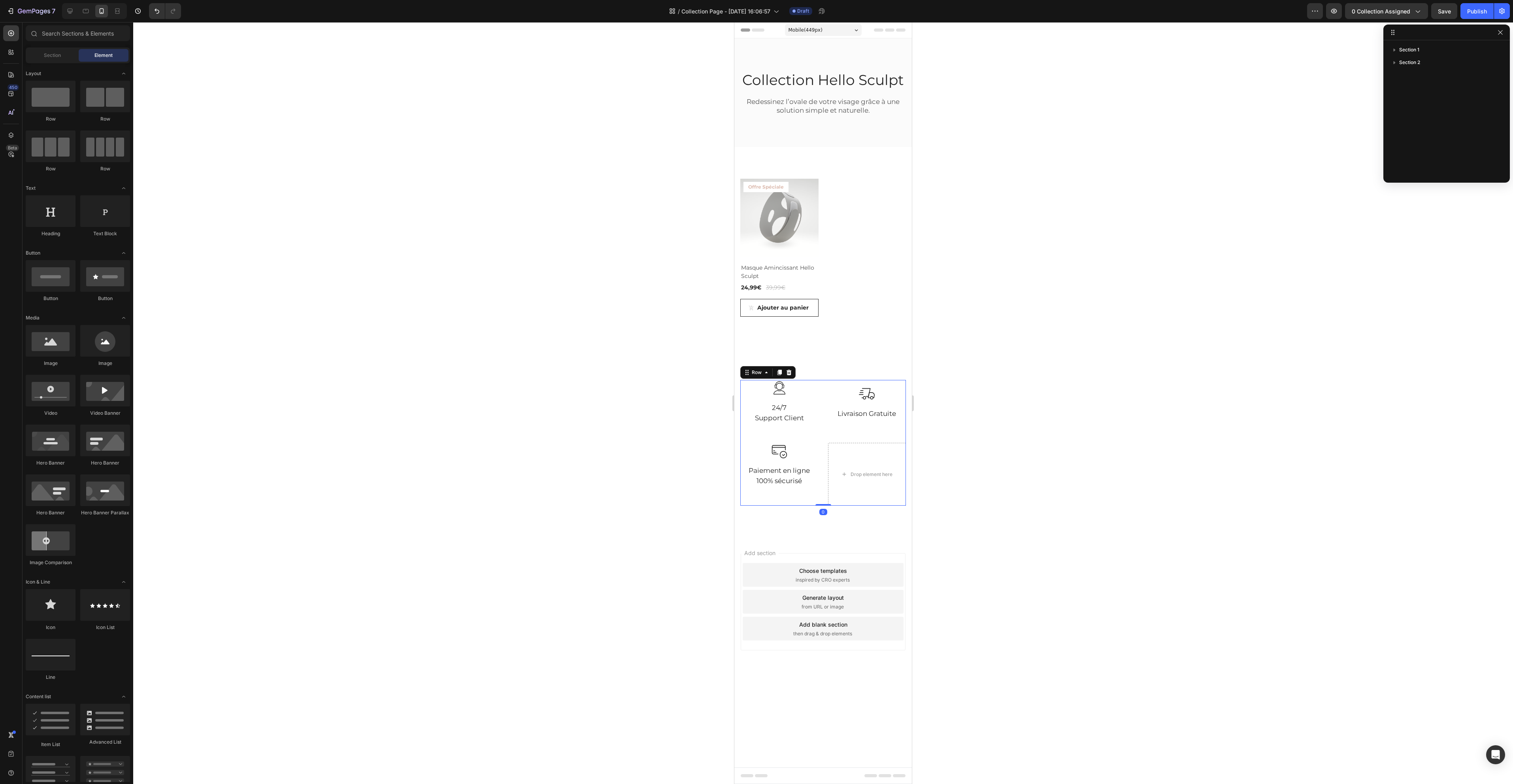
click at [796, 490] on div "Image Paiement en ligne 100% sécurisé Text block Row" at bounding box center [779, 474] width 79 height 63
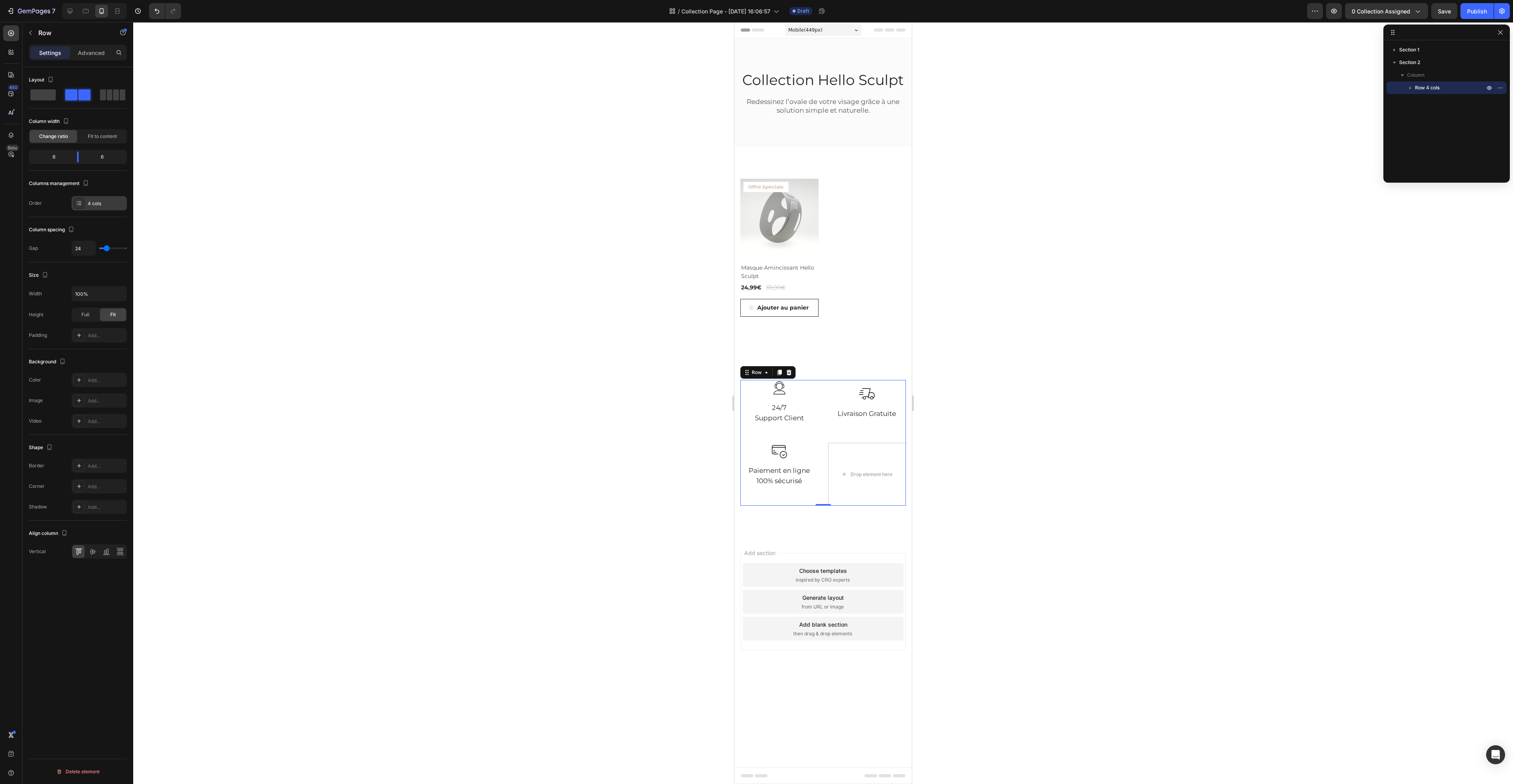
click at [95, 201] on div "4 cols" at bounding box center [107, 203] width 37 height 7
type input "27"
type input "9"
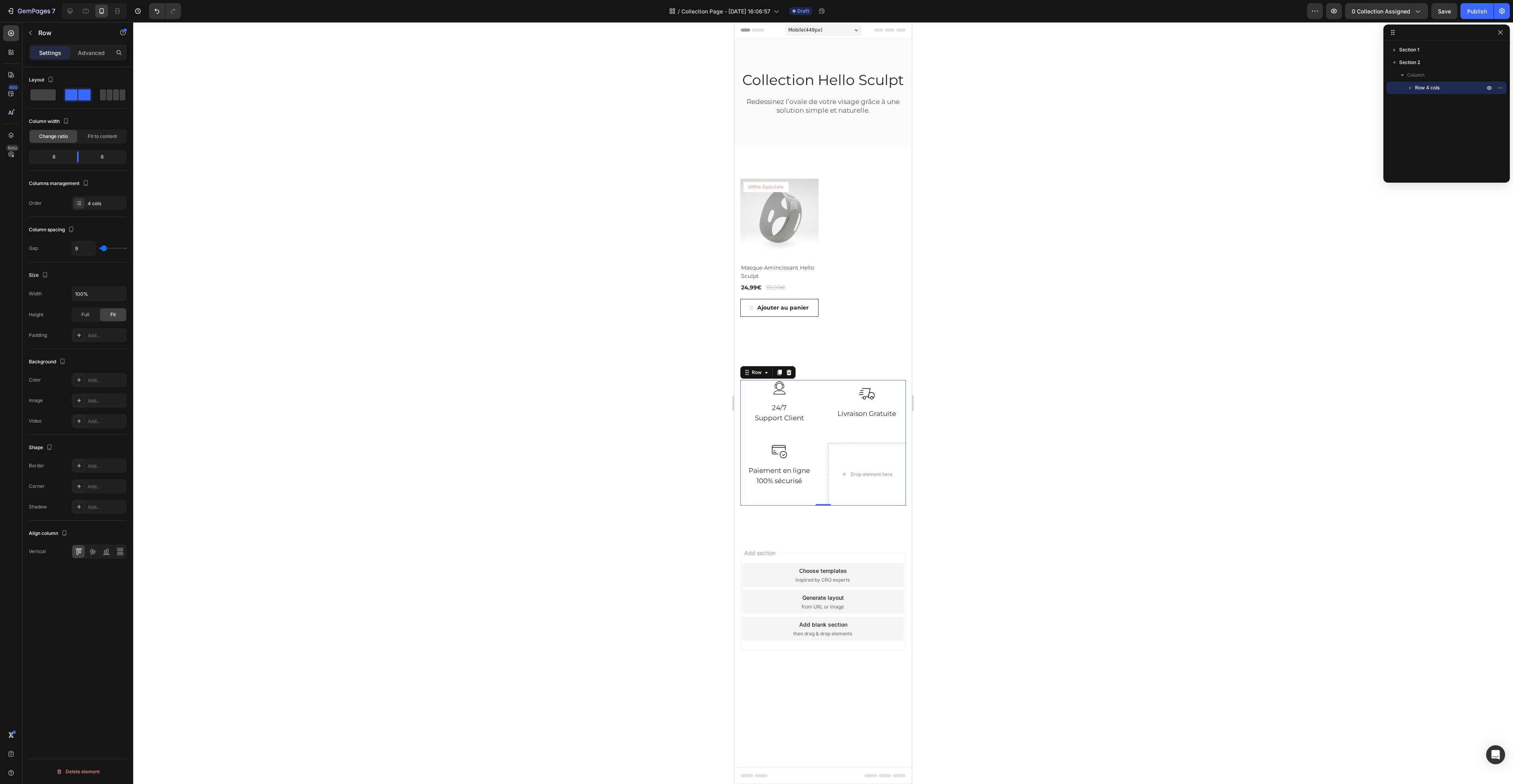
type input "7"
type input "4"
type input "0"
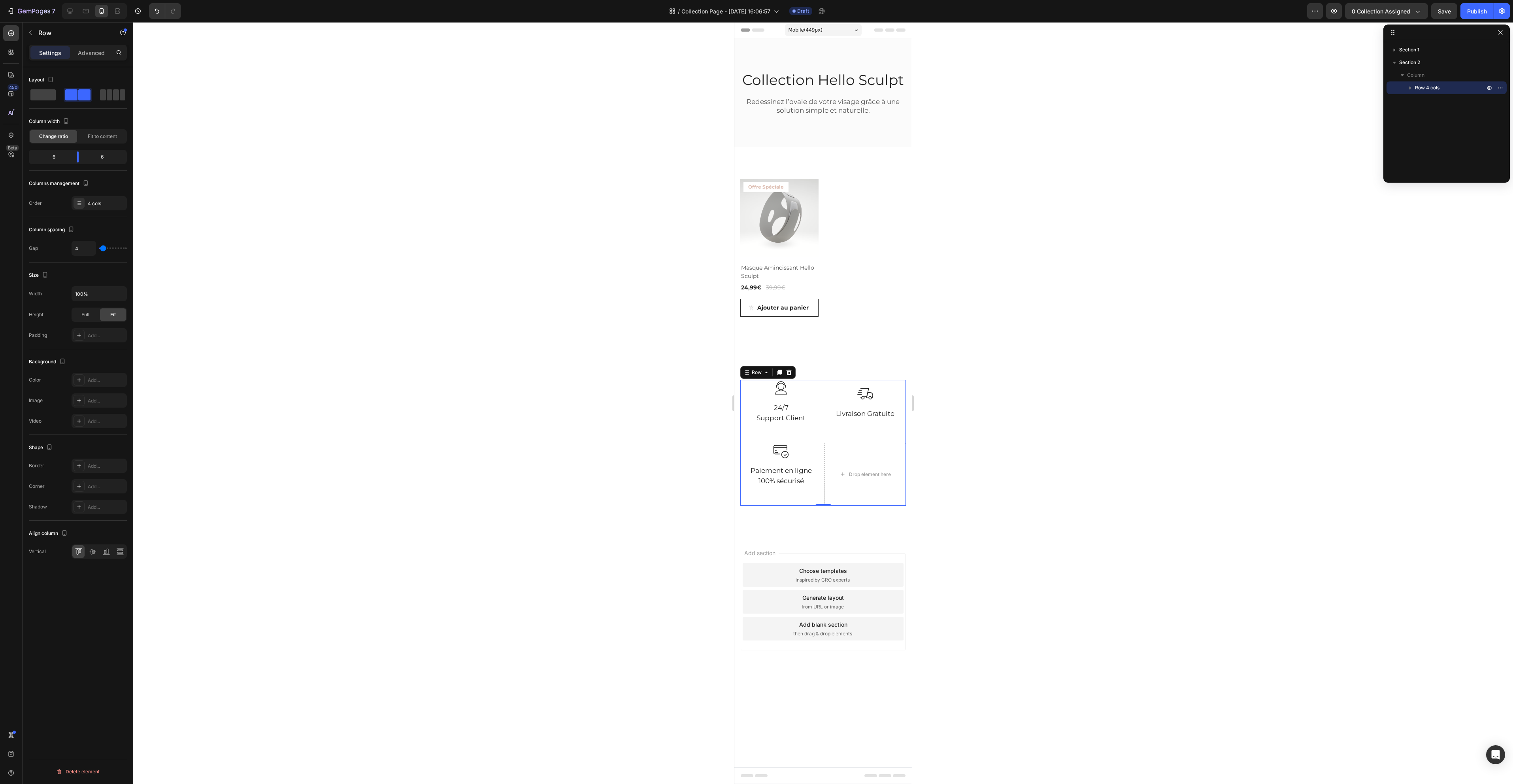
type input "0"
type input "4"
type input "11"
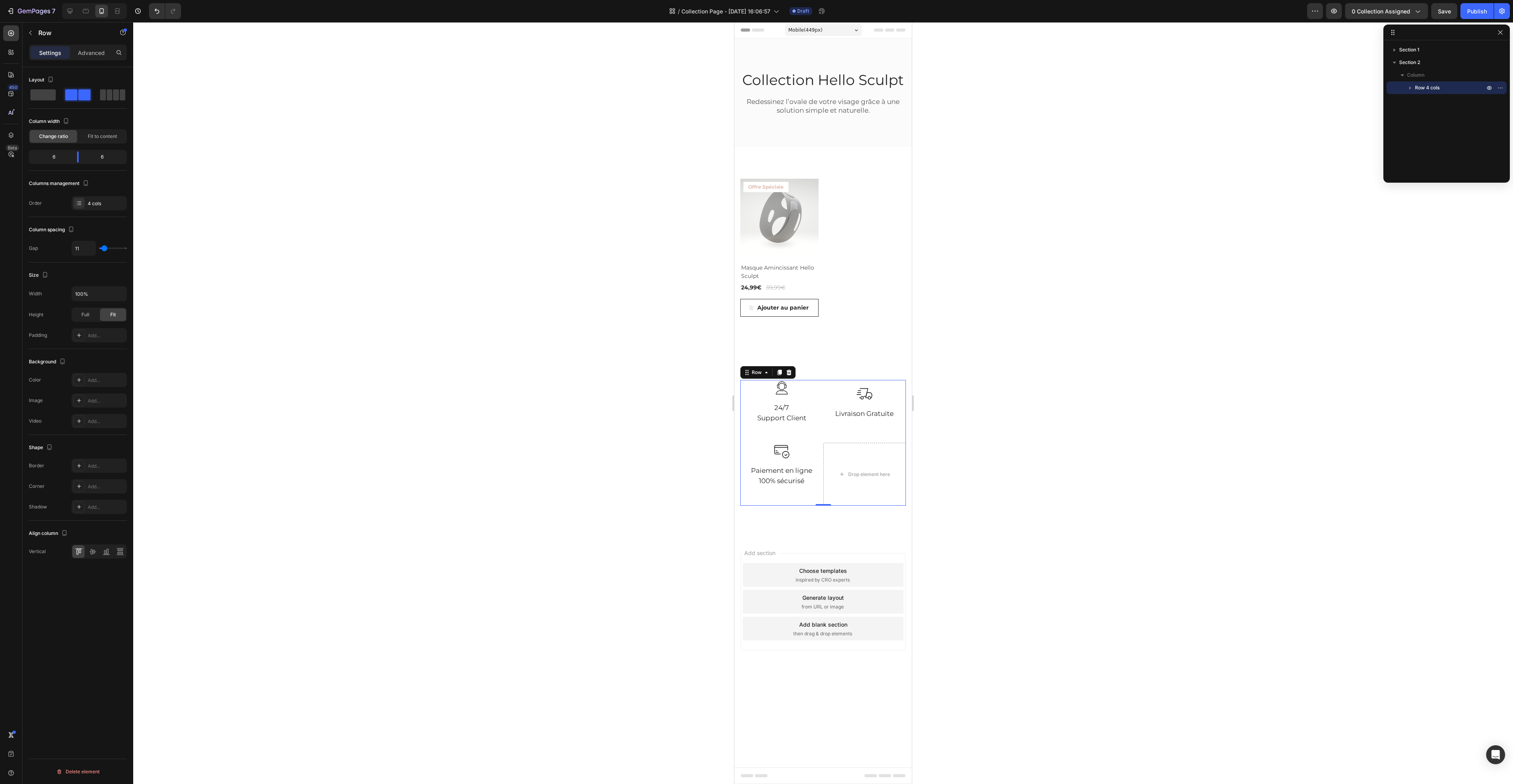
type input "24"
type input "33"
type input "42"
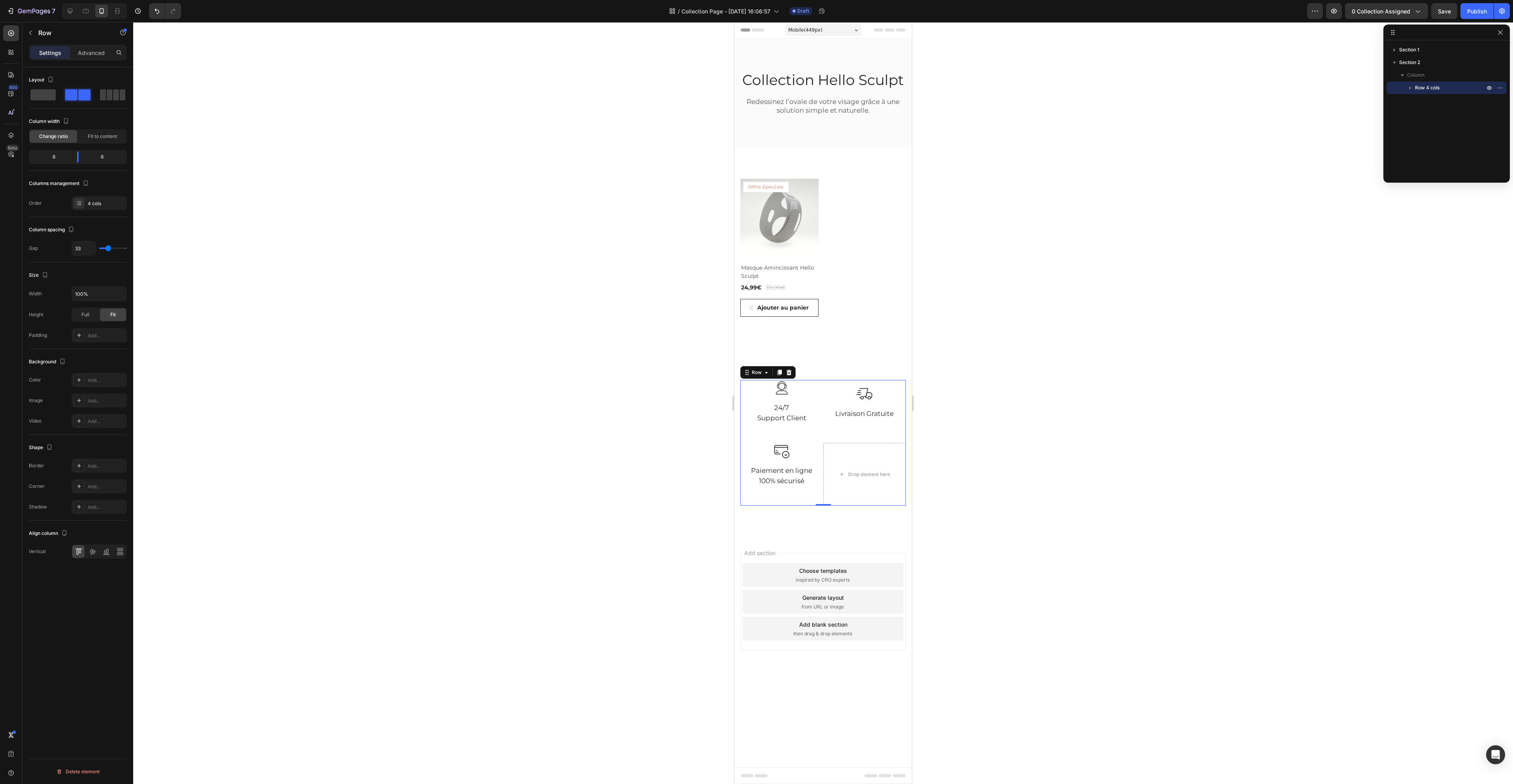
type input "42"
type input "58"
type input "71"
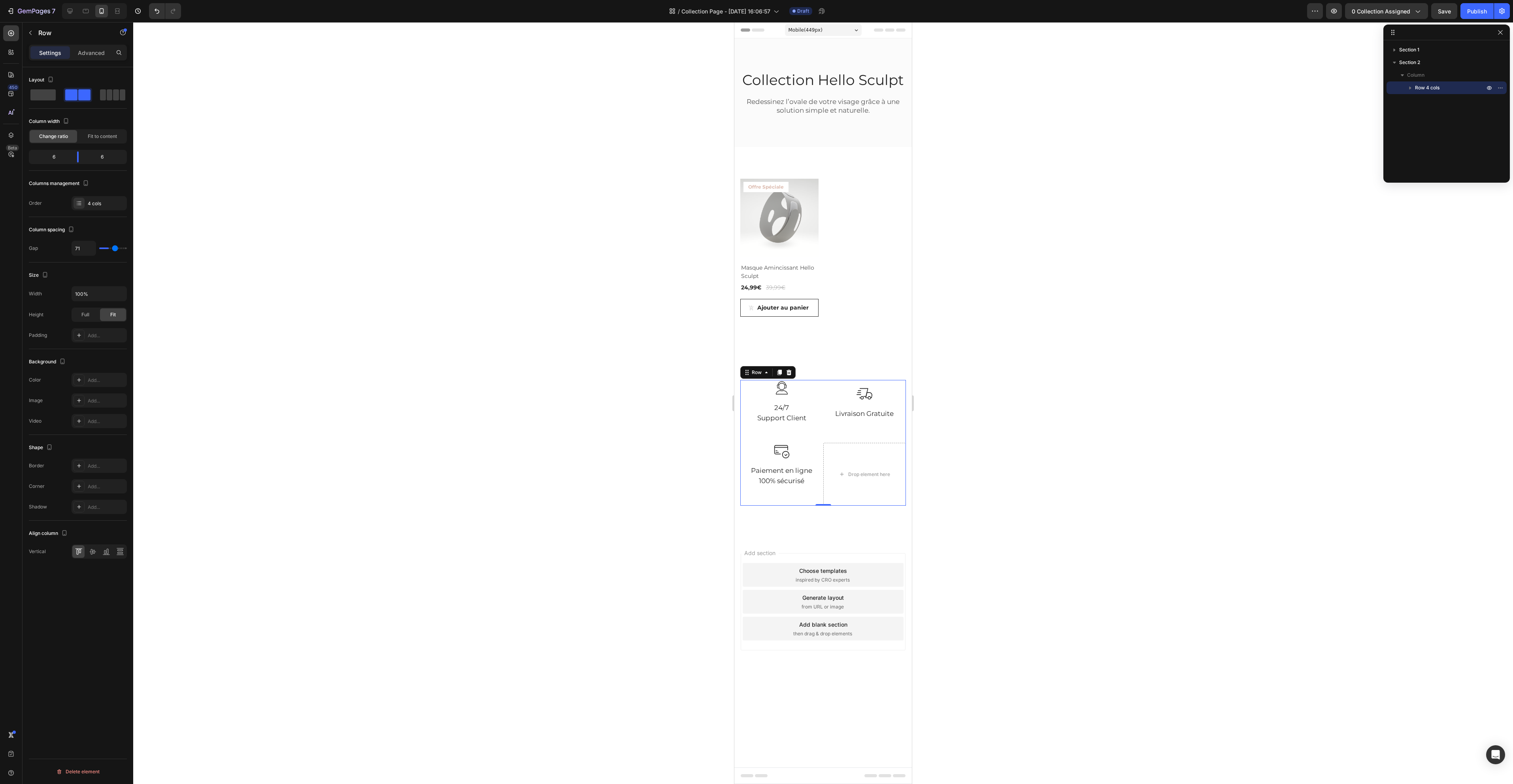
type input "87"
type input "104"
type input "120"
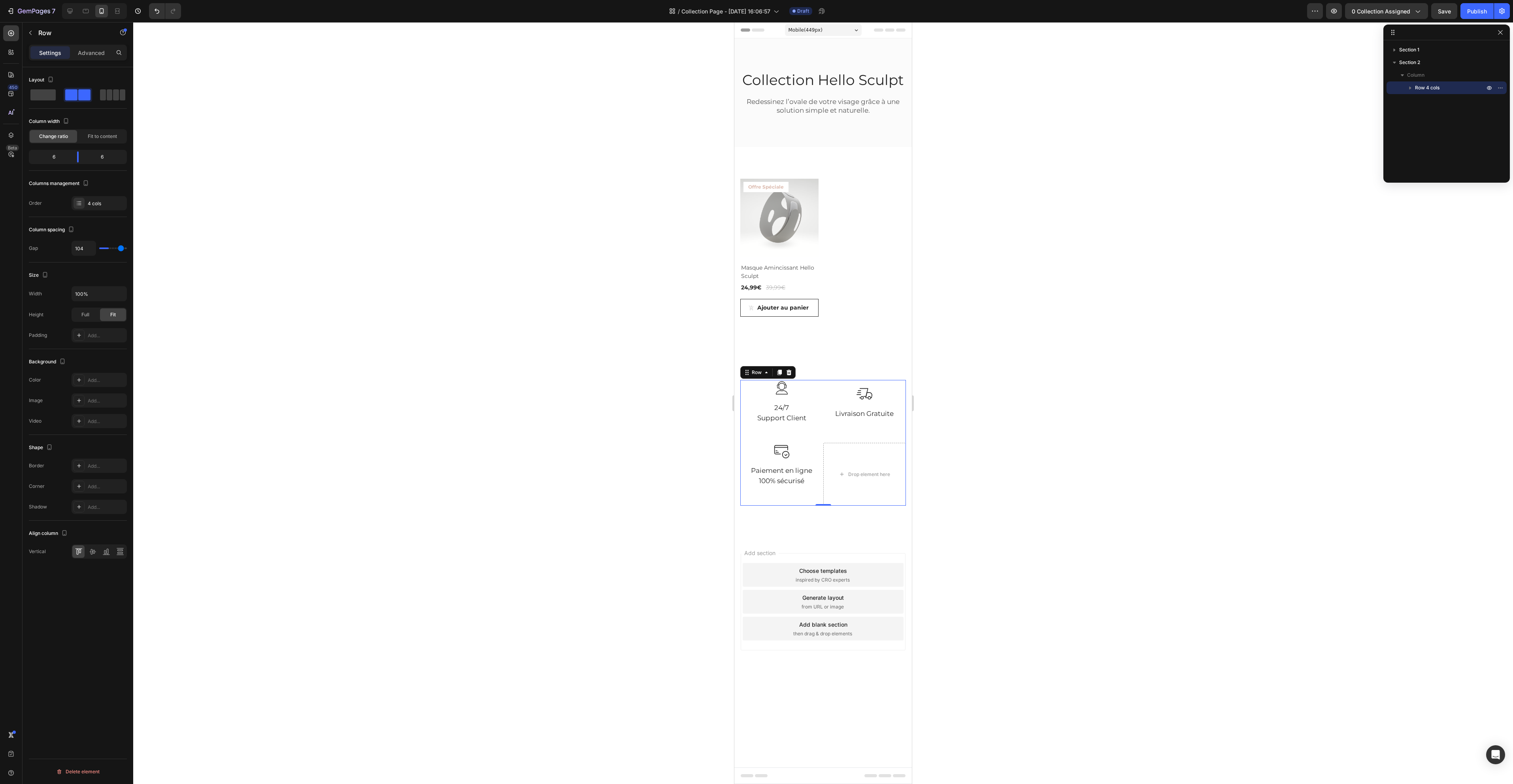
type input "120"
type input "118"
type input "96"
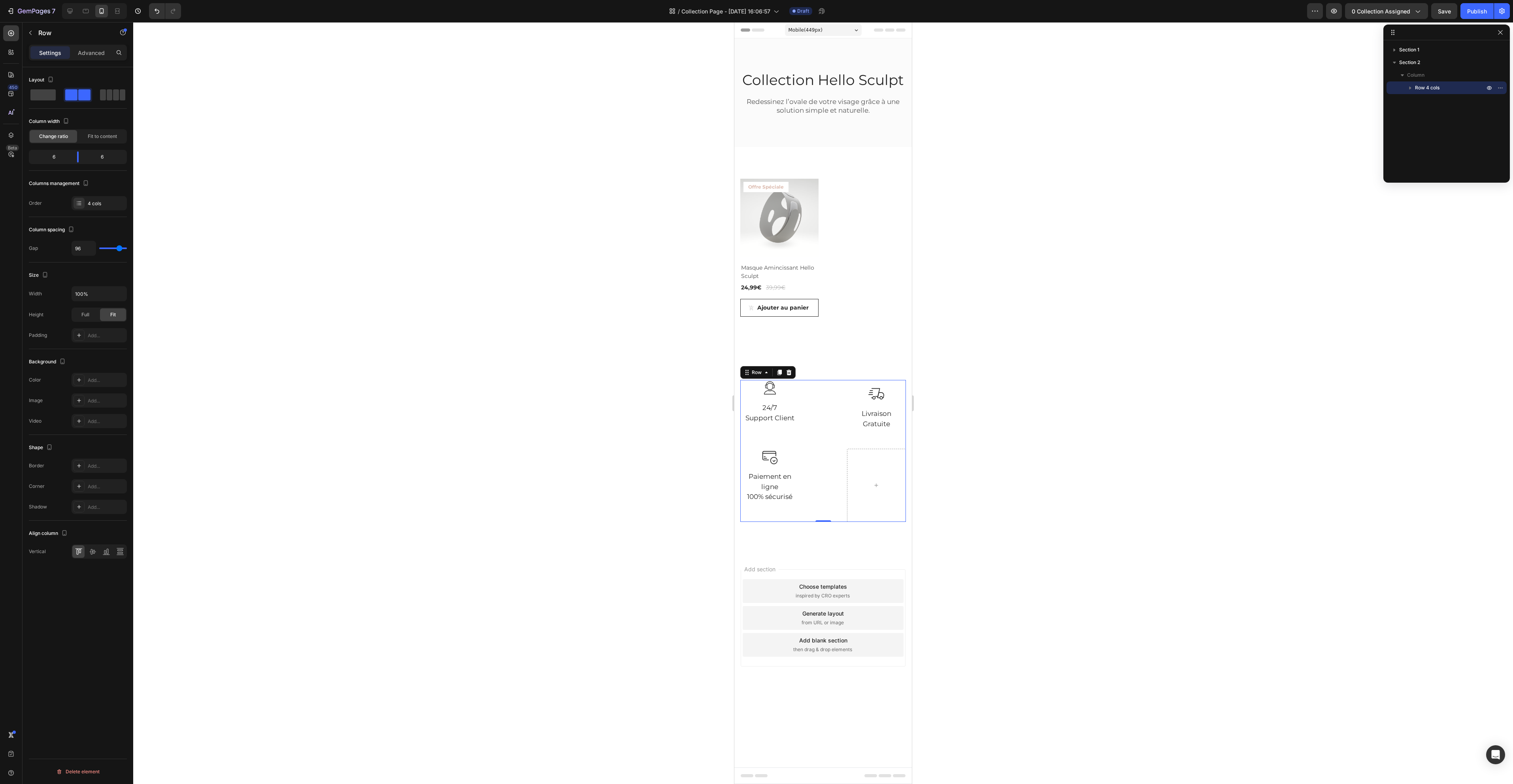
type input "78"
type input "69"
type input "67"
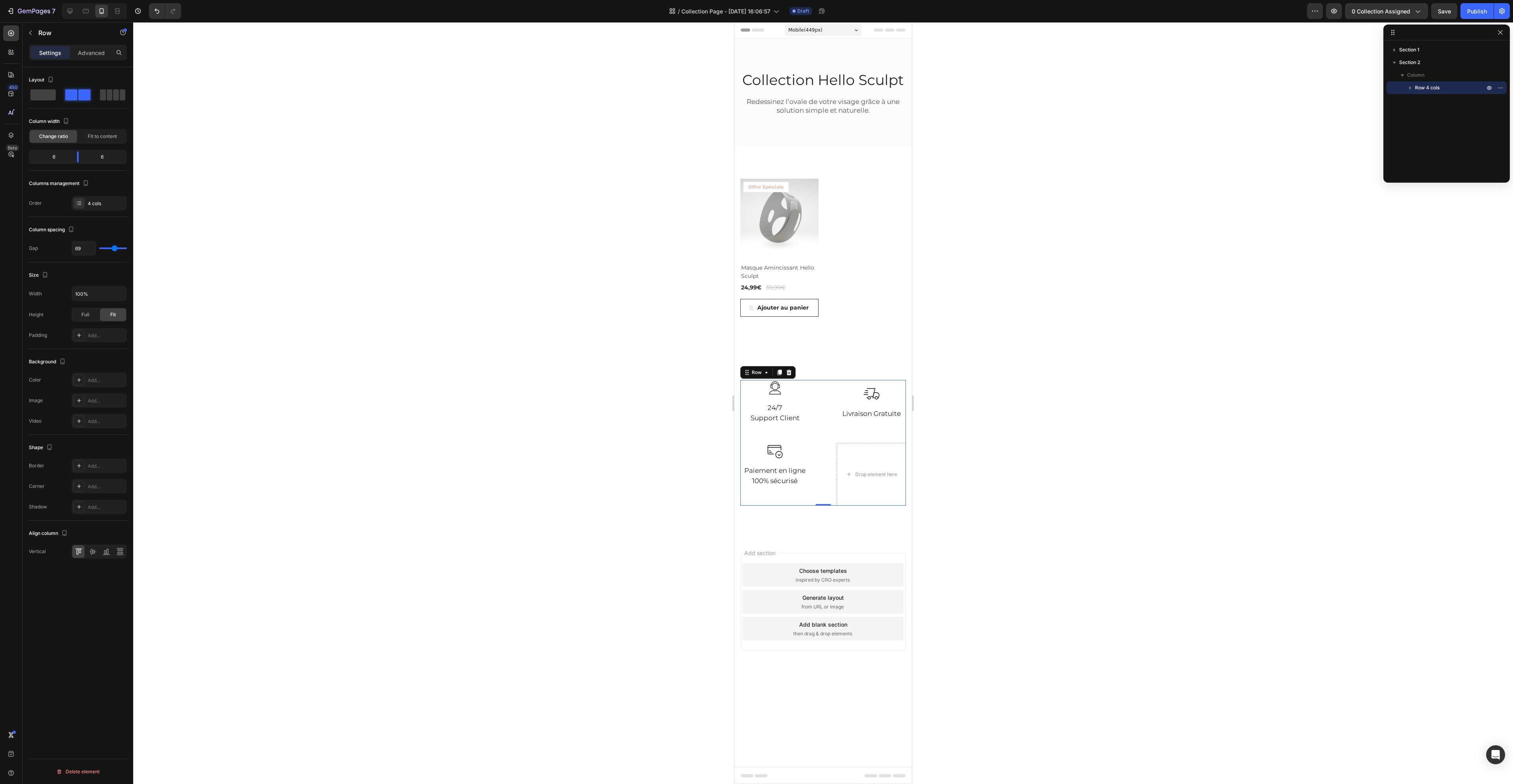
type input "67"
type input "60"
type input "58"
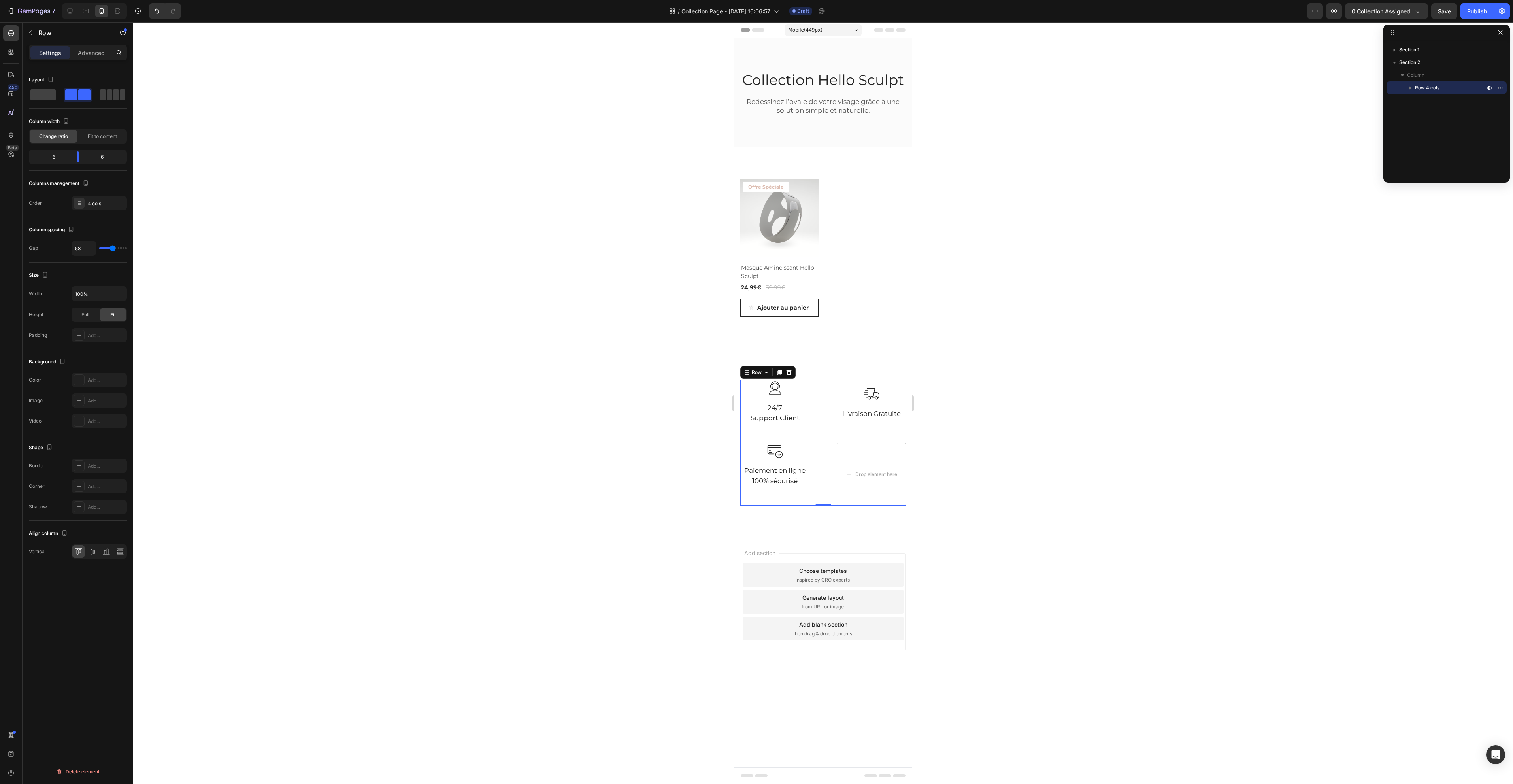
type input "56"
type input "58"
type input "69"
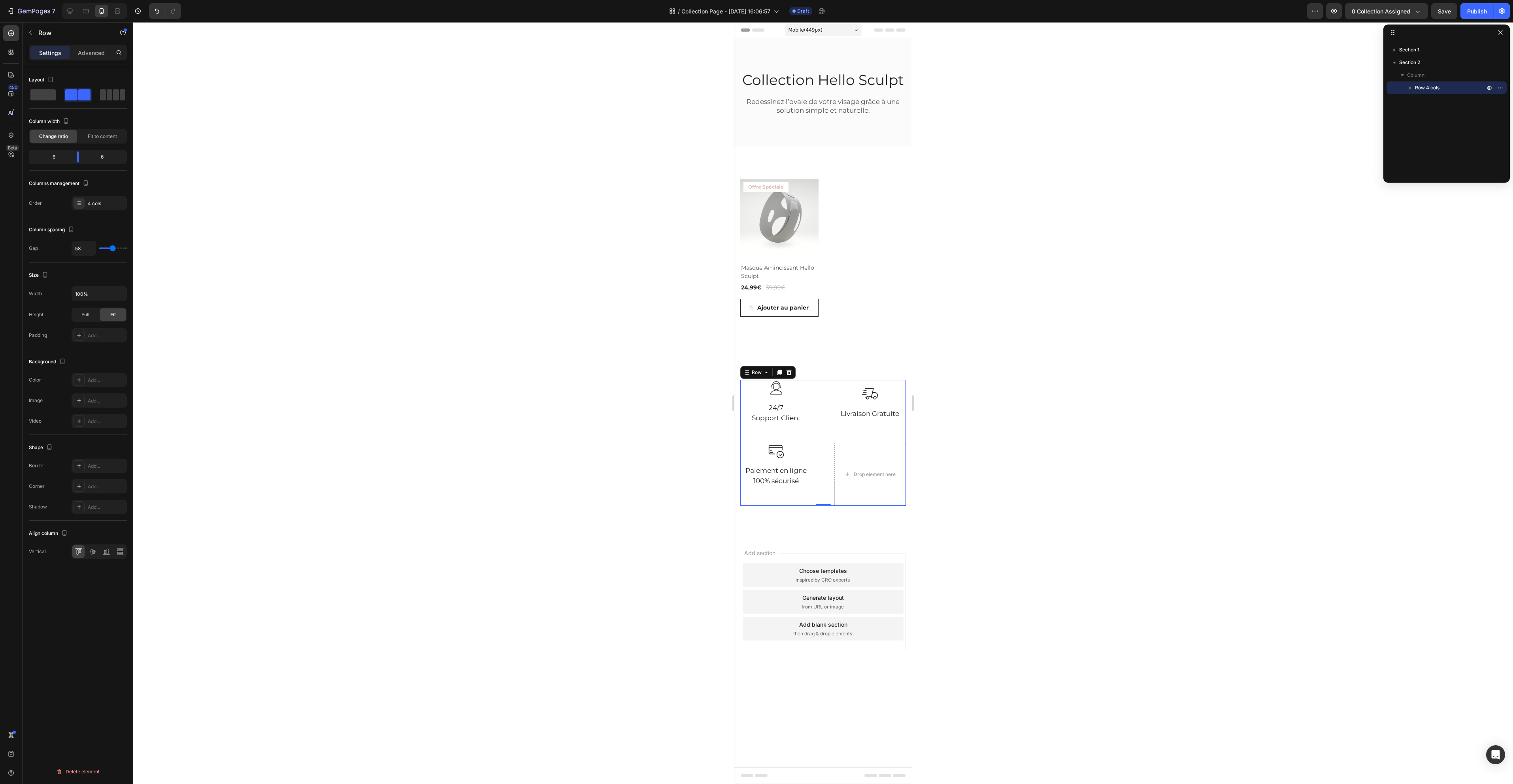
type input "69"
type input "80"
type input "89"
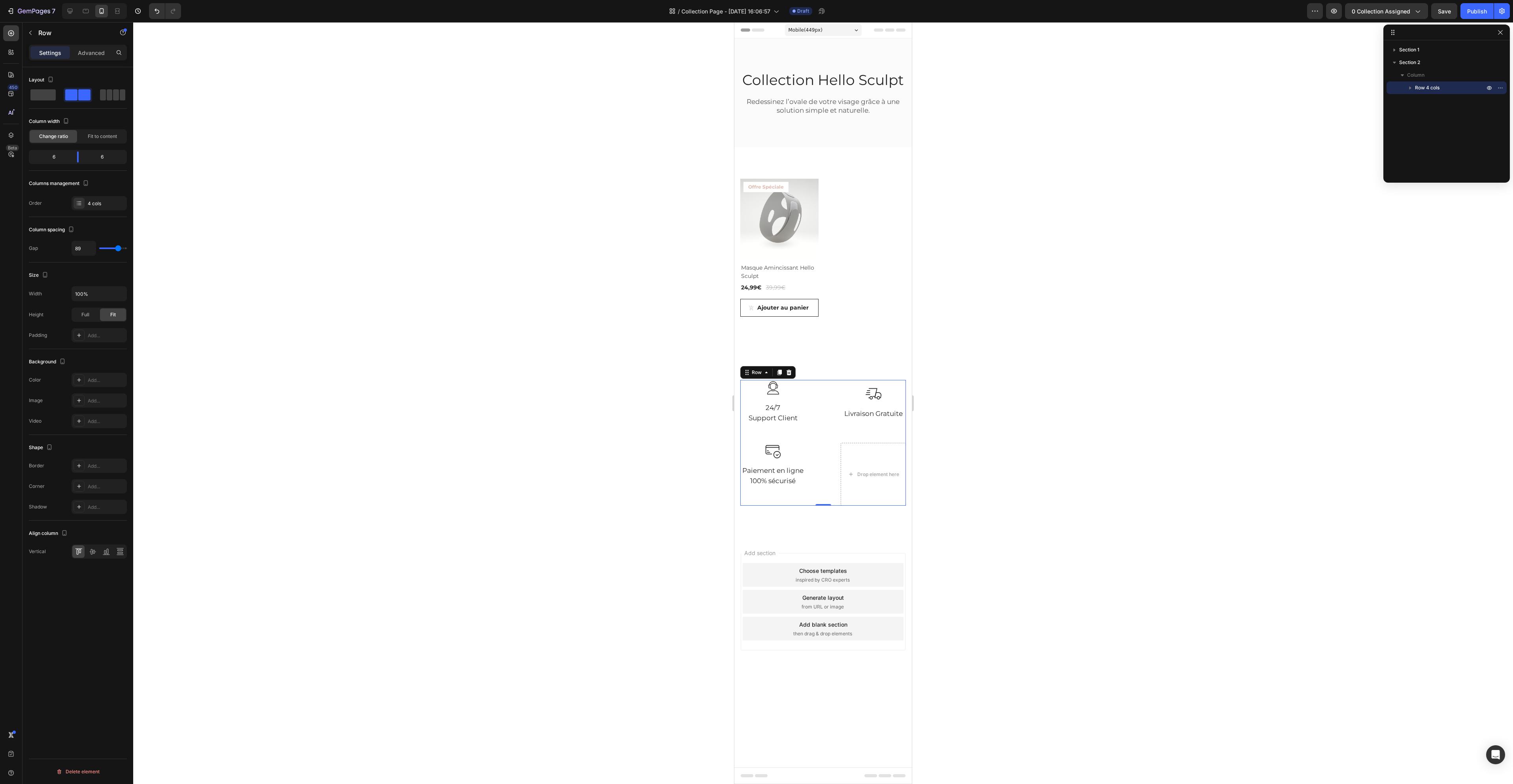
type input "84"
type input "73"
type input "67"
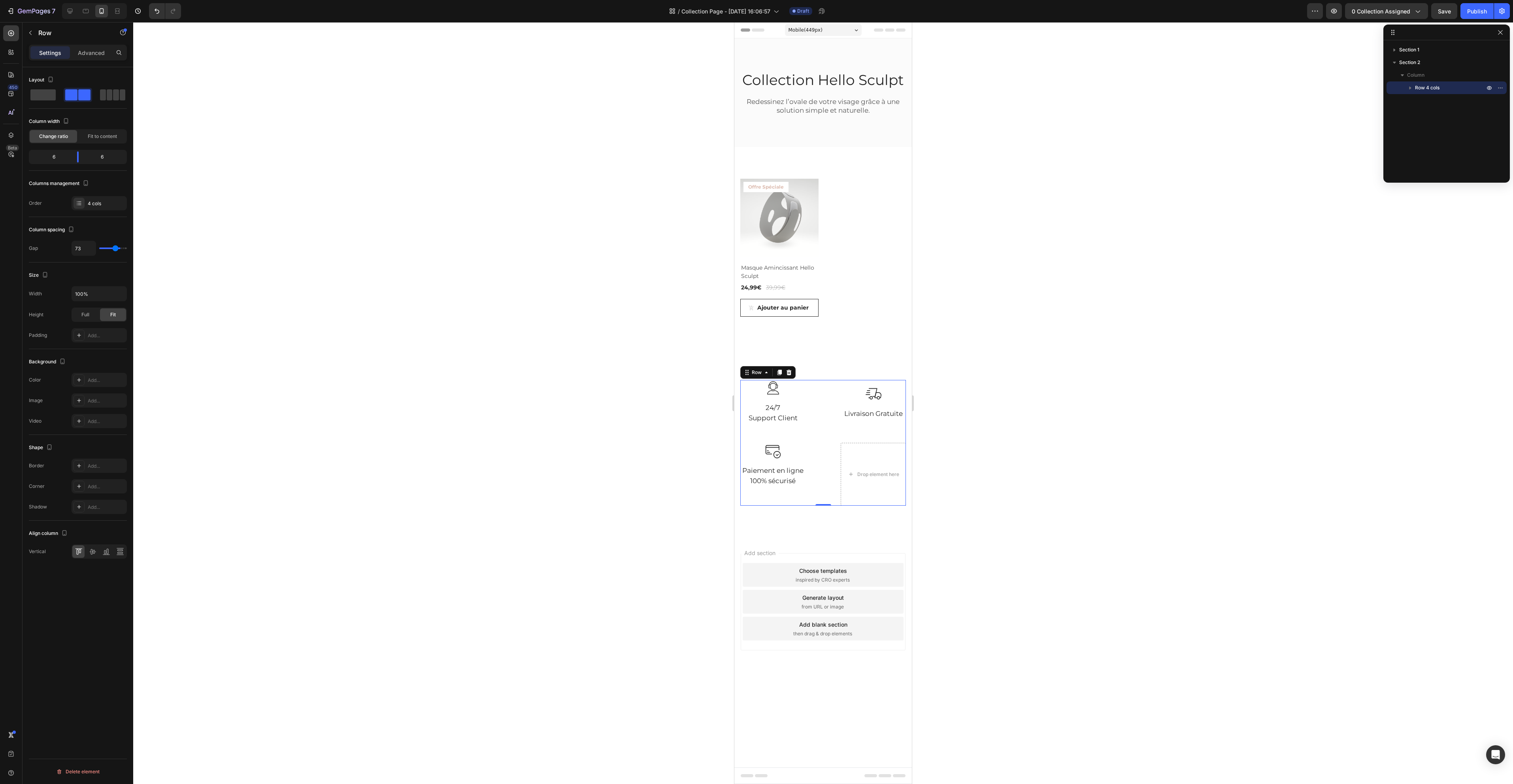
type input "67"
type input "49"
type input "36"
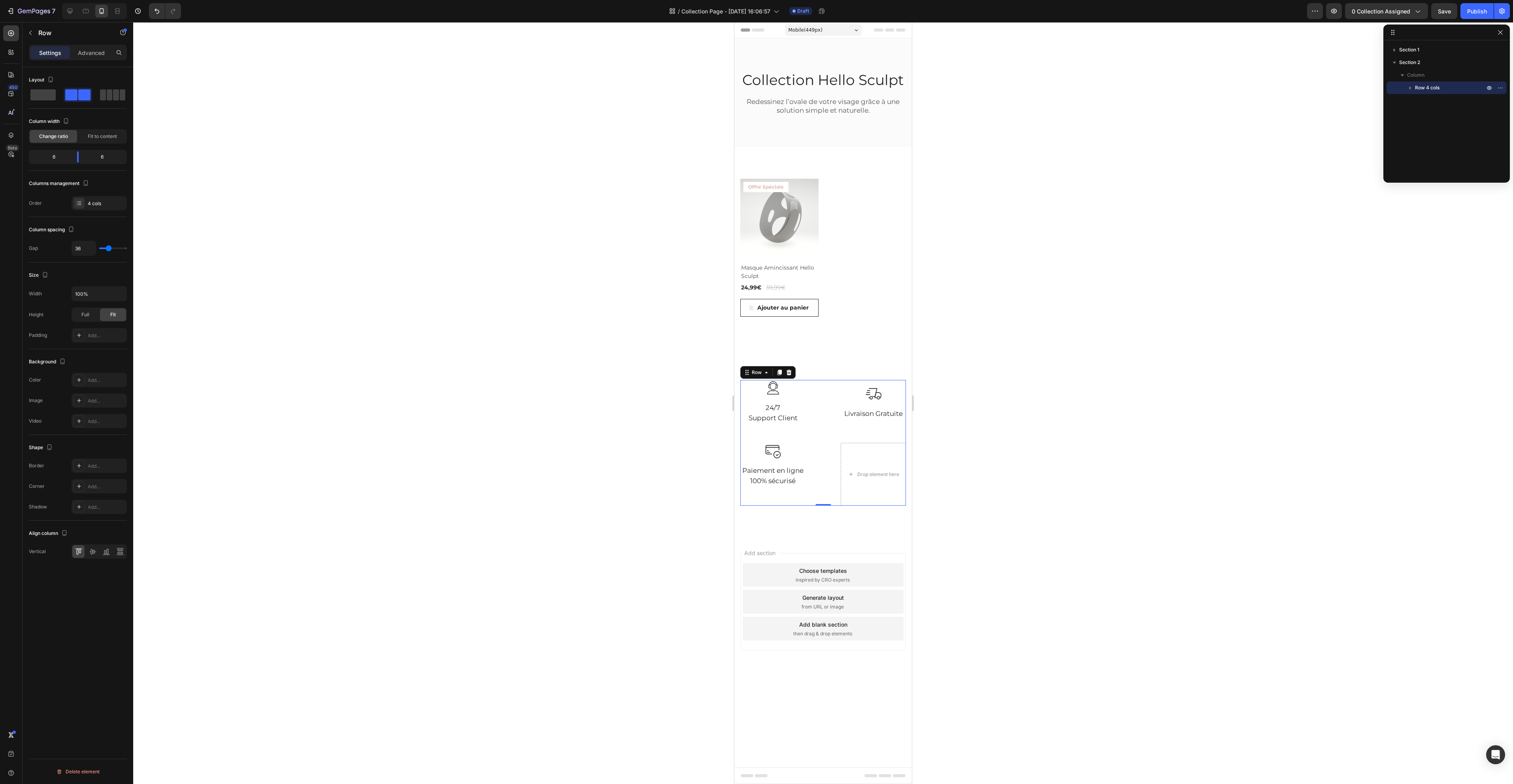
type input "24"
type input "29"
type input "33"
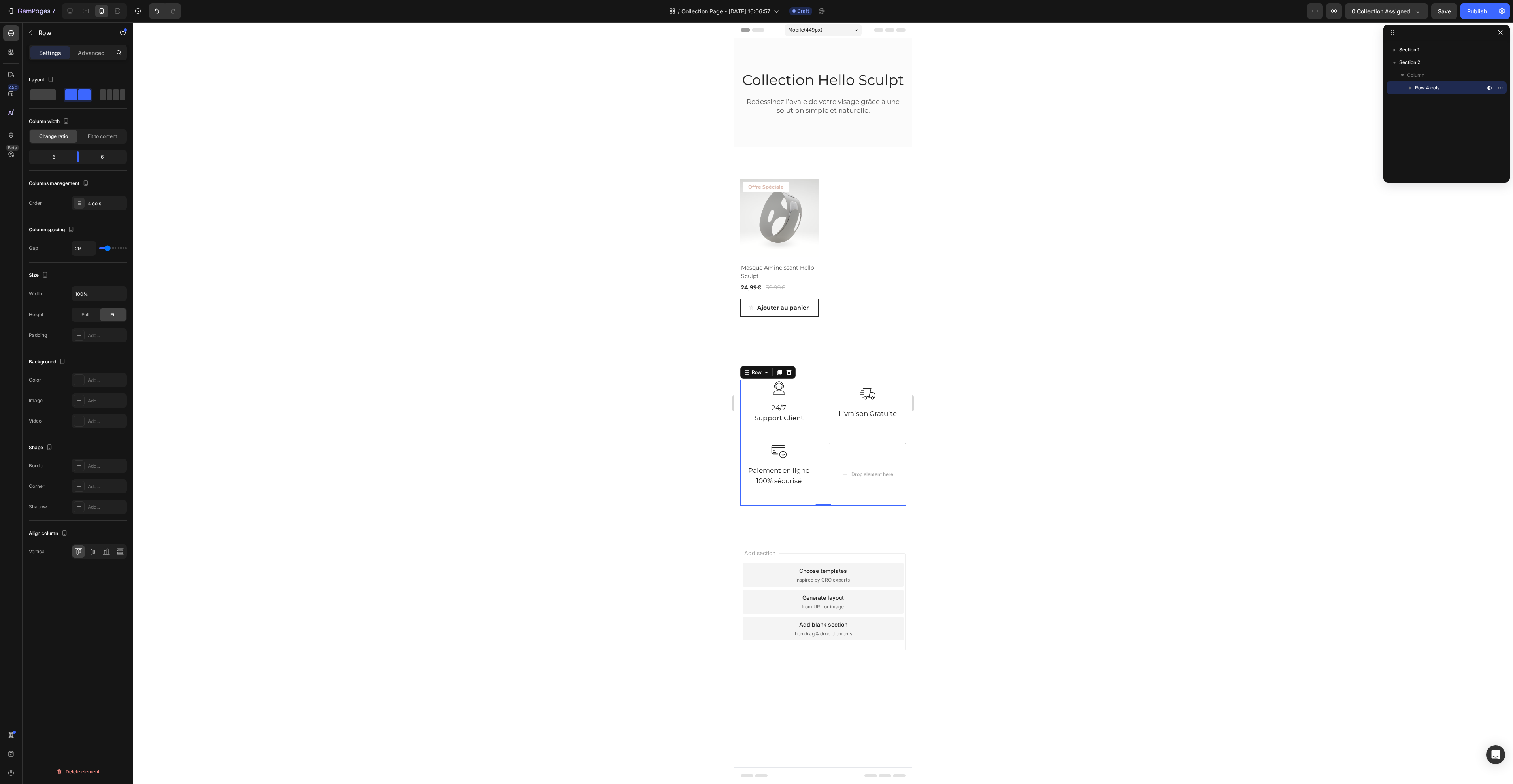
type input "33"
type input "36"
type input "38"
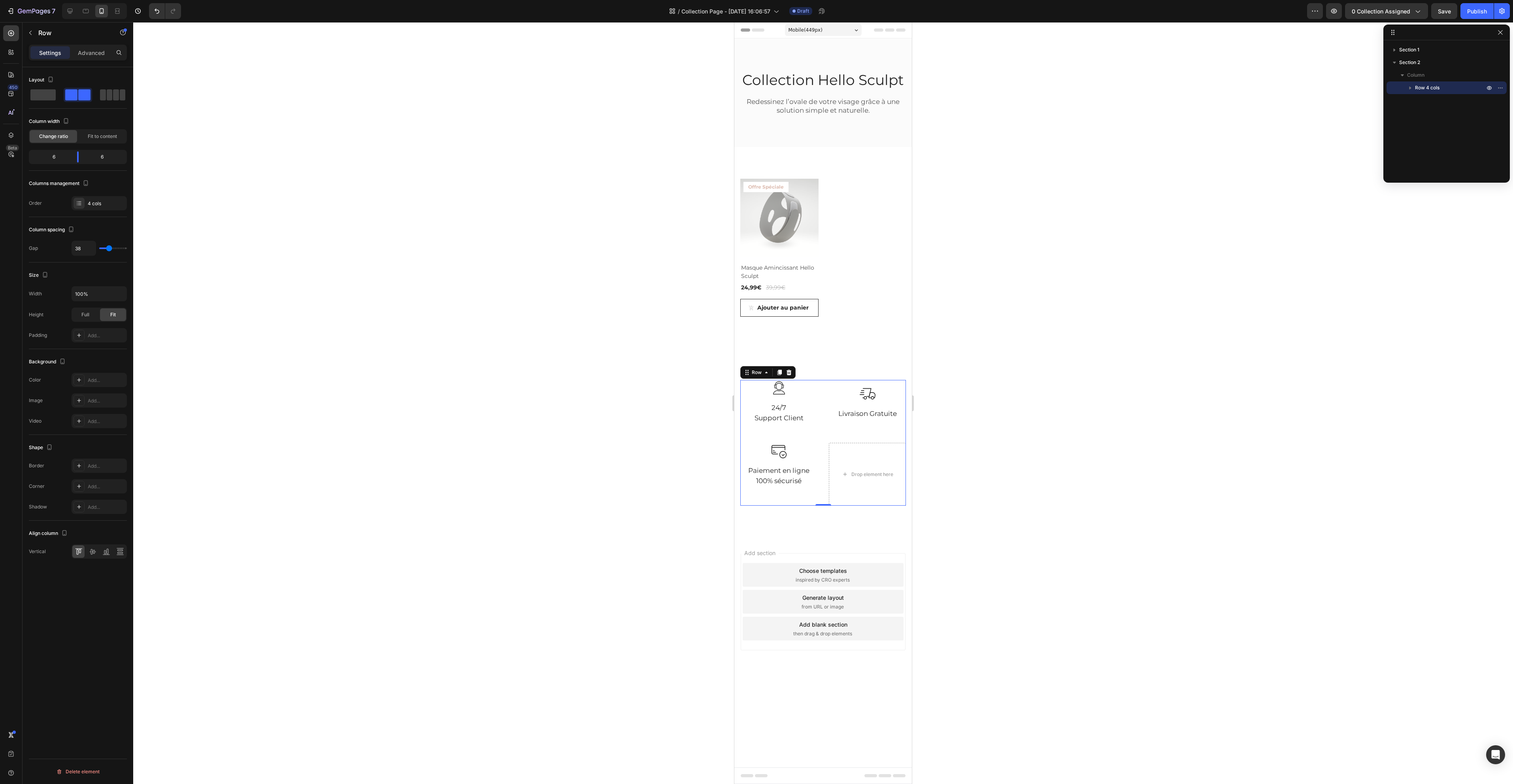
type input "40"
type input "42"
type input "49"
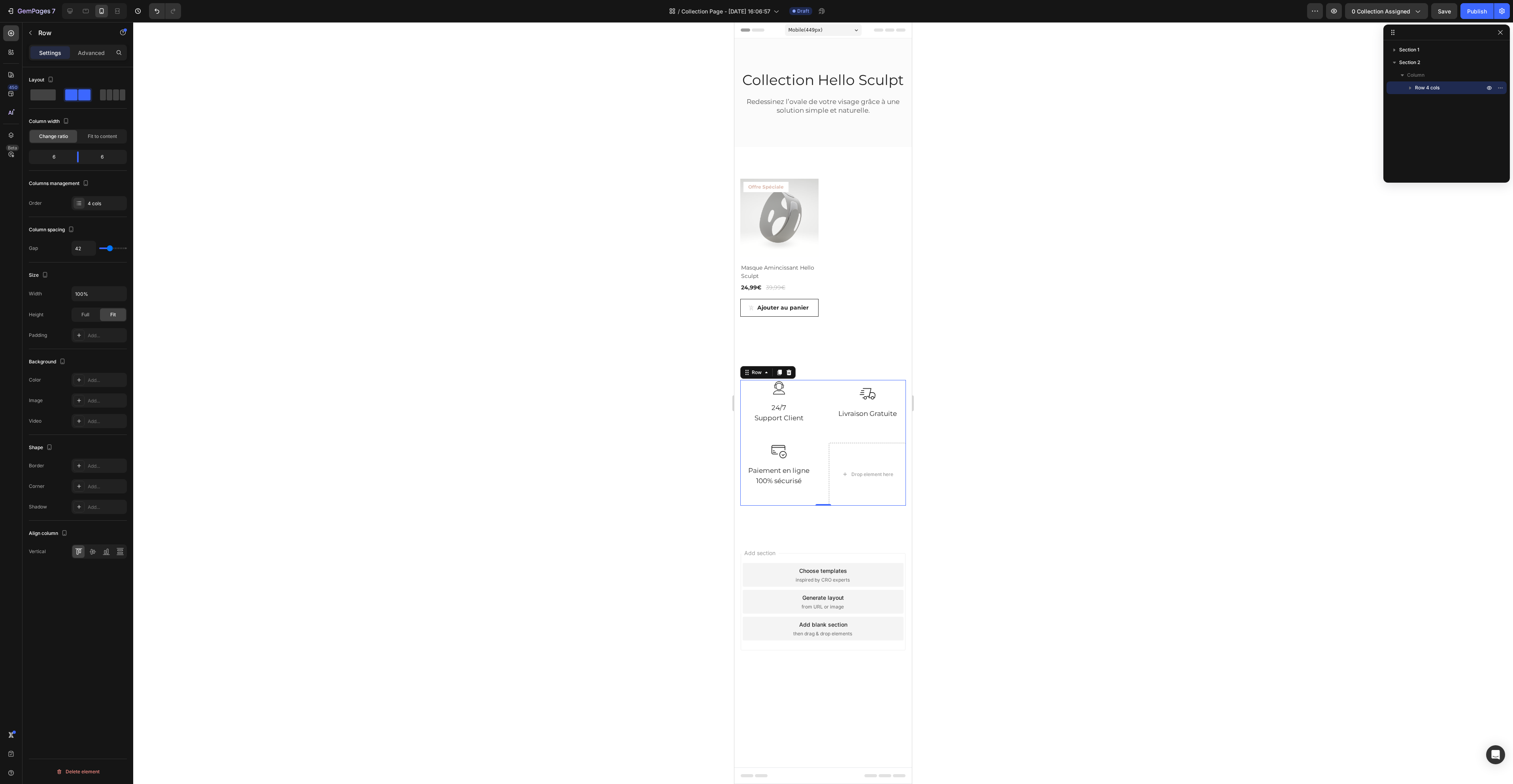
type input "49"
type input "51"
type input "53"
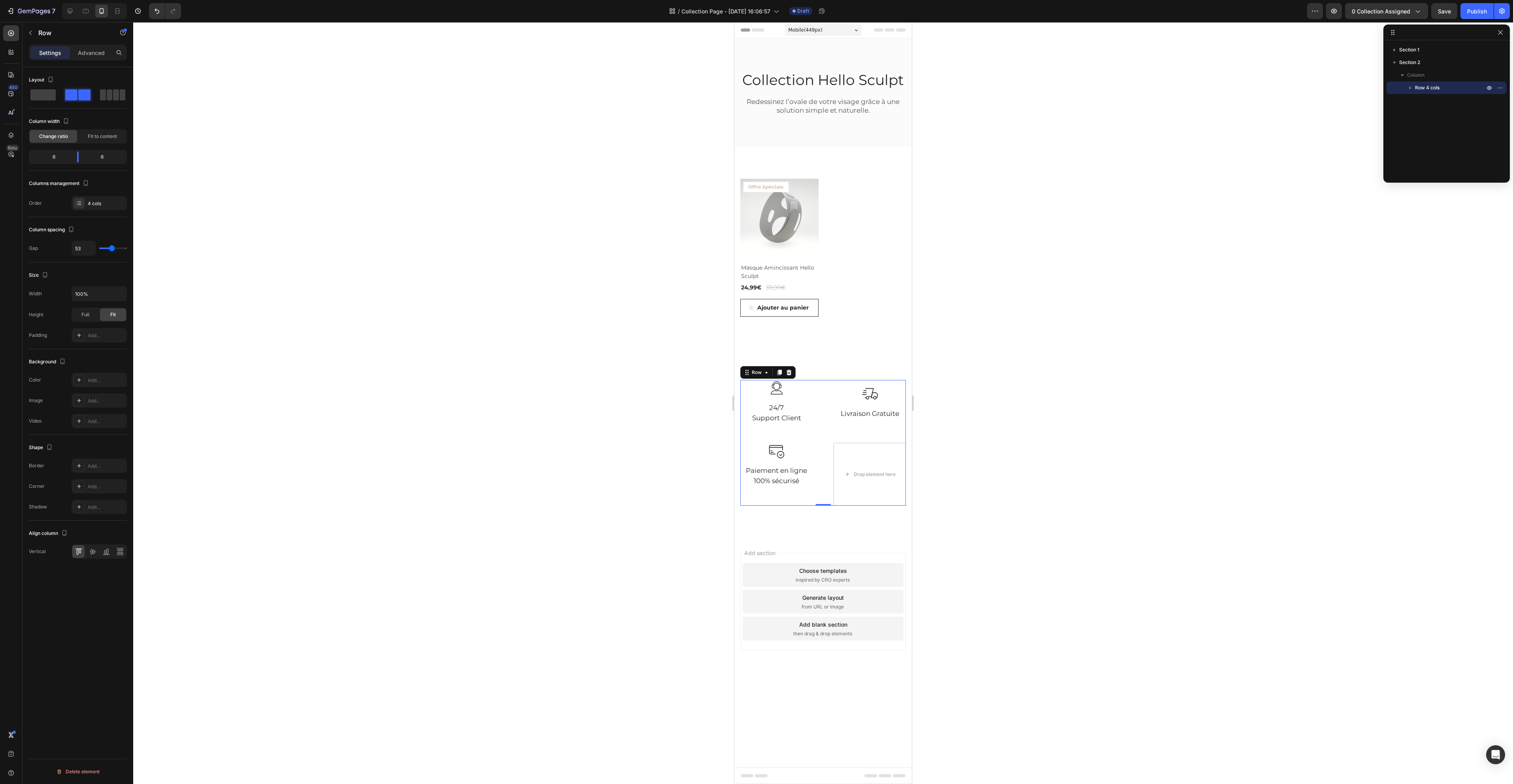
type input "49"
type input "44"
type input "42"
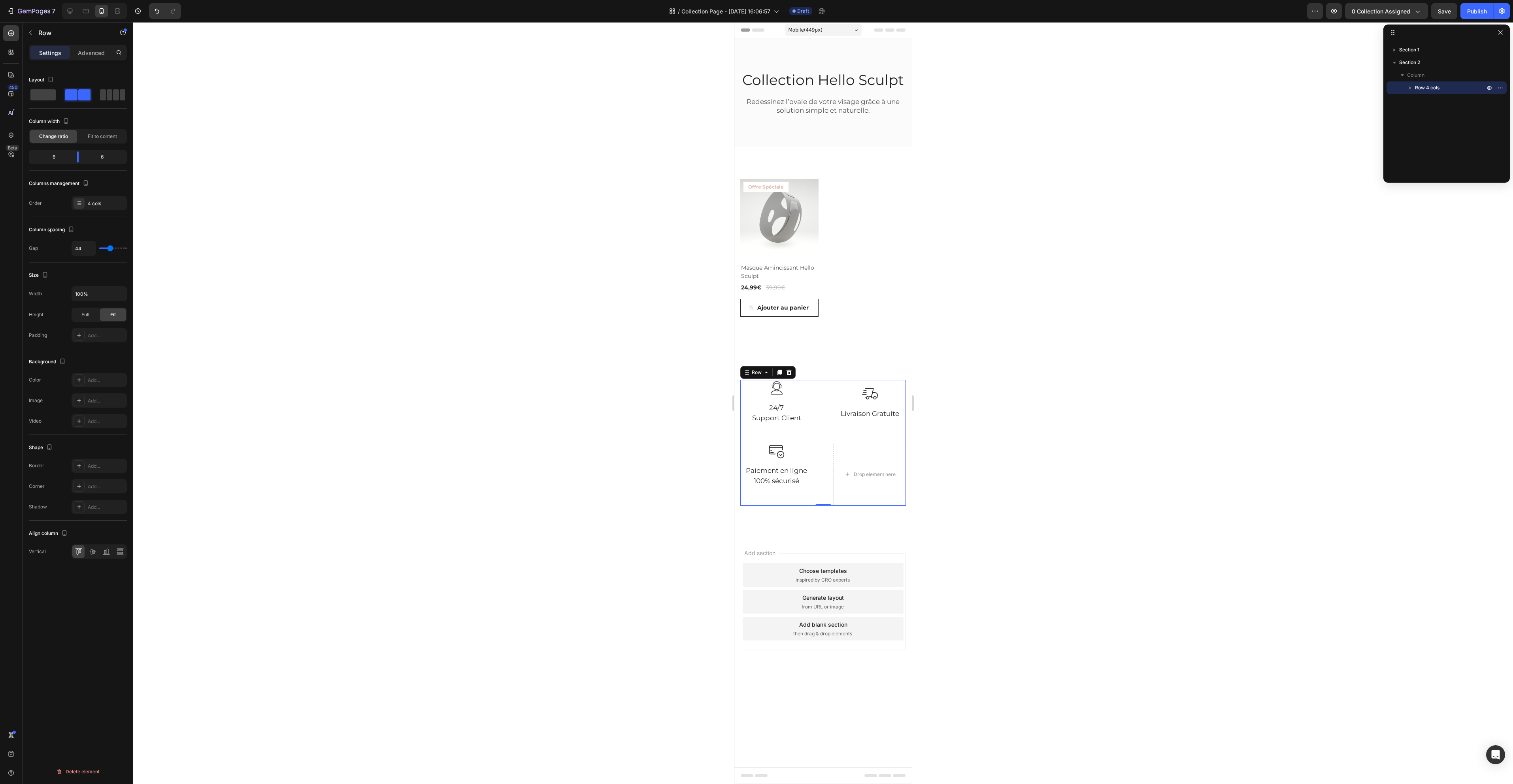
type input "42"
type input "33"
type input "27"
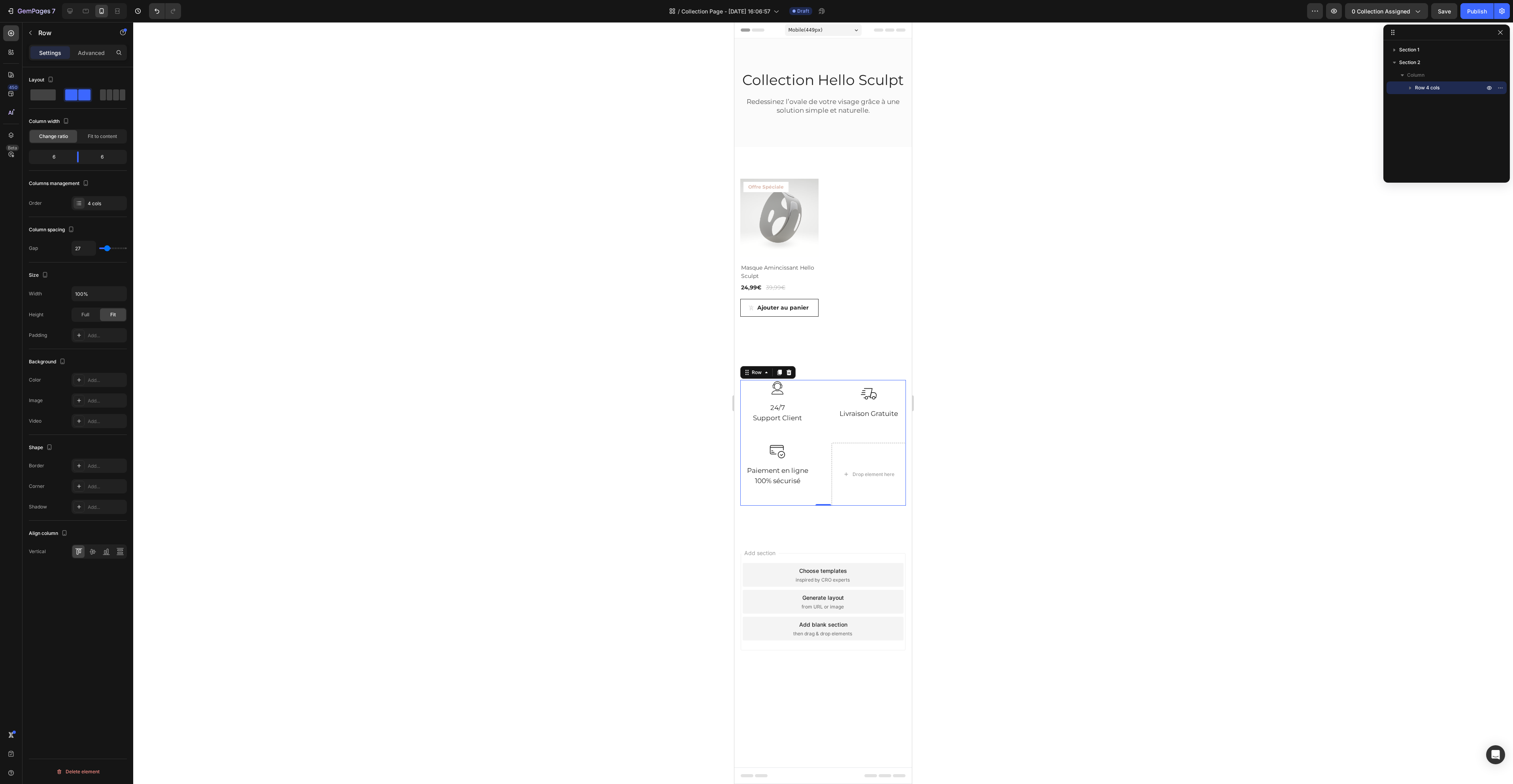
type input "20"
type input "18"
drag, startPoint x: 107, startPoint y: 247, endPoint x: 106, endPoint y: 241, distance: 6.1
type input "18"
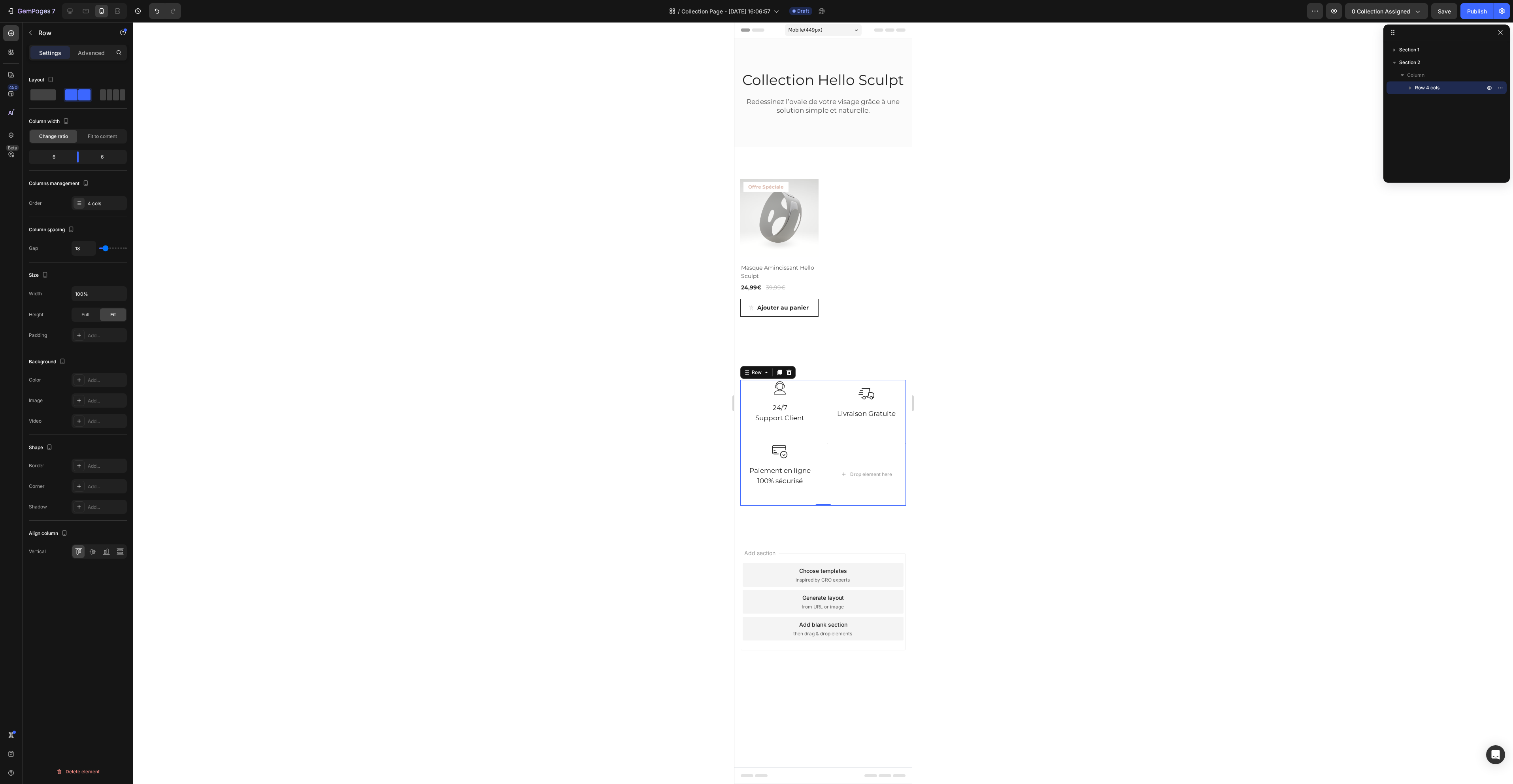
click at [106, 247] on input "range" at bounding box center [114, 248] width 28 height 2
click at [103, 208] on div "4 cols" at bounding box center [99, 203] width 55 height 14
click at [233, 253] on div "Column 2 Column 1 Column 3 Column 4" at bounding box center [190, 253] width 98 height 66
drag, startPoint x: 204, startPoint y: 243, endPoint x: 201, endPoint y: 226, distance: 17.3
drag, startPoint x: 200, startPoint y: 281, endPoint x: 205, endPoint y: 259, distance: 22.6
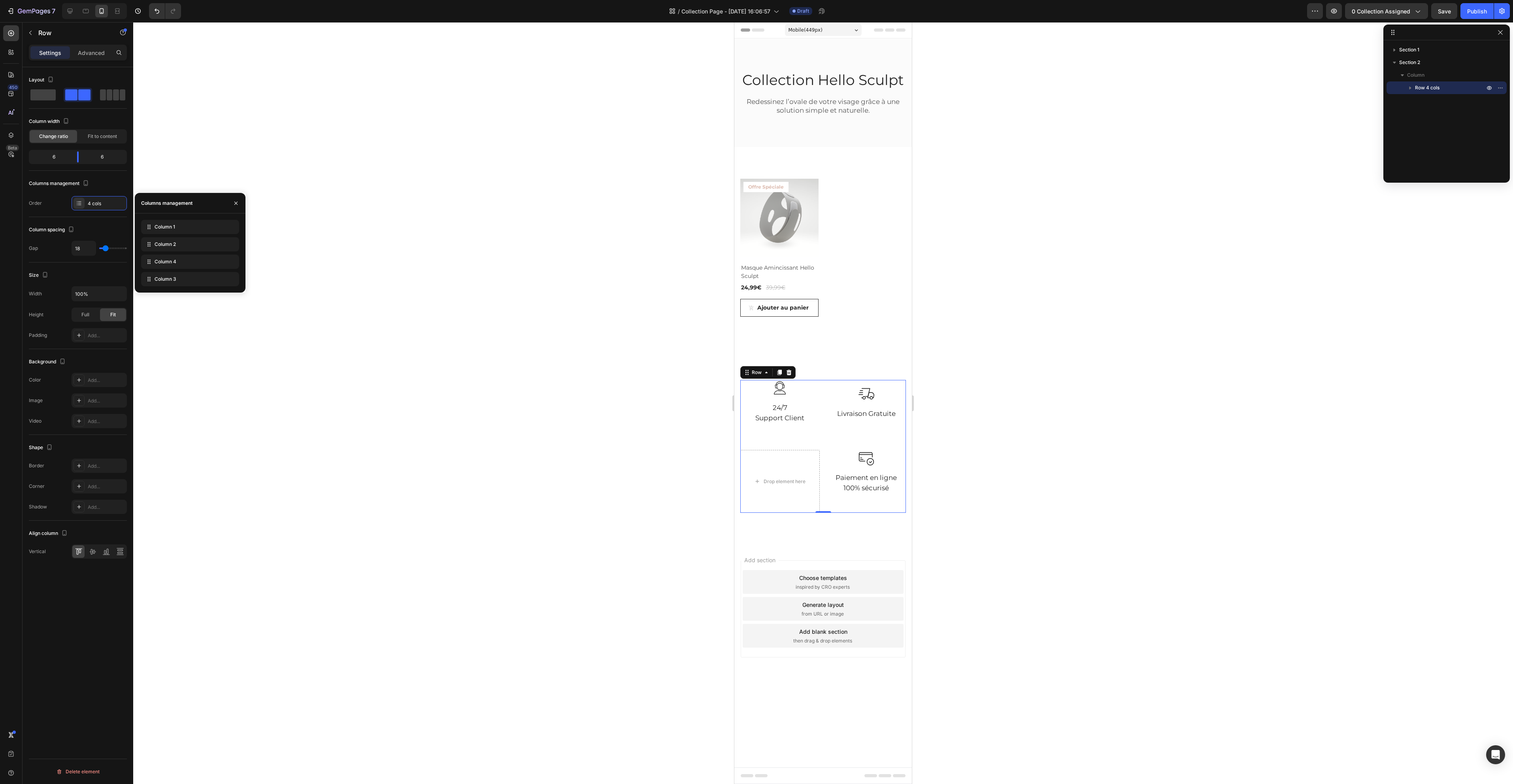
drag, startPoint x: 201, startPoint y: 259, endPoint x: 269, endPoint y: 320, distance: 91.4
click at [343, 0] on div "7 Version history / Collection Page - Aug 27, 16:06:57 Draft Preview 0 collecti…" at bounding box center [756, 0] width 1513 height 0
drag, startPoint x: 214, startPoint y: 261, endPoint x: 221, endPoint y: 287, distance: 26.9
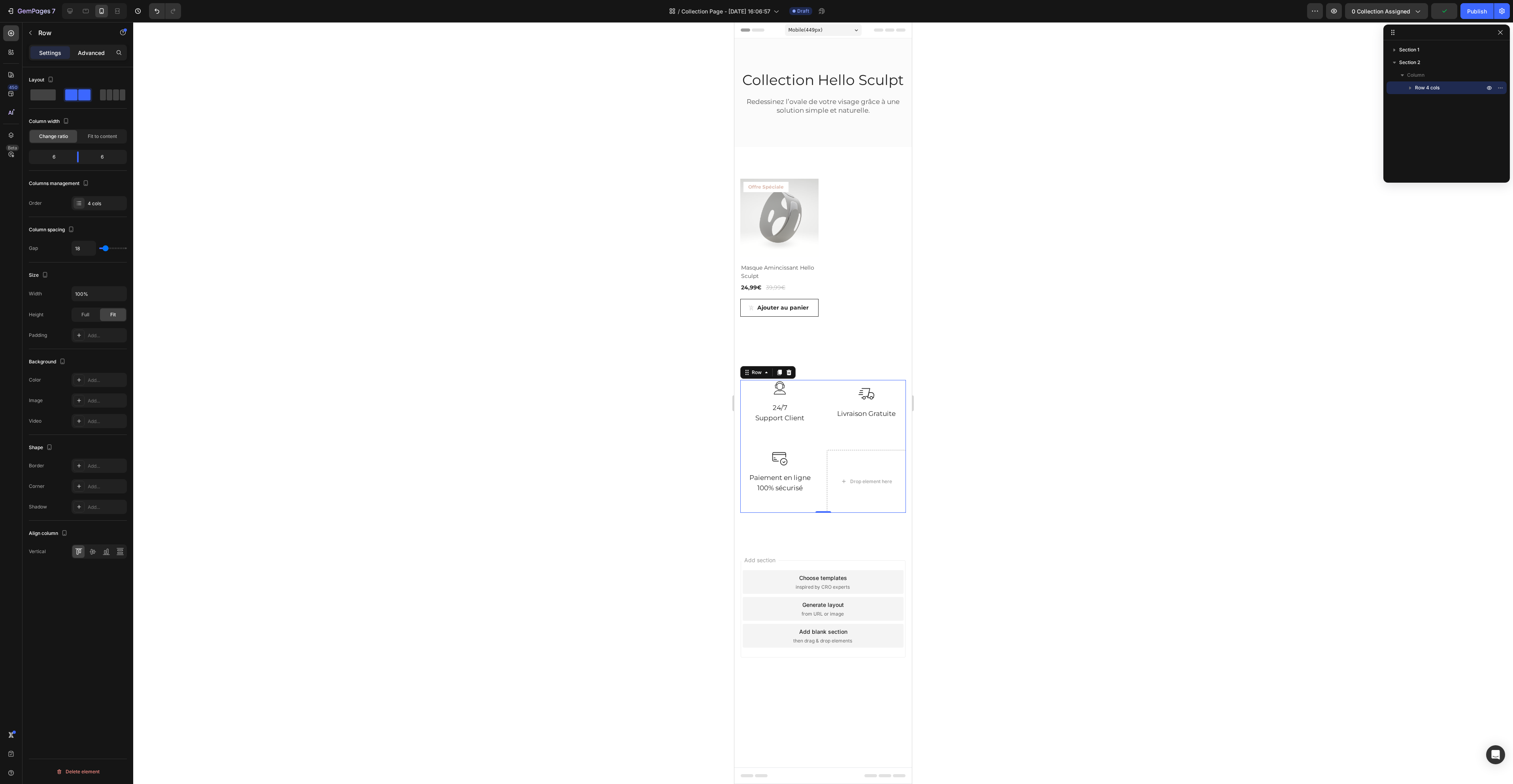
click at [93, 54] on p "Advanced" at bounding box center [91, 52] width 27 height 9
click at [868, 503] on div "Drop element here" at bounding box center [867, 481] width 79 height 63
click at [1460, 85] on p "Row 4 cols" at bounding box center [1450, 88] width 71 height 8
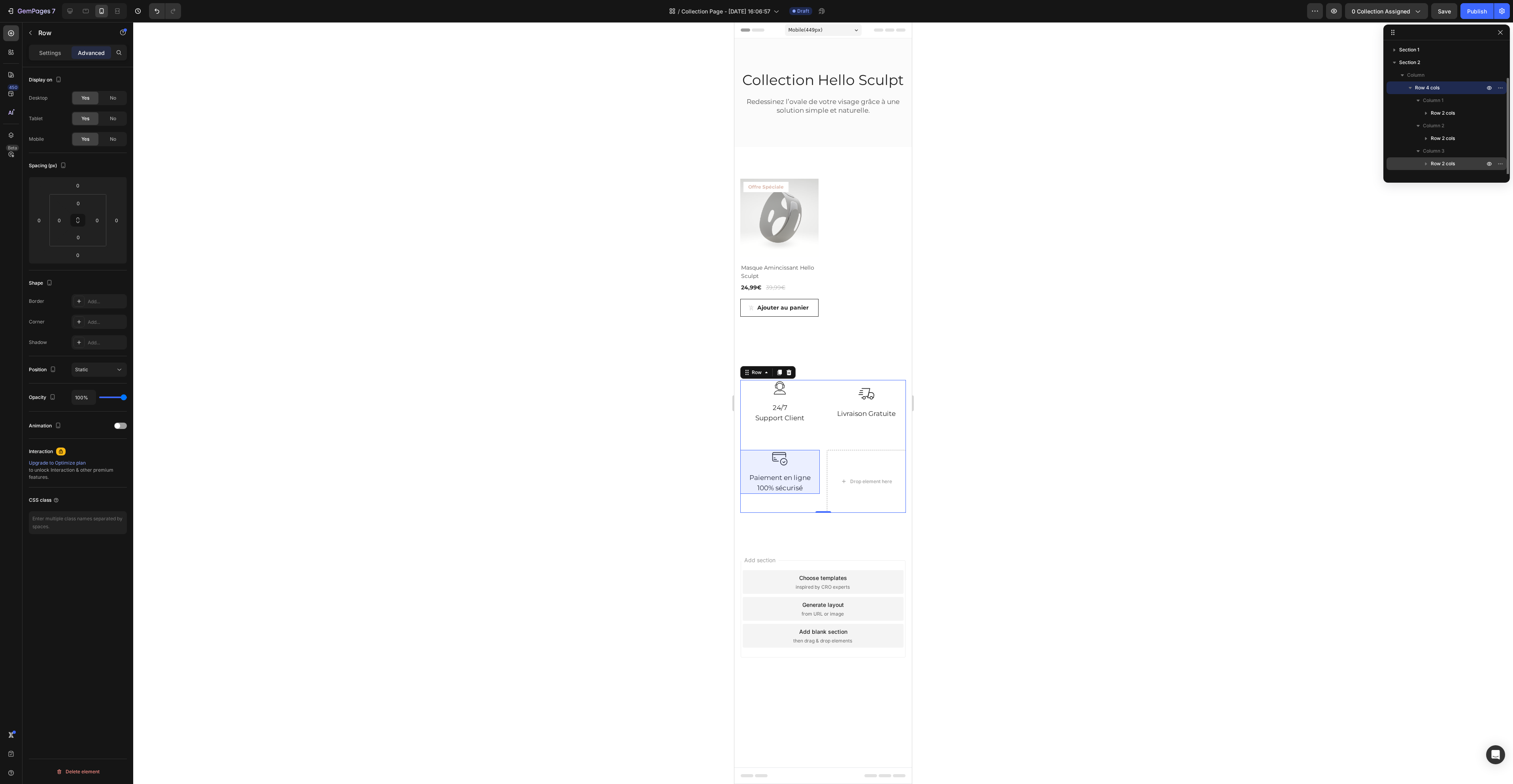
scroll to position [18, 0]
click at [1420, 156] on icon "button" at bounding box center [1418, 158] width 8 height 8
click at [1453, 160] on p "Column 4" at bounding box center [1454, 158] width 63 height 8
click at [1439, 156] on span "Column 4" at bounding box center [1434, 158] width 22 height 8
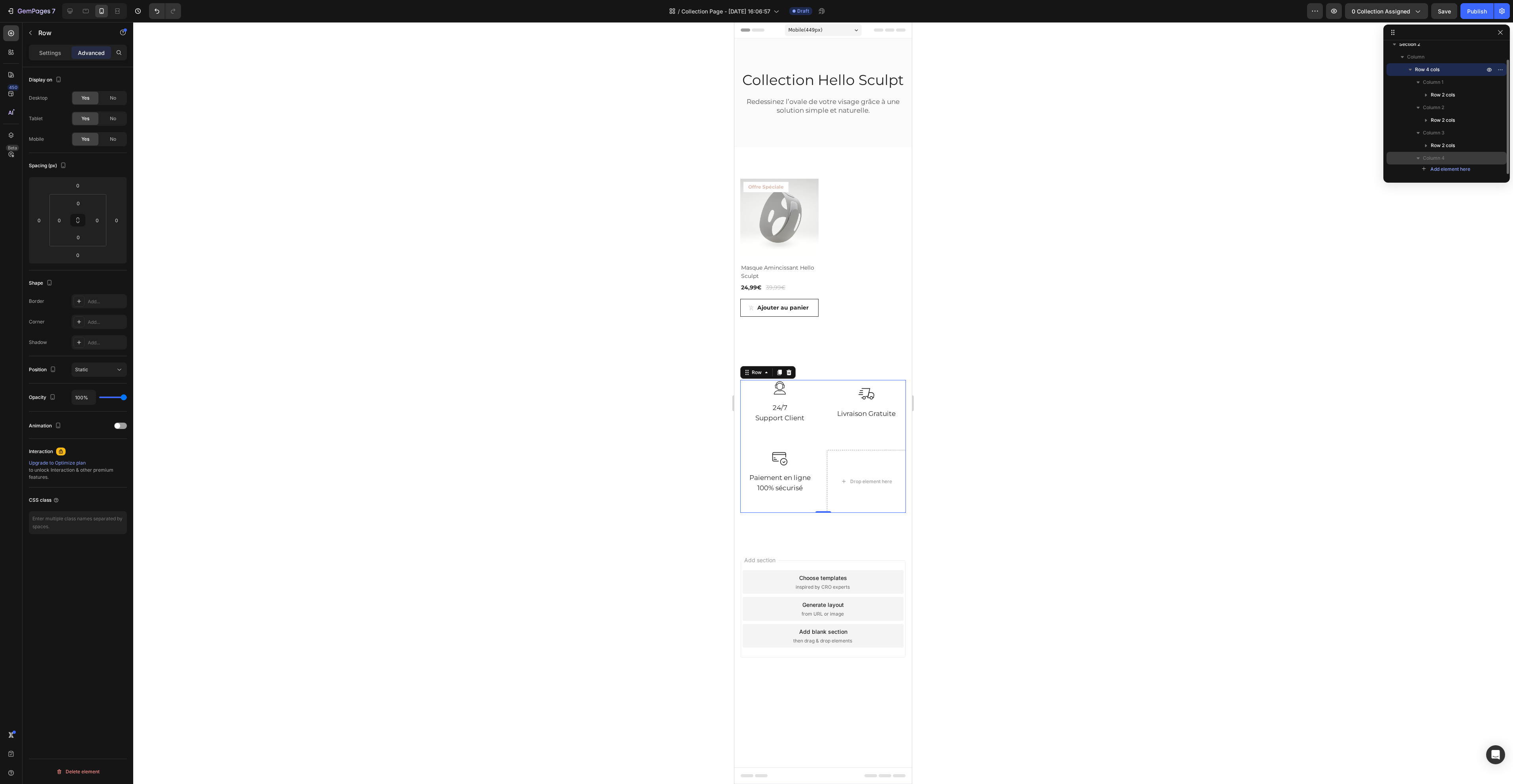
click at [1439, 156] on span "Column 4" at bounding box center [1434, 158] width 22 height 8
click at [865, 500] on div "Drop element here" at bounding box center [867, 481] width 79 height 63
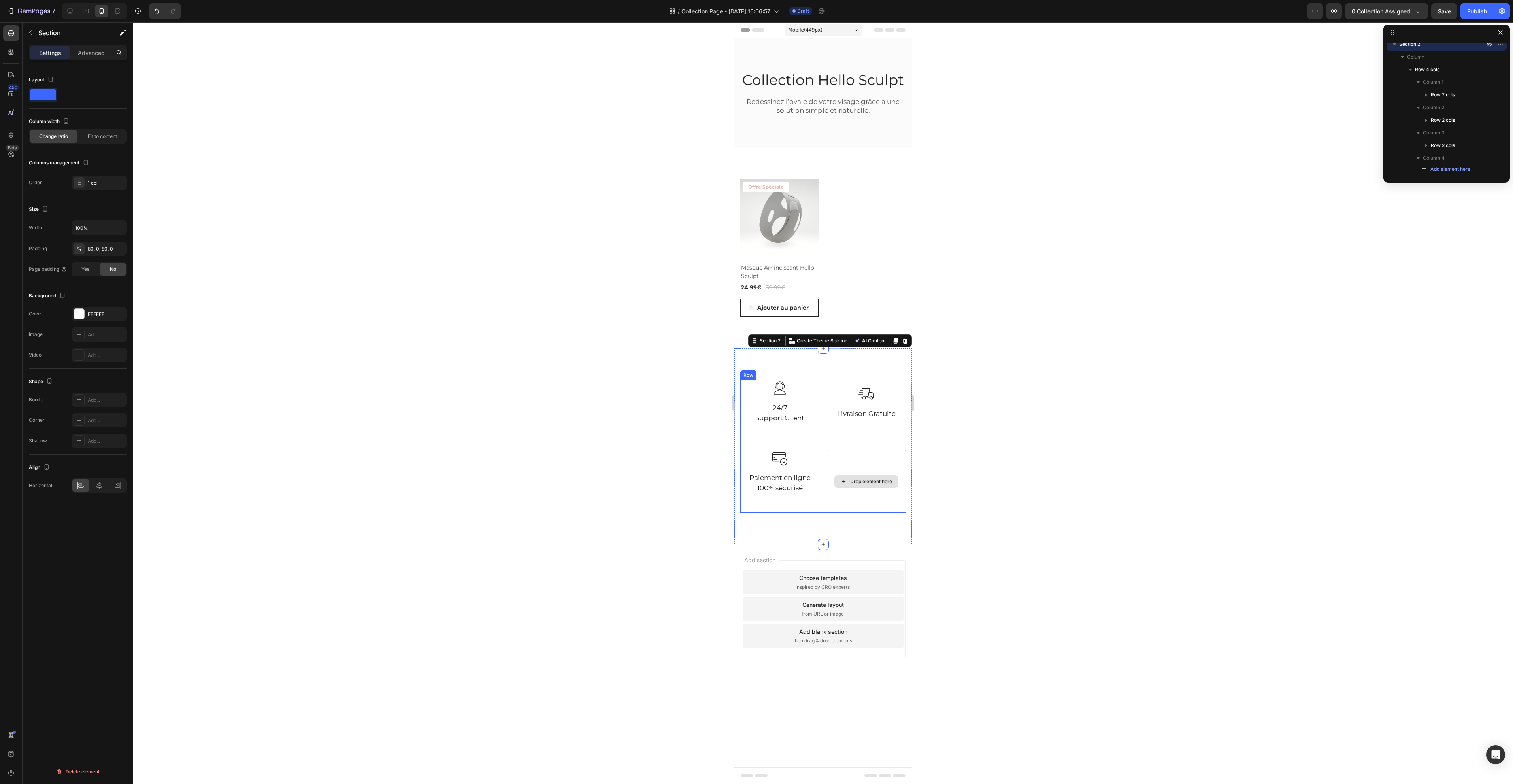
click at [866, 493] on div "Drop element here" at bounding box center [867, 481] width 79 height 63
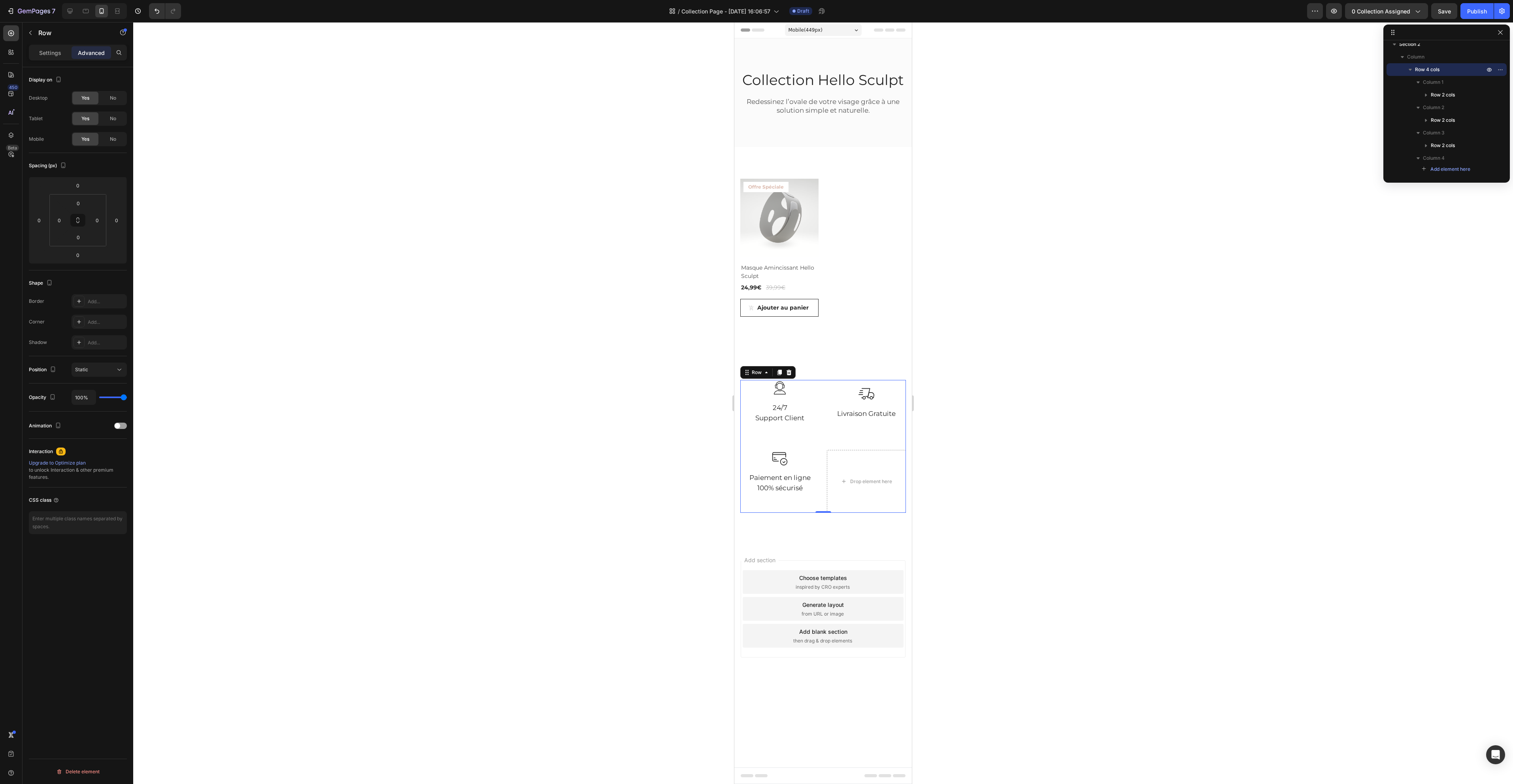
click at [1086, 462] on div at bounding box center [823, 402] width 1380 height 761
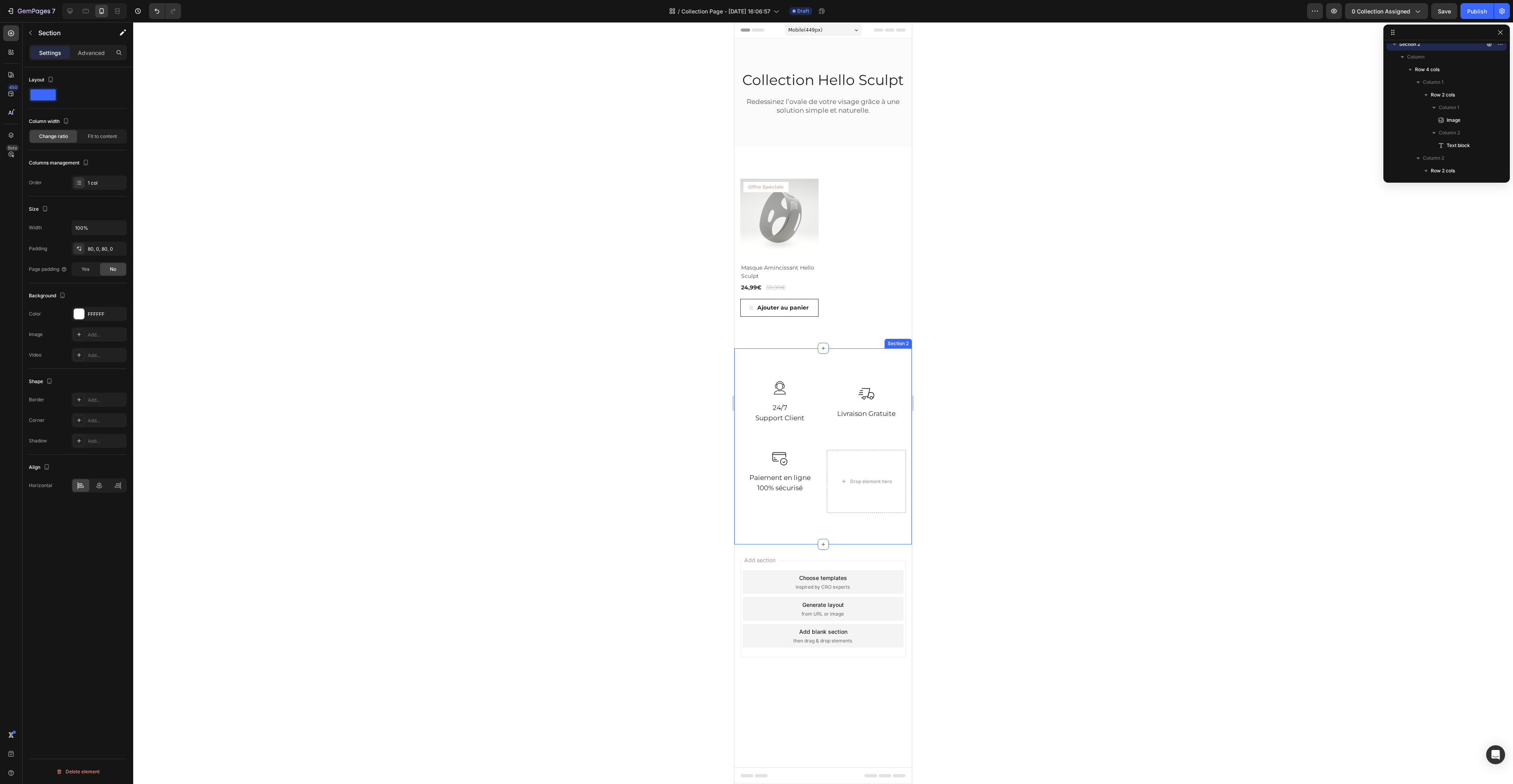
click at [751, 352] on div "Image 24/7 Support Client Text block Row Image Livraison Gratuite Text block Ro…" at bounding box center [823, 446] width 177 height 196
click at [114, 182] on div "1 col" at bounding box center [107, 183] width 37 height 7
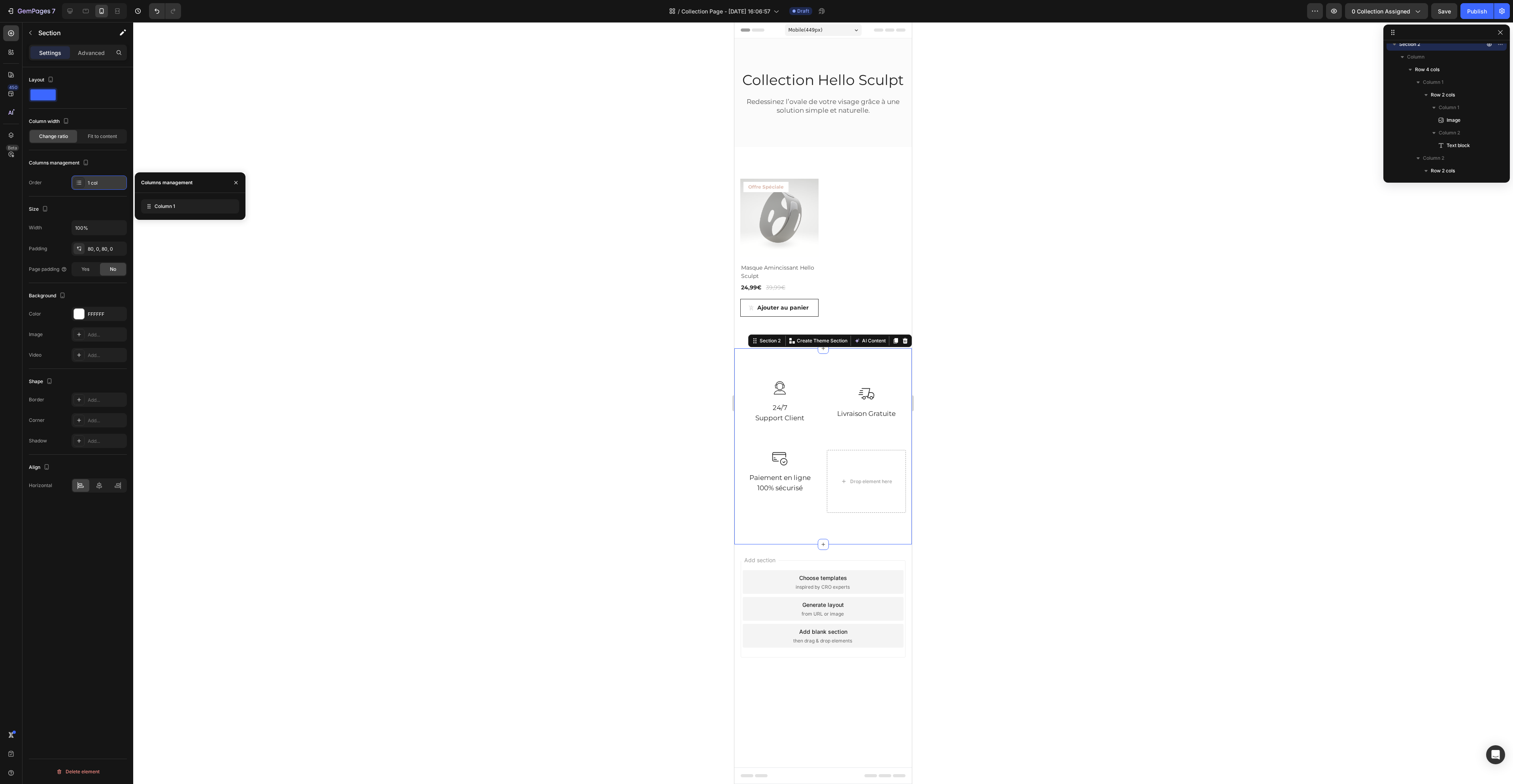
click at [113, 182] on div "1 col" at bounding box center [107, 183] width 37 height 7
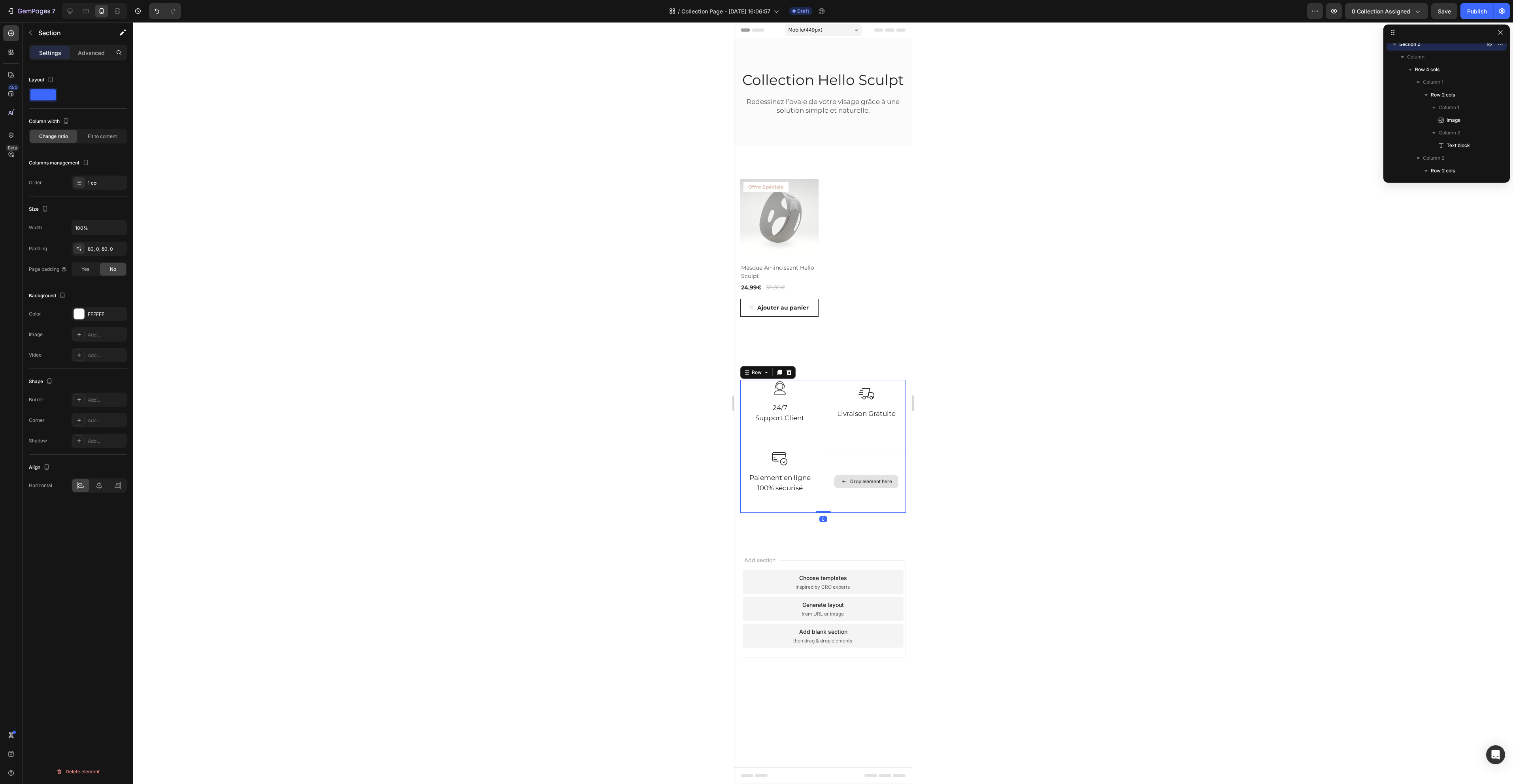
click at [834, 513] on div "Drop element here" at bounding box center [867, 481] width 79 height 63
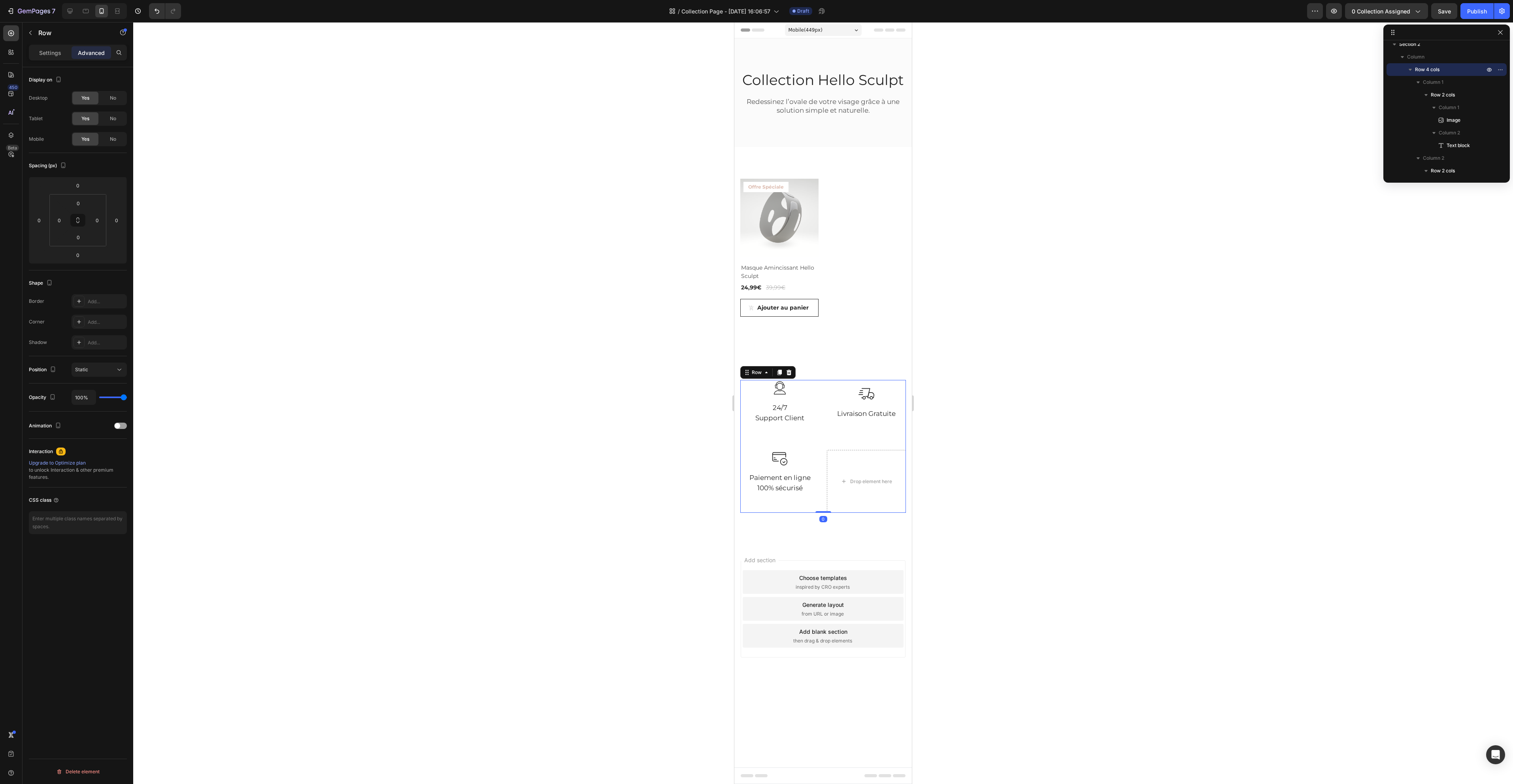
click at [832, 449] on div "Image 24/7 Support Client Text block Row Image Livraison Gratuite Text block Ro…" at bounding box center [823, 446] width 166 height 133
click at [862, 461] on div "Drop element here" at bounding box center [867, 481] width 79 height 63
click at [42, 52] on p "Settings" at bounding box center [50, 52] width 22 height 9
click at [110, 198] on div "4 cols" at bounding box center [99, 203] width 55 height 14
click at [86, 185] on icon "button" at bounding box center [86, 183] width 5 height 5
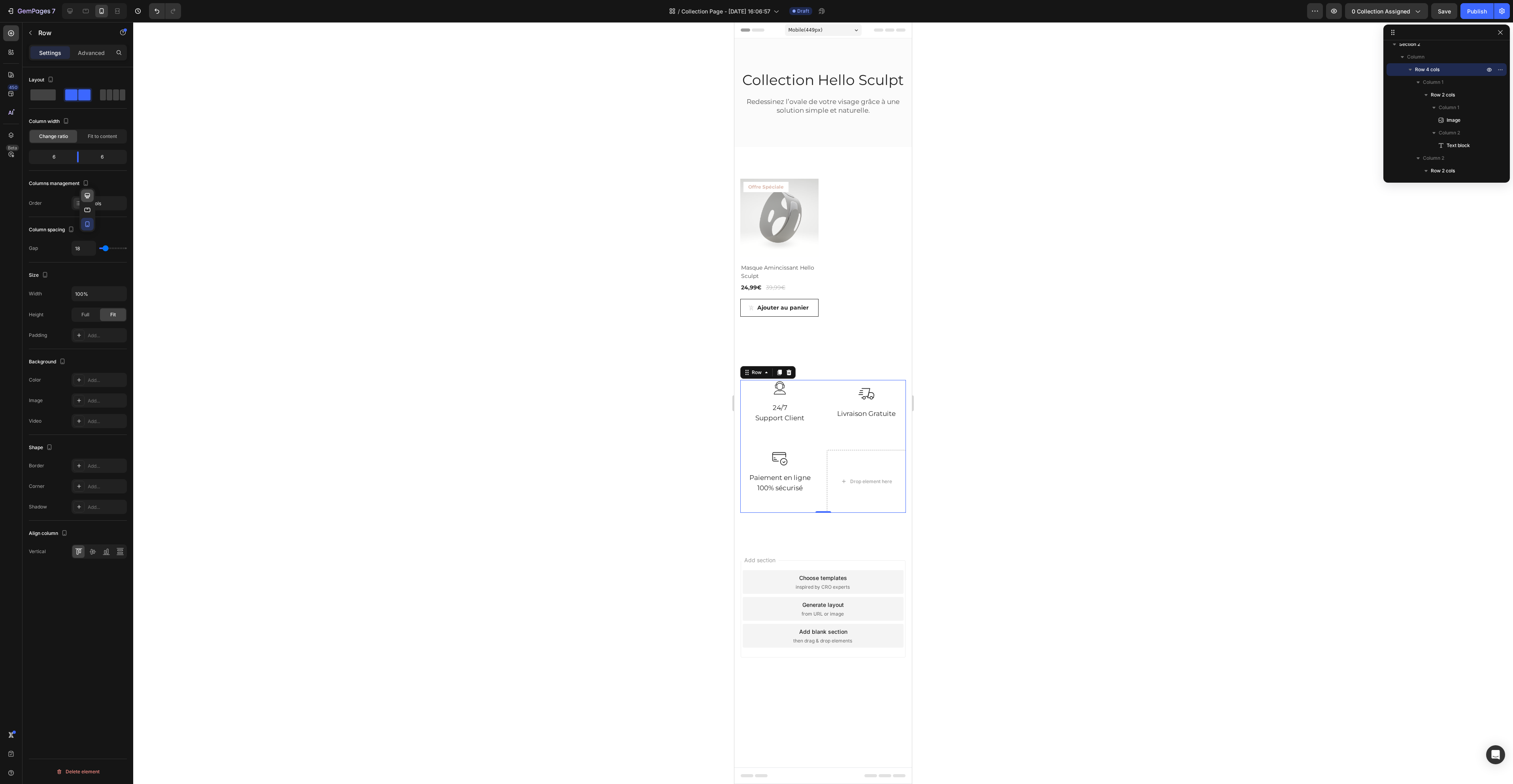
click at [88, 201] on button "button" at bounding box center [87, 195] width 12 height 12
type input "32"
type input "1200"
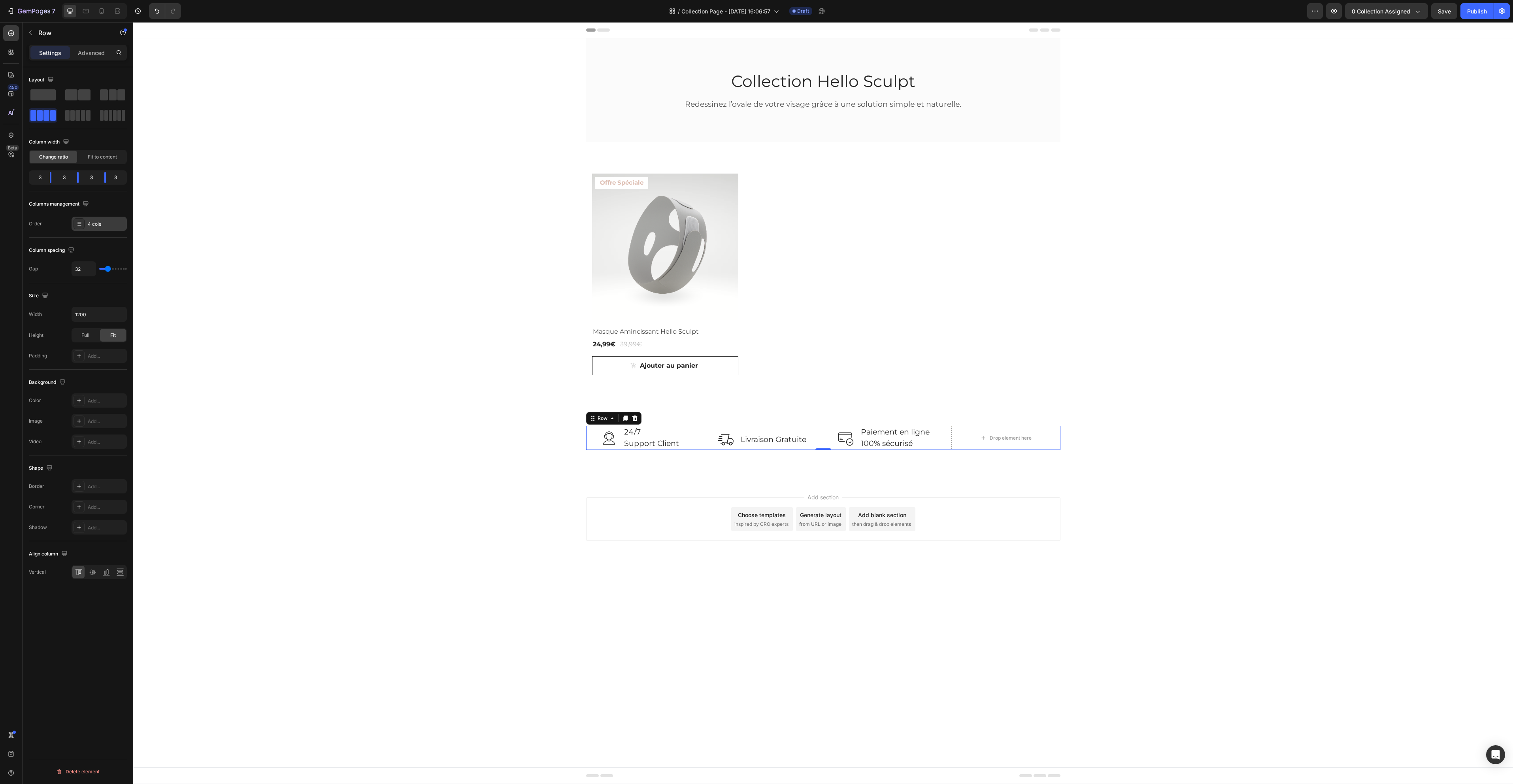
click at [109, 221] on div "4 cols" at bounding box center [107, 224] width 37 height 7
click at [233, 301] on button at bounding box center [229, 299] width 12 height 12
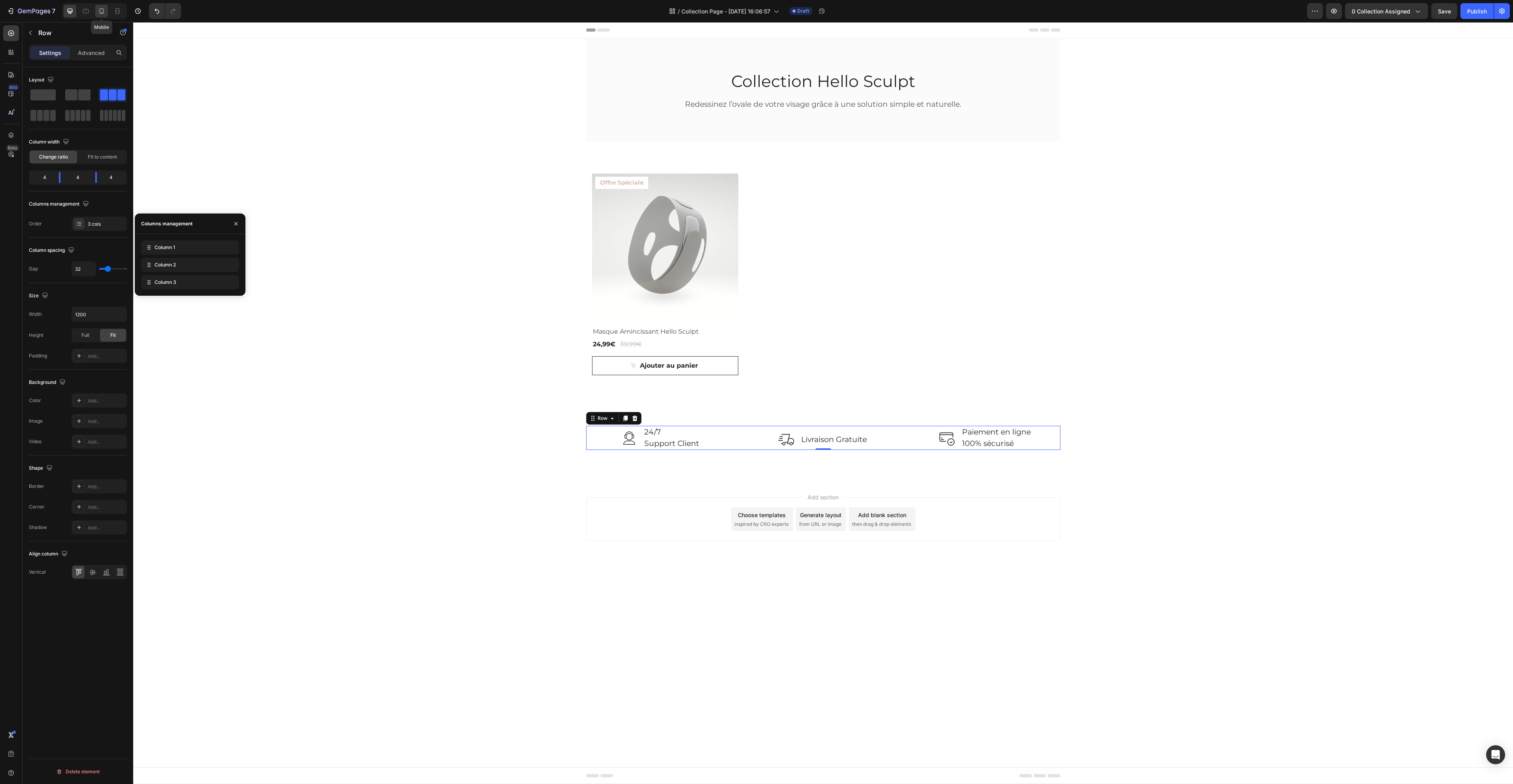
click at [104, 11] on icon at bounding box center [102, 11] width 8 height 8
type input "18"
type input "100%"
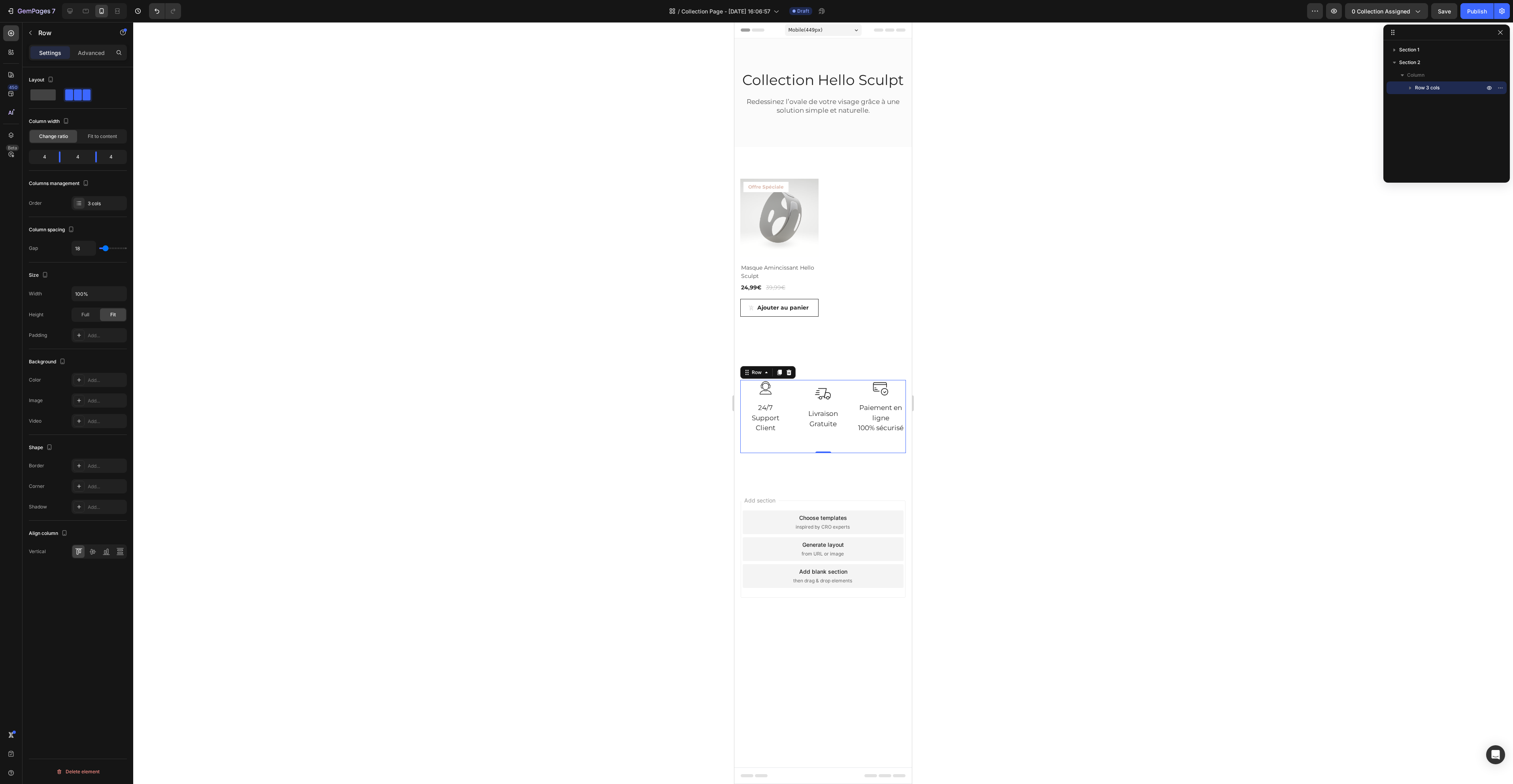
click at [513, 405] on div at bounding box center [823, 402] width 1380 height 761
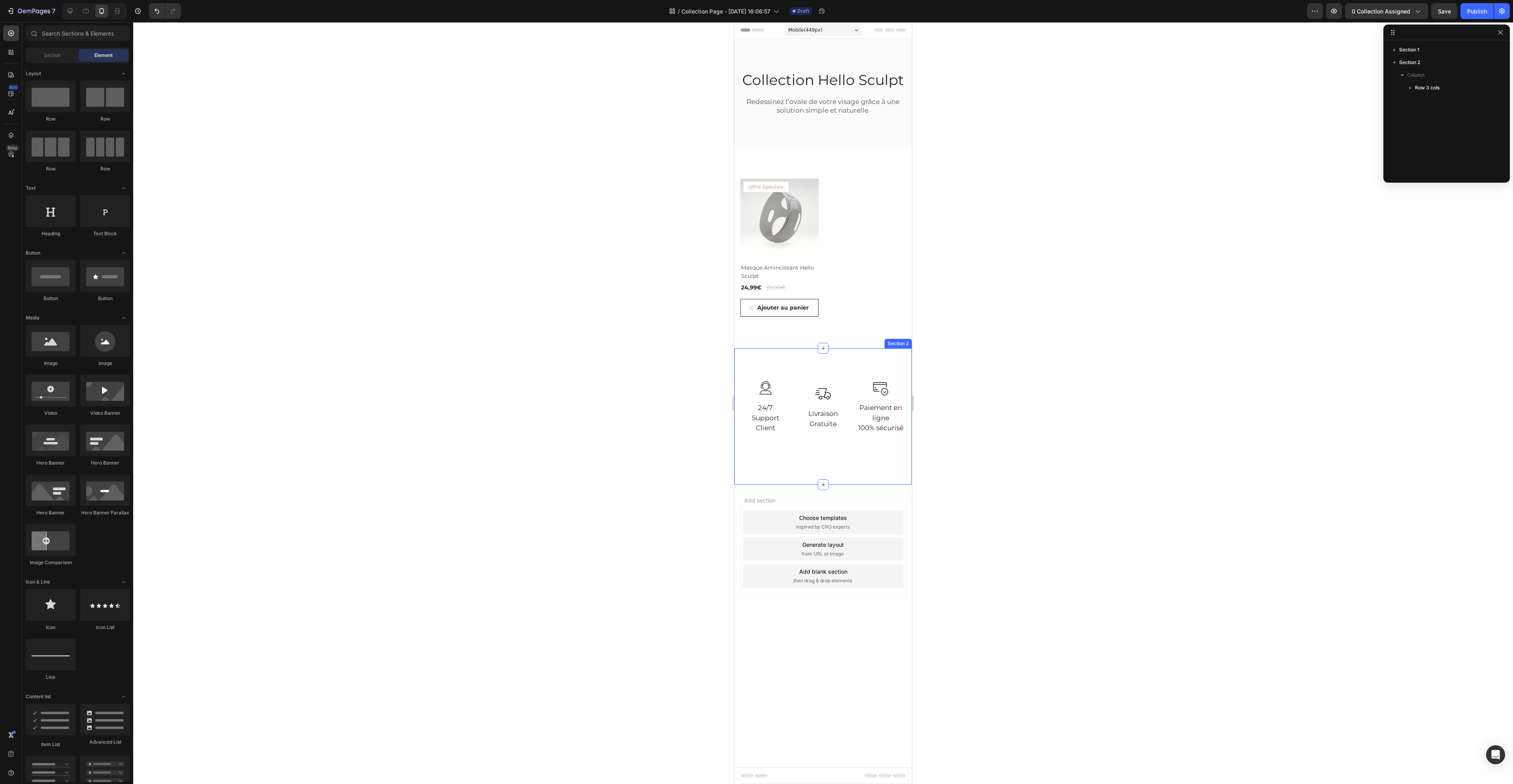
click at [872, 357] on div "Image 24/7 Support Client Text block Row Image Livraison Gratuite Text block Ro…" at bounding box center [823, 416] width 177 height 136
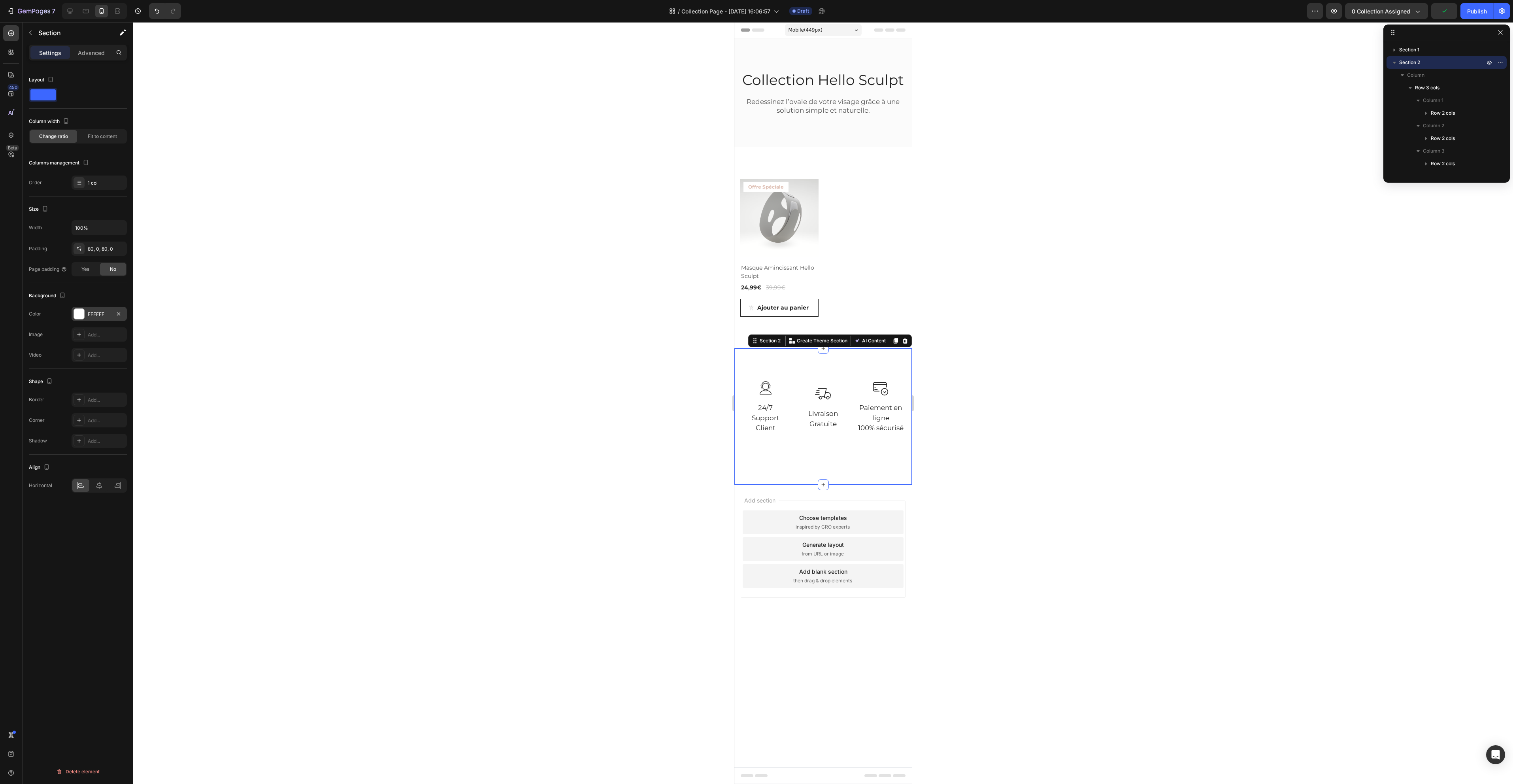
click at [96, 318] on div "FFFFFF" at bounding box center [99, 313] width 55 height 14
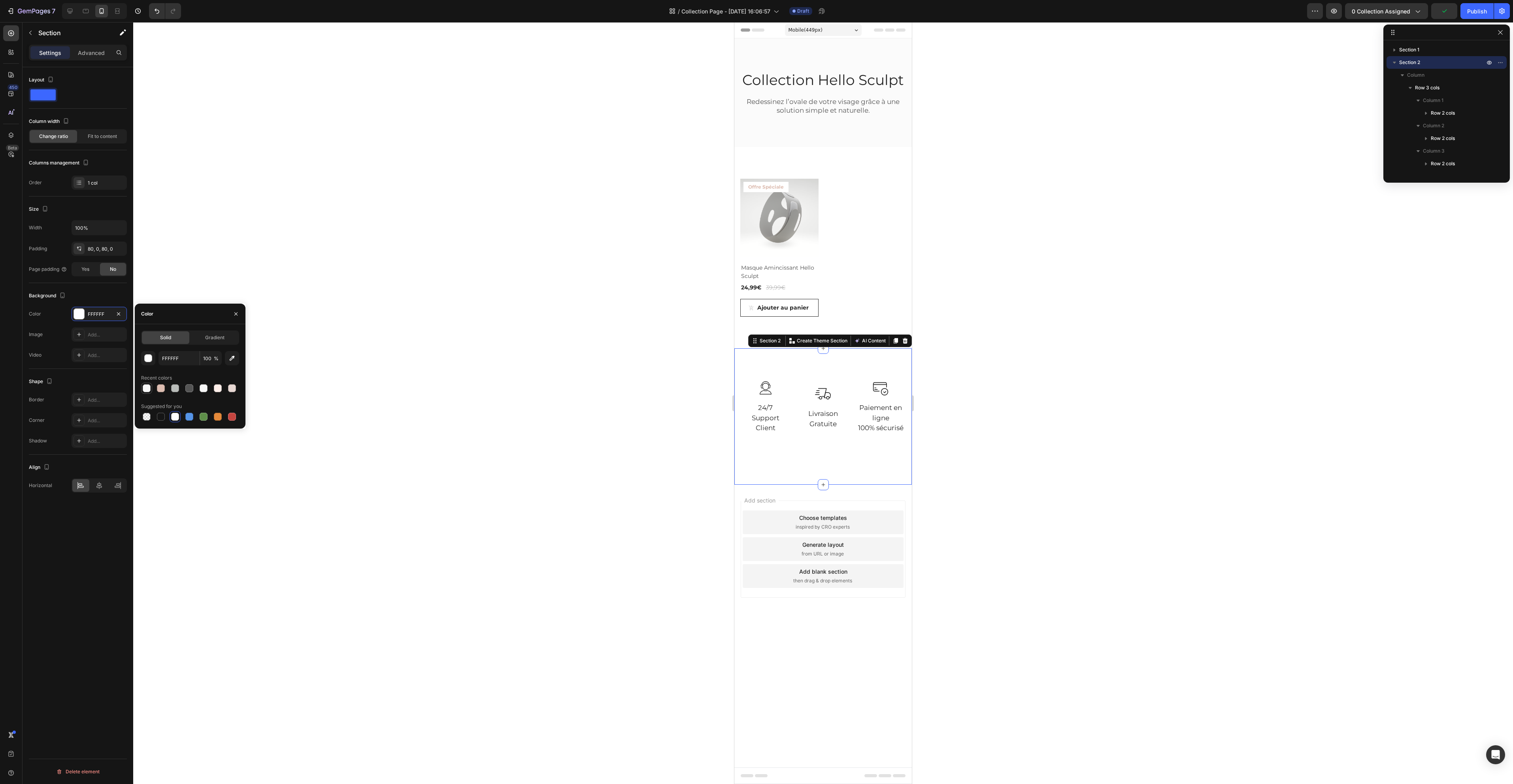
click at [149, 388] on div at bounding box center [146, 388] width 8 height 8
type input "F8F8F8"
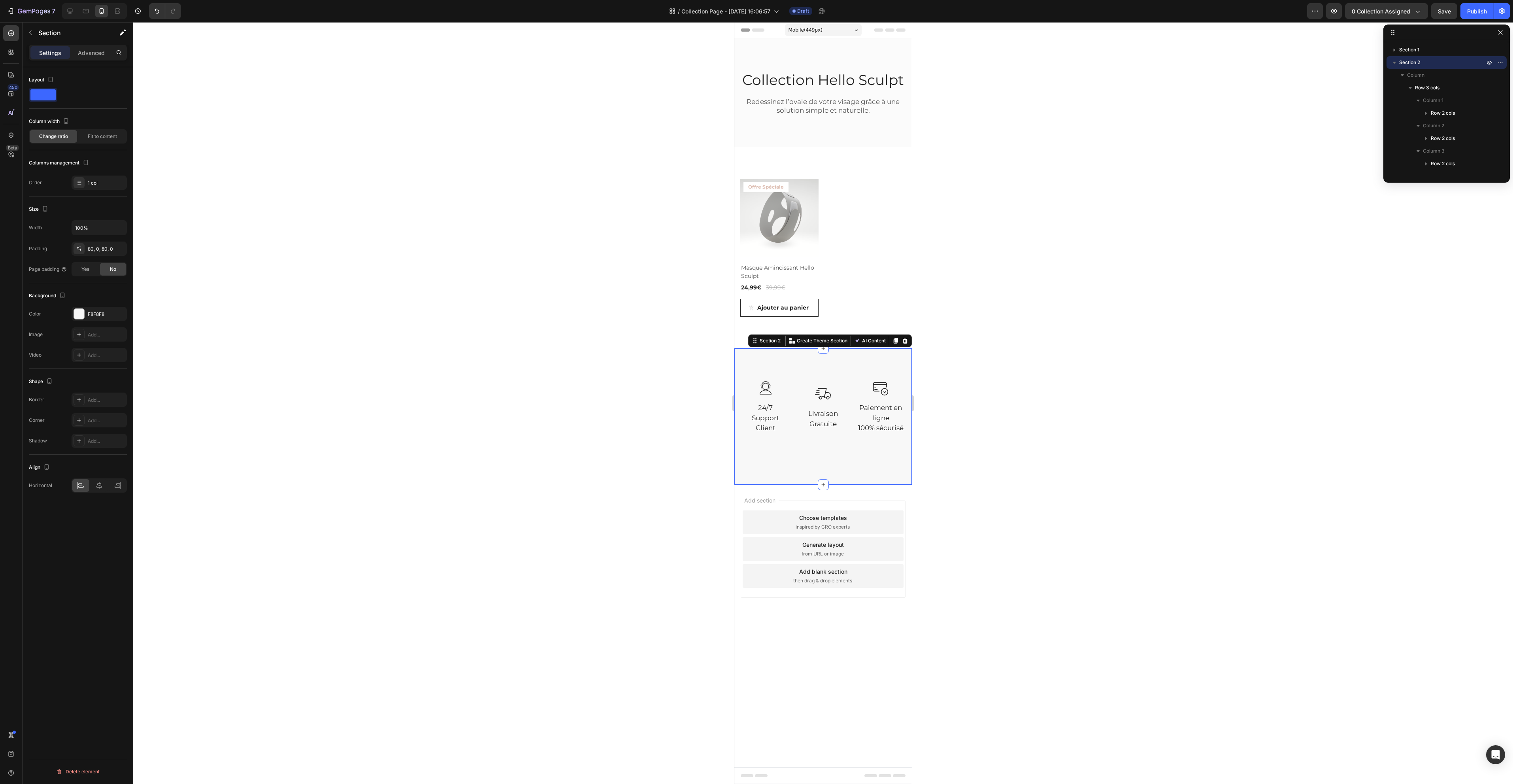
click at [446, 294] on div at bounding box center [823, 402] width 1380 height 761
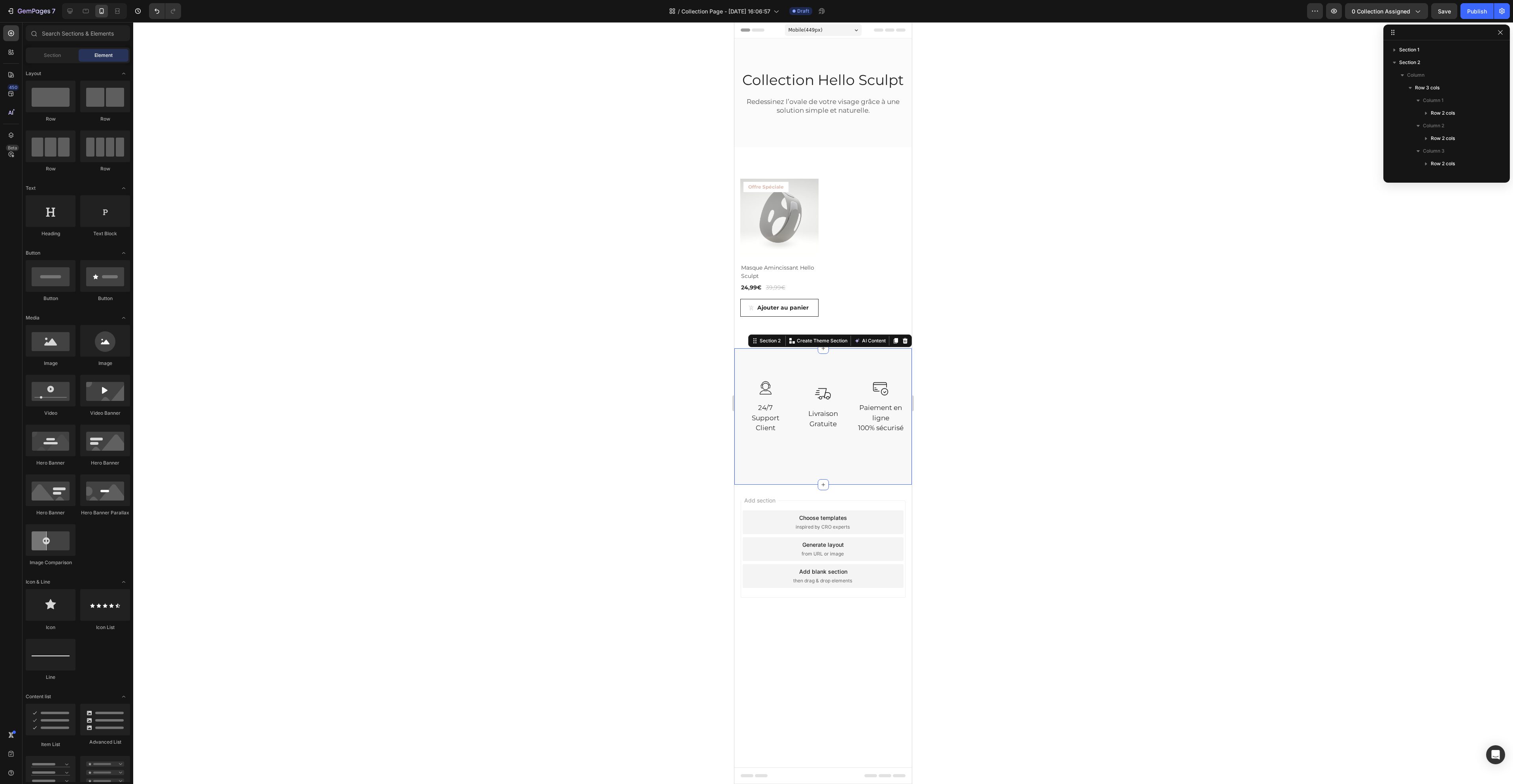
click at [839, 467] on div "Image 24/7 Support Client Text block Row Image Livraison Gratuite Text block Ro…" at bounding box center [823, 416] width 177 height 136
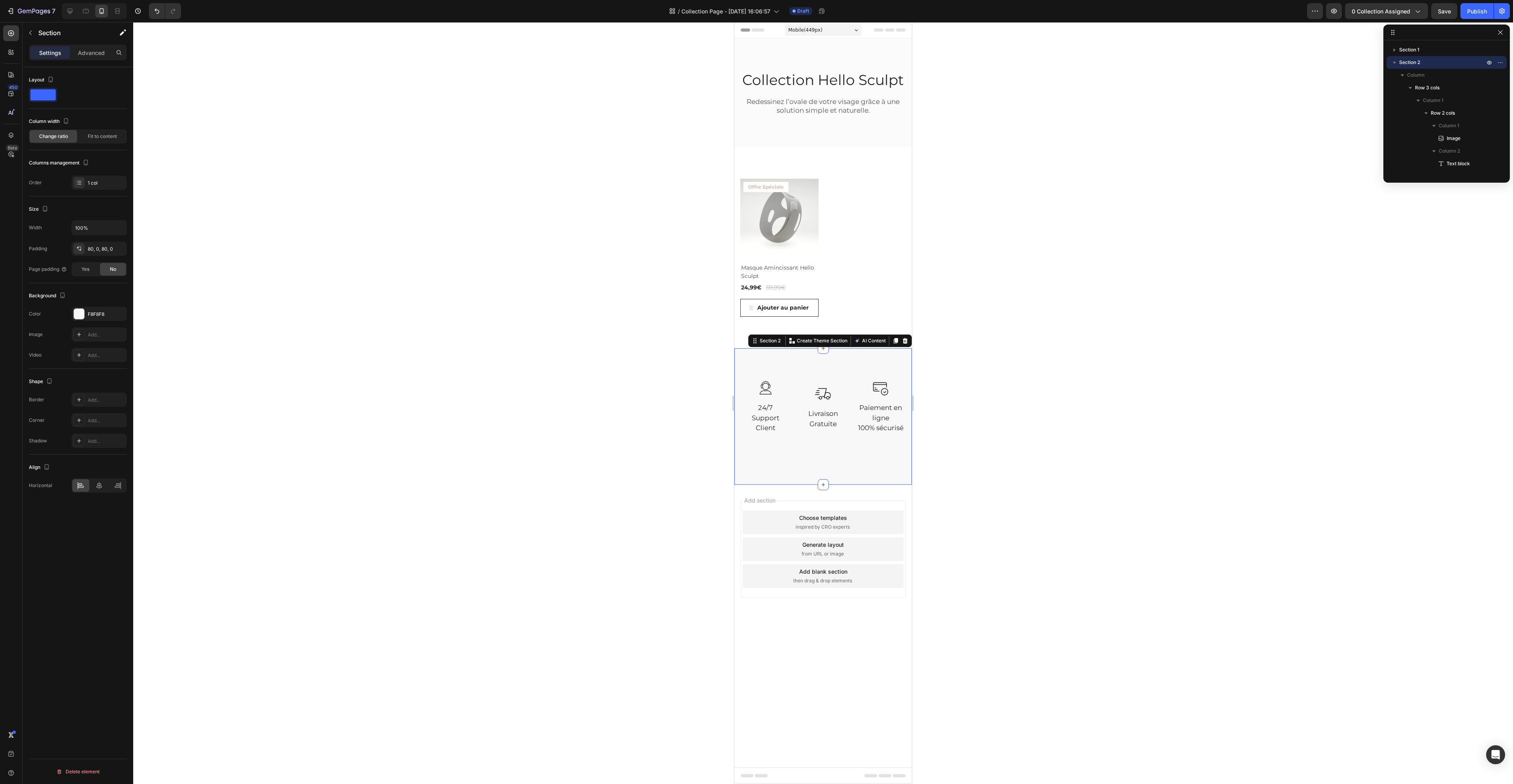
click at [86, 61] on div "Settings Advanced" at bounding box center [78, 55] width 110 height 23
click at [89, 53] on p "Advanced" at bounding box center [91, 52] width 27 height 9
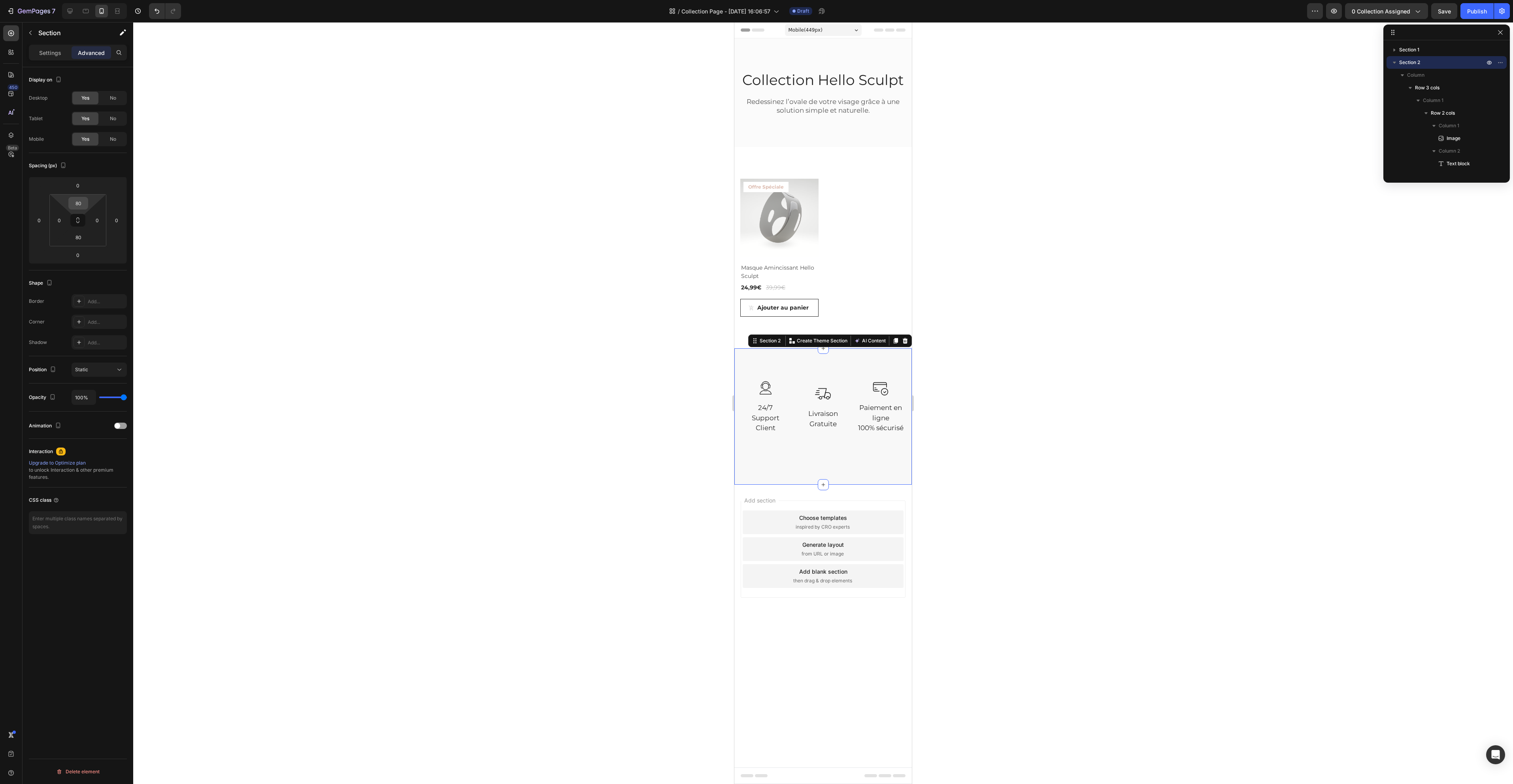
click at [81, 200] on input "80" at bounding box center [78, 203] width 16 height 12
type input "0"
type input "10"
click at [86, 243] on div "80" at bounding box center [78, 237] width 19 height 12
click at [86, 242] on div "80" at bounding box center [78, 237] width 19 height 12
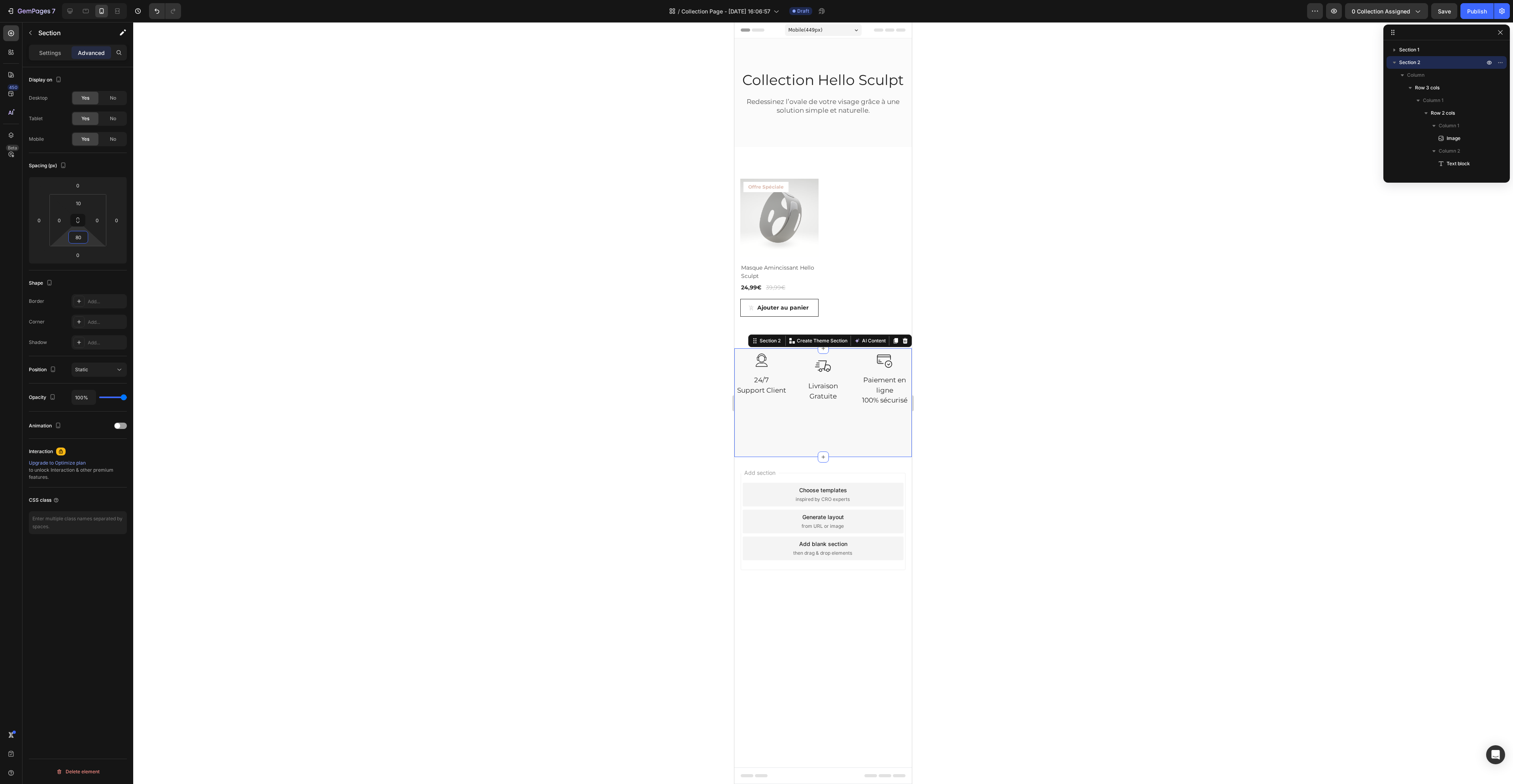
click at [85, 236] on input "80" at bounding box center [78, 236] width 16 height 12
drag, startPoint x: 83, startPoint y: 235, endPoint x: 72, endPoint y: 236, distance: 11.0
click at [72, 236] on input "10" at bounding box center [78, 236] width 16 height 12
type input "0"
click at [830, 404] on div "Image Livraison Gratuite Text block Row" at bounding box center [823, 389] width 54 height 73
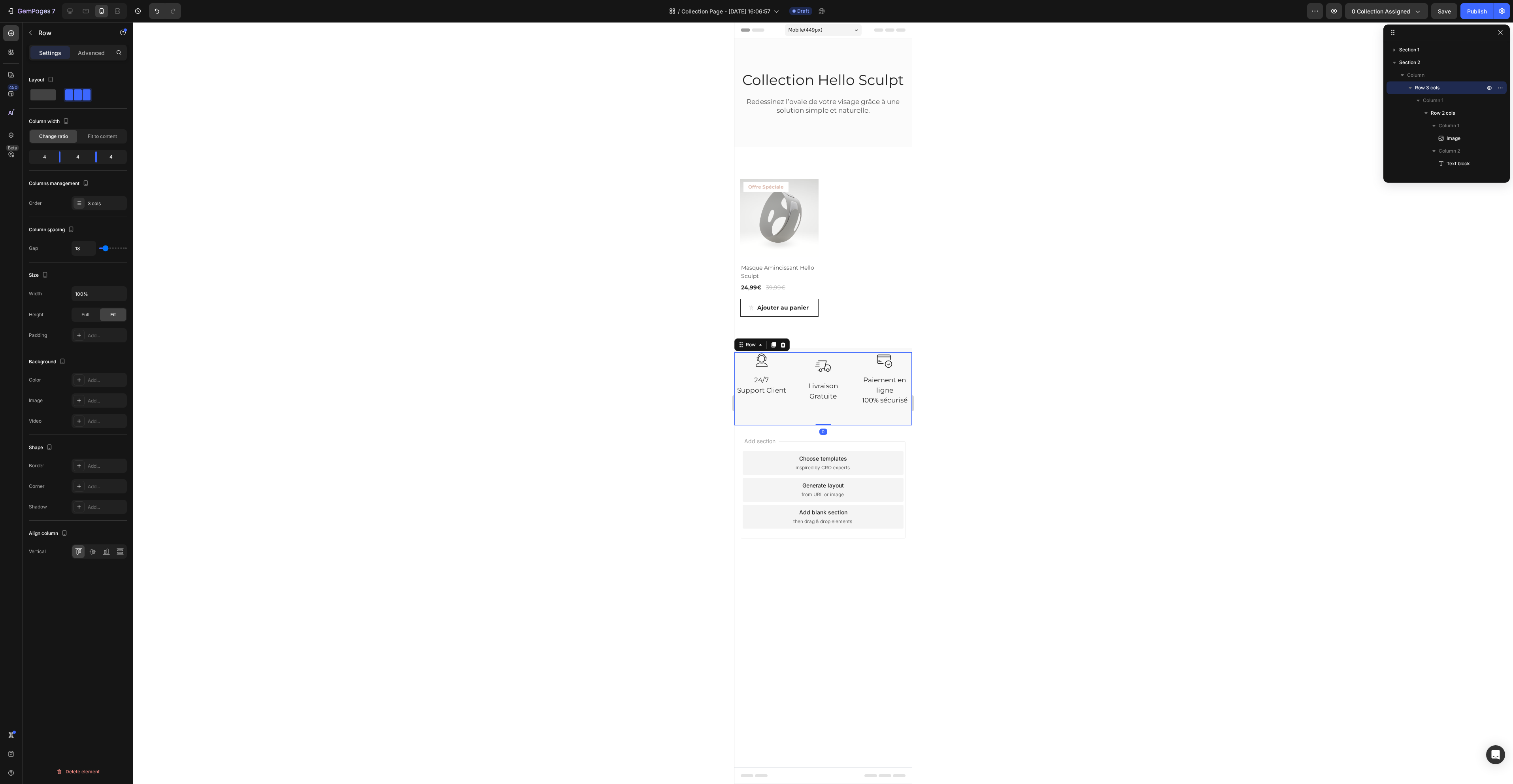
click at [1087, 299] on div at bounding box center [823, 402] width 1380 height 761
click at [854, 415] on div "Image 24/7 Support Client Text block Row Image Livraison Gratuite Text block Ro…" at bounding box center [823, 389] width 177 height 73
click at [75, 10] on div at bounding box center [70, 11] width 12 height 12
type input "32"
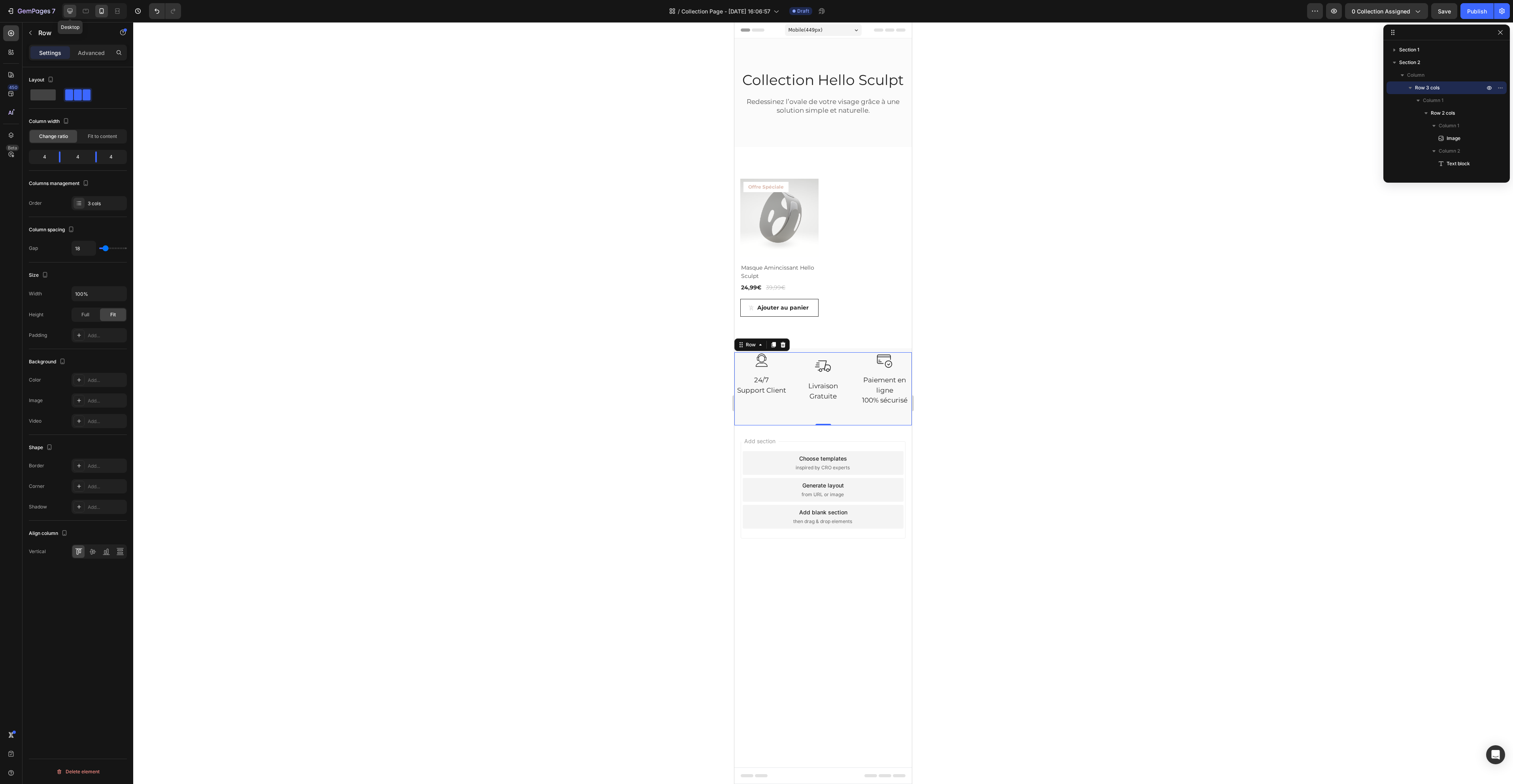
type input "1200"
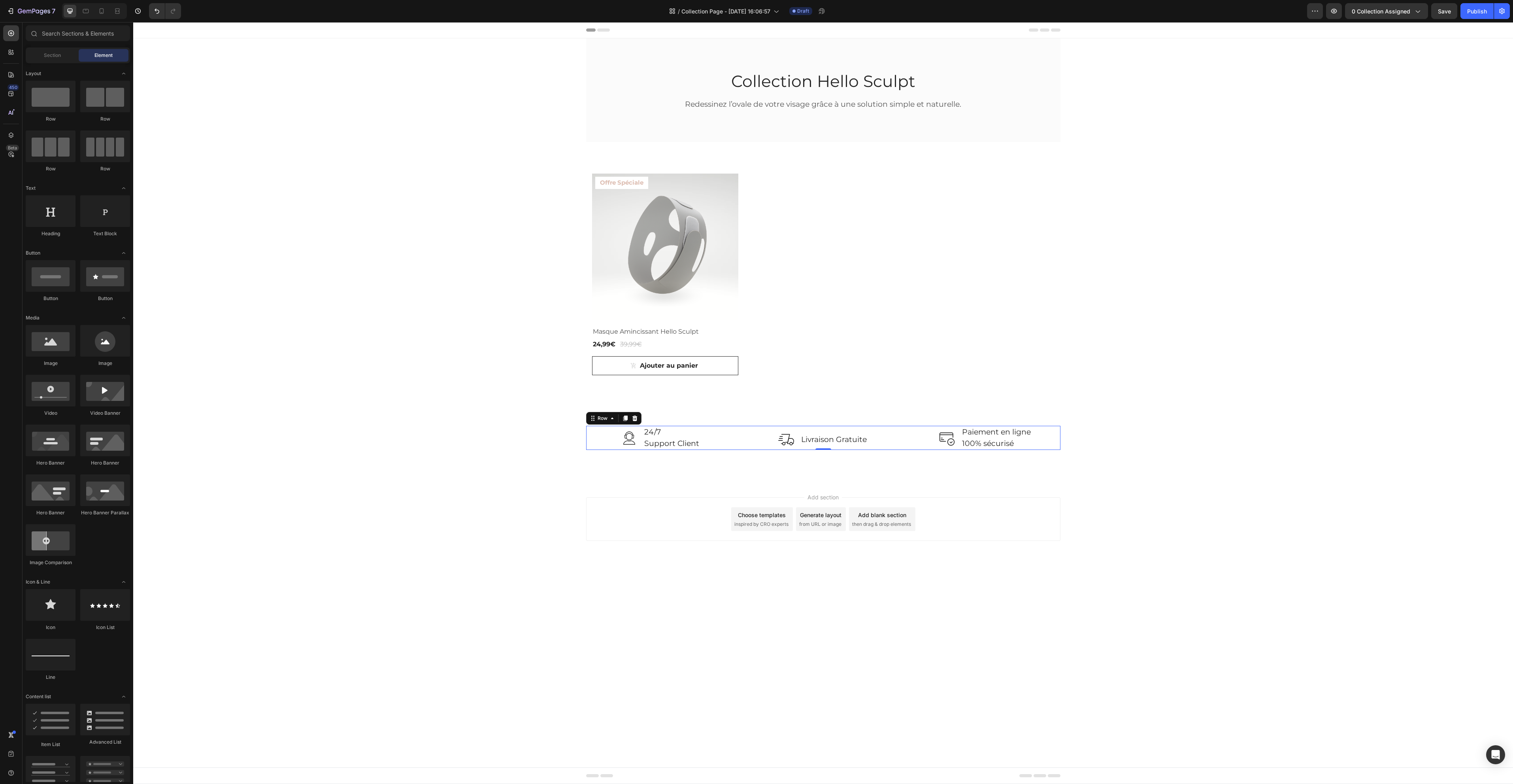
click at [366, 288] on div "Collection Hello Sculpt Heading Redessinez l’ovale de votre visage grâce à une …" at bounding box center [823, 260] width 1380 height 443
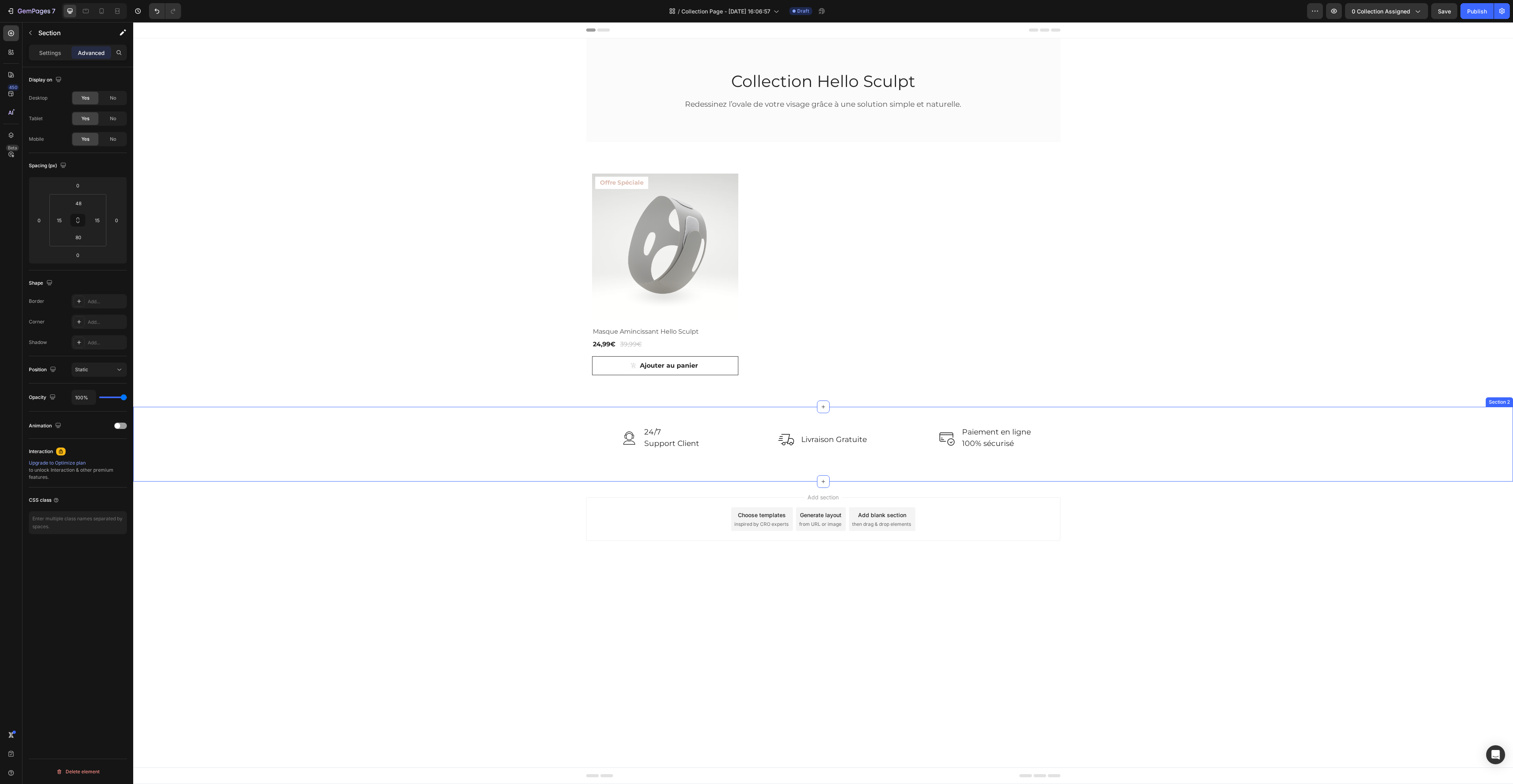
click at [1071, 441] on div "Image 24/7 Support Client Text block Row Image Livraison Gratuite Text block Ro…" at bounding box center [823, 437] width 1368 height 24
click at [82, 240] on input "80" at bounding box center [78, 236] width 16 height 12
type input "50"
click at [49, 56] on p "Settings" at bounding box center [50, 52] width 22 height 9
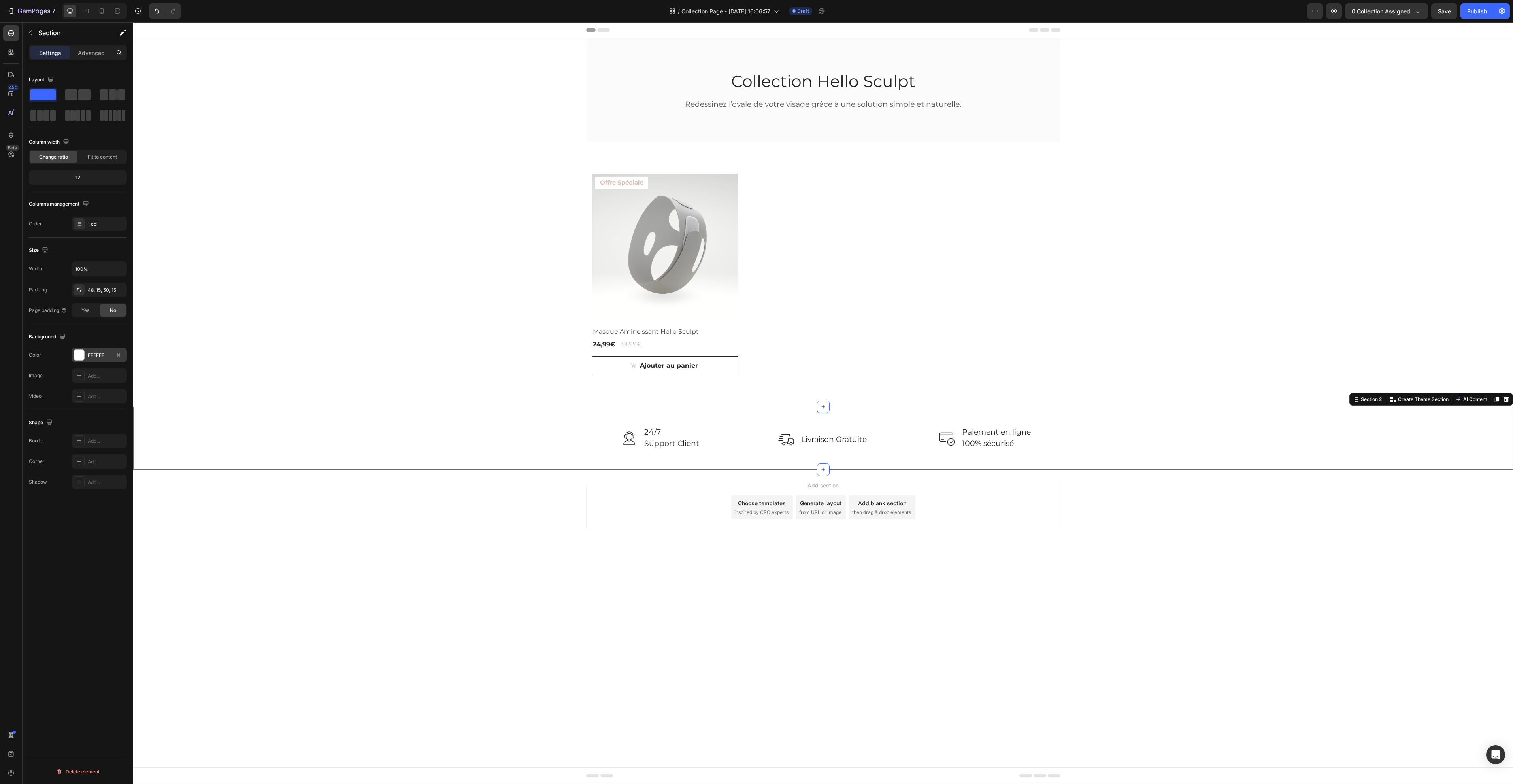
click at [100, 357] on div "FFFFFF" at bounding box center [99, 355] width 23 height 7
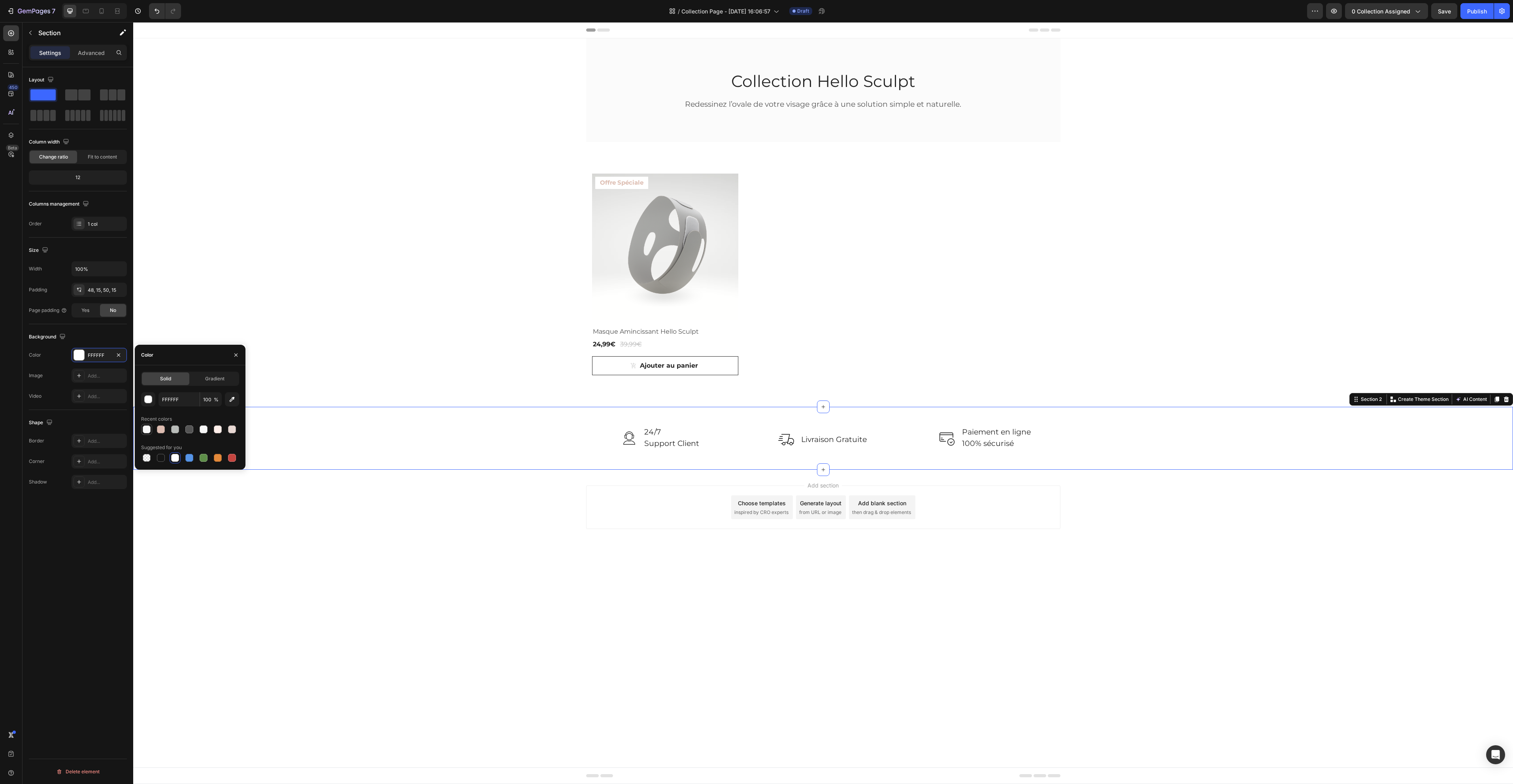
click at [150, 430] on div at bounding box center [146, 429] width 8 height 8
type input "F8F8F8"
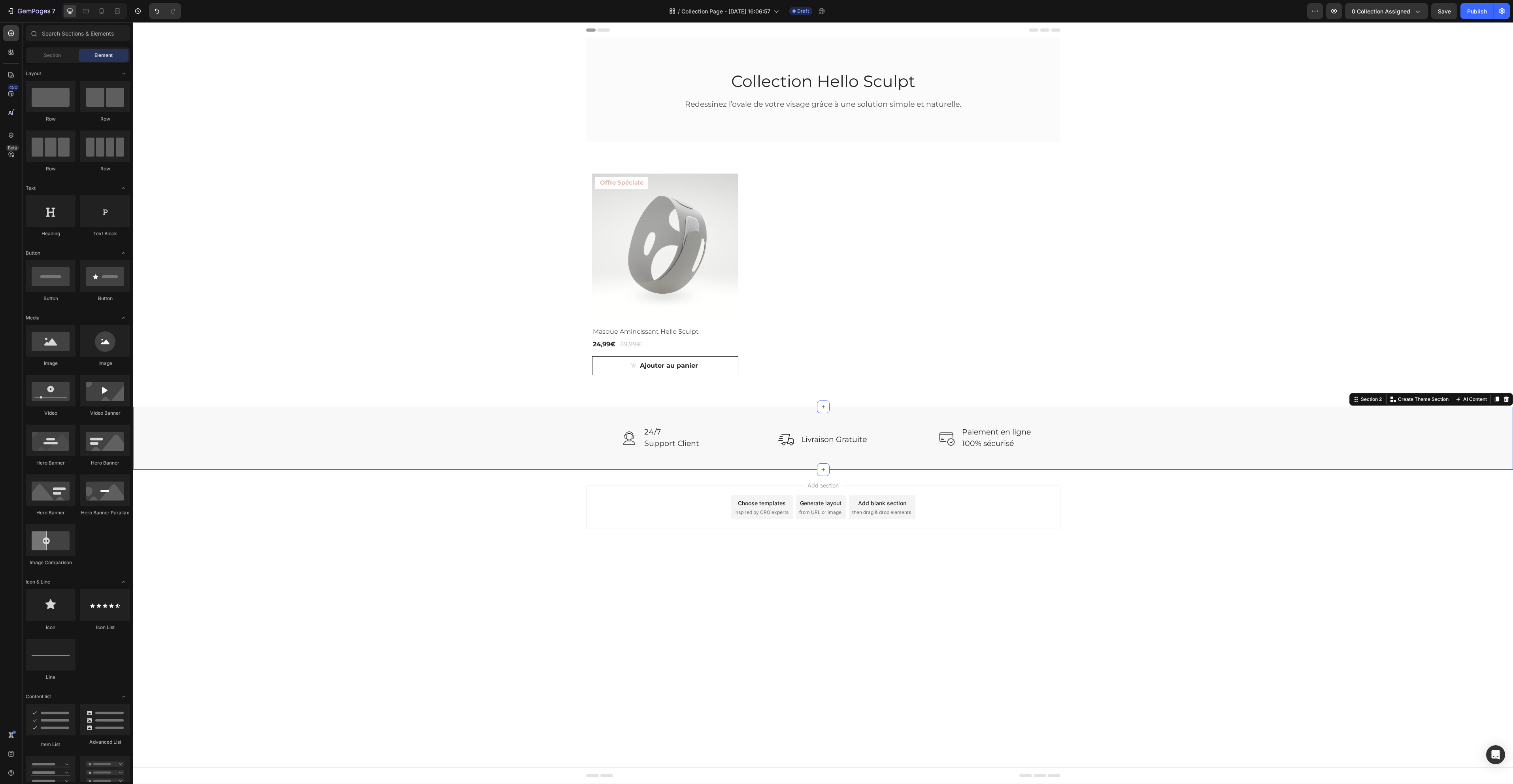
click at [637, 672] on body "Header Collection Hello Sculpt Heading Redessinez l’ovale de votre visage grâce…" at bounding box center [823, 402] width 1380 height 761
click at [99, 12] on icon at bounding box center [102, 11] width 8 height 8
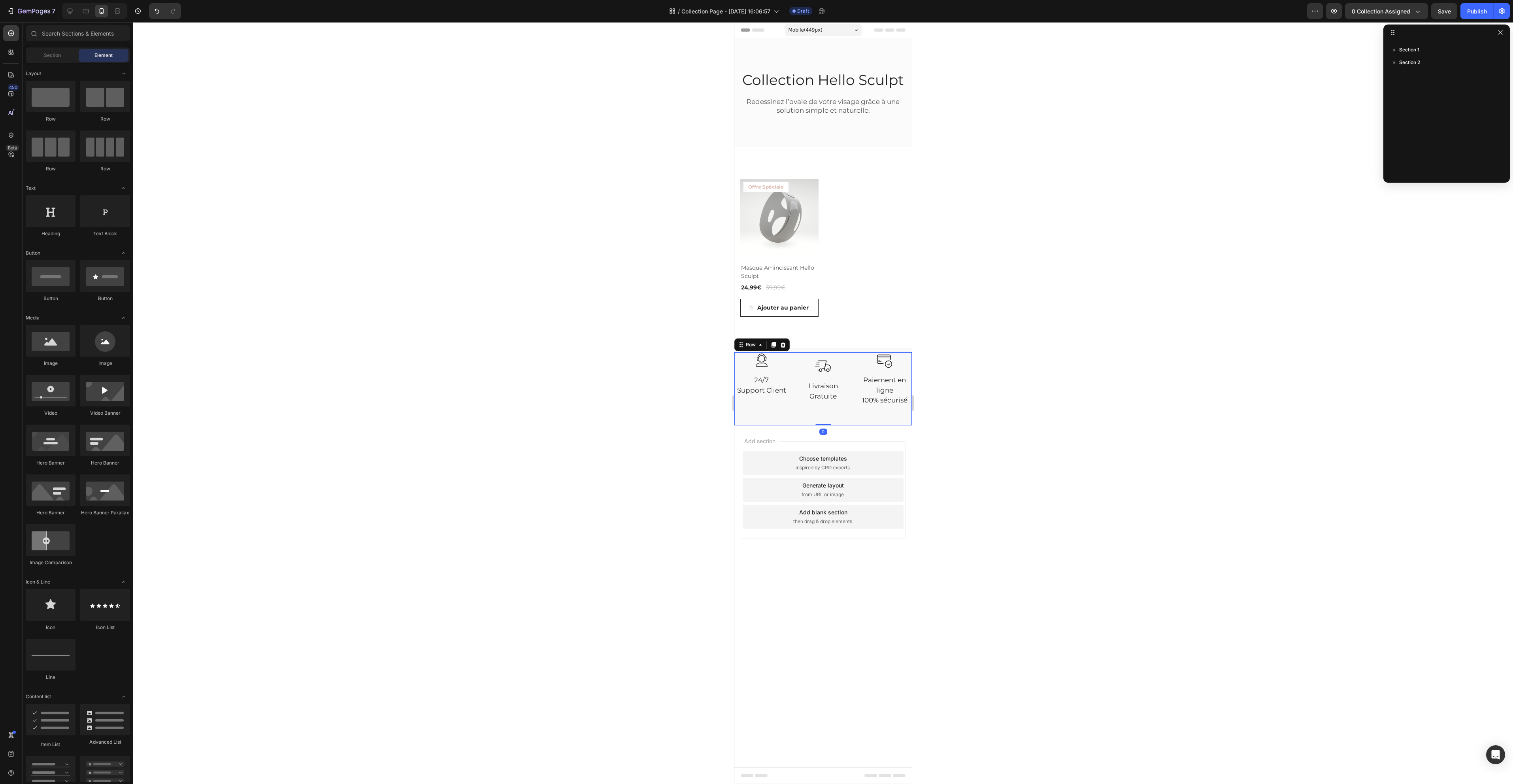
click at [855, 418] on div "Image 24/7 Support Client Text block Row Image Livraison Gratuite Text block Ro…" at bounding box center [823, 389] width 177 height 73
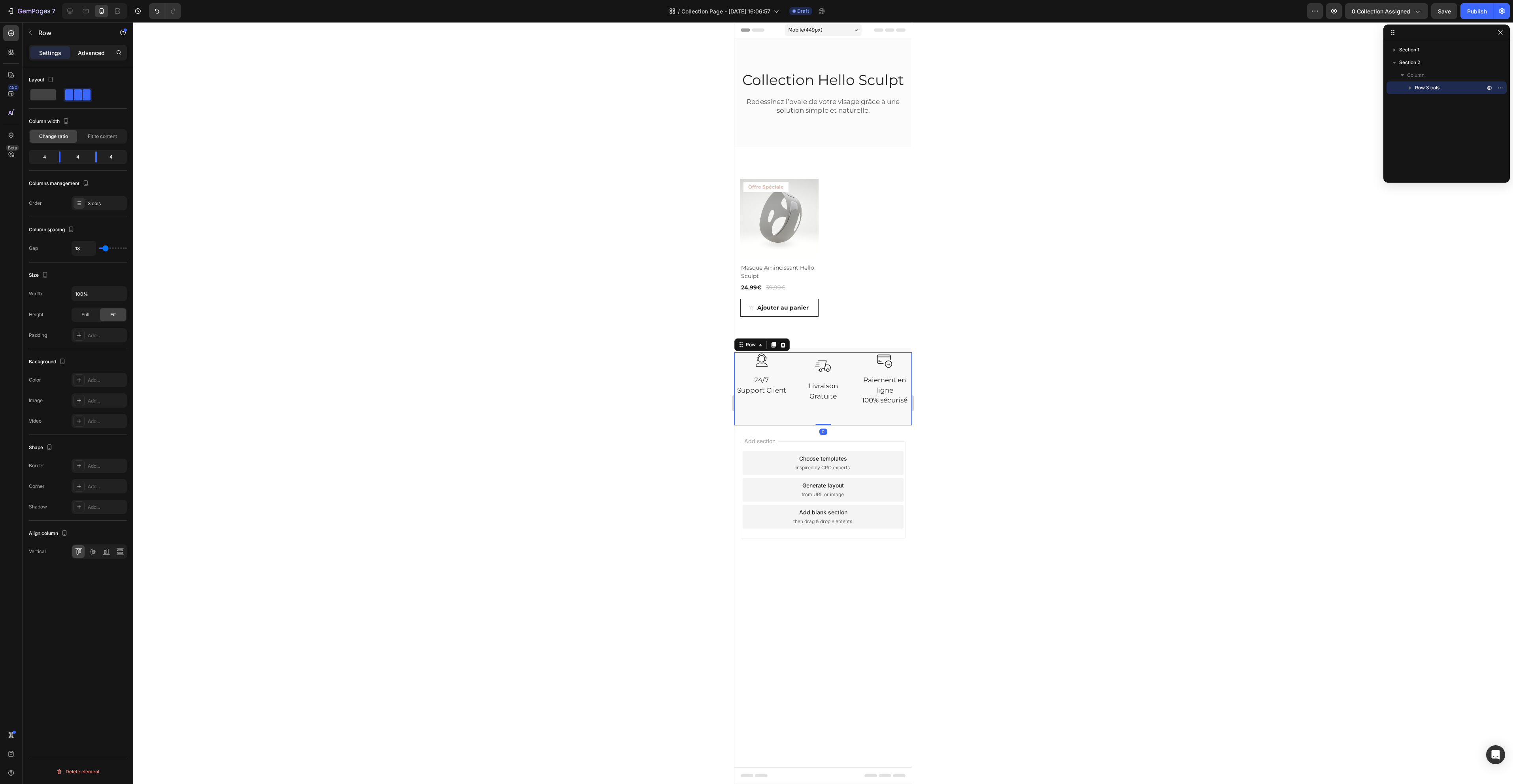
click at [96, 50] on p "Advanced" at bounding box center [91, 52] width 27 height 9
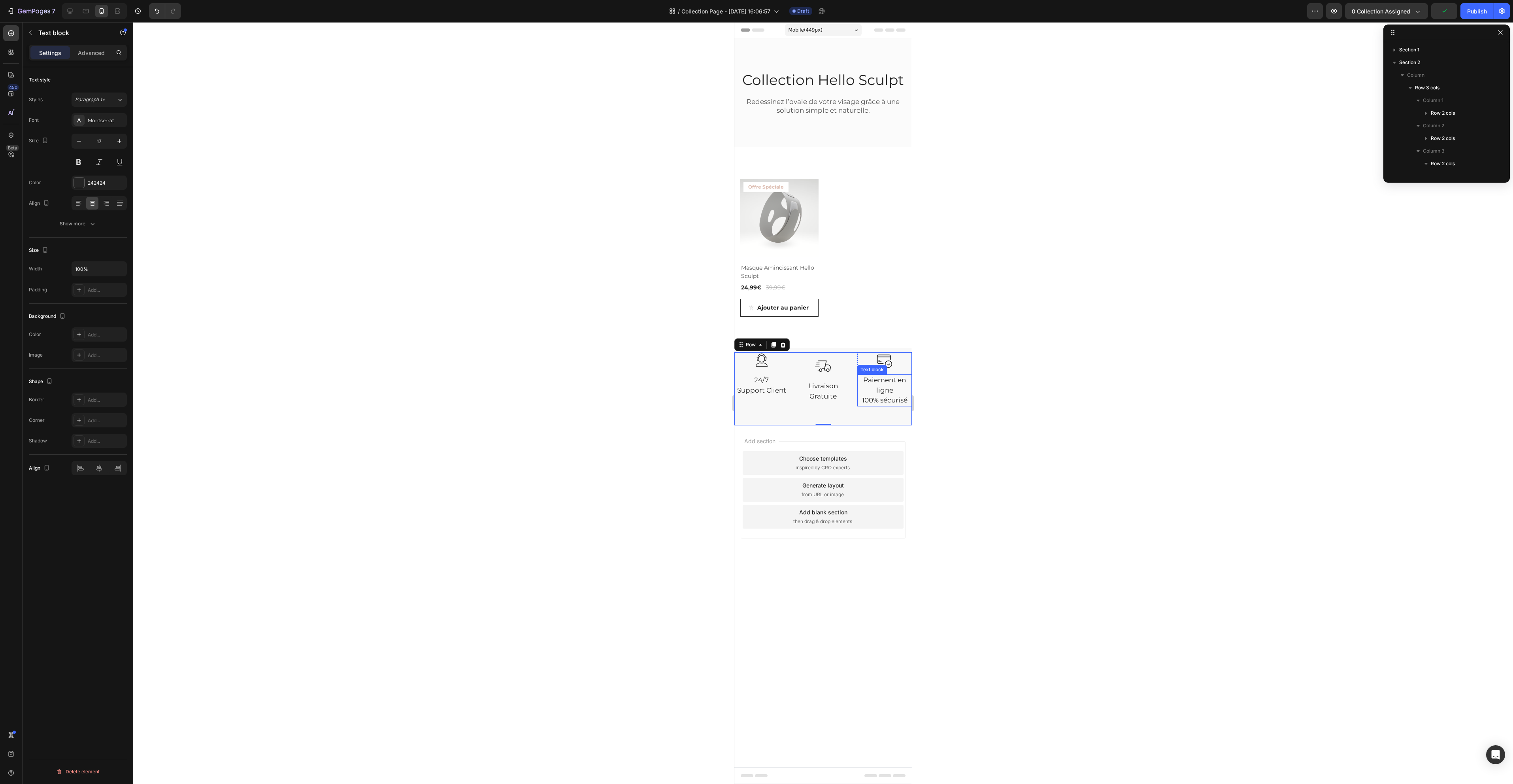
click at [899, 404] on p "100% sécurisé" at bounding box center [884, 400] width 53 height 10
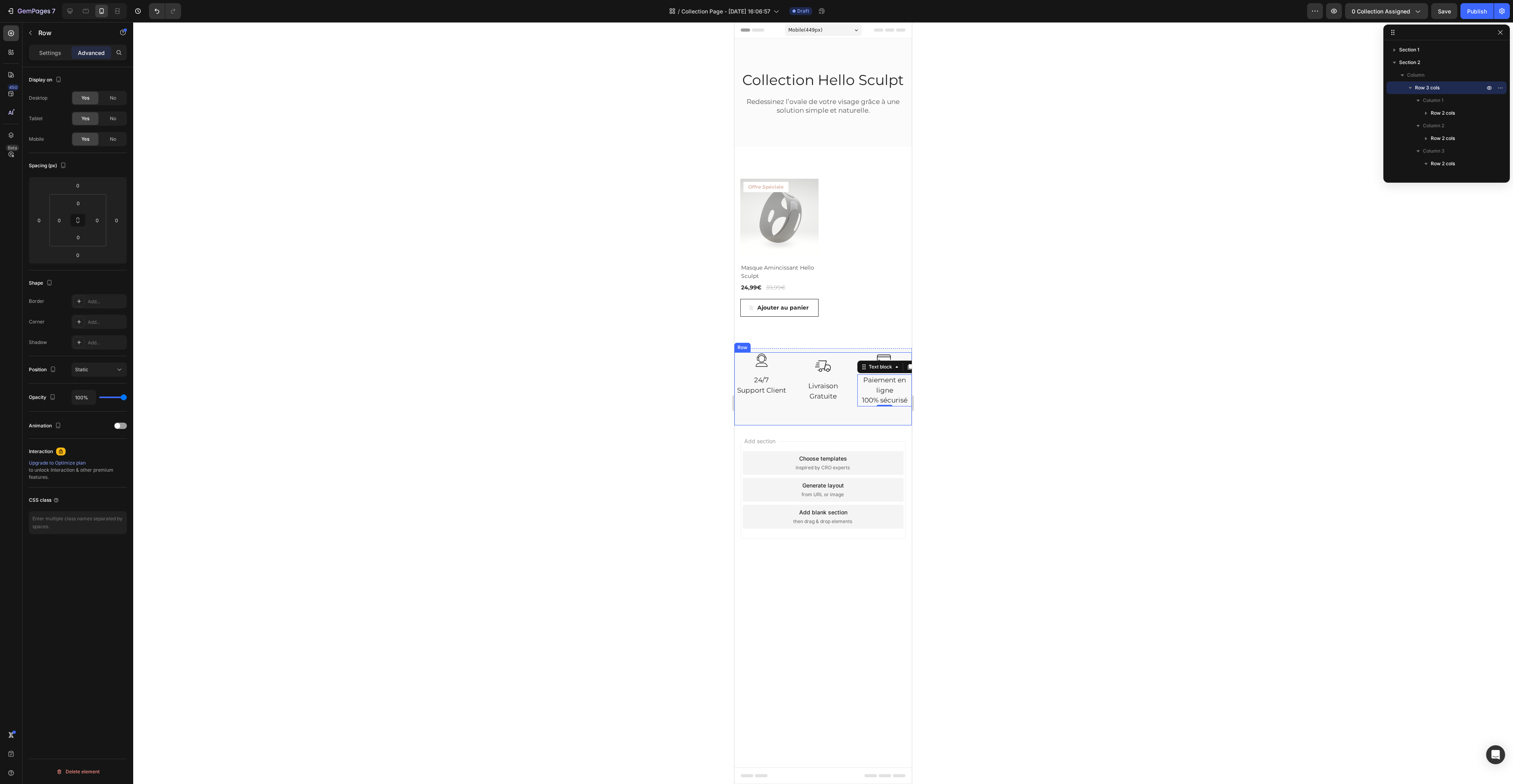
click at [853, 360] on div "Image 24/7 Support Client Text block Row Image Livraison Gratuite Text block Ro…" at bounding box center [823, 389] width 177 height 73
drag, startPoint x: 822, startPoint y: 423, endPoint x: 825, endPoint y: 397, distance: 26.2
click at [825, 397] on div "Image 24/7 Support Client Text block Row Image Livraison Gratuite Text block Ro…" at bounding box center [823, 389] width 177 height 73
click at [895, 415] on div "Image Paiement en ligne 100% sécurisé Text block Row" at bounding box center [884, 389] width 54 height 73
click at [844, 393] on p "Livraison Gratuite" at bounding box center [823, 391] width 53 height 20
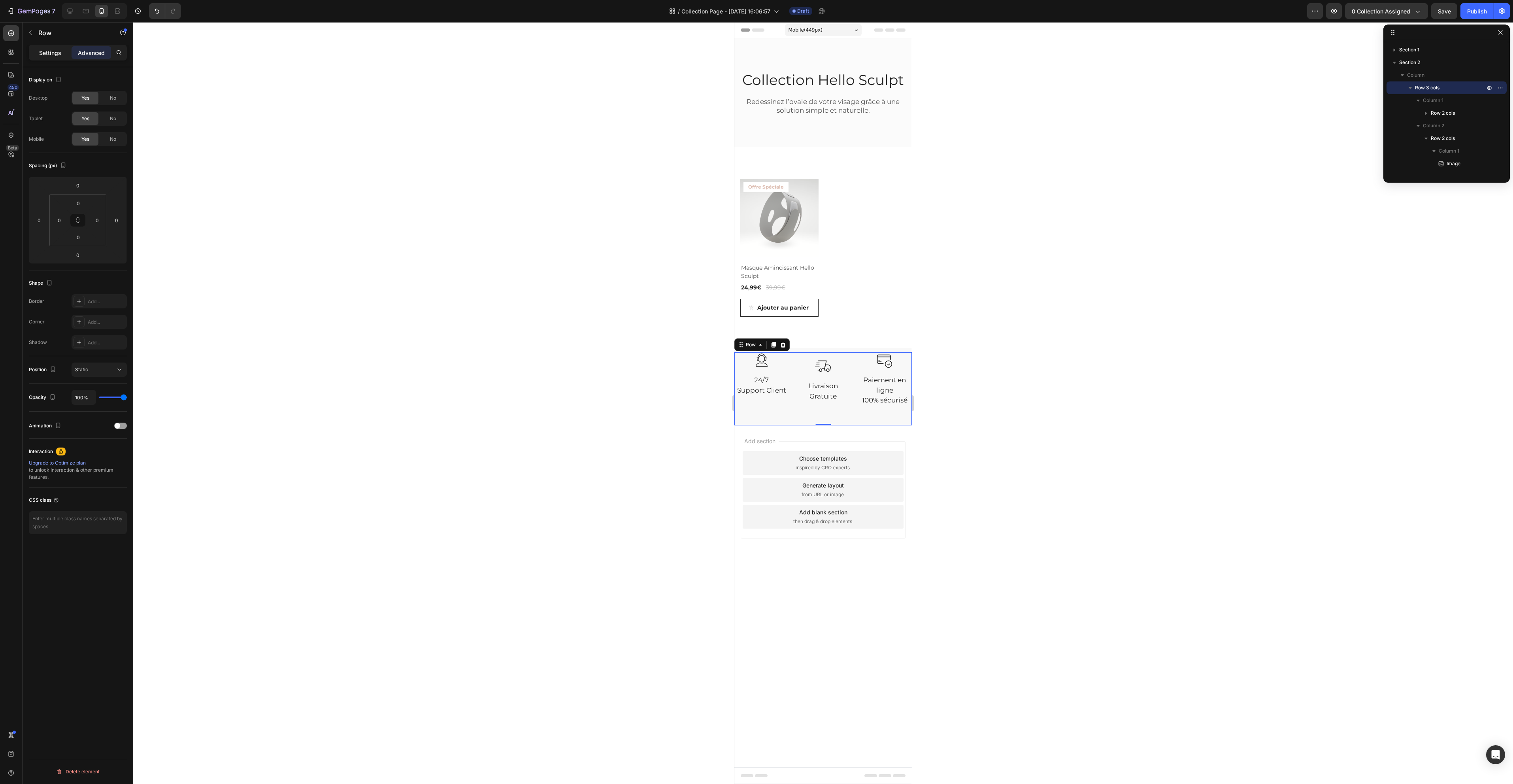
click at [51, 57] on div "Settings" at bounding box center [50, 52] width 40 height 12
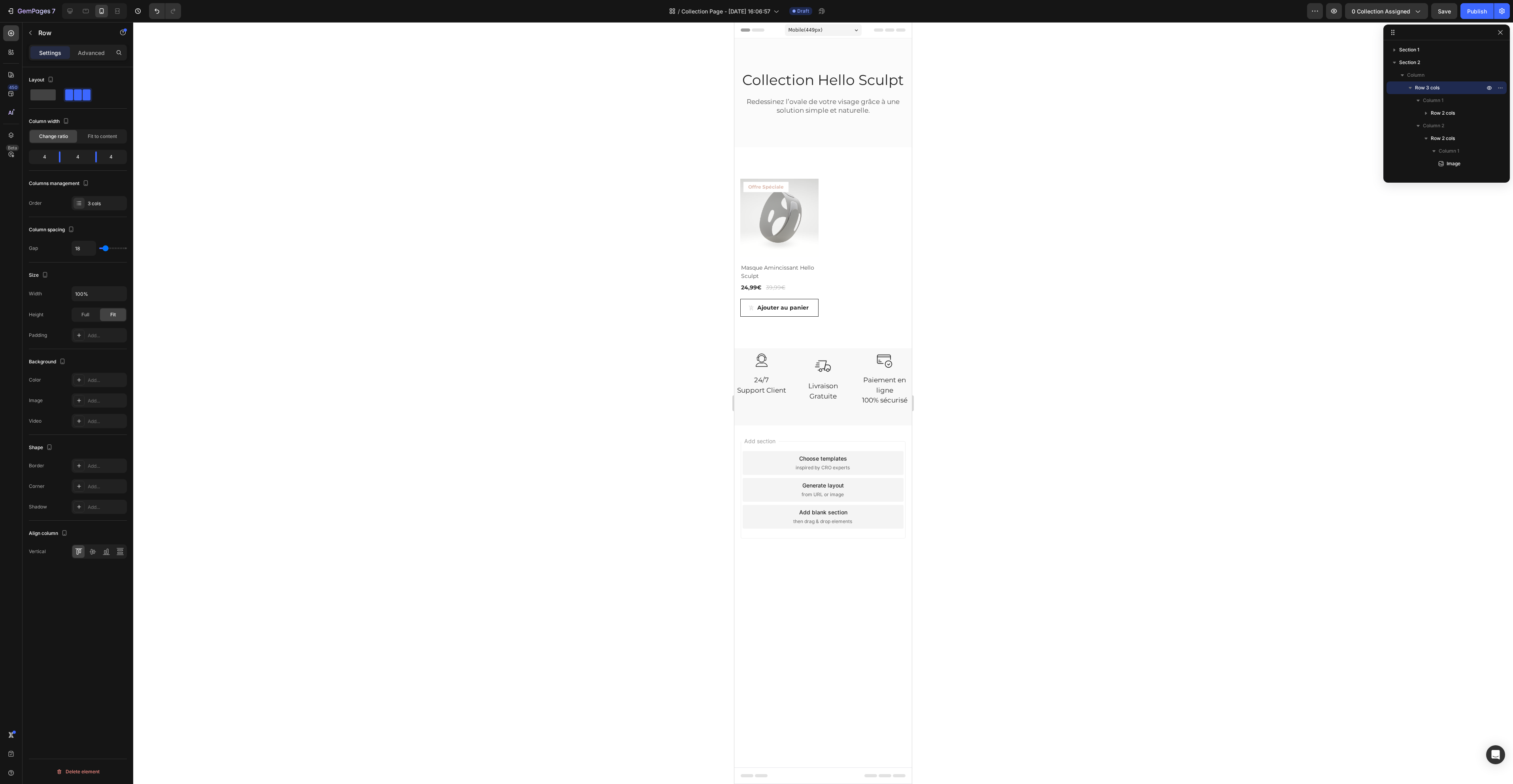
click at [740, 435] on div "Add section Choose templates inspired by CRO experts Generate layout from URL o…" at bounding box center [823, 501] width 177 height 151
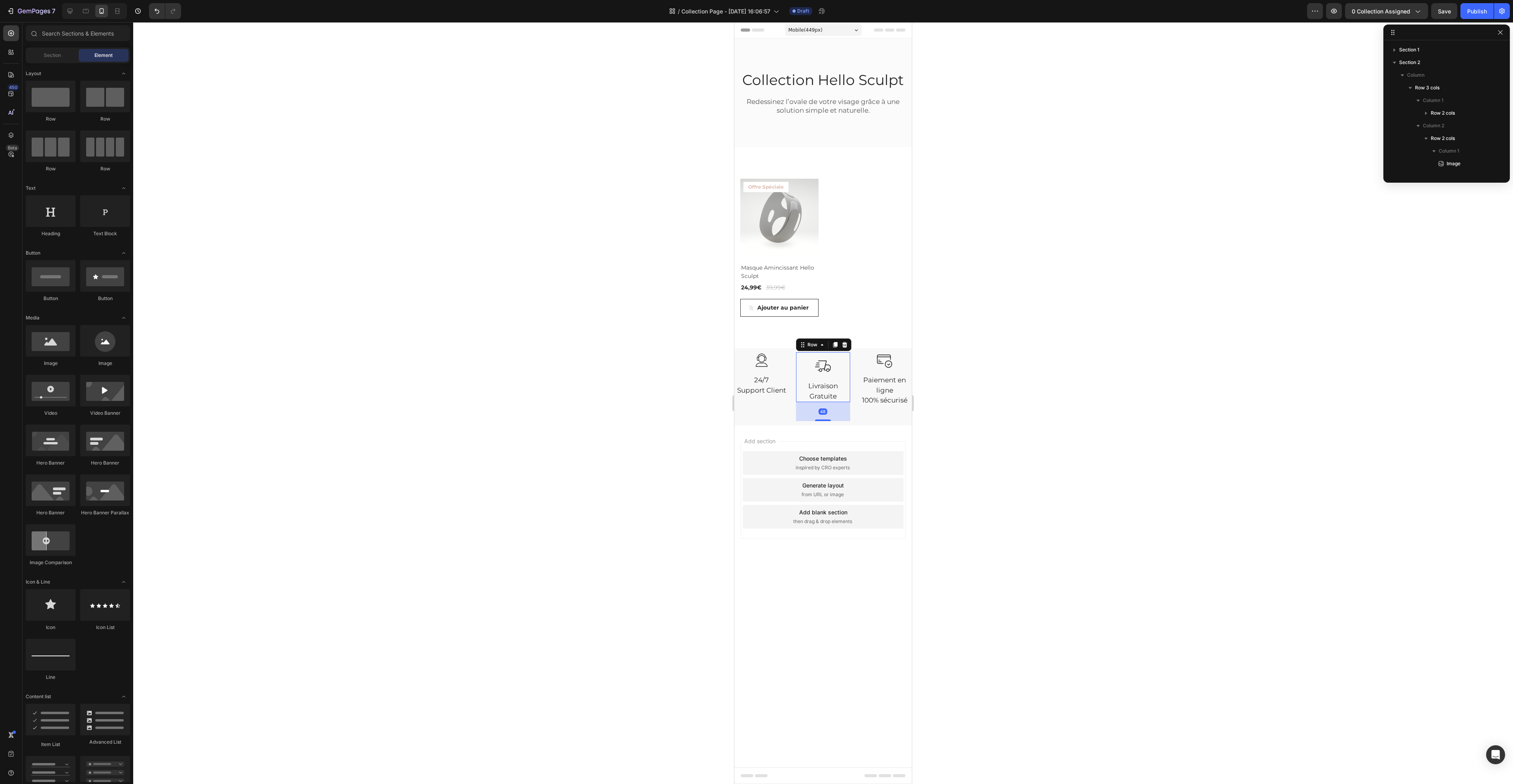
click at [847, 353] on div "Image Livraison Gratuite Text block Row 48" at bounding box center [823, 377] width 54 height 50
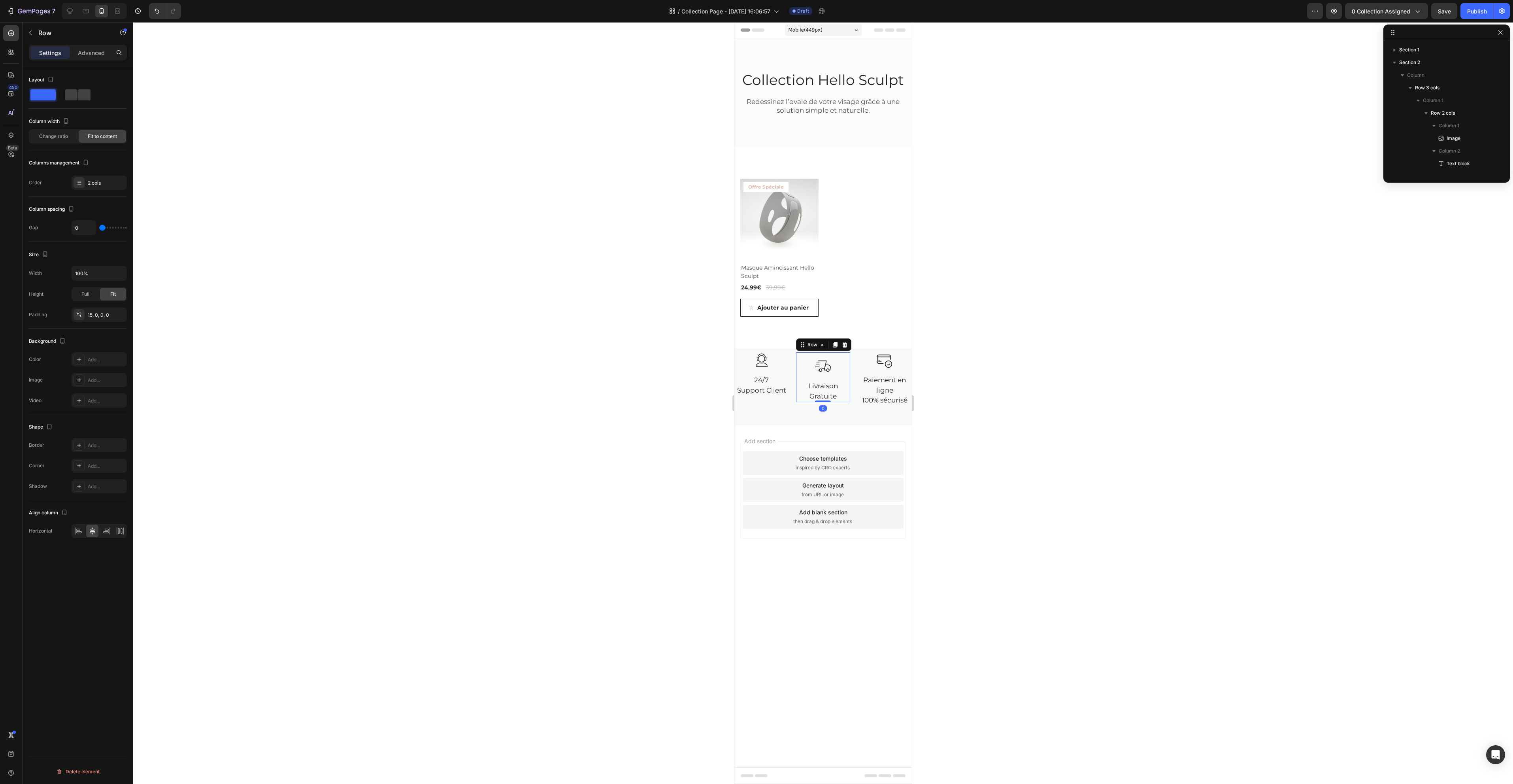
drag, startPoint x: 825, startPoint y: 421, endPoint x: 826, endPoint y: 398, distance: 23.0
click at [826, 398] on div "Image Livraison Gratuite Text block Row 0" at bounding box center [823, 377] width 54 height 50
click at [892, 414] on div "Image Paiement en ligne 100% sécurisé Text block Row" at bounding box center [884, 389] width 54 height 73
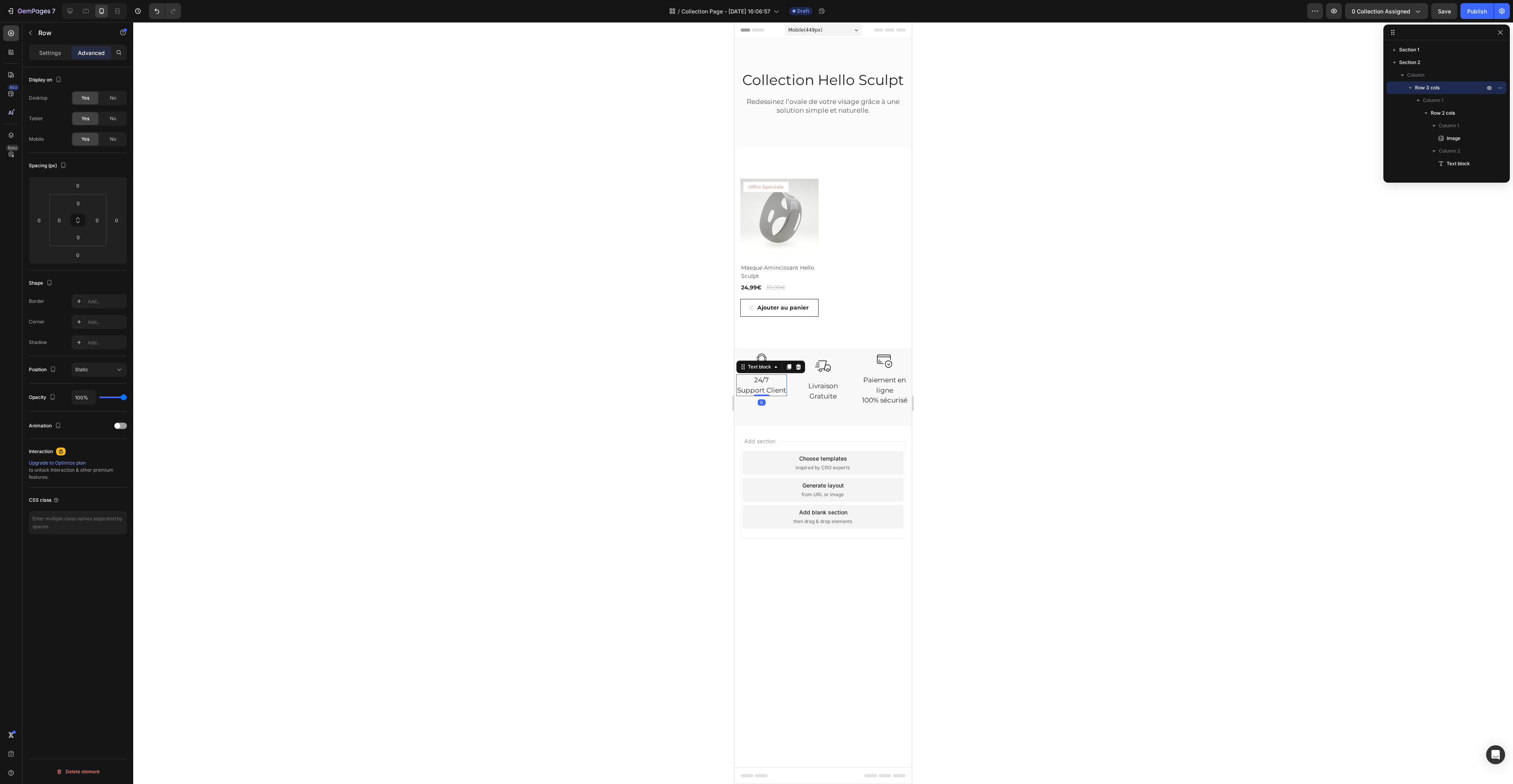
click at [753, 388] on p "Support Client" at bounding box center [762, 390] width 49 height 10
drag, startPoint x: 763, startPoint y: 396, endPoint x: 760, endPoint y: 317, distance: 79.1
click at [760, 321] on div "Collection Hello Sculpt Heading Redessinez l’ovale de votre visage grâce à une …" at bounding box center [823, 231] width 177 height 387
click at [895, 401] on p "100% sécurisé" at bounding box center [884, 400] width 53 height 10
click at [855, 420] on div "Image 24/7 Support Client Text block Row Image Livraison Gratuite Text block Ro…" at bounding box center [823, 389] width 177 height 73
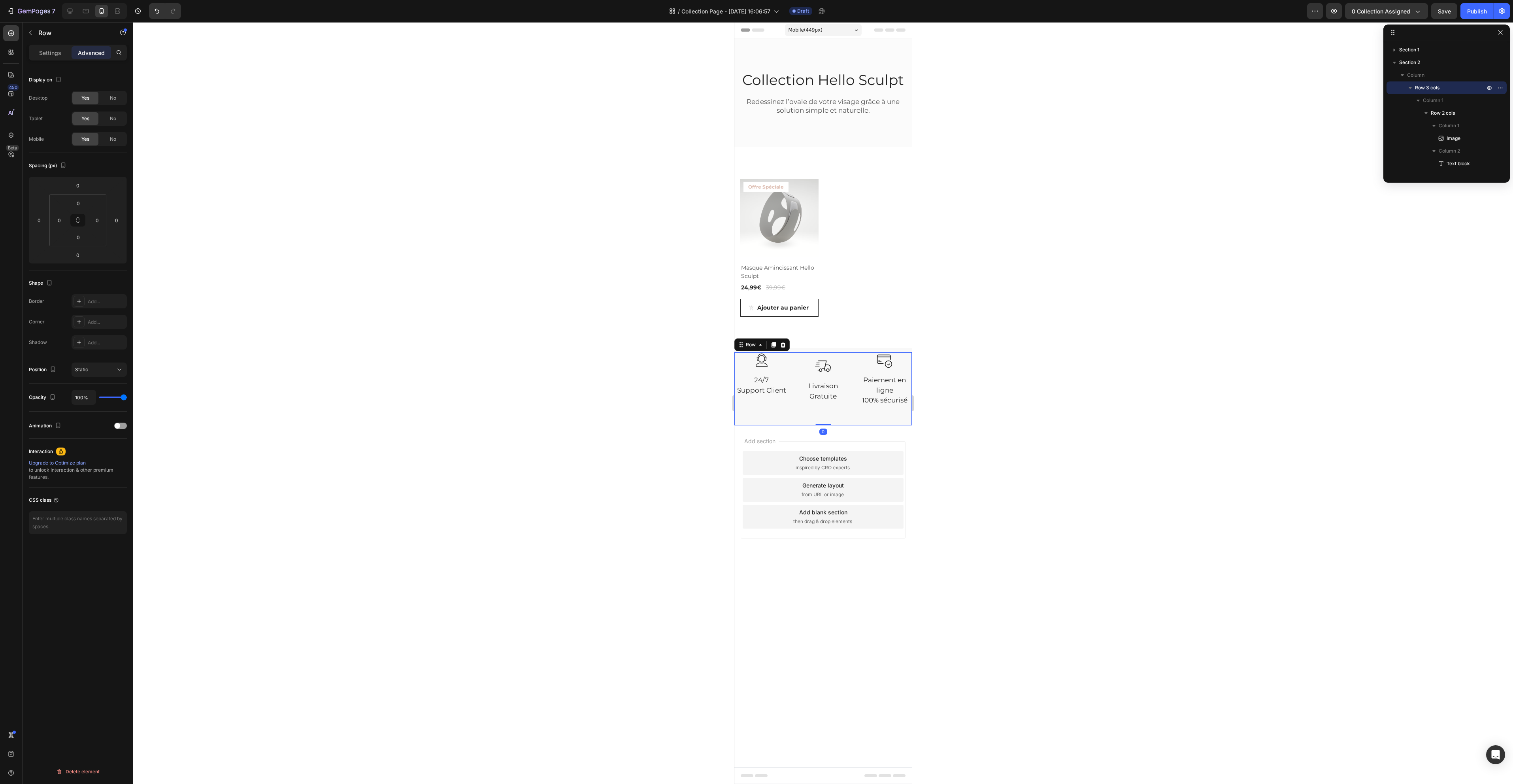
click at [825, 422] on div "Image Livraison Gratuite Text block Row" at bounding box center [823, 389] width 54 height 73
drag, startPoint x: 826, startPoint y: 424, endPoint x: 825, endPoint y: 401, distance: 23.0
click at [825, 401] on div "Image 24/7 Support Client Text block Row Image Livraison Gratuite Text block Ro…" at bounding box center [823, 389] width 177 height 73
click at [1105, 429] on div at bounding box center [823, 402] width 1380 height 761
click at [827, 422] on div "Image Livraison Gratuite Text block Row" at bounding box center [823, 389] width 54 height 73
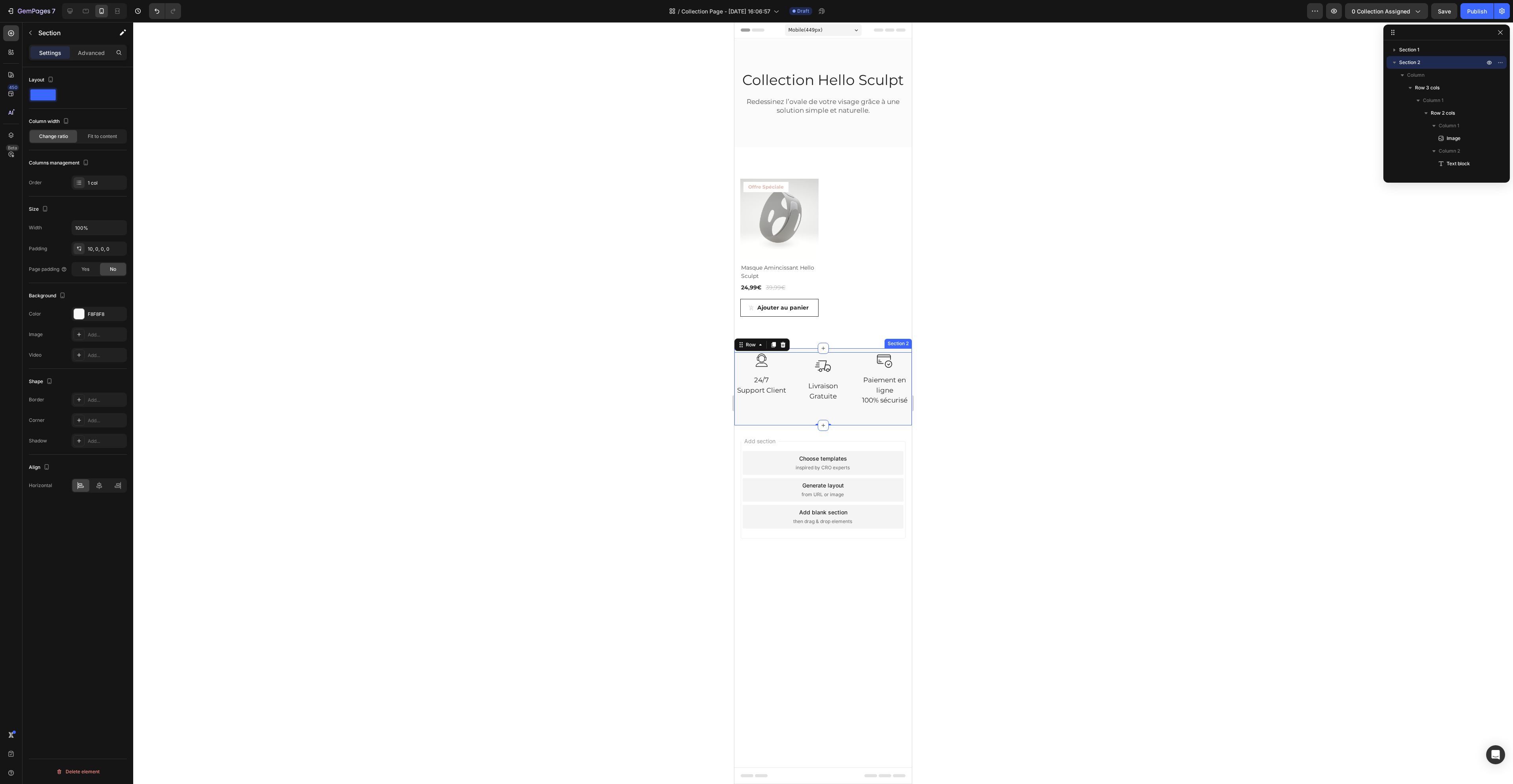
click at [887, 350] on div "Image 24/7 Support Client Text block Row Image Livraison Gratuite Text block Ro…" at bounding box center [823, 387] width 177 height 77
click at [118, 244] on button "button" at bounding box center [118, 249] width 9 height 9
click at [157, 12] on icon "Undo/Redo" at bounding box center [157, 11] width 8 height 8
click at [91, 250] on div "10, 0, 0, 0" at bounding box center [99, 249] width 23 height 7
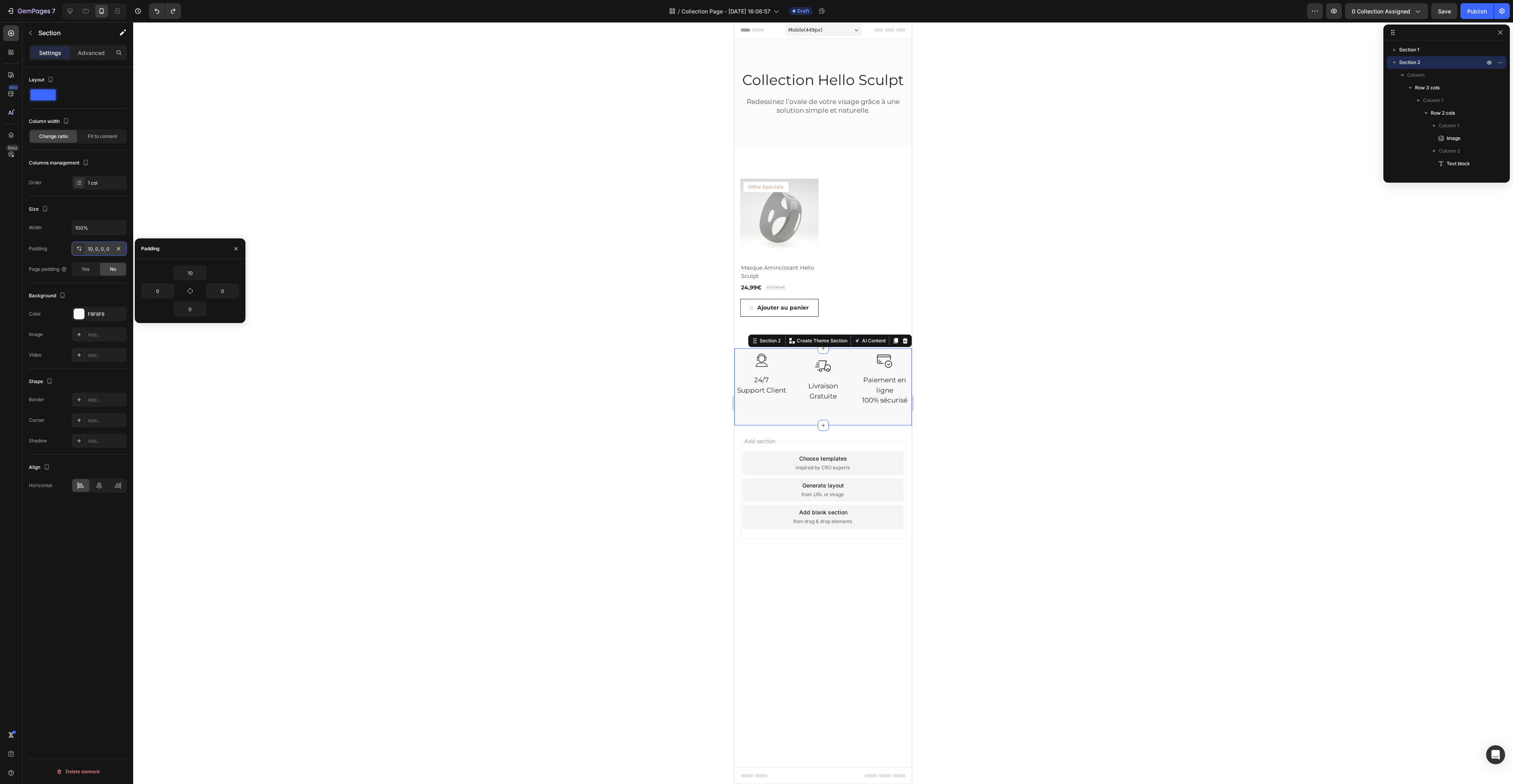
click at [79, 249] on icon at bounding box center [79, 249] width 6 height 6
click at [117, 247] on icon "button" at bounding box center [118, 249] width 6 height 6
click at [158, 11] on icon "Undo/Redo" at bounding box center [157, 11] width 8 height 8
type input "10"
click at [101, 253] on div "10, 0, 0, 0" at bounding box center [99, 248] width 55 height 14
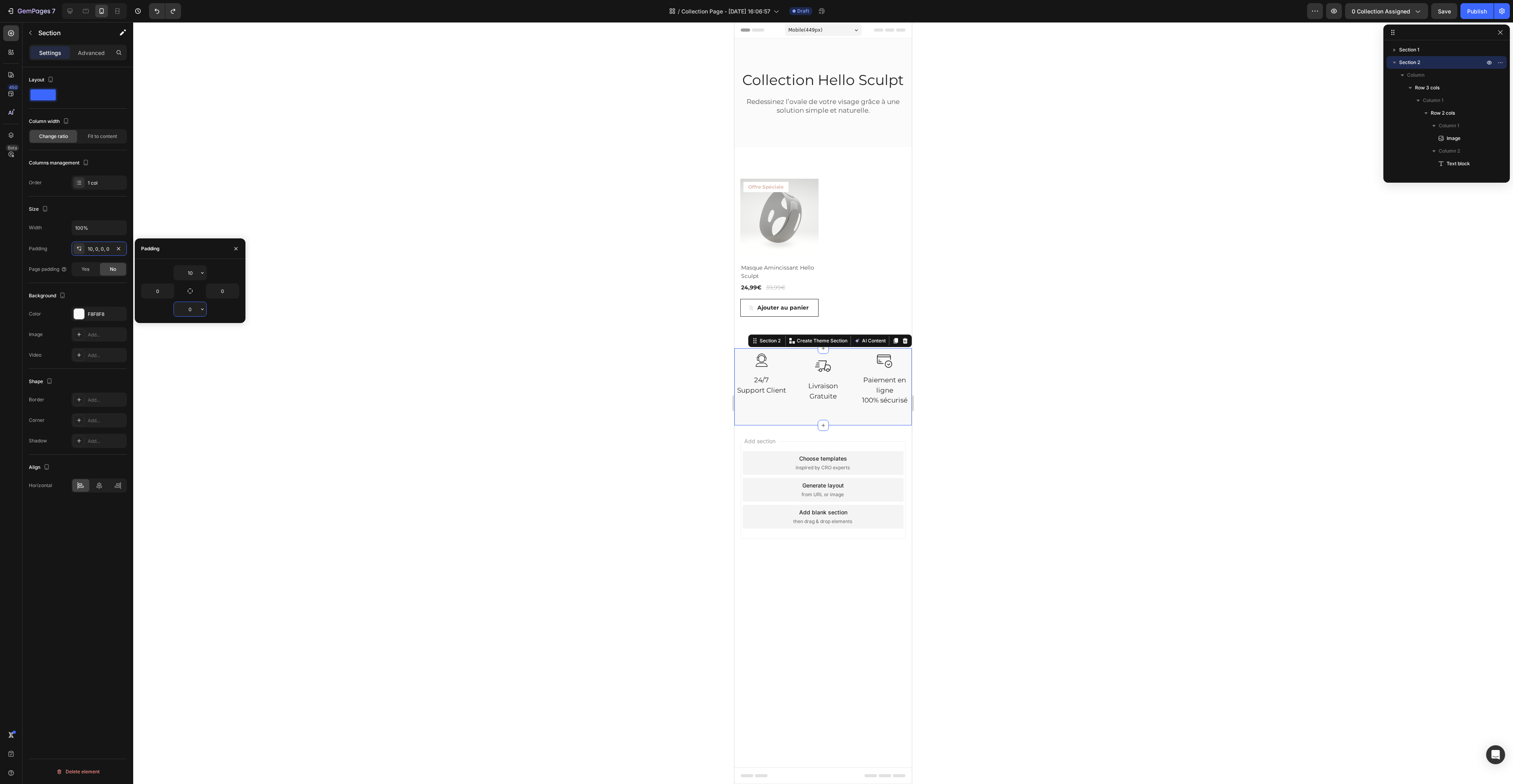
click at [191, 312] on input "0" at bounding box center [191, 309] width 33 height 14
type input "1"
type input "0"
click at [82, 269] on span "Yes" at bounding box center [86, 268] width 8 height 7
click at [113, 271] on span "No" at bounding box center [113, 268] width 6 height 7
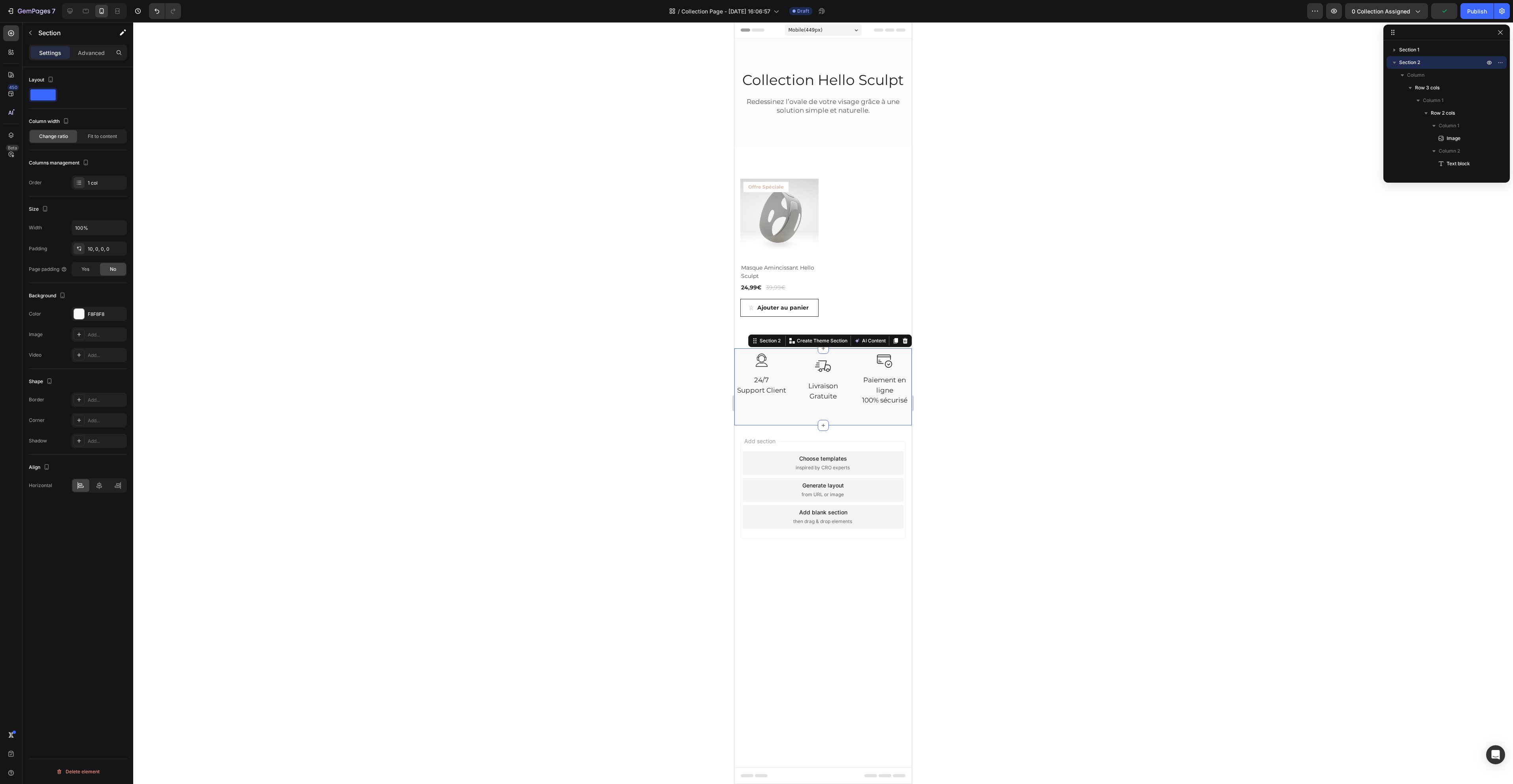
click at [99, 272] on div "Yes No" at bounding box center [99, 269] width 55 height 14
click at [85, 272] on span "Yes" at bounding box center [86, 268] width 8 height 7
click at [110, 267] on div "No" at bounding box center [114, 269] width 26 height 12
click at [96, 482] on icon at bounding box center [99, 485] width 8 height 8
click at [84, 482] on icon at bounding box center [81, 485] width 8 height 8
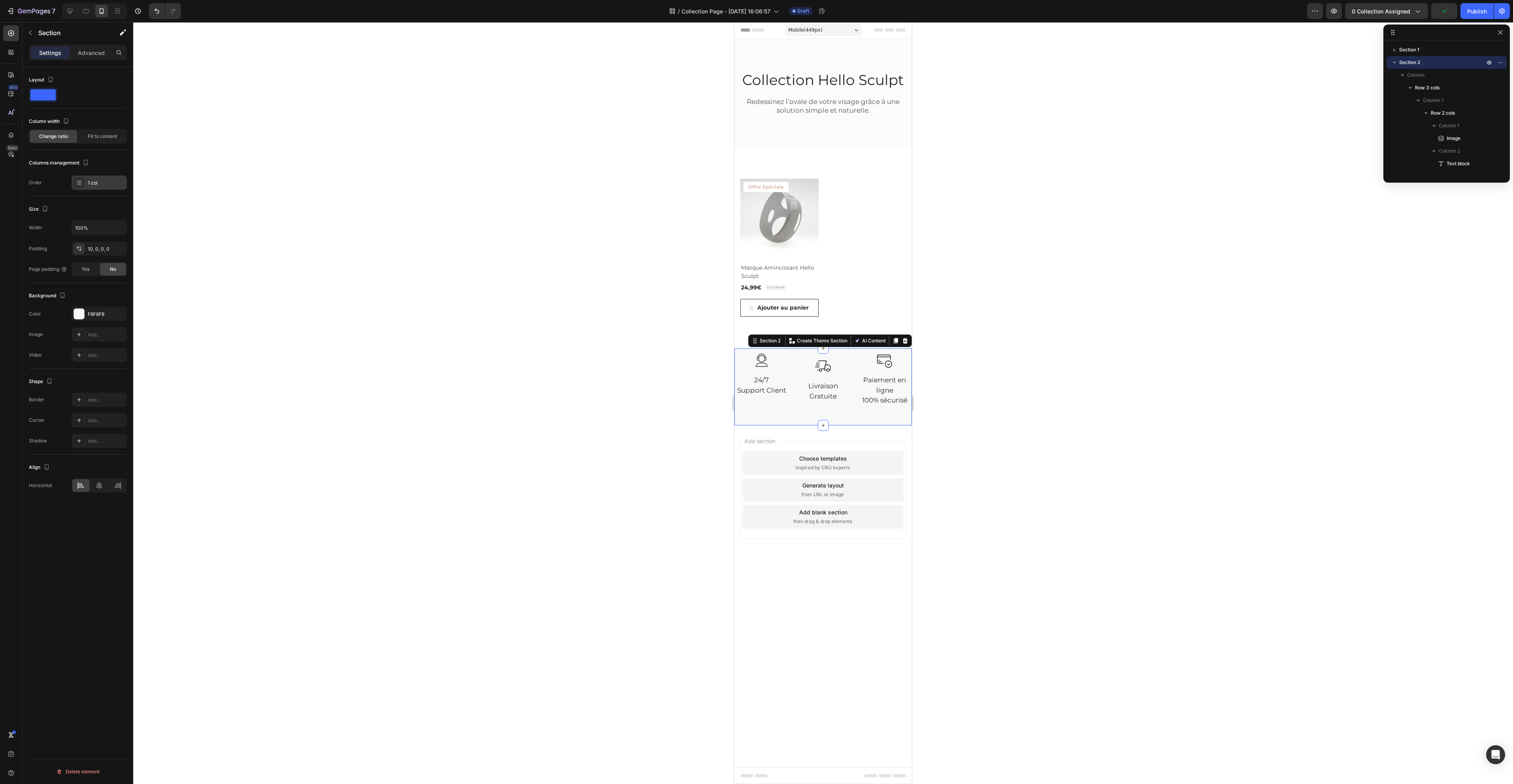
click at [105, 186] on div "1 col" at bounding box center [107, 183] width 37 height 7
click at [84, 57] on p "Advanced" at bounding box center [91, 52] width 27 height 9
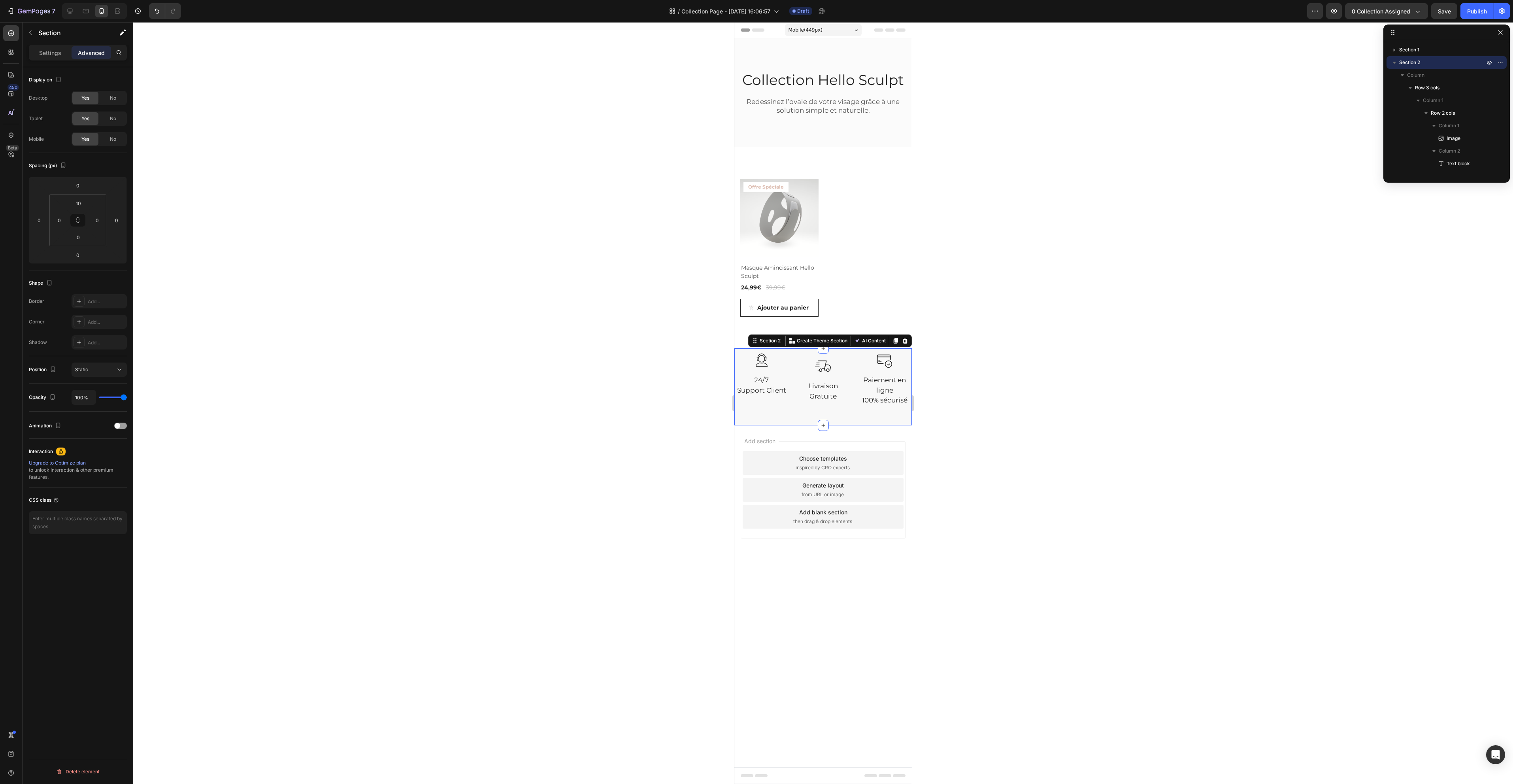
click at [370, 274] on div at bounding box center [823, 402] width 1380 height 761
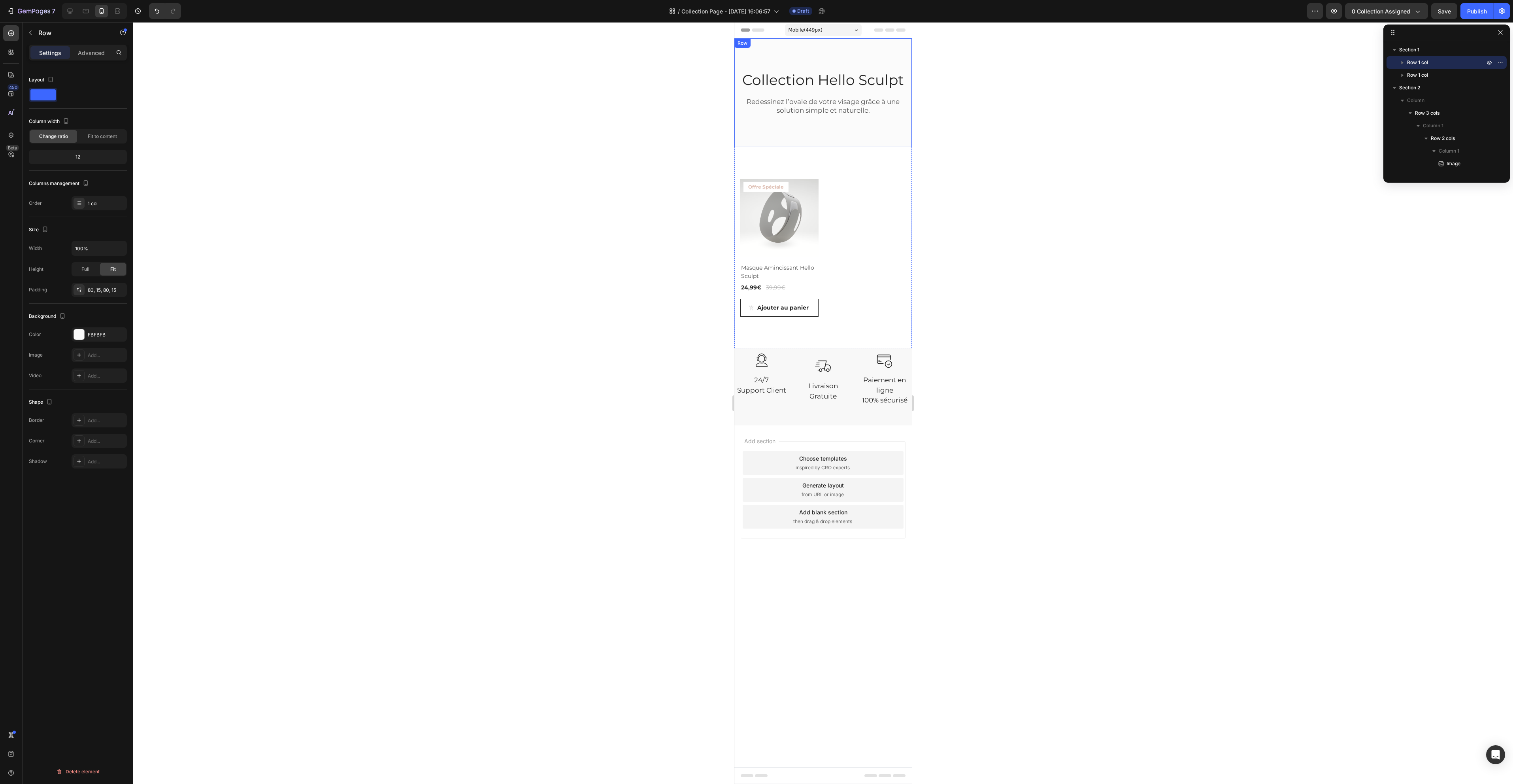
click at [893, 134] on div "Collection Hello Sculpt Heading Redessinez l’ovale de votre visage grâce à une …" at bounding box center [823, 93] width 177 height 109
click at [88, 46] on div "Advanced" at bounding box center [91, 52] width 40 height 12
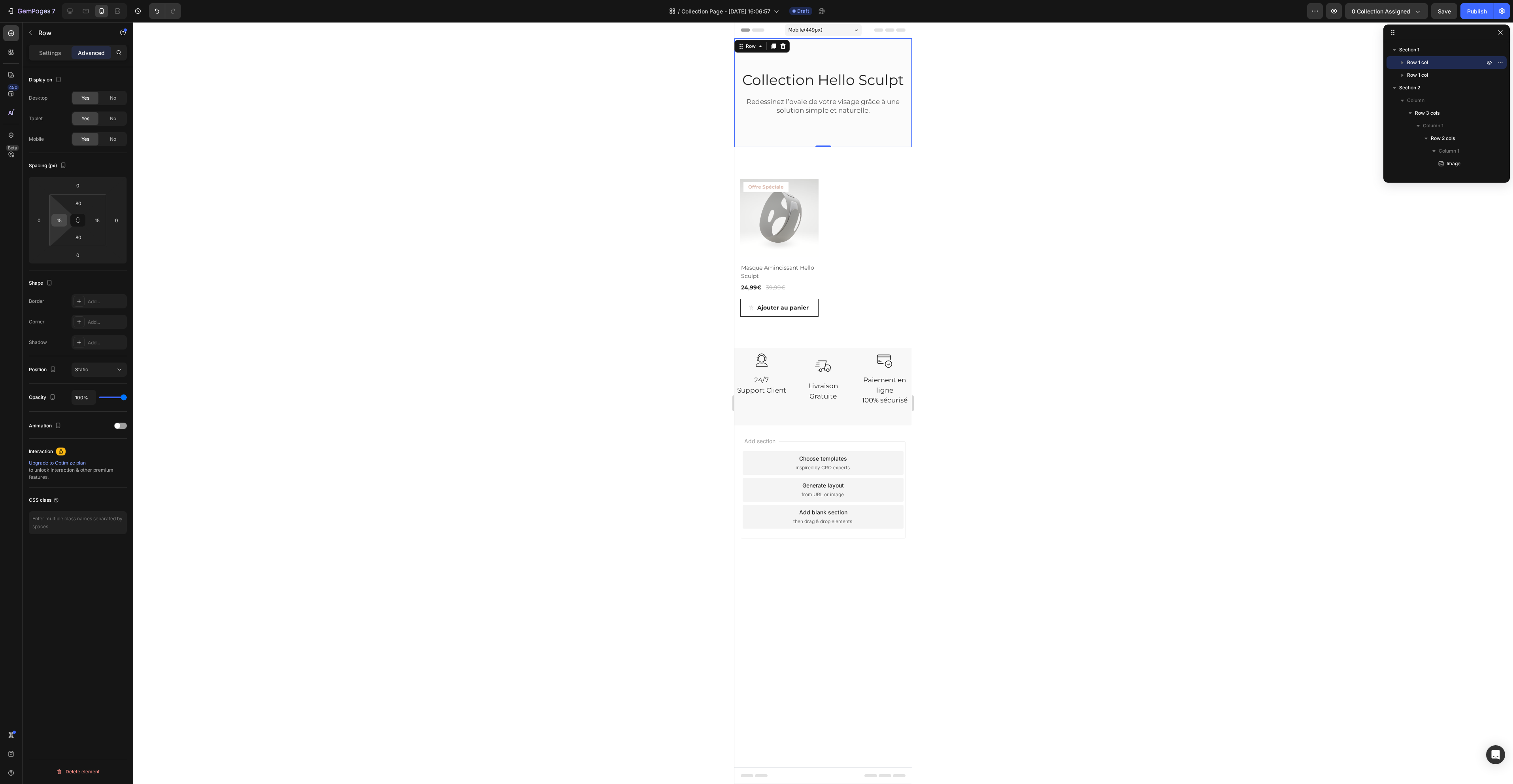
click at [63, 214] on input "15" at bounding box center [59, 219] width 12 height 12
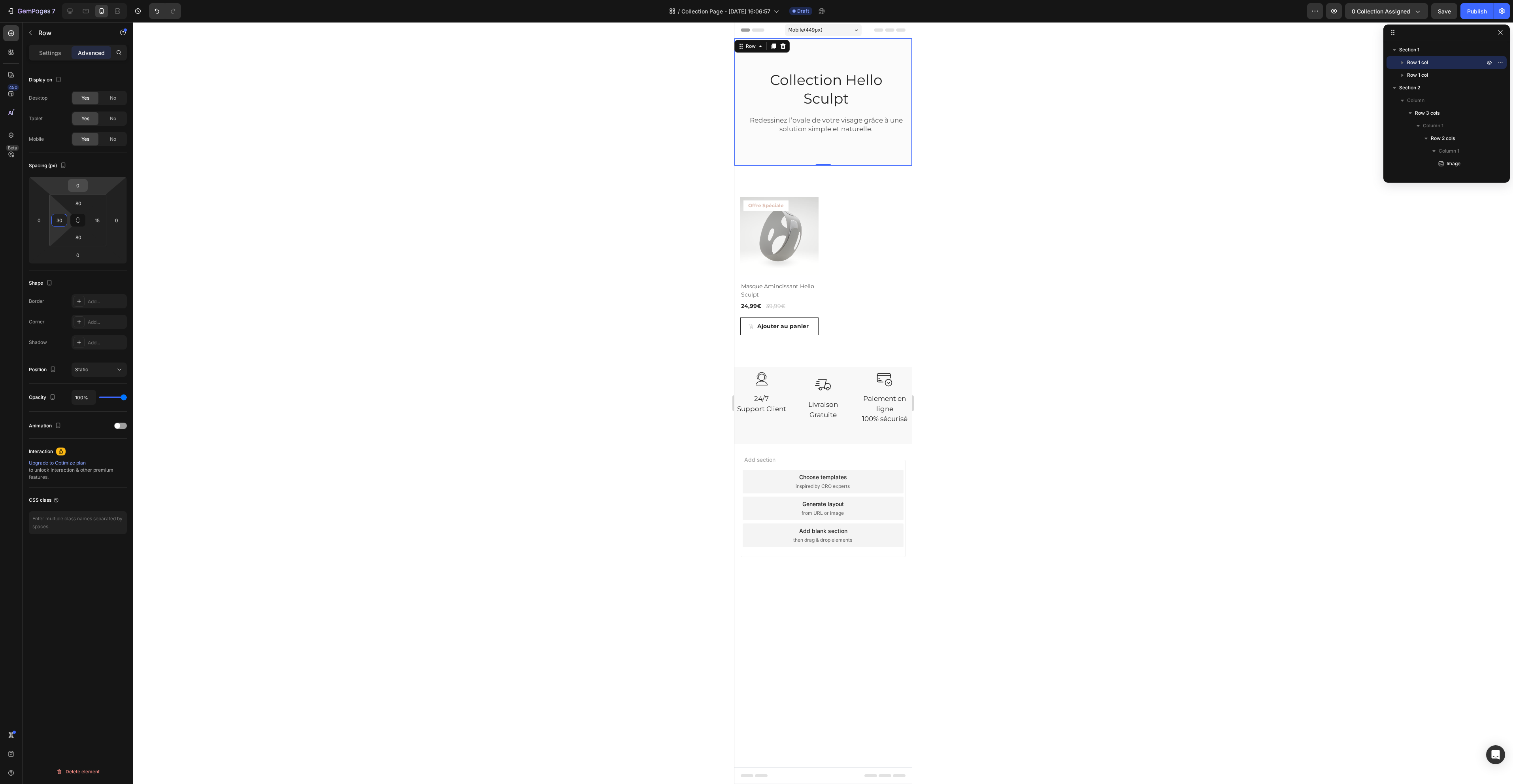
type input "3"
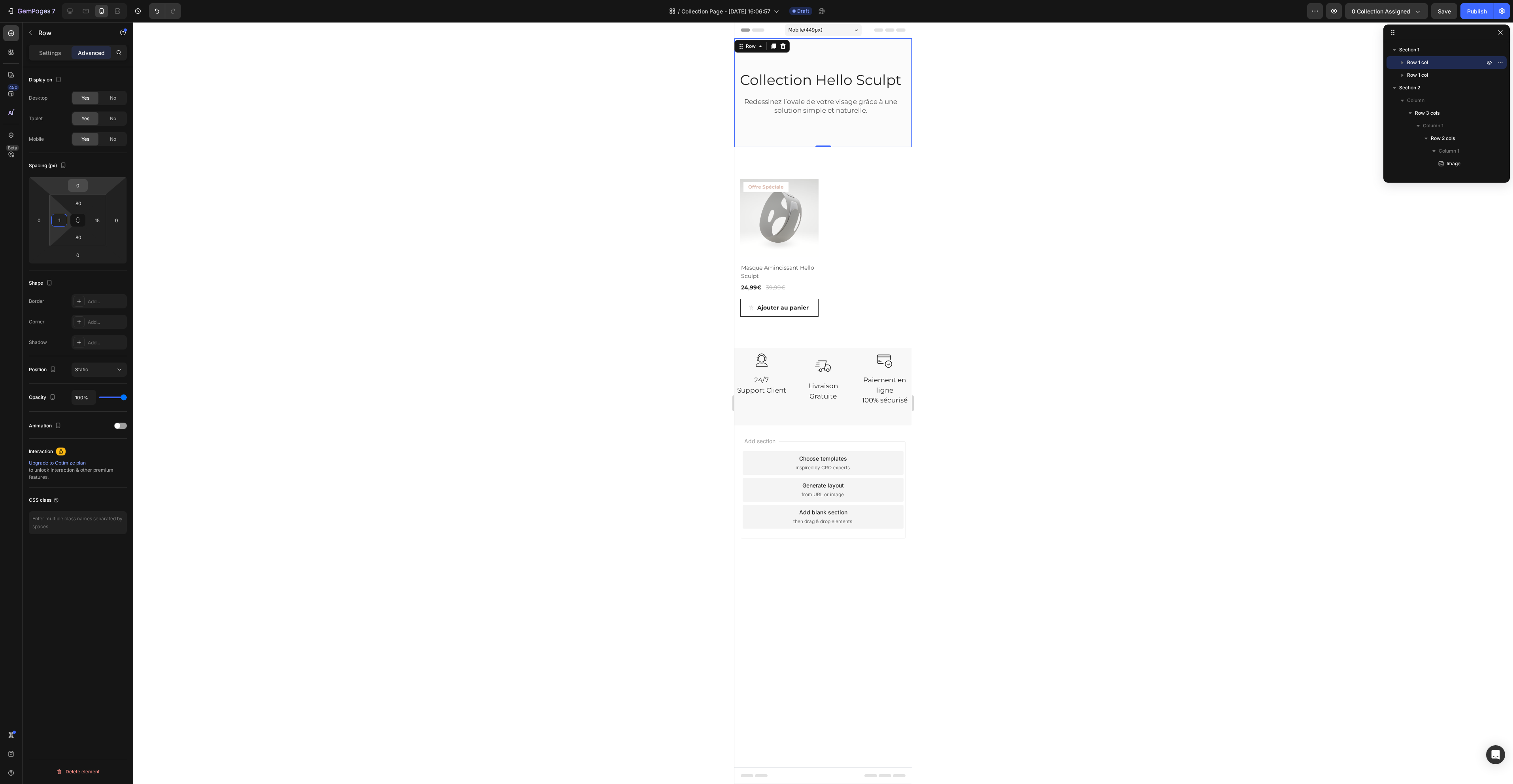
type input "15"
click at [454, 290] on div at bounding box center [823, 402] width 1380 height 761
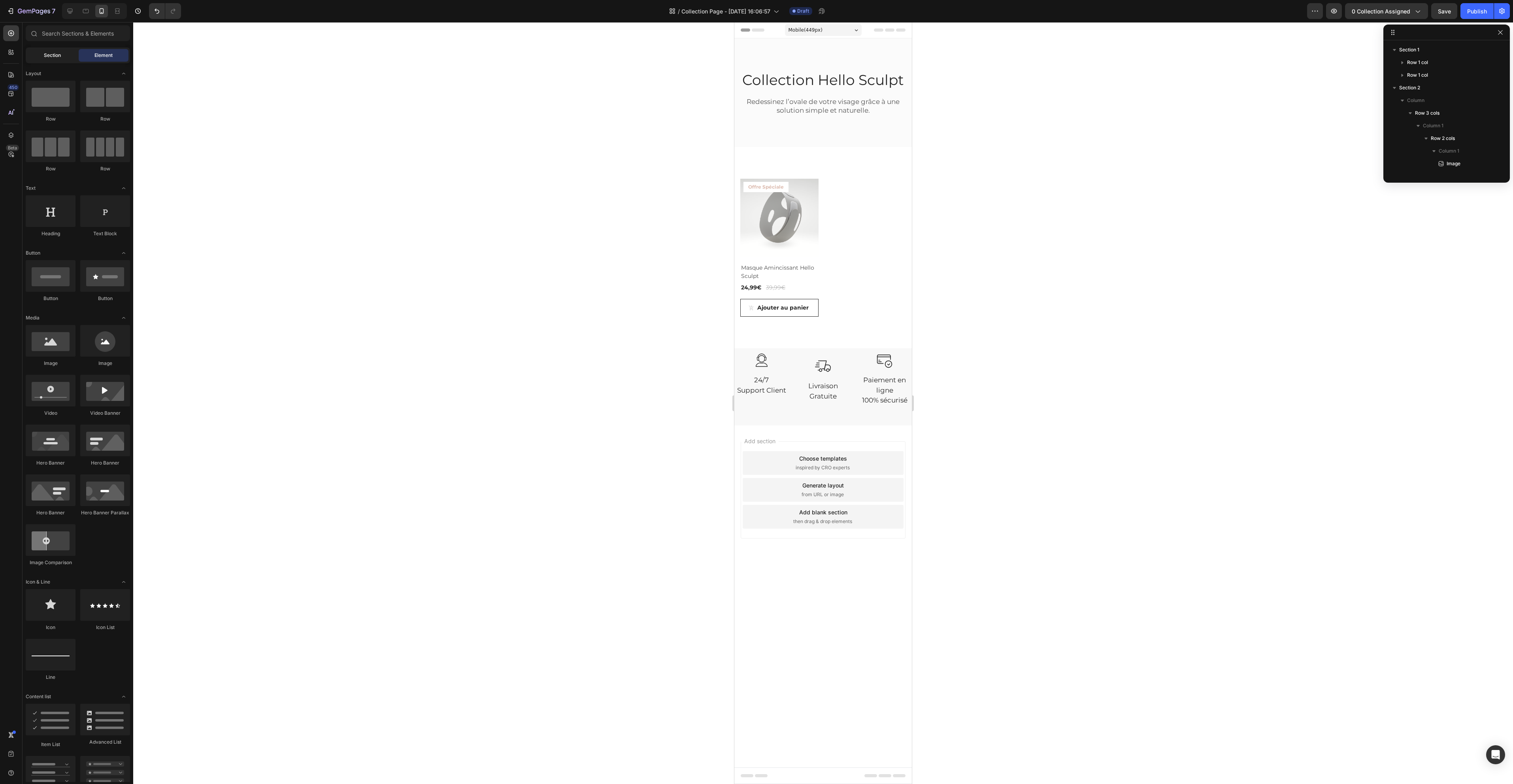
click at [58, 58] on span "Section" at bounding box center [52, 55] width 17 height 7
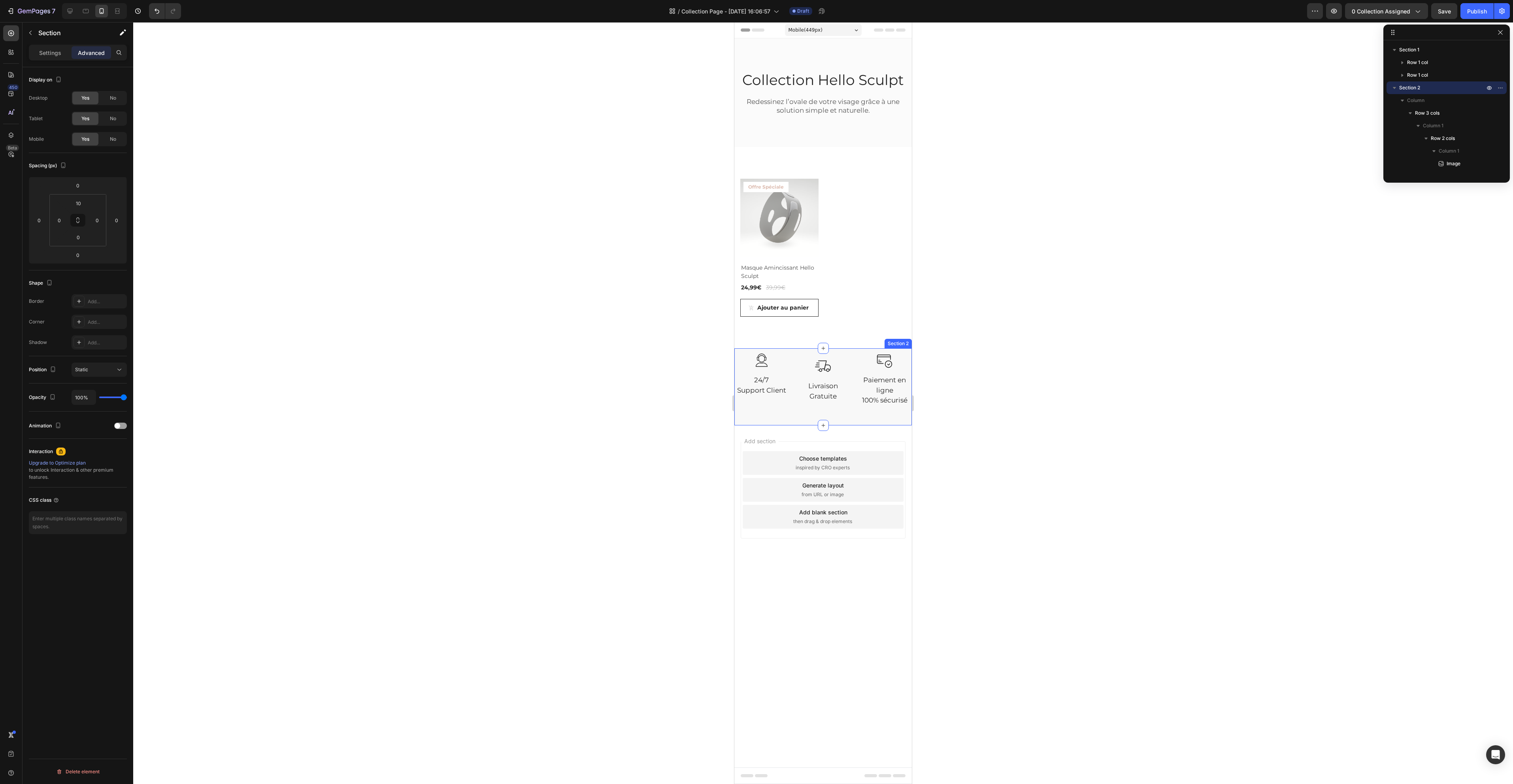
click at [901, 351] on div "Image 24/7 Support Client Text block Row Image Livraison Gratuite Text block Ro…" at bounding box center [823, 387] width 177 height 77
click at [112, 135] on div "No" at bounding box center [114, 139] width 26 height 12
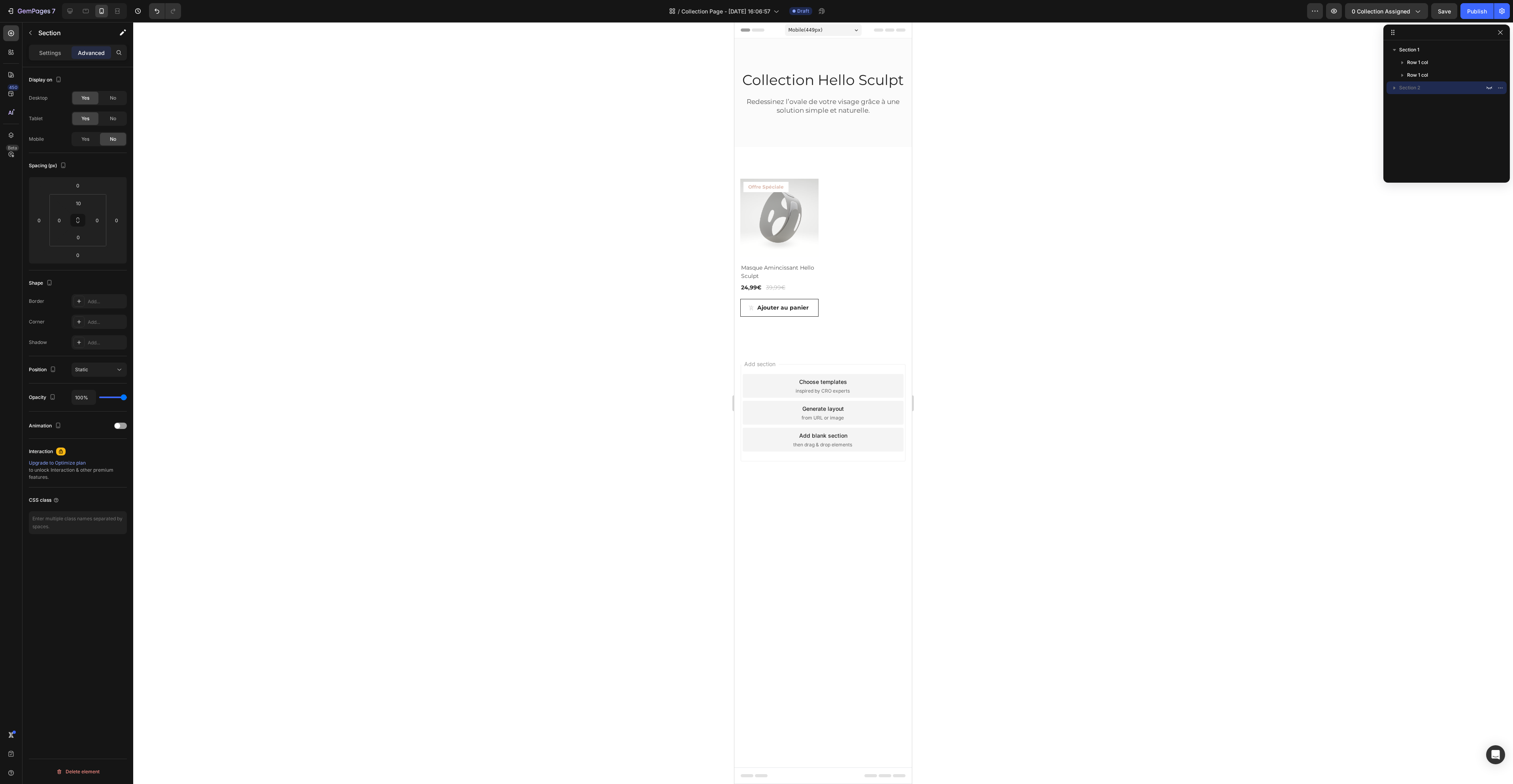
click at [506, 239] on div at bounding box center [823, 402] width 1380 height 761
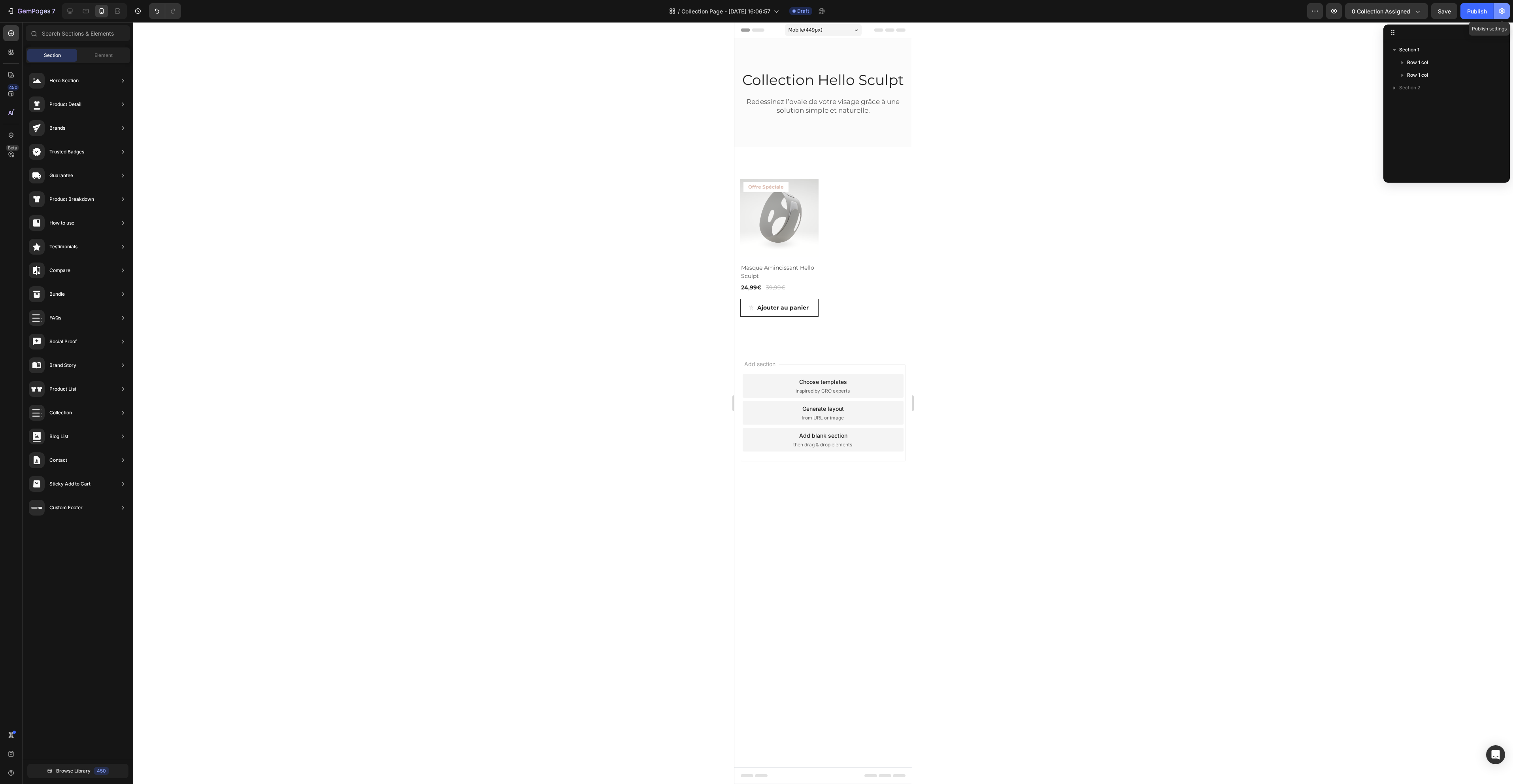
click at [1501, 12] on icon "button" at bounding box center [1502, 11] width 8 height 8
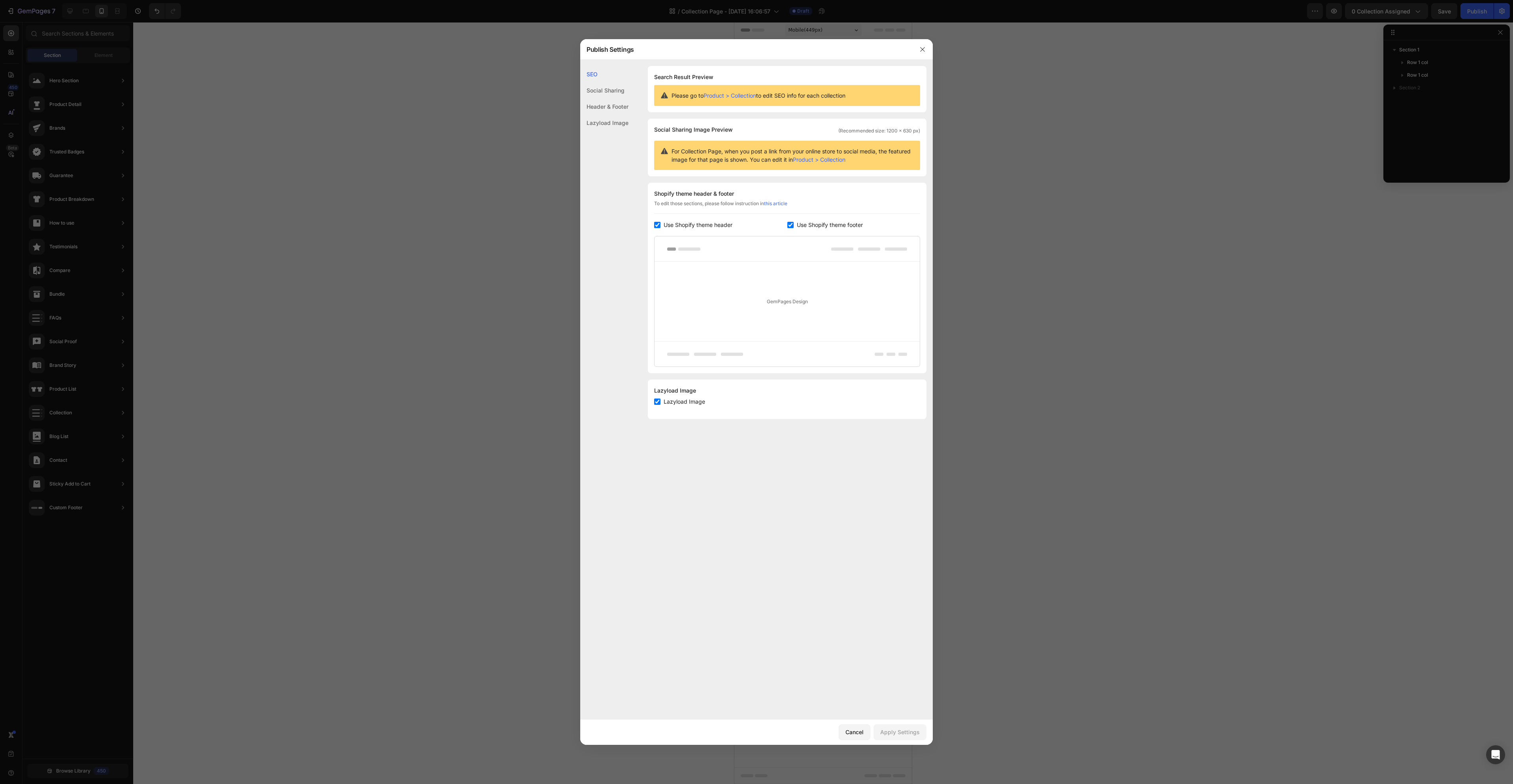
click at [1112, 224] on div at bounding box center [756, 392] width 1513 height 784
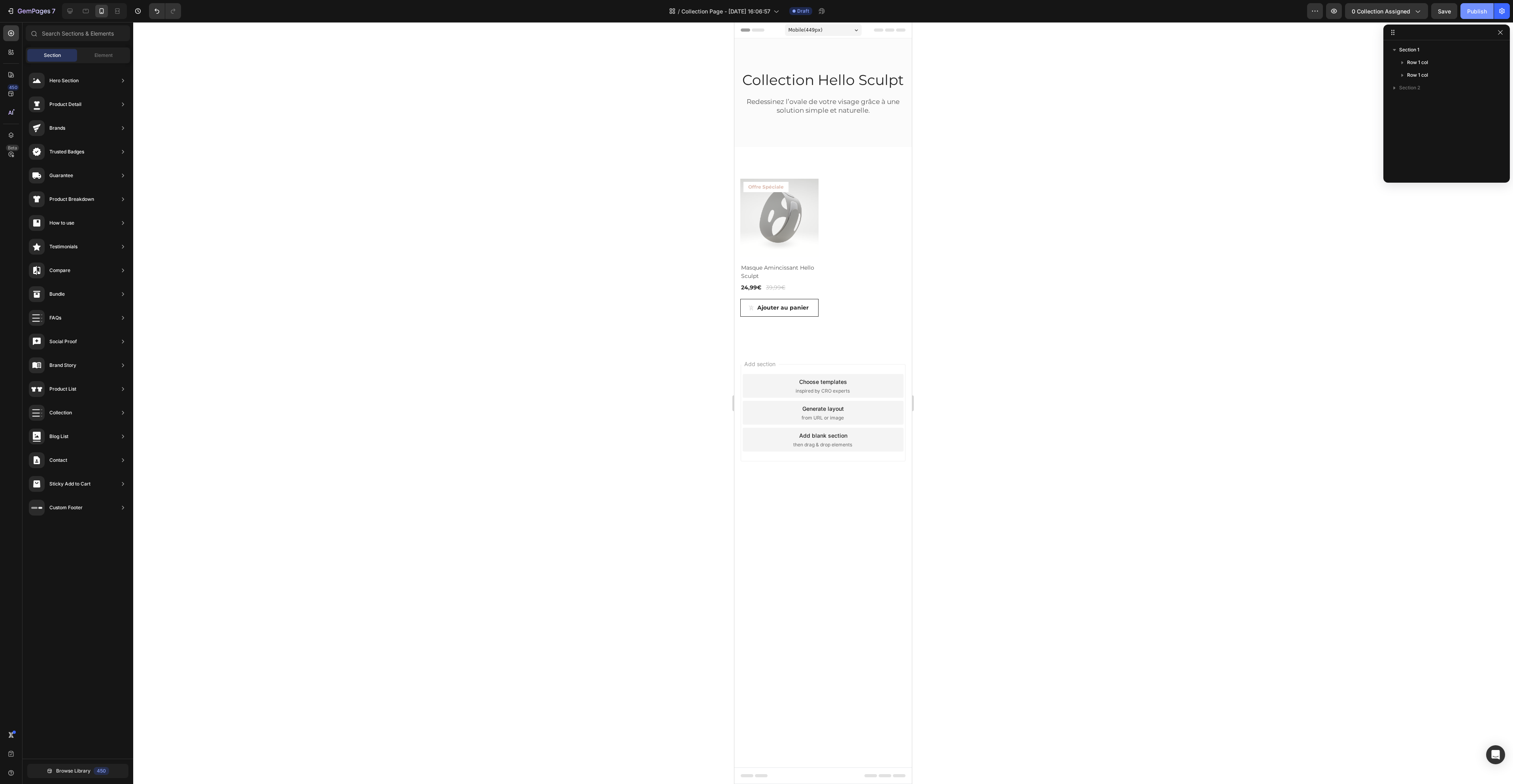
click at [1478, 12] on div "Publish" at bounding box center [1476, 11] width 19 height 9
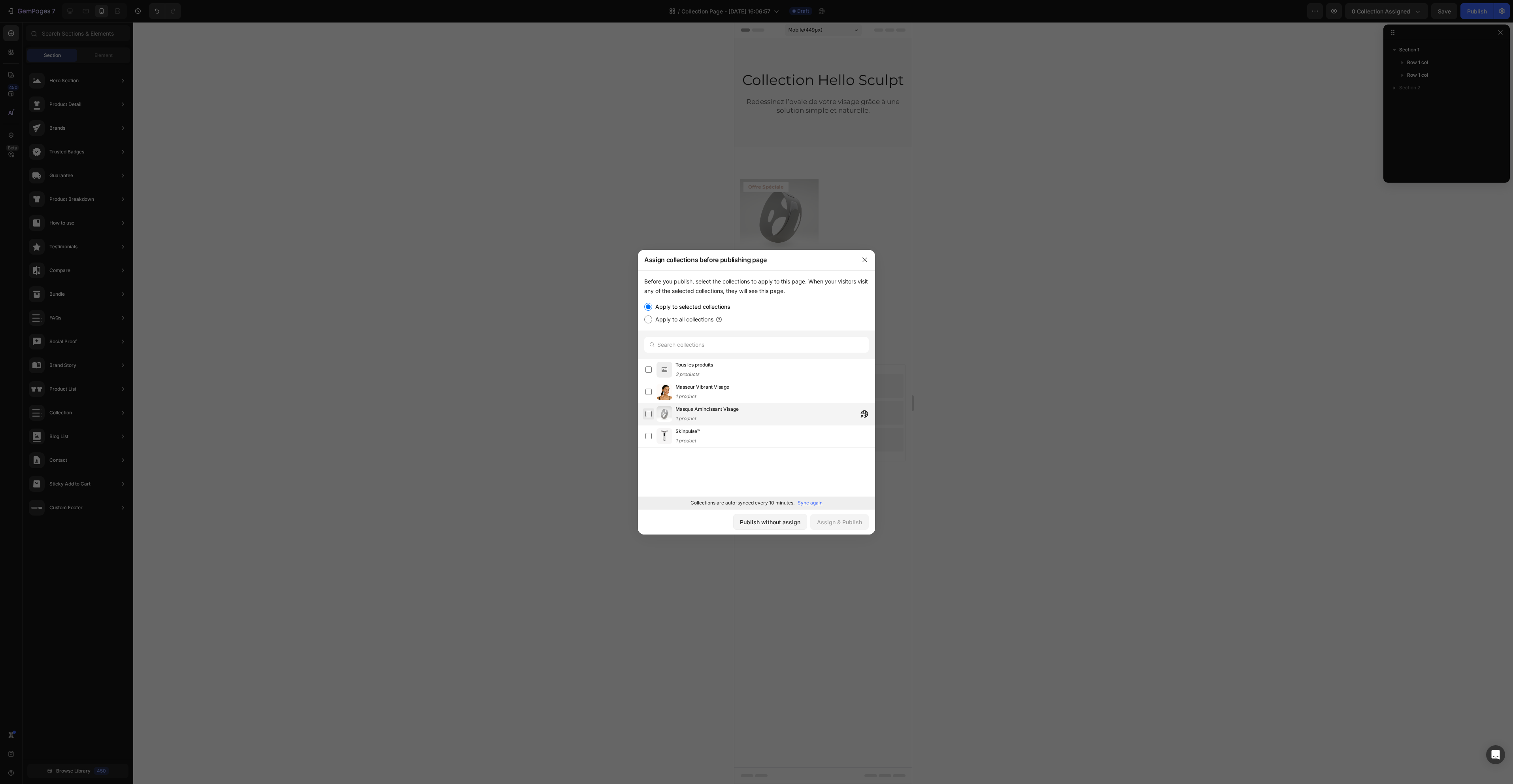
click at [649, 416] on label at bounding box center [649, 414] width 6 height 6
click at [675, 319] on label "Apply to all collections" at bounding box center [682, 319] width 61 height 9
click at [652, 319] on input "Apply to all collections" at bounding box center [648, 319] width 8 height 8
radio input "true"
click at [675, 304] on label "Apply to selected collections" at bounding box center [691, 306] width 78 height 9
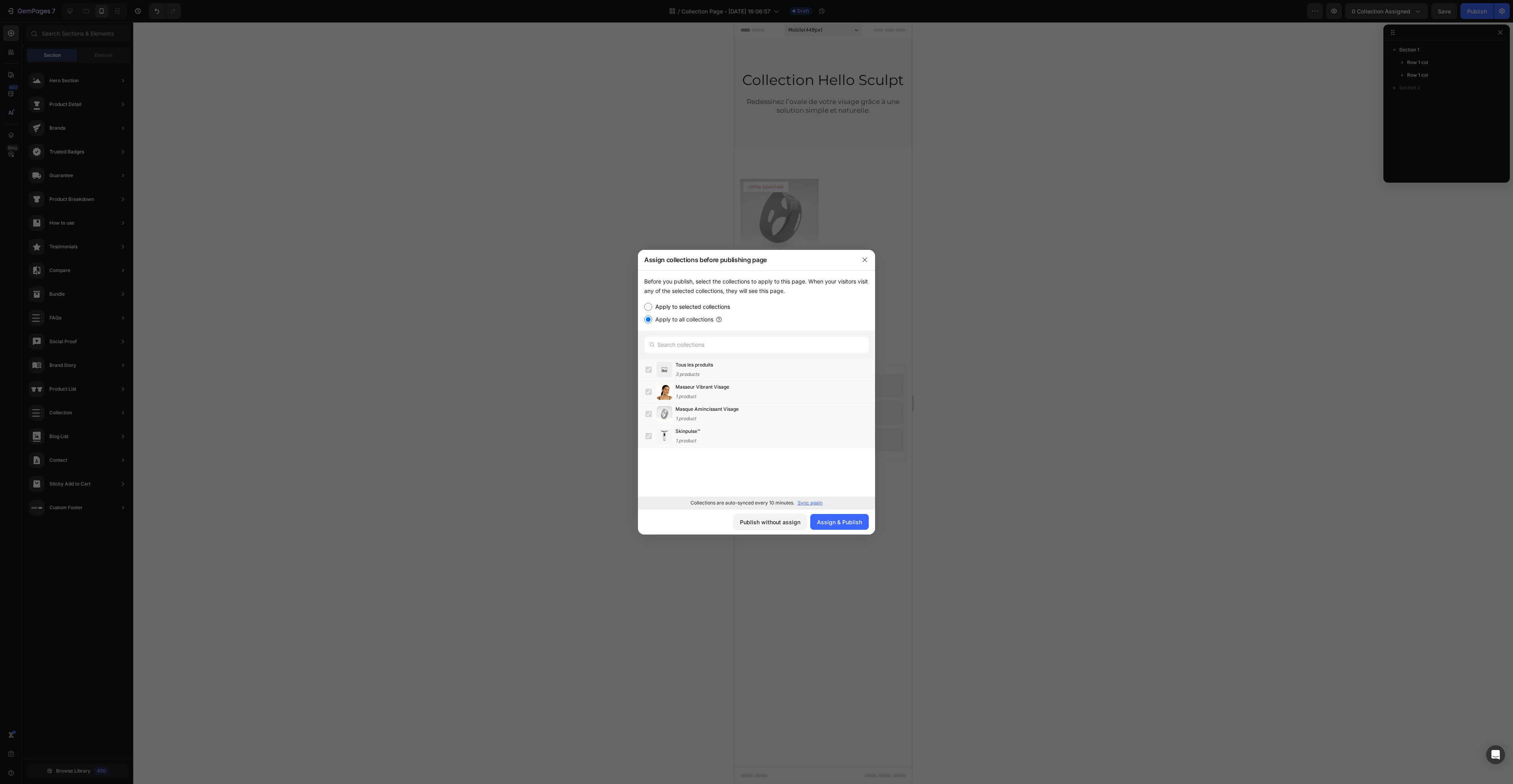
click at [652, 304] on input "Apply to selected collections" at bounding box center [648, 306] width 8 height 8
radio input "true"
click at [655, 417] on div "Masque Amincissant Visage 1 product" at bounding box center [760, 414] width 229 height 17
click at [848, 525] on div "Assign & Publish" at bounding box center [839, 522] width 45 height 9
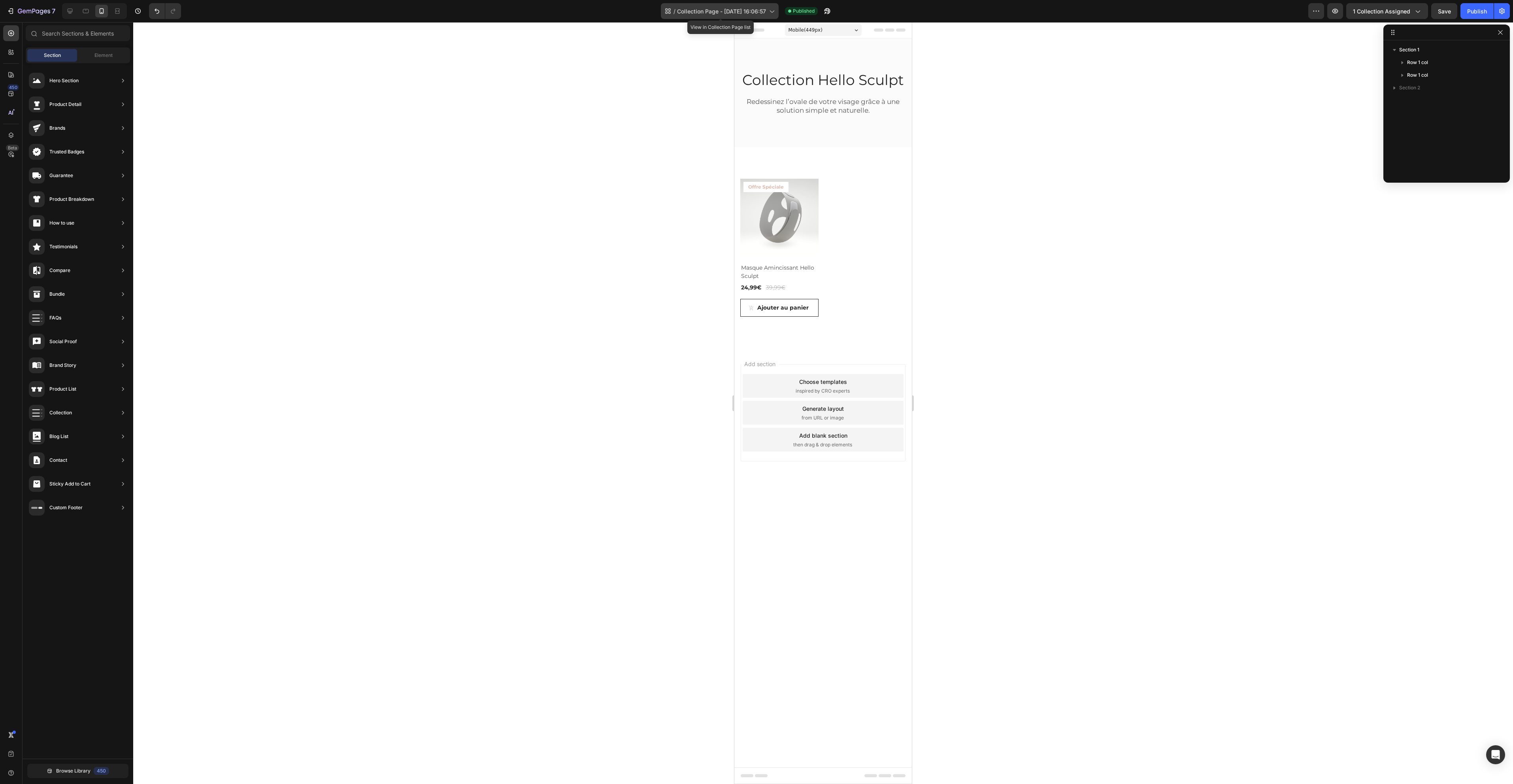
click at [734, 10] on span "Collection Page - Aug 27, 16:06:57" at bounding box center [721, 11] width 89 height 9
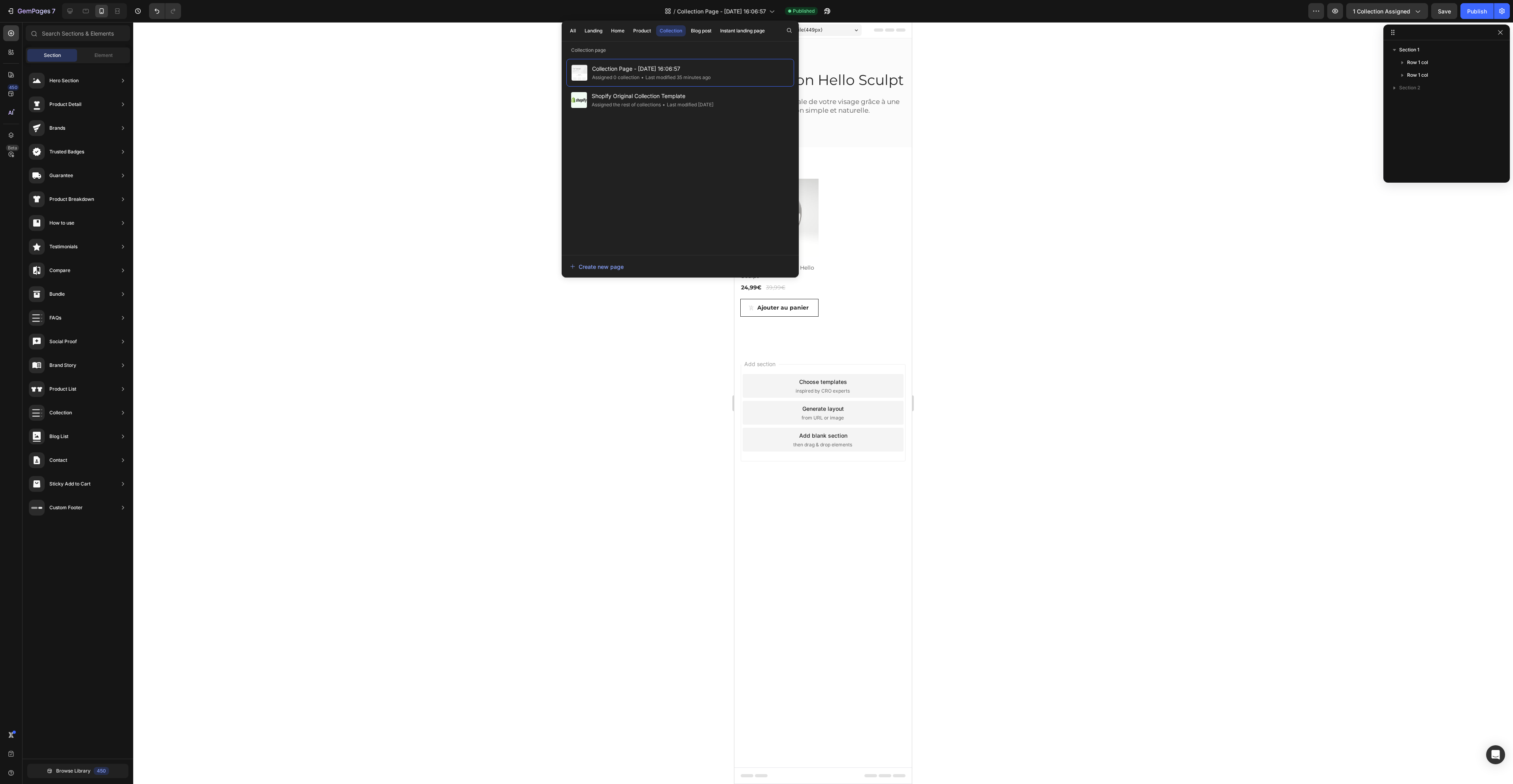
click at [1142, 170] on div at bounding box center [823, 402] width 1380 height 761
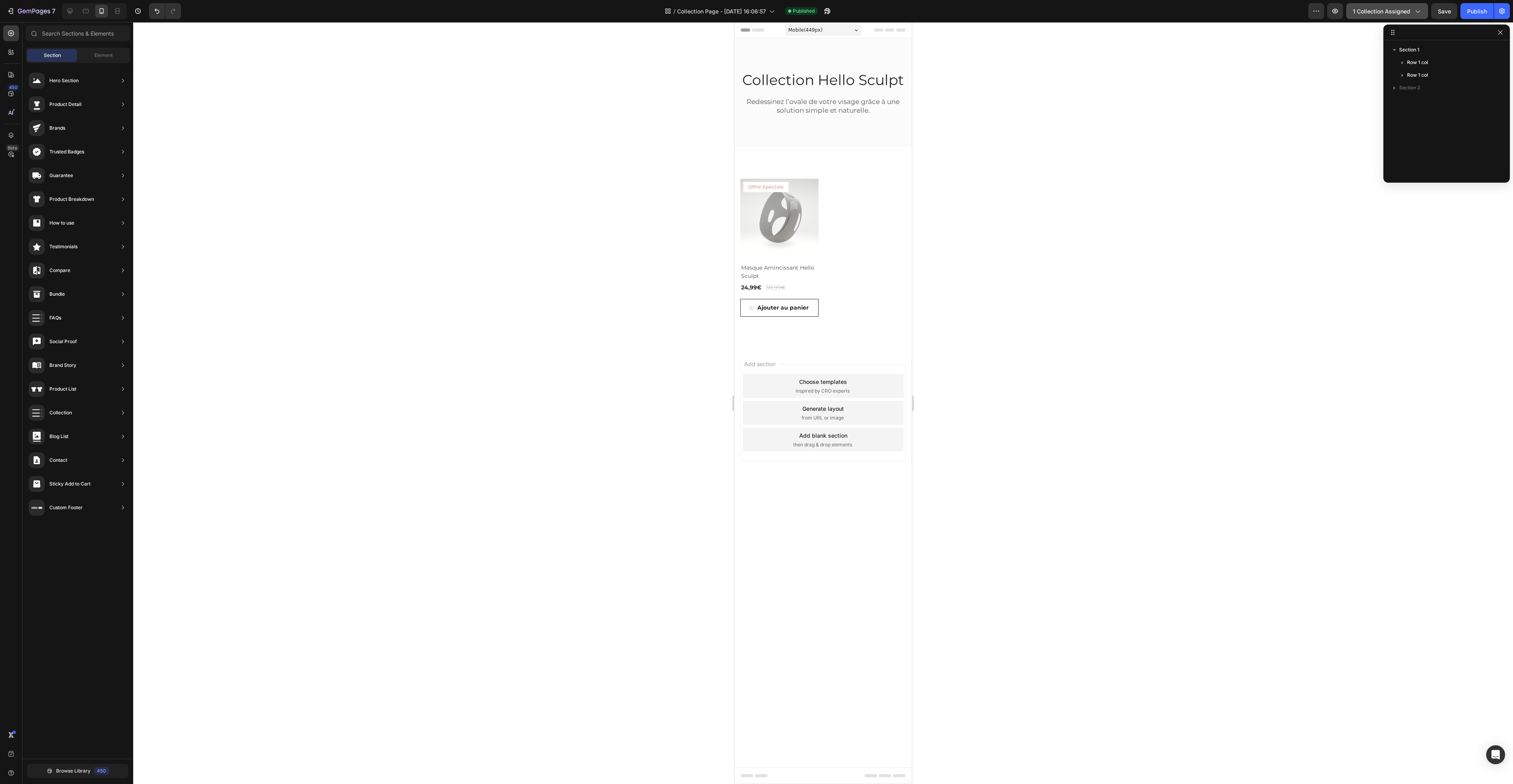
click at [1387, 12] on span "1 collection assigned" at bounding box center [1382, 11] width 58 height 9
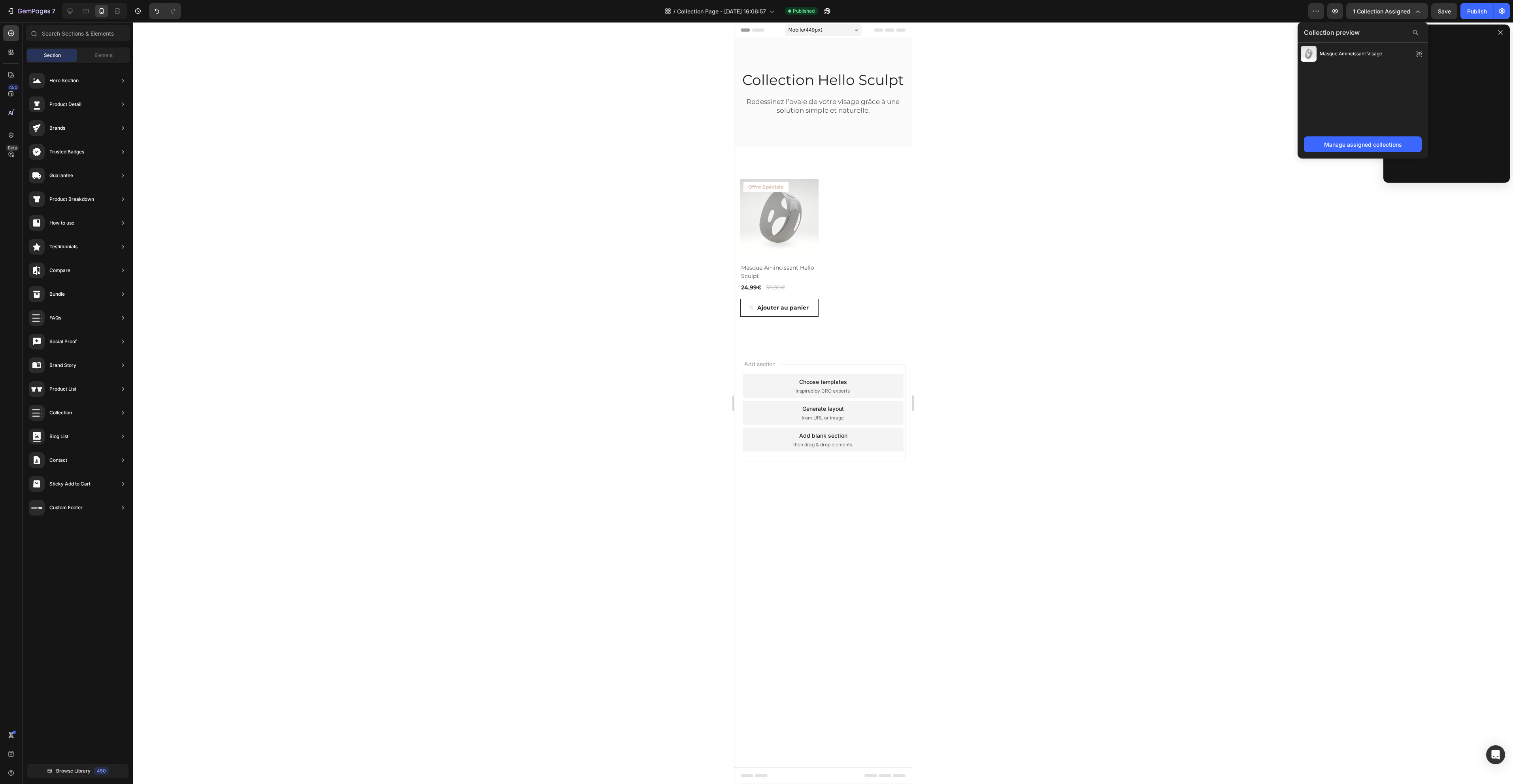
click at [1217, 233] on div at bounding box center [823, 402] width 1380 height 761
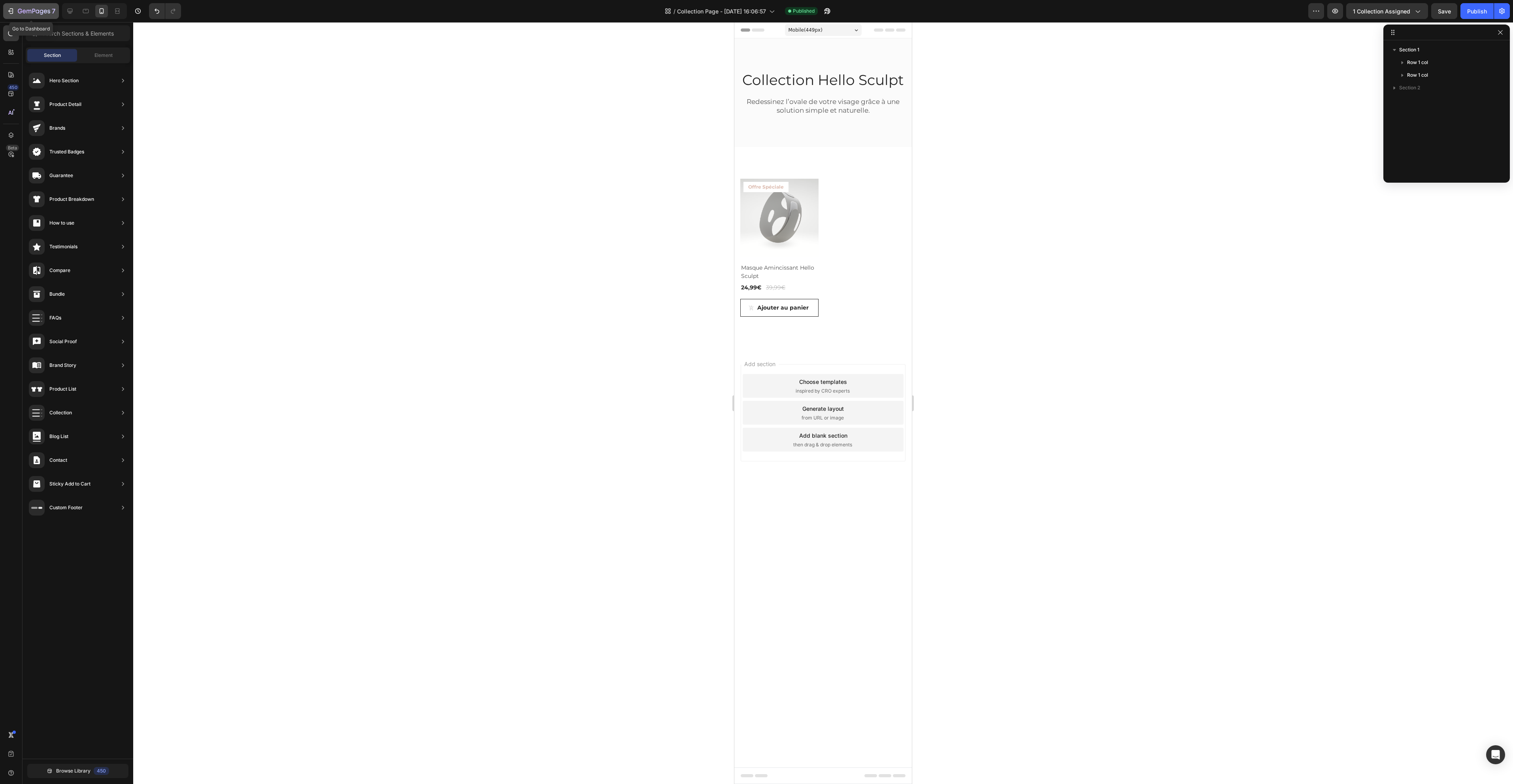
click at [46, 8] on div "7" at bounding box center [37, 11] width 37 height 9
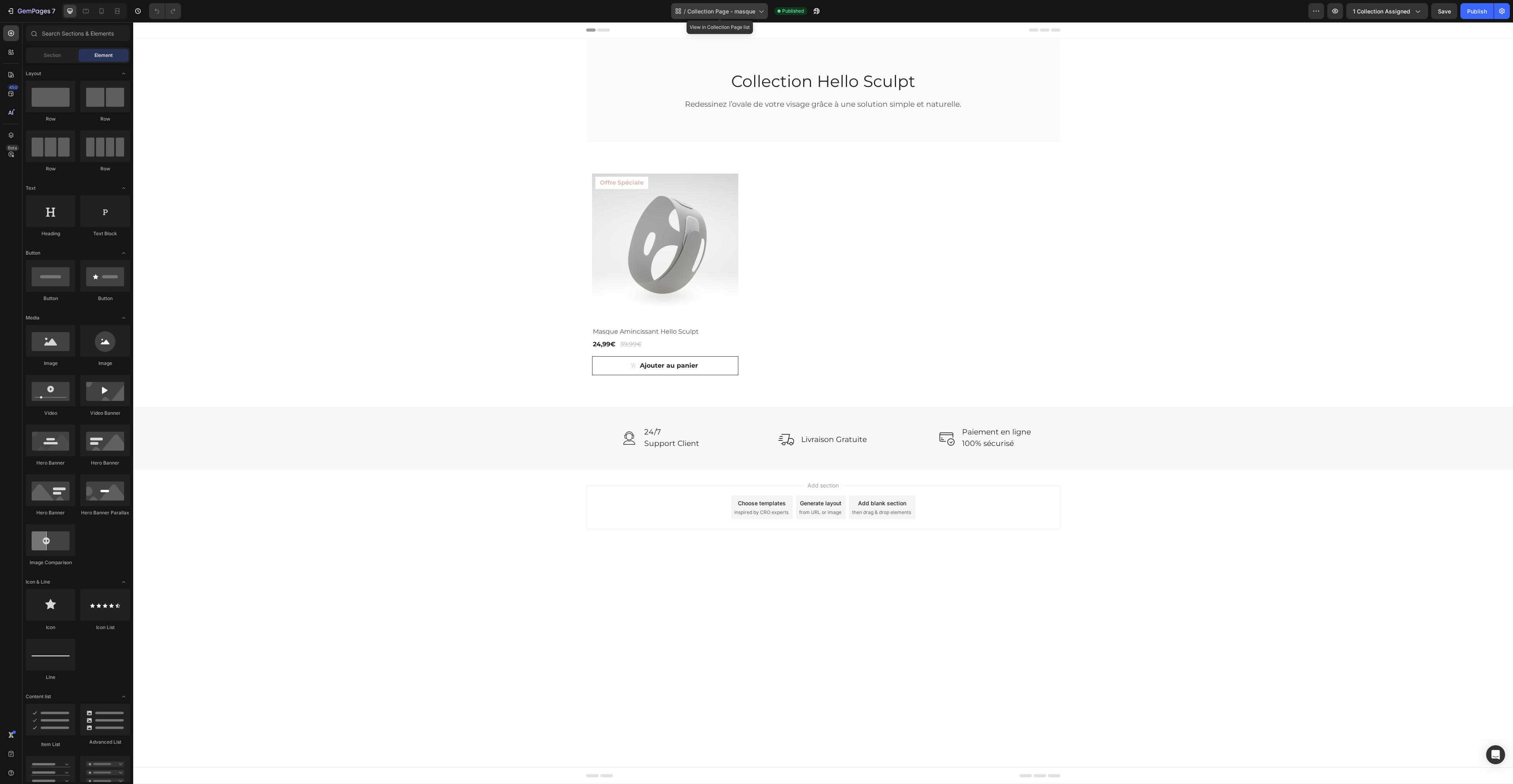
click at [725, 14] on span "Collection Page - masque" at bounding box center [721, 11] width 68 height 9
click at [1503, 12] on icon "button" at bounding box center [1501, 12] width 5 height 6
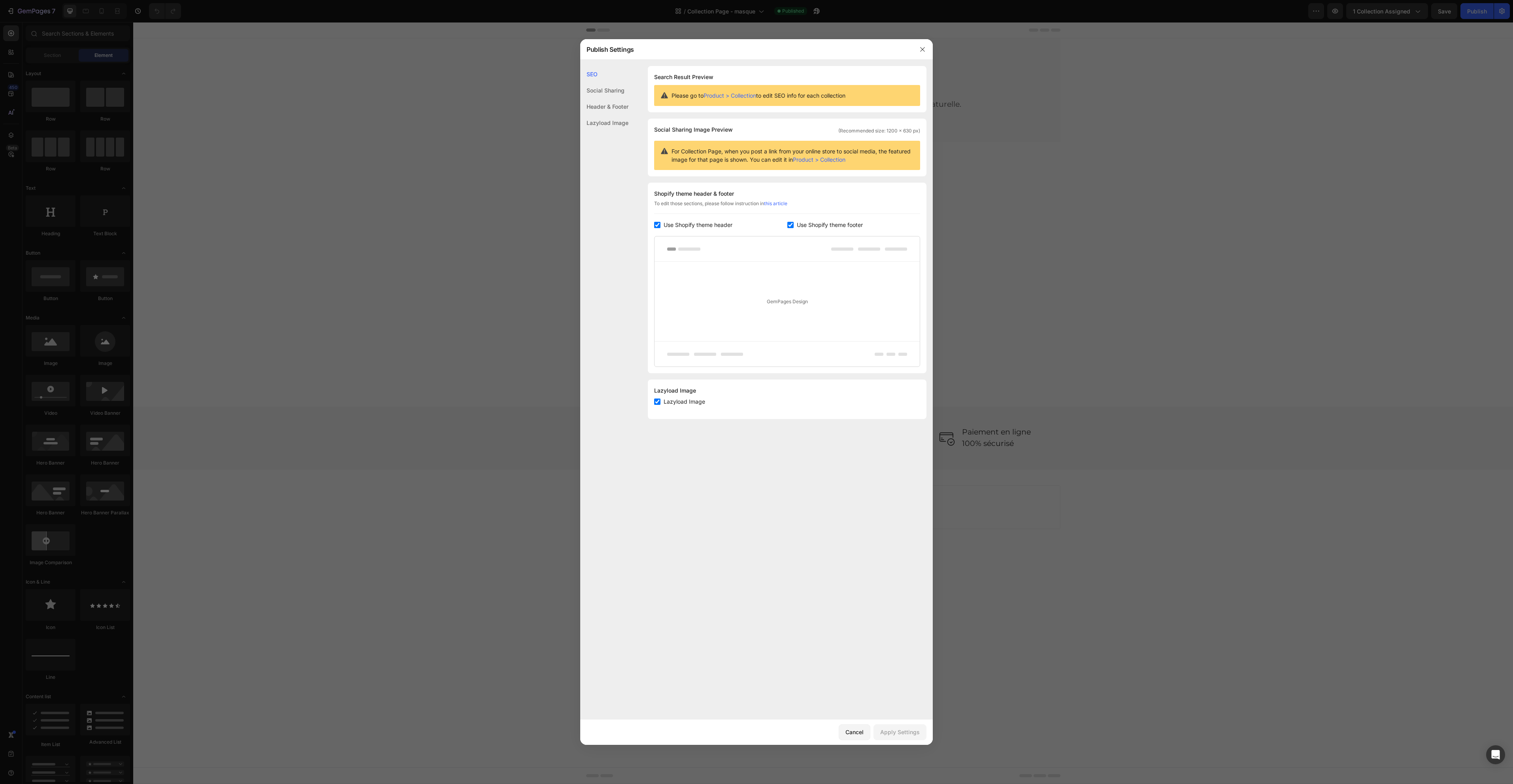
click at [618, 99] on div "Social Sharing" at bounding box center [604, 107] width 48 height 16
click at [618, 114] on div "Header & Footer" at bounding box center [604, 122] width 48 height 16
click at [617, 120] on div "Lazyload Image" at bounding box center [604, 122] width 48 height 16
click at [920, 49] on icon "button" at bounding box center [923, 49] width 6 height 6
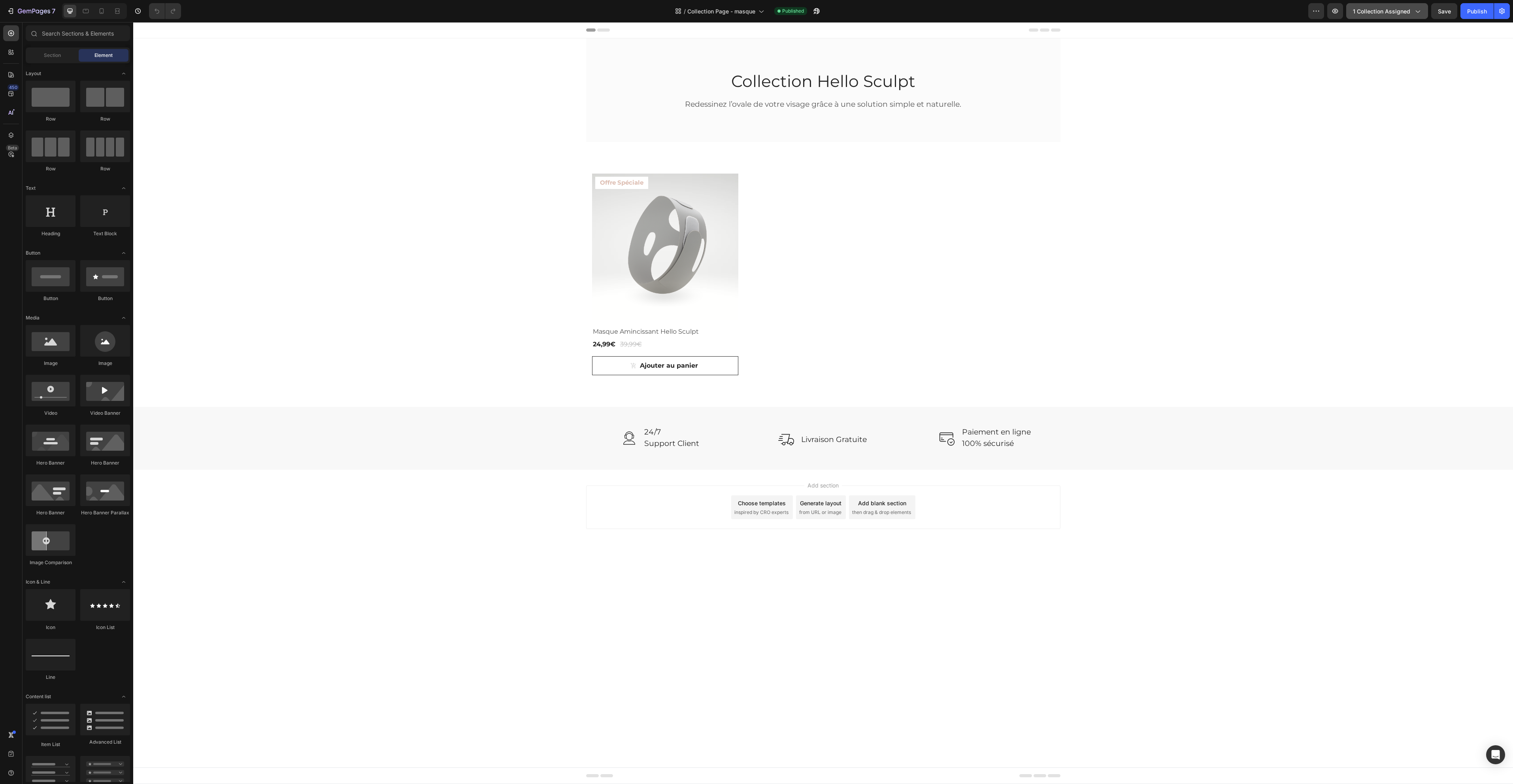
click at [1389, 17] on button "1 collection assigned" at bounding box center [1387, 11] width 82 height 16
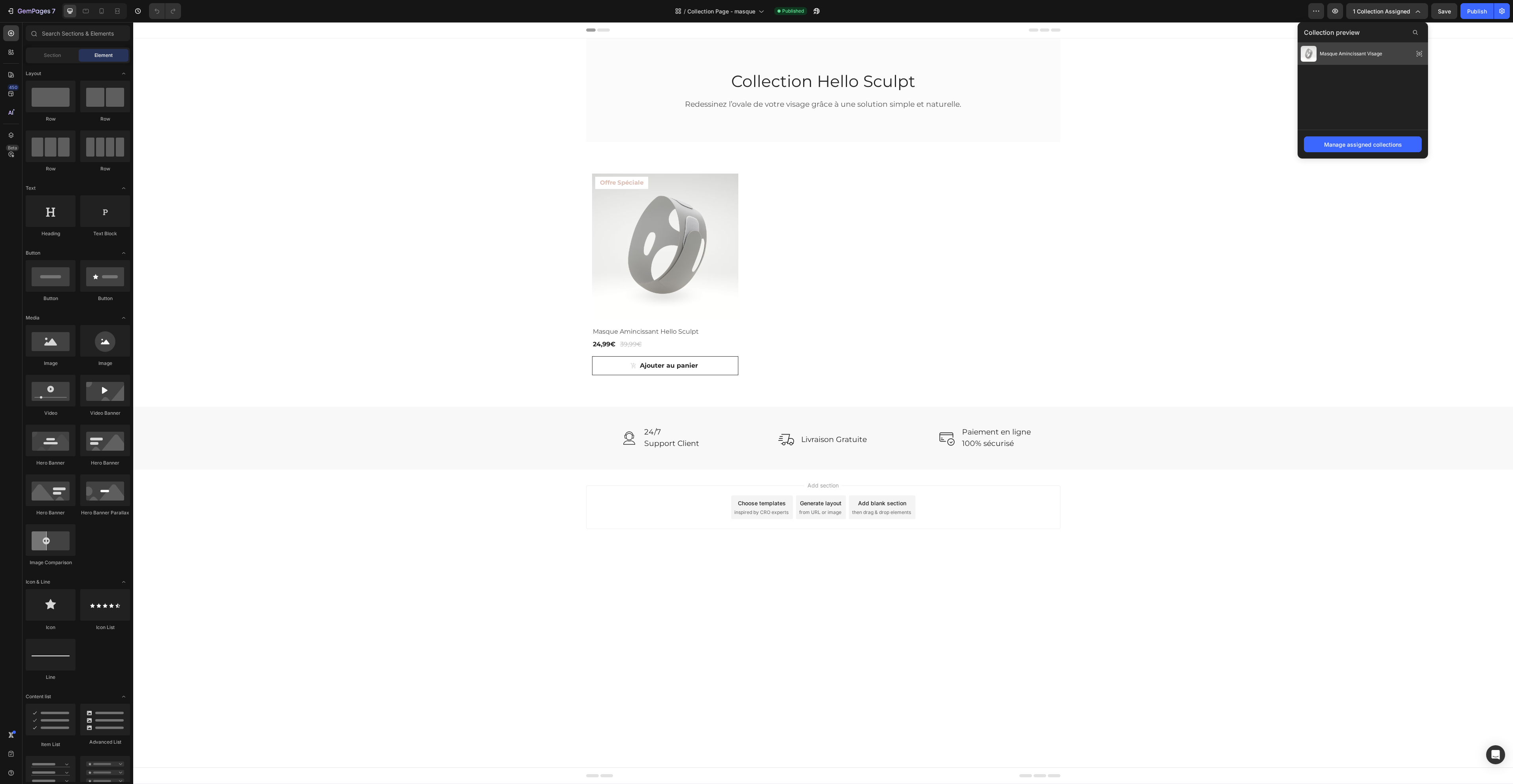
click at [1417, 54] on icon at bounding box center [1420, 54] width 11 height 11
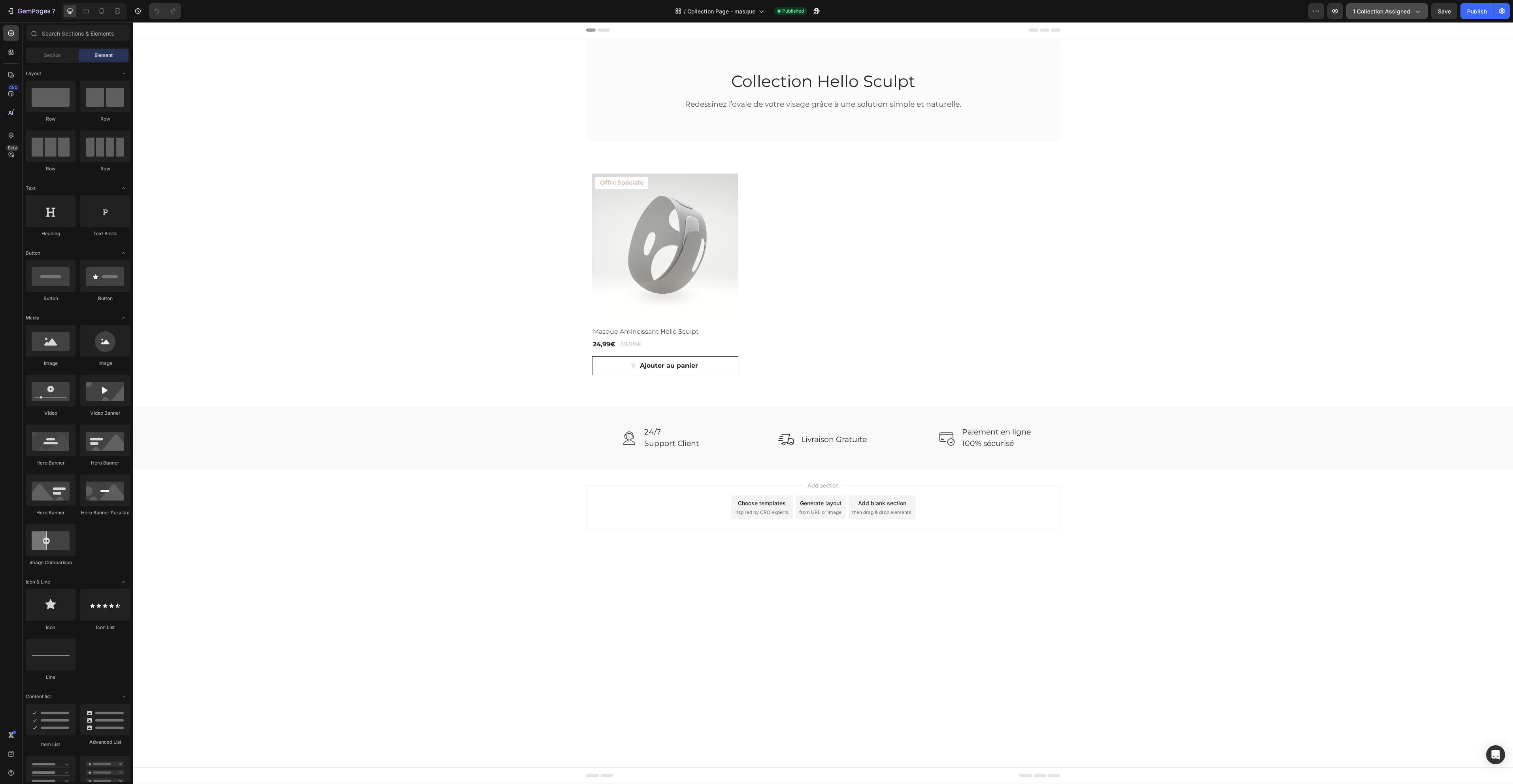
click at [1376, 16] on button "1 collection assigned" at bounding box center [1387, 11] width 82 height 16
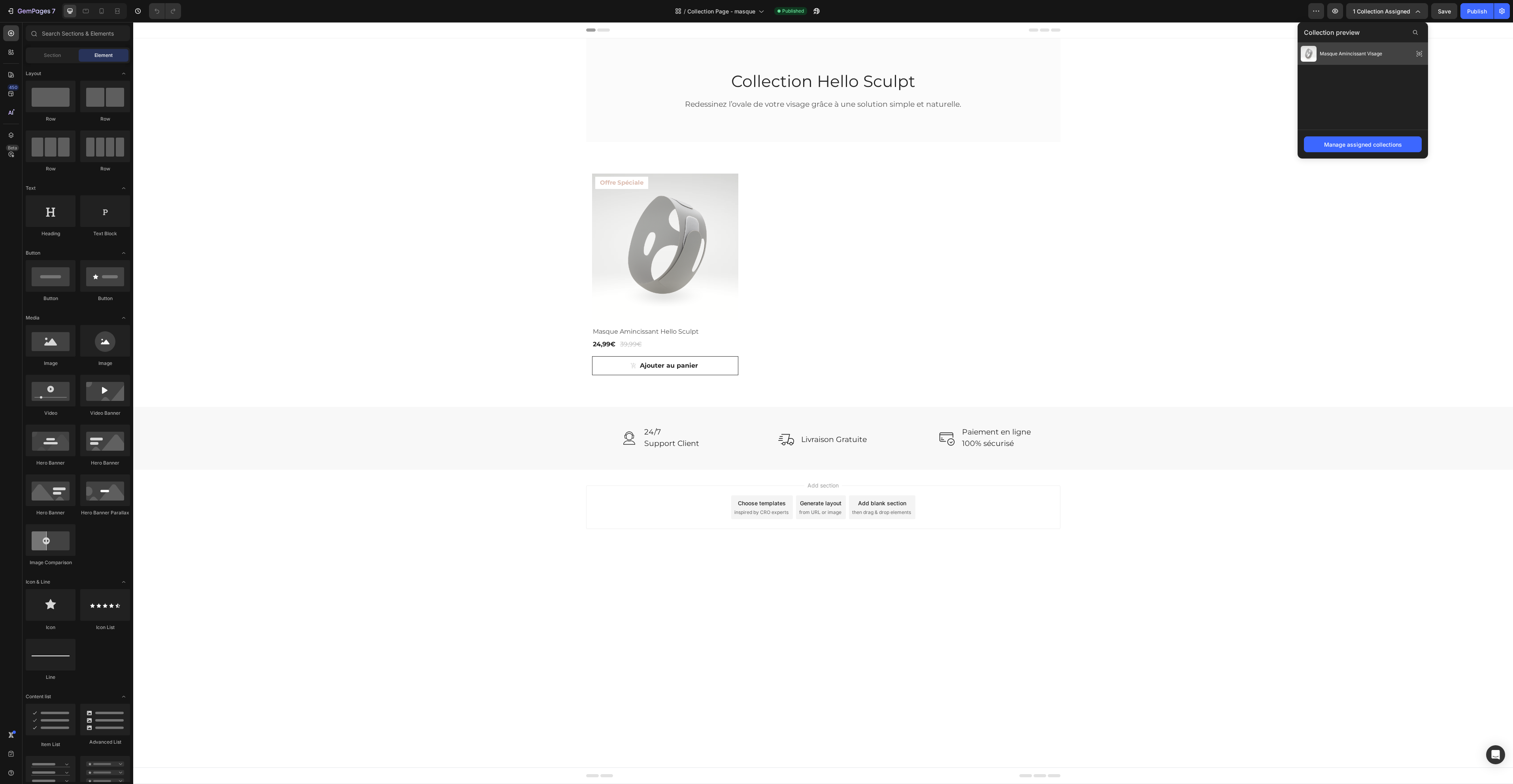
click at [1359, 52] on span "Masque Amincissant Visage" at bounding box center [1351, 54] width 62 height 7
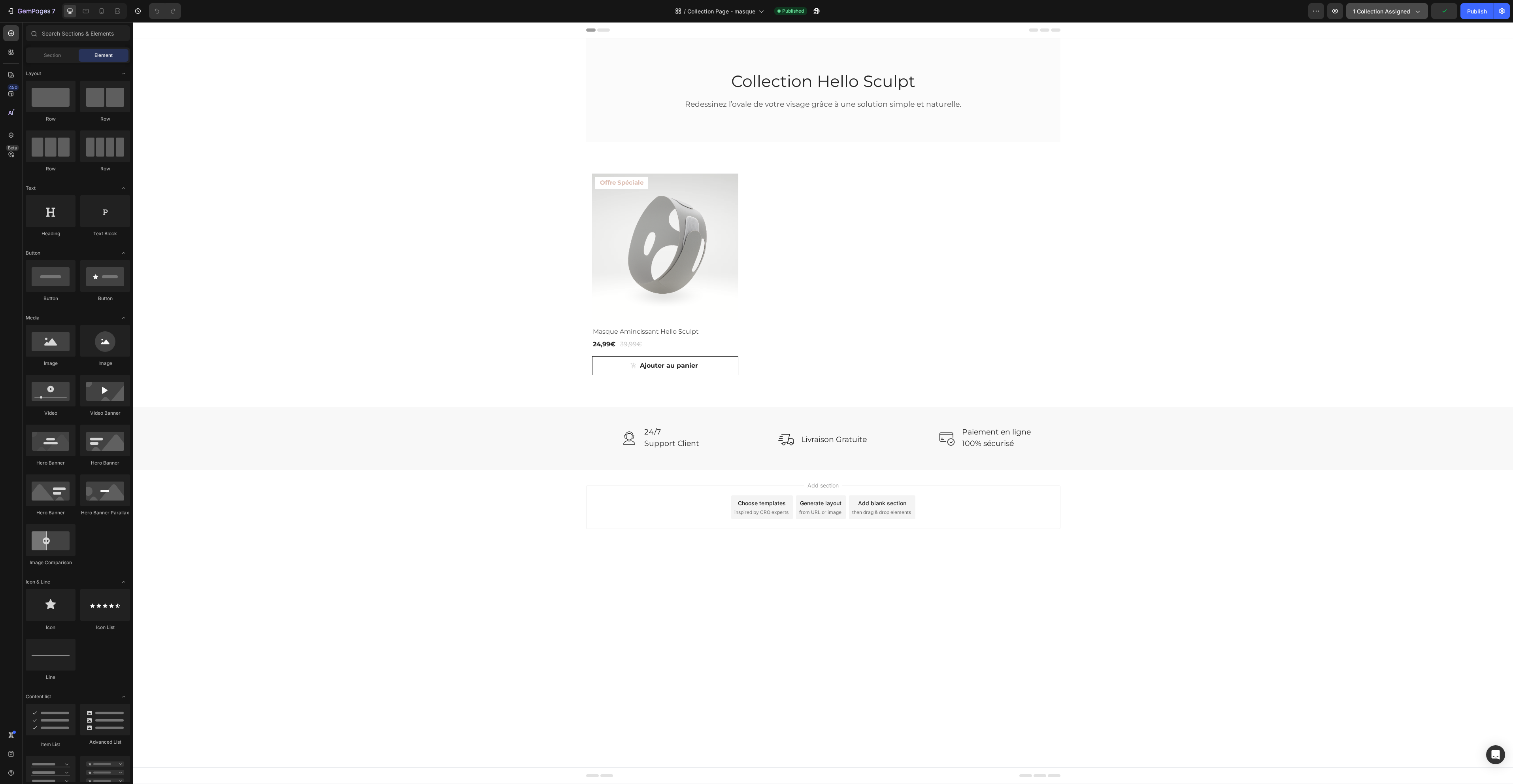
click at [1403, 15] on span "1 collection assigned" at bounding box center [1382, 11] width 58 height 9
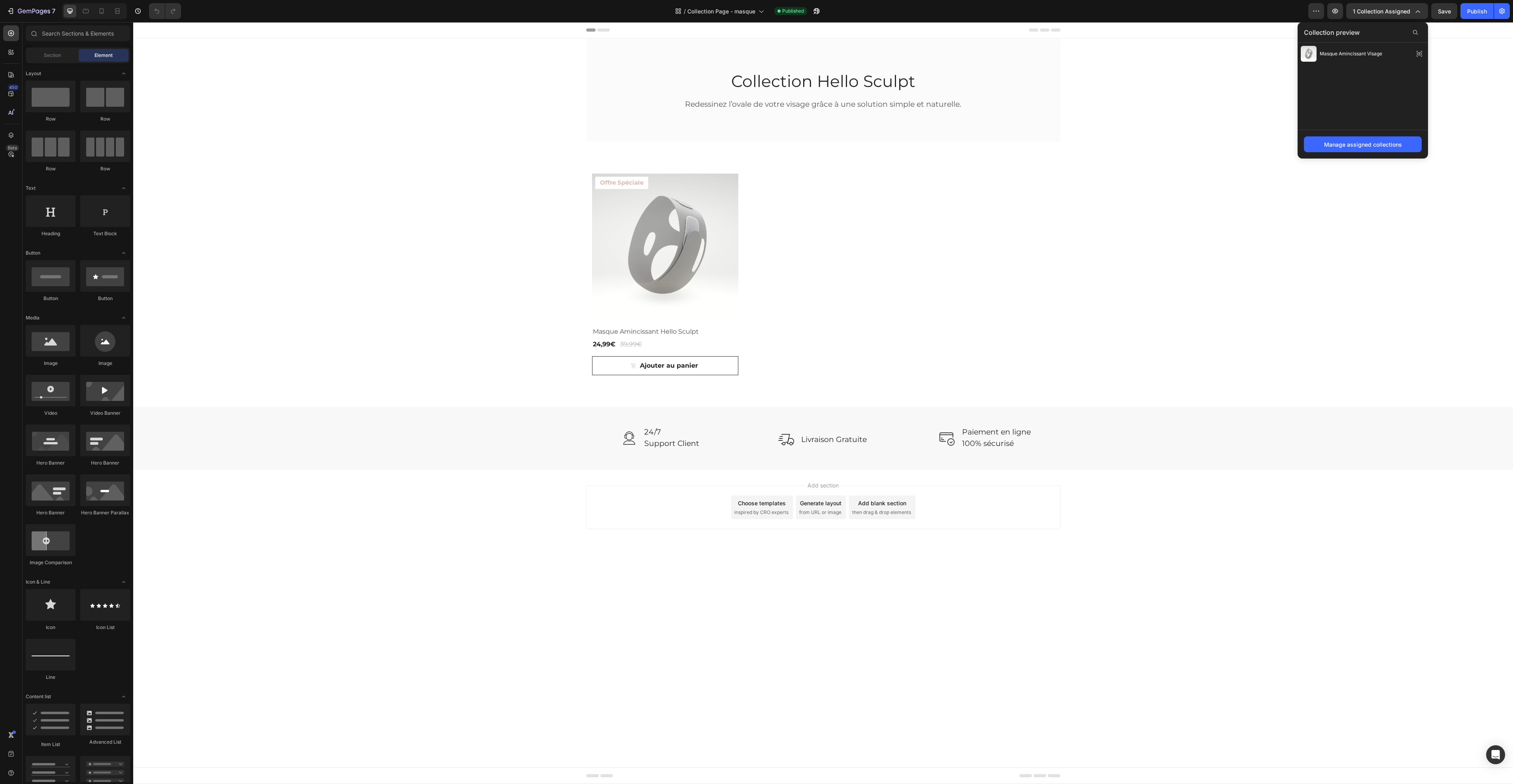
click at [1298, 232] on div "Collection Hello Sculpt Heading Redessinez l’ovale de votre visage grâce à une …" at bounding box center [823, 254] width 1380 height 431
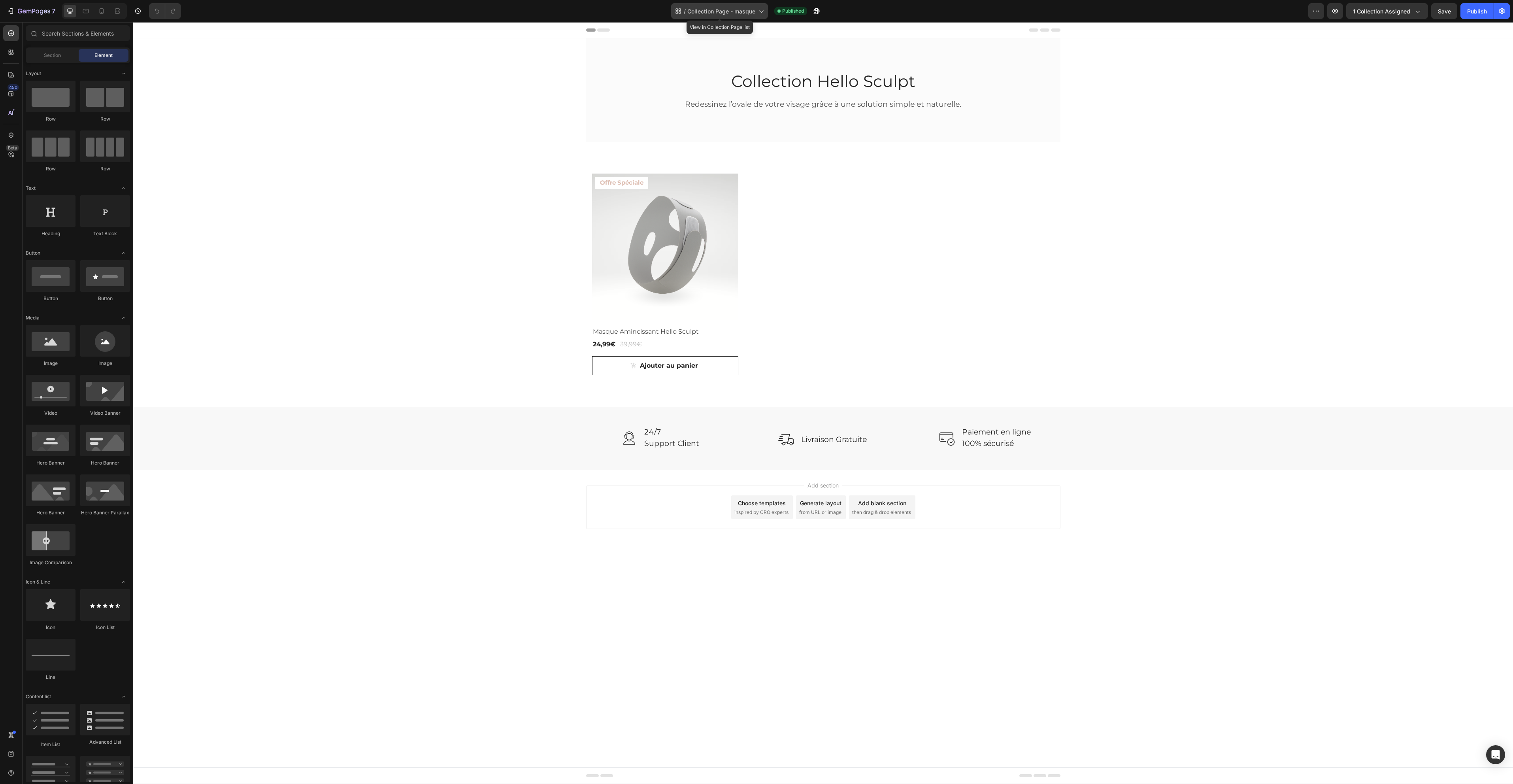
click at [703, 8] on span "Collection Page - masque" at bounding box center [721, 11] width 68 height 9
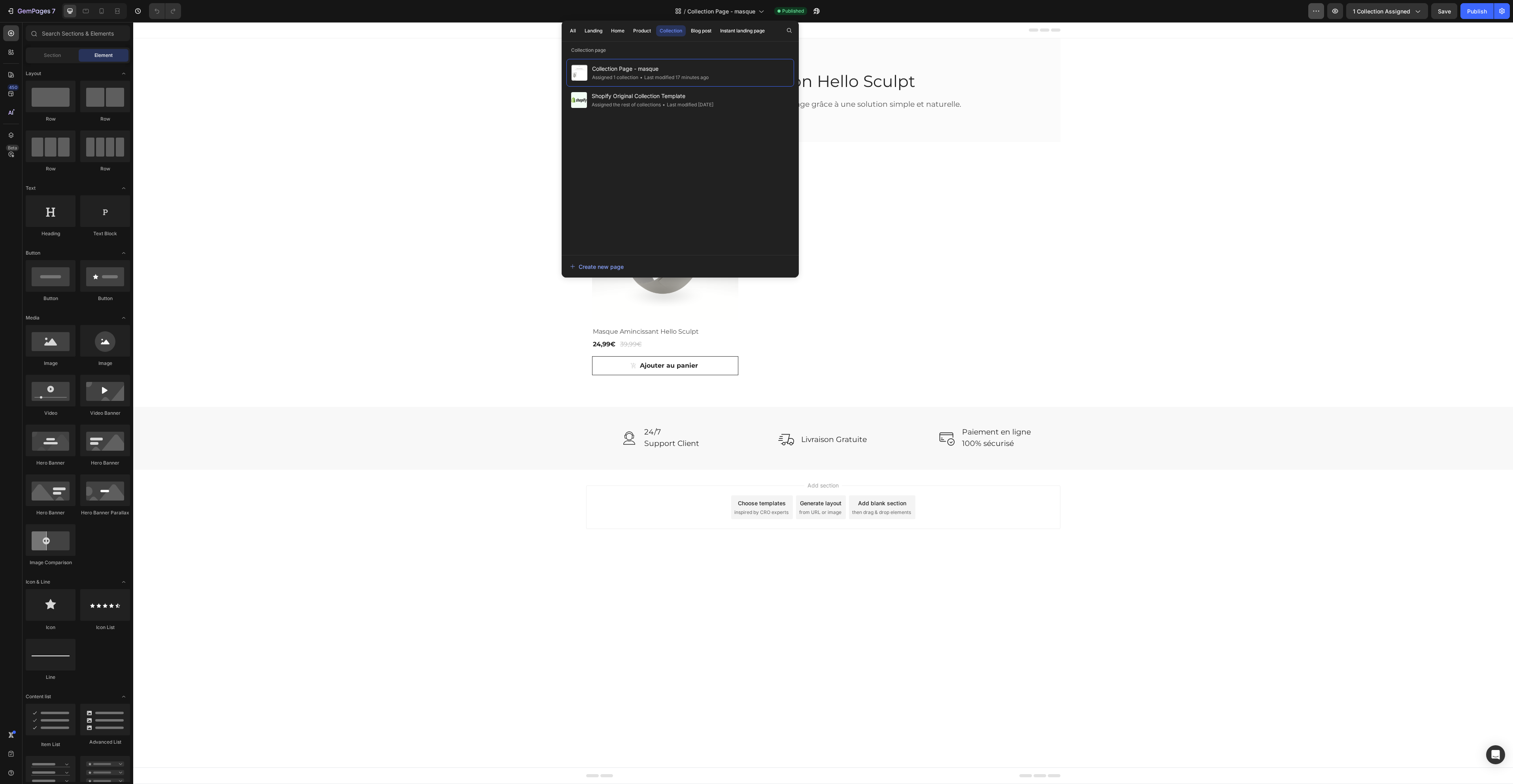
click at [1312, 12] on button "button" at bounding box center [1316, 11] width 16 height 16
click at [1365, 41] on div "Rename page" at bounding box center [1357, 49] width 91 height 16
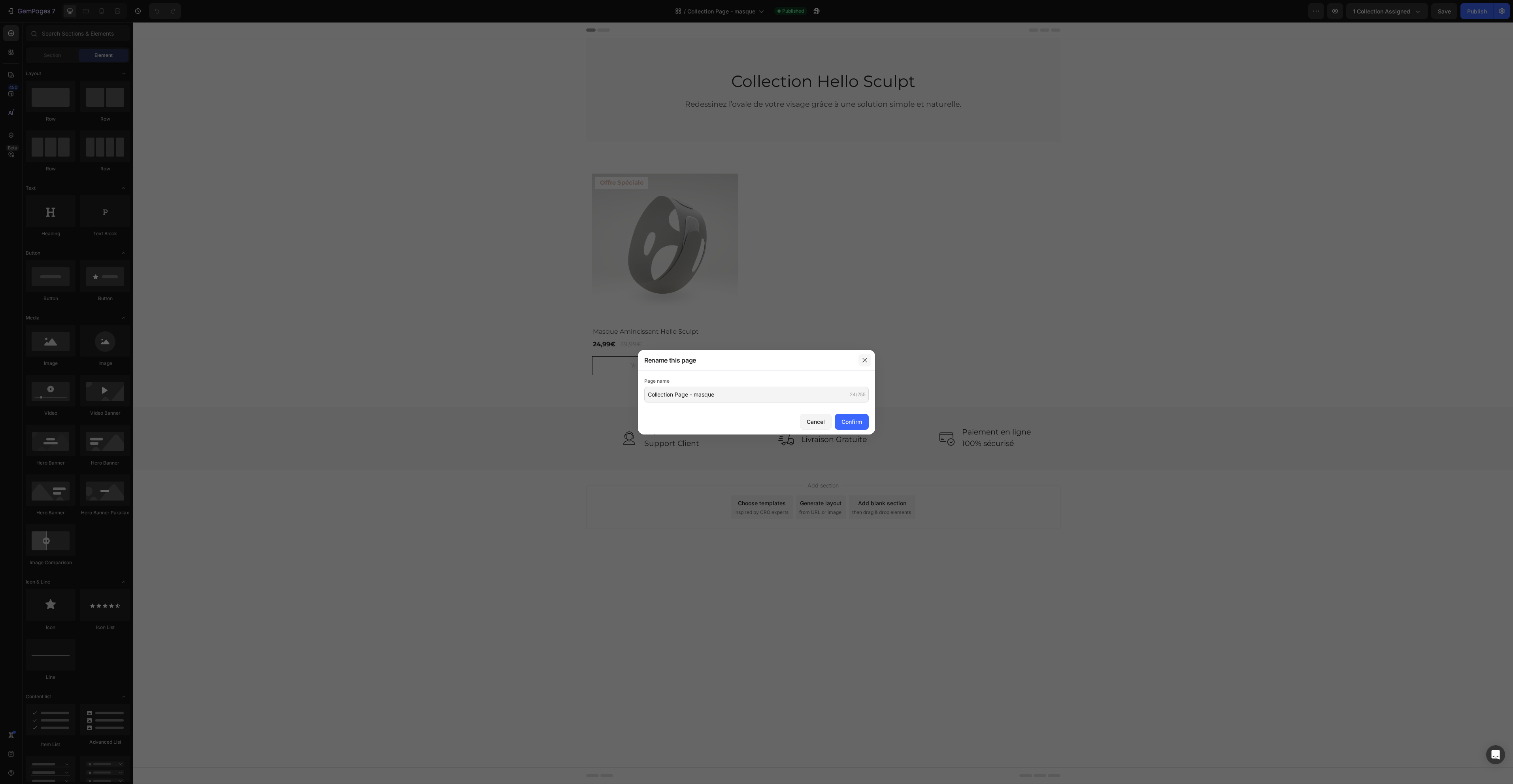
click at [866, 359] on icon "button" at bounding box center [865, 360] width 5 height 5
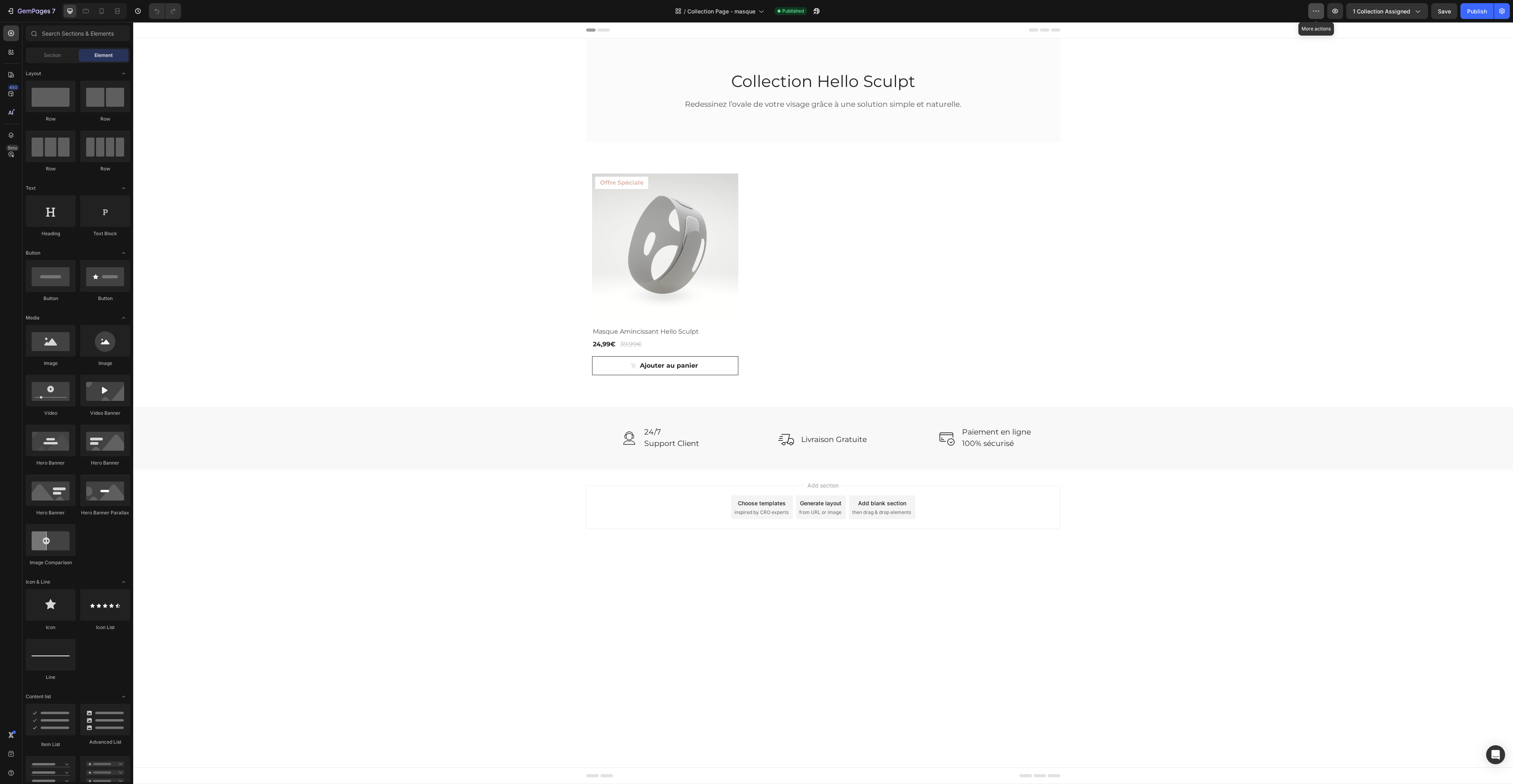
click at [1313, 8] on icon "button" at bounding box center [1316, 11] width 8 height 8
click at [740, 18] on div "/ Collection Page - masque" at bounding box center [720, 11] width 96 height 16
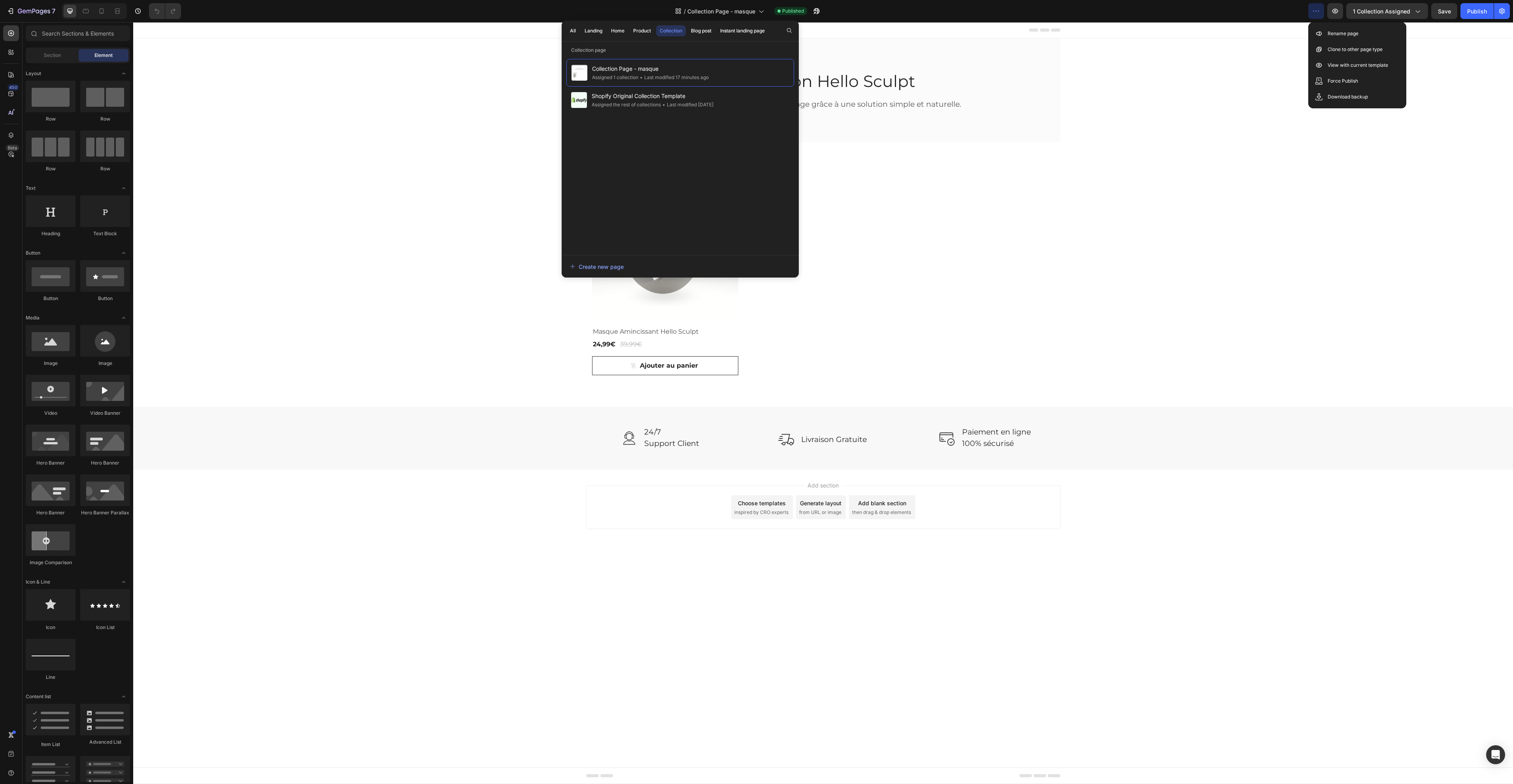
click at [1433, 233] on div "Collection Hello Sculpt Heading Redessinez l’ovale de votre visage grâce à une …" at bounding box center [823, 254] width 1380 height 431
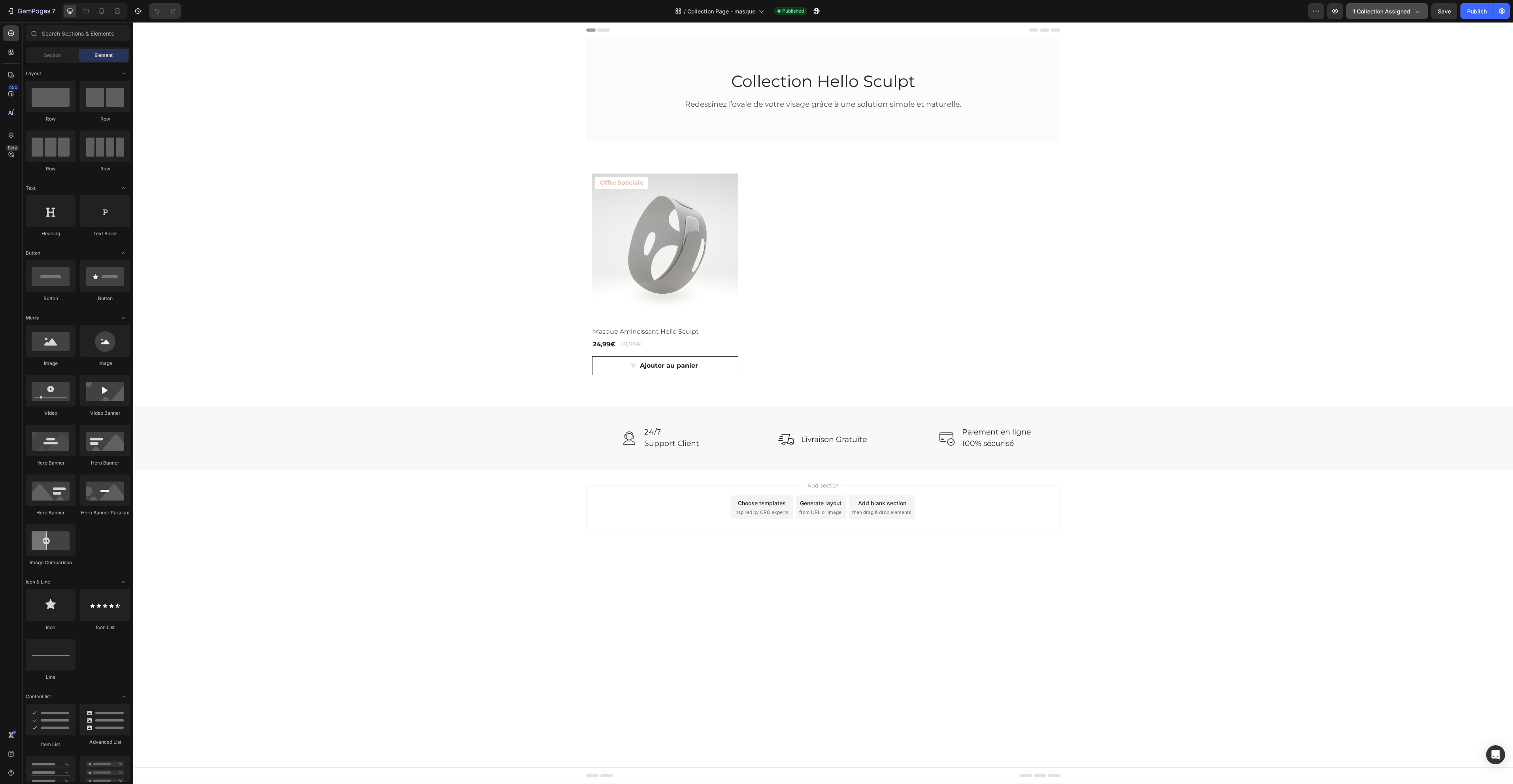
click at [1387, 11] on span "1 collection assigned" at bounding box center [1382, 11] width 58 height 9
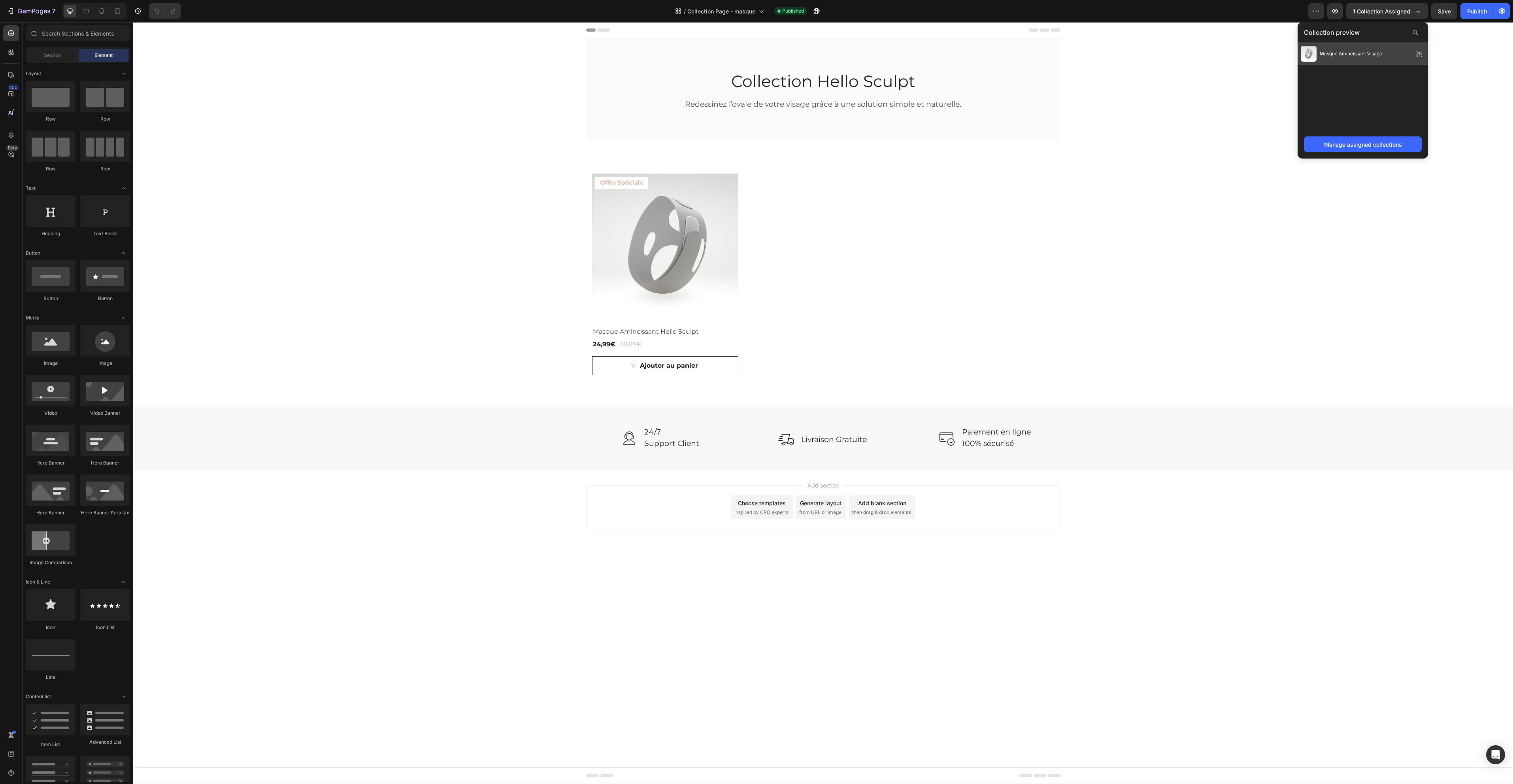
click at [1342, 51] on span "Masque Amincissant Visage" at bounding box center [1351, 54] width 62 height 7
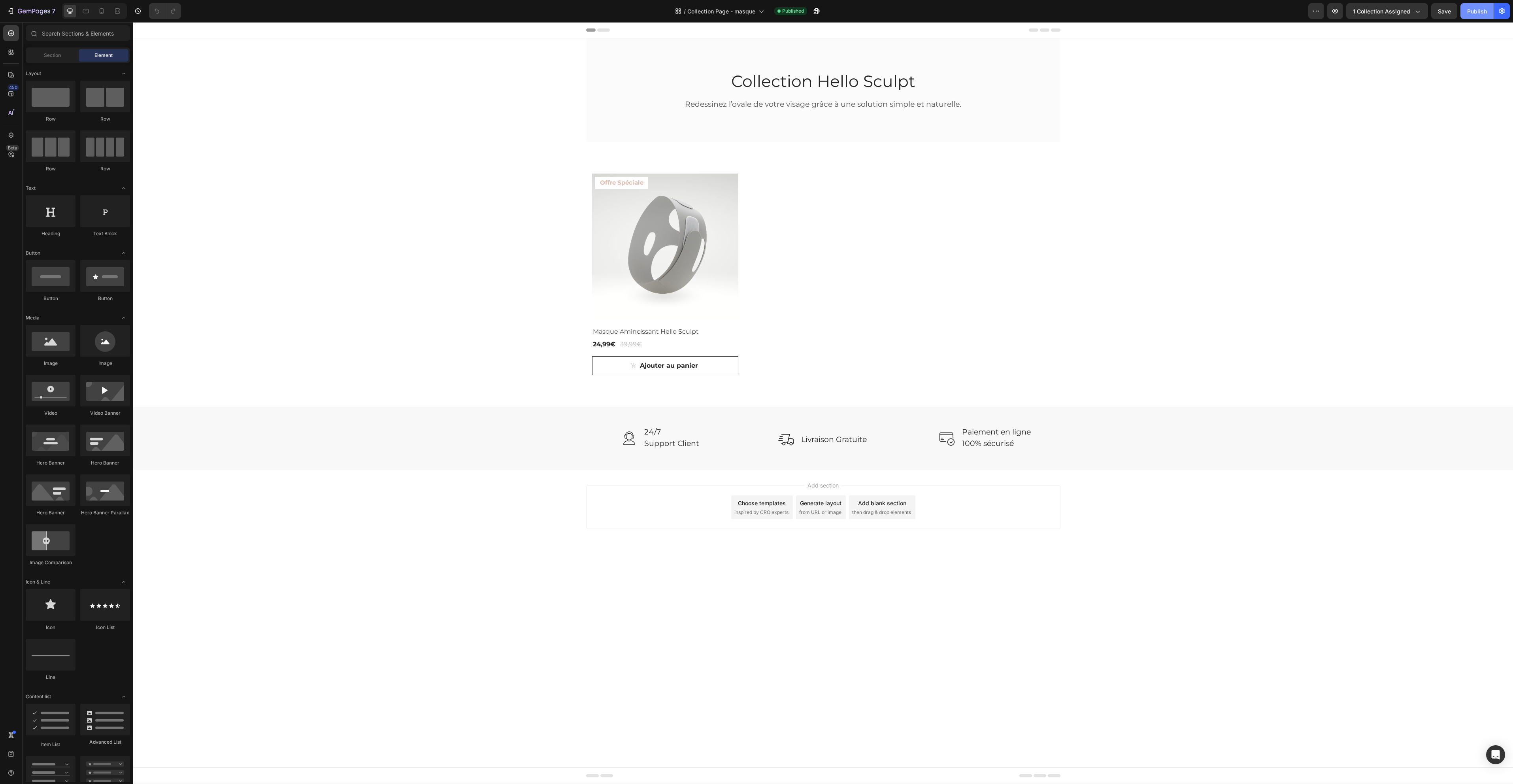
click at [1476, 11] on div "Publish" at bounding box center [1476, 11] width 19 height 9
drag, startPoint x: 1476, startPoint y: 23, endPoint x: 1610, endPoint y: 42, distance: 135.3
click at [1476, 23] on div "Header" at bounding box center [823, 30] width 1380 height 16
click at [1477, 13] on div "Publish" at bounding box center [1476, 11] width 19 height 9
click at [44, 12] on icon "button" at bounding box center [45, 11] width 4 height 4
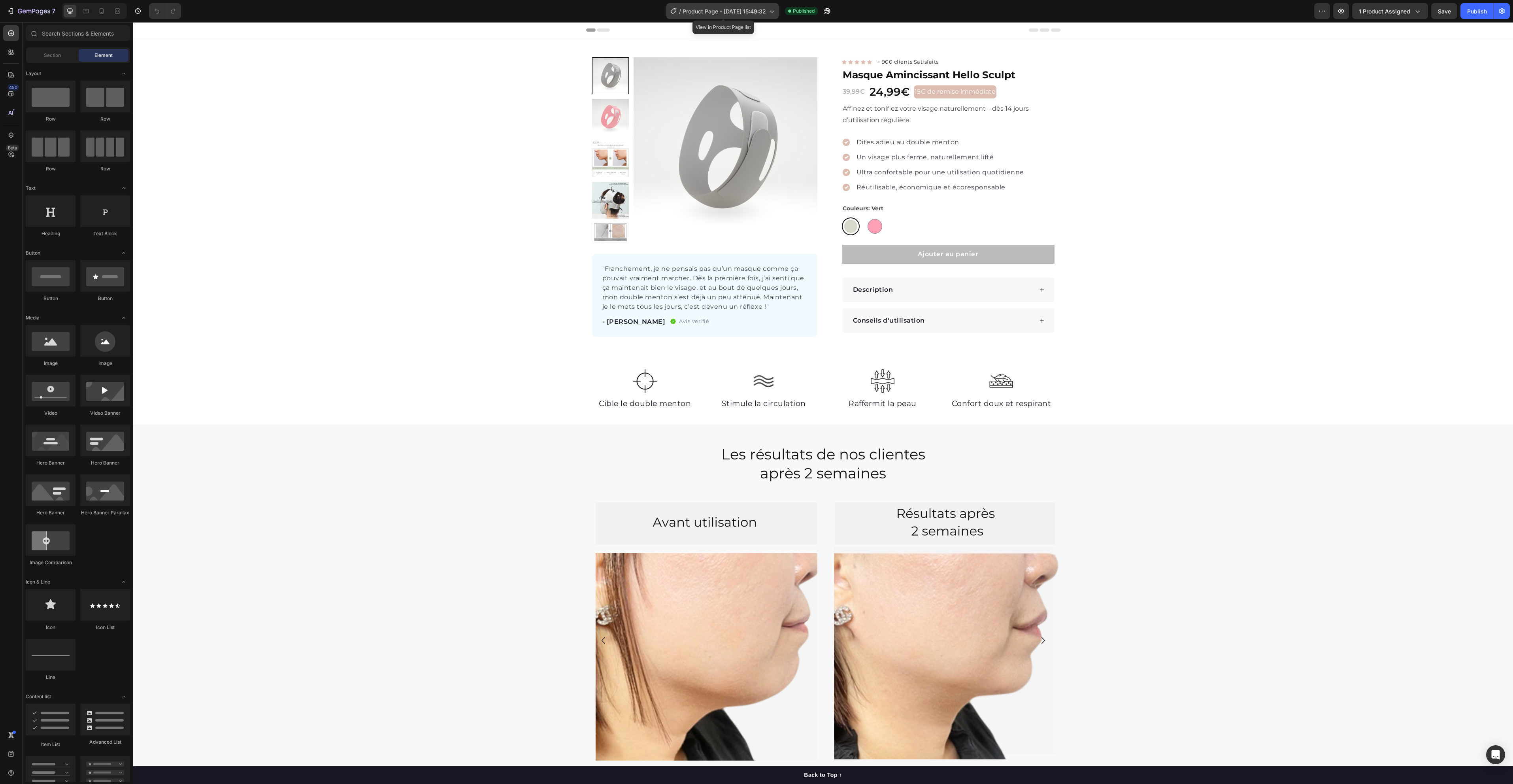
click at [709, 11] on span "Product Page - [DATE] 15:49:32" at bounding box center [724, 11] width 83 height 9
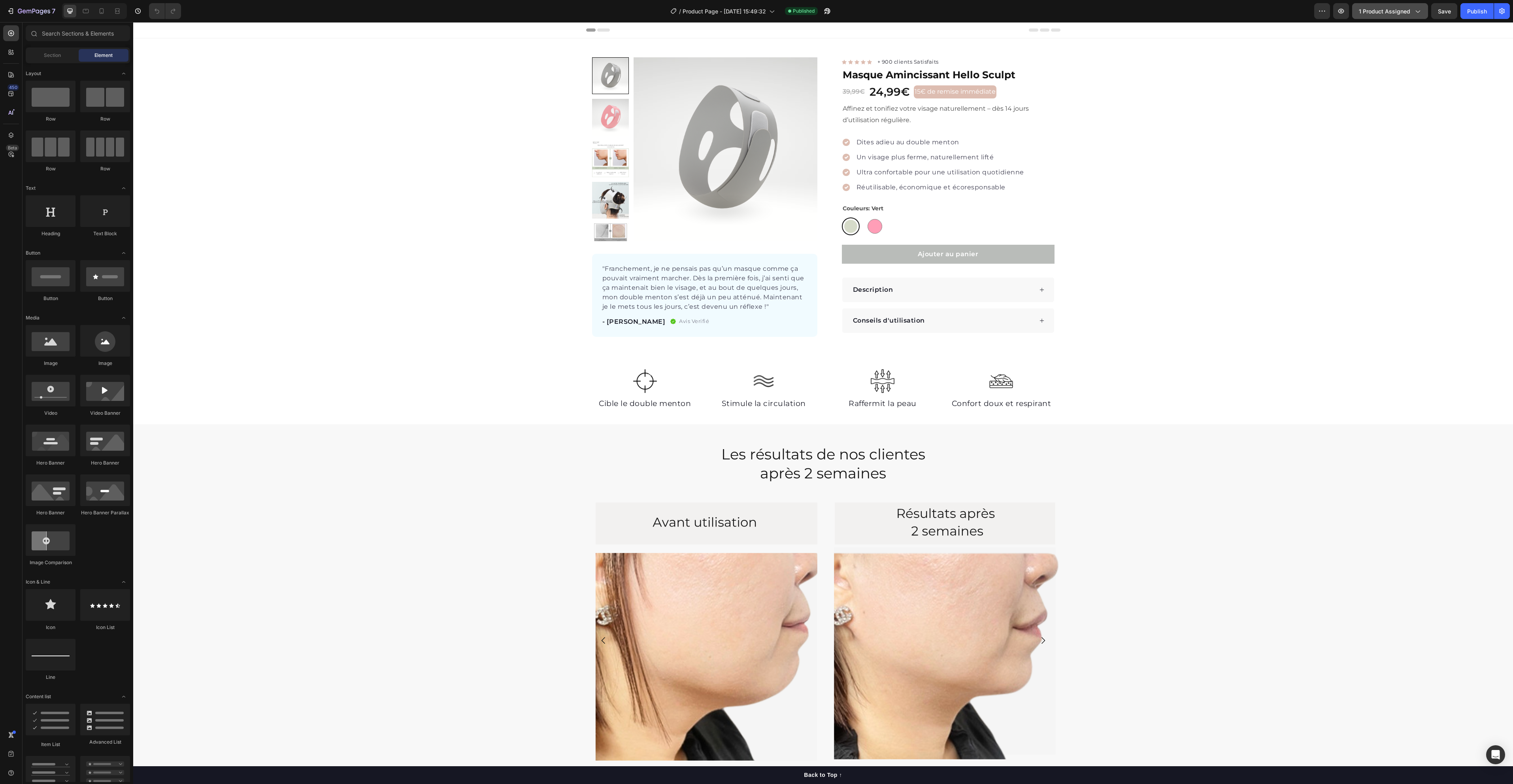
click at [1383, 10] on span "1 product assigned" at bounding box center [1385, 11] width 51 height 9
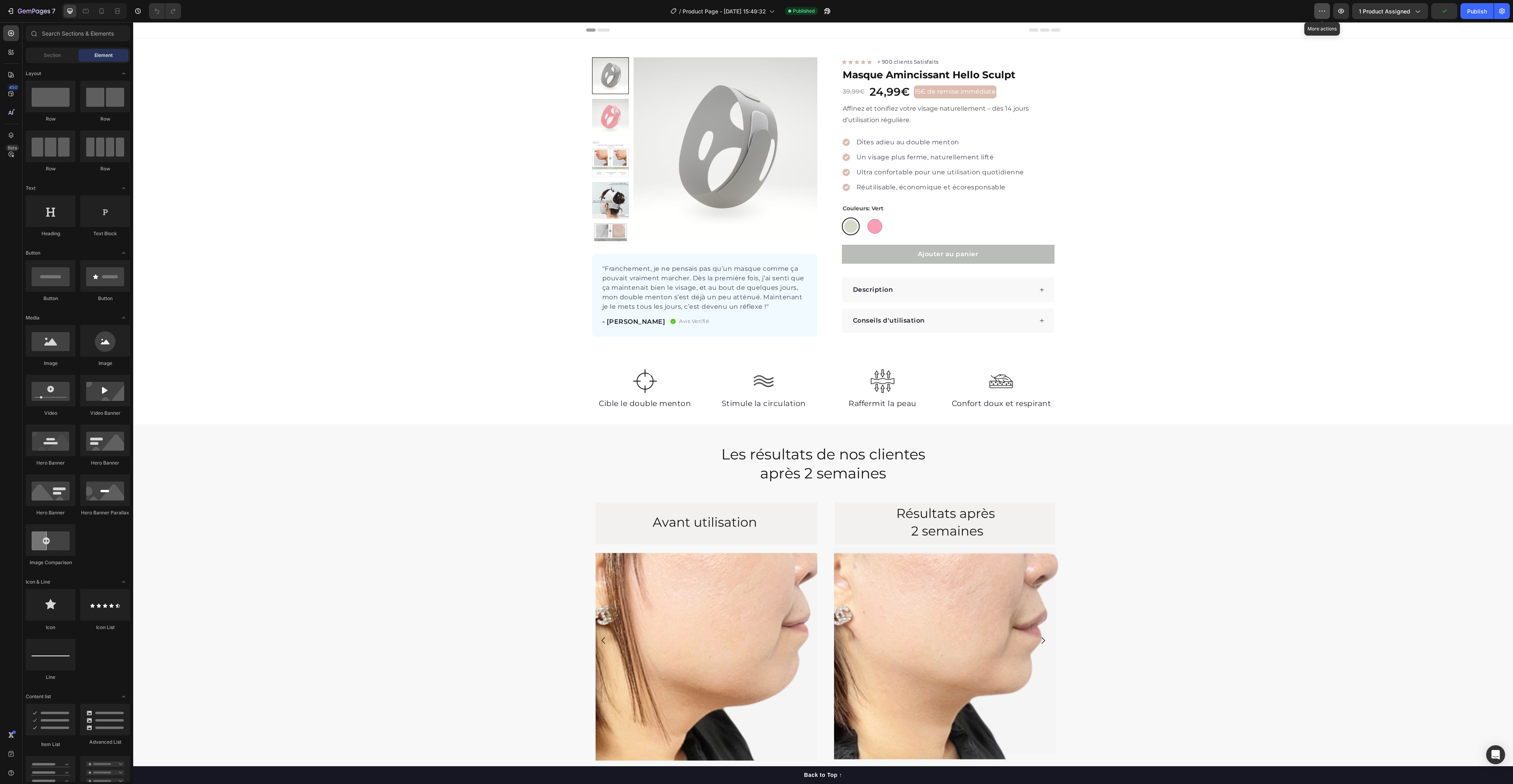
click at [1326, 18] on button "button" at bounding box center [1322, 11] width 16 height 16
click at [1375, 41] on div "Rename page" at bounding box center [1363, 49] width 91 height 16
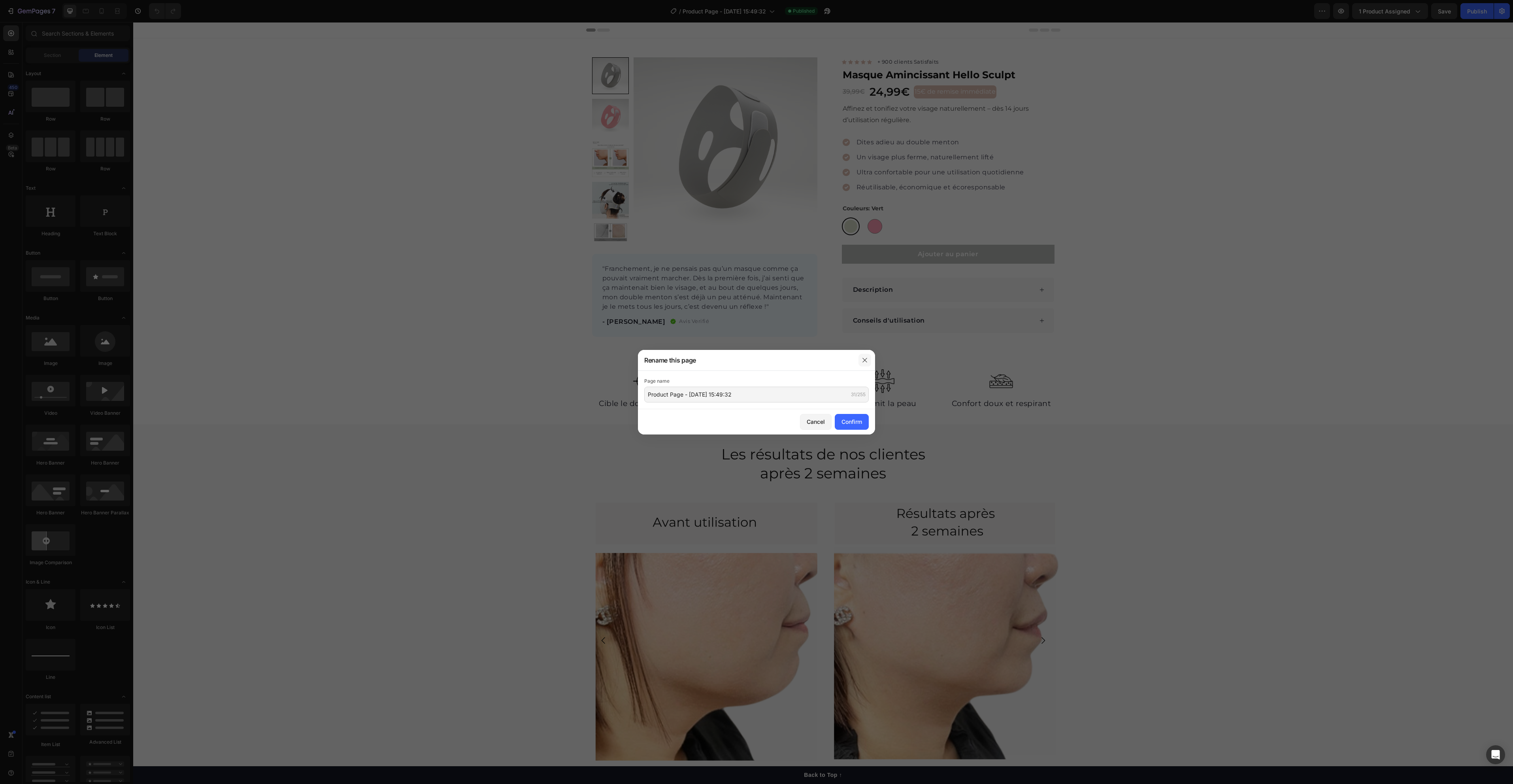
click at [863, 362] on icon "button" at bounding box center [865, 360] width 6 height 6
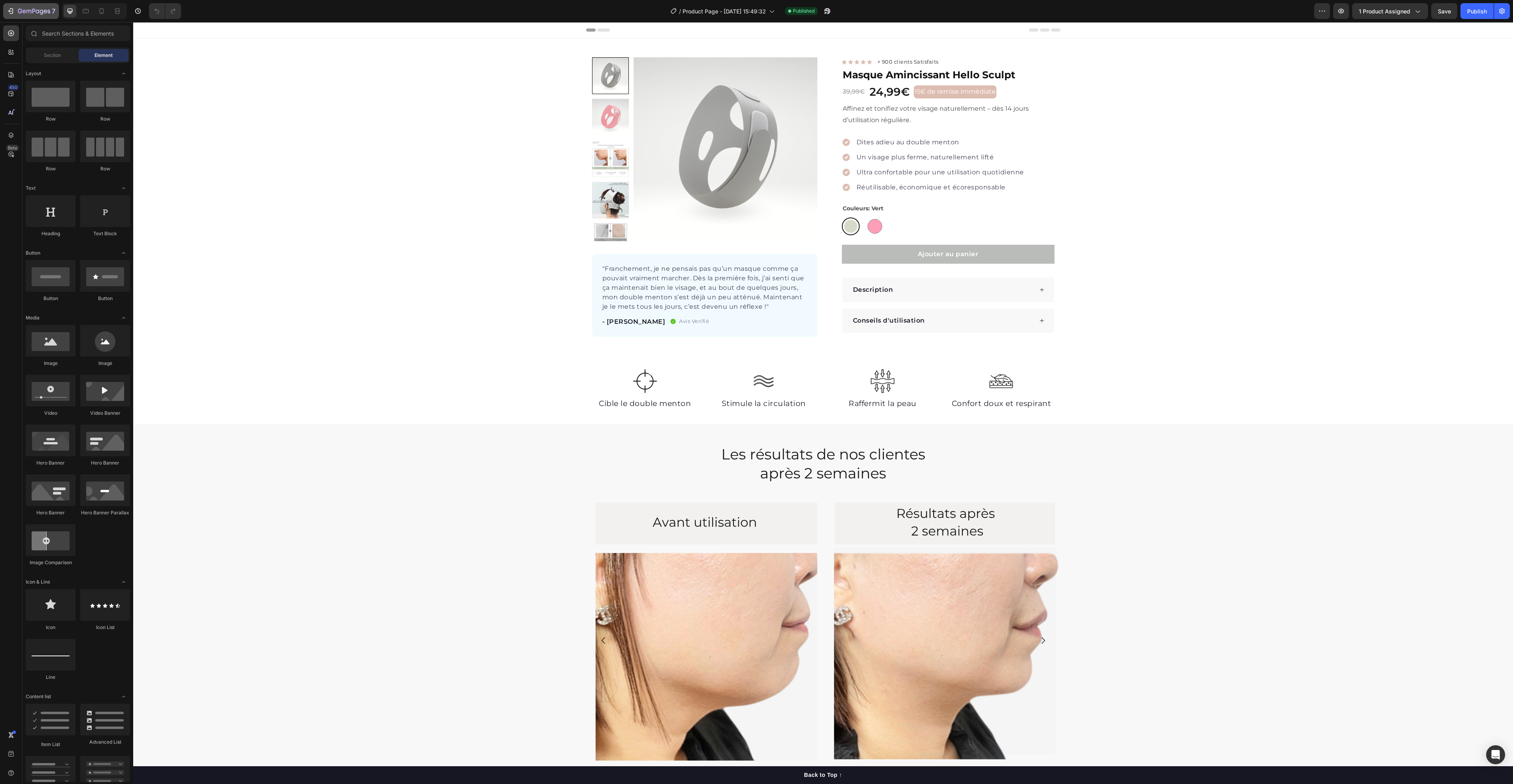
click at [46, 13] on icon "button" at bounding box center [45, 11] width 4 height 4
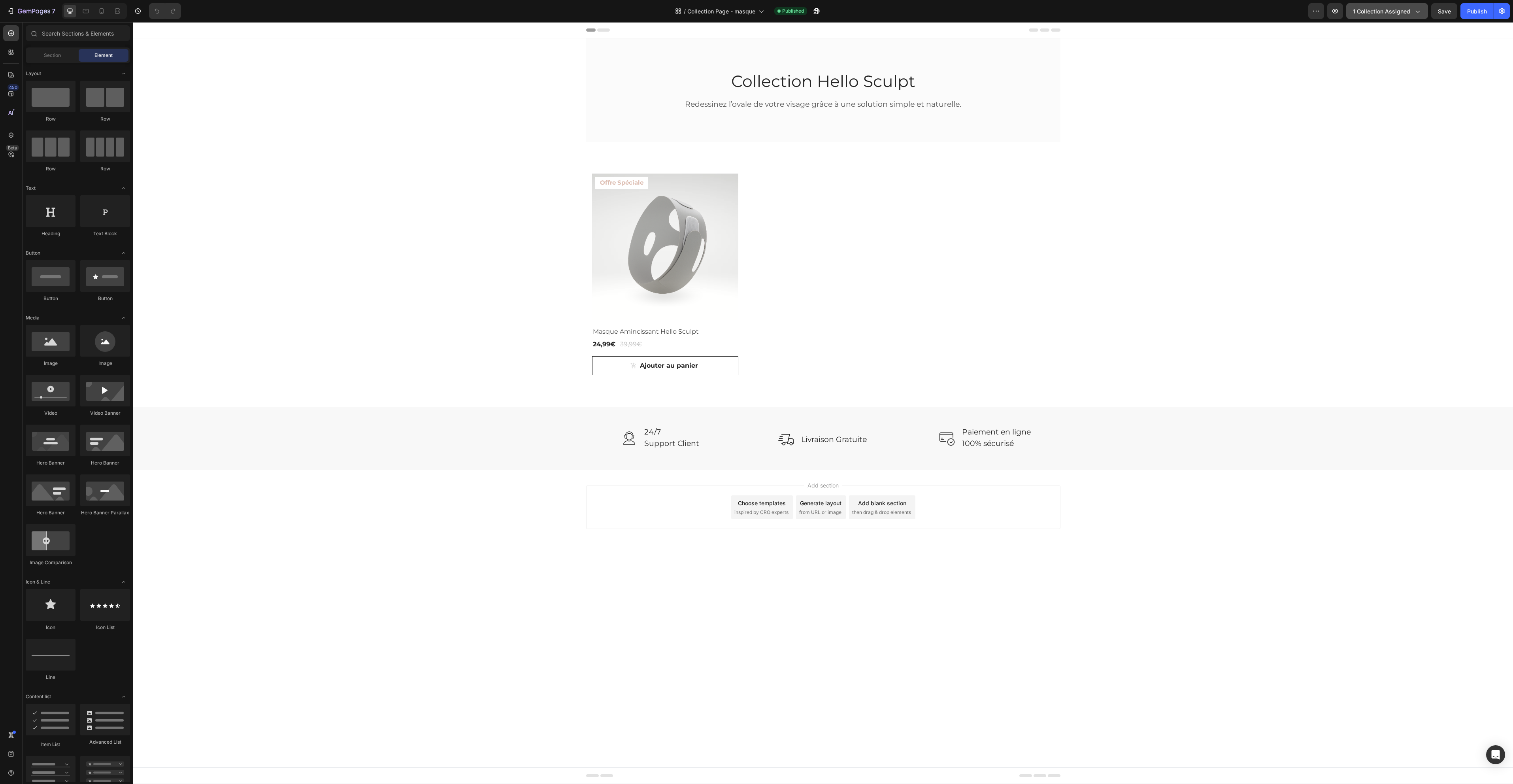
click at [1388, 12] on span "1 collection assigned" at bounding box center [1382, 11] width 58 height 9
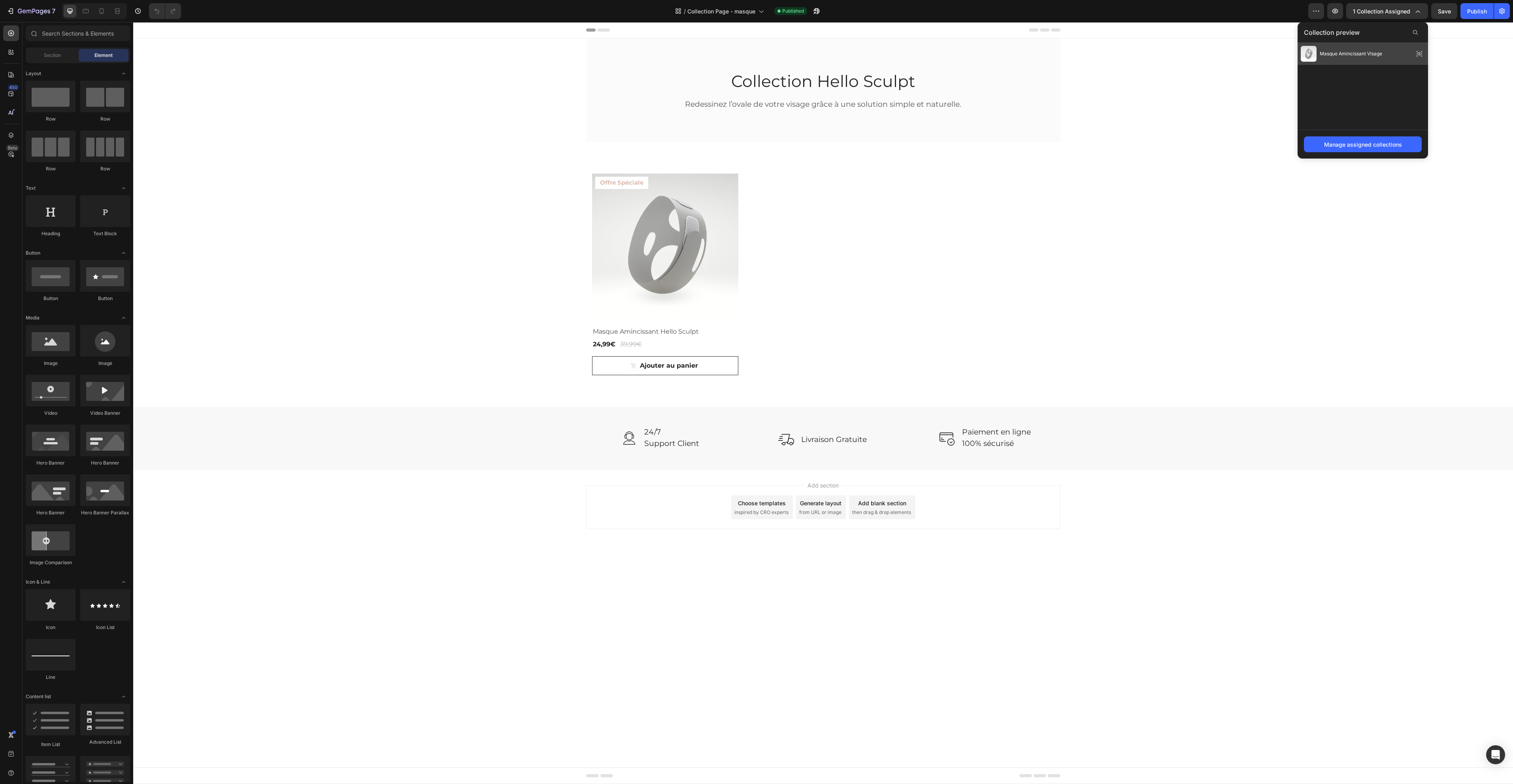
click at [1364, 56] on span "Masque Amincissant Visage" at bounding box center [1351, 54] width 62 height 7
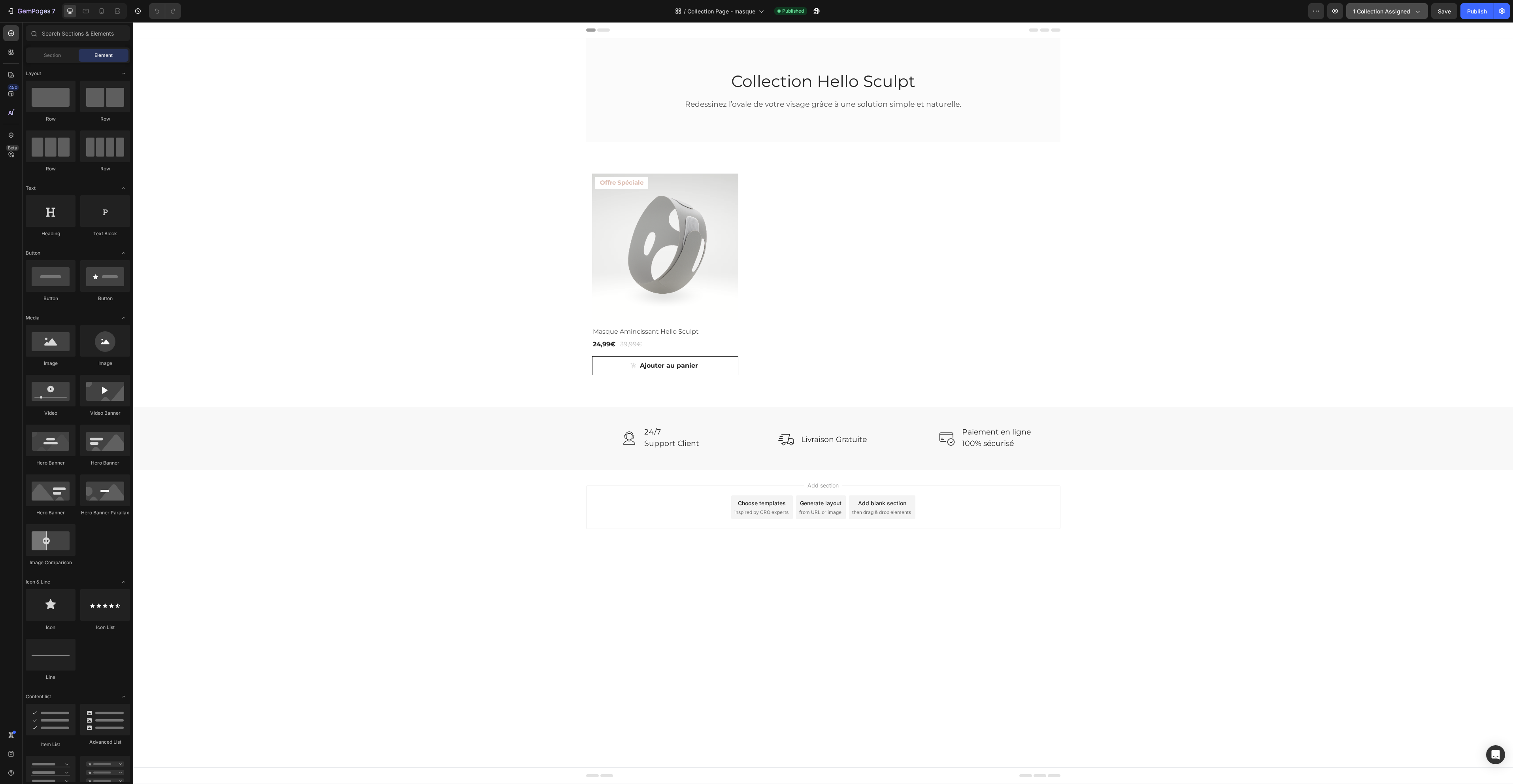
click at [1407, 19] on button "1 collection assigned" at bounding box center [1387, 11] width 82 height 16
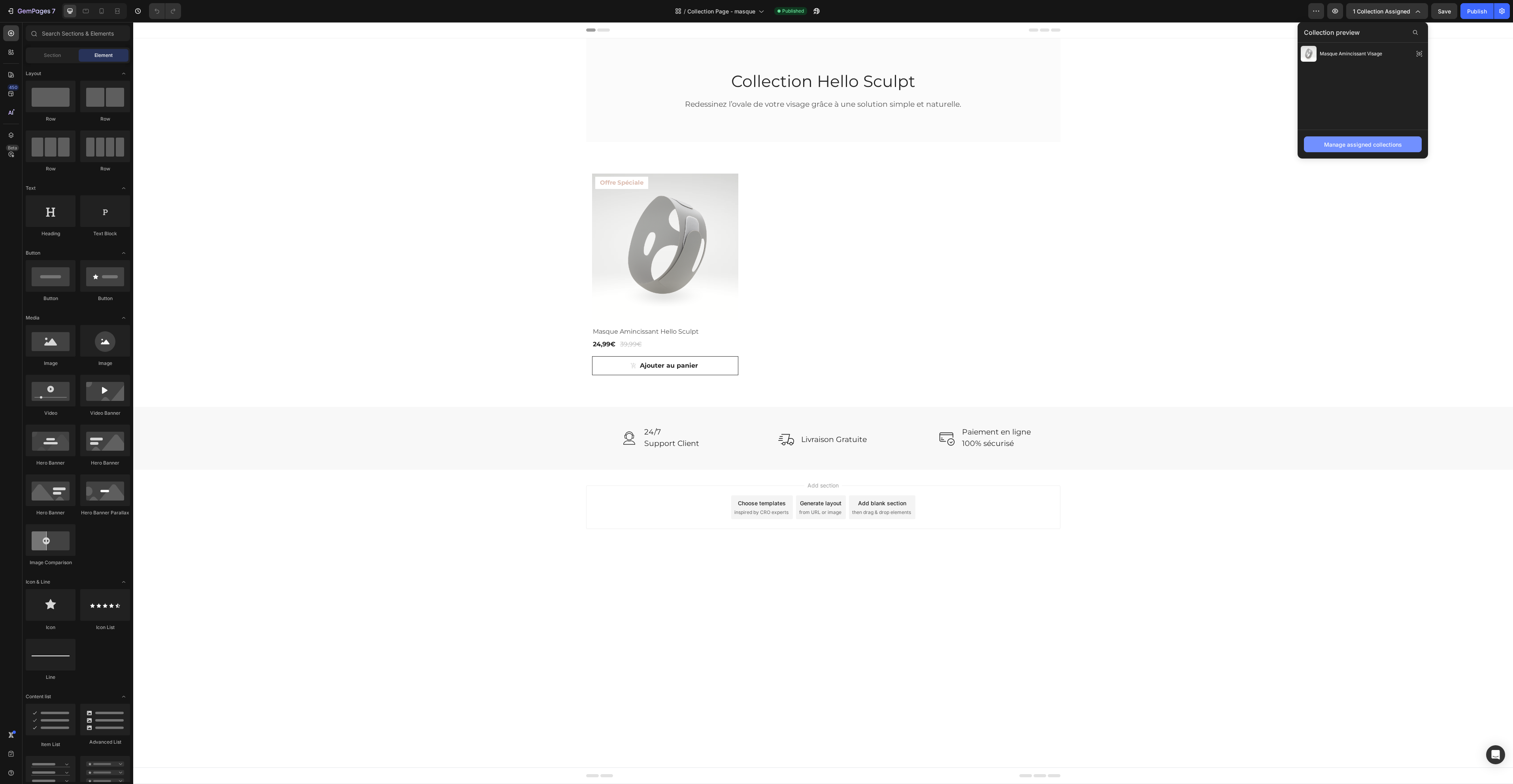
click at [1377, 146] on div "Manage assigned collections" at bounding box center [1363, 144] width 78 height 9
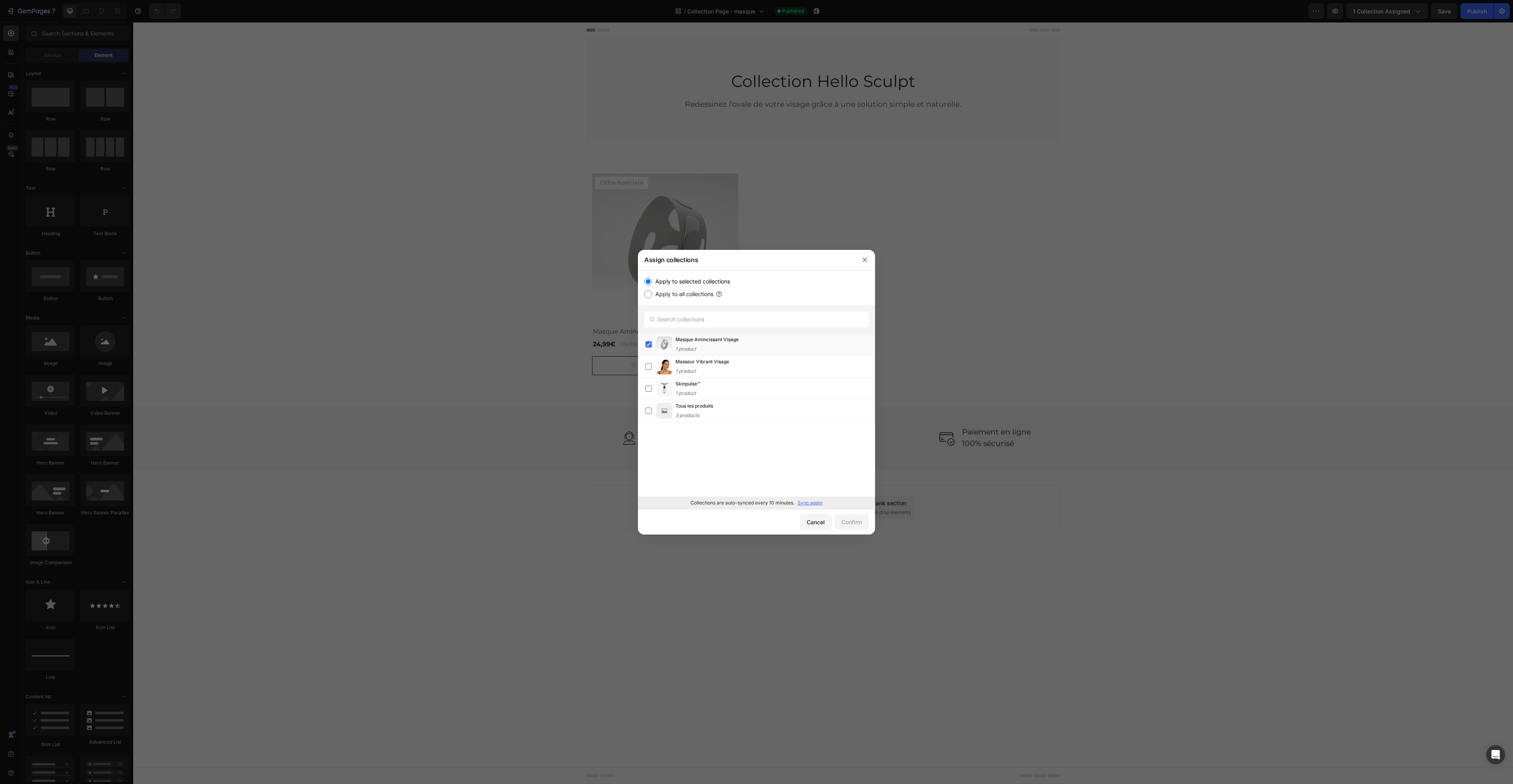
click at [688, 295] on label "Apply to all collections" at bounding box center [682, 294] width 61 height 9
click at [652, 295] on input "Apply to all collections" at bounding box center [648, 294] width 8 height 8
radio input "true"
click at [688, 284] on label "Apply to selected collections" at bounding box center [691, 282] width 78 height 9
click at [652, 284] on input "Apply to selected collections" at bounding box center [648, 282] width 8 height 8
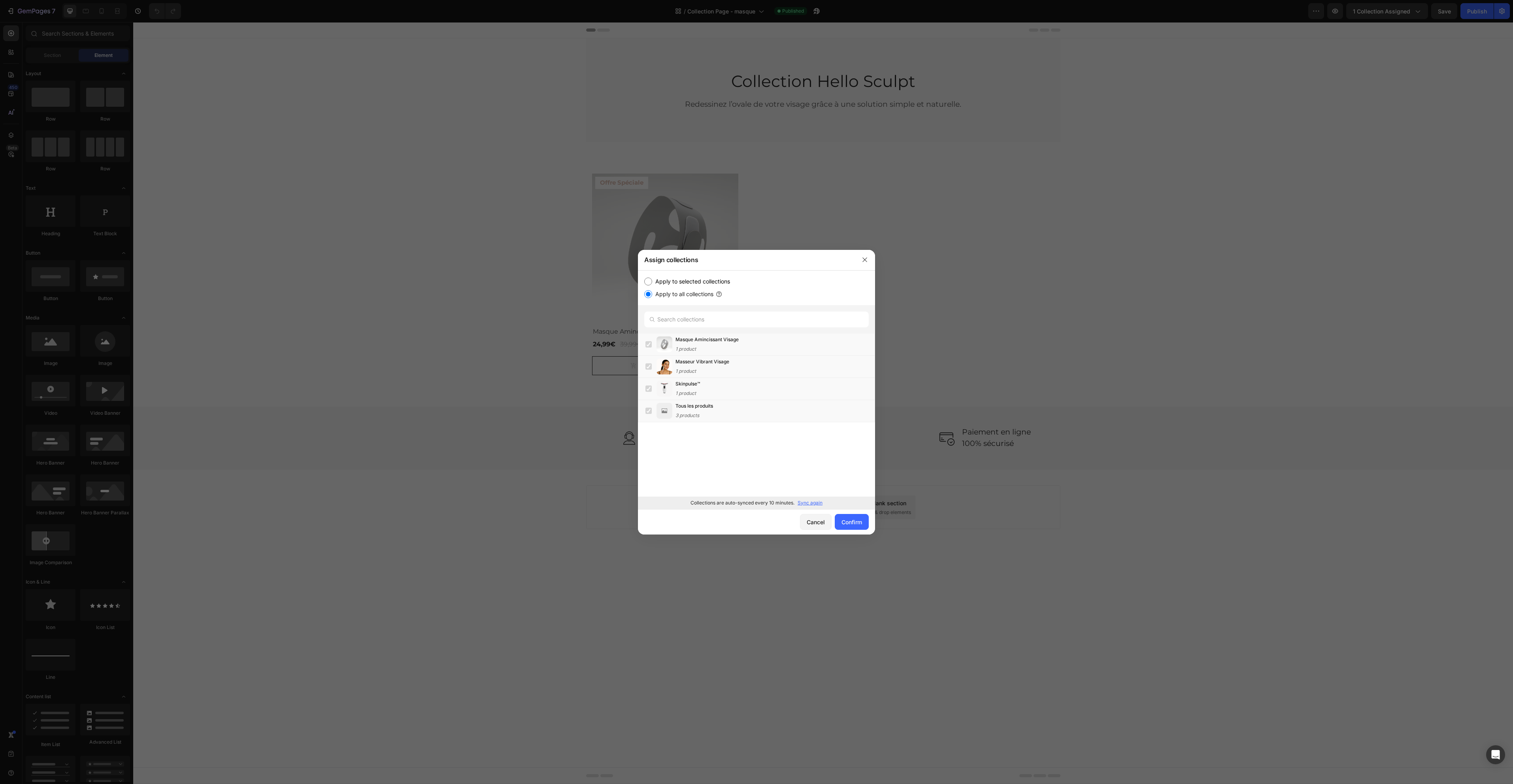
radio input "true"
click at [864, 261] on icon "button" at bounding box center [865, 260] width 6 height 6
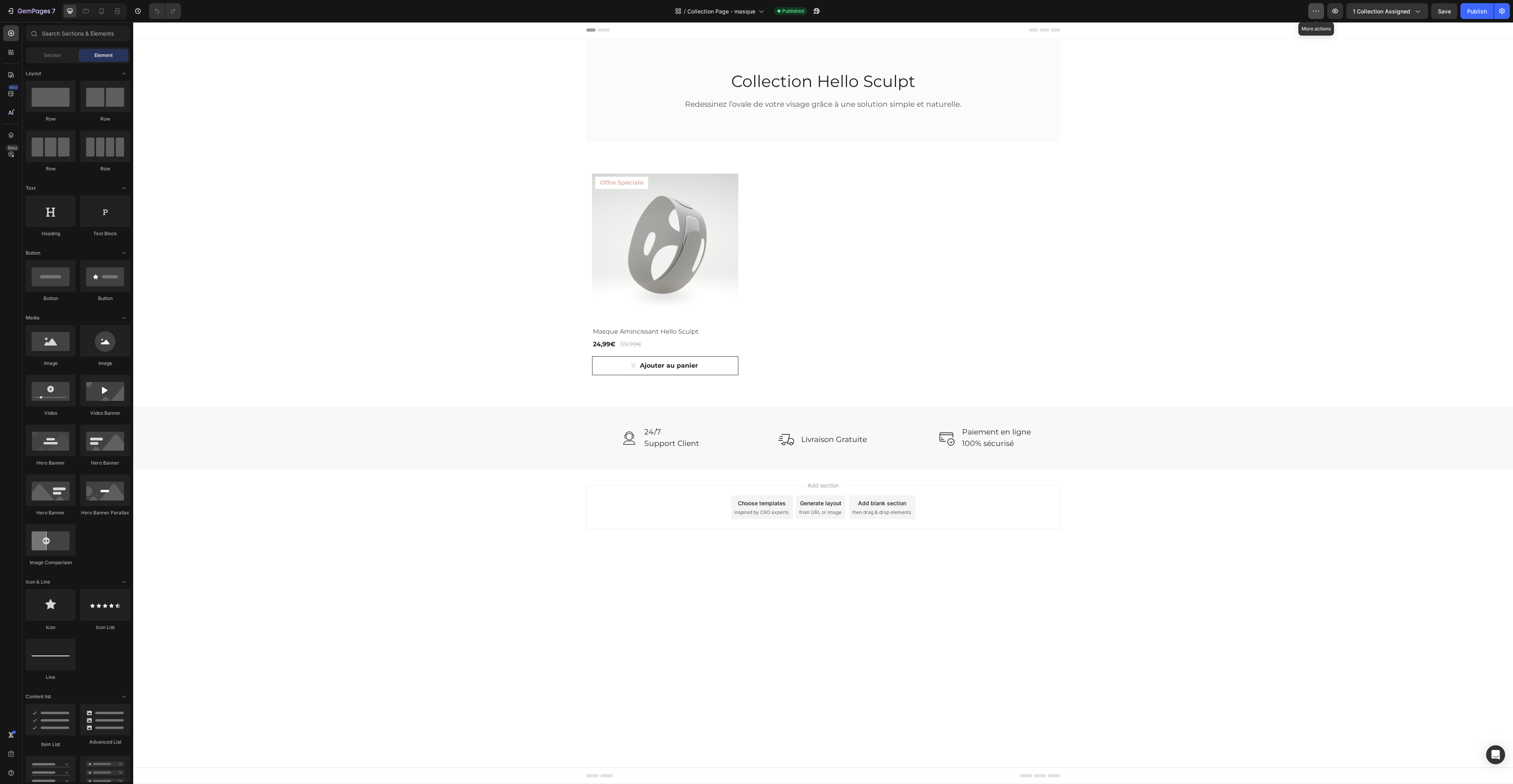
click at [1312, 13] on button "button" at bounding box center [1316, 11] width 16 height 16
click at [1351, 36] on p "Rename page" at bounding box center [1343, 33] width 31 height 8
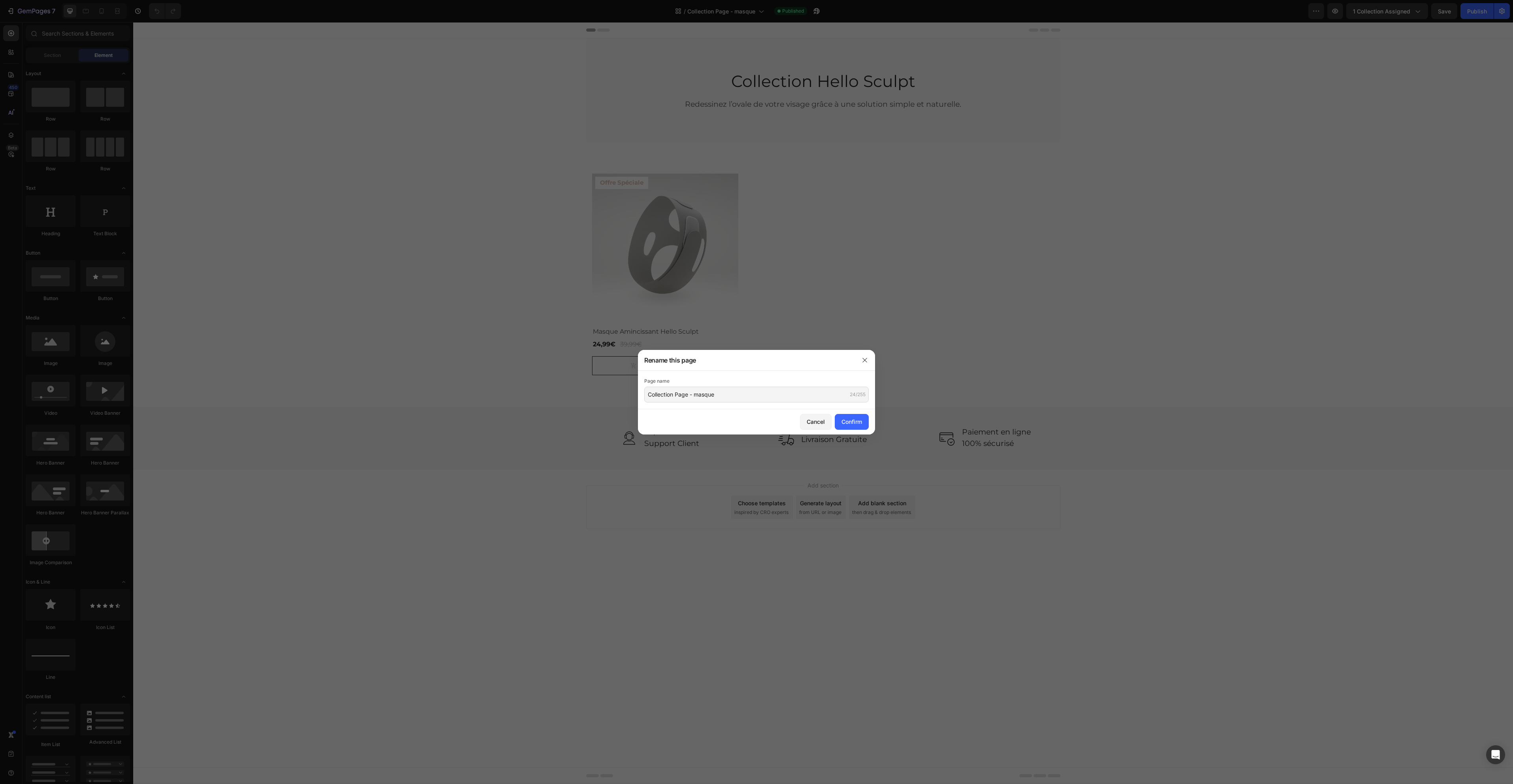
click at [1167, 272] on div at bounding box center [756, 392] width 1513 height 784
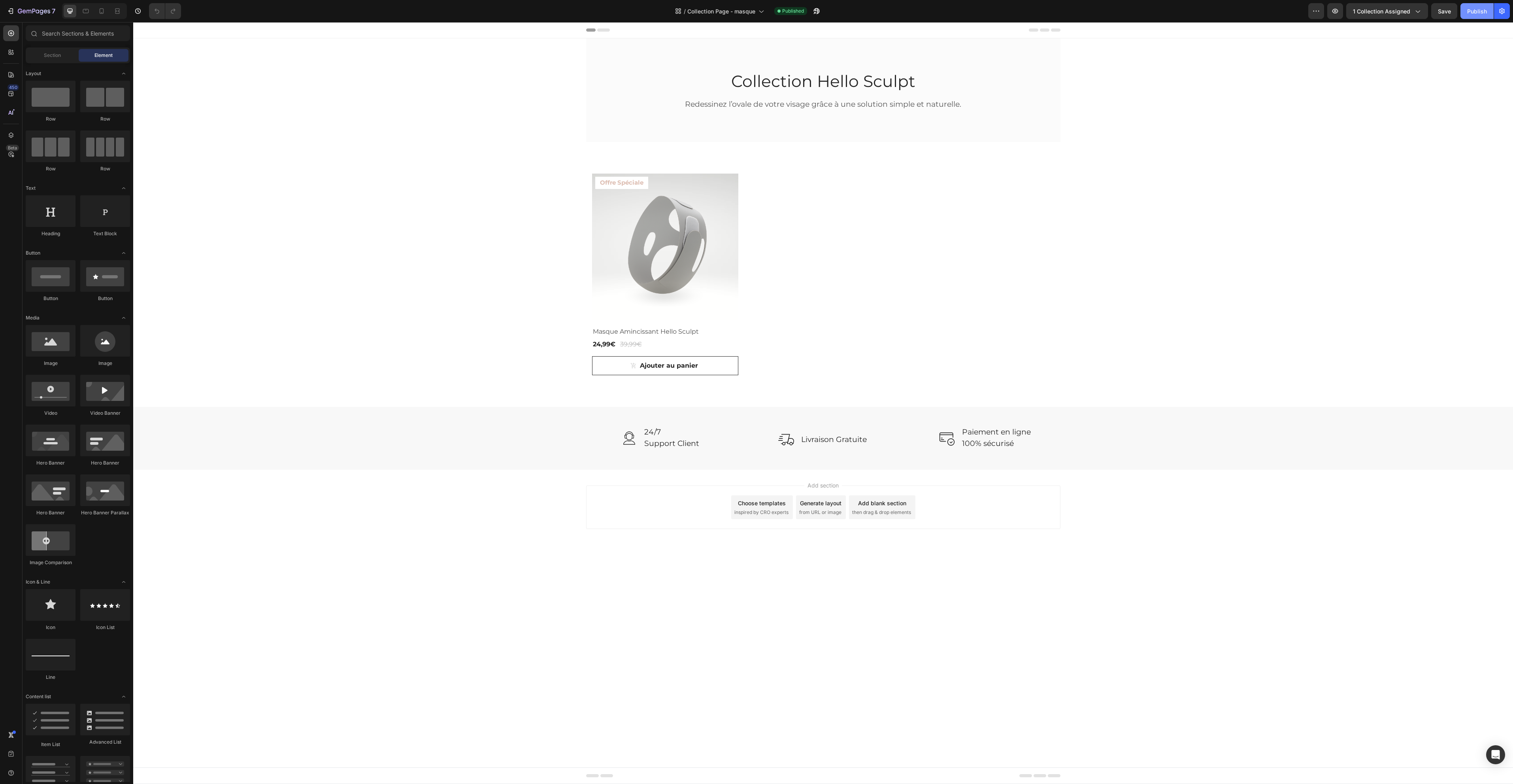
click at [1477, 10] on div "Publish" at bounding box center [1476, 11] width 19 height 9
click at [1398, 12] on span "1 collection assigned" at bounding box center [1382, 11] width 58 height 9
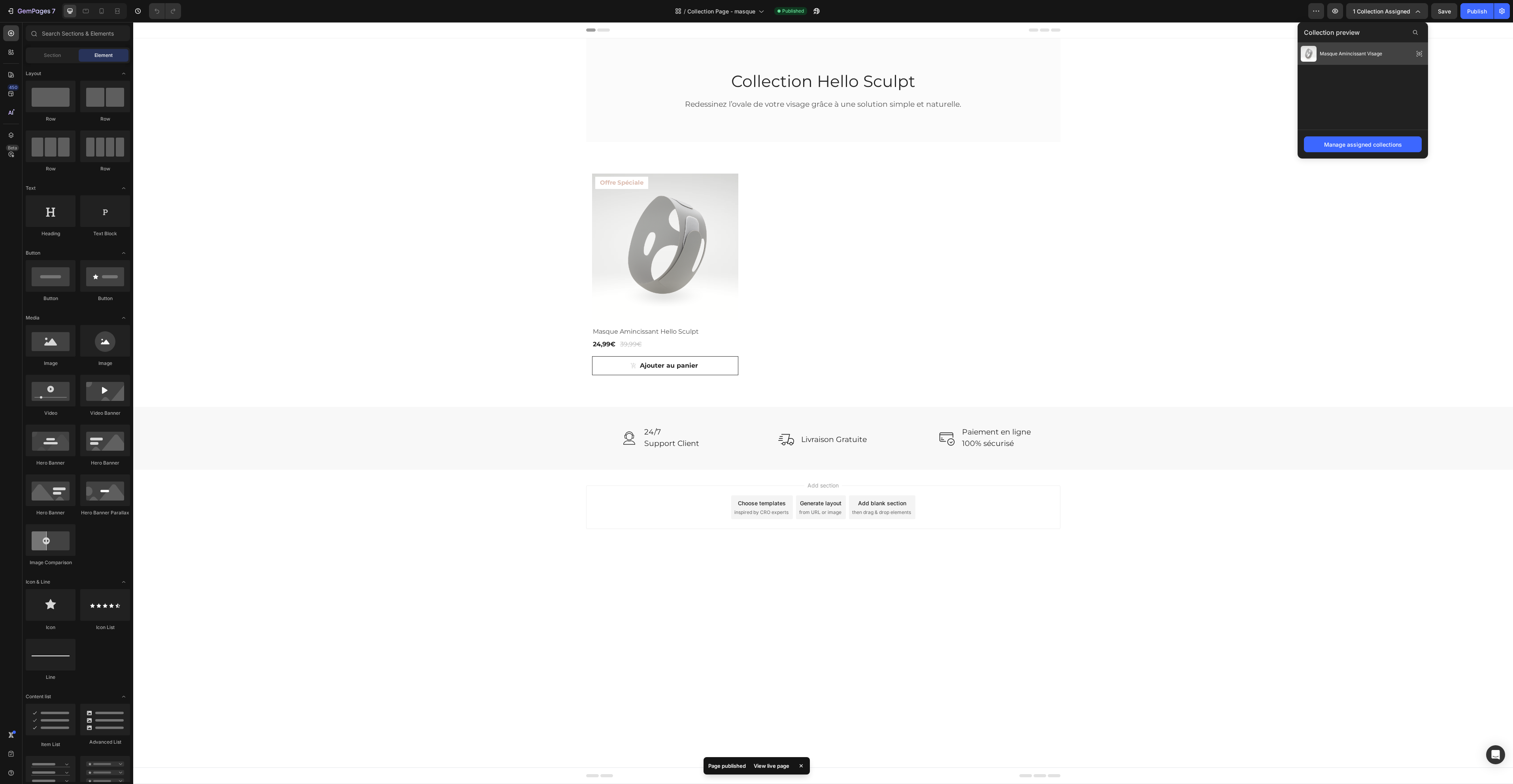
click at [1352, 57] on span "Masque Amincissant Visage" at bounding box center [1351, 54] width 62 height 7
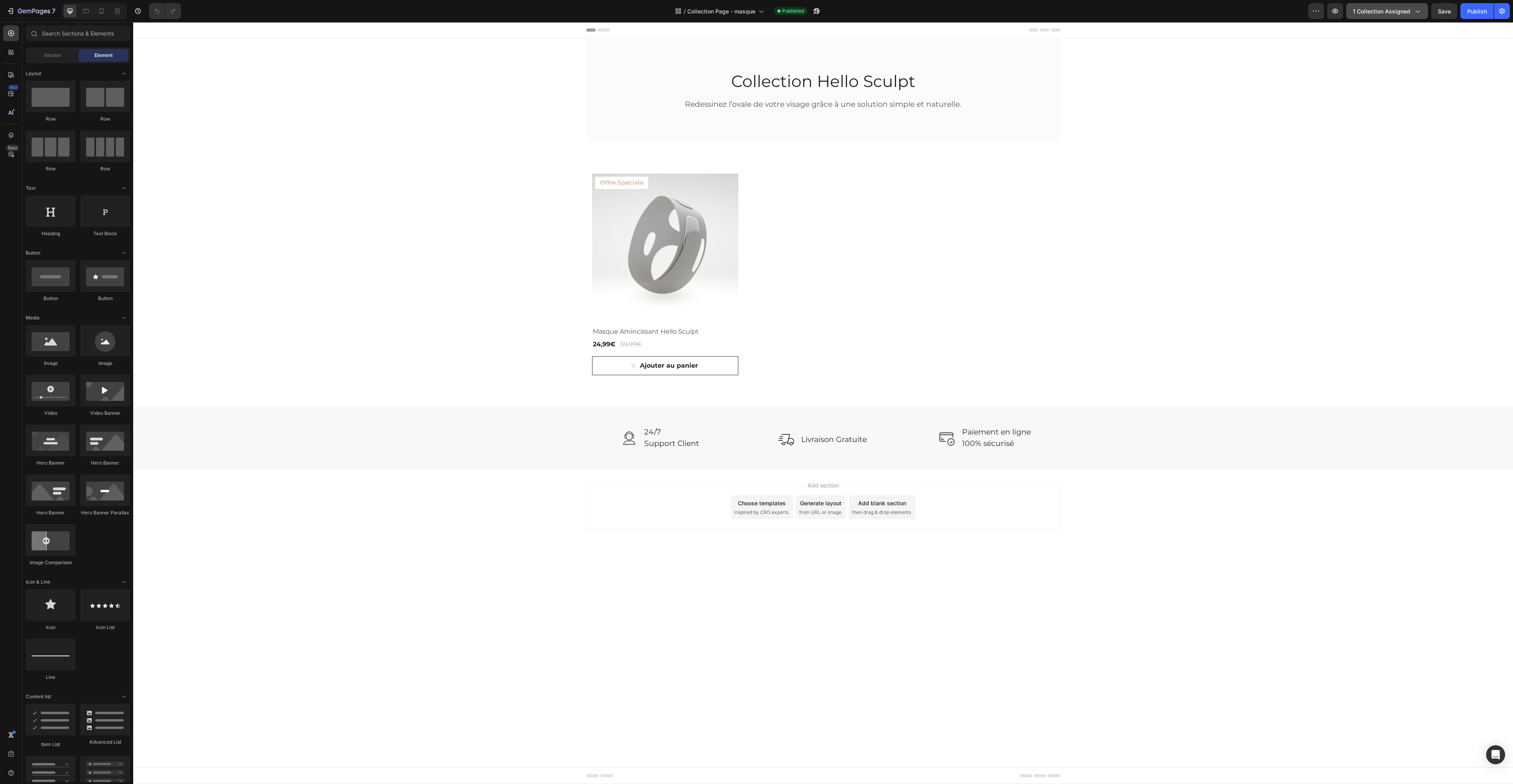
click at [1405, 14] on span "1 collection assigned" at bounding box center [1382, 11] width 58 height 9
click at [1346, 226] on div "Collection Hello Sculpt Heading Redessinez l’ovale de votre visage grâce à une …" at bounding box center [823, 254] width 1380 height 431
click at [727, 13] on span "Collection Page - masque" at bounding box center [721, 11] width 68 height 9
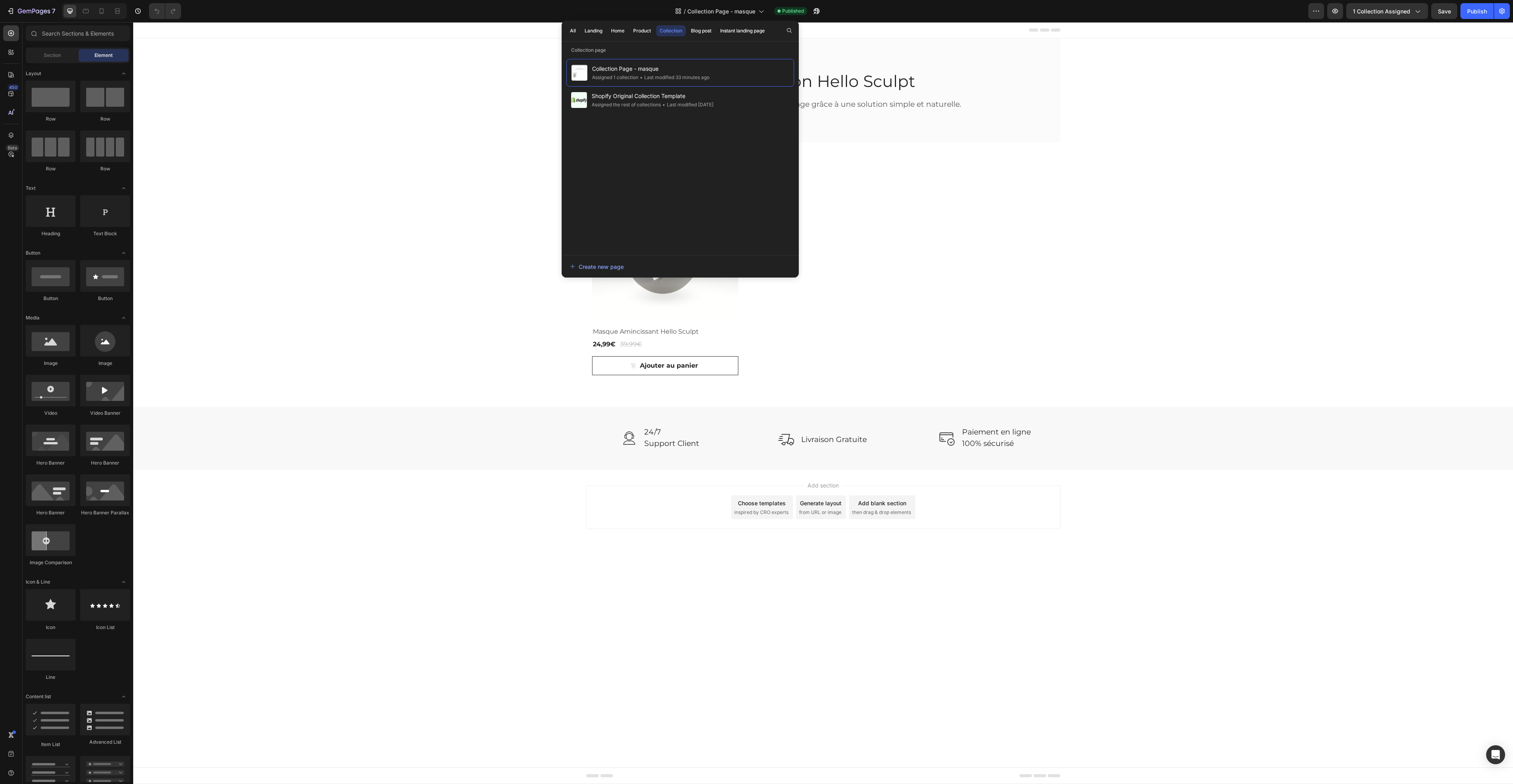
click at [1196, 226] on div "Collection Hello Sculpt Heading Redessinez l’ovale de votre visage grâce à une …" at bounding box center [823, 254] width 1380 height 431
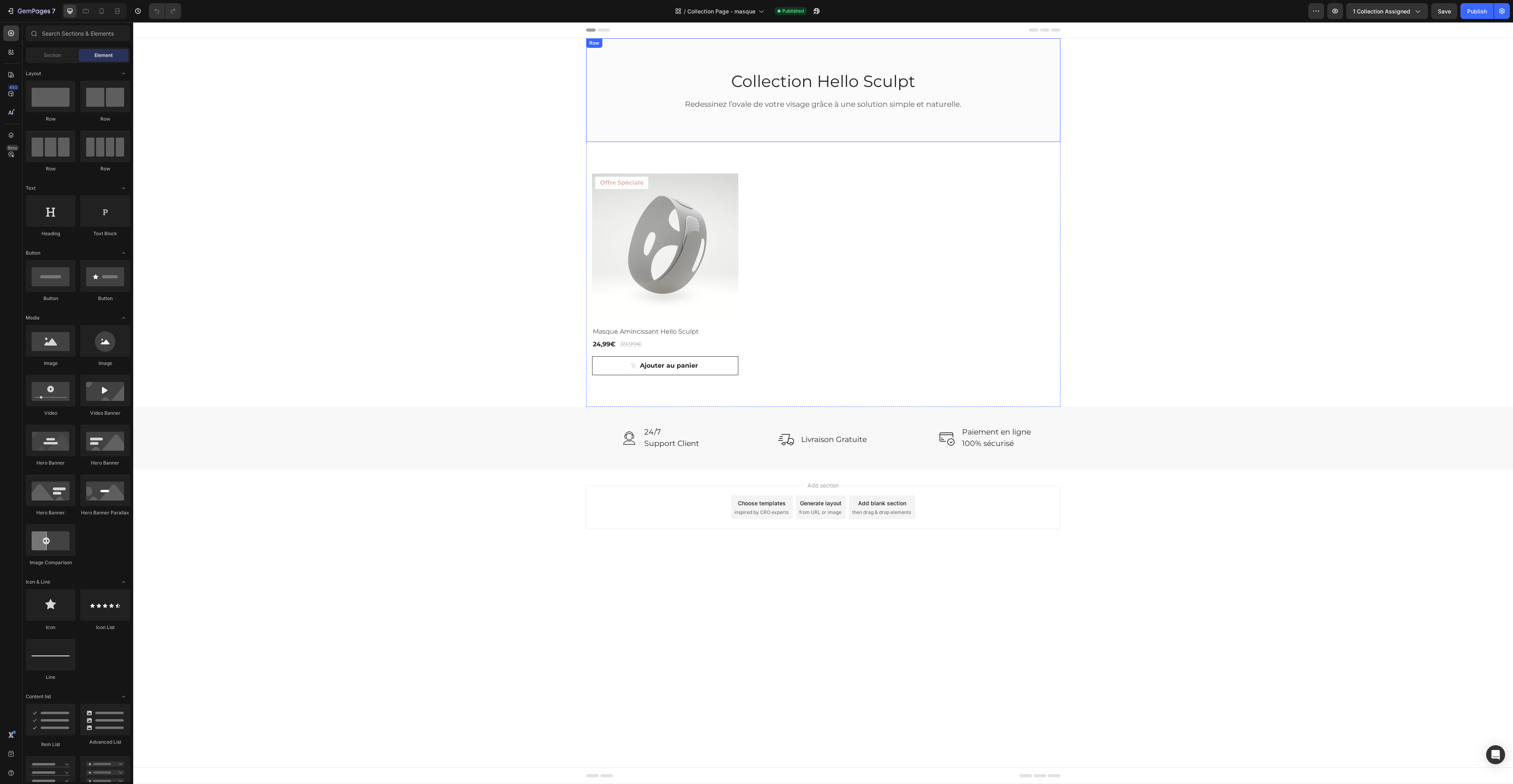
click at [826, 129] on div "Collection Hello Sculpt Heading Redessinez l’ovale de votre visage grâce à une …" at bounding box center [824, 89] width 475 height 103
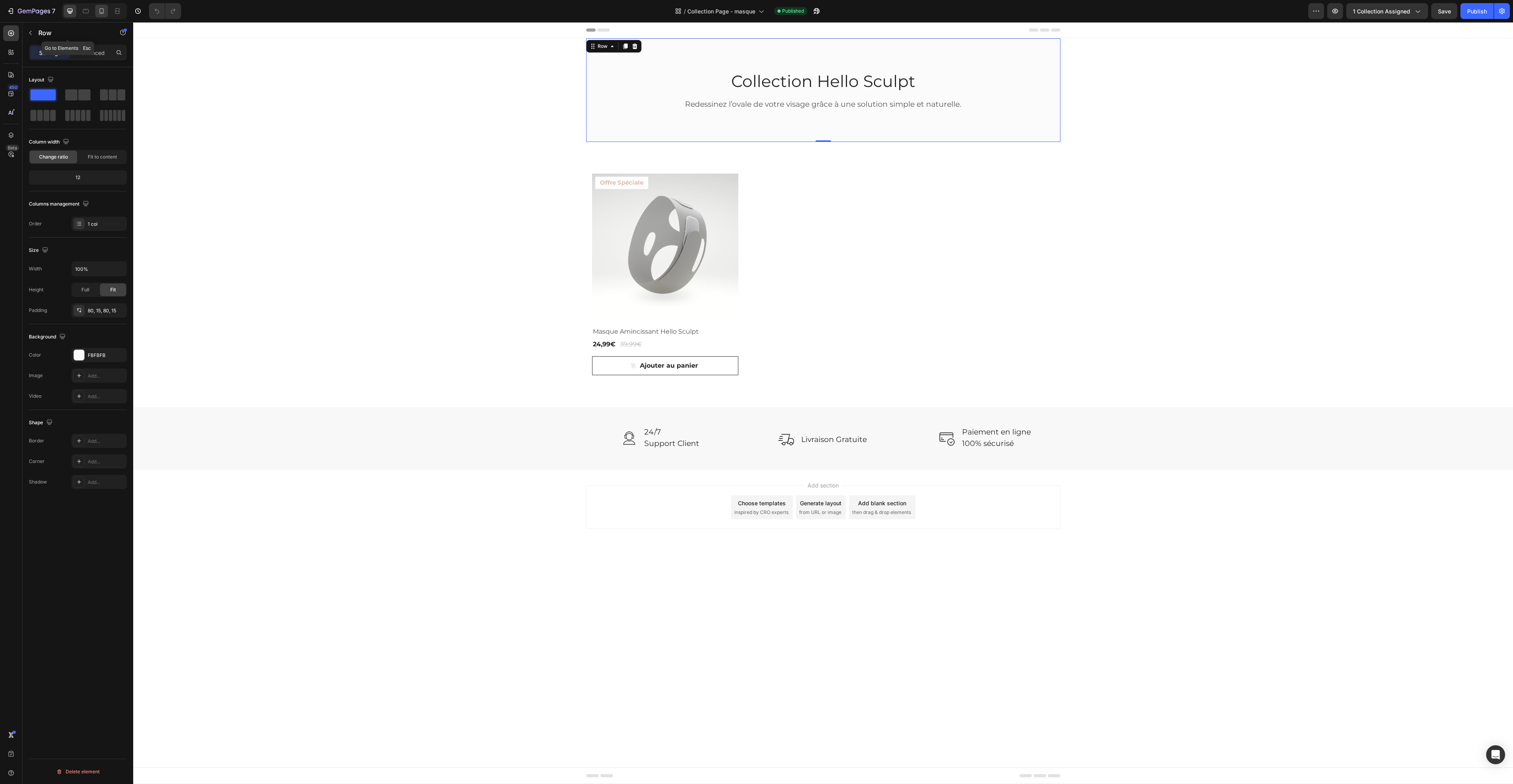
click at [104, 11] on icon at bounding box center [102, 11] width 8 height 8
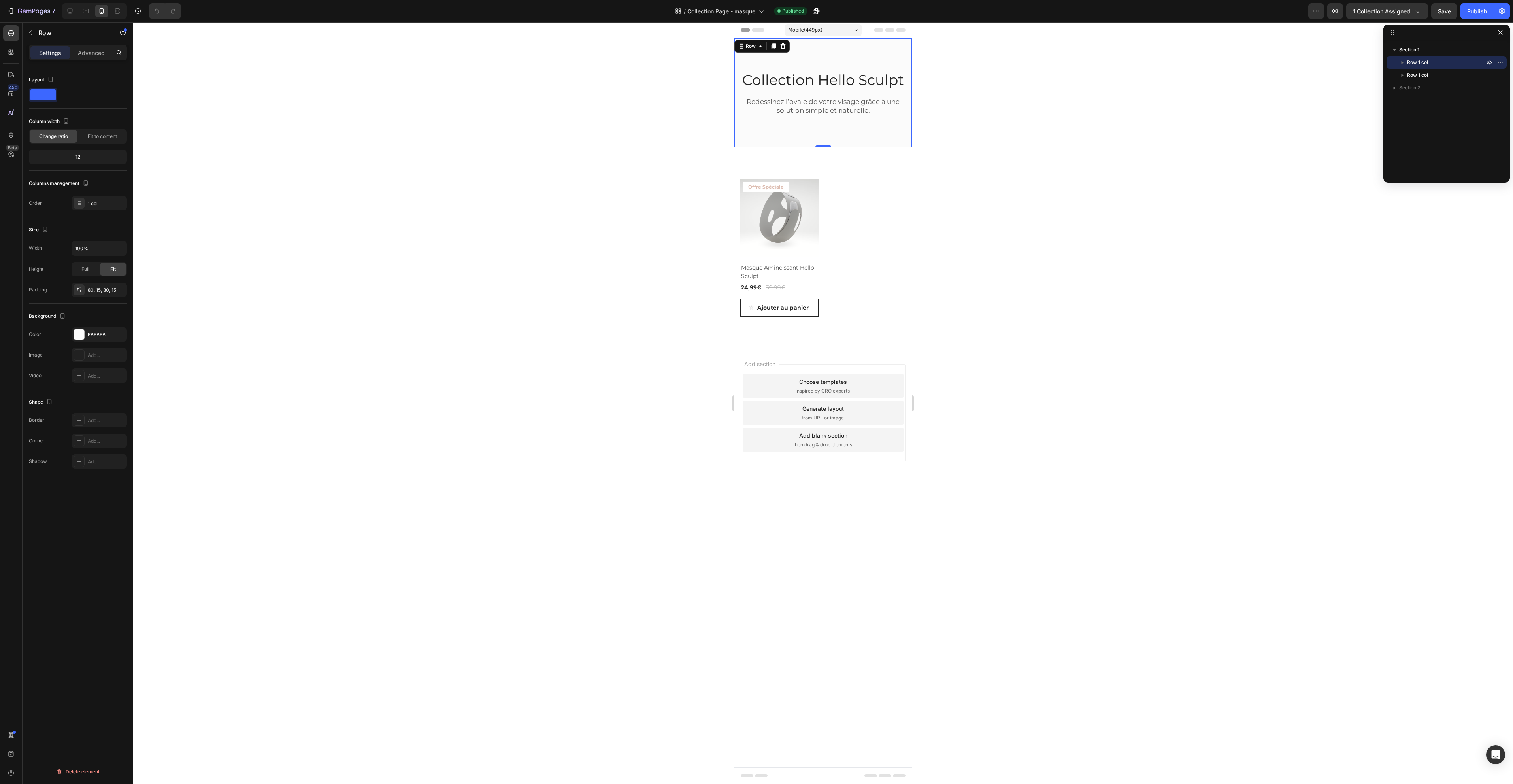
click at [864, 136] on div "Collection Hello Sculpt Heading Redessinez l’ovale de votre visage grâce à une …" at bounding box center [823, 93] width 177 height 109
drag, startPoint x: 823, startPoint y: 145, endPoint x: 739, endPoint y: 128, distance: 85.7
click at [822, 106] on div "Collection Hello Sculpt Heading Redessinez l’ovale de votre visage grâce à une …" at bounding box center [823, 93] width 177 height 109
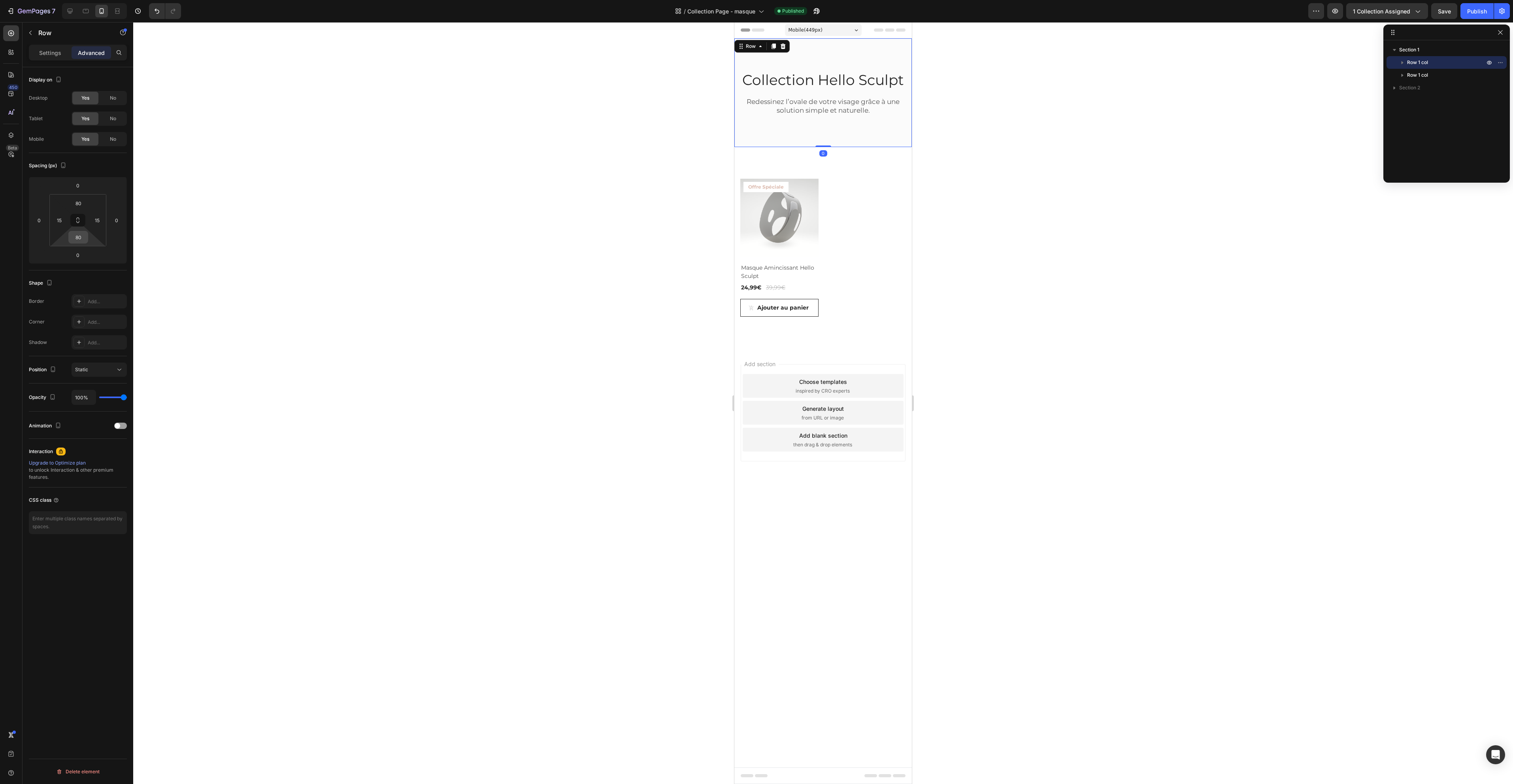
click at [82, 236] on input "80" at bounding box center [78, 236] width 16 height 12
type input "0"
type input "2"
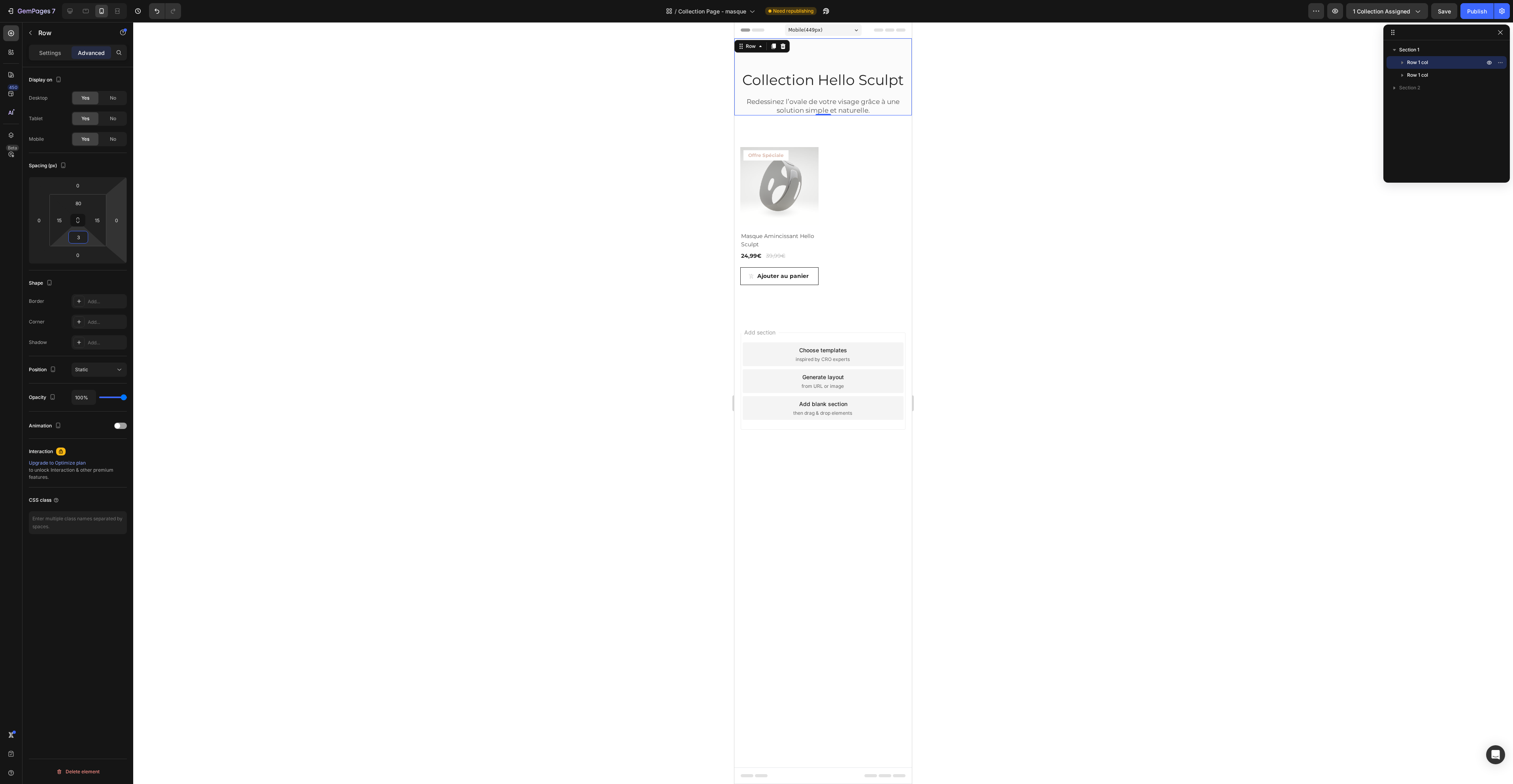
type input "30"
click at [860, 128] on div "Product Images & Gallery Offre Spéciale Product Badge Row Masque Amincissant He…" at bounding box center [823, 228] width 177 height 201
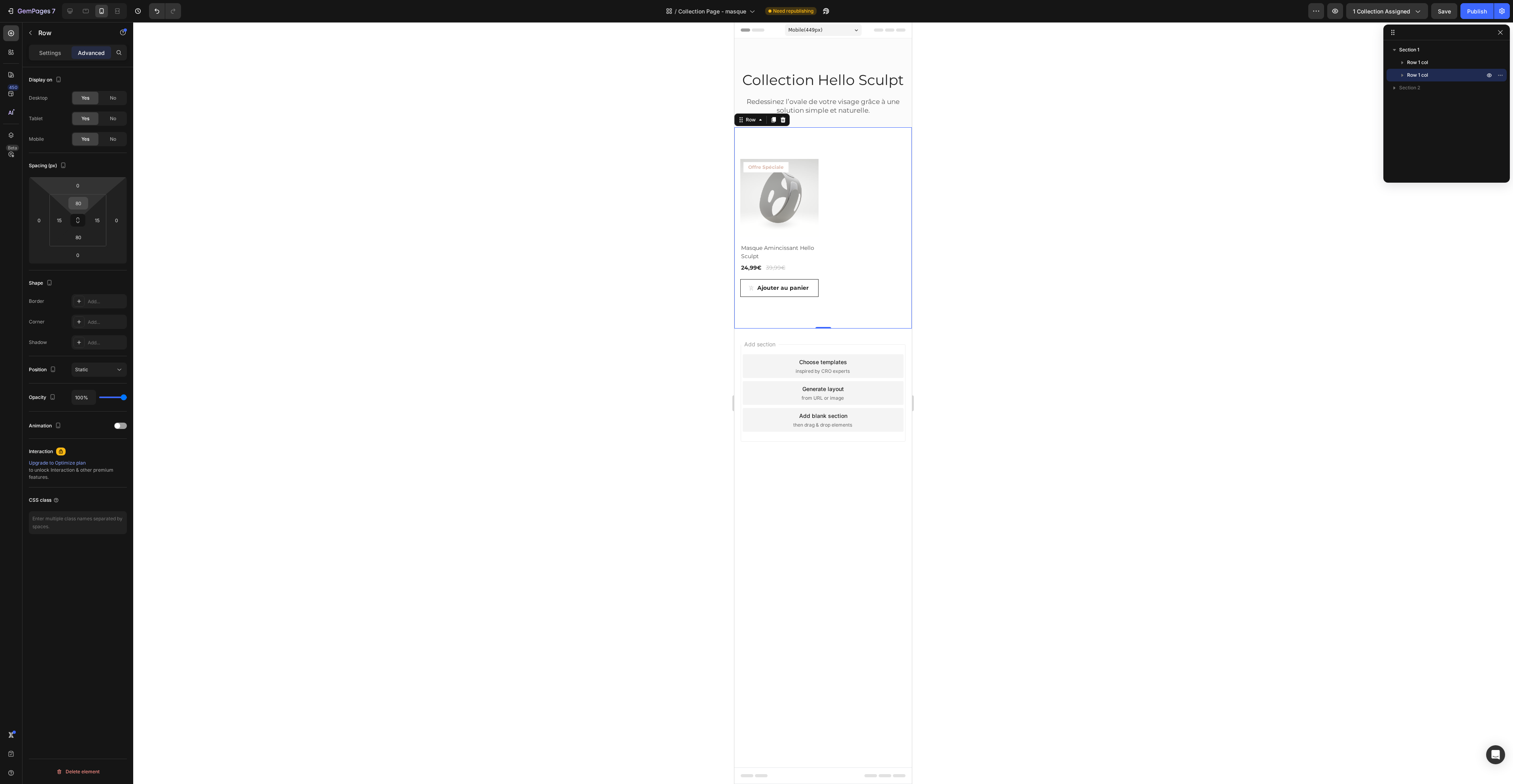
click at [78, 198] on input "80" at bounding box center [78, 203] width 16 height 12
type input "1"
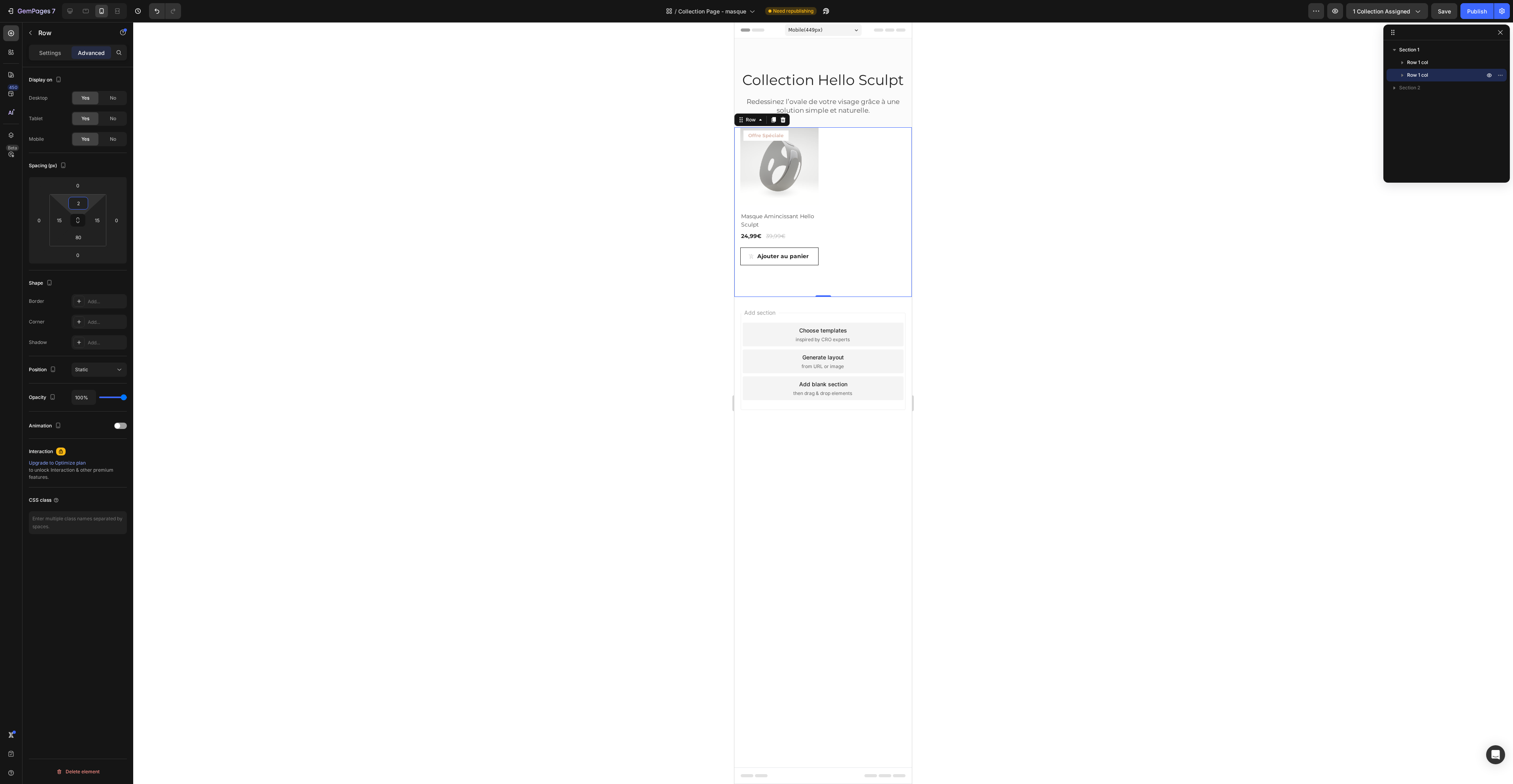
type input "20"
click at [822, 65] on div "Collection Hello Sculpt Heading Redessinez l’ovale de votre visage grâce à une …" at bounding box center [823, 82] width 177 height 89
click at [86, 201] on div "80" at bounding box center [78, 203] width 19 height 12
click at [80, 202] on input "80" at bounding box center [78, 203] width 16 height 12
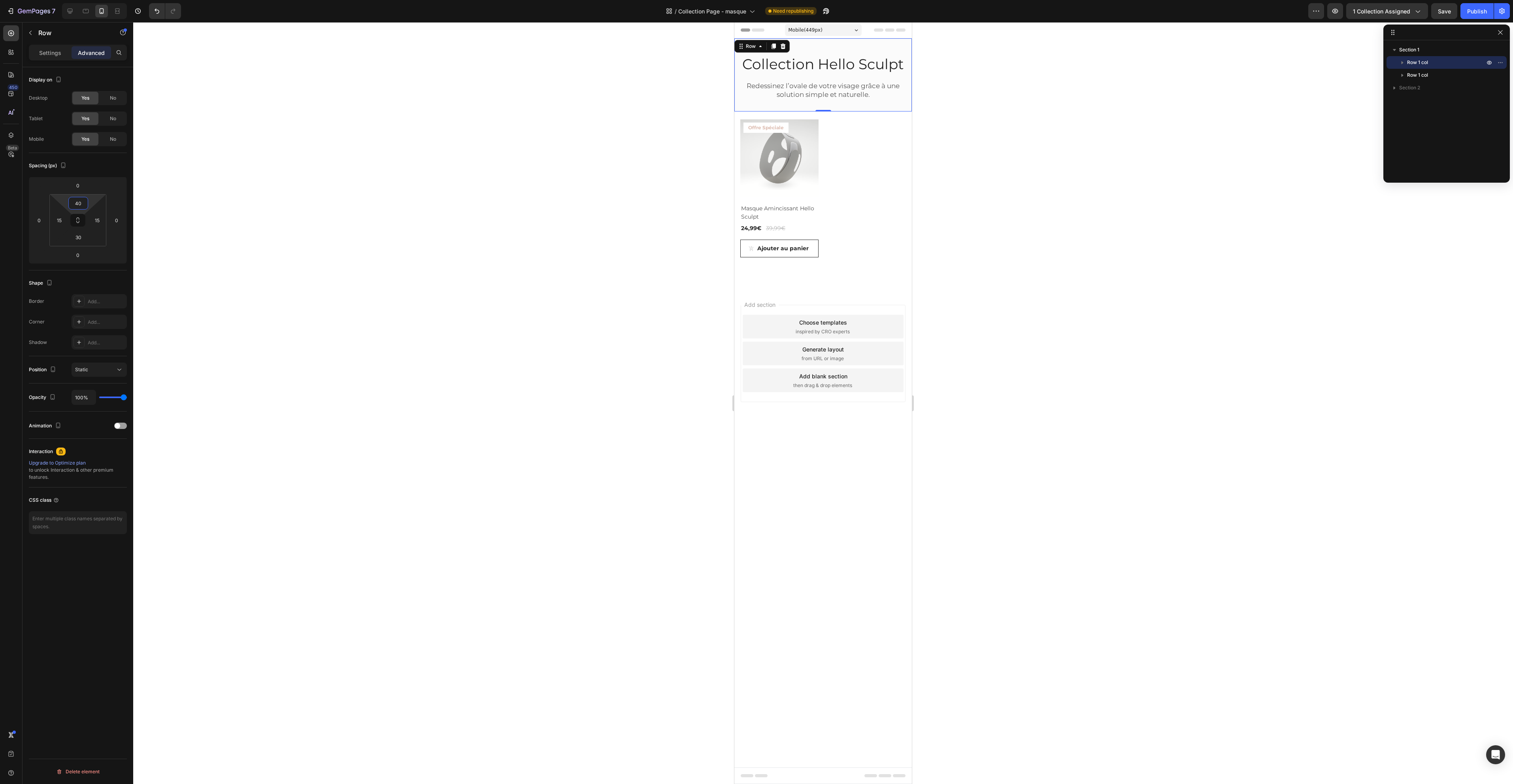
type input "4"
type input "40"
click at [884, 116] on div "Product Images & Gallery Offre Spéciale Product Badge Row Masque Amincissant He…" at bounding box center [823, 200] width 177 height 178
click at [81, 199] on input "20" at bounding box center [78, 203] width 16 height 12
type input "30"
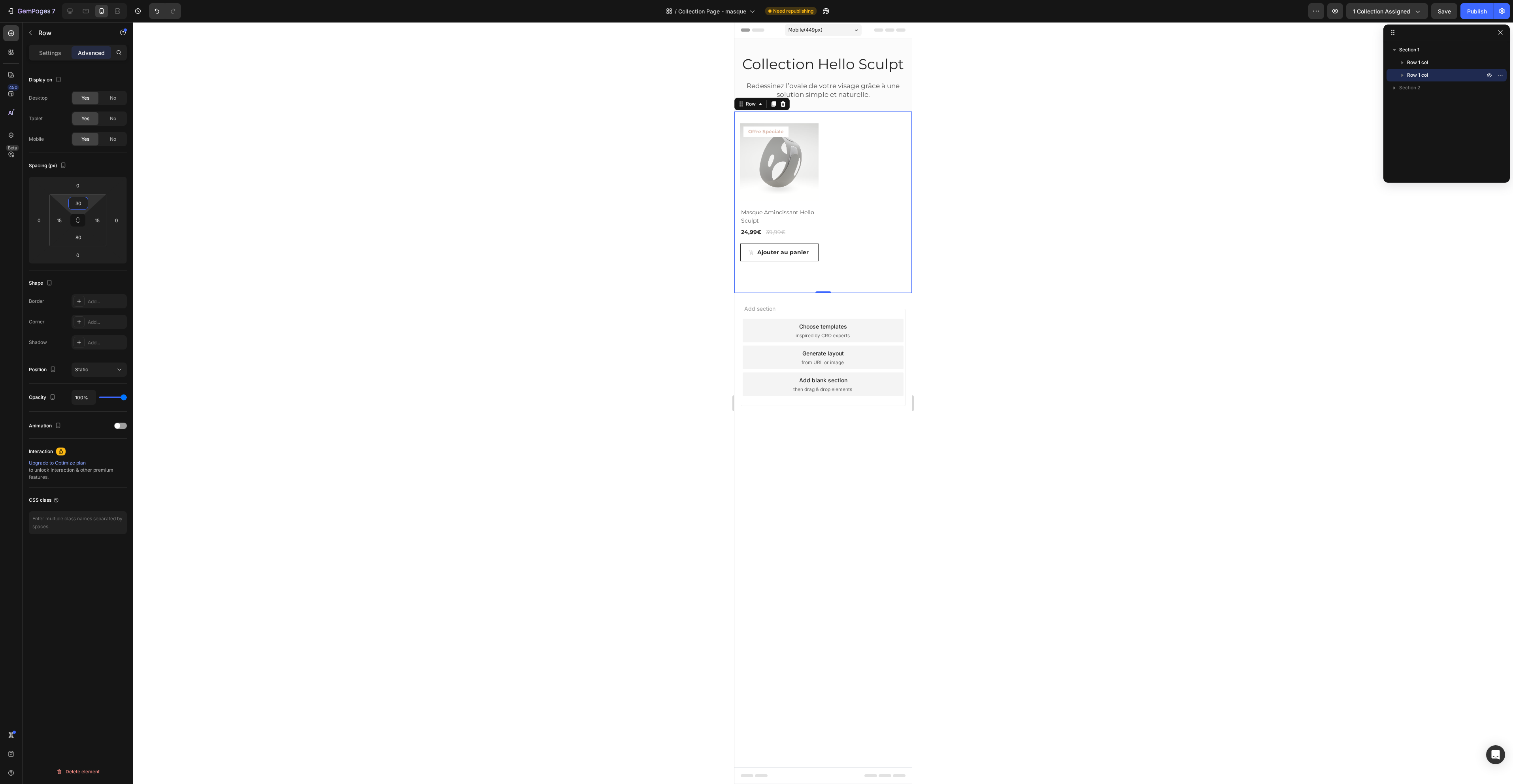
drag, startPoint x: 1481, startPoint y: 11, endPoint x: 1470, endPoint y: 25, distance: 17.8
click at [1481, 11] on div "Publish" at bounding box center [1476, 11] width 19 height 9
click at [1210, 336] on div at bounding box center [823, 402] width 1380 height 761
